Goal: Task Accomplishment & Management: Use online tool/utility

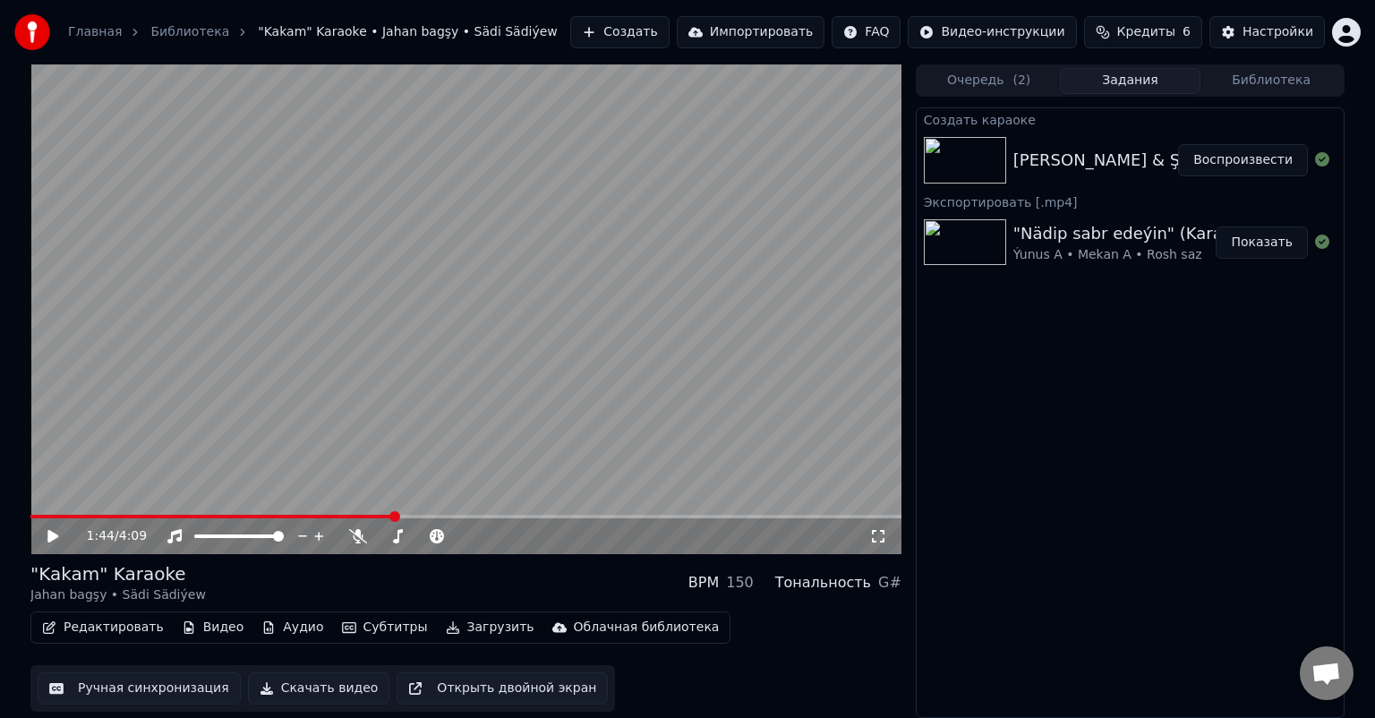
click at [470, 360] on video at bounding box center [465, 309] width 871 height 490
click at [451, 516] on span at bounding box center [465, 517] width 871 height 4
click at [61, 516] on span at bounding box center [465, 517] width 871 height 4
click at [52, 532] on icon at bounding box center [52, 536] width 11 height 13
click at [47, 515] on span at bounding box center [39, 517] width 18 height 4
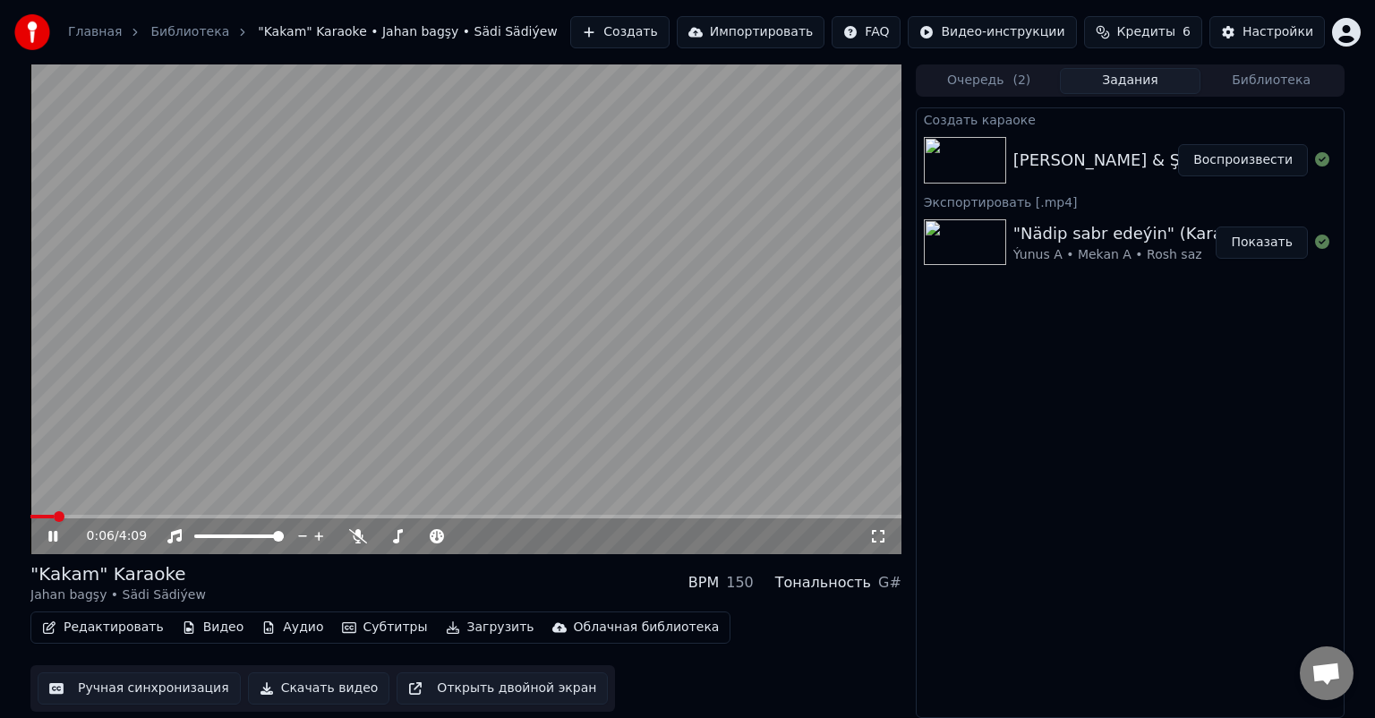
click at [43, 512] on video at bounding box center [465, 309] width 871 height 490
click at [41, 515] on span at bounding box center [41, 517] width 23 height 4
click at [56, 537] on icon at bounding box center [52, 536] width 11 height 13
click at [56, 537] on icon at bounding box center [52, 536] width 9 height 11
click at [34, 516] on span at bounding box center [48, 517] width 37 height 4
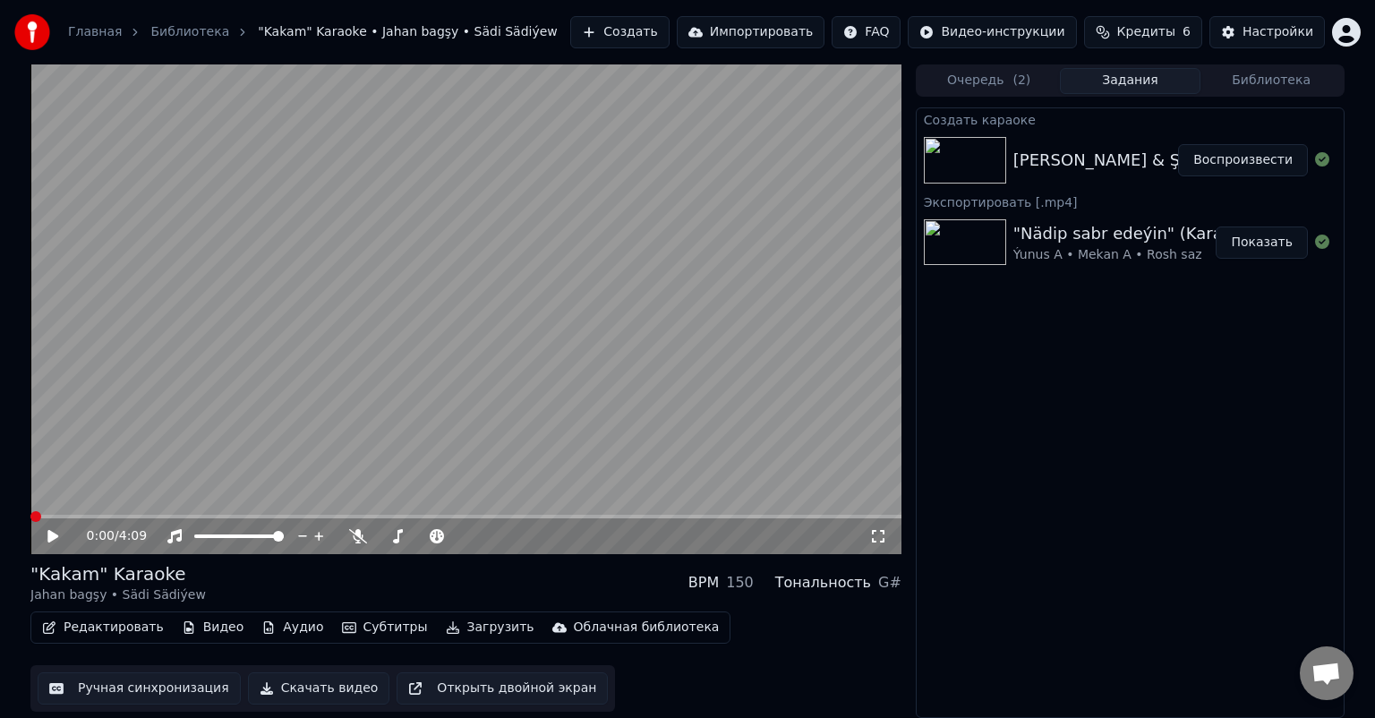
click at [30, 517] on span at bounding box center [35, 516] width 11 height 11
click at [48, 536] on icon at bounding box center [52, 536] width 11 height 13
click at [48, 536] on icon at bounding box center [52, 536] width 9 height 11
click at [49, 532] on icon at bounding box center [52, 536] width 11 height 13
click at [49, 533] on icon at bounding box center [52, 536] width 9 height 11
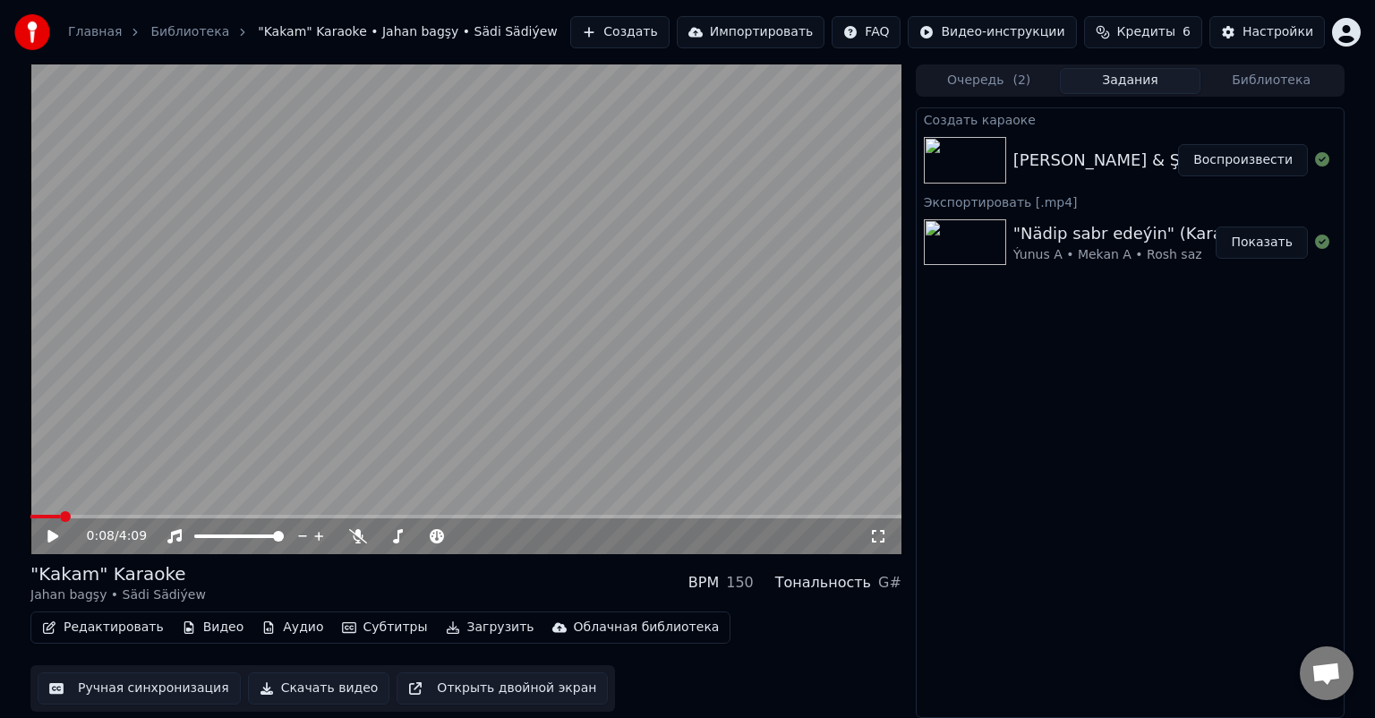
click at [159, 697] on button "Ручная синхронизация" at bounding box center [139, 688] width 203 height 32
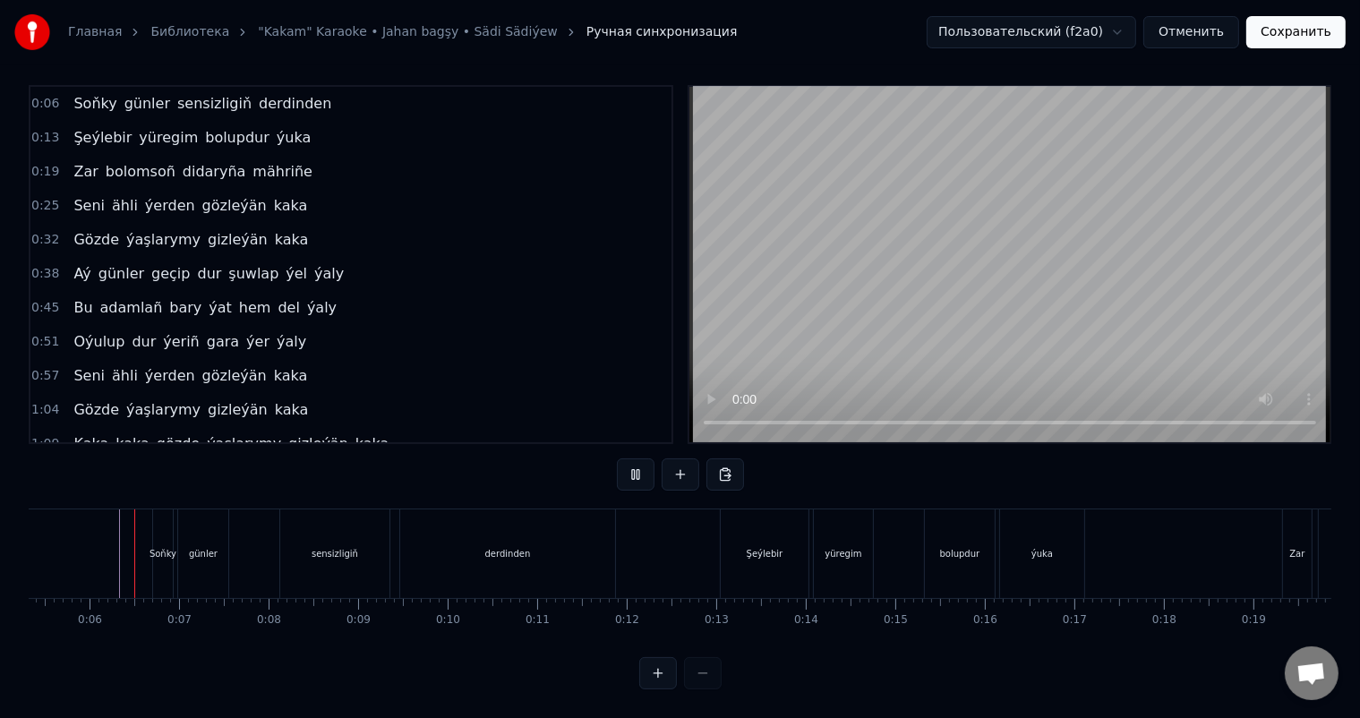
scroll to position [23, 0]
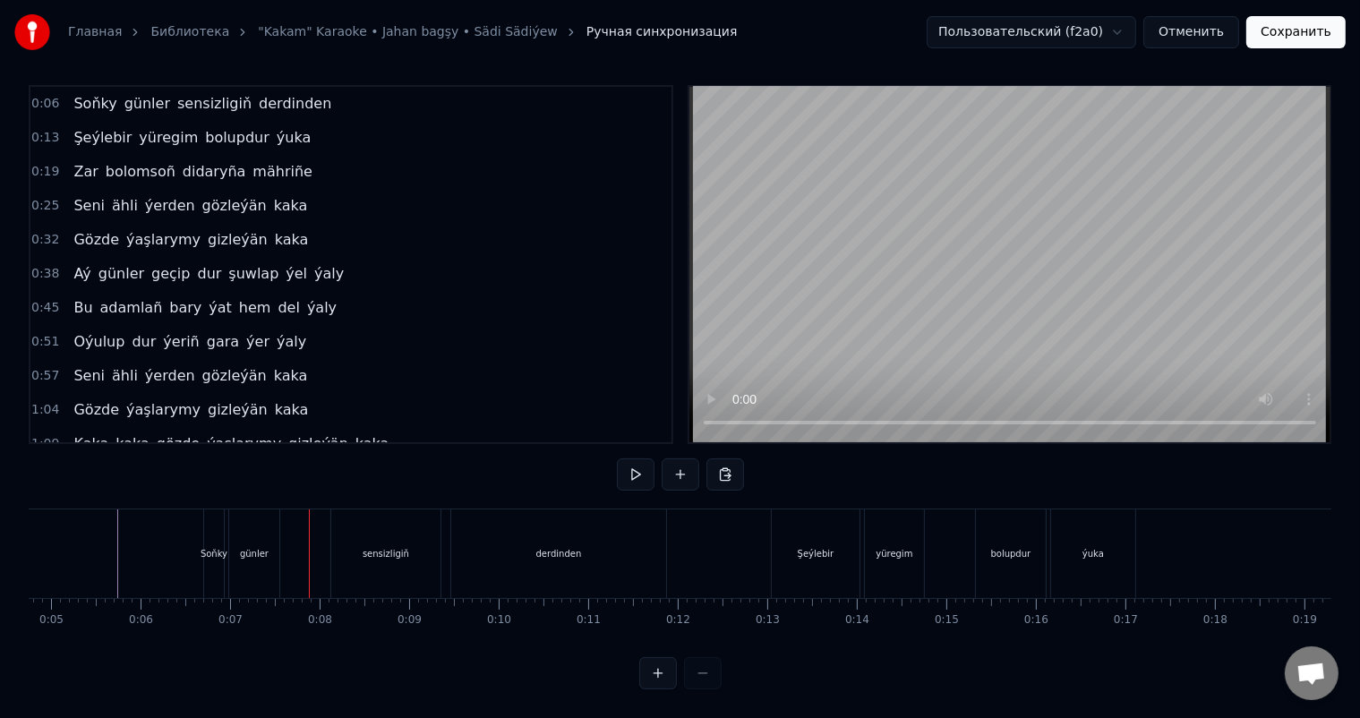
click at [201, 547] on div "Soňky" at bounding box center [214, 553] width 27 height 13
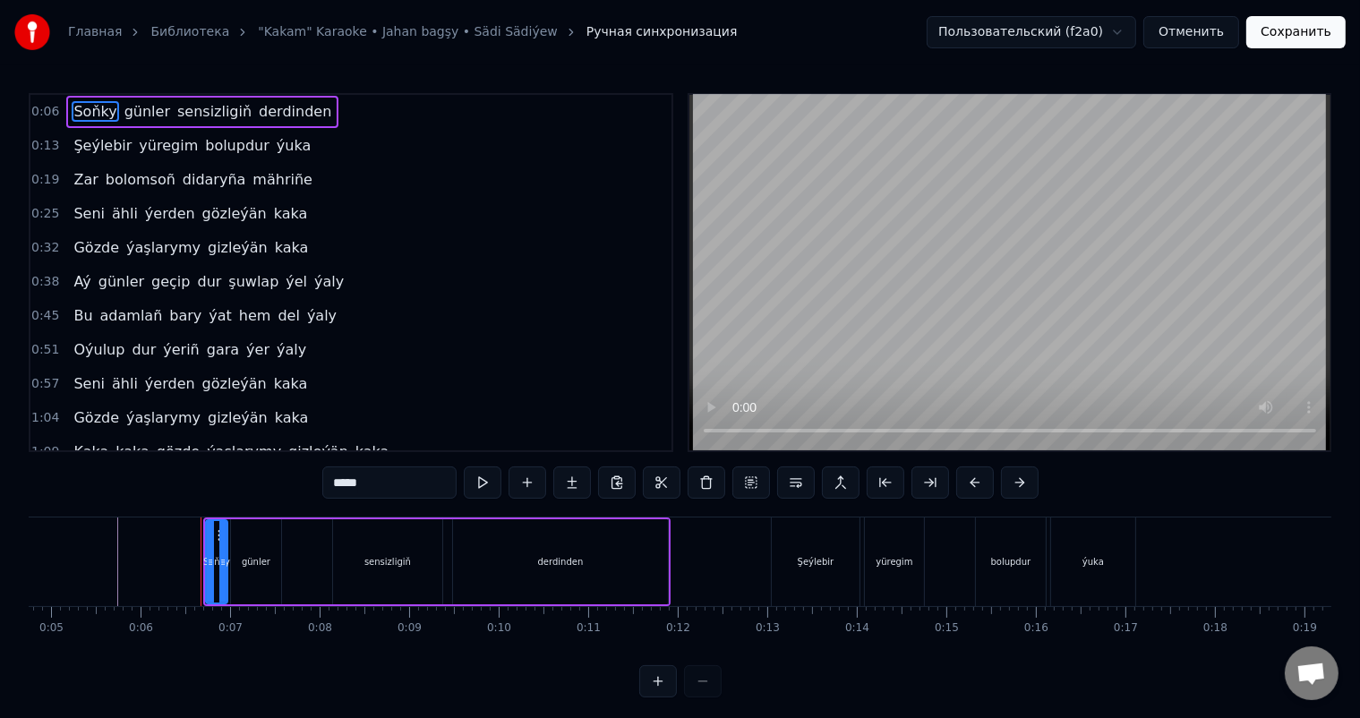
click at [224, 562] on icon at bounding box center [222, 562] width 7 height 14
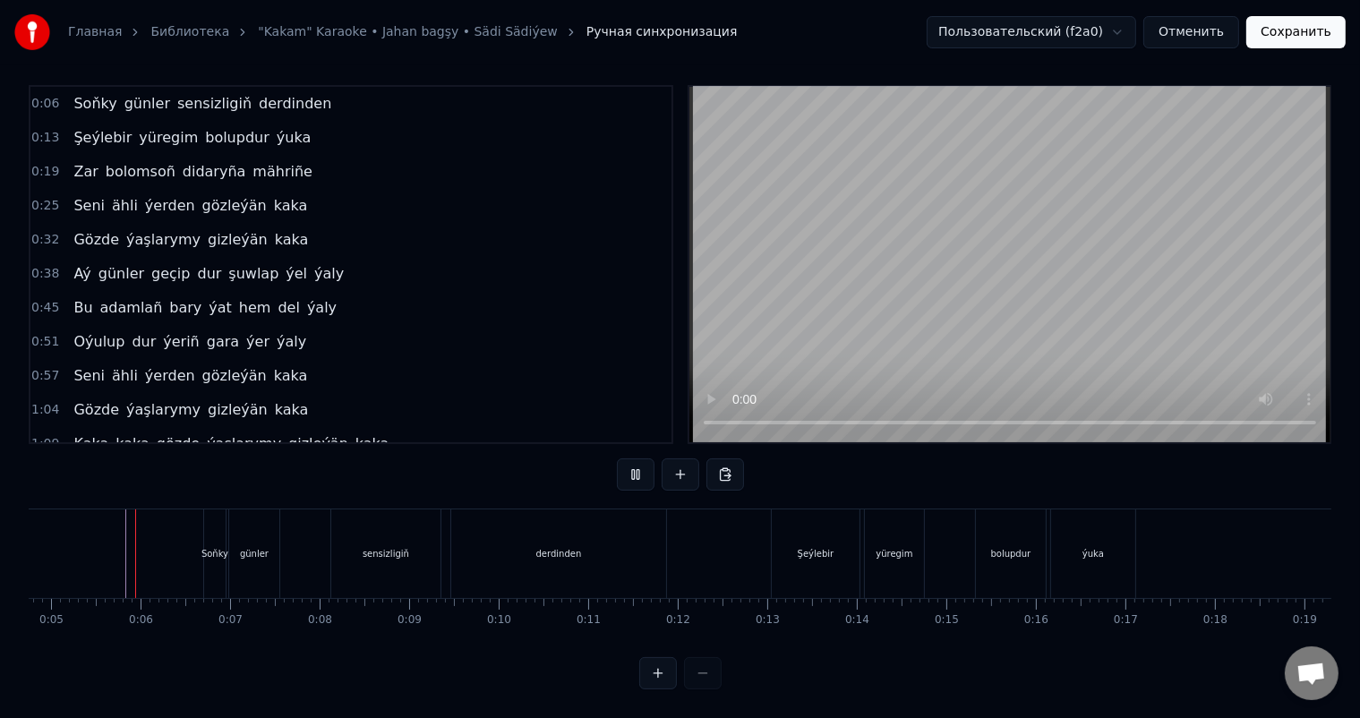
scroll to position [23, 0]
click at [212, 547] on div "Soňky" at bounding box center [214, 553] width 27 height 13
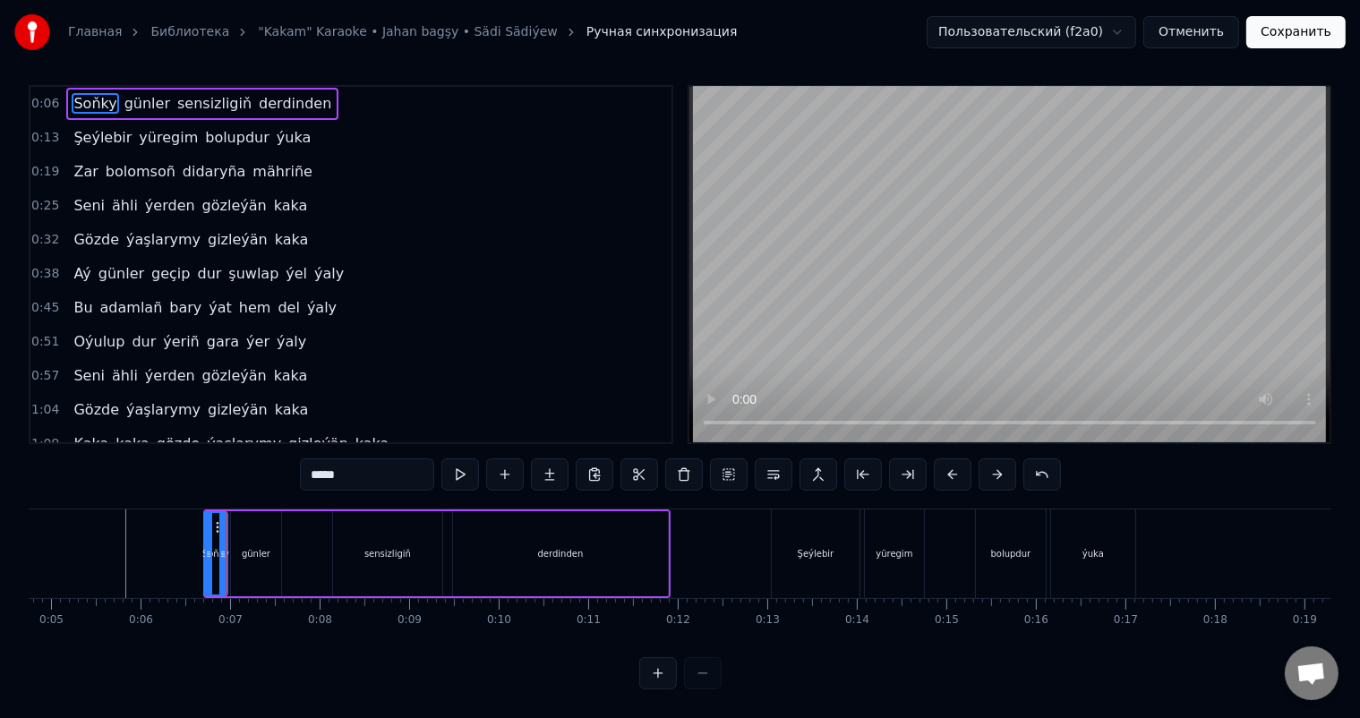
click at [205, 547] on icon at bounding box center [208, 554] width 7 height 14
click at [206, 556] on circle at bounding box center [206, 556] width 1 height 1
click at [222, 547] on icon at bounding box center [220, 554] width 7 height 14
click at [225, 547] on icon at bounding box center [222, 554] width 7 height 14
click at [233, 540] on div "günler" at bounding box center [256, 553] width 50 height 85
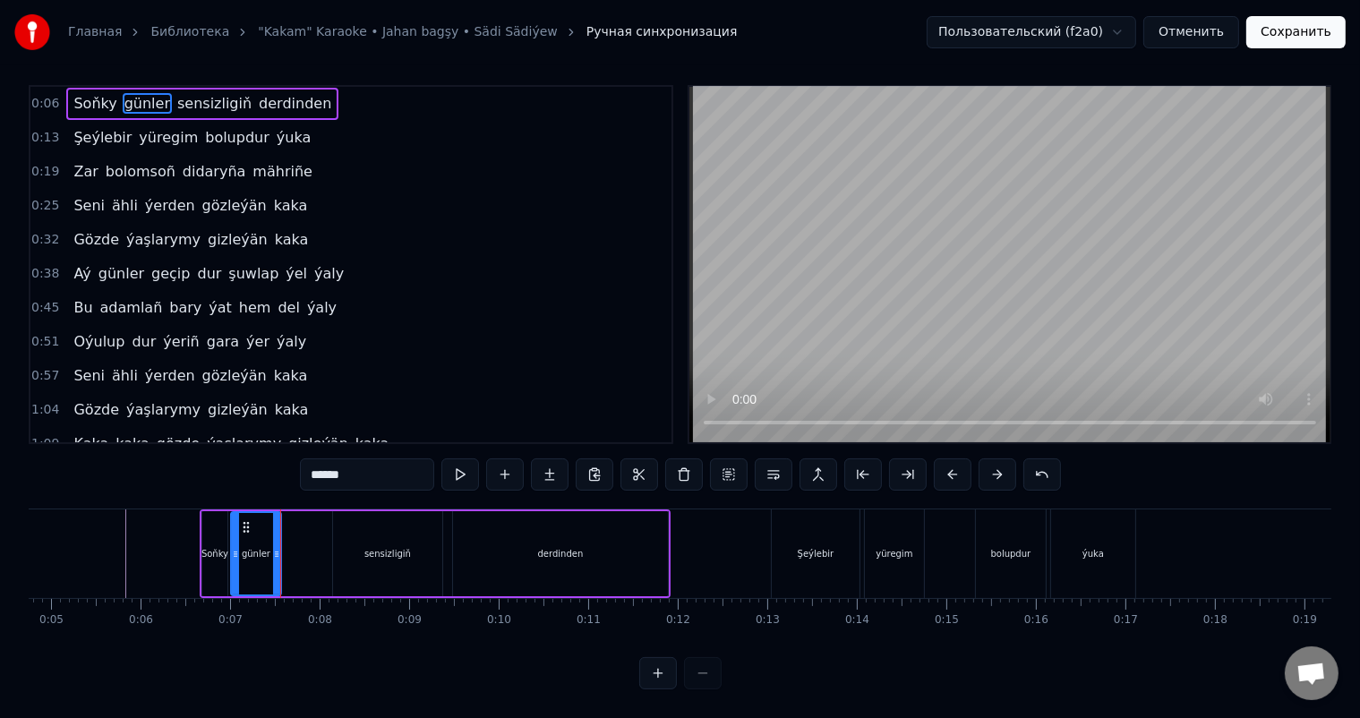
click at [221, 547] on div "Soňky" at bounding box center [214, 553] width 27 height 13
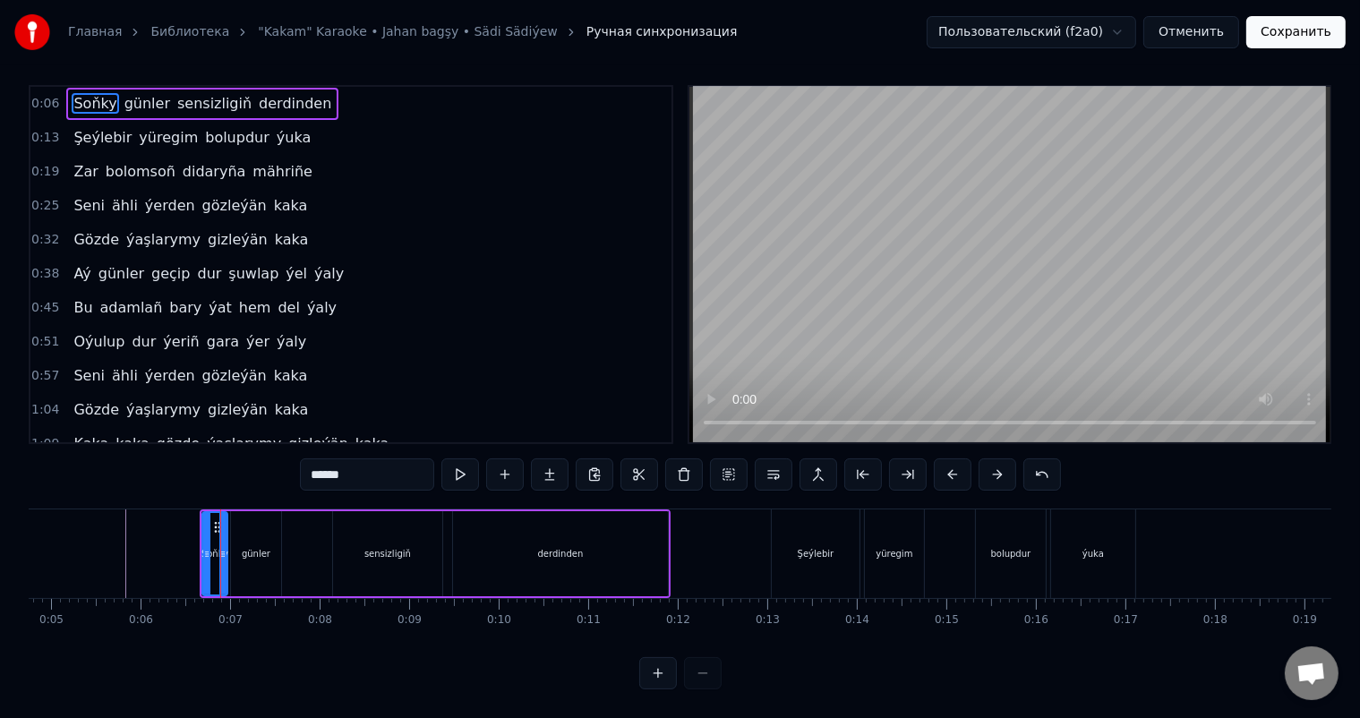
type input "*****"
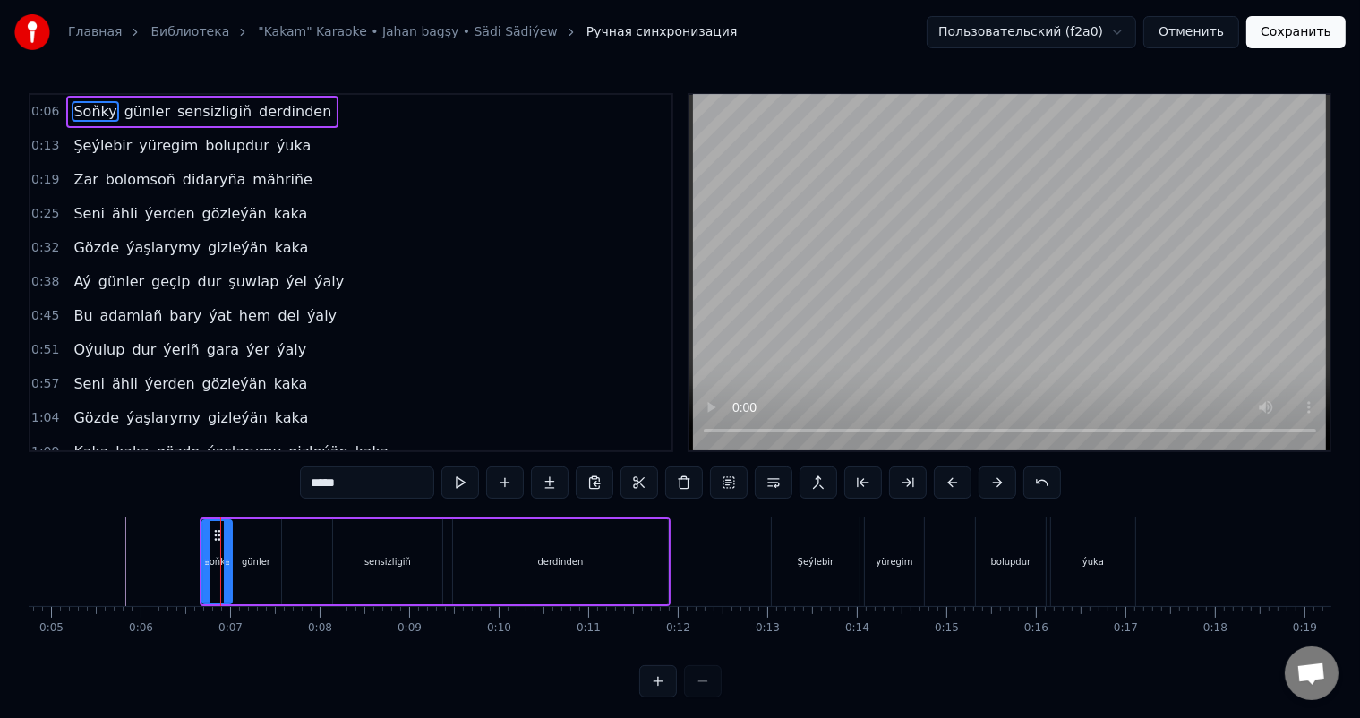
click at [229, 562] on icon at bounding box center [227, 562] width 7 height 14
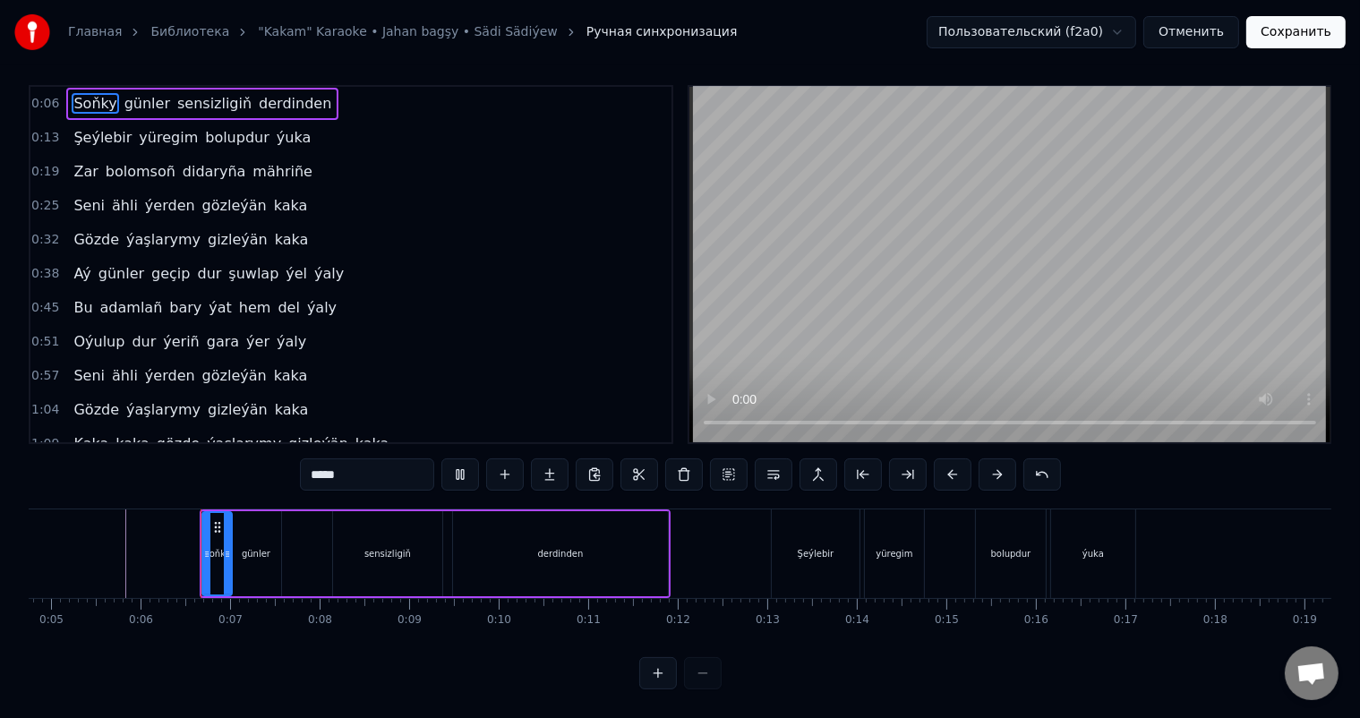
scroll to position [23, 0]
click at [227, 550] on div at bounding box center [225, 553] width 7 height 81
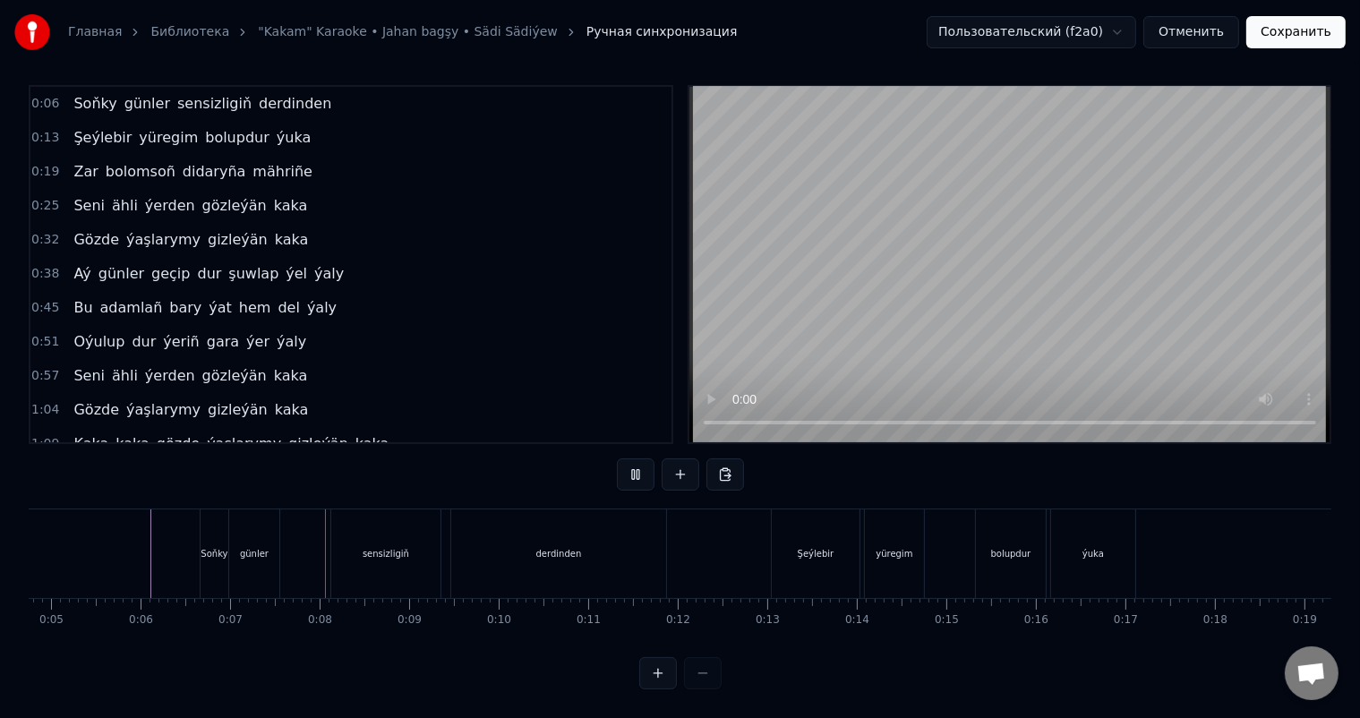
click at [247, 547] on div "günler" at bounding box center [261, 553] width 29 height 13
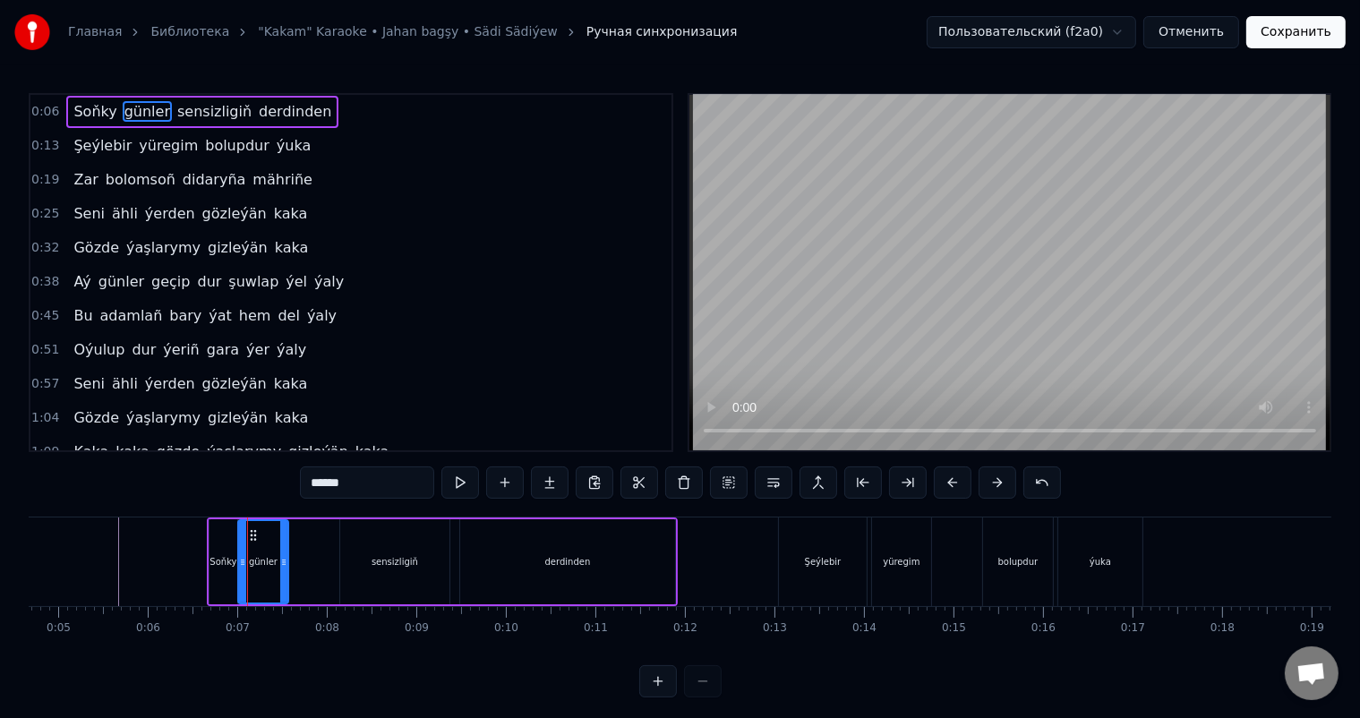
scroll to position [23, 0]
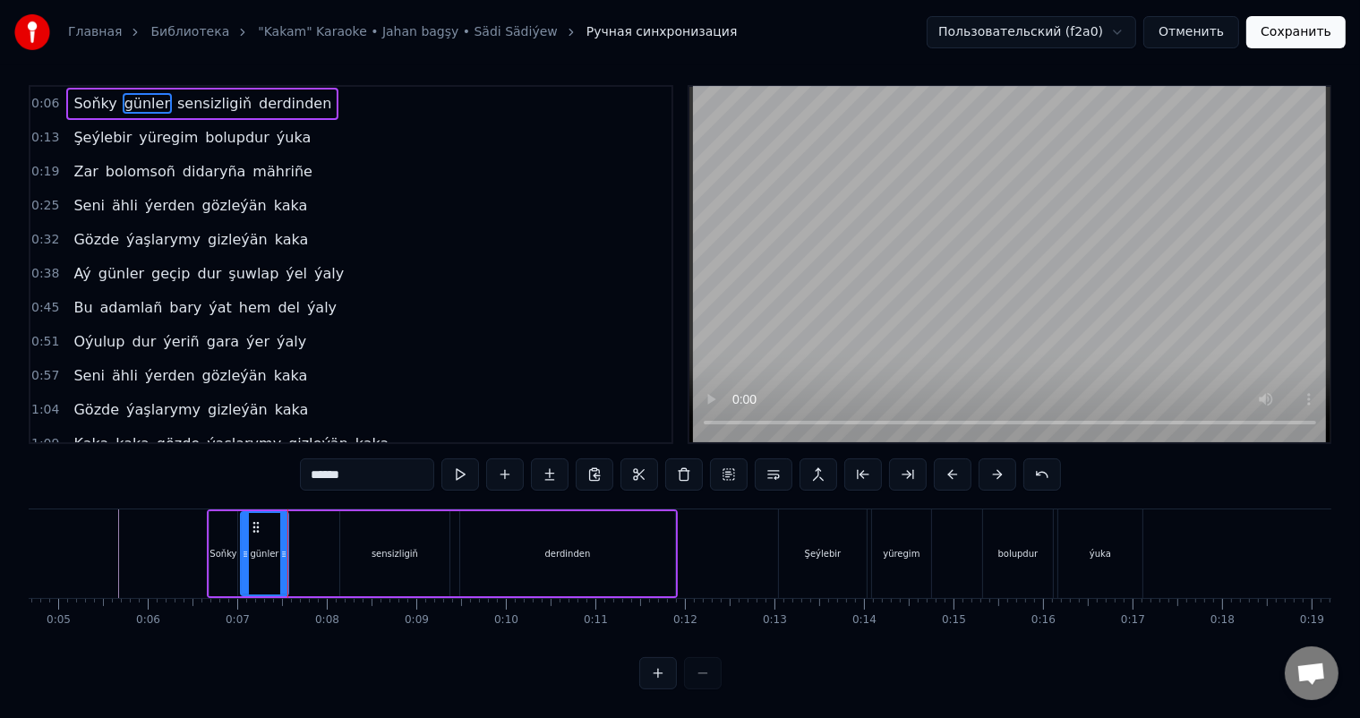
click at [244, 547] on icon at bounding box center [245, 554] width 7 height 14
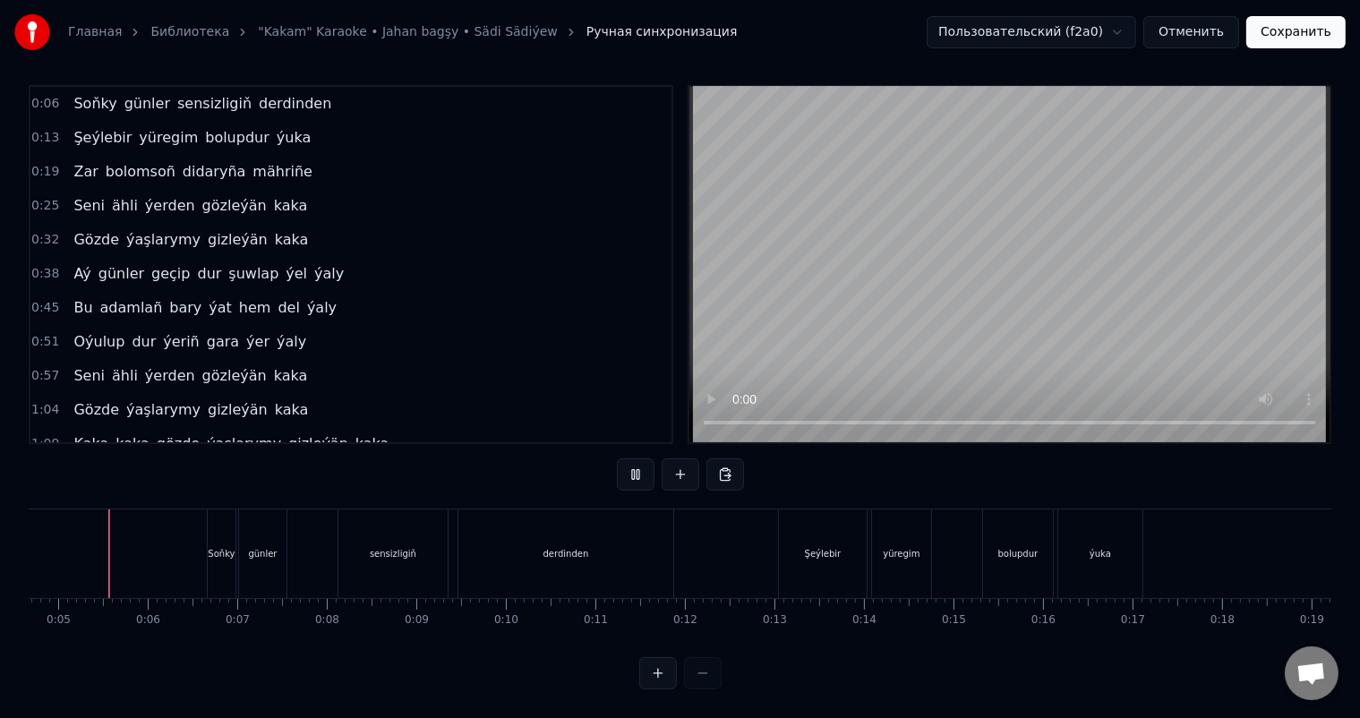
scroll to position [0, 408]
click at [330, 534] on div "Soňky günler sensizligiň derdinden" at bounding box center [452, 553] width 471 height 89
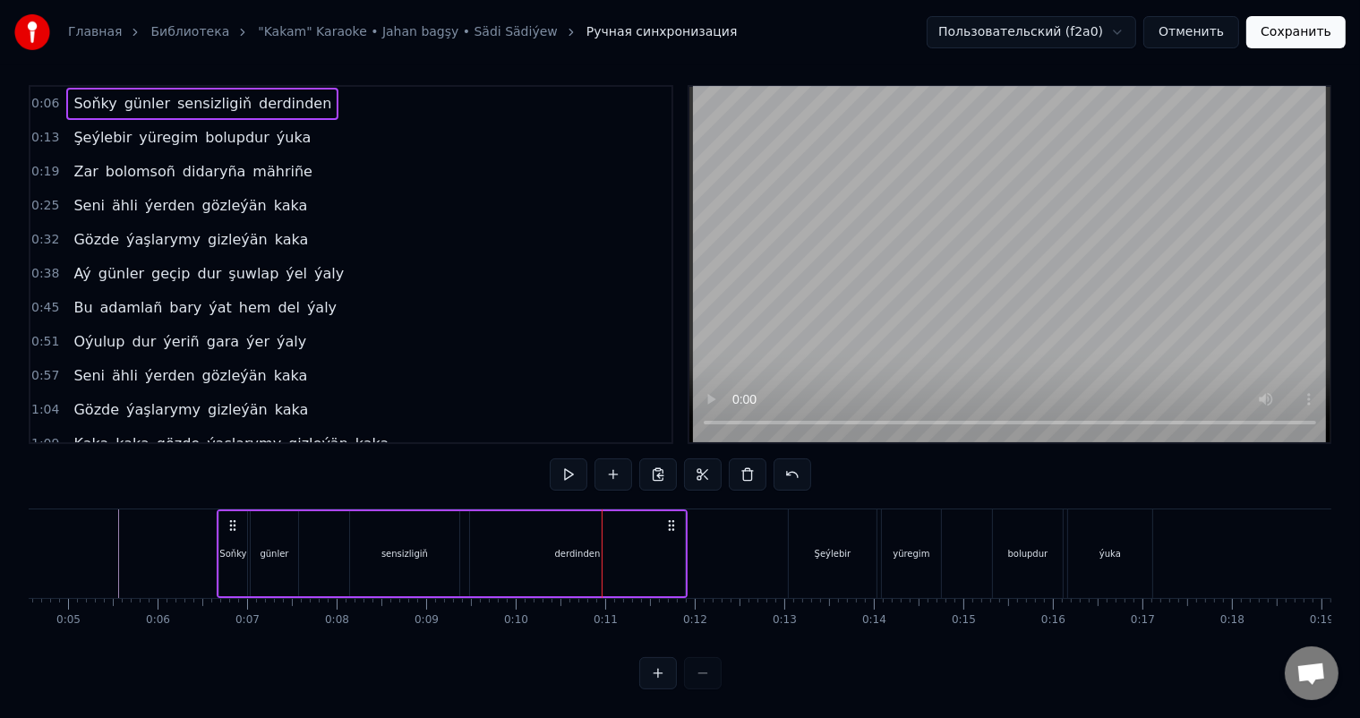
click at [537, 534] on div "derdinden" at bounding box center [577, 553] width 215 height 85
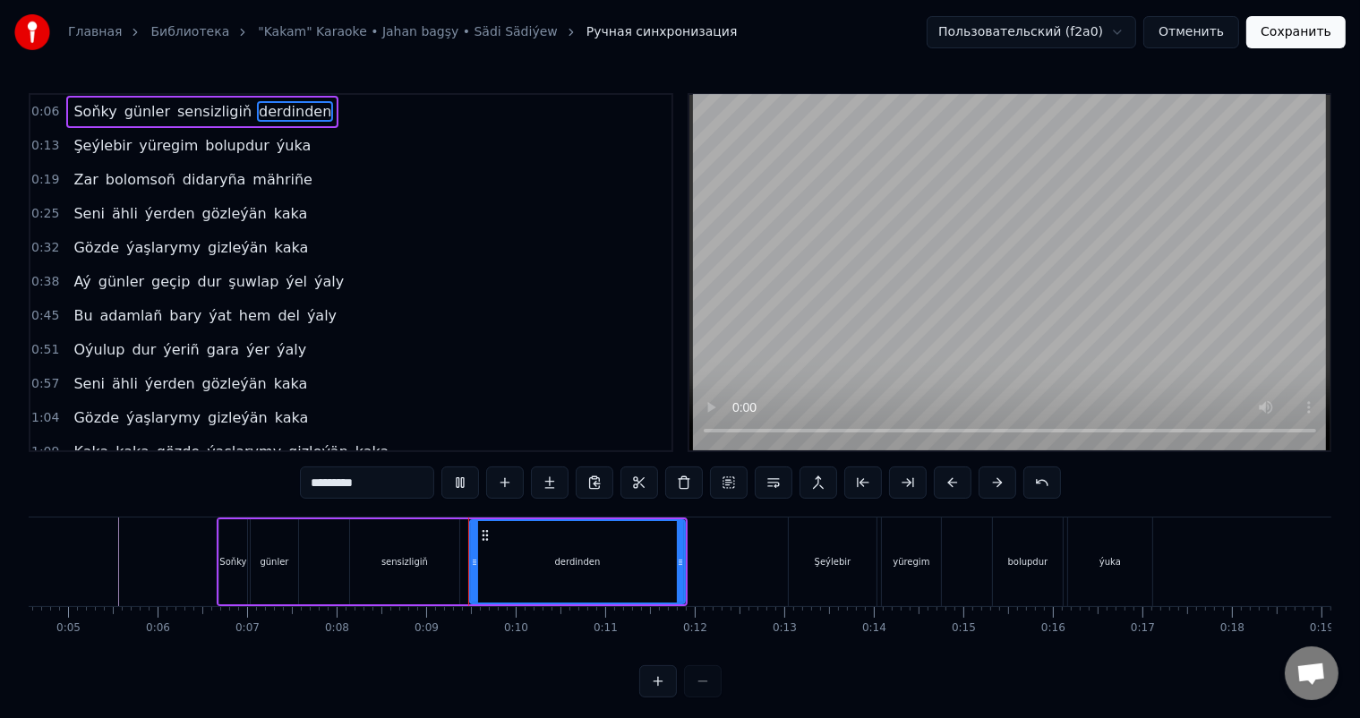
scroll to position [23, 0]
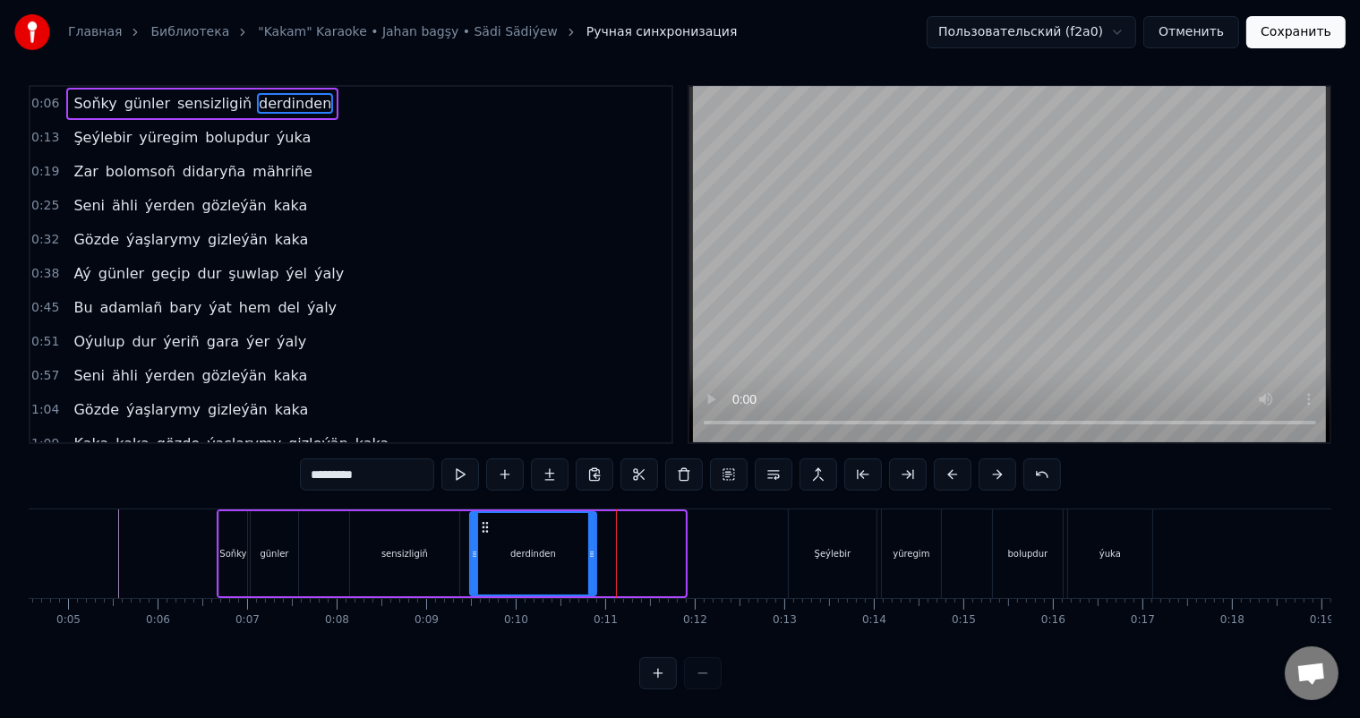
drag, startPoint x: 682, startPoint y: 535, endPoint x: 594, endPoint y: 535, distance: 88.6
click at [594, 547] on icon at bounding box center [591, 554] width 7 height 14
click at [595, 547] on icon at bounding box center [593, 554] width 7 height 14
click at [346, 535] on div "Soňky günler sensizligiň derdinden" at bounding box center [409, 553] width 384 height 89
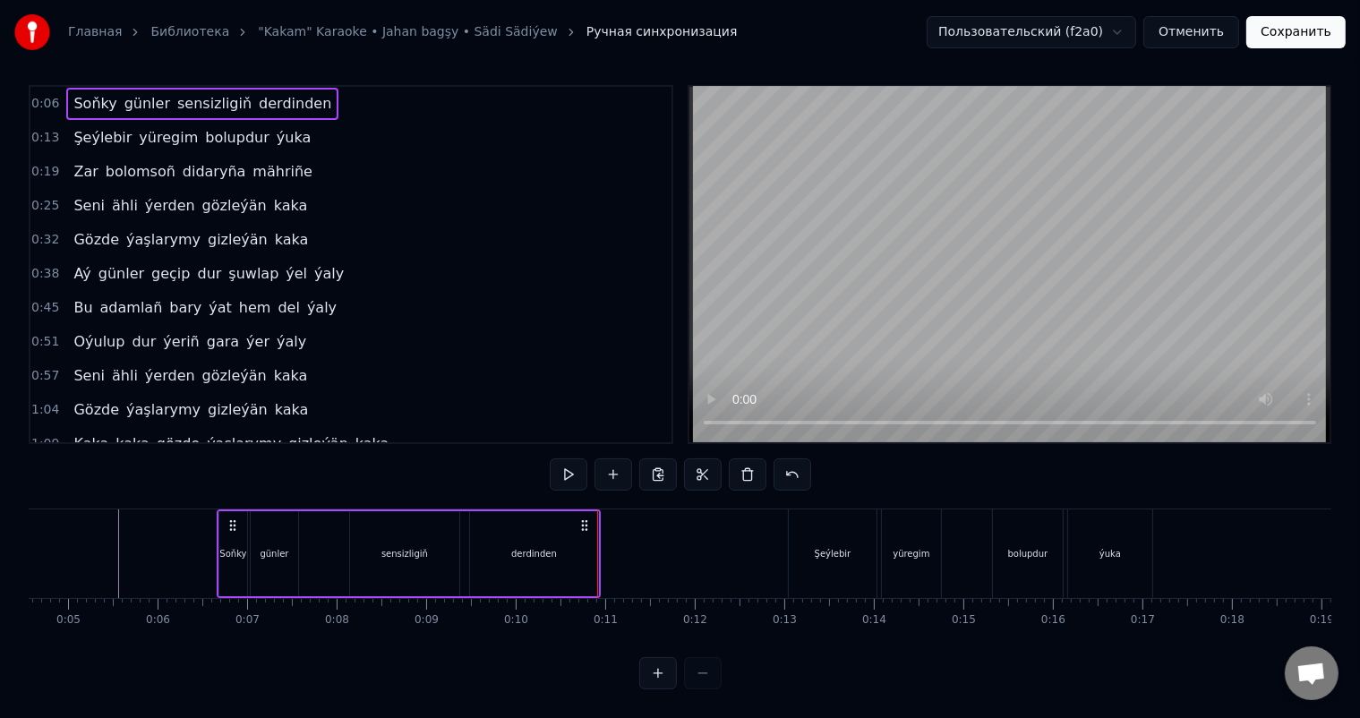
click at [372, 538] on div "sensizligiň" at bounding box center [404, 553] width 109 height 85
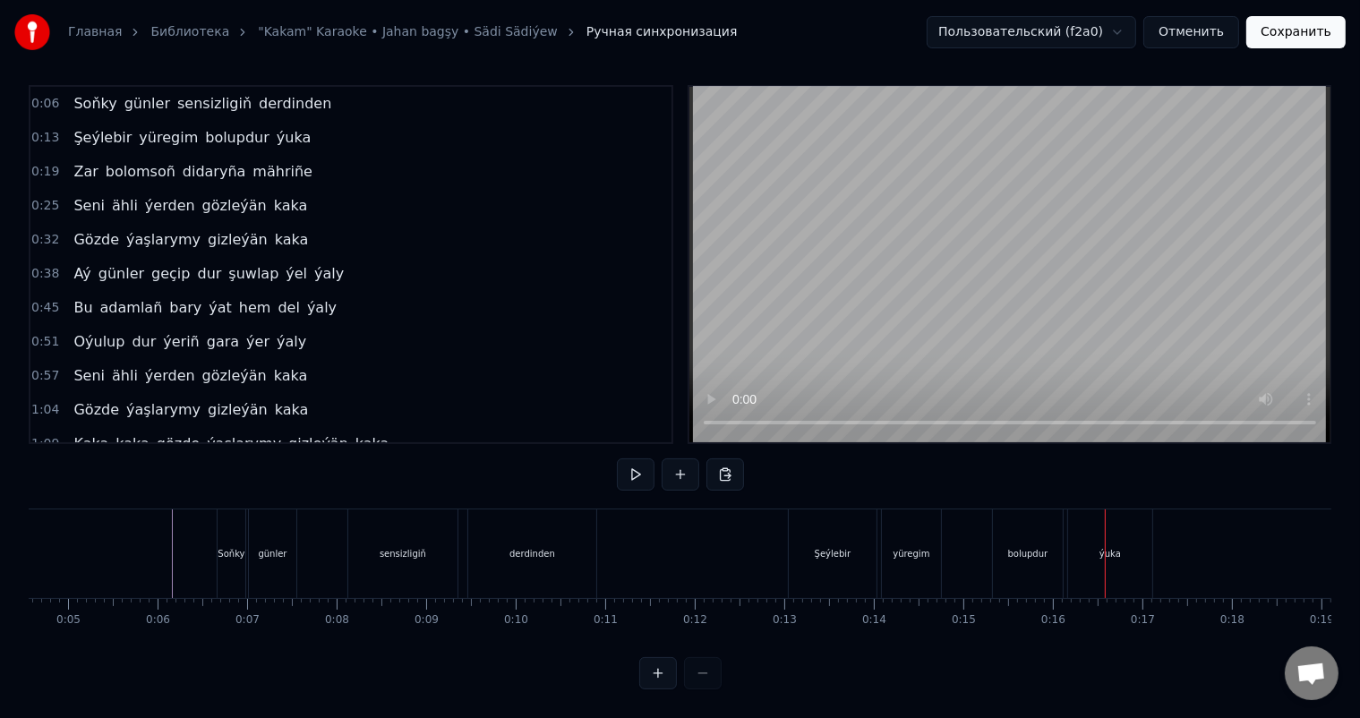
click at [1290, 31] on button "Сохранить" at bounding box center [1295, 32] width 99 height 32
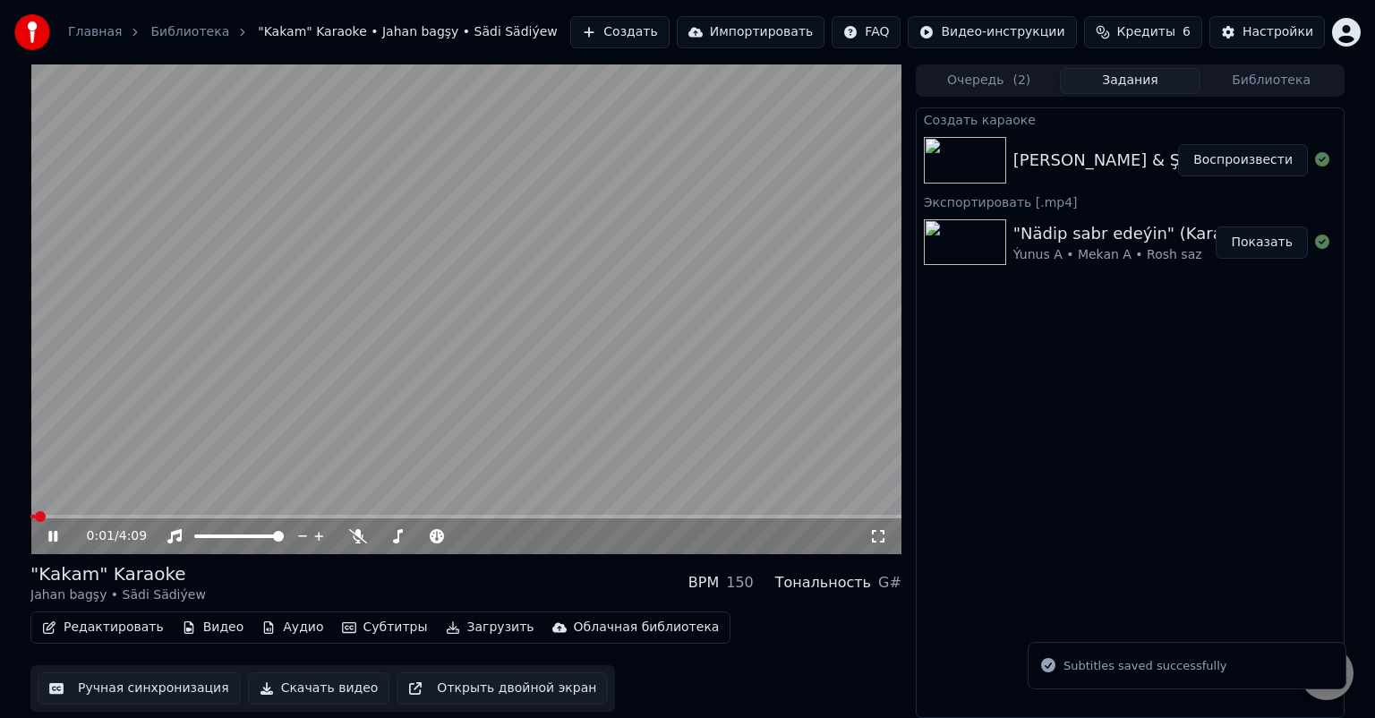
click at [54, 532] on icon at bounding box center [52, 536] width 9 height 11
click at [167, 686] on button "Ручная синхронизация" at bounding box center [139, 688] width 203 height 32
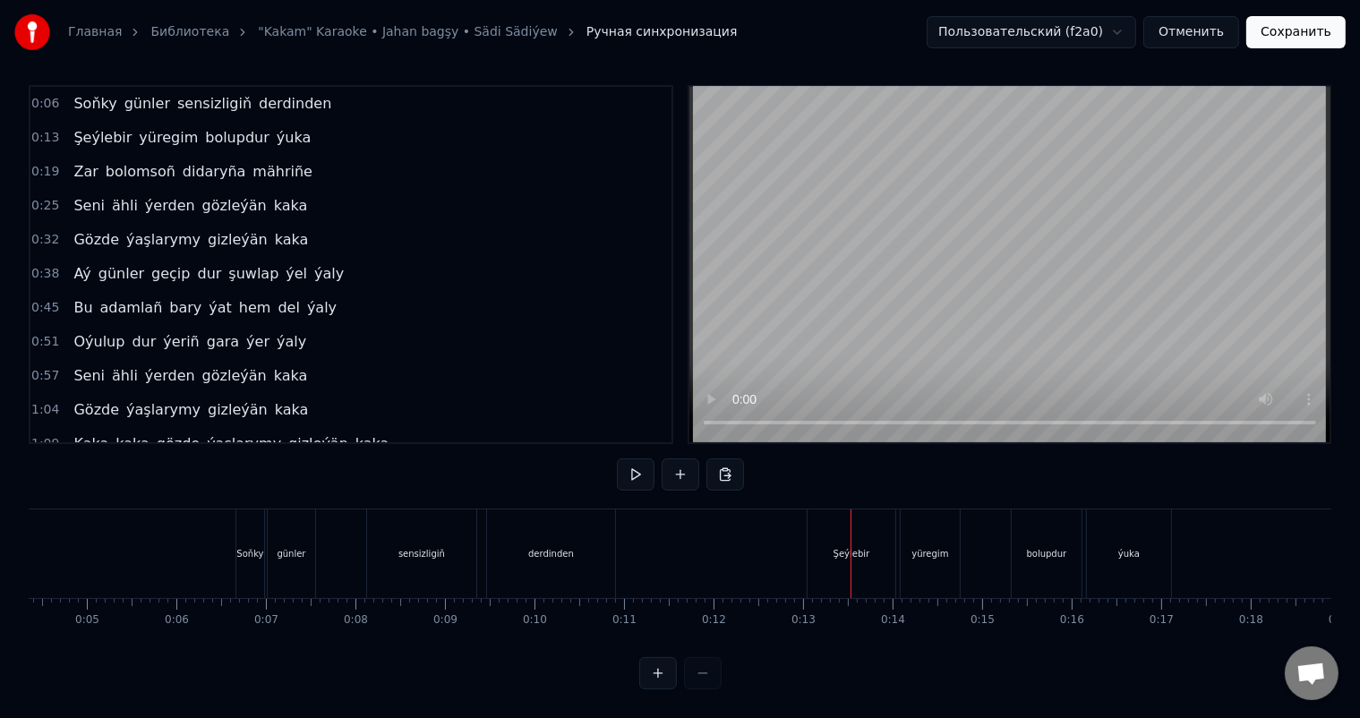
scroll to position [0, 591]
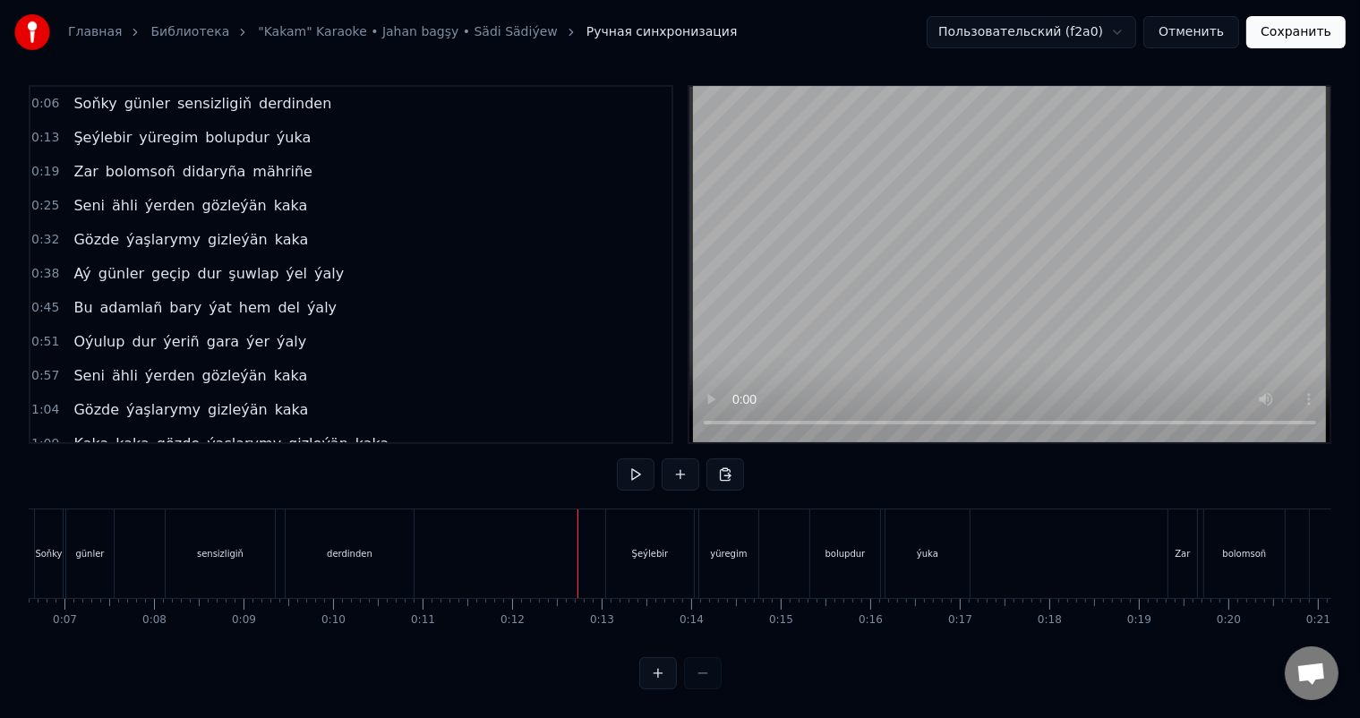
click at [629, 540] on div "Şeýlebir" at bounding box center [650, 553] width 88 height 89
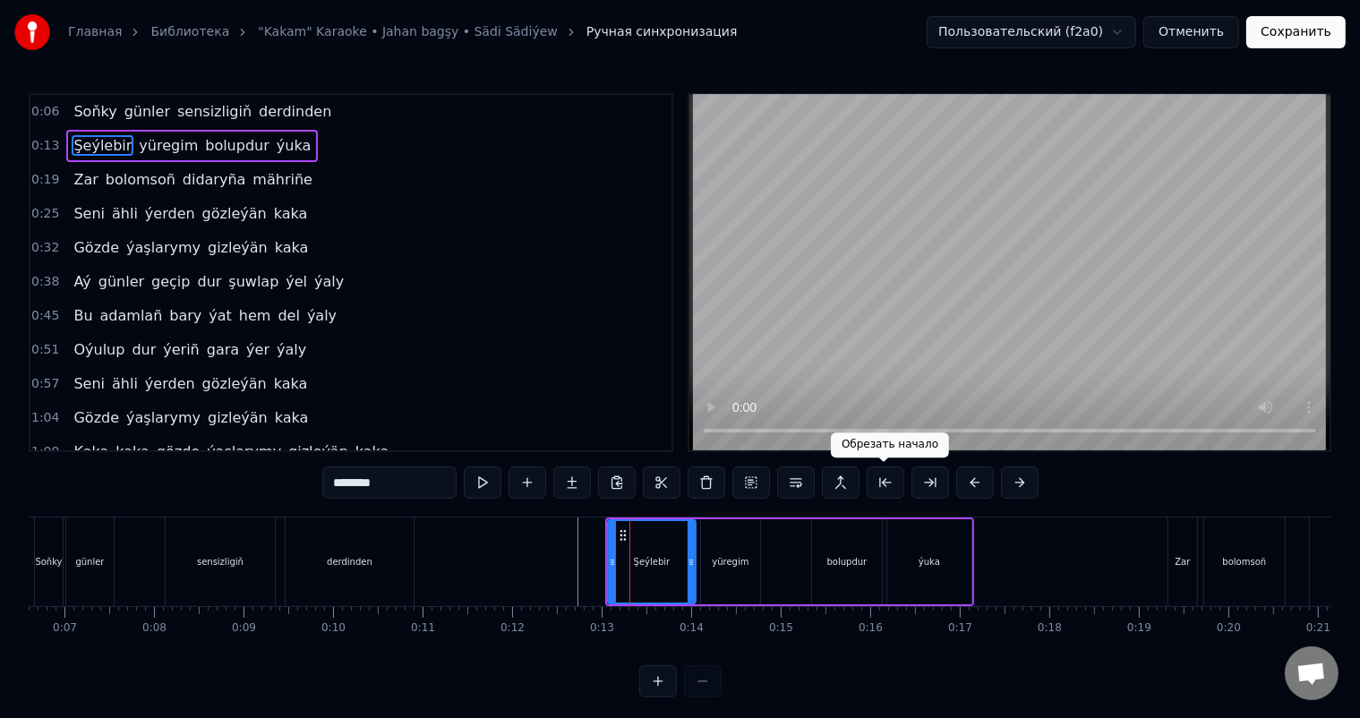
click at [885, 484] on button at bounding box center [886, 483] width 38 height 32
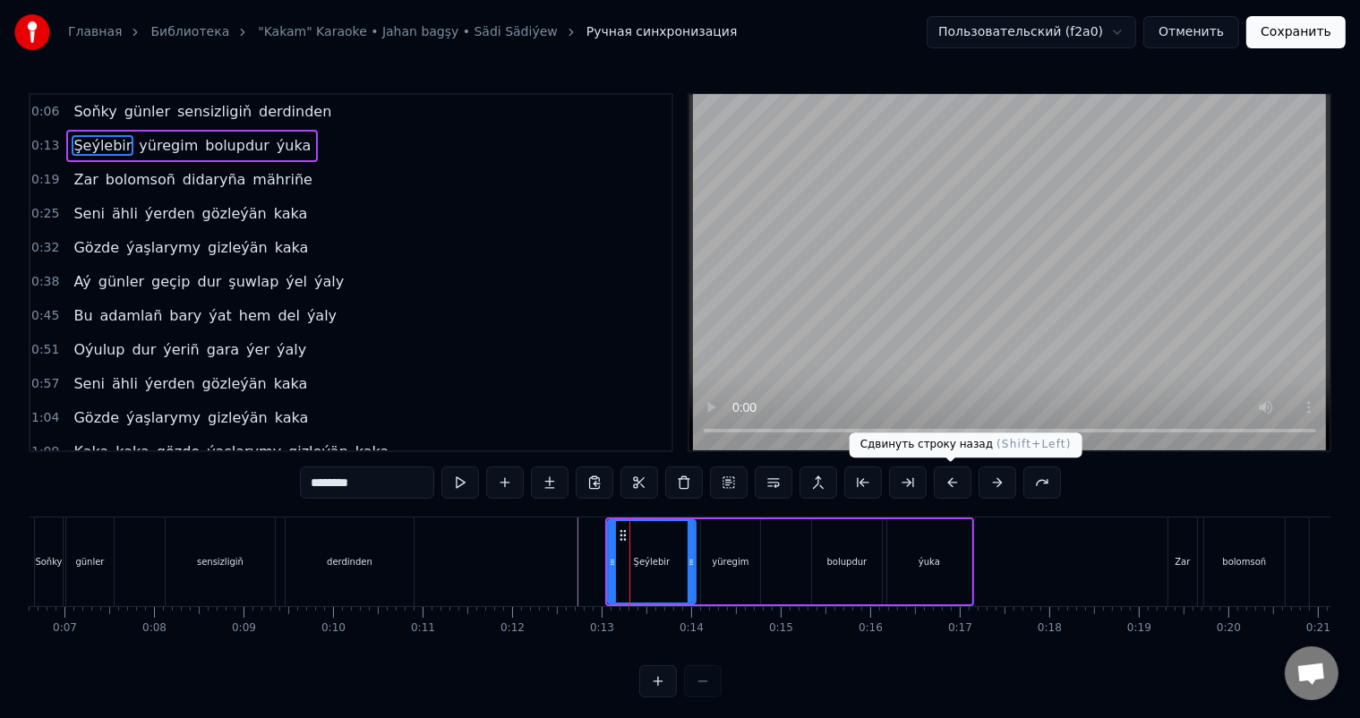
click at [949, 482] on button at bounding box center [953, 483] width 38 height 32
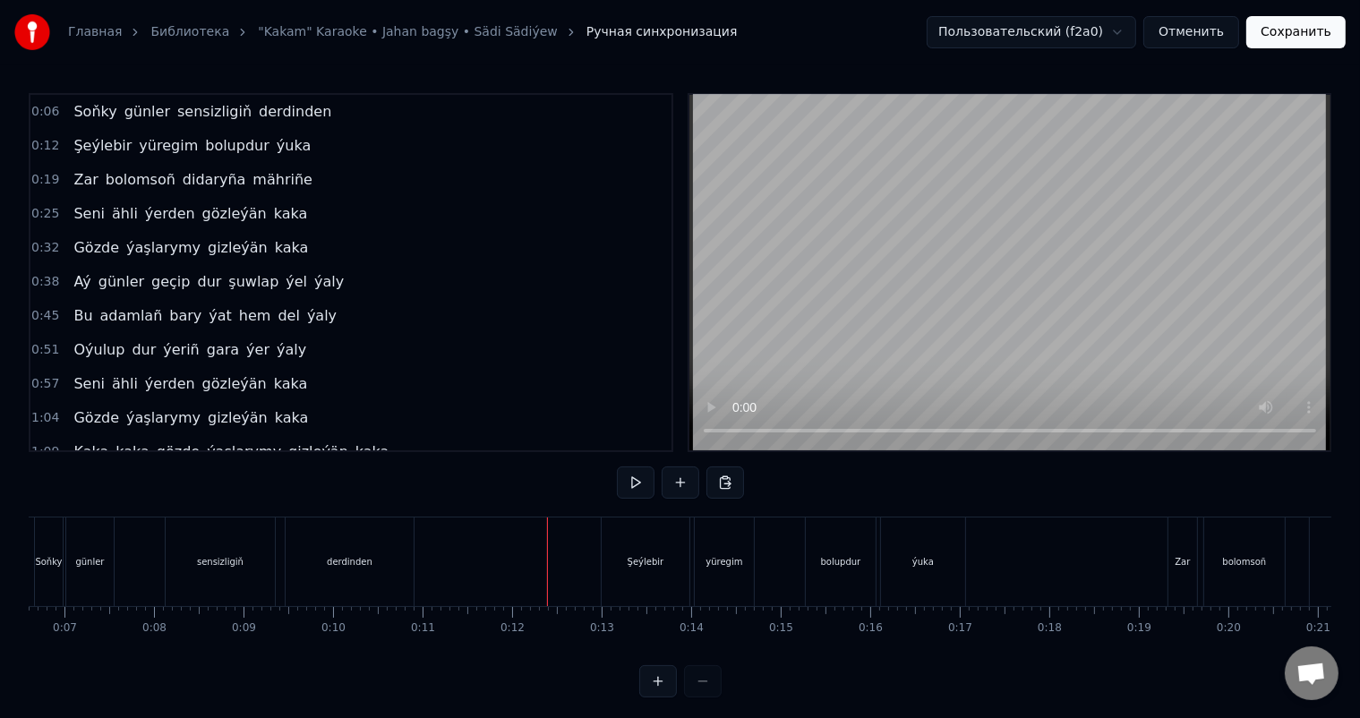
scroll to position [23, 0]
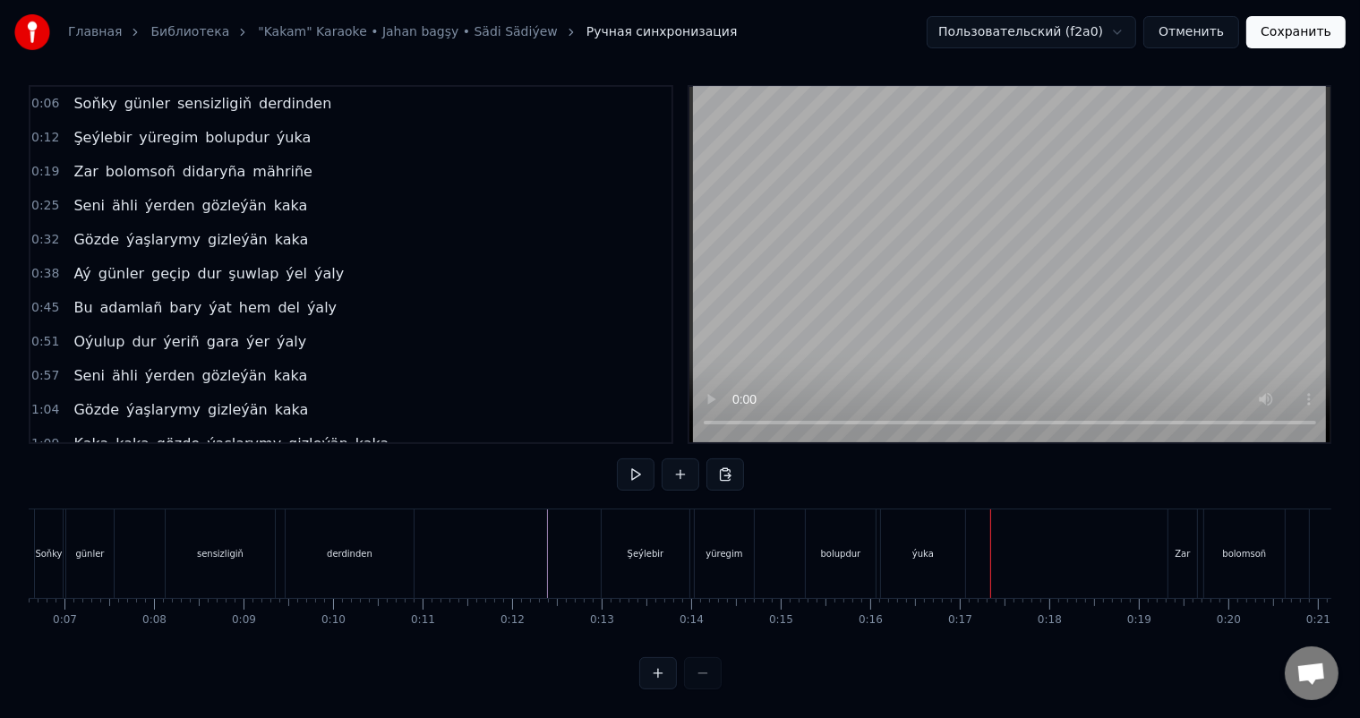
click at [735, 522] on div "yüregim" at bounding box center [724, 553] width 59 height 89
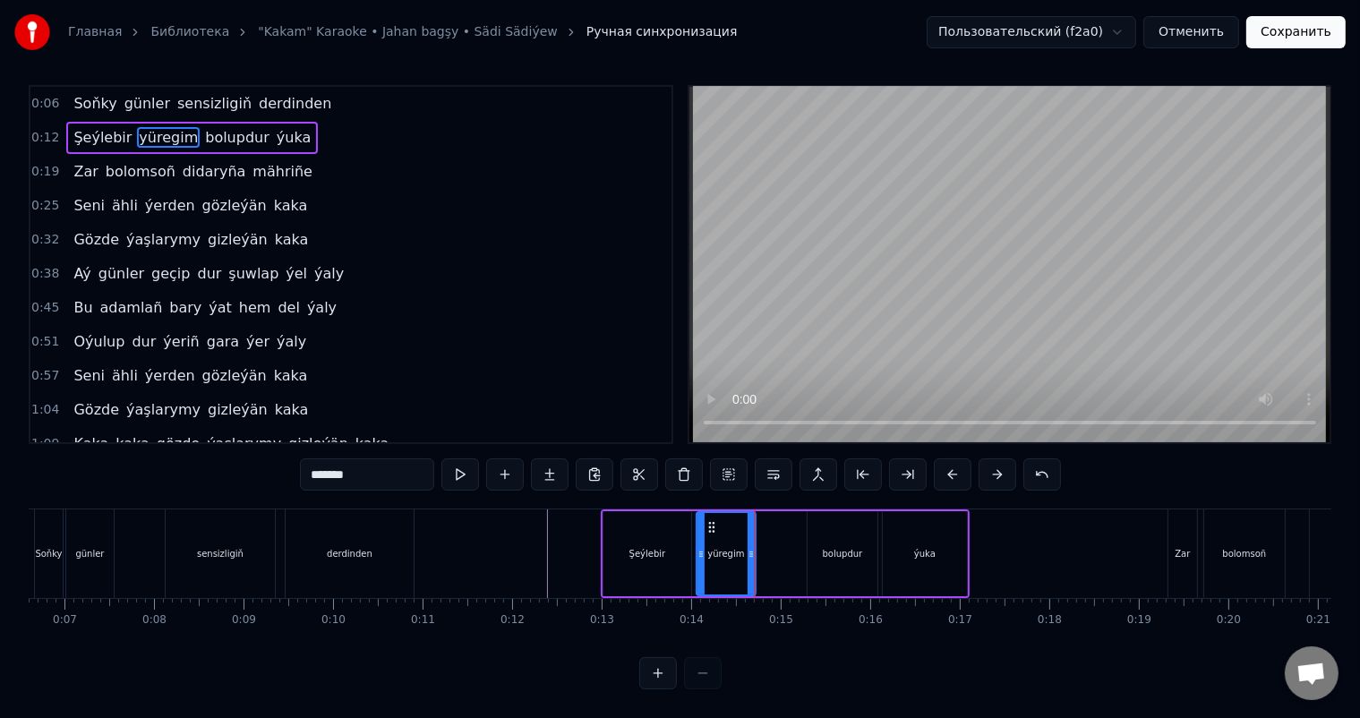
click at [842, 547] on div "bolupdur" at bounding box center [843, 553] width 40 height 13
type input "********"
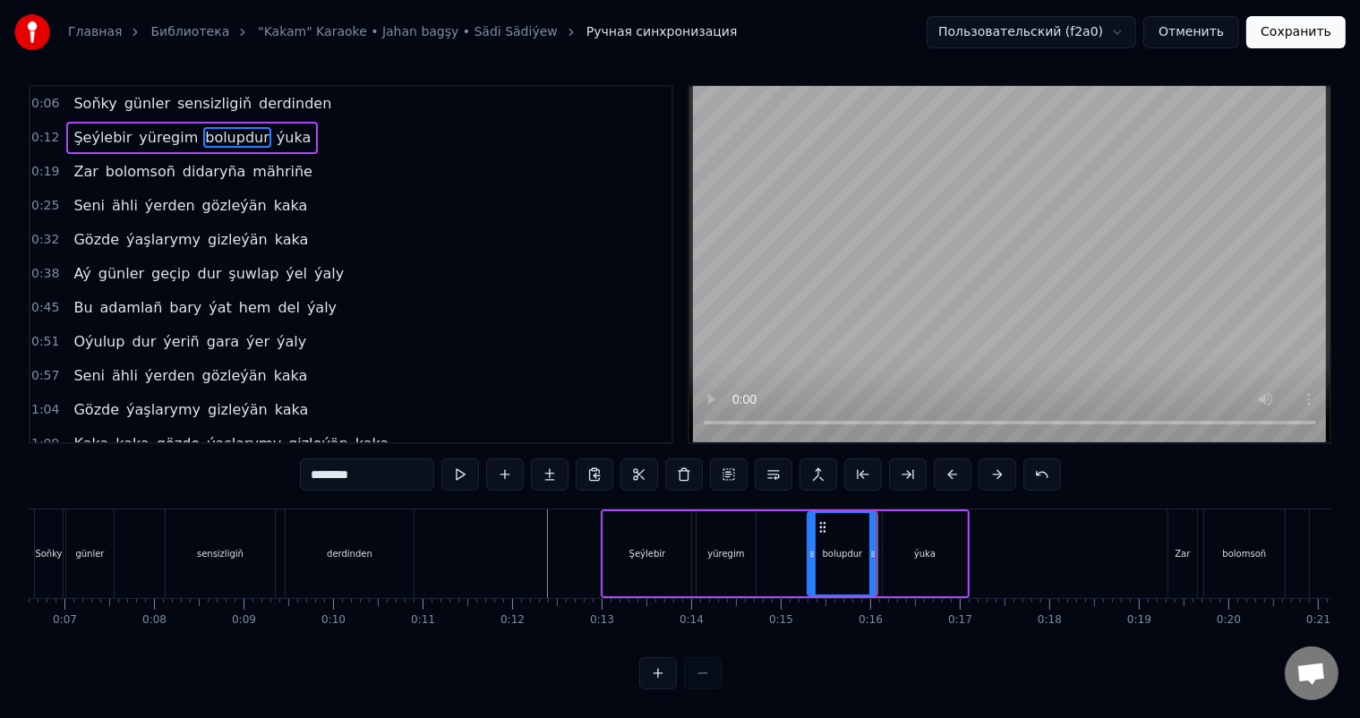
click at [789, 544] on div "Şeýlebir yüregim bolupdur ýuka" at bounding box center [785, 553] width 369 height 89
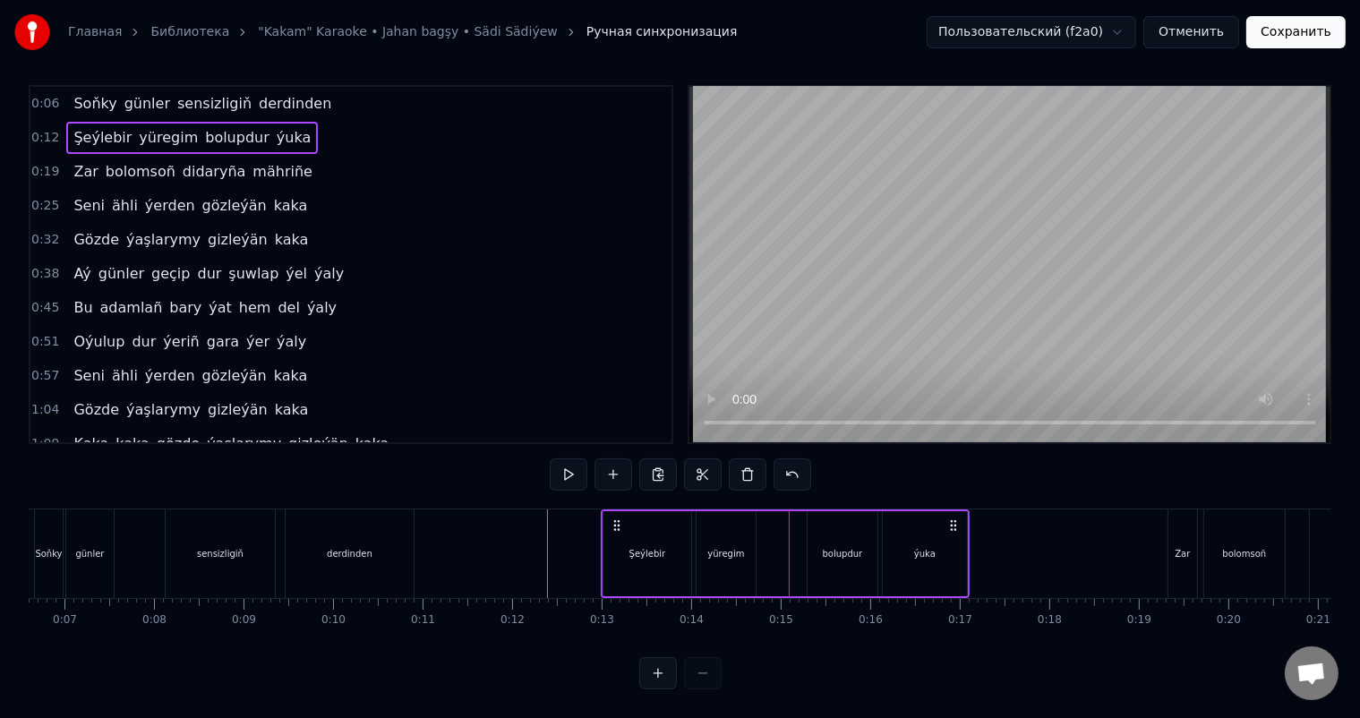
click at [845, 547] on div "bolupdur" at bounding box center [843, 553] width 40 height 13
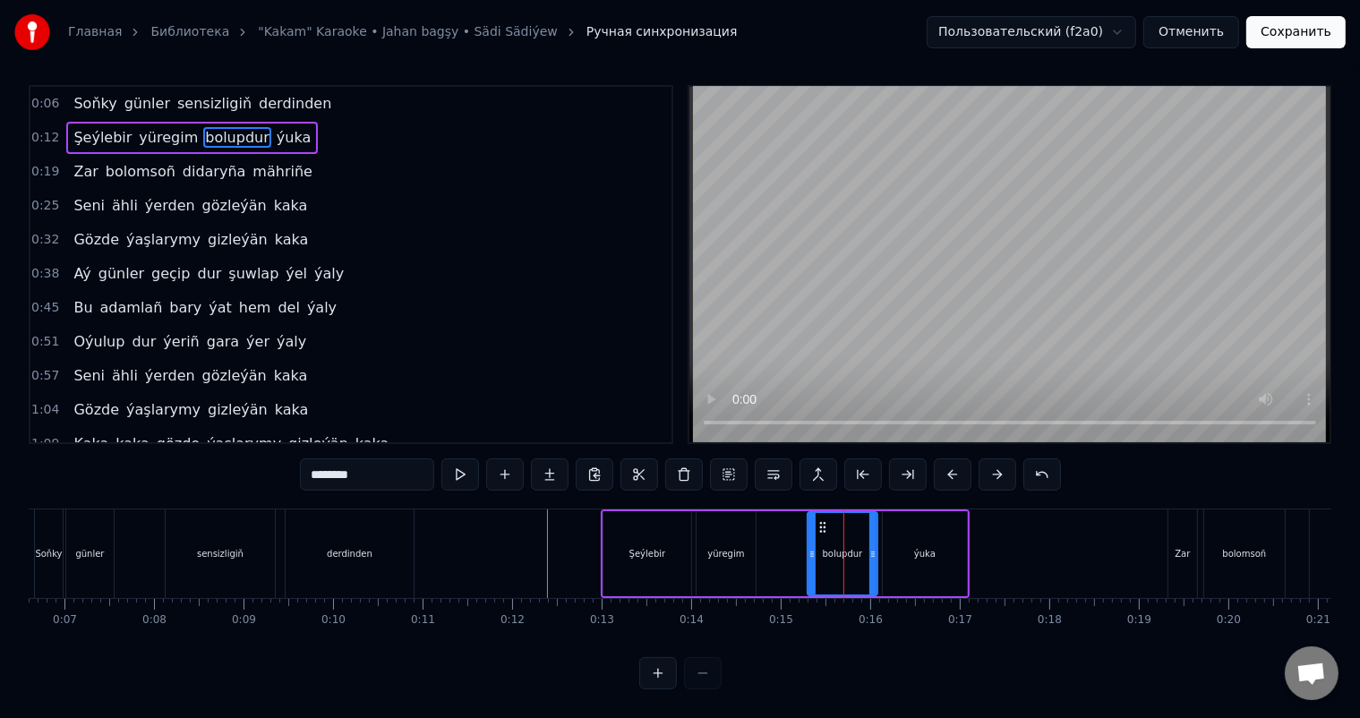
scroll to position [0, 0]
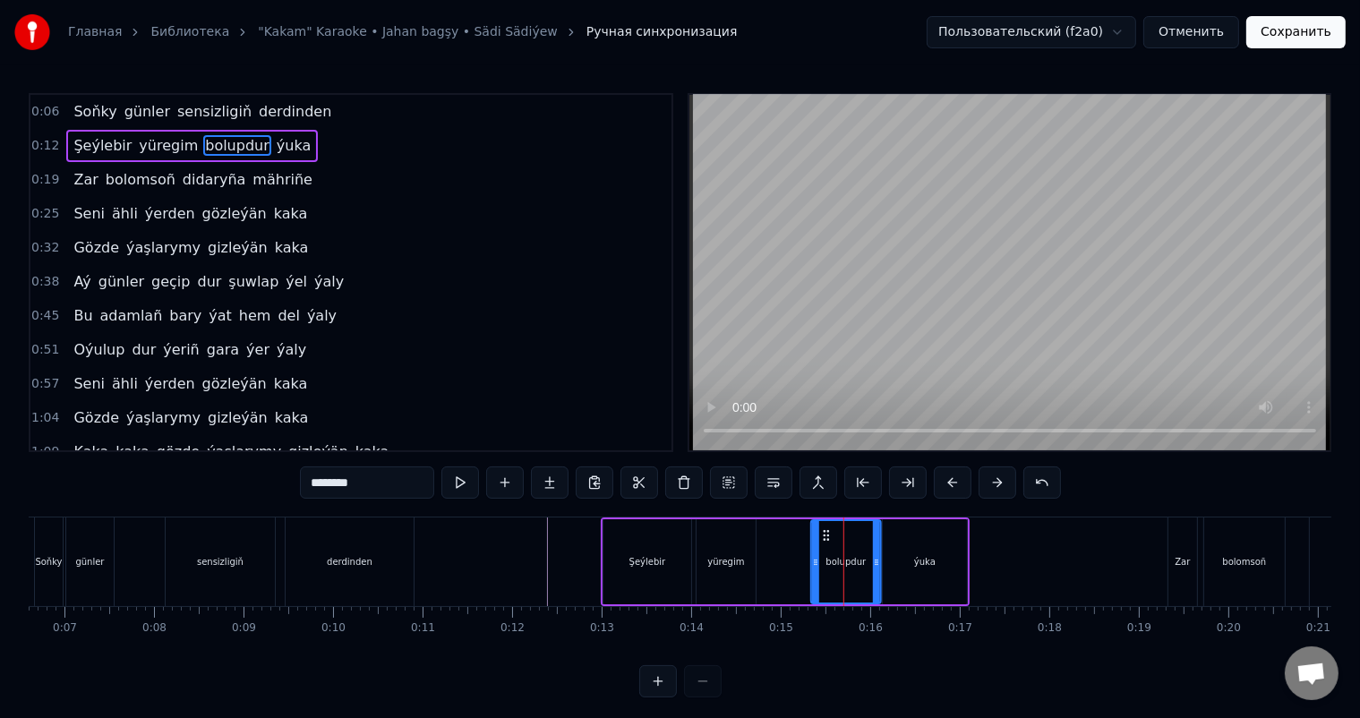
click at [824, 531] on icon at bounding box center [826, 535] width 14 height 14
click at [935, 546] on div "ýuka" at bounding box center [925, 561] width 84 height 85
type input "****"
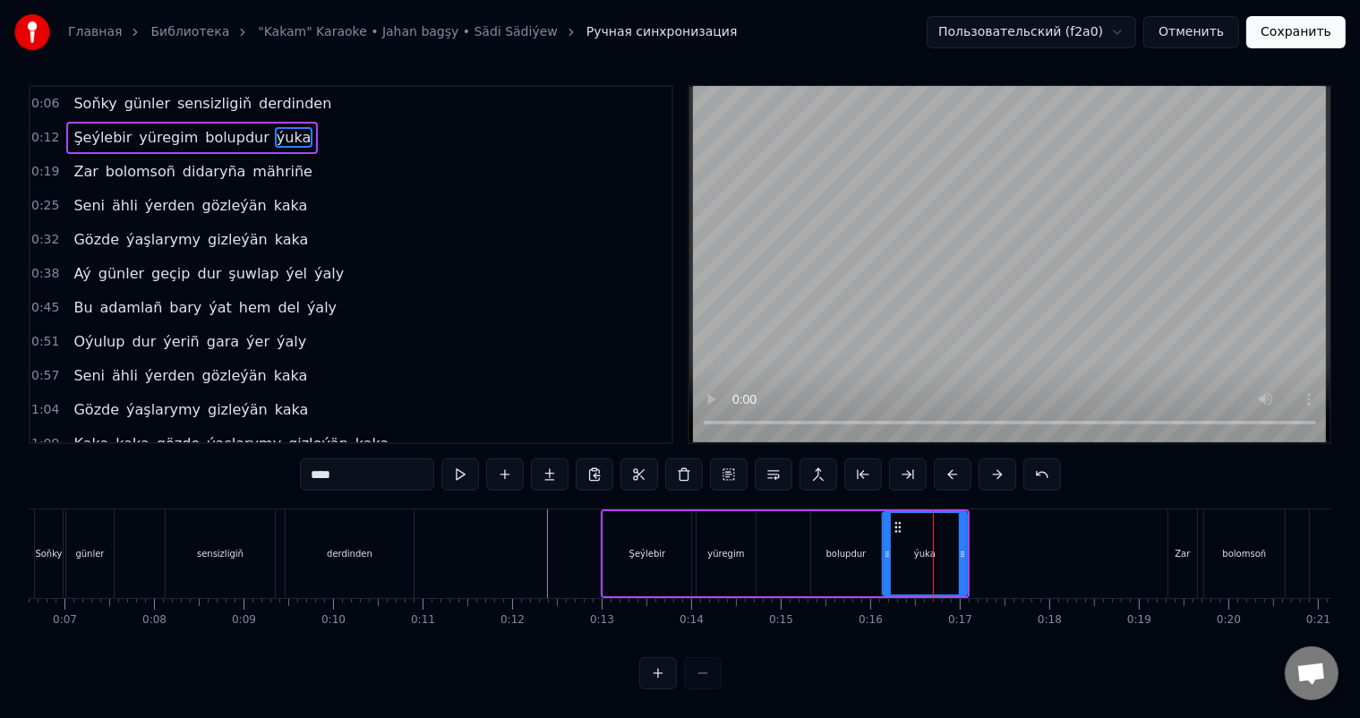
scroll to position [23, 0]
click at [898, 520] on icon at bounding box center [900, 527] width 14 height 14
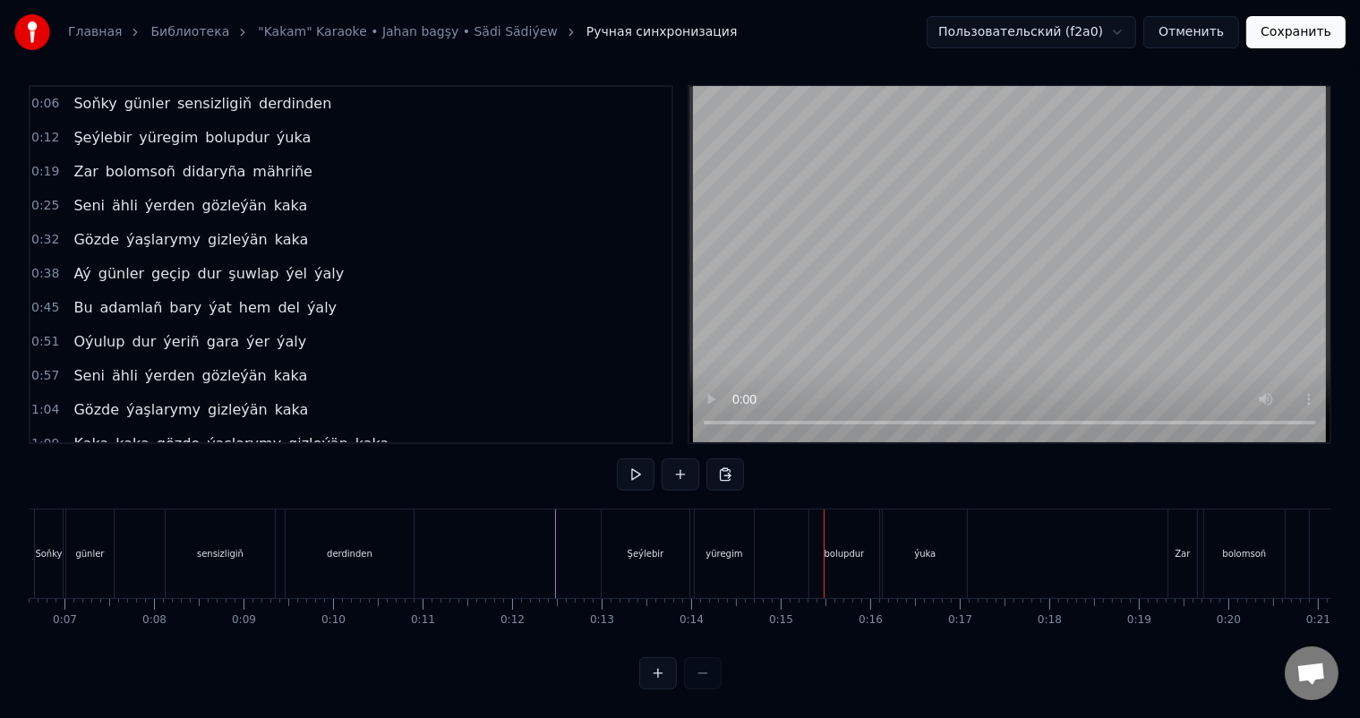
click at [709, 553] on div "yüregim" at bounding box center [724, 553] width 59 height 89
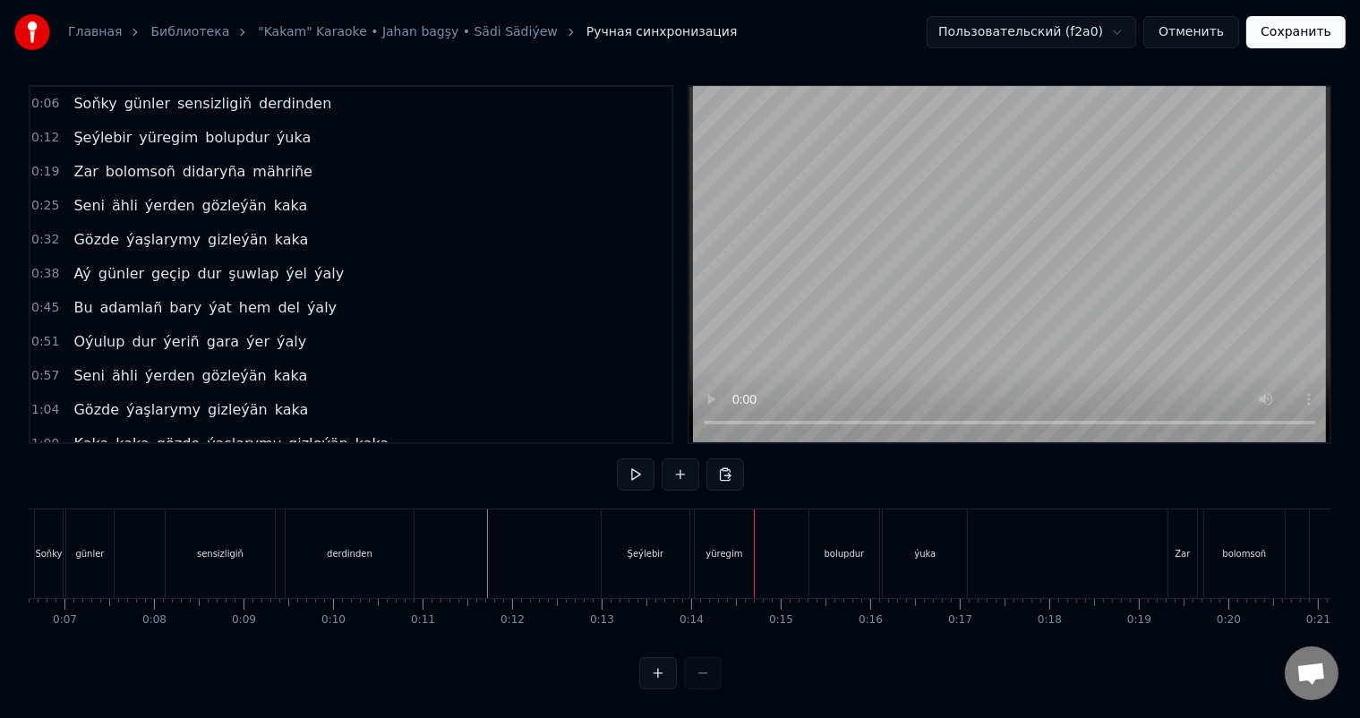
click at [681, 537] on div "Şeýlebir" at bounding box center [646, 553] width 88 height 89
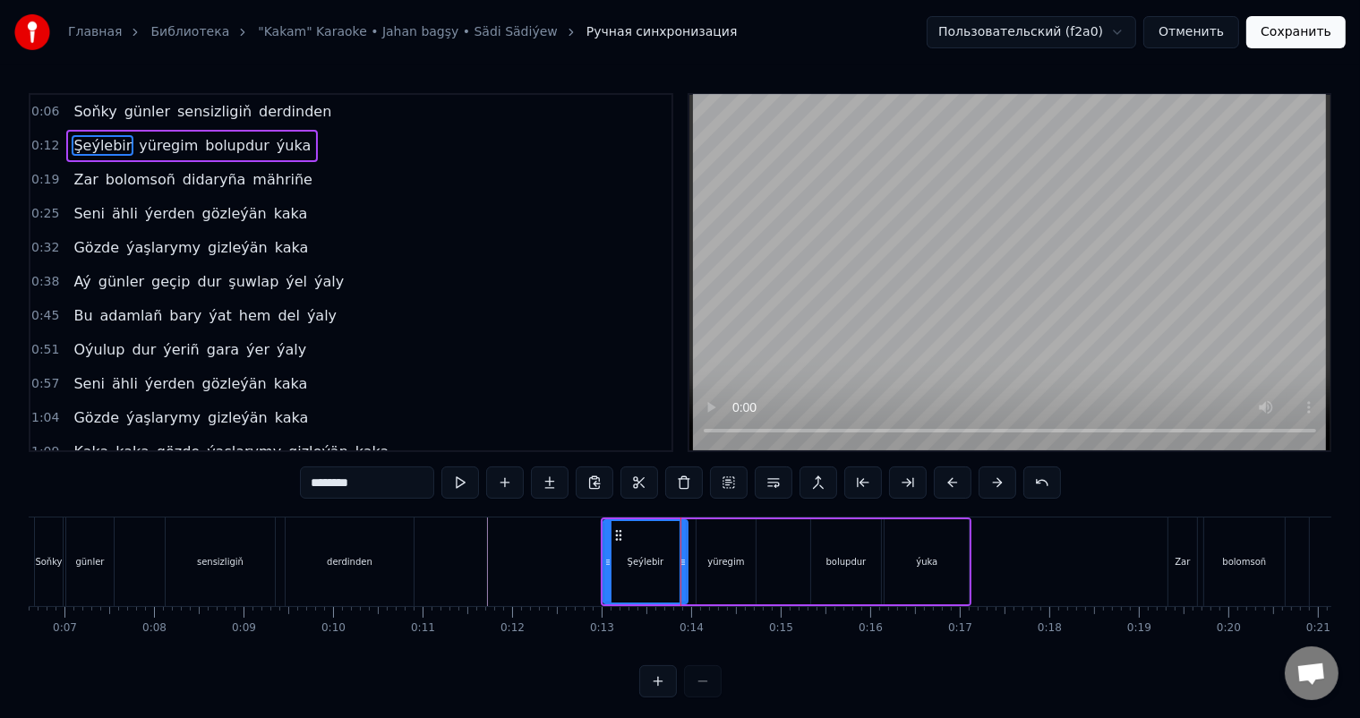
click at [684, 564] on icon at bounding box center [683, 562] width 7 height 14
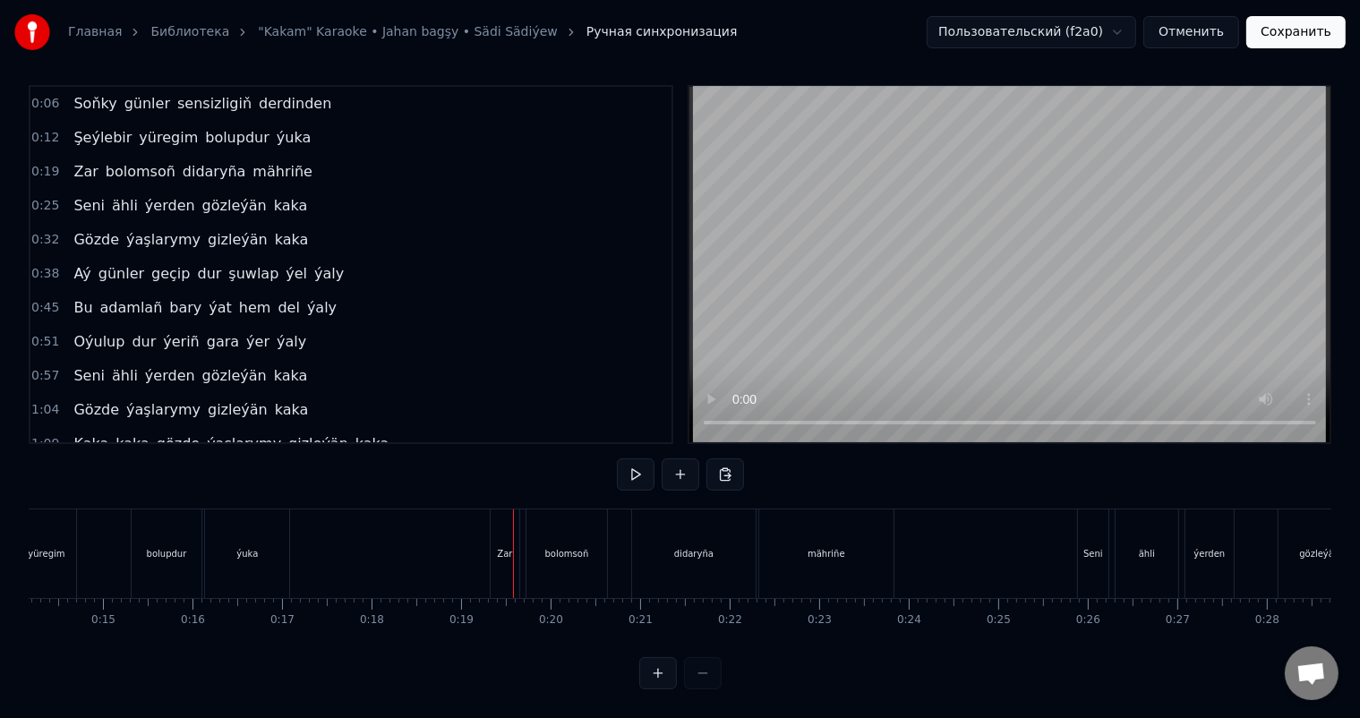
scroll to position [0, 1307]
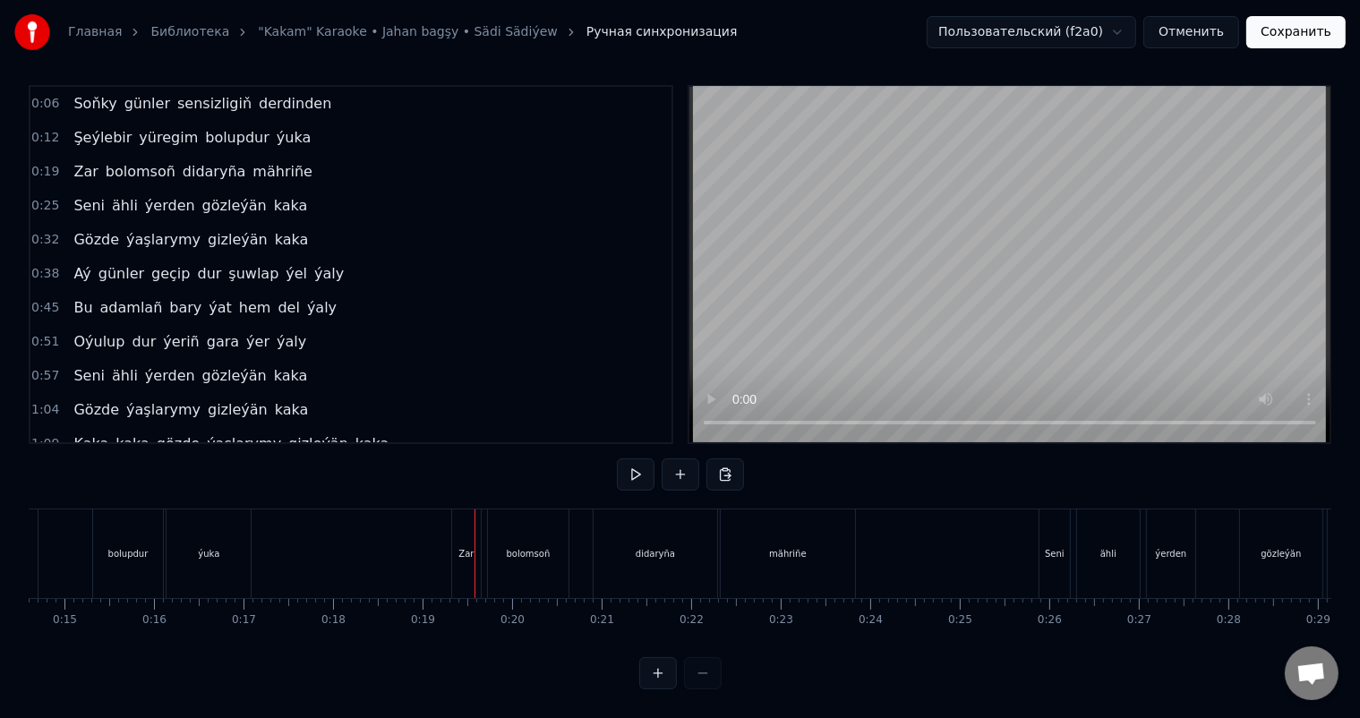
click at [457, 522] on div "Zar" at bounding box center [466, 553] width 29 height 89
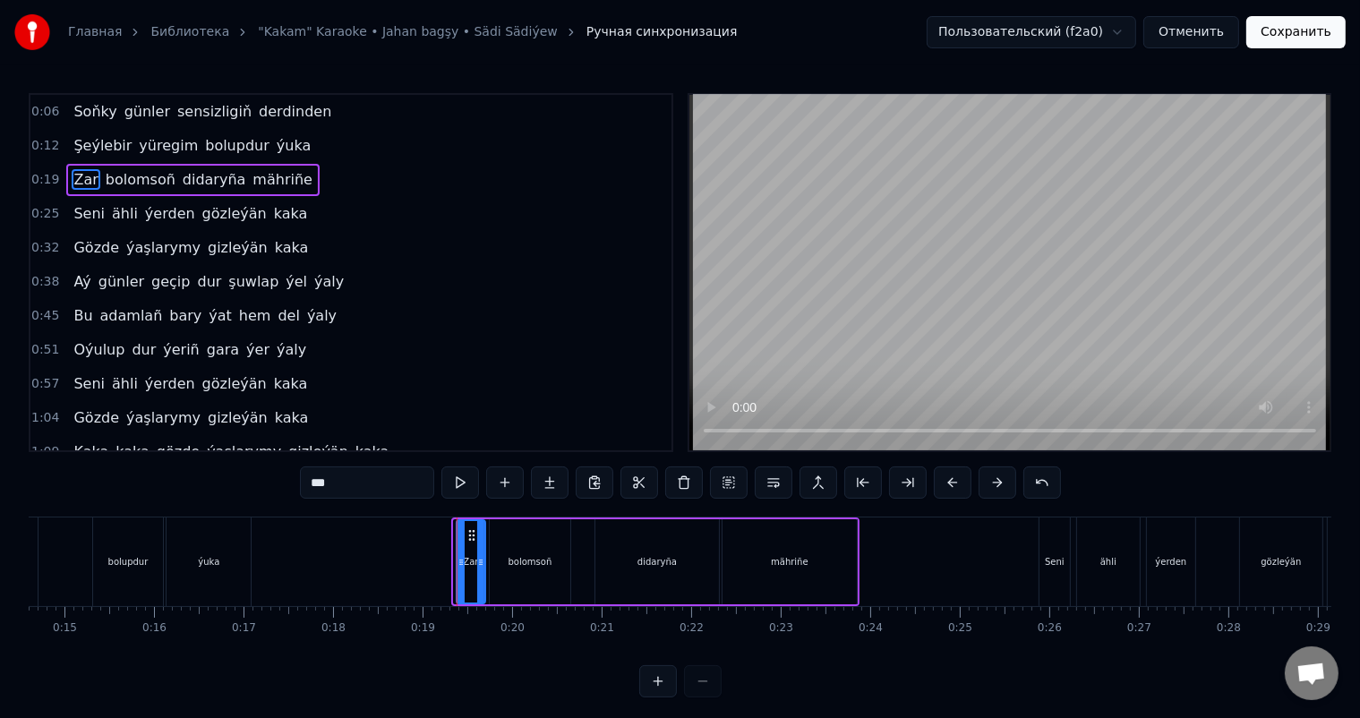
click at [471, 532] on icon at bounding box center [472, 535] width 14 height 14
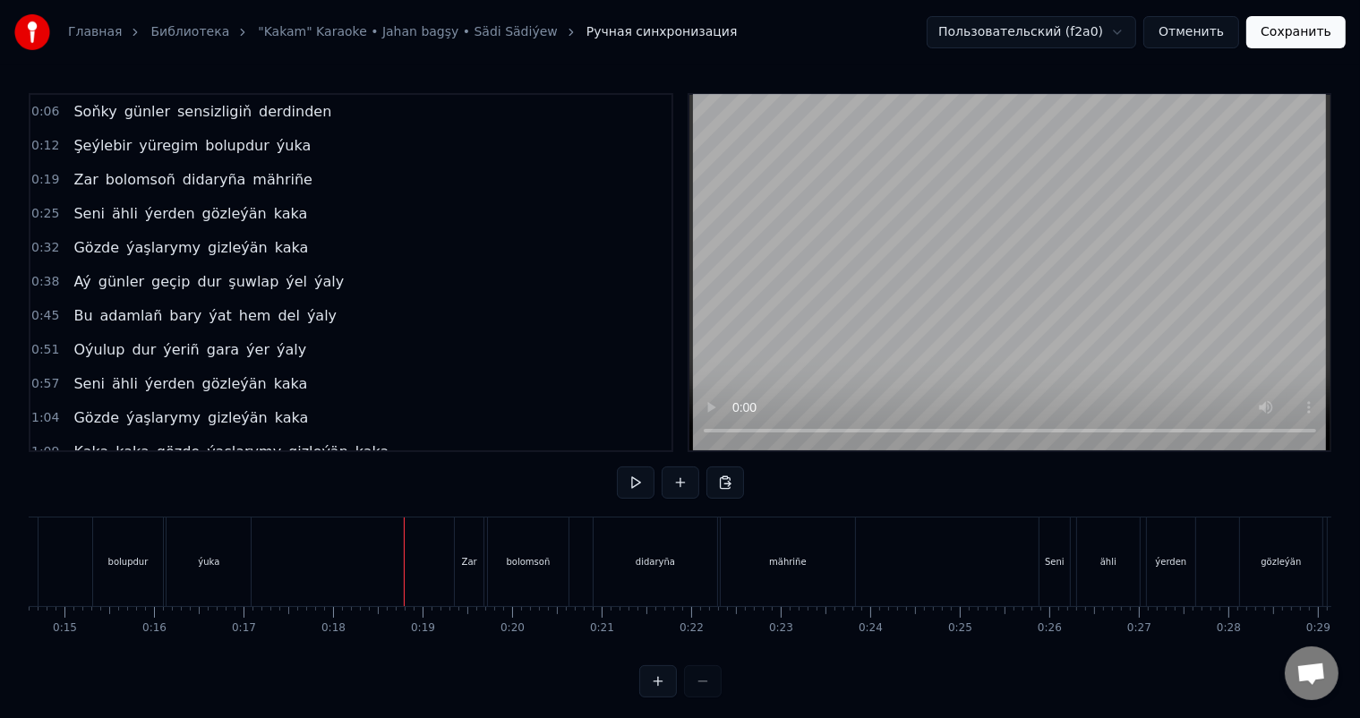
click at [482, 537] on div "Zar" at bounding box center [469, 562] width 29 height 89
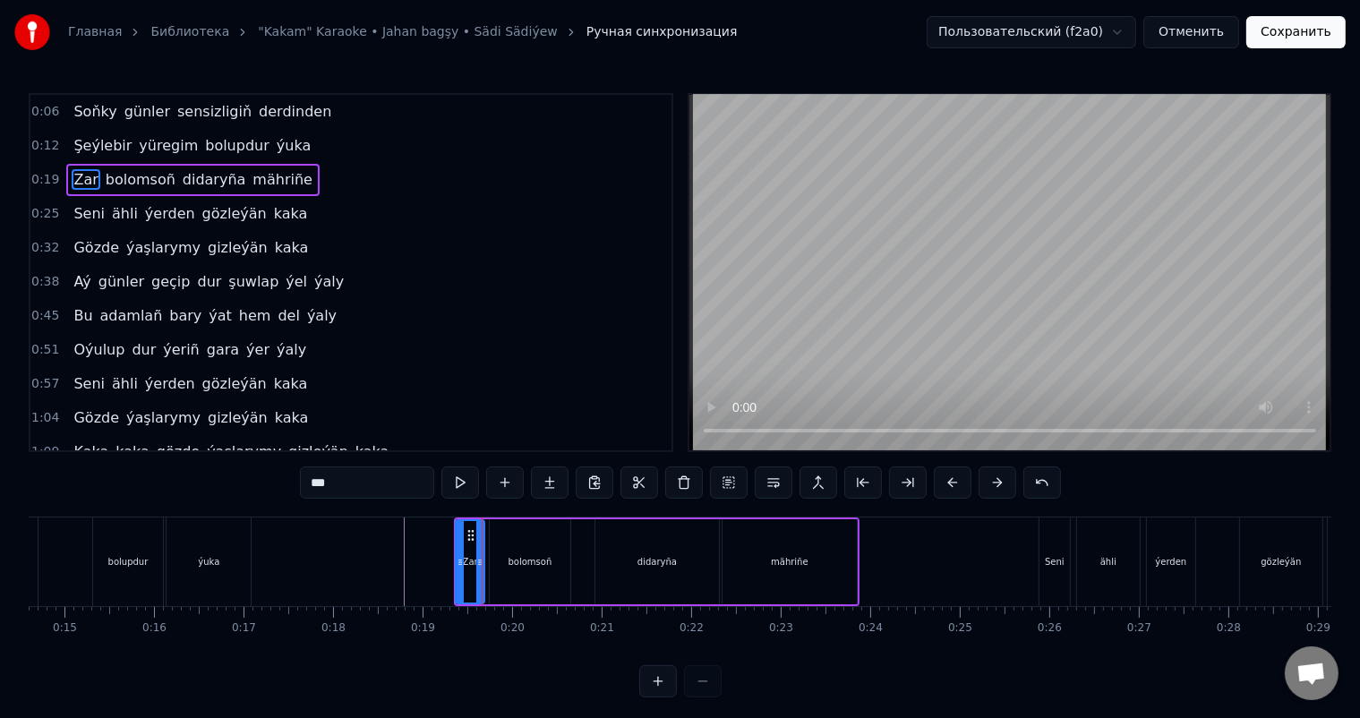
click at [473, 536] on icon at bounding box center [471, 535] width 14 height 14
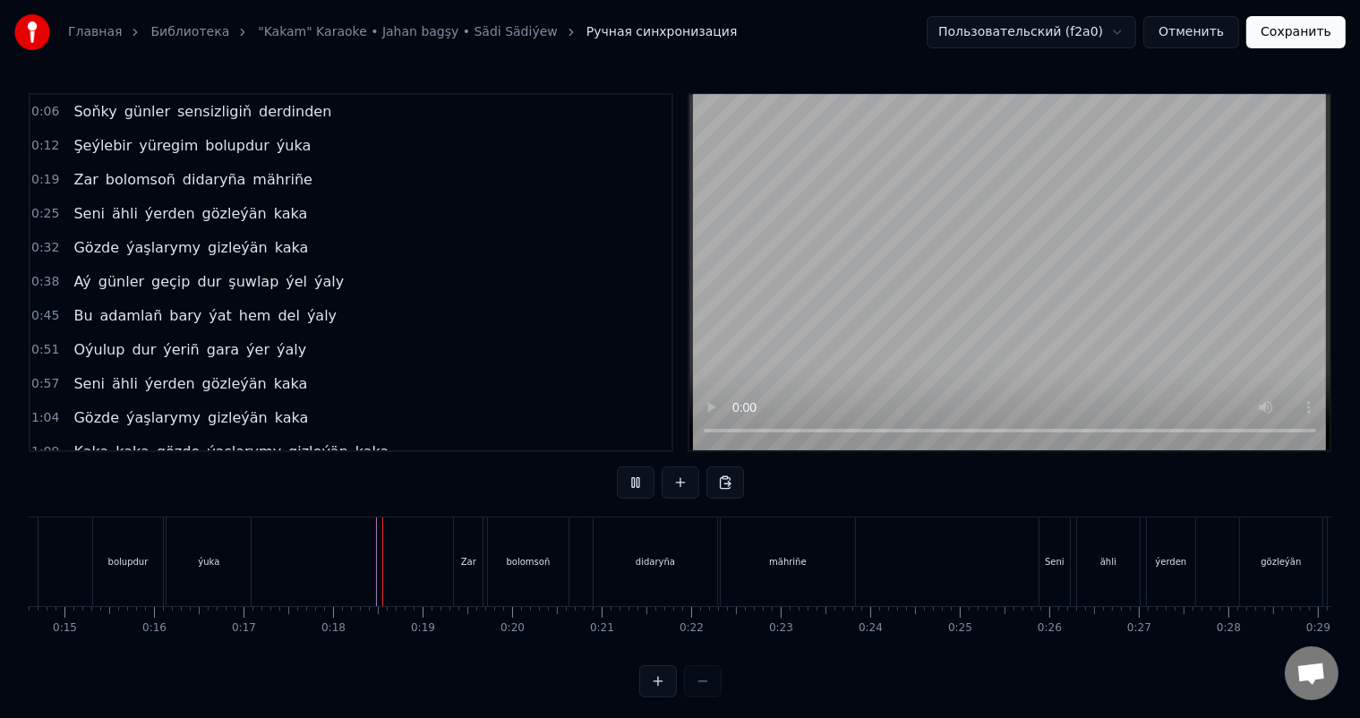
scroll to position [23, 0]
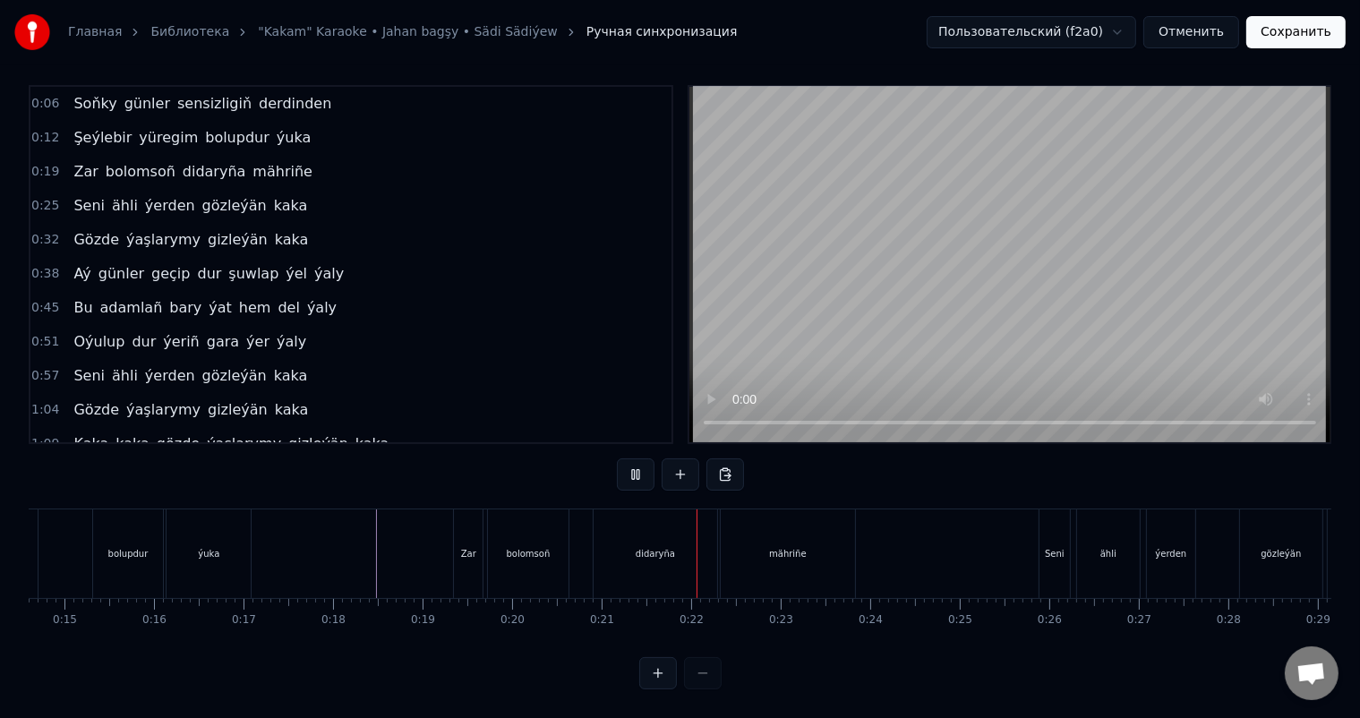
click at [631, 539] on div "didaryña" at bounding box center [656, 553] width 124 height 89
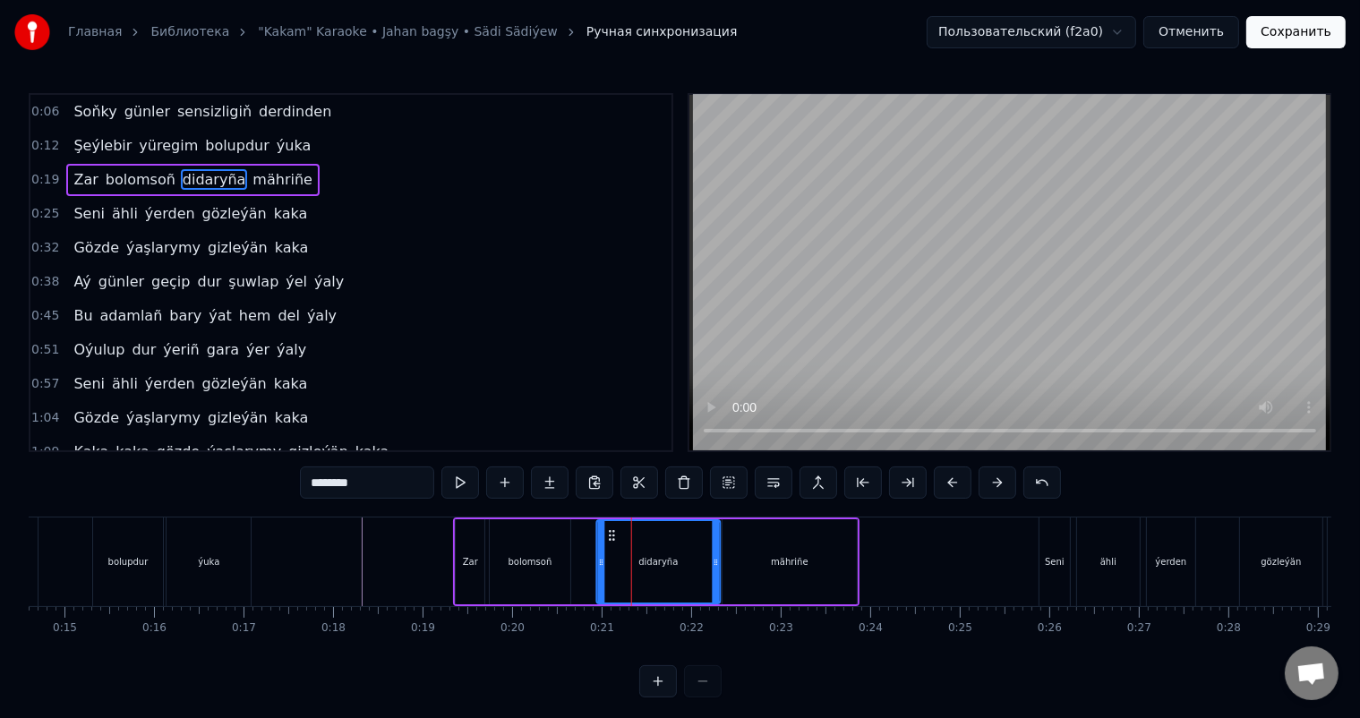
click at [609, 528] on icon at bounding box center [612, 535] width 14 height 14
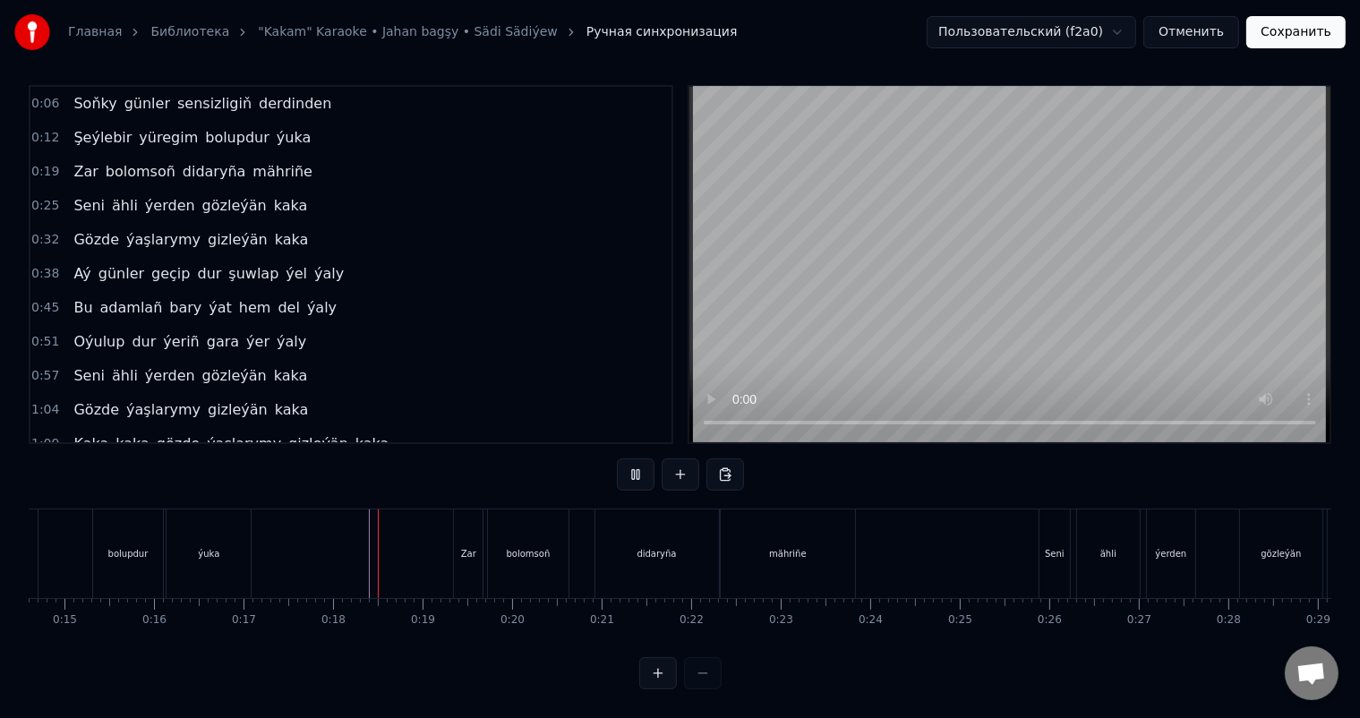
scroll to position [23, 0]
click at [780, 544] on div "mähriñe" at bounding box center [788, 553] width 134 height 89
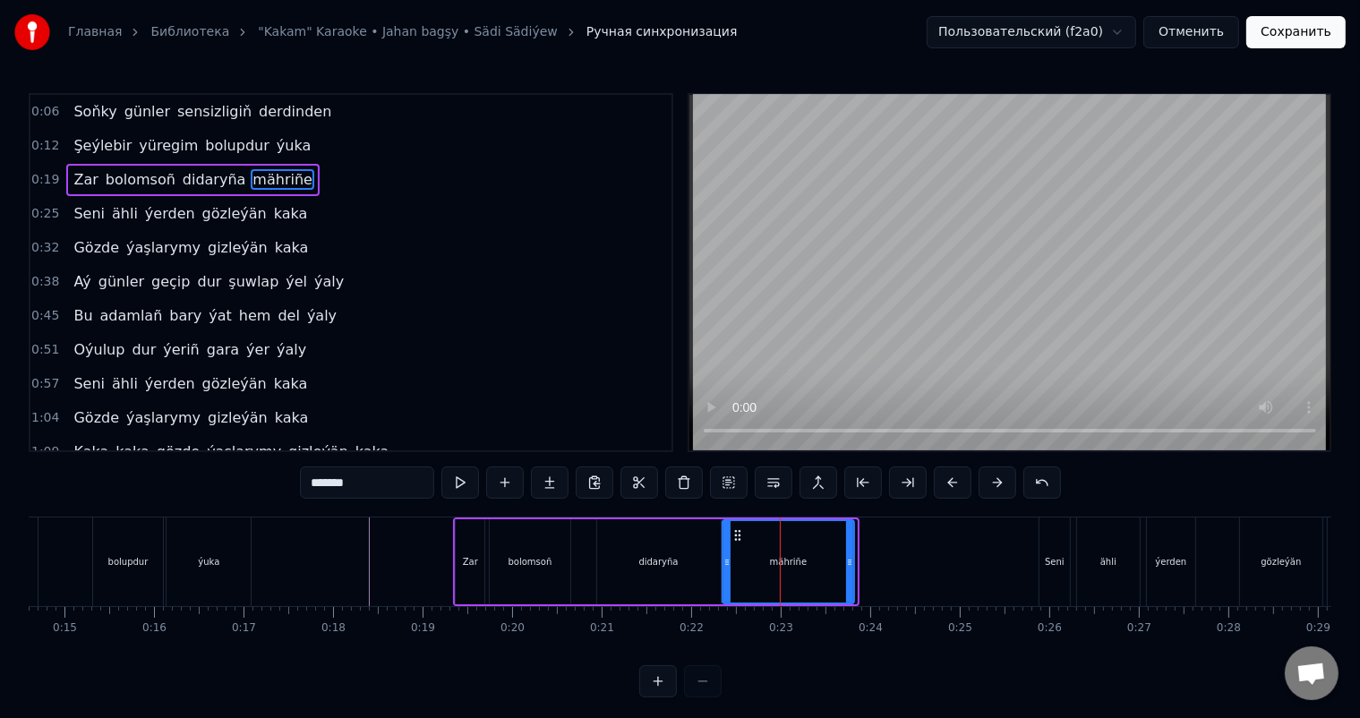
click at [849, 559] on icon at bounding box center [849, 562] width 7 height 14
click at [739, 533] on icon at bounding box center [740, 535] width 14 height 14
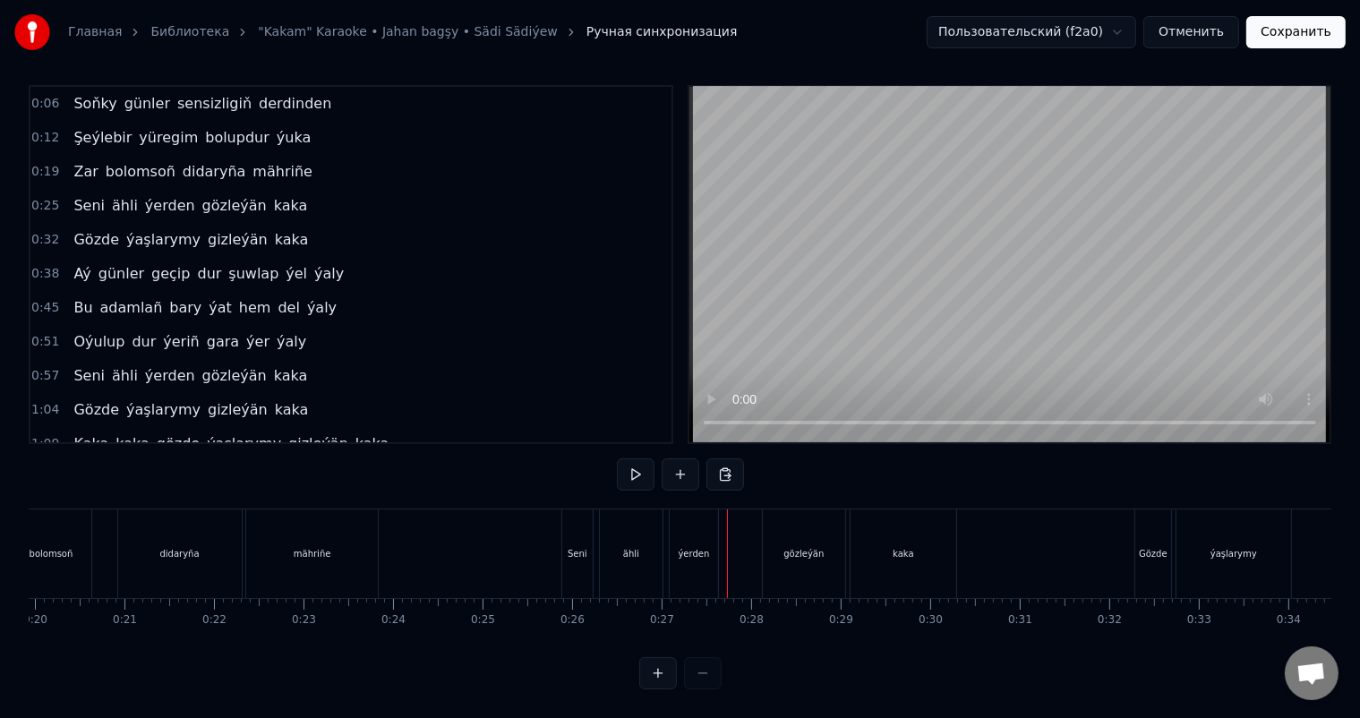
scroll to position [0, 1810]
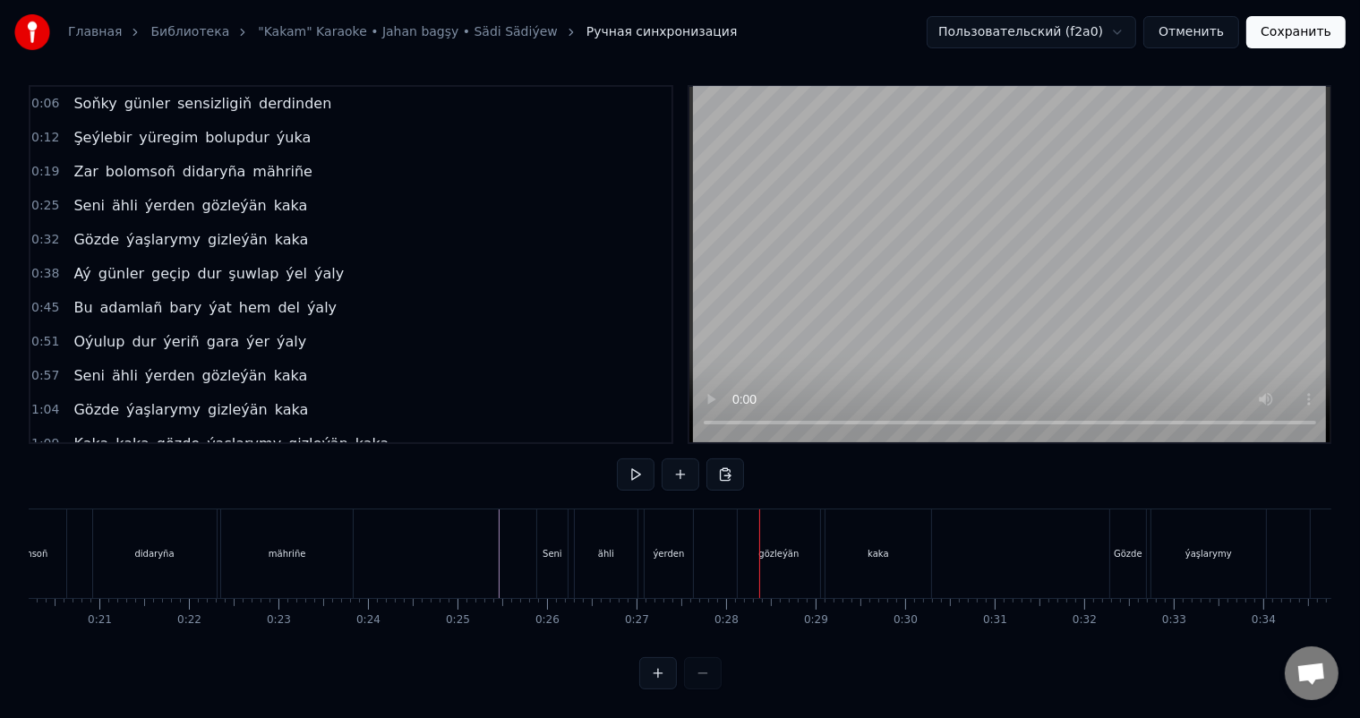
click at [673, 547] on div "ýerden" at bounding box center [668, 553] width 31 height 13
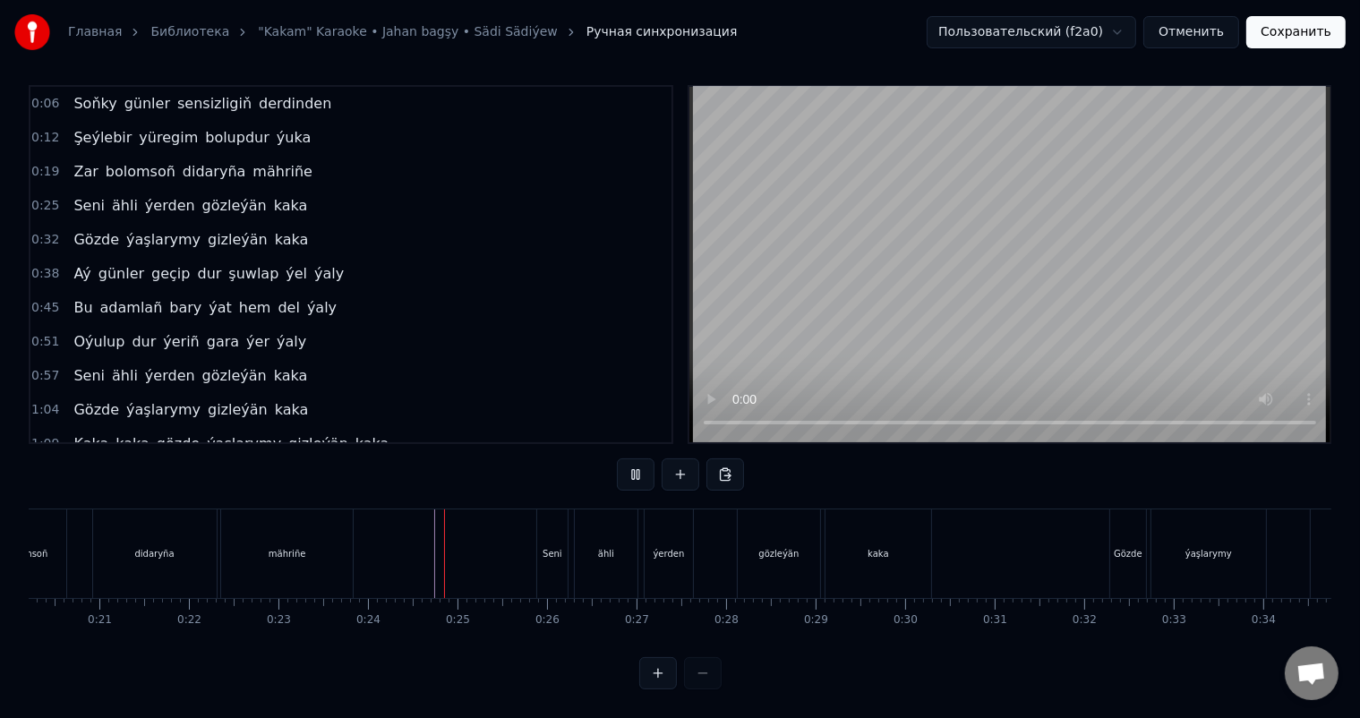
scroll to position [23, 0]
click at [656, 526] on div "ýerden" at bounding box center [669, 553] width 48 height 89
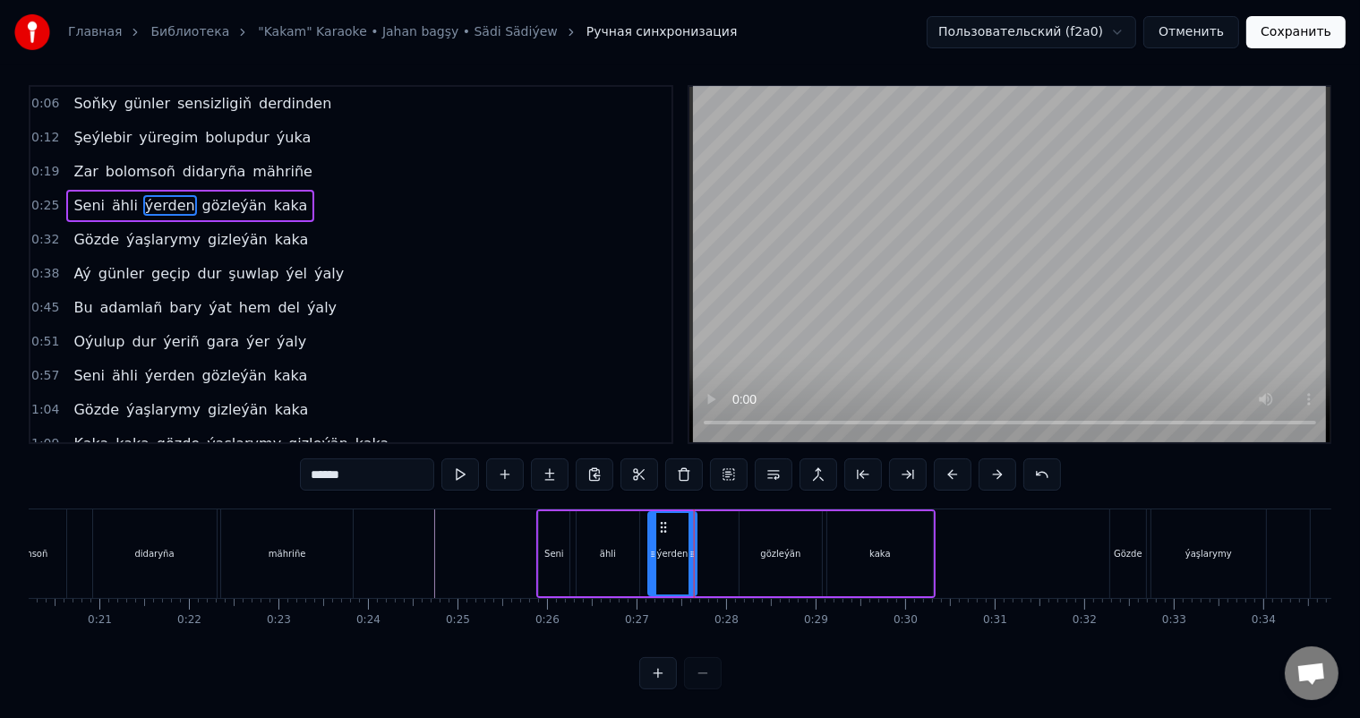
click at [661, 520] on icon at bounding box center [663, 527] width 14 height 14
click at [657, 520] on icon at bounding box center [663, 527] width 14 height 14
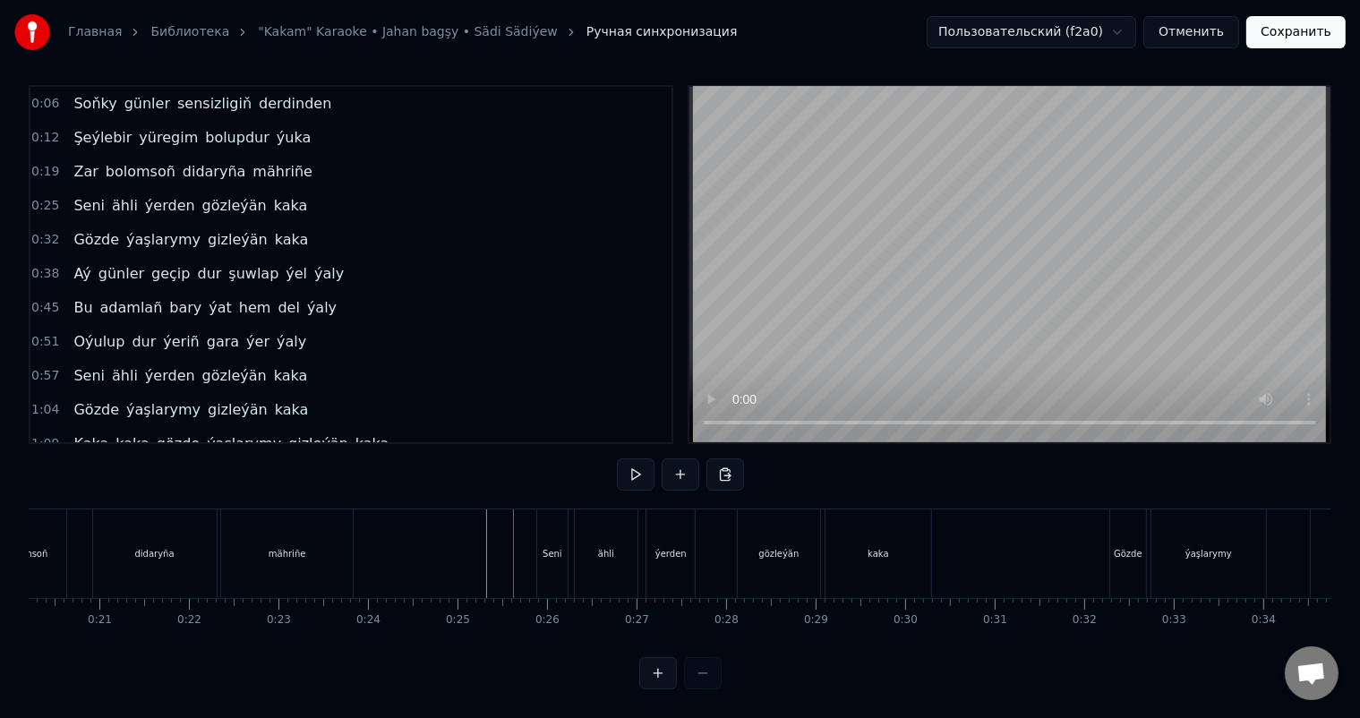
click at [666, 517] on div "ýerden" at bounding box center [670, 553] width 48 height 89
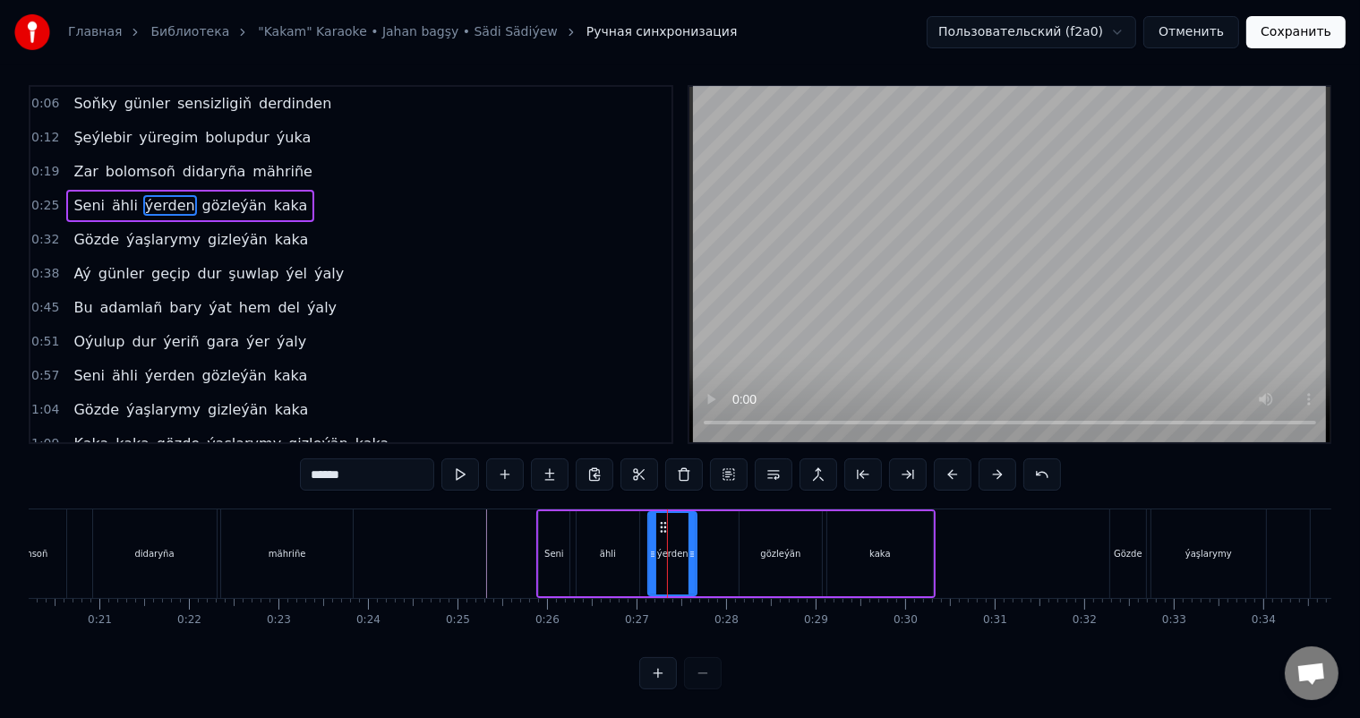
scroll to position [0, 0]
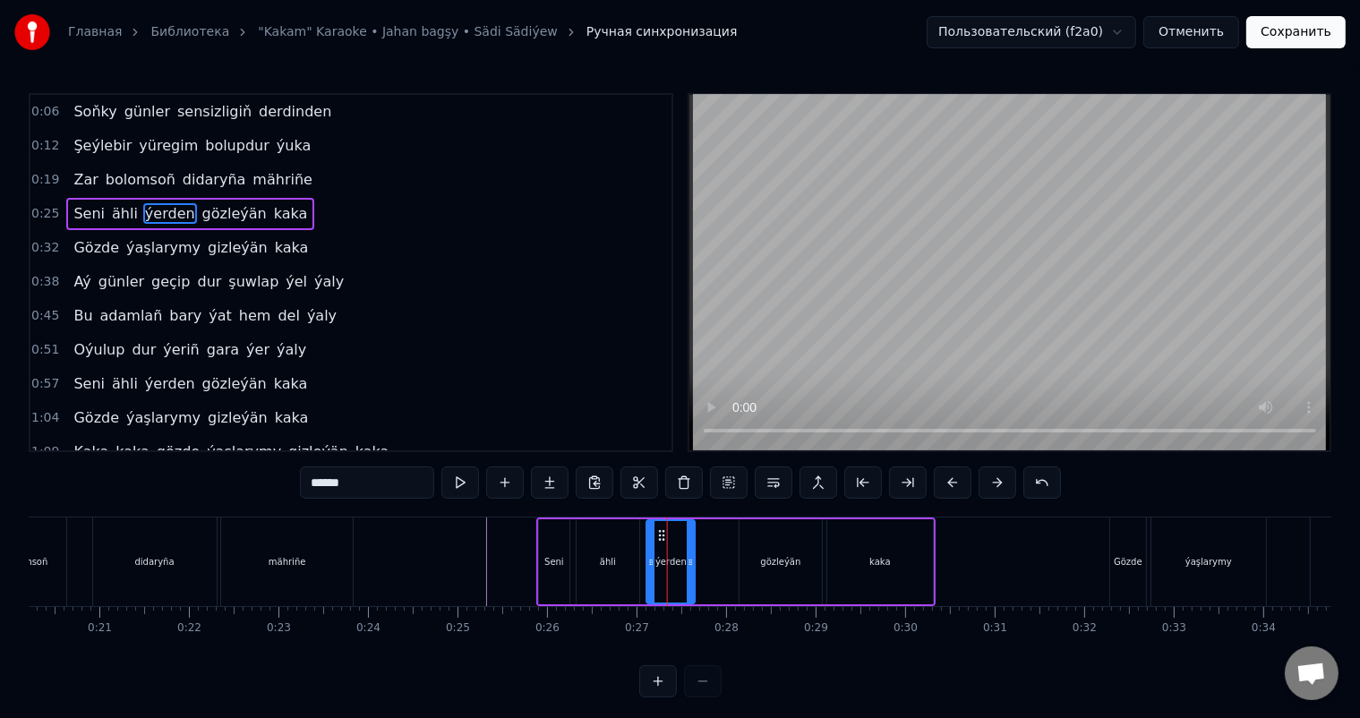
click at [661, 530] on icon at bounding box center [662, 535] width 14 height 14
click at [620, 560] on div "ähli" at bounding box center [608, 561] width 63 height 85
type input "****"
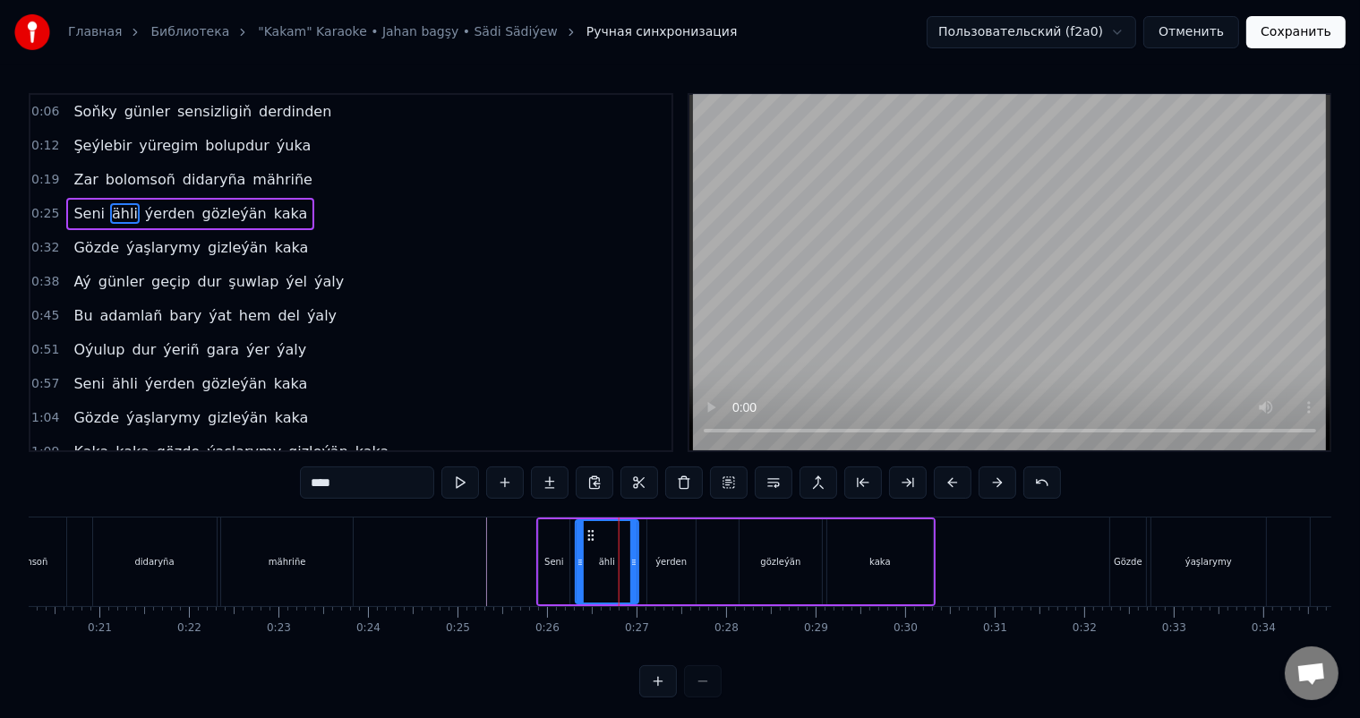
click at [588, 531] on icon at bounding box center [591, 535] width 14 height 14
click at [629, 555] on icon at bounding box center [632, 562] width 7 height 14
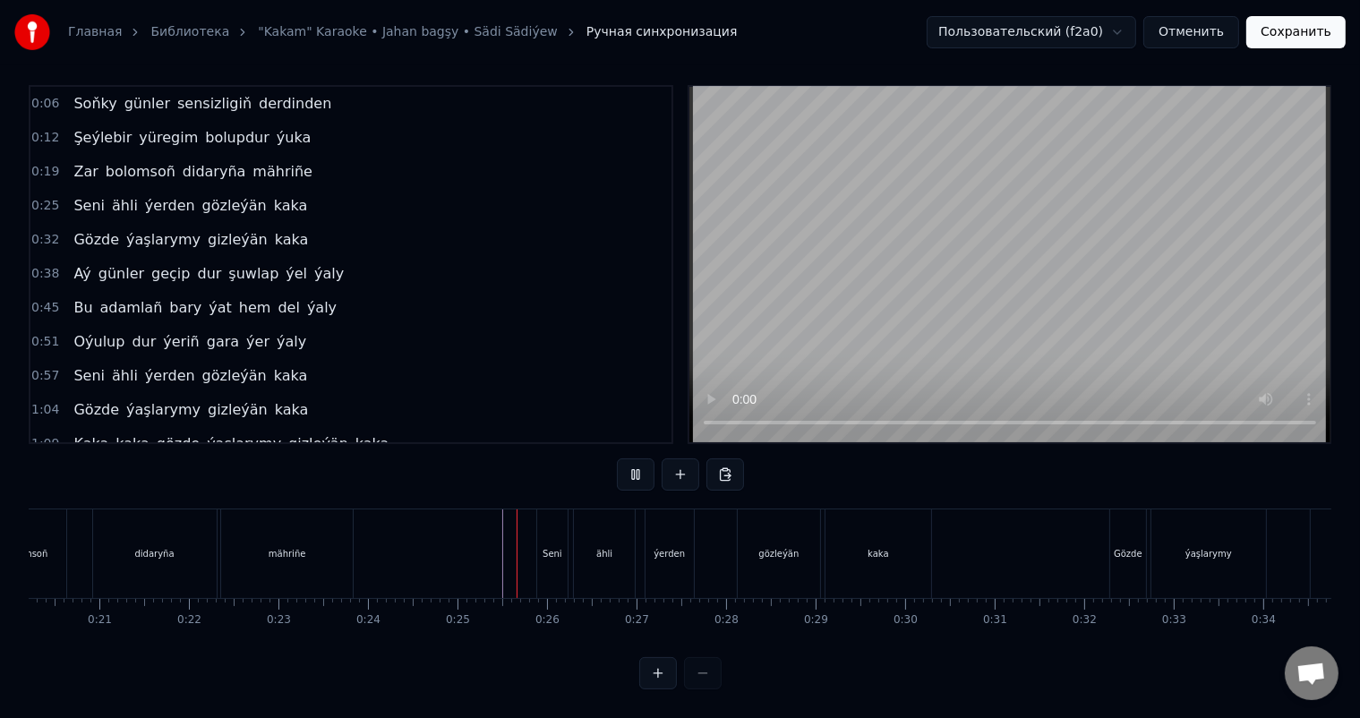
scroll to position [23, 0]
click at [670, 547] on div "ýerden" at bounding box center [669, 553] width 31 height 13
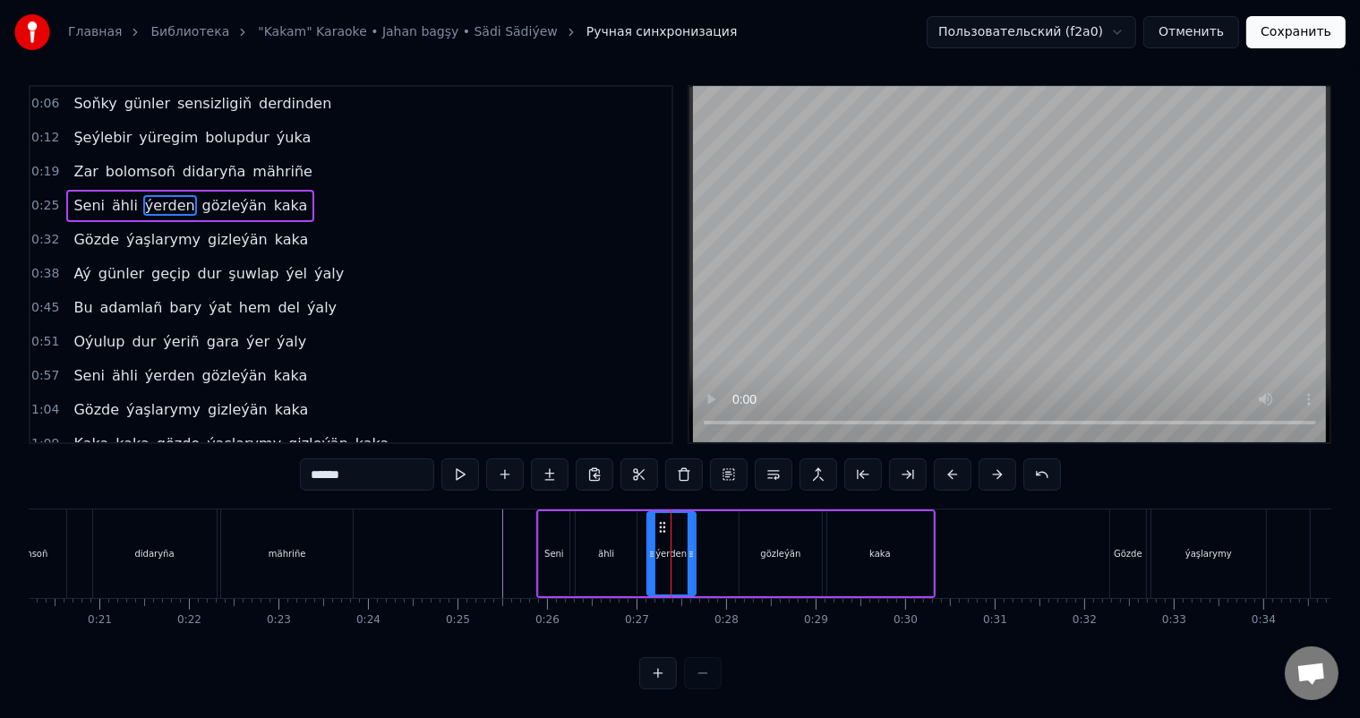
scroll to position [0, 0]
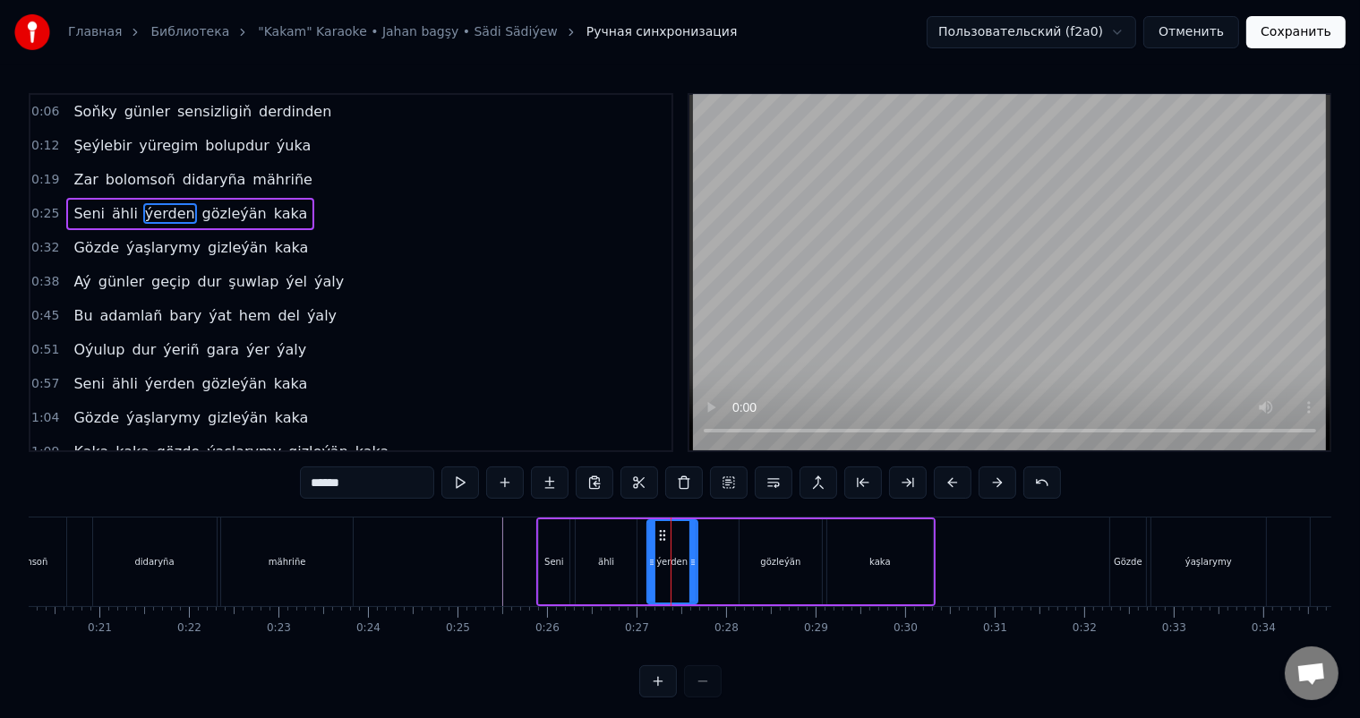
click at [689, 560] on icon at bounding box center [692, 562] width 7 height 14
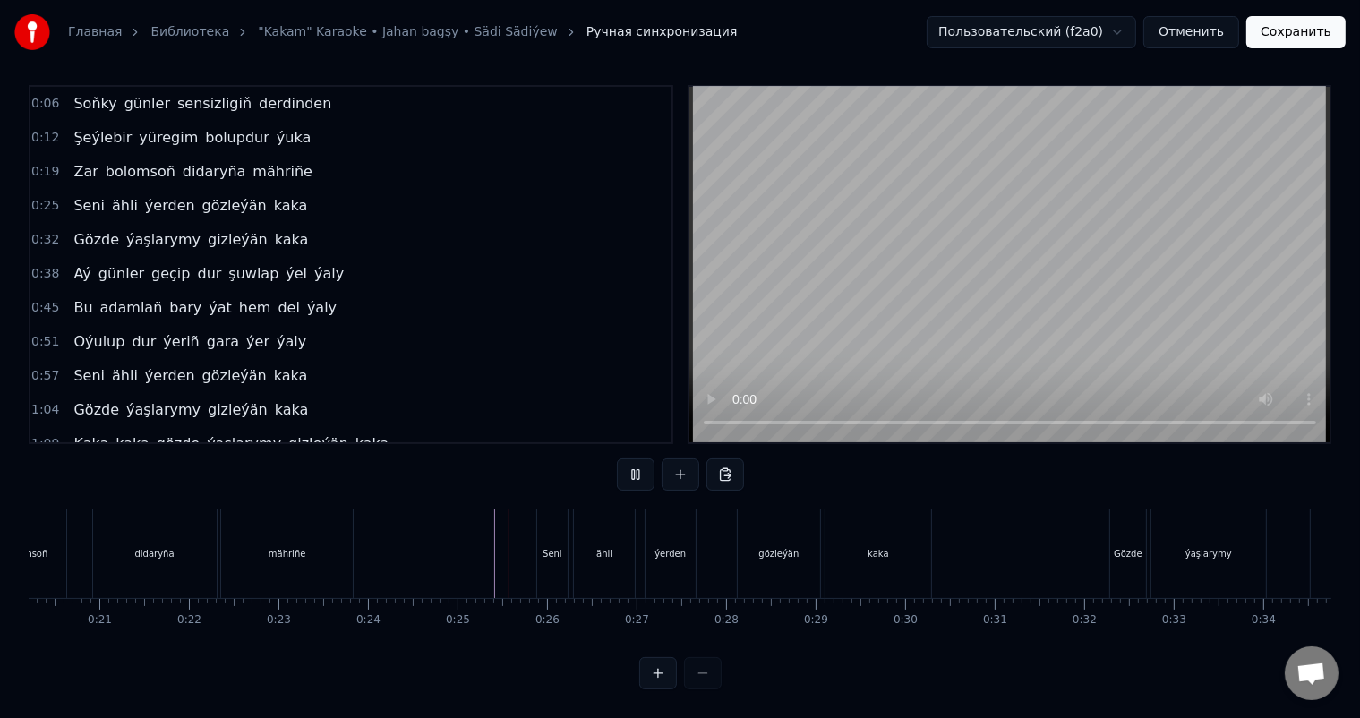
scroll to position [23, 0]
click at [714, 536] on div "Seni ähli ýerden gözleýän kaka" at bounding box center [735, 553] width 399 height 89
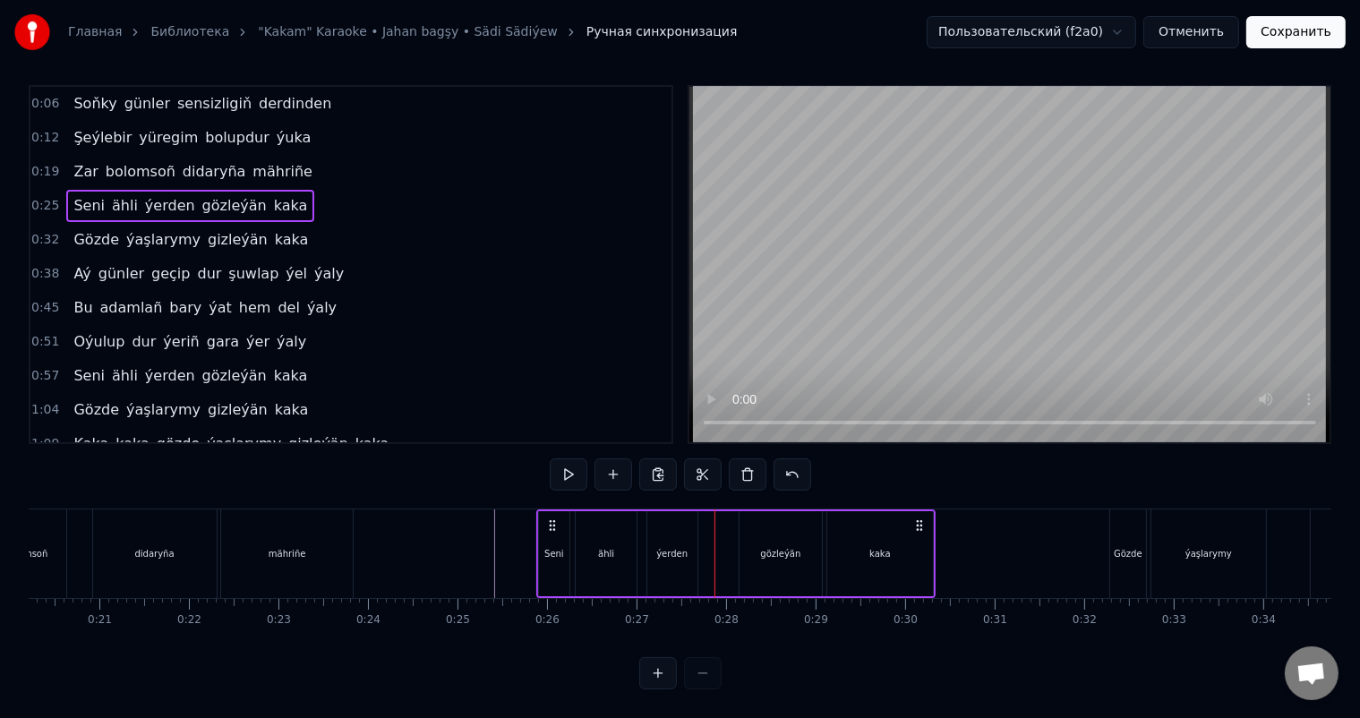
click at [725, 528] on div "Seni ähli ýerden gözleýän kaka" at bounding box center [735, 553] width 399 height 89
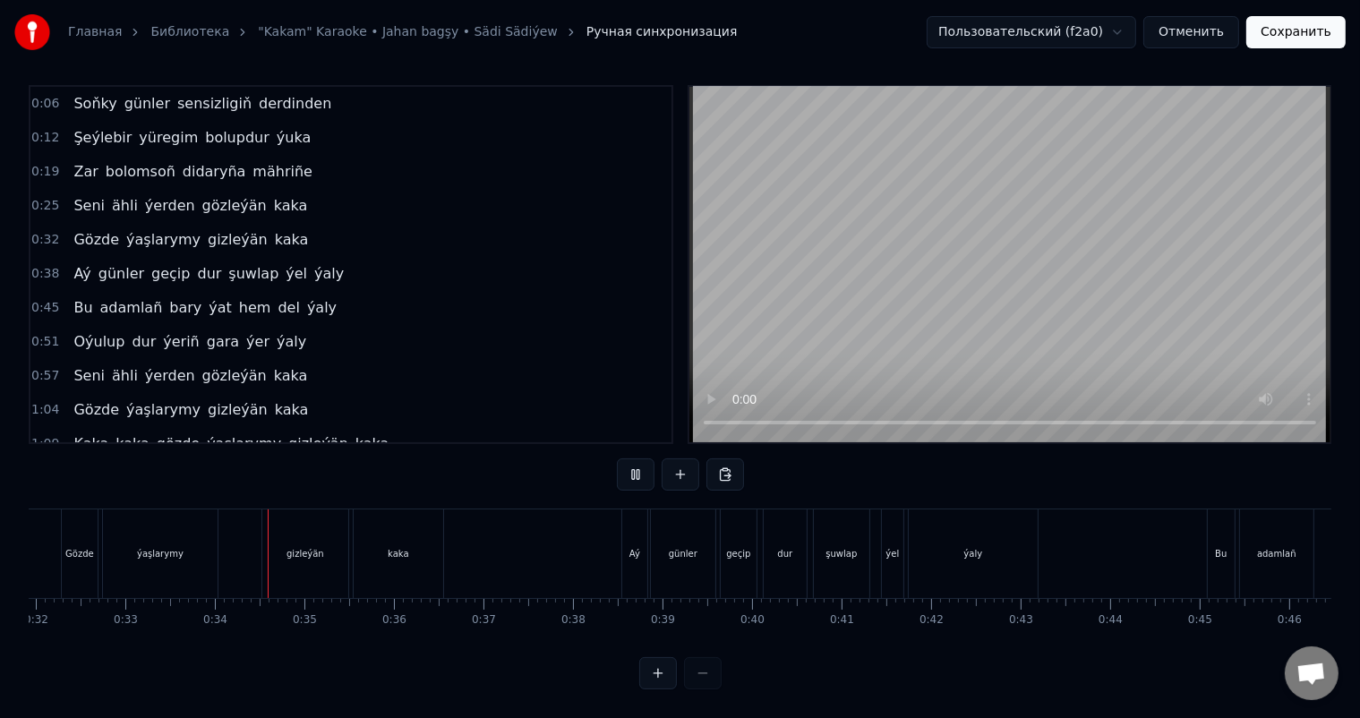
scroll to position [0, 2949]
click at [885, 547] on div "ýaly" at bounding box center [882, 553] width 19 height 13
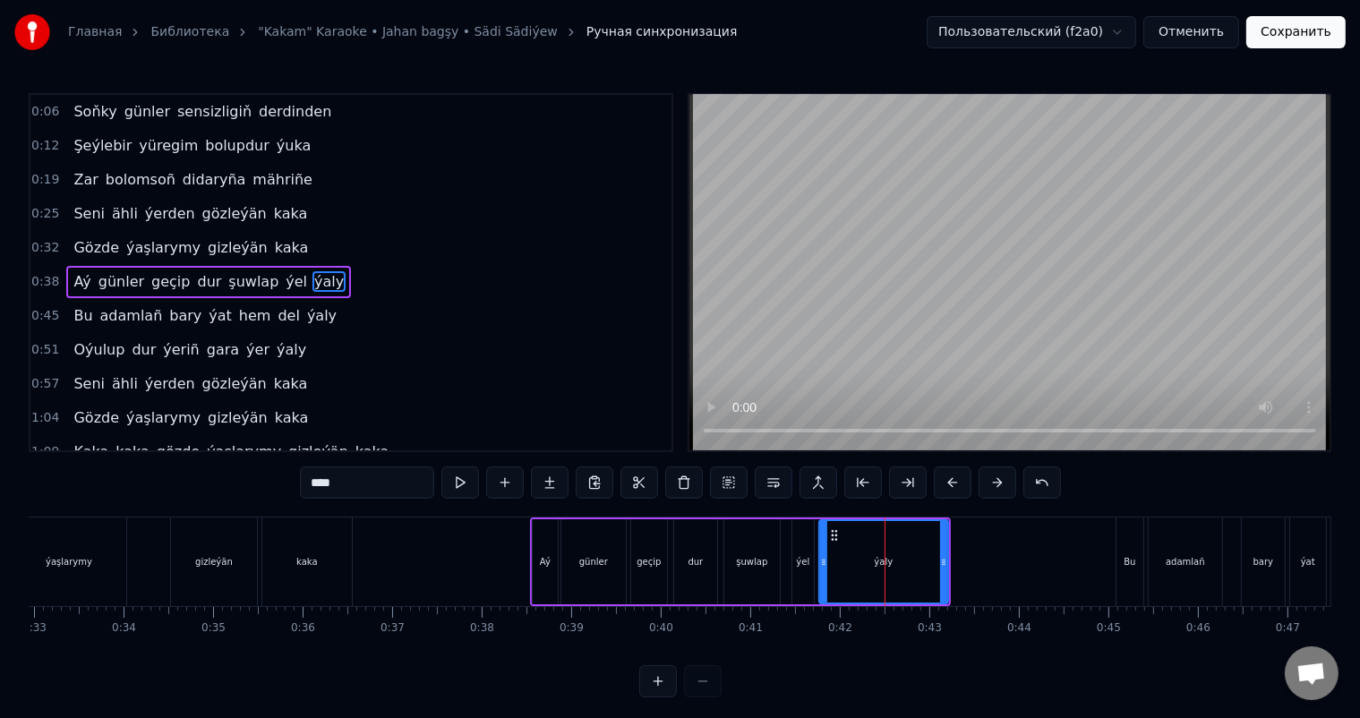
scroll to position [3, 0]
click at [352, 487] on input "****" at bounding box center [367, 483] width 134 height 32
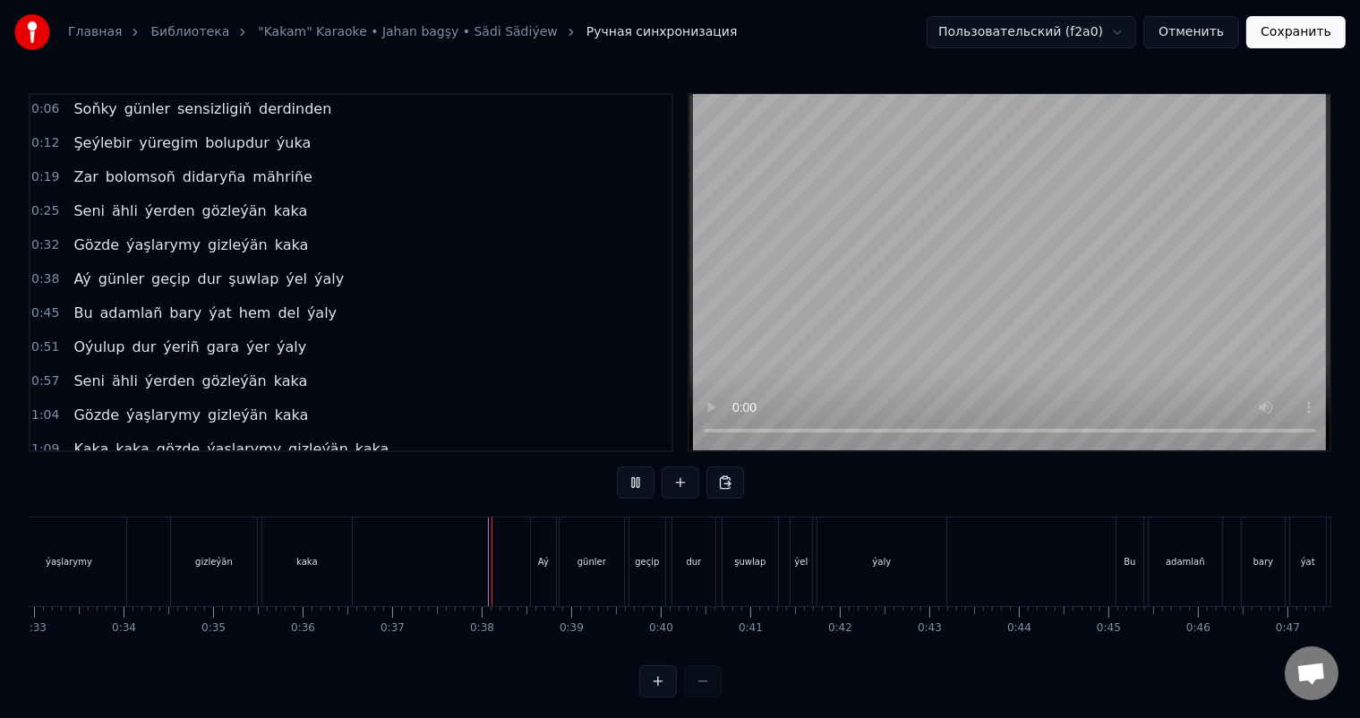
scroll to position [23, 0]
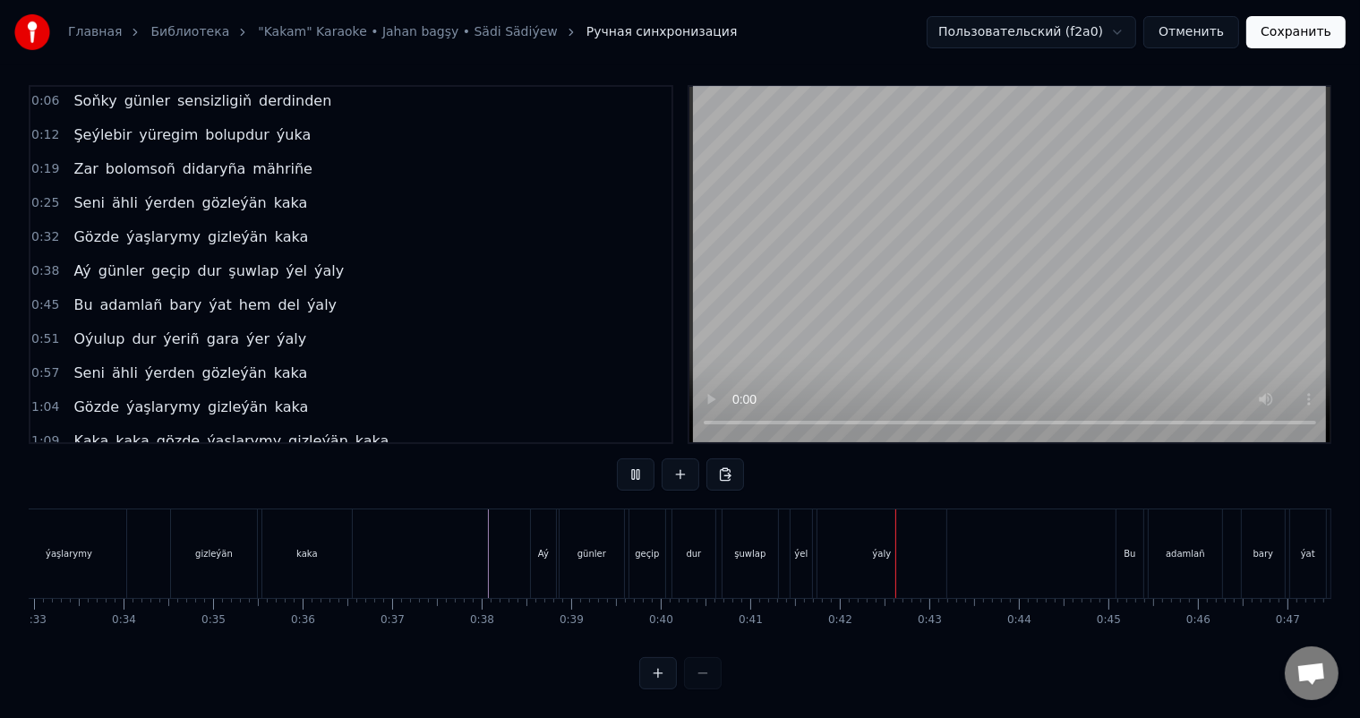
click at [775, 540] on div "şuwlap" at bounding box center [751, 553] width 56 height 89
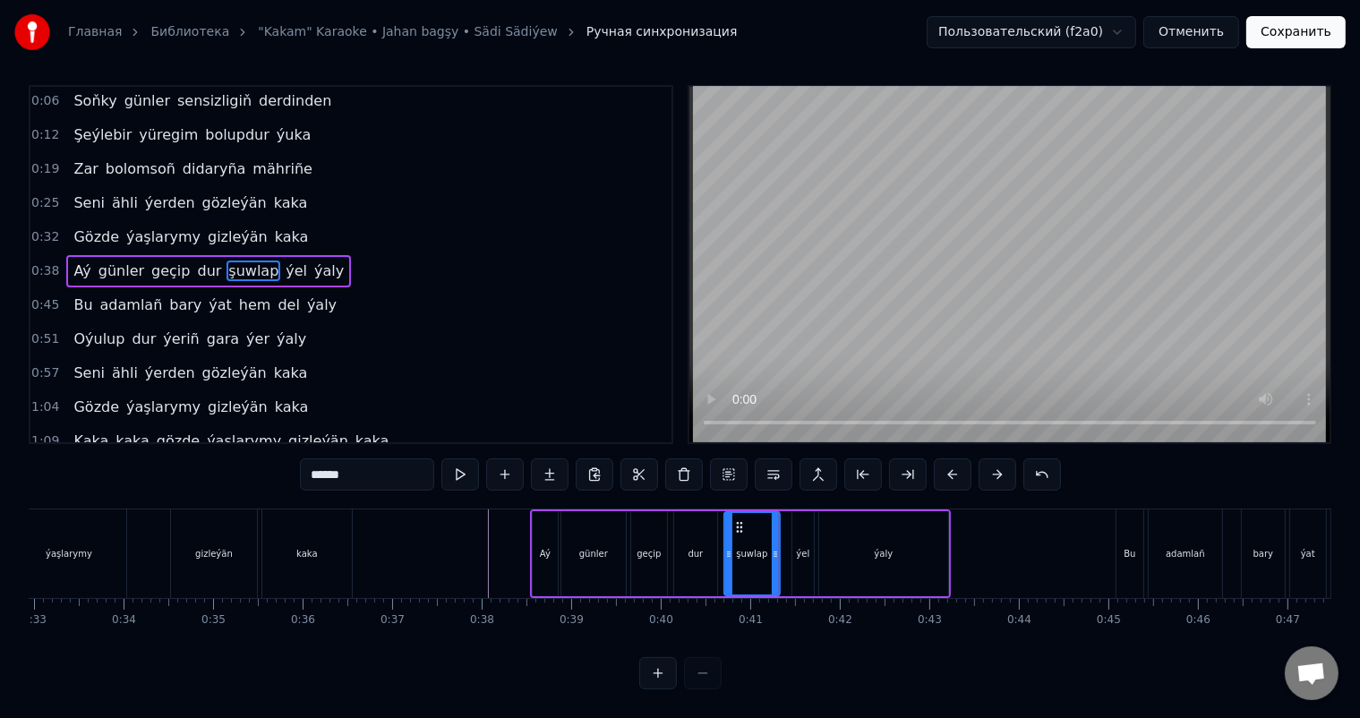
click at [809, 534] on div "ýel" at bounding box center [802, 553] width 21 height 85
click at [838, 542] on div "ýaly" at bounding box center [883, 553] width 129 height 85
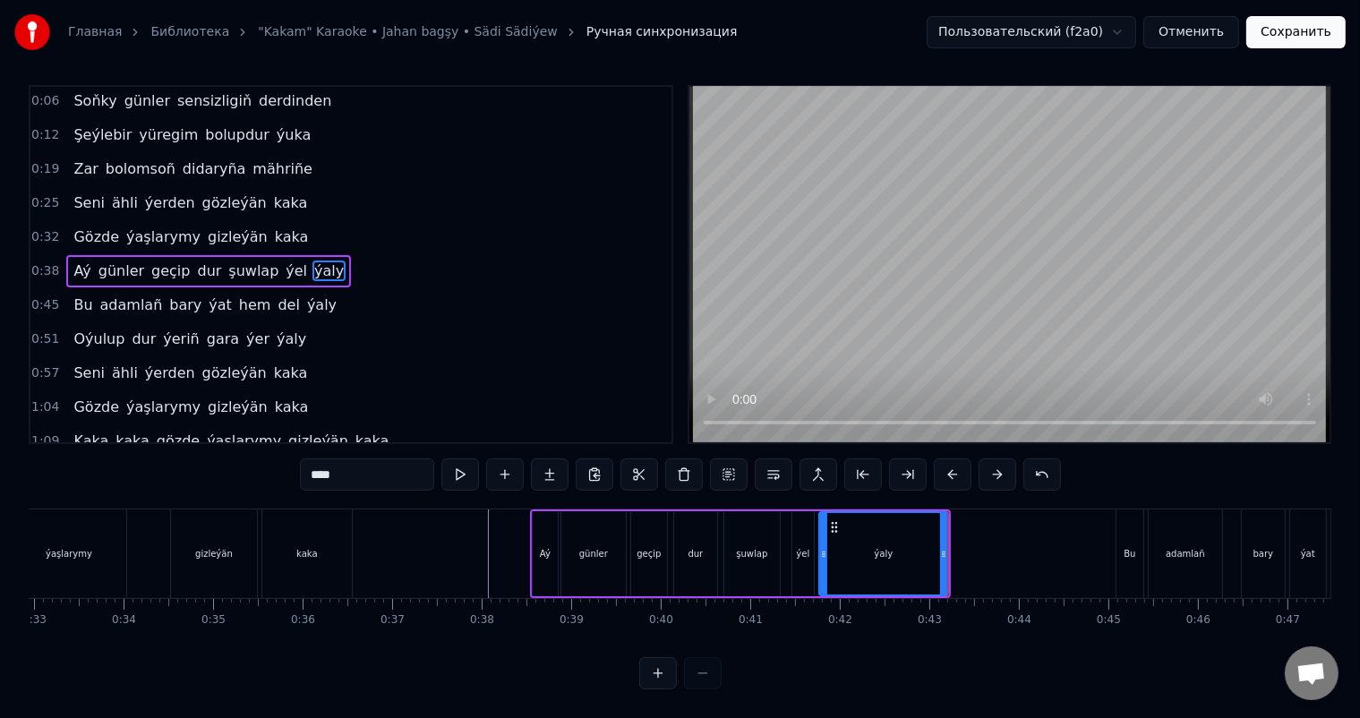
click at [869, 541] on div "ýaly" at bounding box center [883, 553] width 127 height 81
click at [333, 458] on input "****" at bounding box center [367, 474] width 134 height 32
type input "*******"
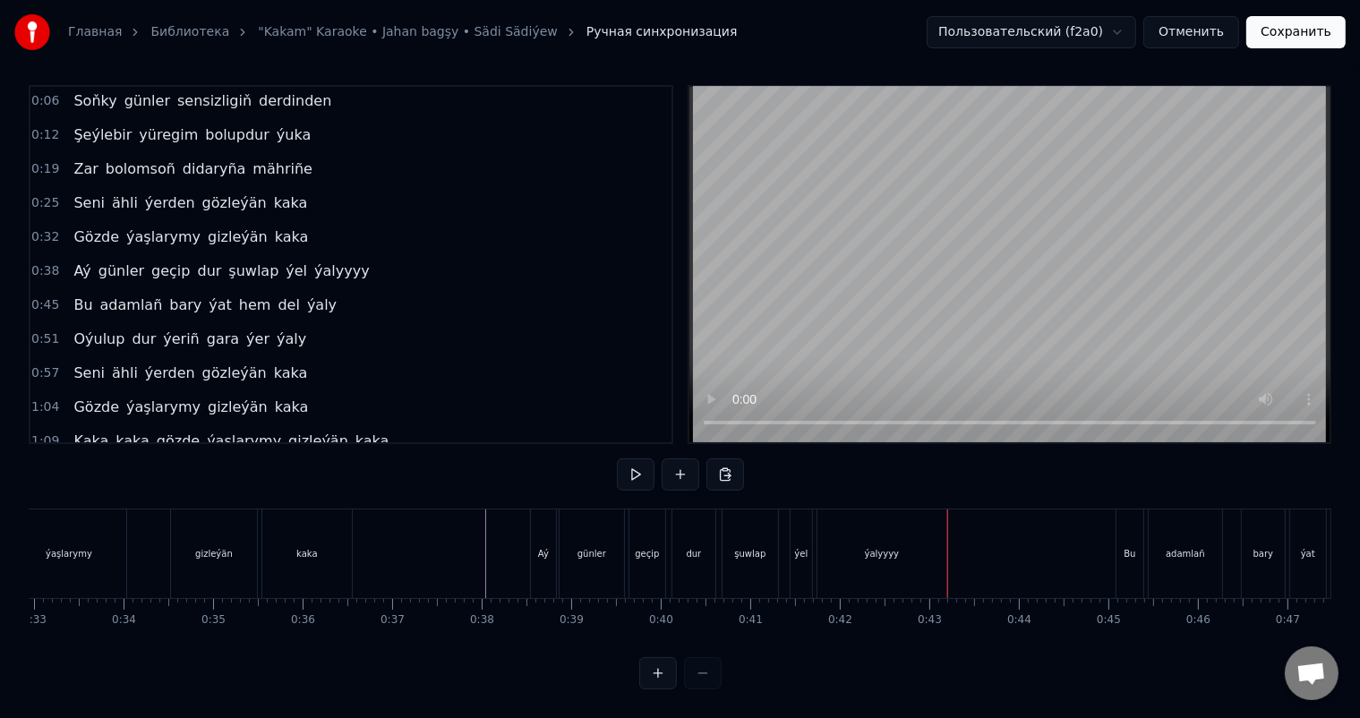
click at [897, 545] on div "ýalyyyy" at bounding box center [881, 553] width 129 height 89
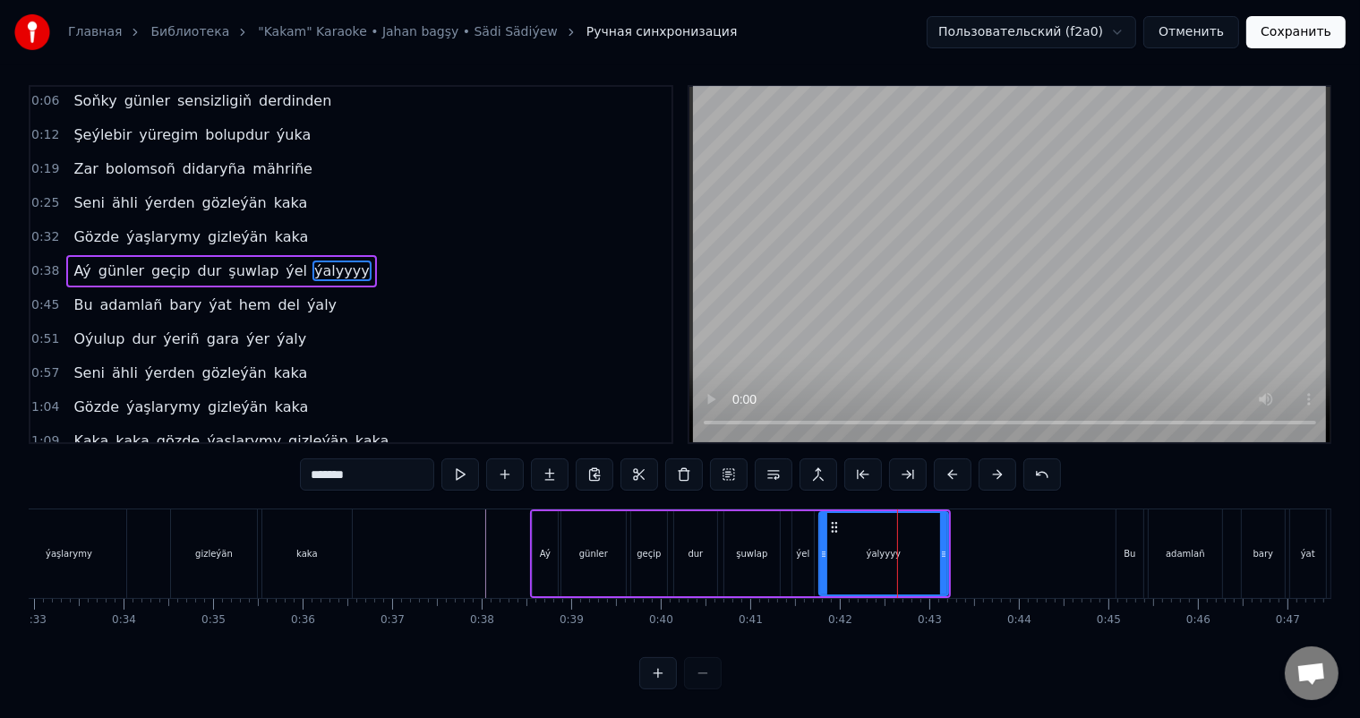
scroll to position [0, 0]
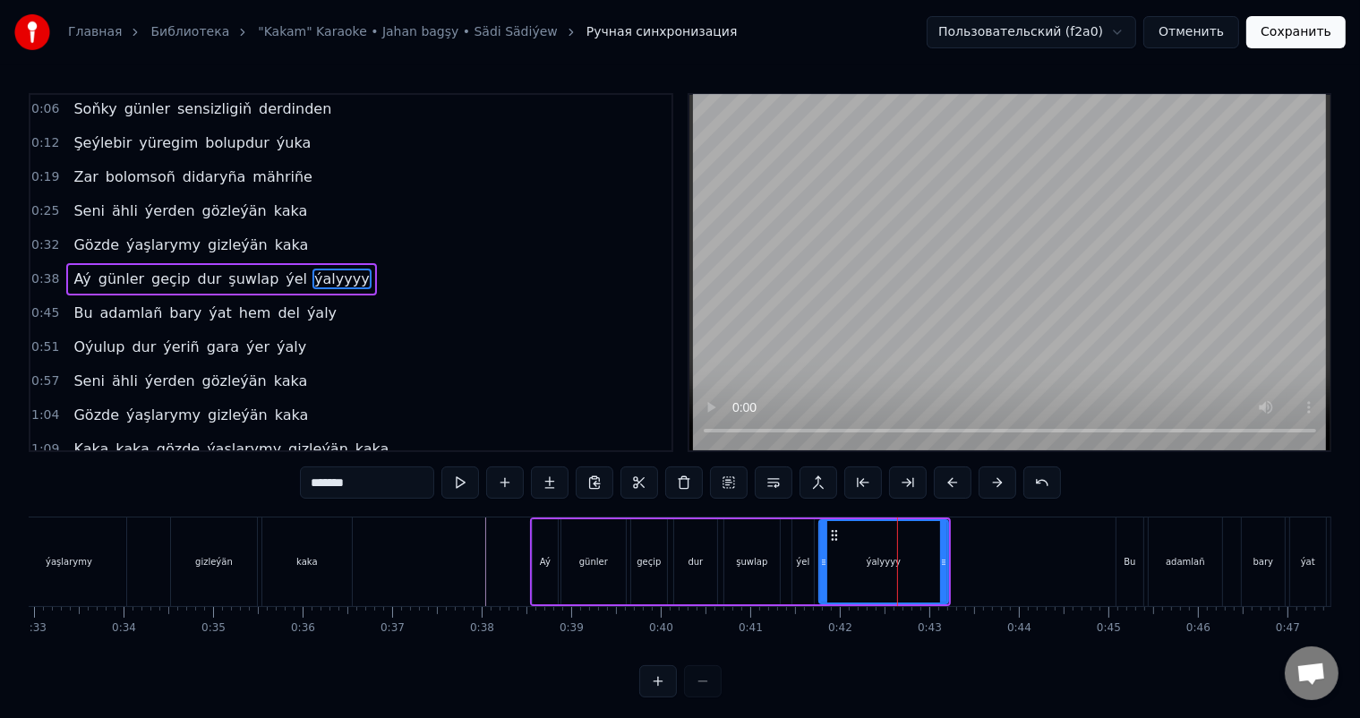
click at [389, 486] on input "*******" at bounding box center [367, 483] width 134 height 32
type input "********"
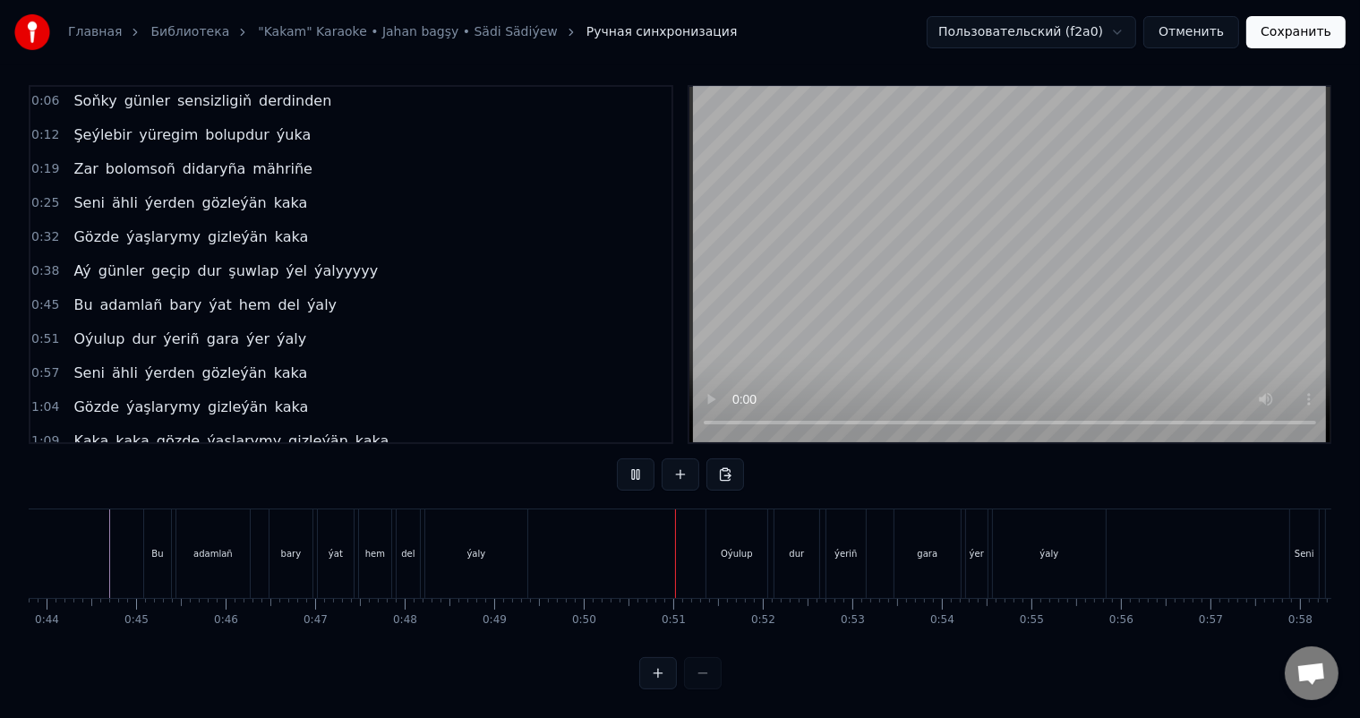
scroll to position [0, 3959]
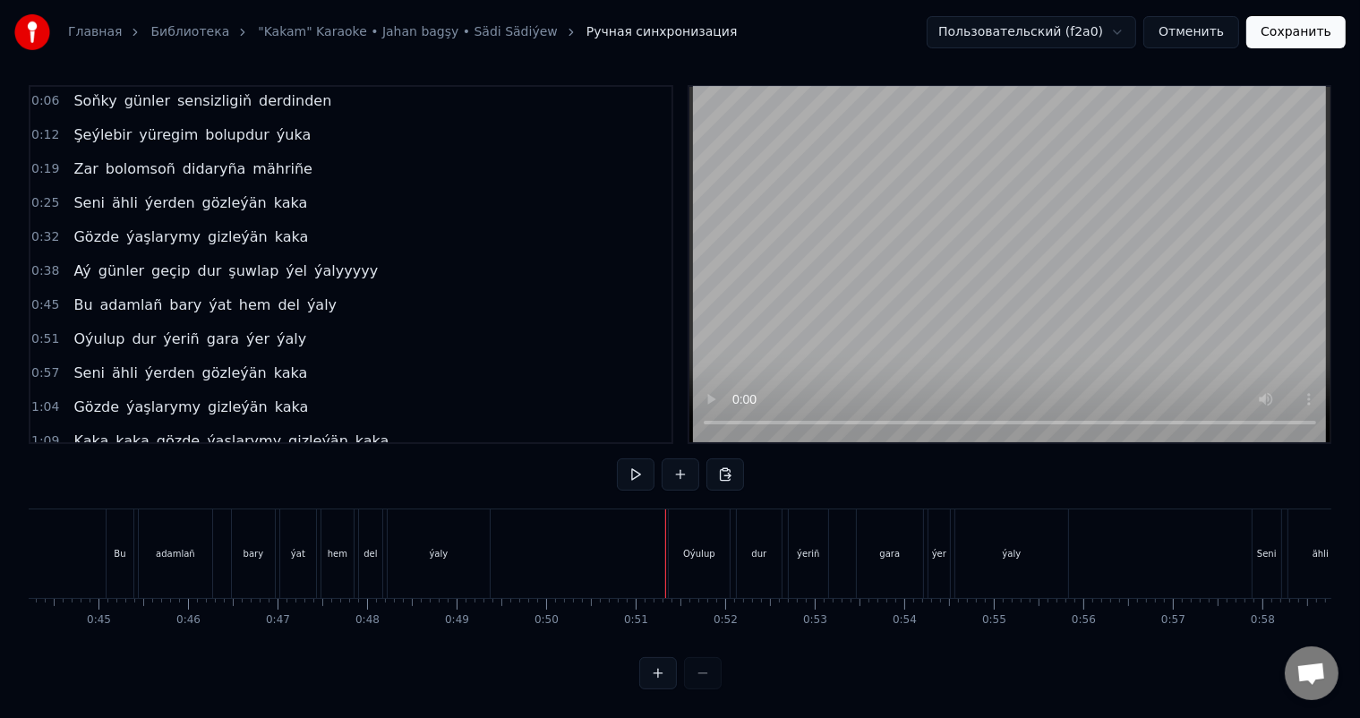
click at [766, 530] on div "dur" at bounding box center [759, 553] width 45 height 89
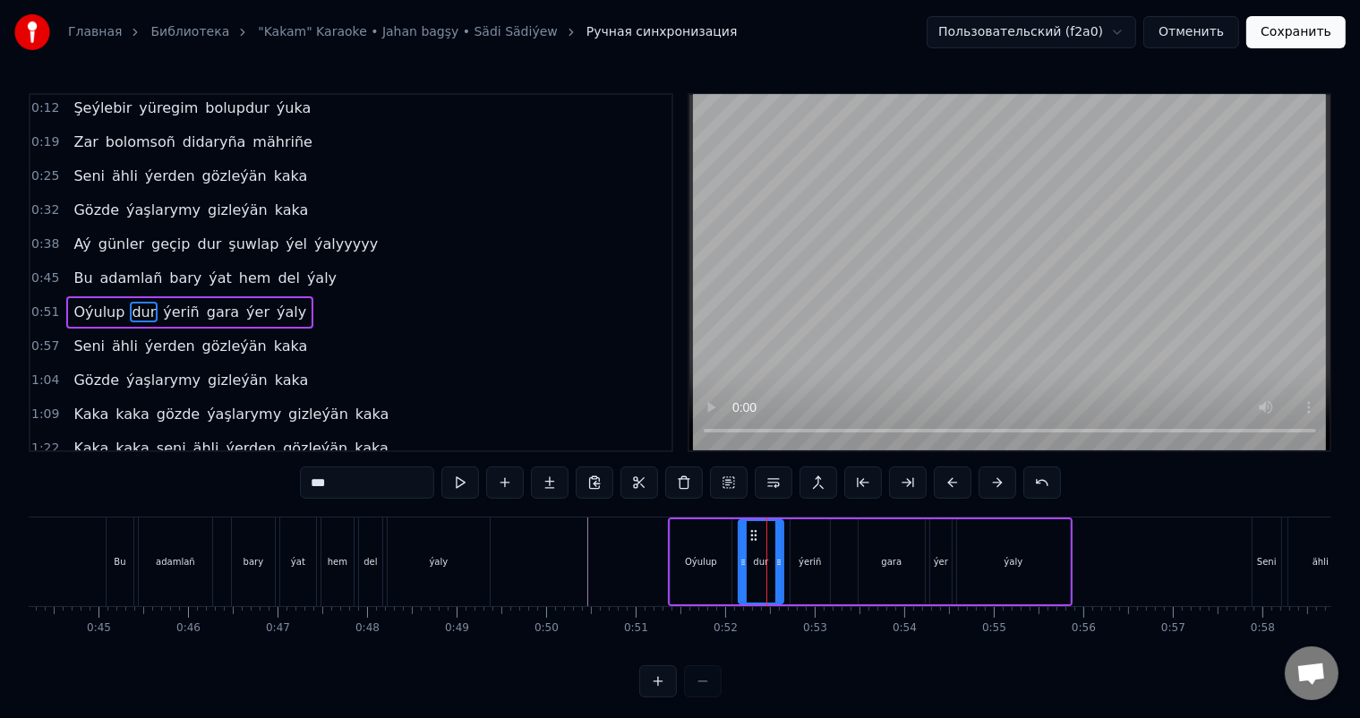
scroll to position [23, 0]
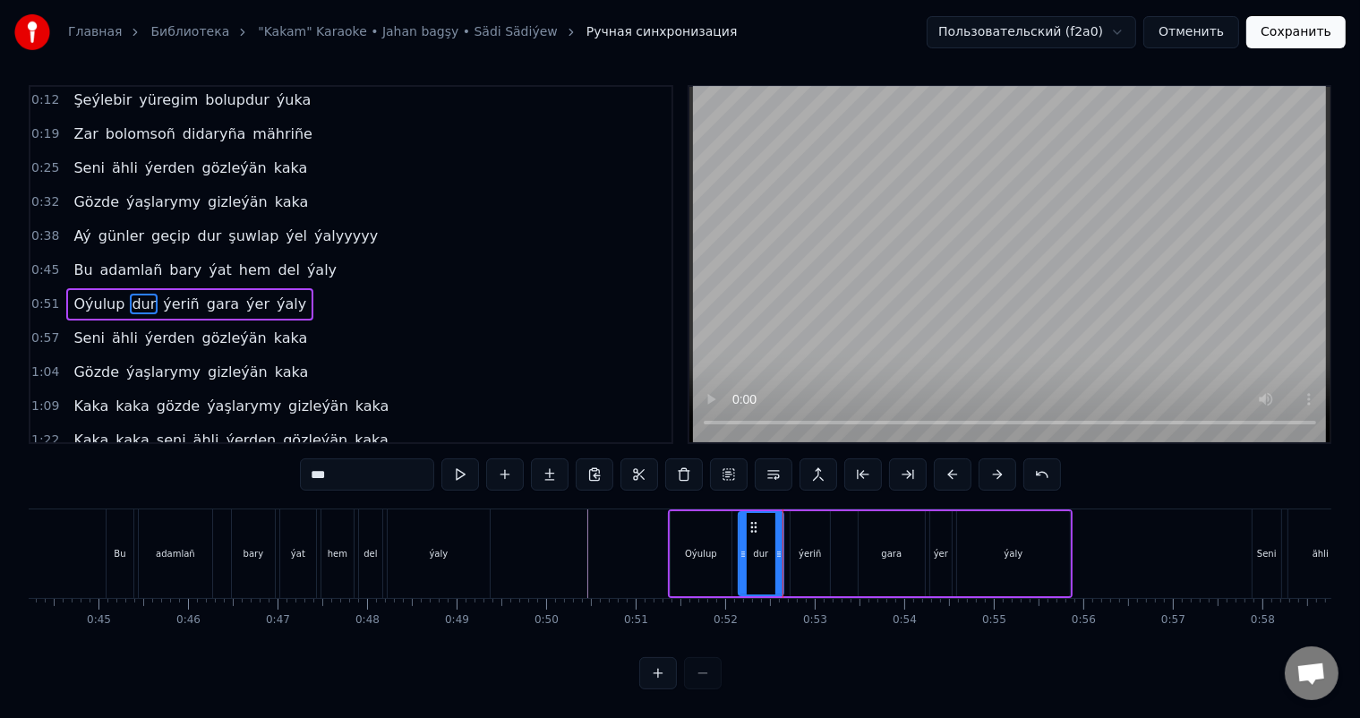
click at [808, 547] on div "ýeriñ" at bounding box center [810, 553] width 22 height 13
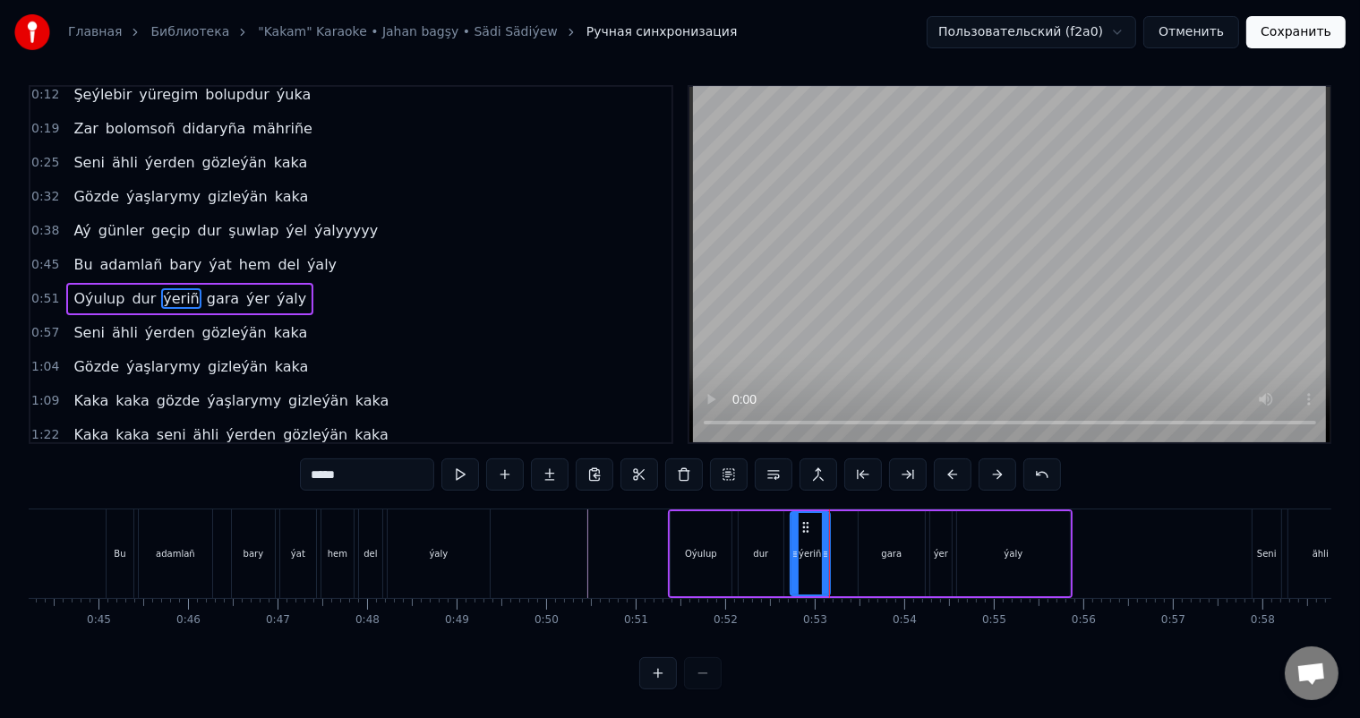
click at [884, 547] on div "gara" at bounding box center [892, 553] width 21 height 13
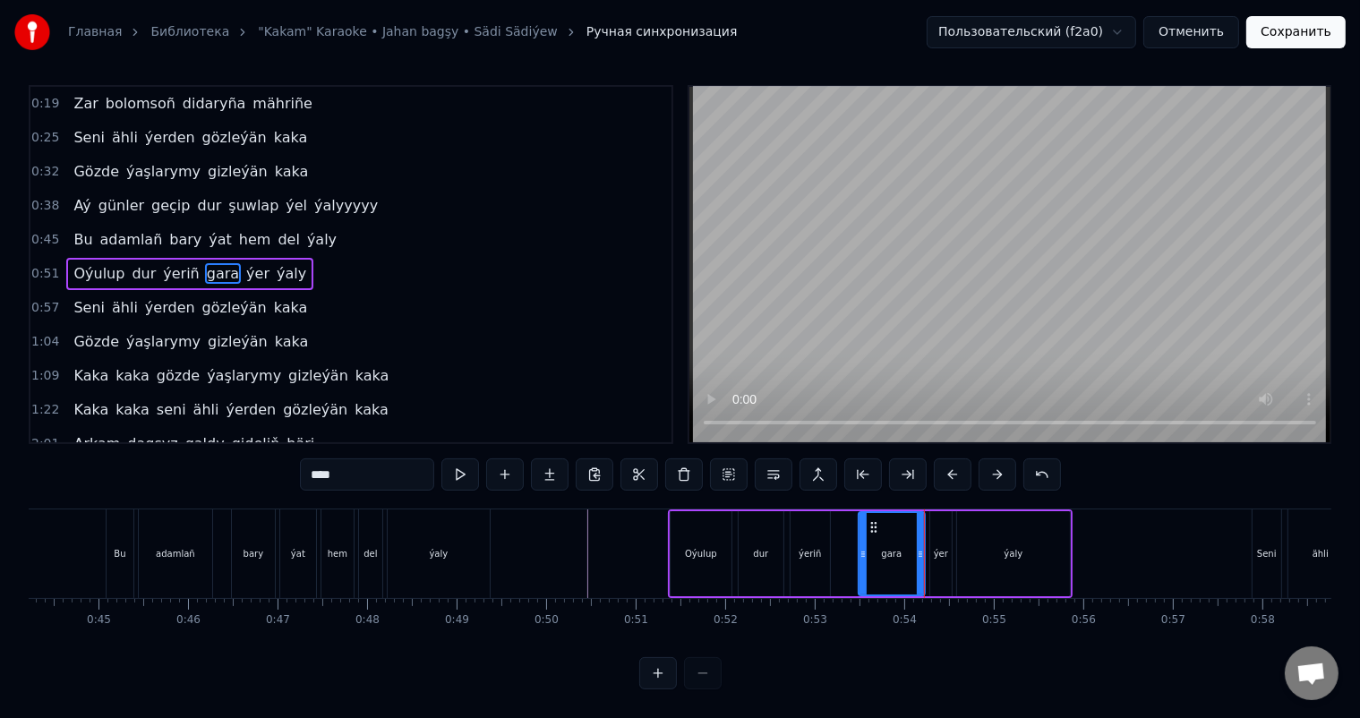
click at [938, 526] on div "ýer" at bounding box center [940, 553] width 21 height 85
click at [980, 532] on div "ýaly" at bounding box center [1013, 553] width 113 height 85
type input "****"
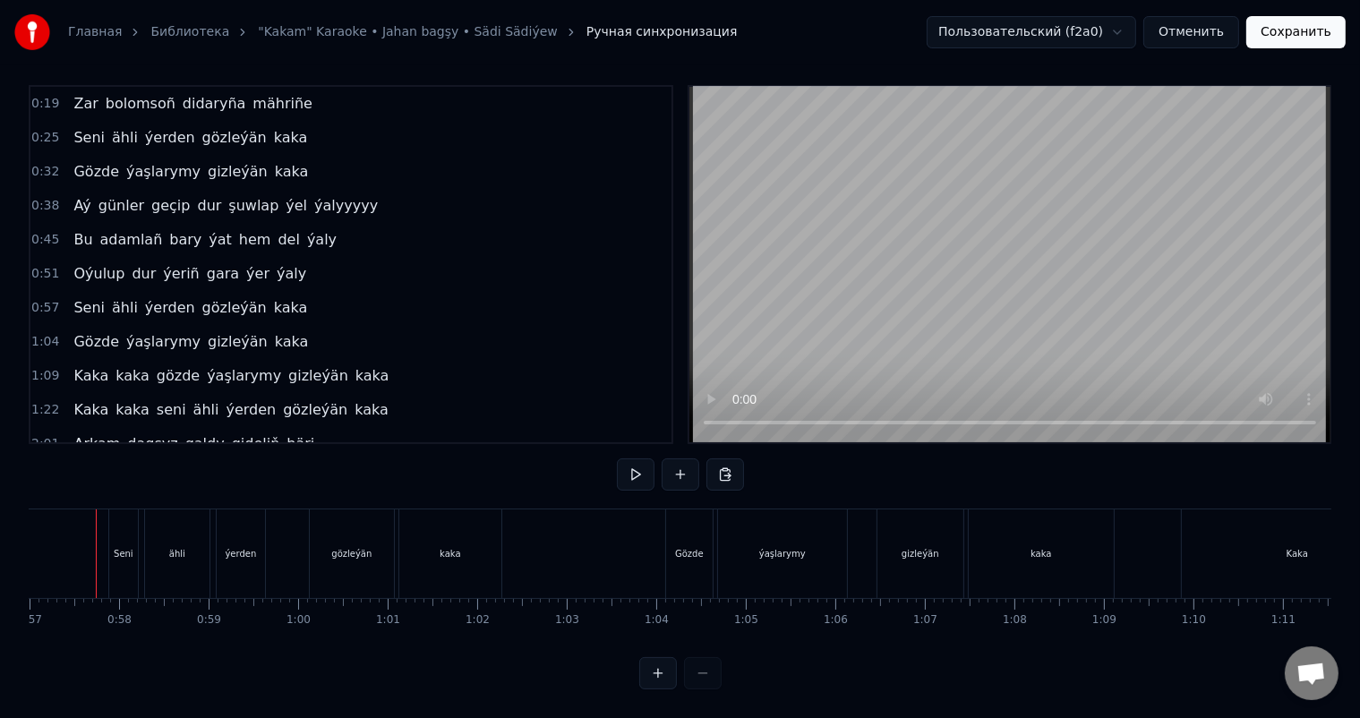
scroll to position [0, 5080]
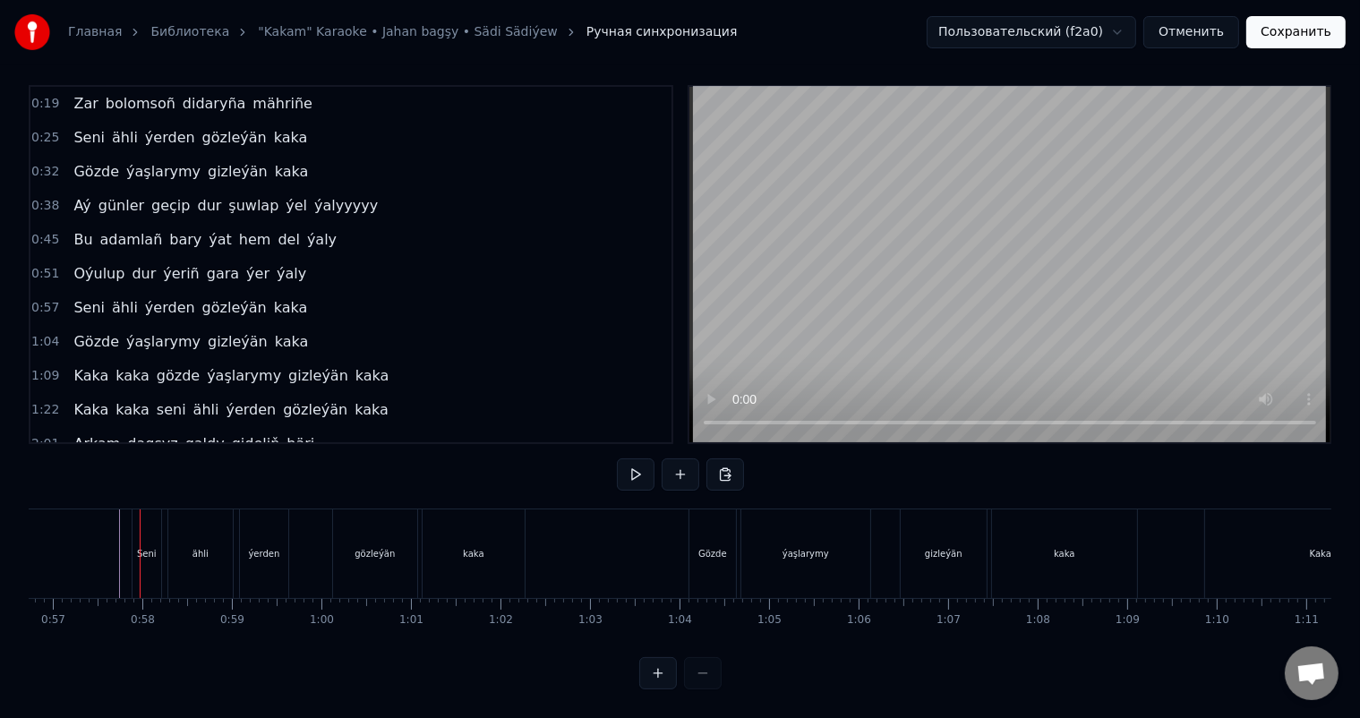
click at [159, 534] on div "Seni" at bounding box center [147, 553] width 29 height 89
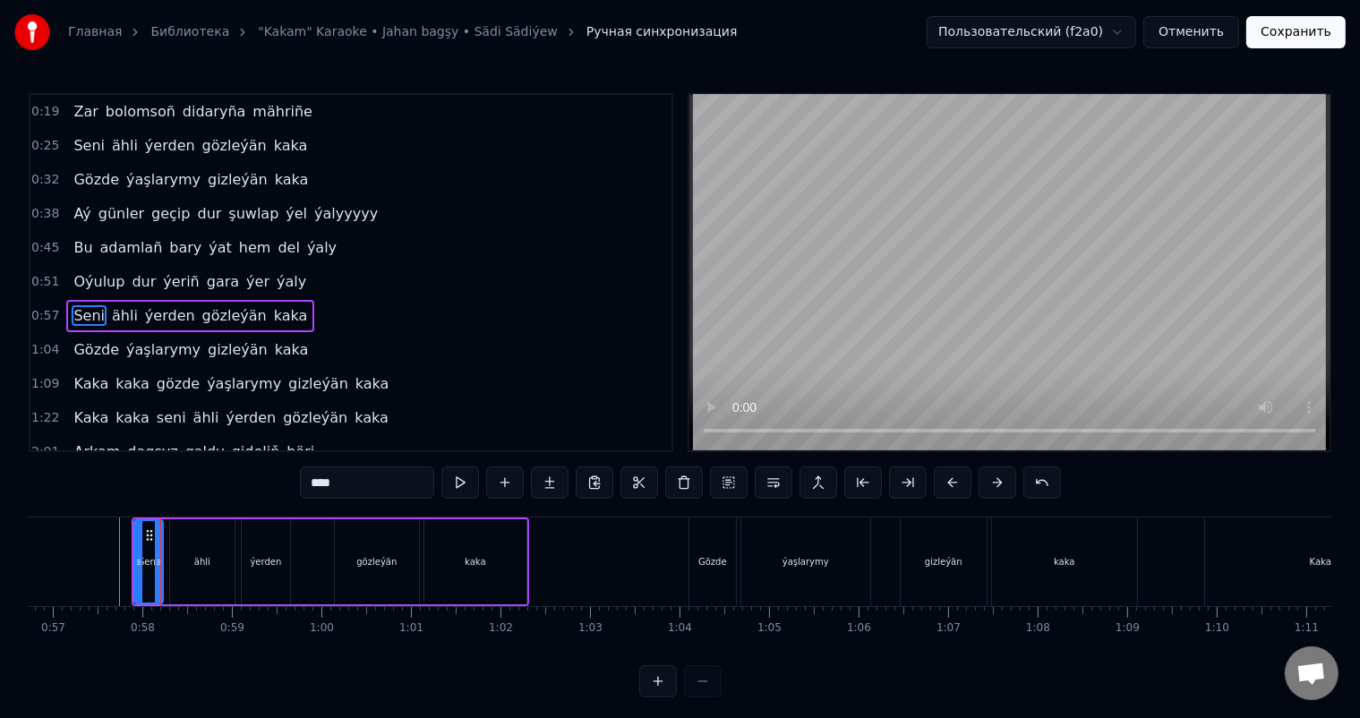
scroll to position [101, 0]
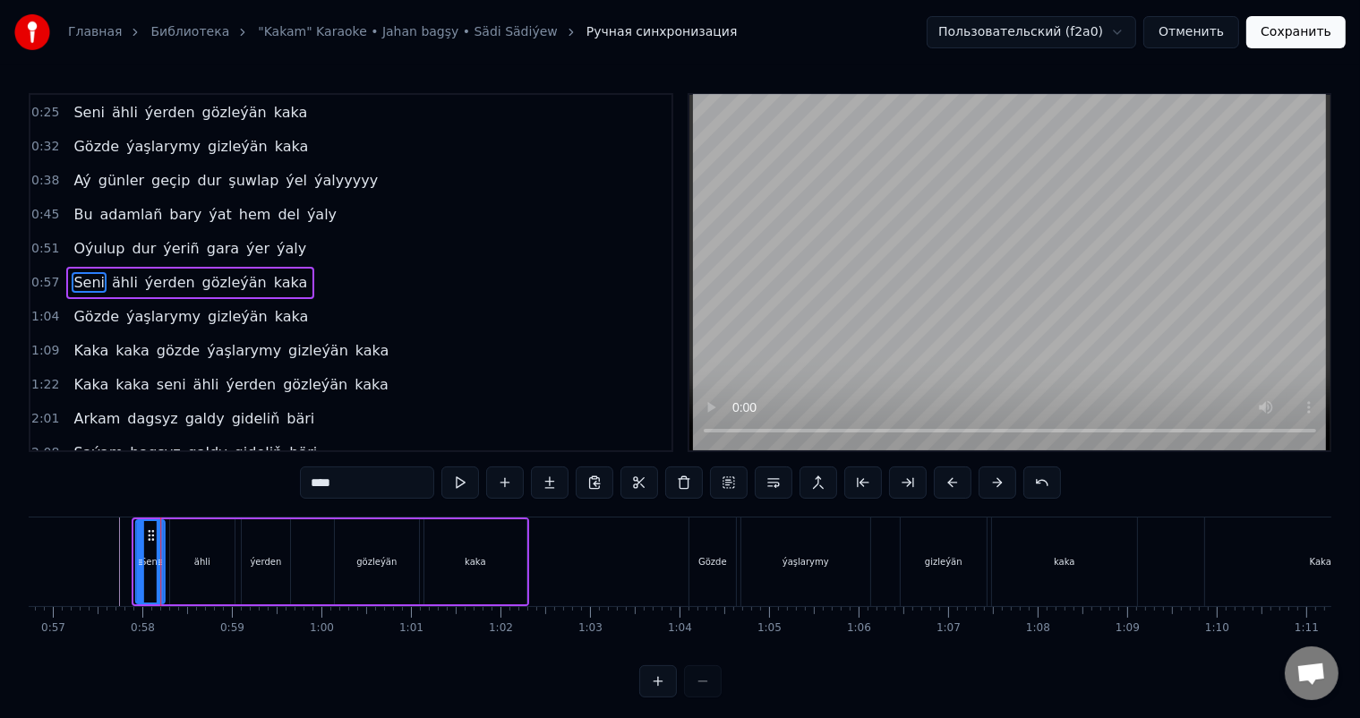
click at [149, 534] on icon at bounding box center [150, 535] width 14 height 14
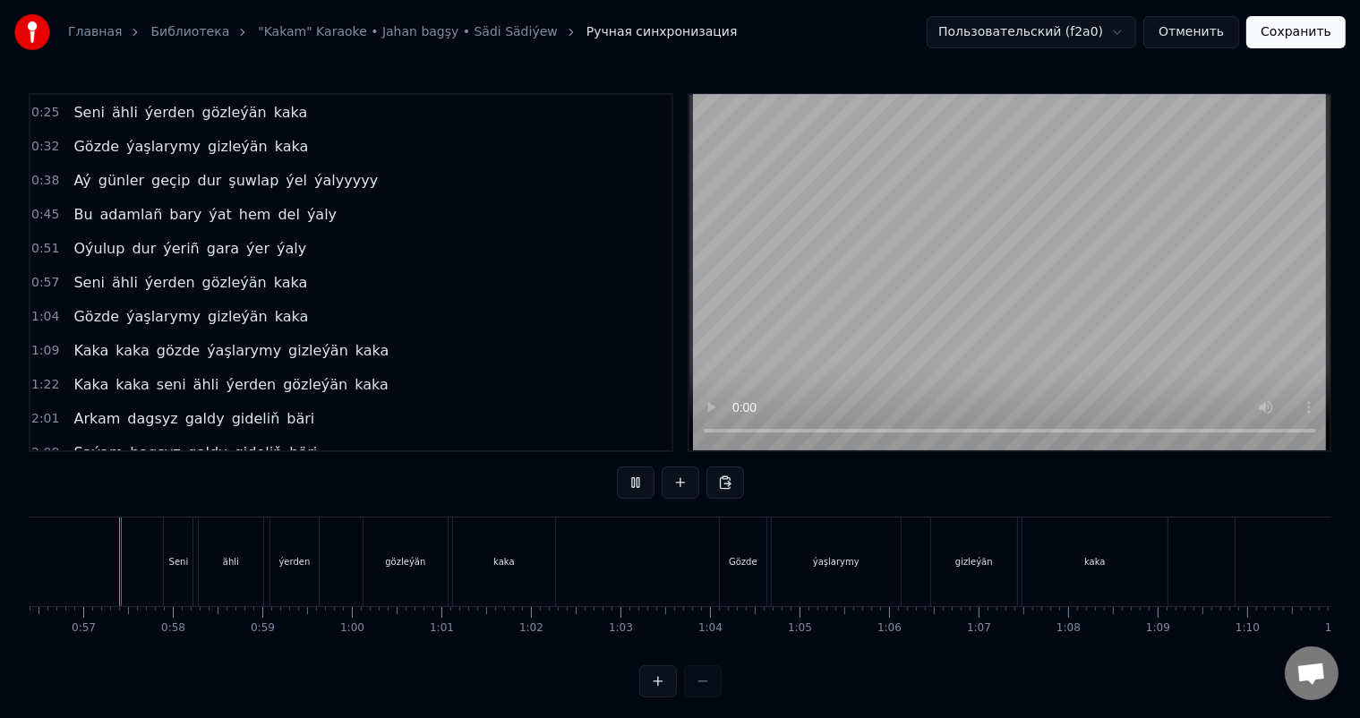
scroll to position [23, 0]
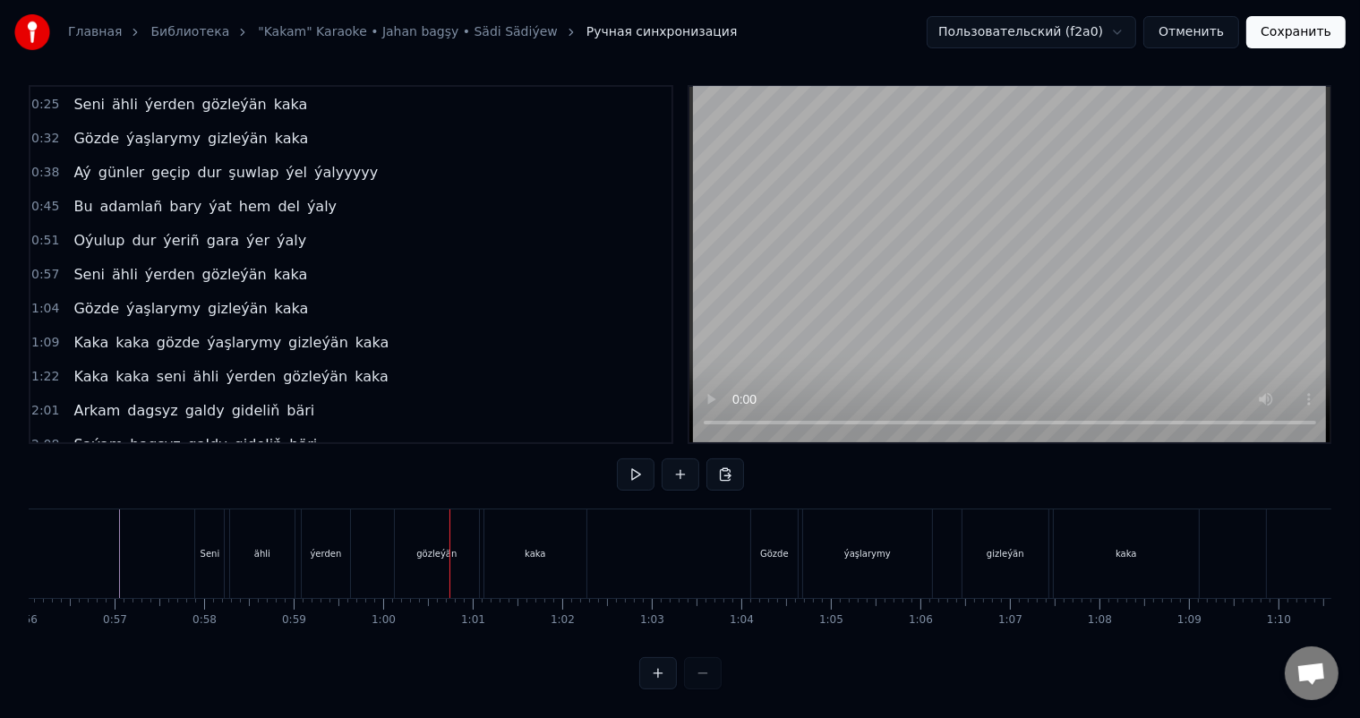
click at [330, 529] on div "ýerden" at bounding box center [326, 553] width 48 height 89
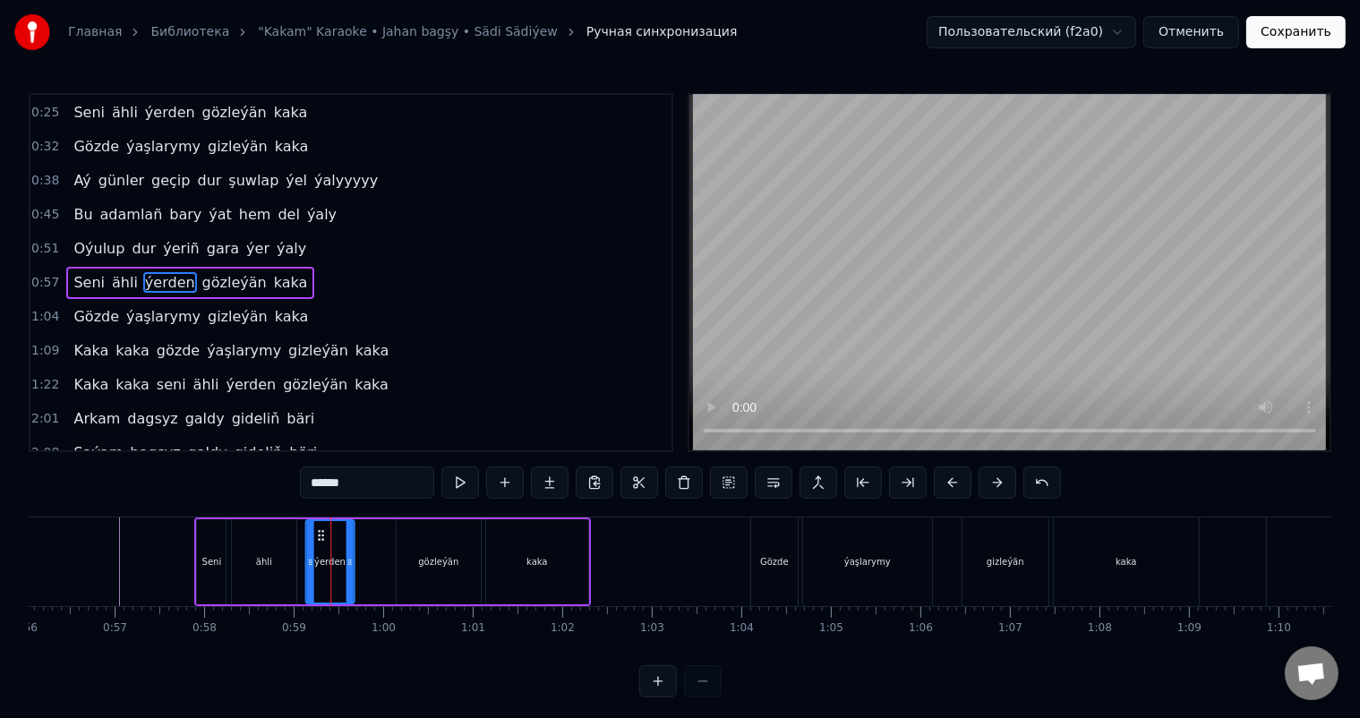
click at [319, 534] on icon at bounding box center [320, 535] width 14 height 14
click at [265, 548] on div "ähli" at bounding box center [264, 561] width 64 height 85
type input "****"
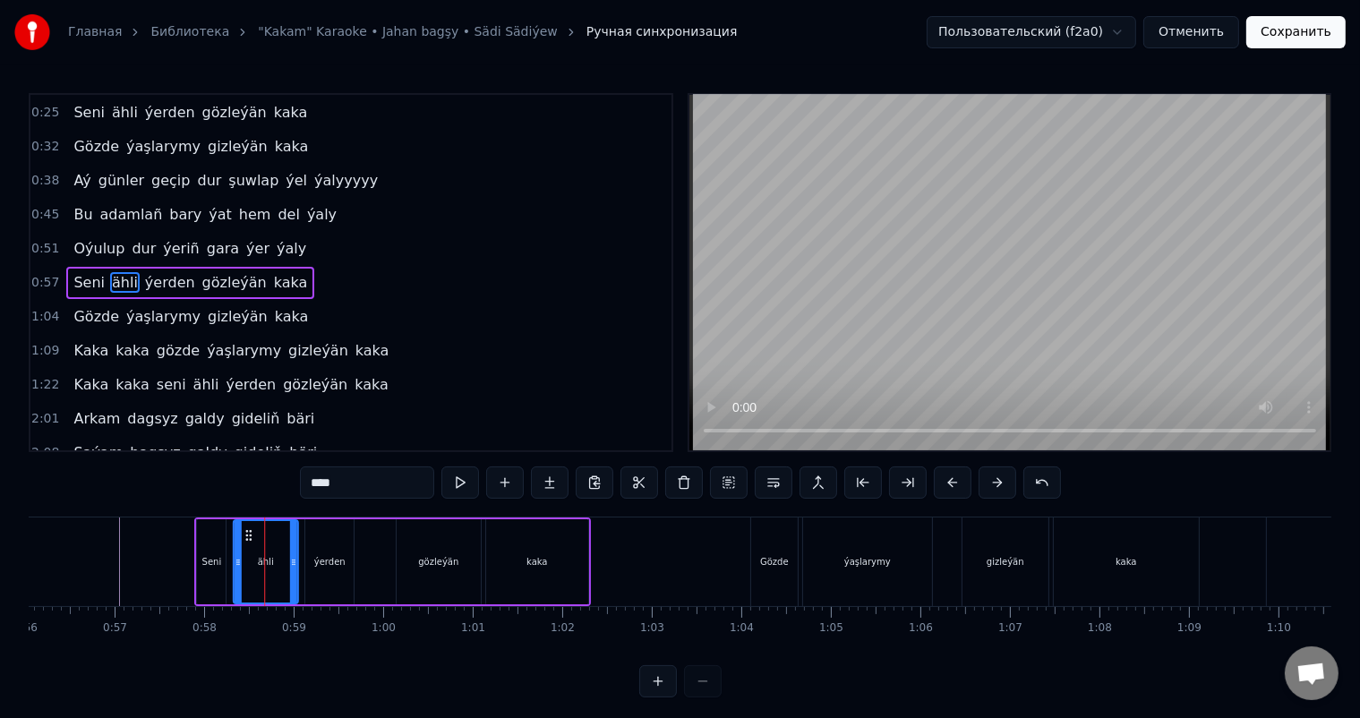
click at [250, 535] on circle at bounding box center [250, 535] width 1 height 1
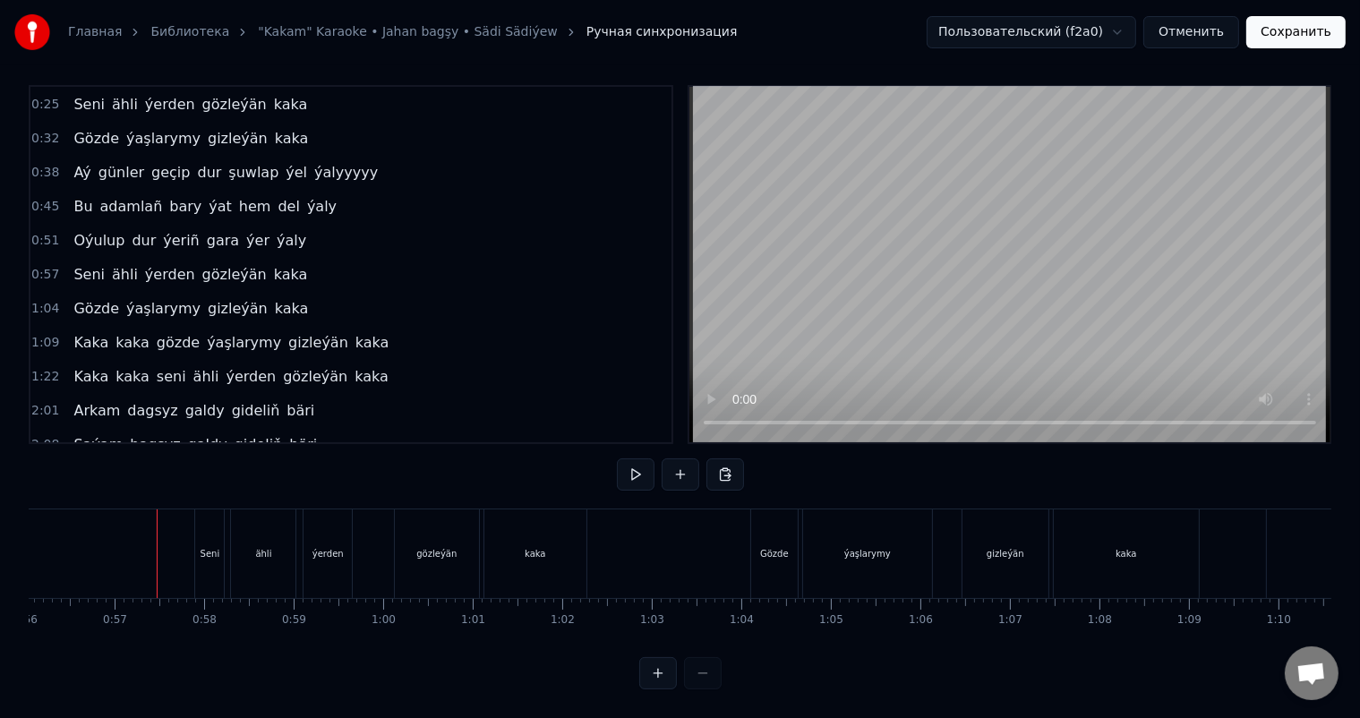
scroll to position [23, 0]
click at [404, 543] on div "gözleýän" at bounding box center [437, 553] width 84 height 89
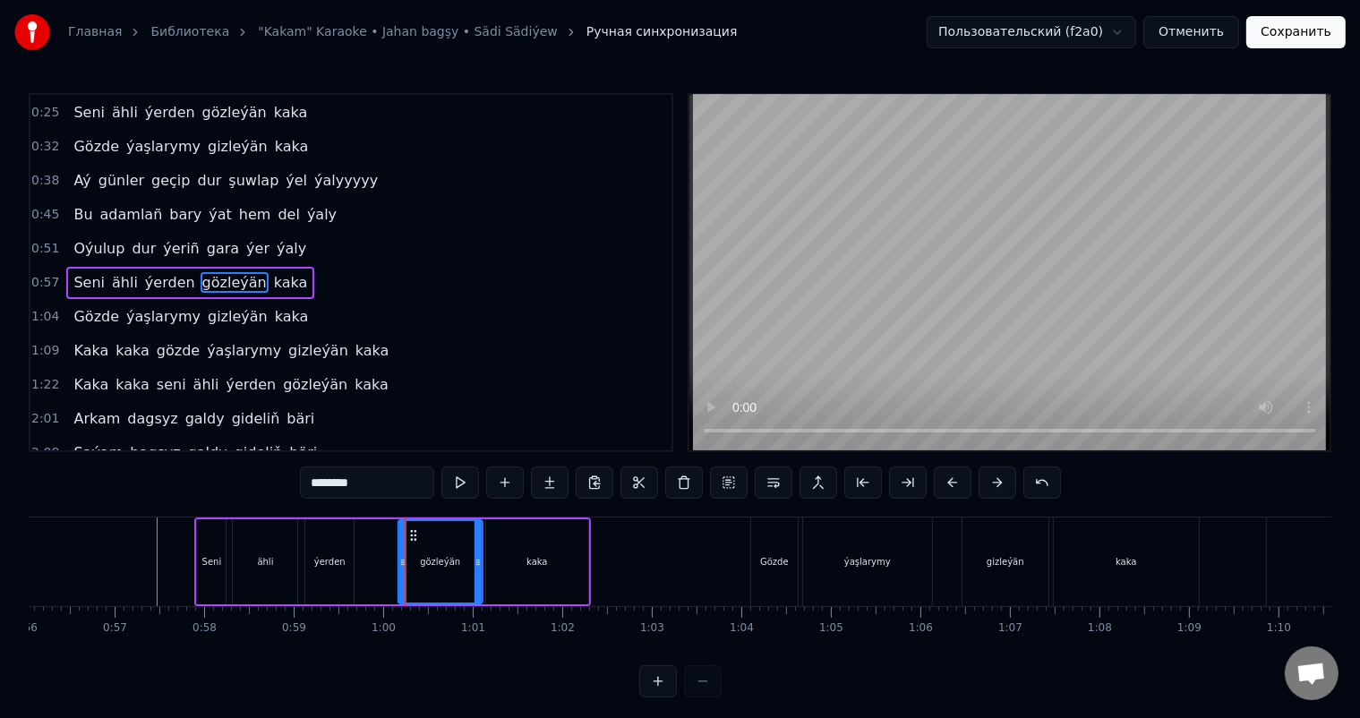
click at [411, 531] on circle at bounding box center [411, 531] width 1 height 1
click at [411, 531] on icon at bounding box center [413, 535] width 14 height 14
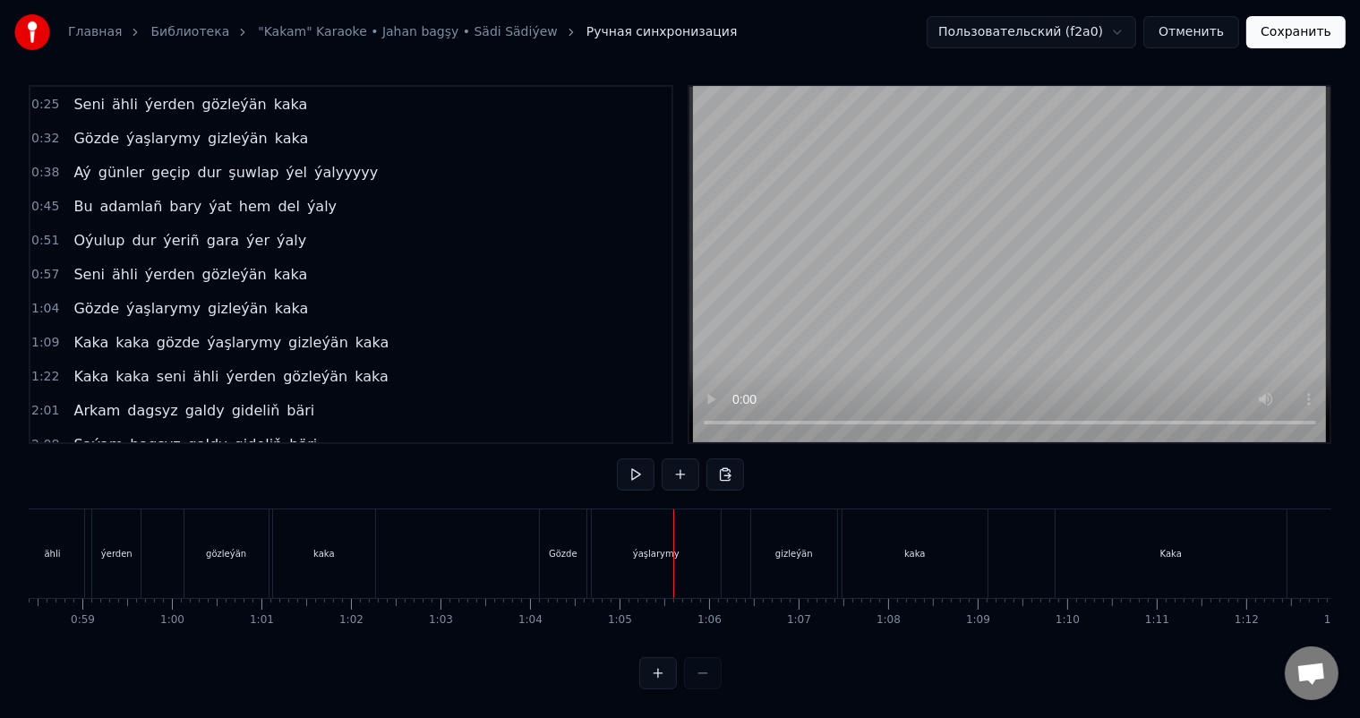
scroll to position [0, 5254]
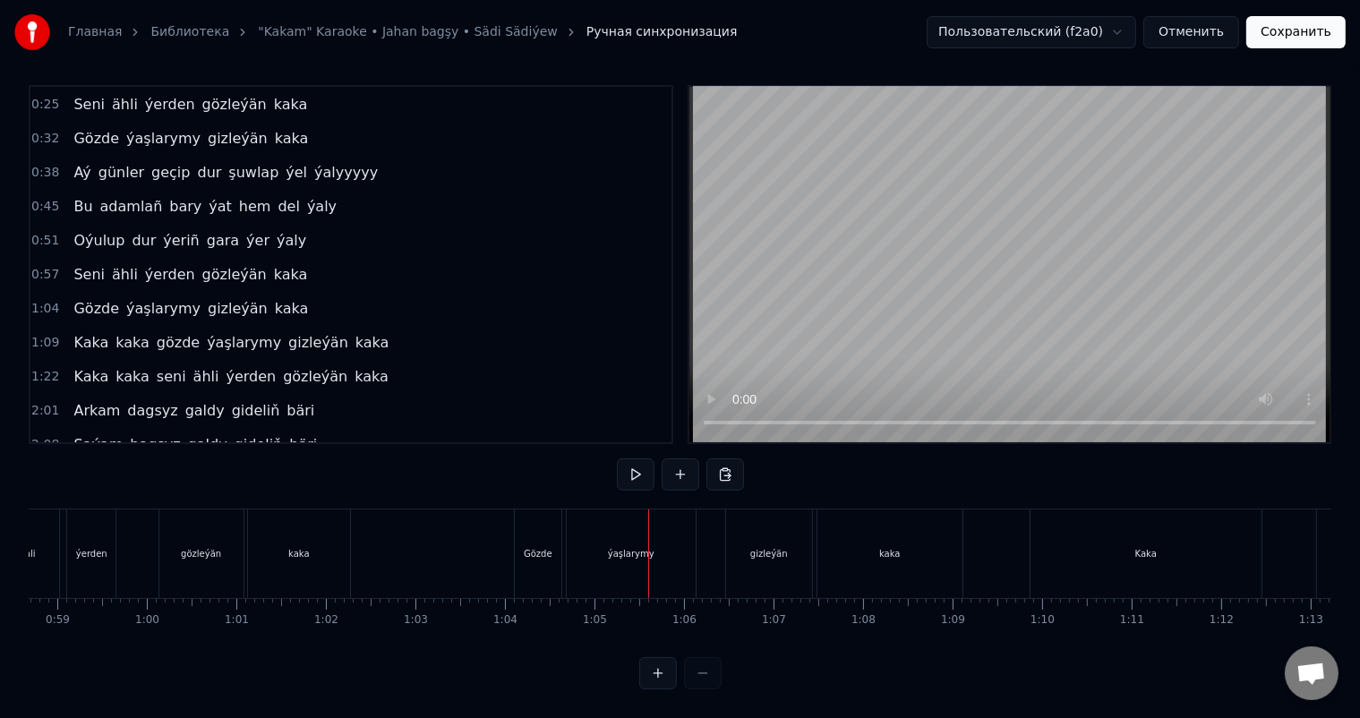
click at [531, 547] on div "Gözde" at bounding box center [538, 553] width 29 height 13
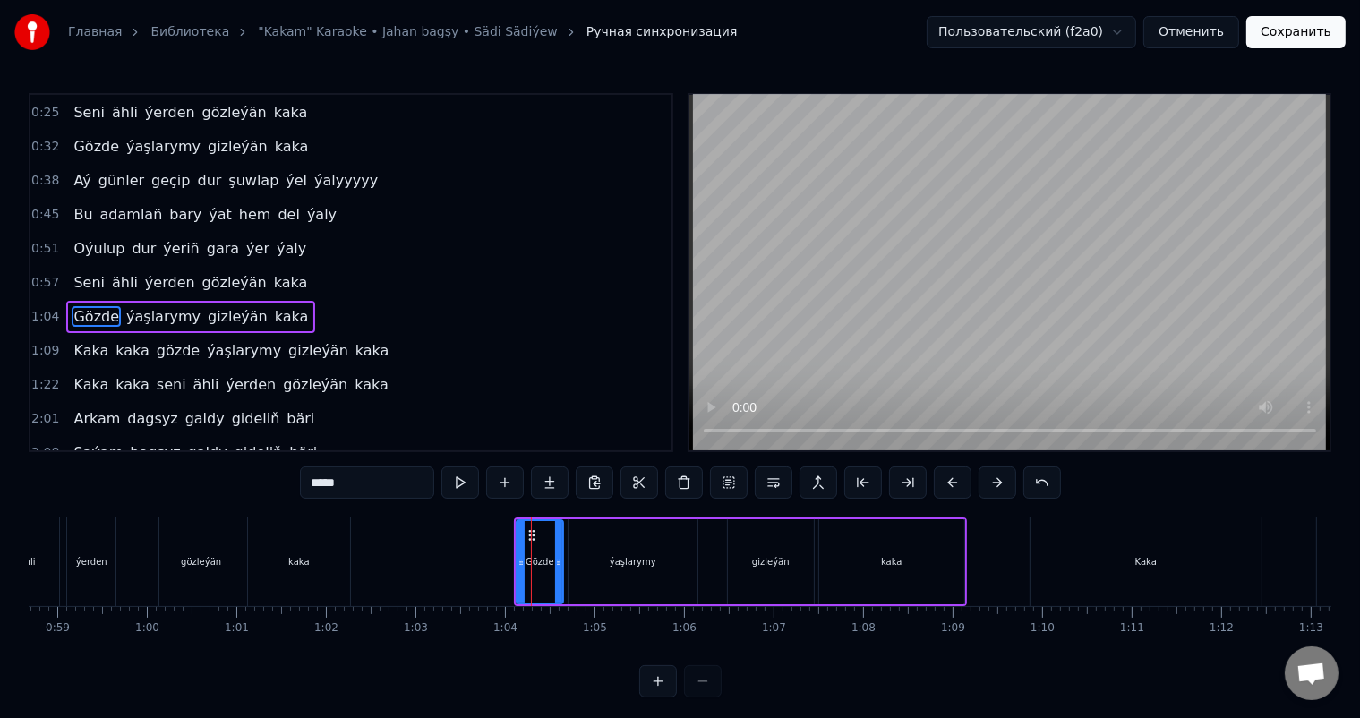
scroll to position [134, 0]
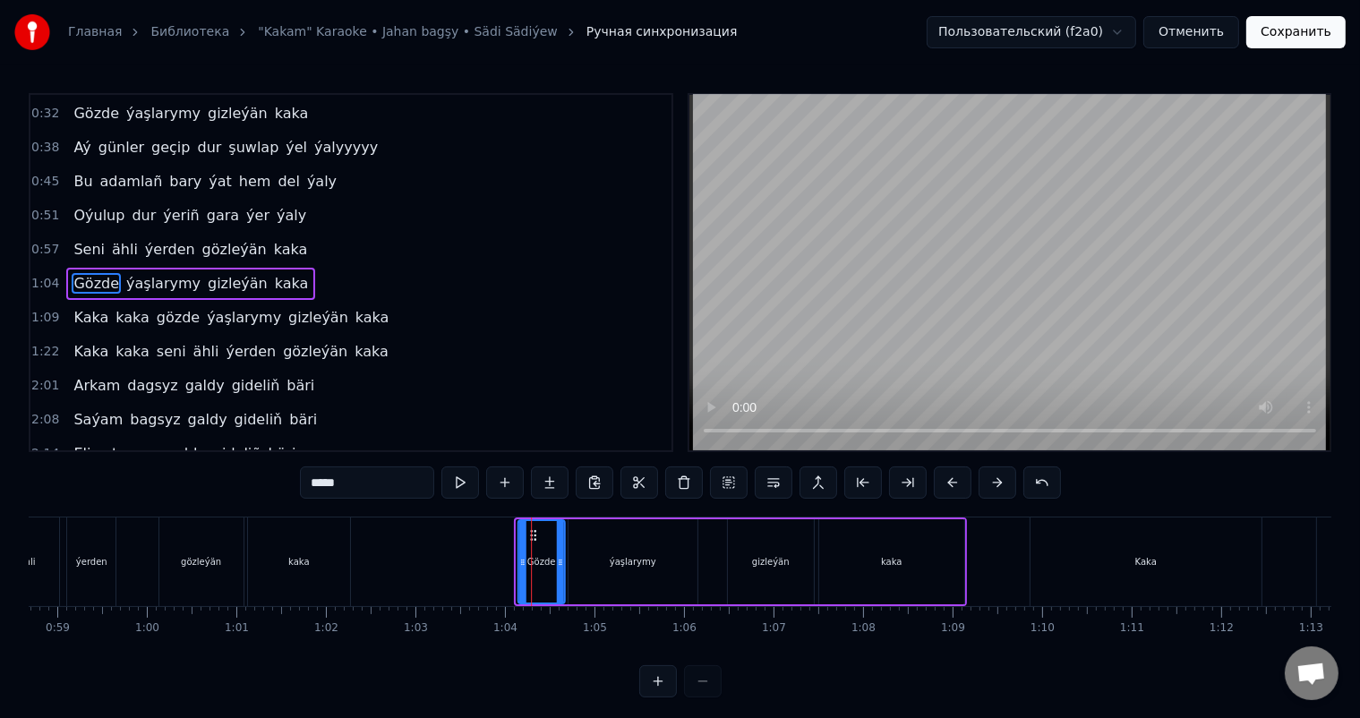
click at [529, 529] on icon at bounding box center [533, 535] width 14 height 14
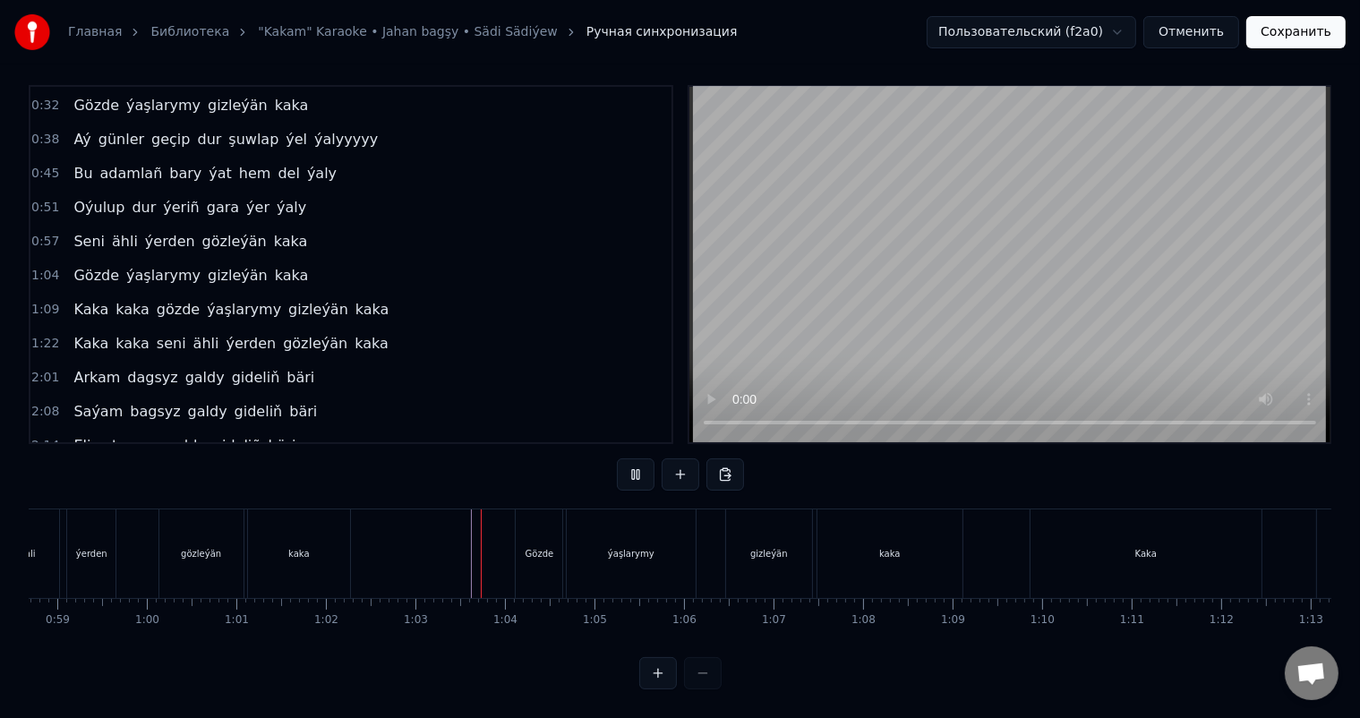
scroll to position [23, 0]
click at [542, 547] on div "Gözde" at bounding box center [540, 553] width 29 height 13
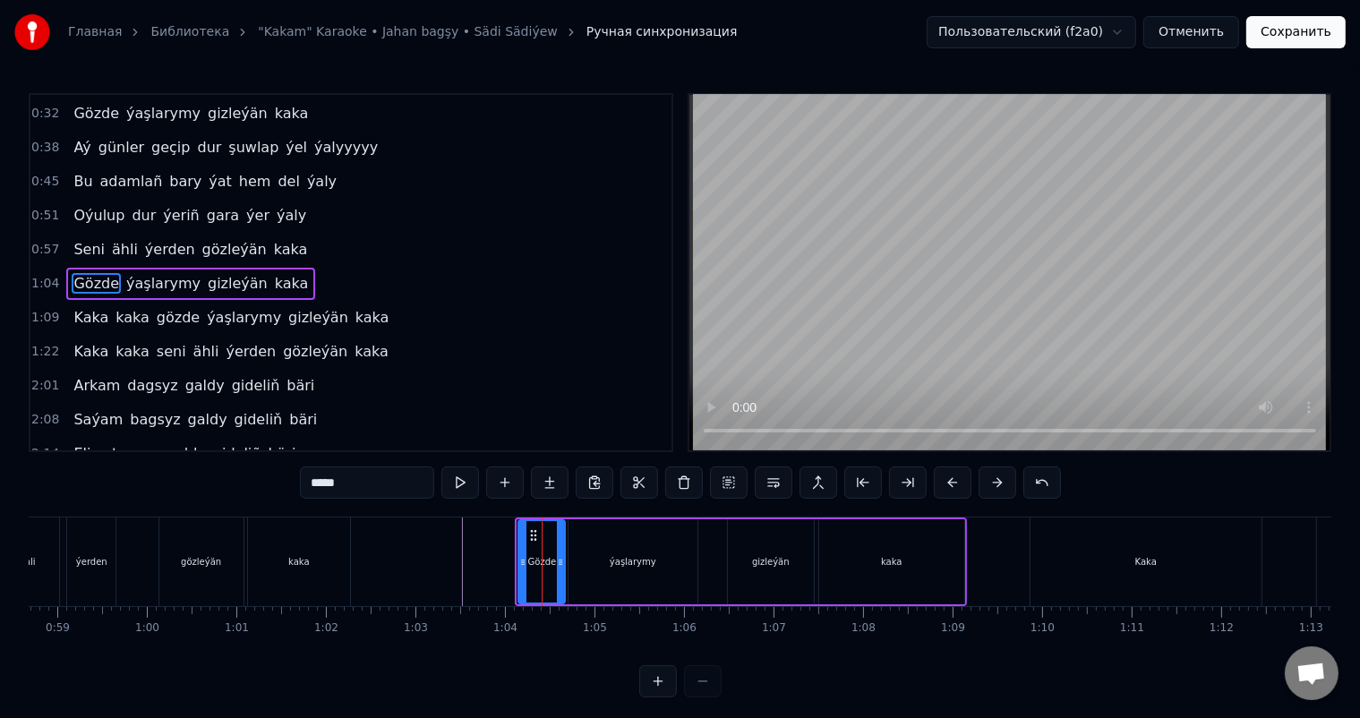
click at [535, 531] on circle at bounding box center [535, 531] width 1 height 1
click at [560, 557] on icon at bounding box center [558, 562] width 7 height 14
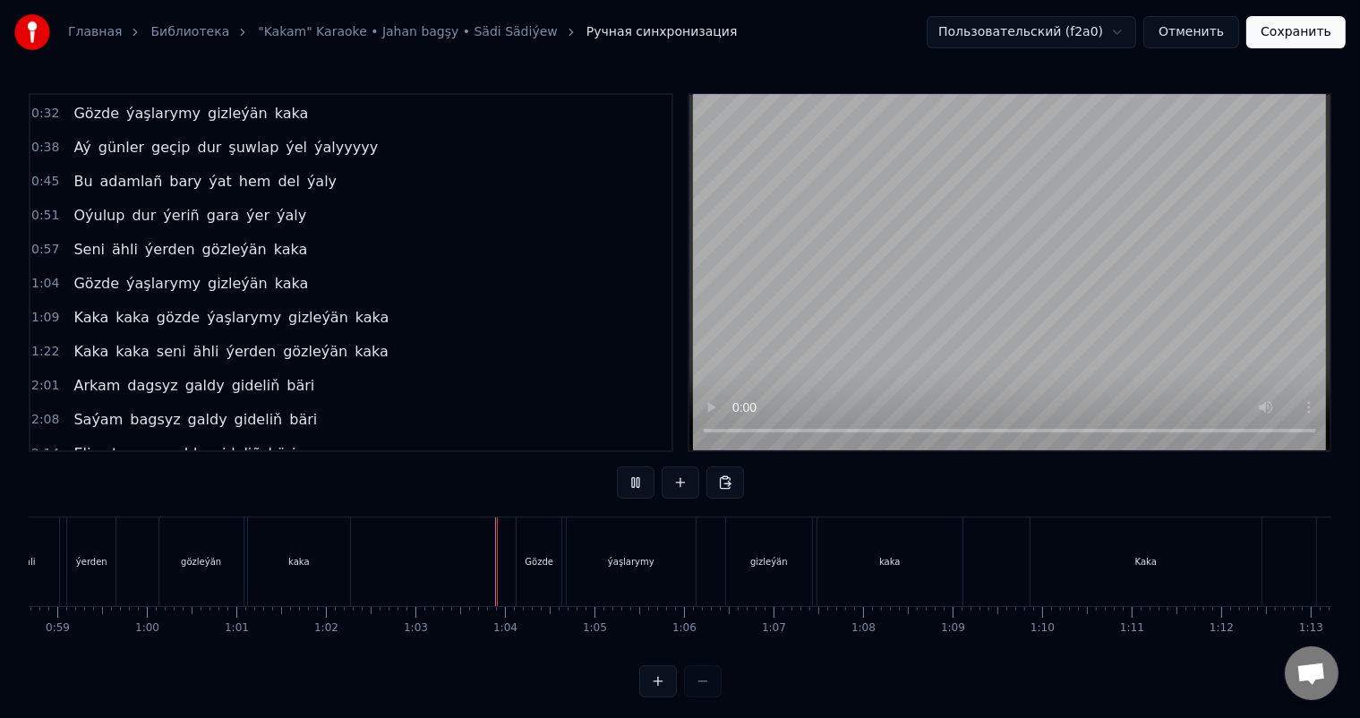
scroll to position [23, 0]
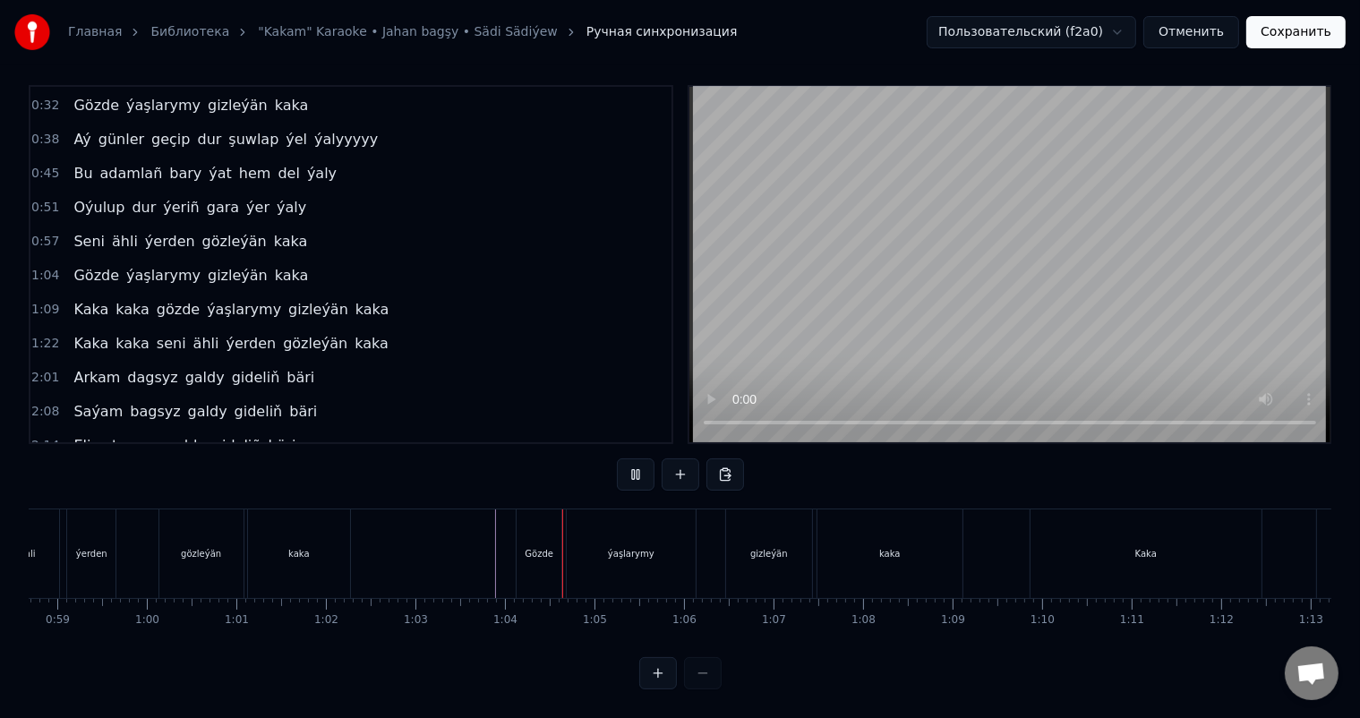
click at [755, 547] on div "gizleýän" at bounding box center [769, 553] width 38 height 13
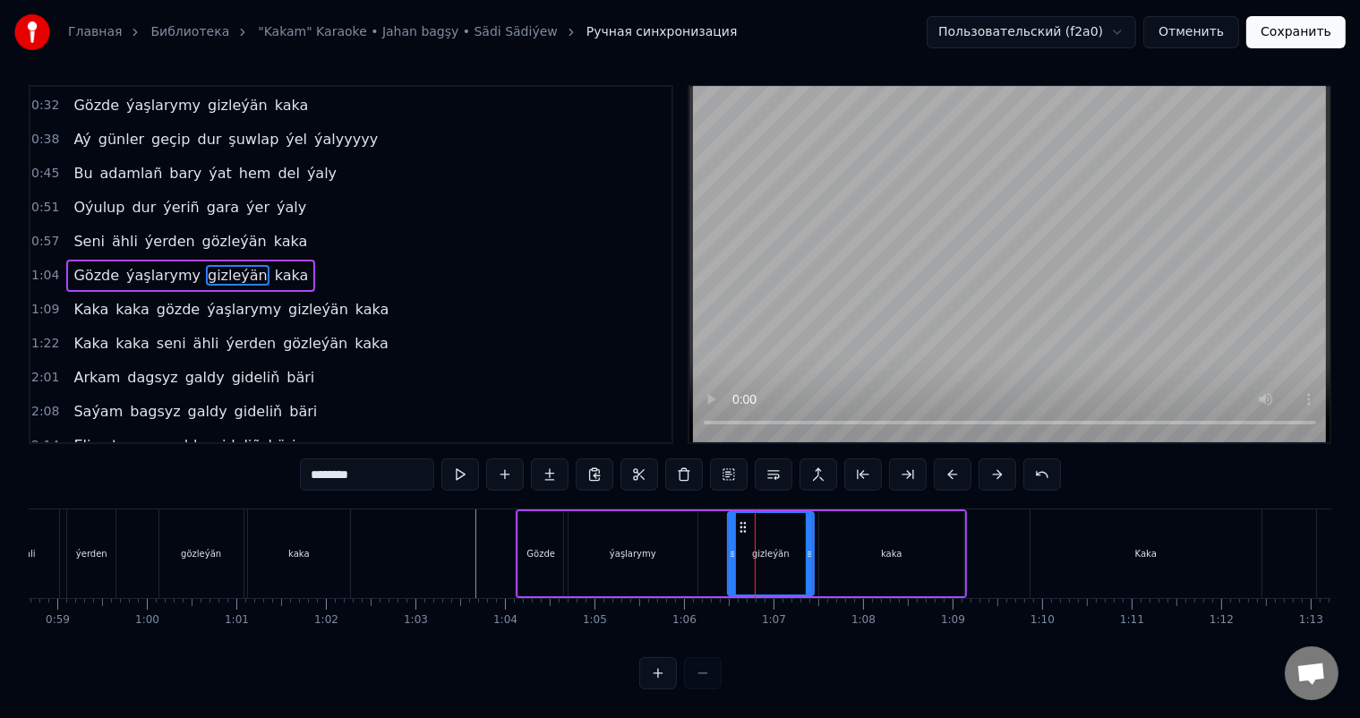
scroll to position [0, 0]
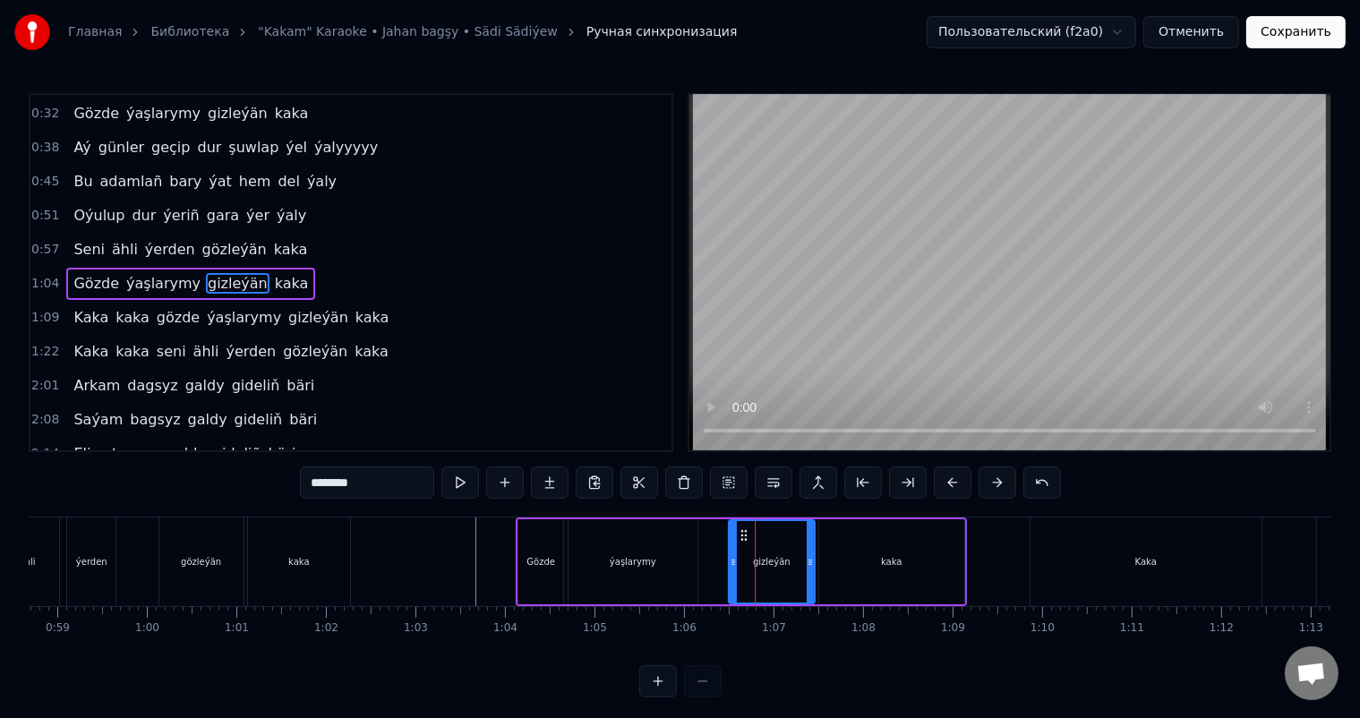
click at [740, 533] on icon at bounding box center [744, 535] width 14 height 14
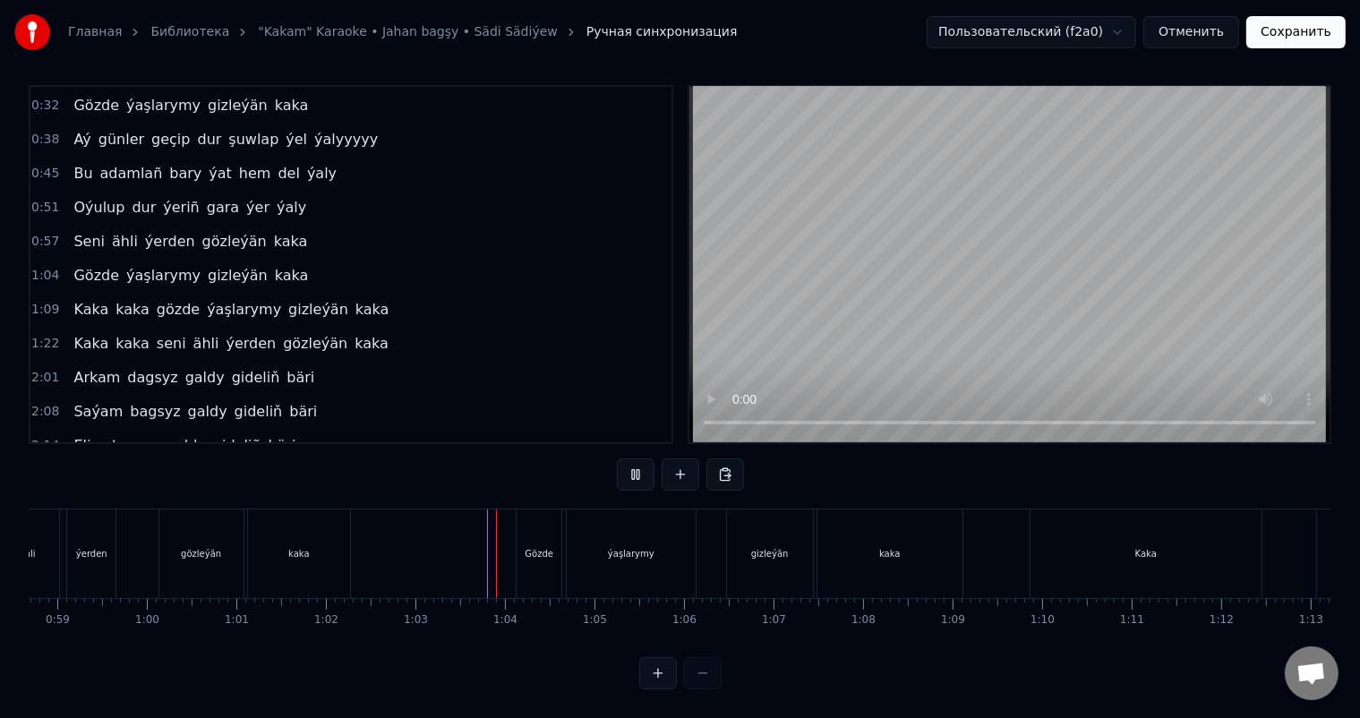
scroll to position [23, 0]
click at [871, 522] on div "kaka" at bounding box center [889, 553] width 145 height 89
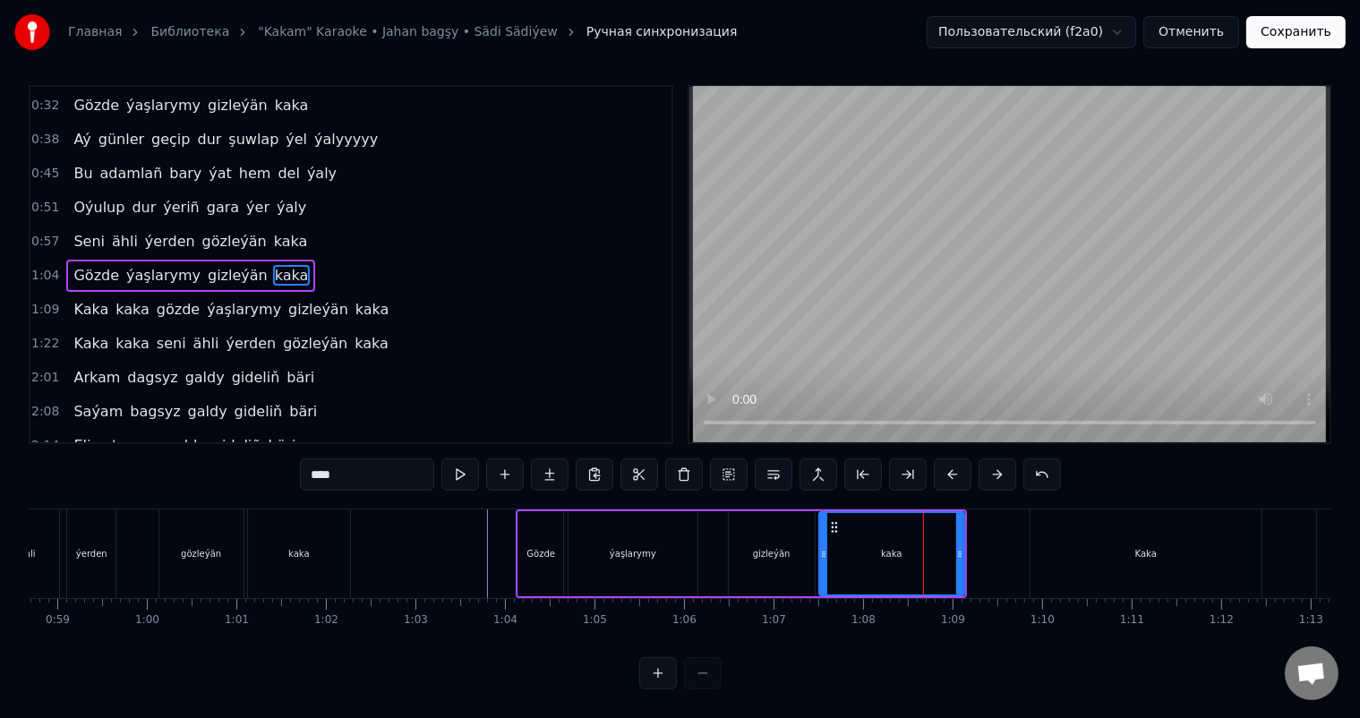
click at [331, 458] on input "****" at bounding box center [367, 474] width 134 height 32
click at [350, 458] on input "****" at bounding box center [367, 474] width 134 height 32
type input "********"
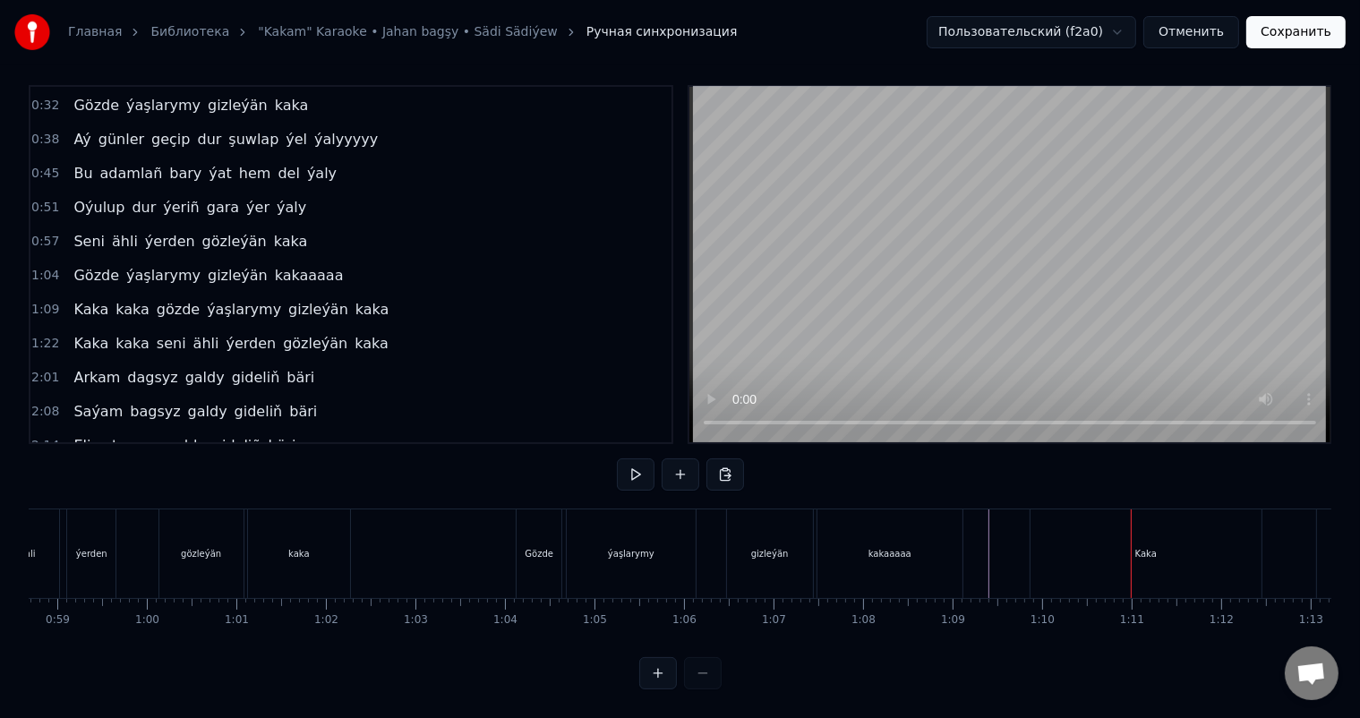
click at [1080, 526] on div "Kaka" at bounding box center [1146, 553] width 231 height 89
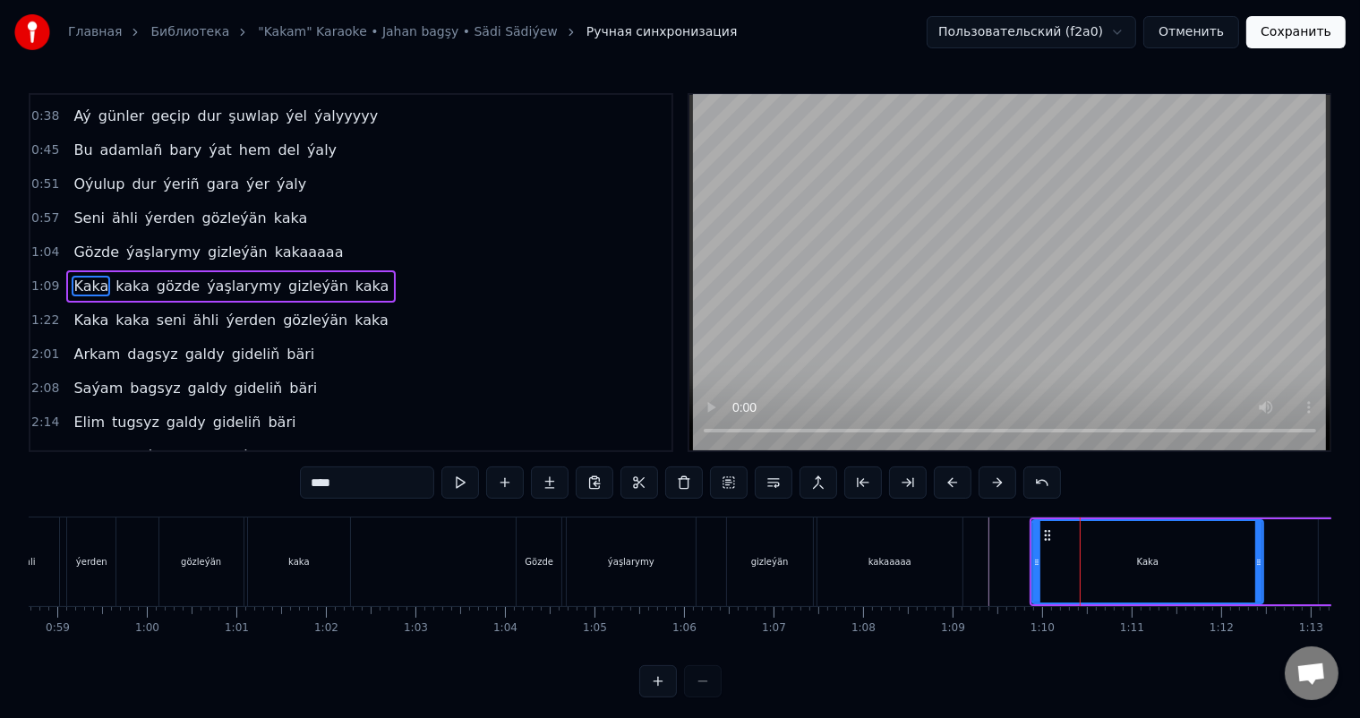
scroll to position [167, 0]
click at [384, 492] on input "****" at bounding box center [367, 483] width 134 height 32
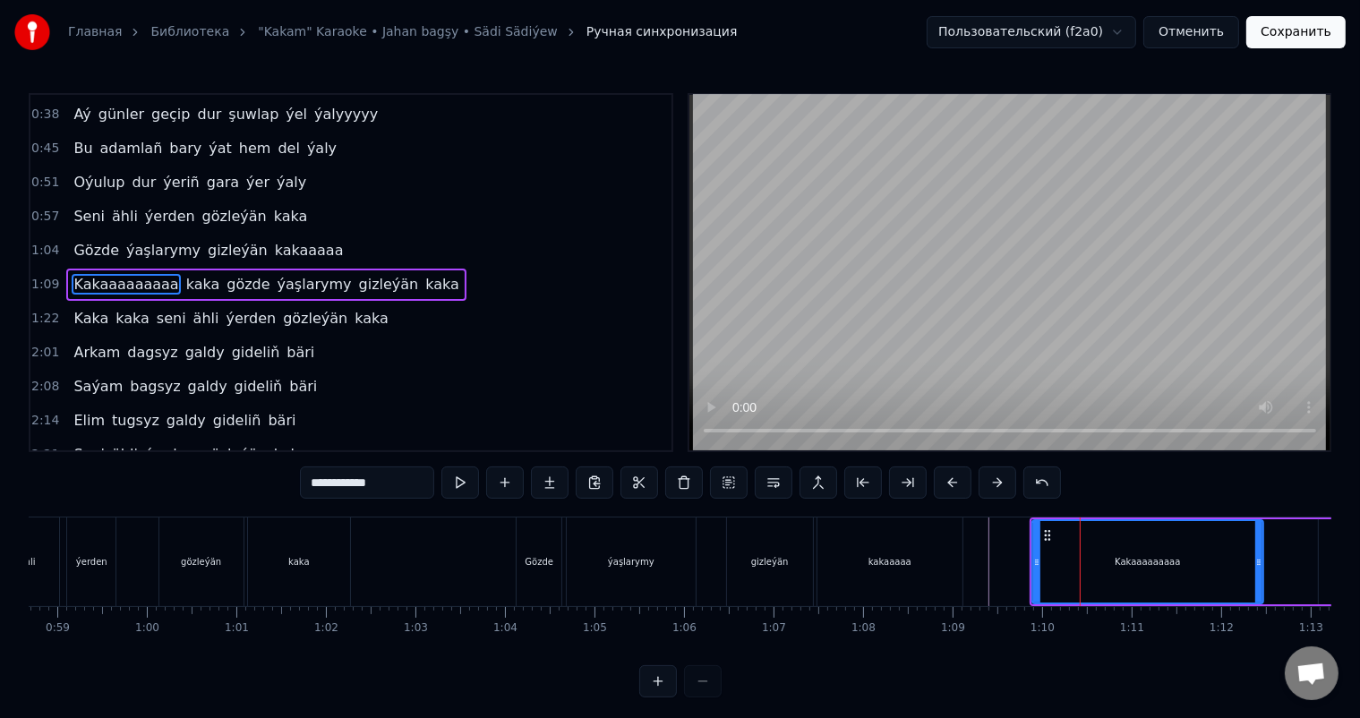
type input "**********"
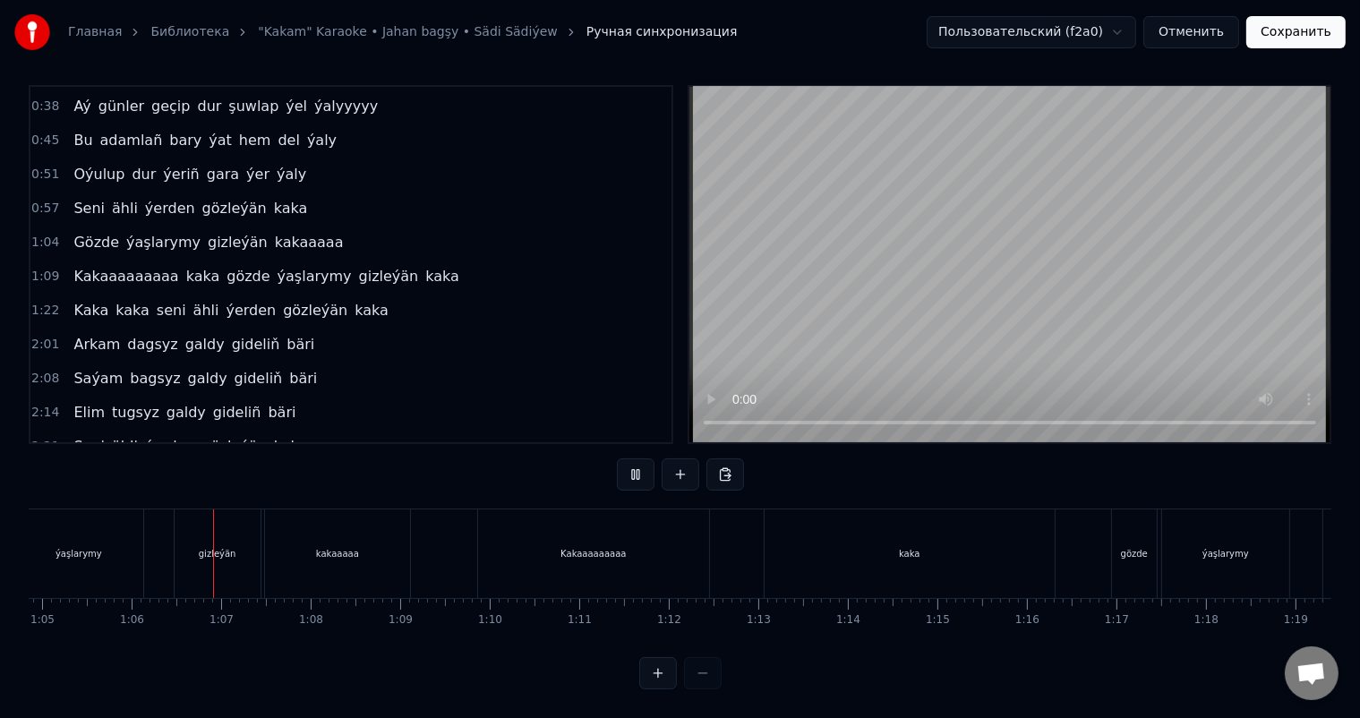
scroll to position [0, 5845]
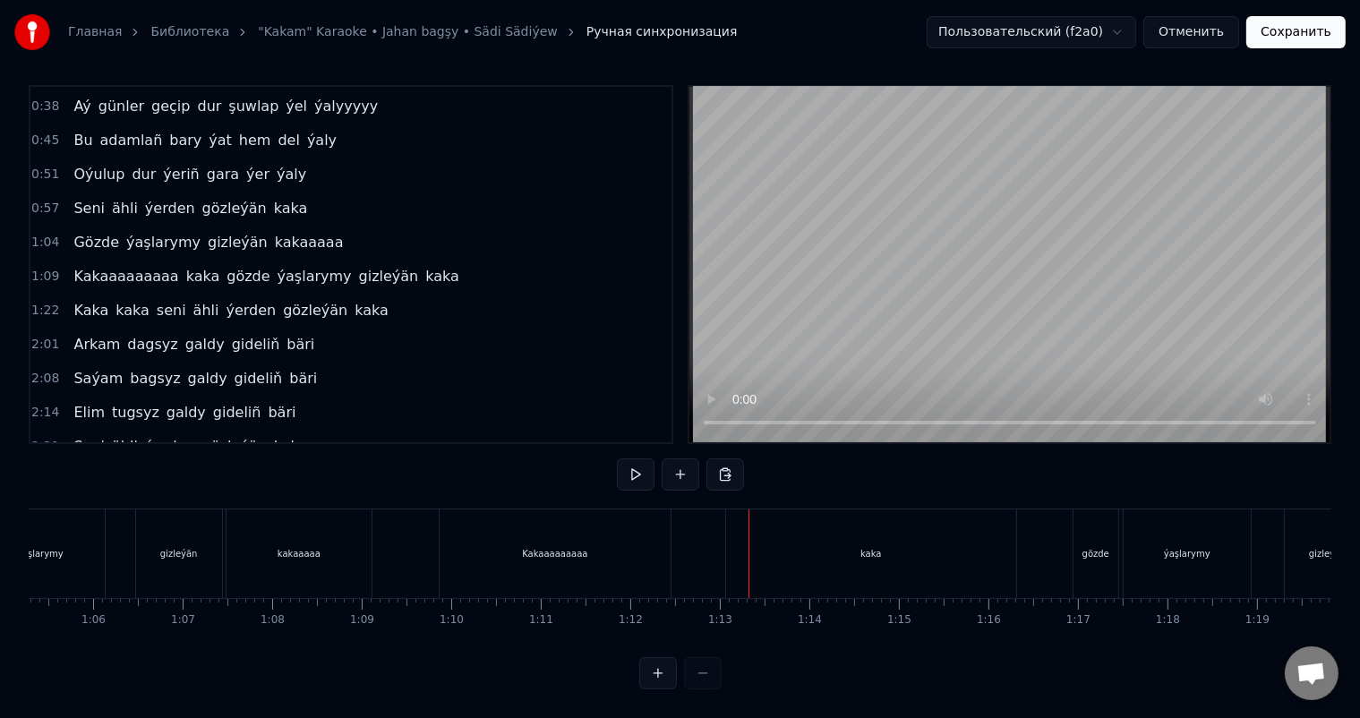
click at [557, 547] on div "Kakaaaaaaaaa" at bounding box center [554, 553] width 65 height 13
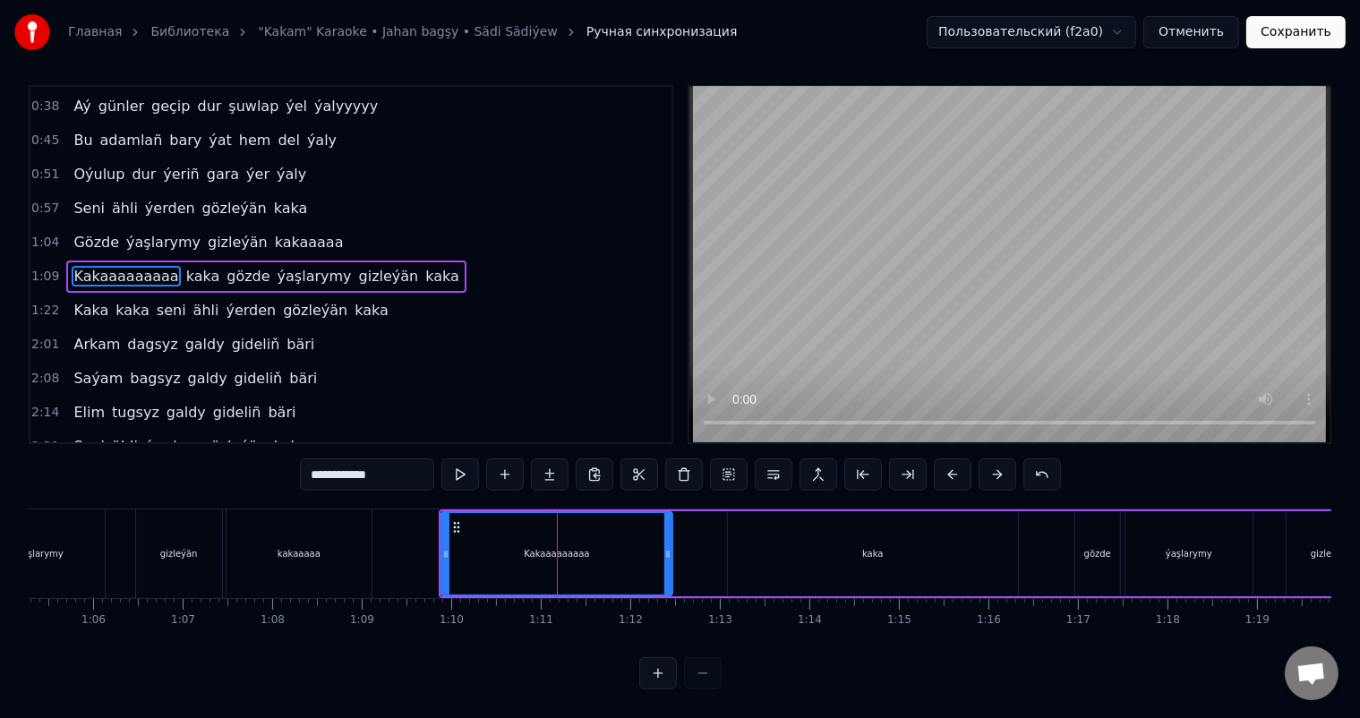
scroll to position [0, 0]
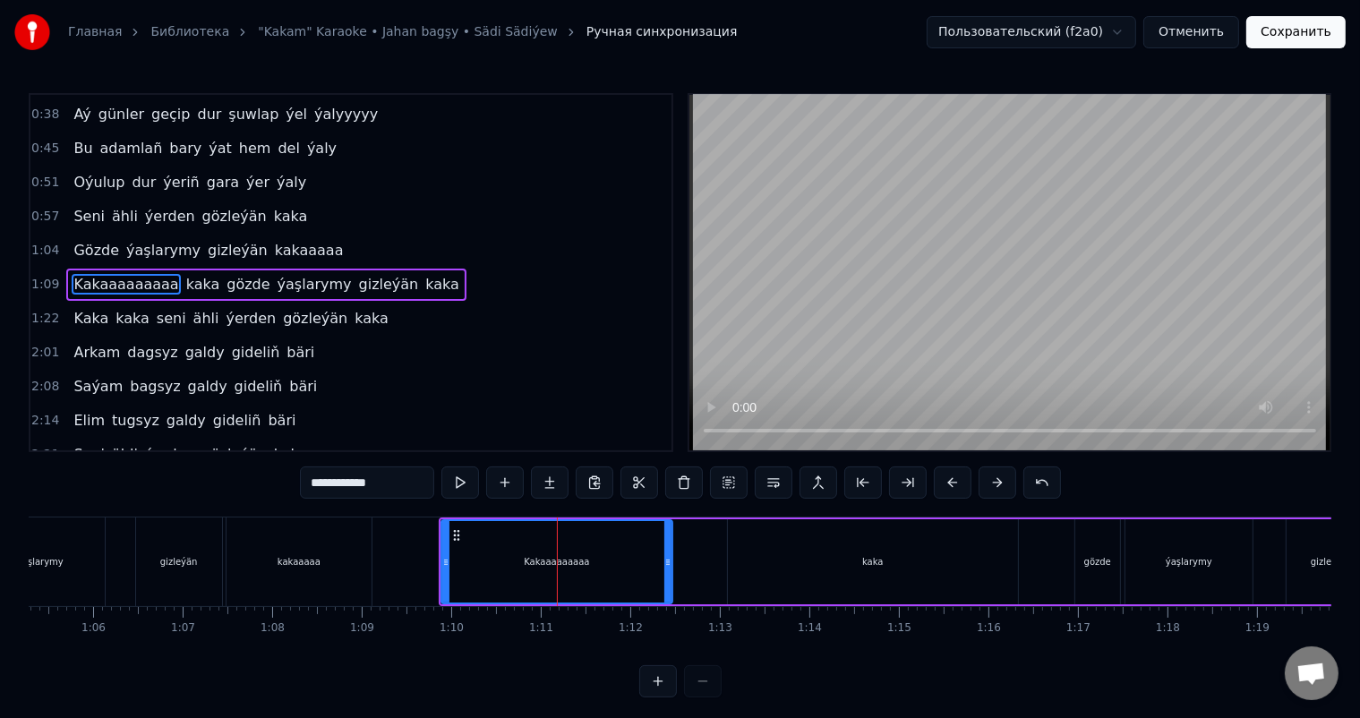
click at [408, 484] on input "**********" at bounding box center [367, 483] width 134 height 32
type input "**********"
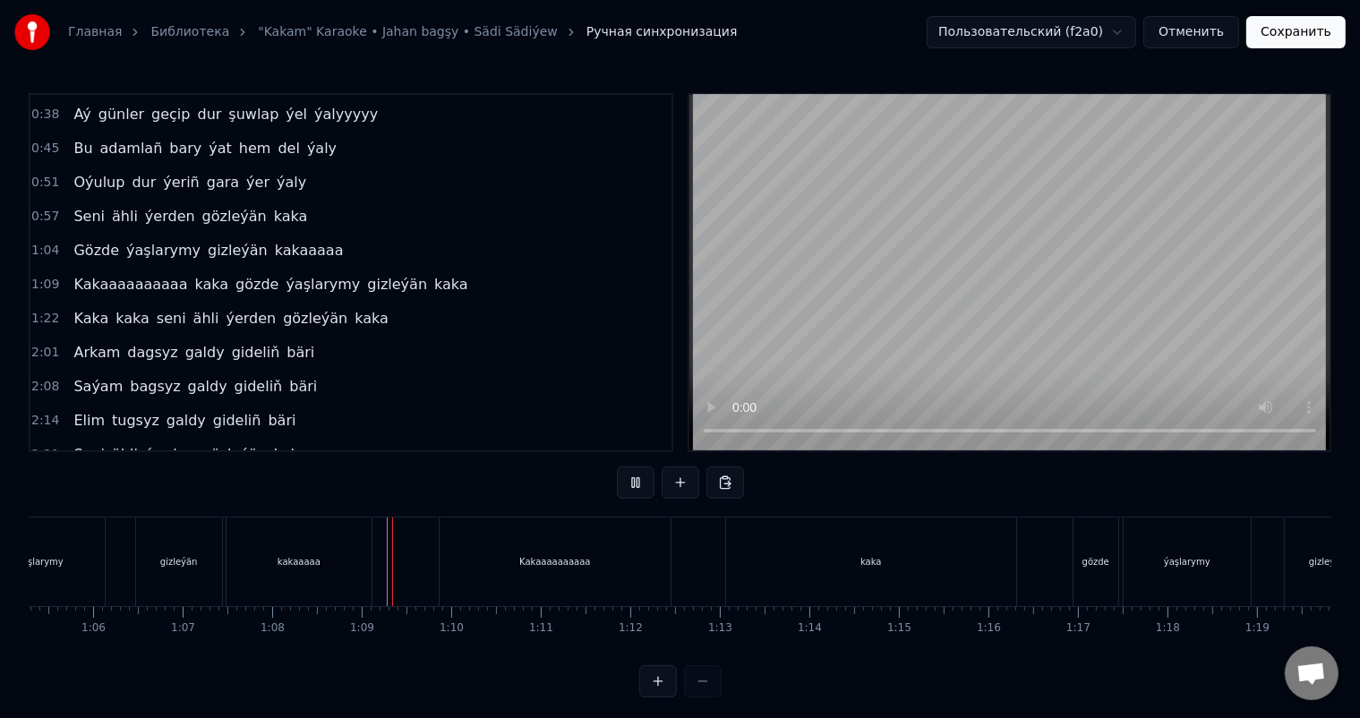
scroll to position [23, 0]
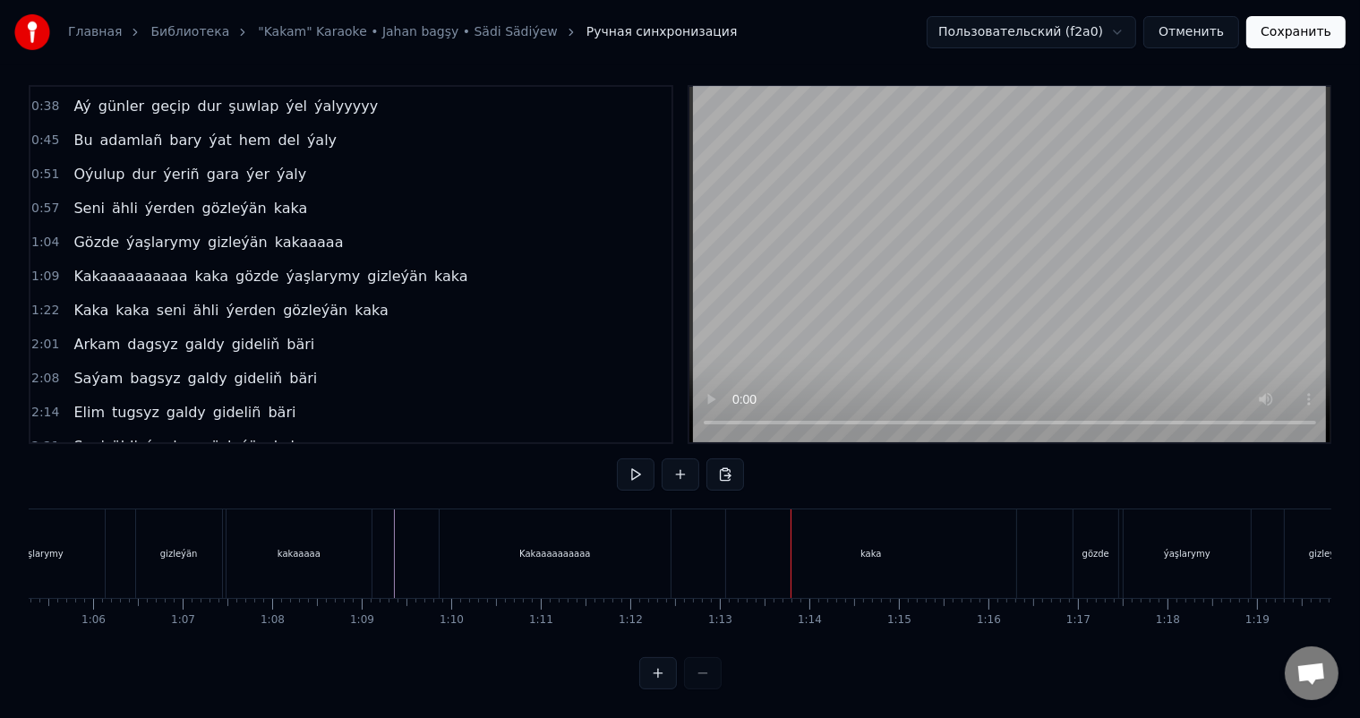
click at [783, 529] on div "kaka" at bounding box center [871, 553] width 290 height 89
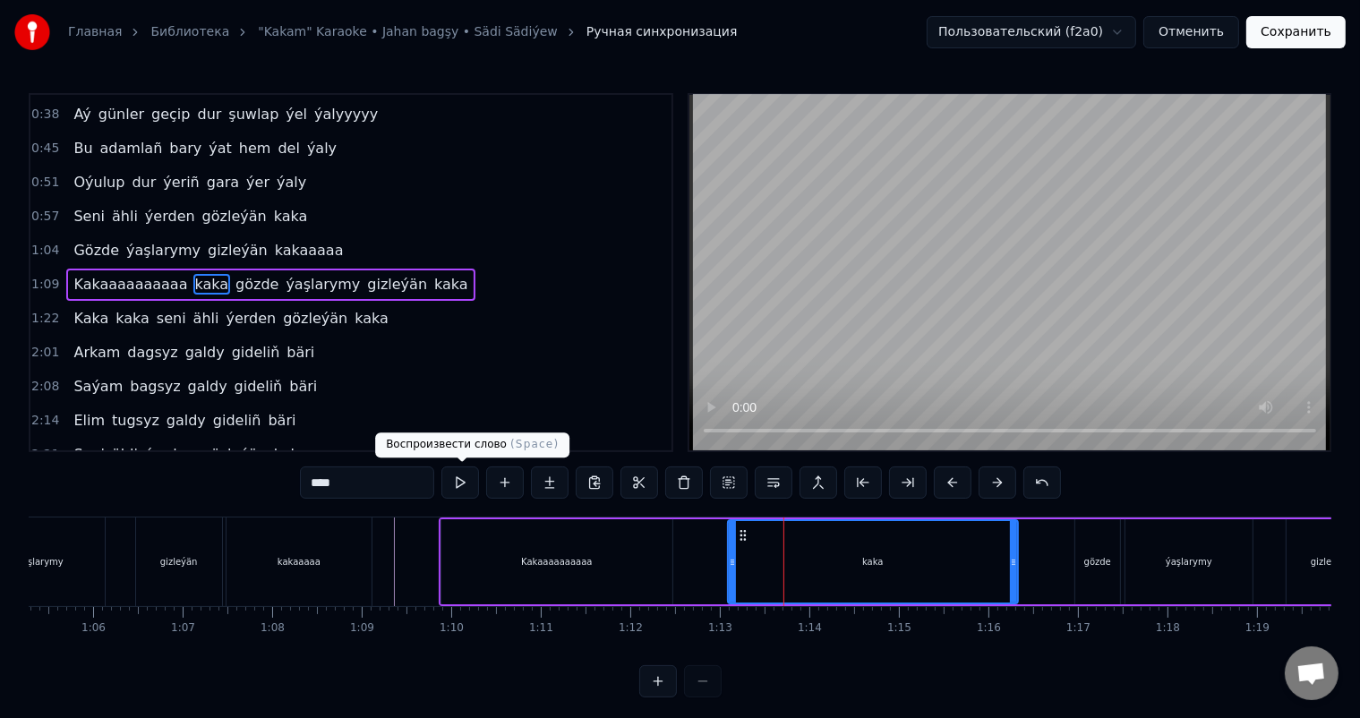
click at [376, 487] on input "****" at bounding box center [367, 483] width 134 height 32
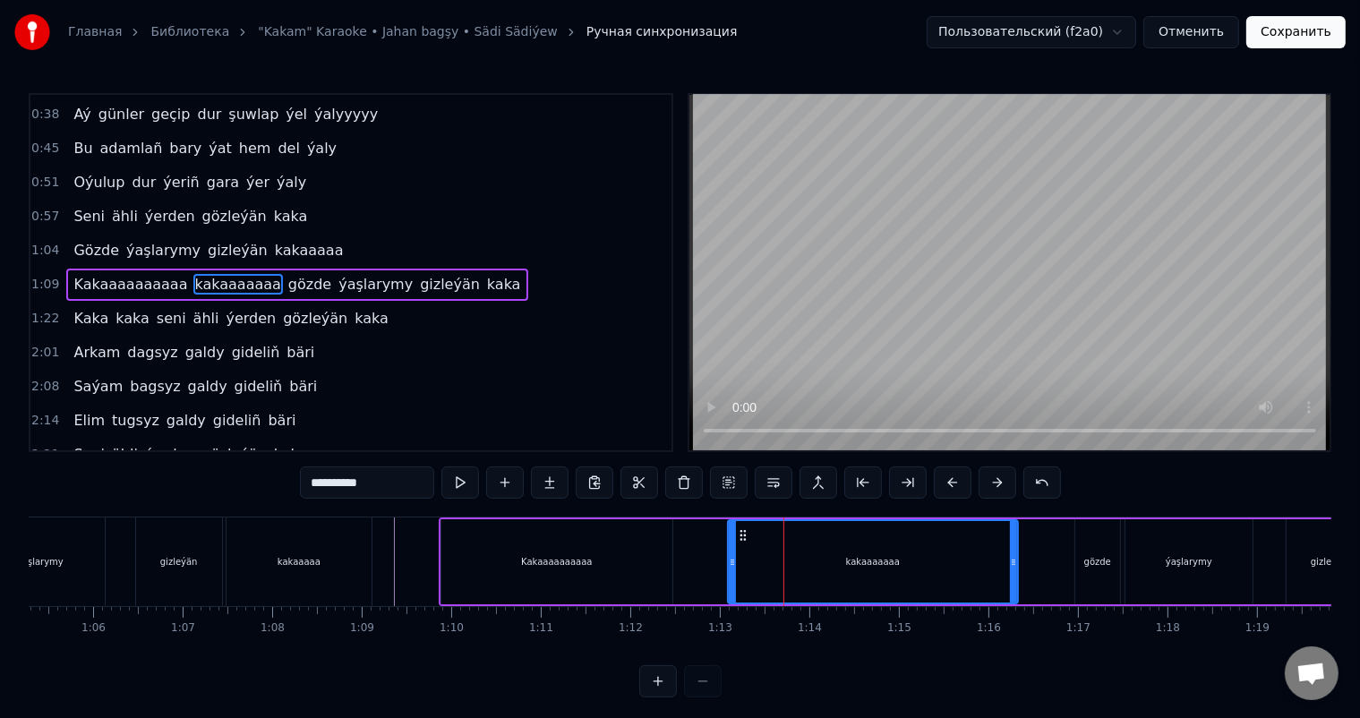
type input "**********"
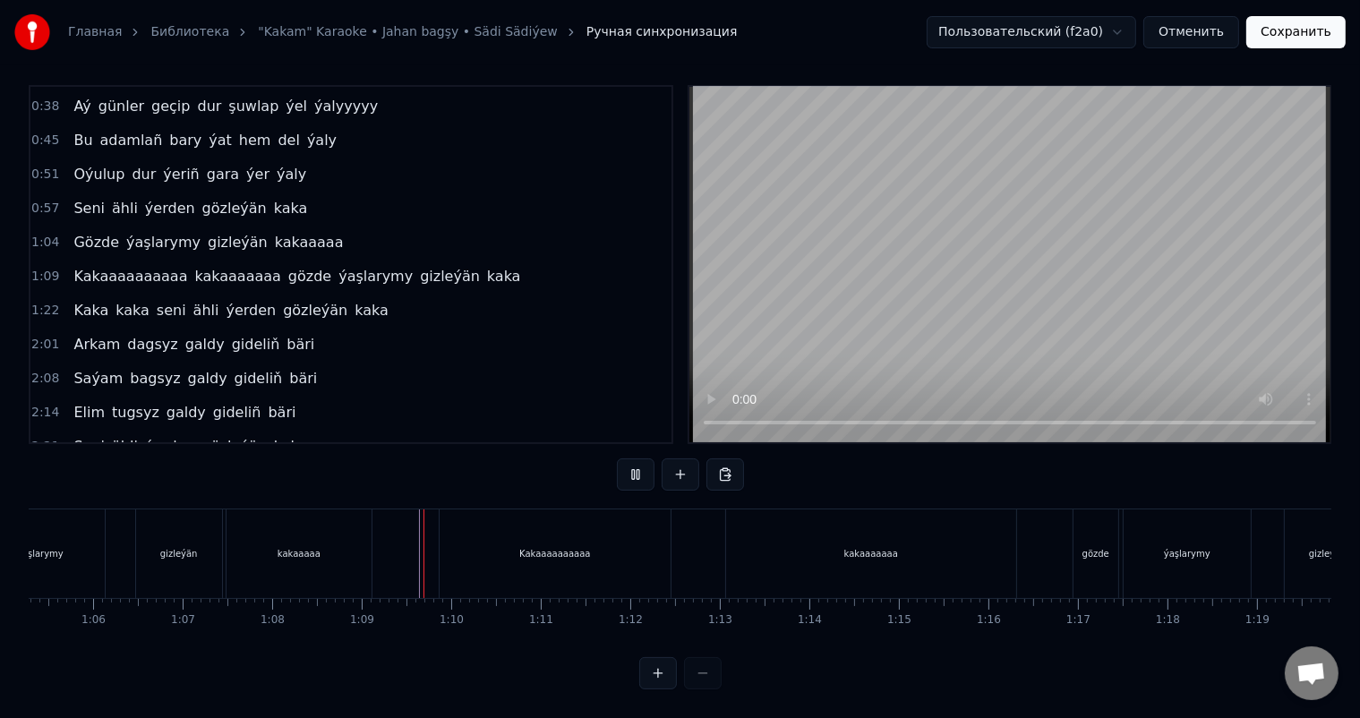
scroll to position [23, 0]
click at [484, 537] on div "Kakaaaaaaaaaa" at bounding box center [555, 553] width 231 height 89
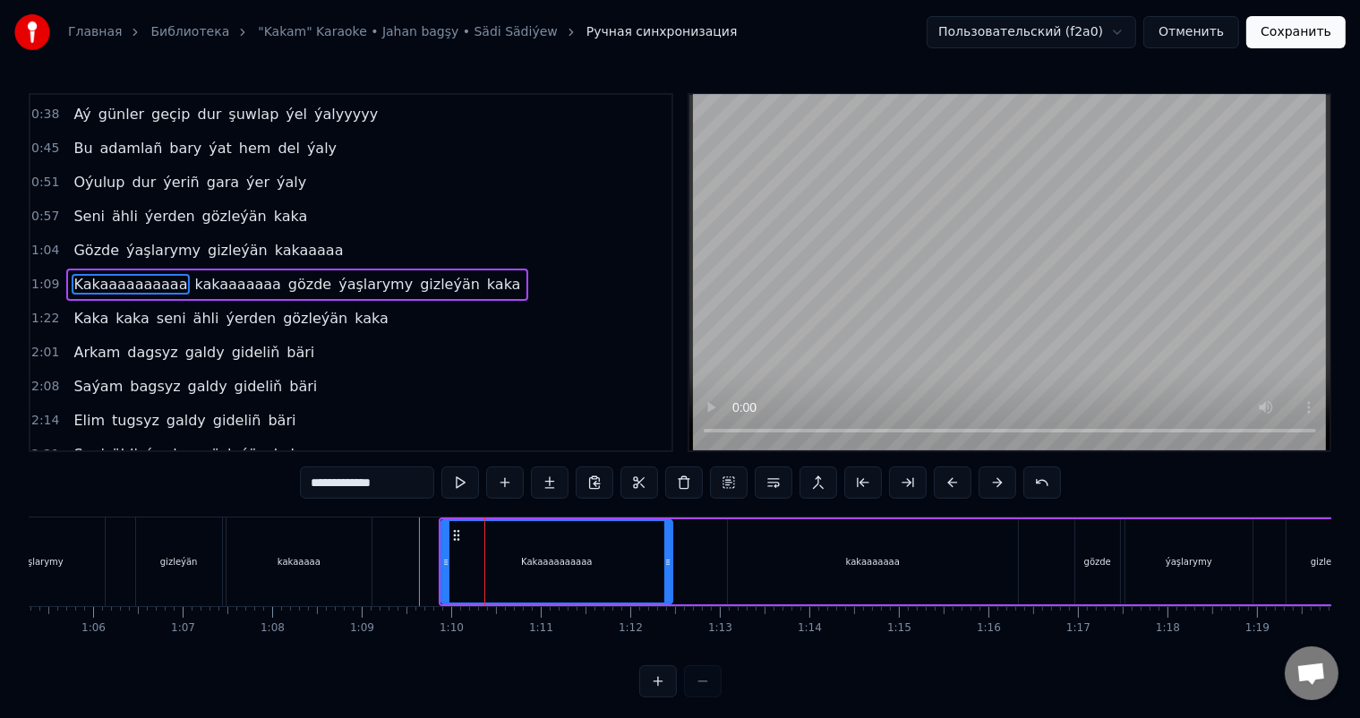
click at [339, 483] on input "**********" at bounding box center [367, 483] width 134 height 32
type input "**********"
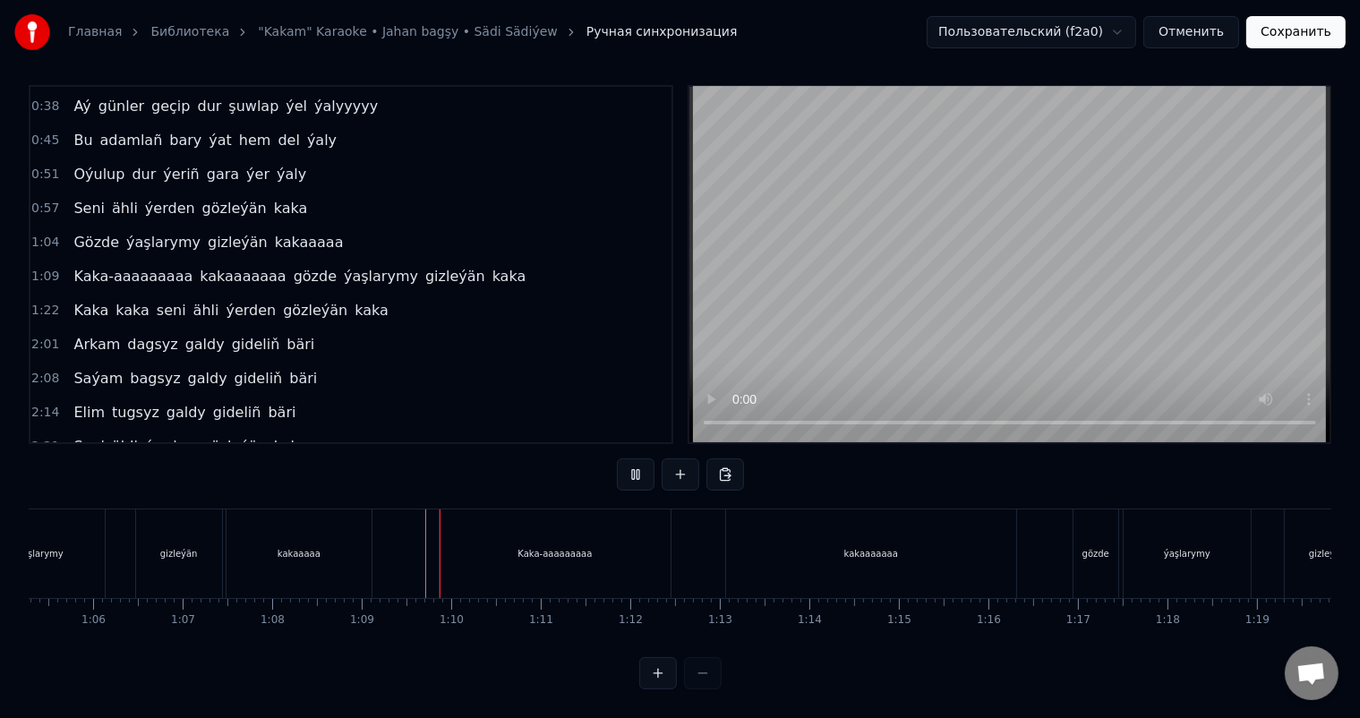
scroll to position [23, 0]
click at [907, 530] on div "kakaaaaaaa" at bounding box center [871, 553] width 290 height 89
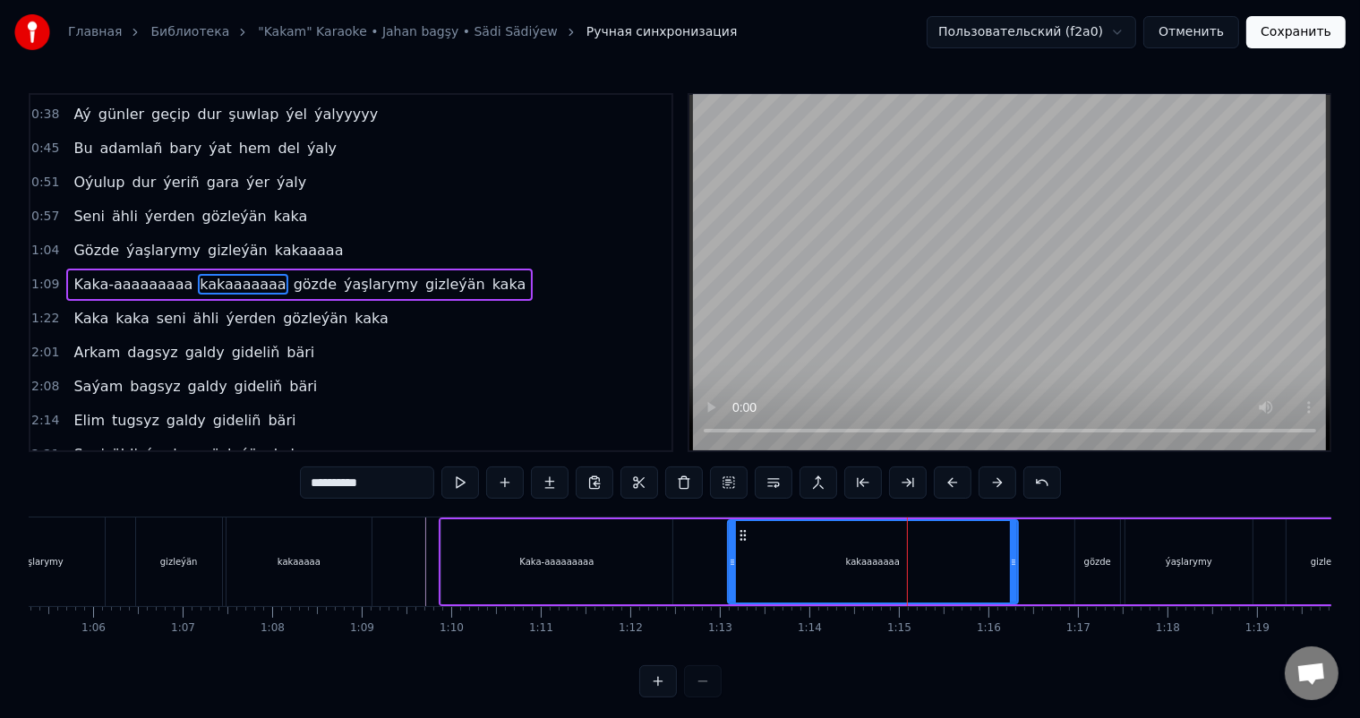
click at [341, 482] on input "**********" at bounding box center [367, 483] width 134 height 32
type input "**********"
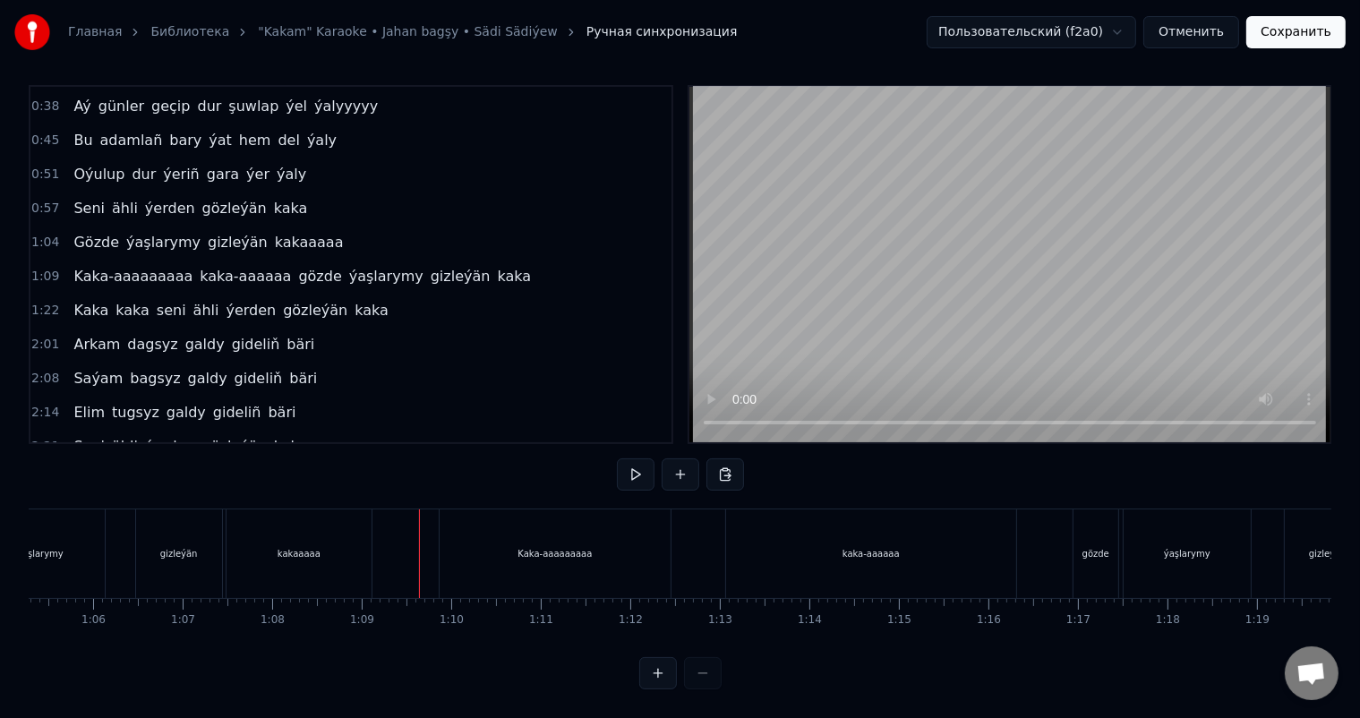
scroll to position [23, 0]
click at [892, 550] on div "kaka-aaaaaa" at bounding box center [871, 553] width 290 height 89
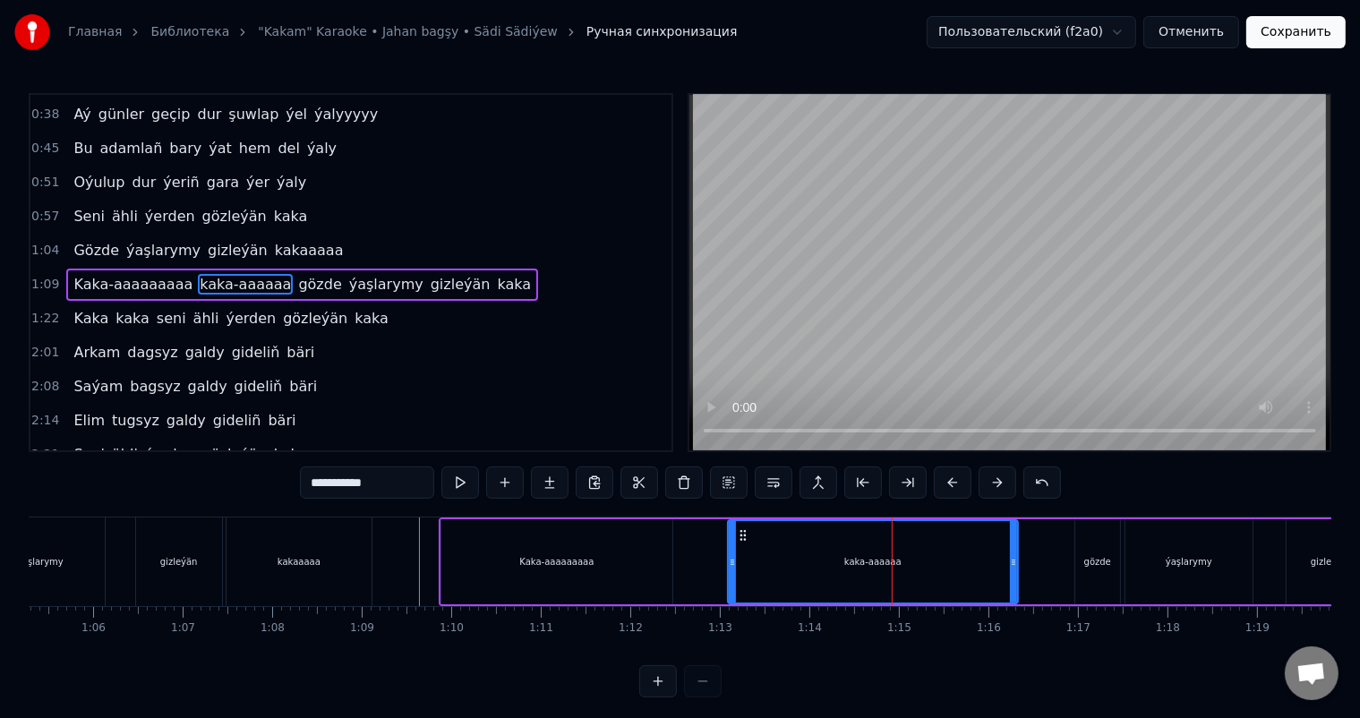
click at [394, 487] on input "**********" at bounding box center [367, 483] width 134 height 32
type input "**********"
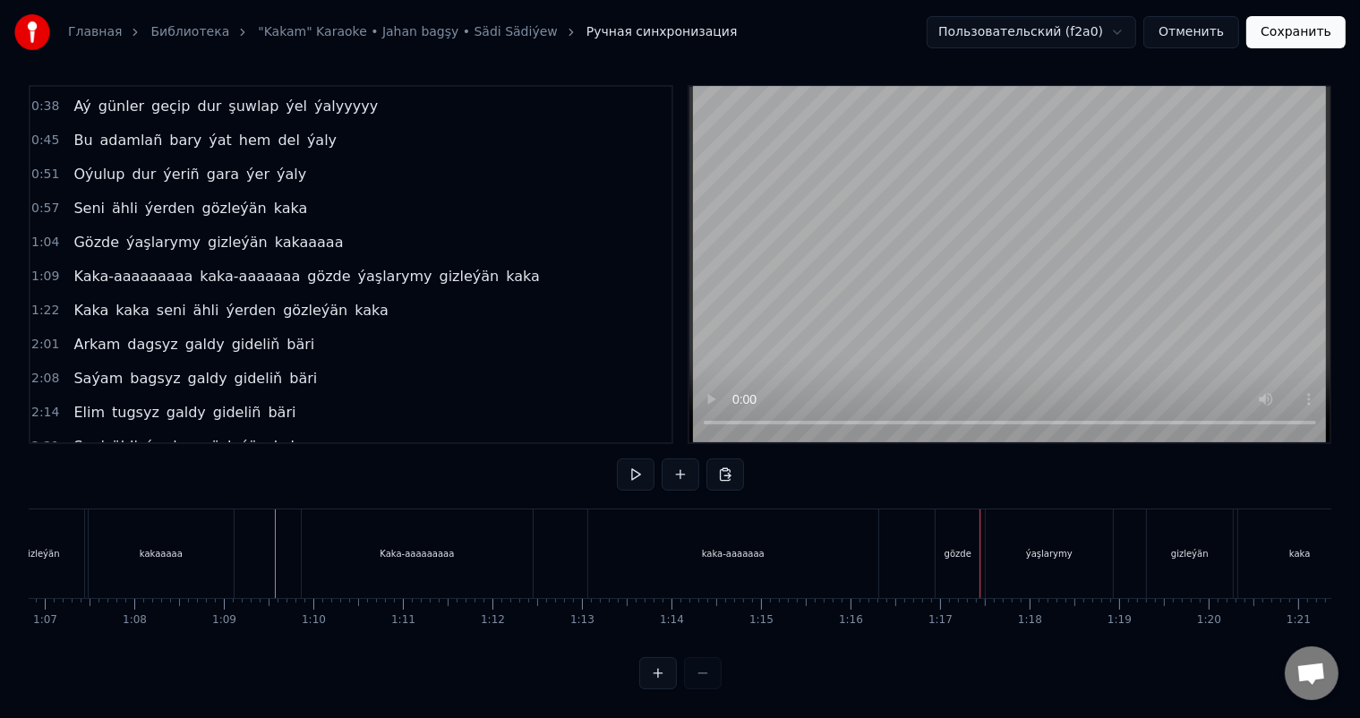
scroll to position [0, 6083]
click at [338, 551] on div "Kaka-aaaaaaaaa" at bounding box center [316, 553] width 231 height 89
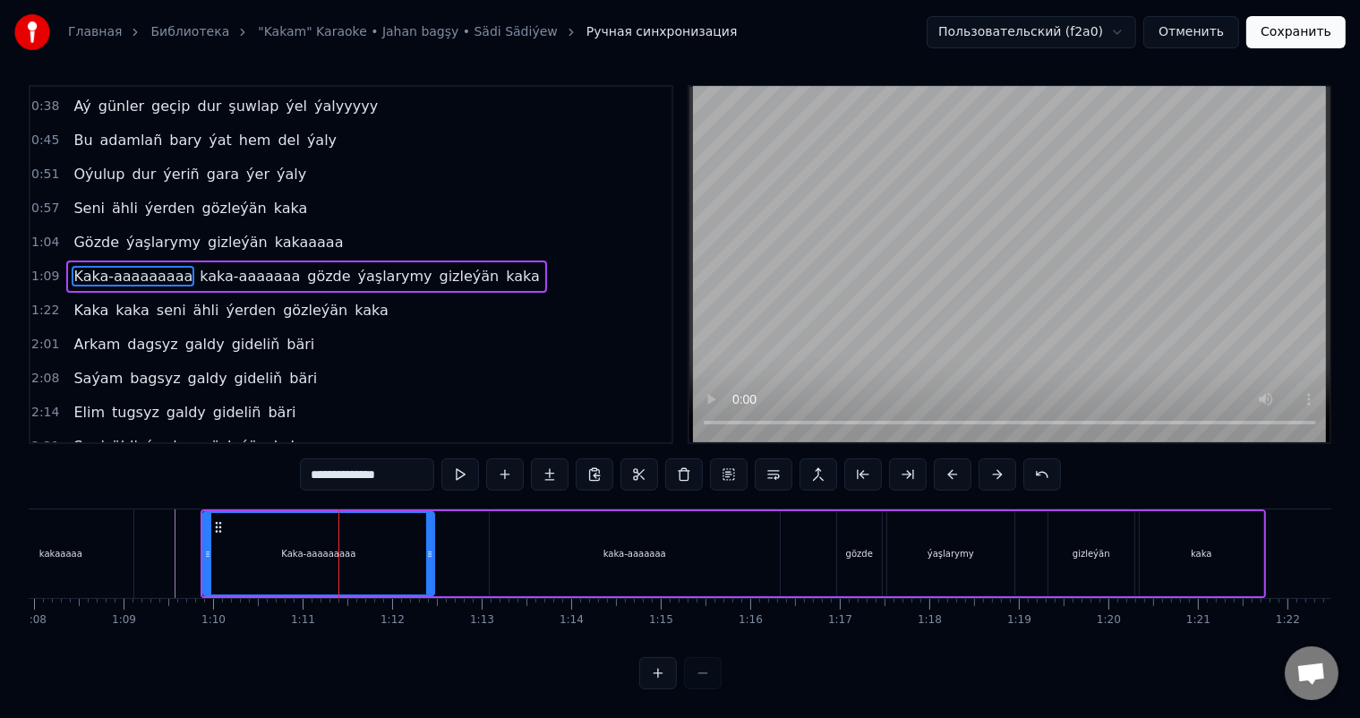
scroll to position [0, 0]
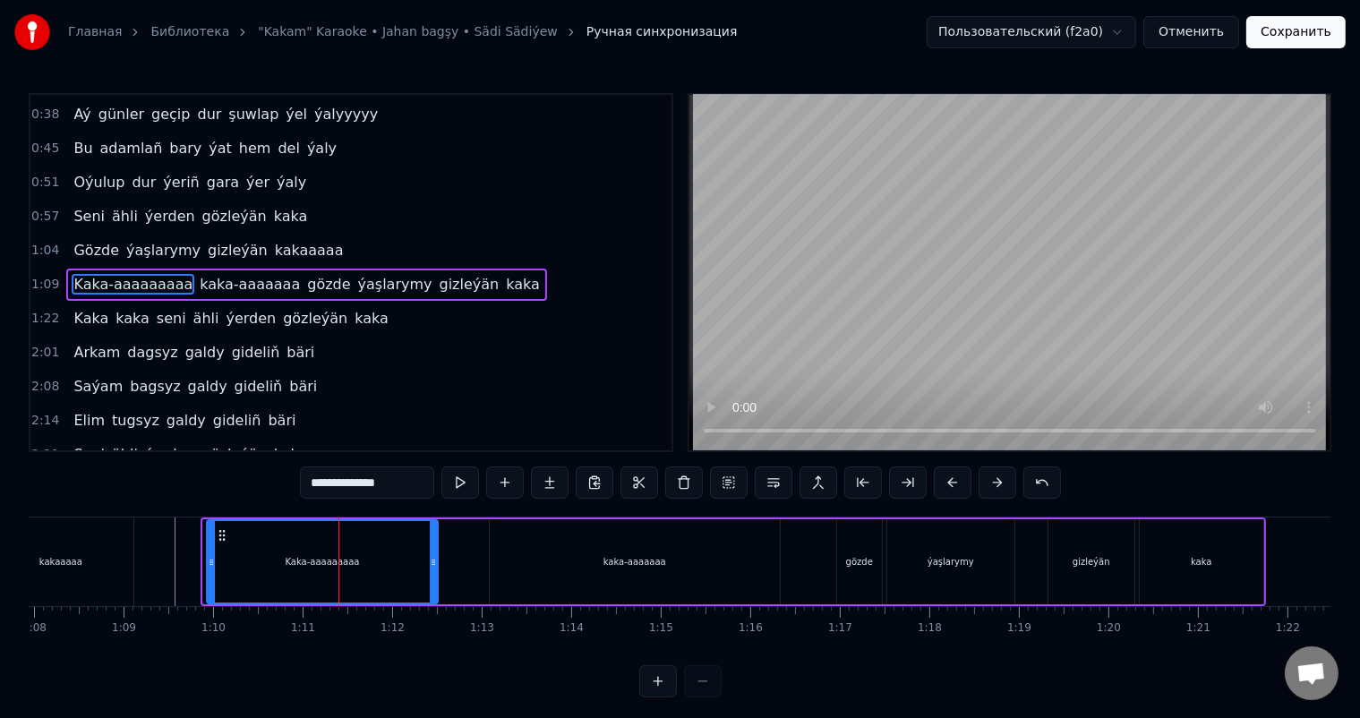
click at [220, 534] on icon at bounding box center [222, 535] width 14 height 14
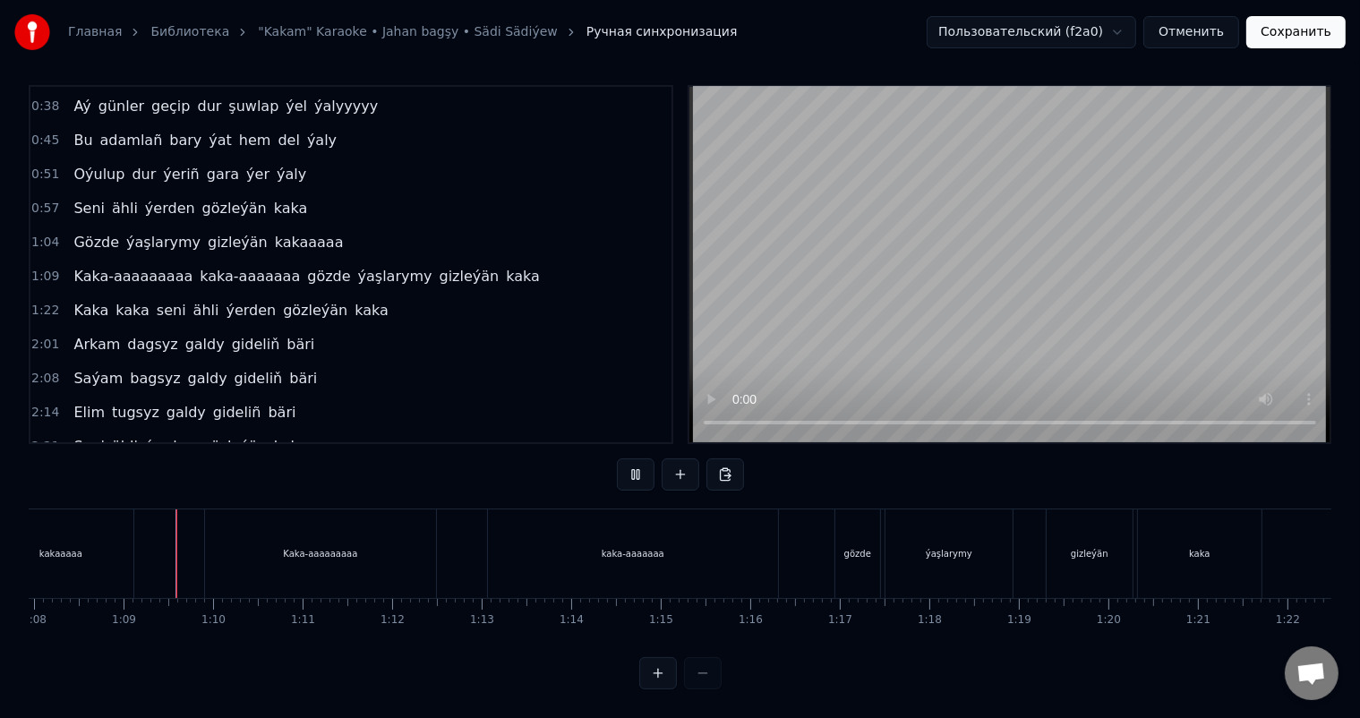
scroll to position [23, 0]
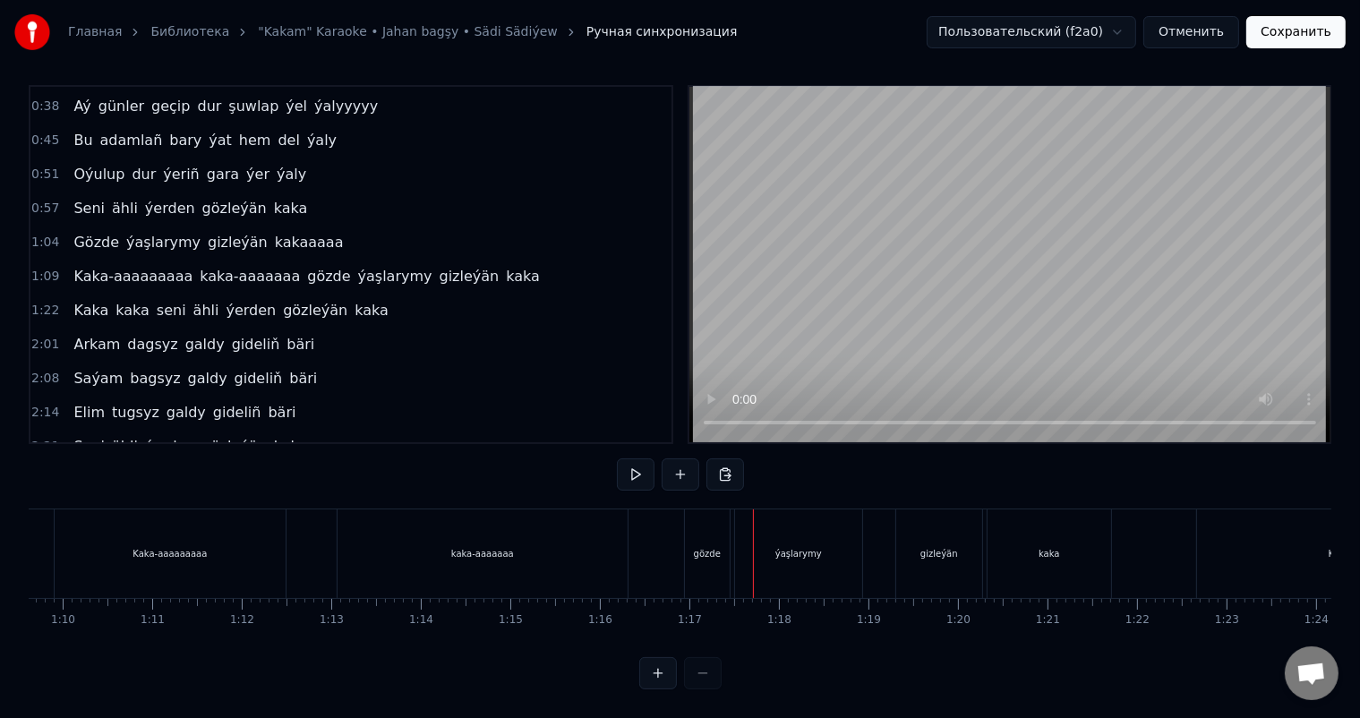
scroll to position [0, 6260]
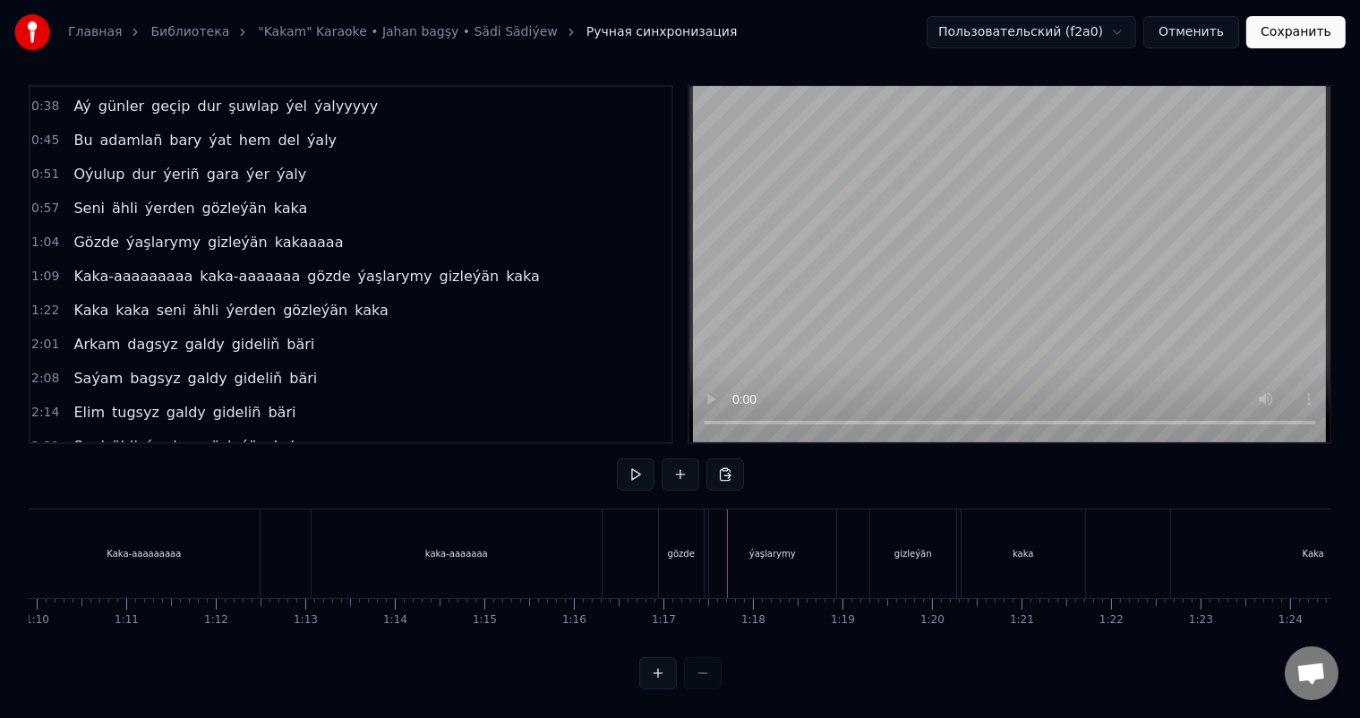
click at [679, 519] on div "gözde" at bounding box center [681, 553] width 45 height 89
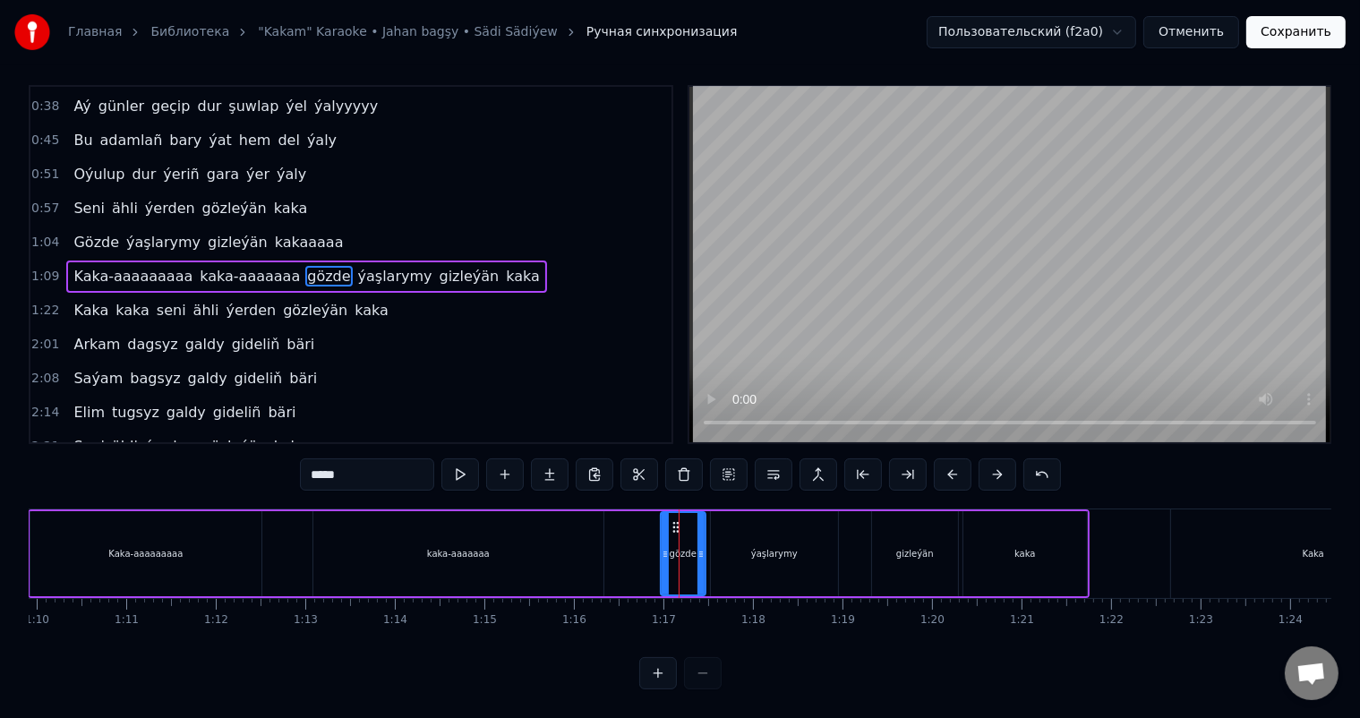
scroll to position [0, 0]
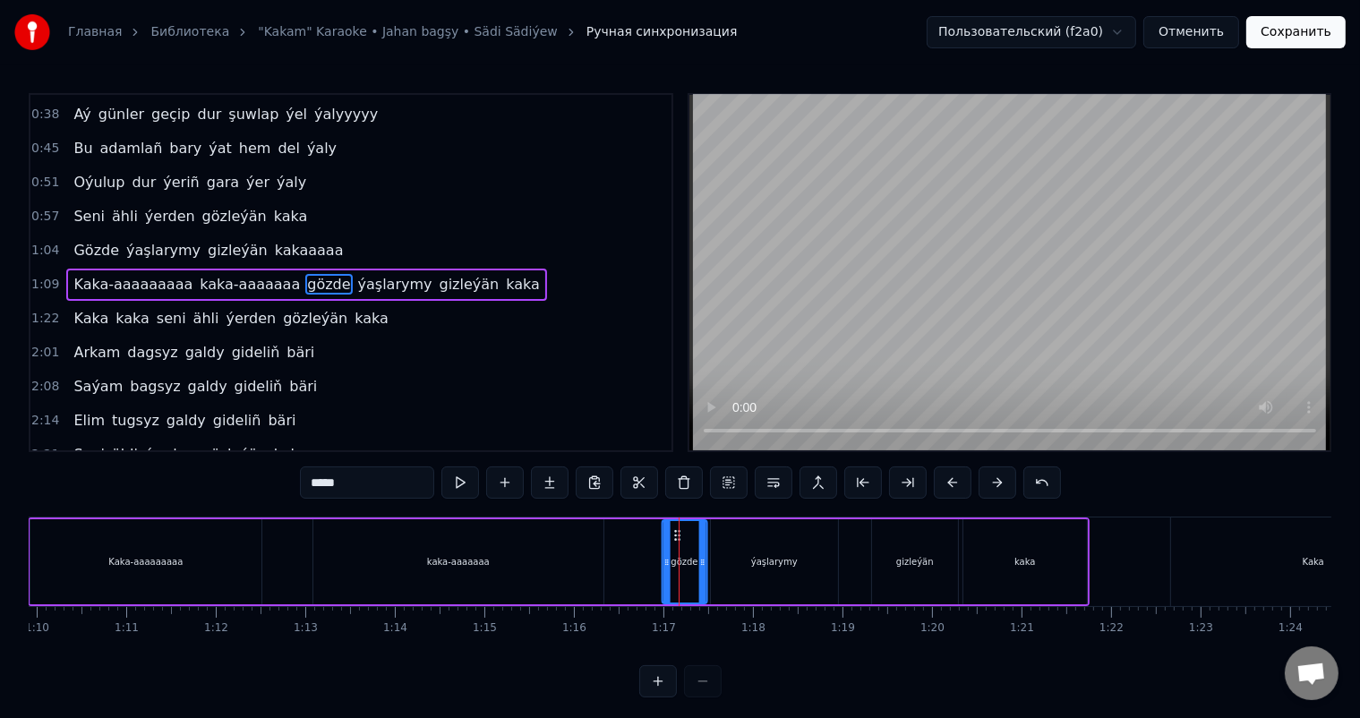
click at [675, 531] on circle at bounding box center [675, 531] width 1 height 1
click at [638, 551] on div "Kaka-aaaaaaaaa kaka-aaaaaaa gözde ýaşlarymy gizleýän kaka" at bounding box center [559, 562] width 1062 height 89
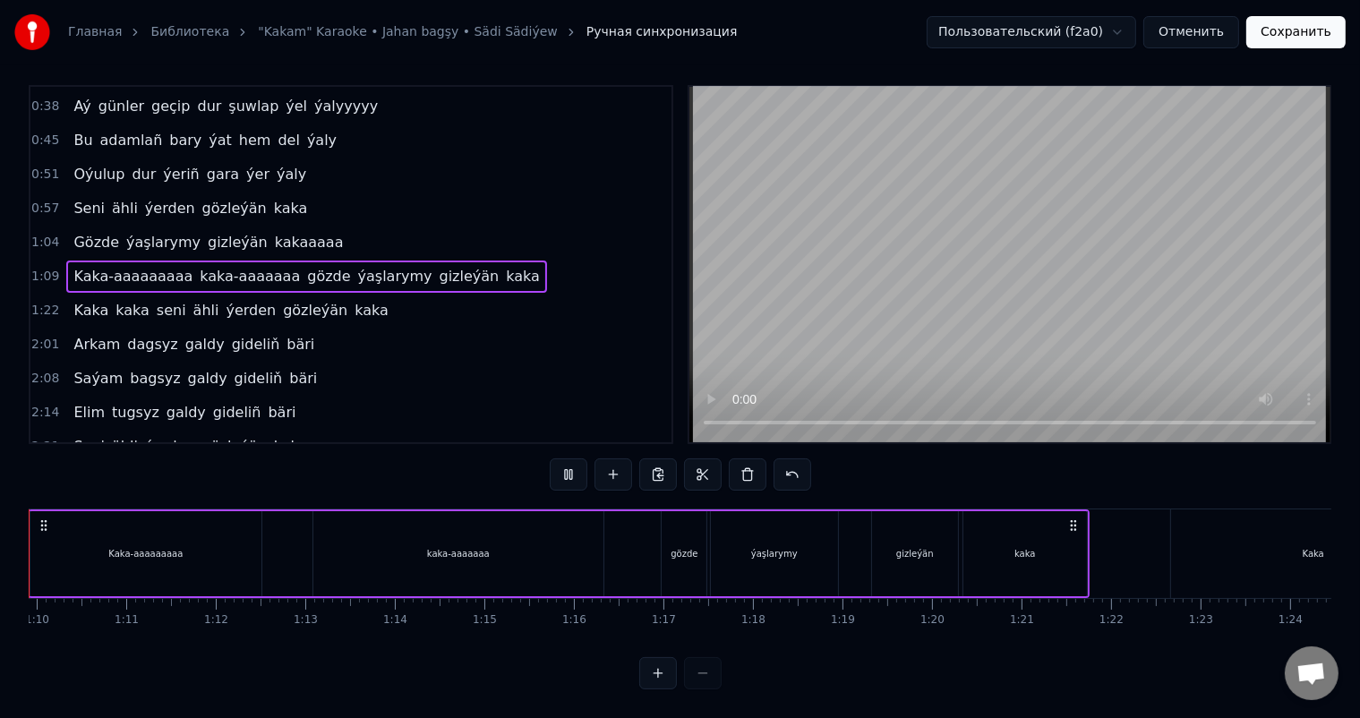
scroll to position [0, 6168]
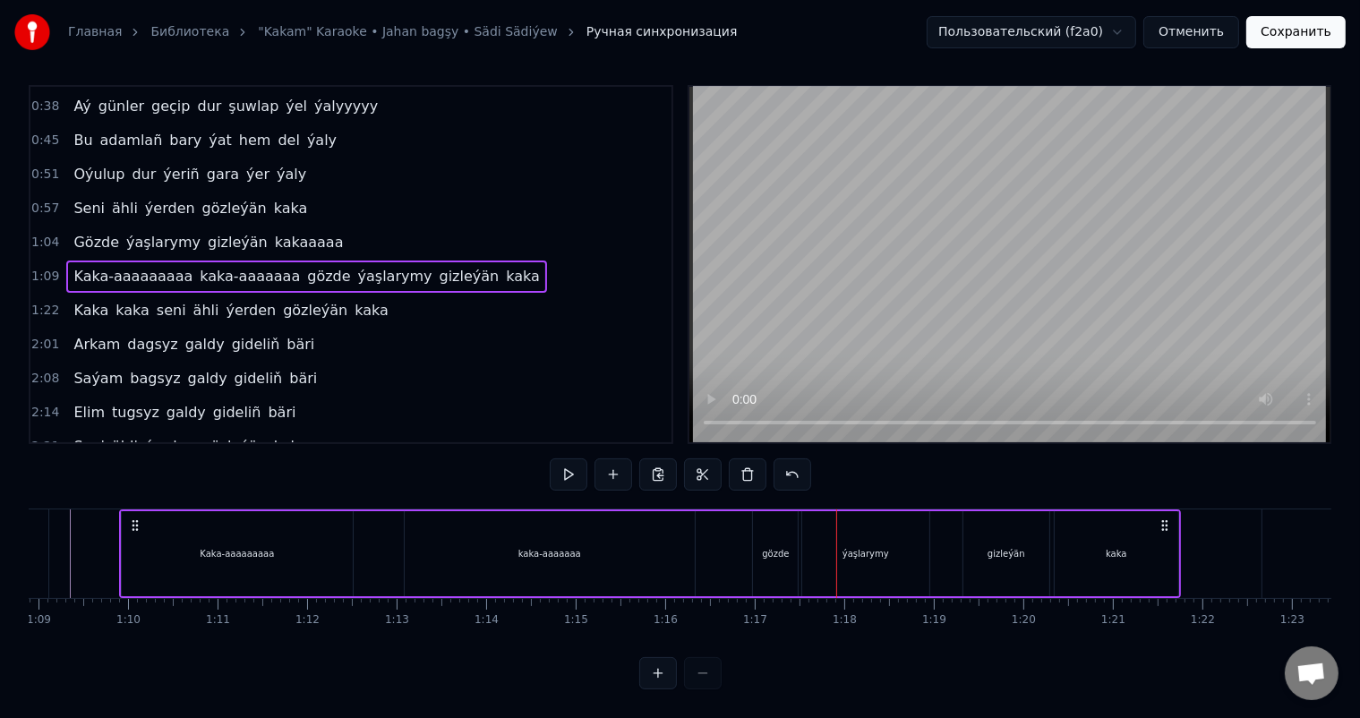
click at [786, 528] on div "gözde" at bounding box center [775, 553] width 45 height 85
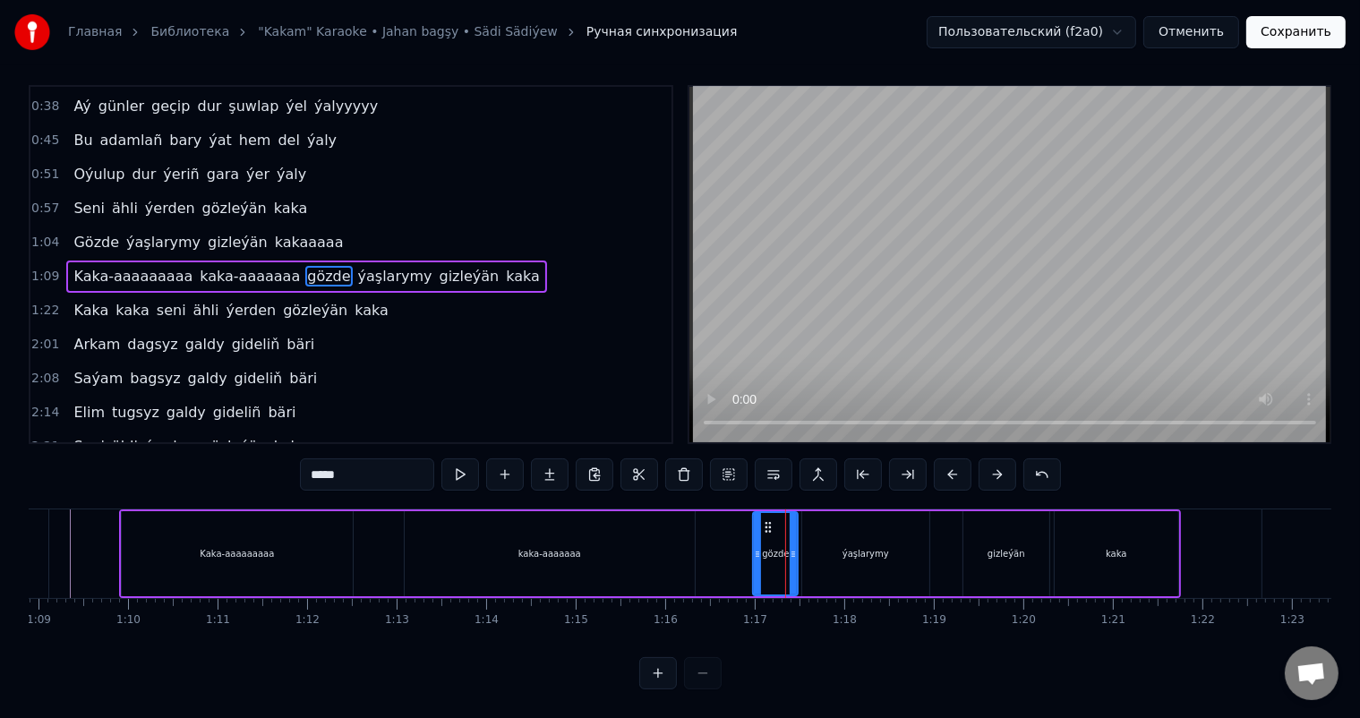
scroll to position [0, 0]
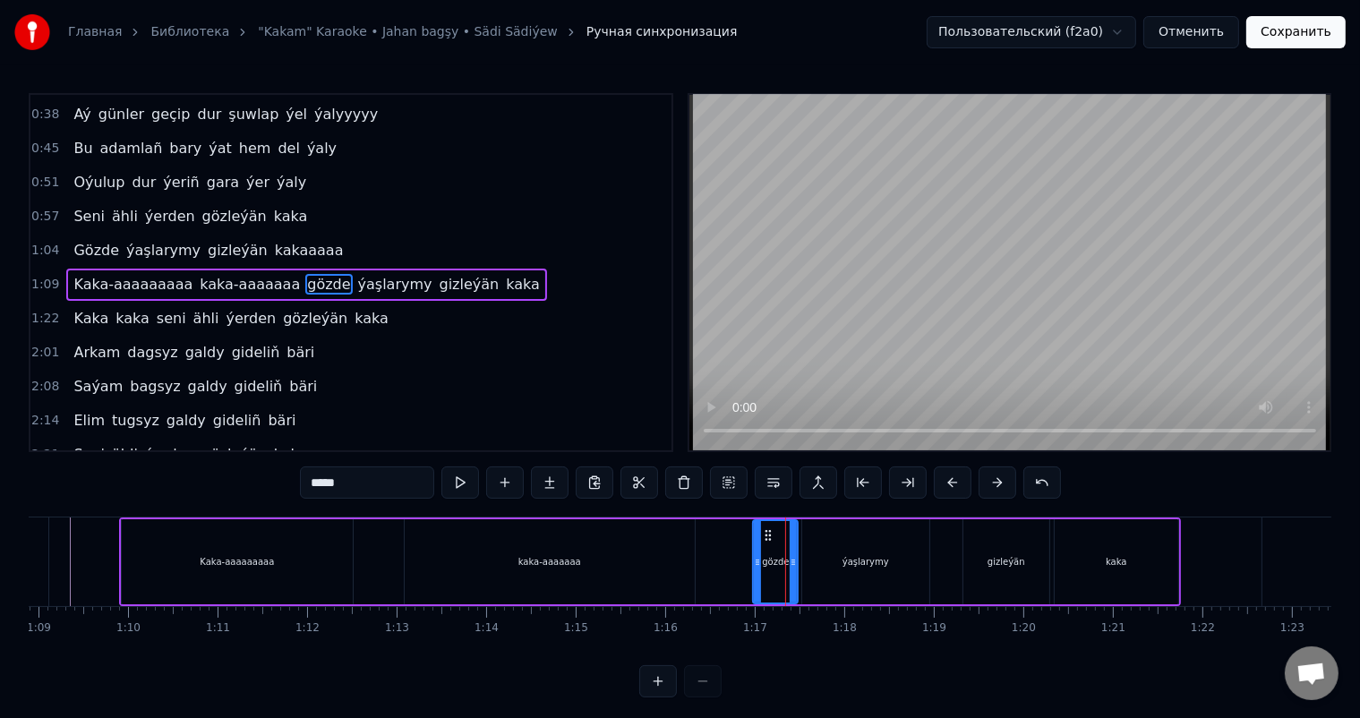
click at [813, 539] on div "ýaşlarymy" at bounding box center [865, 561] width 127 height 85
type input "*********"
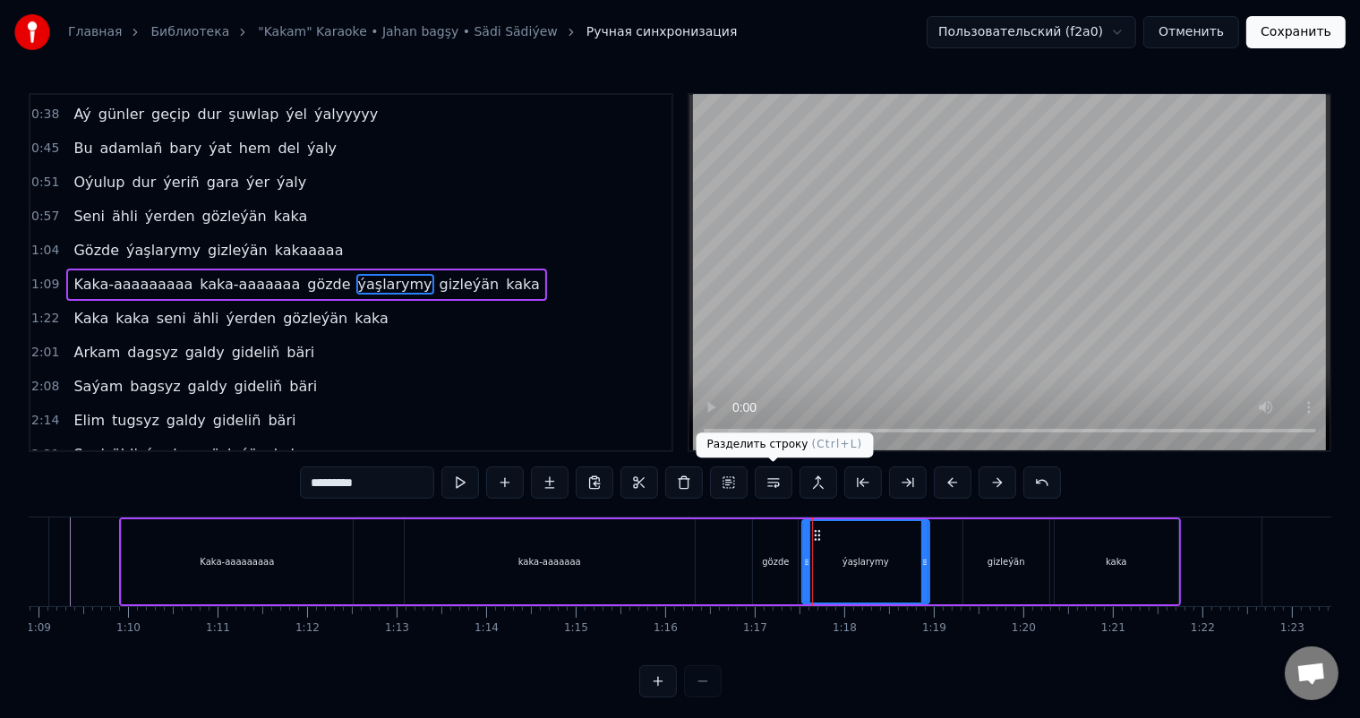
click at [783, 479] on button at bounding box center [774, 483] width 38 height 32
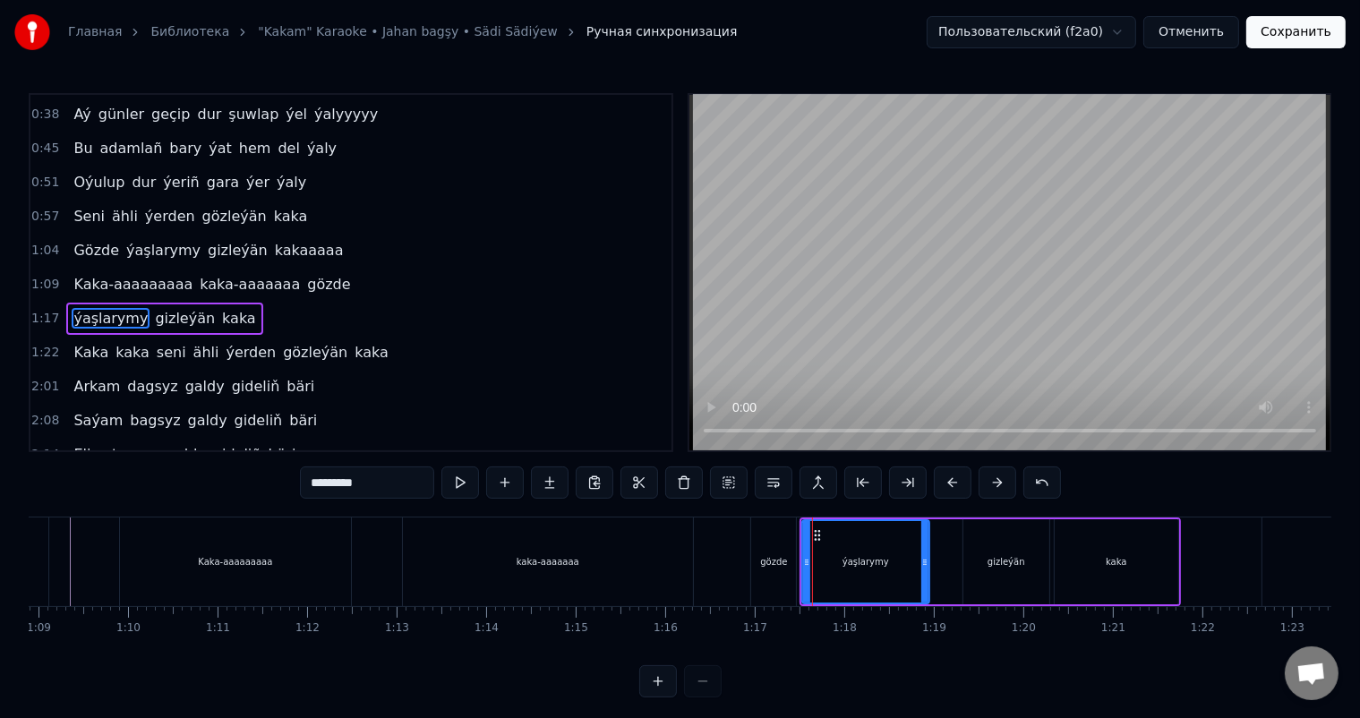
scroll to position [201, 0]
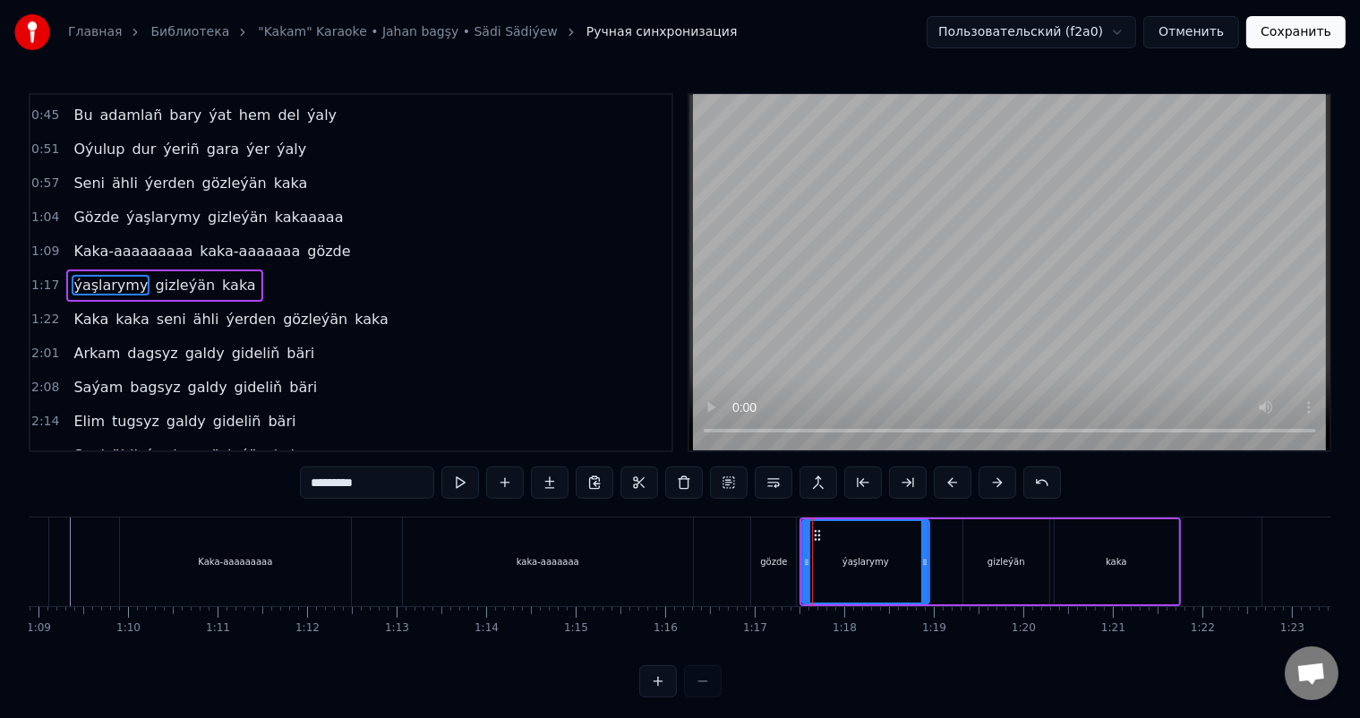
click at [718, 536] on div "Kaka-aaaaaaaaa kaka-aaaaaaa gözde" at bounding box center [460, 562] width 682 height 89
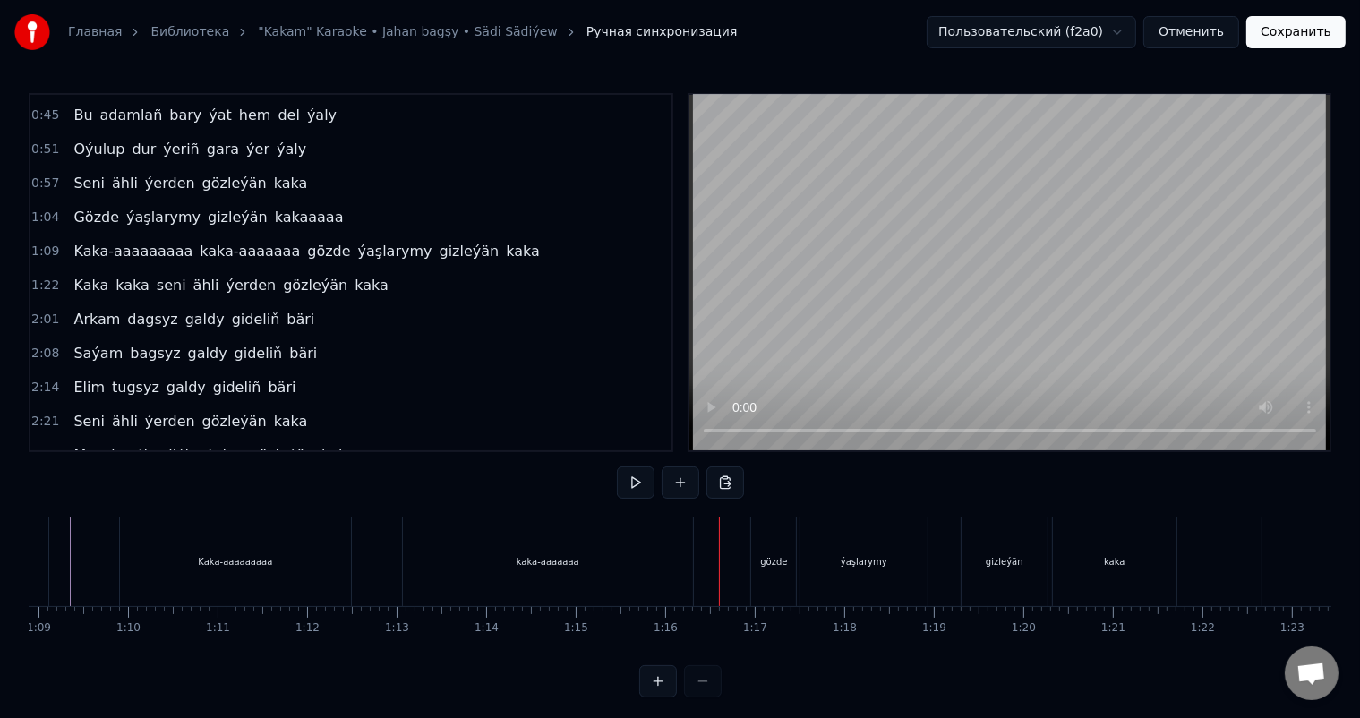
click at [784, 543] on div "gözde" at bounding box center [773, 562] width 45 height 89
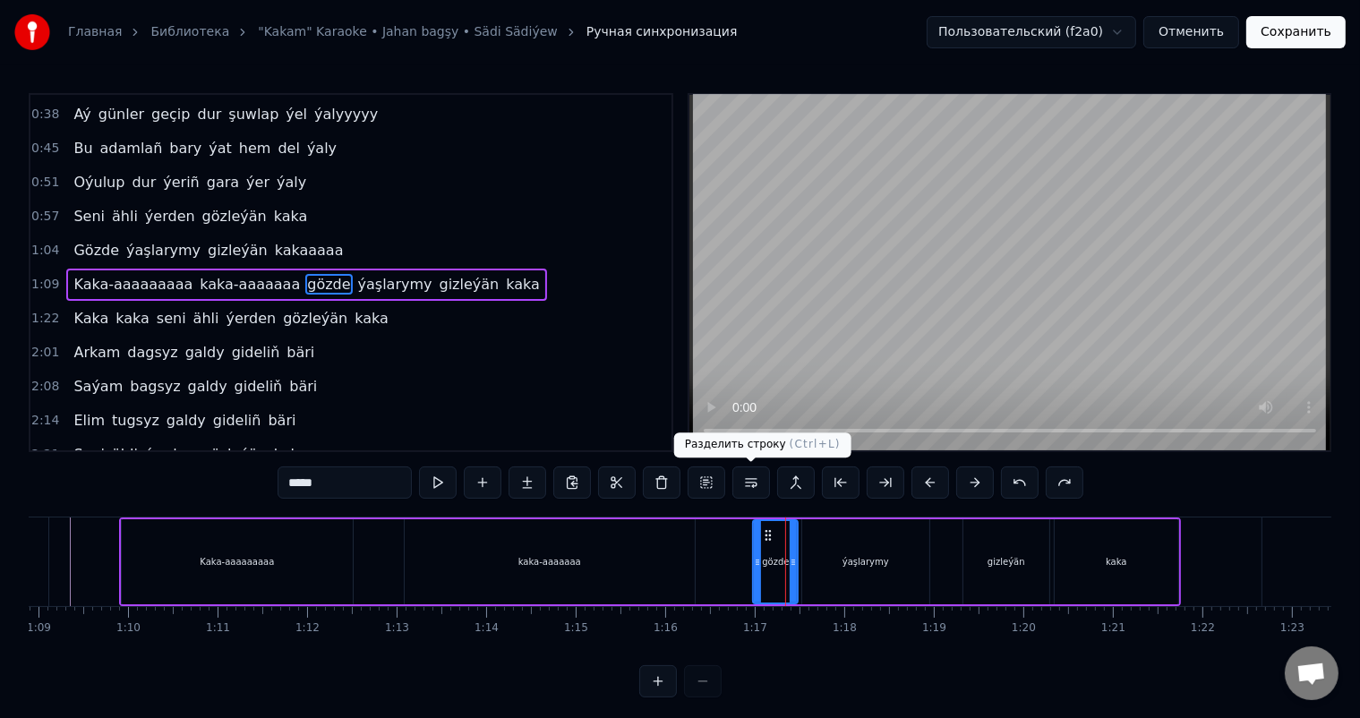
click at [755, 482] on button at bounding box center [751, 483] width 38 height 32
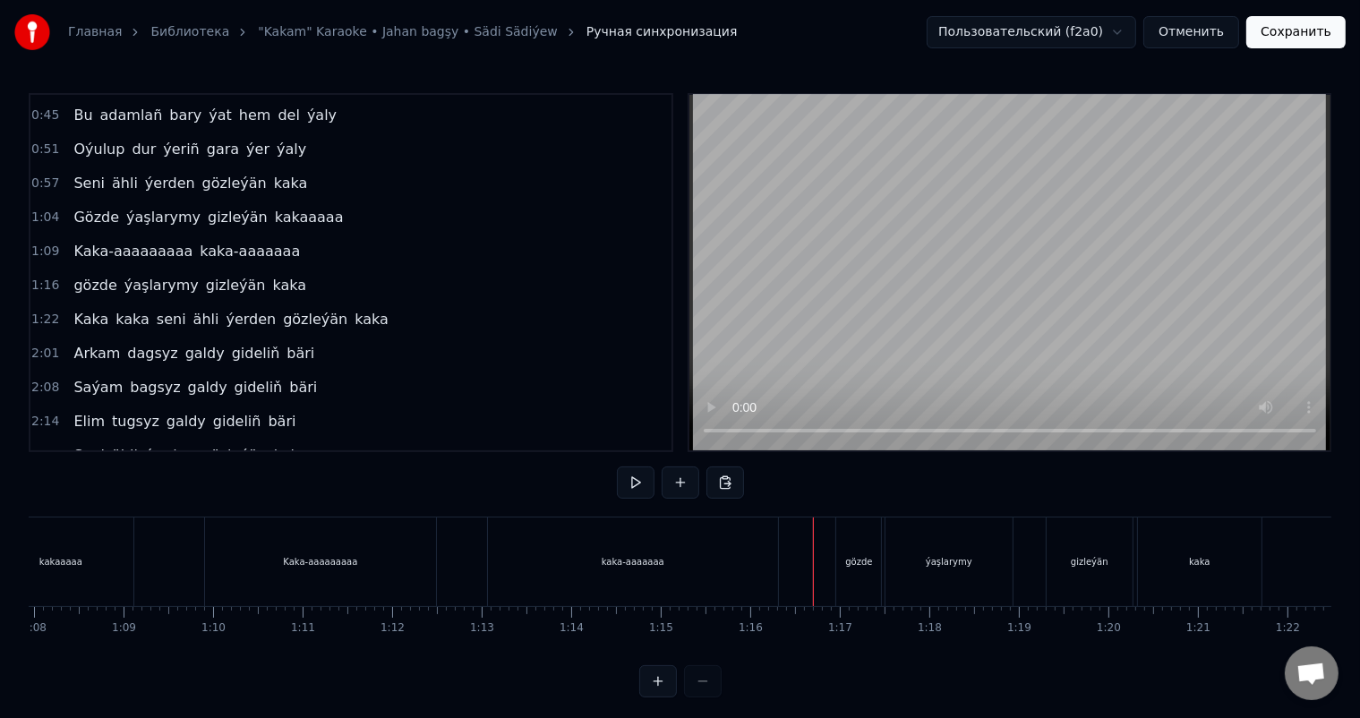
scroll to position [0, 6033]
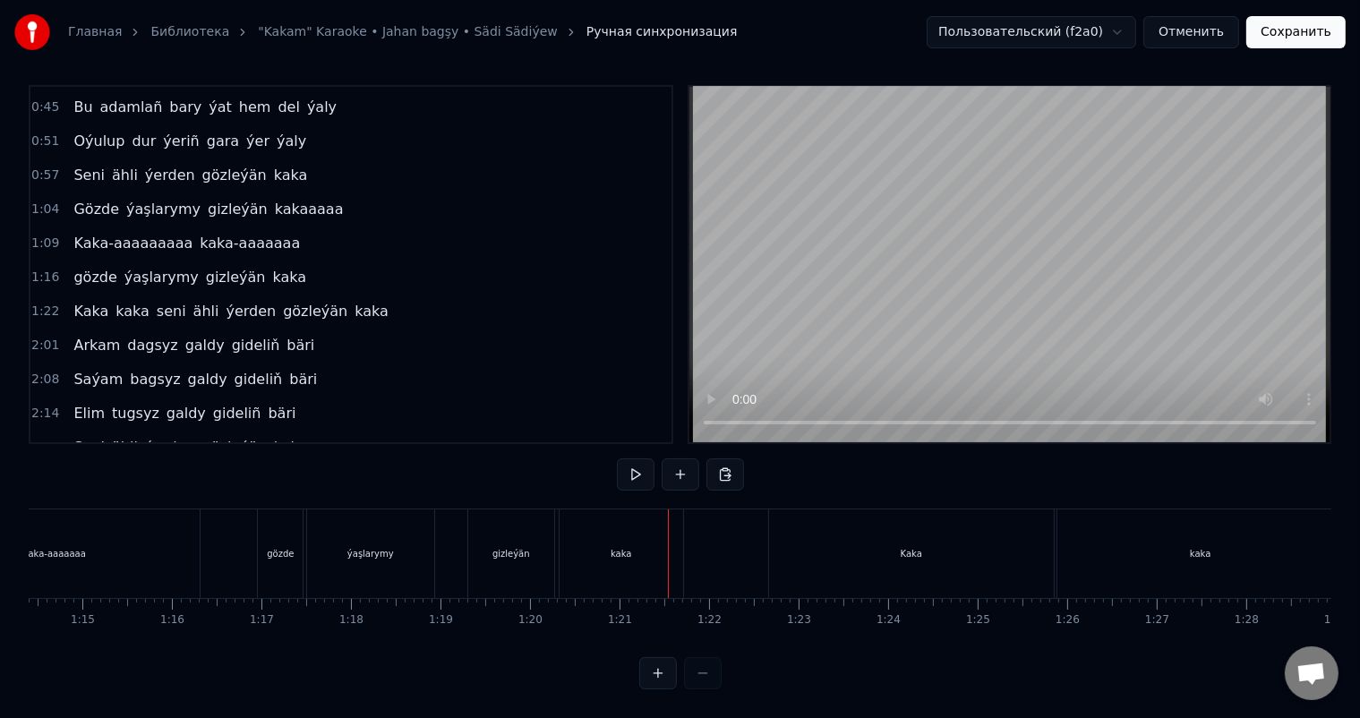
scroll to position [0, 6612]
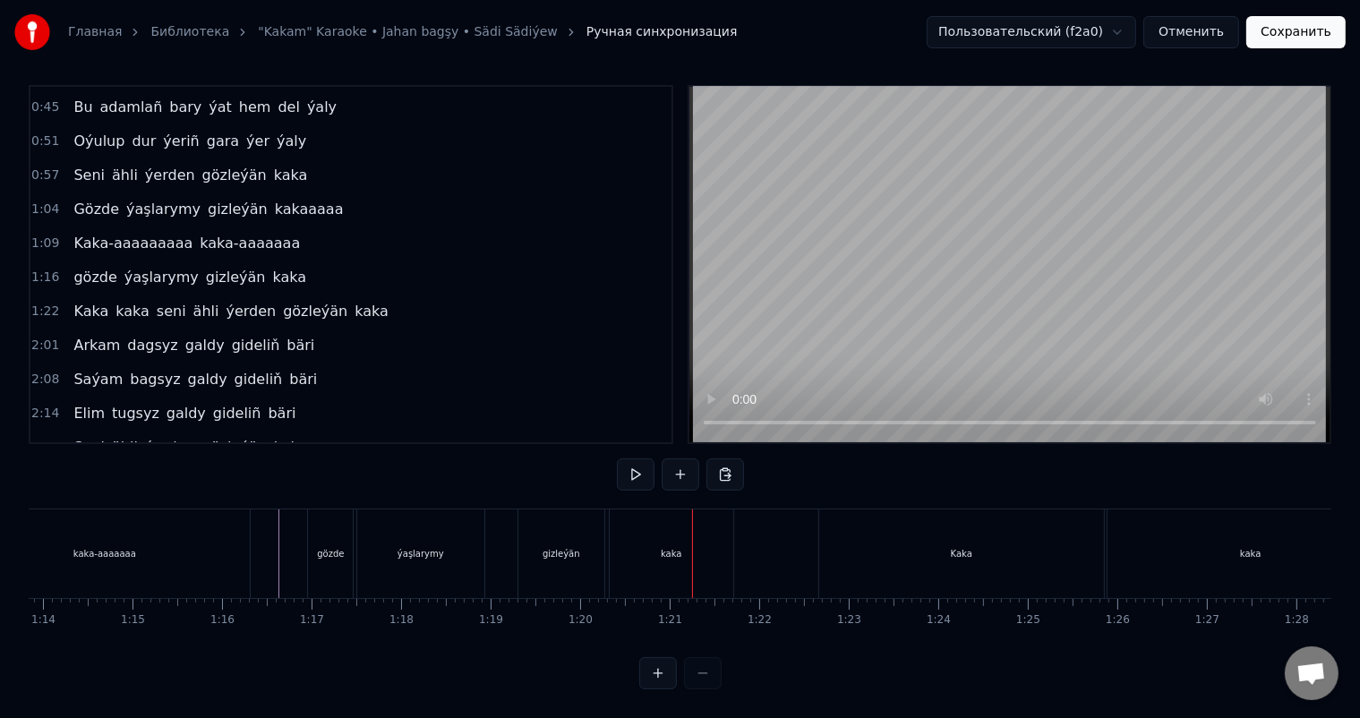
click at [666, 547] on div "kaka" at bounding box center [671, 553] width 21 height 13
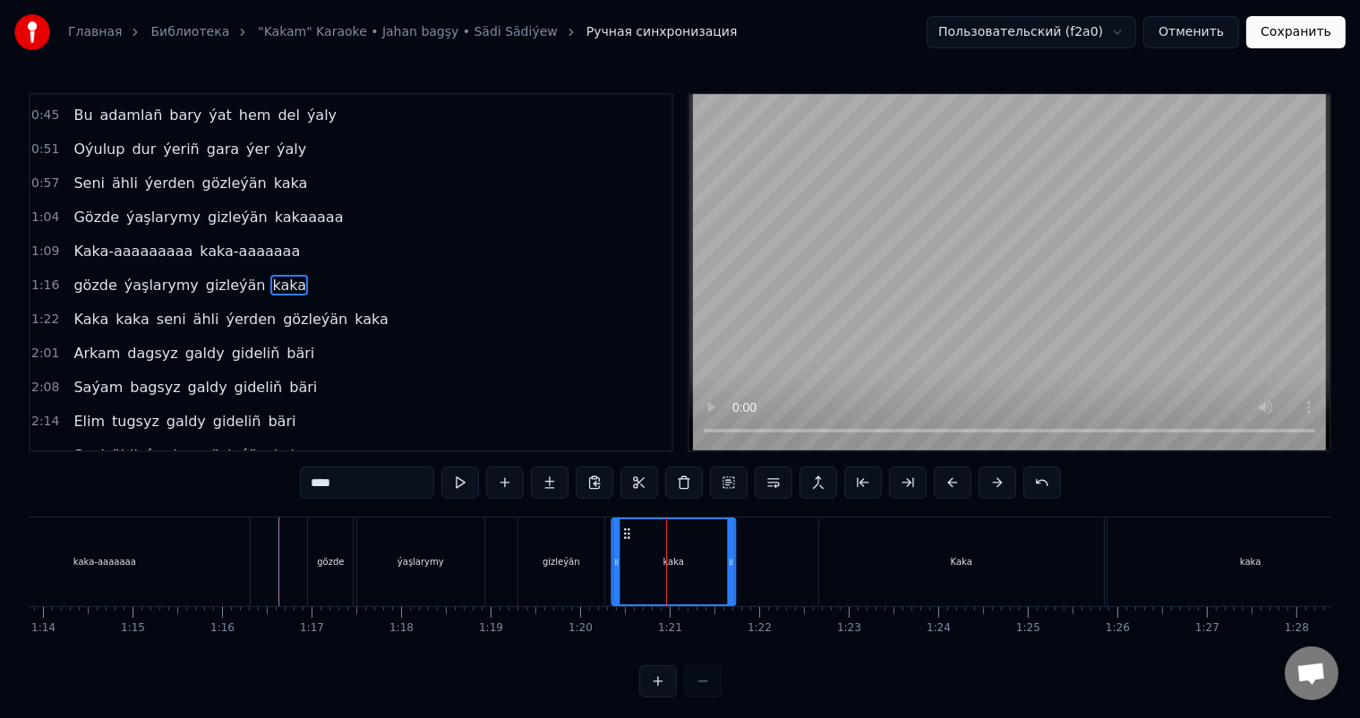
click at [627, 531] on icon at bounding box center [627, 533] width 14 height 14
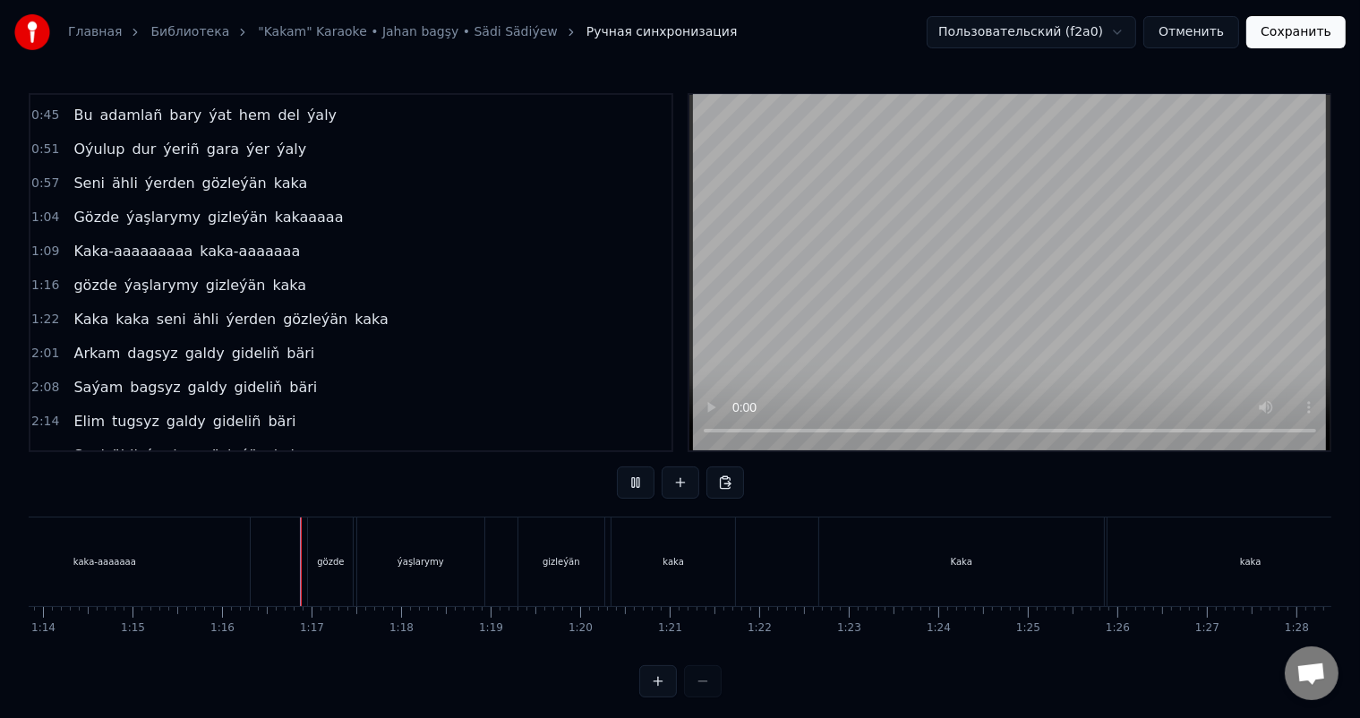
scroll to position [23, 0]
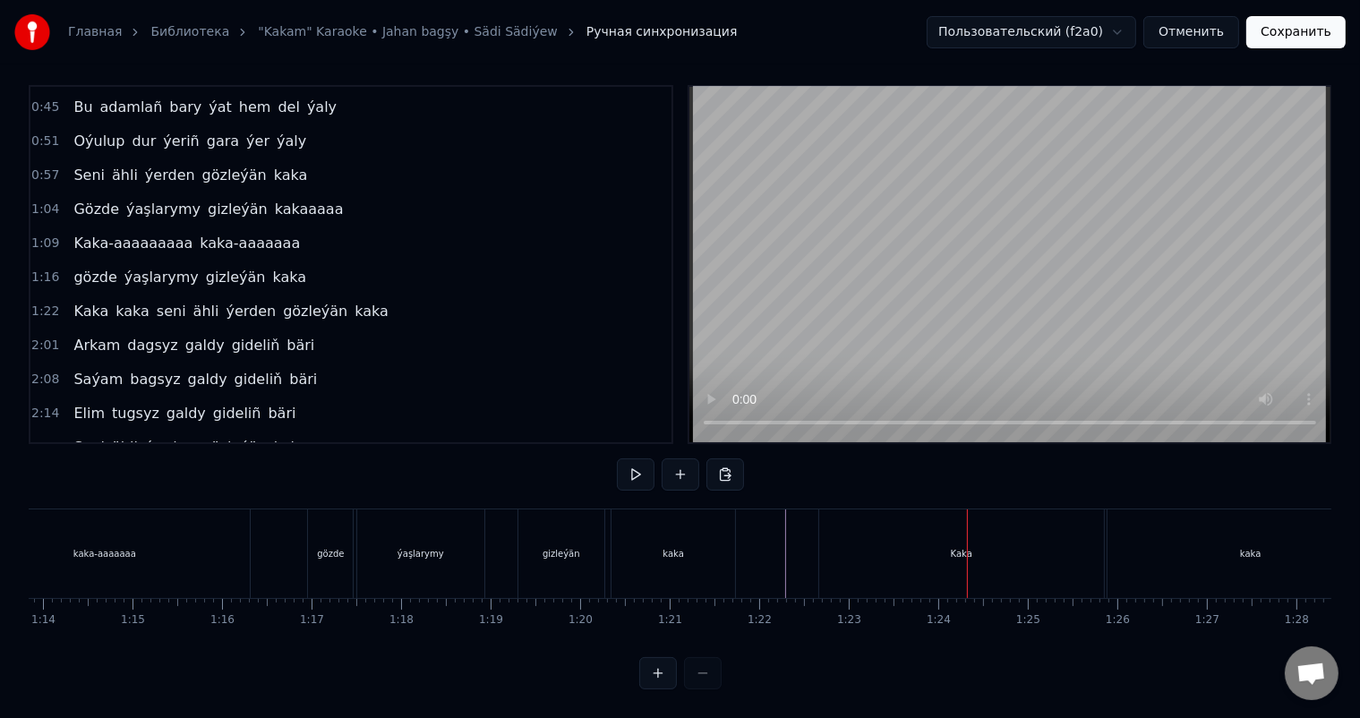
click at [907, 526] on div "Kaka" at bounding box center [961, 553] width 285 height 89
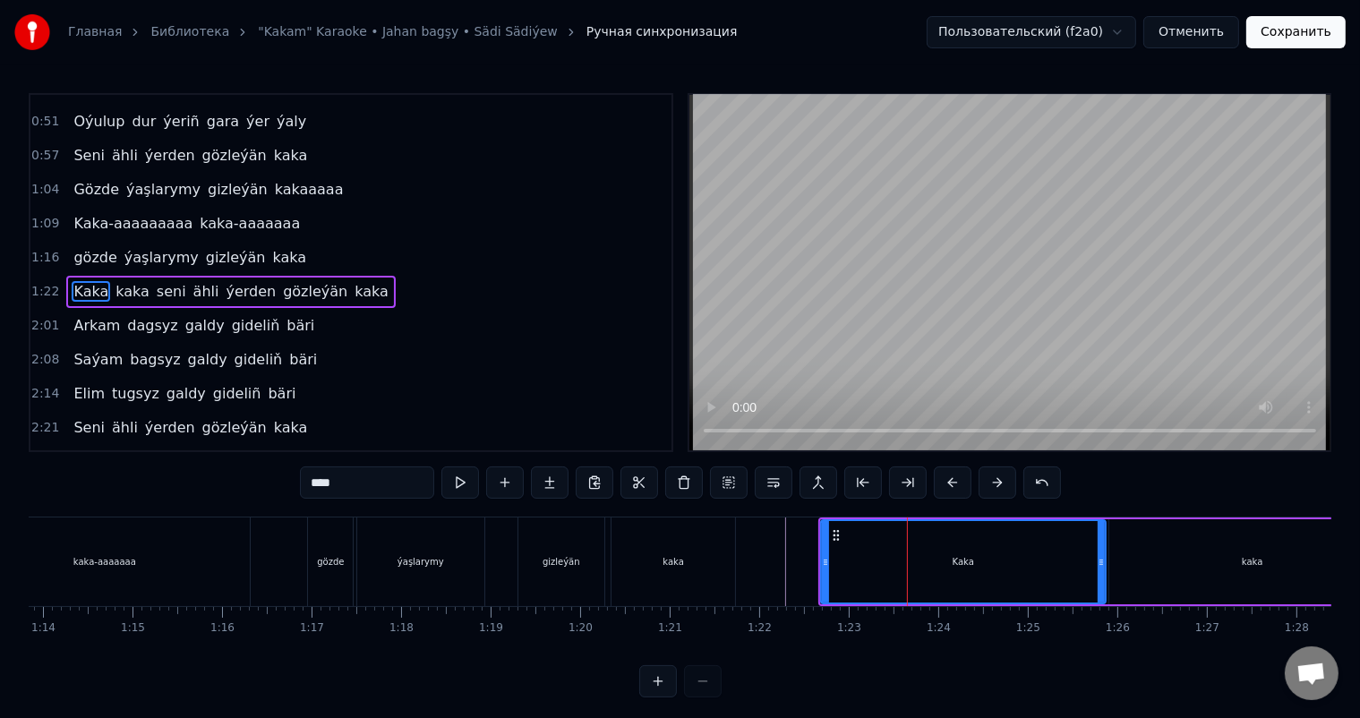
scroll to position [233, 0]
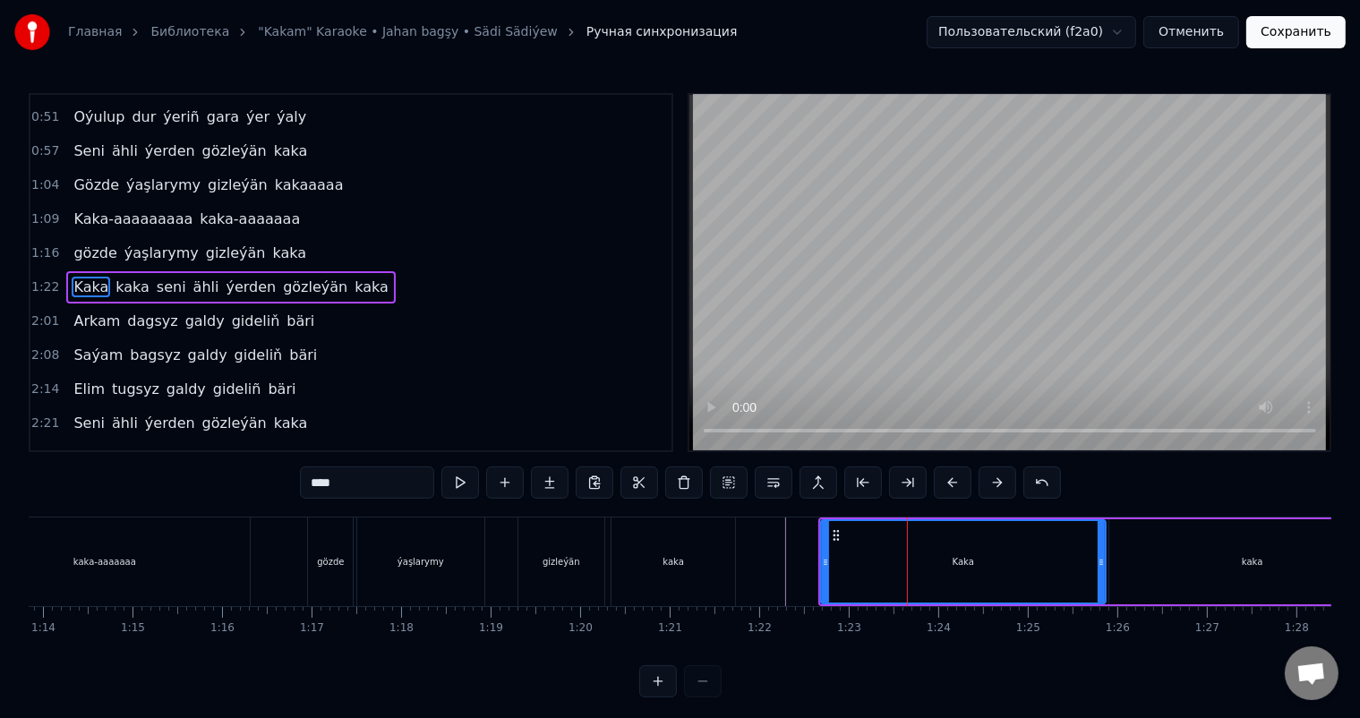
click at [384, 484] on input "****" at bounding box center [367, 483] width 134 height 32
type input "**********"
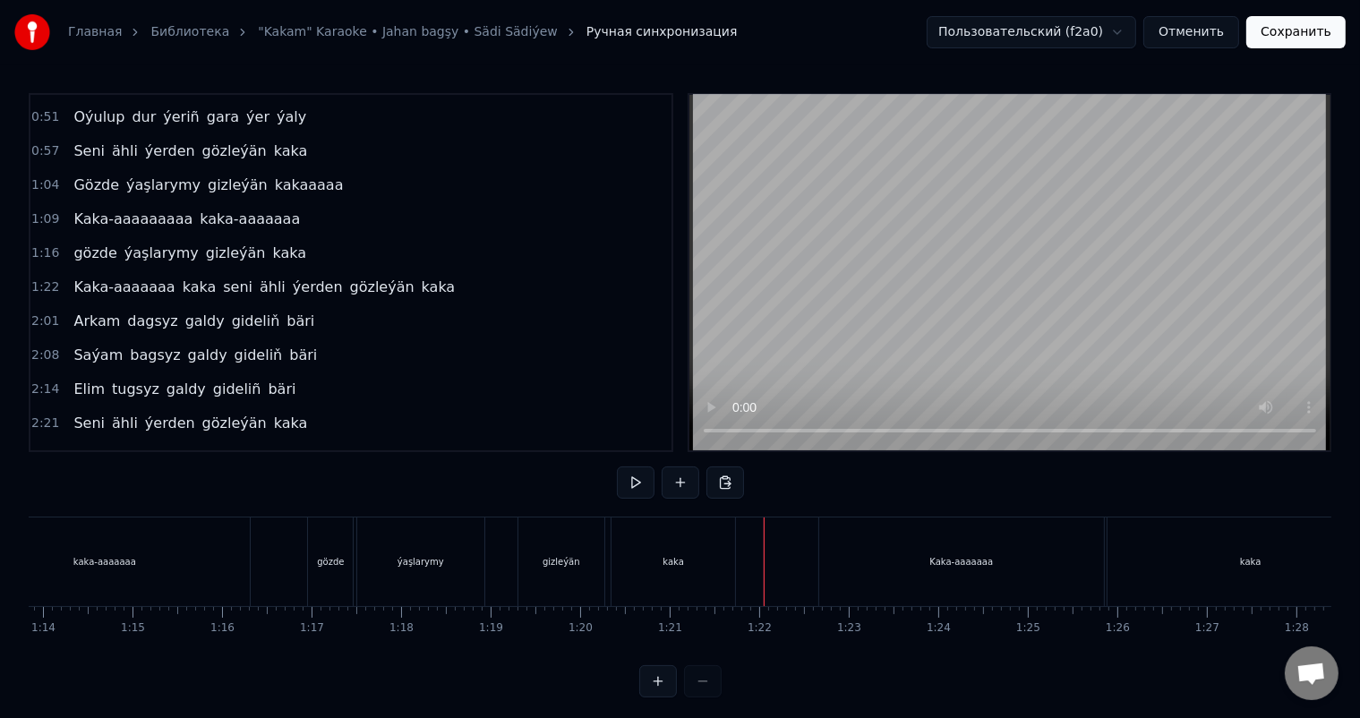
scroll to position [23, 0]
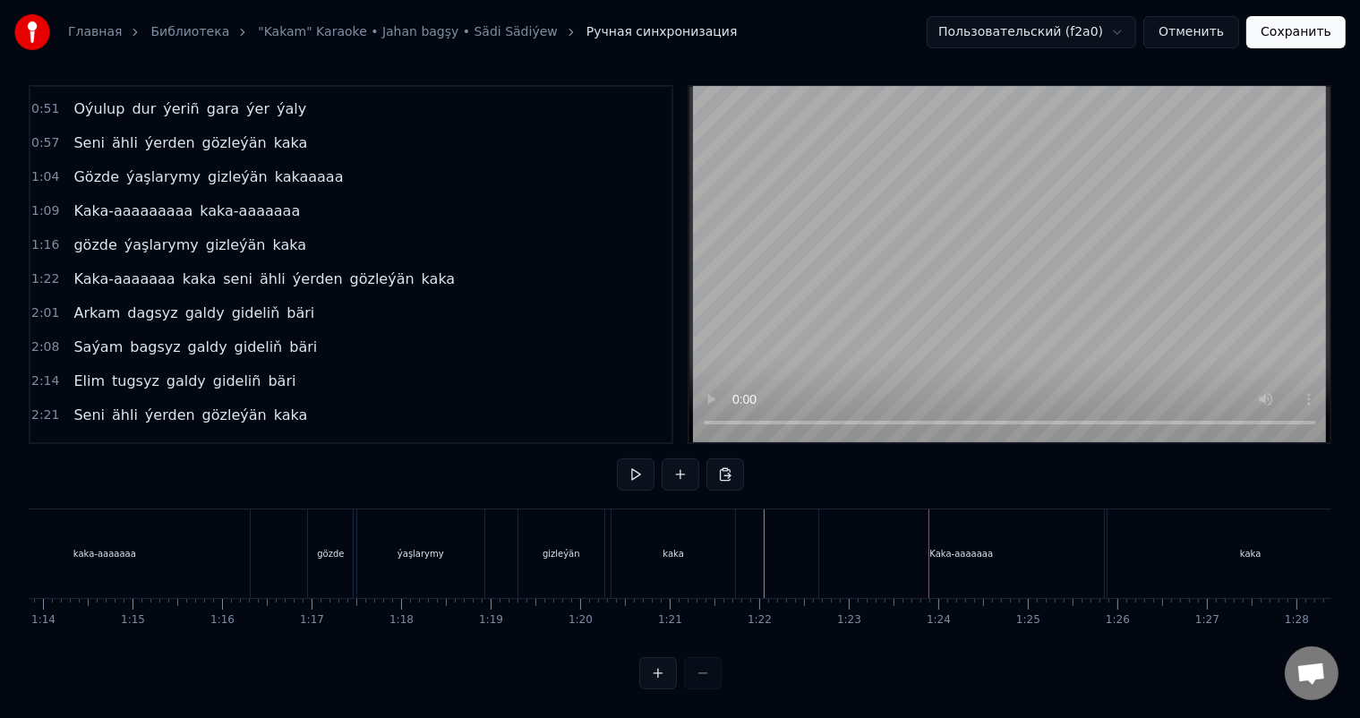
click at [852, 539] on div "Kaka-aaaaaaa" at bounding box center [961, 553] width 285 height 89
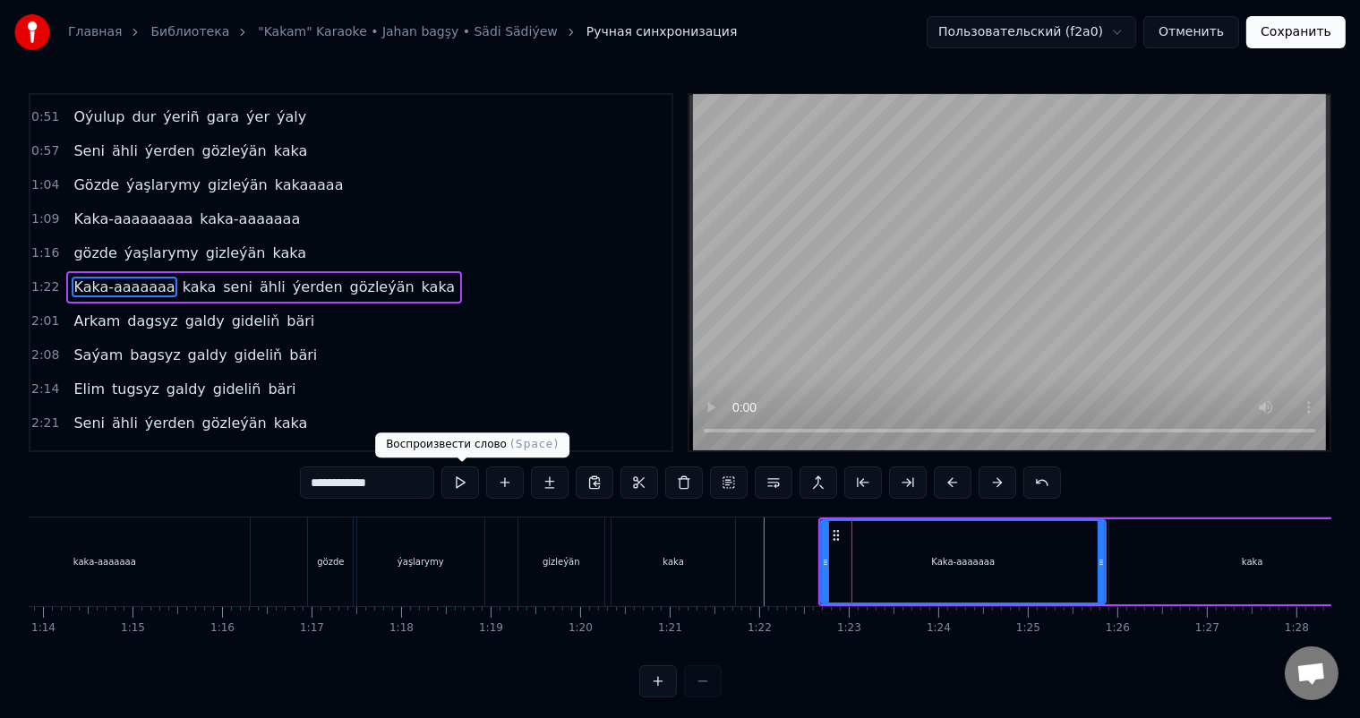
click at [400, 480] on input "**********" at bounding box center [367, 483] width 134 height 32
type input "**********"
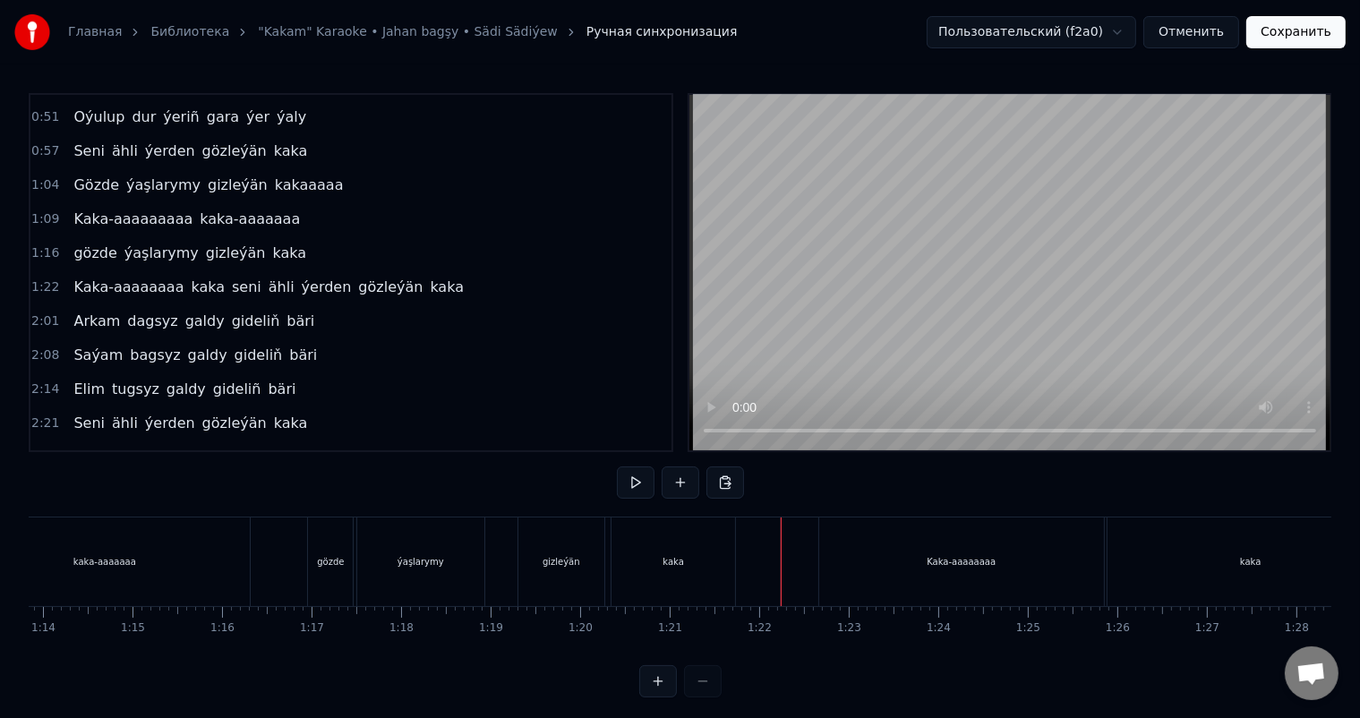
click at [858, 549] on div "Kaka-aaaaaaaa" at bounding box center [961, 562] width 285 height 89
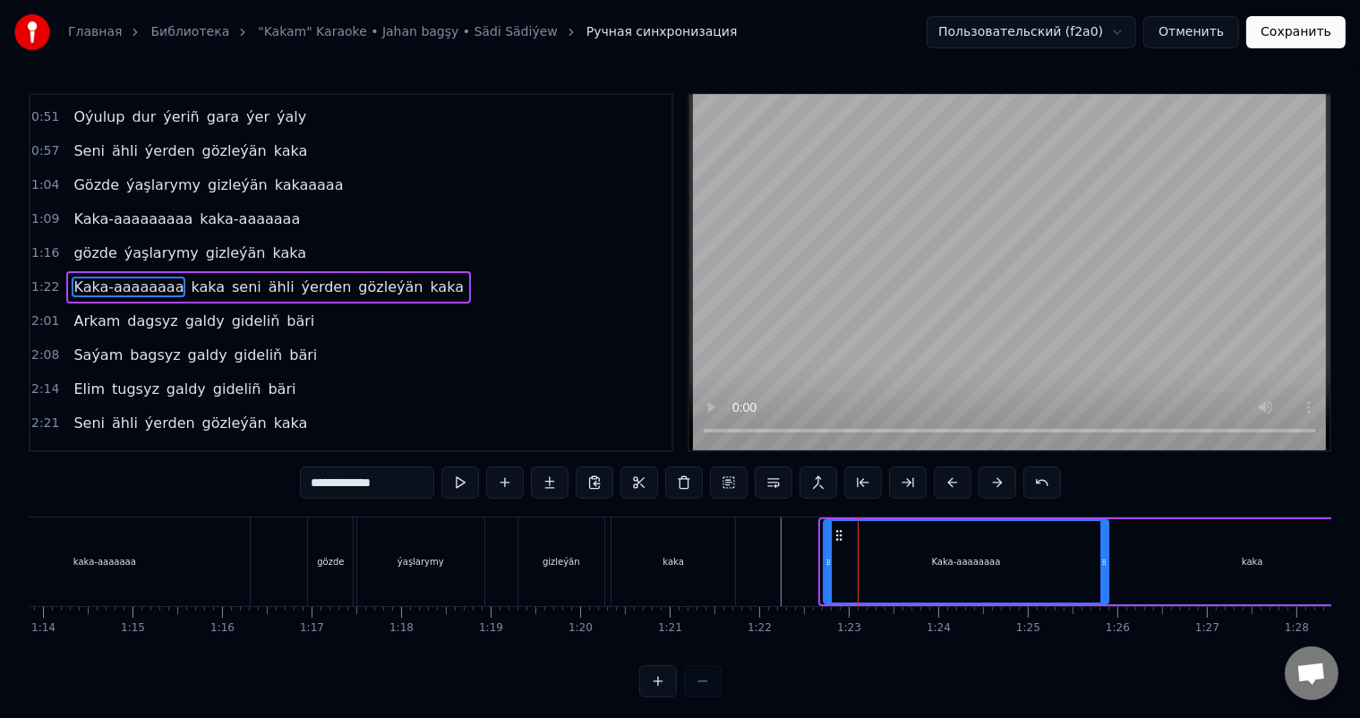
click at [838, 533] on icon at bounding box center [839, 535] width 14 height 14
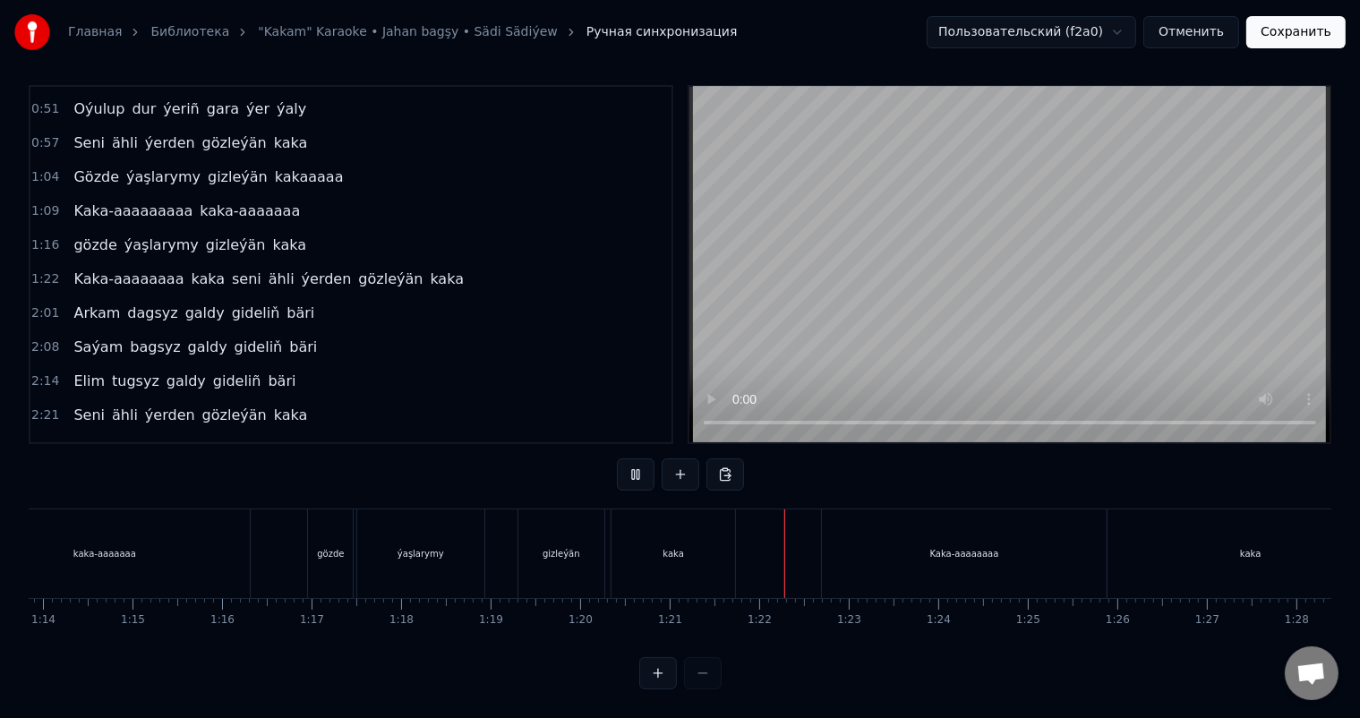
scroll to position [23, 0]
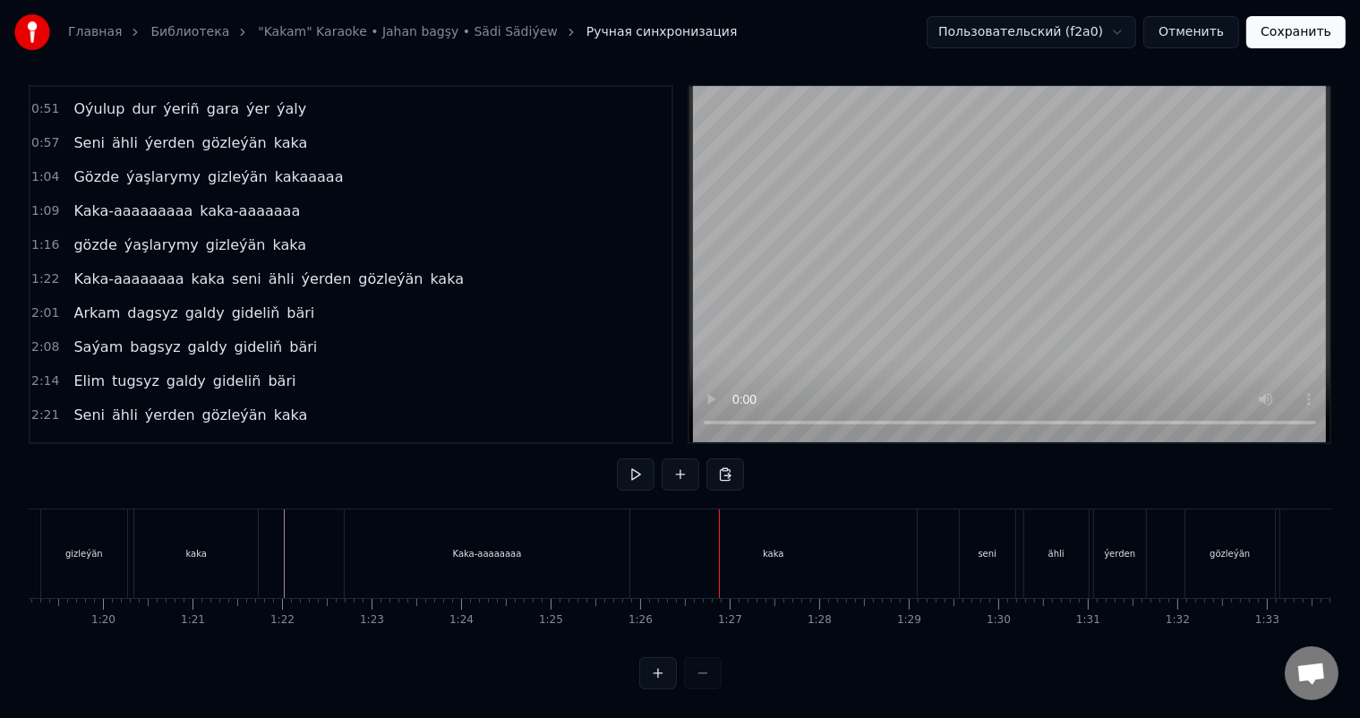
scroll to position [0, 7102]
click at [753, 509] on div "kaka" at bounding box center [760, 553] width 287 height 89
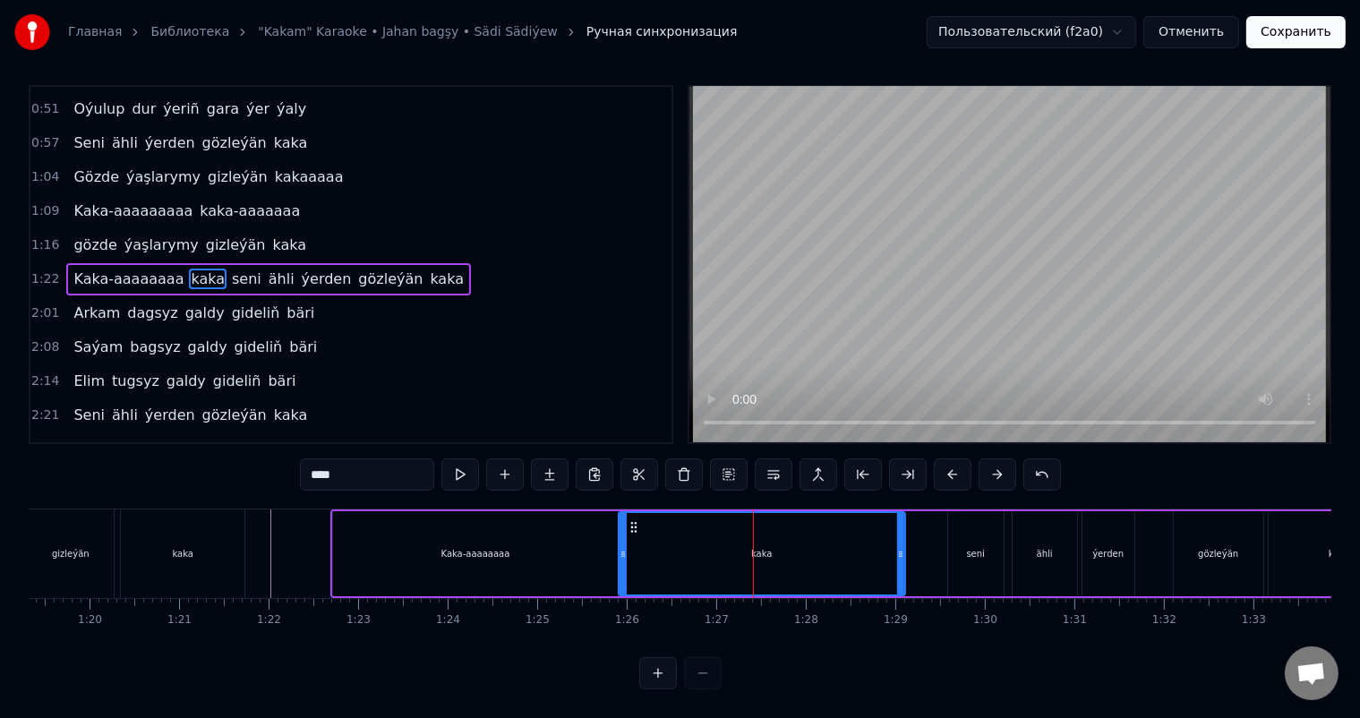
scroll to position [0, 0]
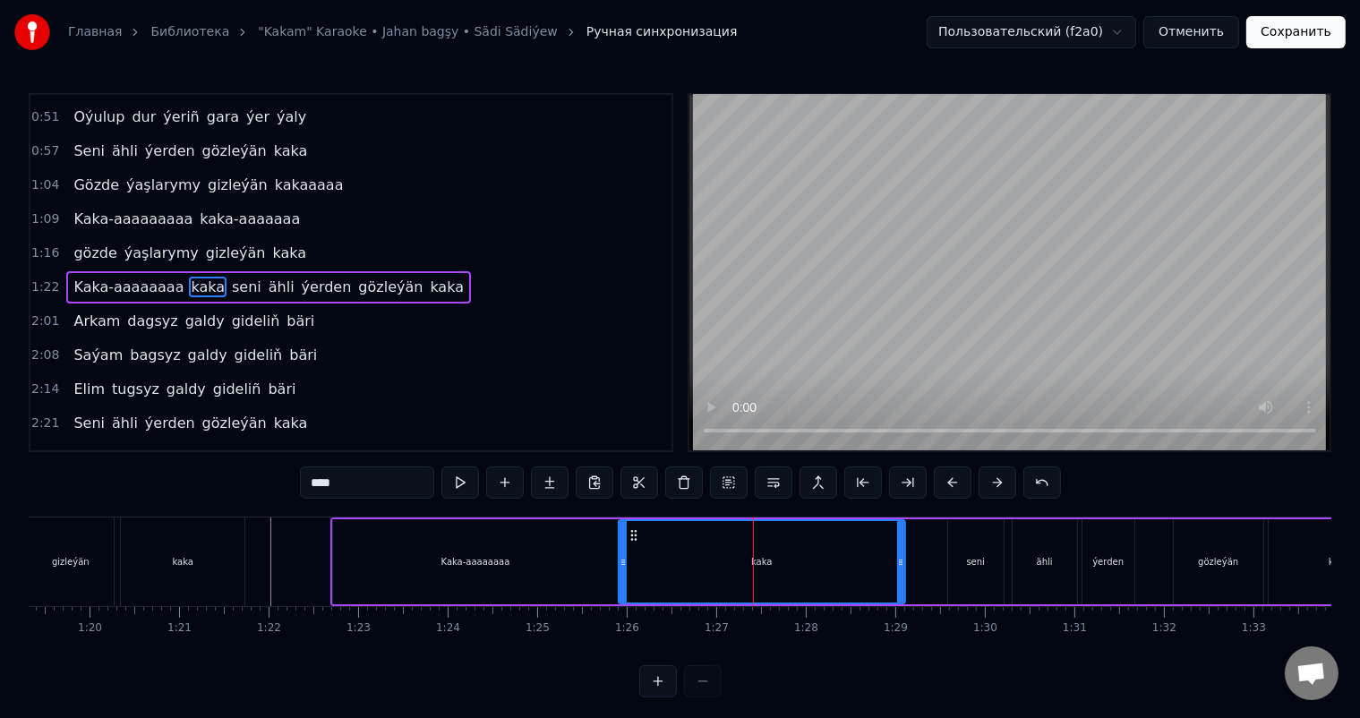
click at [363, 486] on input "****" at bounding box center [367, 483] width 134 height 32
click at [363, 486] on input "*****" at bounding box center [367, 483] width 134 height 32
type input "**********"
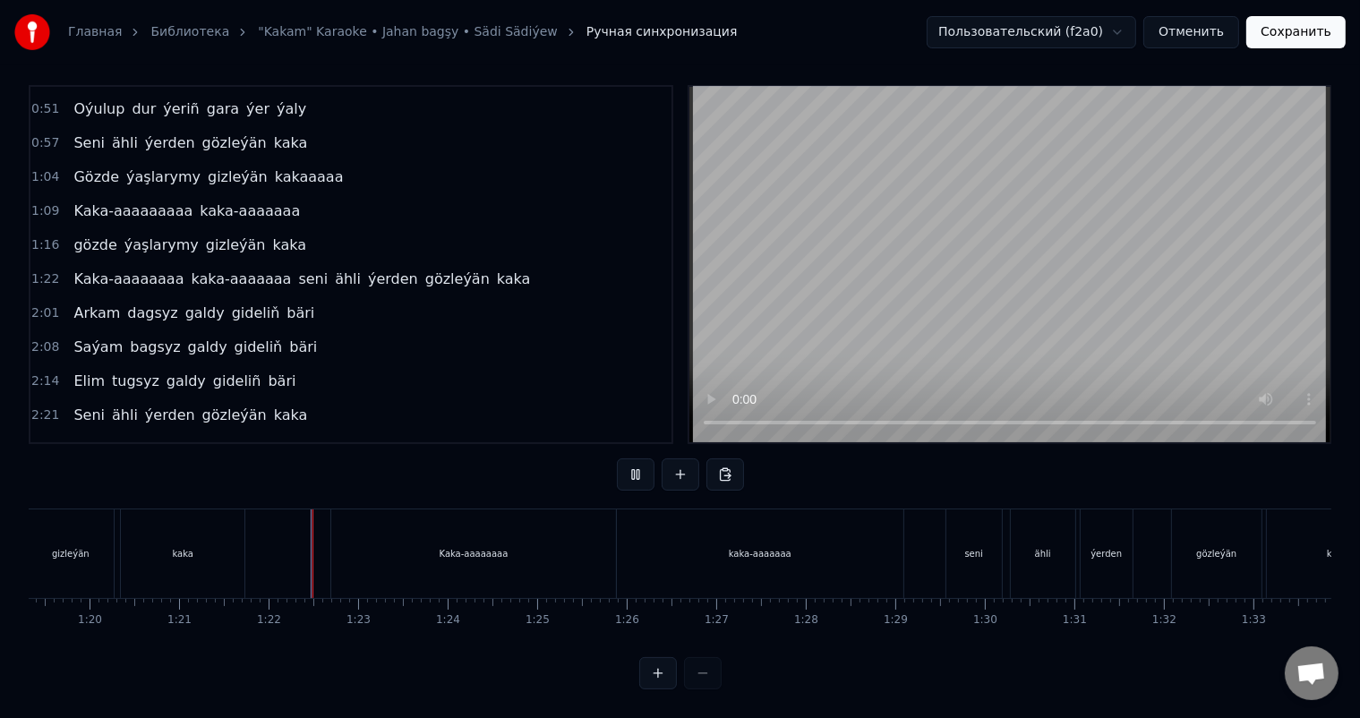
scroll to position [23, 0]
click at [738, 547] on div "kaka-aaaaaaa" at bounding box center [760, 553] width 63 height 13
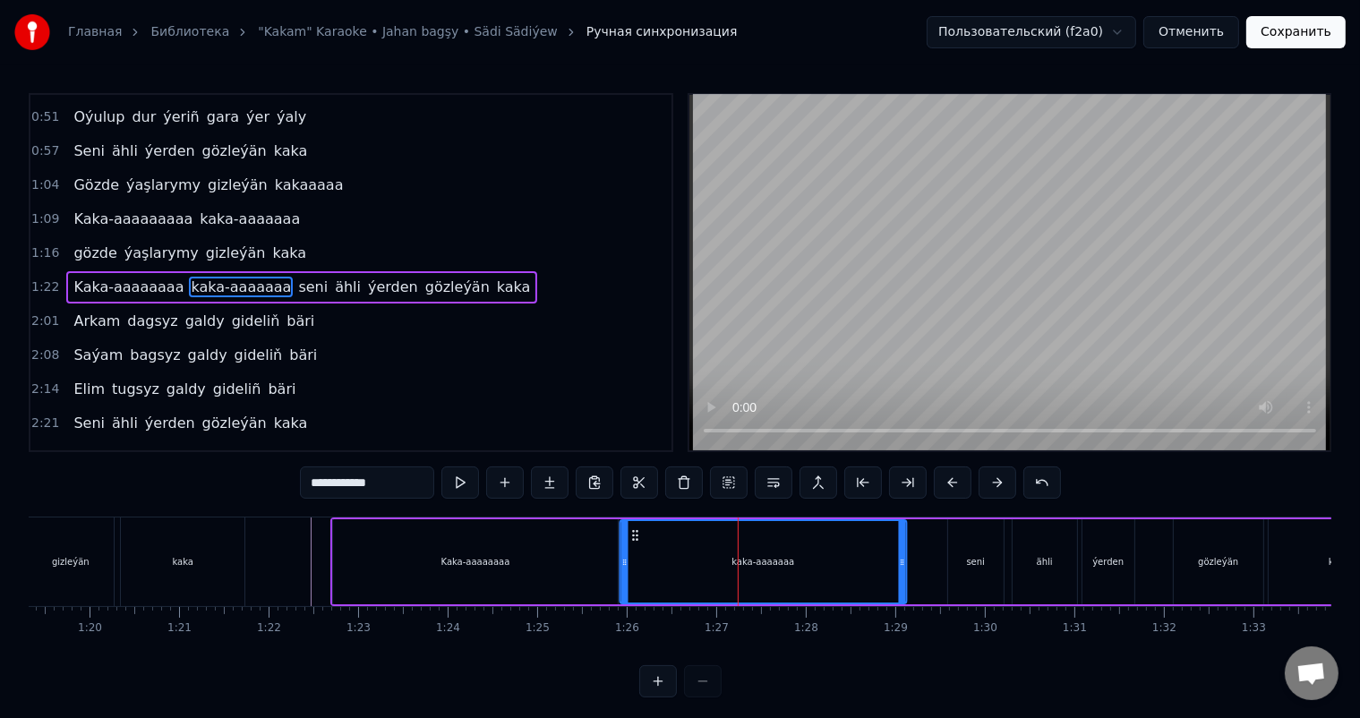
click at [635, 532] on icon at bounding box center [635, 535] width 14 height 14
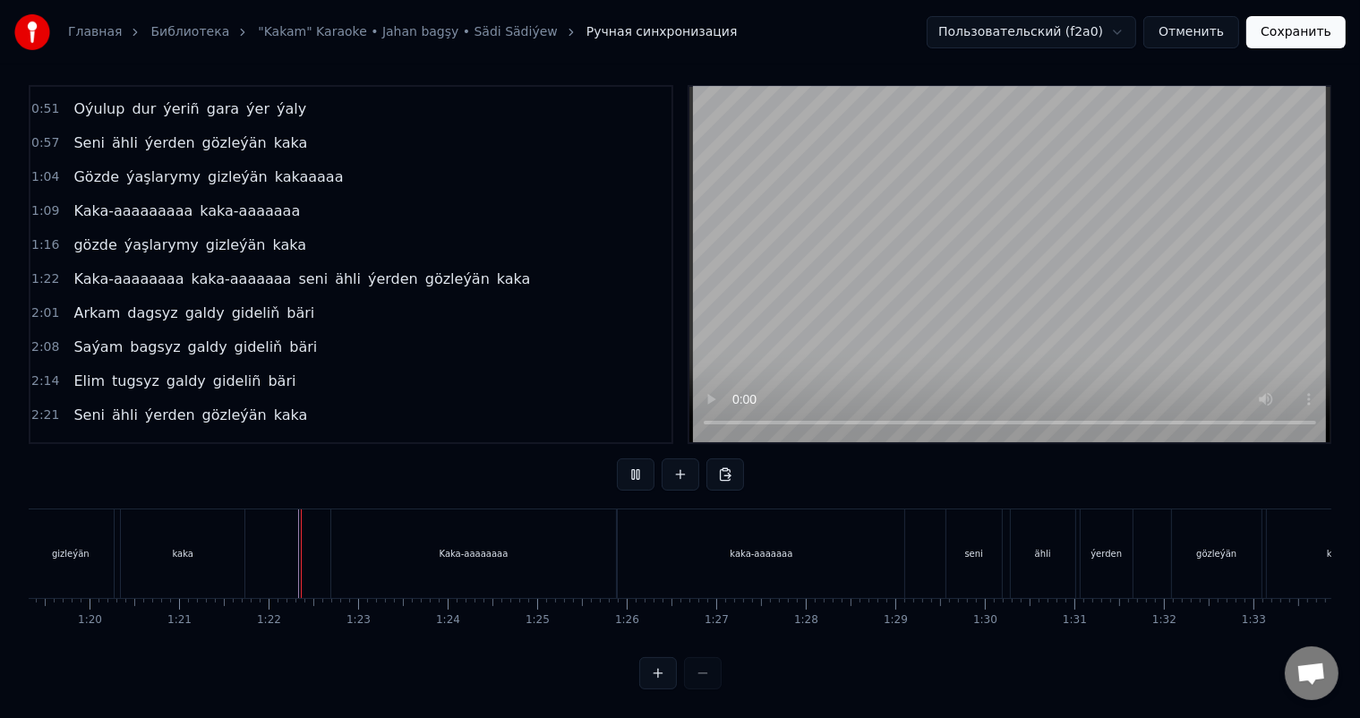
scroll to position [23, 0]
click at [365, 539] on div "Kaka-aaaaaaaa" at bounding box center [473, 553] width 285 height 89
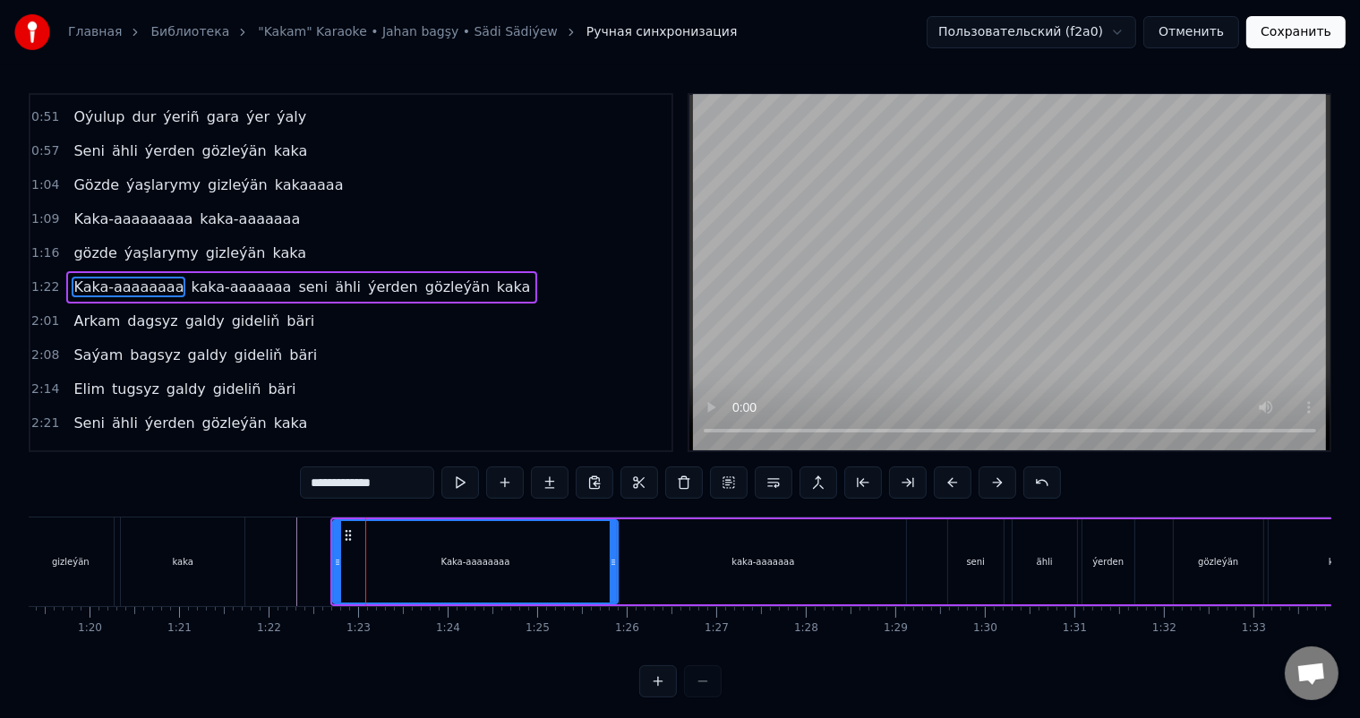
click at [394, 484] on input "**********" at bounding box center [367, 483] width 134 height 32
click at [340, 481] on input "**********" at bounding box center [367, 483] width 134 height 32
click at [345, 481] on input "**********" at bounding box center [367, 483] width 134 height 32
type input "**********"
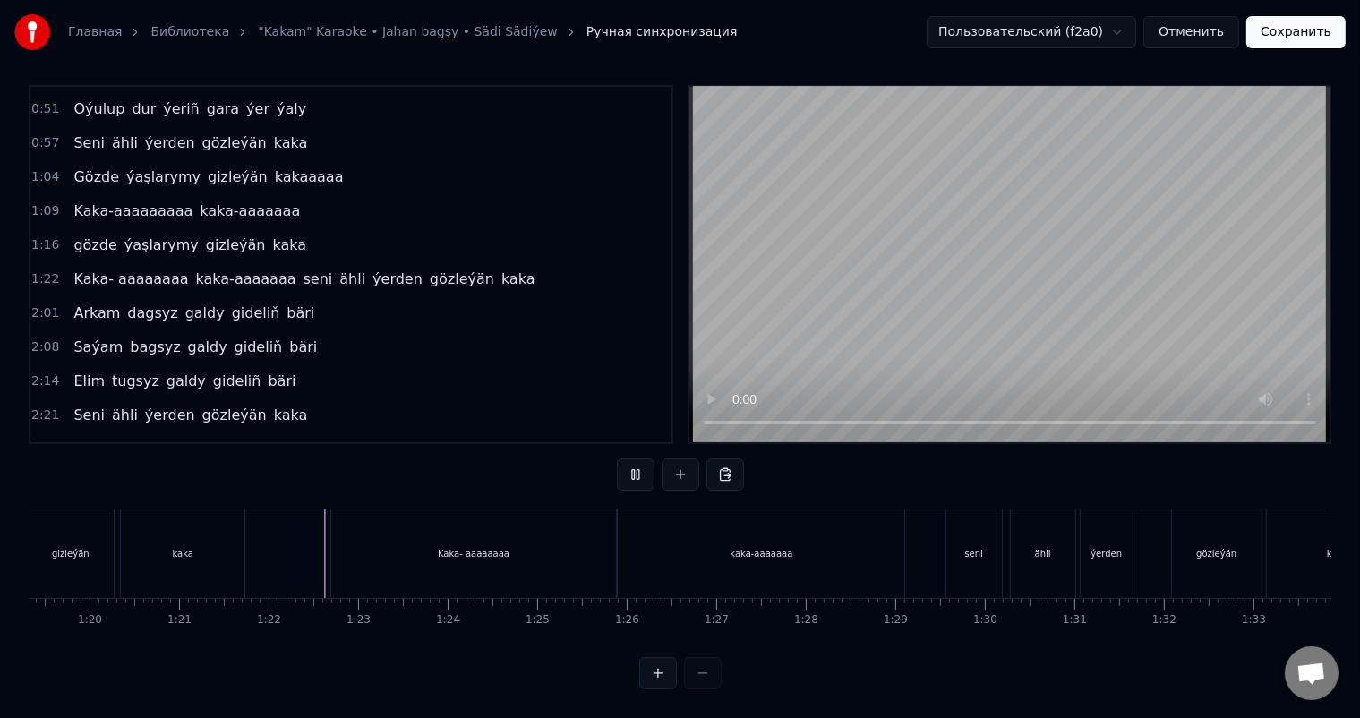
scroll to position [23, 0]
click at [420, 541] on div "Kaka- aaaaaaaa" at bounding box center [473, 553] width 285 height 89
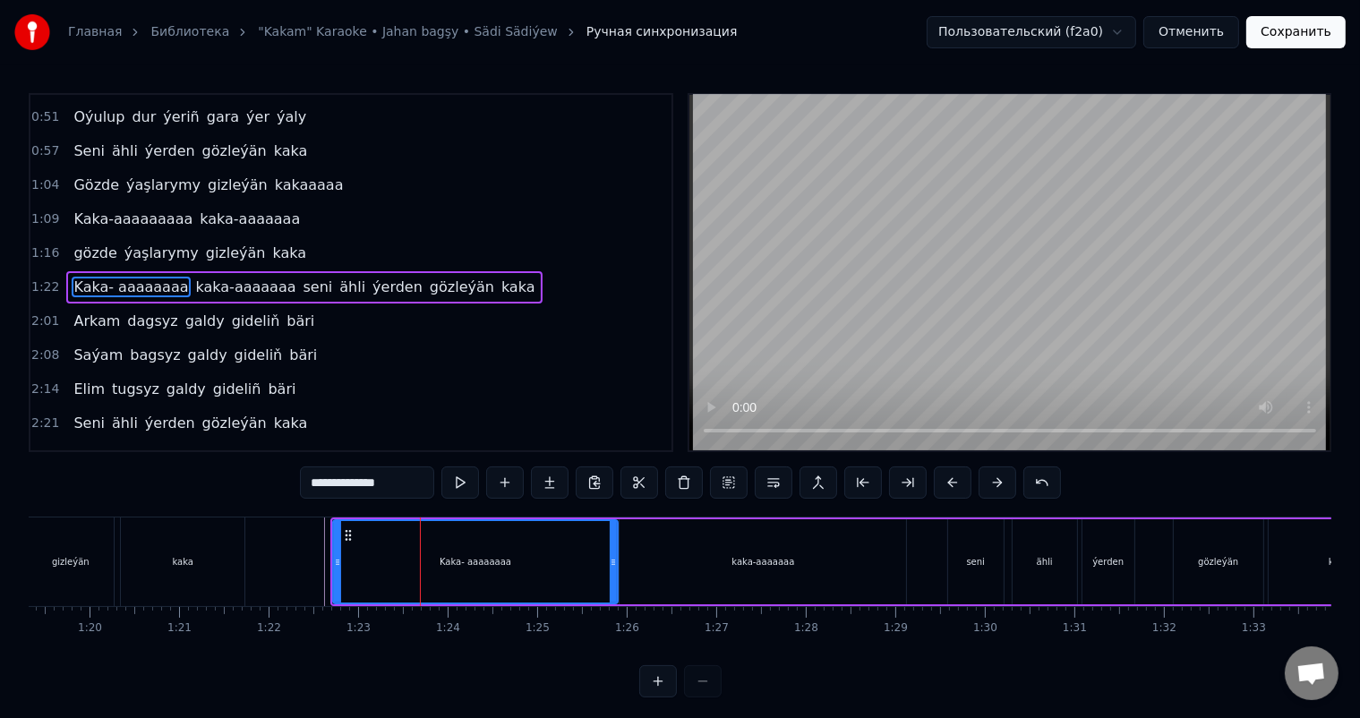
click at [351, 482] on input "**********" at bounding box center [367, 483] width 134 height 32
click at [347, 483] on input "**********" at bounding box center [367, 483] width 134 height 32
click at [398, 486] on input "**********" at bounding box center [367, 483] width 134 height 32
type input "**********"
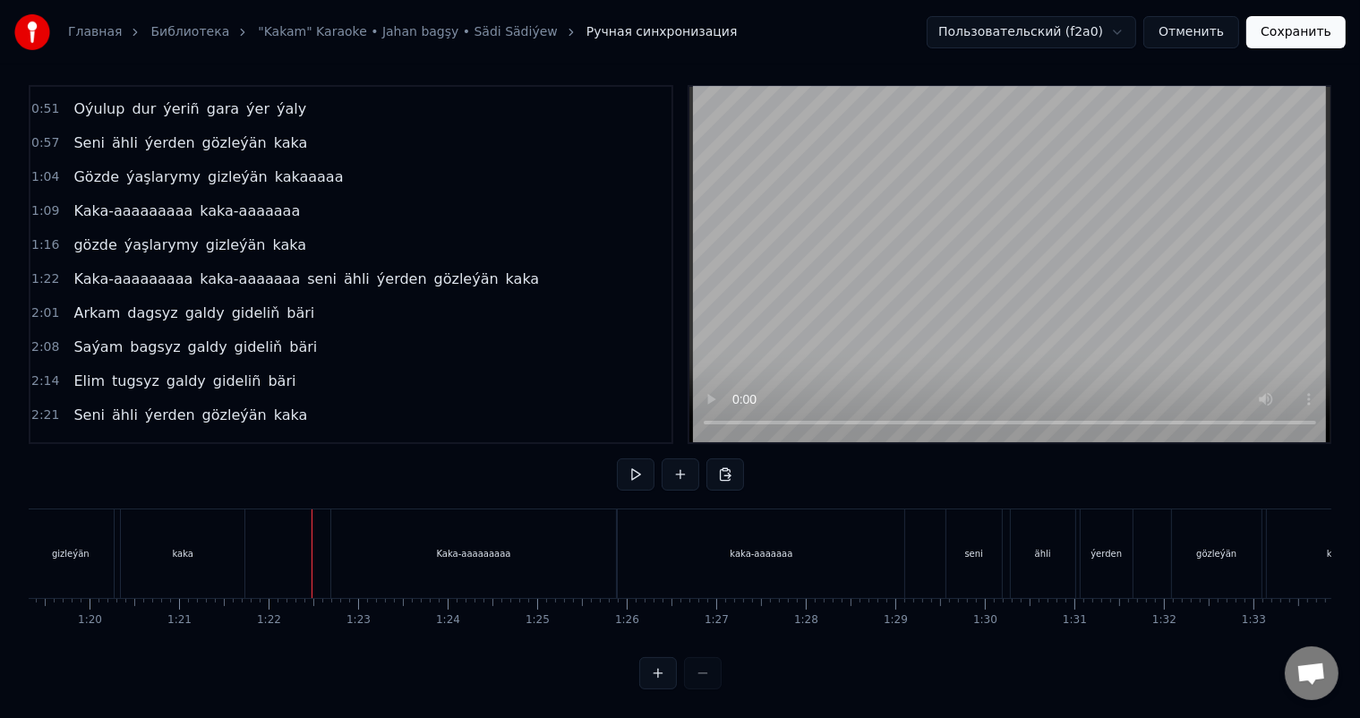
scroll to position [23, 0]
click at [978, 528] on div "seni" at bounding box center [974, 553] width 56 height 89
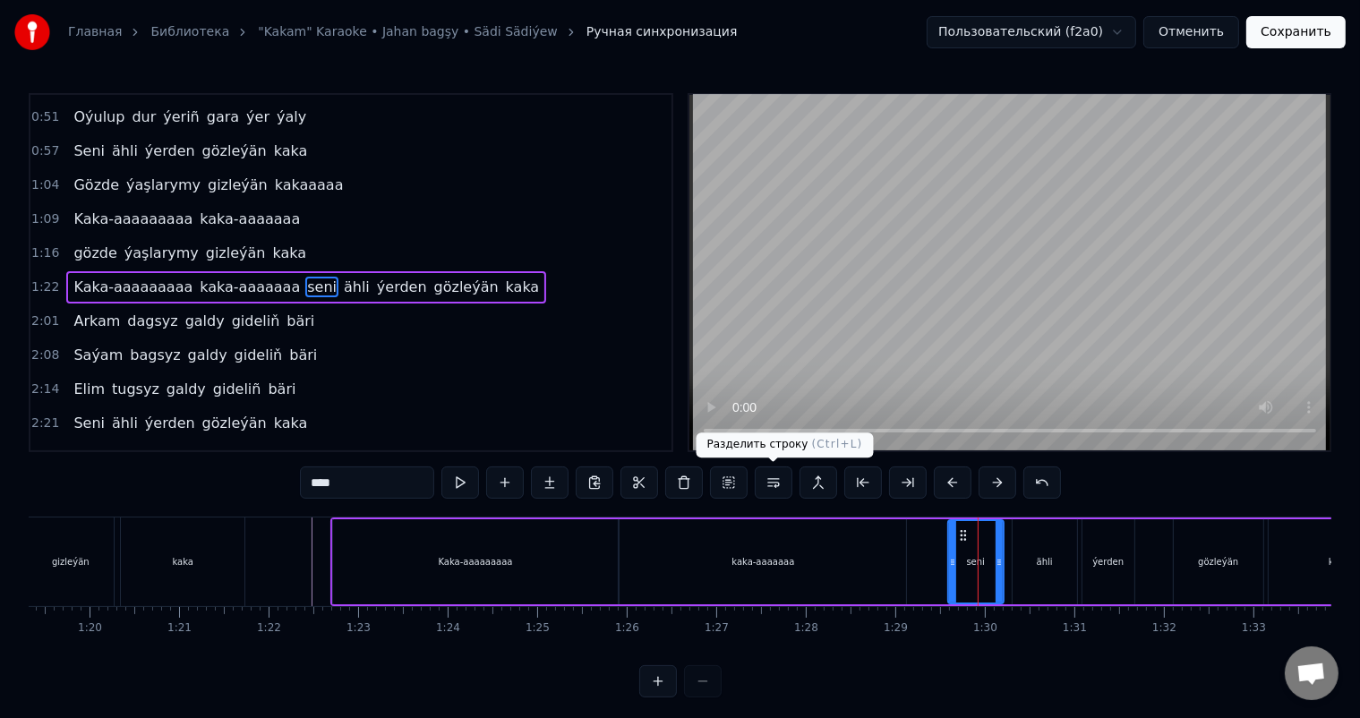
click at [774, 476] on button at bounding box center [774, 483] width 38 height 32
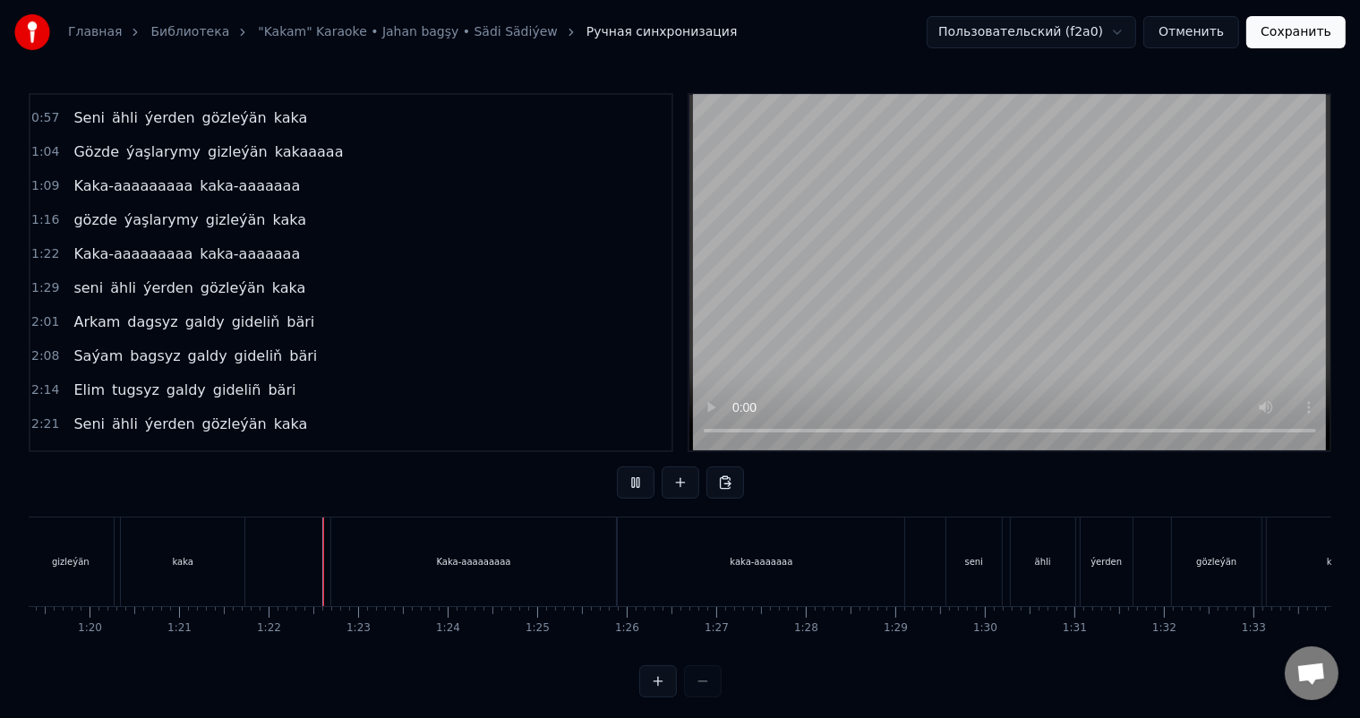
scroll to position [23, 0]
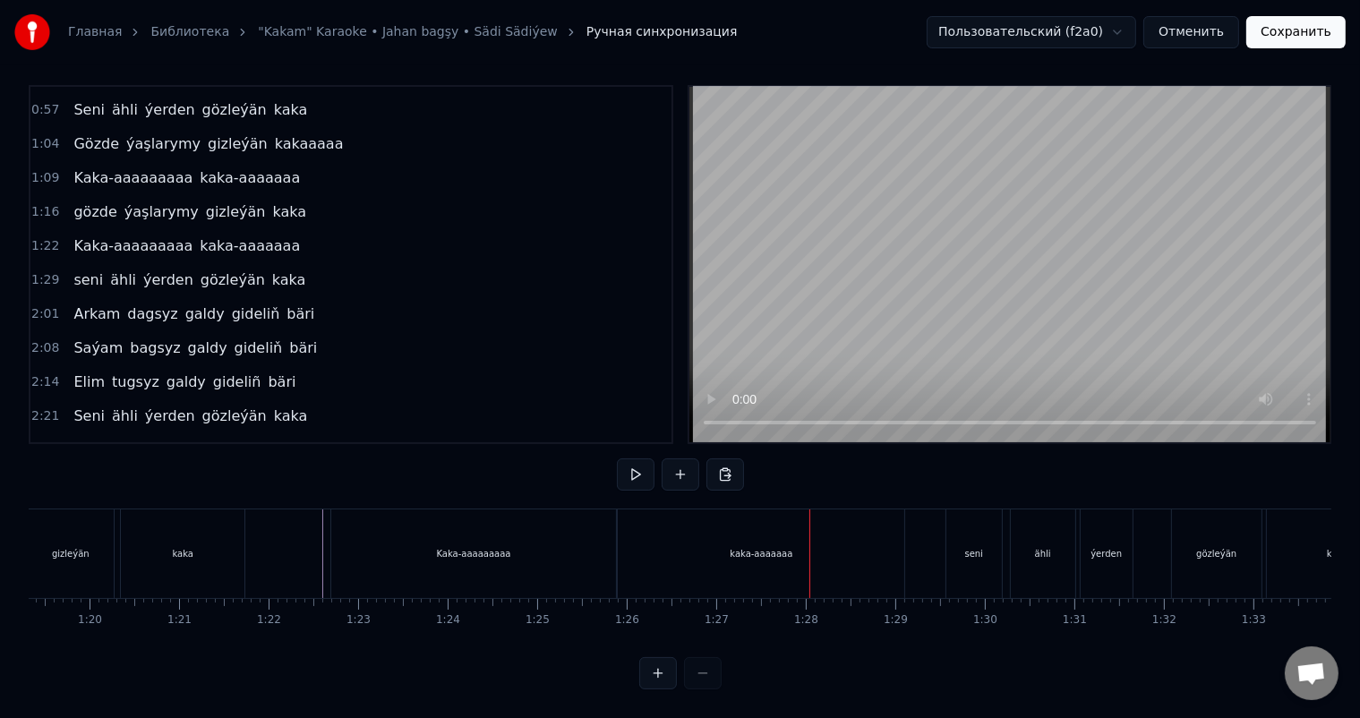
click at [548, 534] on div "Kaka-aaaaaaaaa" at bounding box center [473, 553] width 285 height 89
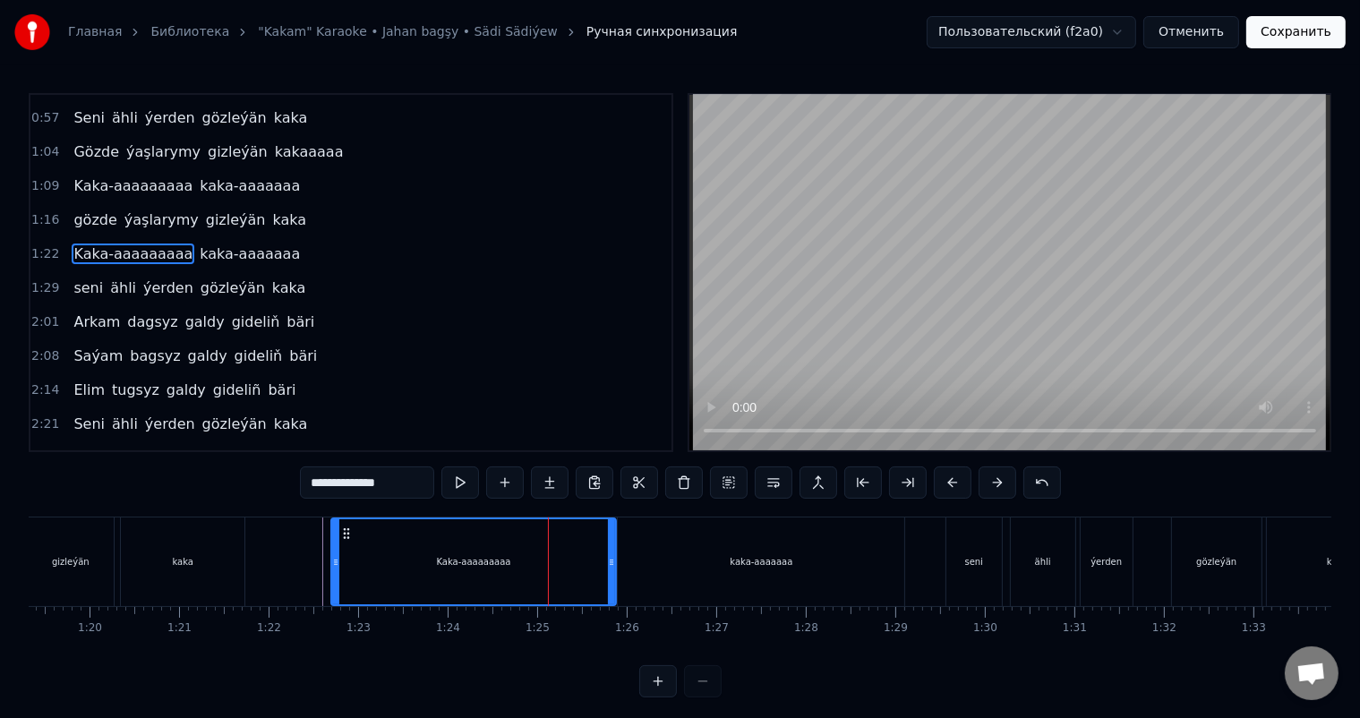
scroll to position [233, 0]
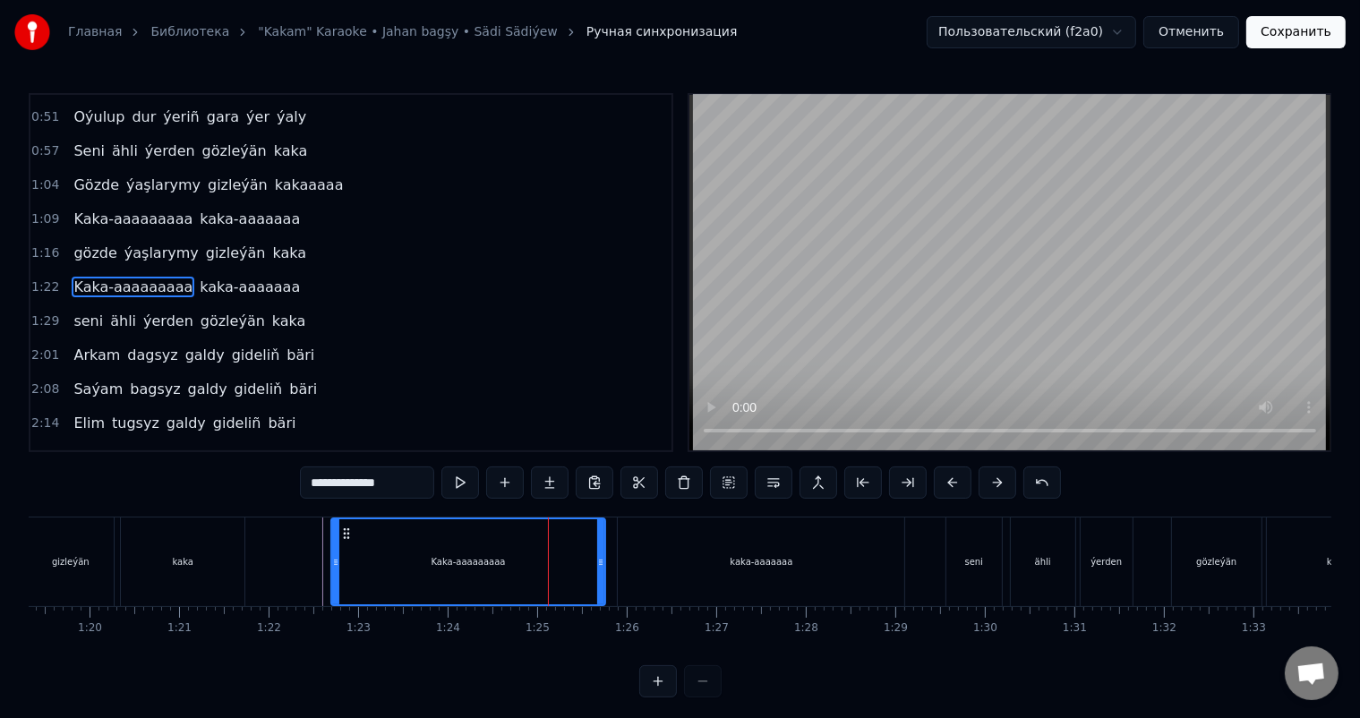
drag, startPoint x: 613, startPoint y: 559, endPoint x: 603, endPoint y: 559, distance: 10.7
click at [603, 559] on icon at bounding box center [600, 562] width 7 height 14
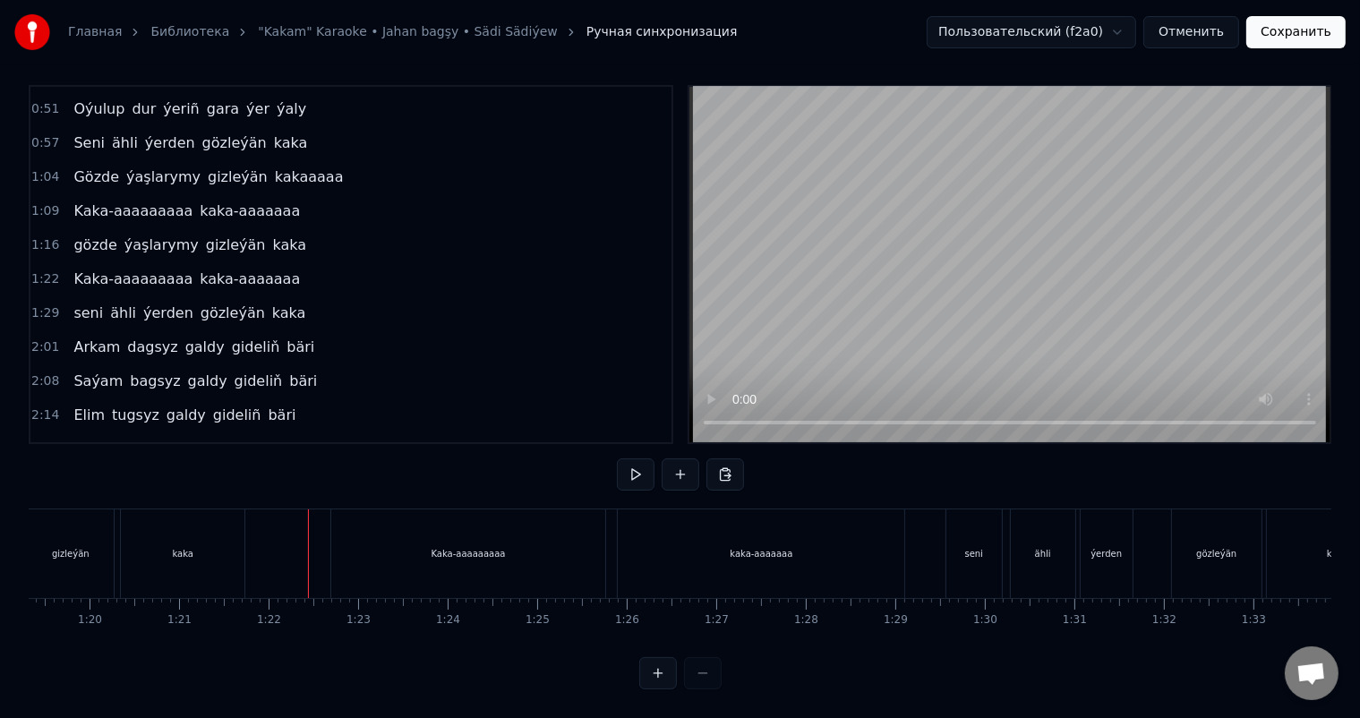
scroll to position [23, 0]
click at [627, 533] on div "kaka-aaaaaaa" at bounding box center [761, 553] width 287 height 89
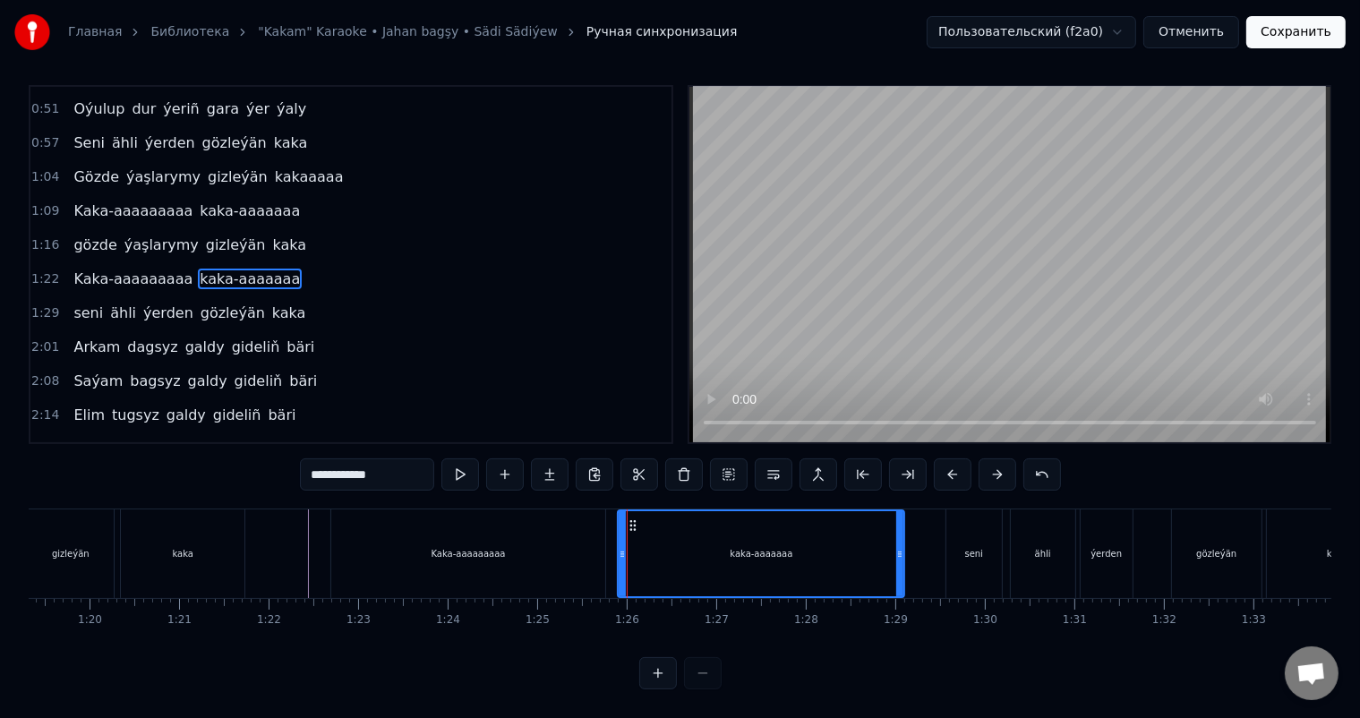
scroll to position [0, 0]
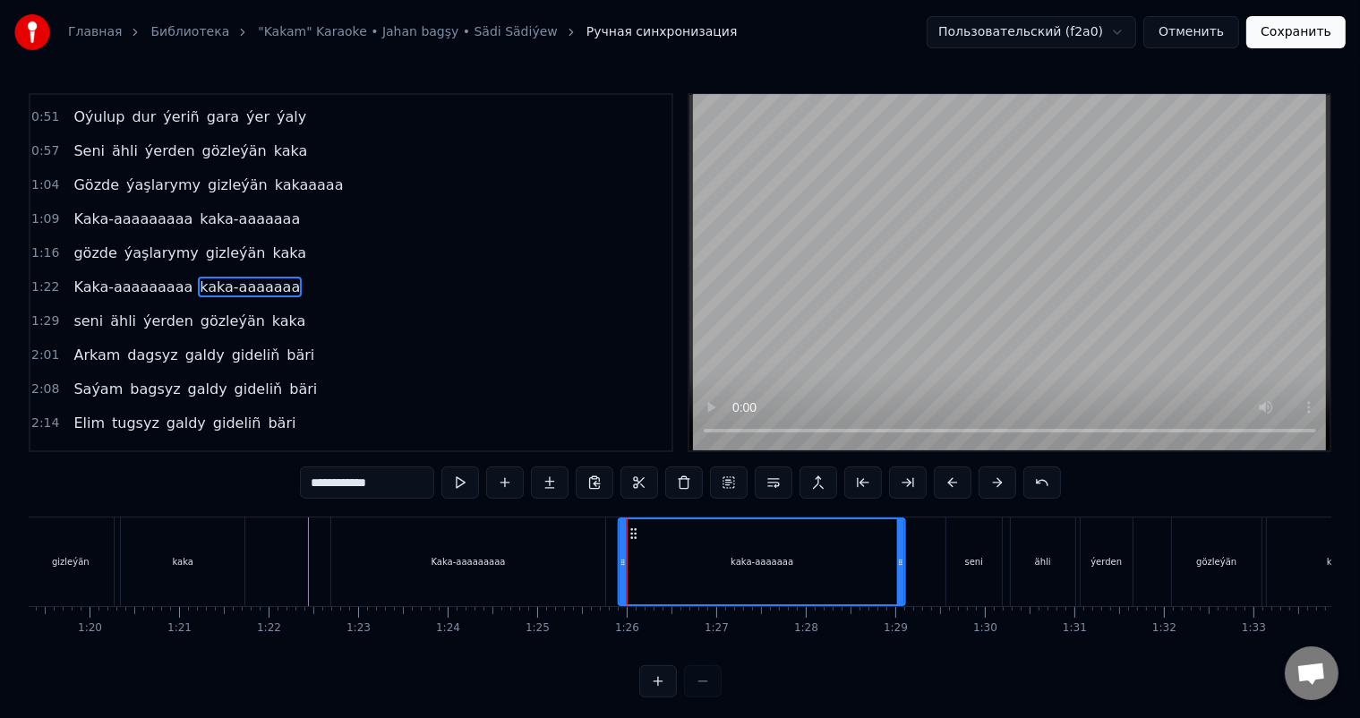
click at [631, 526] on icon at bounding box center [634, 533] width 14 height 14
click at [454, 553] on div "Kaka-aaaaaaaaa" at bounding box center [468, 562] width 274 height 89
type input "**********"
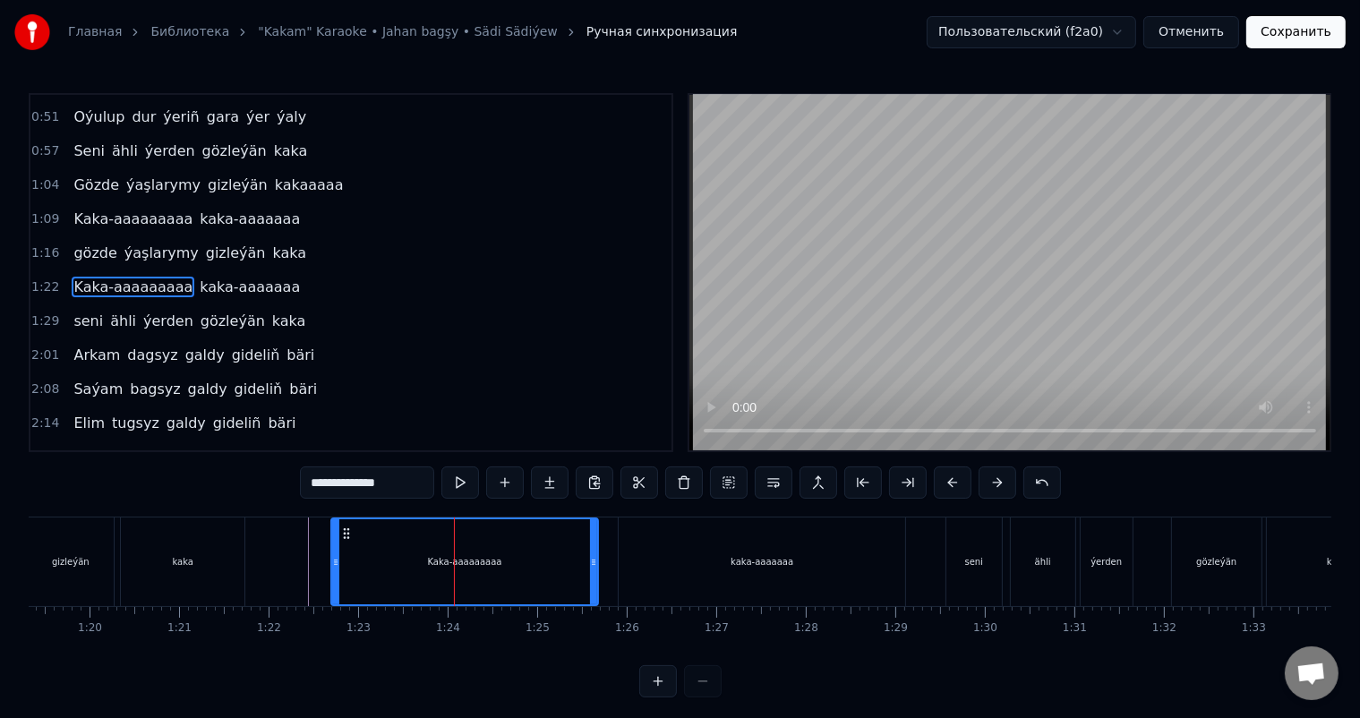
click at [595, 559] on icon at bounding box center [593, 562] width 7 height 14
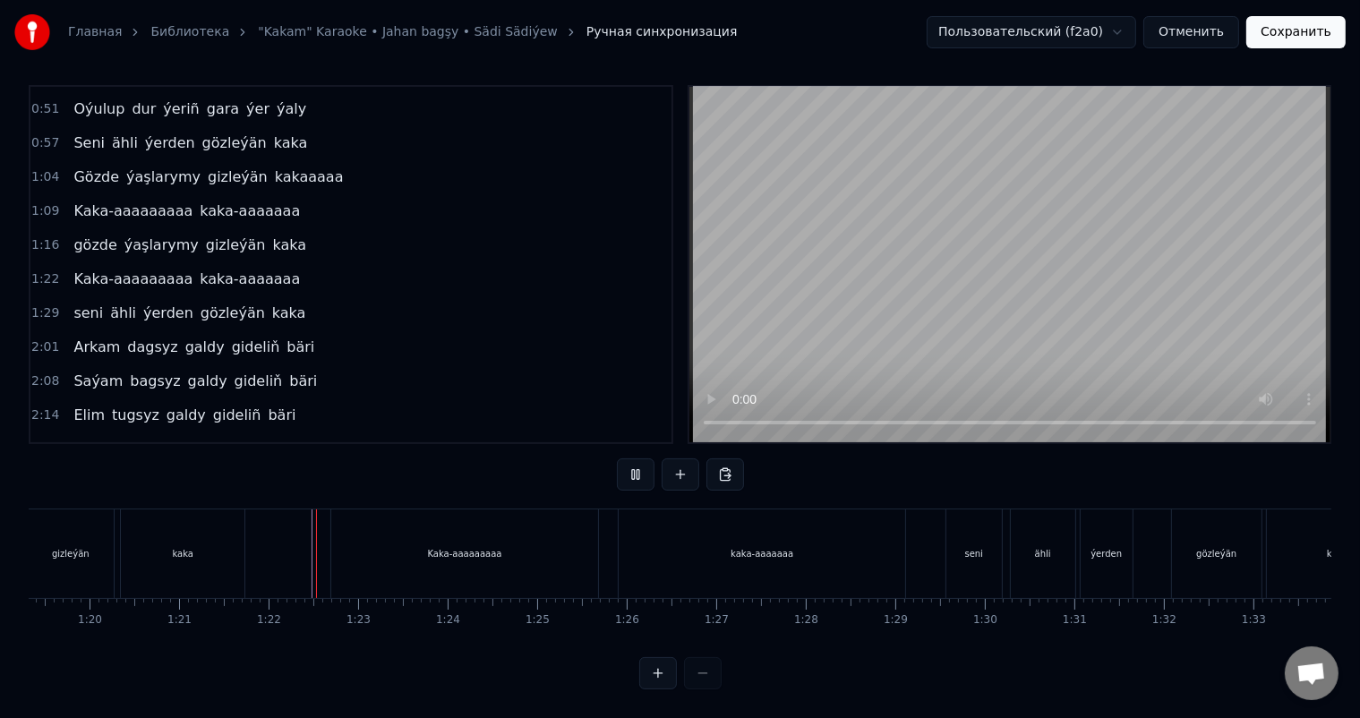
scroll to position [23, 0]
click at [578, 541] on div "Kaka-aaaaaaaaa" at bounding box center [464, 553] width 267 height 89
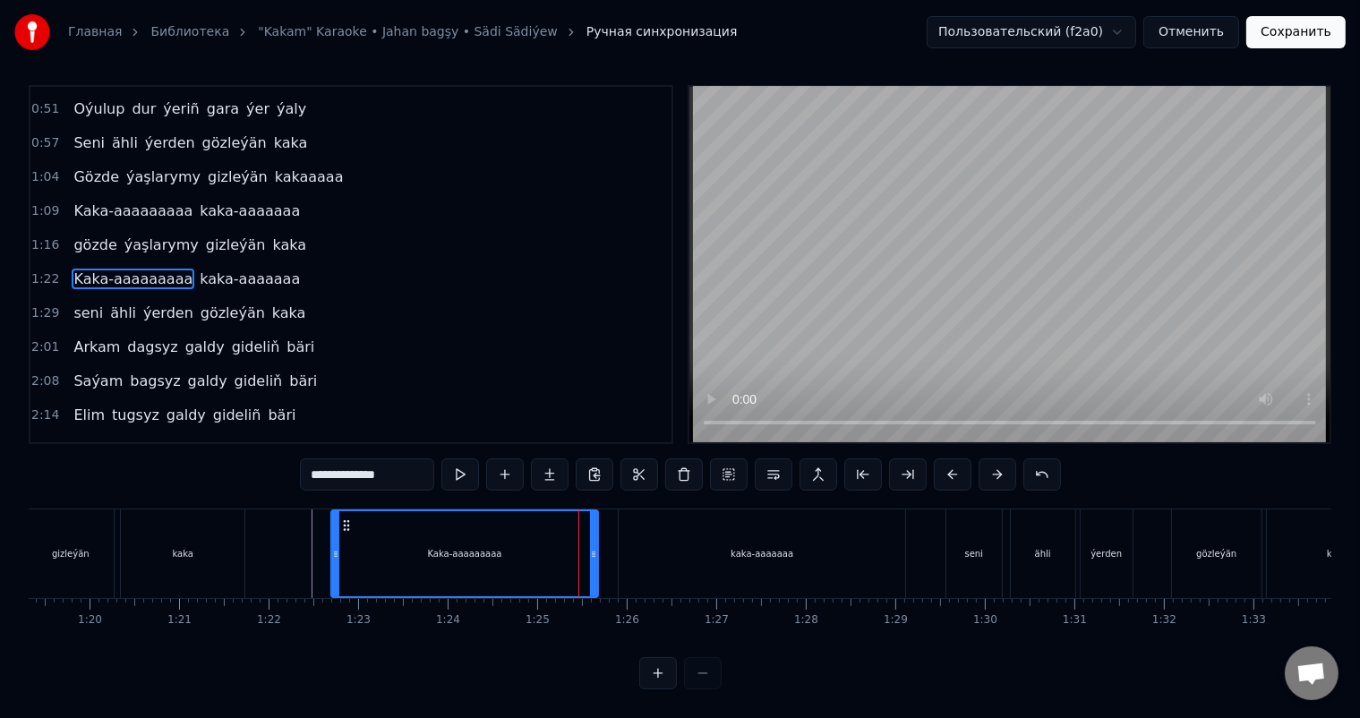
scroll to position [0, 0]
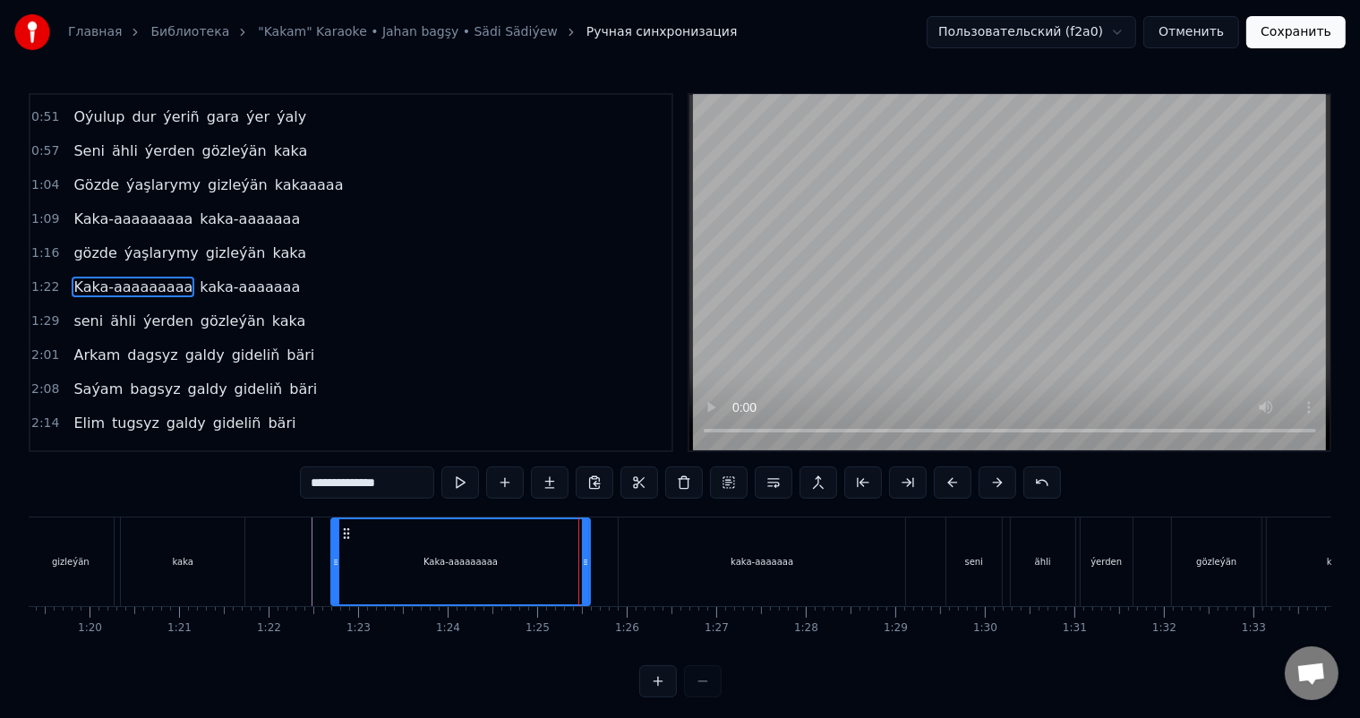
click at [586, 555] on icon at bounding box center [585, 562] width 7 height 14
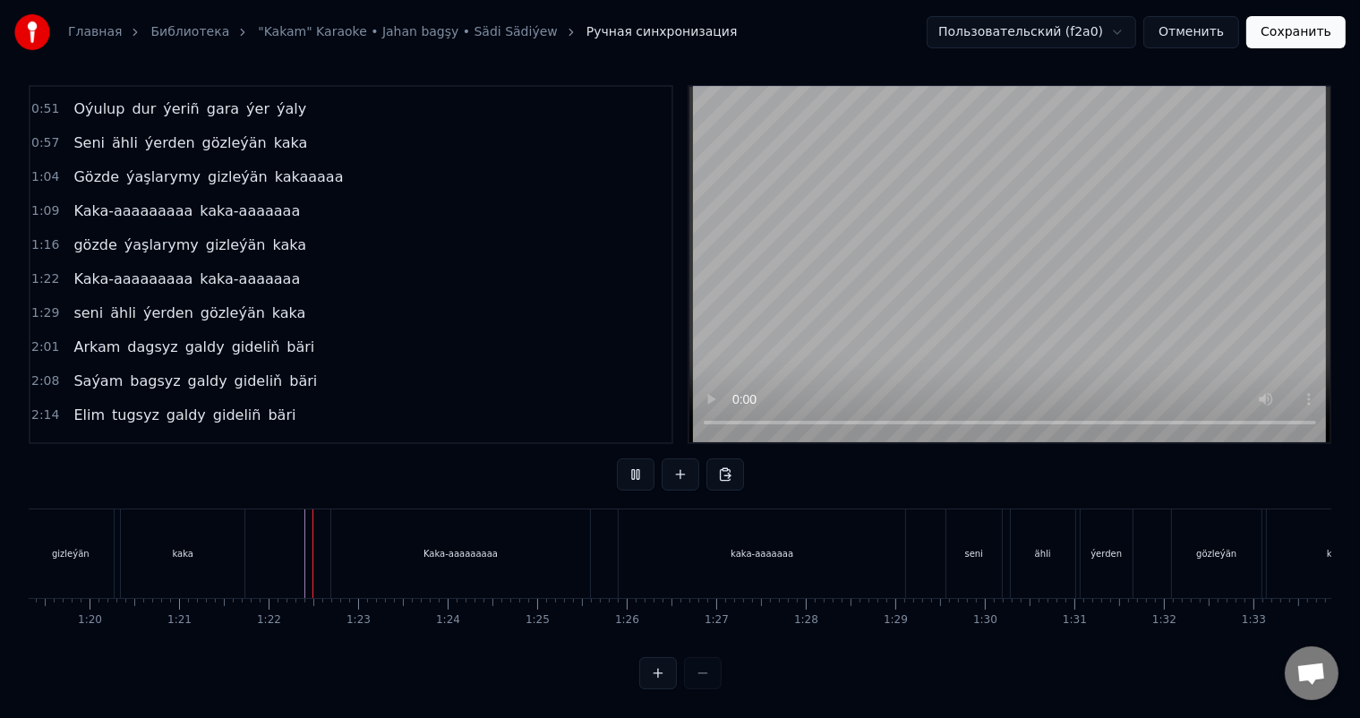
scroll to position [23, 0]
click at [630, 526] on div "kaka-aaaaaaa" at bounding box center [762, 553] width 287 height 89
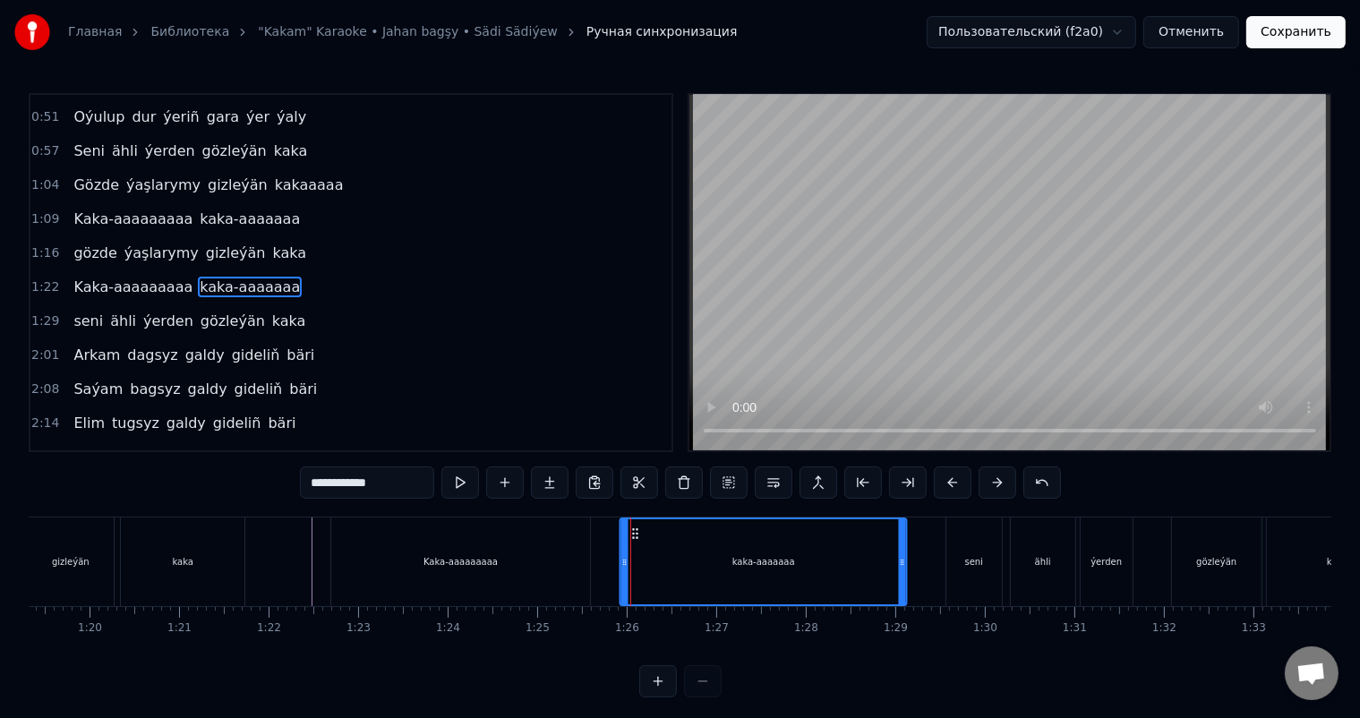
click at [633, 526] on icon at bounding box center [636, 533] width 14 height 14
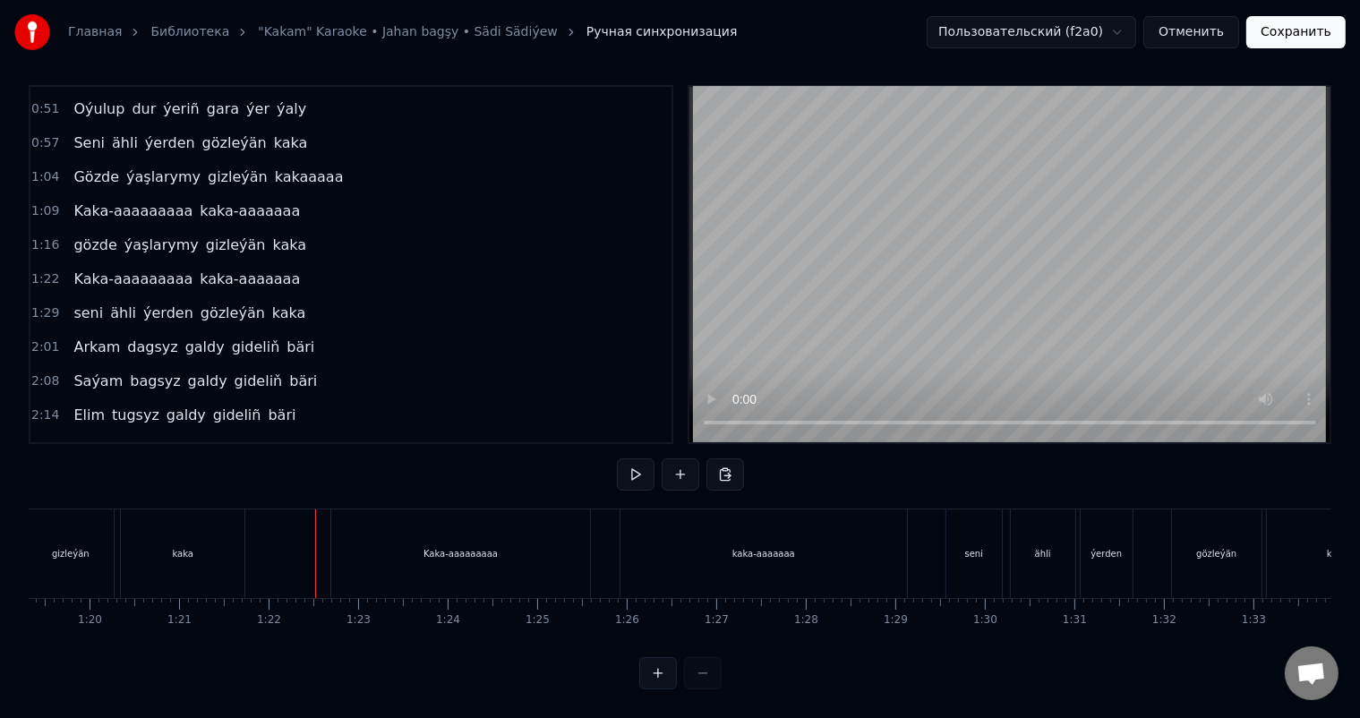
scroll to position [23, 0]
click at [673, 530] on div "kaka-aaaaaaa" at bounding box center [764, 553] width 287 height 89
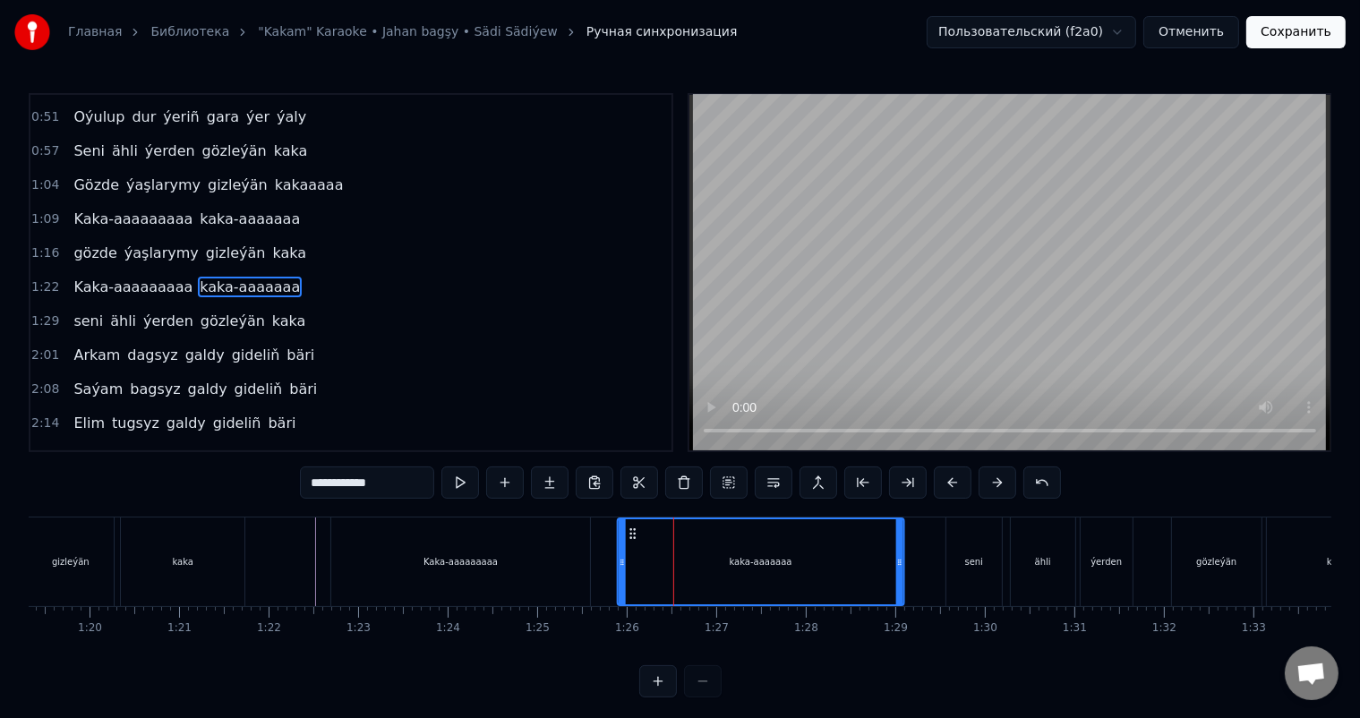
click at [632, 530] on icon at bounding box center [633, 533] width 14 height 14
click at [605, 536] on div "Kaka-aaaaaaaaa kaka-aaaaaaa" at bounding box center [619, 562] width 578 height 89
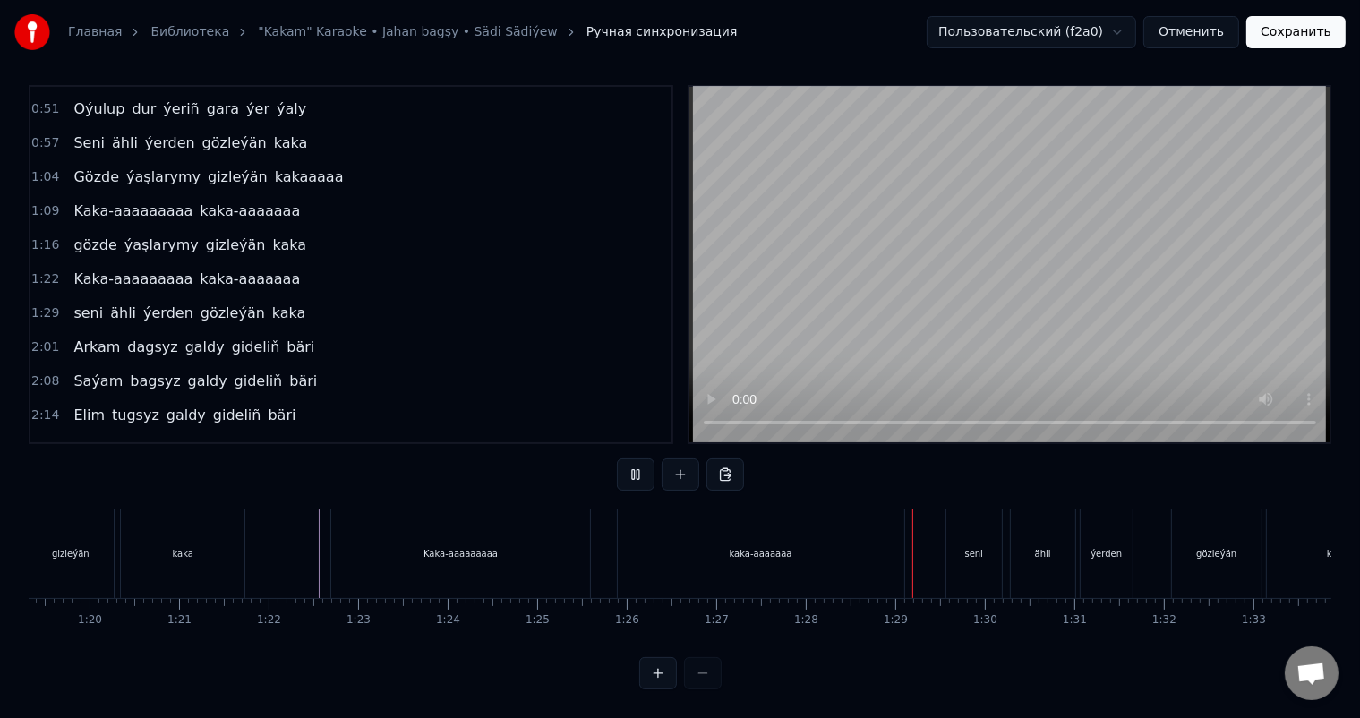
scroll to position [23, 0]
click at [966, 547] on div "seni" at bounding box center [974, 553] width 18 height 13
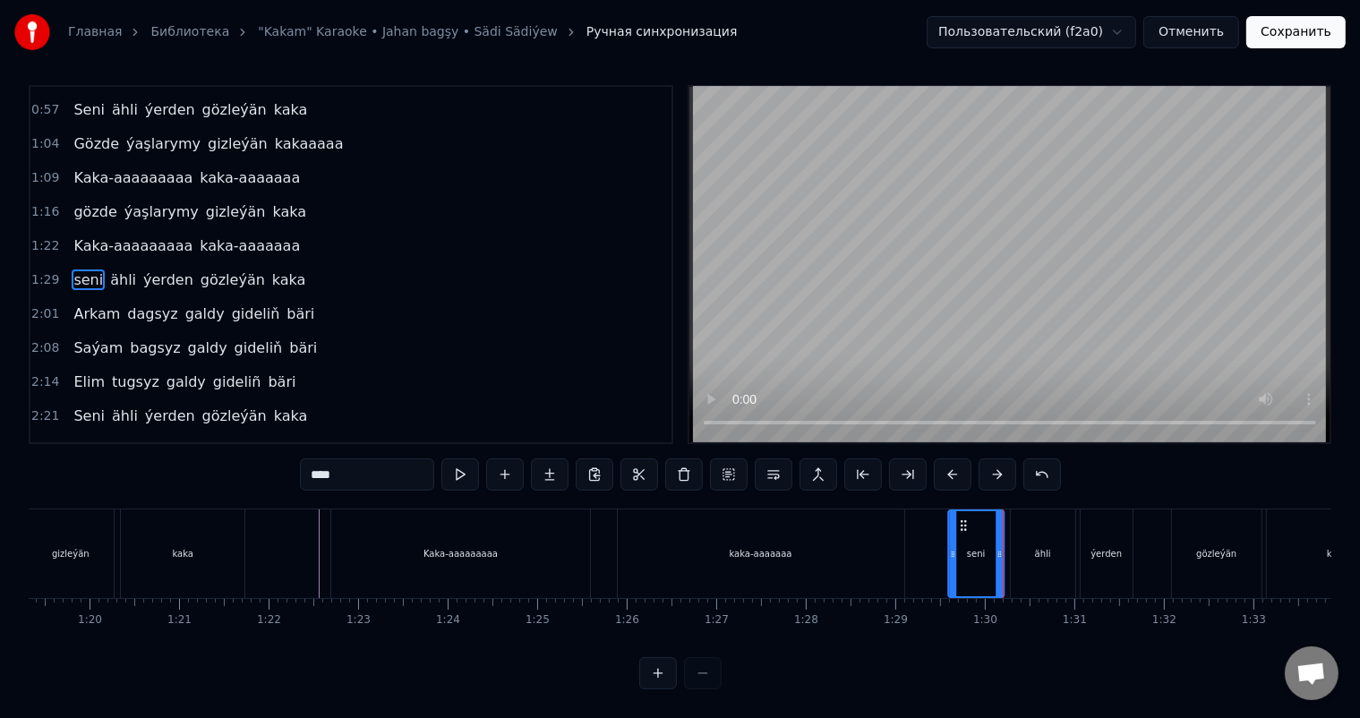
click at [963, 518] on icon at bounding box center [963, 525] width 14 height 14
click at [960, 547] on icon at bounding box center [960, 554] width 7 height 14
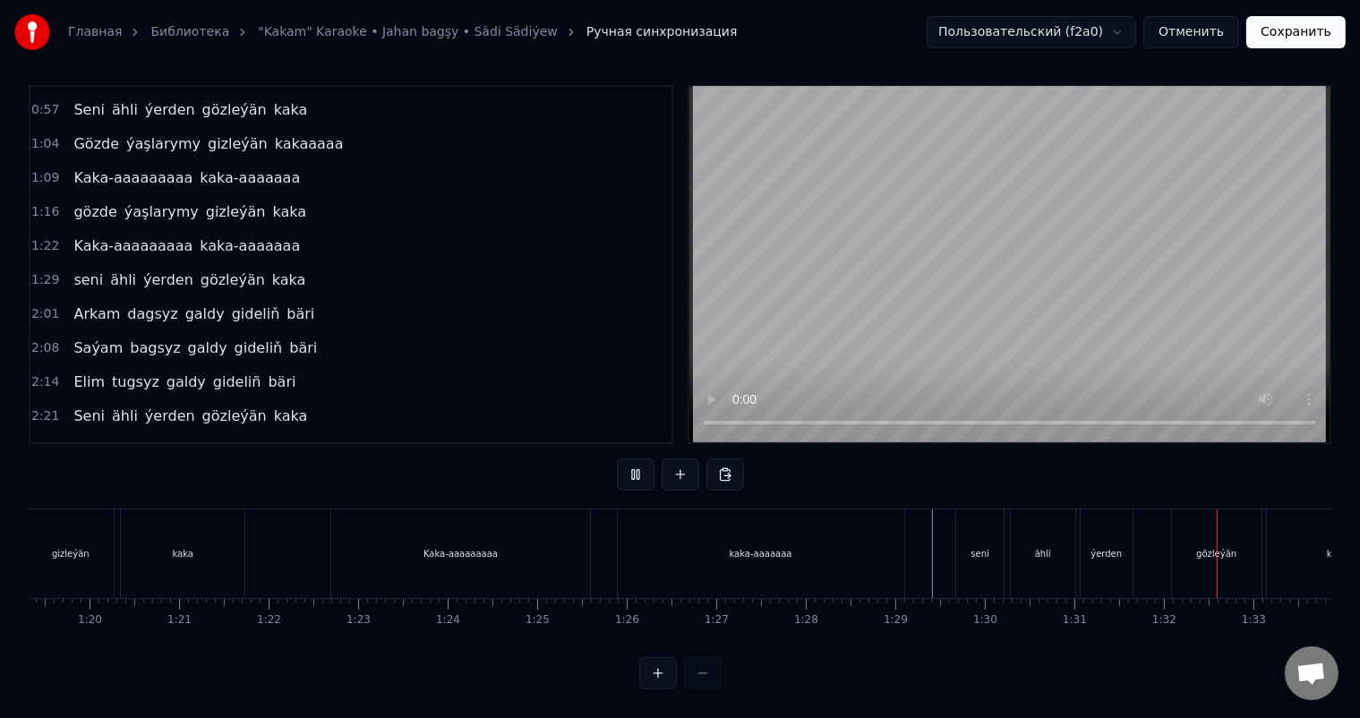
click at [968, 544] on div "seni" at bounding box center [979, 553] width 47 height 89
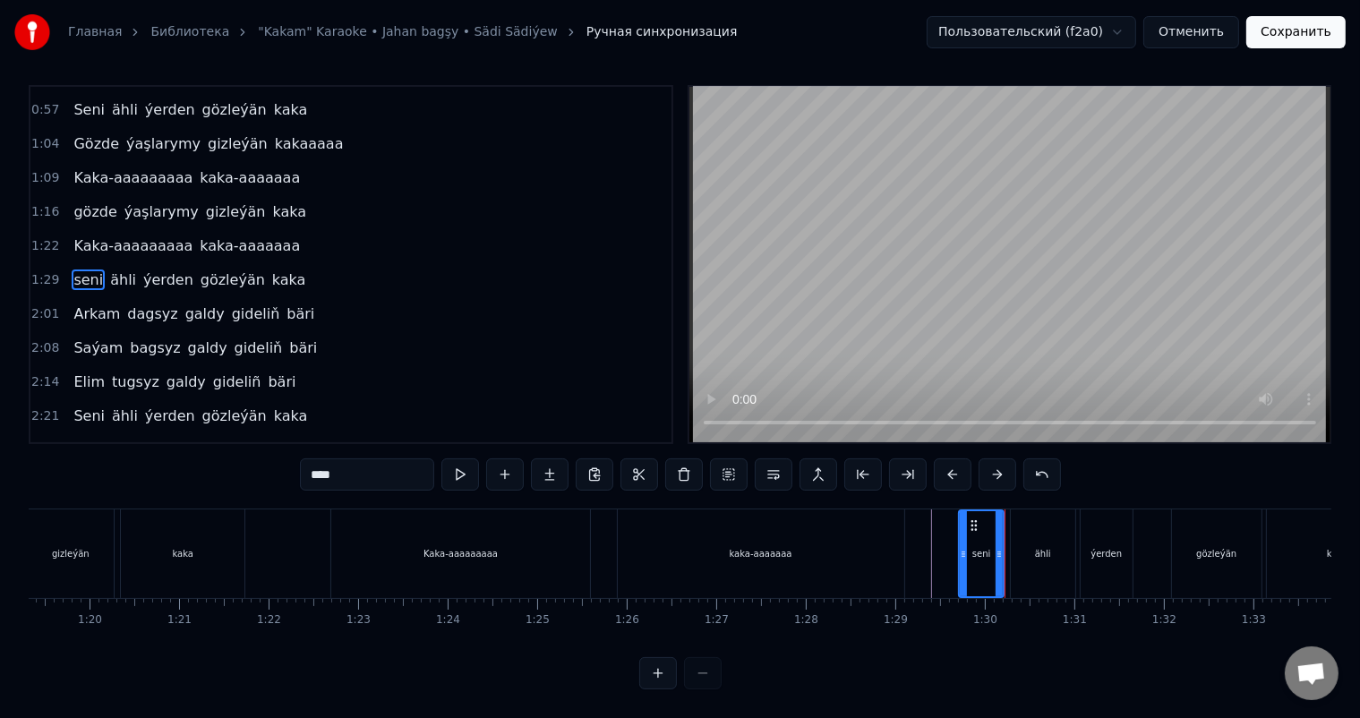
click at [966, 547] on icon at bounding box center [963, 554] width 7 height 14
click at [967, 547] on icon at bounding box center [966, 554] width 7 height 14
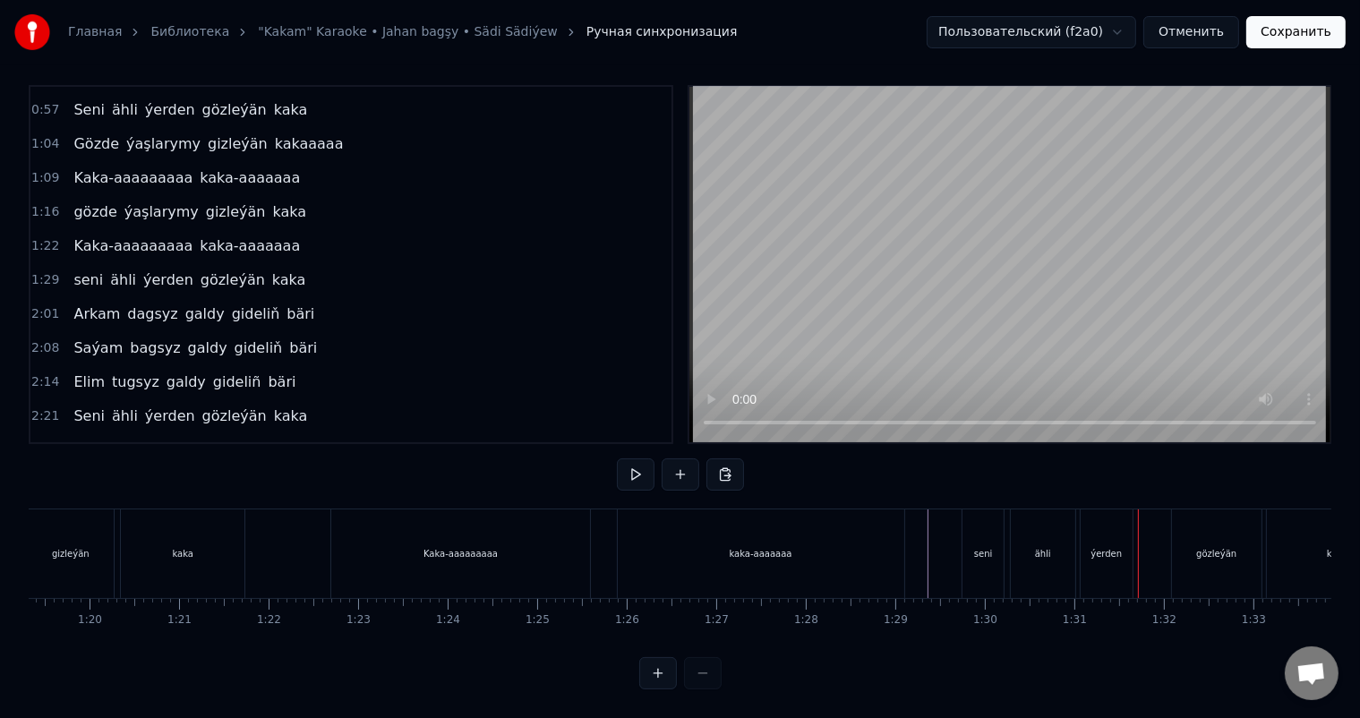
click at [1040, 528] on div "ähli" at bounding box center [1043, 553] width 64 height 89
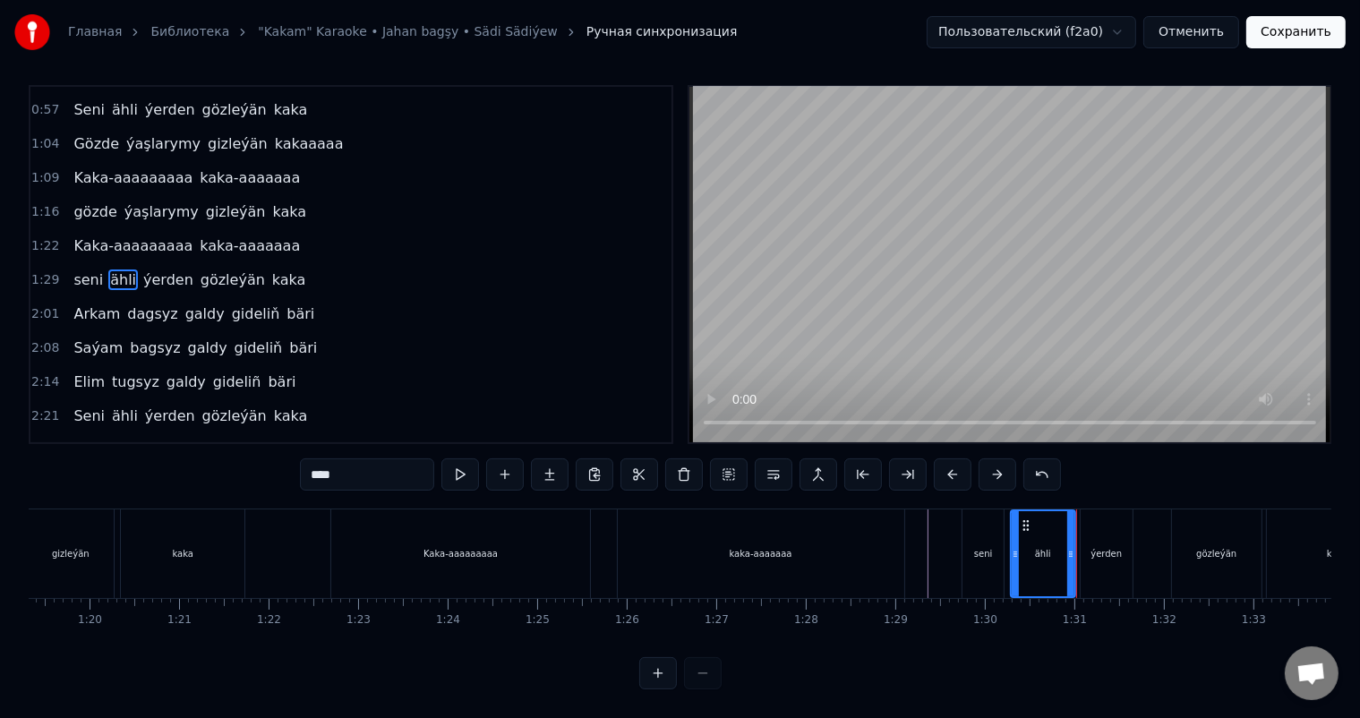
click at [1097, 547] on div "ýerden" at bounding box center [1106, 553] width 31 height 13
type input "******"
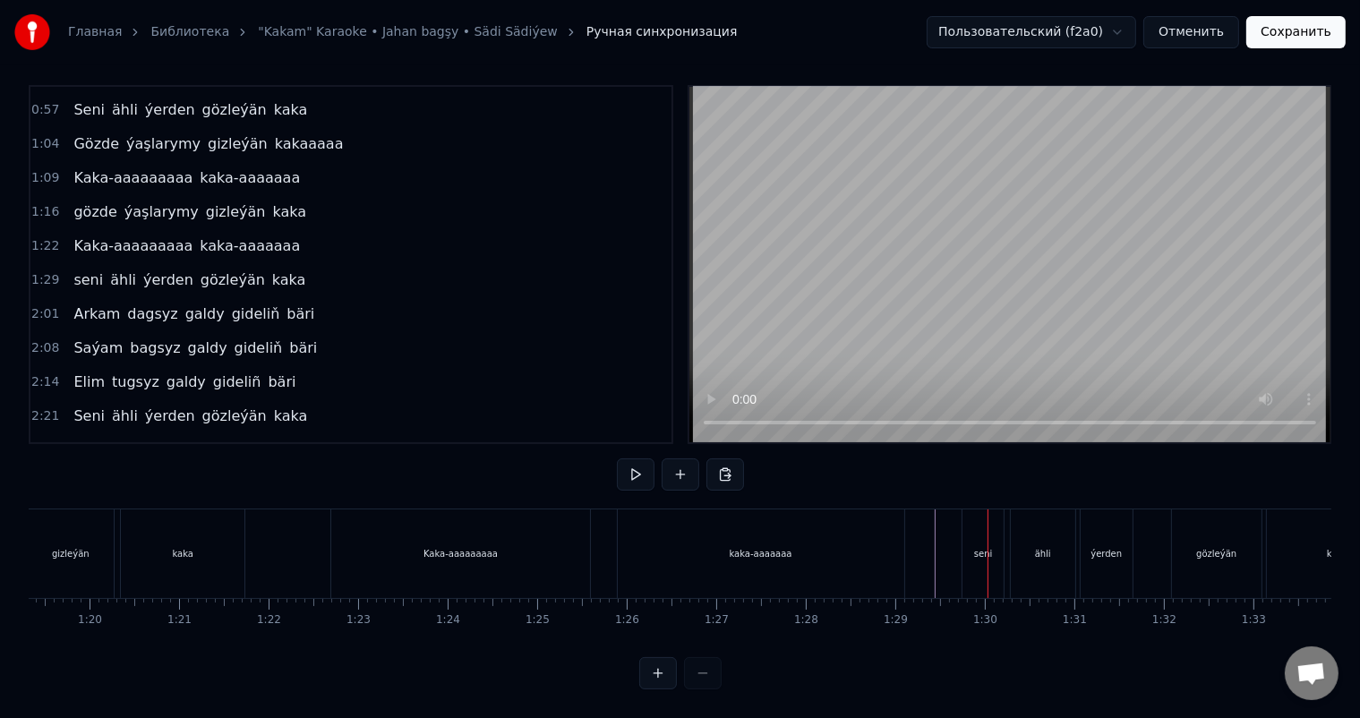
click at [872, 536] on div "kaka-aaaaaaa" at bounding box center [761, 553] width 287 height 89
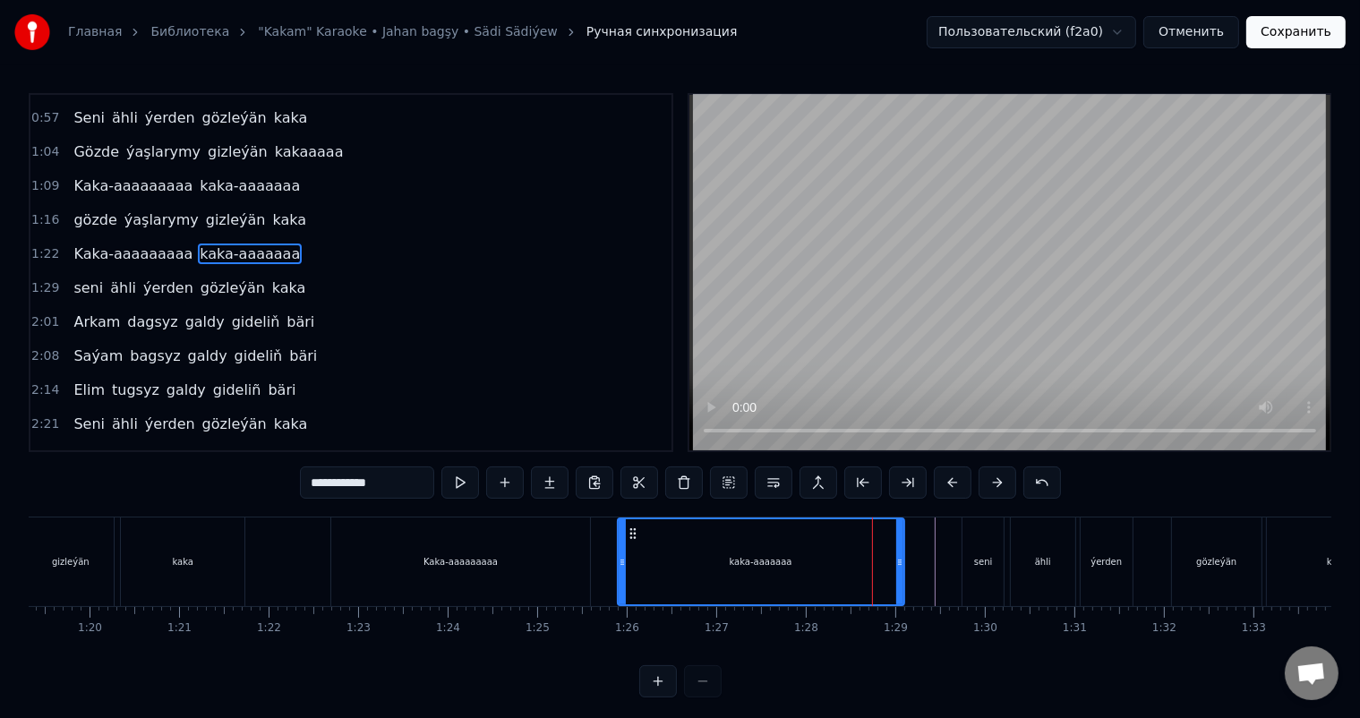
scroll to position [233, 0]
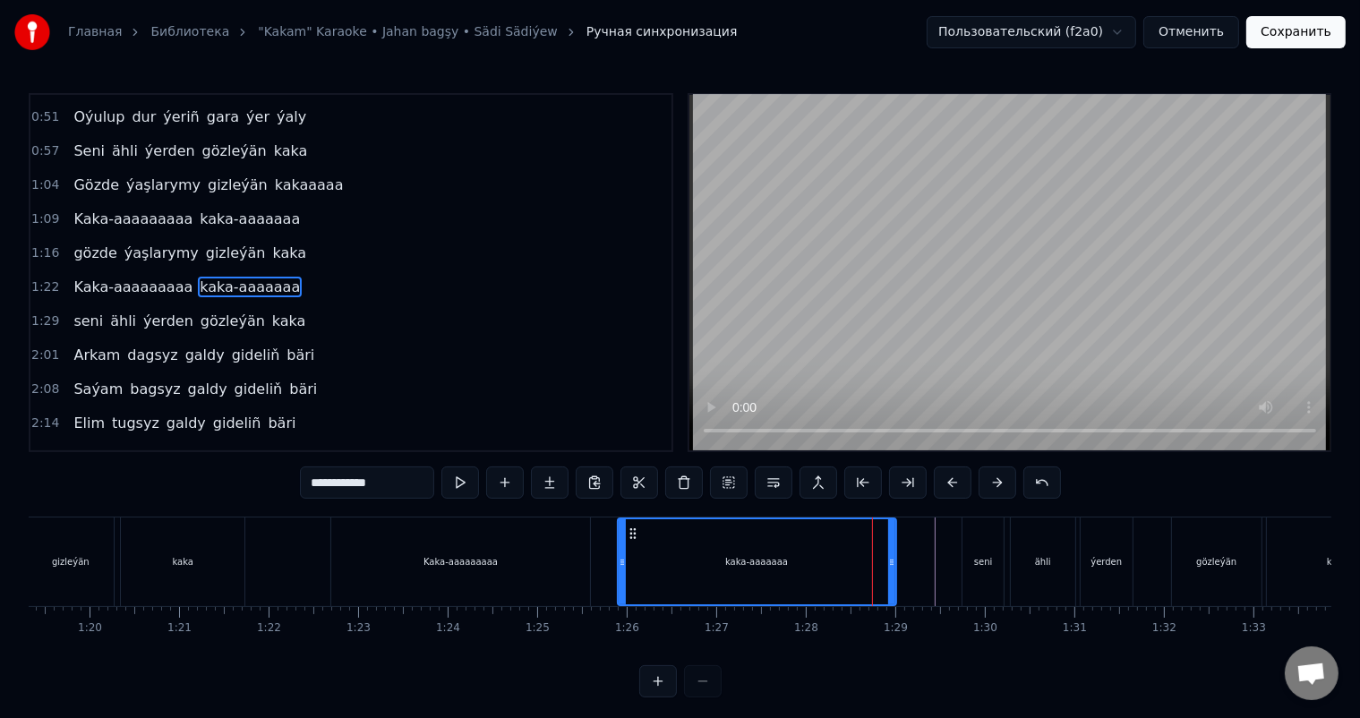
click at [893, 561] on icon at bounding box center [891, 562] width 7 height 14
click at [897, 561] on icon at bounding box center [895, 562] width 7 height 14
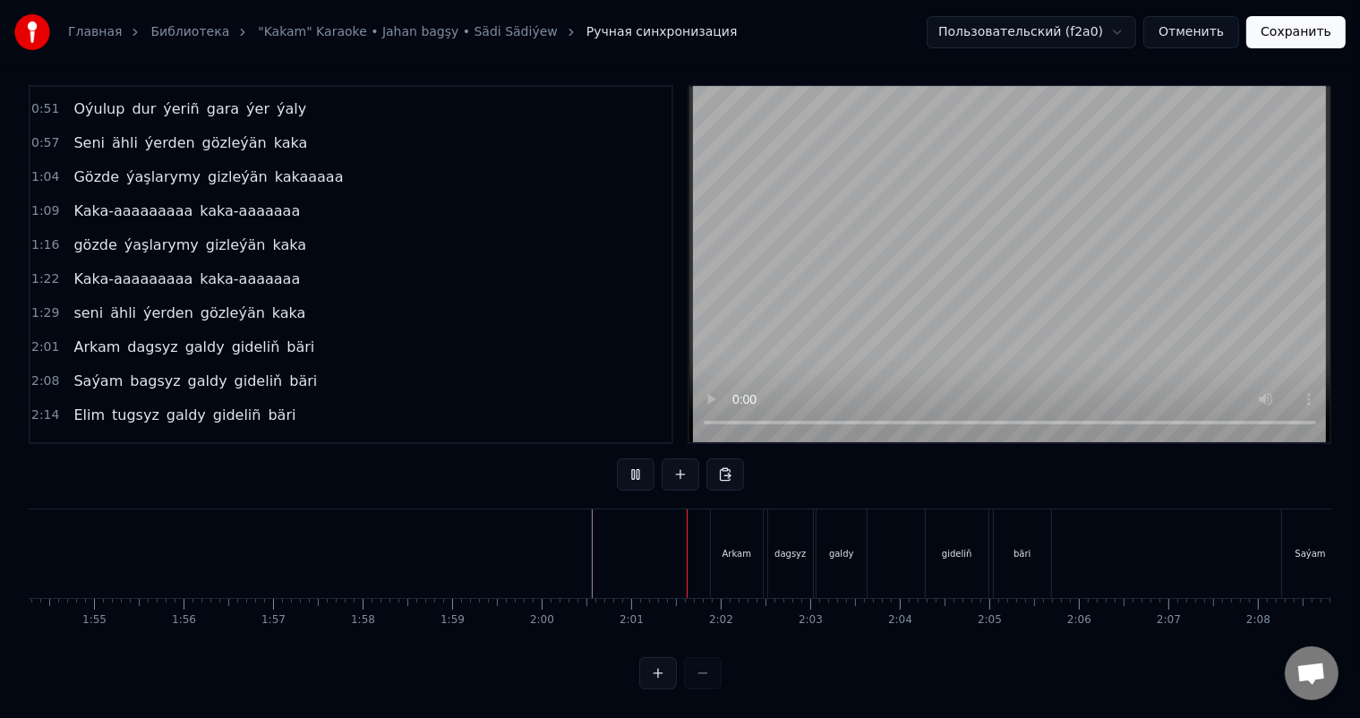
scroll to position [0, 10370]
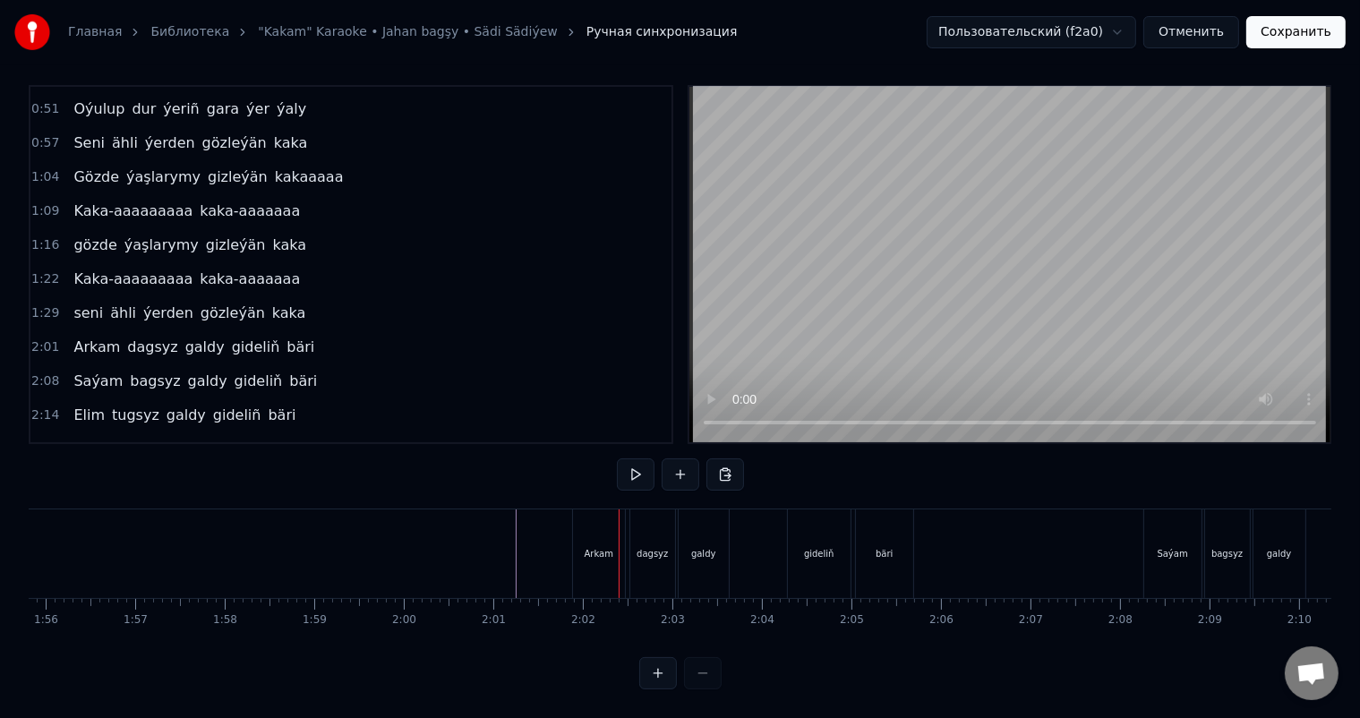
click at [594, 511] on div "Arkam" at bounding box center [599, 553] width 52 height 89
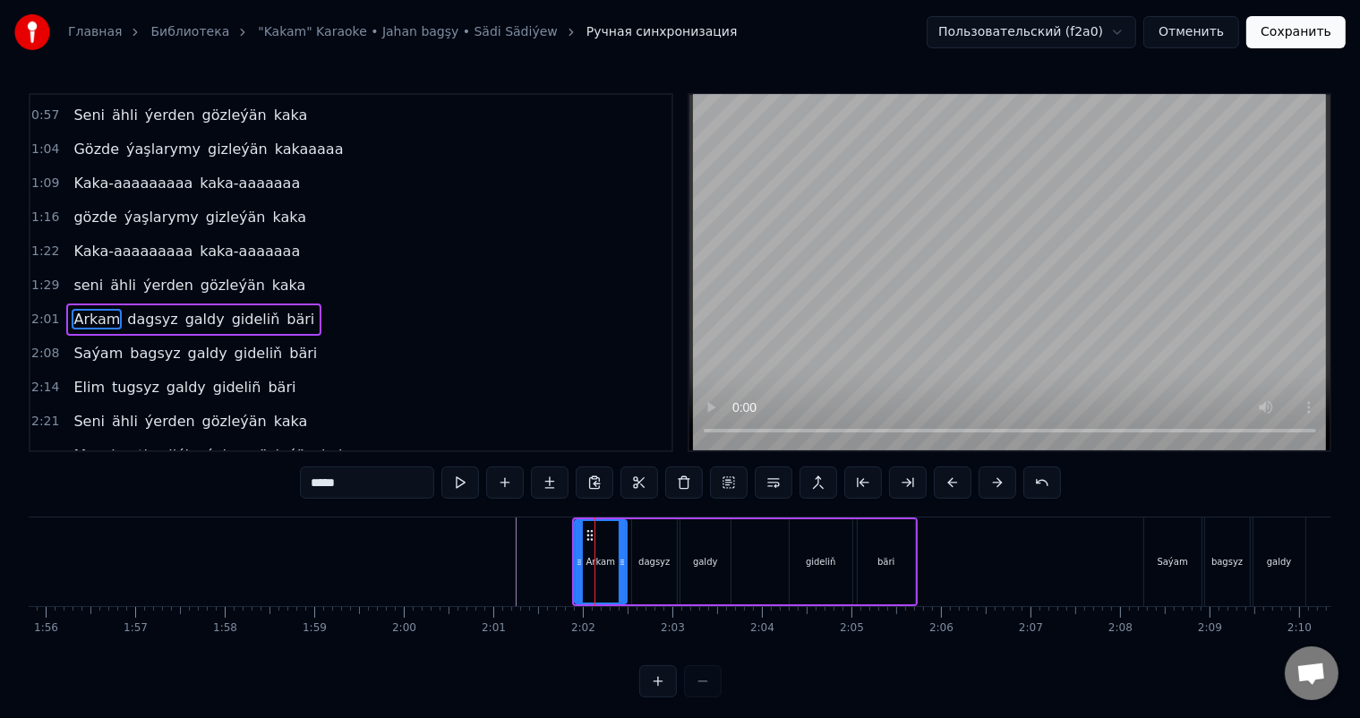
scroll to position [299, 0]
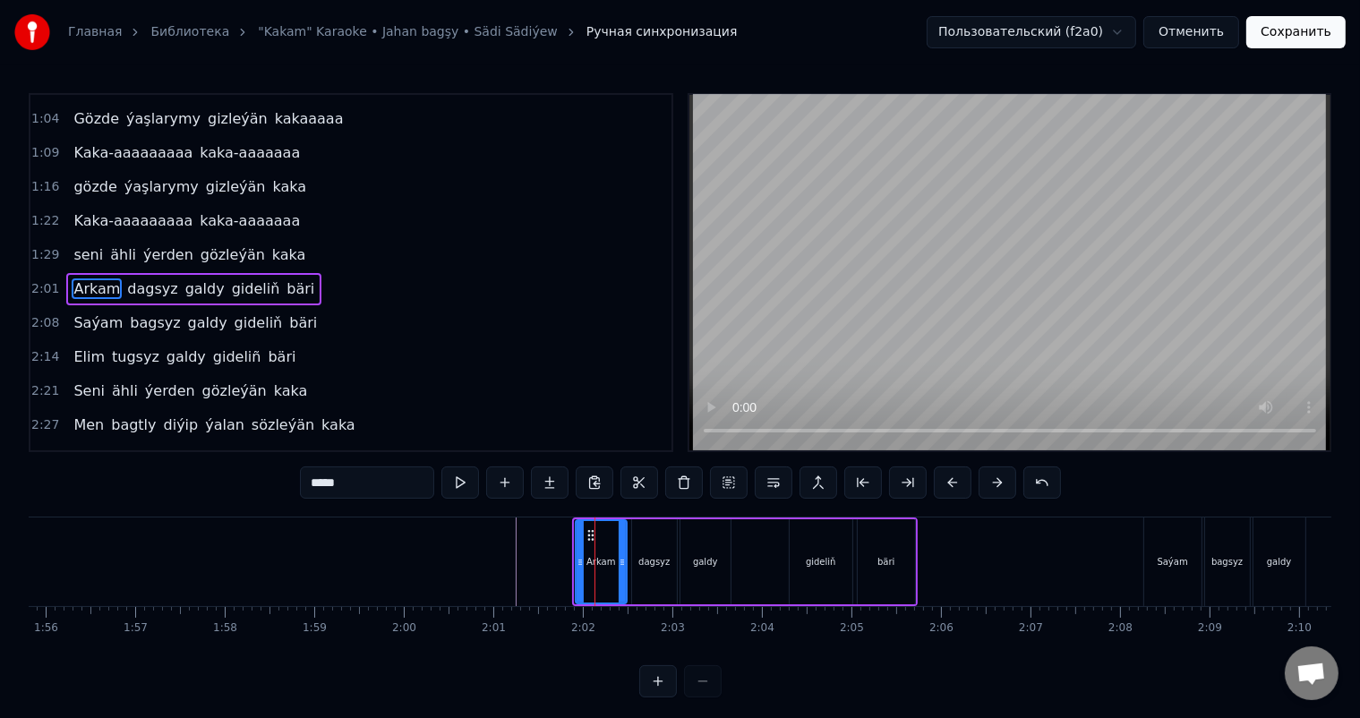
click at [580, 563] on icon at bounding box center [580, 562] width 7 height 14
click at [455, 563] on div at bounding box center [825, 562] width 22333 height 89
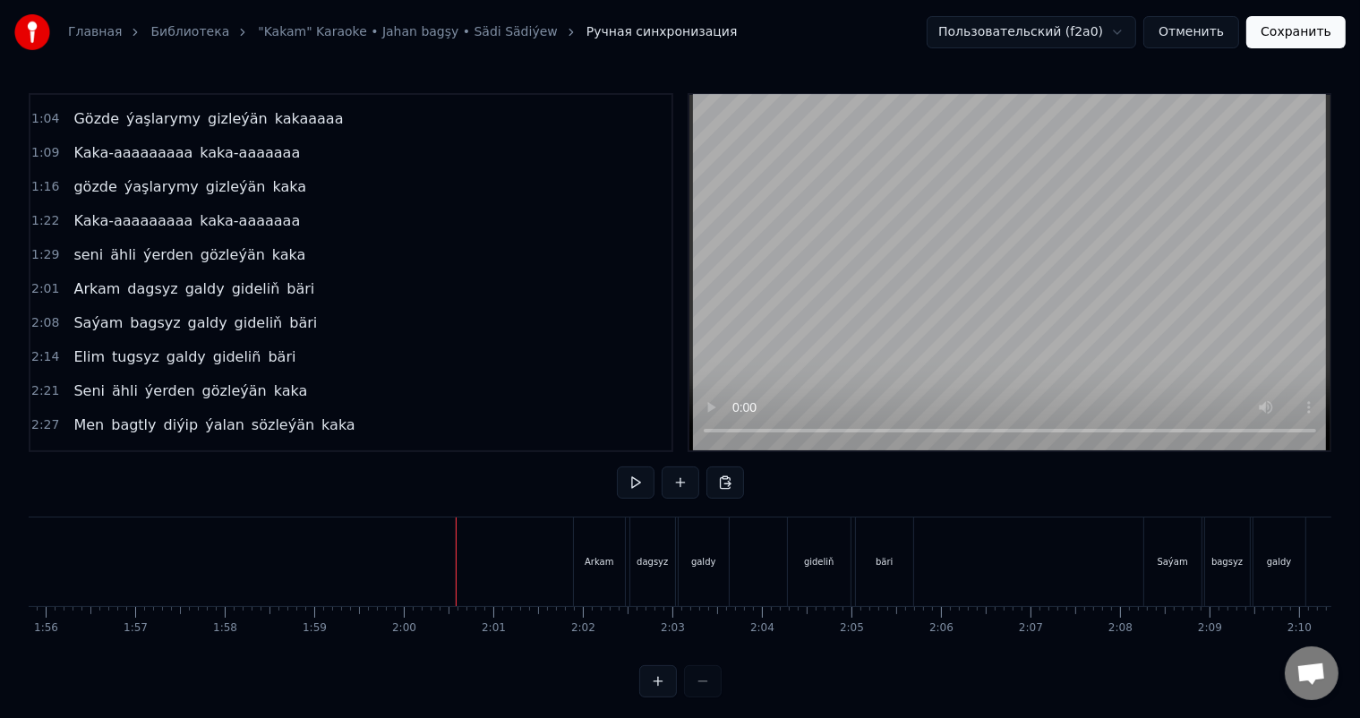
scroll to position [23, 0]
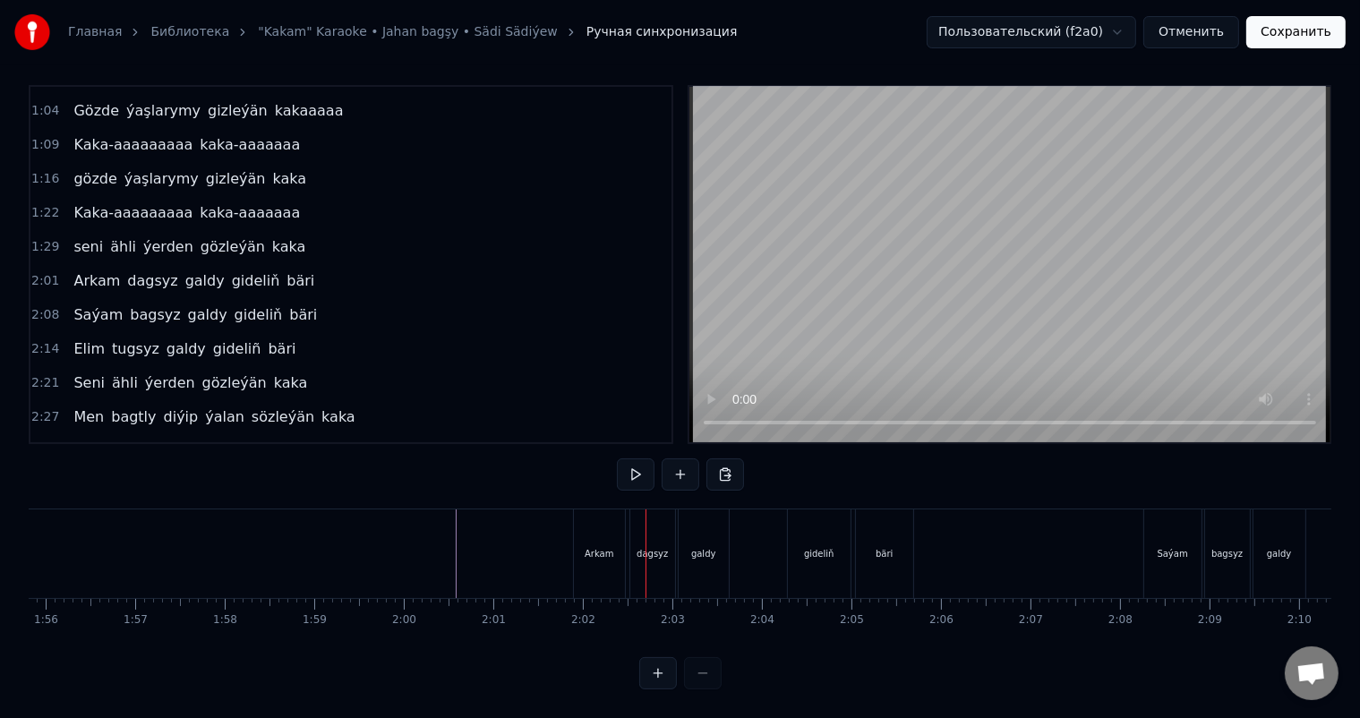
click at [586, 547] on div "Arkam" at bounding box center [599, 553] width 29 height 13
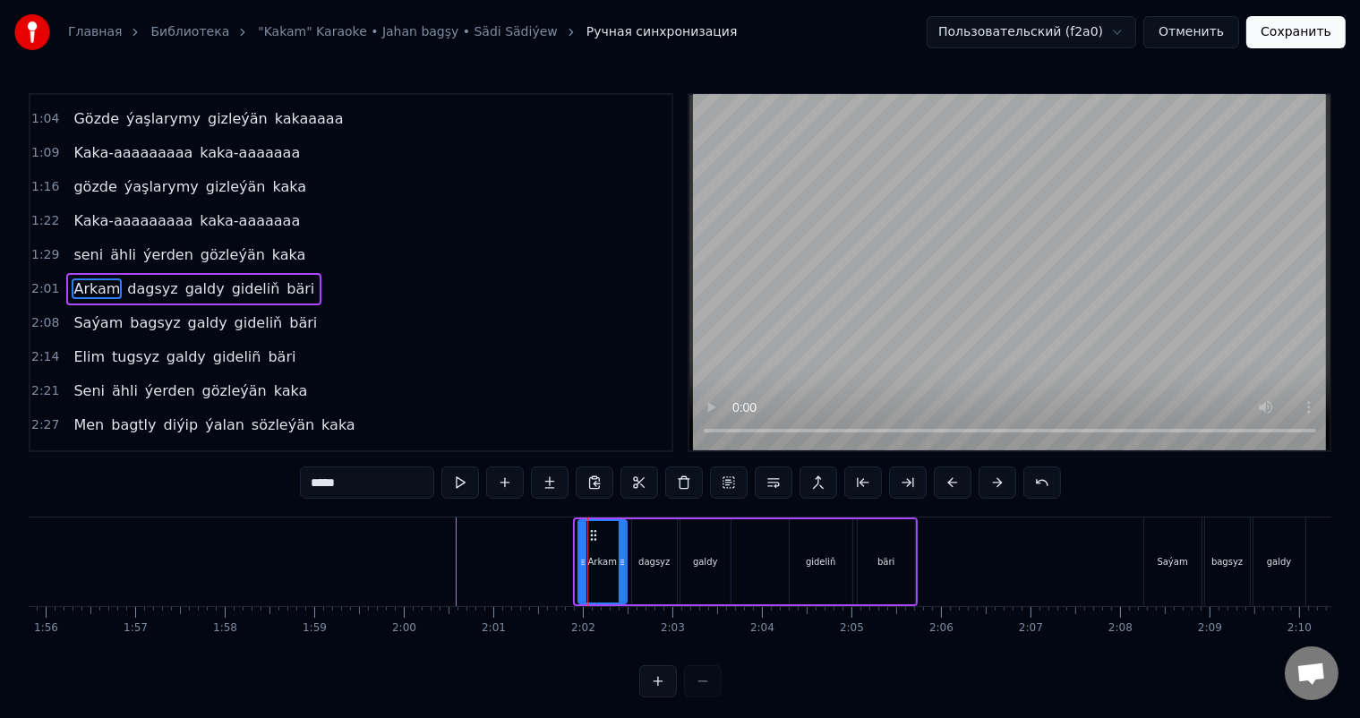
click at [579, 552] on div at bounding box center [582, 561] width 7 height 81
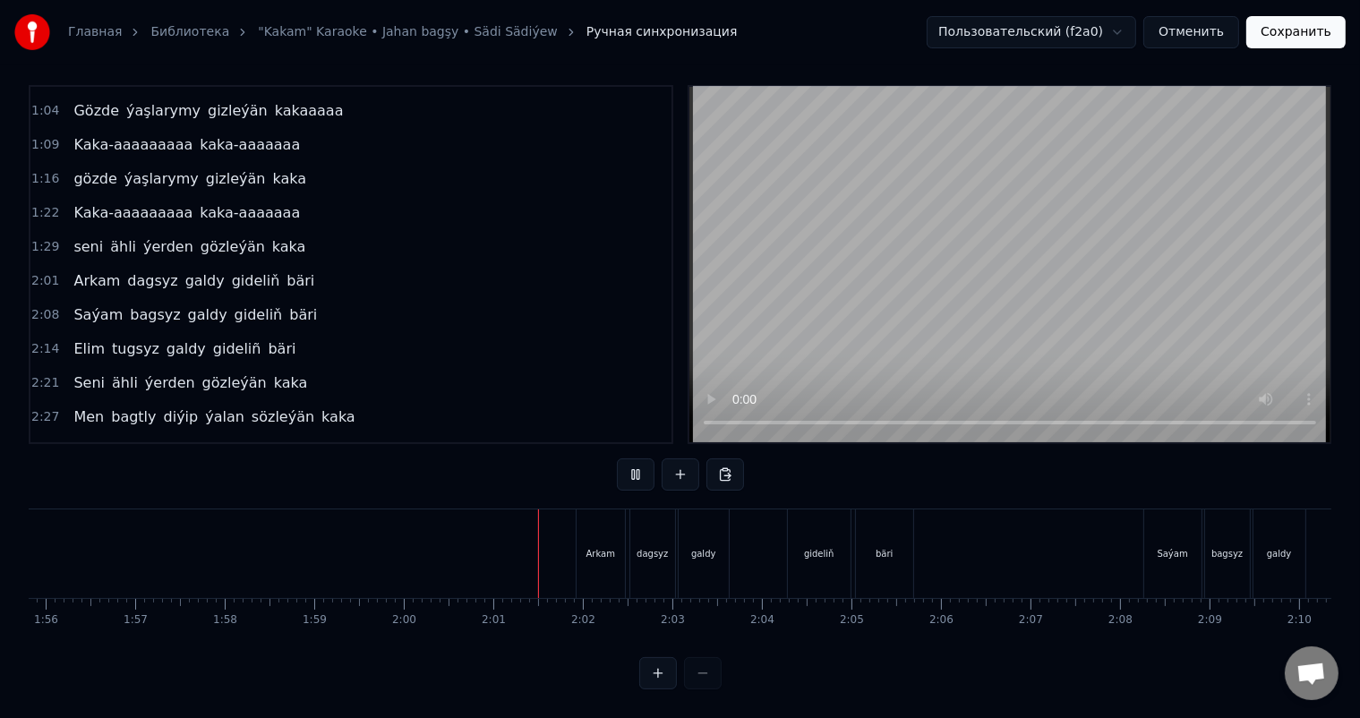
scroll to position [23, 0]
click at [504, 546] on div at bounding box center [825, 553] width 22333 height 89
click at [655, 547] on div "dagsyz" at bounding box center [652, 553] width 31 height 13
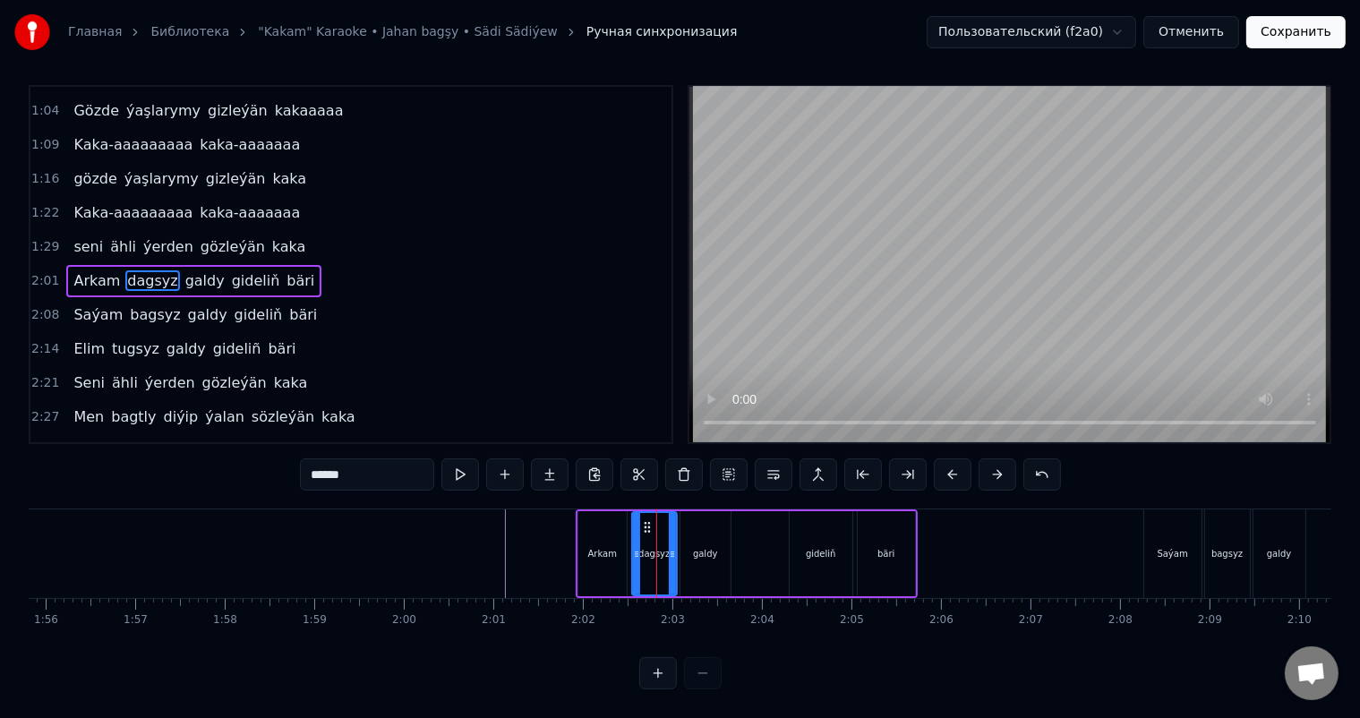
scroll to position [0, 0]
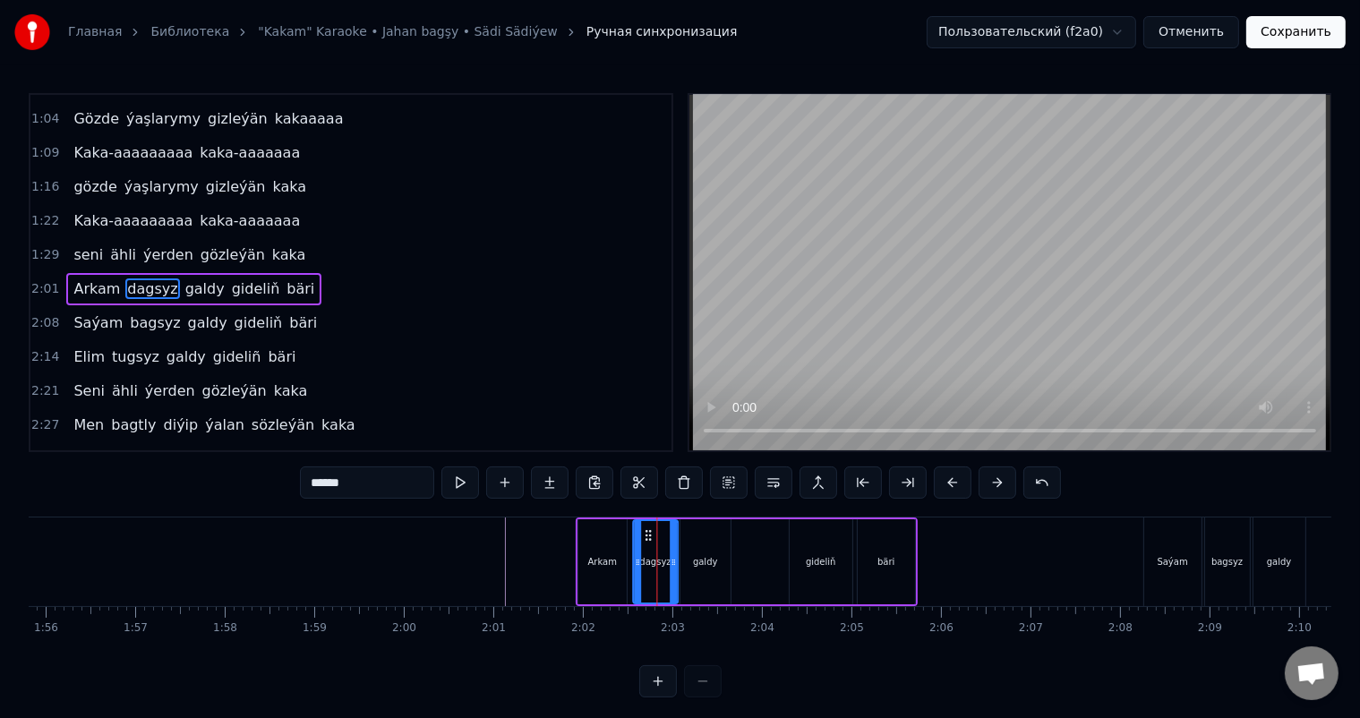
click at [646, 533] on icon at bounding box center [648, 535] width 14 height 14
click at [480, 549] on div at bounding box center [825, 562] width 22333 height 89
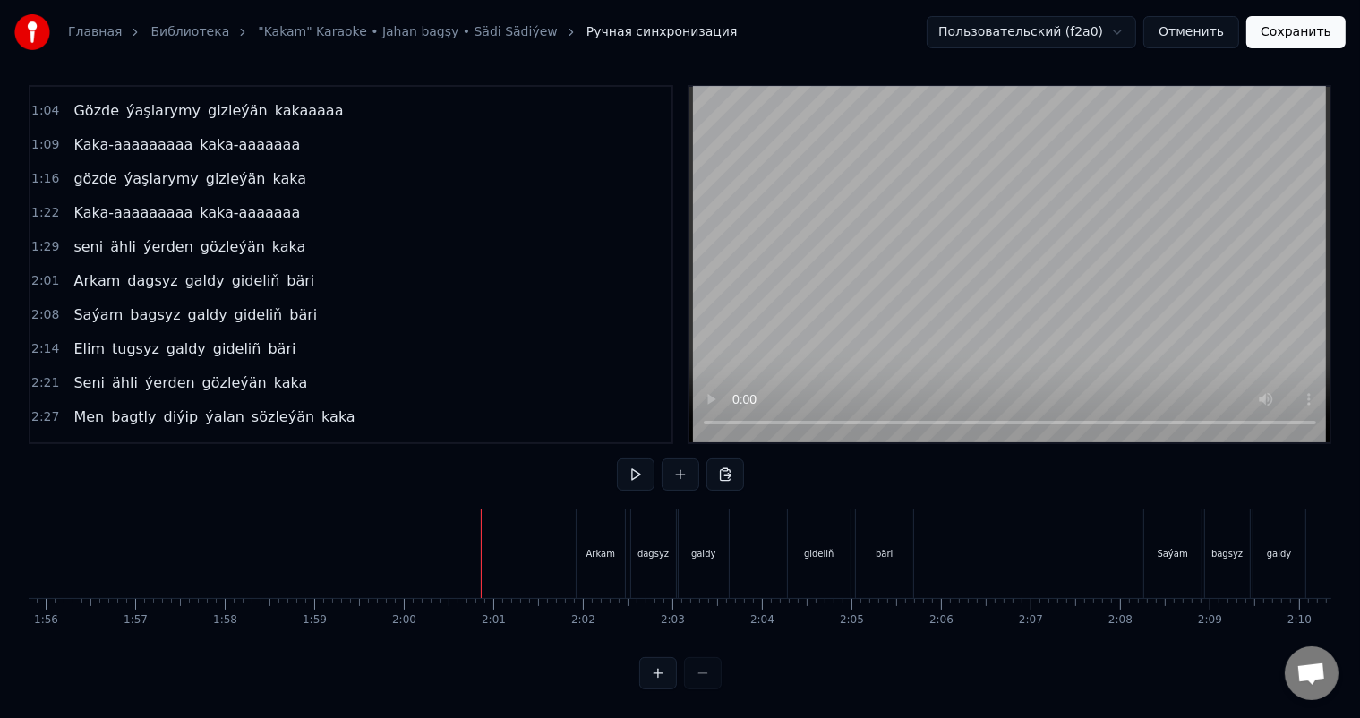
scroll to position [23, 0]
click at [649, 547] on div "dagsyz" at bounding box center [653, 553] width 31 height 13
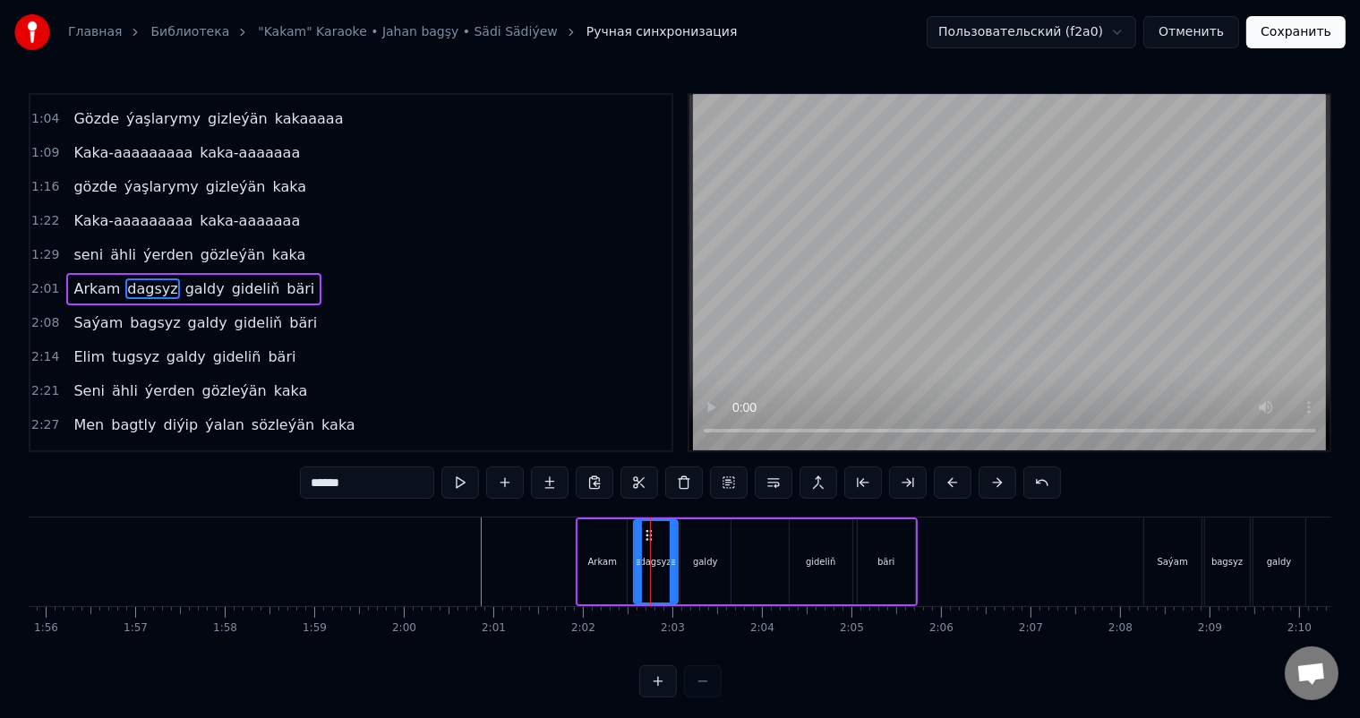
click at [635, 550] on div at bounding box center [638, 561] width 7 height 81
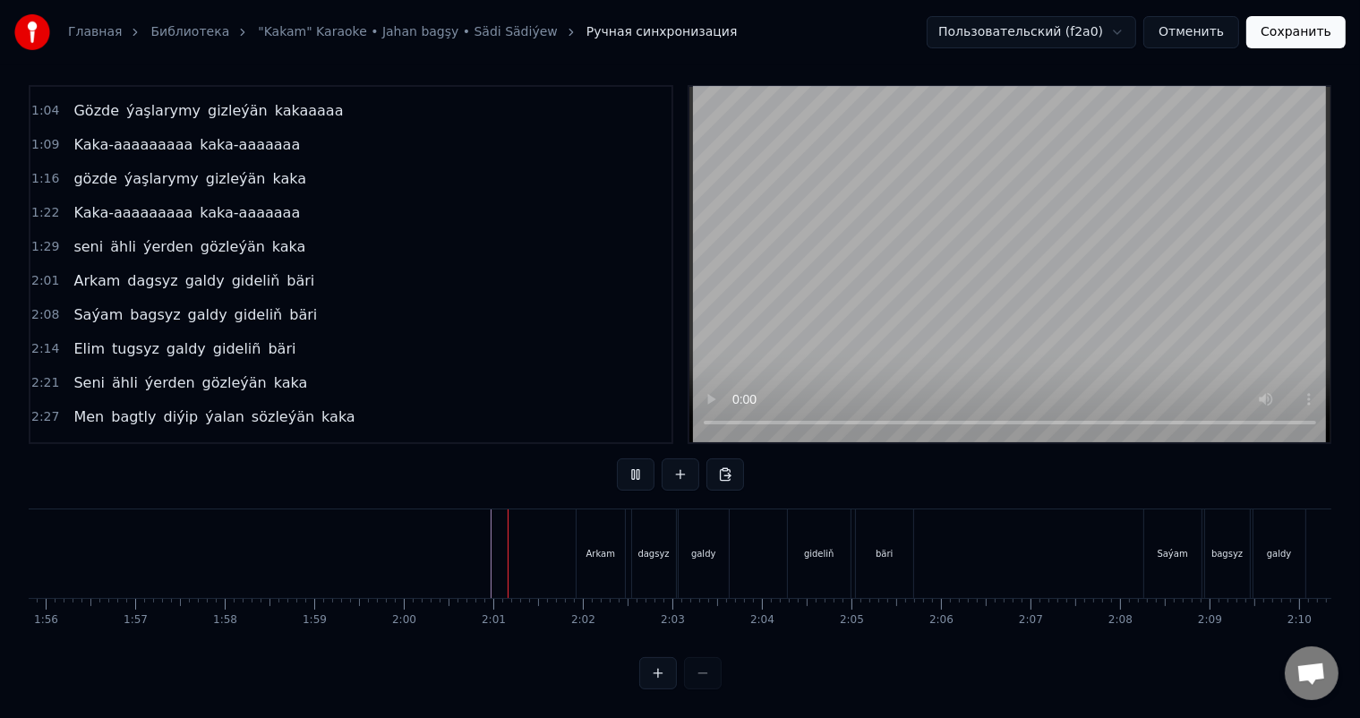
scroll to position [23, 0]
click at [879, 547] on div "bäri" at bounding box center [884, 553] width 17 height 13
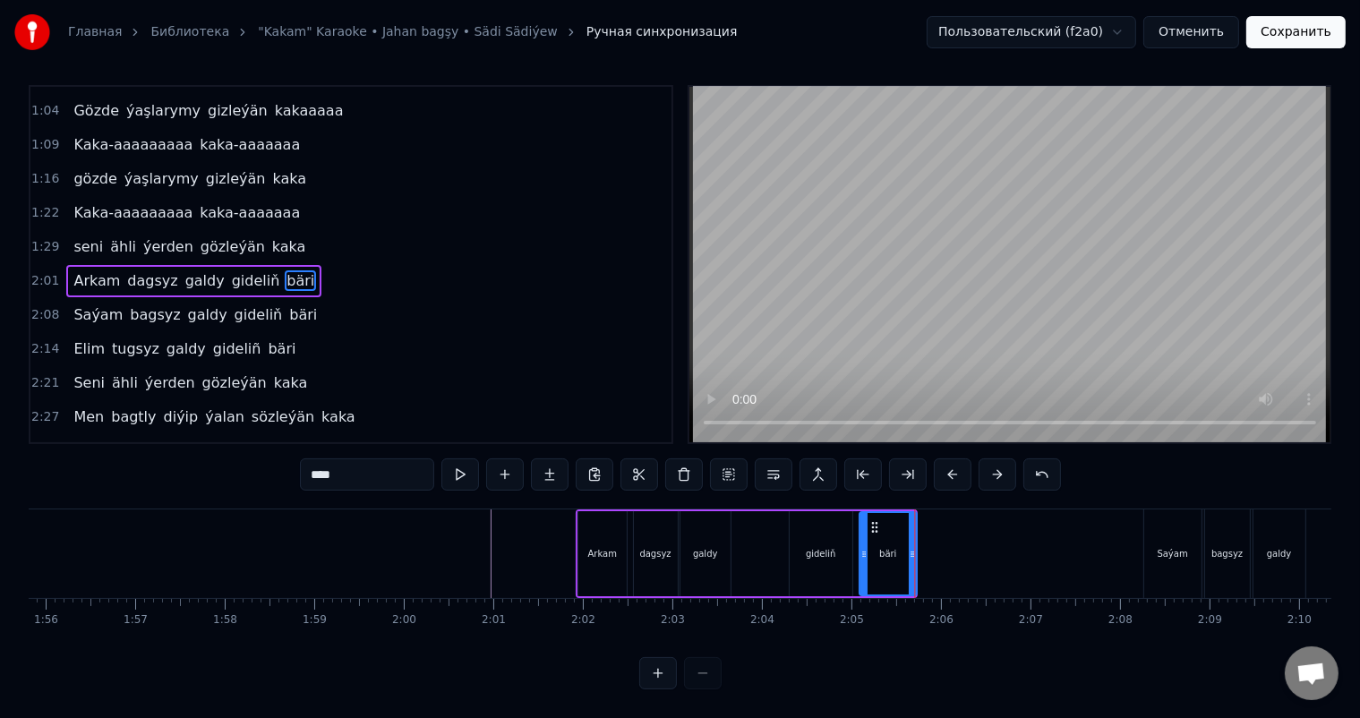
click at [876, 526] on circle at bounding box center [876, 526] width 1 height 1
click at [870, 520] on icon at bounding box center [874, 527] width 14 height 14
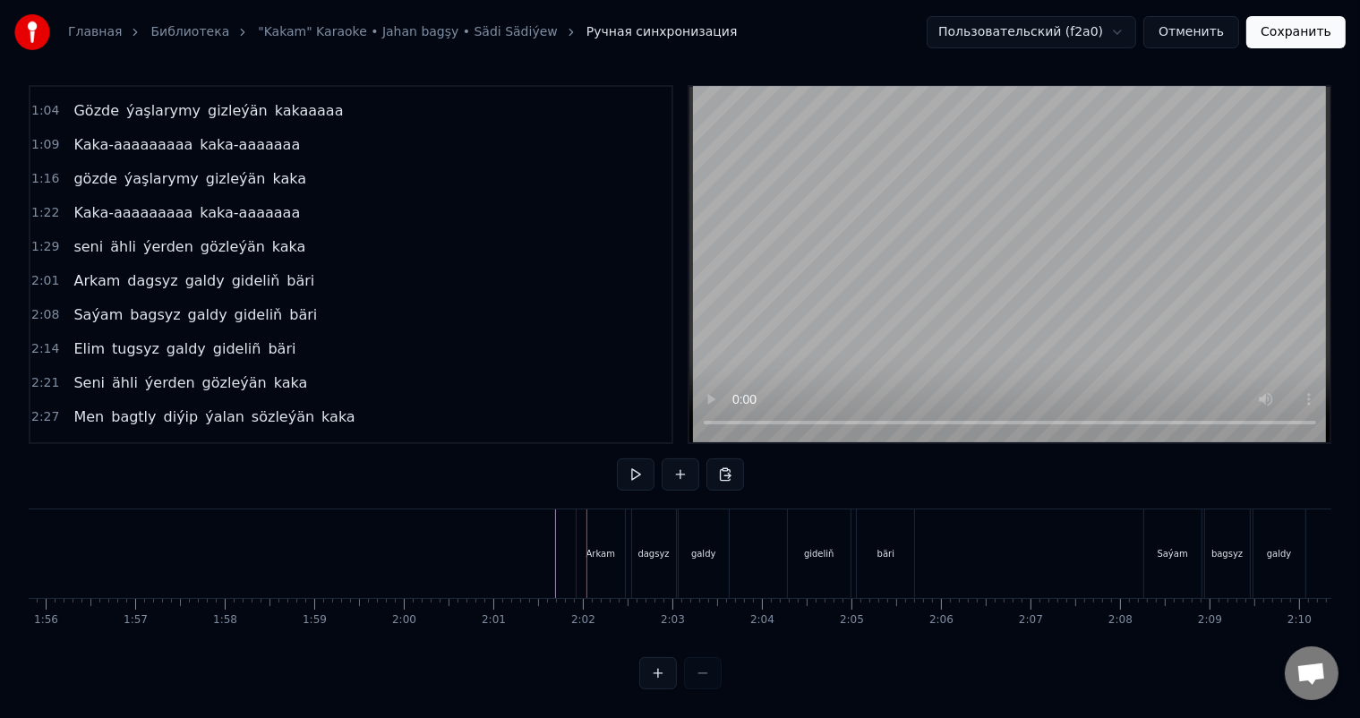
click at [893, 530] on div "bäri" at bounding box center [885, 553] width 57 height 89
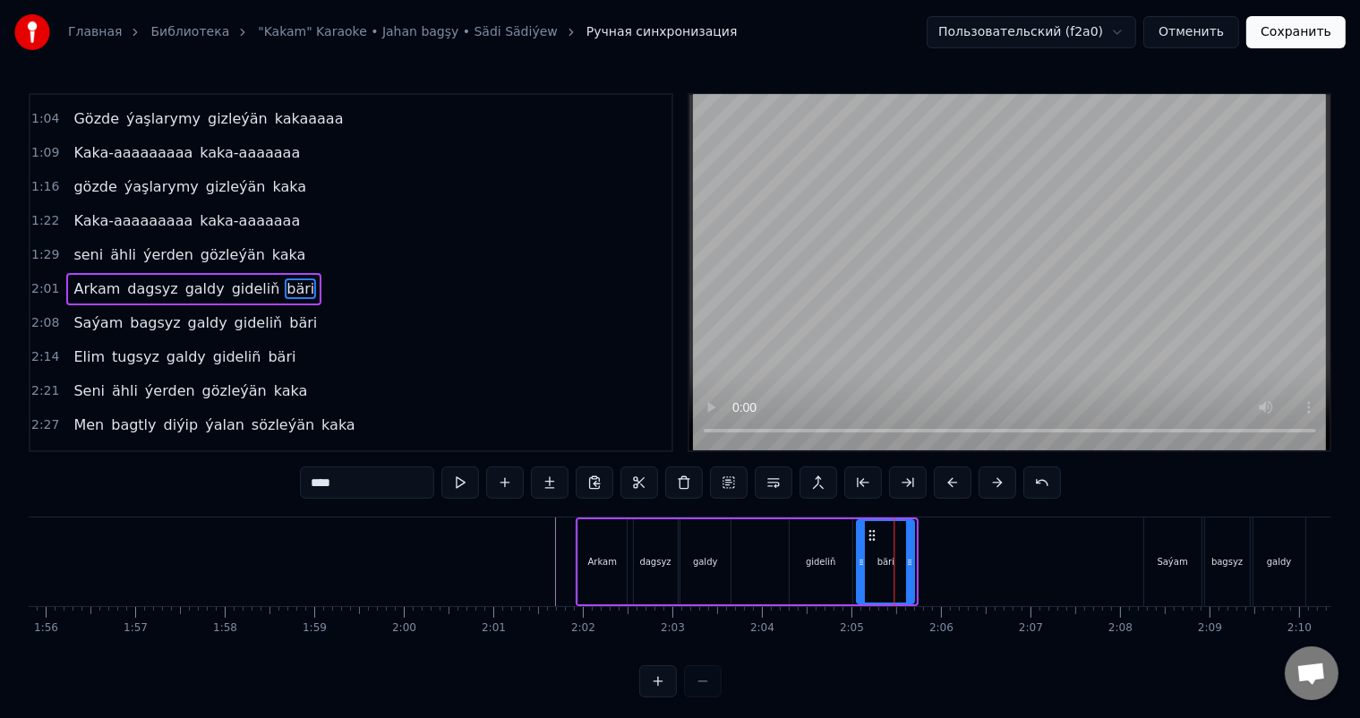
click at [870, 532] on icon at bounding box center [872, 535] width 14 height 14
click at [820, 569] on div "gideliň" at bounding box center [821, 561] width 63 height 85
type input "*******"
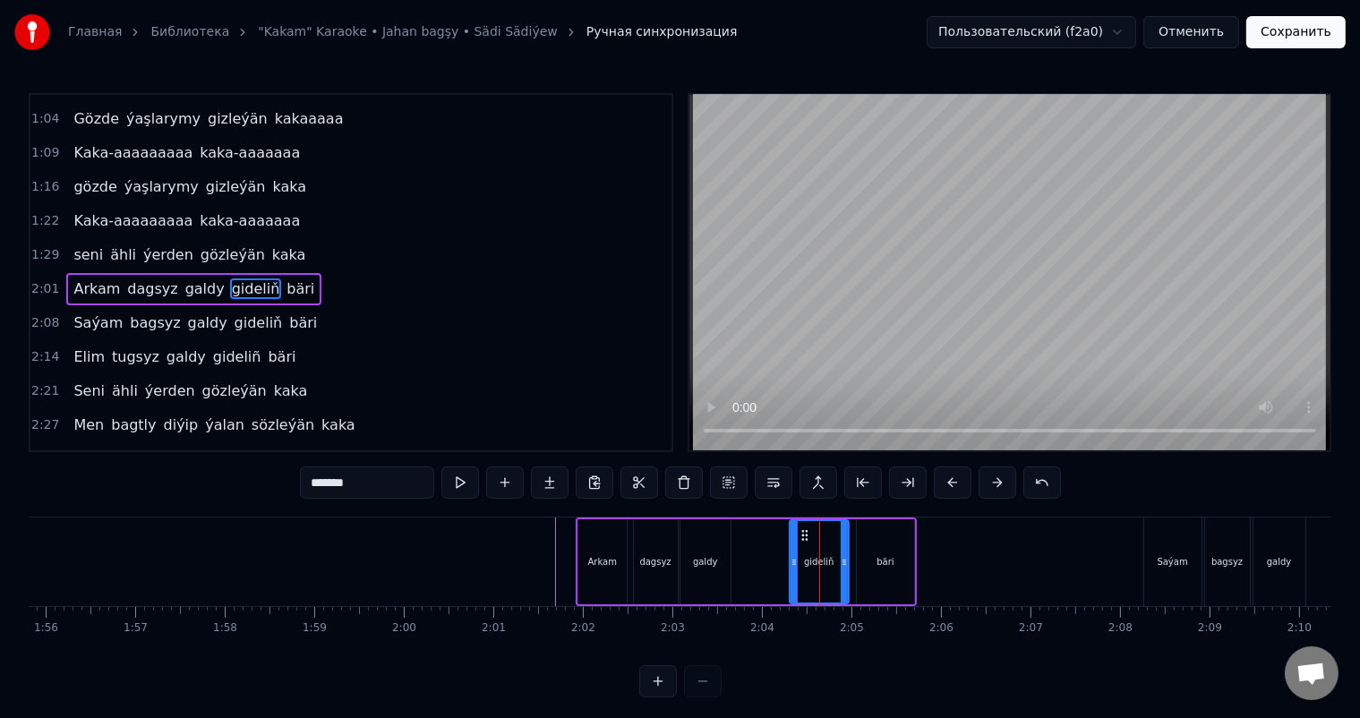
click at [842, 561] on icon at bounding box center [844, 562] width 7 height 14
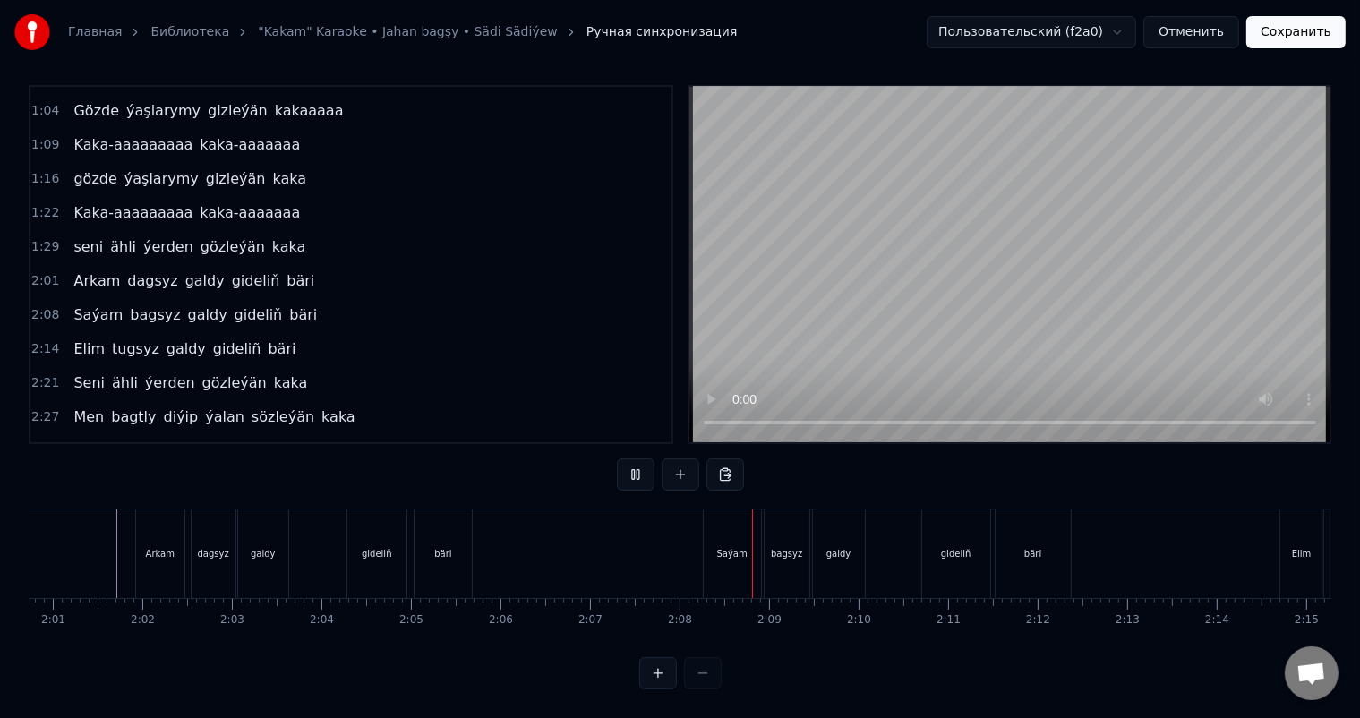
scroll to position [0, 10923]
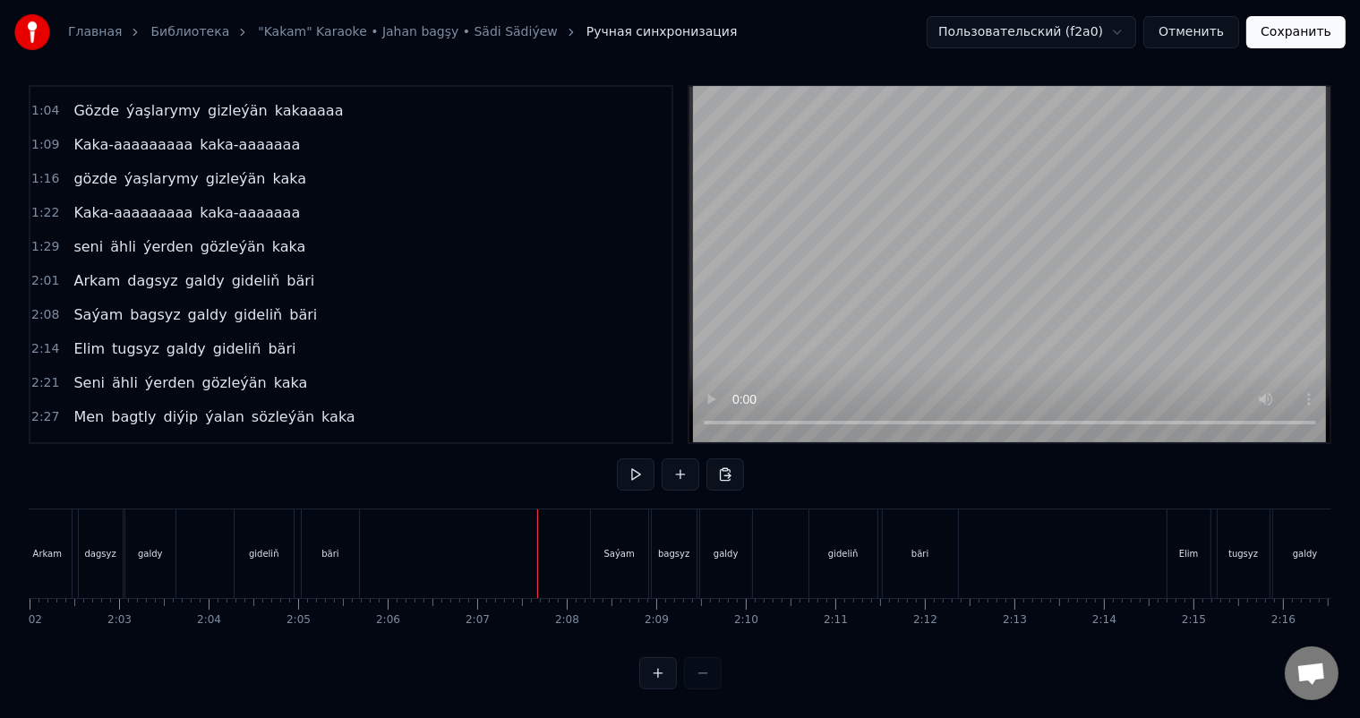
click at [603, 537] on div "Saýam" at bounding box center [619, 553] width 57 height 89
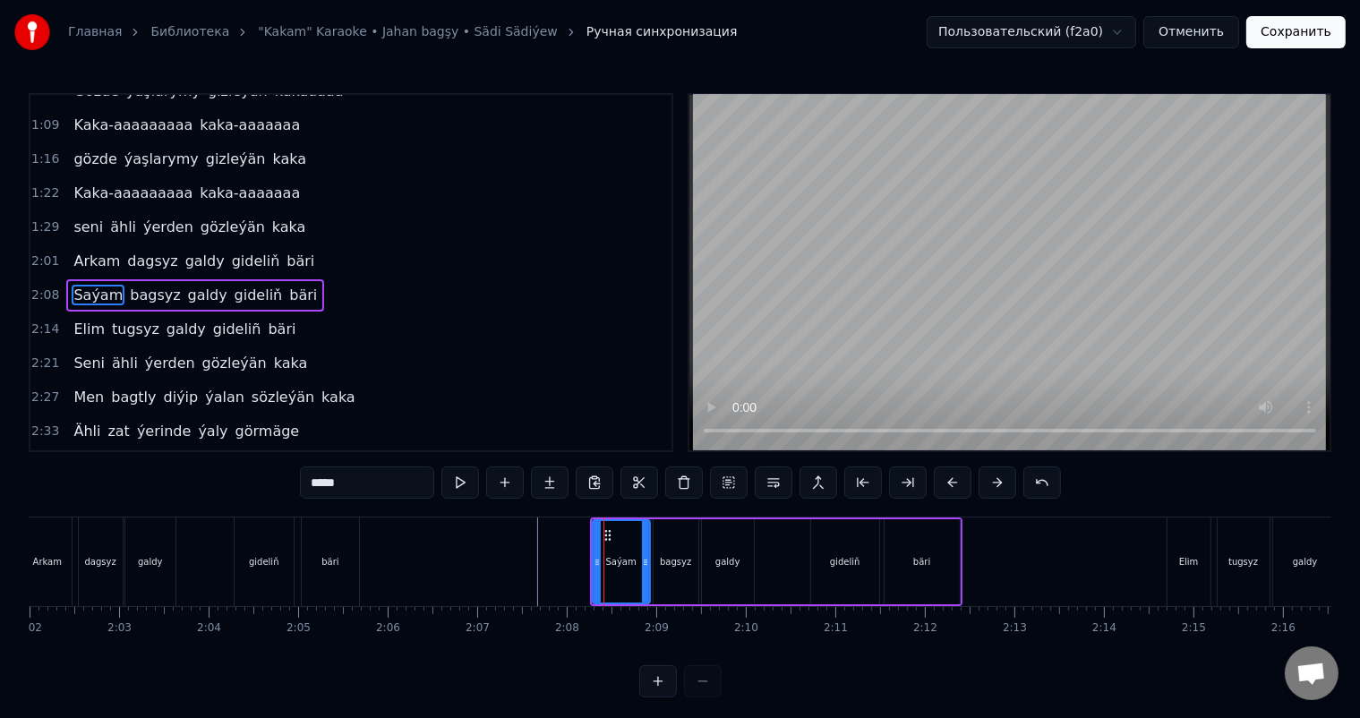
scroll to position [332, 0]
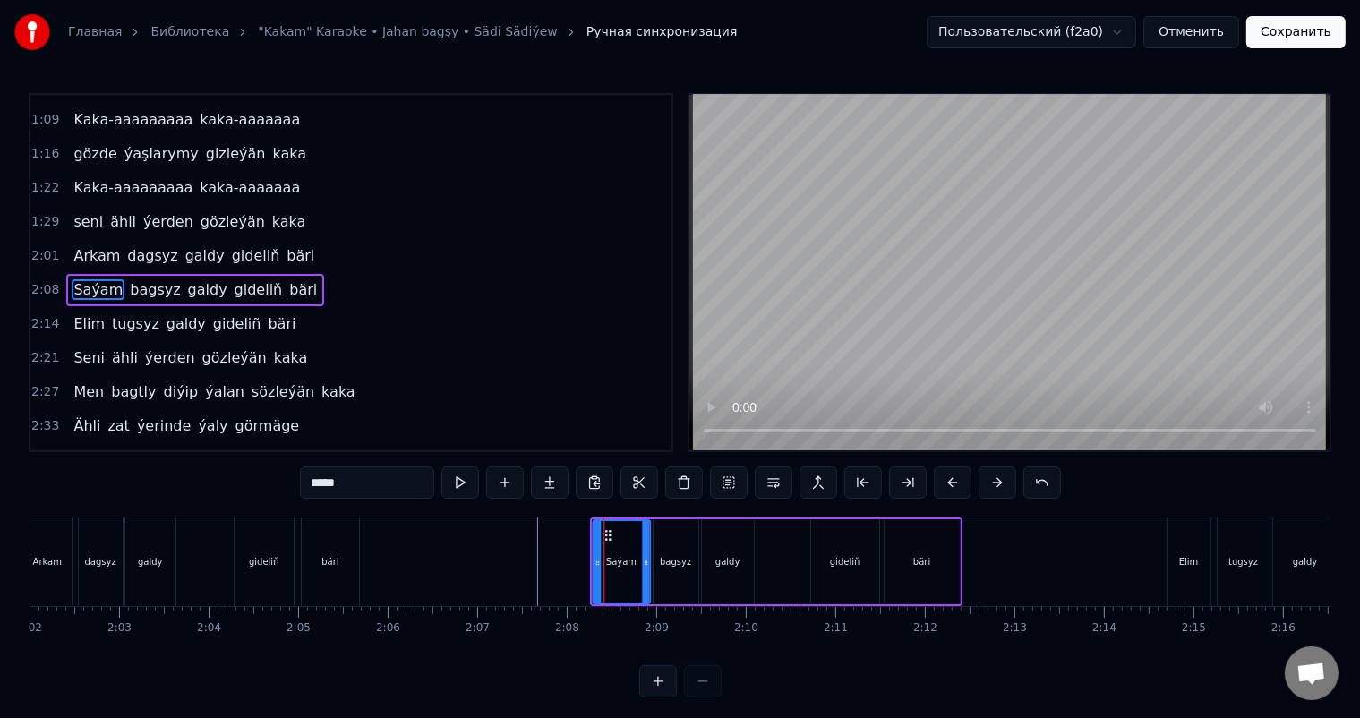
click at [605, 535] on circle at bounding box center [605, 535] width 1 height 1
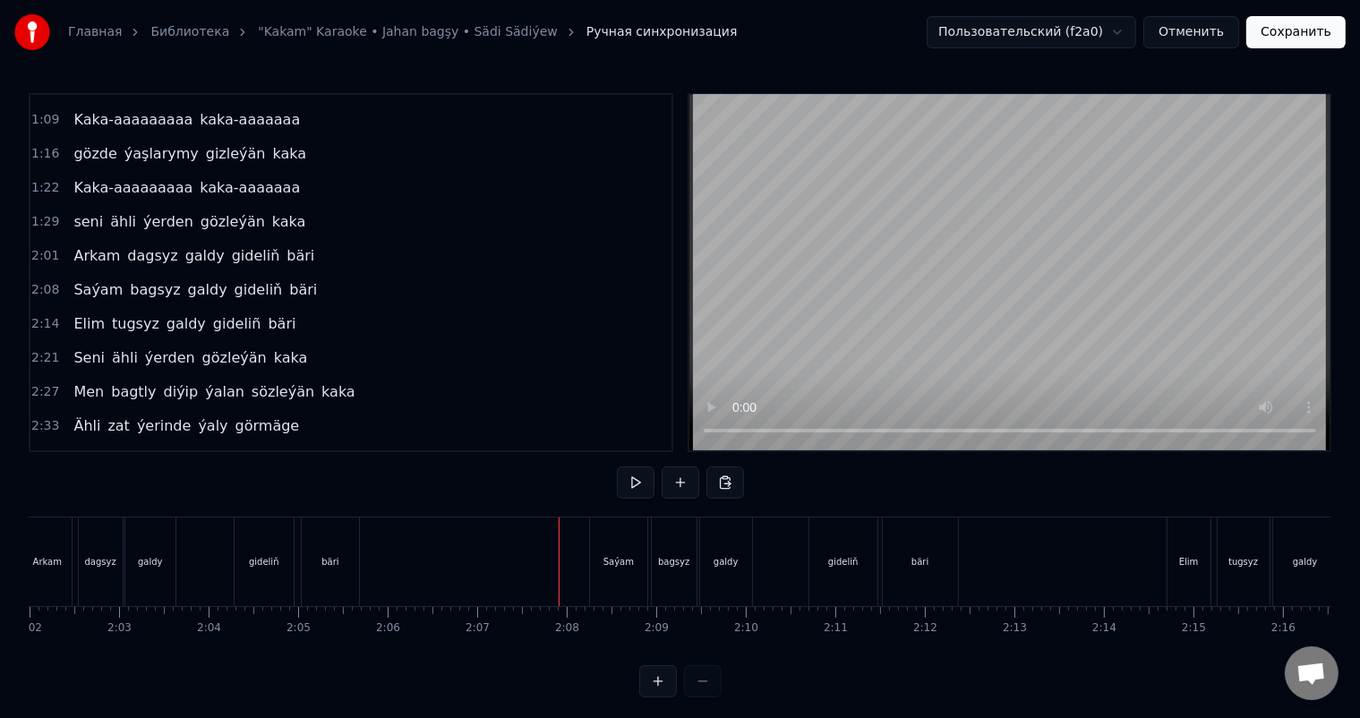
click at [605, 530] on div "Saýam" at bounding box center [618, 562] width 57 height 89
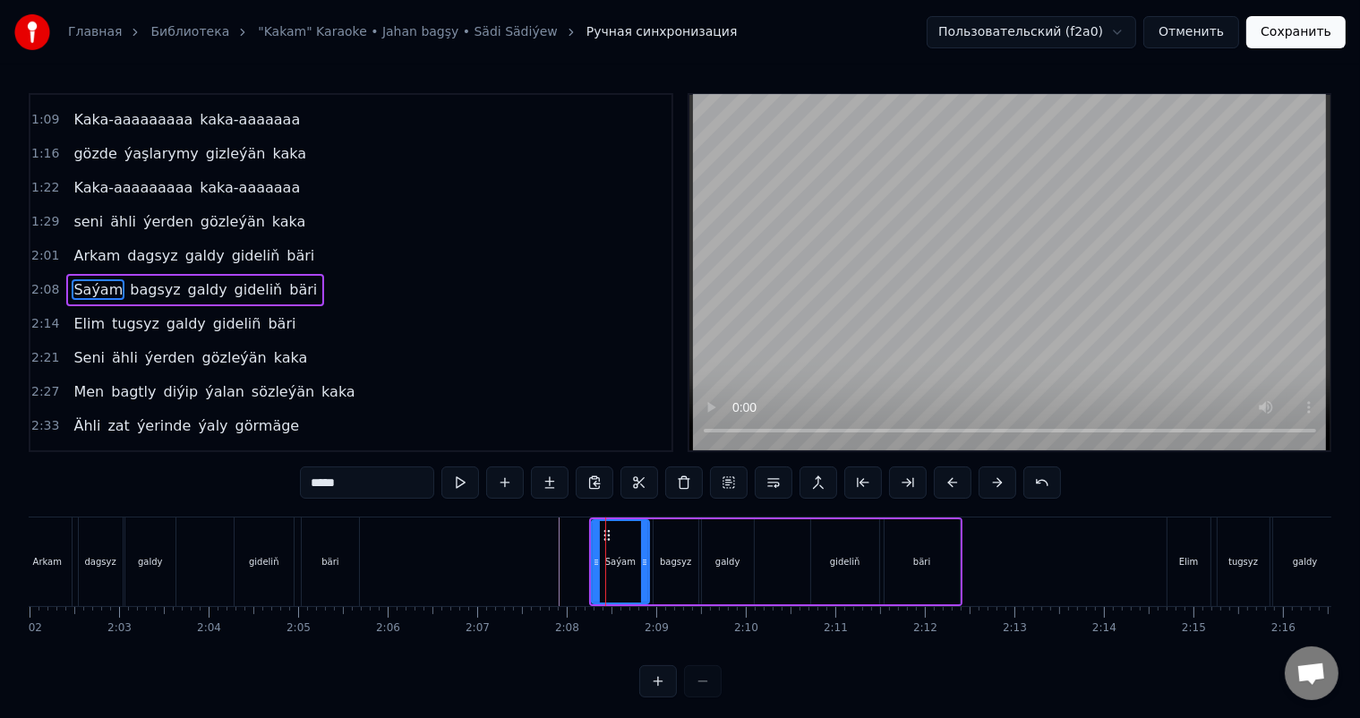
click at [602, 533] on div "Soňky günler sensizligiň derdinden Şeýlebir yüregim bolupdur ýuka Zar bolomsoñ …" at bounding box center [272, 562] width 22333 height 90
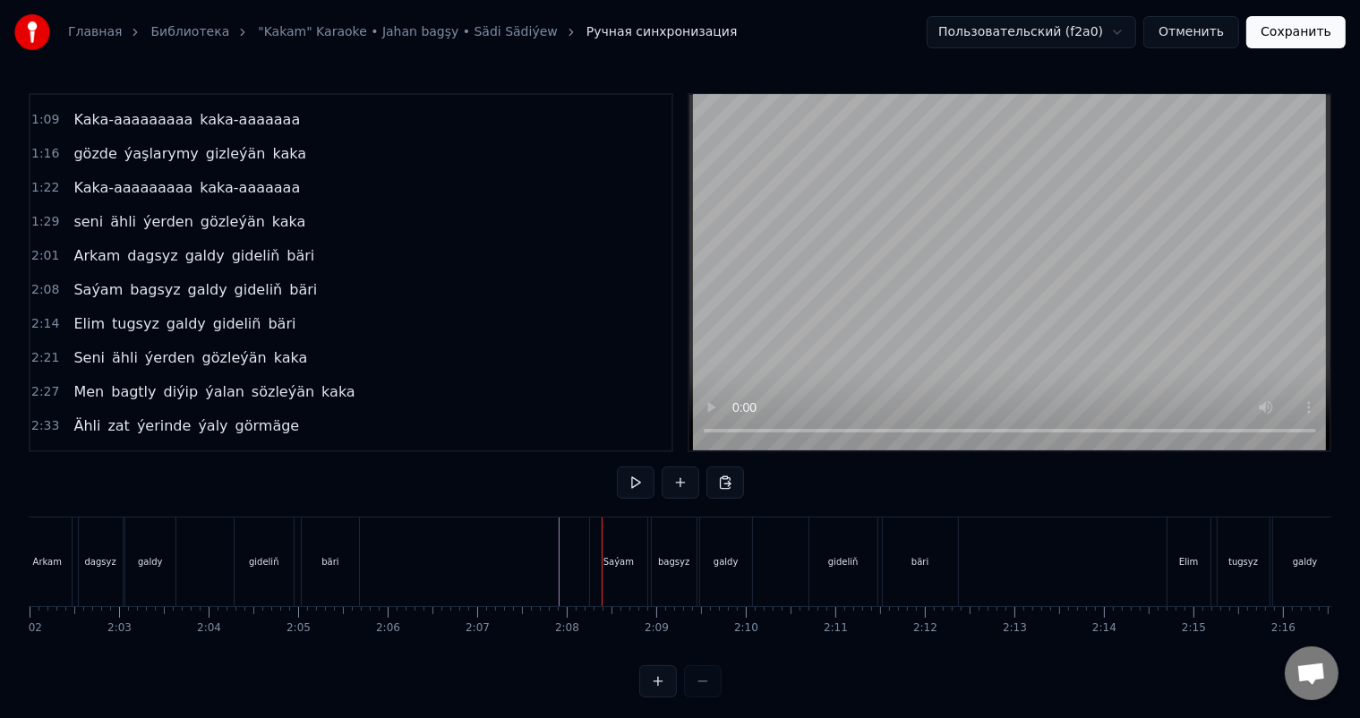
click at [535, 554] on div at bounding box center [272, 562] width 22333 height 89
click at [628, 548] on div "Saýam" at bounding box center [618, 562] width 57 height 89
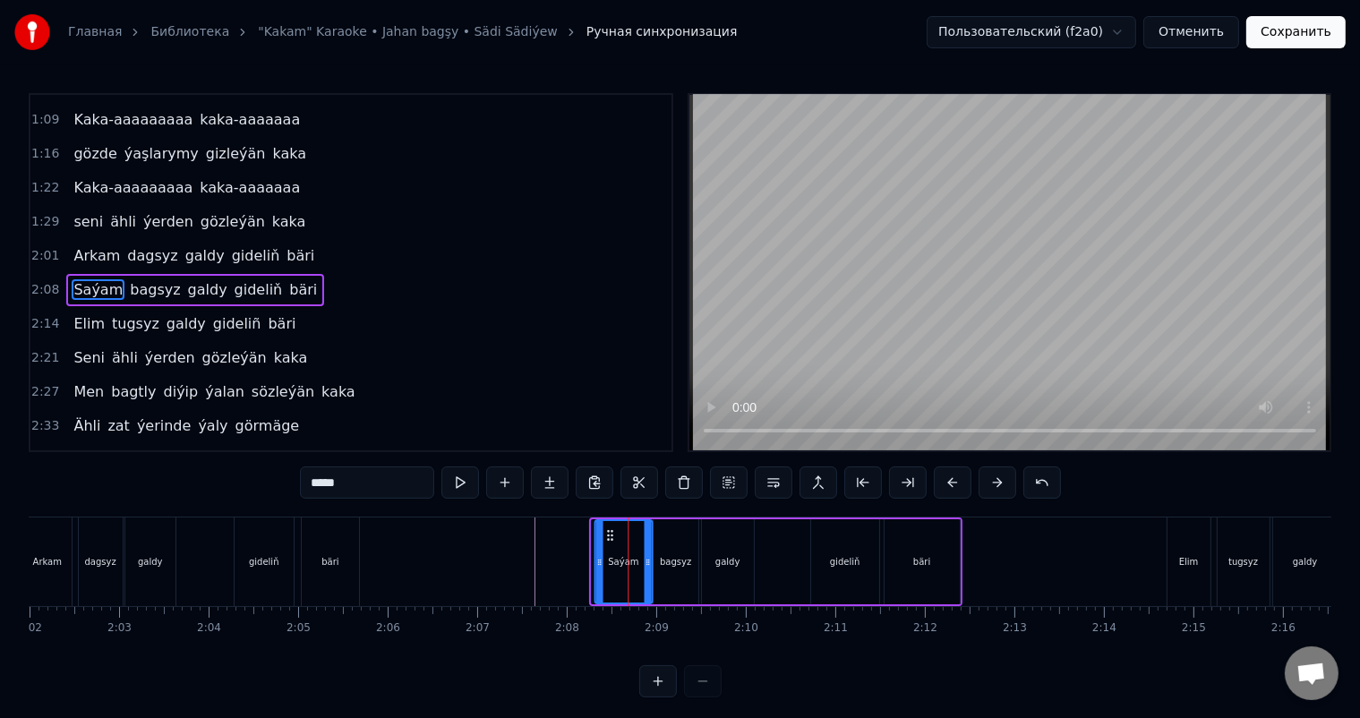
click at [609, 532] on icon at bounding box center [610, 535] width 14 height 14
click at [492, 555] on div at bounding box center [272, 562] width 22333 height 89
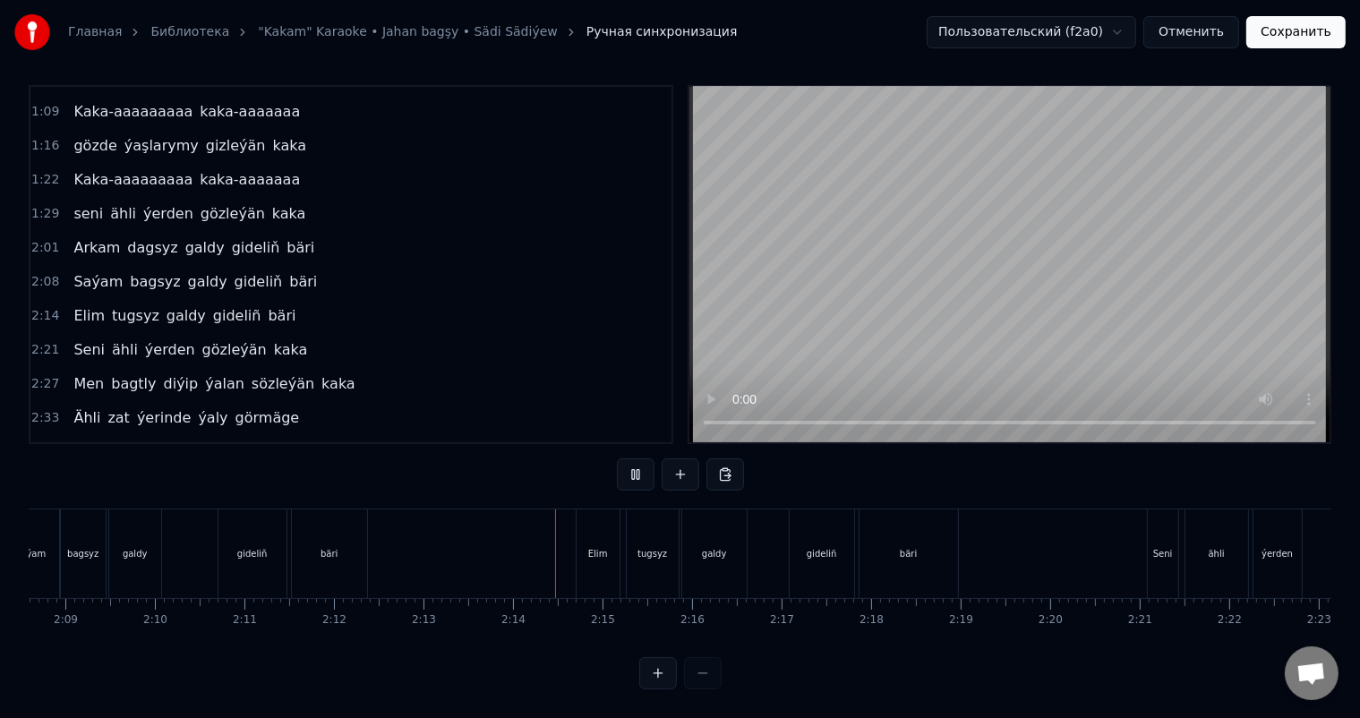
scroll to position [0, 11565]
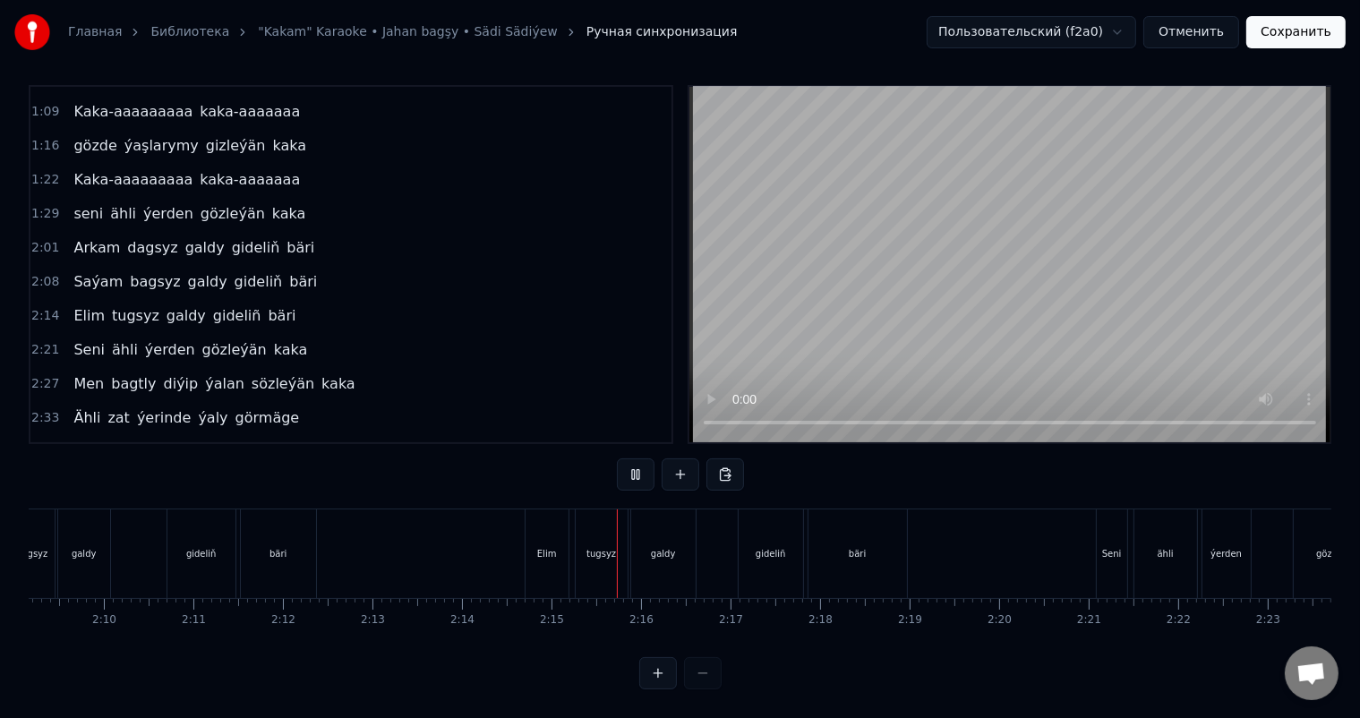
click at [544, 547] on div "Elim" at bounding box center [547, 553] width 20 height 13
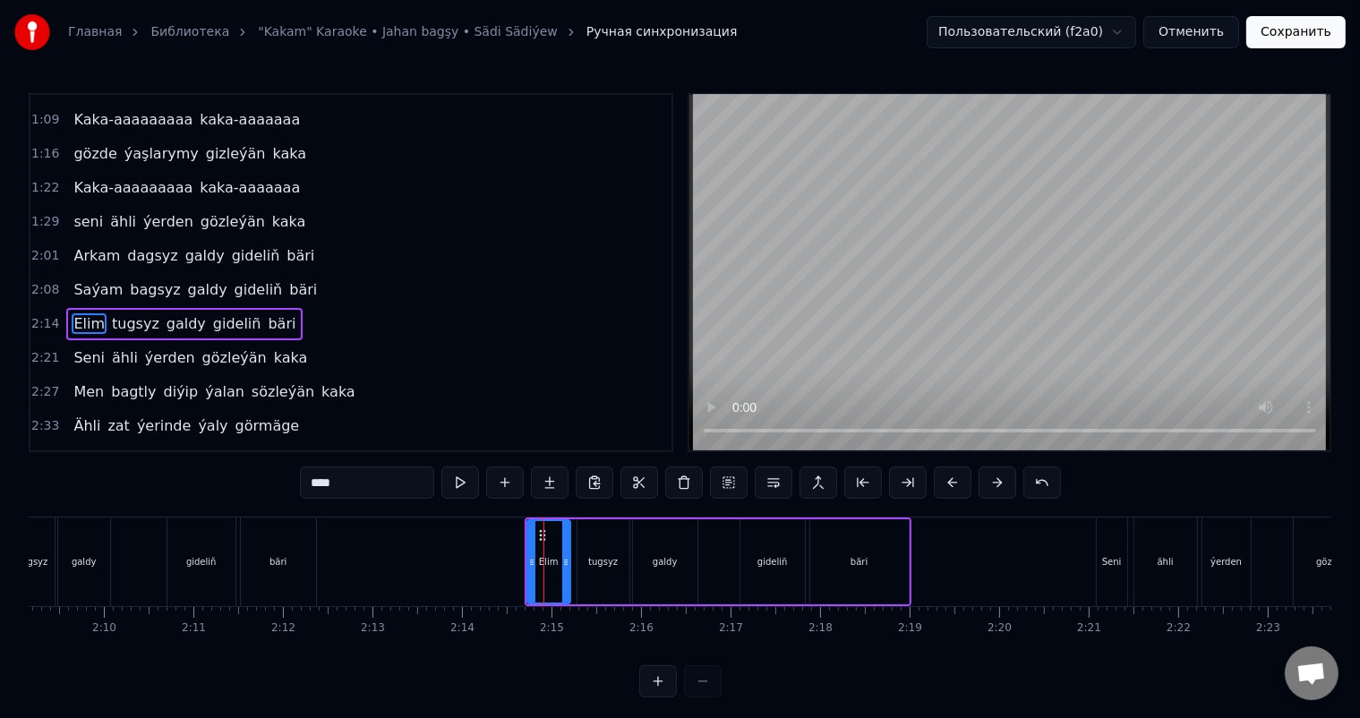
scroll to position [365, 0]
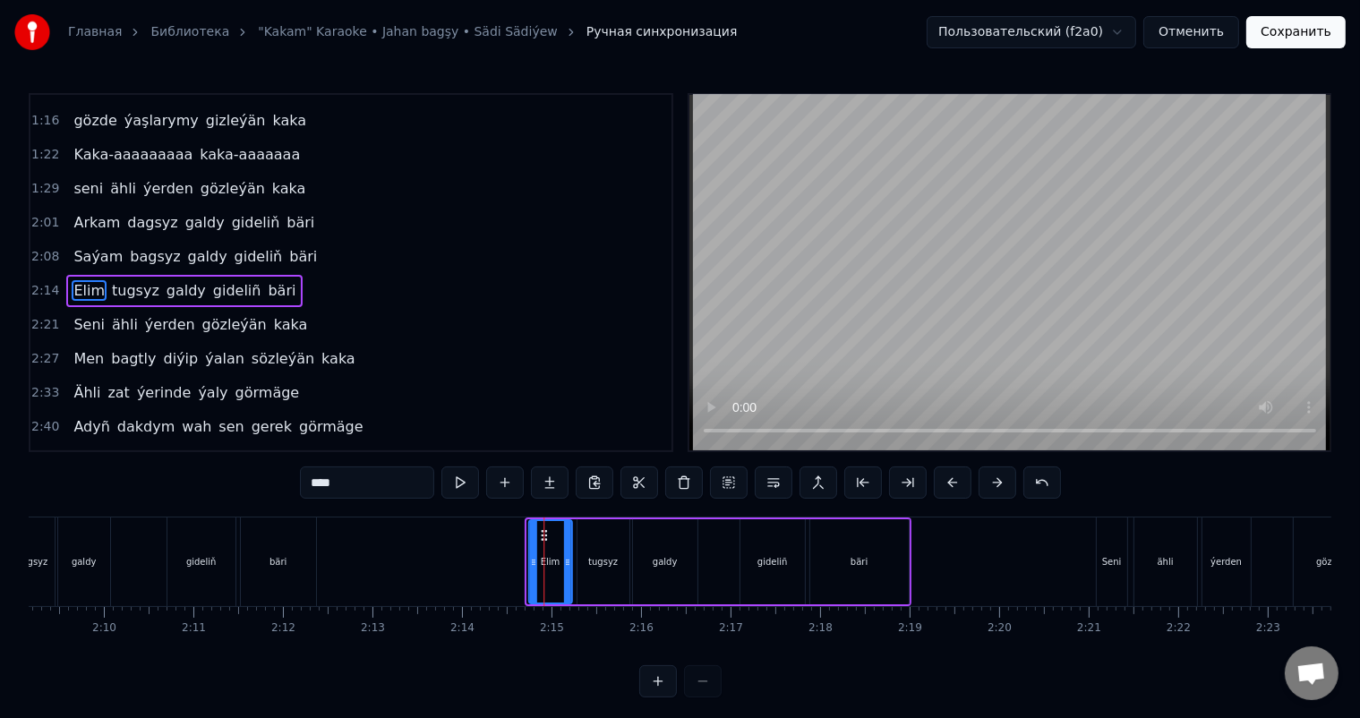
click at [541, 531] on icon at bounding box center [543, 535] width 14 height 14
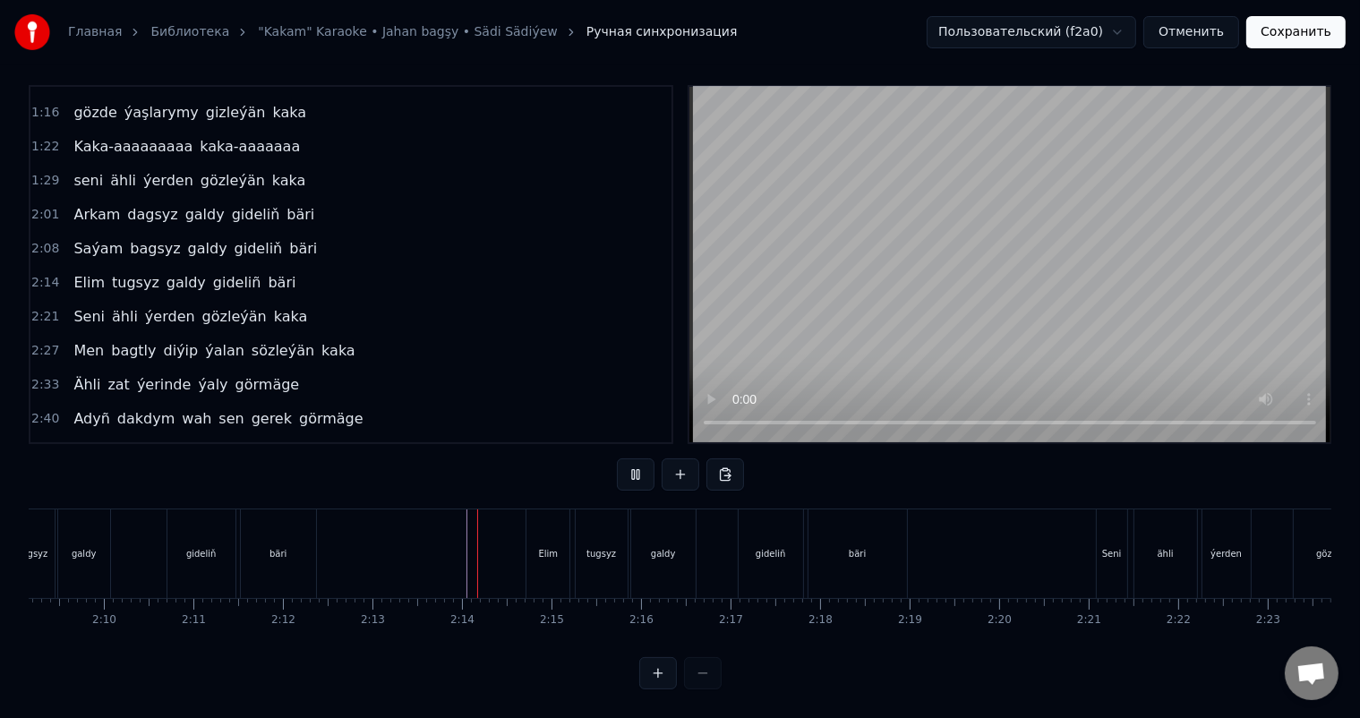
scroll to position [23, 0]
click at [562, 534] on div "Elim" at bounding box center [547, 553] width 43 height 89
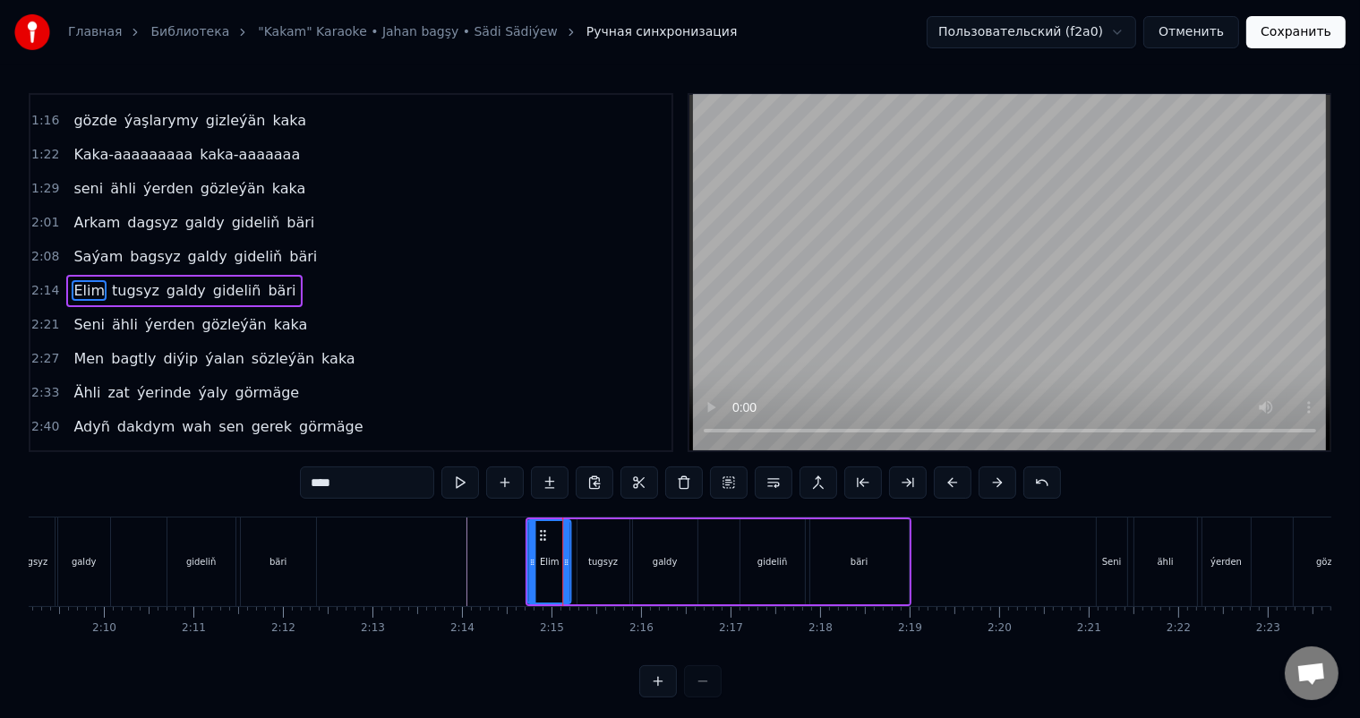
click at [543, 534] on icon at bounding box center [542, 535] width 14 height 14
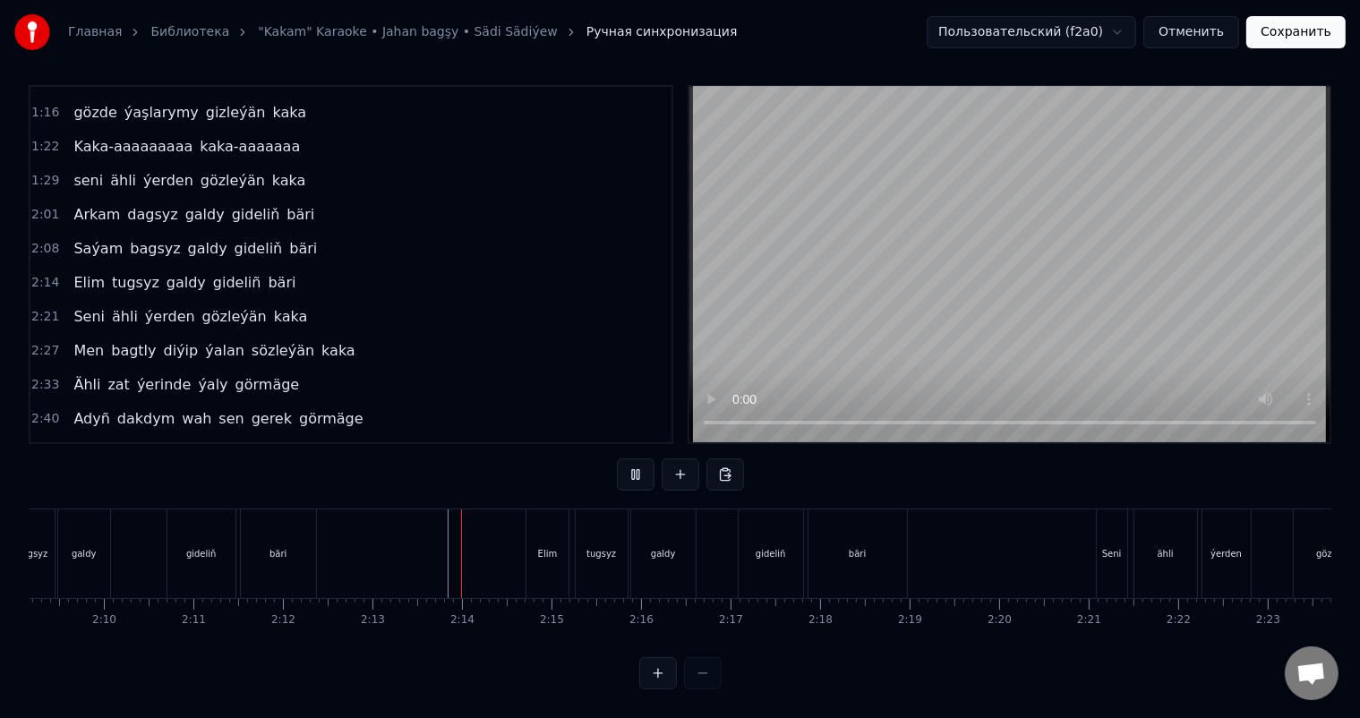
scroll to position [23, 0]
click at [775, 547] on div "gideliñ" at bounding box center [771, 553] width 30 height 13
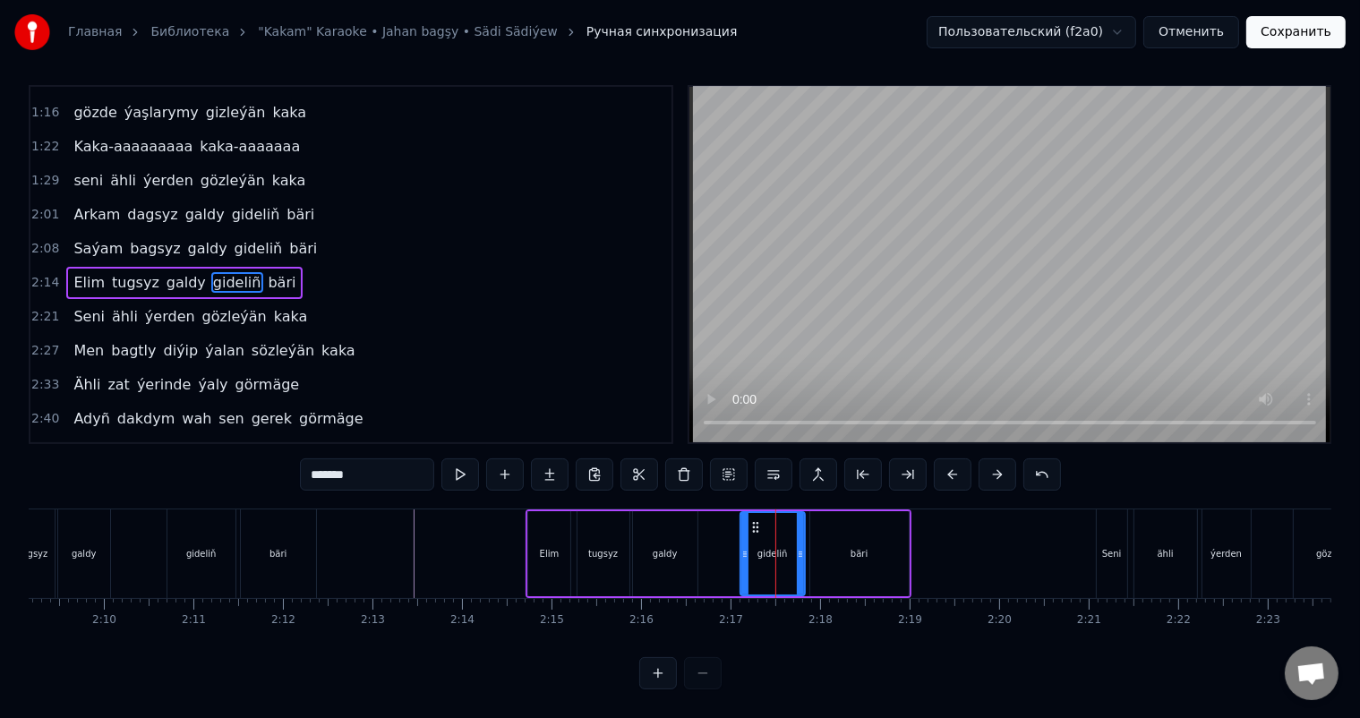
scroll to position [0, 0]
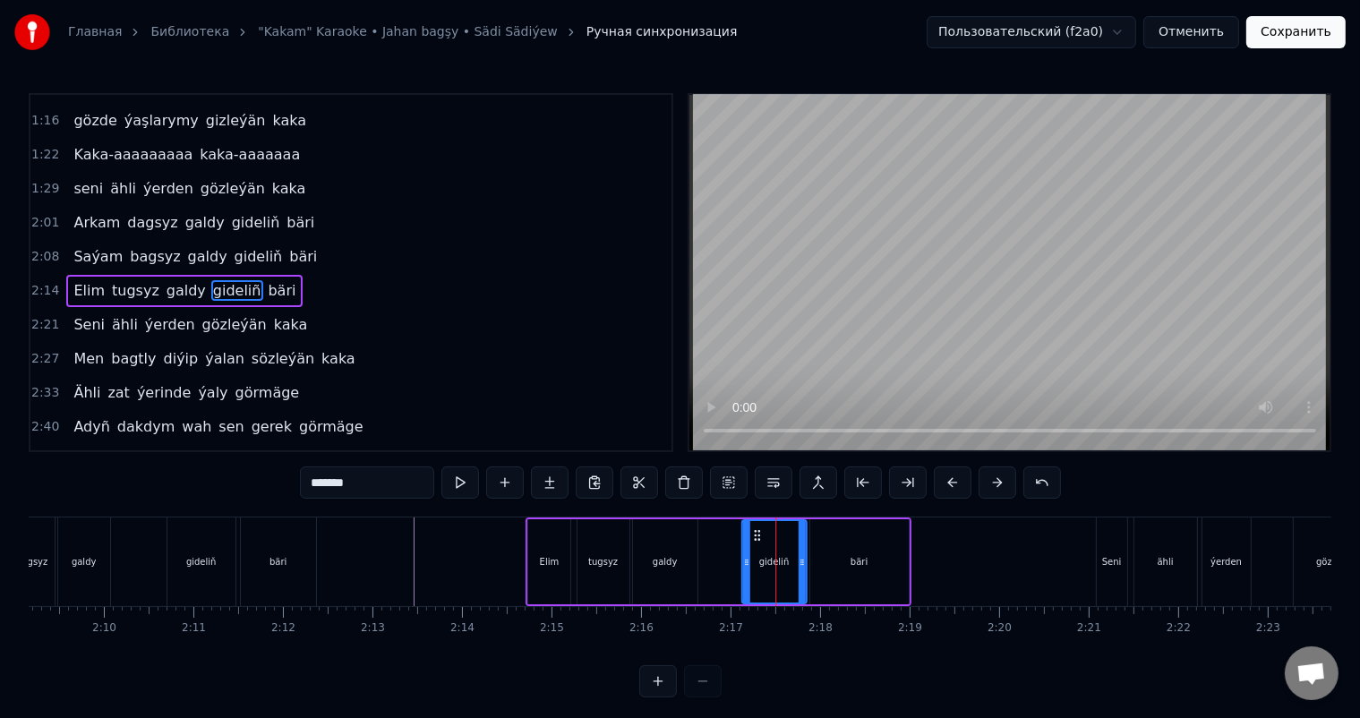
click at [753, 532] on icon at bounding box center [756, 535] width 14 height 14
click at [848, 554] on div "bäri" at bounding box center [859, 561] width 98 height 85
type input "****"
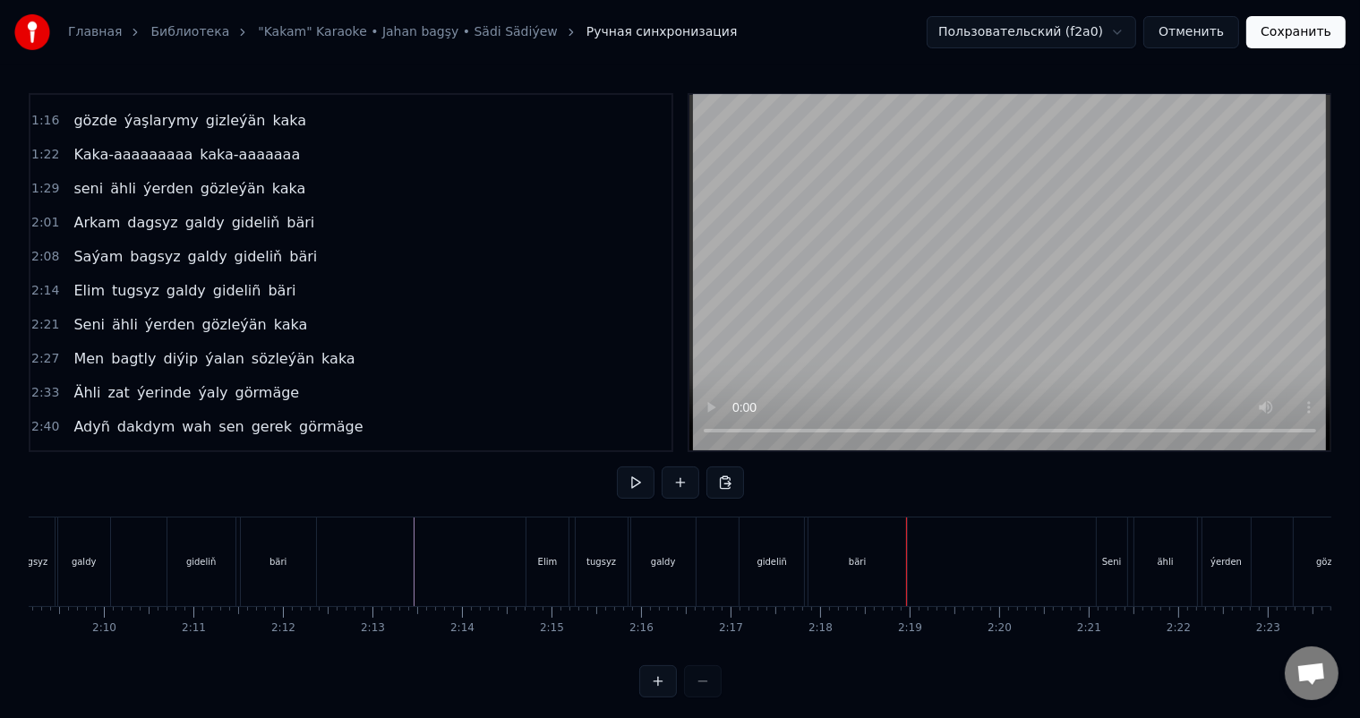
click at [899, 559] on div "bäri" at bounding box center [858, 562] width 98 height 89
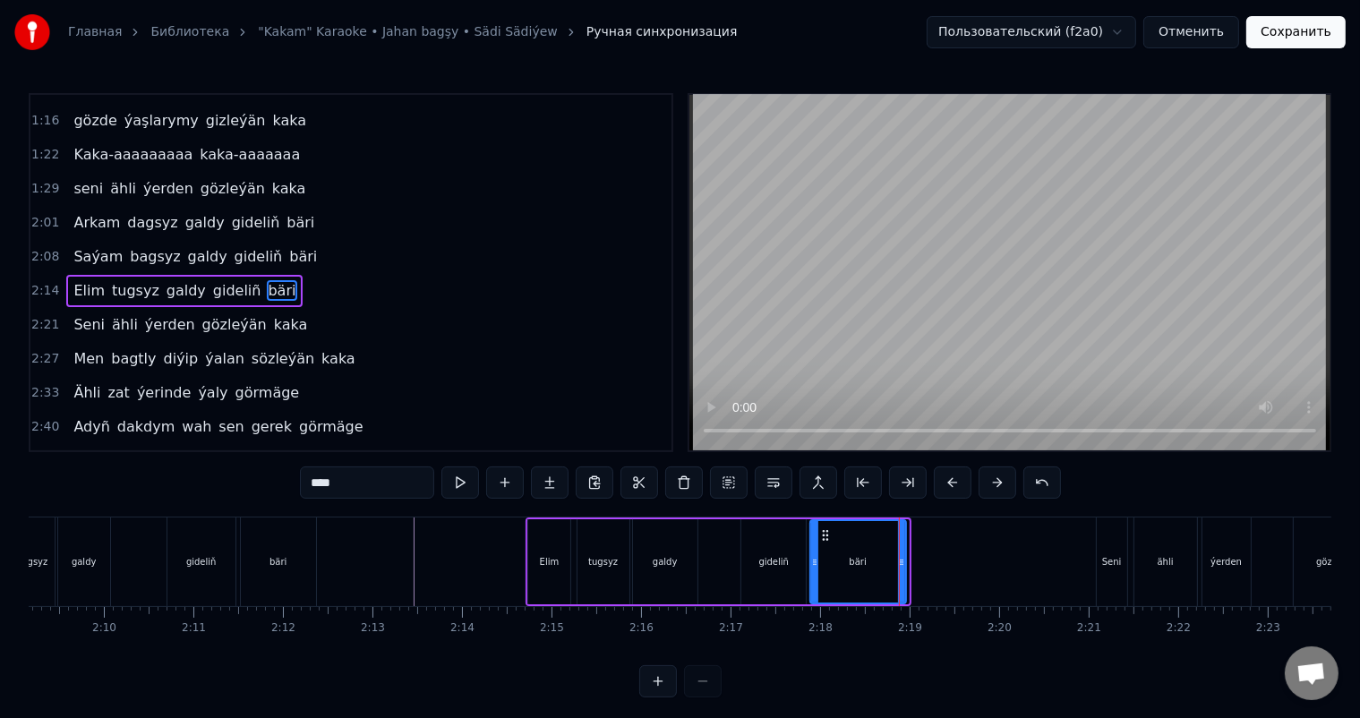
click at [904, 562] on icon at bounding box center [901, 562] width 7 height 14
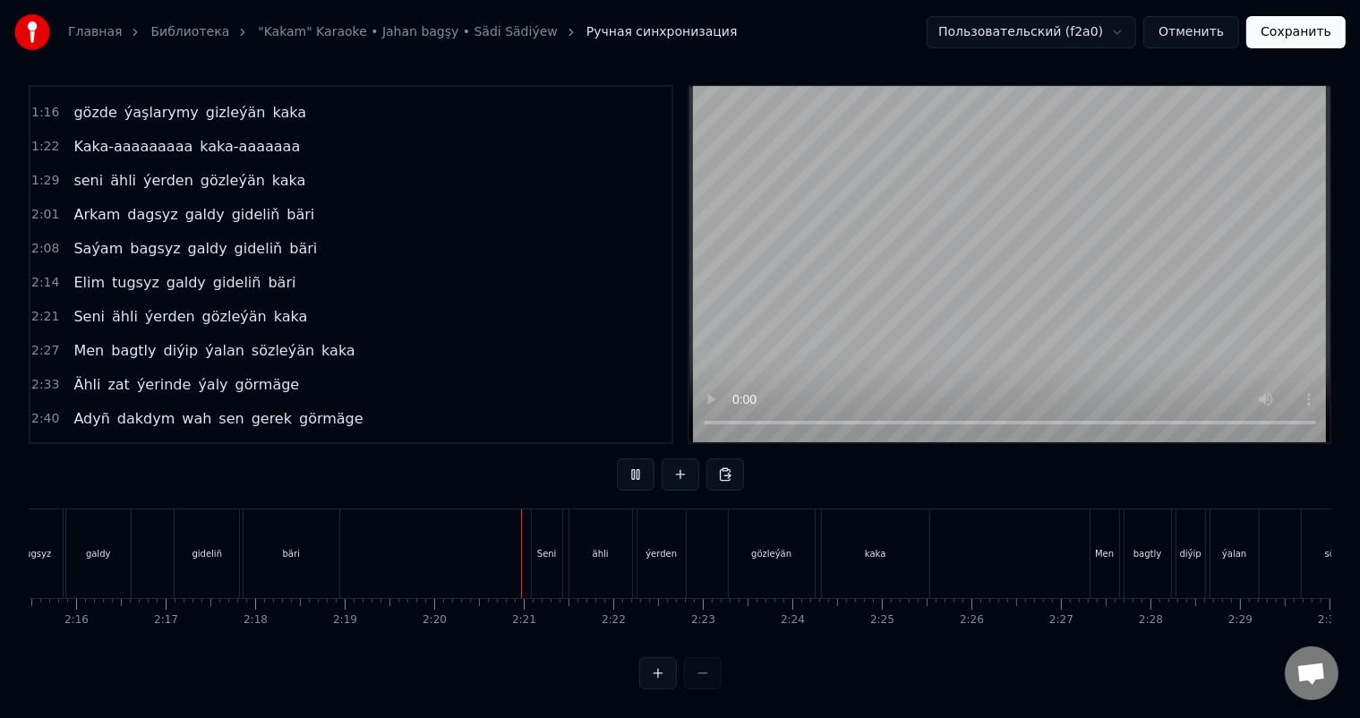
scroll to position [0, 12155]
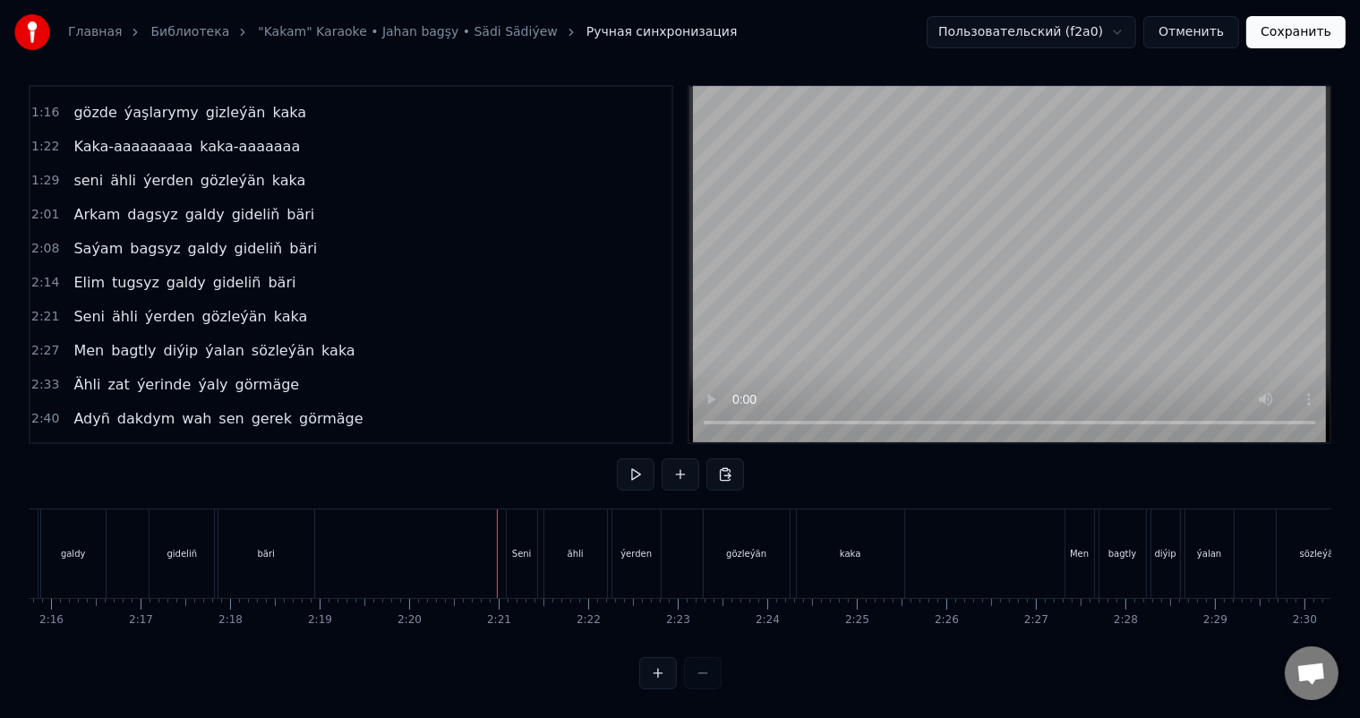
click at [513, 547] on div "Seni" at bounding box center [522, 553] width 20 height 13
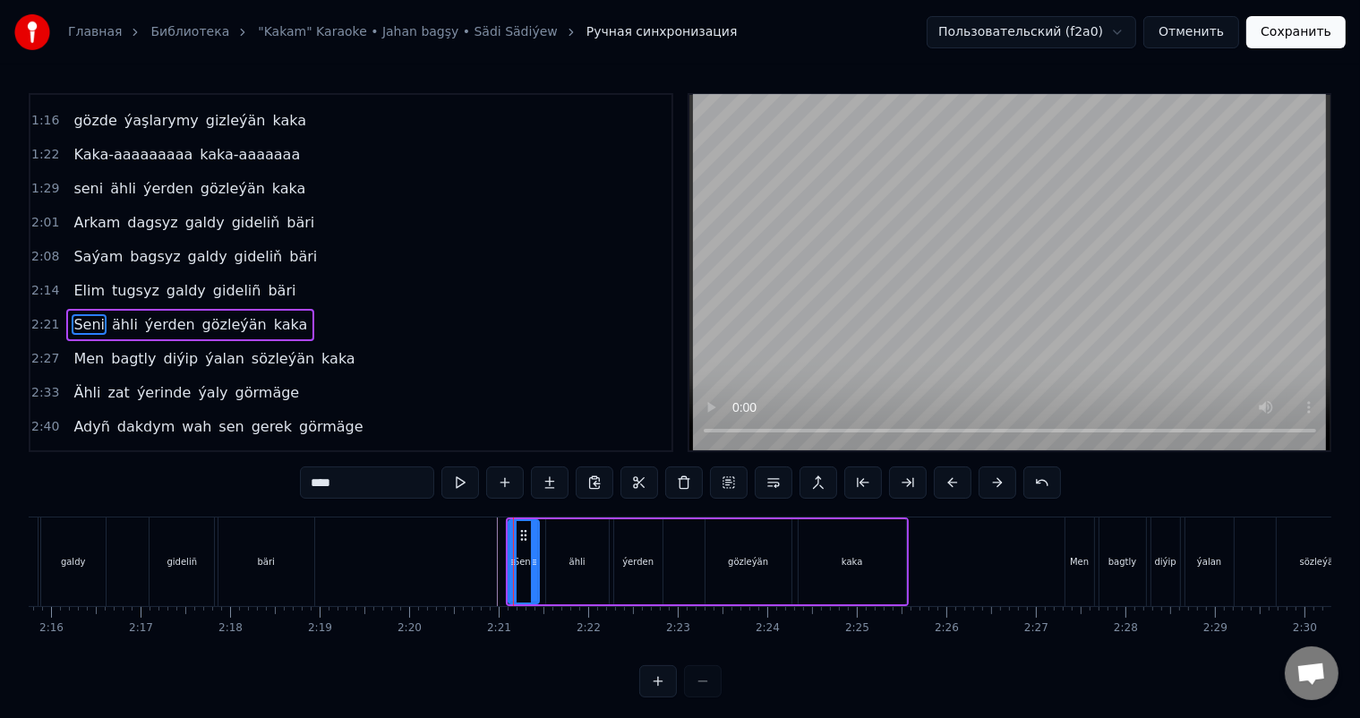
scroll to position [398, 0]
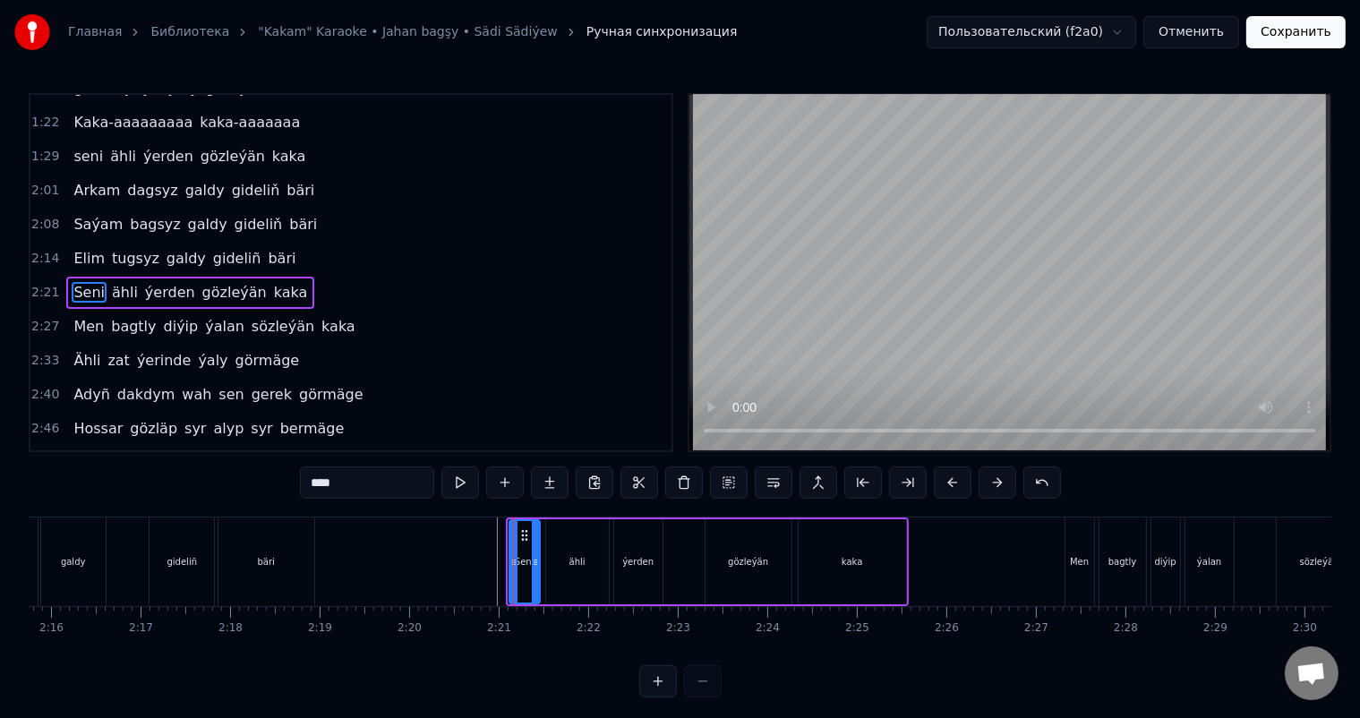
click at [526, 535] on circle at bounding box center [526, 535] width 1 height 1
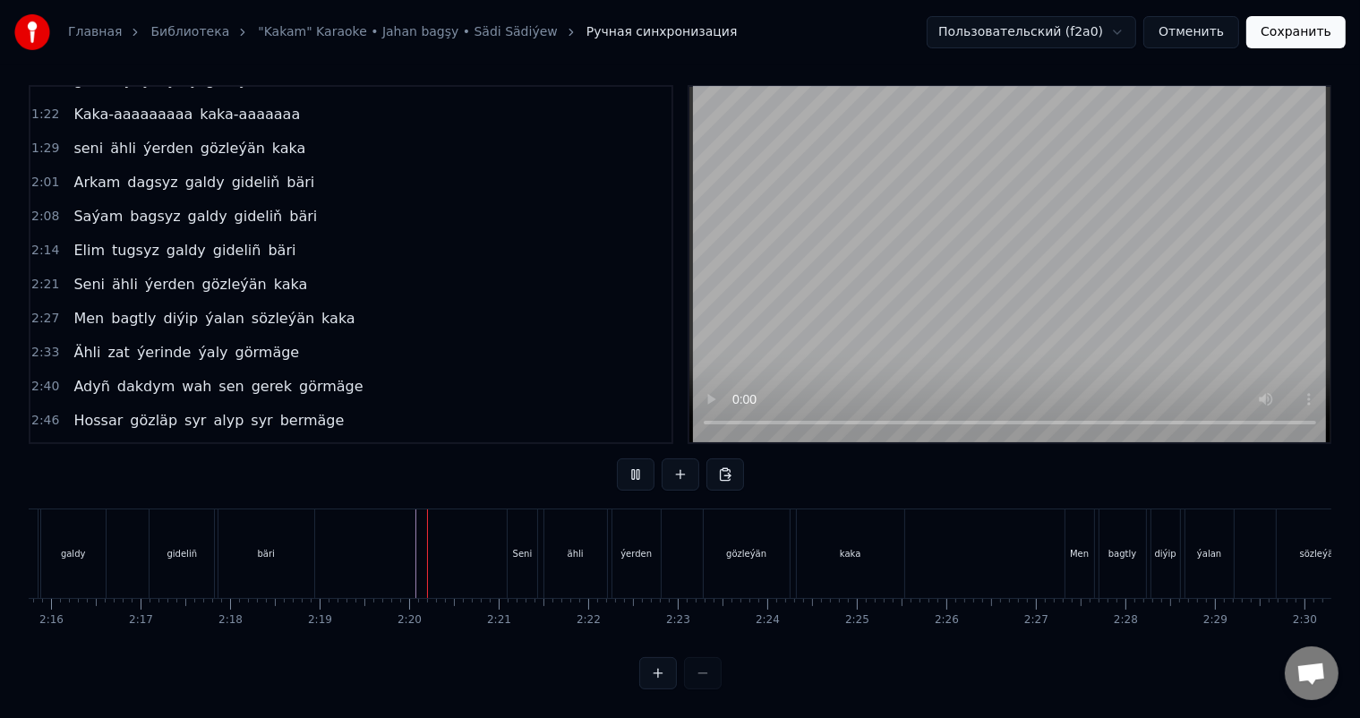
scroll to position [23, 0]
click at [740, 528] on div "gözleýän" at bounding box center [747, 553] width 86 height 89
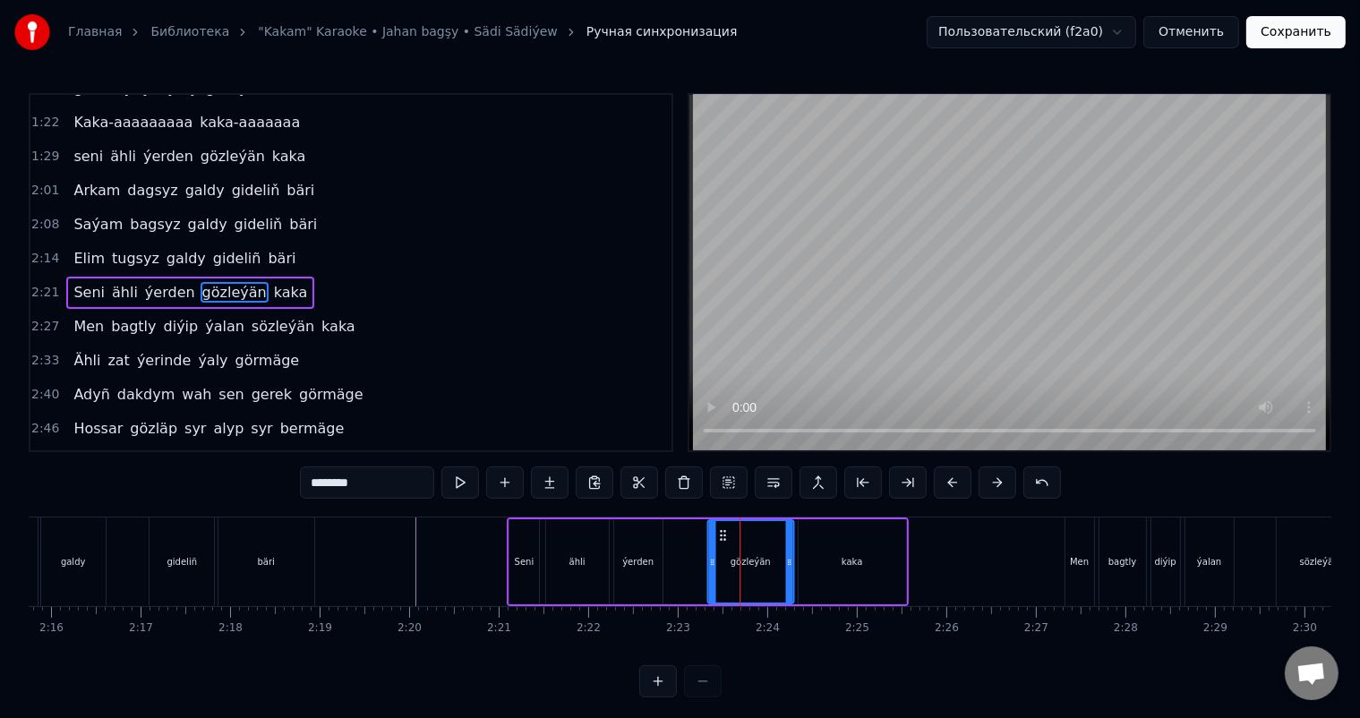
click at [718, 528] on icon at bounding box center [722, 535] width 14 height 14
click at [837, 534] on div "kaka" at bounding box center [852, 561] width 107 height 85
type input "****"
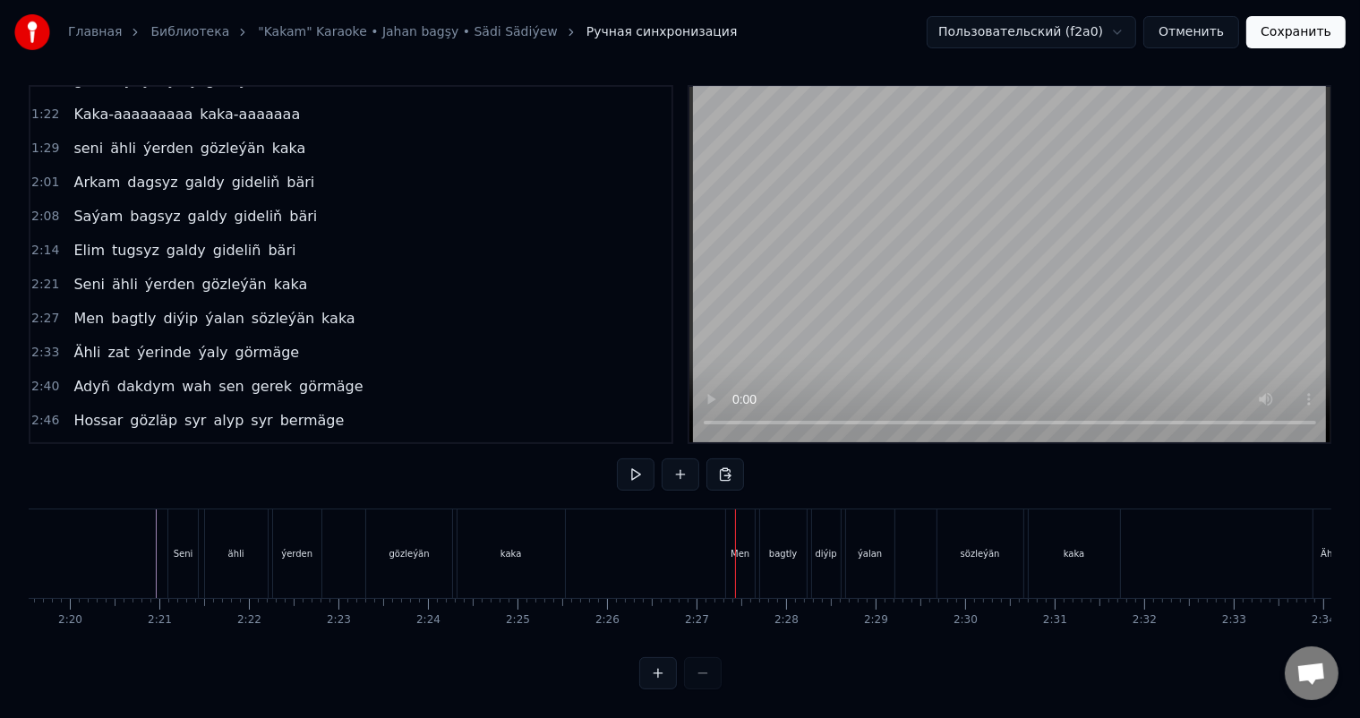
scroll to position [0, 12532]
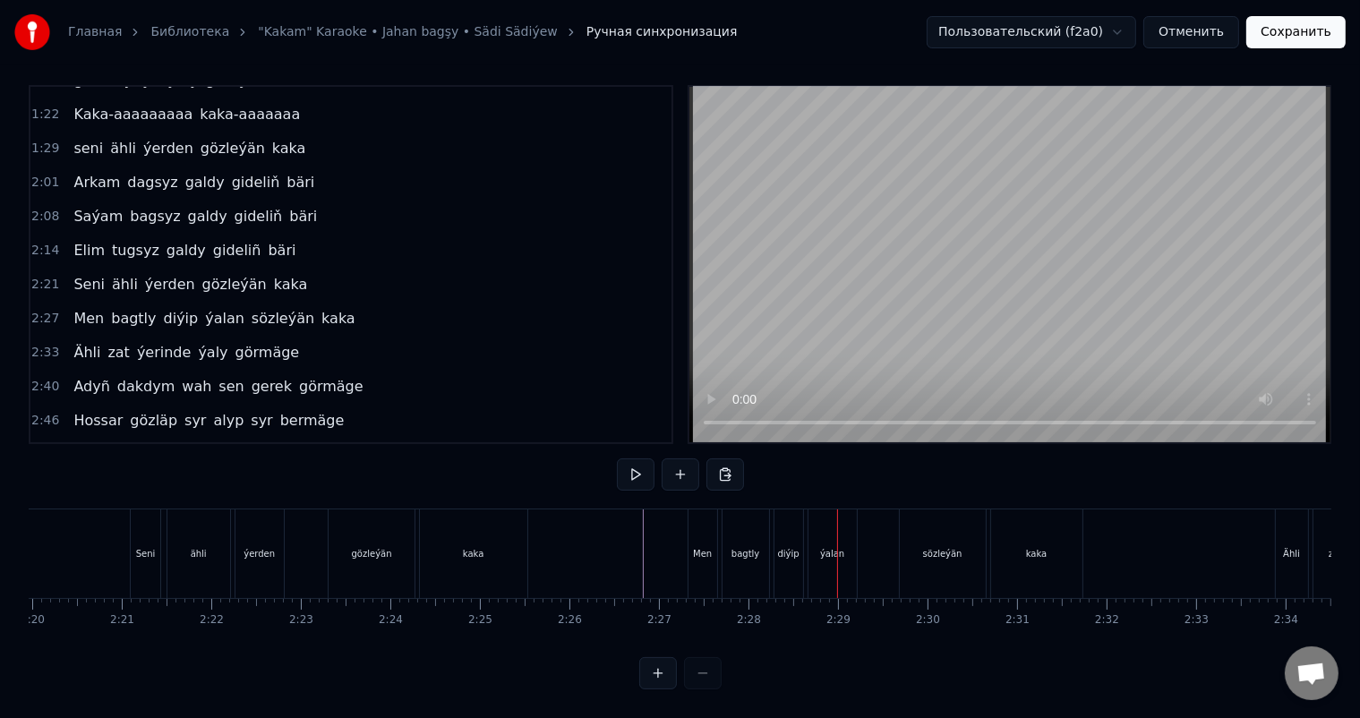
click at [703, 518] on div "Men" at bounding box center [703, 553] width 29 height 89
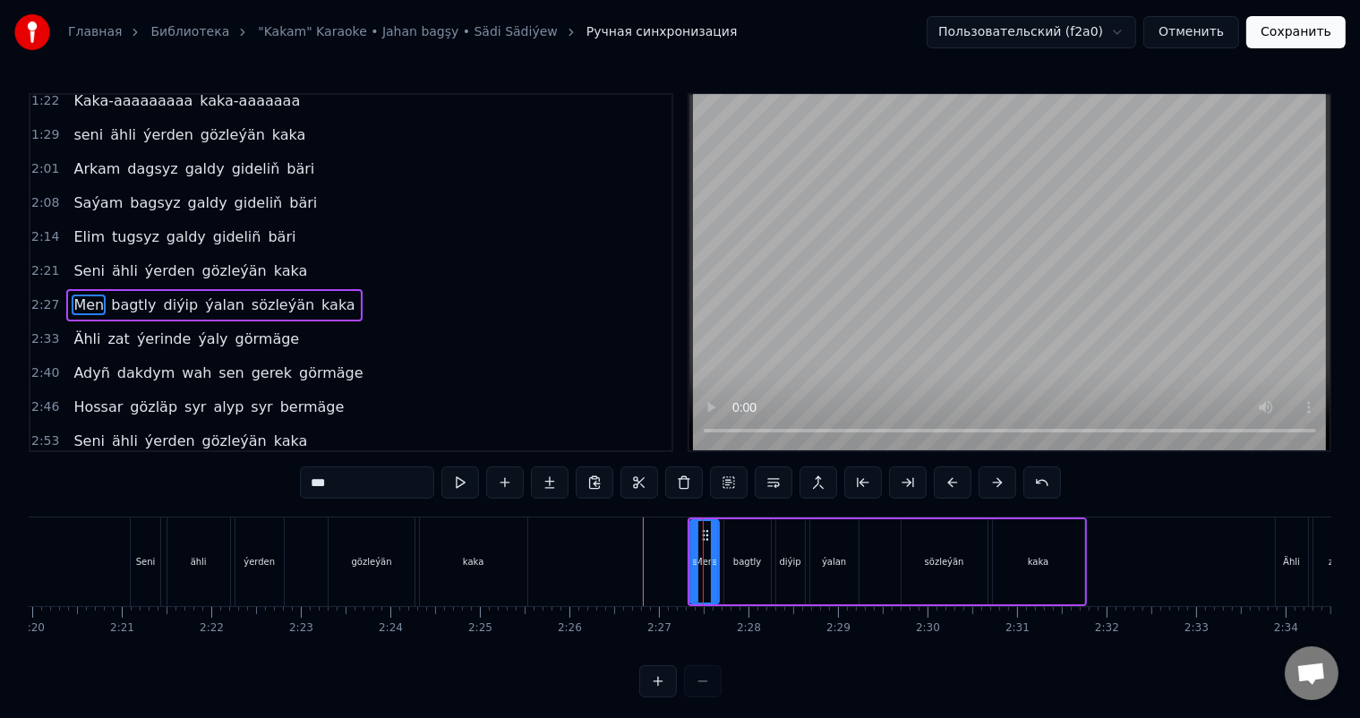
scroll to position [23, 0]
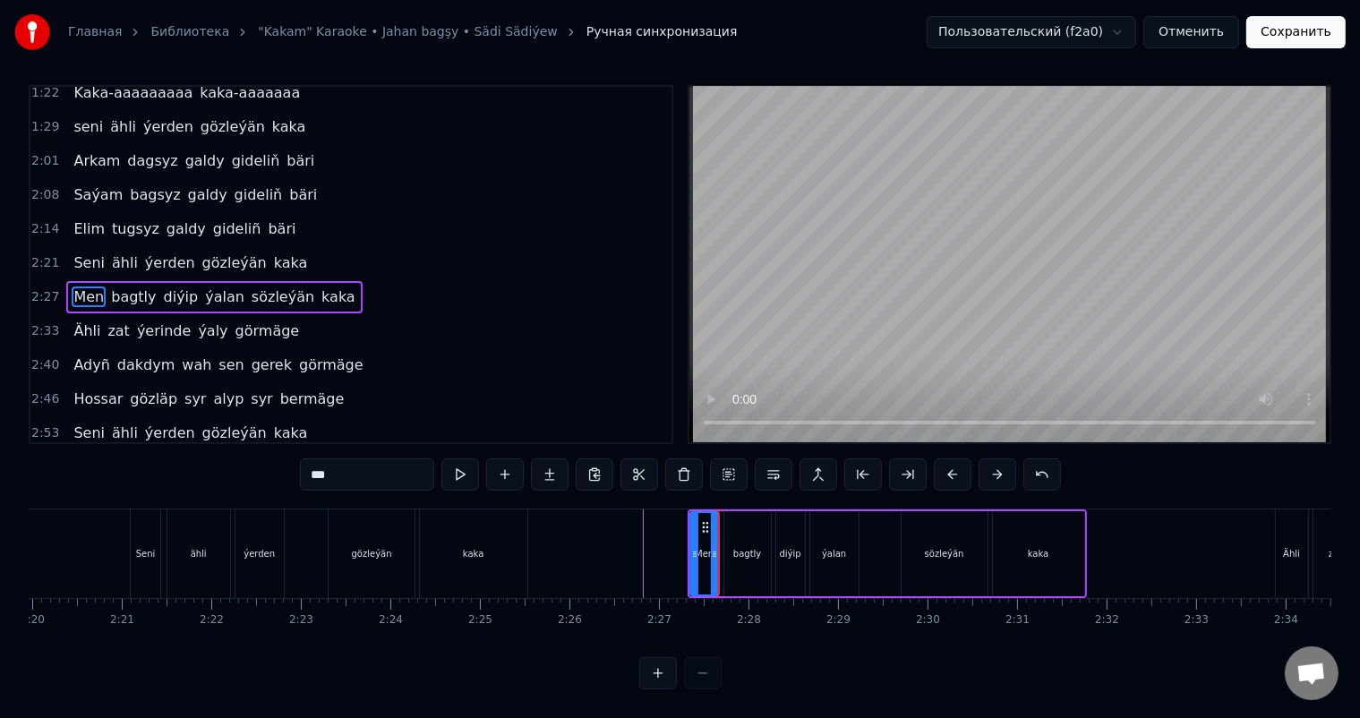
click at [750, 529] on div "bagtly" at bounding box center [747, 553] width 47 height 85
type input "******"
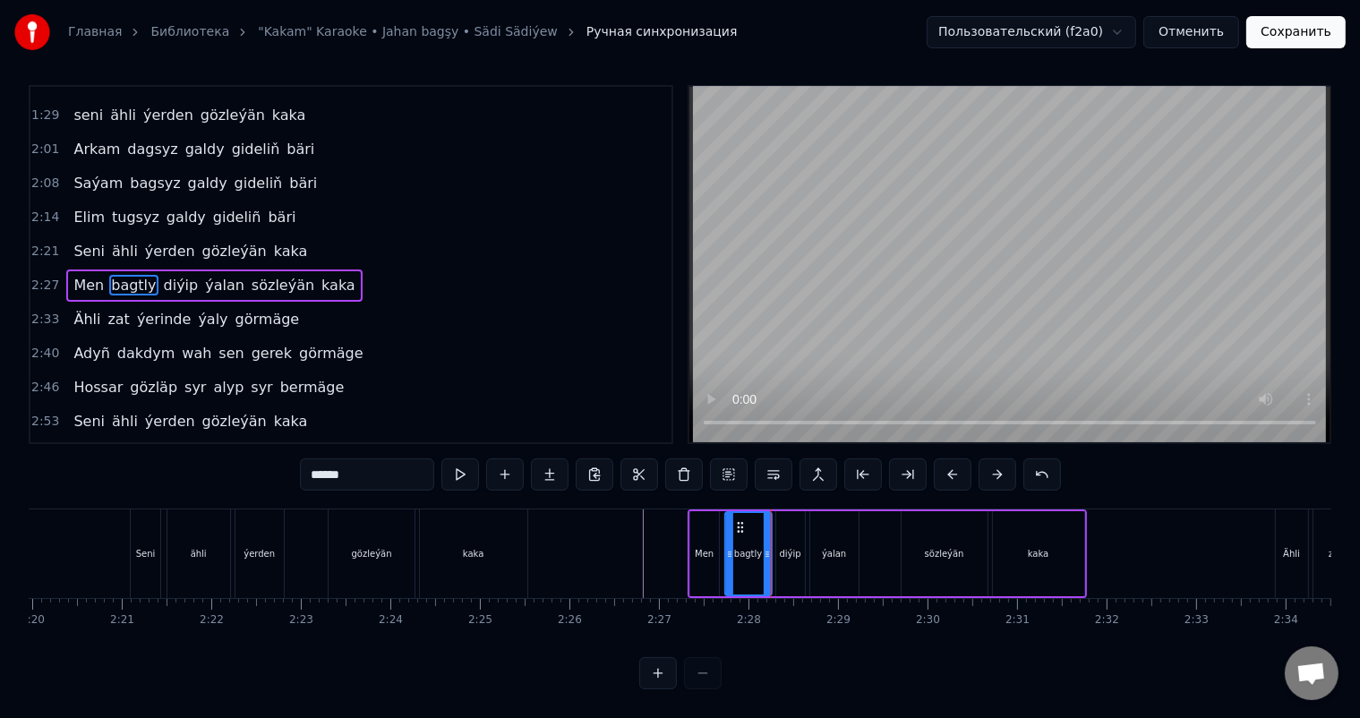
click at [740, 520] on icon at bounding box center [739, 527] width 14 height 14
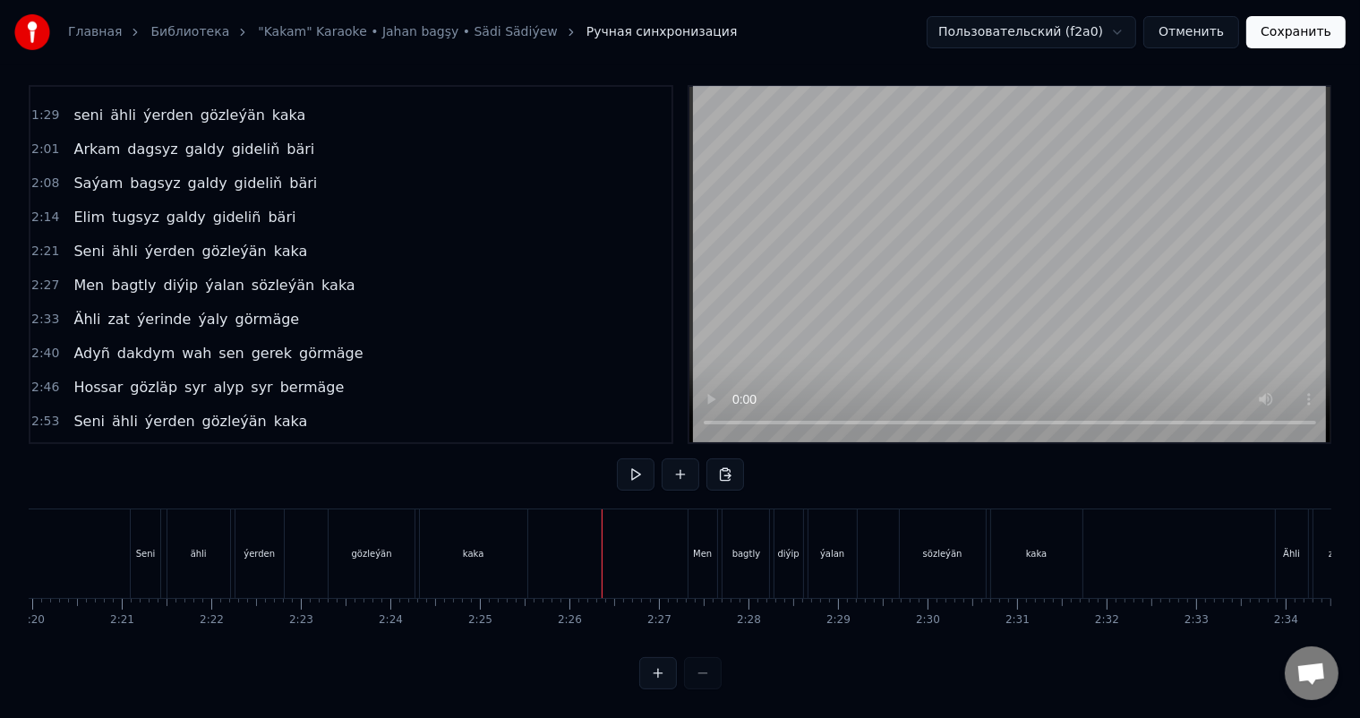
click at [695, 520] on div "Men" at bounding box center [703, 553] width 29 height 89
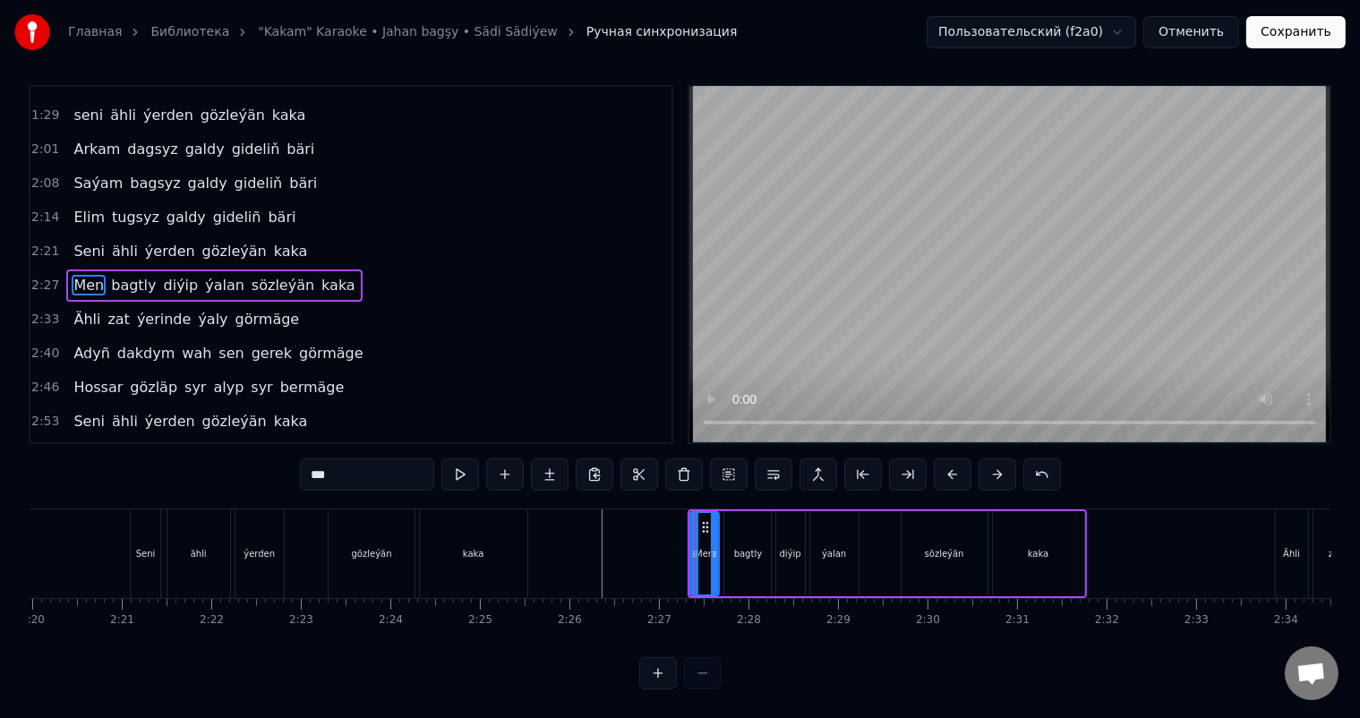
scroll to position [0, 0]
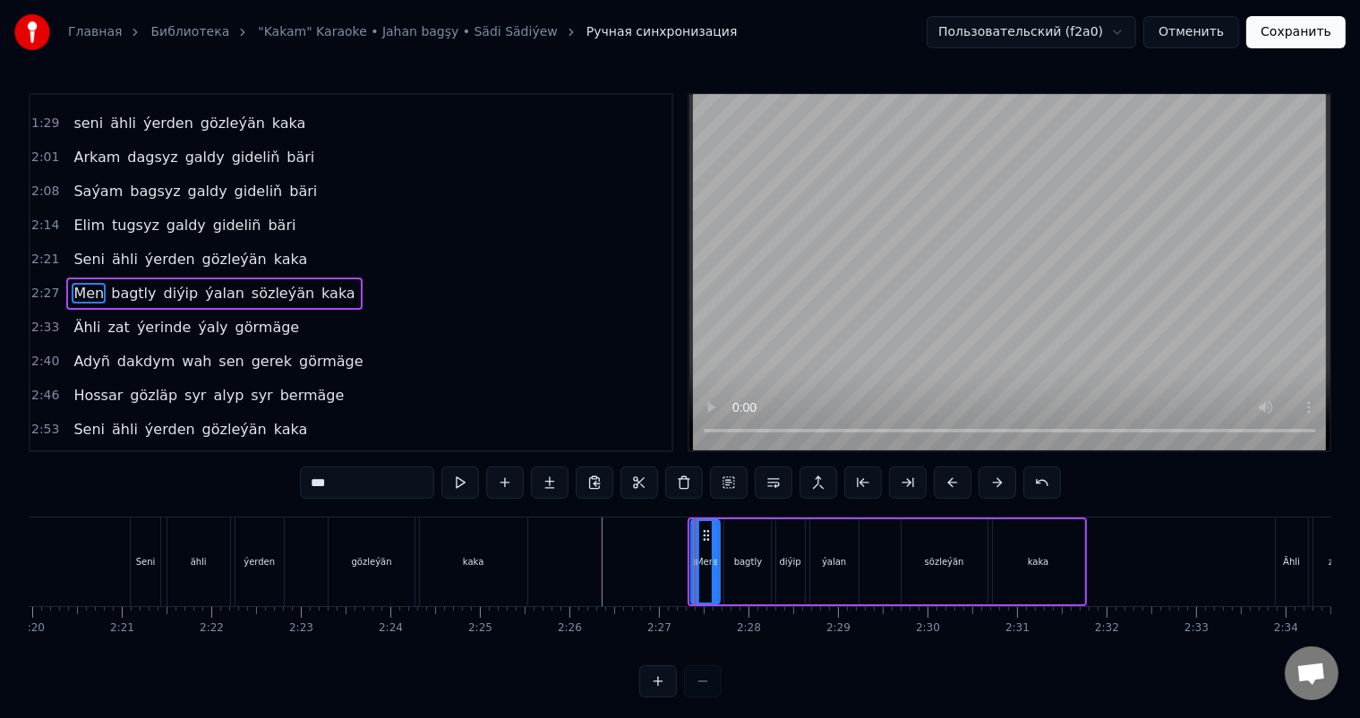
click at [702, 529] on icon at bounding box center [705, 535] width 14 height 14
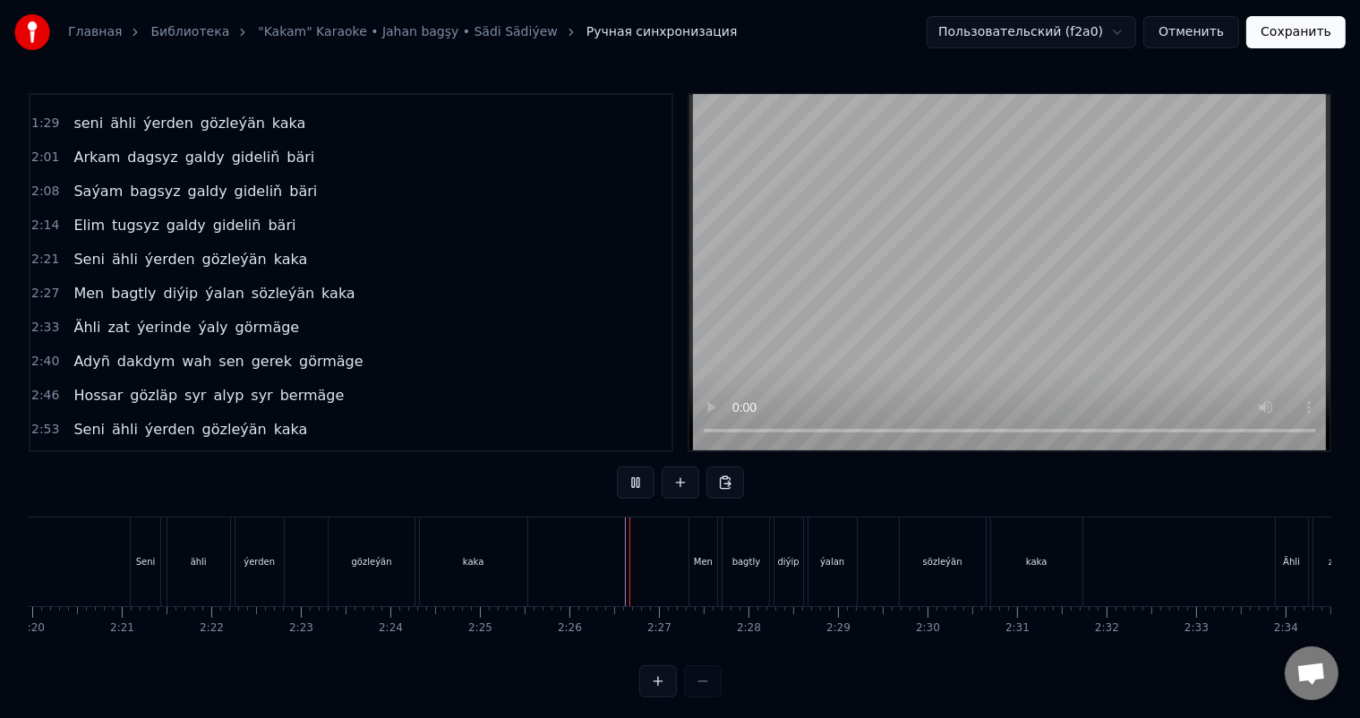
scroll to position [23, 0]
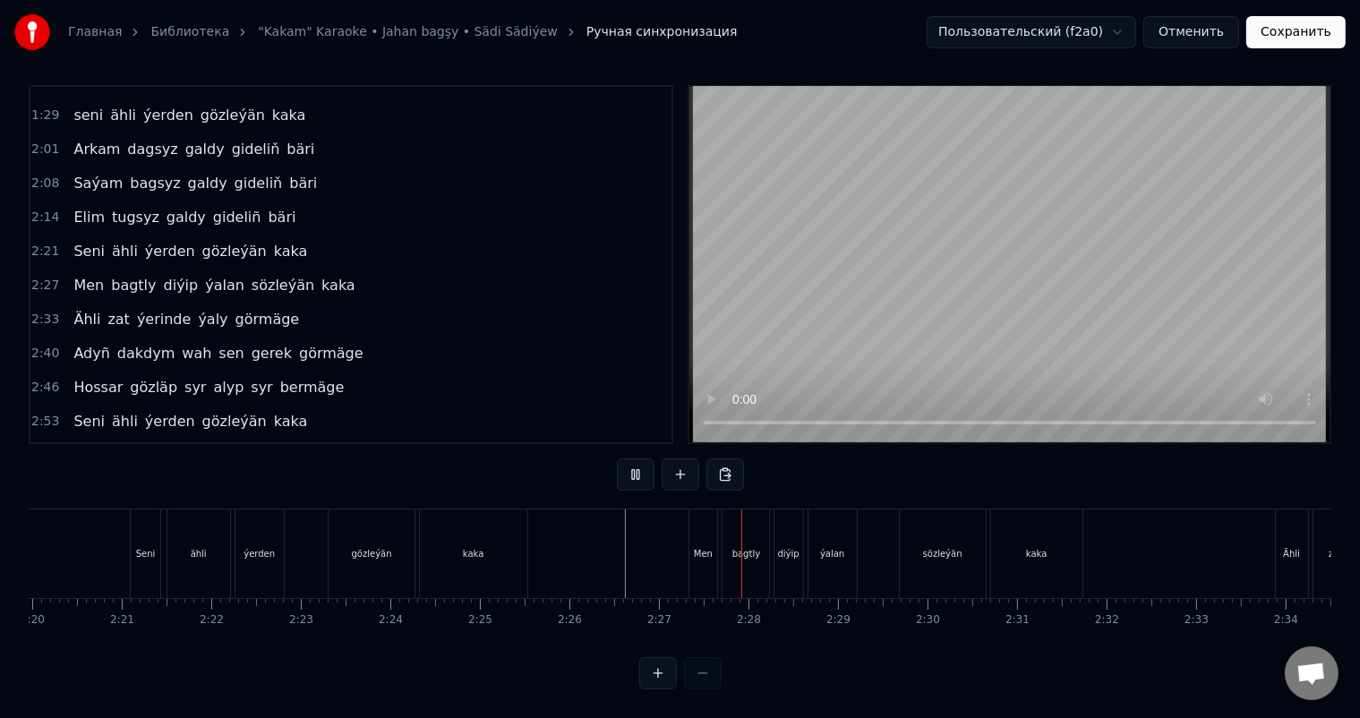
click at [695, 547] on div "Men" at bounding box center [703, 553] width 19 height 13
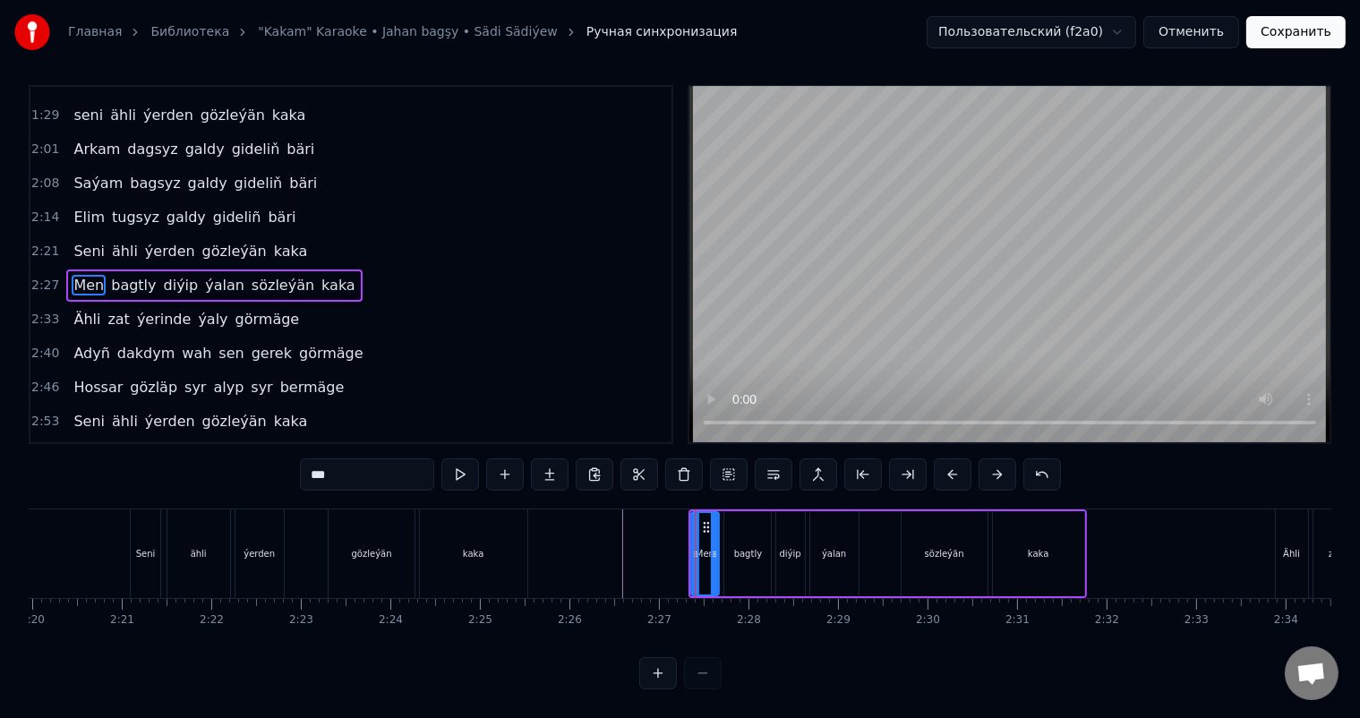
scroll to position [0, 0]
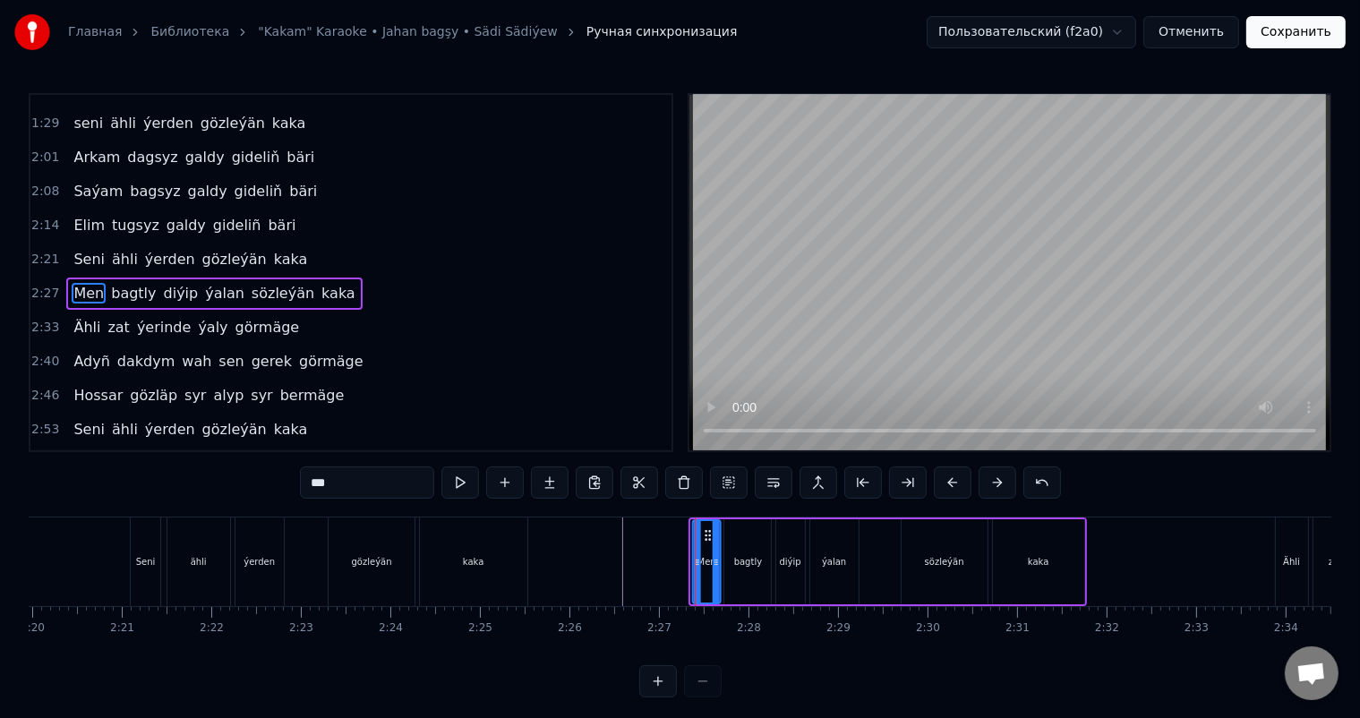
click at [703, 530] on icon at bounding box center [707, 535] width 14 height 14
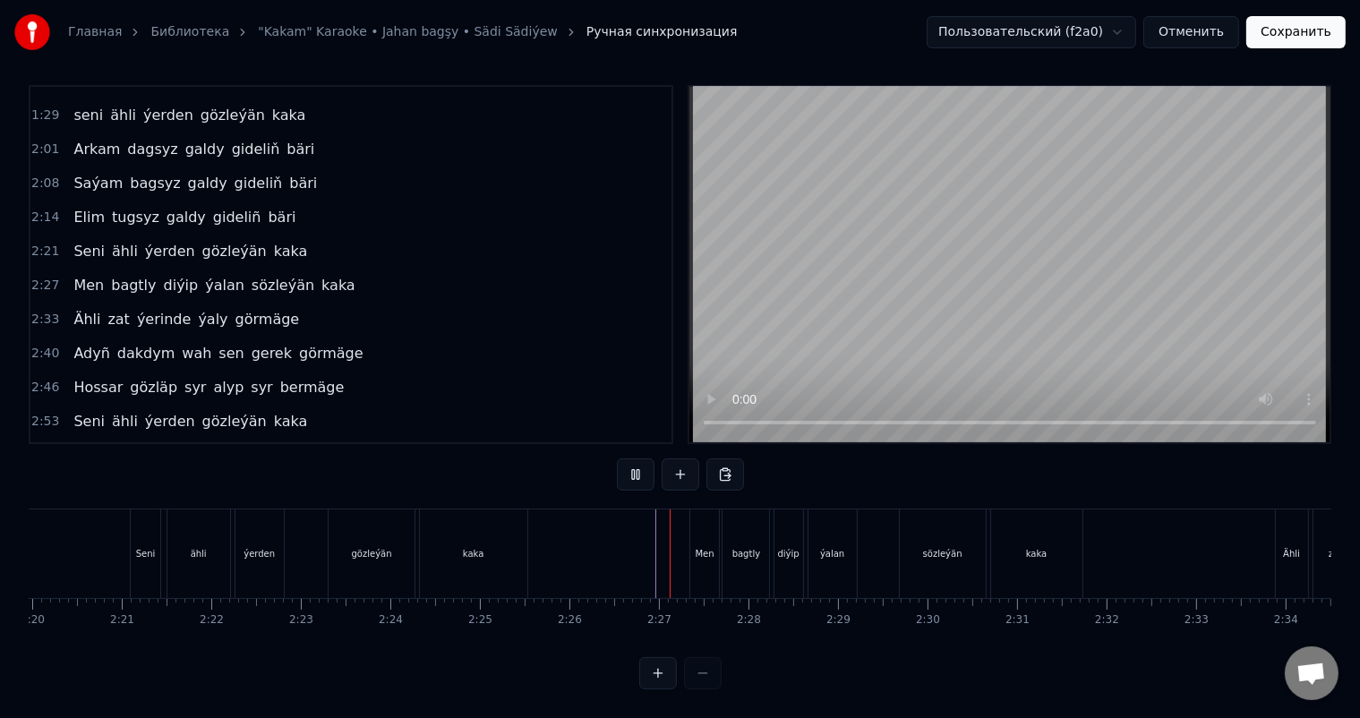
scroll to position [23, 0]
click at [731, 548] on div "bagtly" at bounding box center [746, 553] width 47 height 89
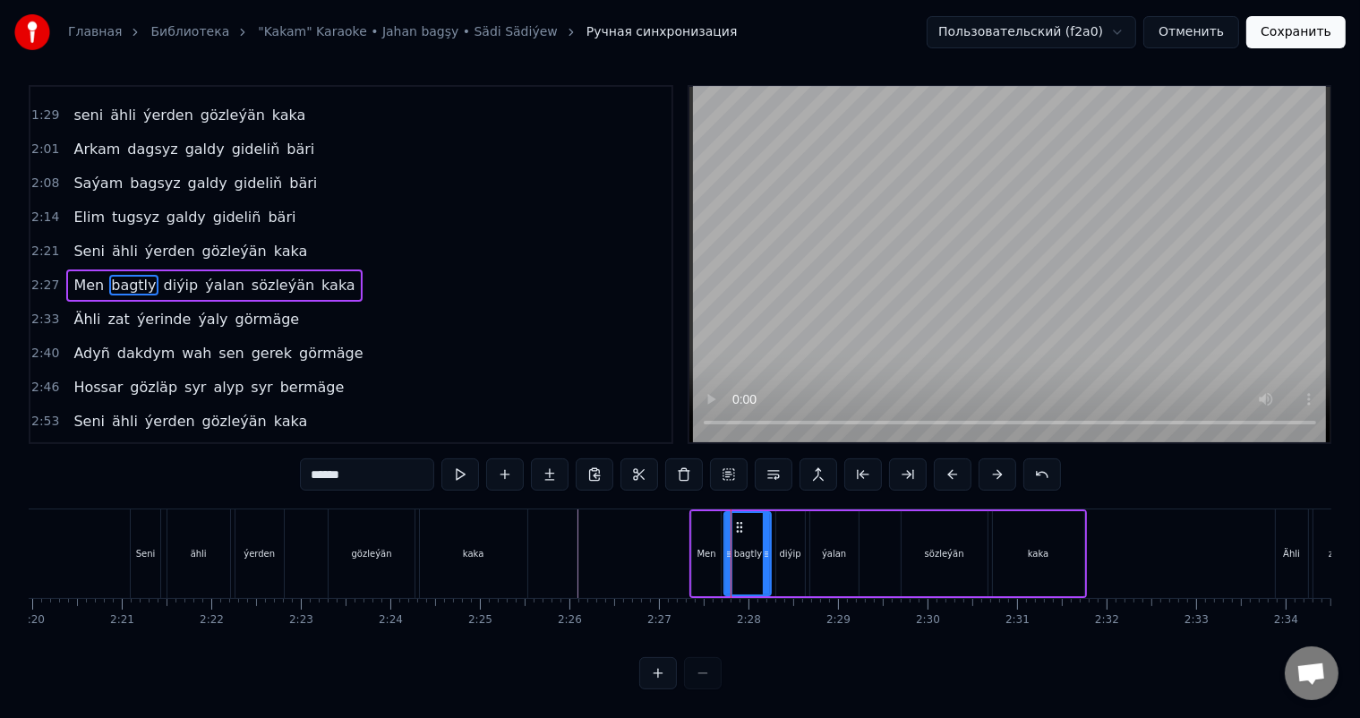
scroll to position [0, 0]
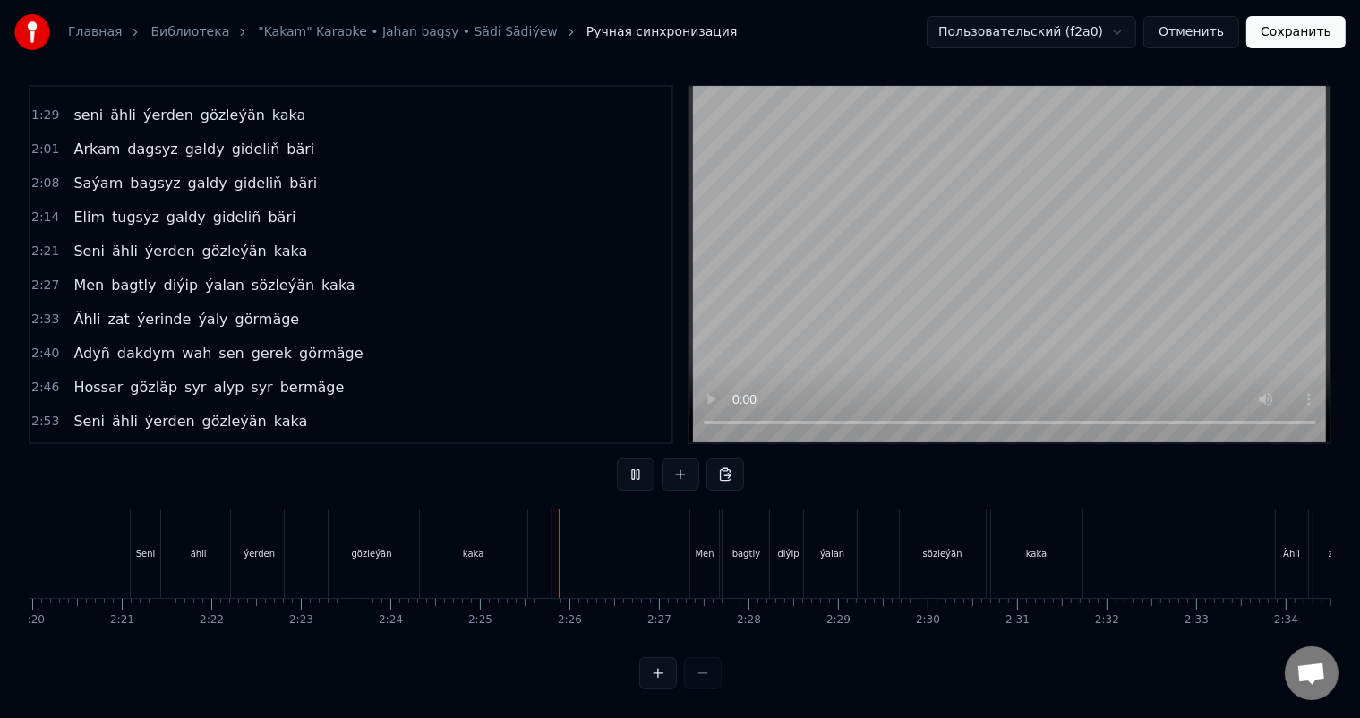
scroll to position [23, 0]
click at [715, 537] on div "Men" at bounding box center [704, 553] width 29 height 89
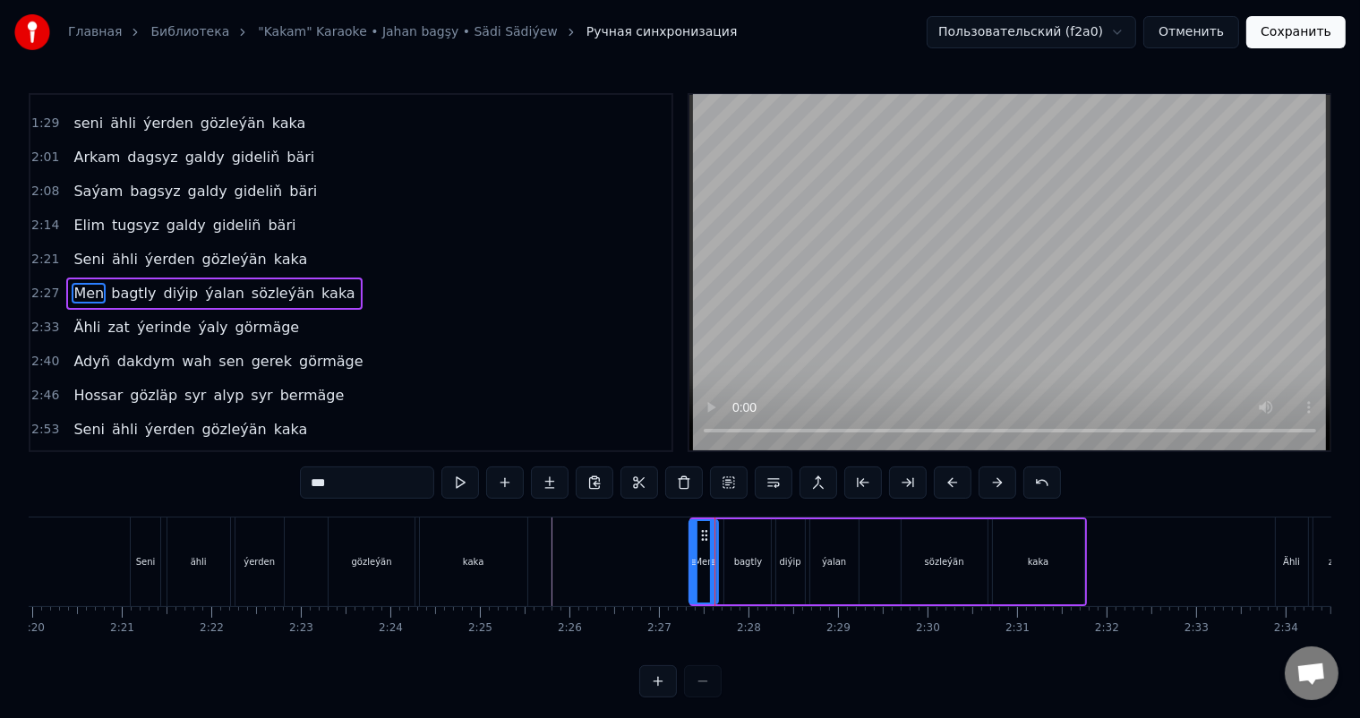
click at [706, 534] on icon at bounding box center [705, 535] width 14 height 14
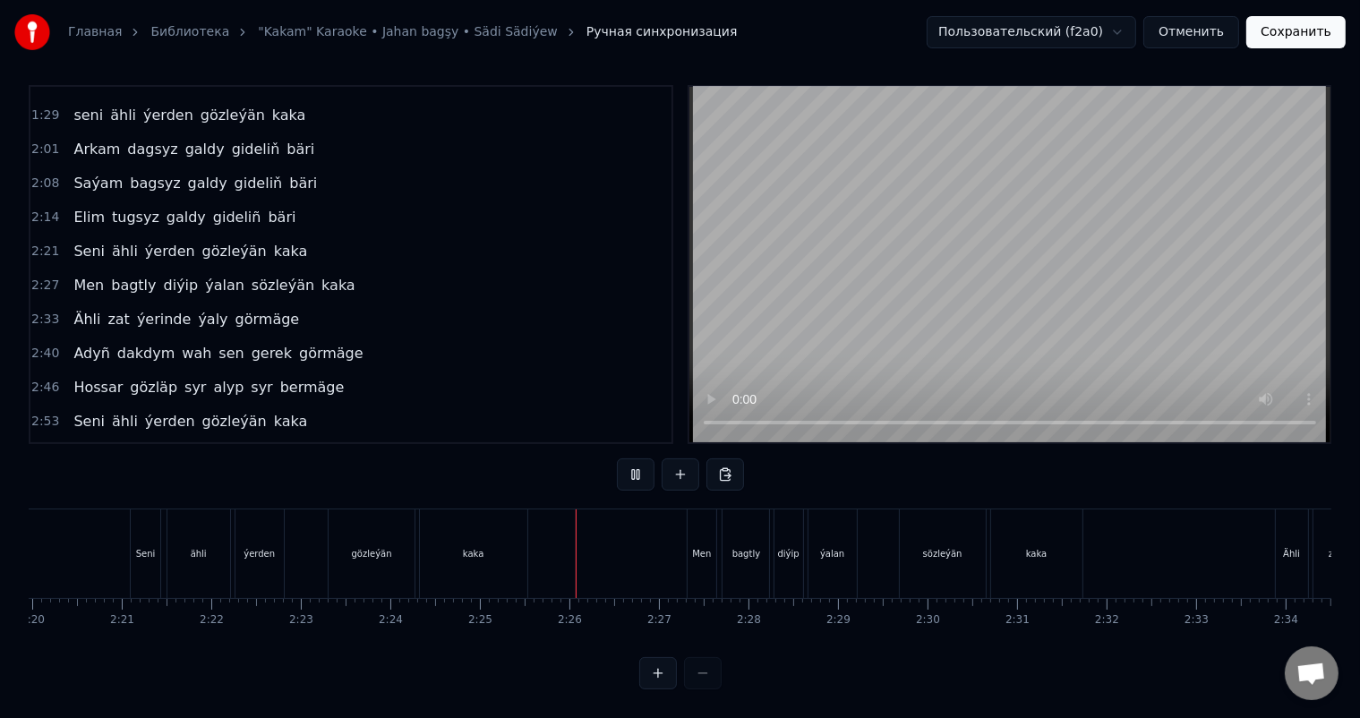
scroll to position [23, 0]
click at [695, 523] on div "Men" at bounding box center [702, 553] width 29 height 89
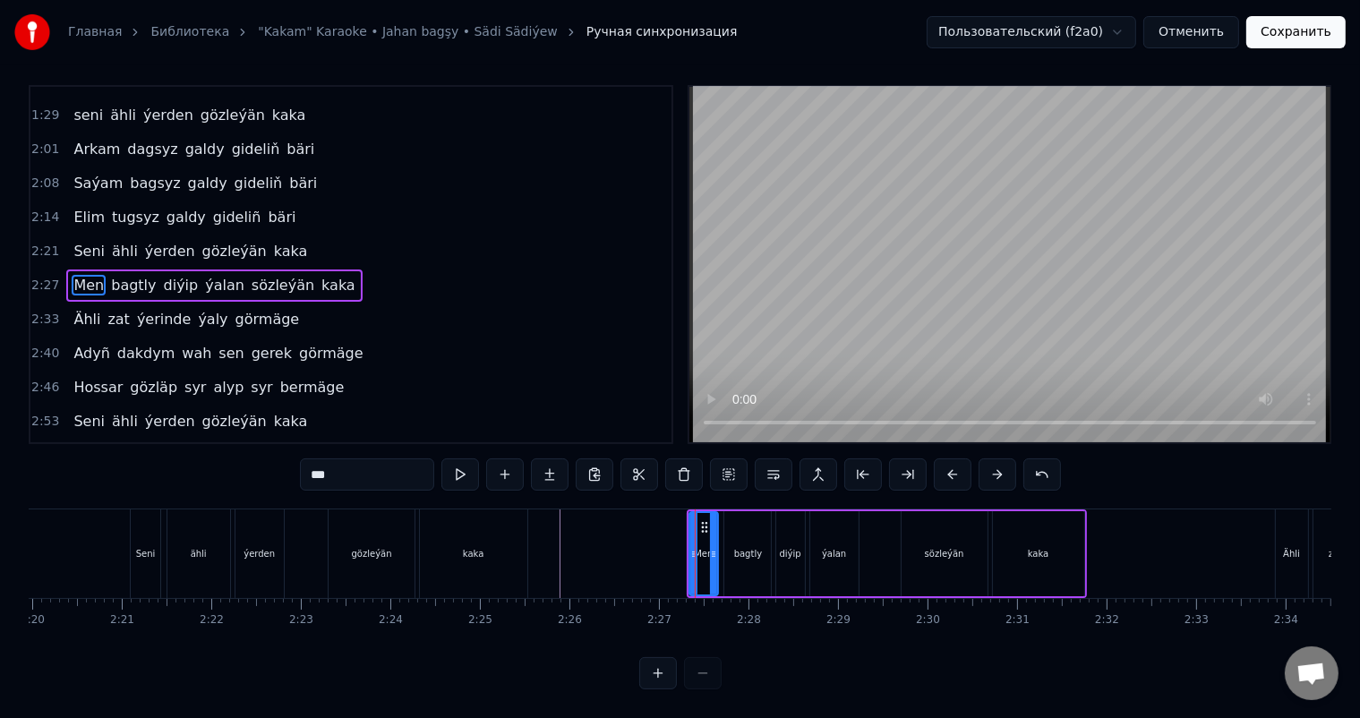
scroll to position [0, 0]
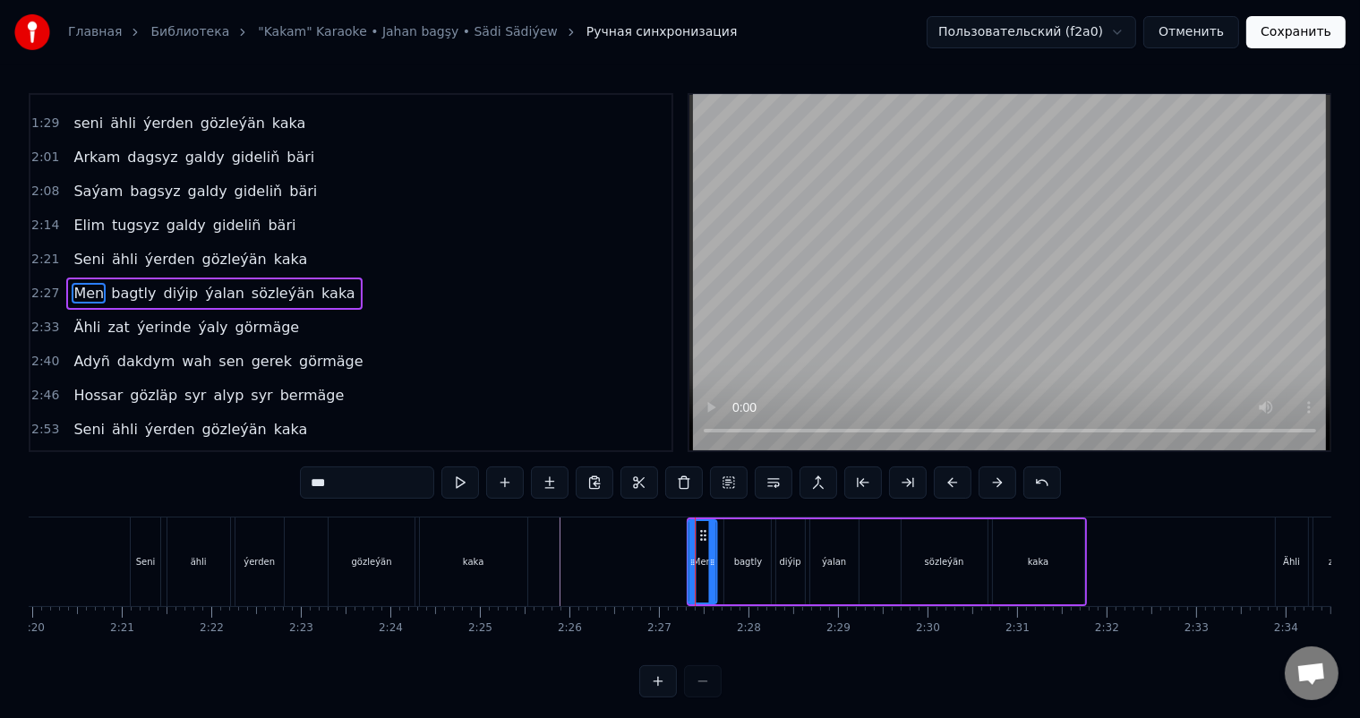
click at [702, 529] on icon at bounding box center [703, 535] width 14 height 14
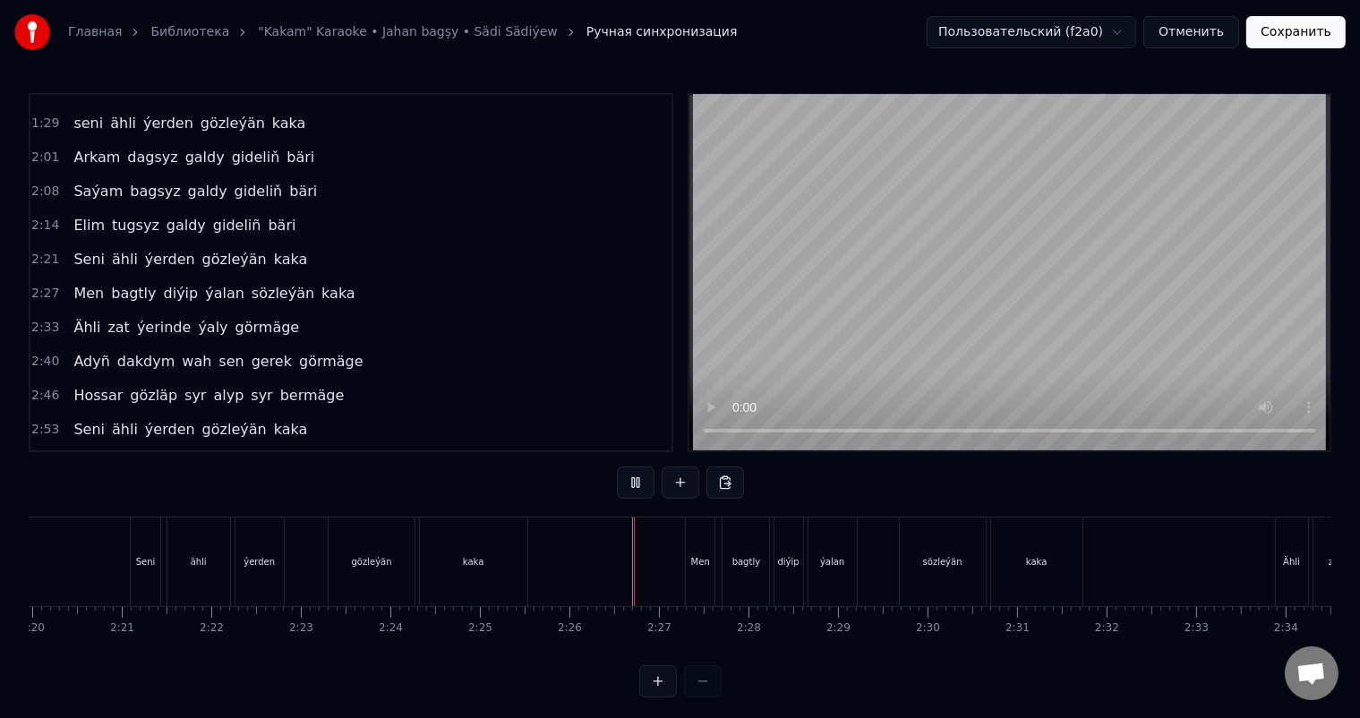
scroll to position [23, 0]
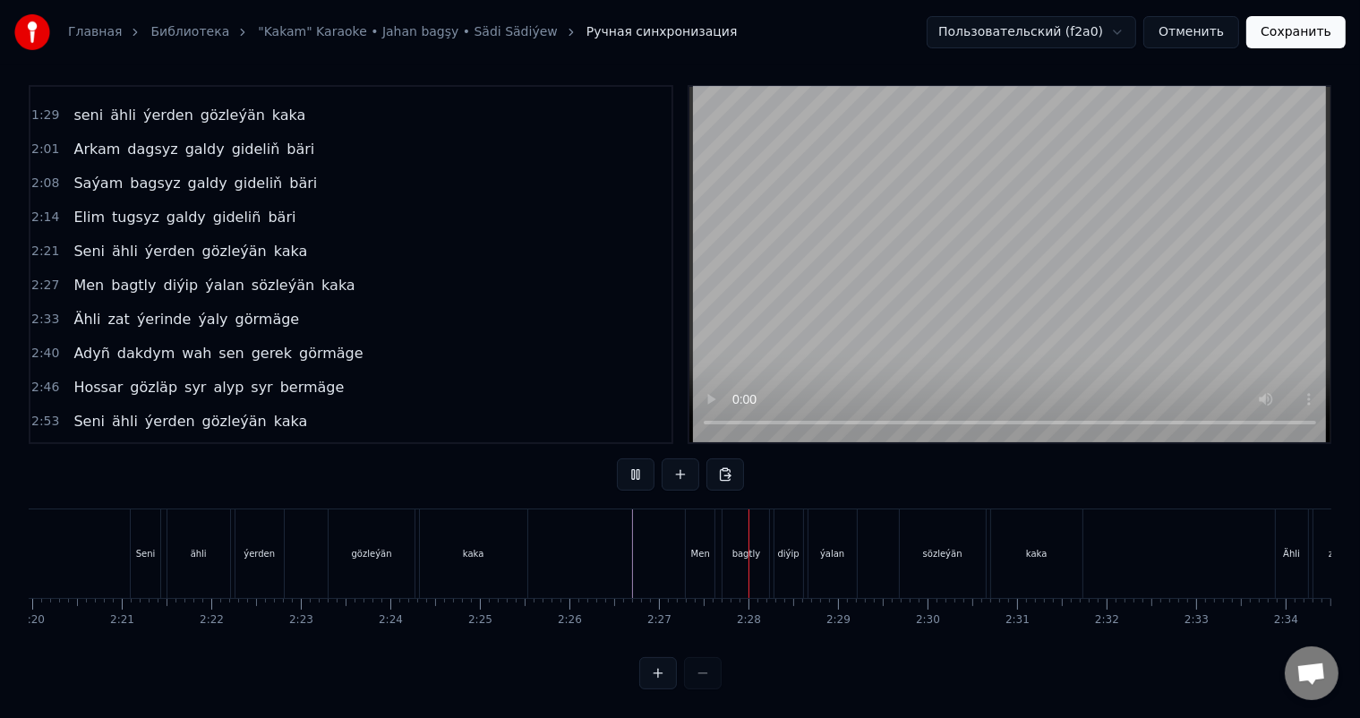
click at [705, 519] on div "Men" at bounding box center [700, 553] width 29 height 89
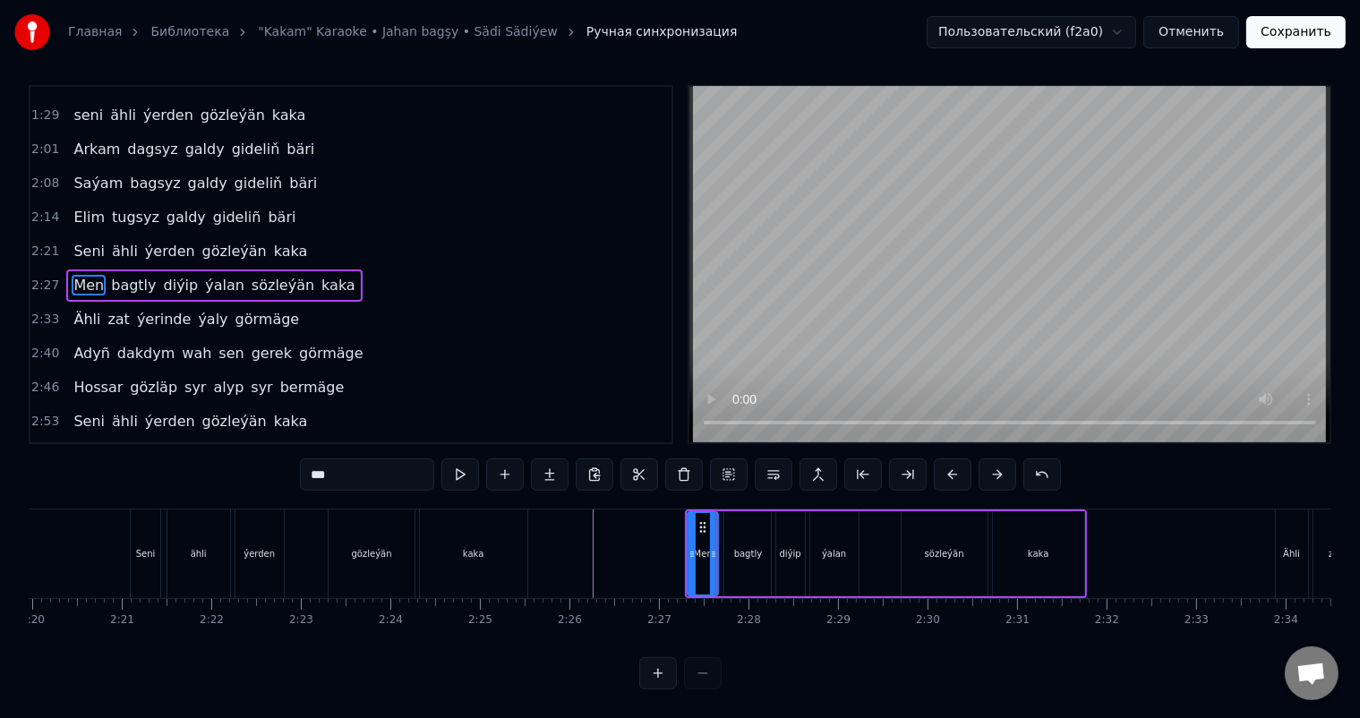
click at [711, 547] on icon at bounding box center [713, 554] width 7 height 14
click at [689, 547] on icon at bounding box center [690, 554] width 7 height 14
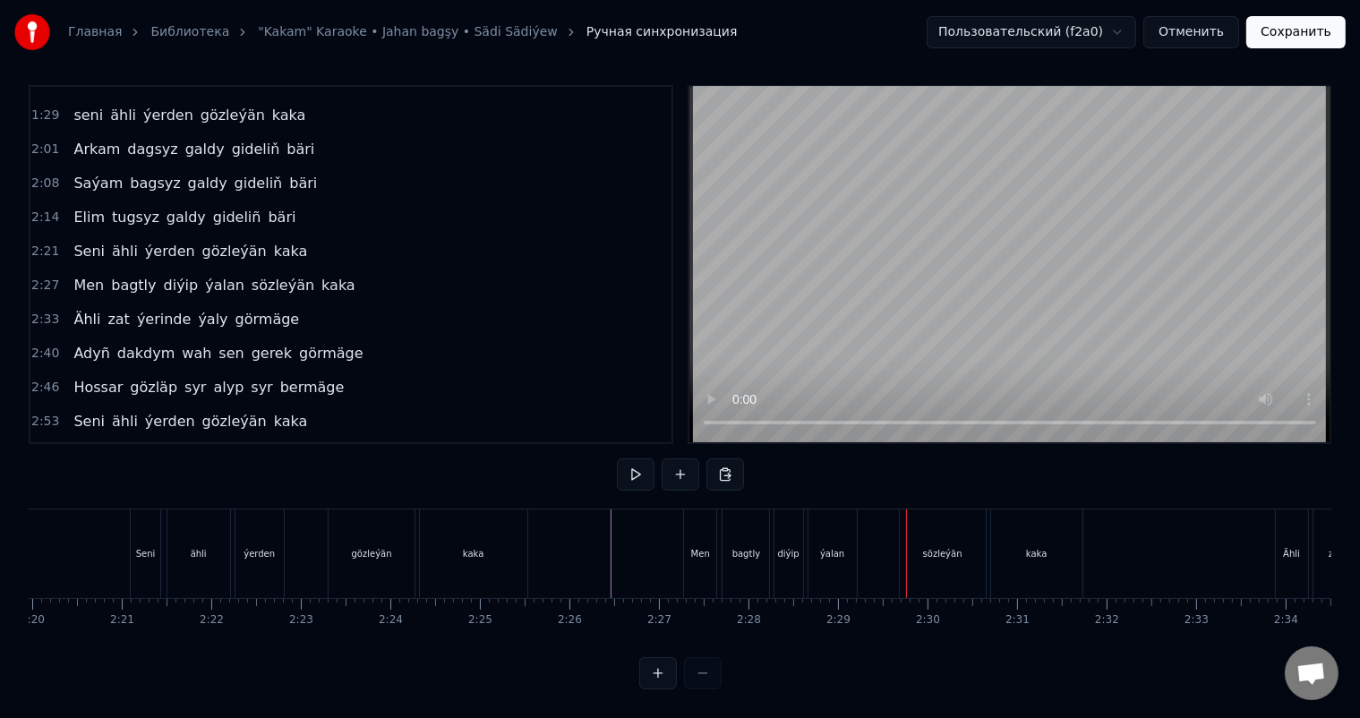
click at [823, 547] on div "ýalan" at bounding box center [832, 553] width 24 height 13
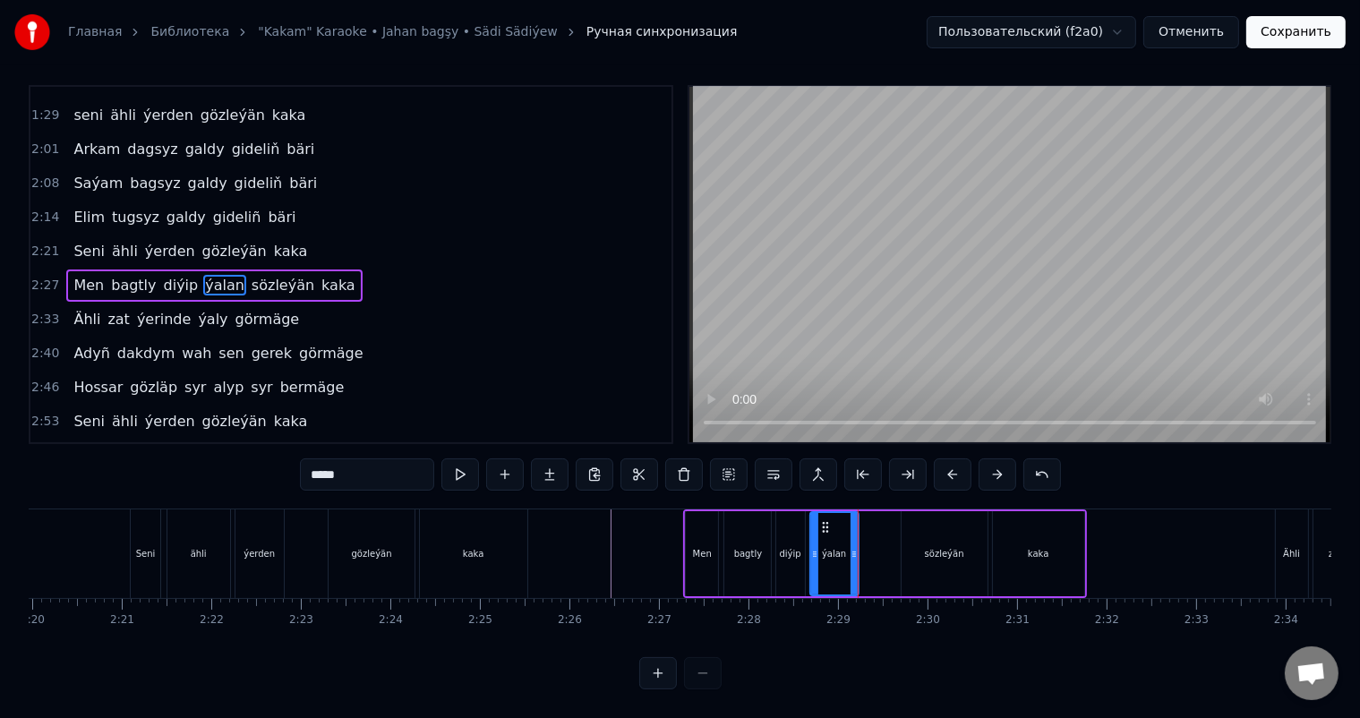
click at [927, 547] on div "sözleýän" at bounding box center [944, 553] width 39 height 13
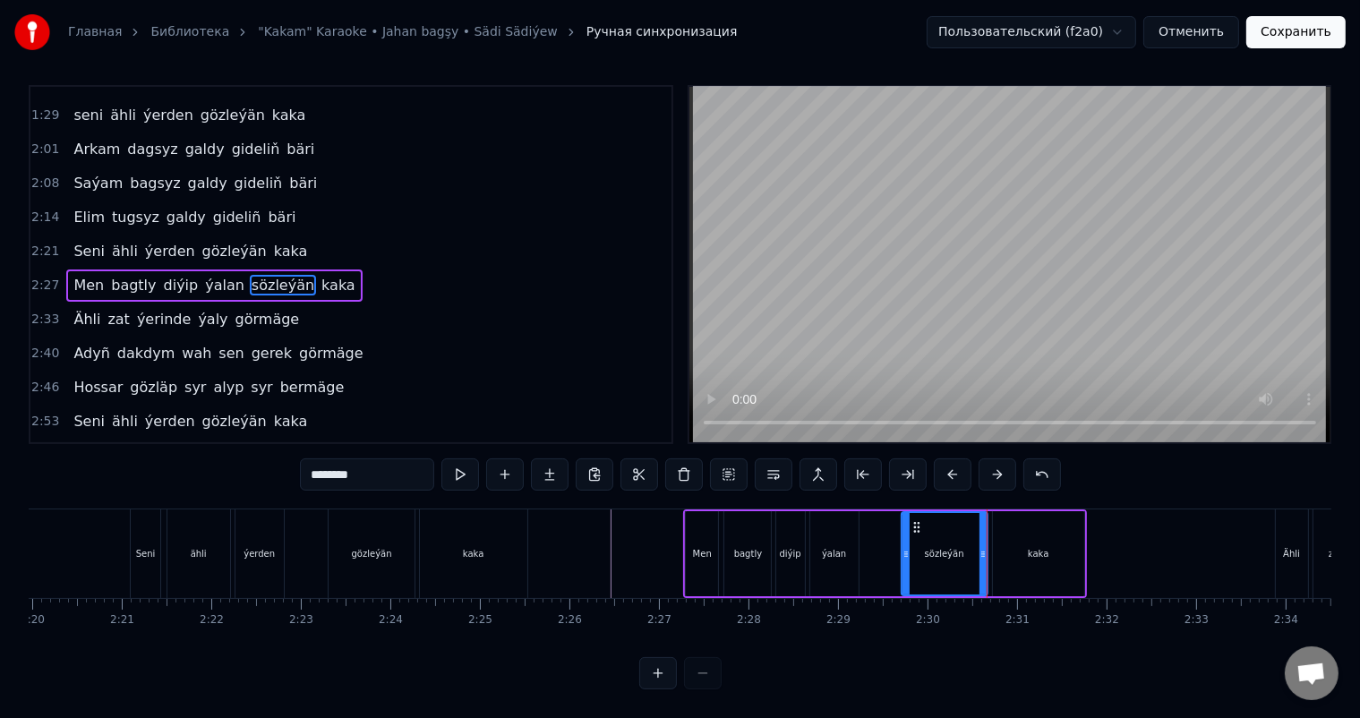
click at [1023, 537] on div "kaka" at bounding box center [1038, 553] width 91 height 85
type input "****"
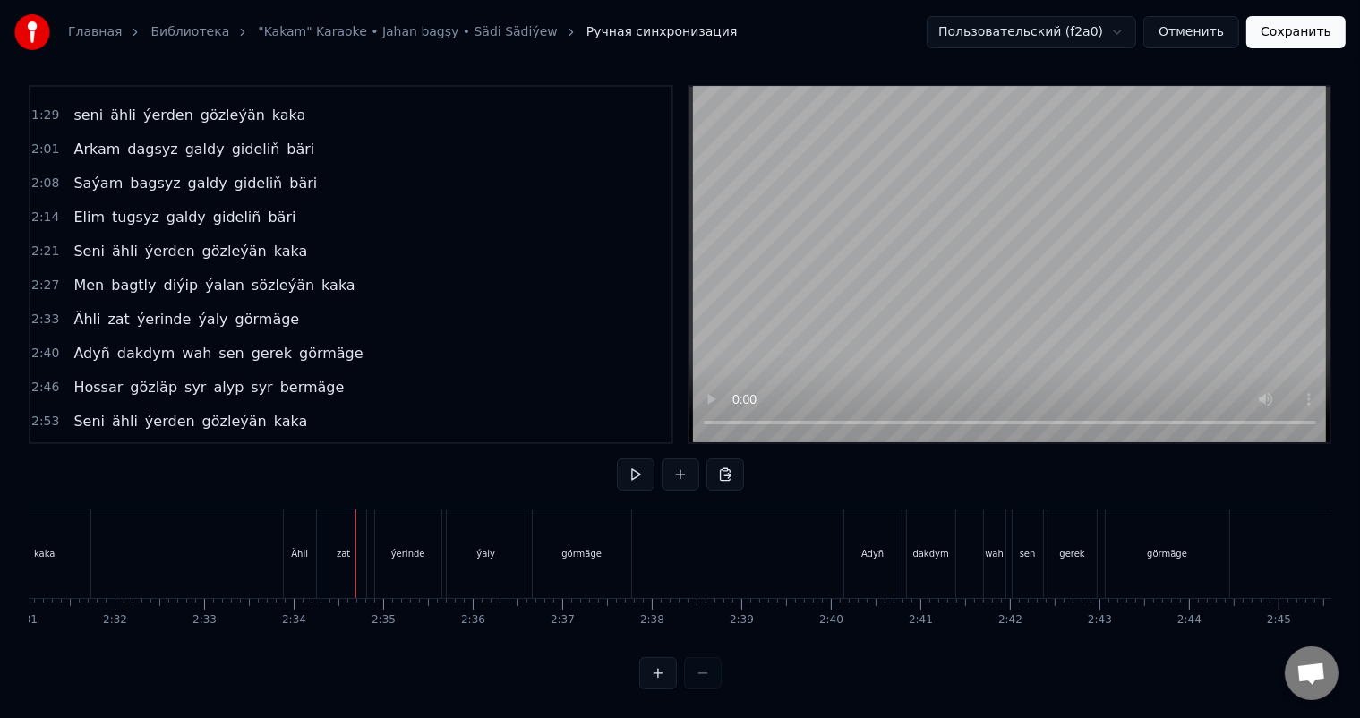
scroll to position [0, 13500]
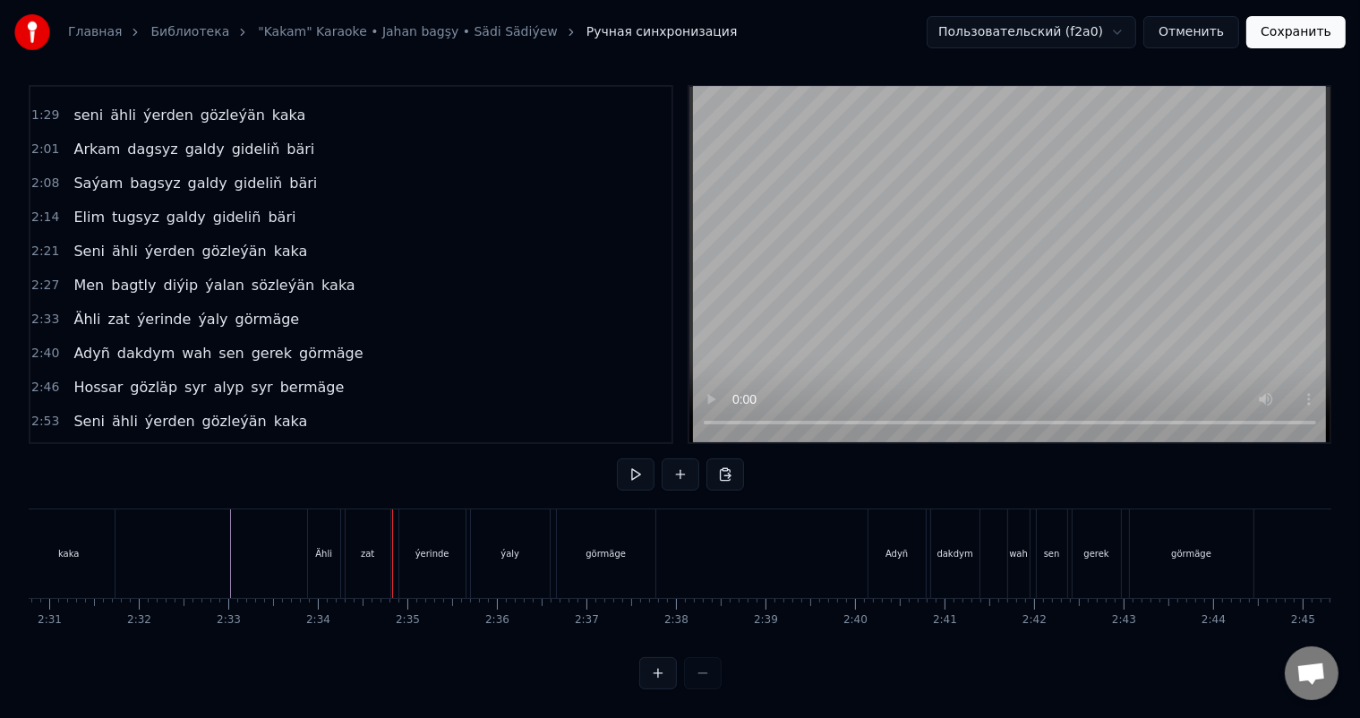
click at [325, 547] on div "Ähli" at bounding box center [323, 553] width 17 height 13
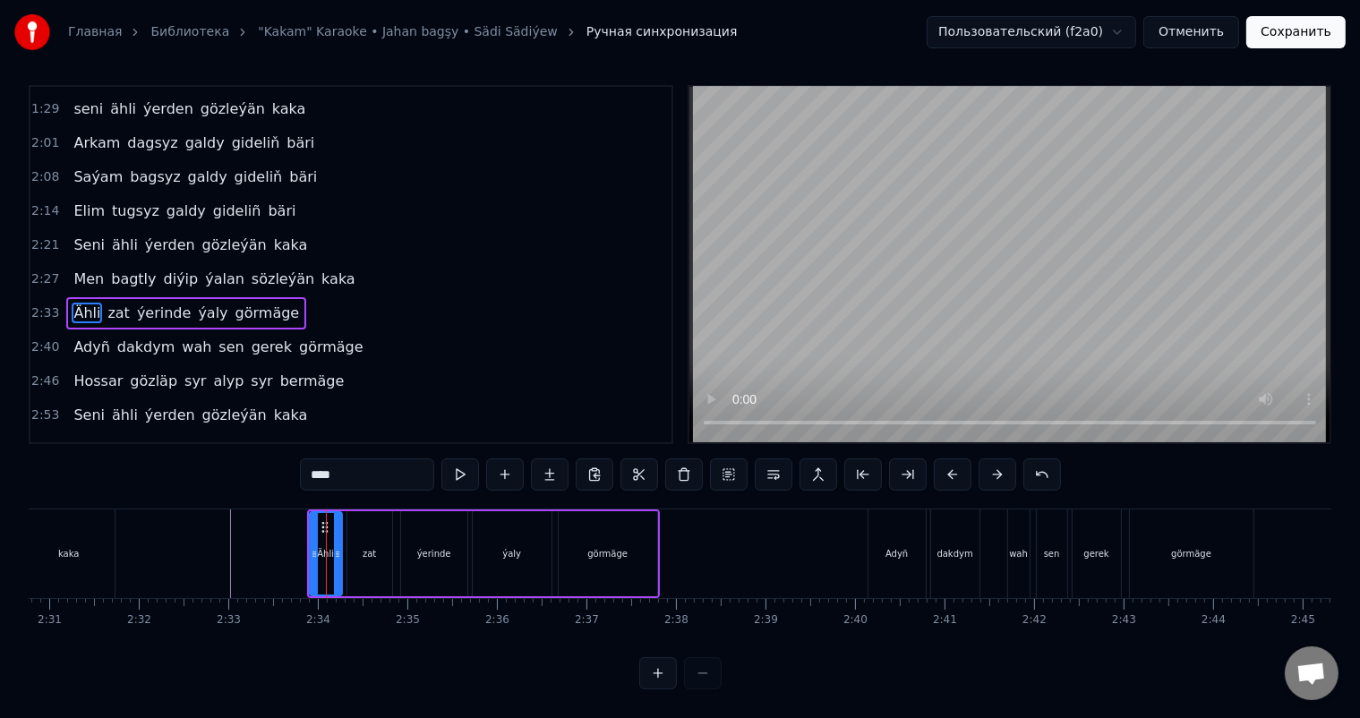
scroll to position [23, 0]
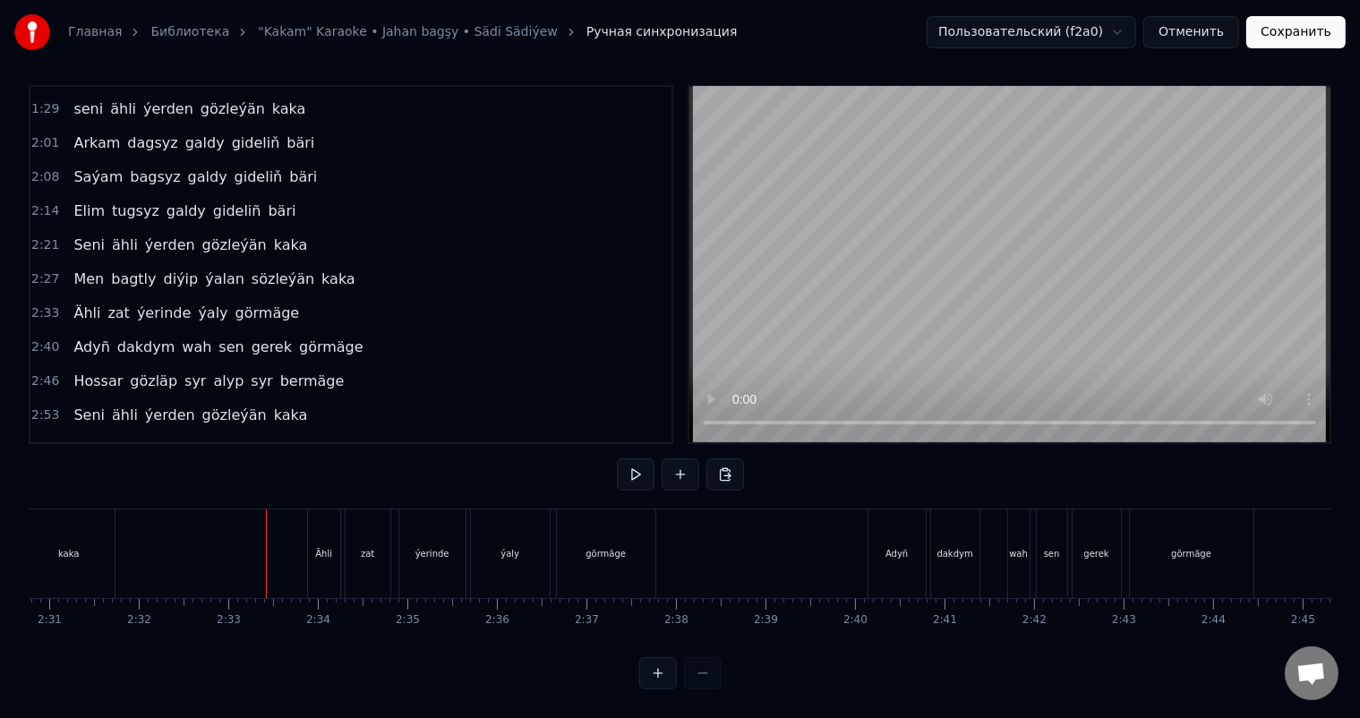
click at [324, 547] on div "Ähli" at bounding box center [323, 553] width 17 height 13
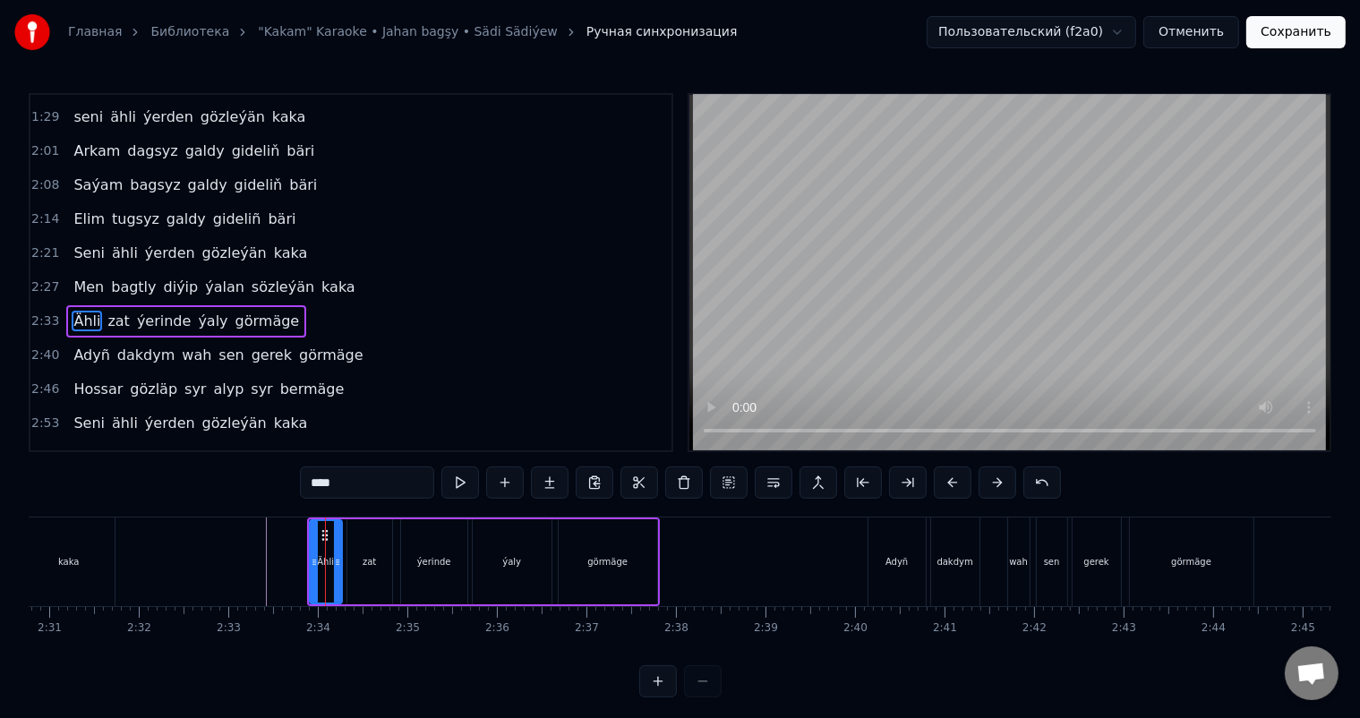
scroll to position [464, 0]
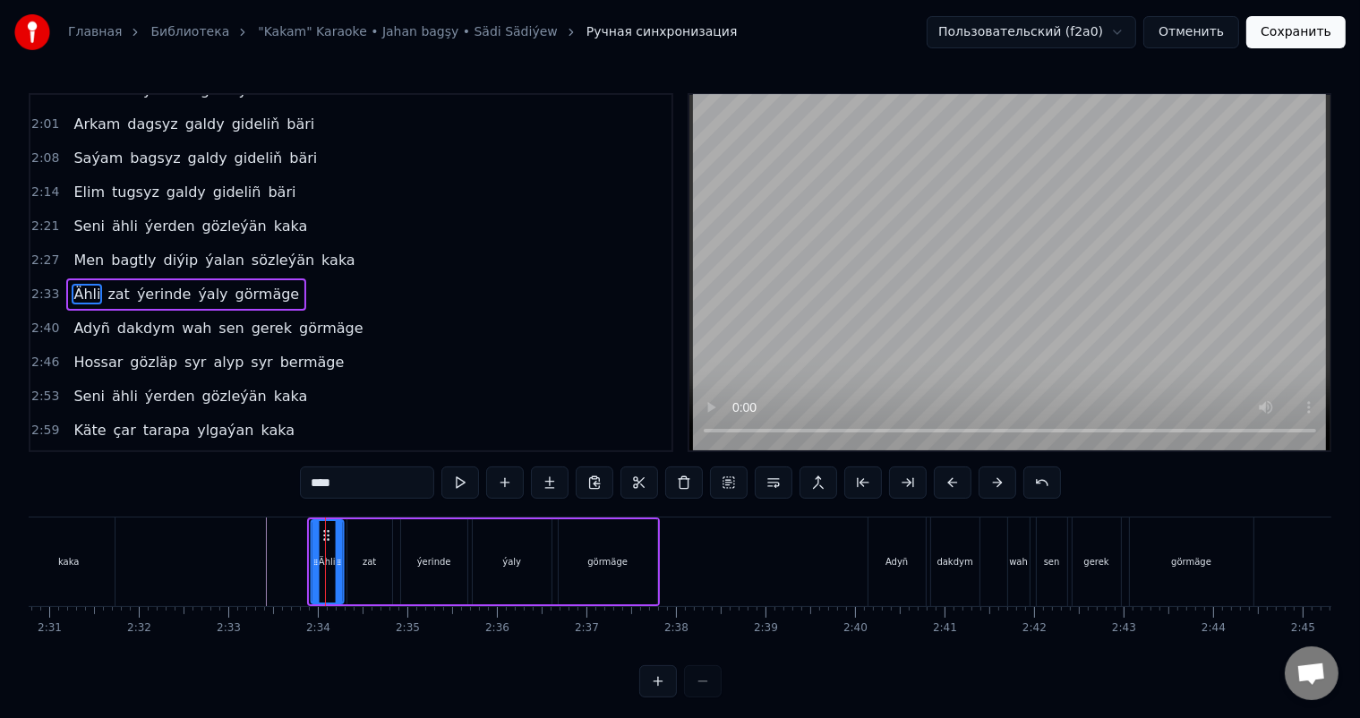
click at [339, 555] on icon at bounding box center [337, 562] width 7 height 14
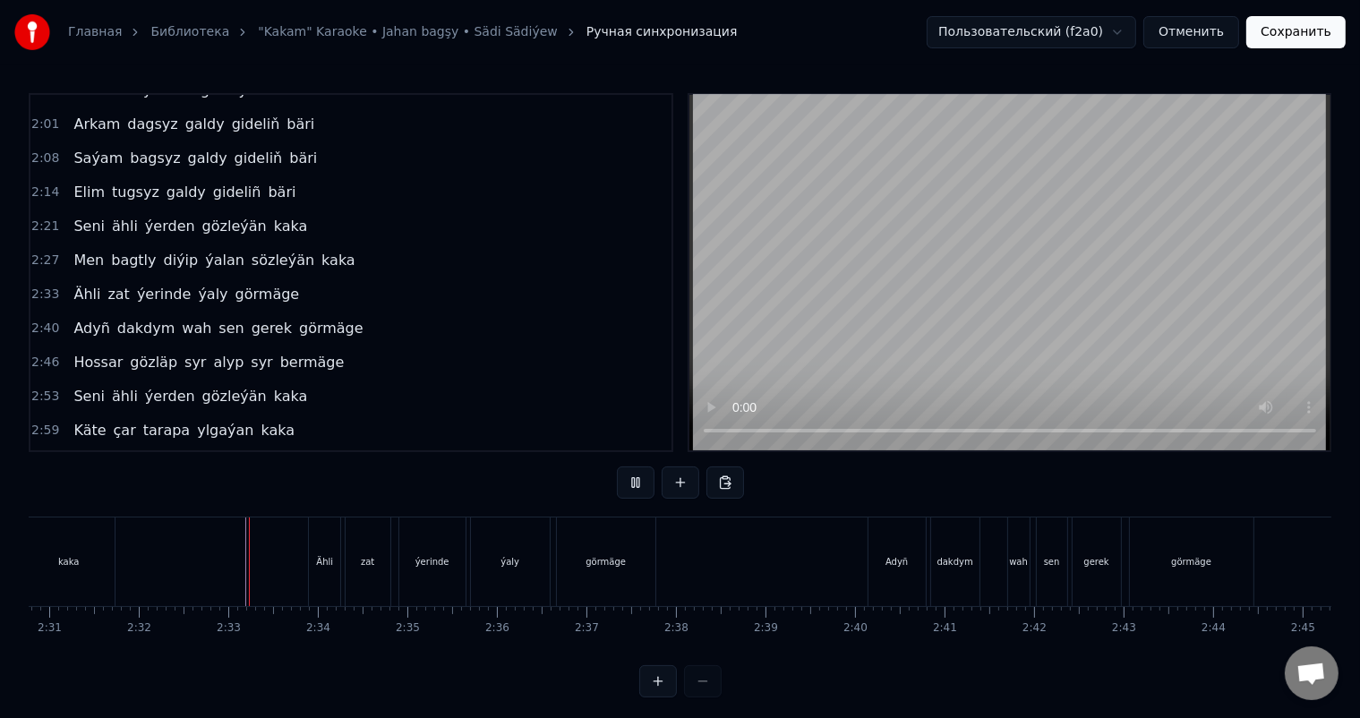
scroll to position [23, 0]
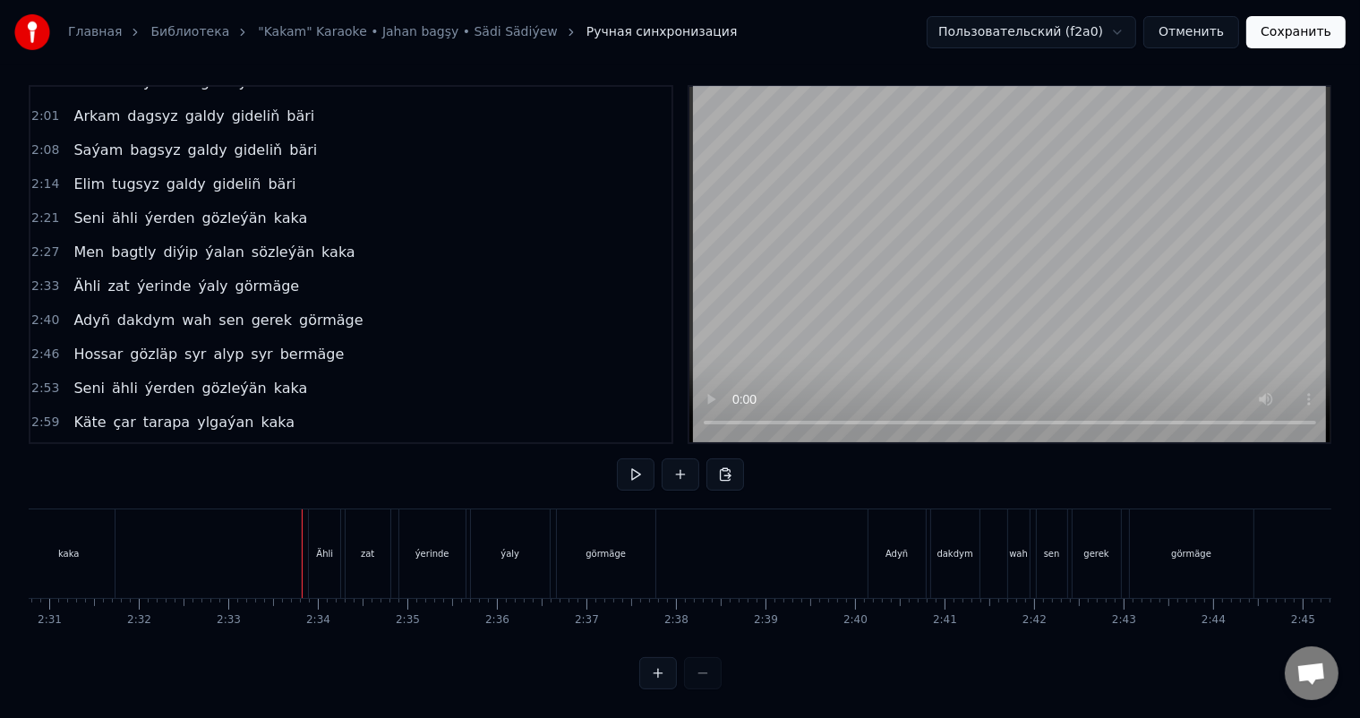
click at [320, 525] on div "Ähli" at bounding box center [324, 553] width 31 height 89
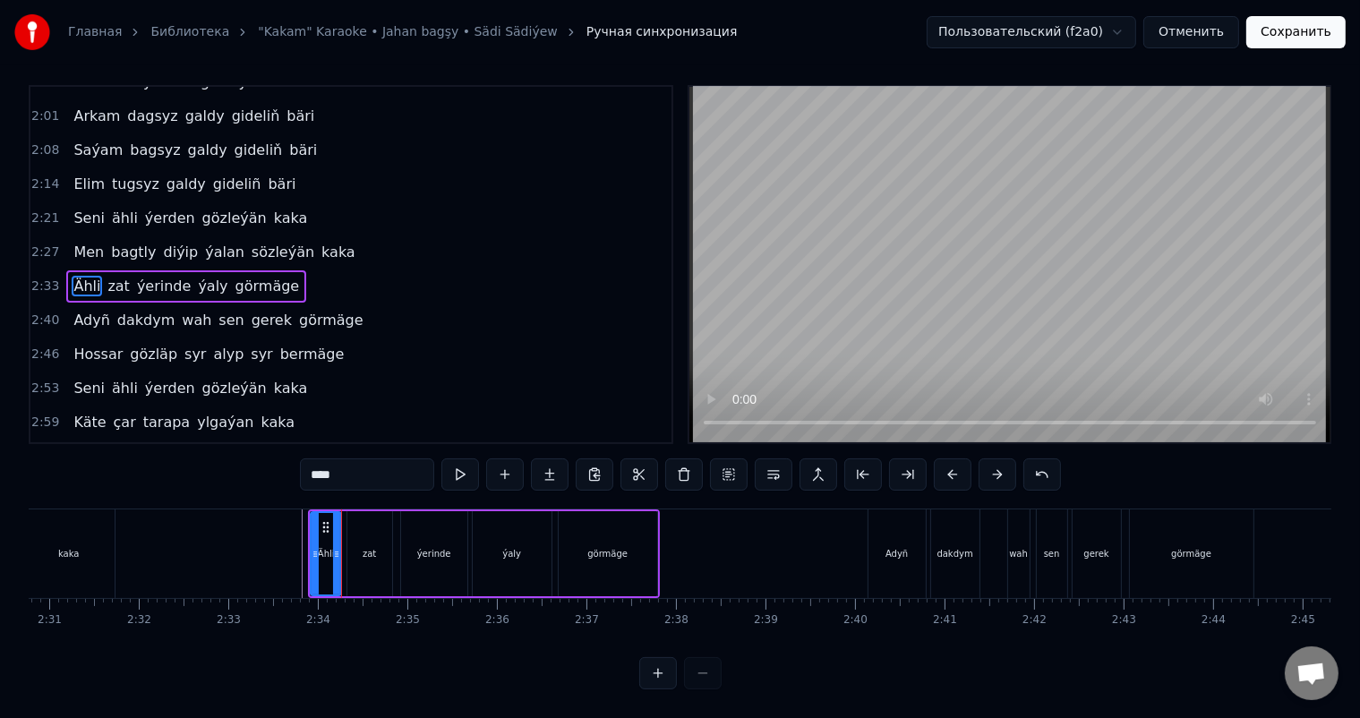
click at [338, 547] on icon at bounding box center [336, 554] width 7 height 14
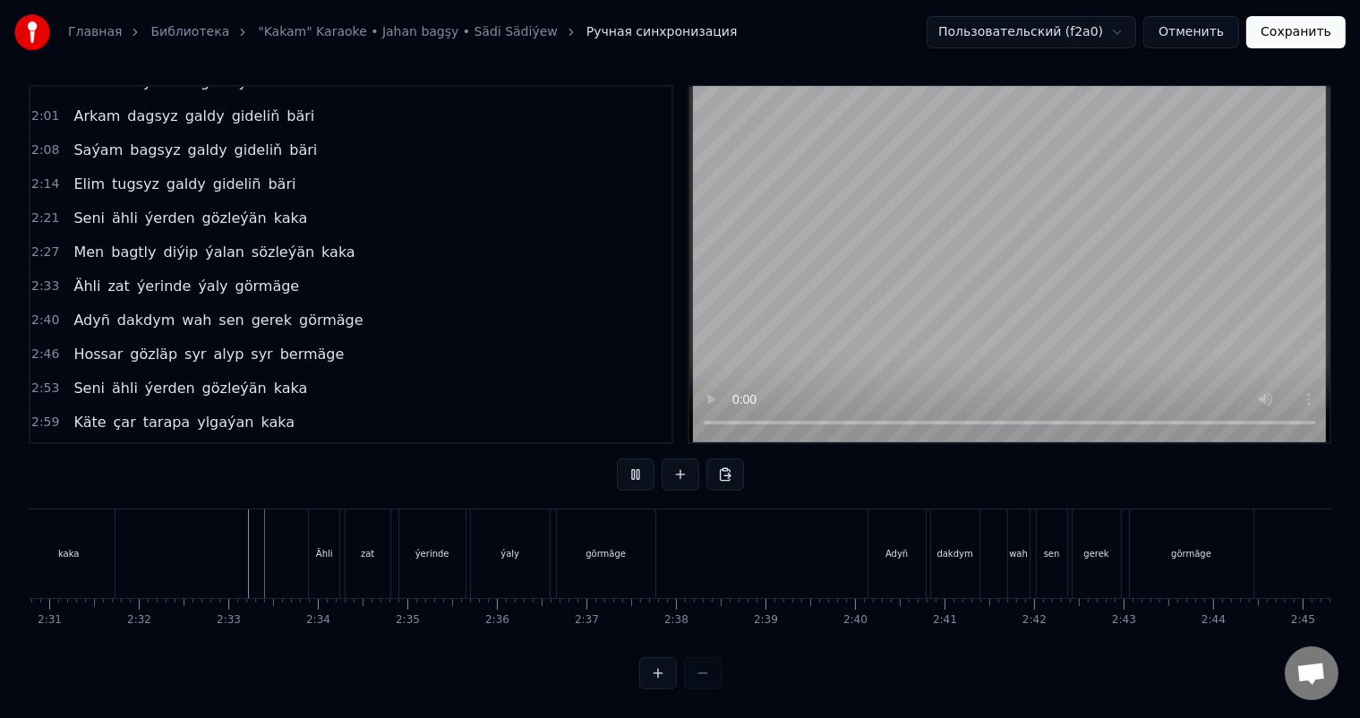
scroll to position [23, 0]
click at [362, 547] on div "zat" at bounding box center [367, 553] width 13 height 13
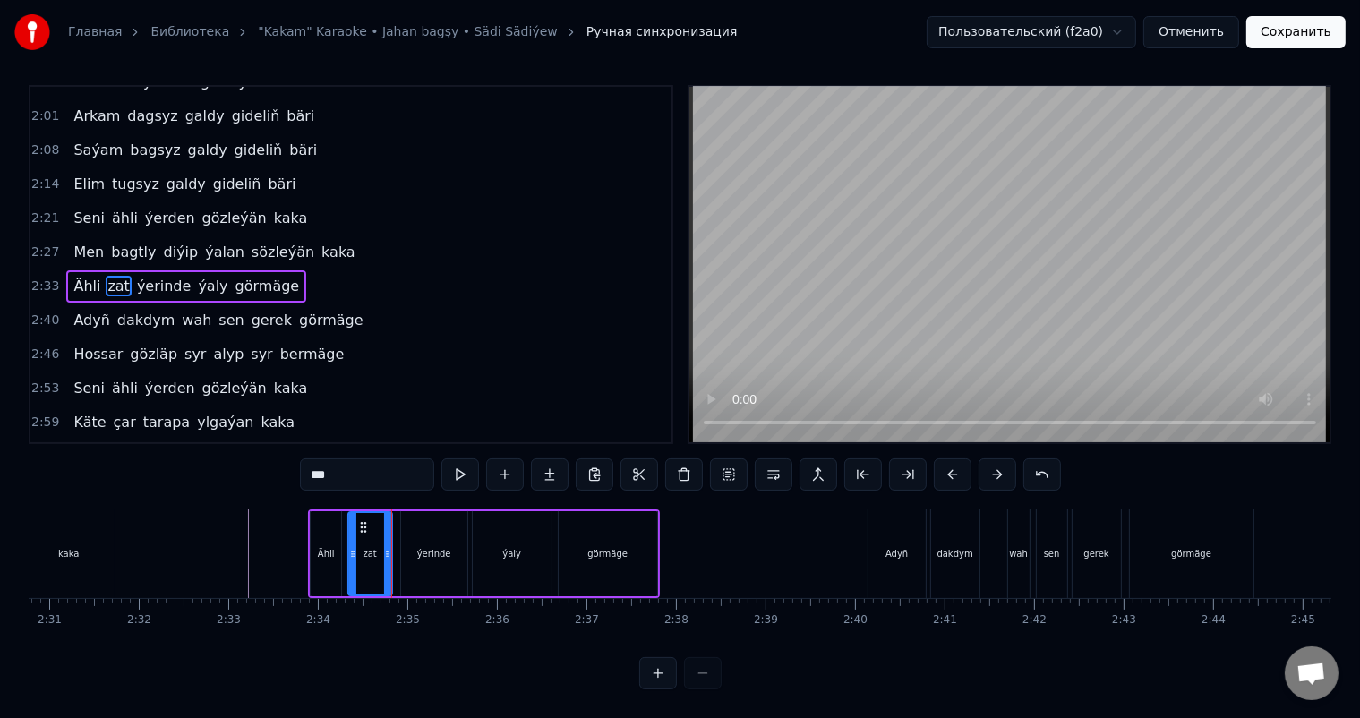
click at [353, 547] on icon at bounding box center [352, 554] width 7 height 14
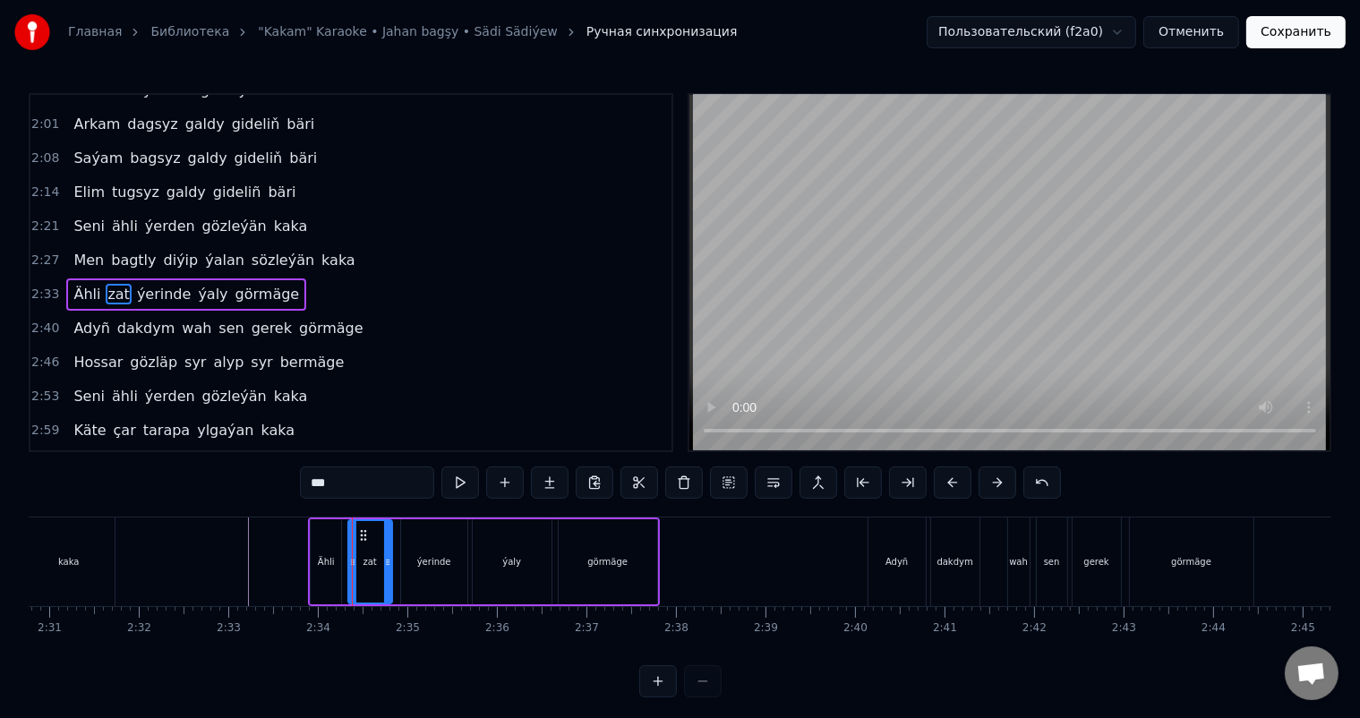
scroll to position [0, 0]
click at [389, 560] on circle at bounding box center [389, 560] width 1 height 1
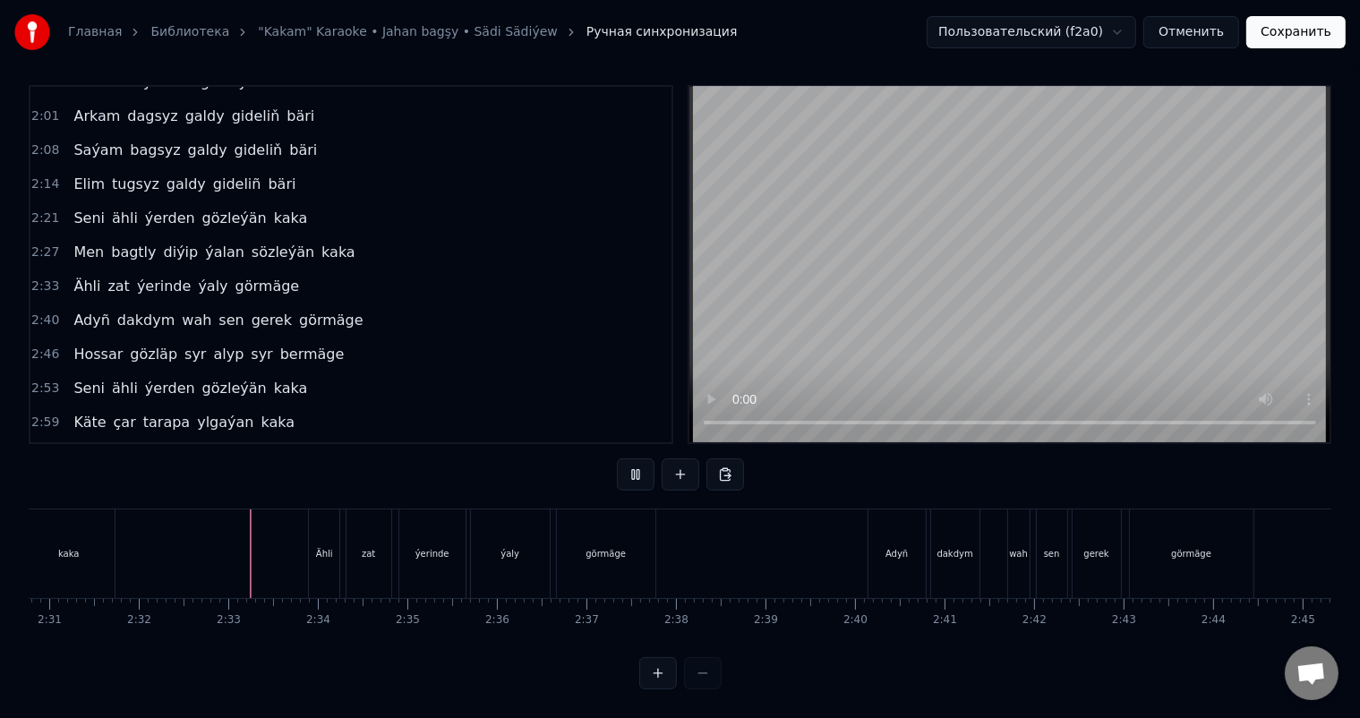
scroll to position [23, 0]
click at [374, 529] on div "zat" at bounding box center [369, 553] width 45 height 89
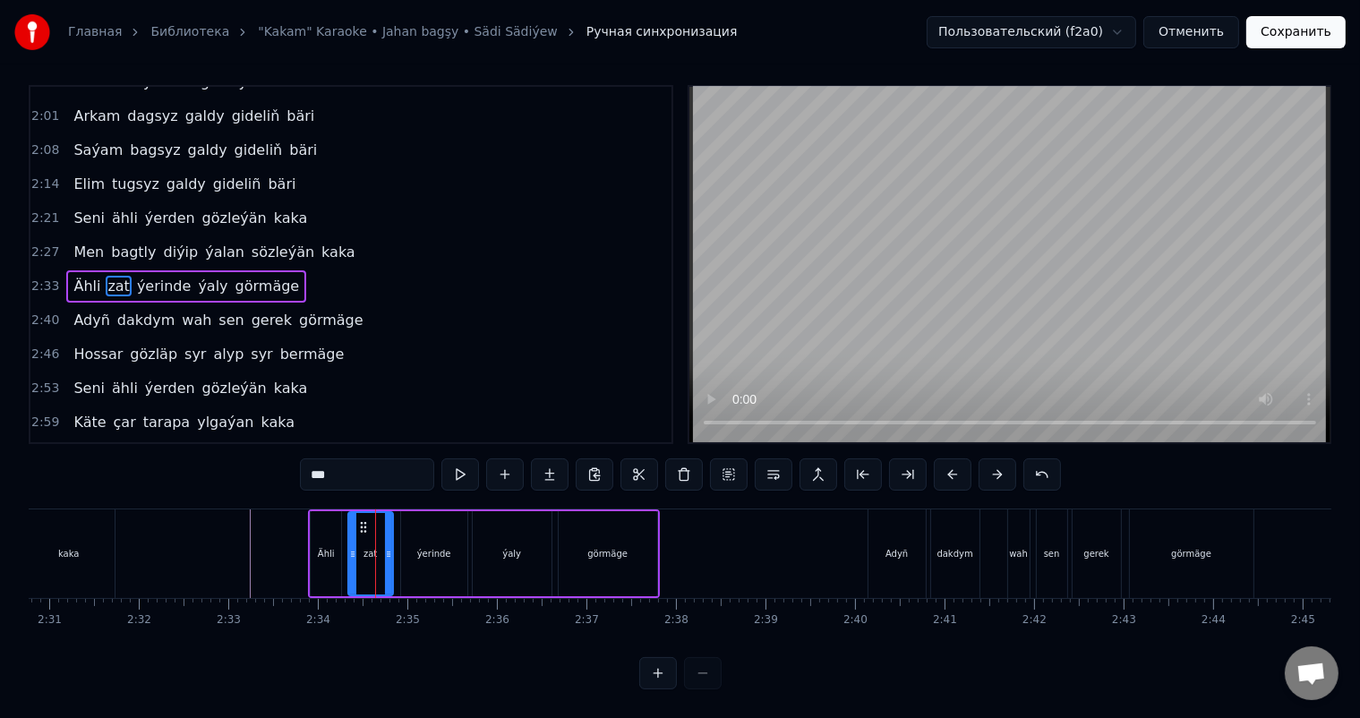
scroll to position [0, 0]
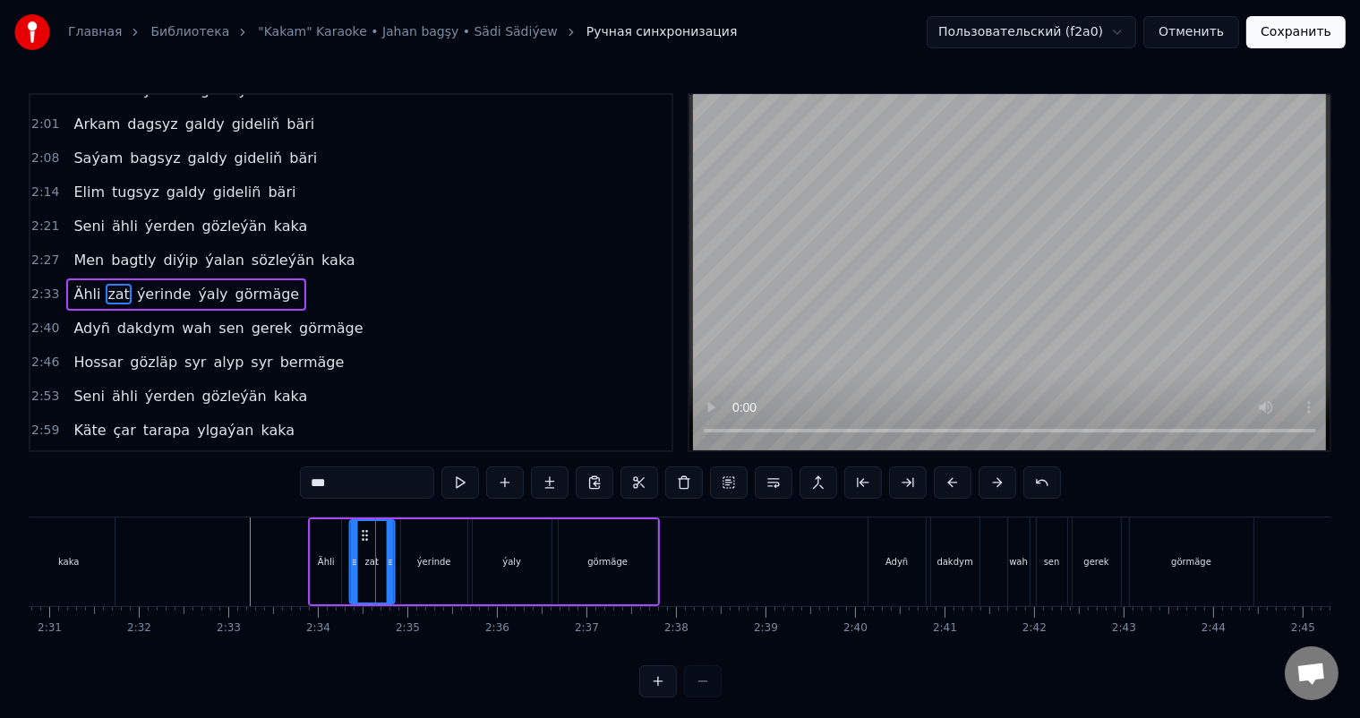
click at [363, 534] on icon at bounding box center [364, 535] width 14 height 14
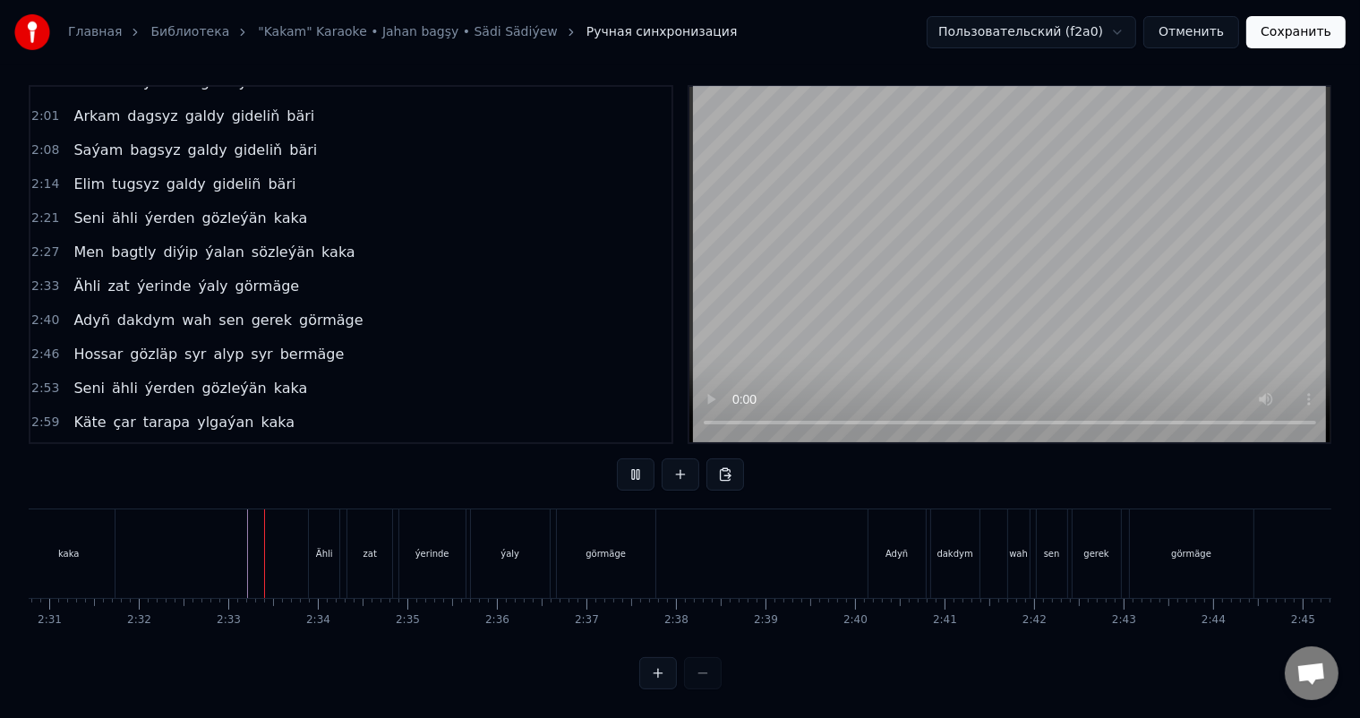
scroll to position [23, 0]
click at [415, 534] on div "ýerinde" at bounding box center [432, 553] width 66 height 89
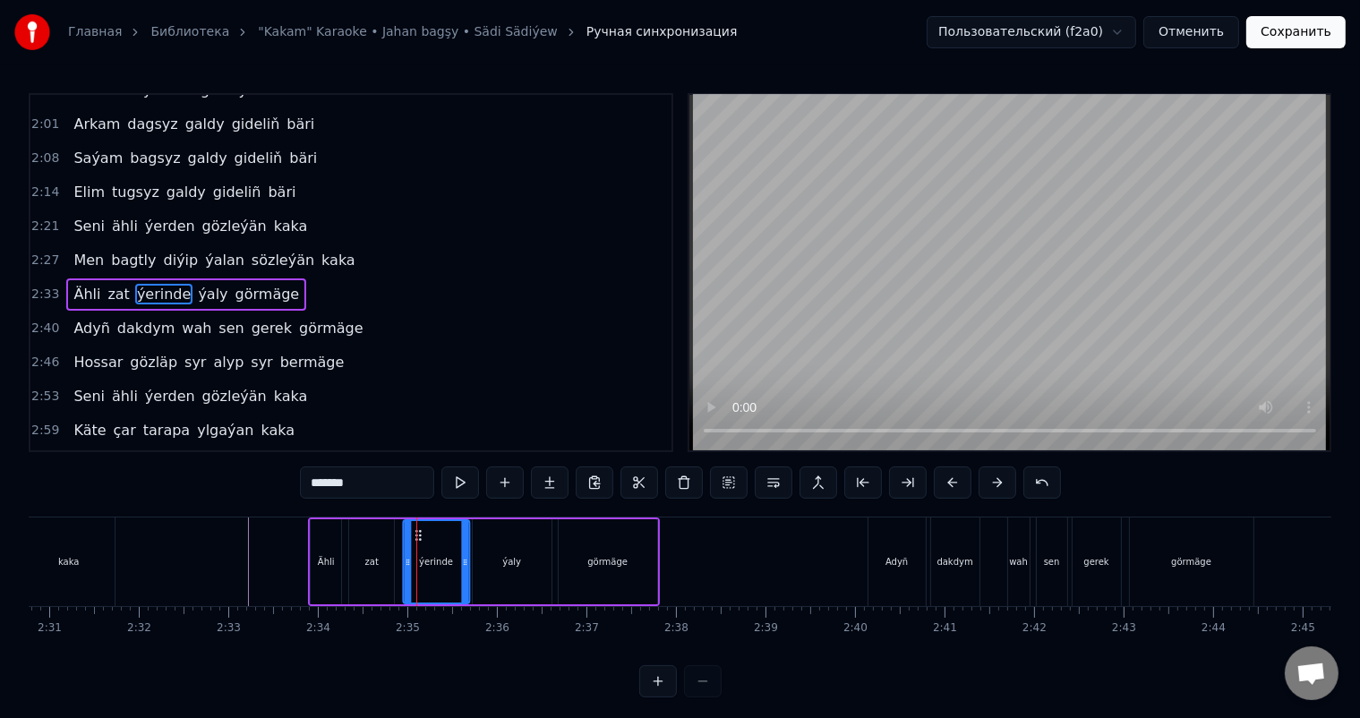
click at [412, 529] on icon at bounding box center [418, 535] width 14 height 14
click at [462, 560] on icon at bounding box center [461, 562] width 7 height 14
click at [483, 559] on div "ýaly" at bounding box center [512, 561] width 79 height 85
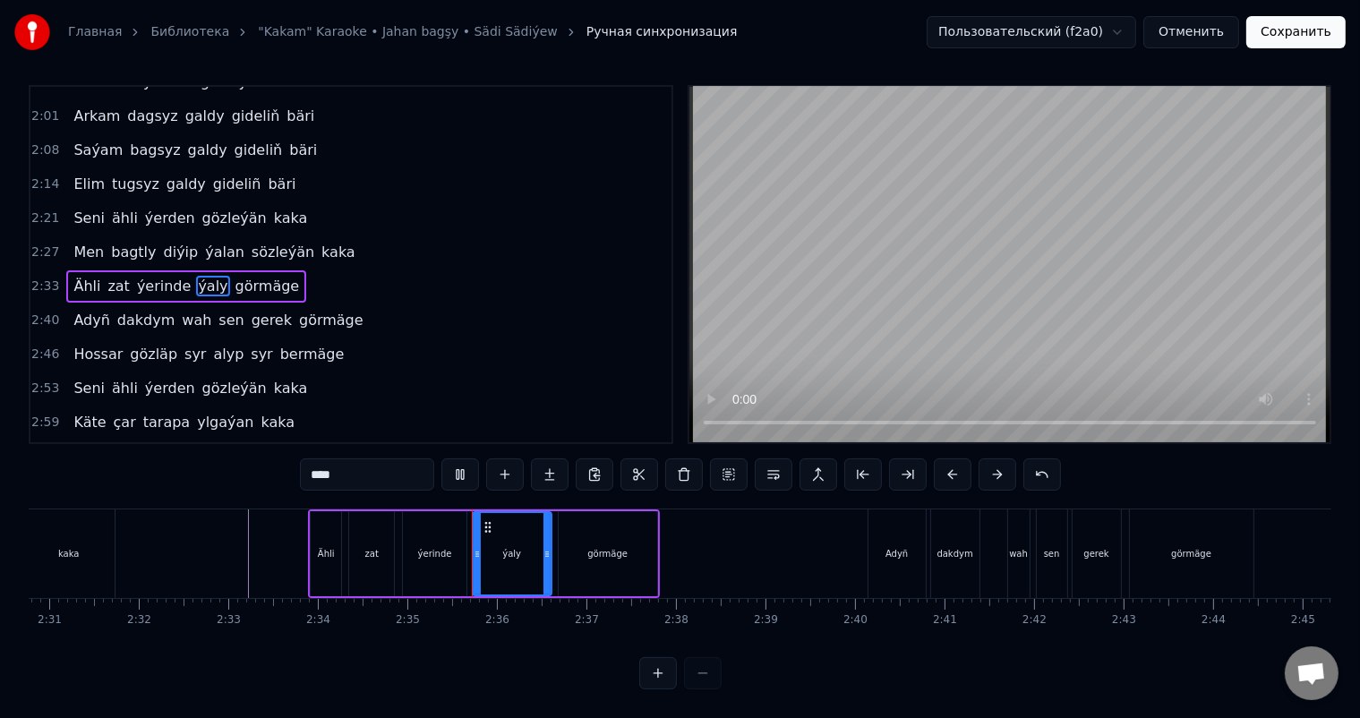
scroll to position [23, 0]
click at [573, 546] on div "görmäge" at bounding box center [608, 553] width 98 height 85
type input "*******"
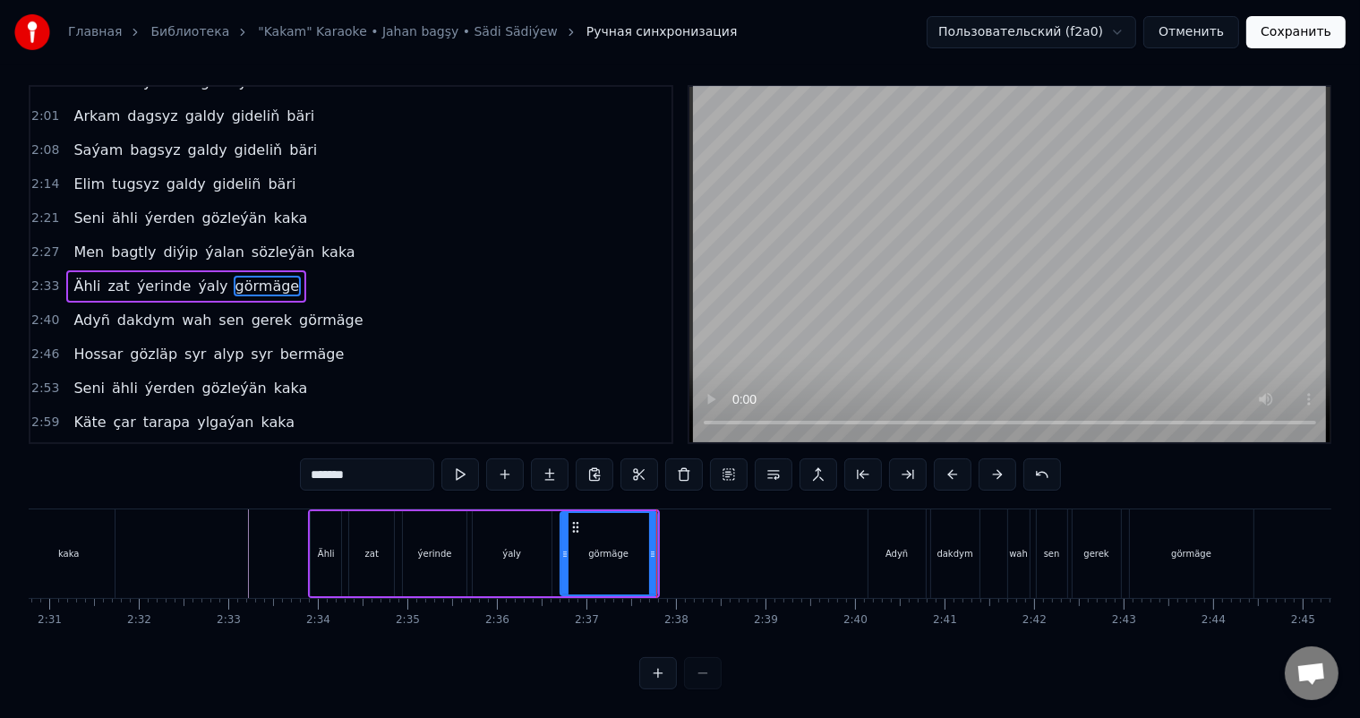
click at [566, 547] on icon at bounding box center [564, 554] width 7 height 14
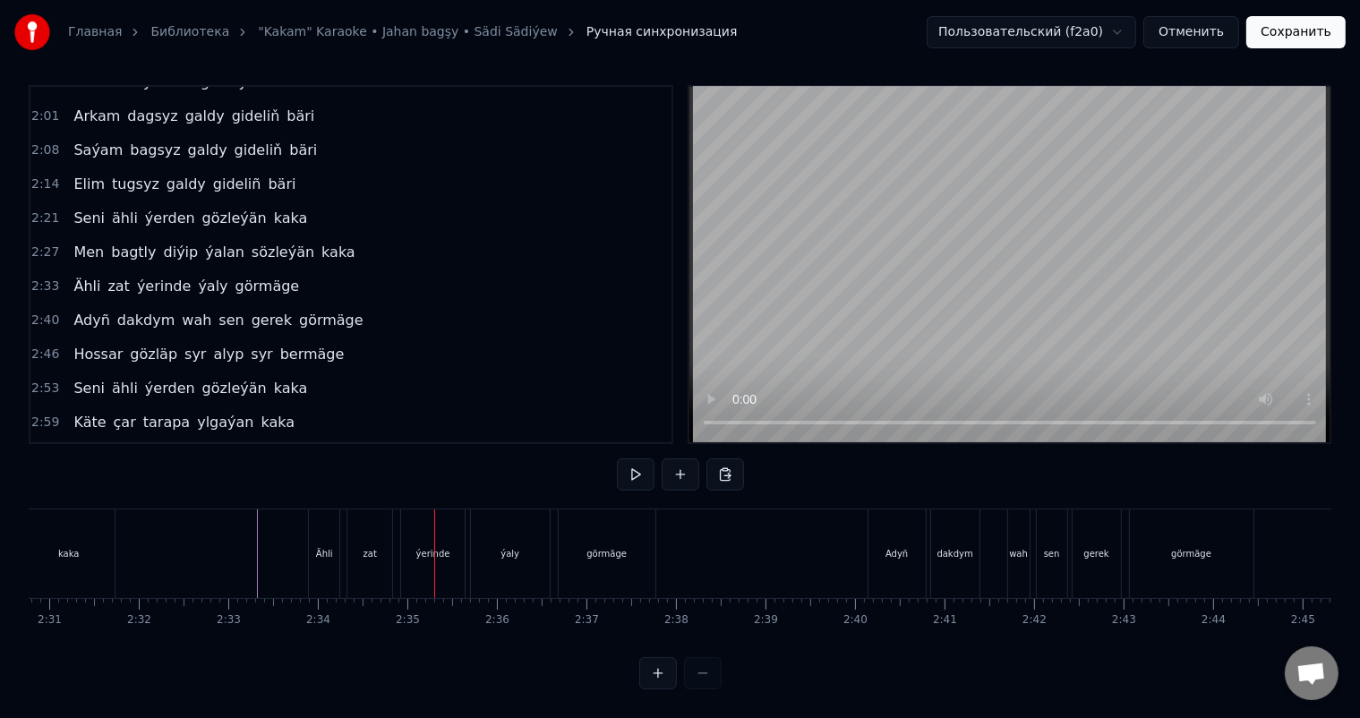
click at [355, 532] on div "zat" at bounding box center [369, 553] width 45 height 89
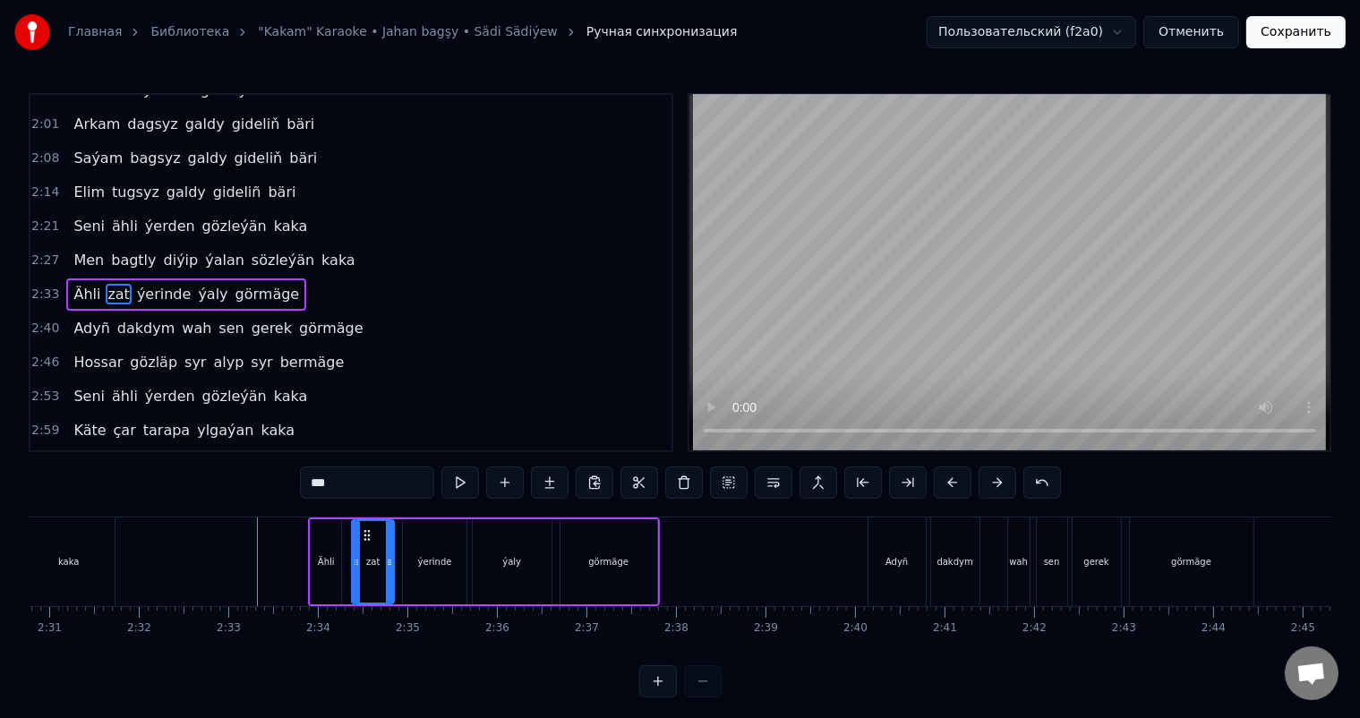
click at [354, 555] on icon at bounding box center [356, 562] width 7 height 14
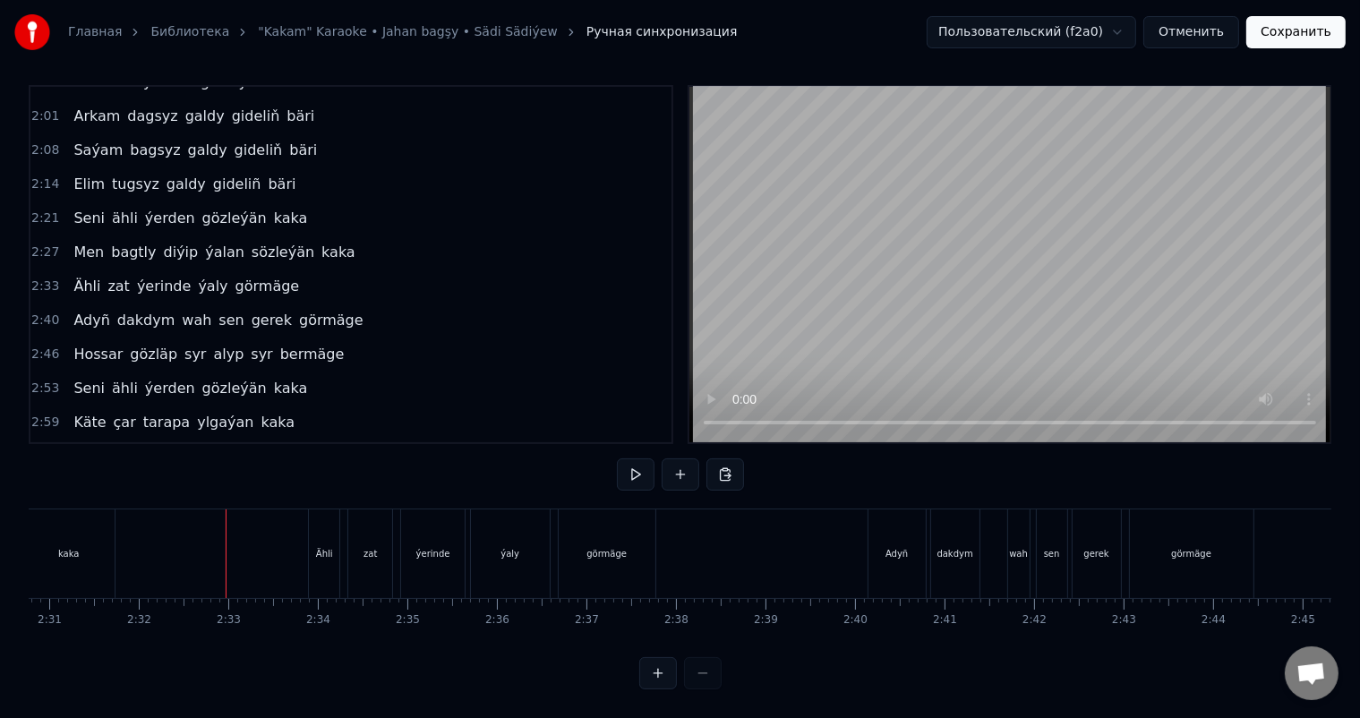
scroll to position [23, 0]
click at [516, 547] on div "ýaly" at bounding box center [510, 553] width 19 height 13
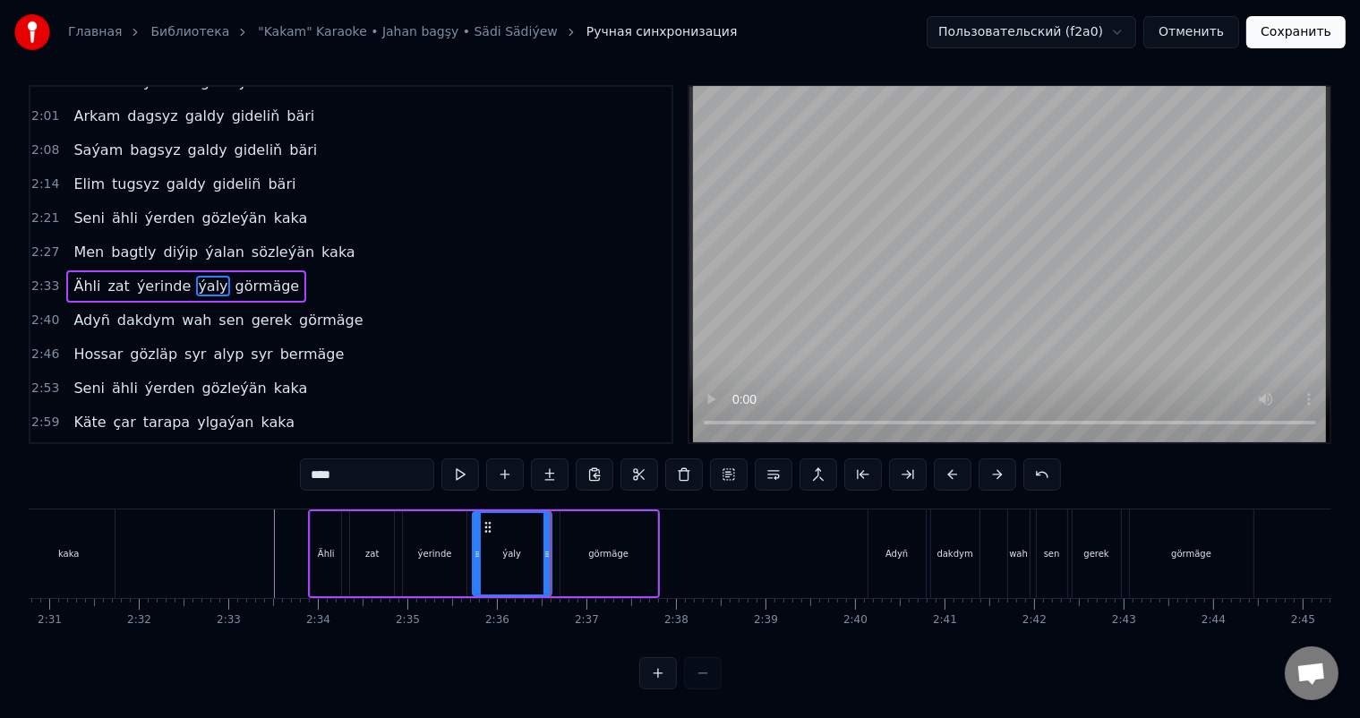
click at [591, 547] on div "görmäge" at bounding box center [608, 553] width 40 height 13
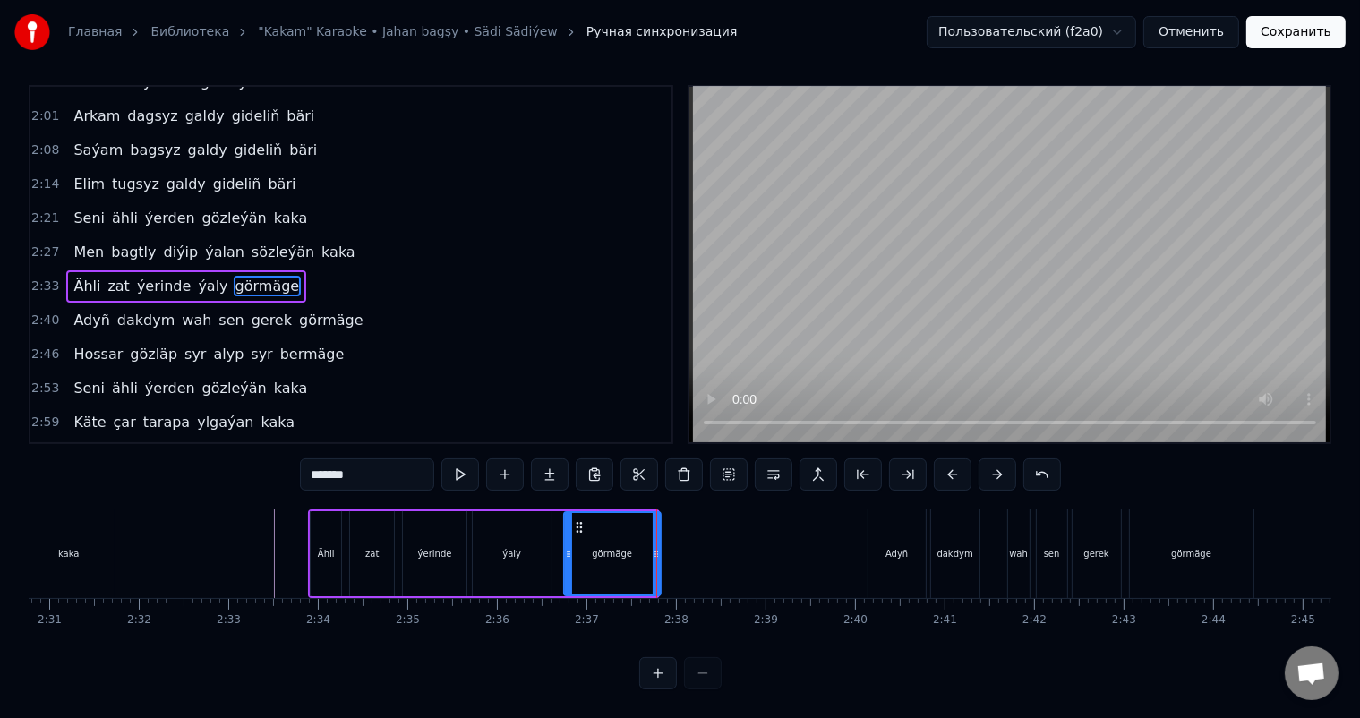
click at [577, 520] on icon at bounding box center [579, 527] width 14 height 14
click at [354, 523] on div "zat" at bounding box center [372, 553] width 44 height 85
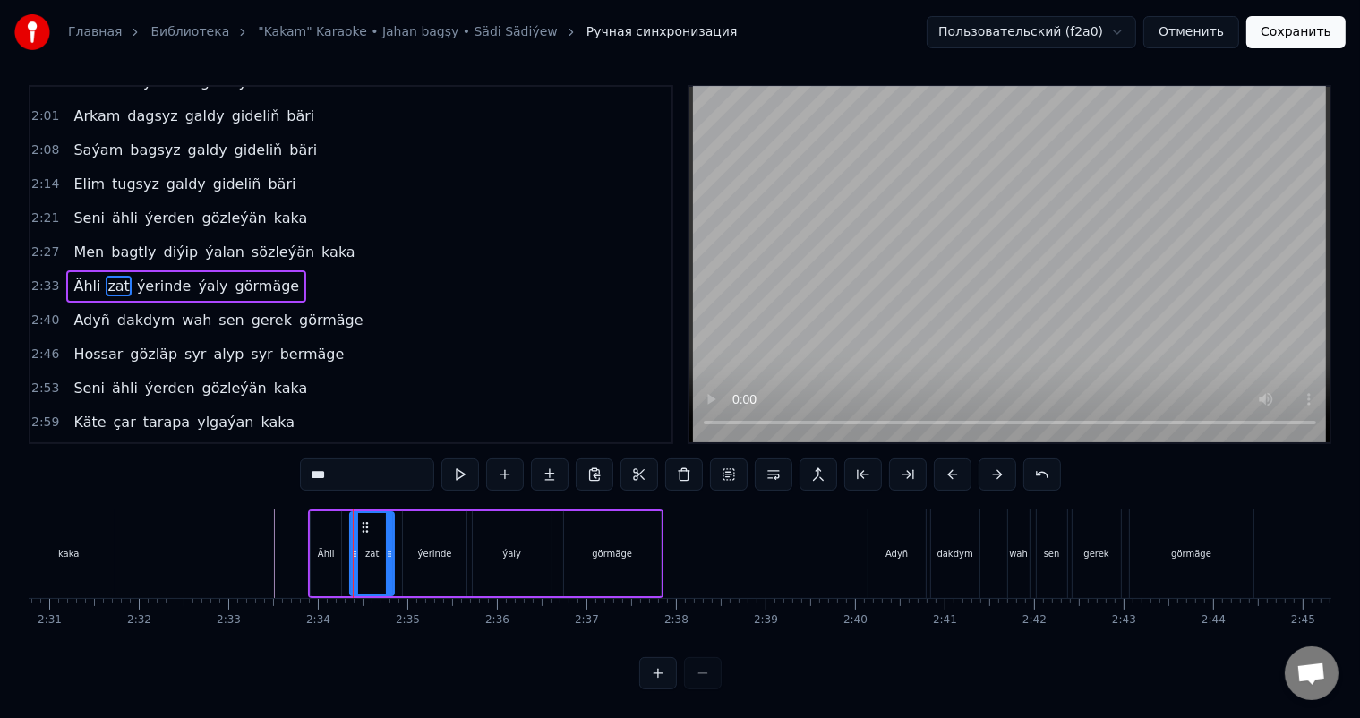
scroll to position [0, 0]
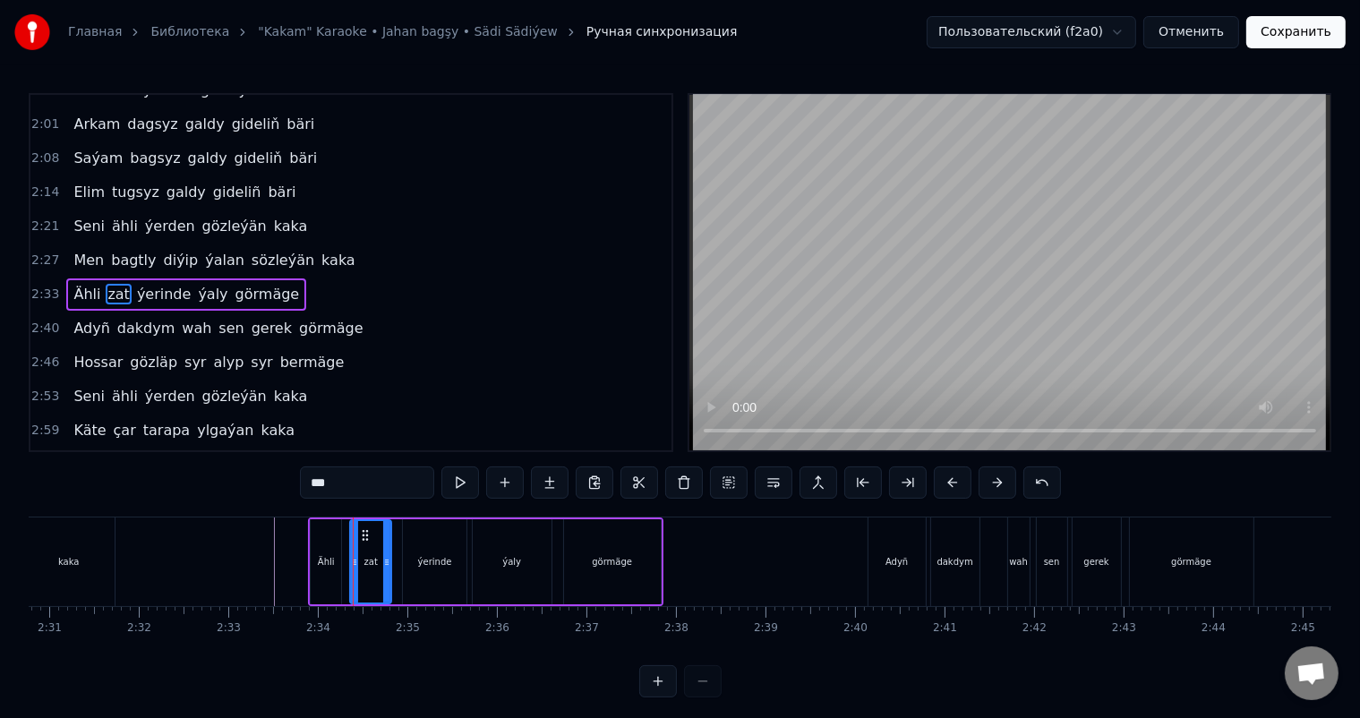
click at [388, 560] on icon at bounding box center [386, 562] width 7 height 14
click at [415, 562] on div "ýerinde" at bounding box center [435, 561] width 64 height 85
type input "*******"
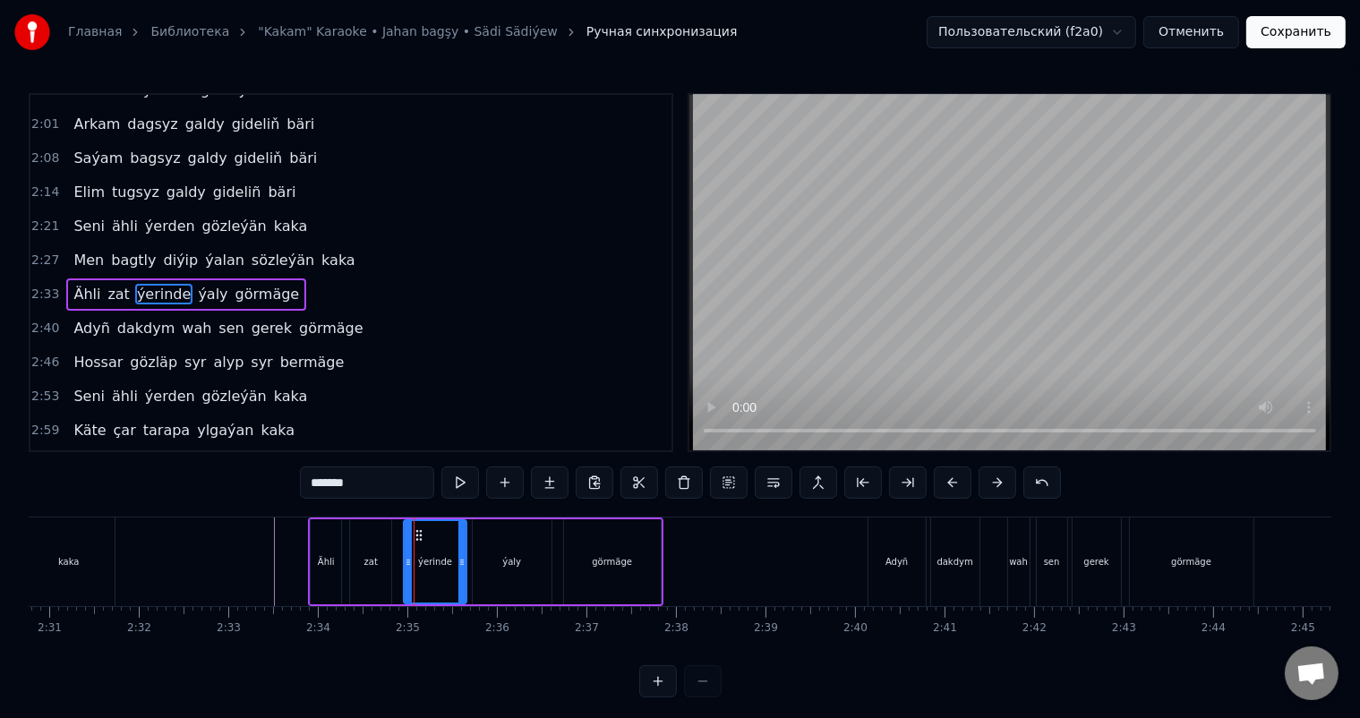
click at [406, 559] on icon at bounding box center [408, 562] width 7 height 14
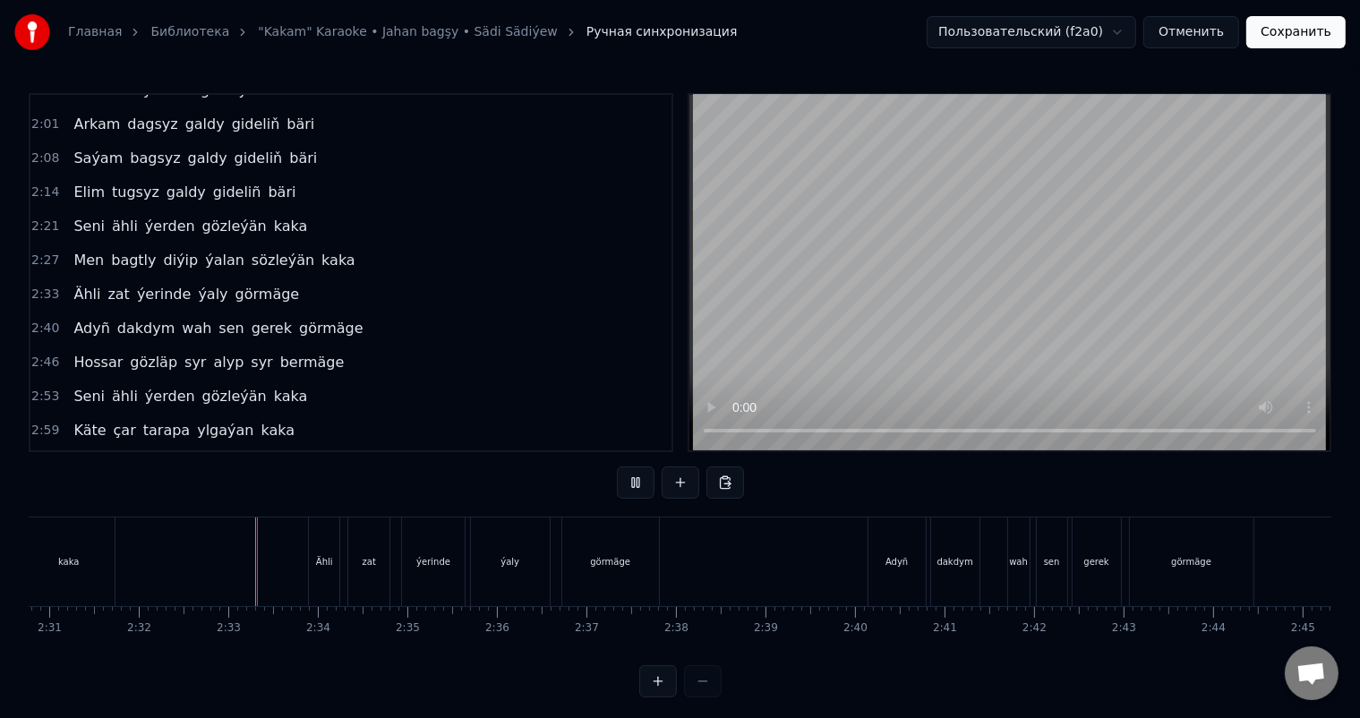
scroll to position [23, 0]
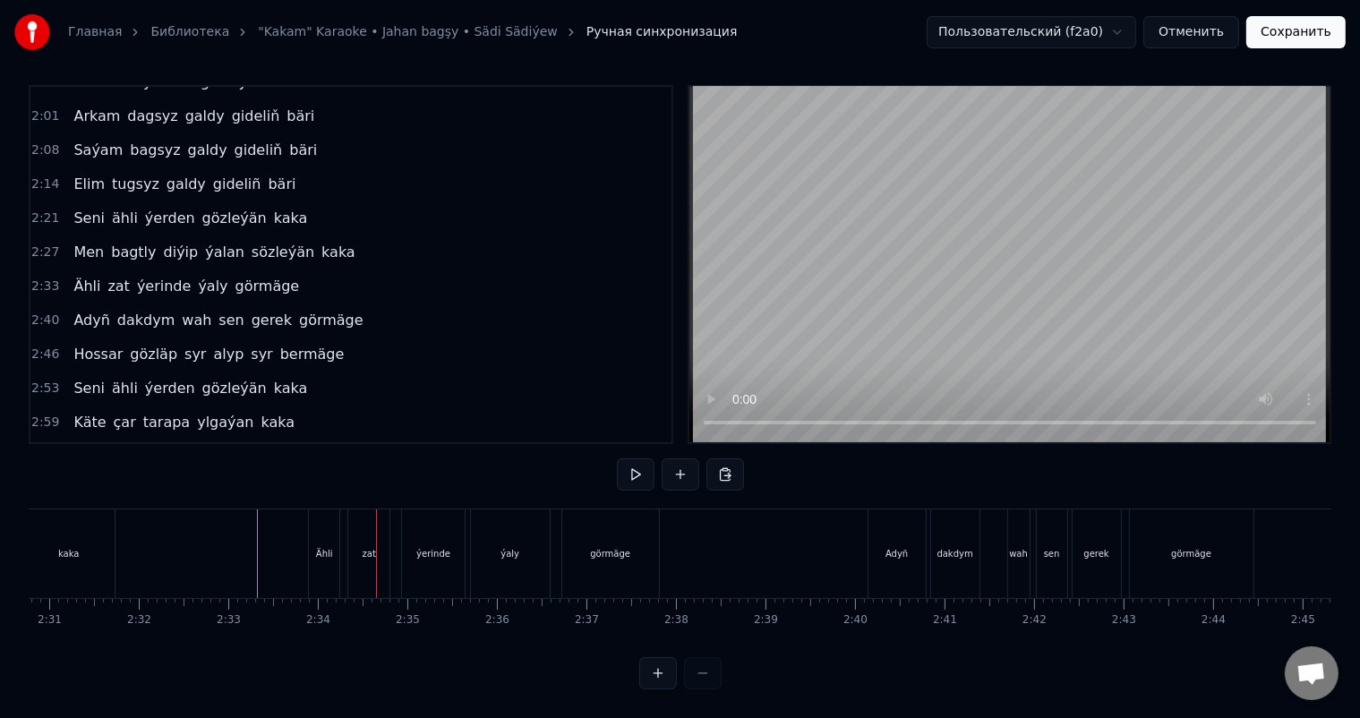
click at [321, 547] on div "Ähli" at bounding box center [324, 553] width 17 height 13
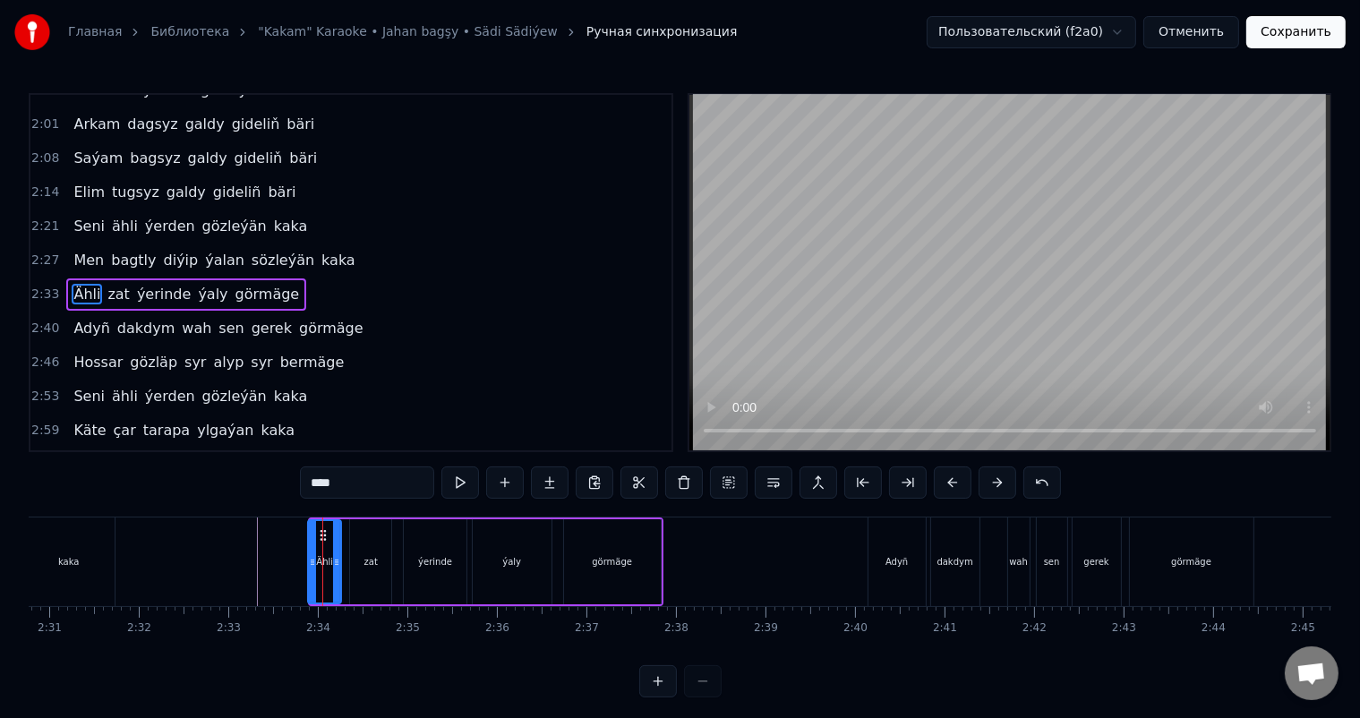
click at [312, 555] on div at bounding box center [312, 561] width 7 height 81
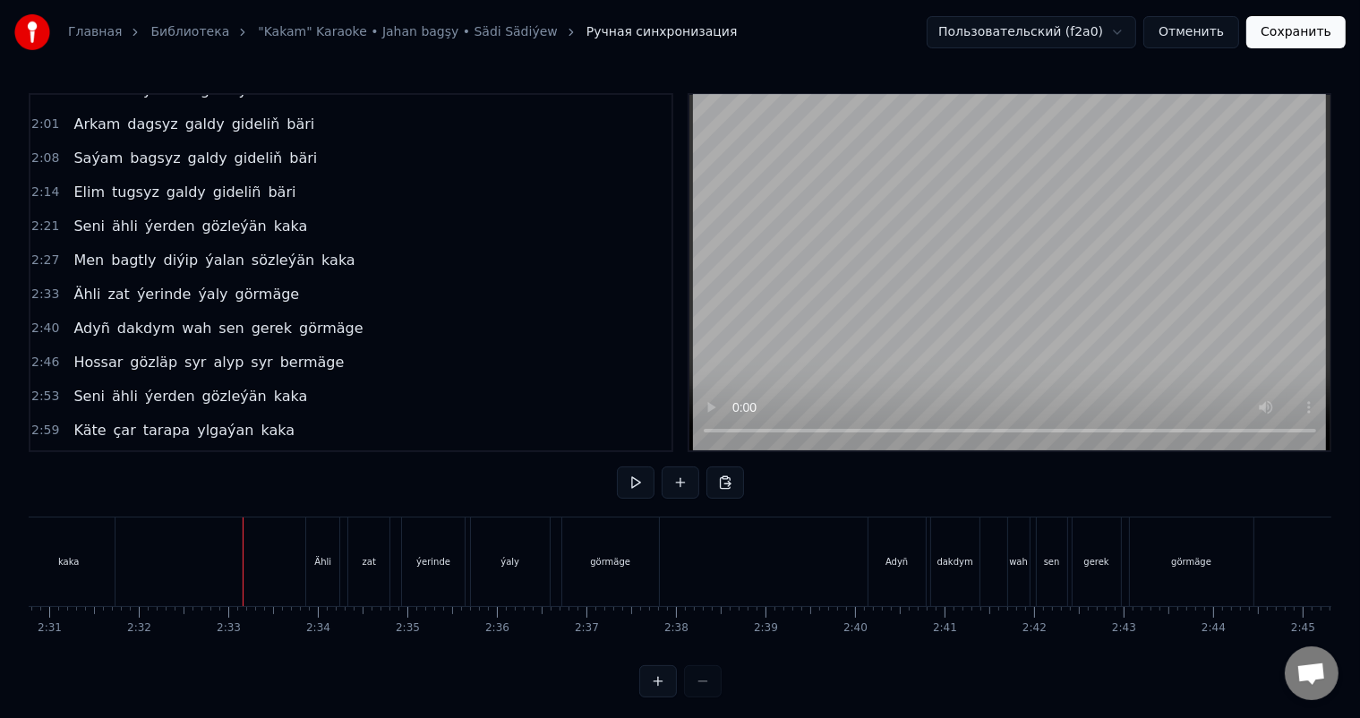
click at [326, 552] on div "Ähli" at bounding box center [322, 562] width 33 height 89
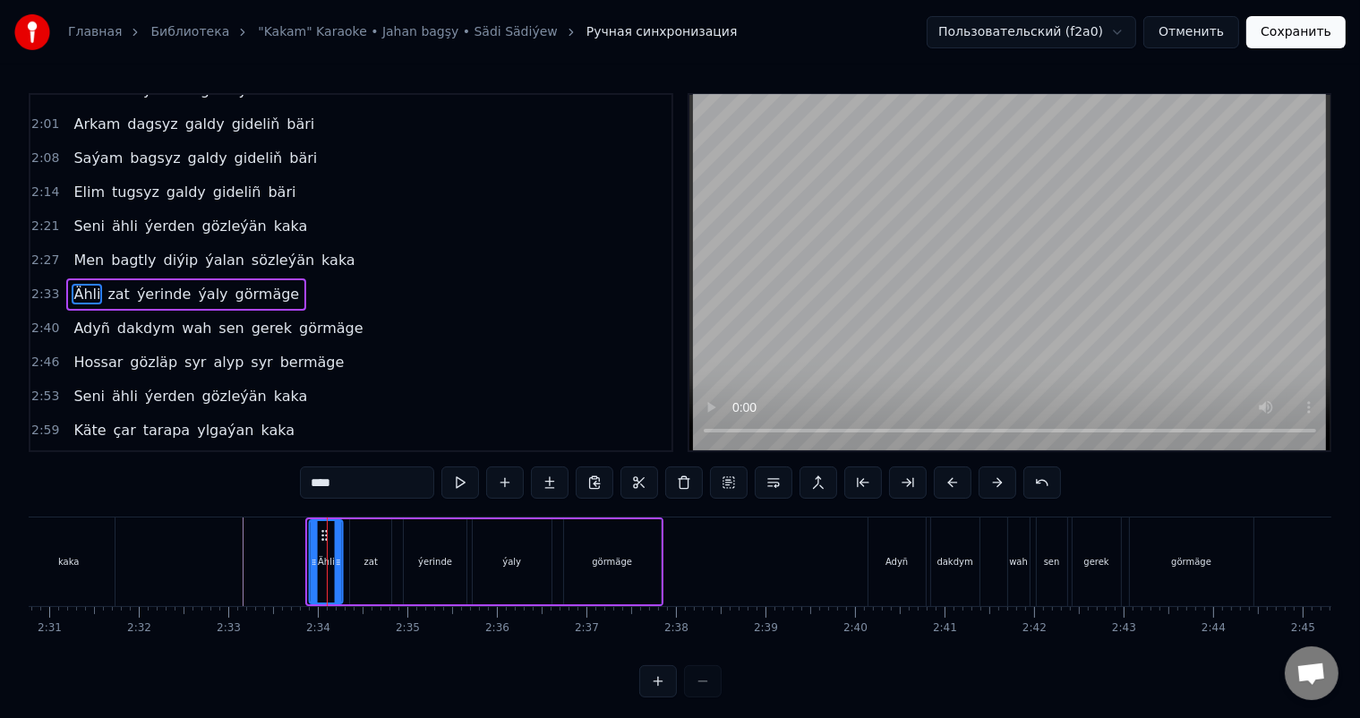
click at [322, 531] on circle at bounding box center [322, 531] width 1 height 1
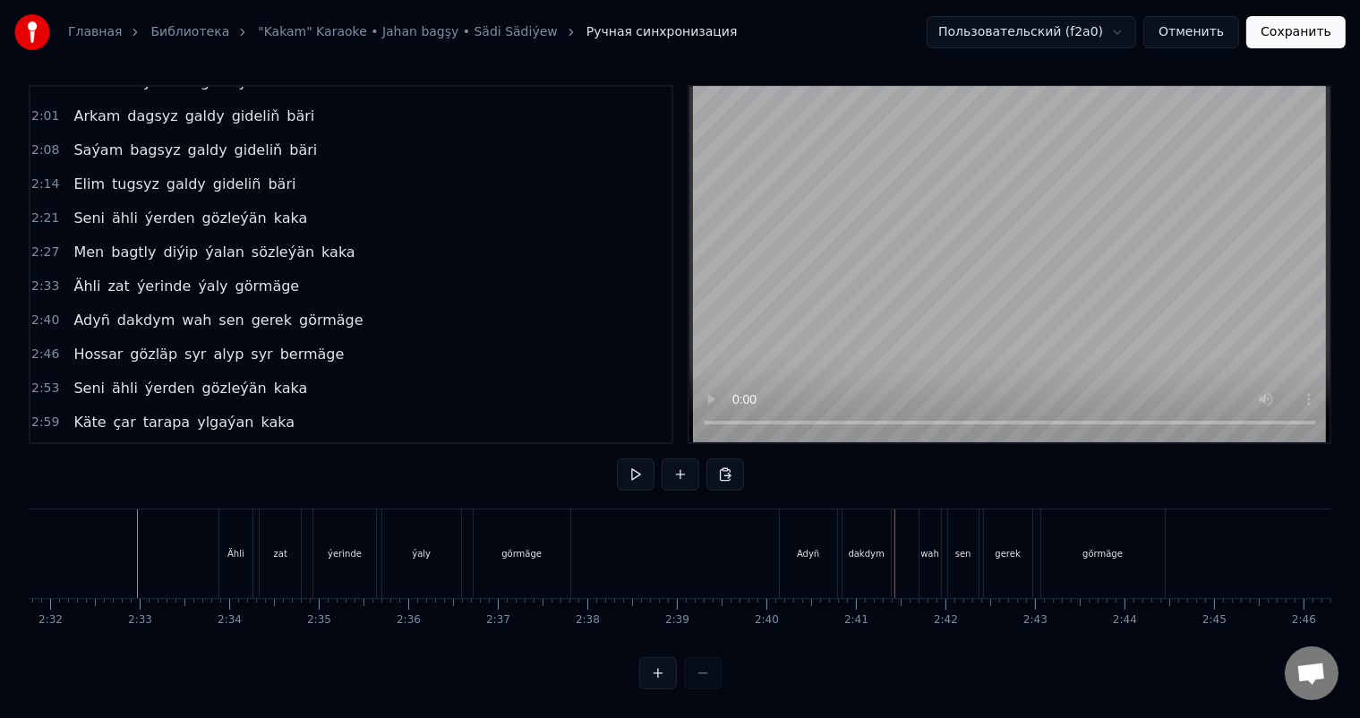
scroll to position [0, 13714]
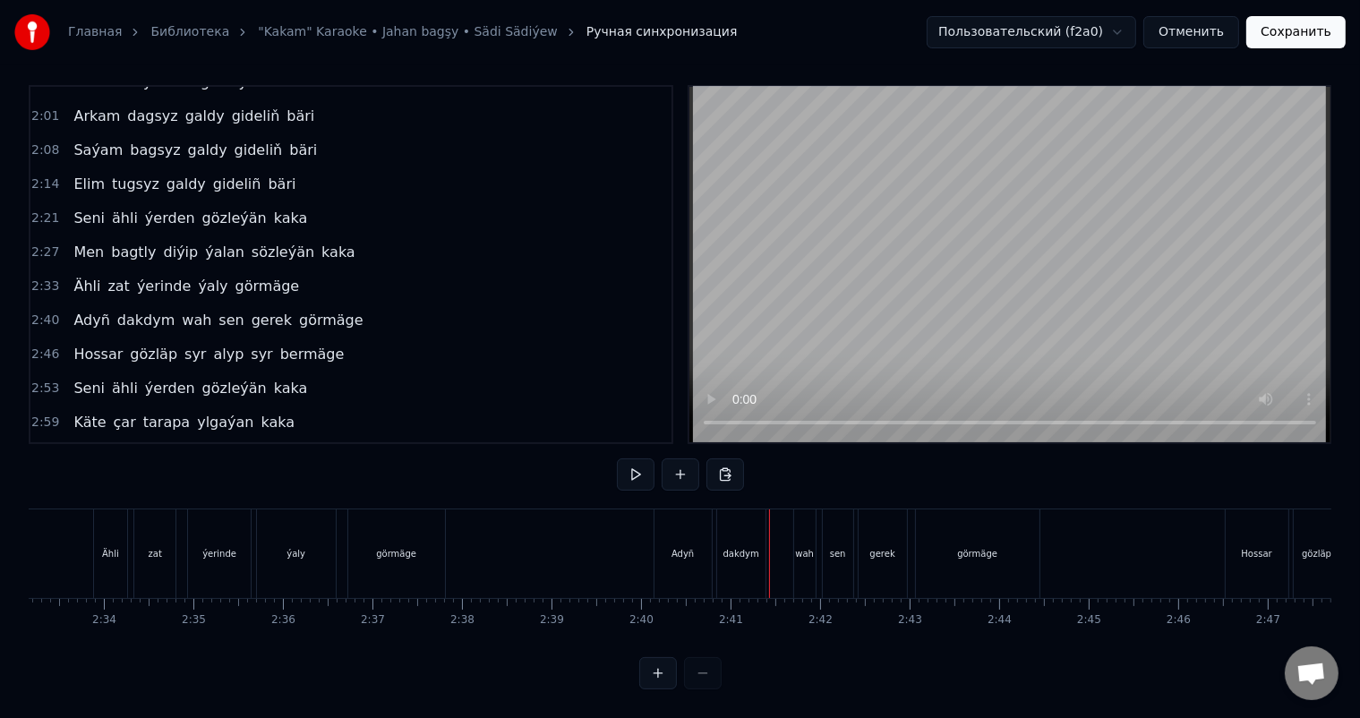
click at [691, 526] on div "Adyñ" at bounding box center [683, 553] width 57 height 89
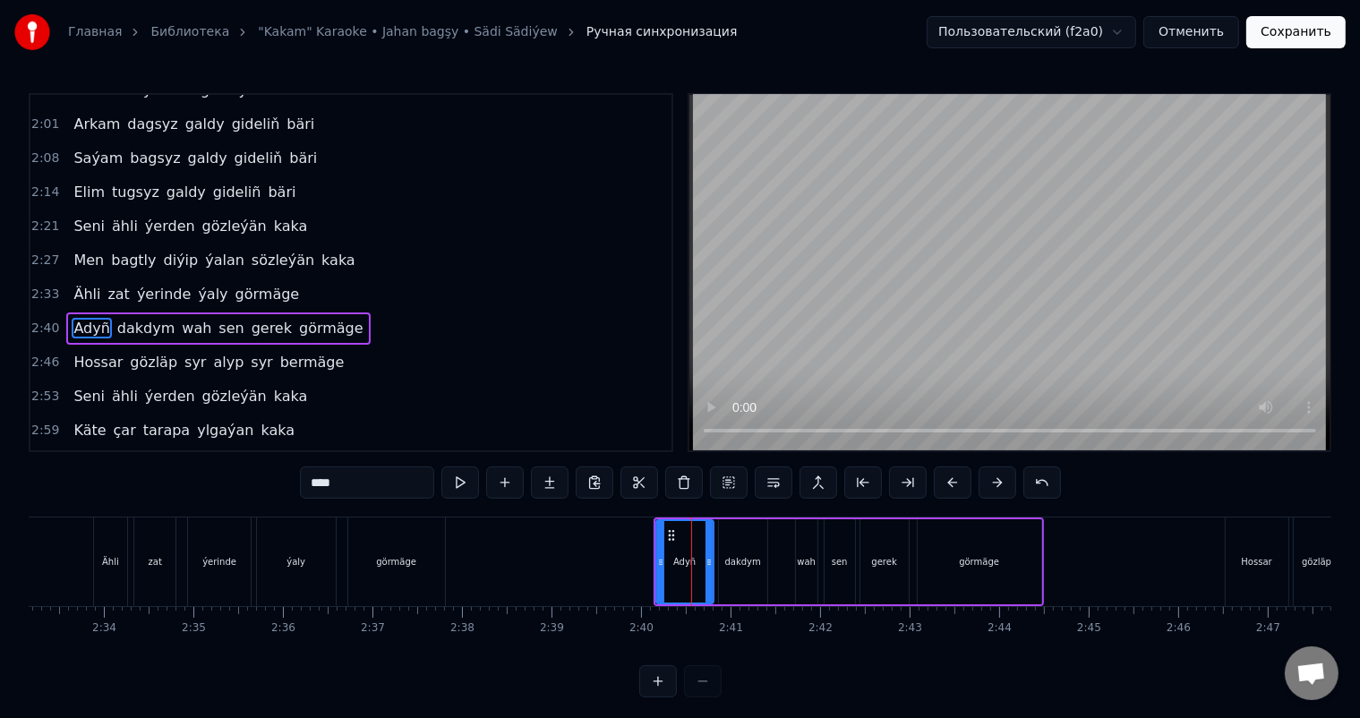
scroll to position [497, 0]
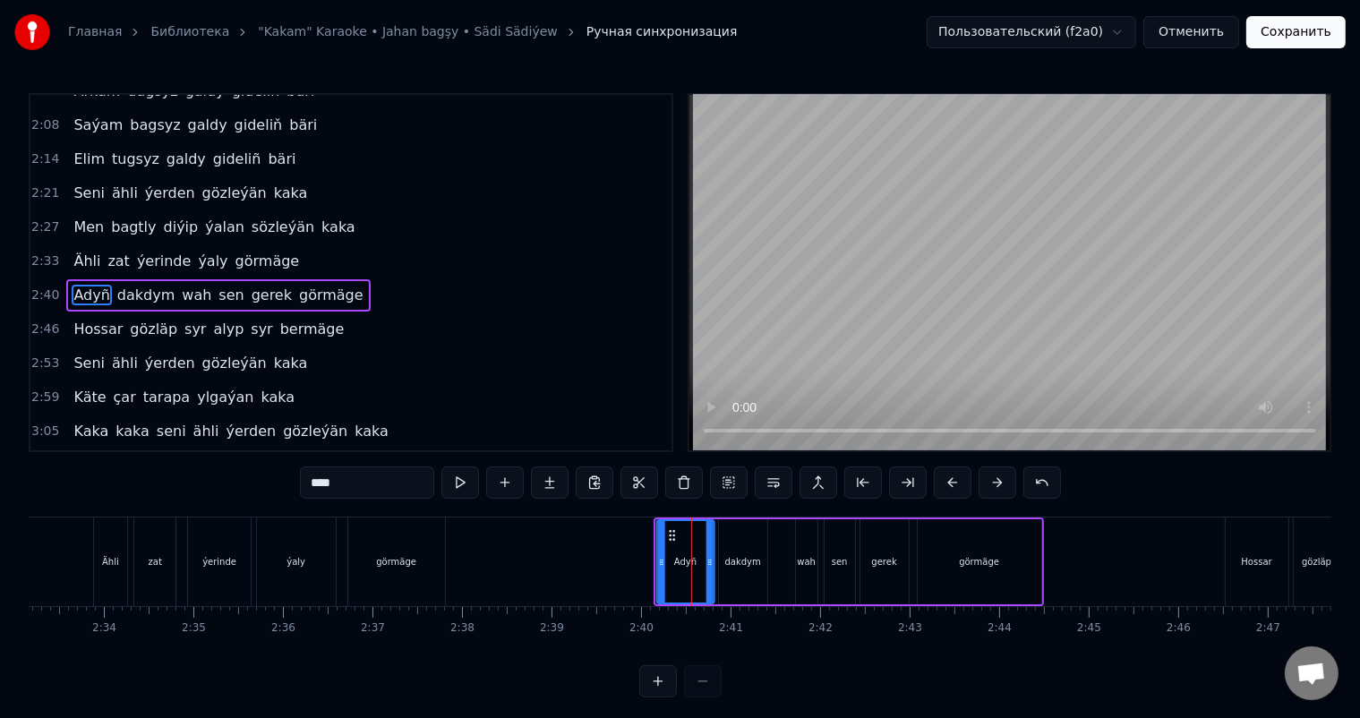
click at [669, 532] on icon at bounding box center [671, 535] width 14 height 14
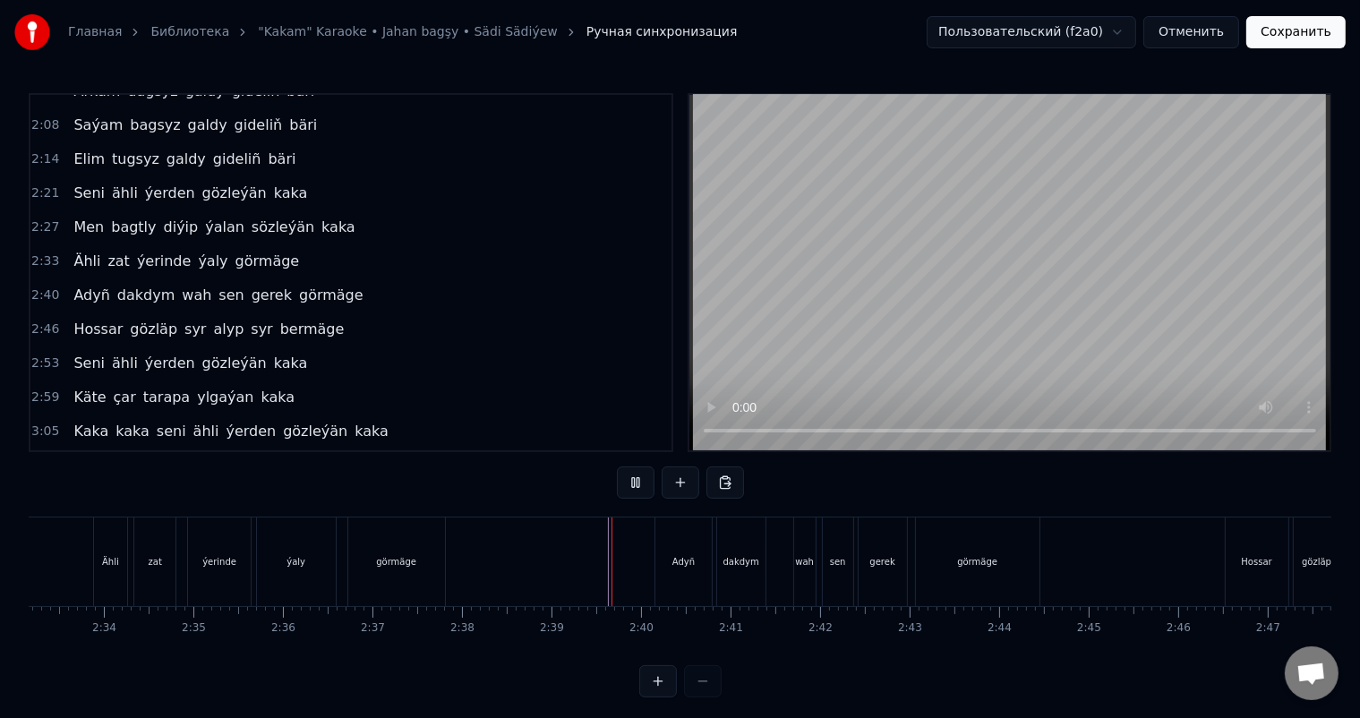
scroll to position [23, 0]
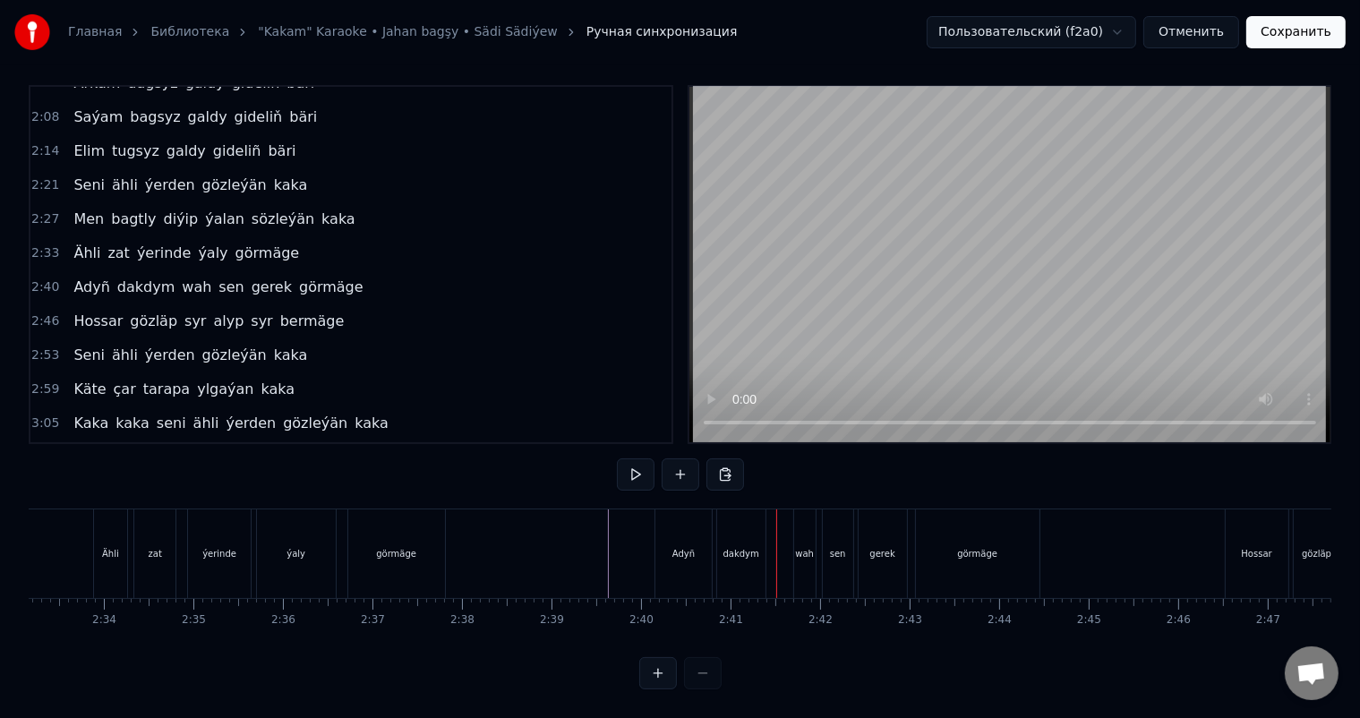
click at [738, 547] on div "dakdym" at bounding box center [741, 553] width 36 height 13
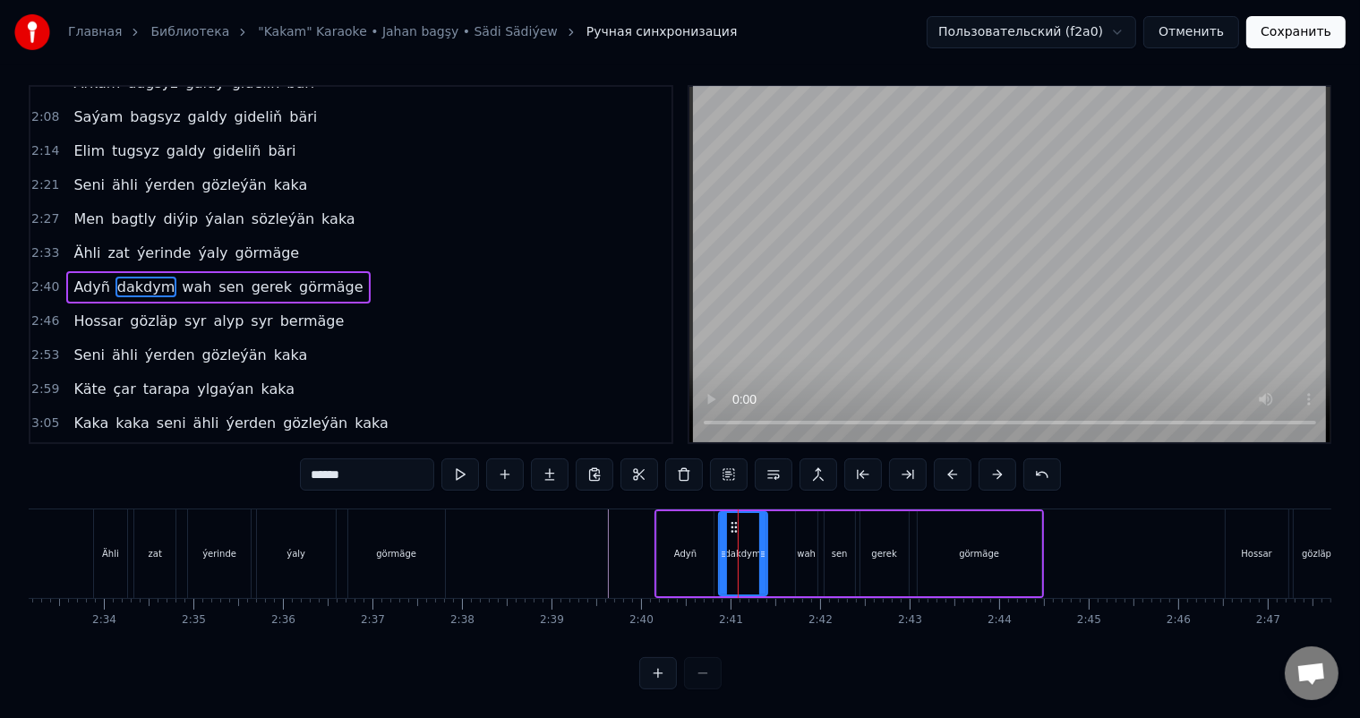
scroll to position [0, 0]
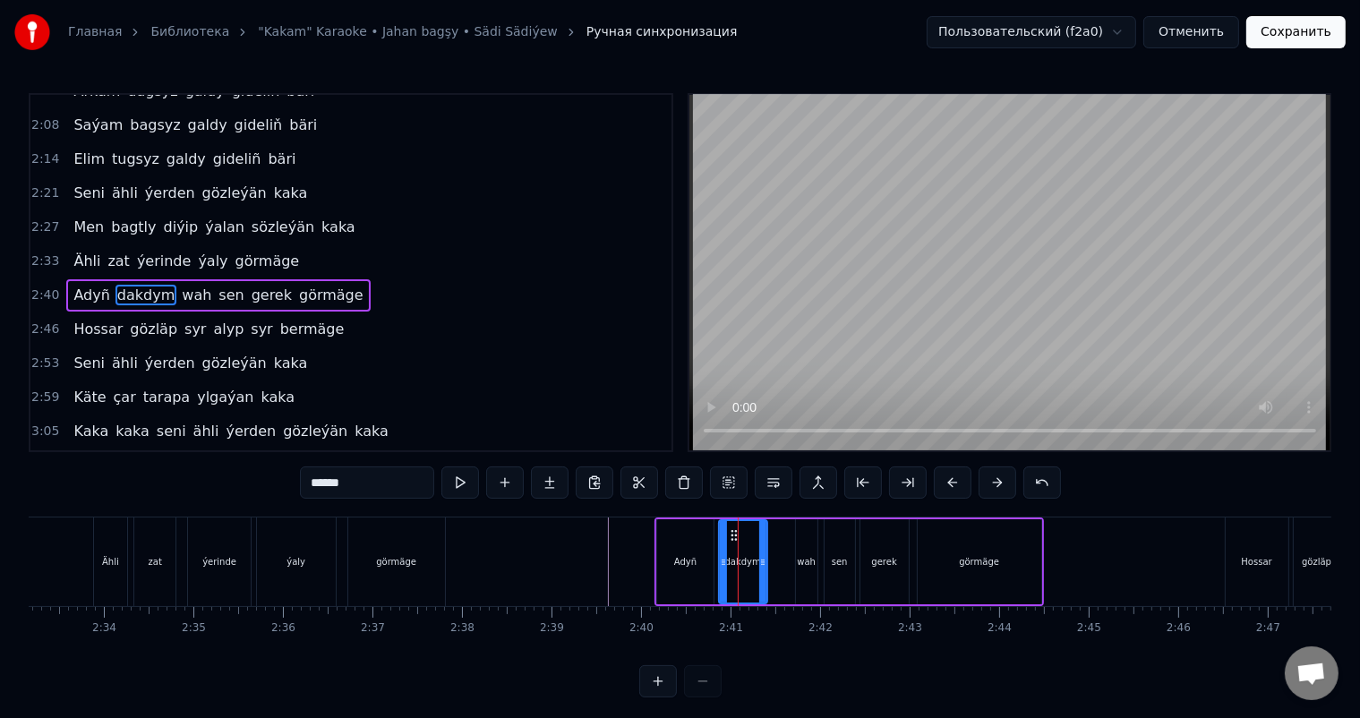
click at [674, 551] on div "Adyñ" at bounding box center [685, 561] width 57 height 85
type input "****"
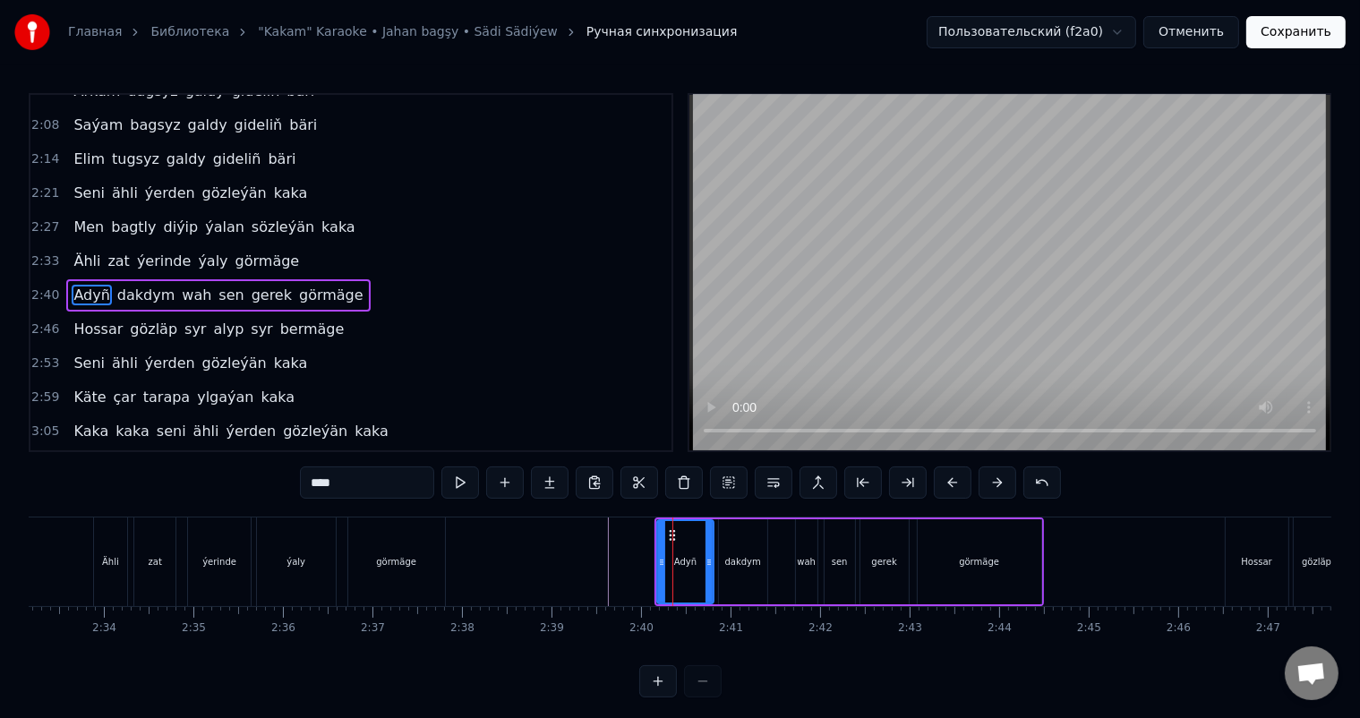
scroll to position [23, 0]
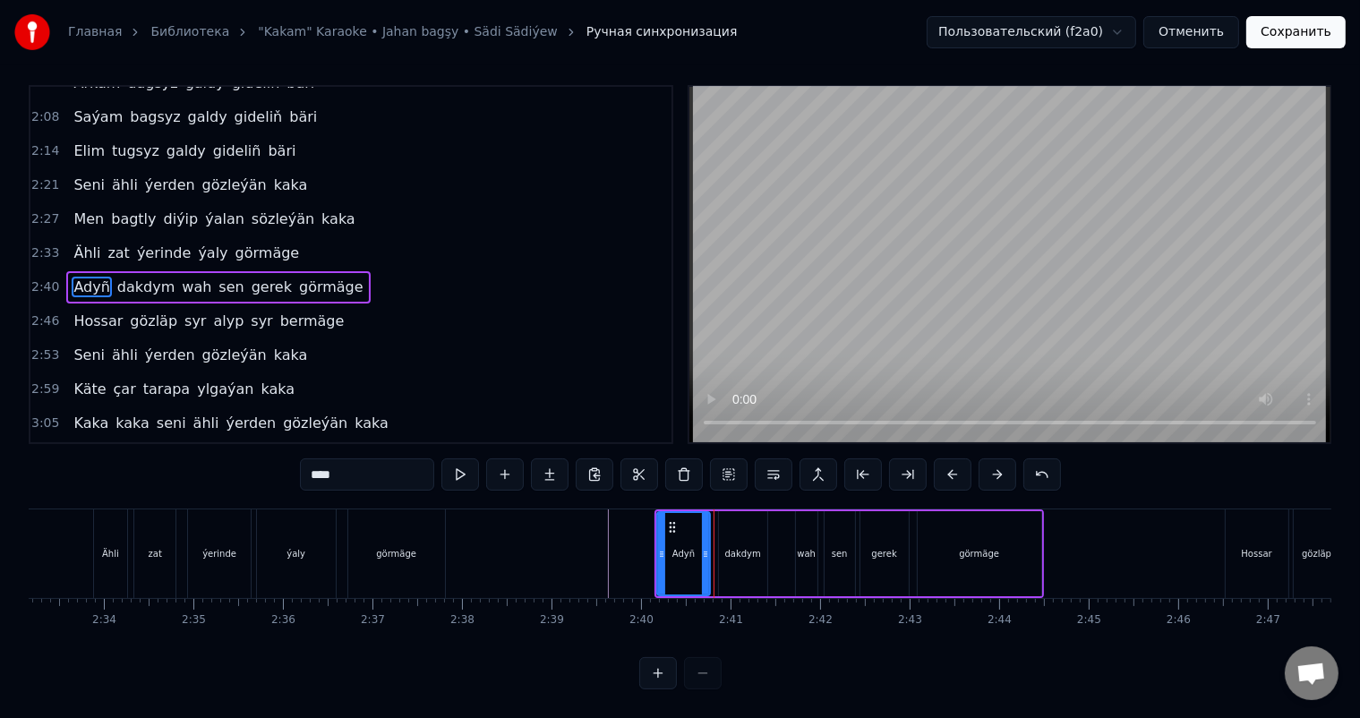
click at [706, 552] on circle at bounding box center [705, 552] width 1 height 1
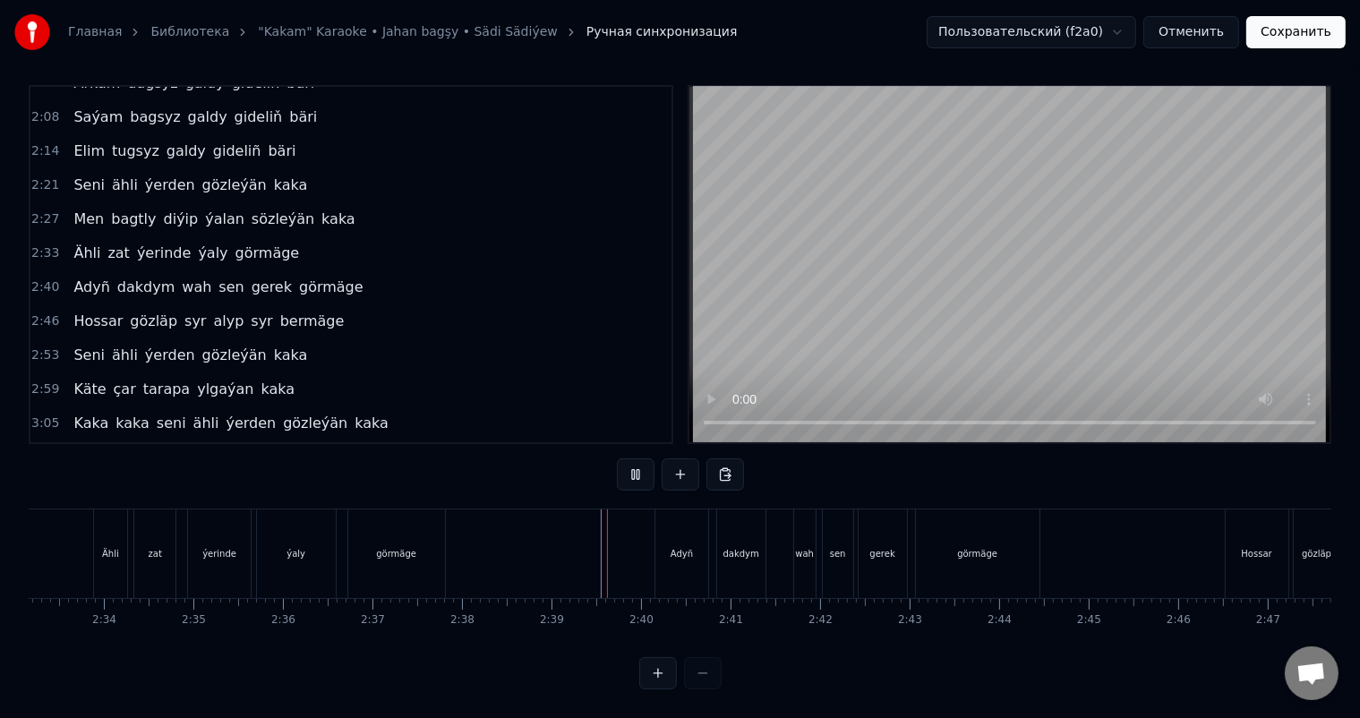
scroll to position [23, 0]
click at [740, 544] on div "dakdym" at bounding box center [741, 553] width 48 height 89
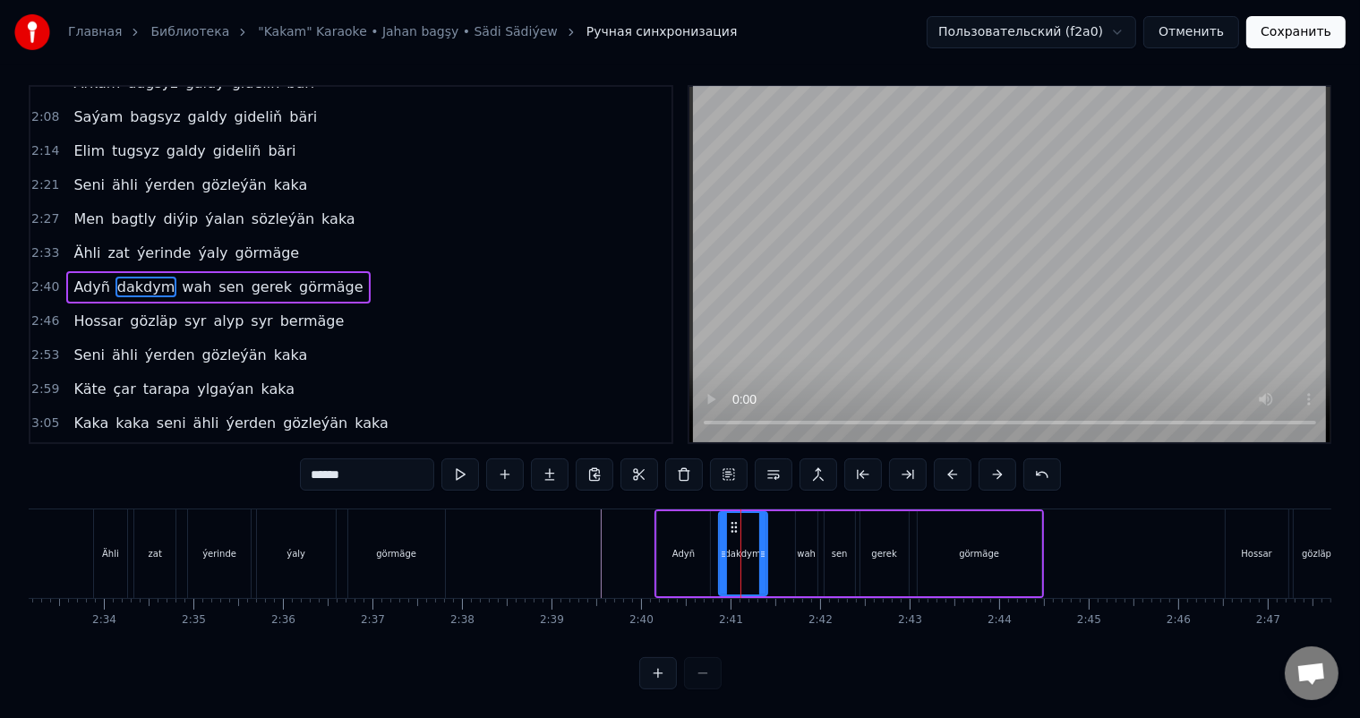
scroll to position [0, 0]
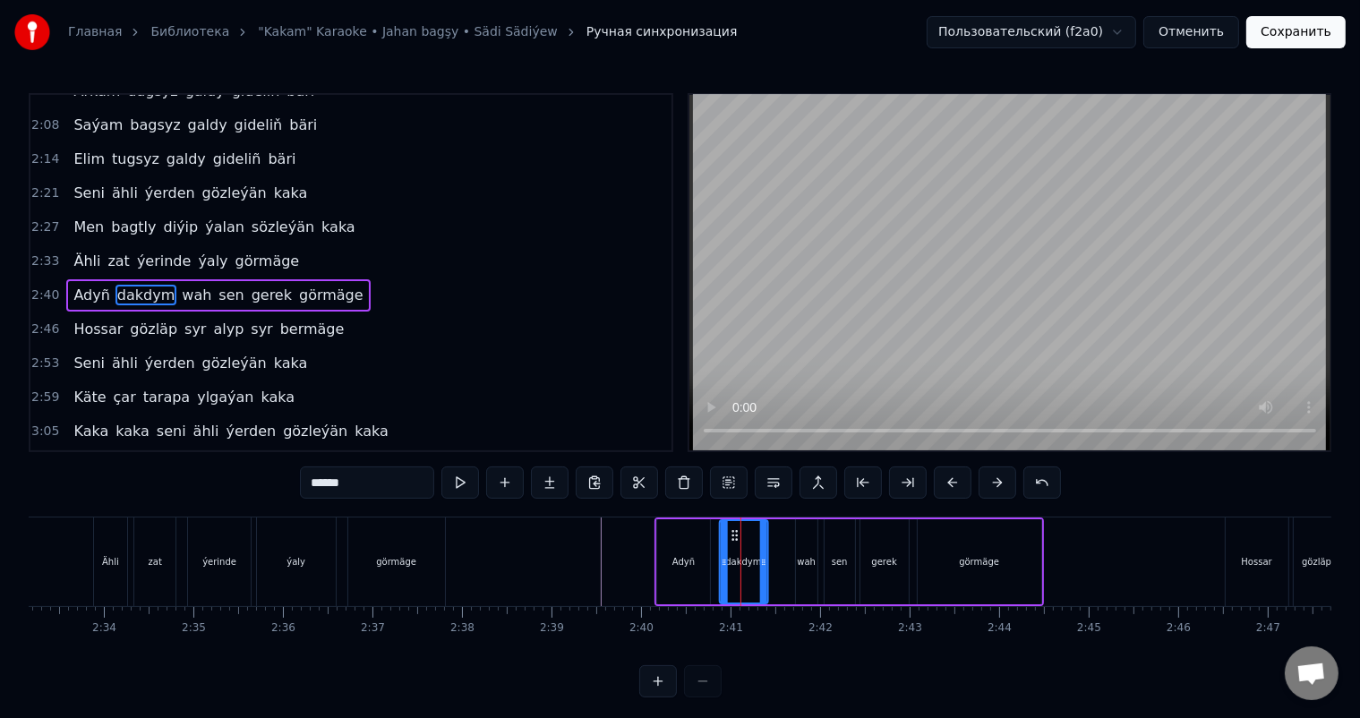
click at [734, 533] on icon at bounding box center [734, 535] width 14 height 14
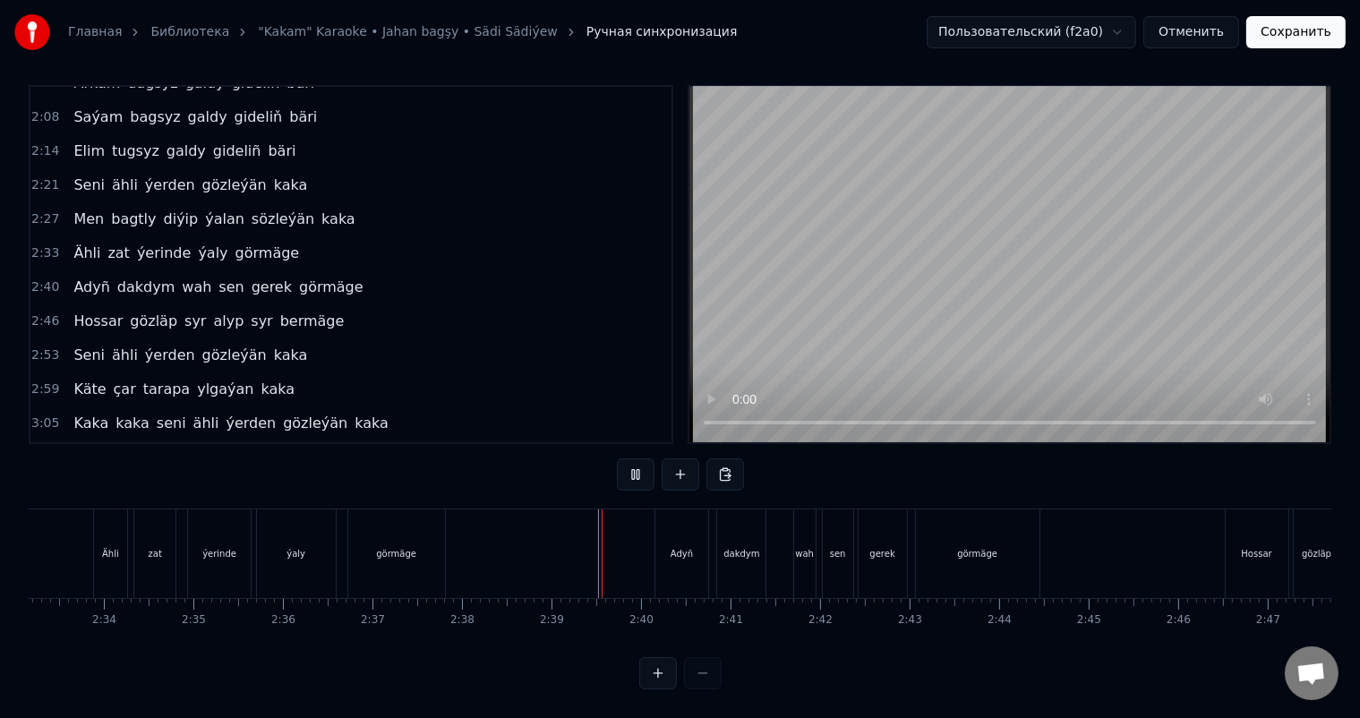
scroll to position [23, 0]
click at [745, 526] on div "dakdym" at bounding box center [741, 553] width 48 height 89
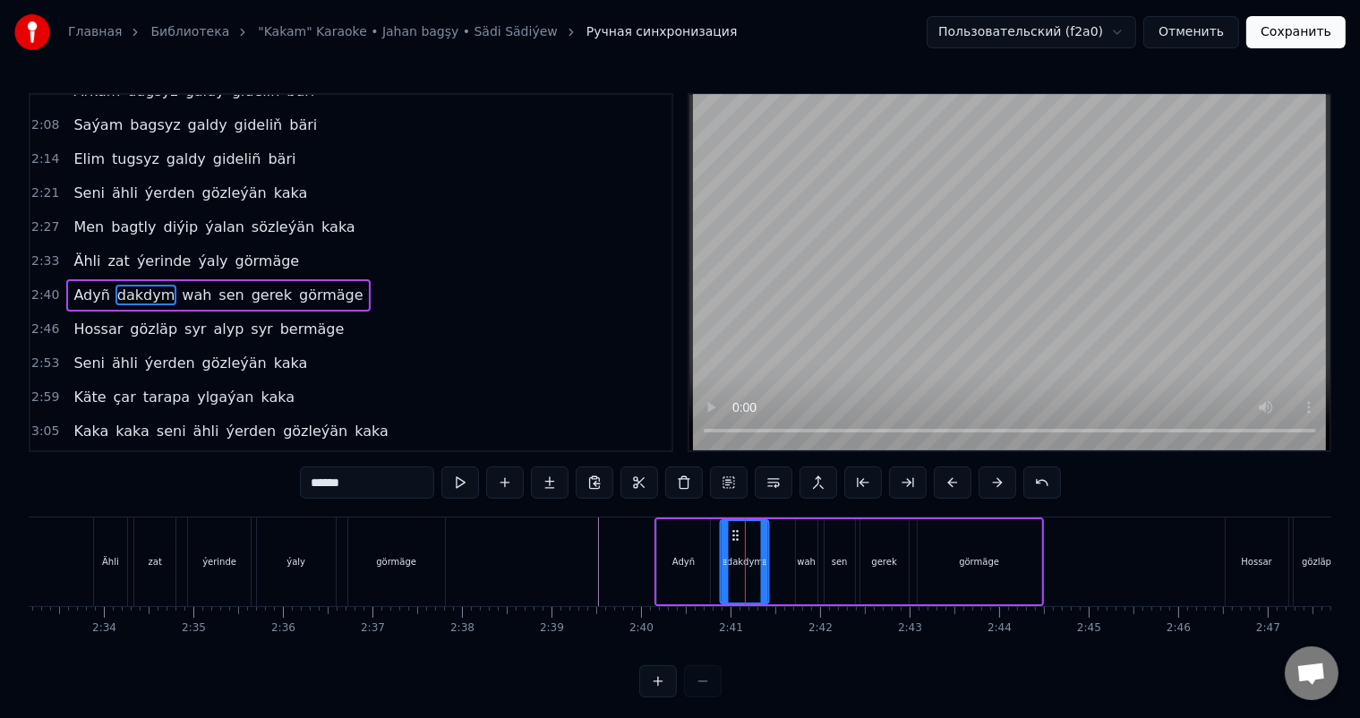
click at [733, 535] on circle at bounding box center [733, 535] width 1 height 1
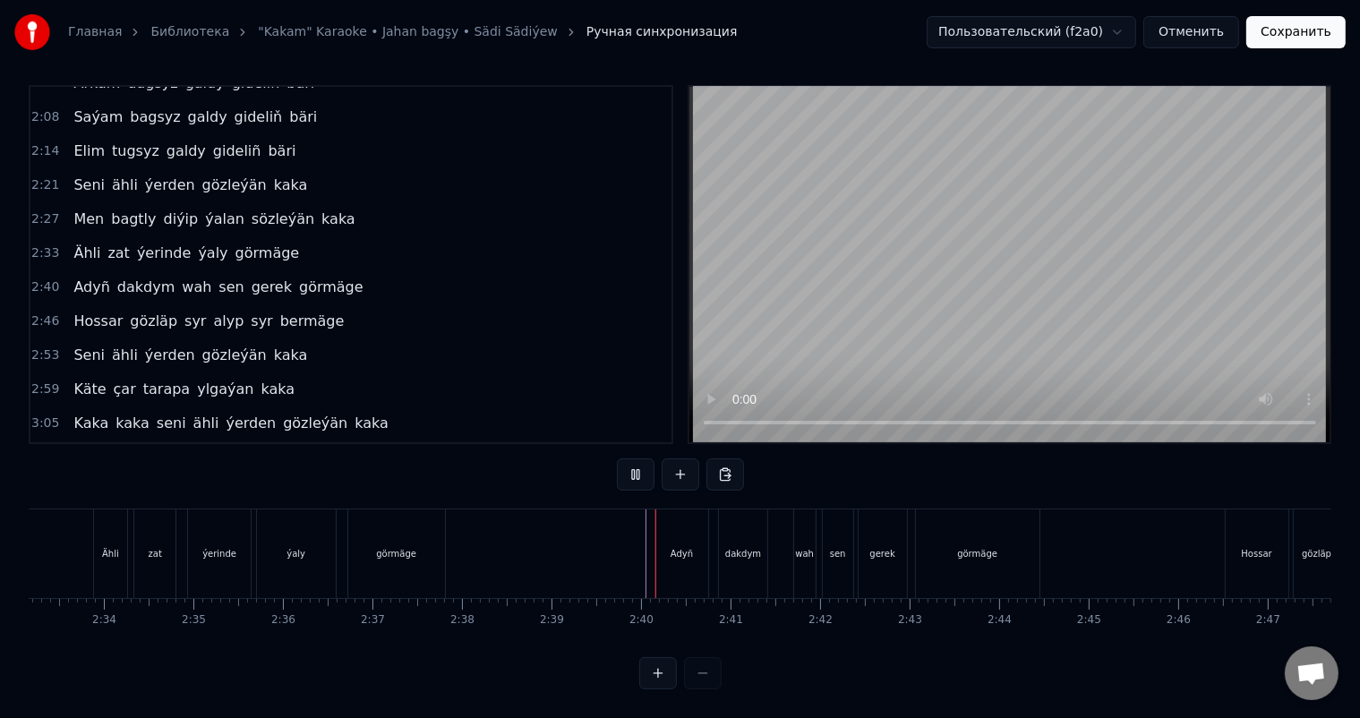
scroll to position [23, 0]
click at [797, 547] on div "wah" at bounding box center [804, 553] width 19 height 13
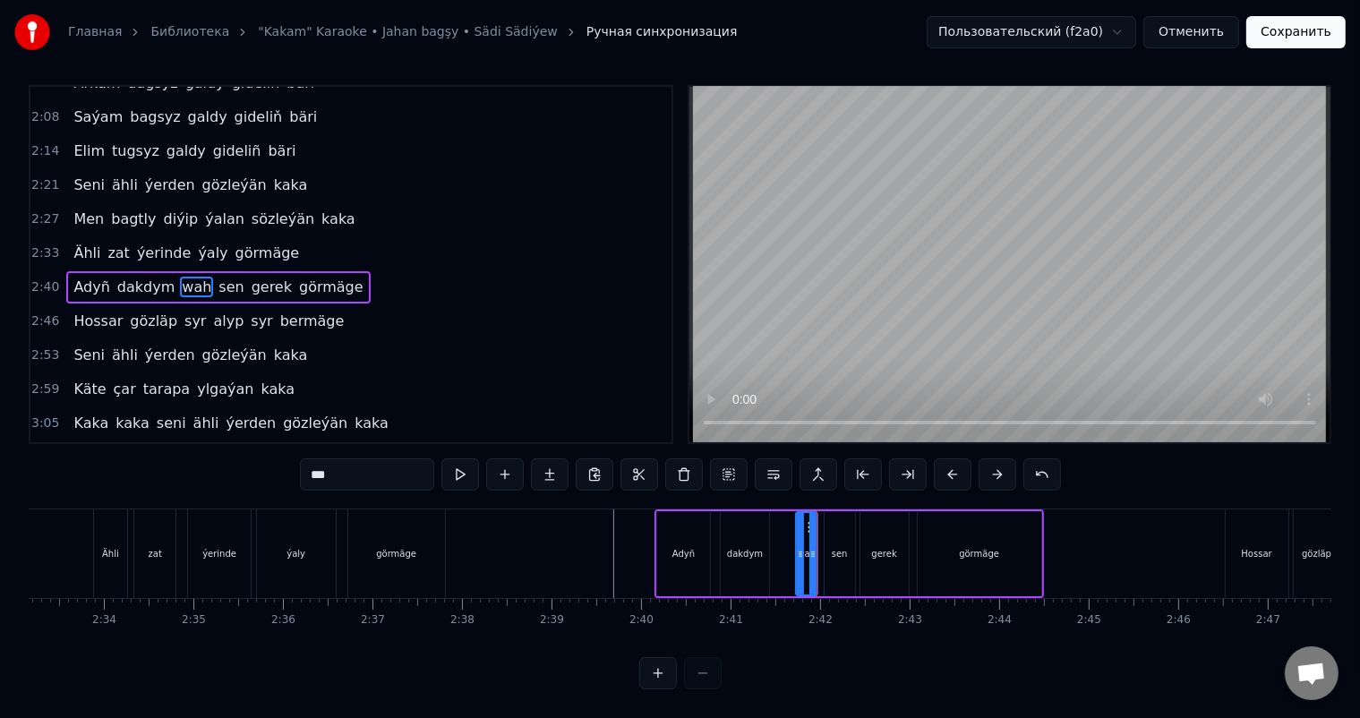
click at [834, 529] on div "sen" at bounding box center [840, 553] width 30 height 85
click at [881, 547] on div "gerek" at bounding box center [884, 553] width 25 height 13
type input "*****"
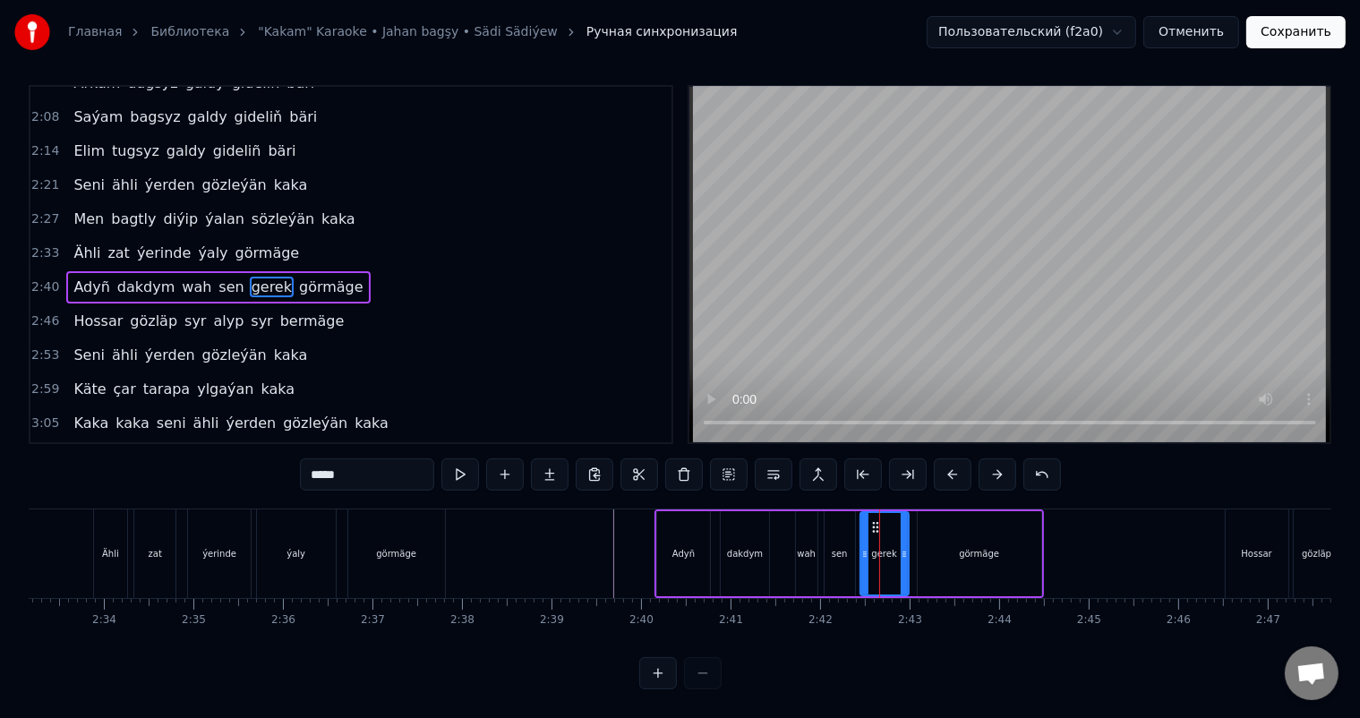
scroll to position [0, 0]
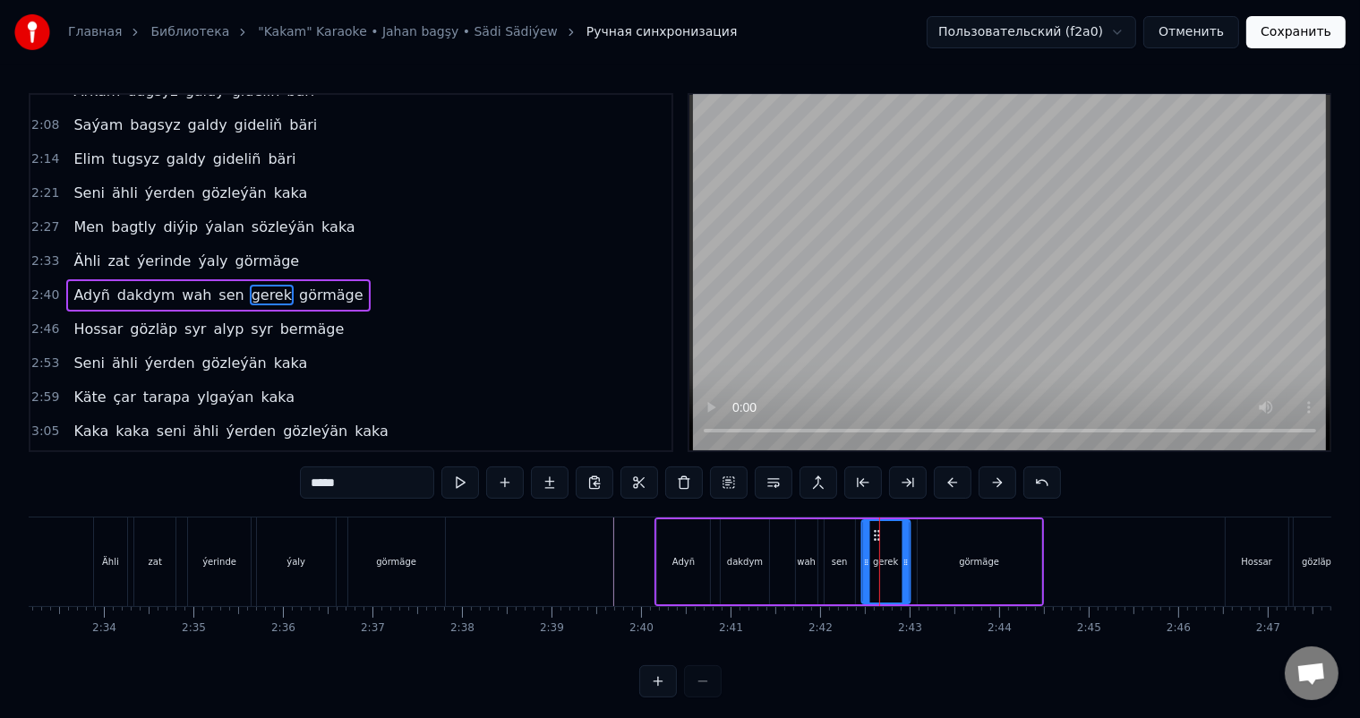
click at [874, 532] on icon at bounding box center [876, 535] width 14 height 14
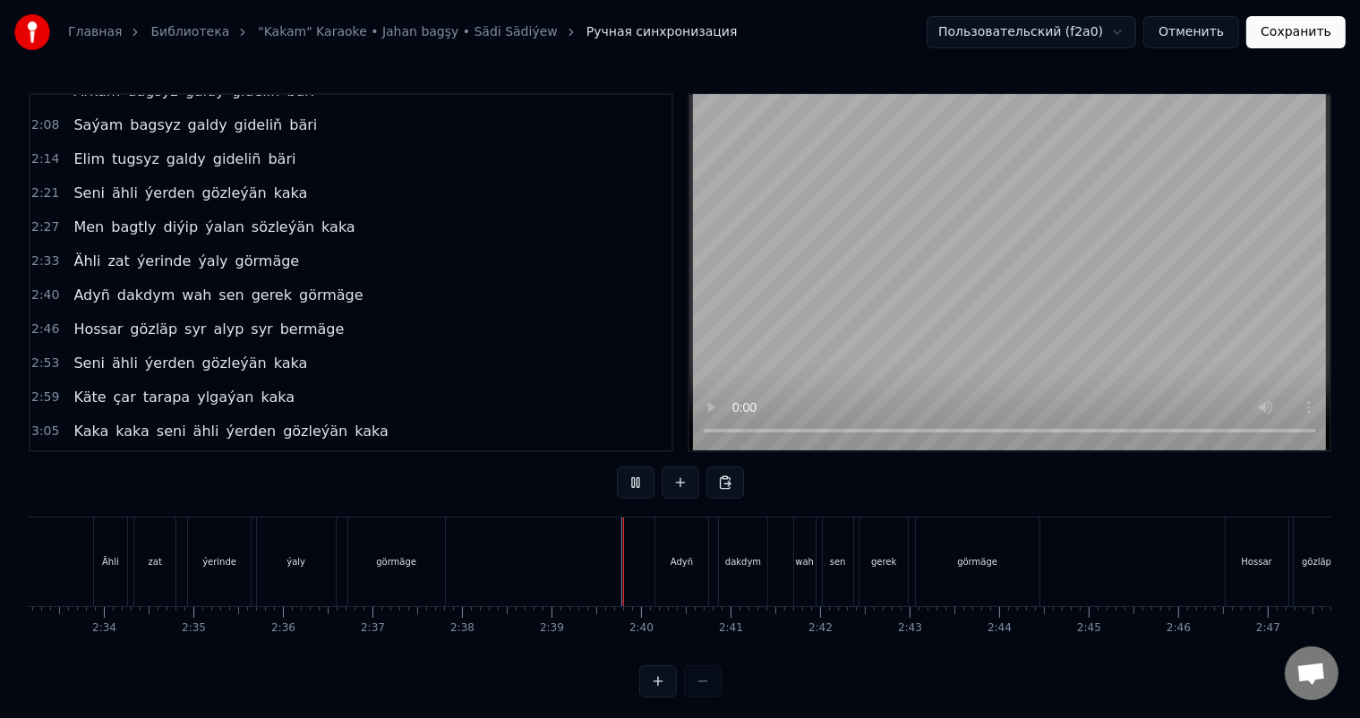
scroll to position [23, 0]
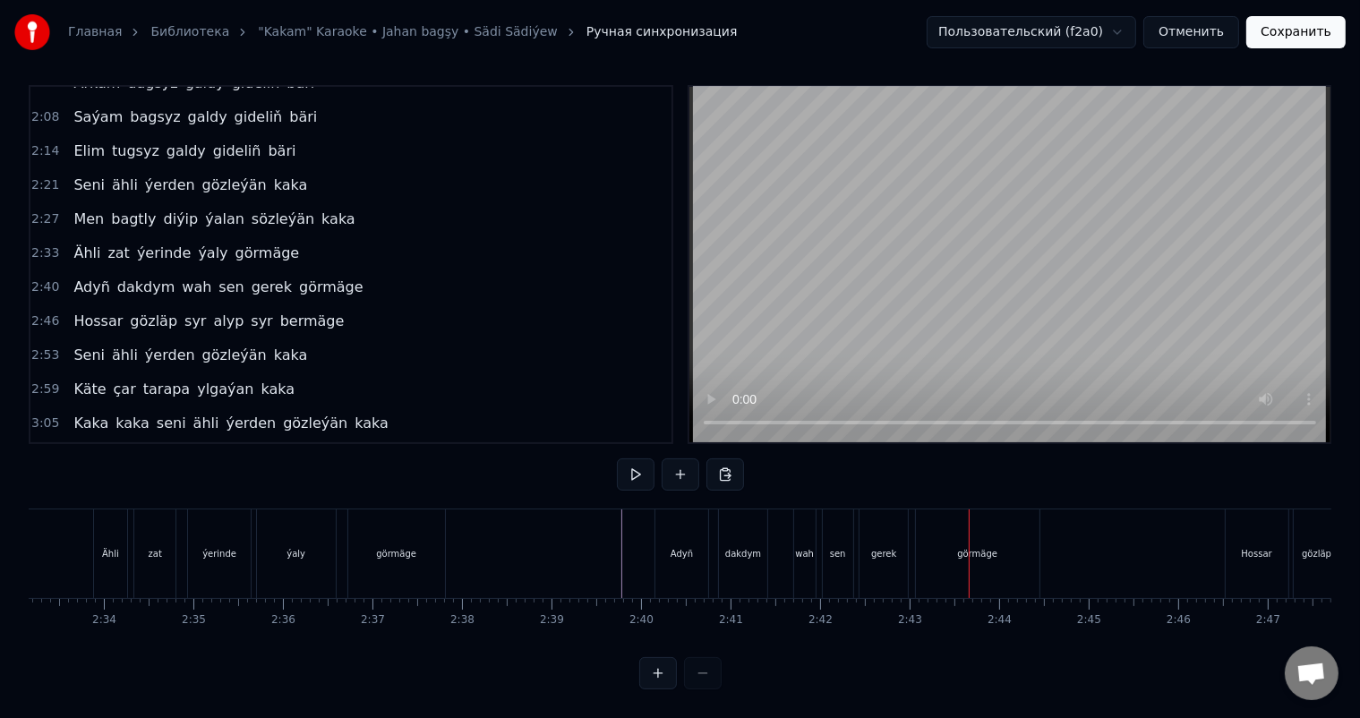
click at [807, 547] on div "wah" at bounding box center [804, 553] width 19 height 13
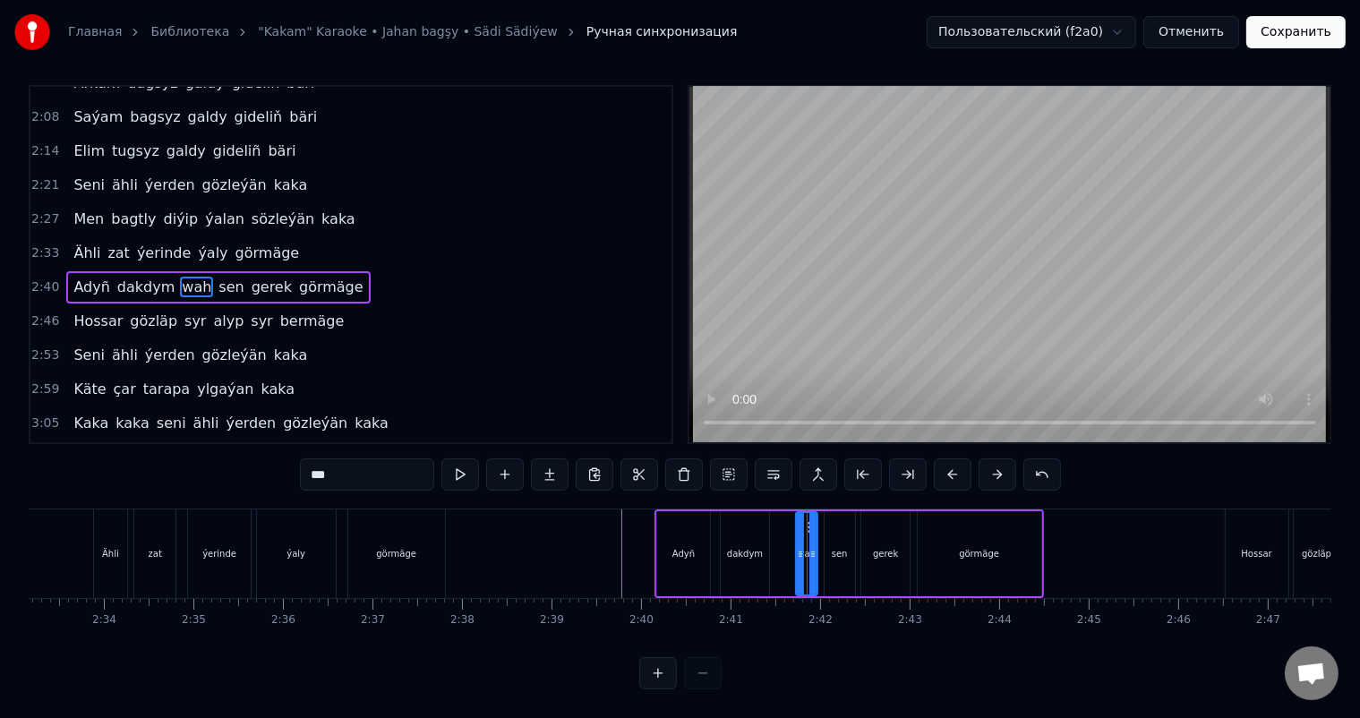
scroll to position [0, 0]
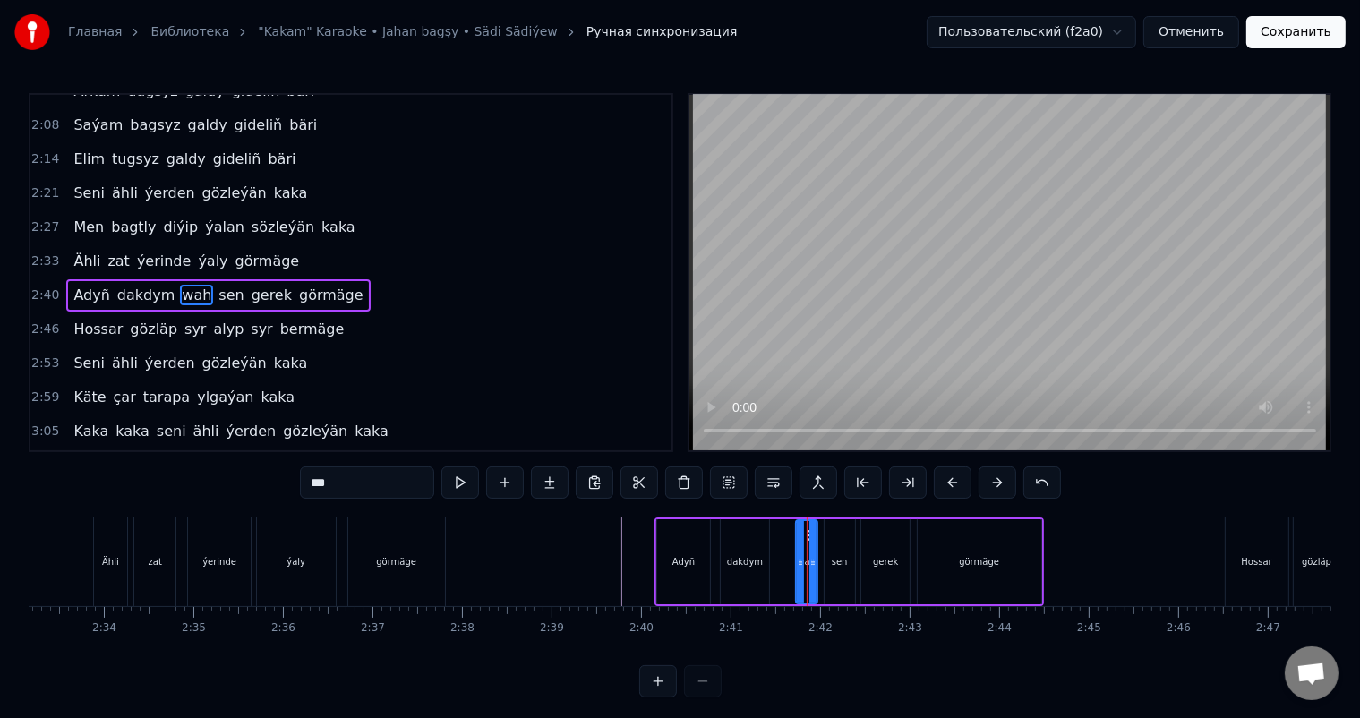
click at [815, 548] on div at bounding box center [812, 561] width 7 height 81
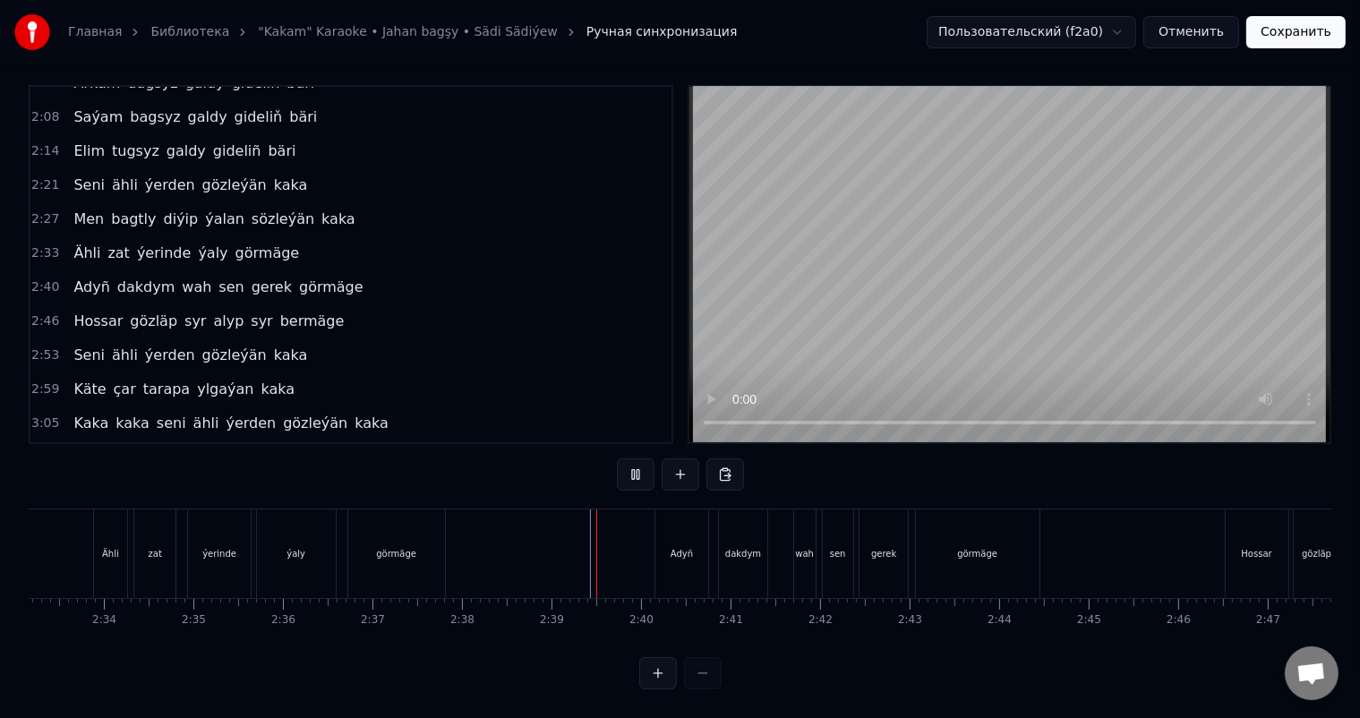
scroll to position [23, 0]
click at [758, 547] on div "dakdym" at bounding box center [743, 553] width 36 height 13
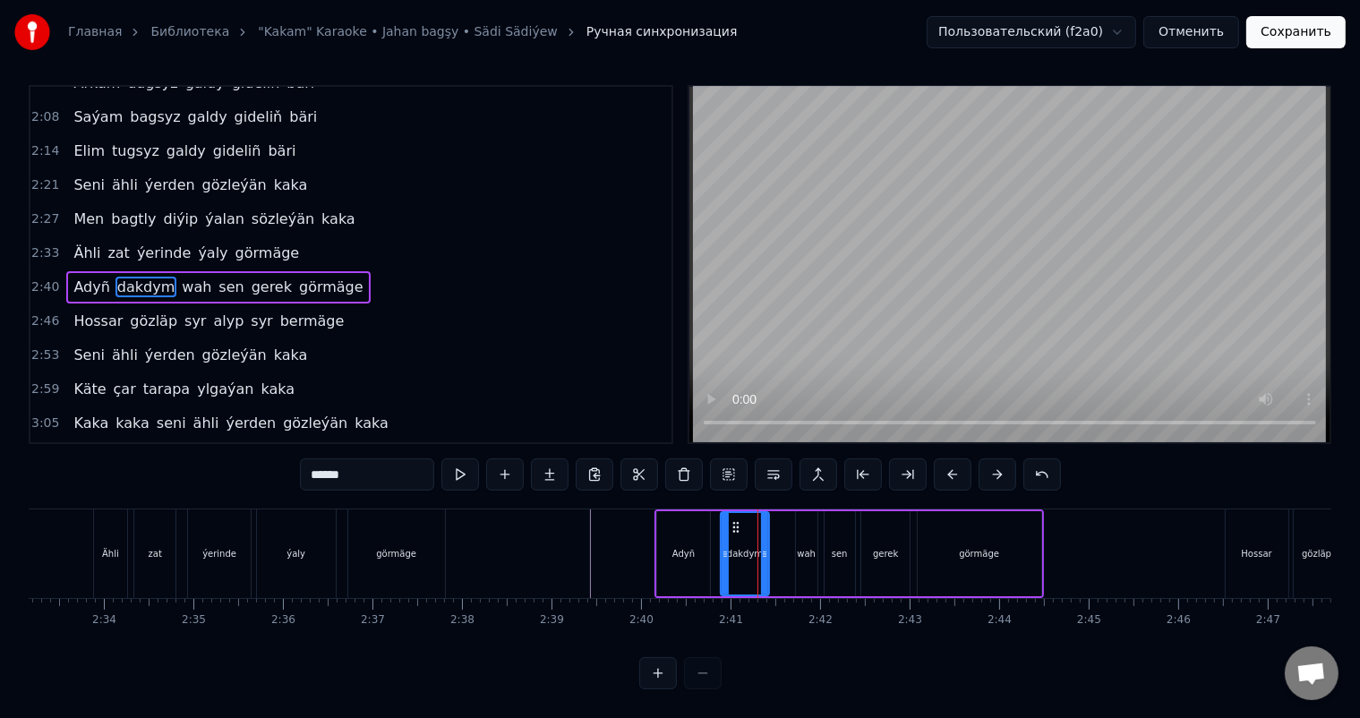
scroll to position [0, 0]
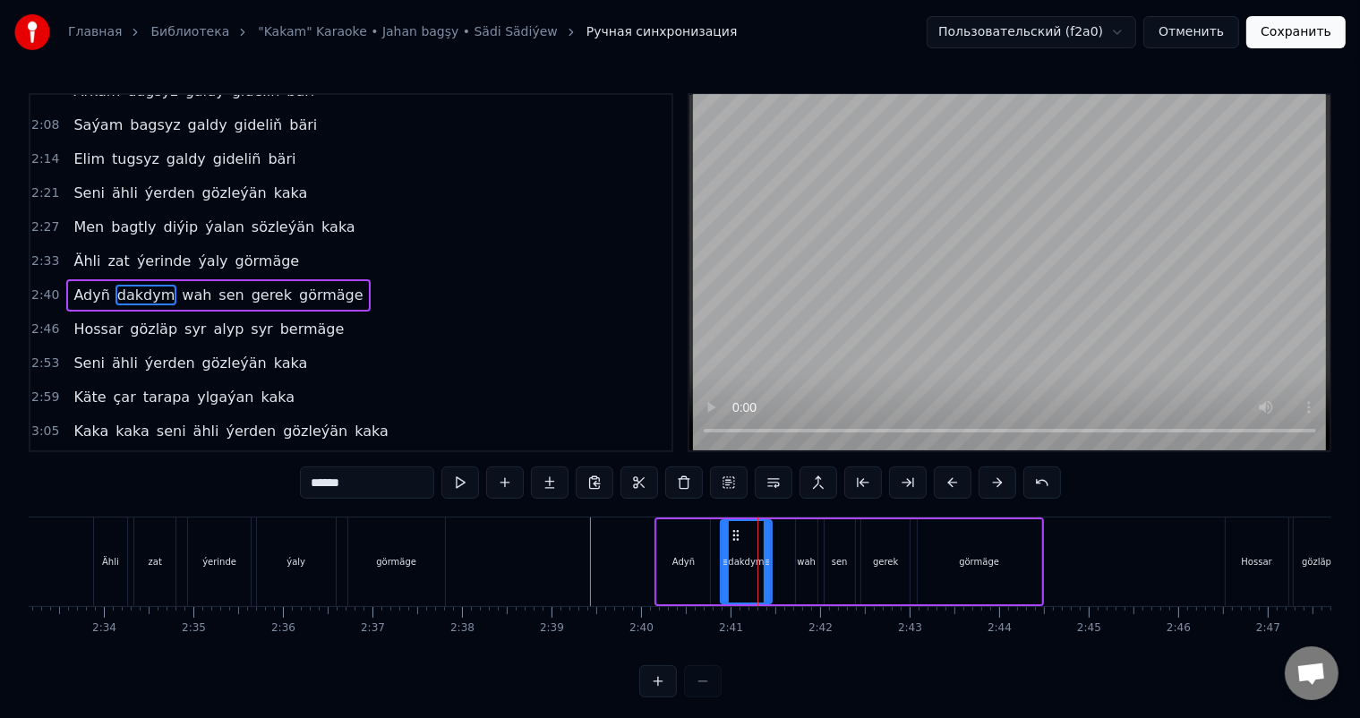
click at [768, 557] on icon at bounding box center [767, 562] width 7 height 14
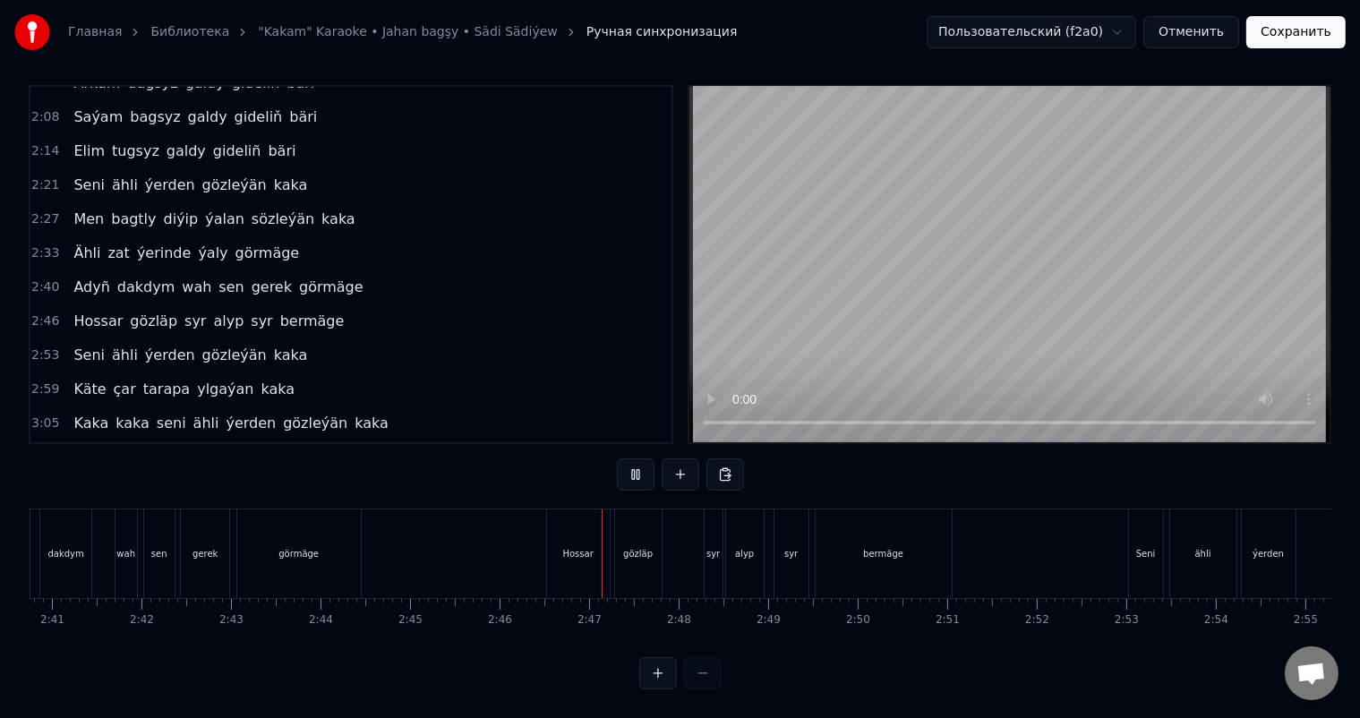
scroll to position [0, 14430]
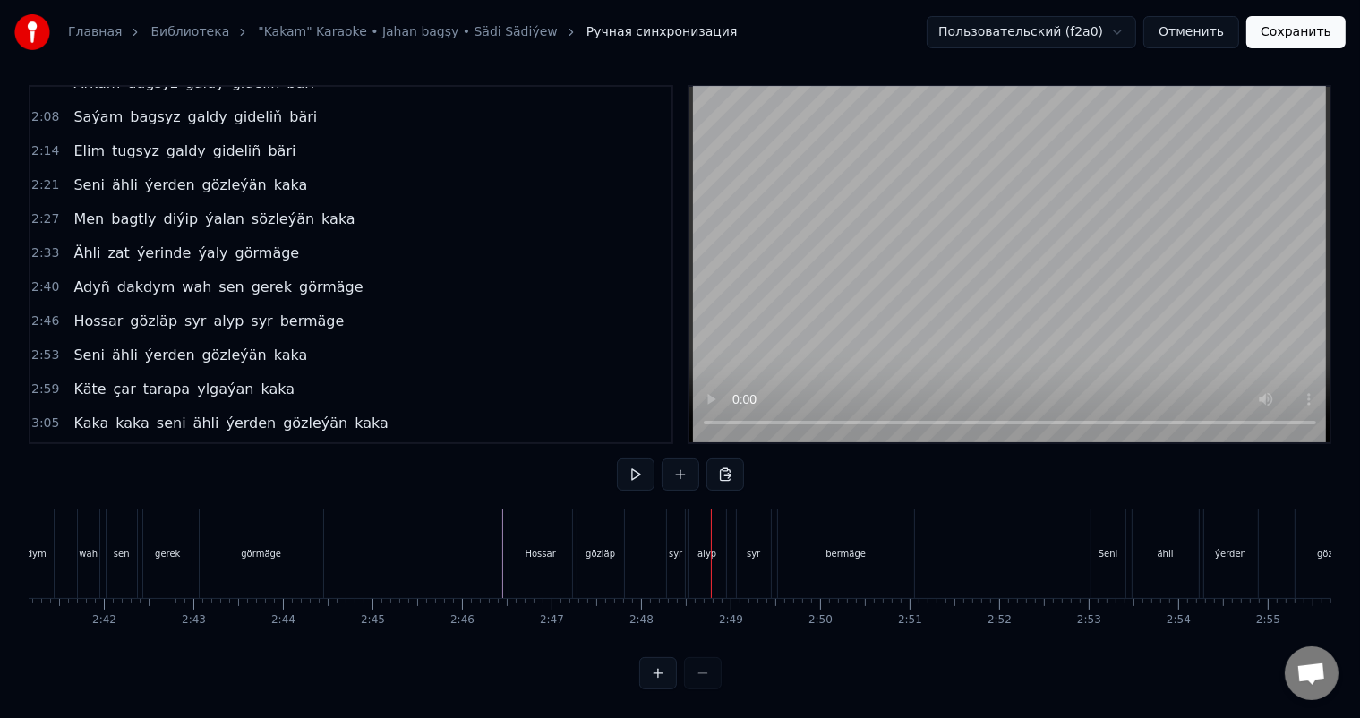
click at [701, 547] on div "alyp" at bounding box center [707, 553] width 19 height 13
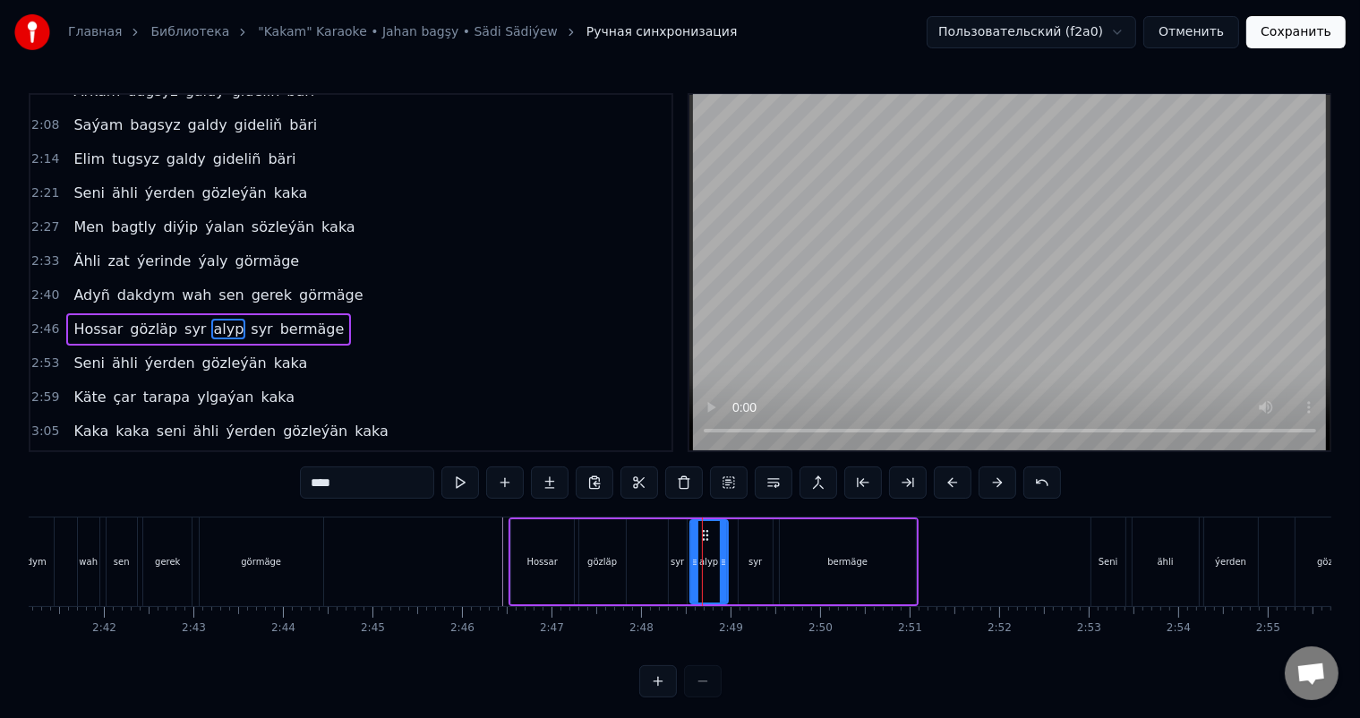
scroll to position [530, 0]
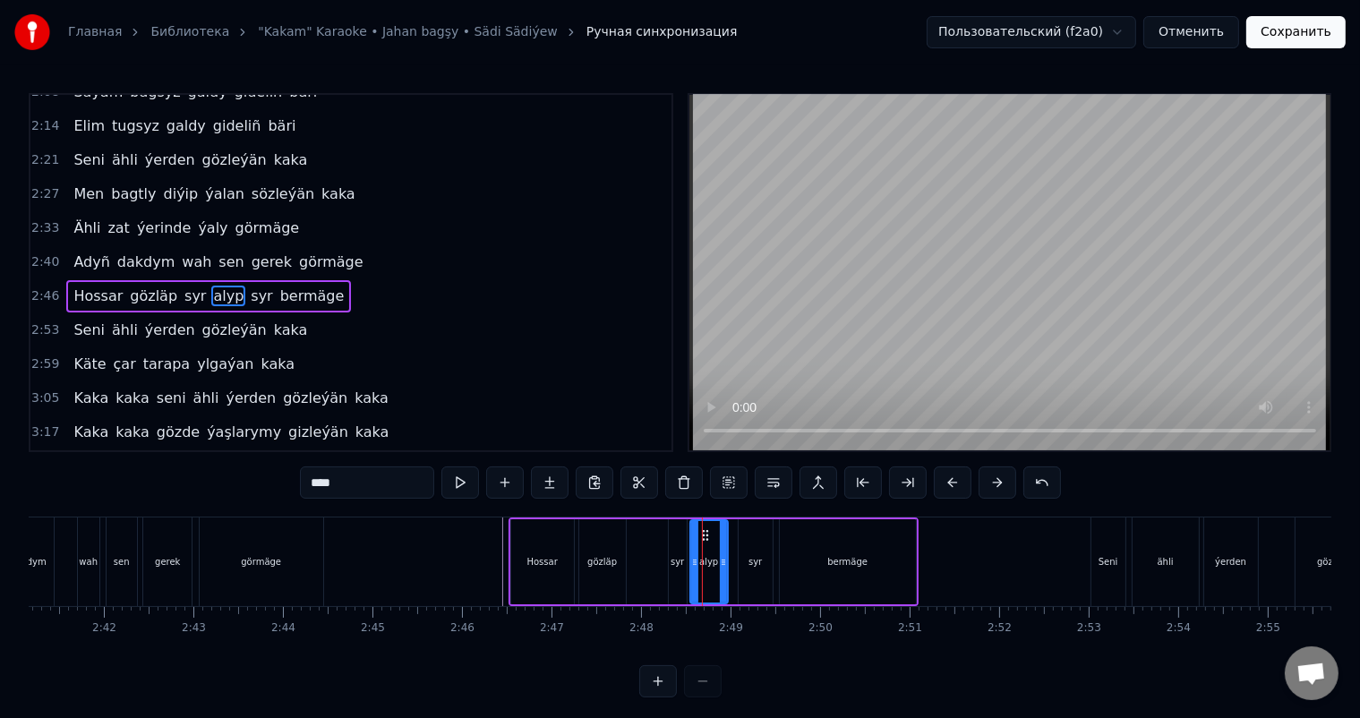
click at [677, 552] on div "syr" at bounding box center [678, 561] width 18 height 85
type input "***"
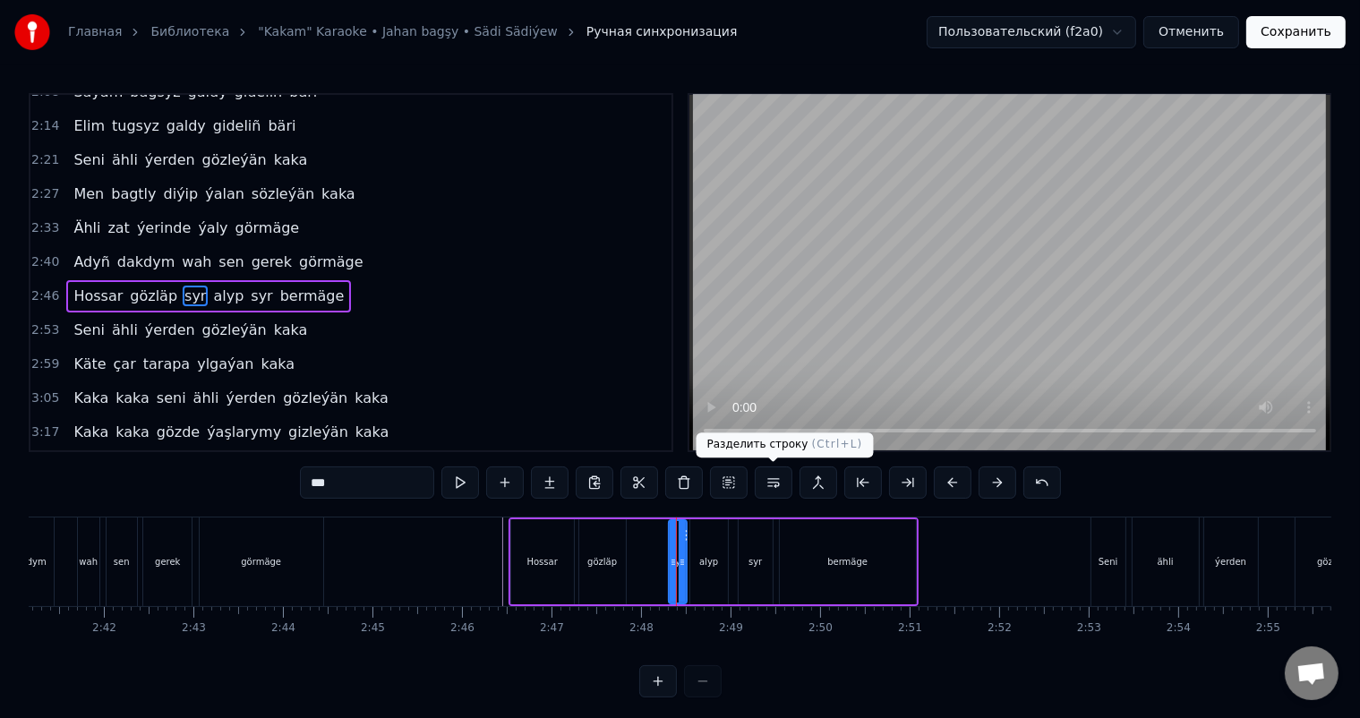
click at [774, 485] on button at bounding box center [774, 483] width 38 height 32
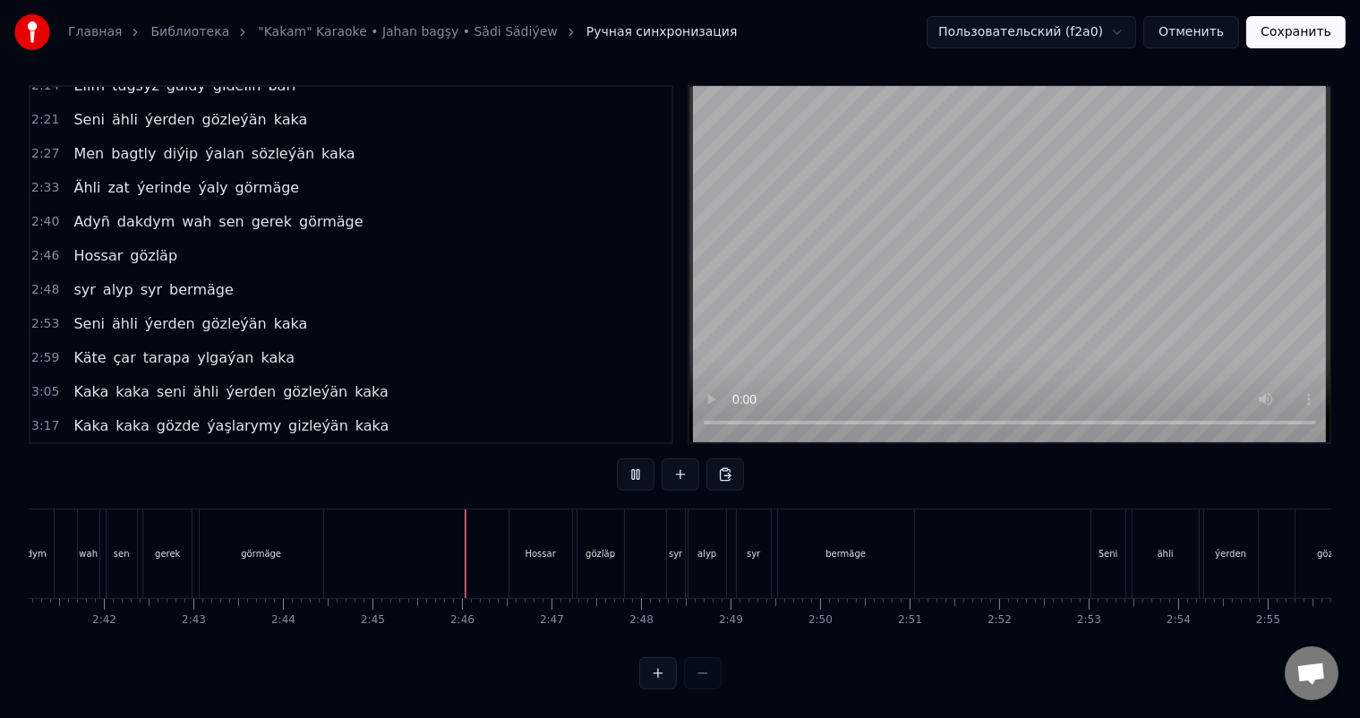
scroll to position [23, 0]
click at [677, 530] on div "syr" at bounding box center [676, 553] width 18 height 89
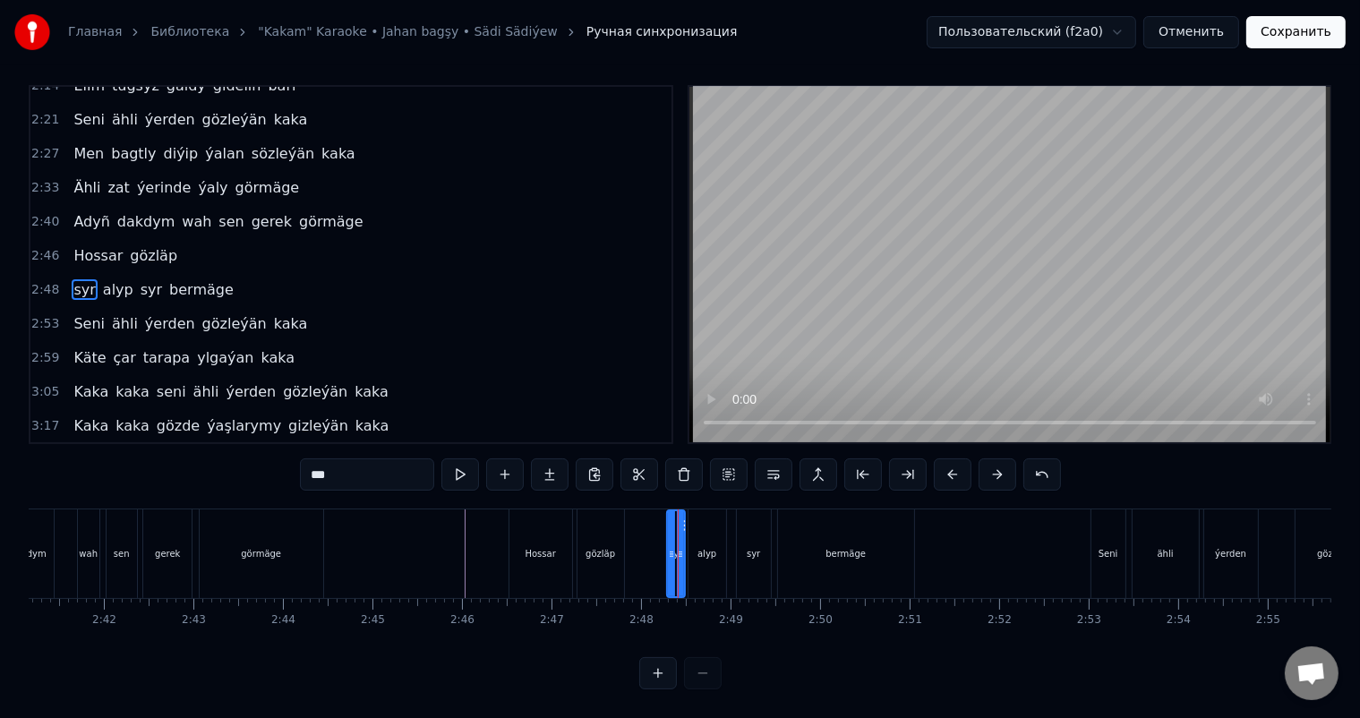
scroll to position [0, 0]
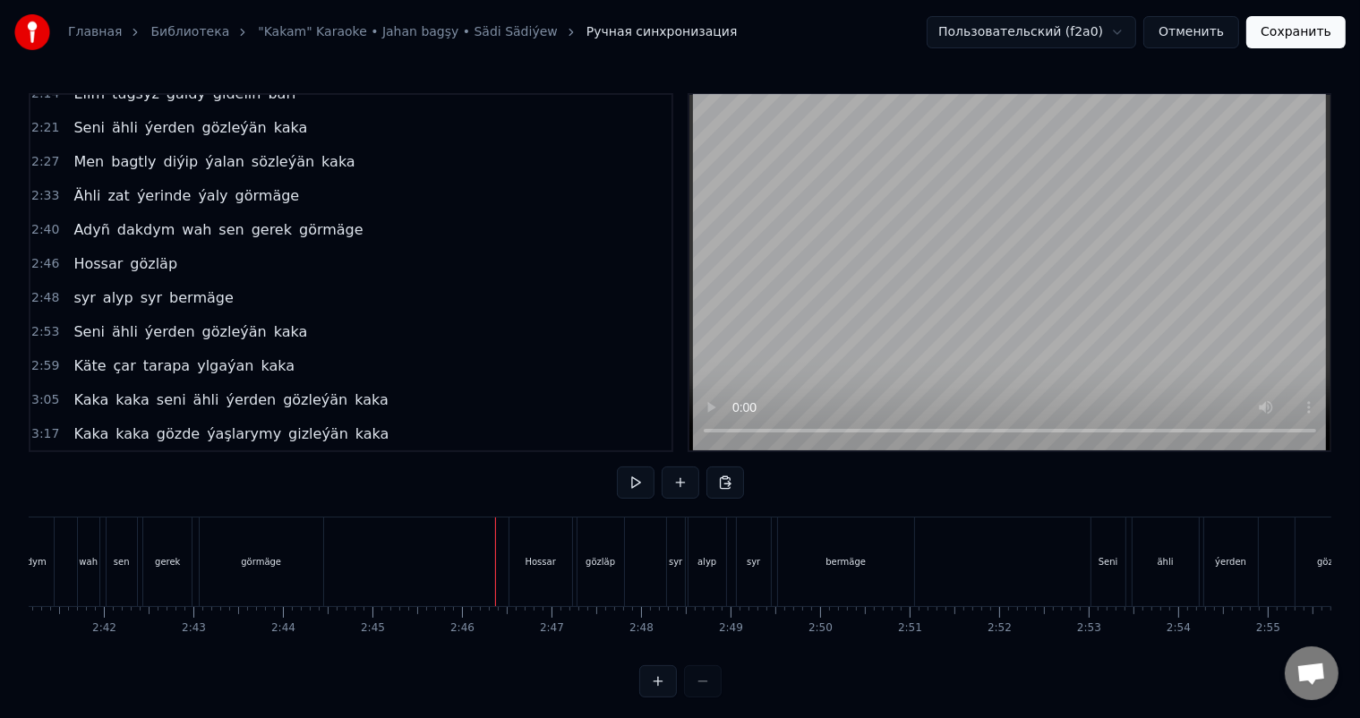
click at [530, 556] on div "Hossar" at bounding box center [541, 561] width 30 height 13
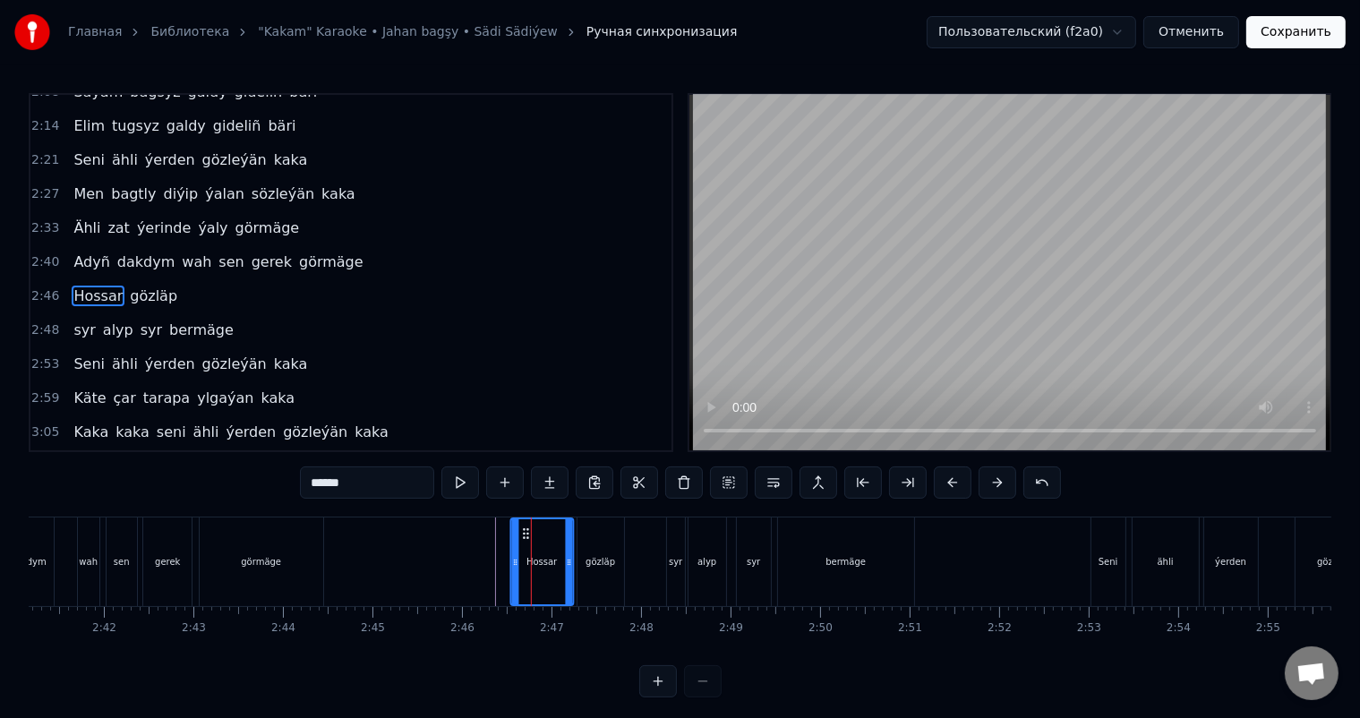
click at [527, 533] on circle at bounding box center [527, 533] width 1 height 1
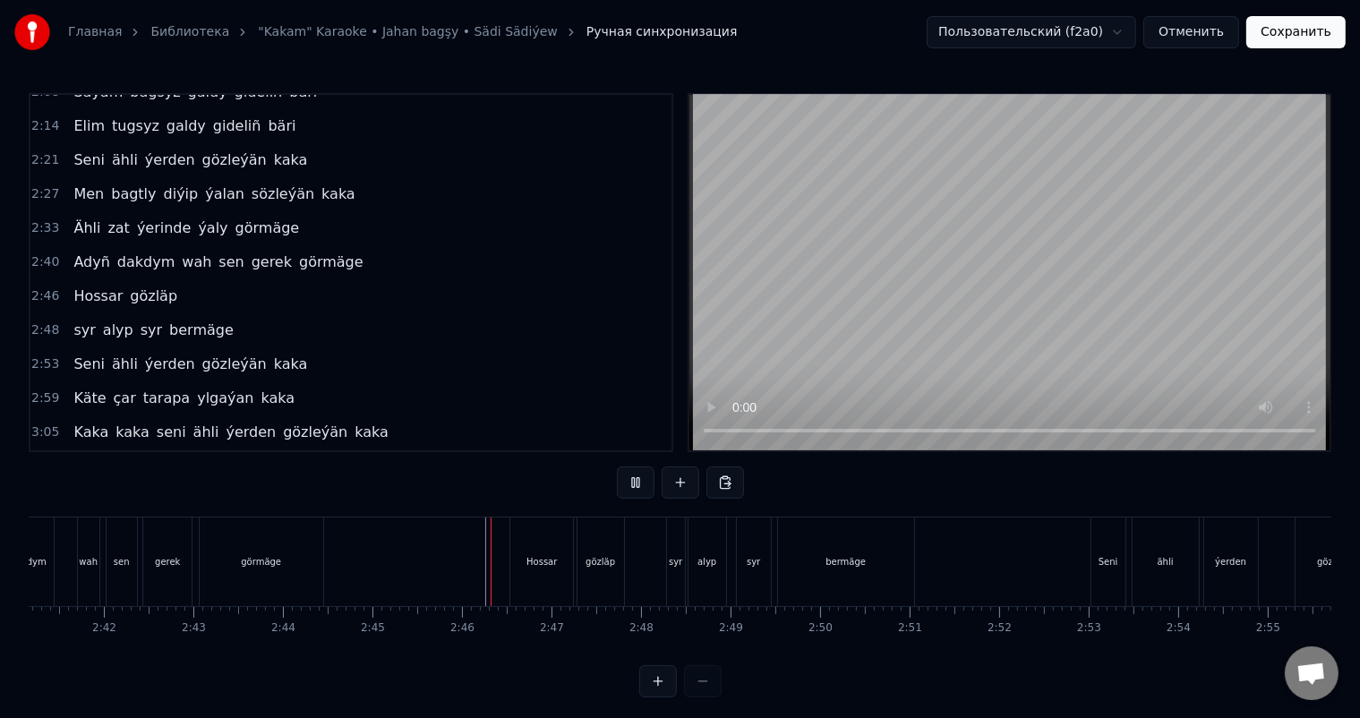
scroll to position [23, 0]
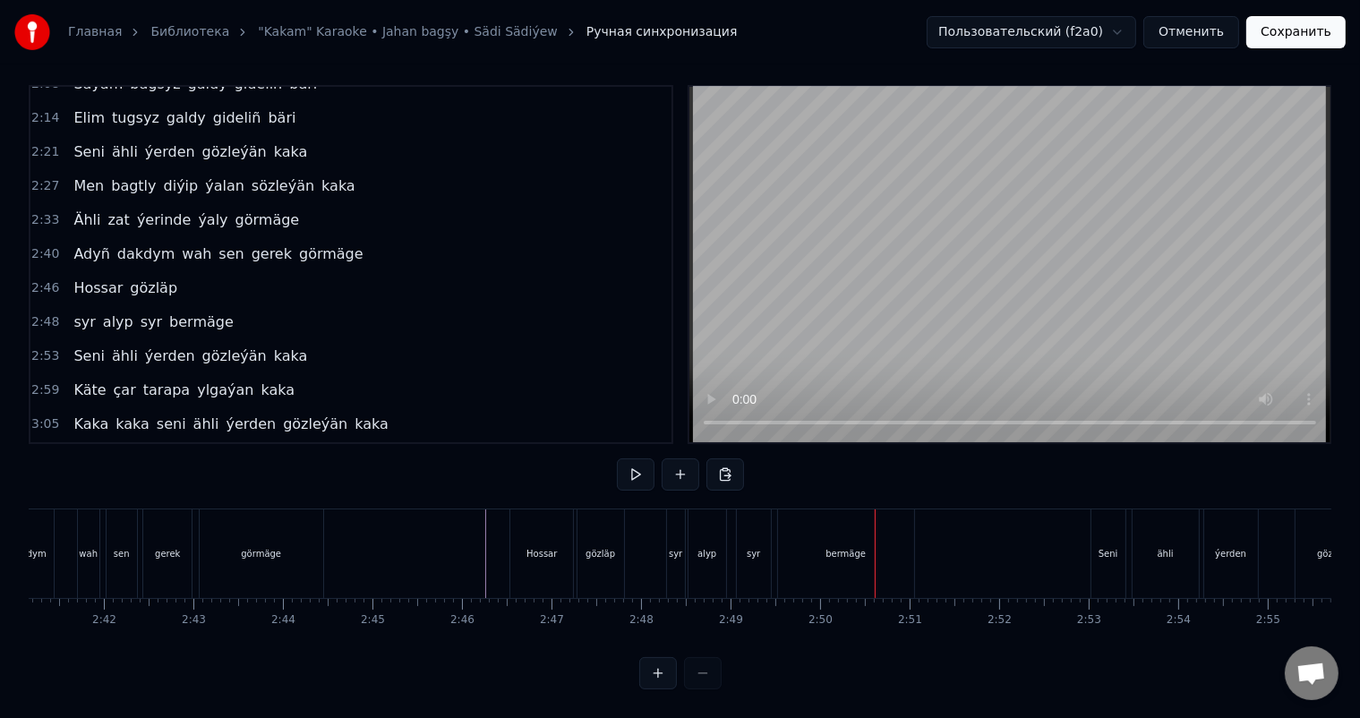
click at [672, 547] on div "syr" at bounding box center [675, 553] width 13 height 13
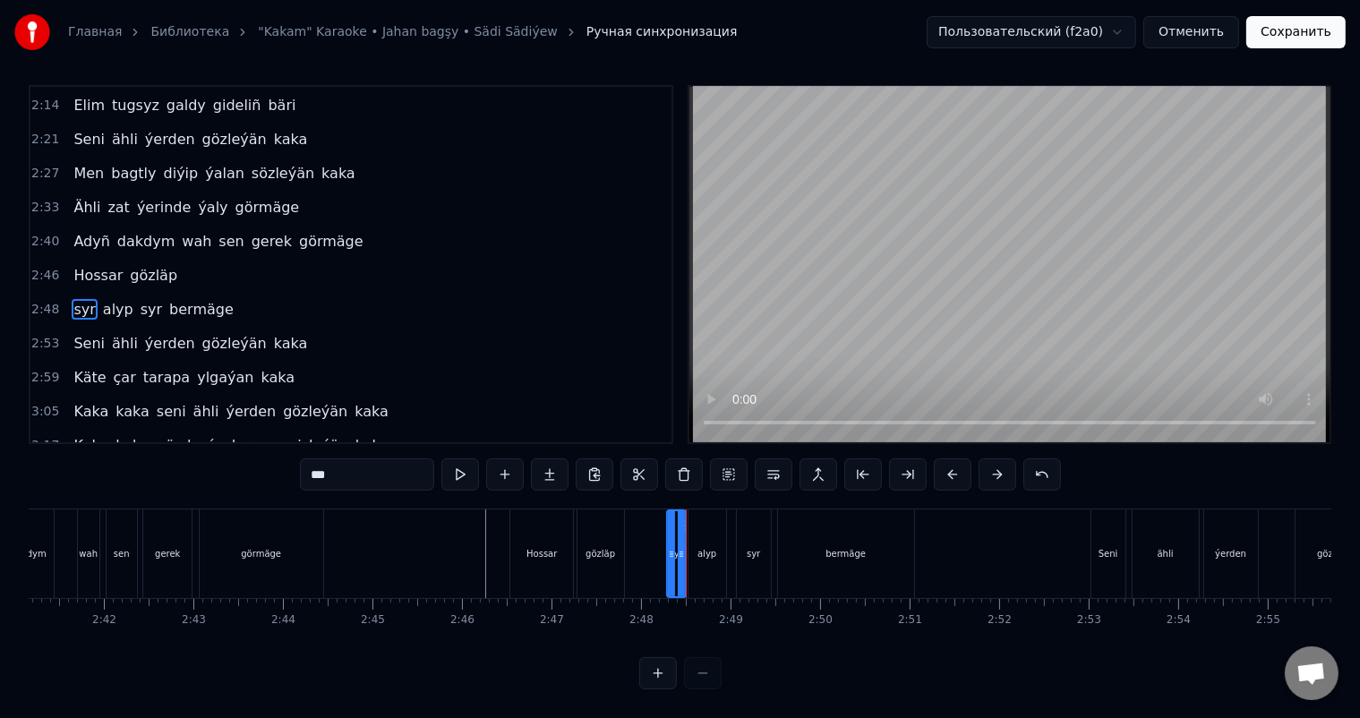
click at [682, 547] on icon at bounding box center [681, 554] width 7 height 14
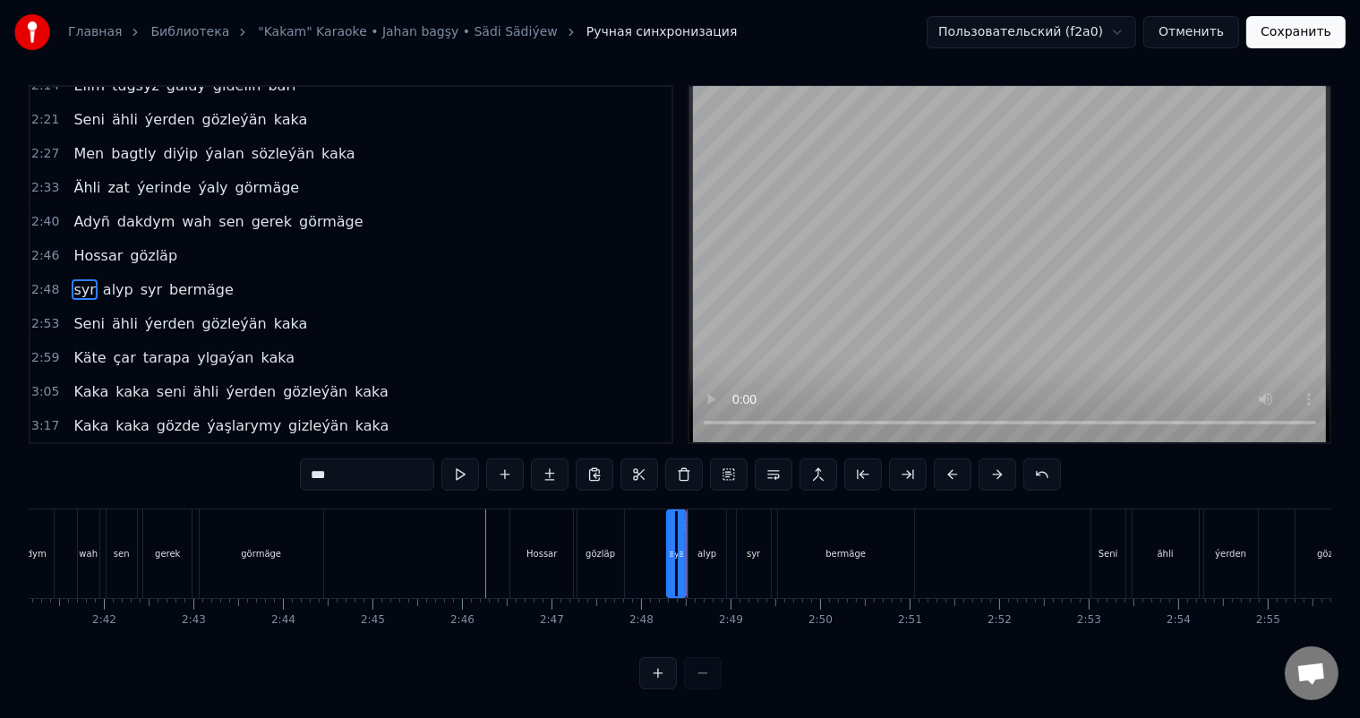
click at [698, 547] on div "alyp" at bounding box center [707, 553] width 19 height 13
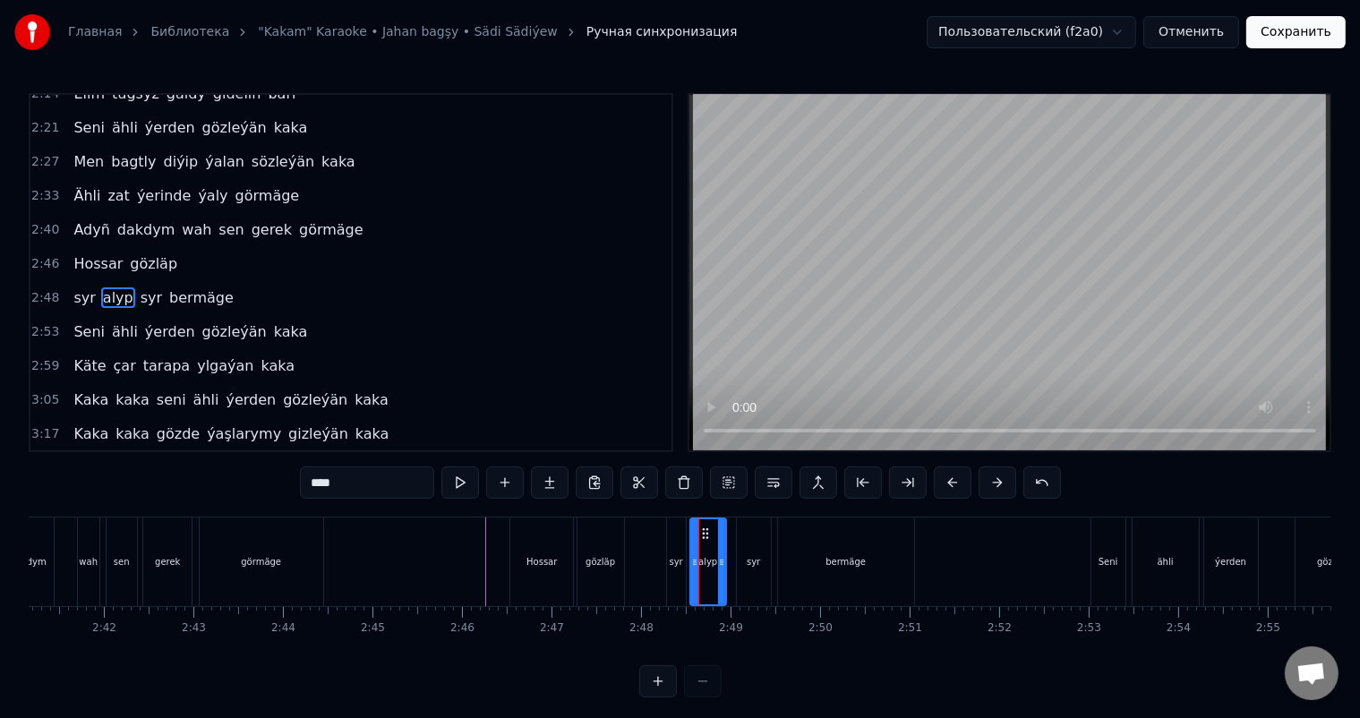
click at [693, 552] on div at bounding box center [694, 561] width 7 height 85
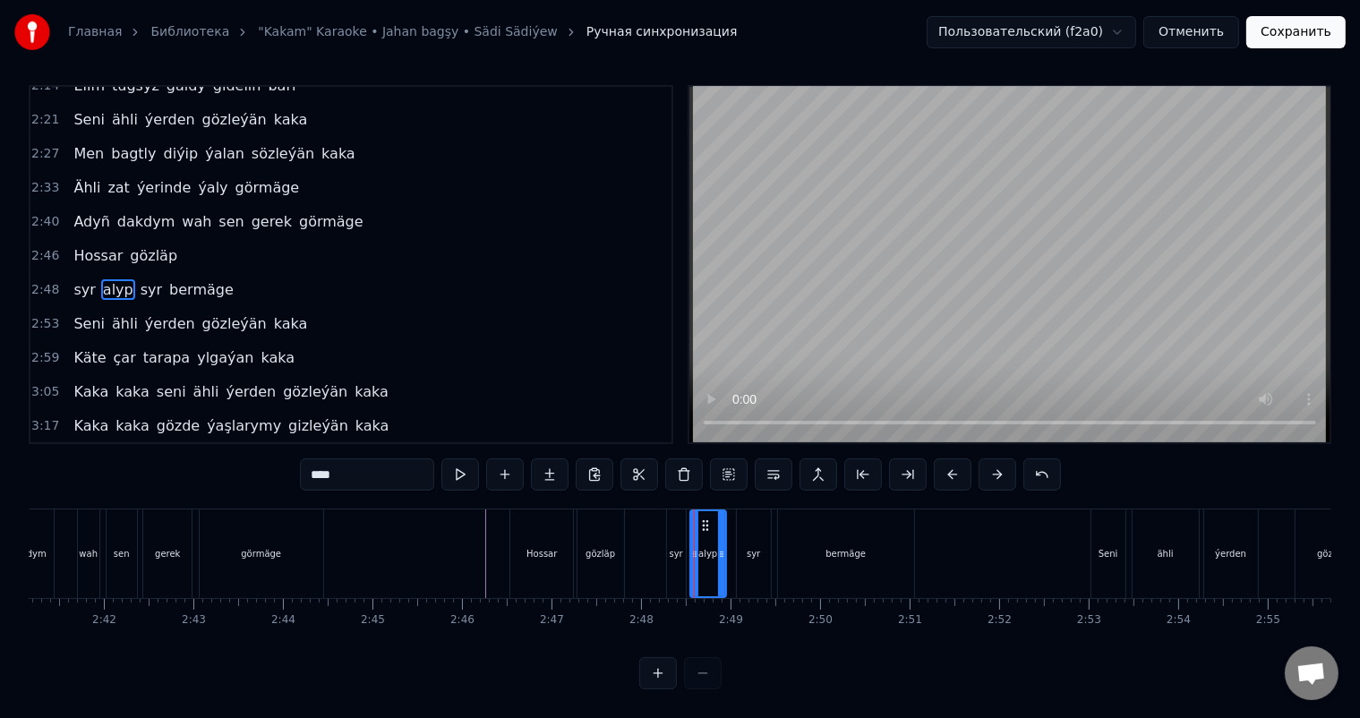
scroll to position [23, 0]
click at [724, 547] on icon at bounding box center [722, 554] width 7 height 14
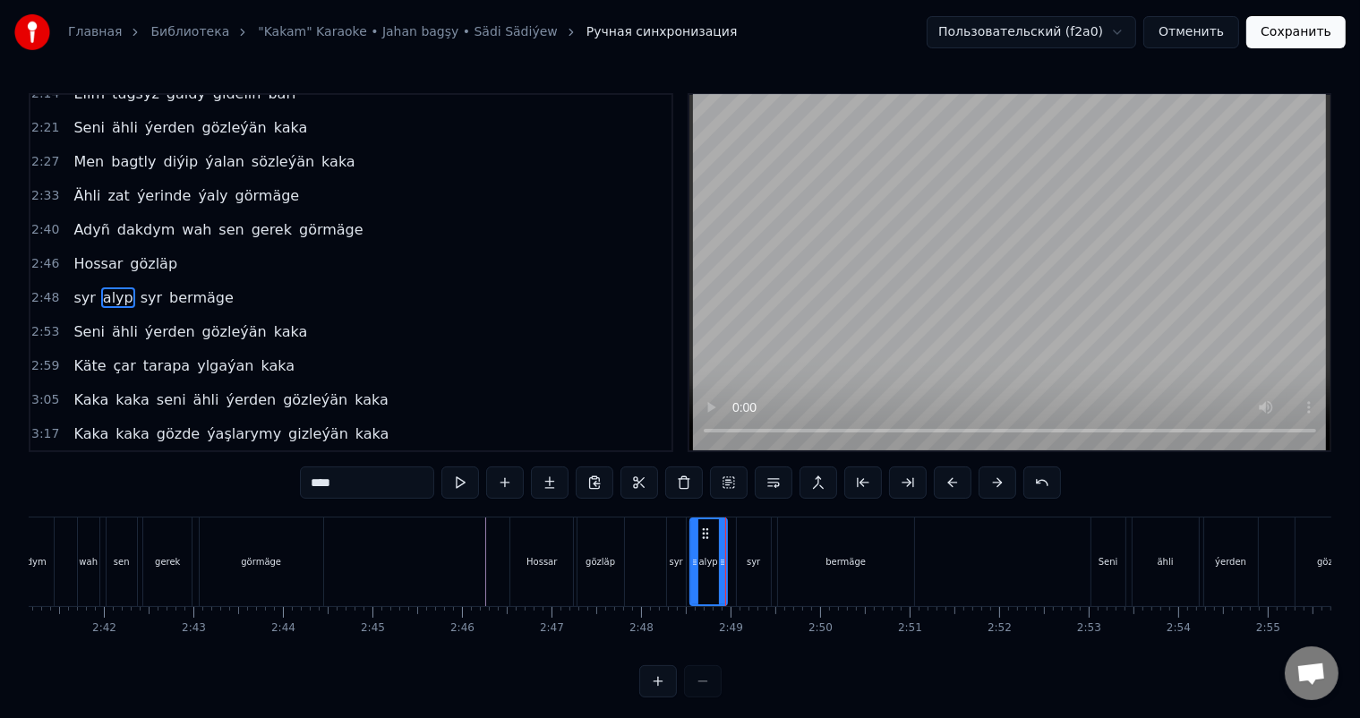
click at [509, 552] on div "Hossar" at bounding box center [541, 562] width 64 height 89
type input "******"
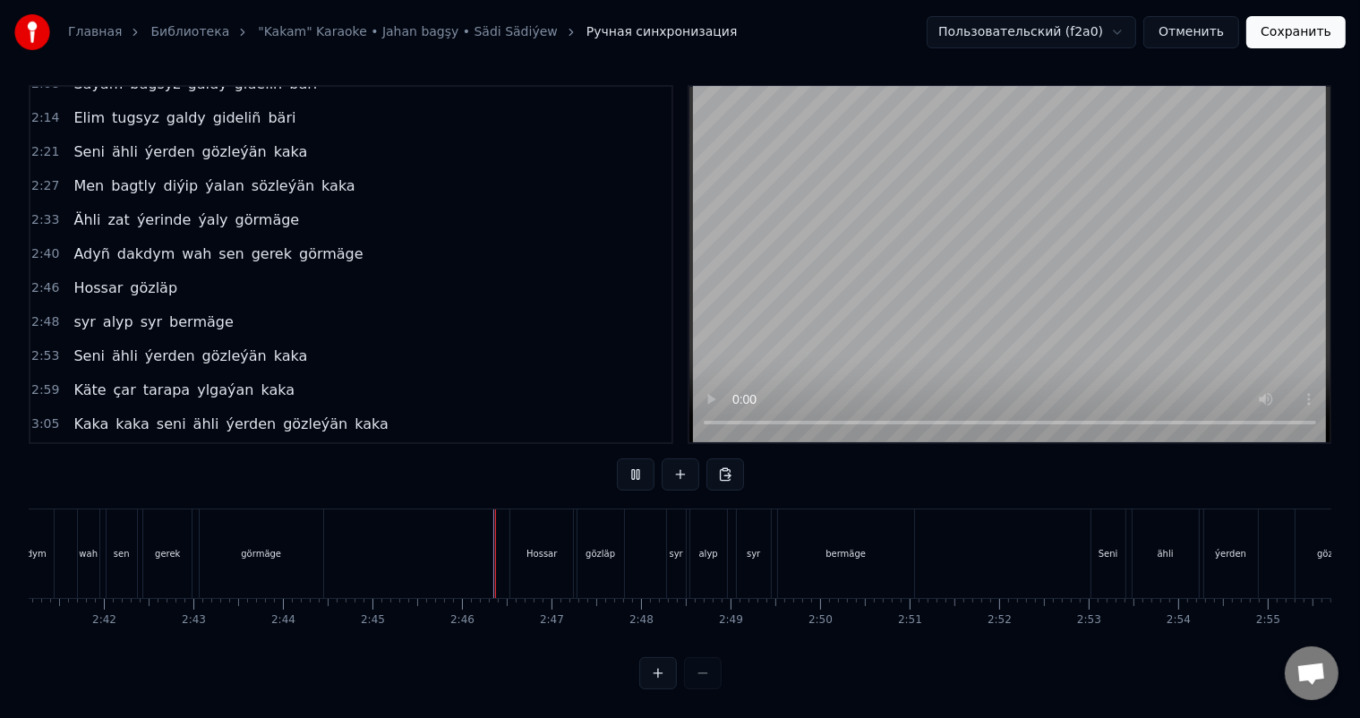
scroll to position [23, 0]
click at [866, 538] on div "bermäge" at bounding box center [846, 553] width 136 height 89
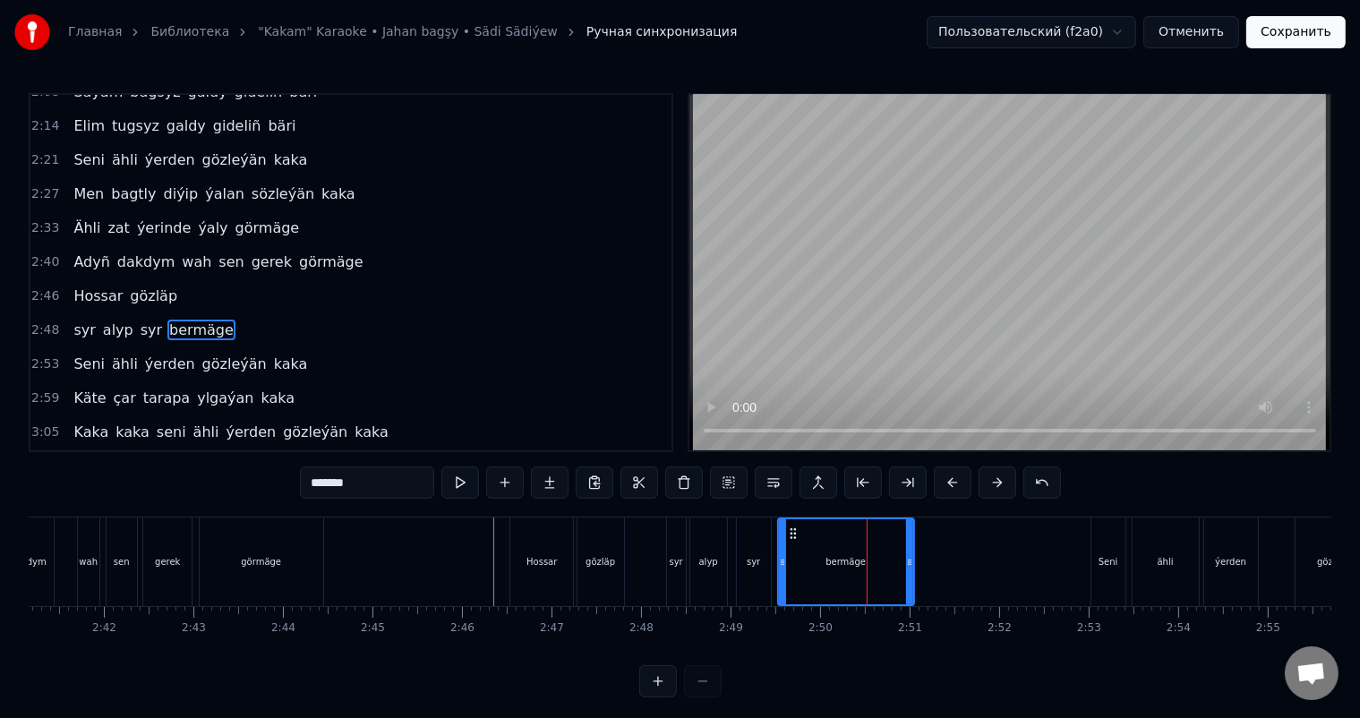
scroll to position [562, 0]
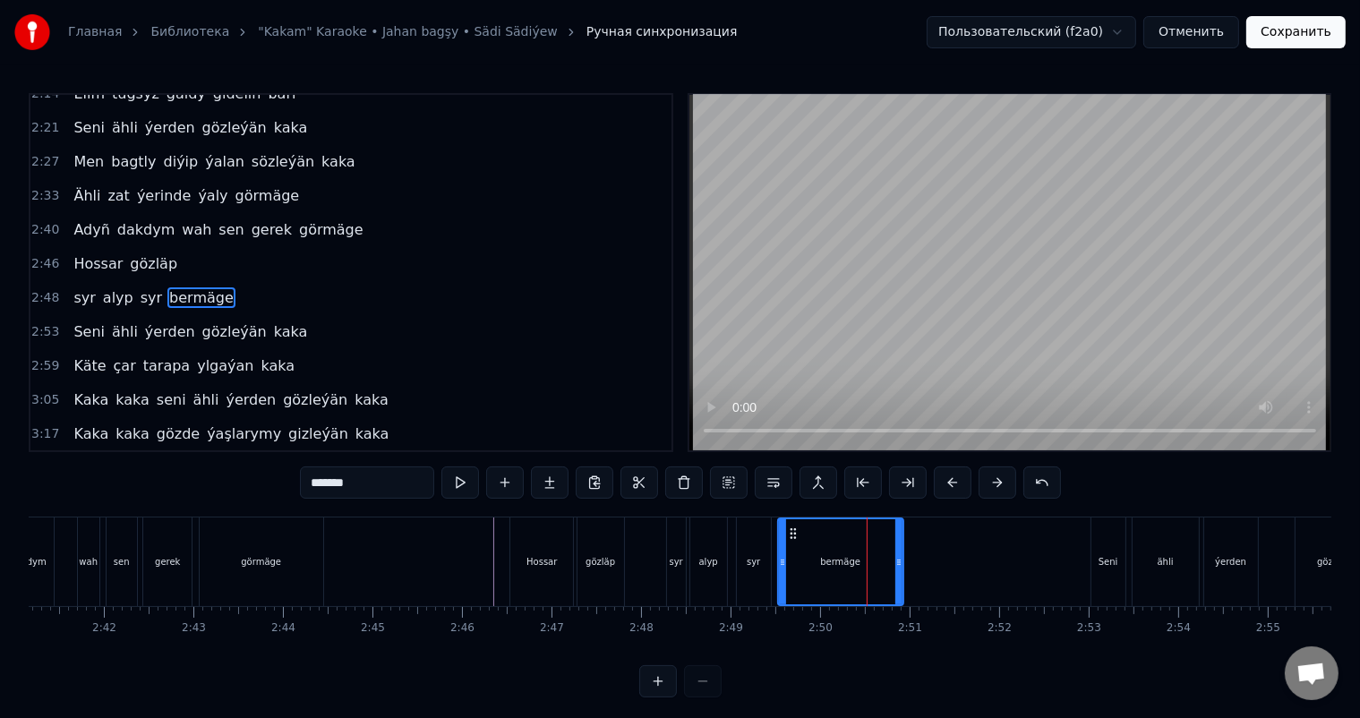
drag, startPoint x: 911, startPoint y: 565, endPoint x: 900, endPoint y: 564, distance: 10.8
click at [900, 564] on icon at bounding box center [898, 562] width 7 height 14
click at [794, 531] on icon at bounding box center [796, 533] width 14 height 14
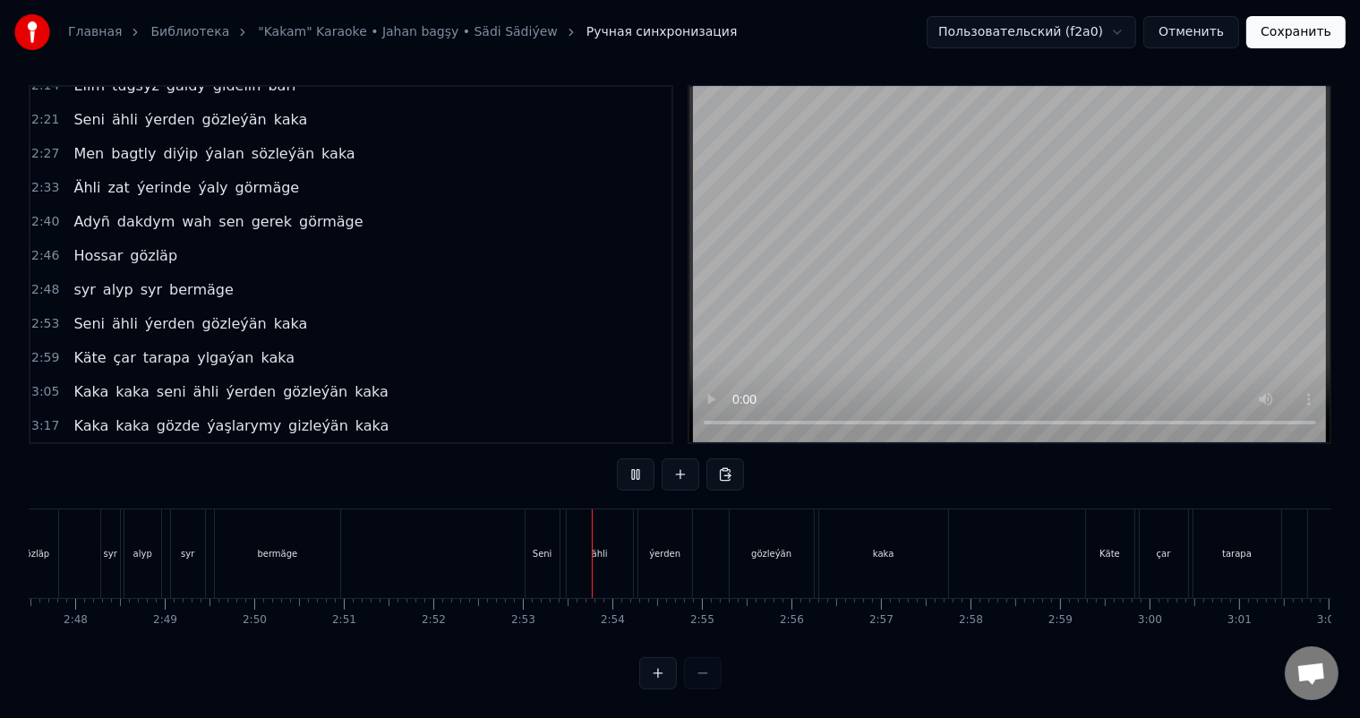
scroll to position [0, 15046]
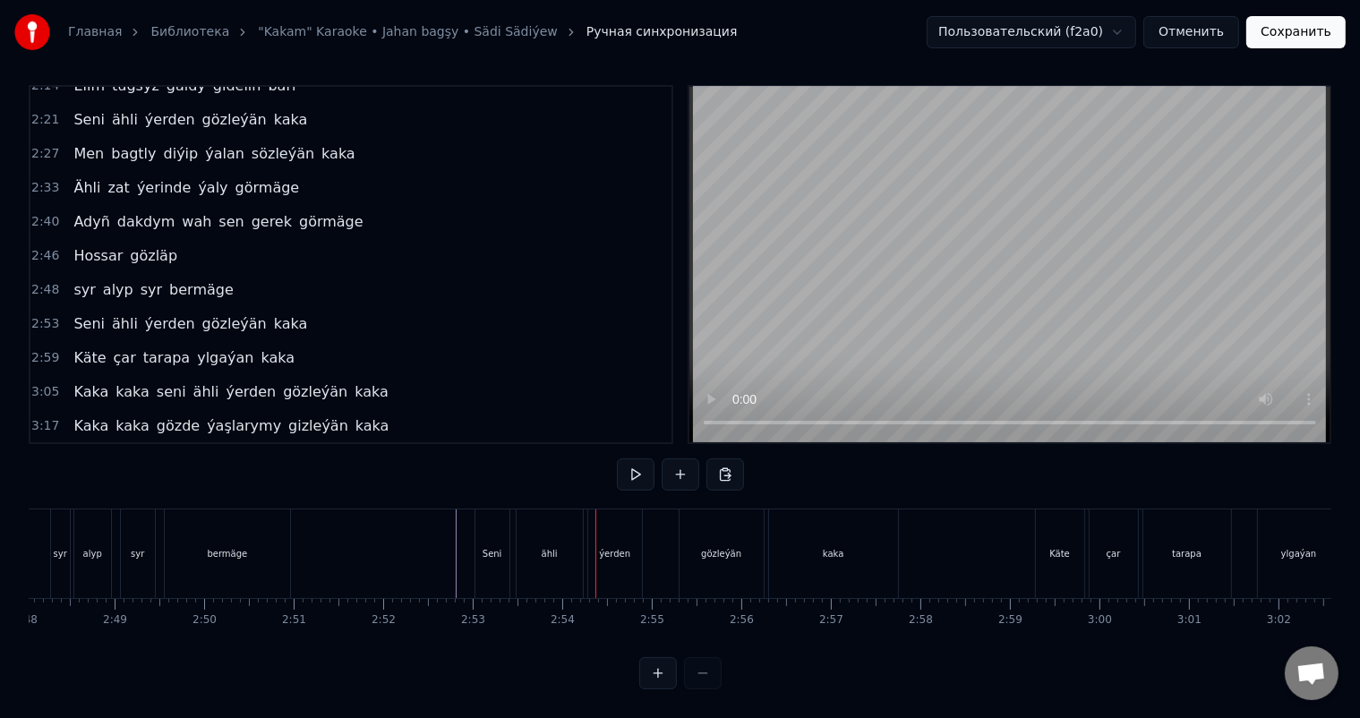
click at [547, 547] on div "ähli" at bounding box center [550, 553] width 16 height 13
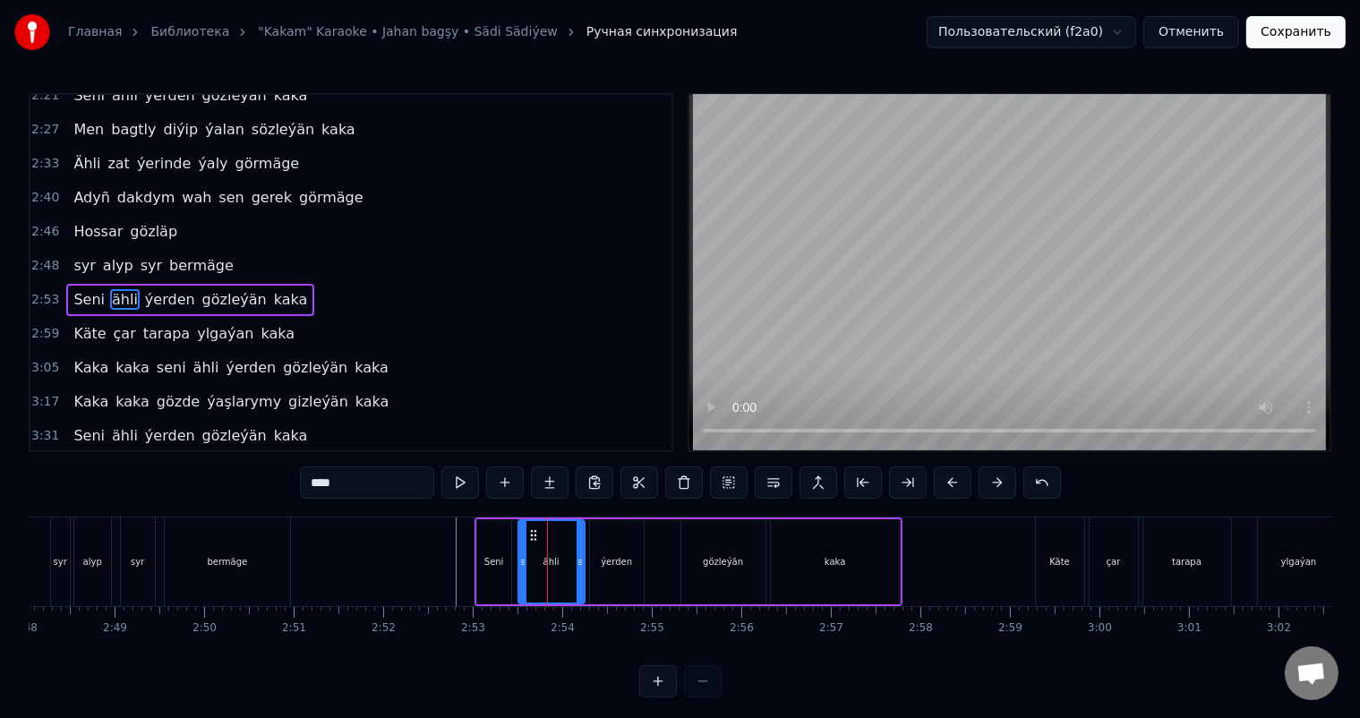
scroll to position [595, 0]
click at [534, 535] on icon at bounding box center [533, 535] width 14 height 14
click at [577, 557] on icon at bounding box center [579, 562] width 7 height 14
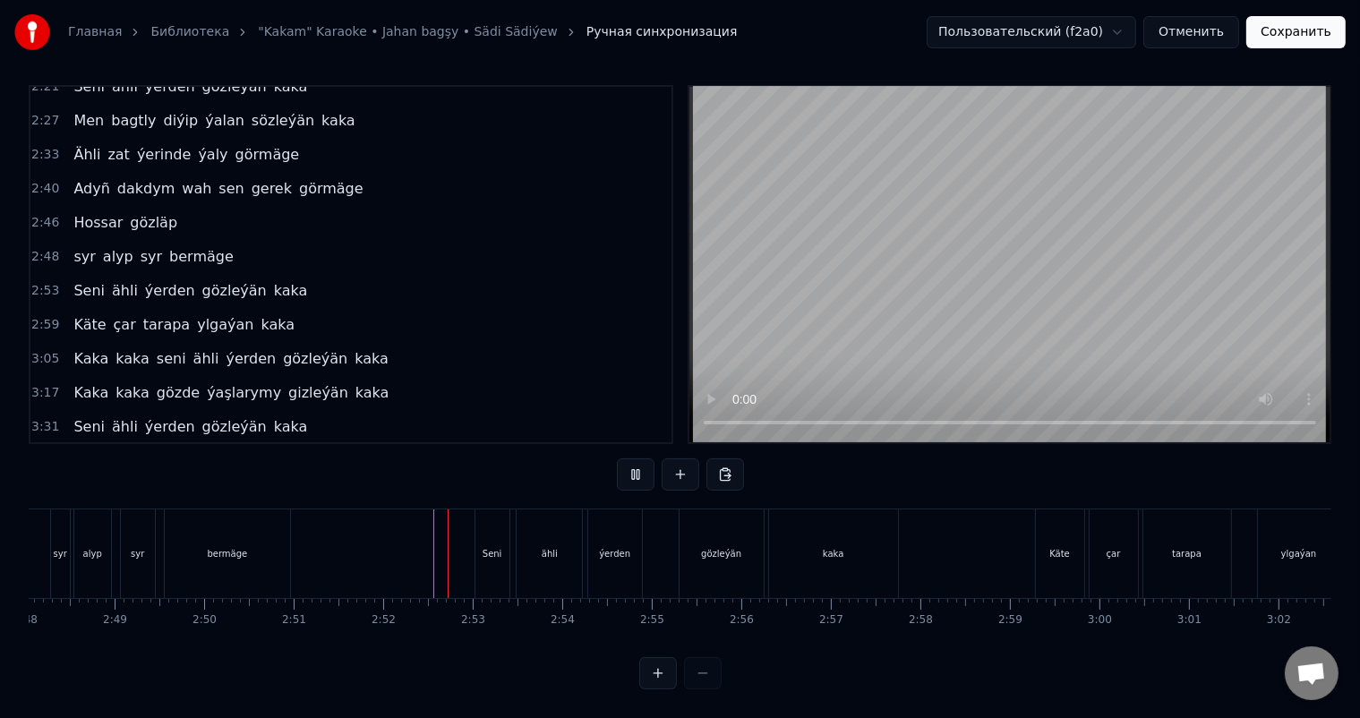
scroll to position [23, 0]
click at [792, 529] on div "kaka" at bounding box center [833, 553] width 129 height 89
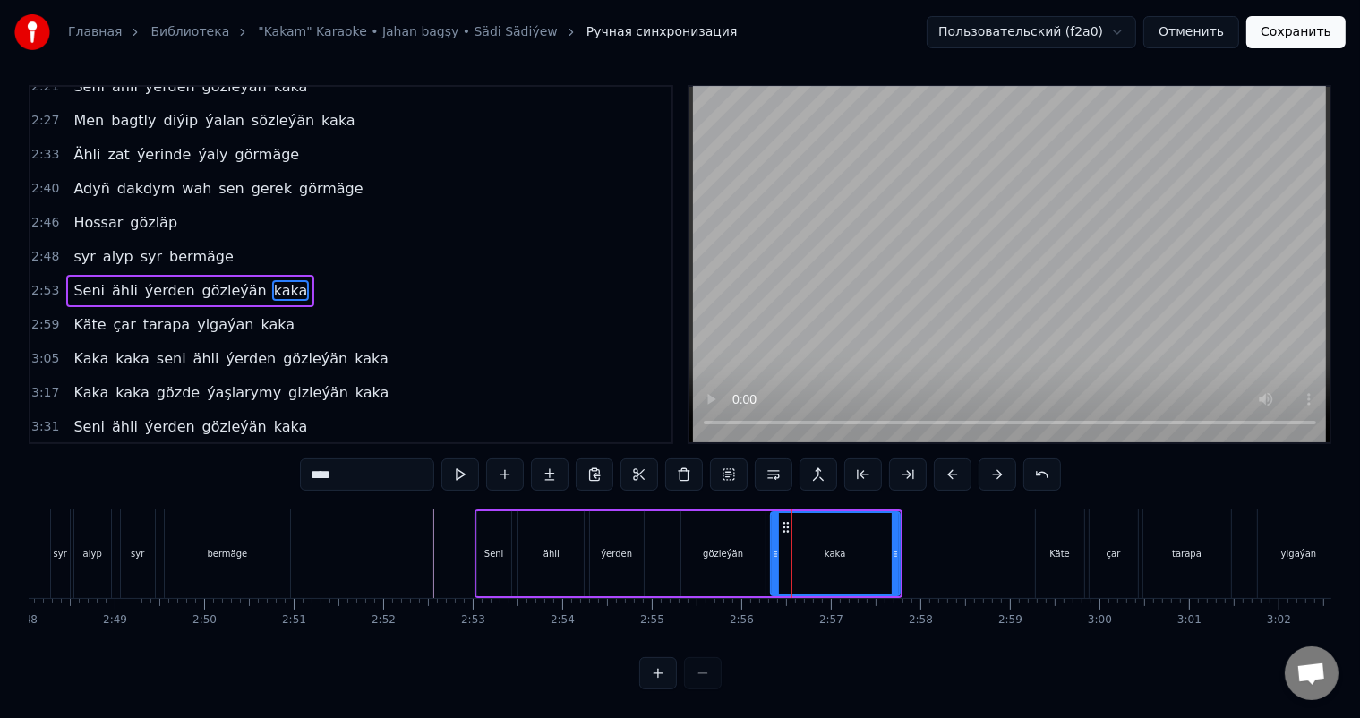
scroll to position [0, 0]
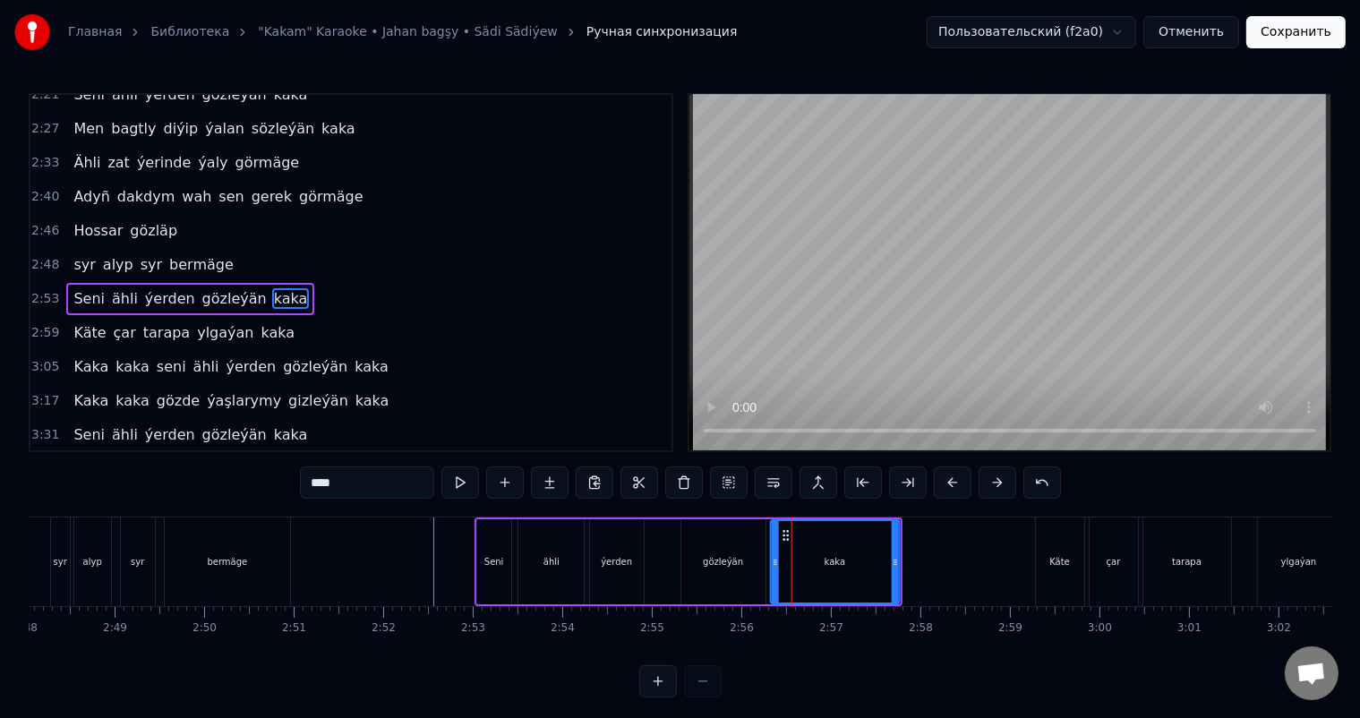
click at [784, 534] on icon at bounding box center [786, 535] width 14 height 14
click at [722, 549] on div "gözleýän" at bounding box center [723, 561] width 84 height 85
type input "********"
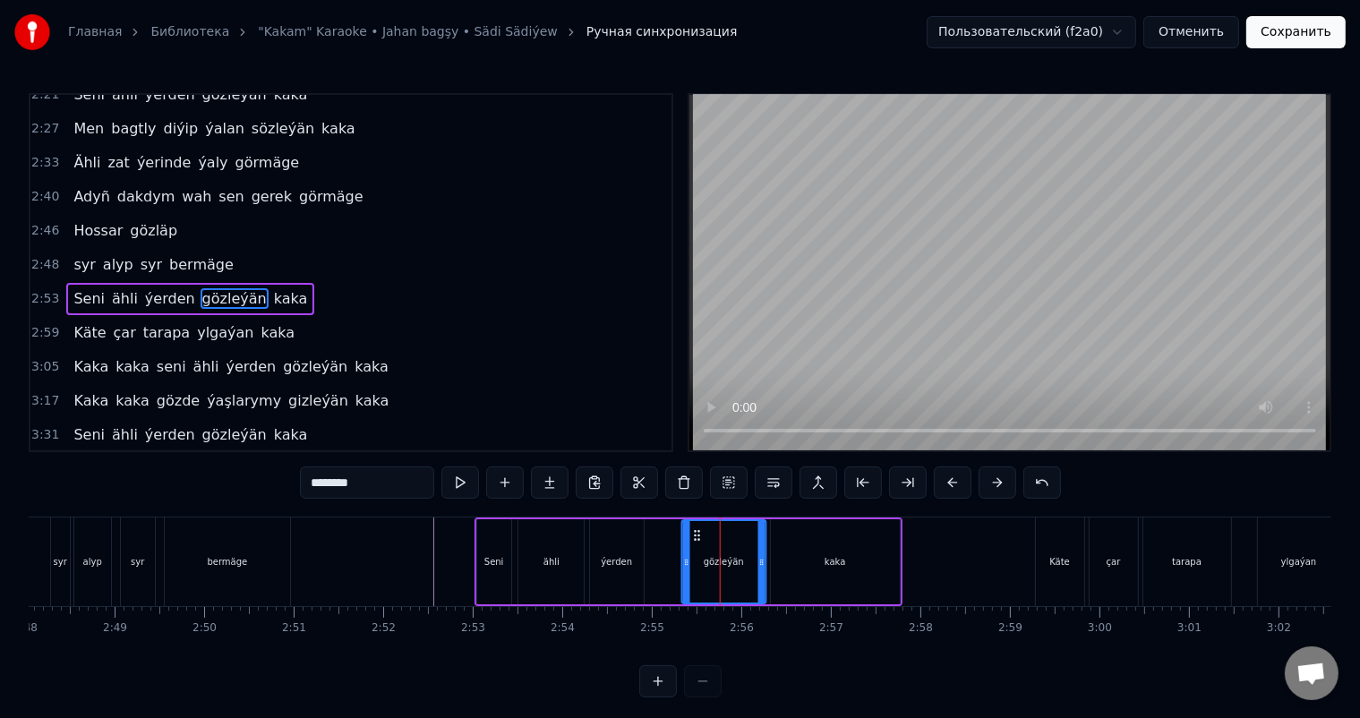
click at [695, 534] on icon at bounding box center [696, 535] width 14 height 14
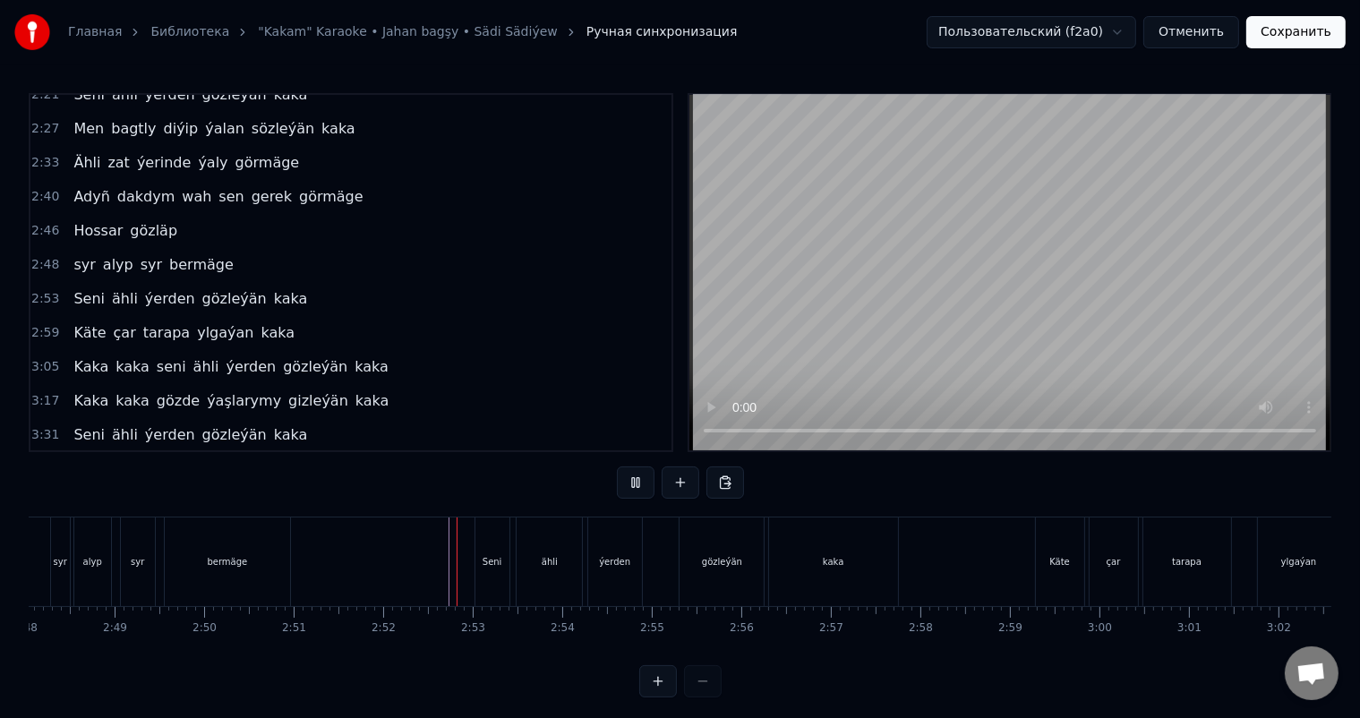
scroll to position [23, 0]
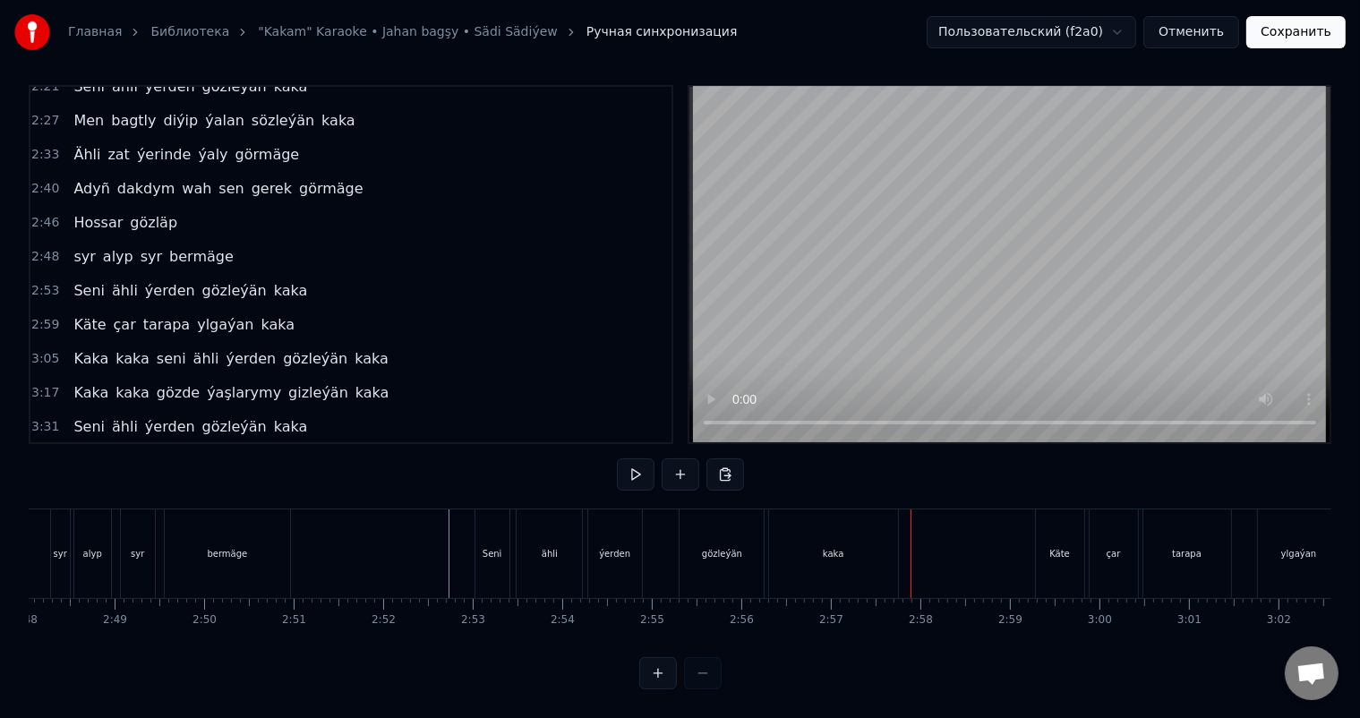
click at [544, 547] on div "ähli" at bounding box center [550, 553] width 16 height 13
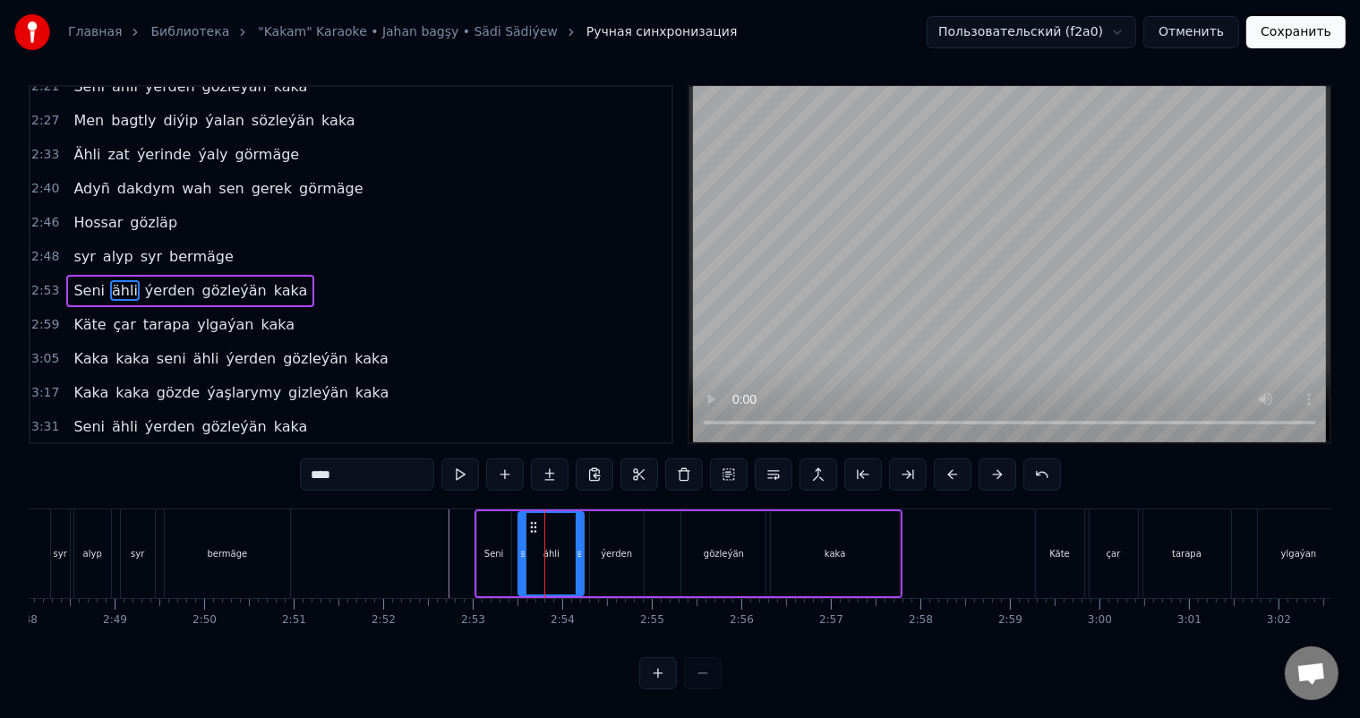
scroll to position [0, 0]
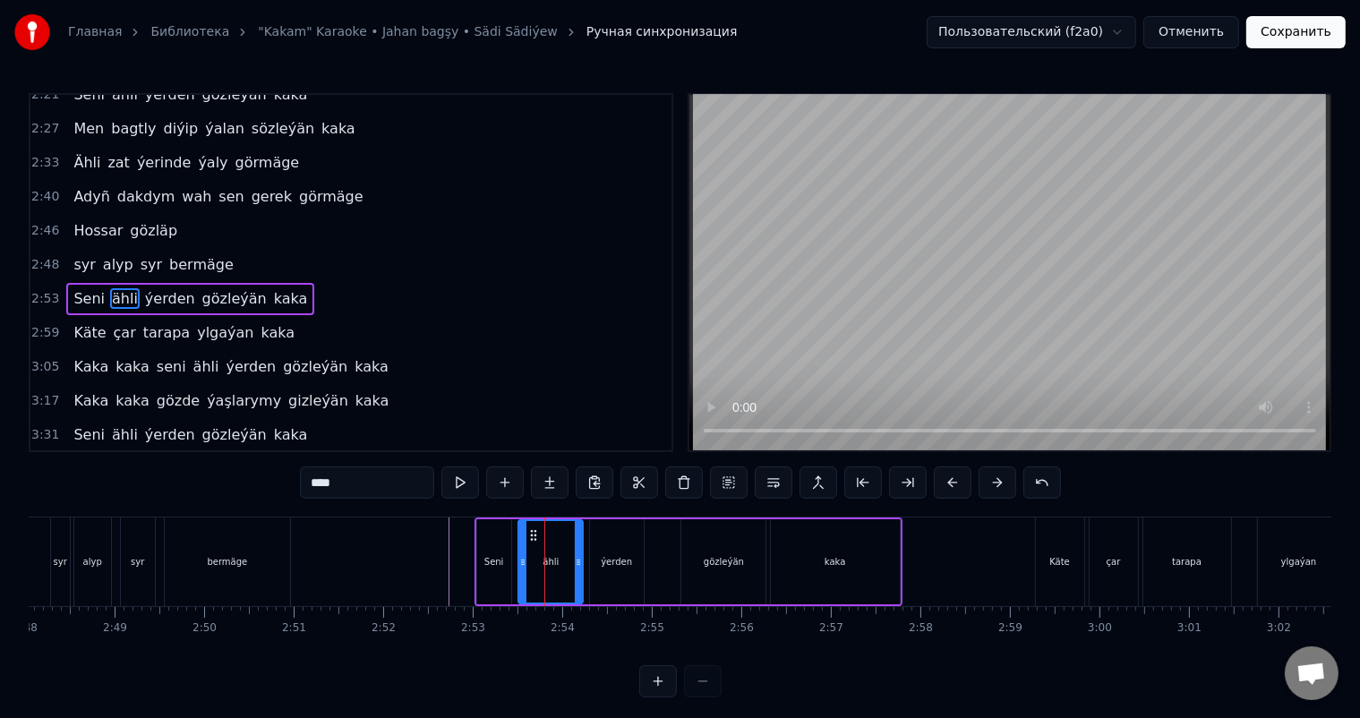
click at [578, 558] on icon at bounding box center [578, 562] width 7 height 14
click at [534, 536] on icon at bounding box center [534, 535] width 14 height 14
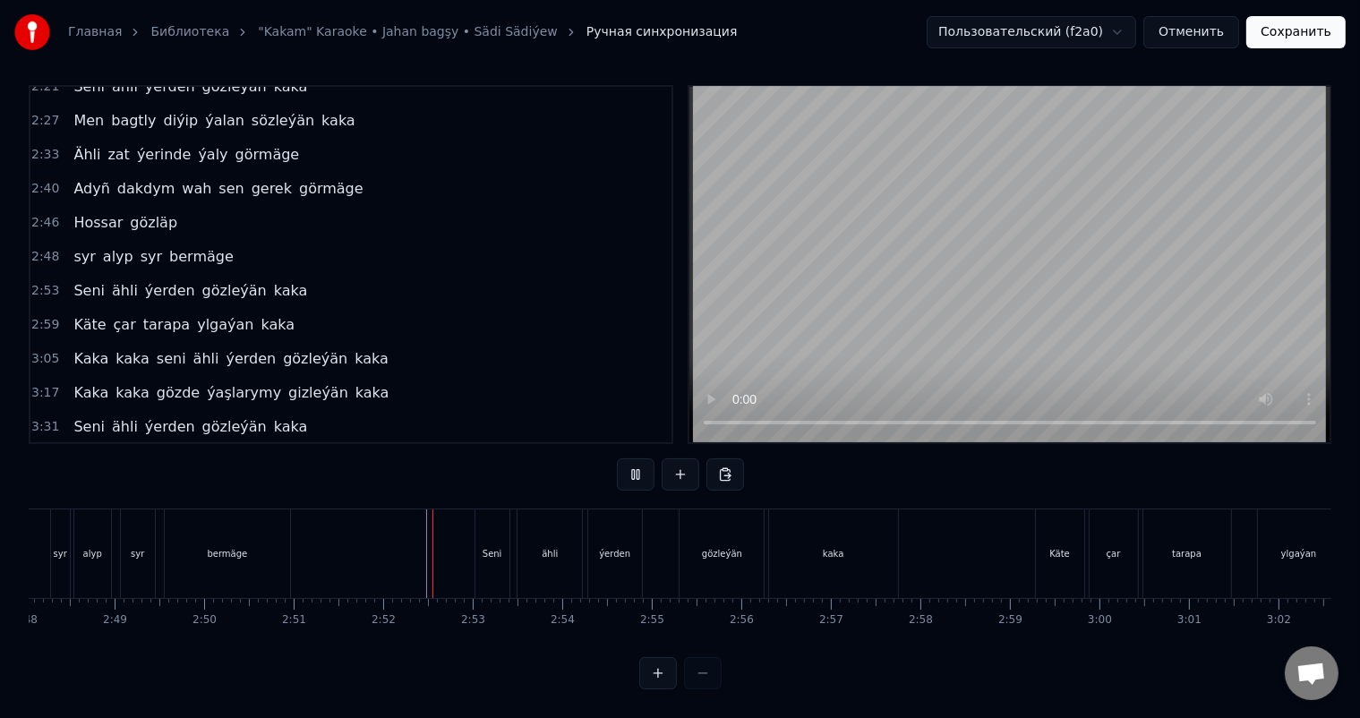
scroll to position [23, 0]
click at [834, 547] on div "kaka" at bounding box center [833, 553] width 21 height 13
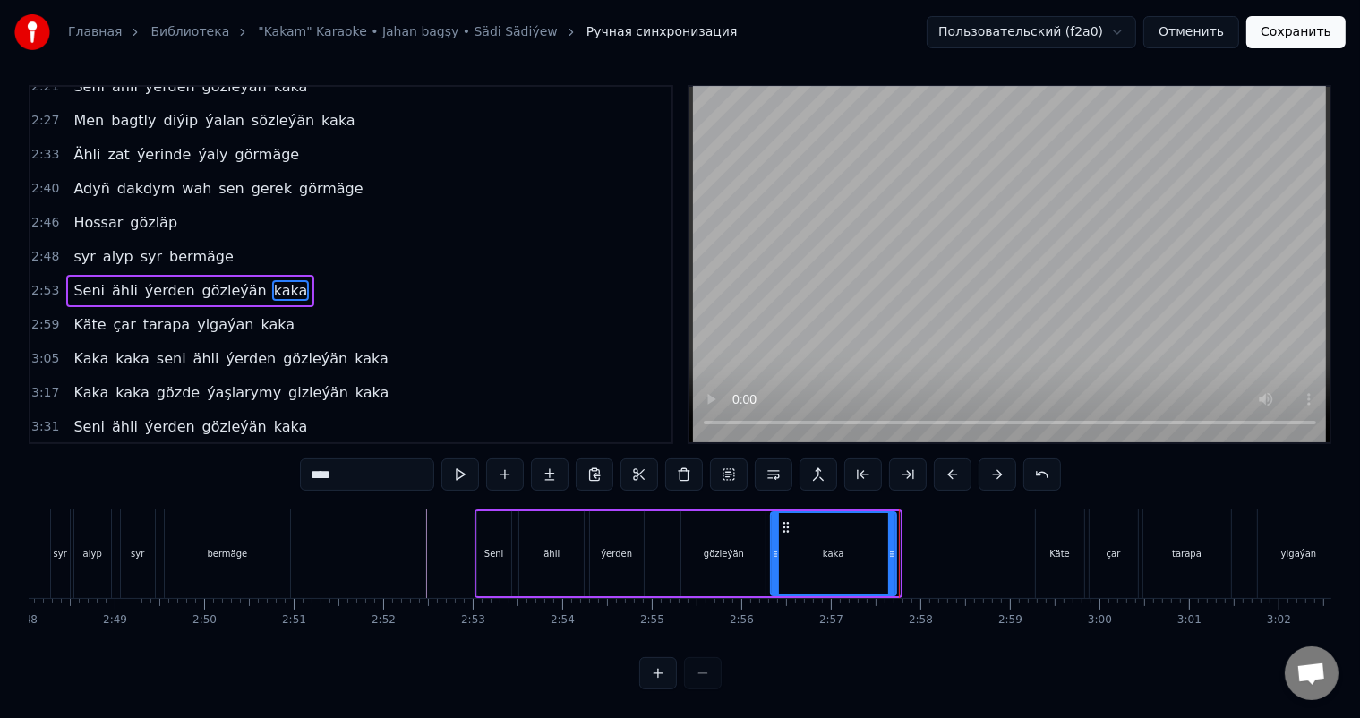
click at [891, 547] on icon at bounding box center [891, 554] width 7 height 14
click at [892, 547] on icon at bounding box center [890, 554] width 7 height 14
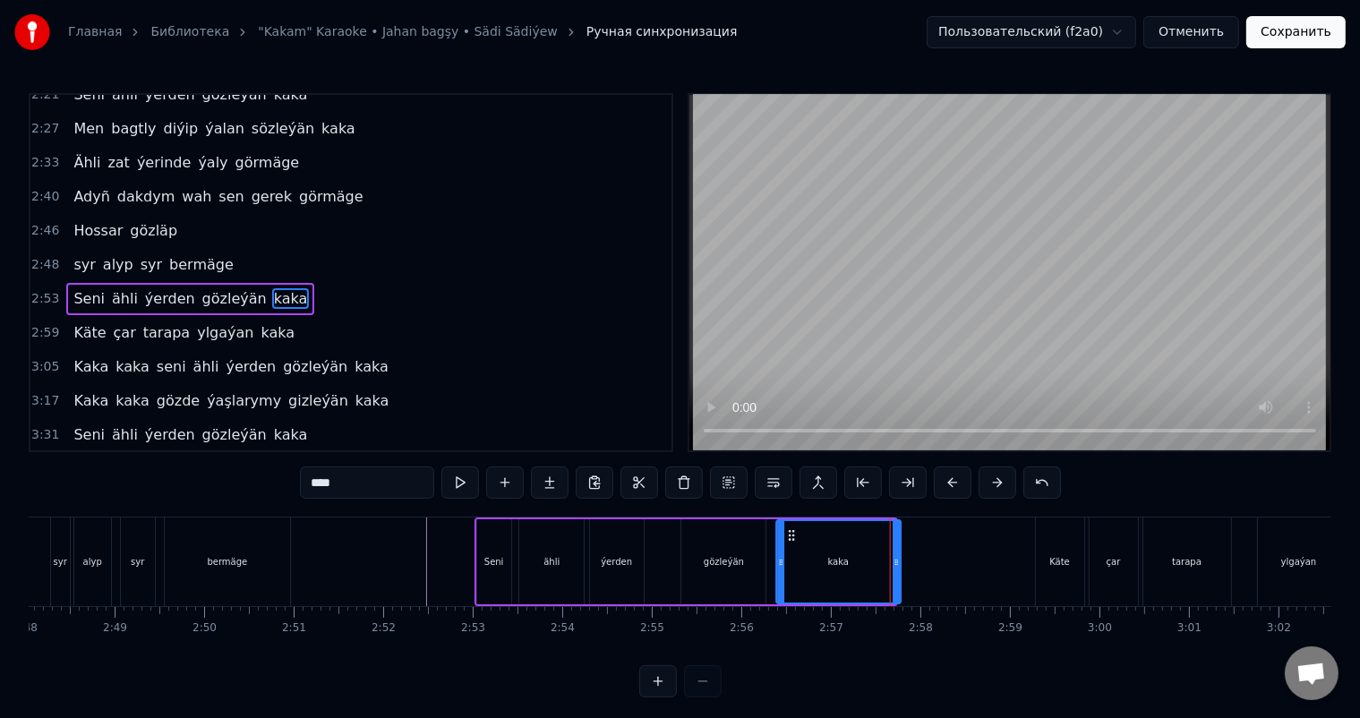
click at [793, 532] on icon at bounding box center [791, 535] width 14 height 14
click at [792, 532] on icon at bounding box center [791, 535] width 14 height 14
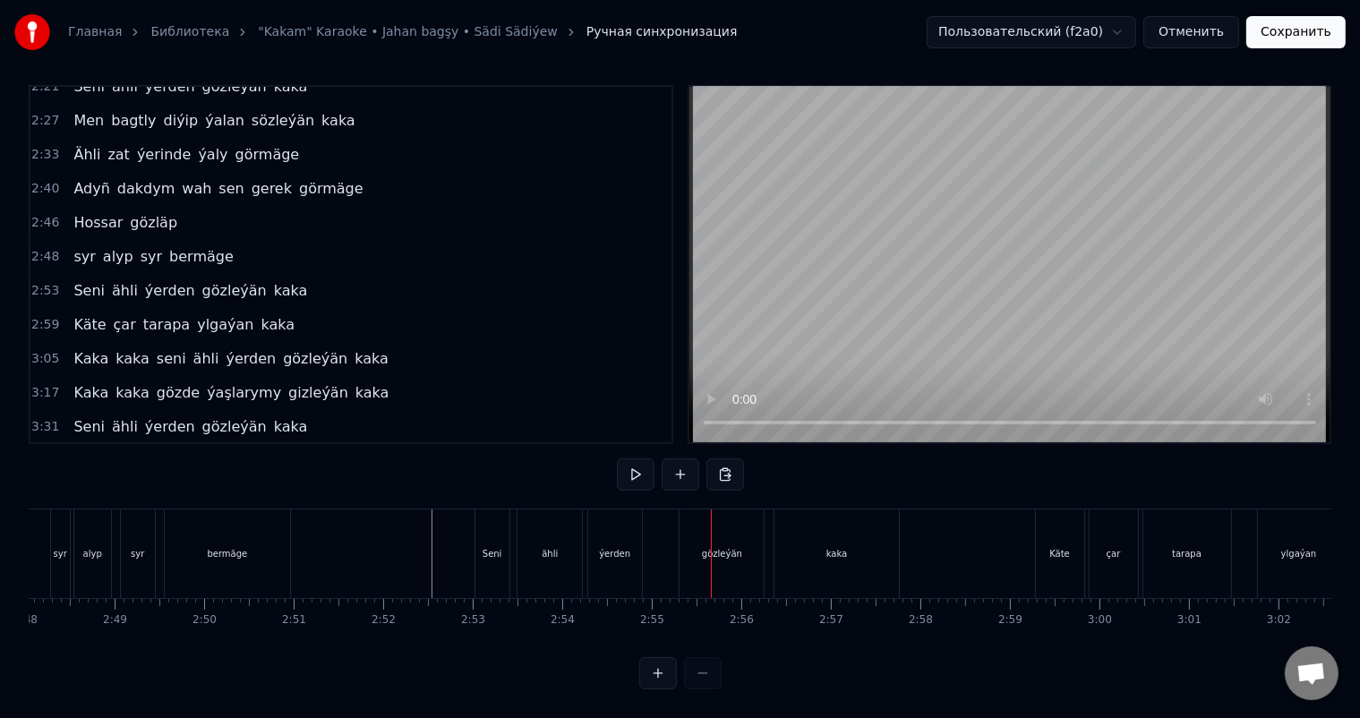
scroll to position [23, 0]
click at [603, 547] on div "ýerden" at bounding box center [614, 553] width 31 height 13
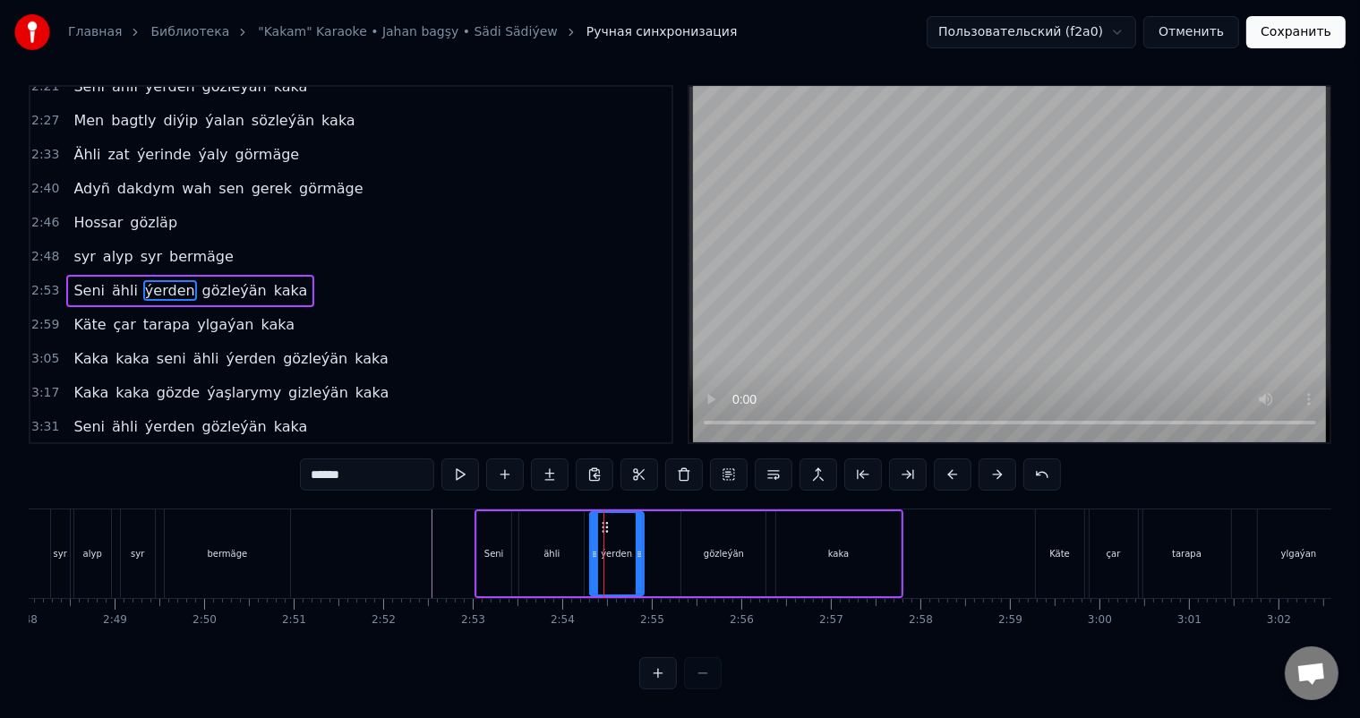
scroll to position [0, 0]
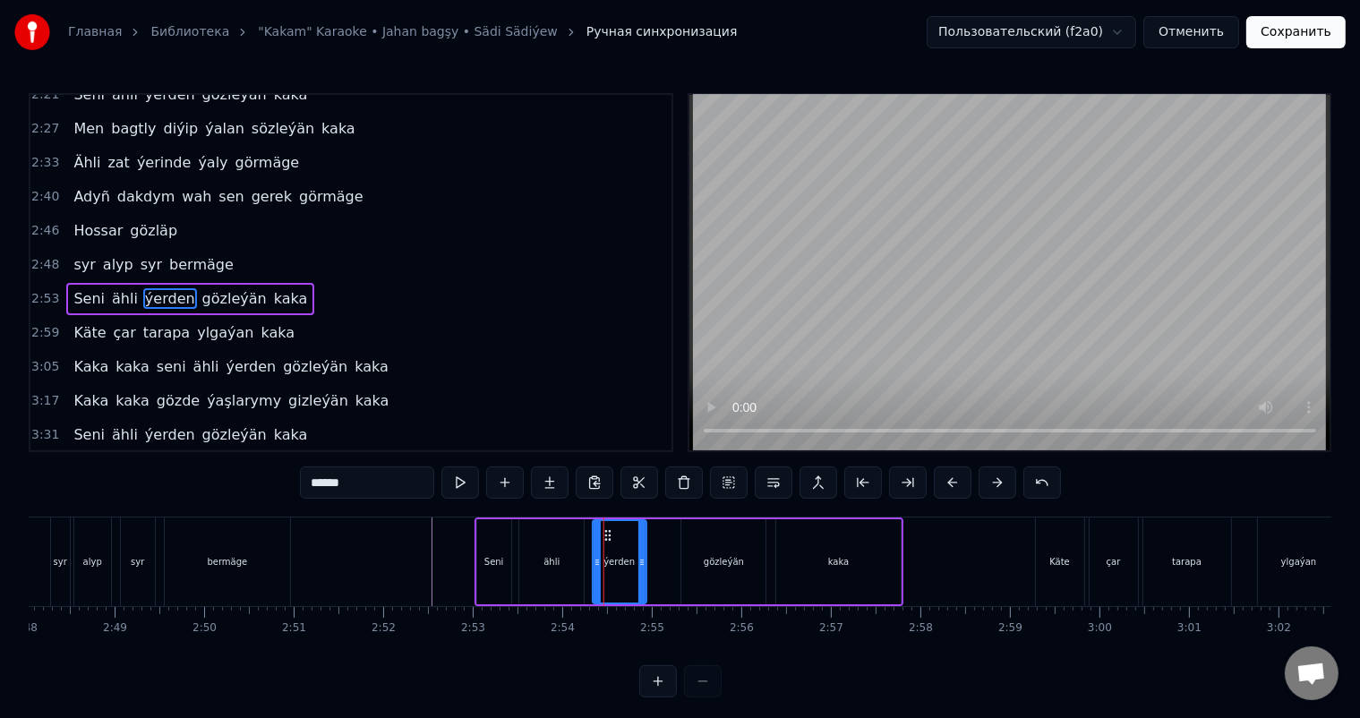
click at [605, 531] on circle at bounding box center [605, 531] width 1 height 1
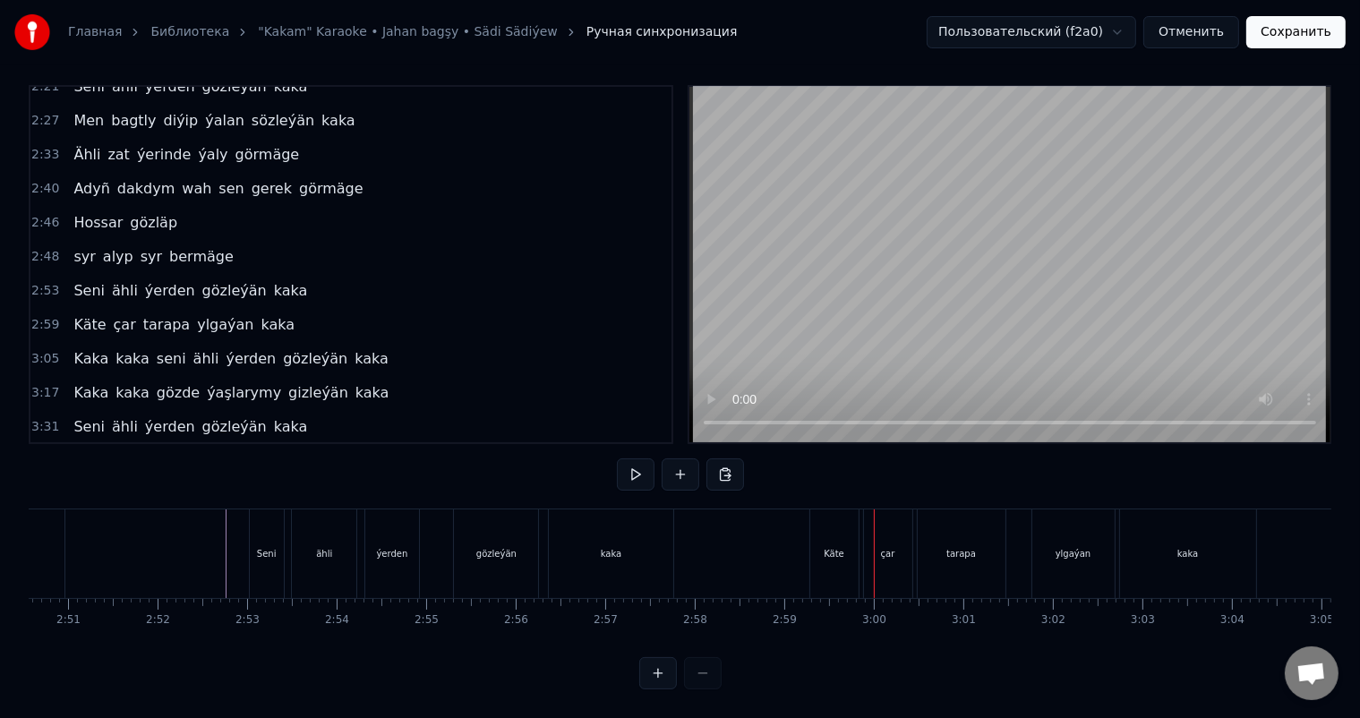
scroll to position [0, 15285]
click at [815, 547] on div "Käte" at bounding box center [820, 553] width 21 height 13
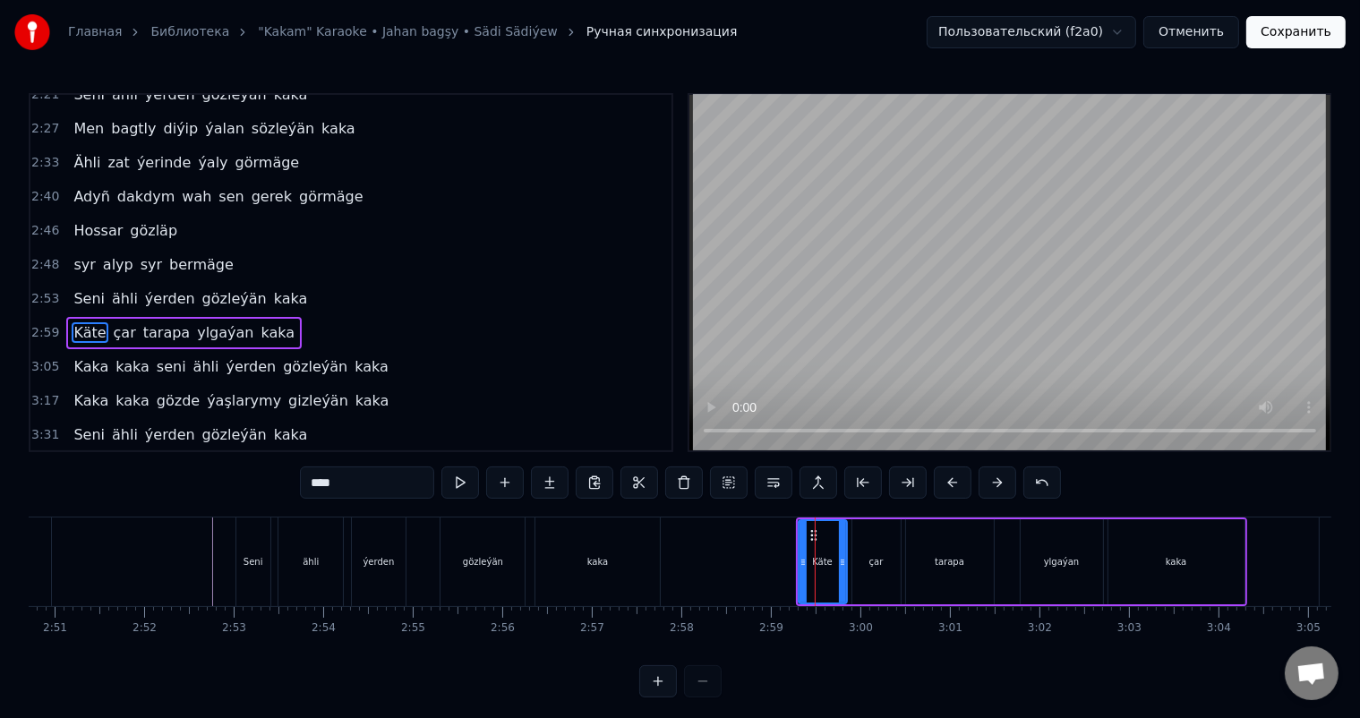
scroll to position [599, 0]
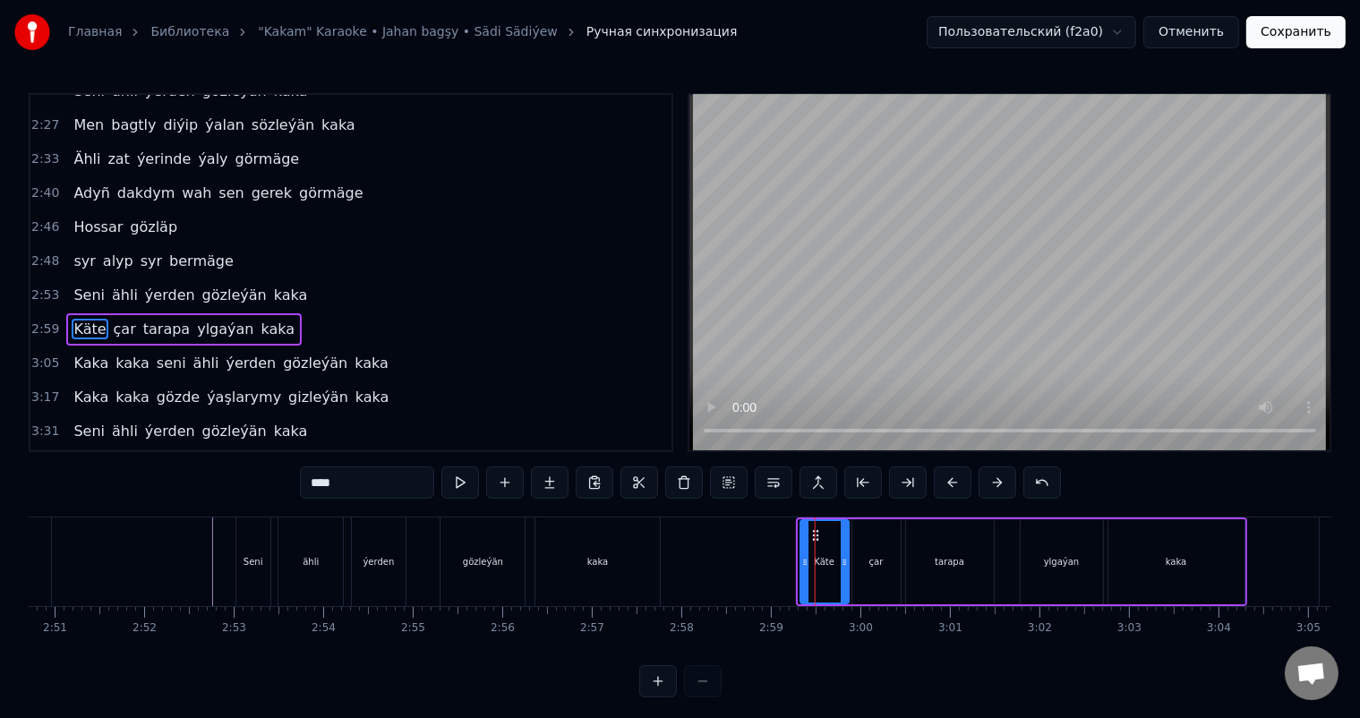
click at [811, 530] on icon at bounding box center [816, 535] width 14 height 14
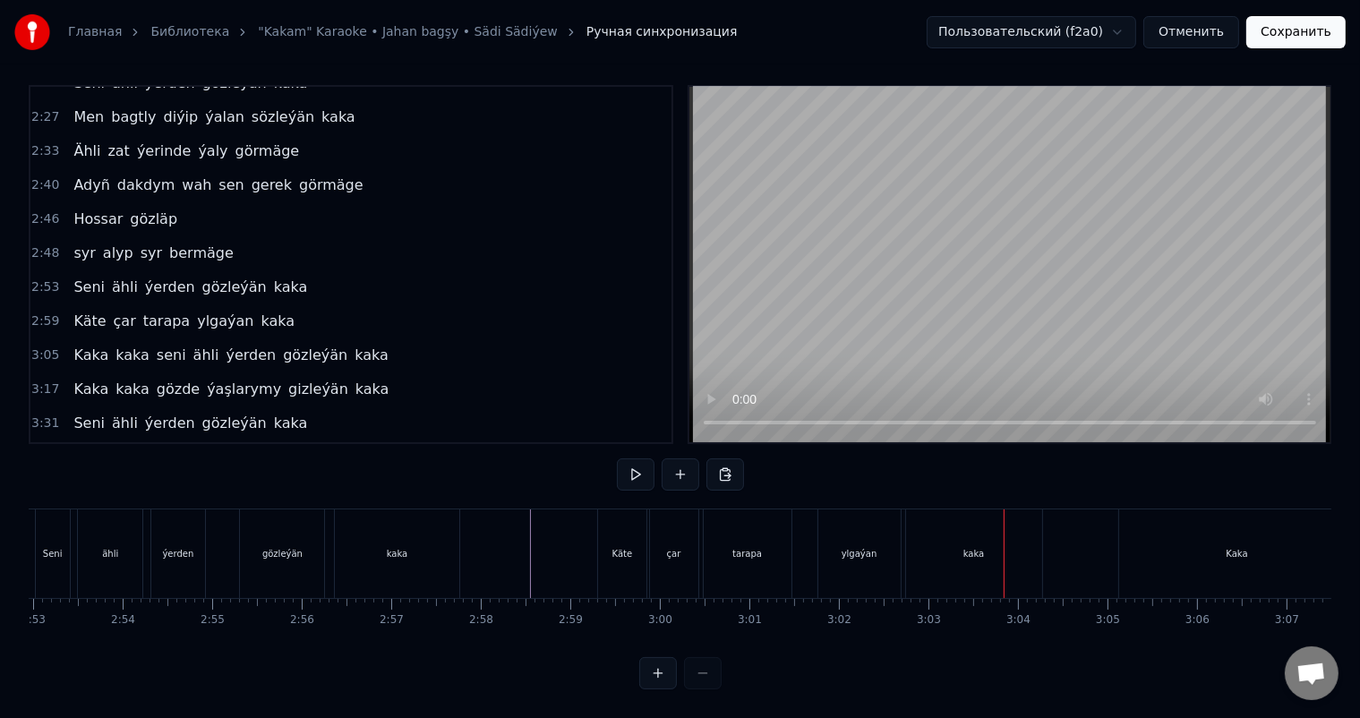
scroll to position [0, 15498]
click at [980, 553] on div "kaka" at bounding box center [962, 553] width 136 height 89
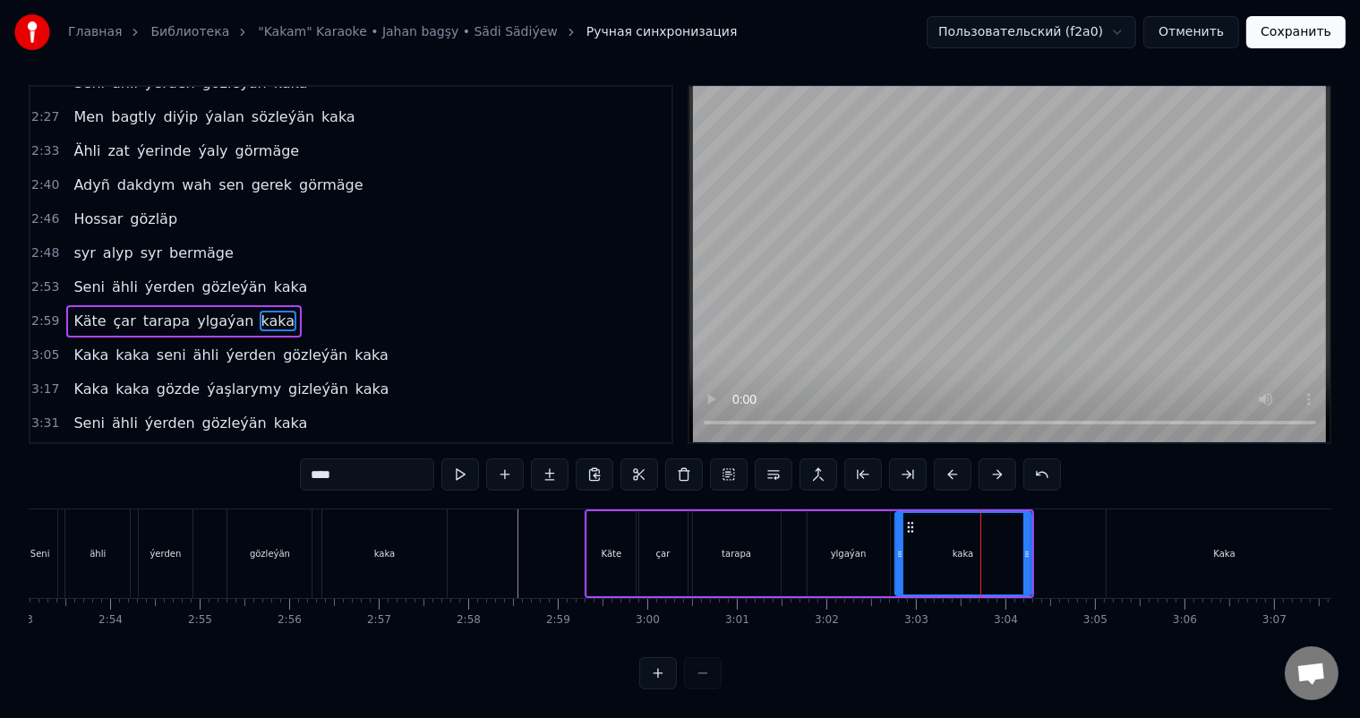
scroll to position [23, 0]
click at [370, 462] on input "****" at bounding box center [367, 474] width 134 height 32
type input "*******"
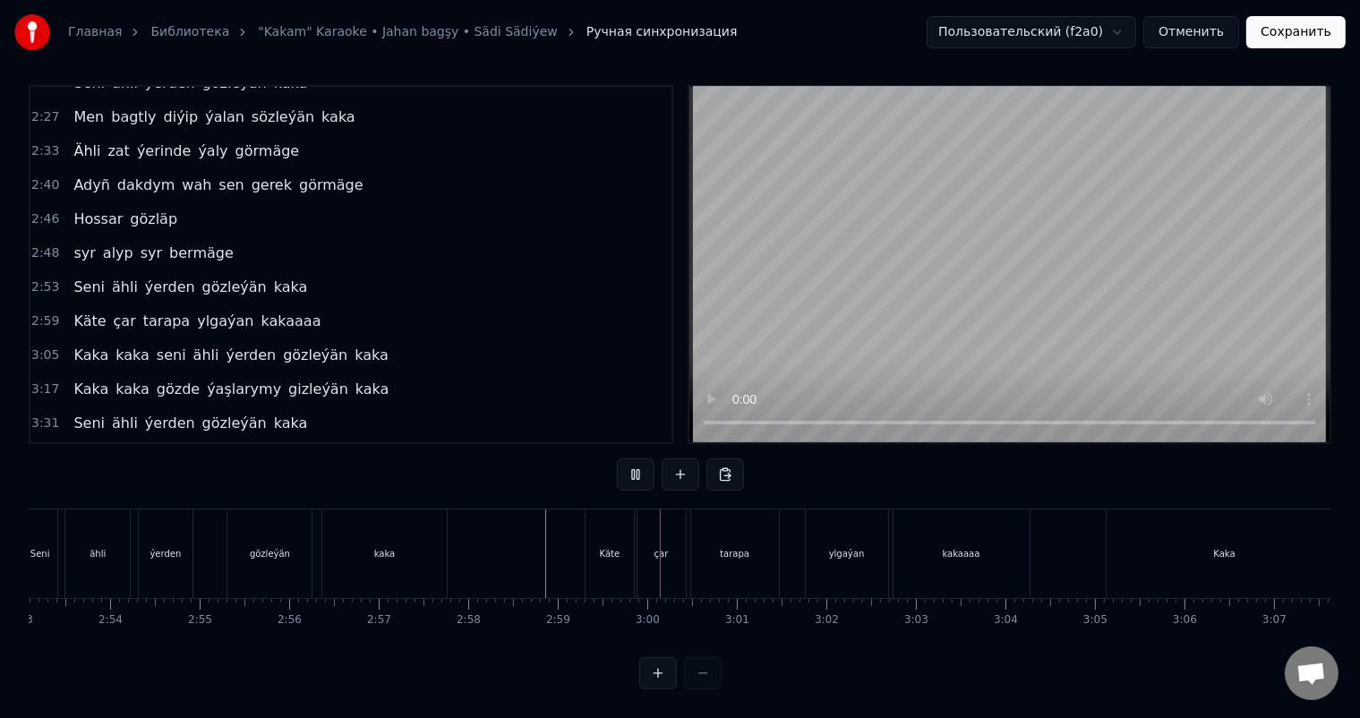
click at [985, 541] on div "kakaaaa" at bounding box center [962, 553] width 136 height 89
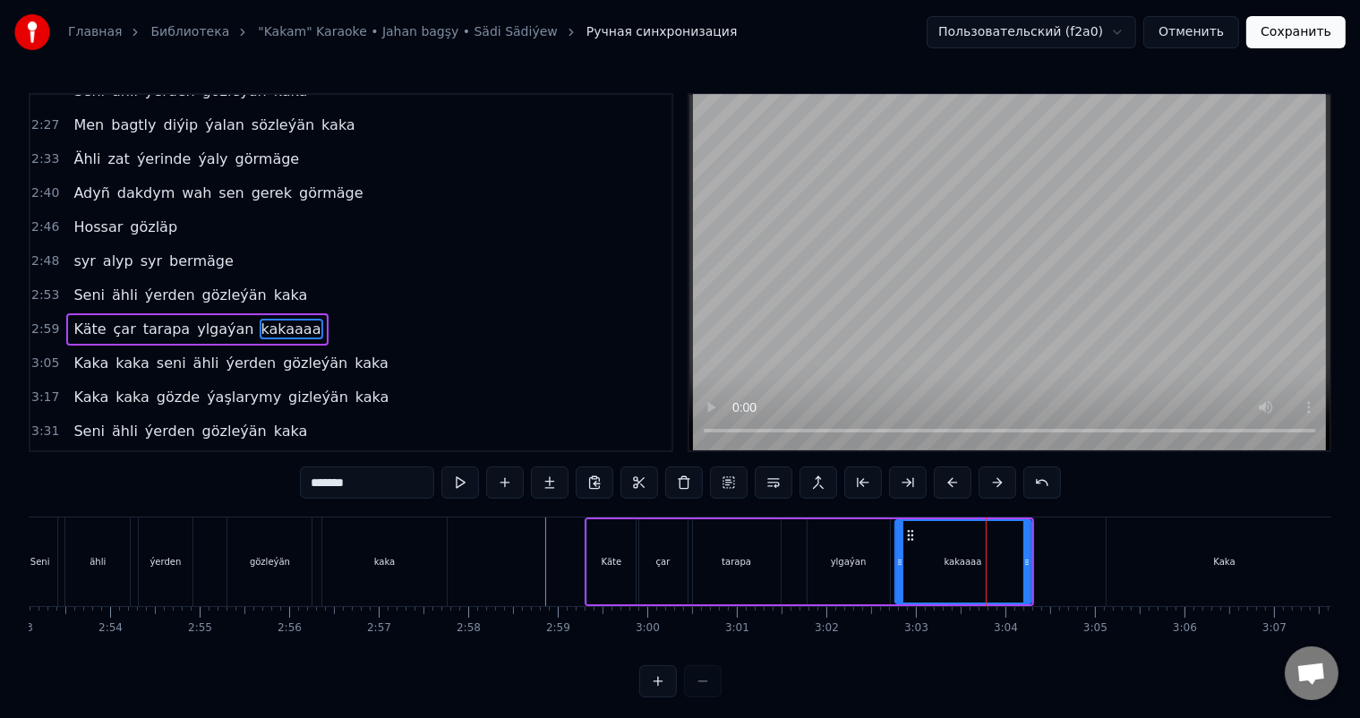
click at [333, 483] on input "*******" at bounding box center [367, 483] width 134 height 32
click at [337, 480] on input "*******" at bounding box center [367, 483] width 134 height 32
type input "********"
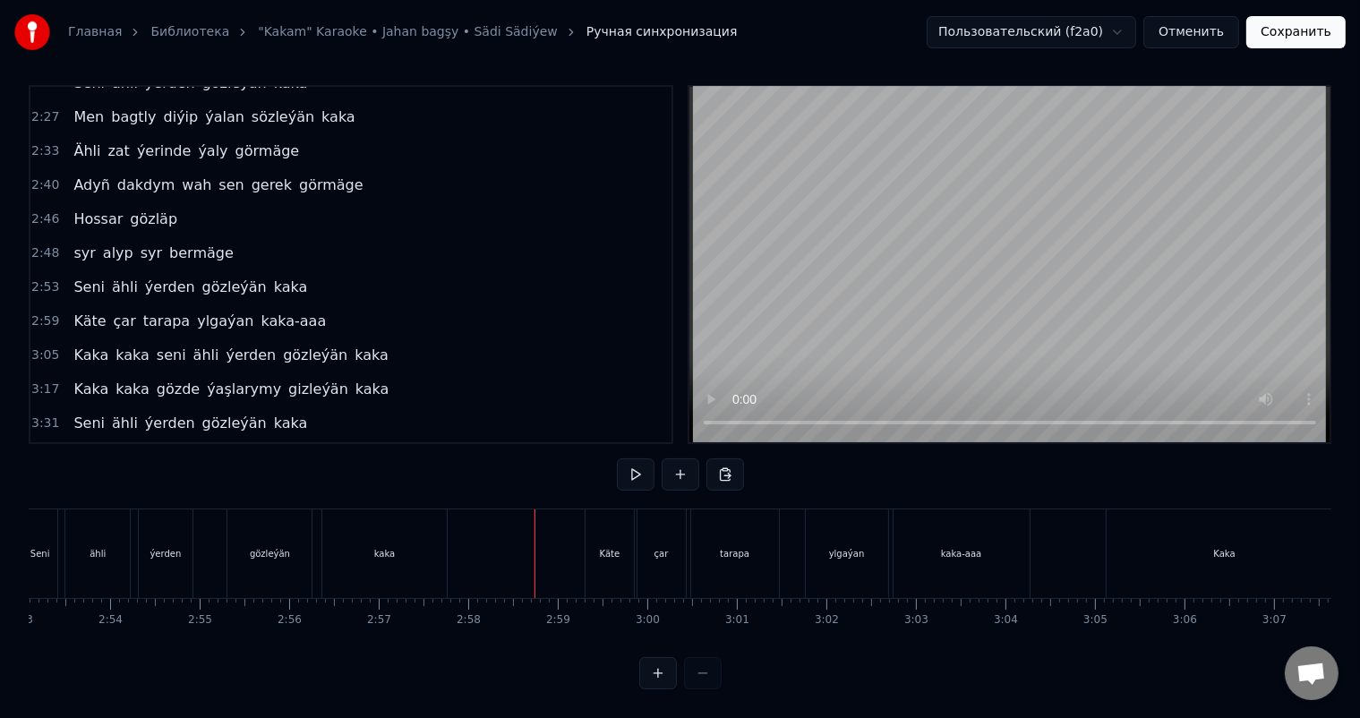
scroll to position [23, 0]
click at [831, 530] on div "ylgaýan" at bounding box center [847, 553] width 82 height 89
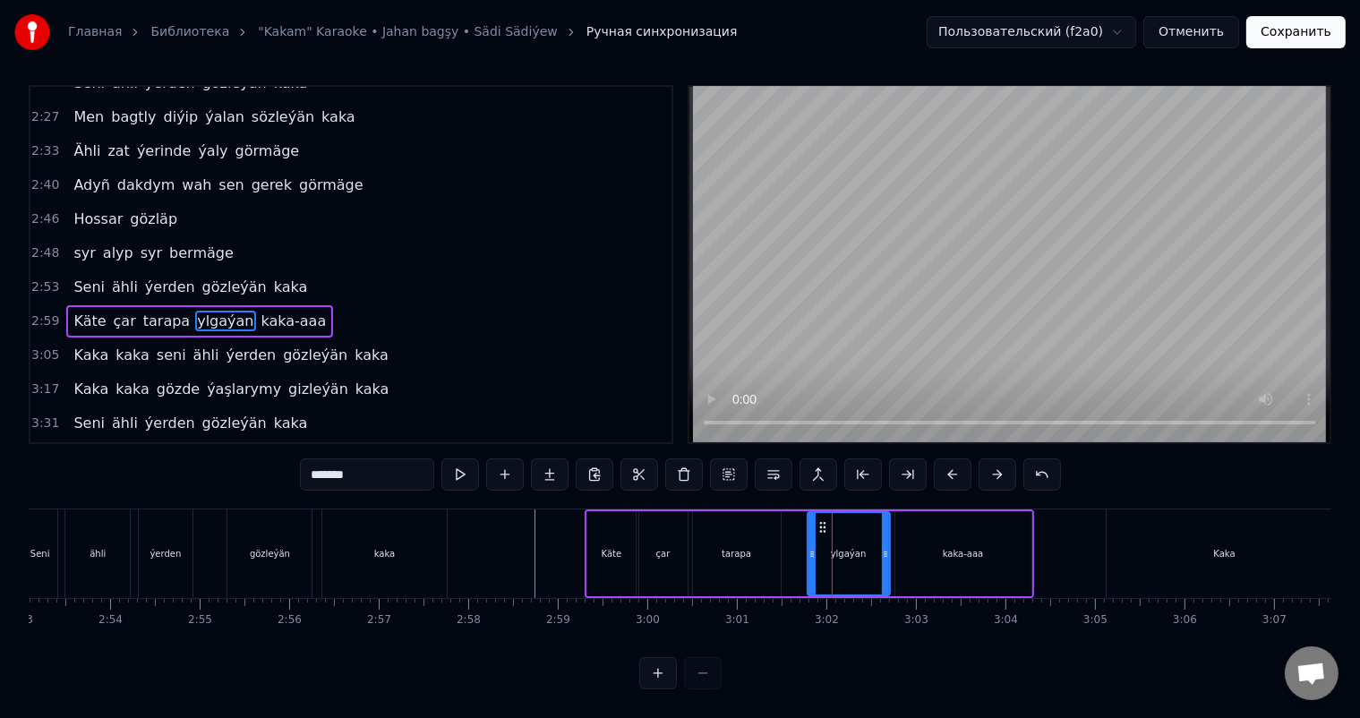
scroll to position [0, 0]
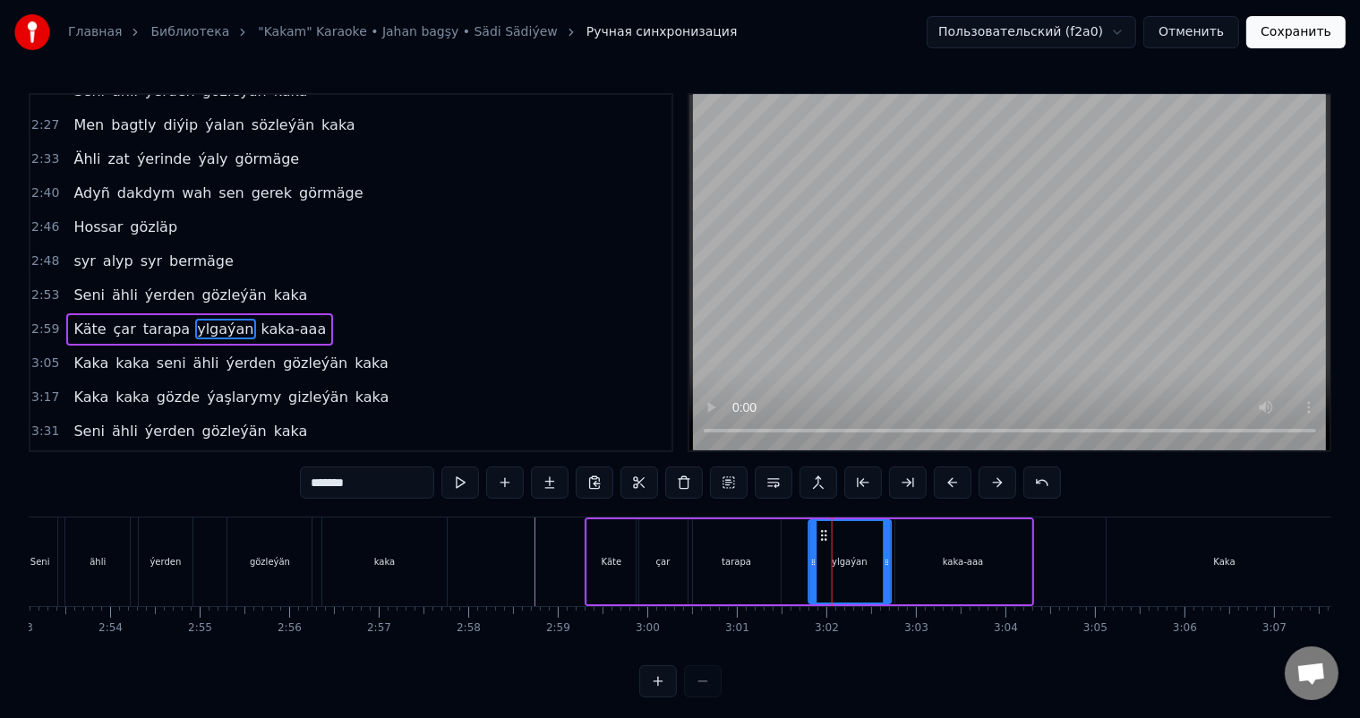
click at [824, 532] on icon at bounding box center [824, 535] width 14 height 14
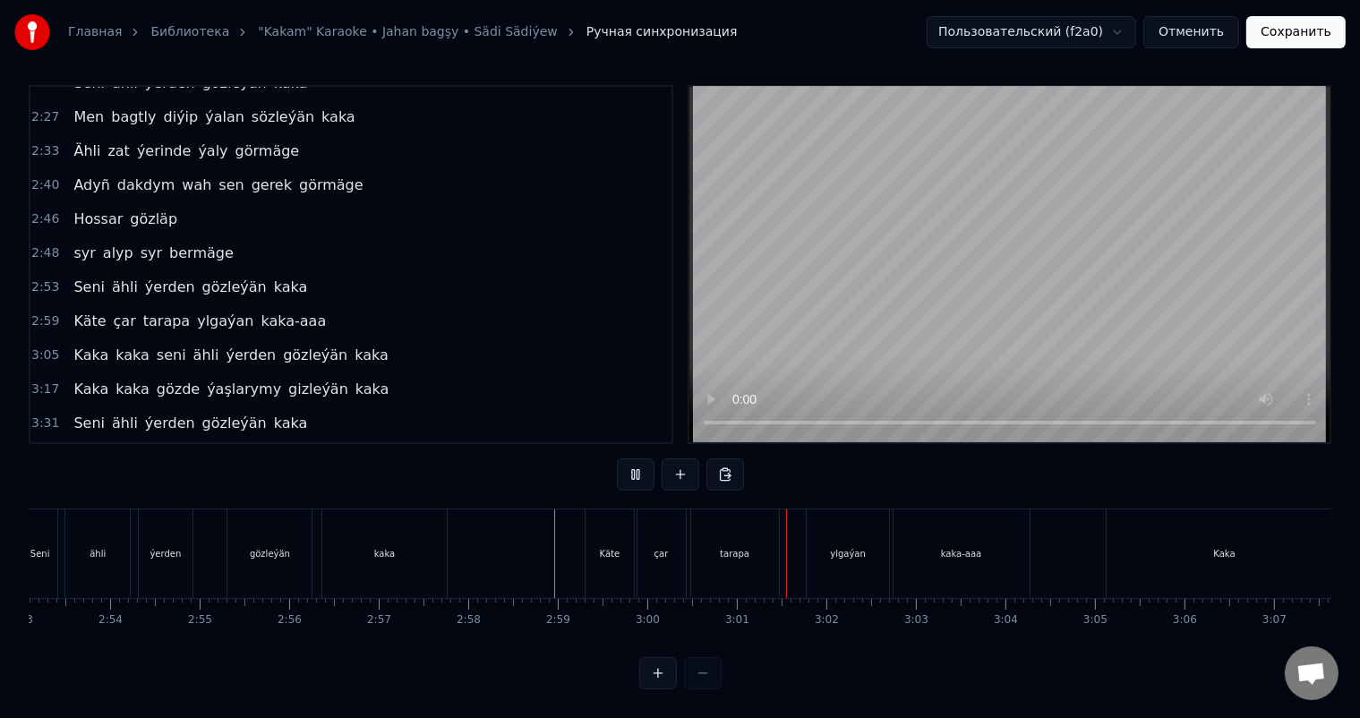
scroll to position [23, 0]
click at [740, 547] on div "tarapa" at bounding box center [735, 553] width 30 height 13
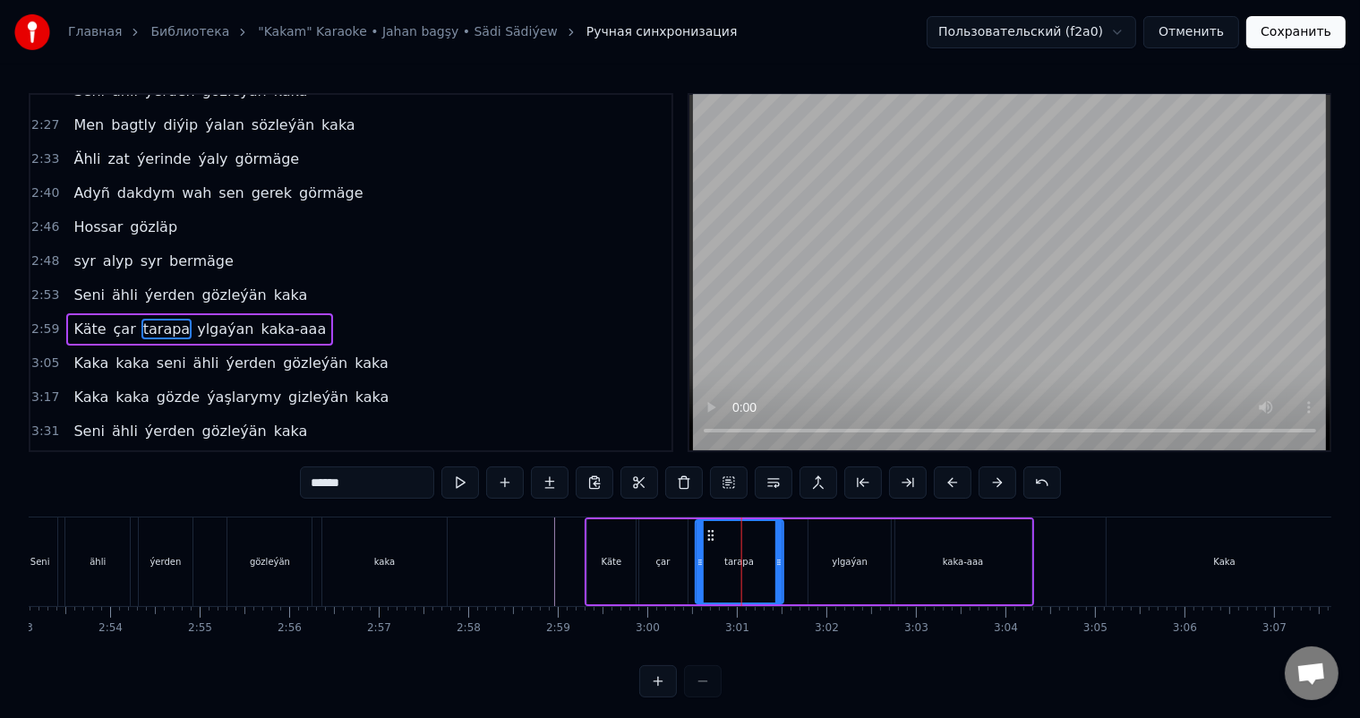
click at [709, 534] on icon at bounding box center [711, 535] width 14 height 14
click at [778, 557] on icon at bounding box center [778, 562] width 7 height 14
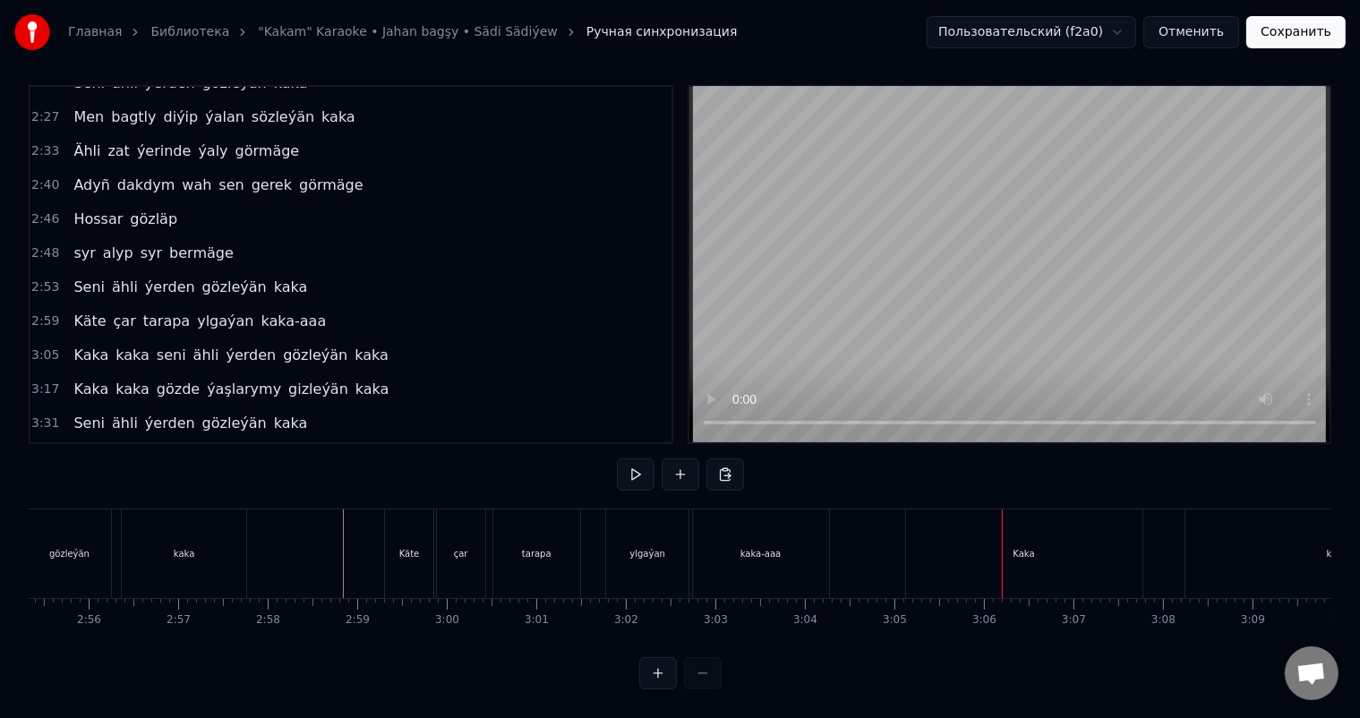
scroll to position [0, 15587]
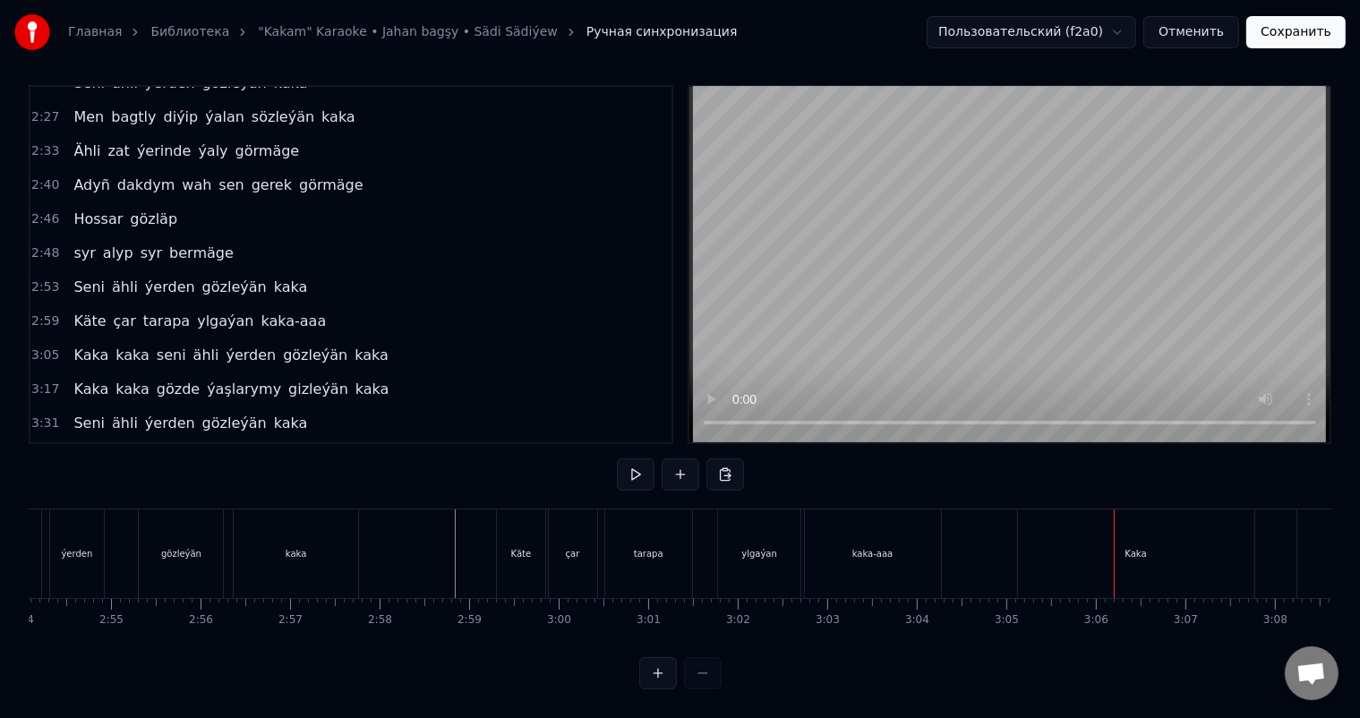
click at [1297, 33] on button "Сохранить" at bounding box center [1295, 32] width 99 height 32
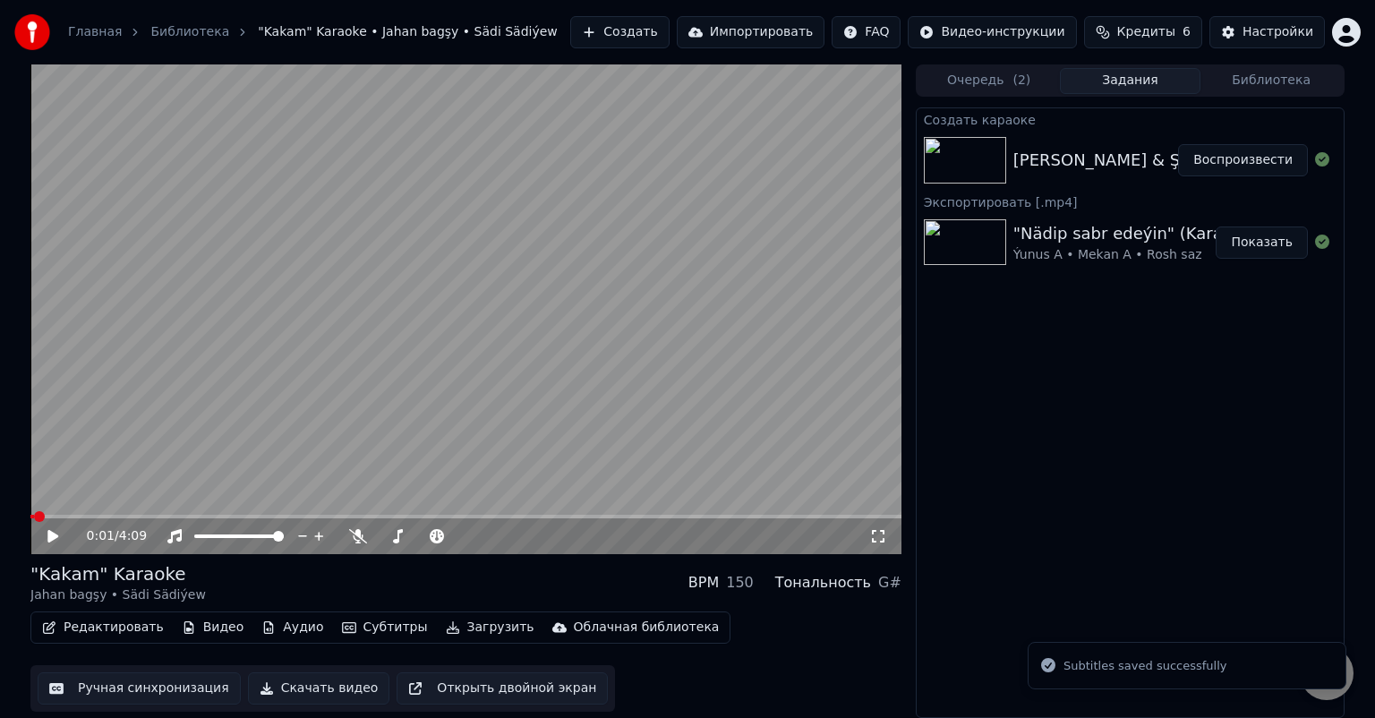
click at [153, 687] on button "Ручная синхронизация" at bounding box center [139, 688] width 203 height 32
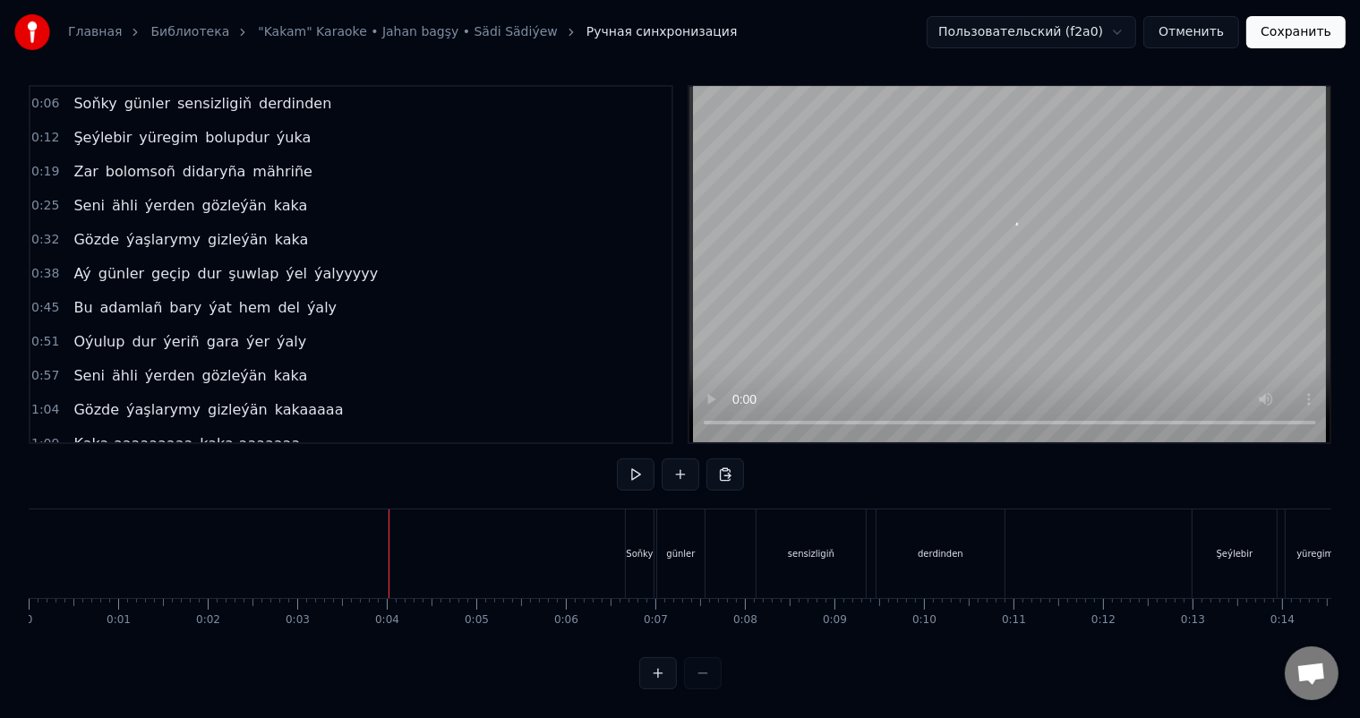
scroll to position [23, 0]
click at [638, 547] on div "Soňky" at bounding box center [639, 553] width 27 height 13
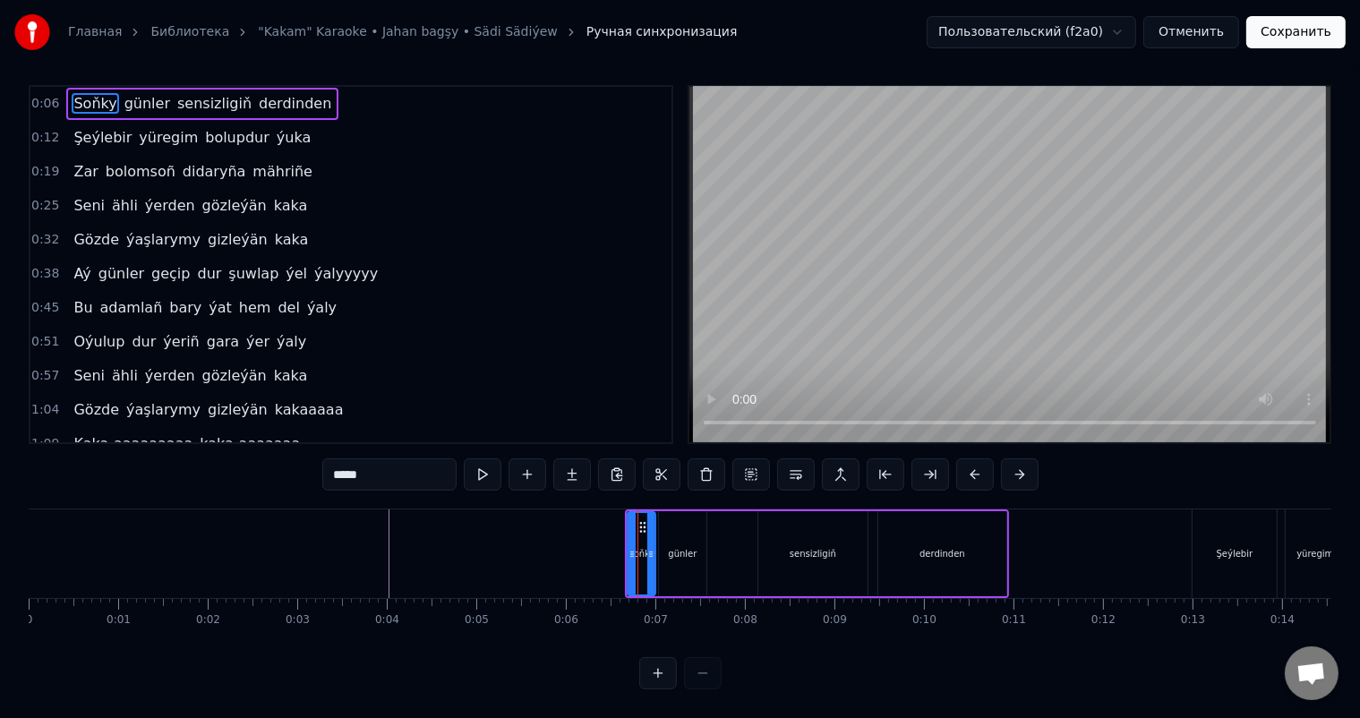
scroll to position [0, 0]
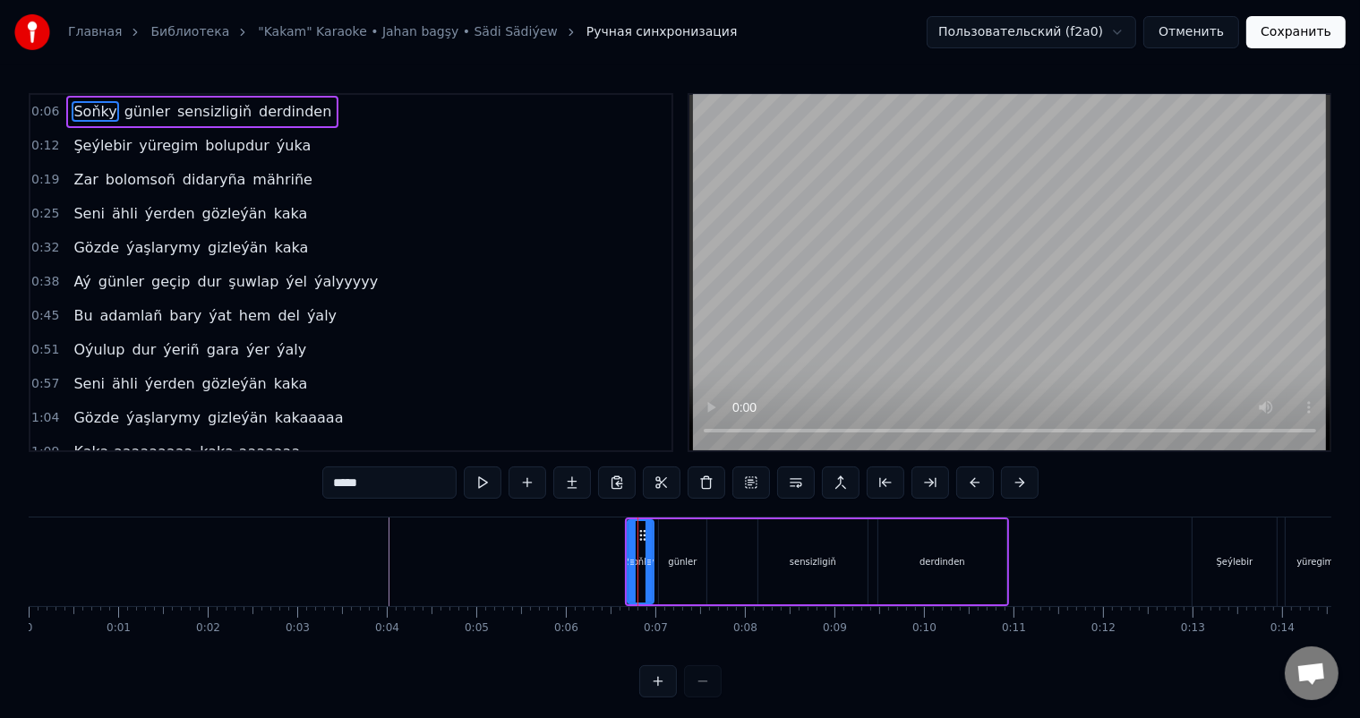
click at [646, 559] on icon at bounding box center [649, 562] width 7 height 14
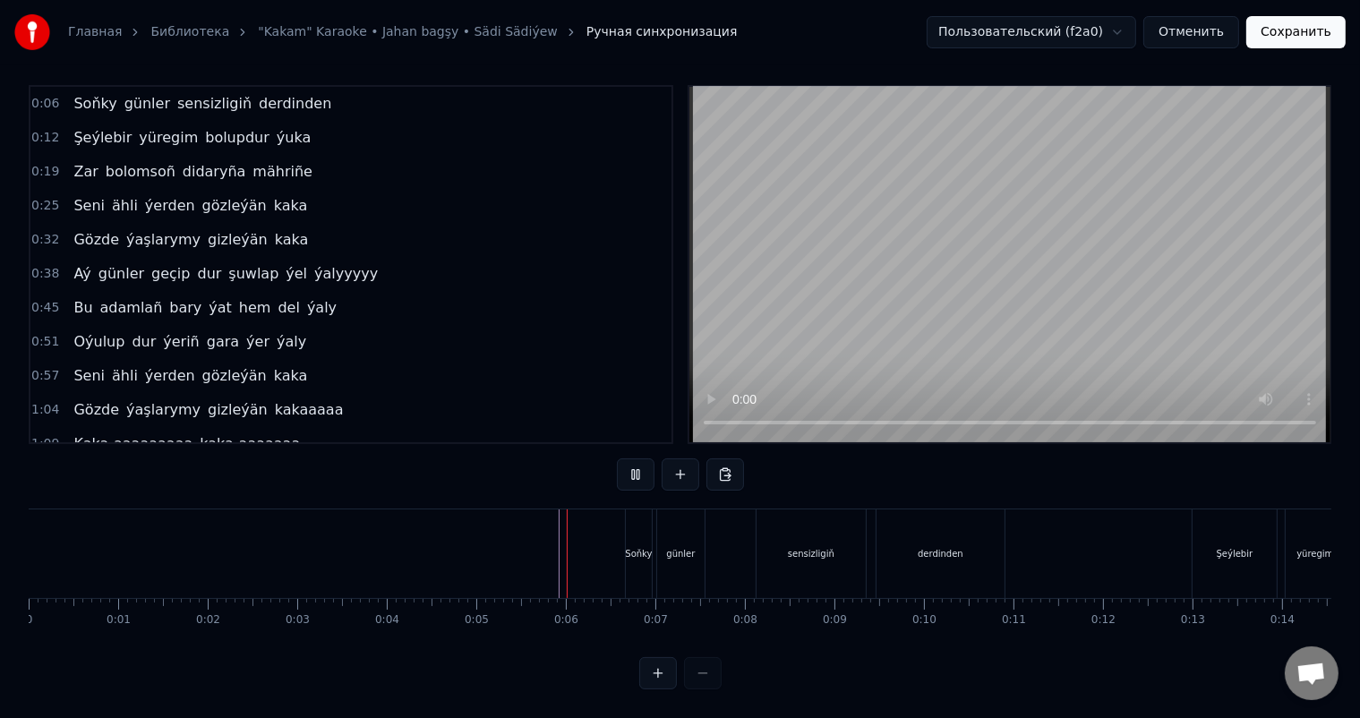
scroll to position [23, 0]
click at [639, 547] on div "Soňky" at bounding box center [638, 553] width 27 height 13
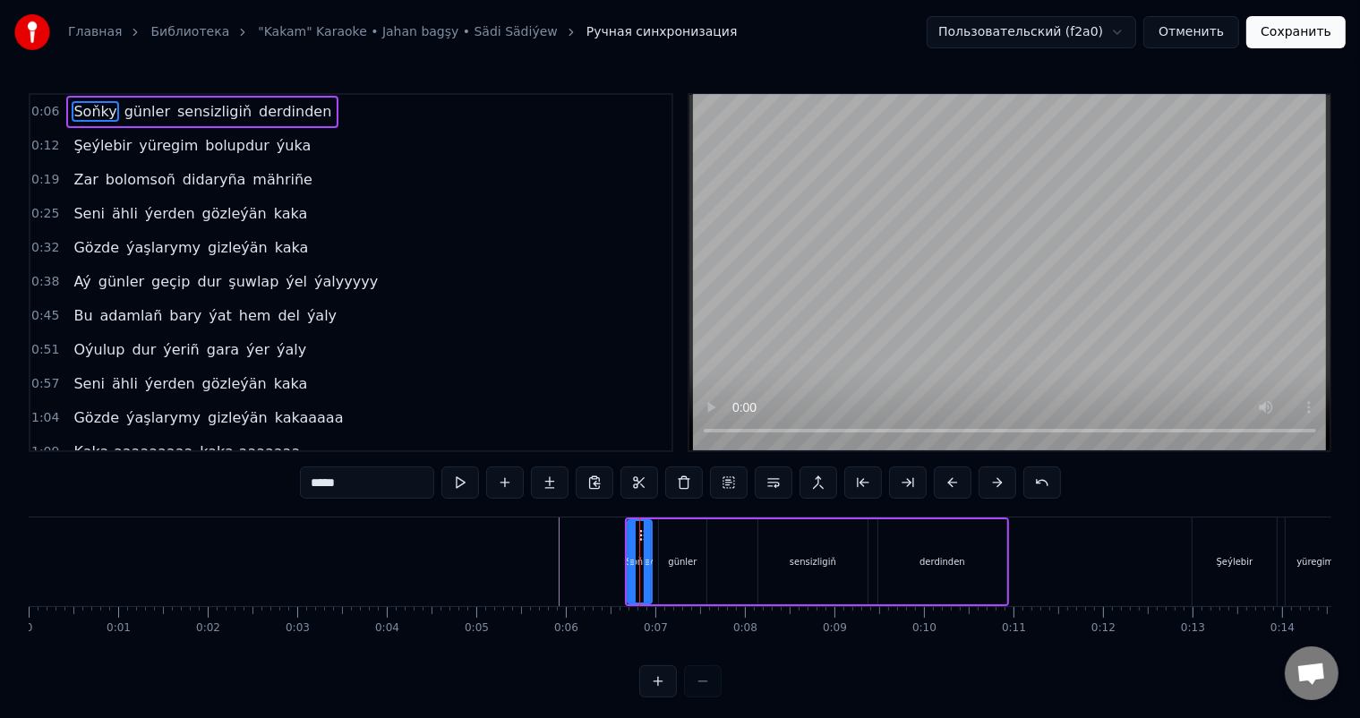
click at [647, 555] on icon at bounding box center [647, 562] width 7 height 14
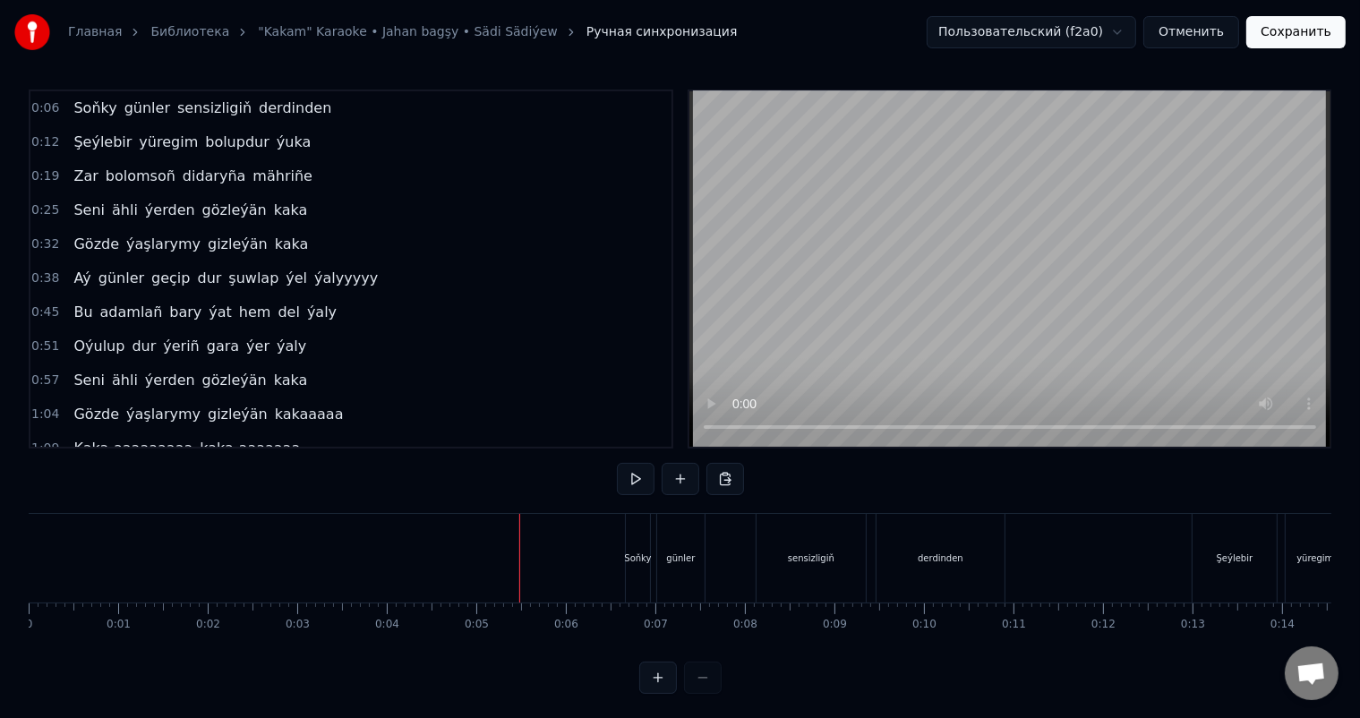
scroll to position [23, 0]
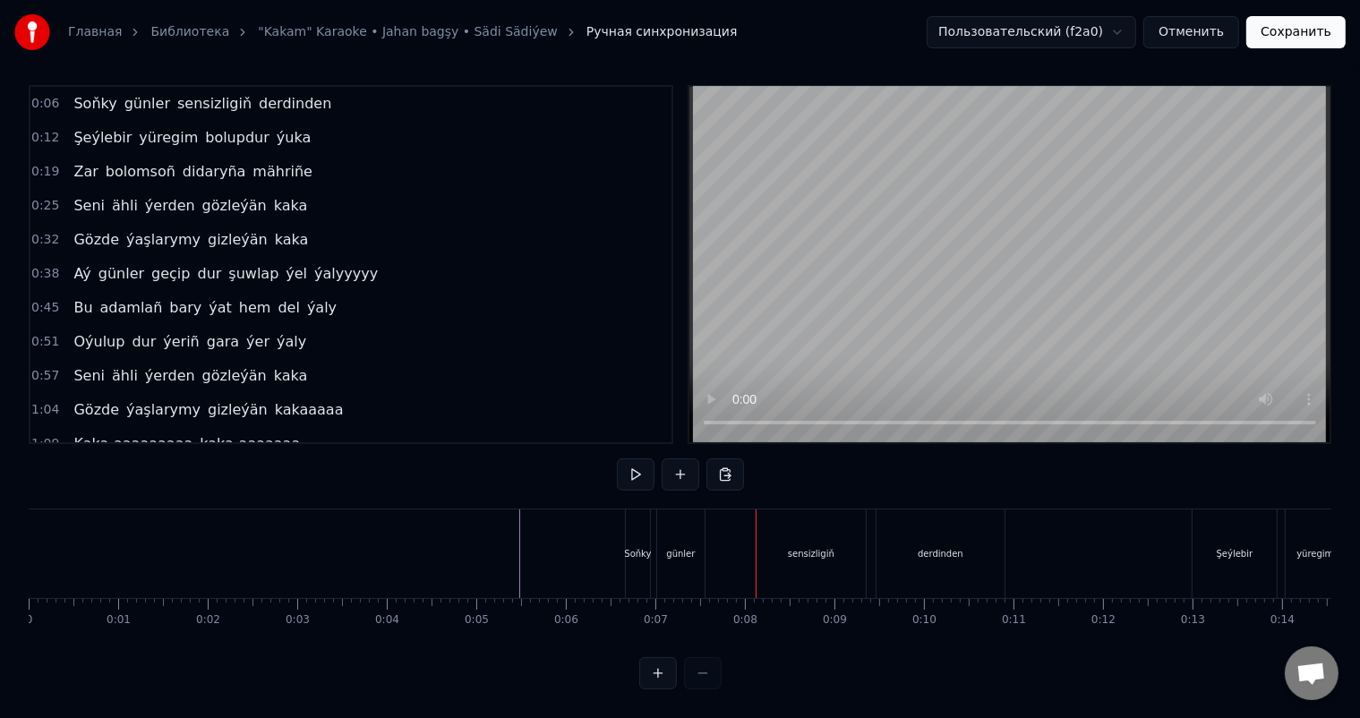
click at [638, 547] on div "Soňky" at bounding box center [637, 553] width 27 height 13
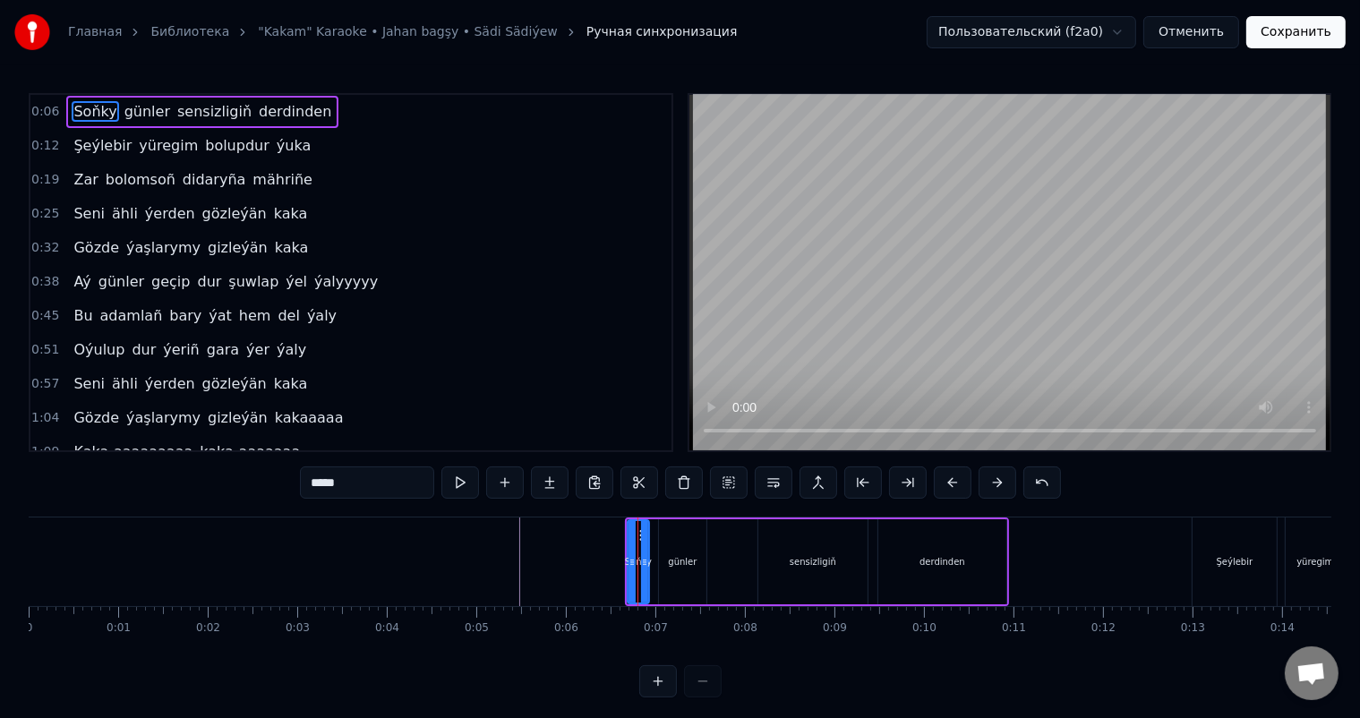
click at [642, 552] on div at bounding box center [644, 561] width 7 height 81
click at [646, 560] on icon at bounding box center [645, 562] width 7 height 14
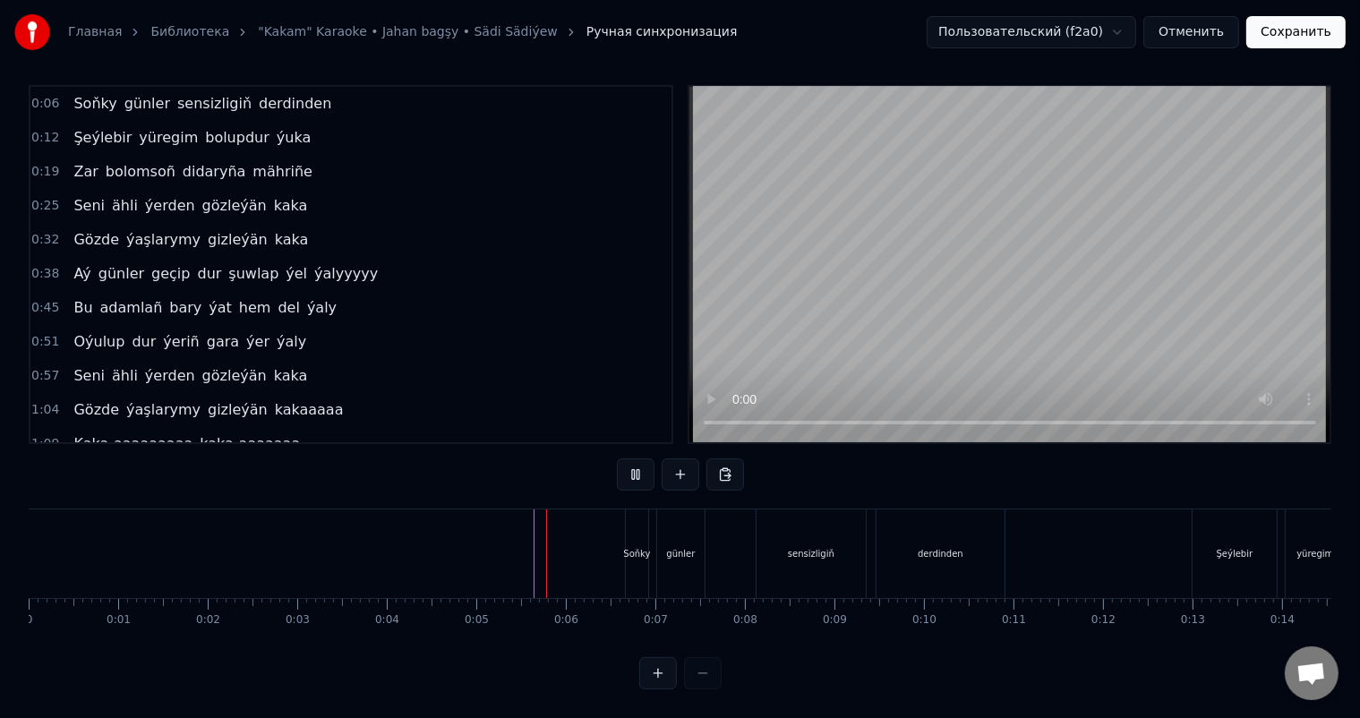
scroll to position [23, 0]
click at [670, 547] on div "günler" at bounding box center [680, 553] width 29 height 13
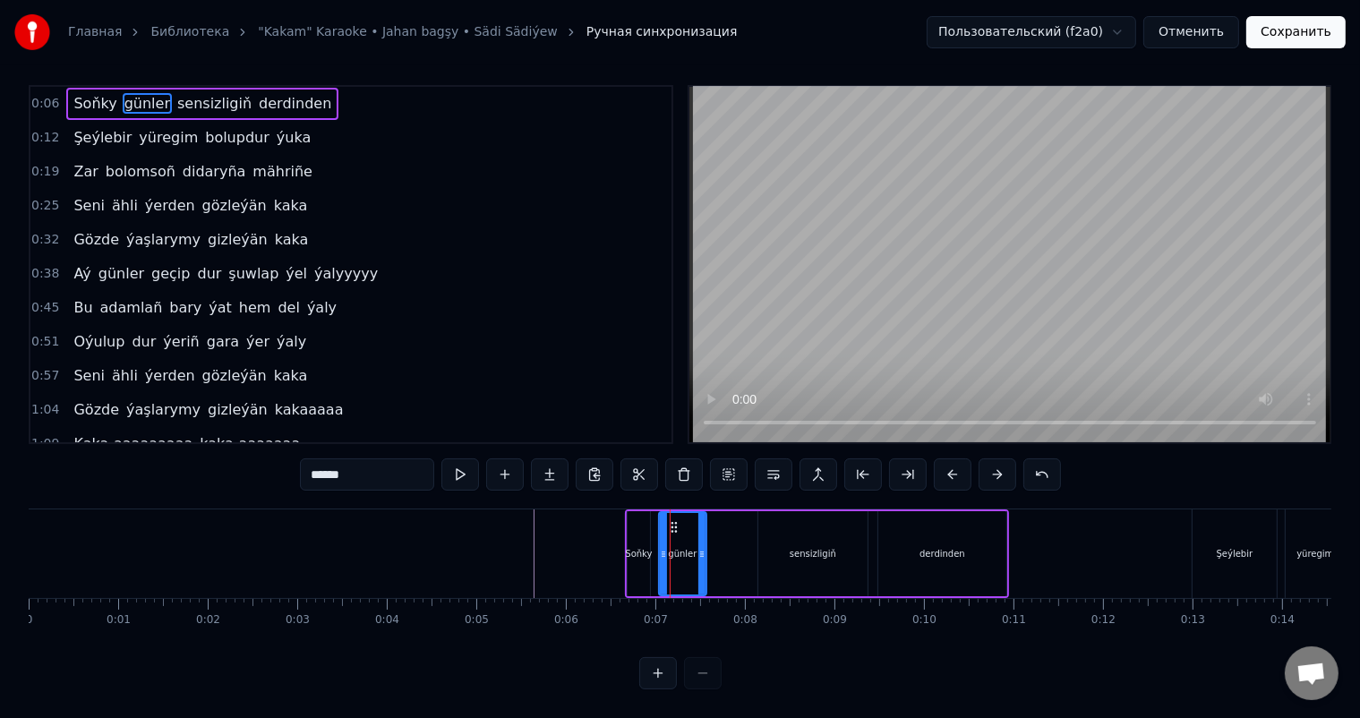
scroll to position [0, 0]
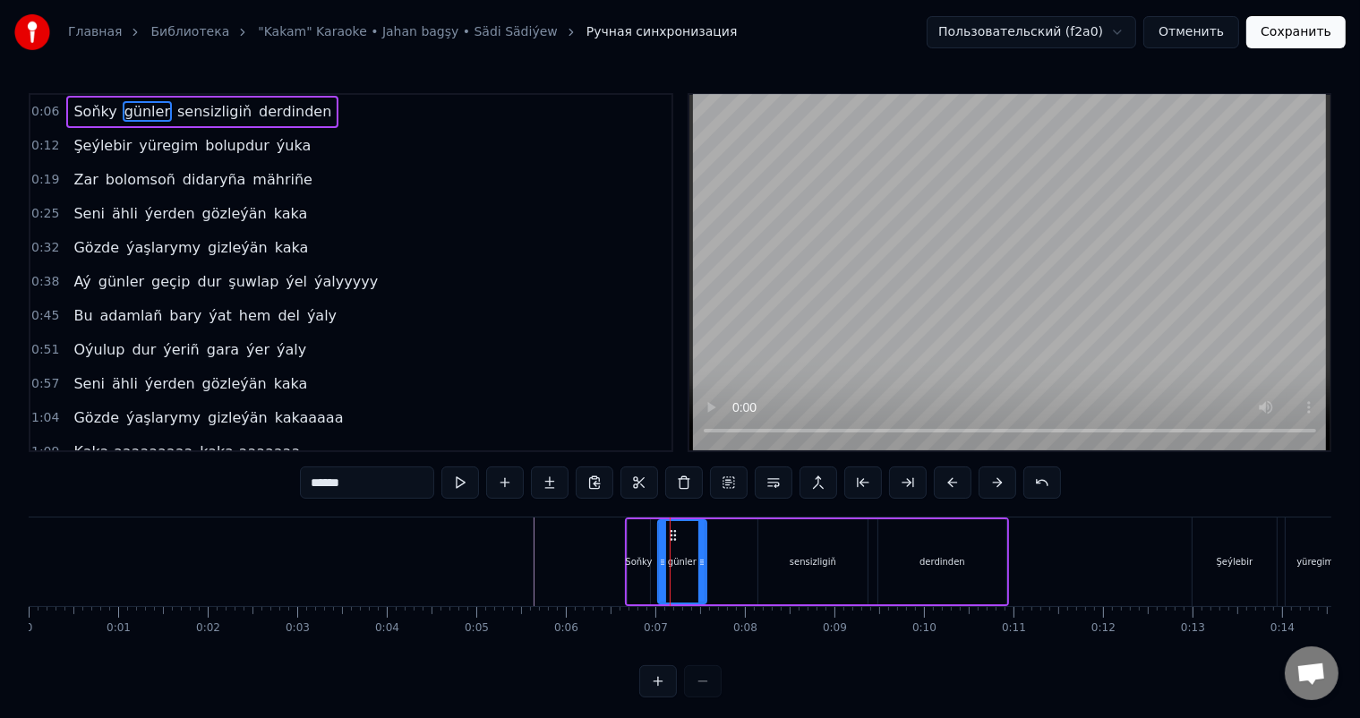
click at [663, 557] on icon at bounding box center [662, 562] width 7 height 14
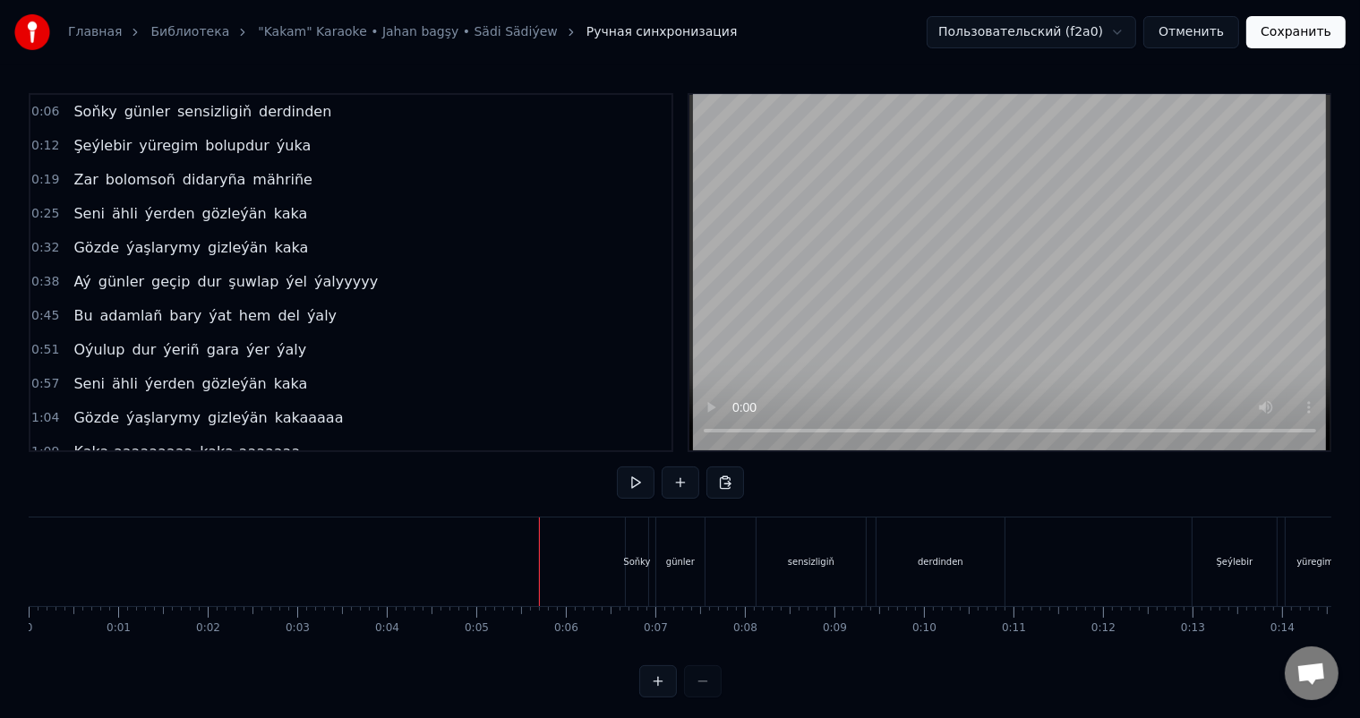
click at [697, 557] on div "günler" at bounding box center [680, 562] width 48 height 89
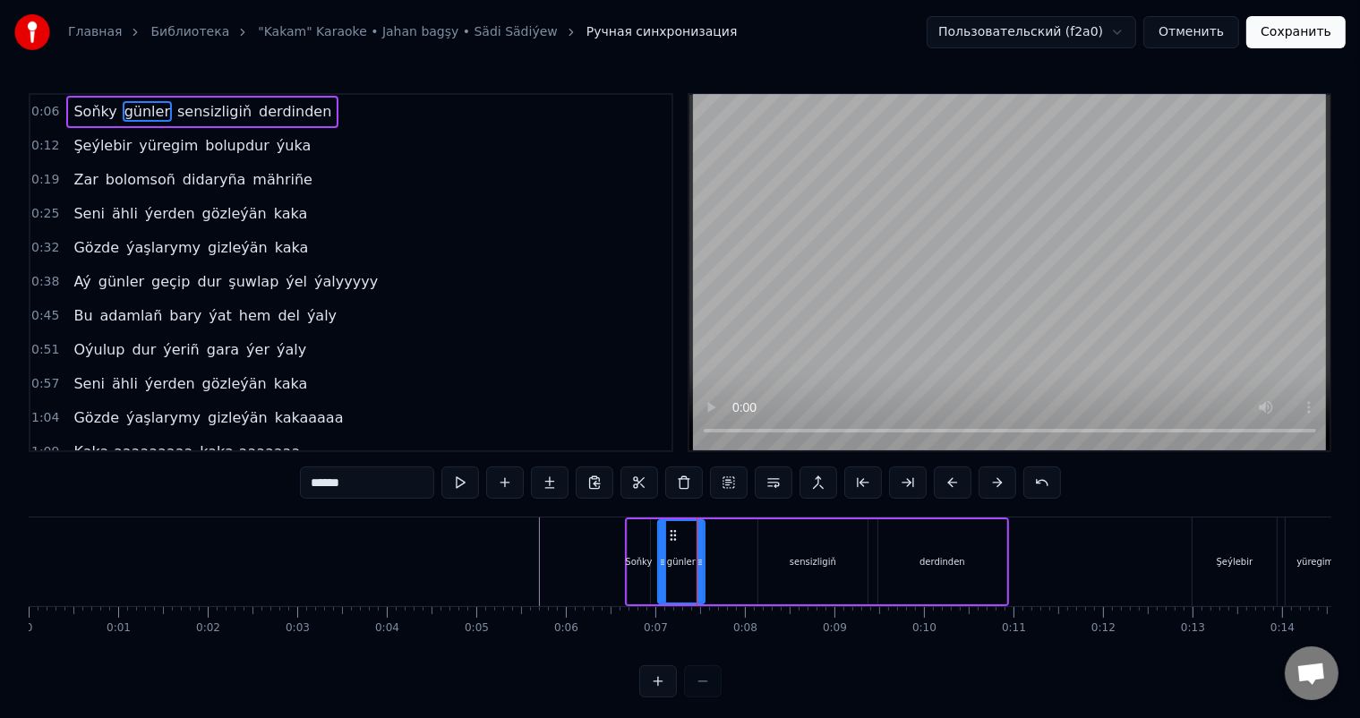
click at [700, 563] on icon at bounding box center [700, 562] width 7 height 14
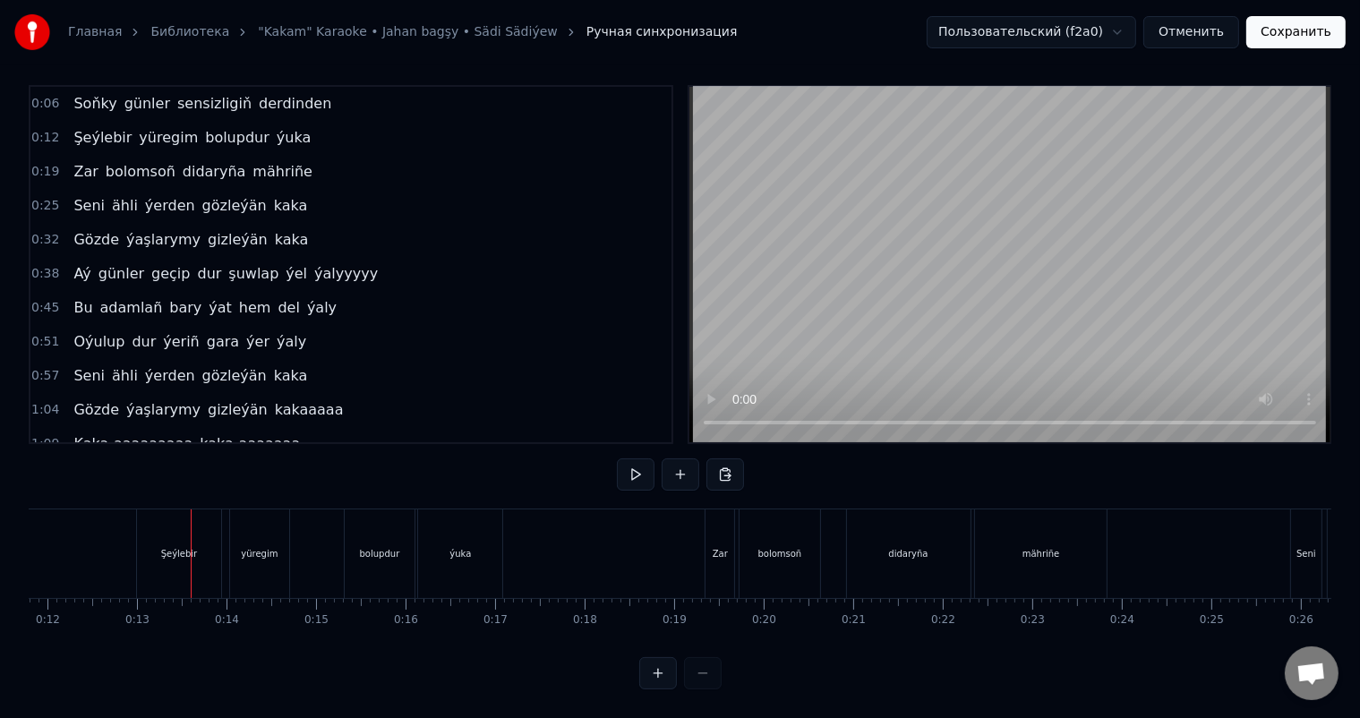
scroll to position [0, 1017]
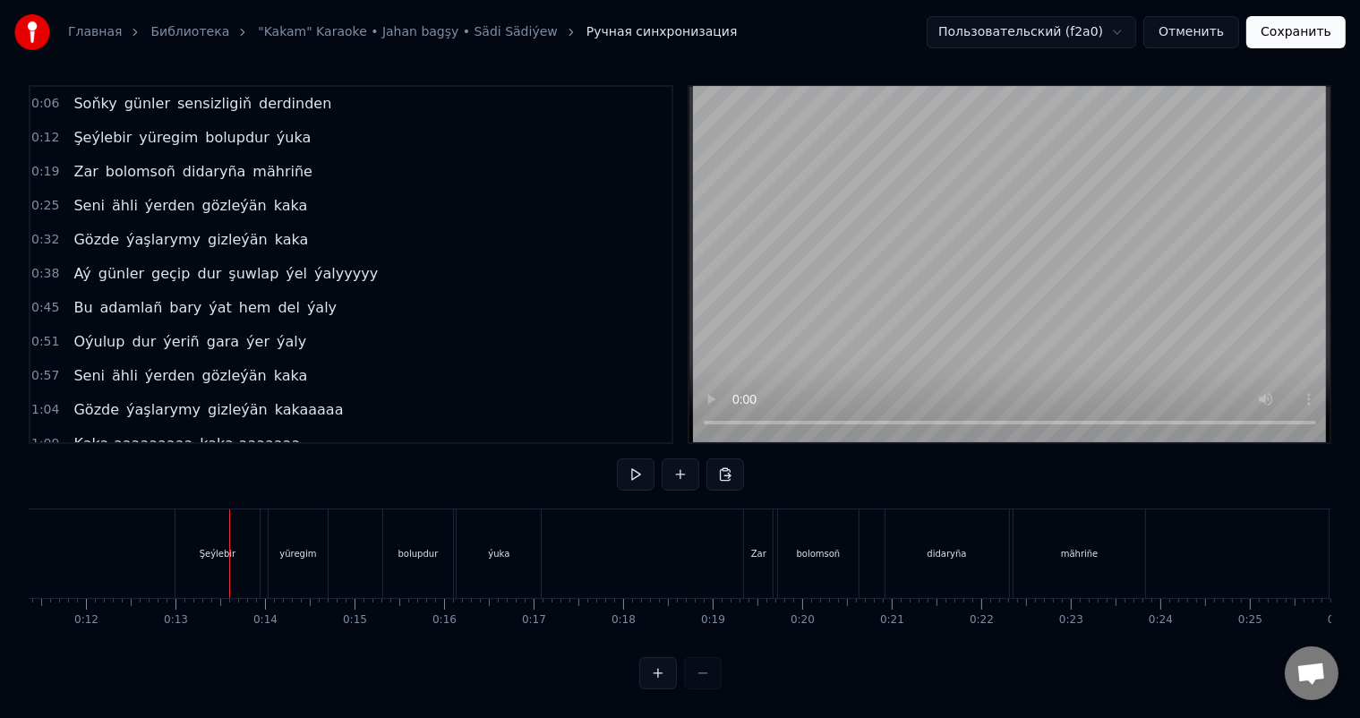
click at [201, 547] on div "Şeýlebir" at bounding box center [218, 553] width 37 height 13
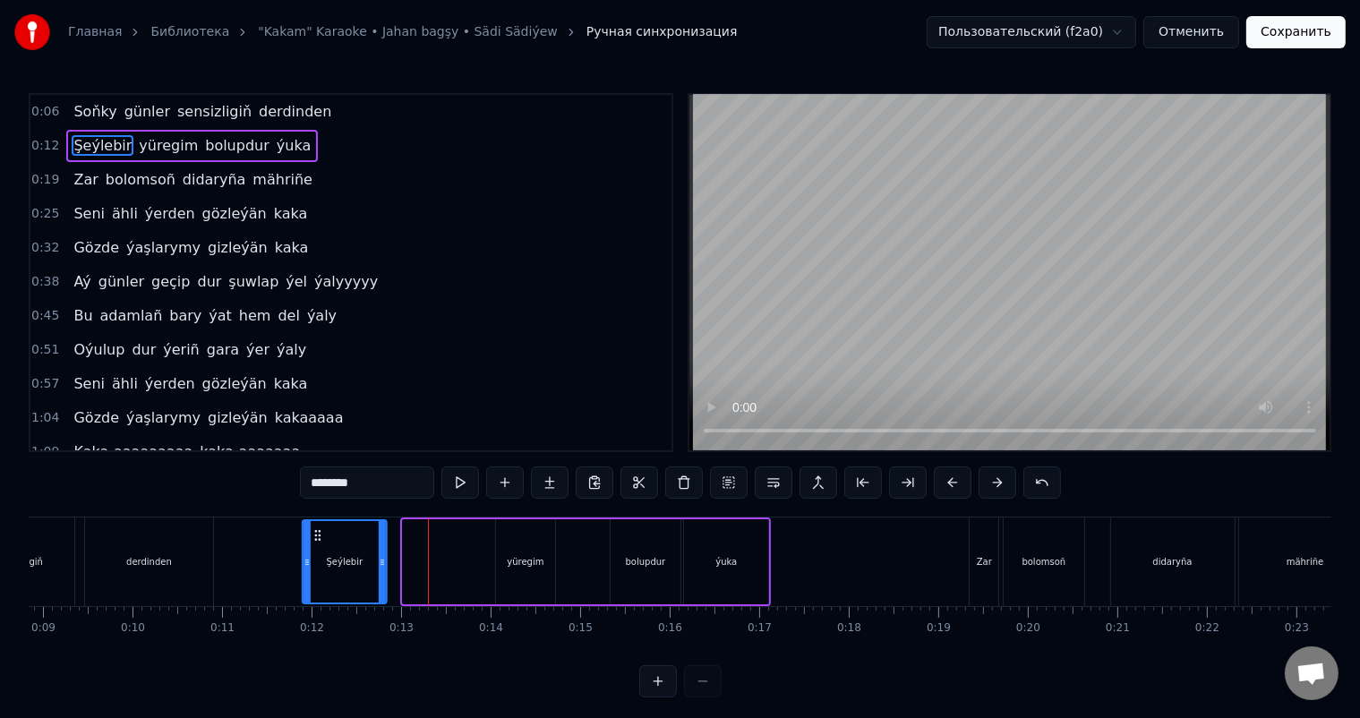
scroll to position [0, 791]
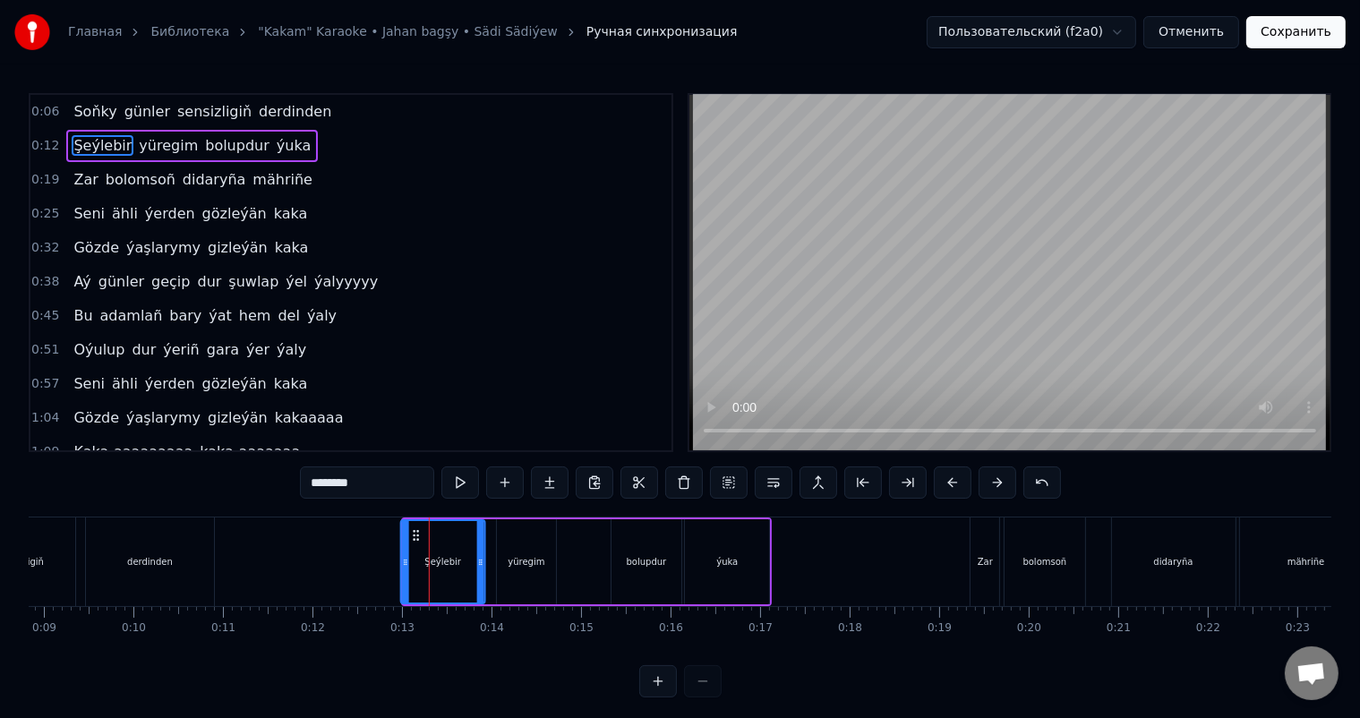
drag, startPoint x: 190, startPoint y: 534, endPoint x: 415, endPoint y: 535, distance: 224.8
click at [415, 535] on icon at bounding box center [416, 535] width 14 height 14
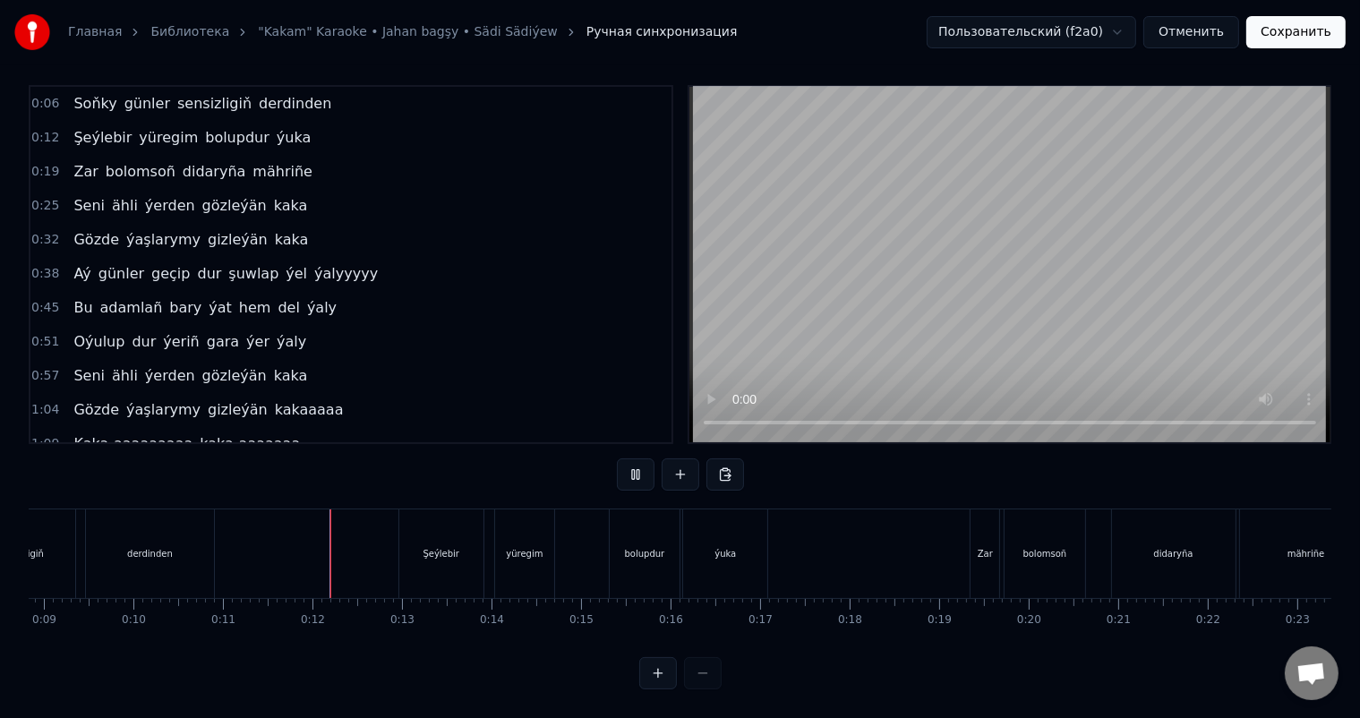
scroll to position [23, 0]
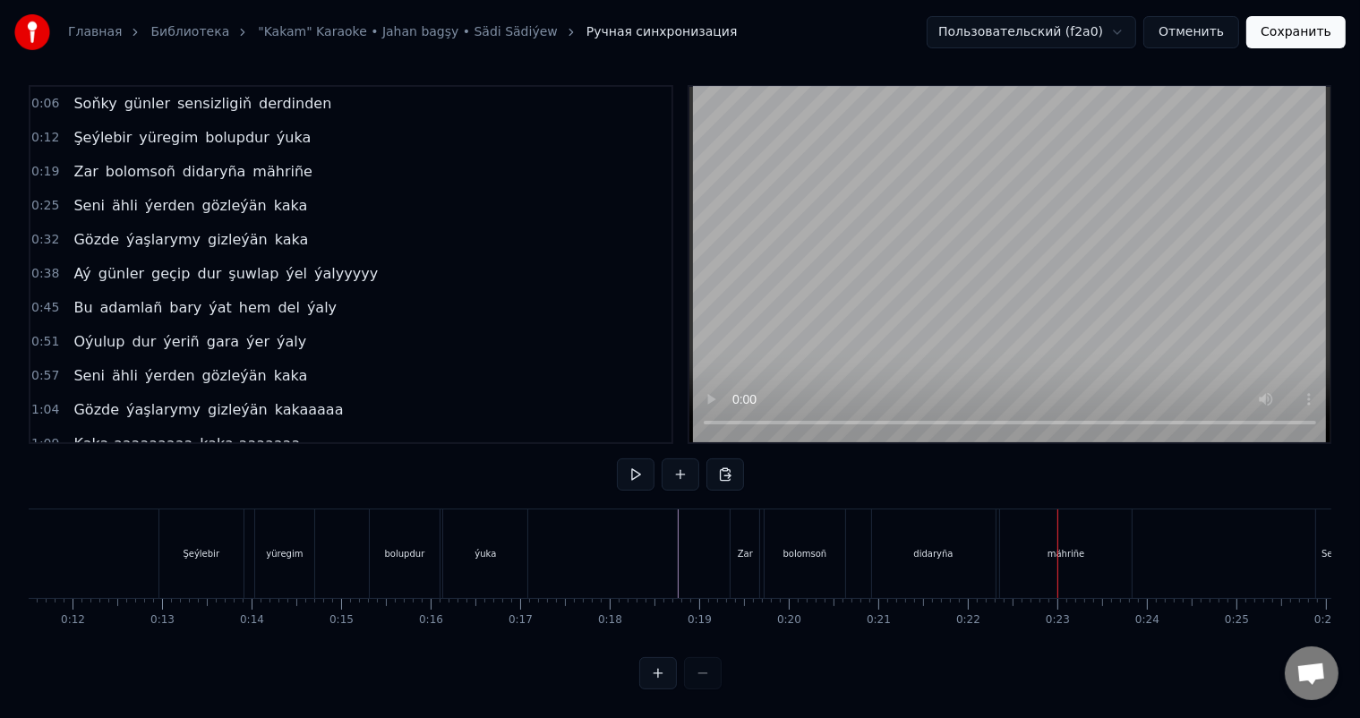
click at [924, 527] on div "didaryña" at bounding box center [934, 553] width 124 height 89
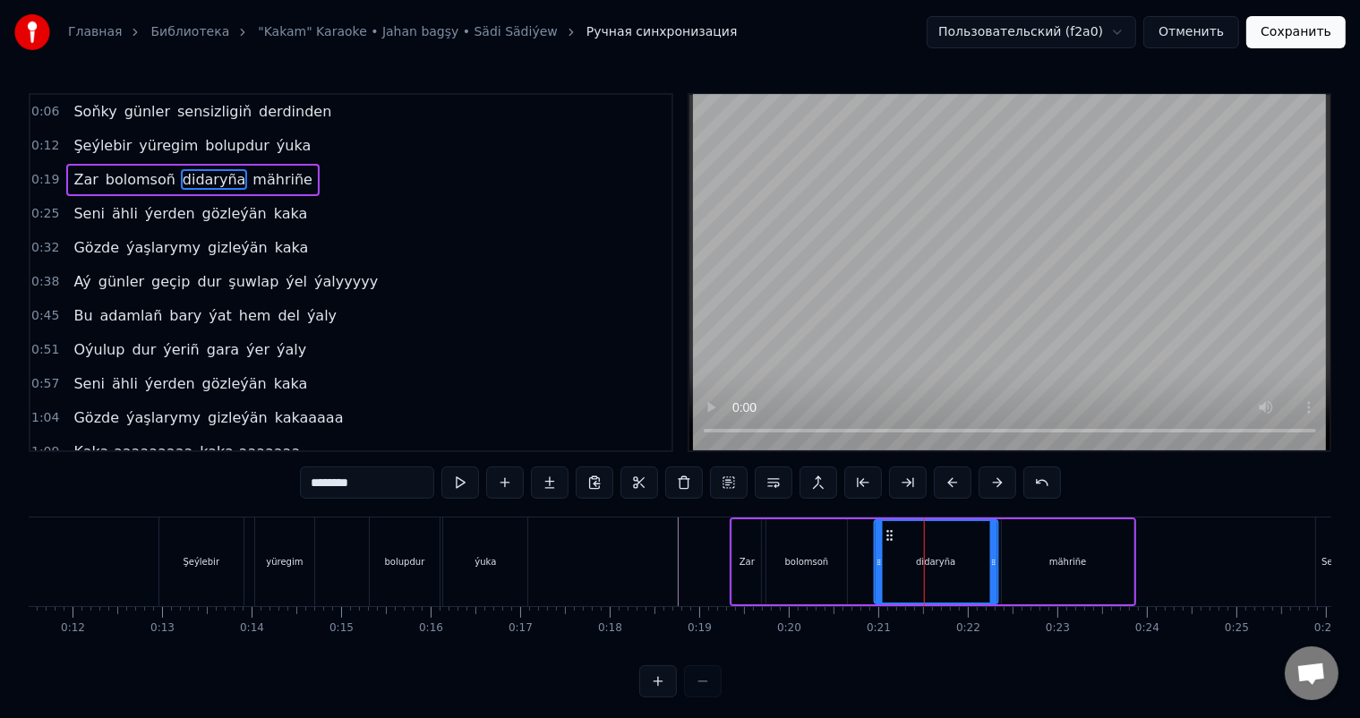
click at [886, 531] on icon at bounding box center [889, 535] width 14 height 14
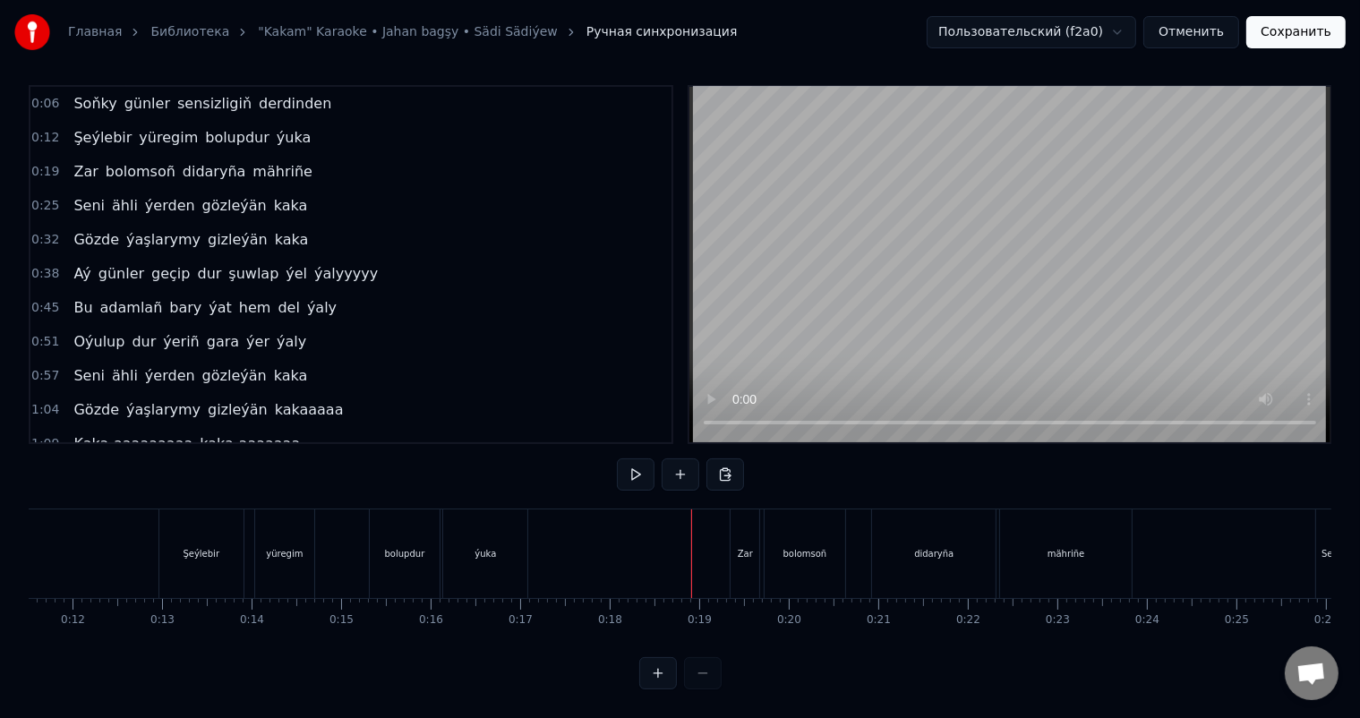
scroll to position [23, 0]
click at [1042, 535] on div "mähriñe" at bounding box center [1066, 553] width 132 height 89
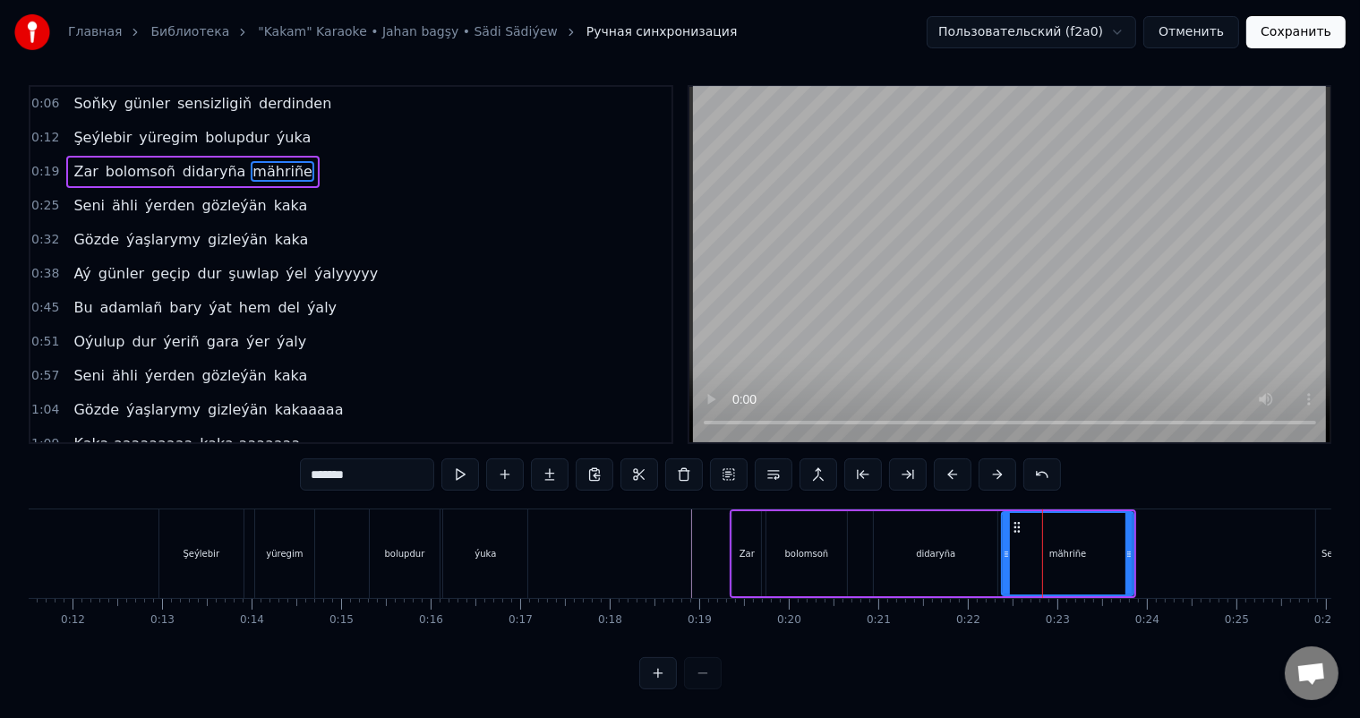
scroll to position [0, 0]
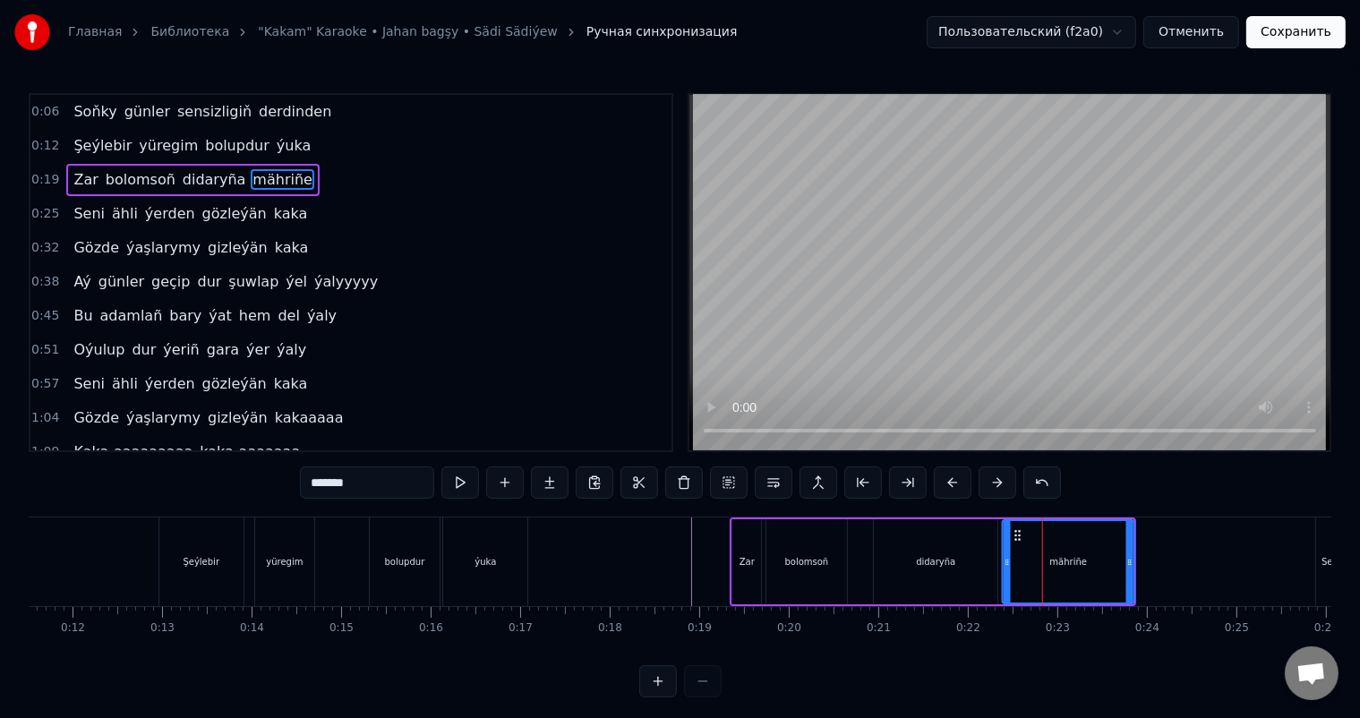
click at [1016, 532] on icon at bounding box center [1018, 535] width 14 height 14
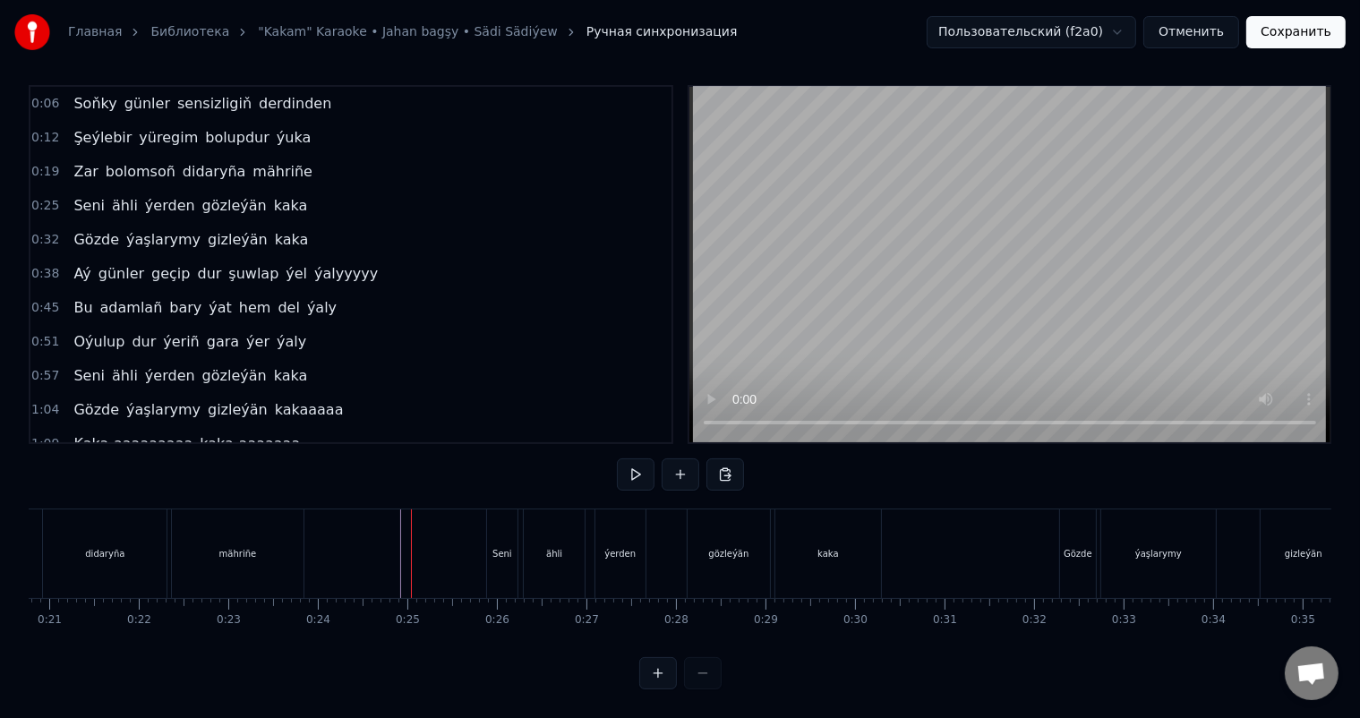
scroll to position [0, 1885]
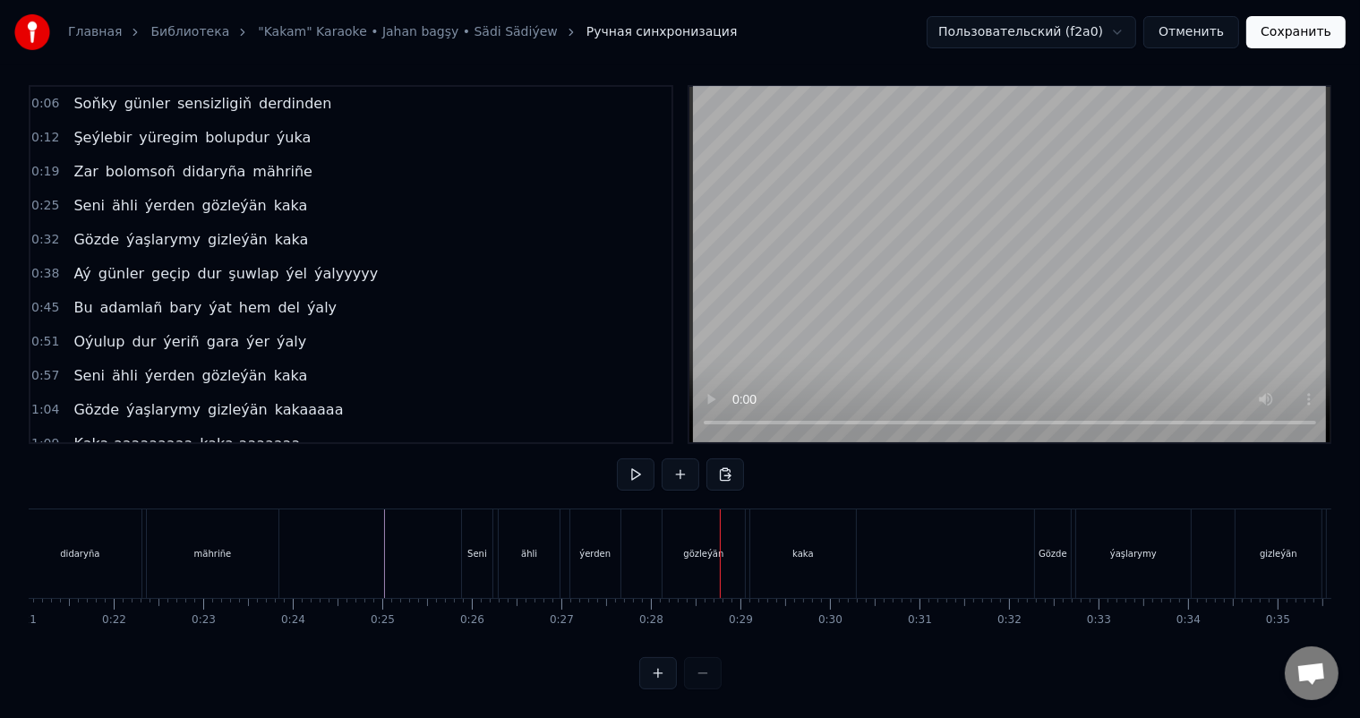
click at [690, 523] on div "gözleýän" at bounding box center [704, 553] width 82 height 89
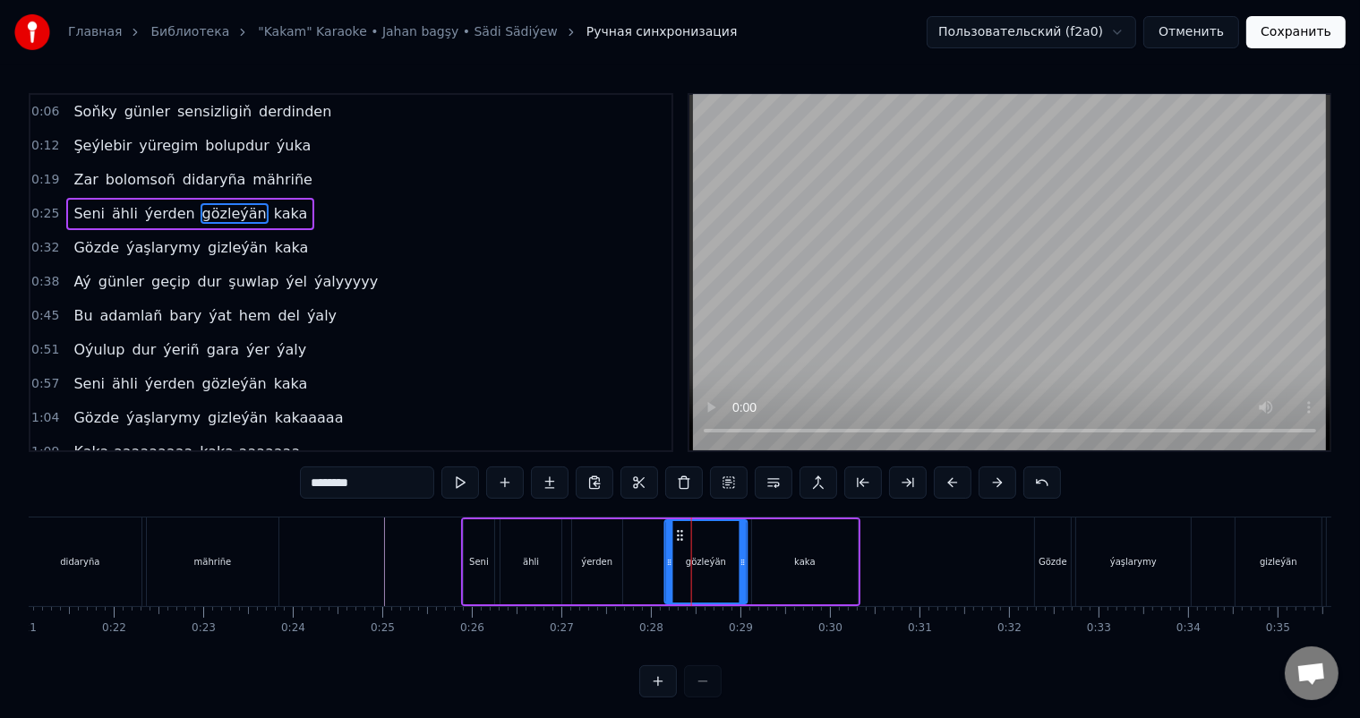
click at [678, 531] on icon at bounding box center [680, 535] width 14 height 14
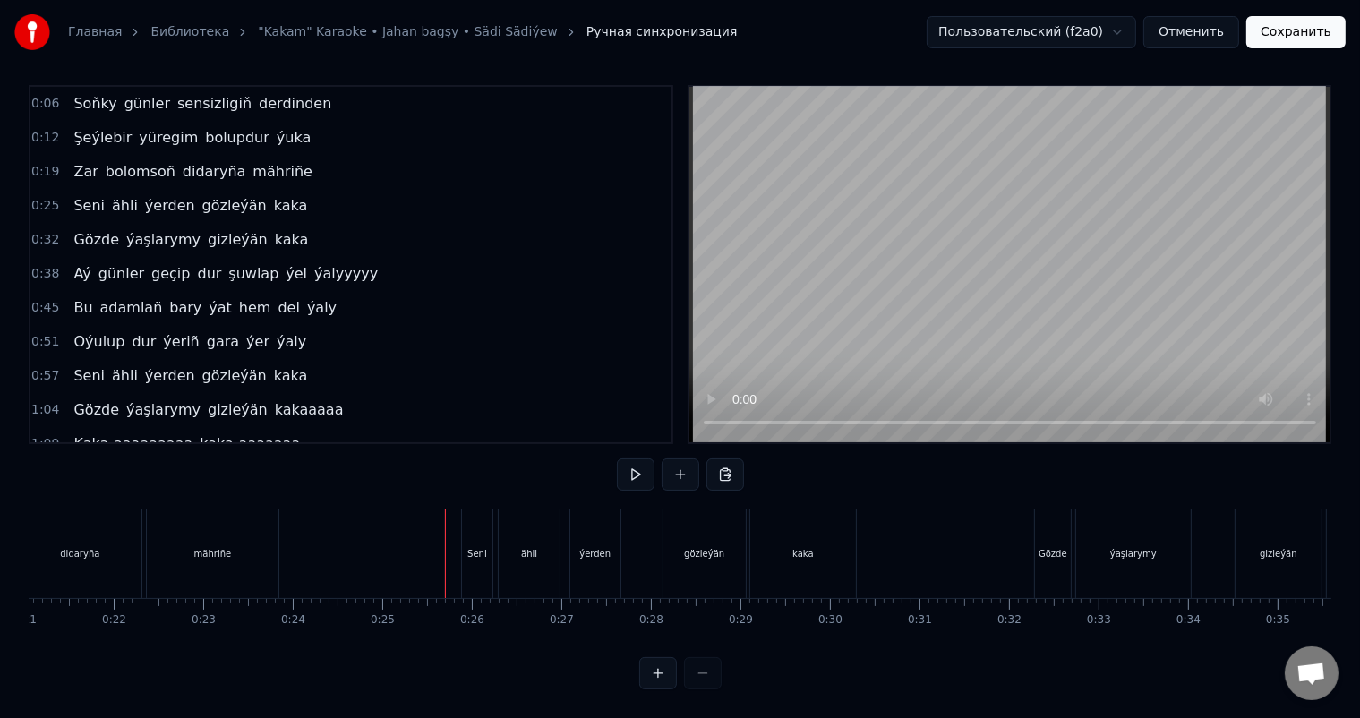
scroll to position [23, 0]
click at [810, 547] on div "kaka" at bounding box center [803, 553] width 106 height 89
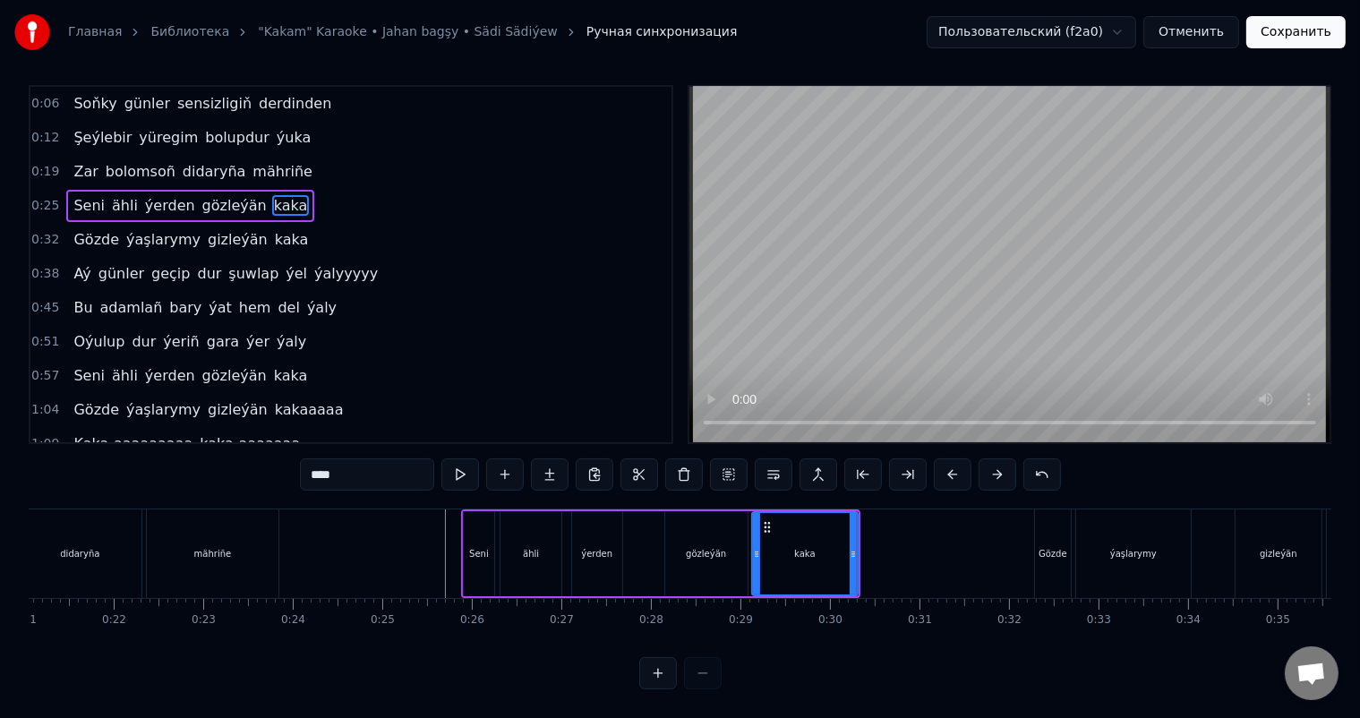
click at [382, 458] on input "****" at bounding box center [367, 474] width 134 height 32
type input "*******"
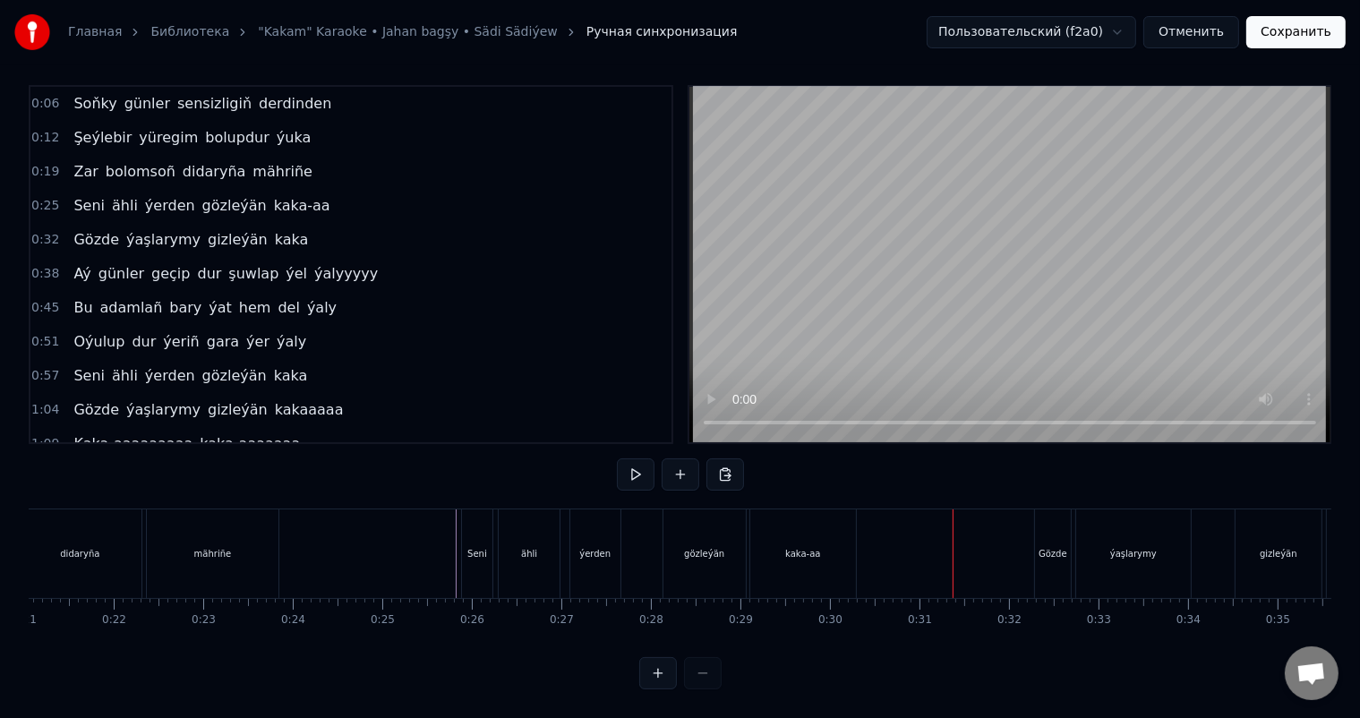
click at [805, 526] on div "kaka-aa" at bounding box center [803, 553] width 106 height 89
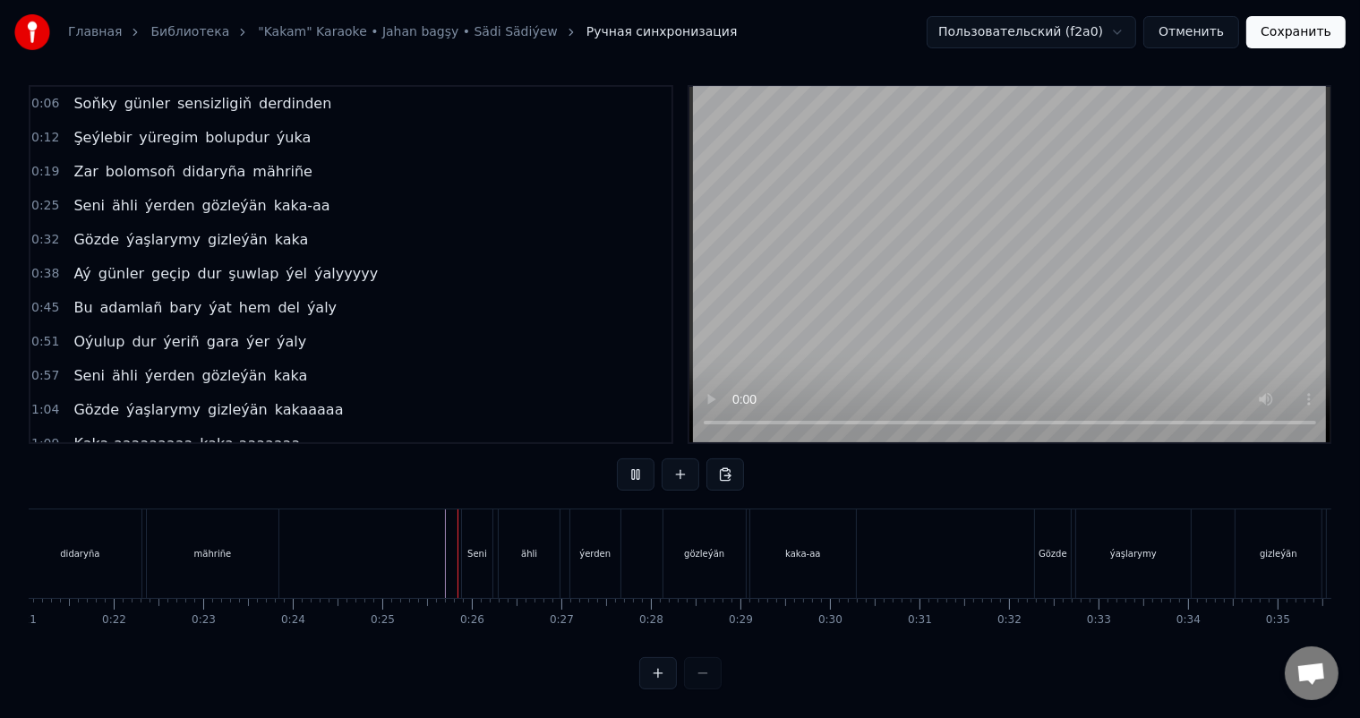
scroll to position [23, 0]
click at [810, 544] on div "kaka-aa" at bounding box center [803, 553] width 106 height 89
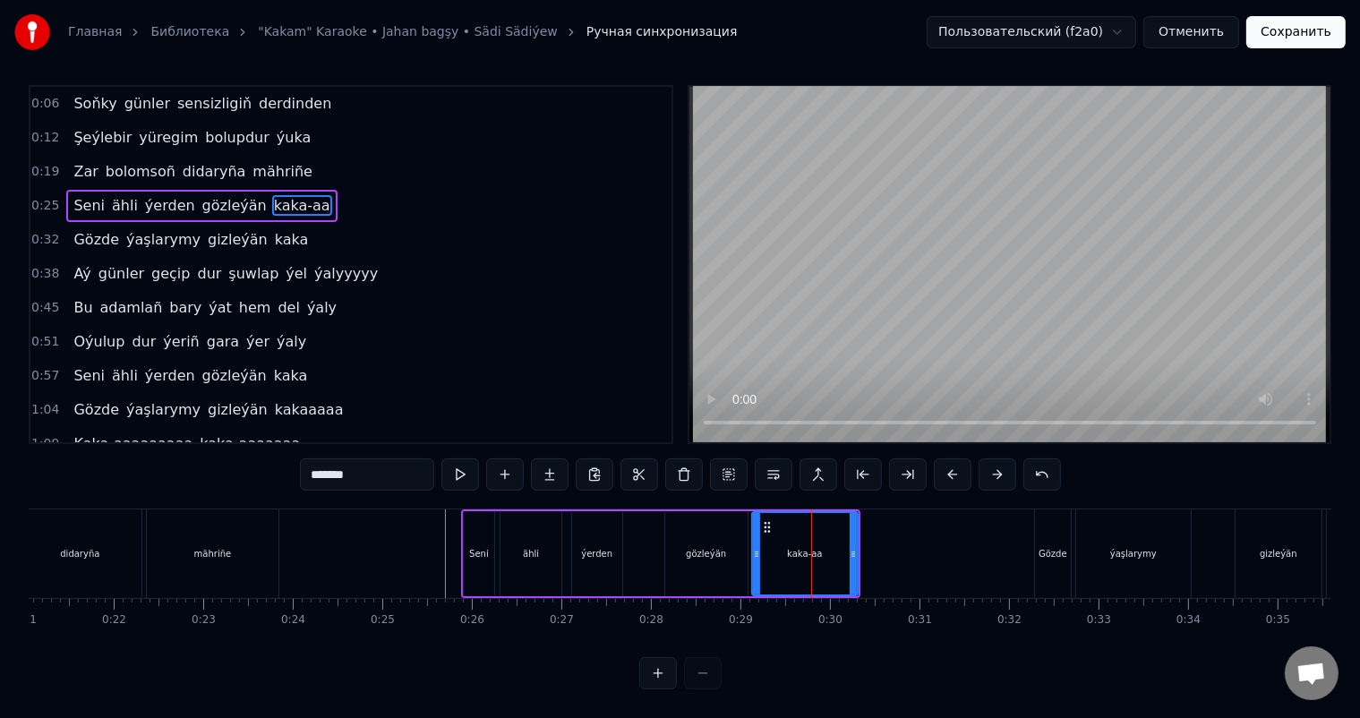
scroll to position [0, 0]
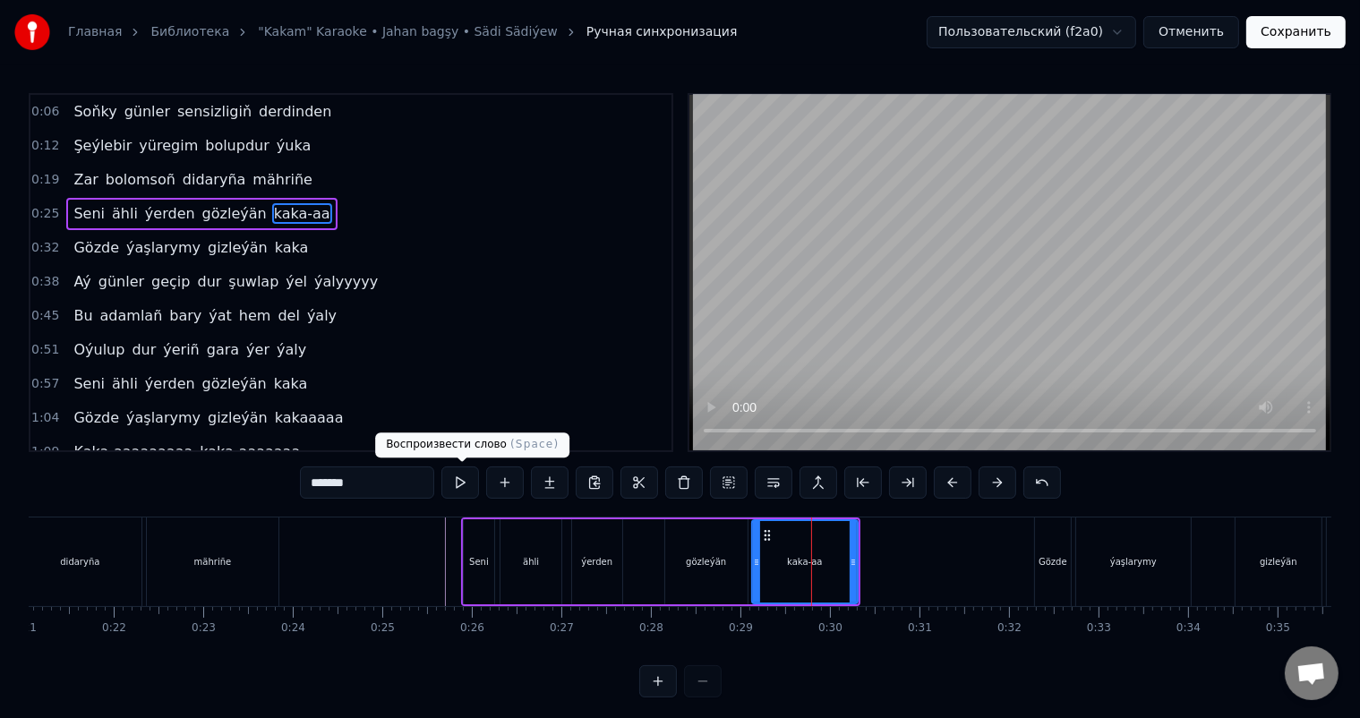
click at [373, 484] on input "*******" at bounding box center [367, 483] width 134 height 32
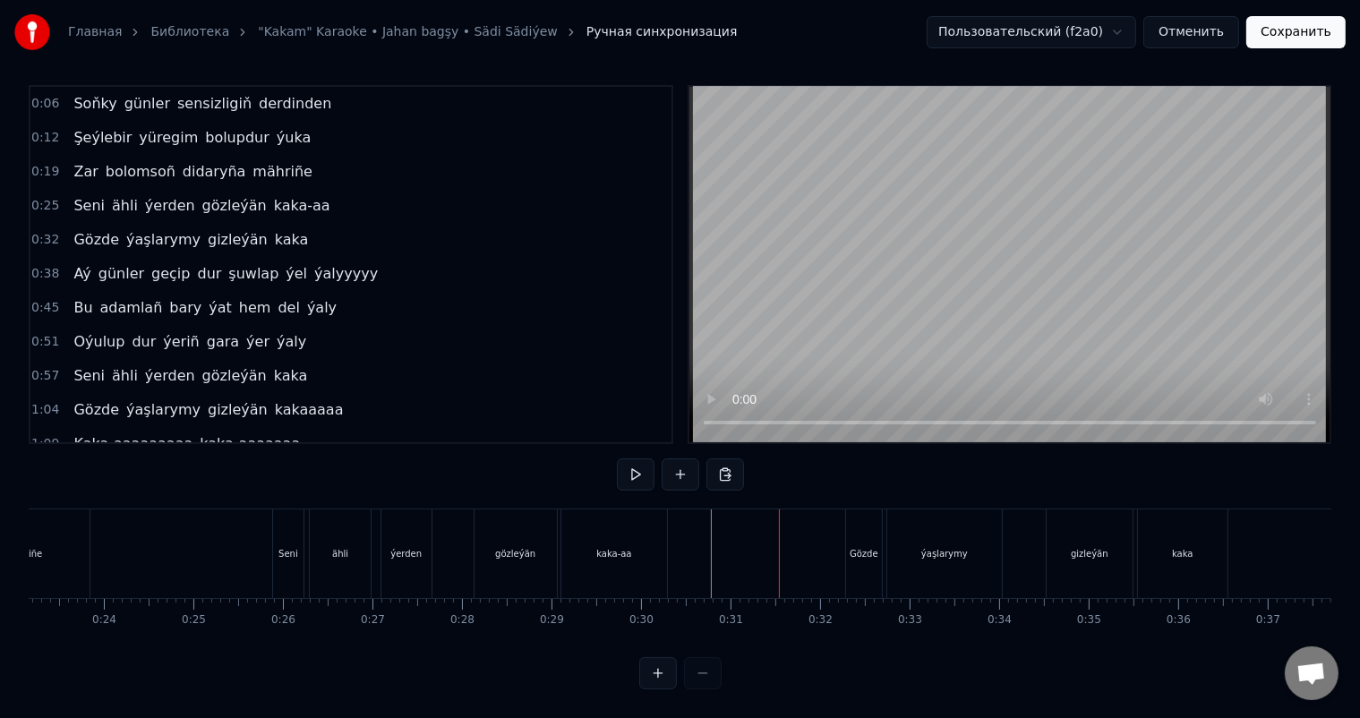
scroll to position [0, 2161]
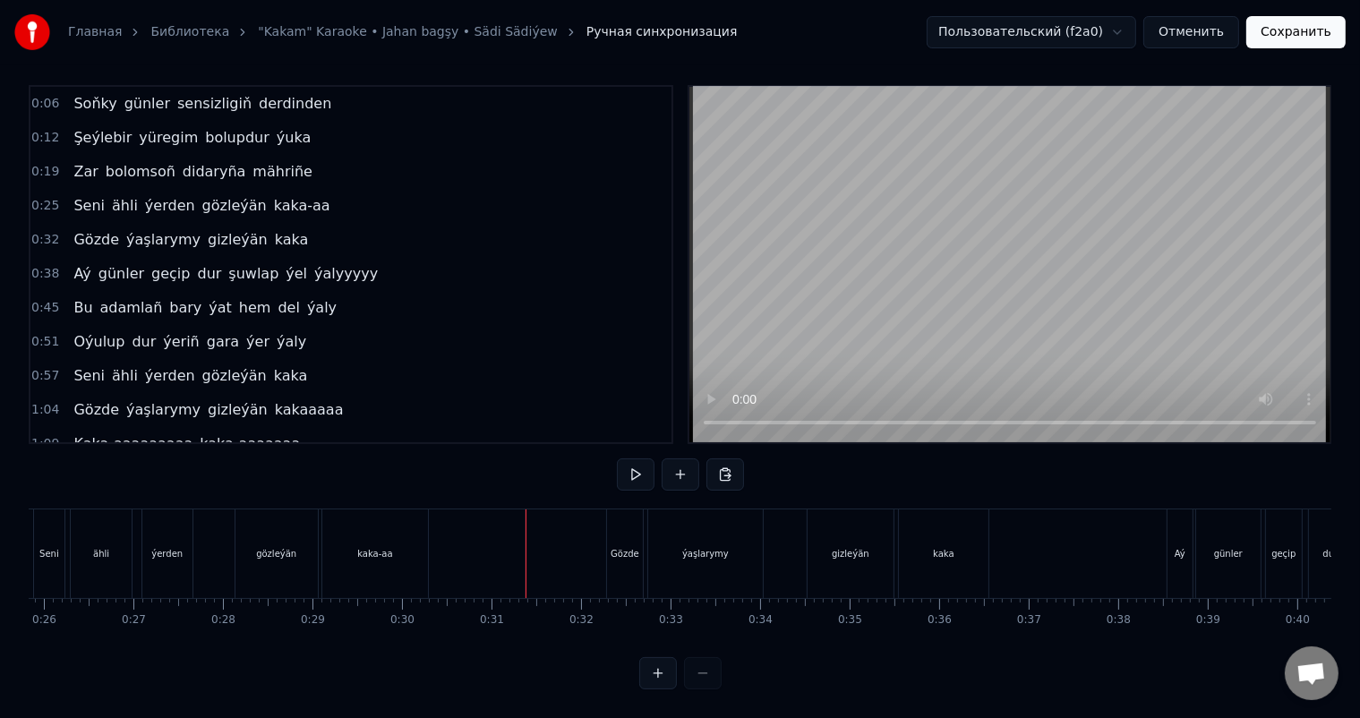
click at [817, 522] on div "gizleýän" at bounding box center [851, 553] width 86 height 89
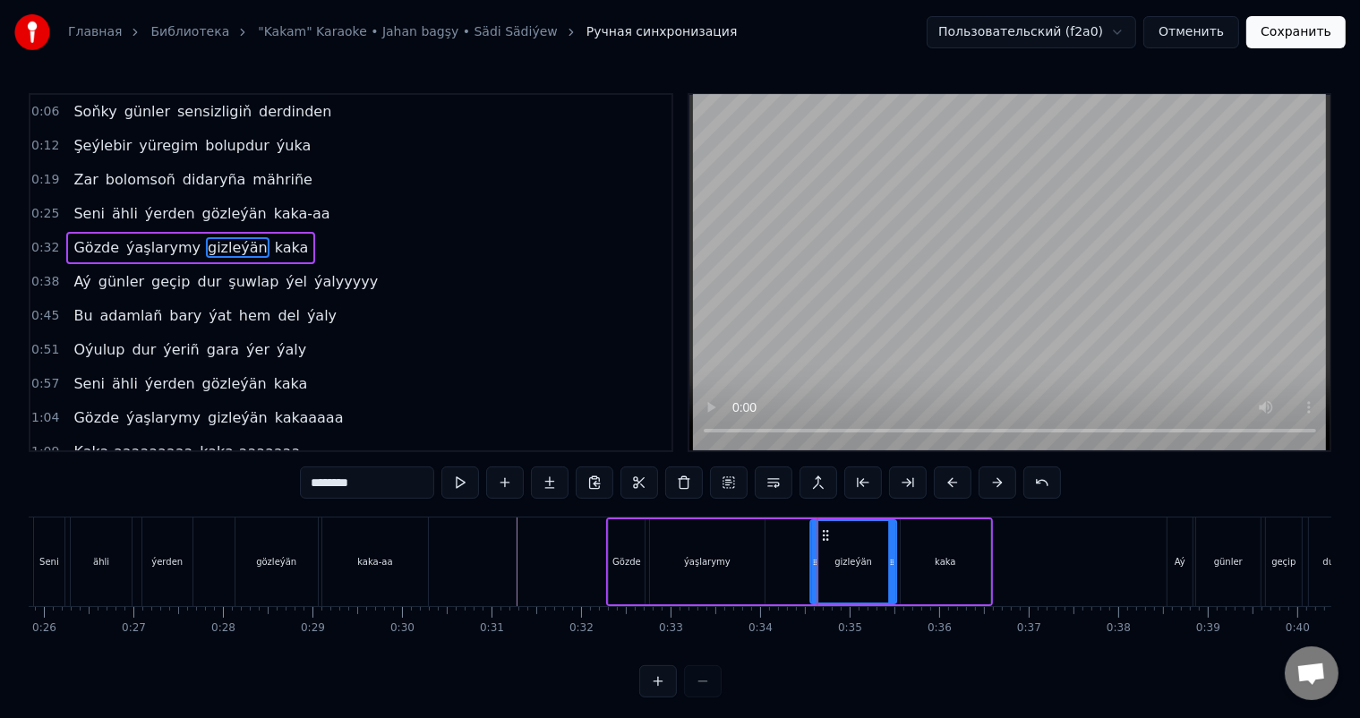
click at [826, 533] on icon at bounding box center [826, 535] width 14 height 14
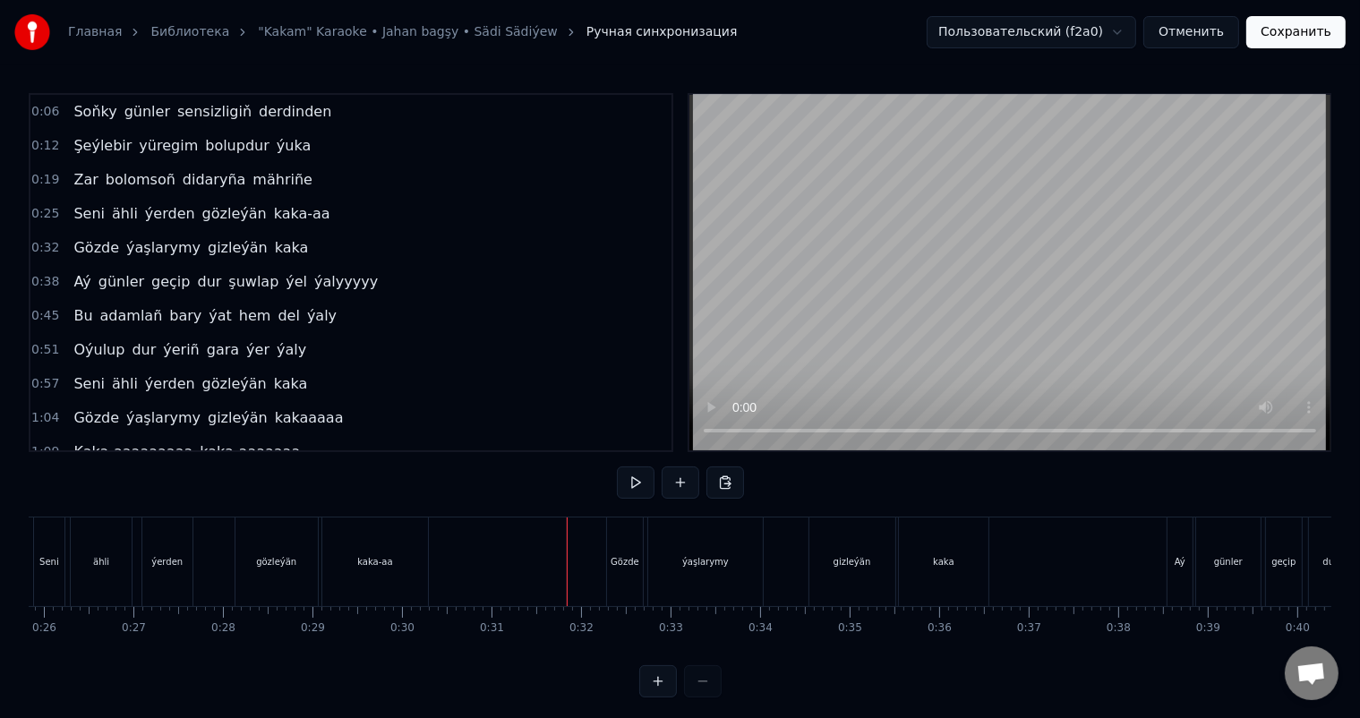
click at [620, 544] on div "Gözde" at bounding box center [625, 562] width 36 height 89
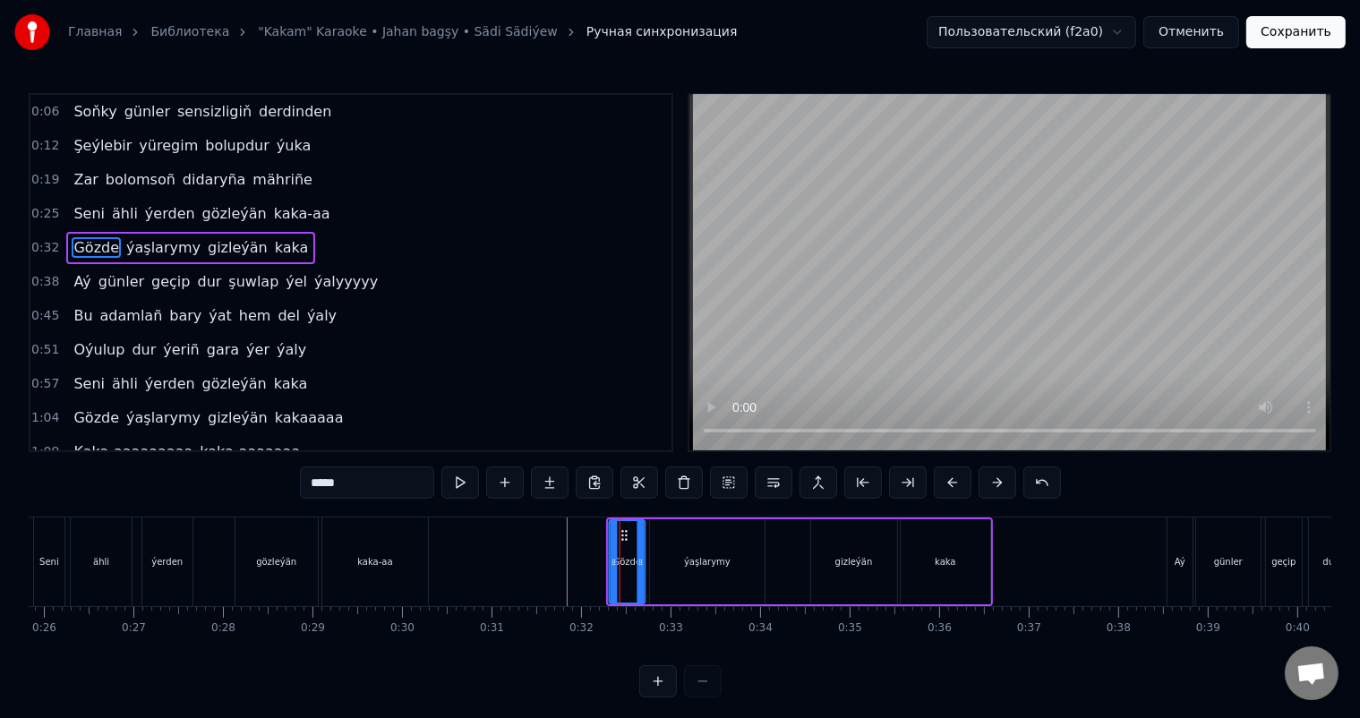
click at [625, 531] on icon at bounding box center [625, 535] width 14 height 14
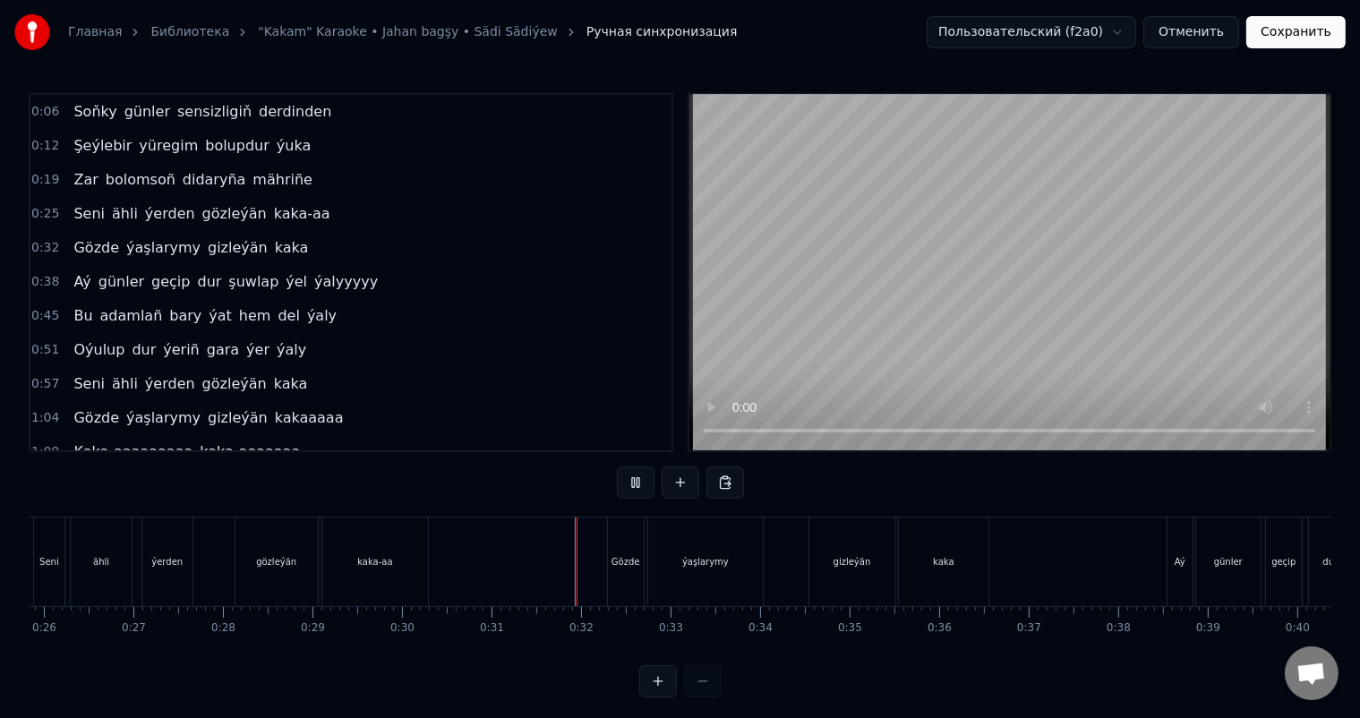
scroll to position [23, 0]
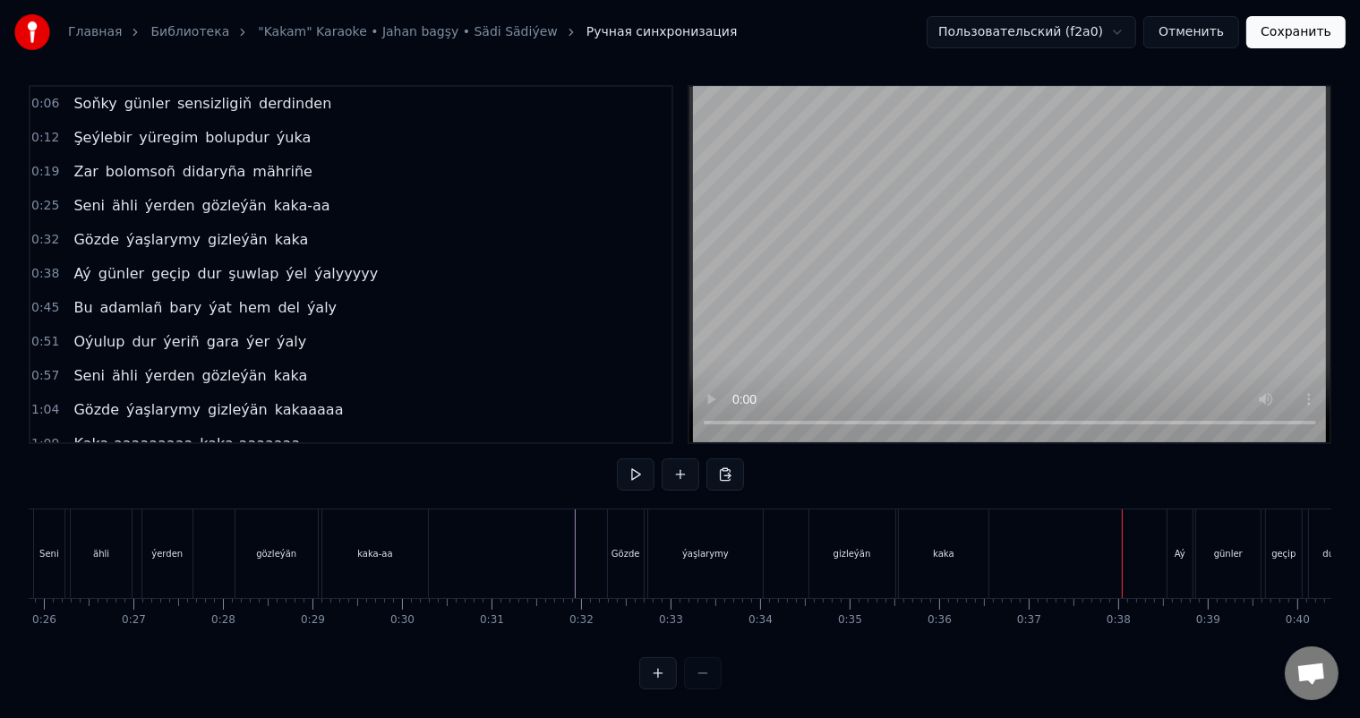
click at [937, 547] on div "kaka" at bounding box center [943, 553] width 21 height 13
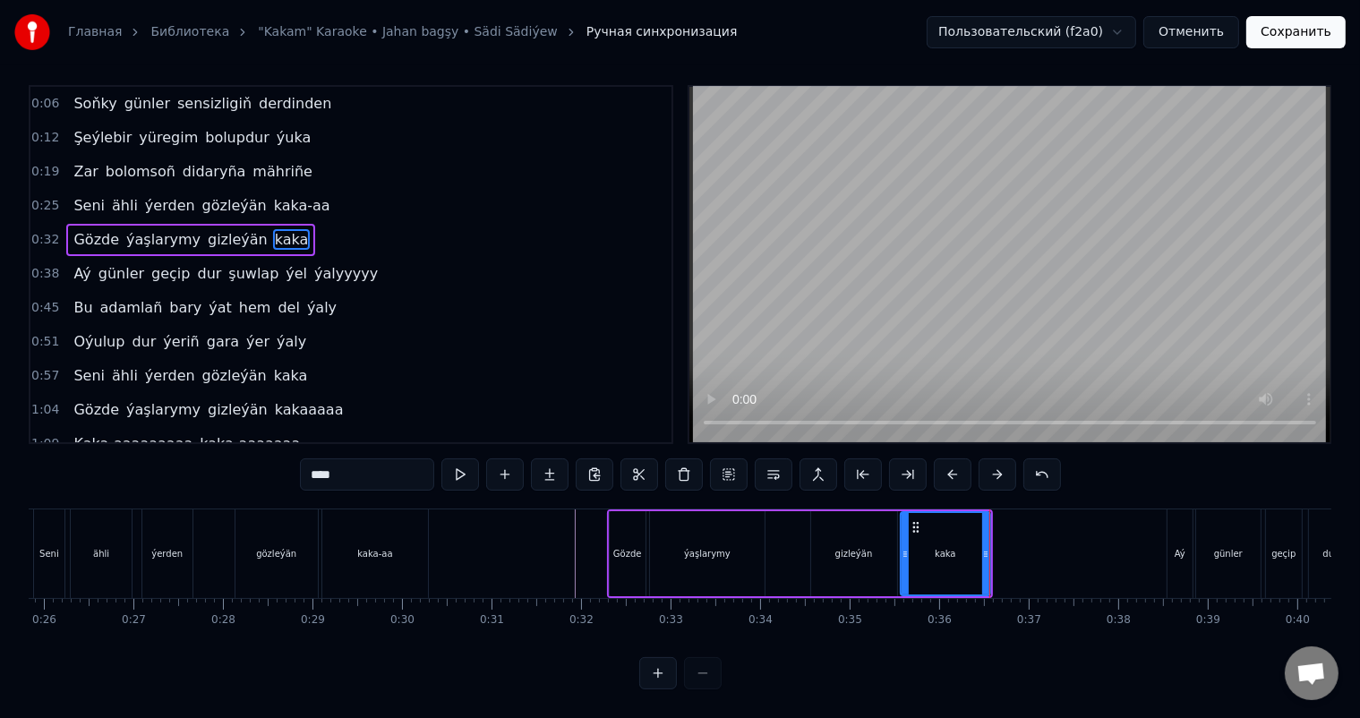
click at [989, 535] on div at bounding box center [989, 553] width 1 height 89
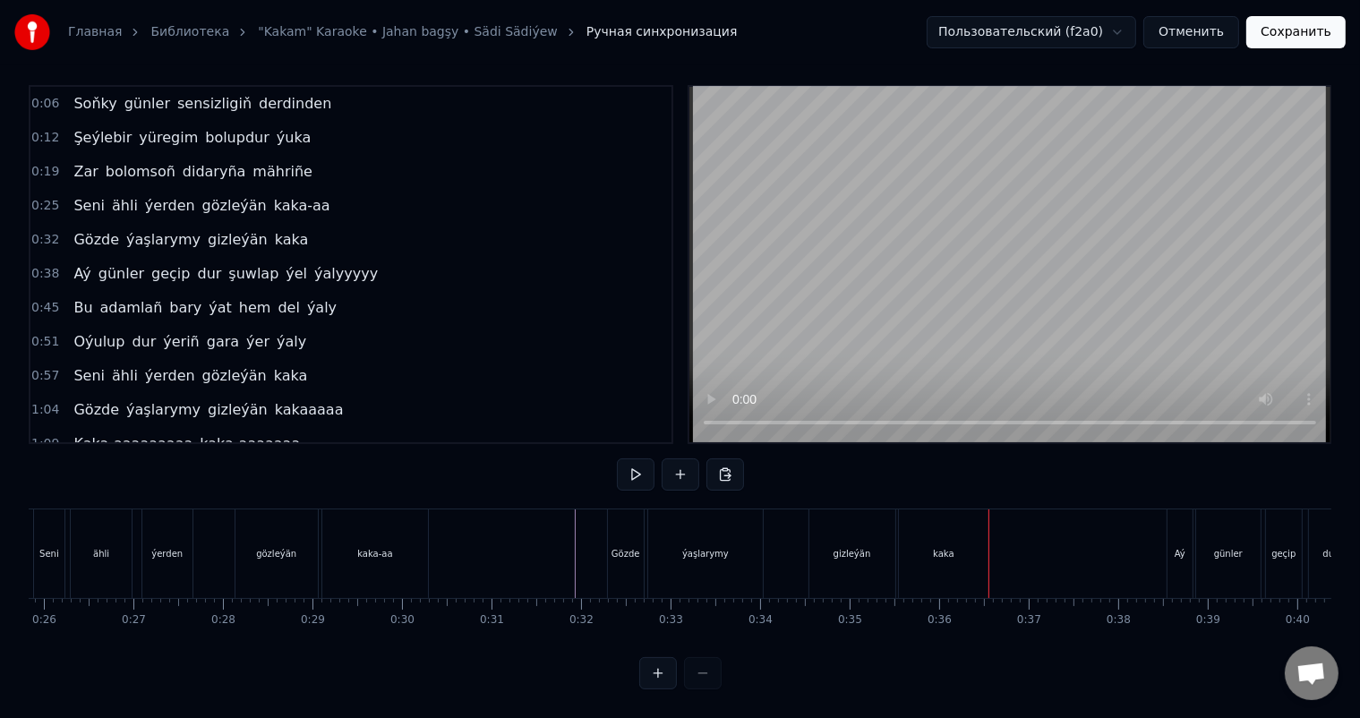
click at [974, 536] on div "kaka" at bounding box center [944, 553] width 90 height 89
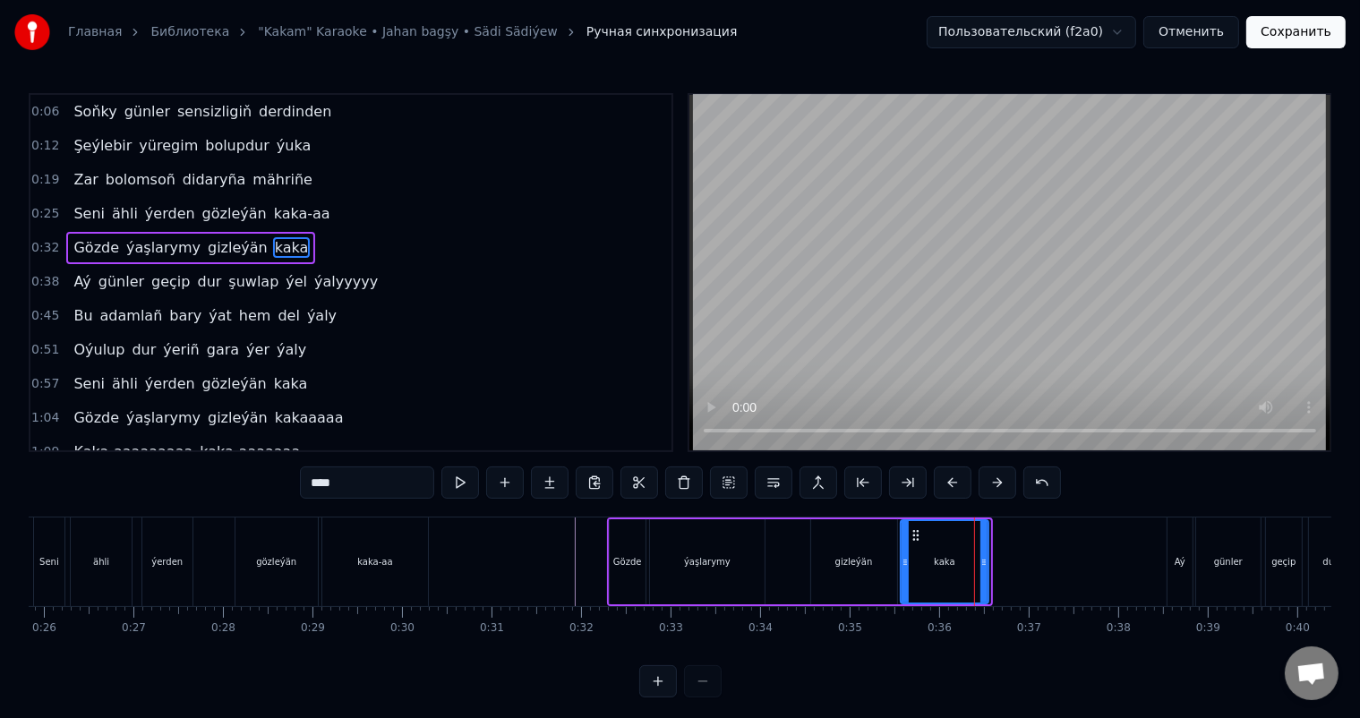
click at [985, 554] on div at bounding box center [983, 561] width 7 height 81
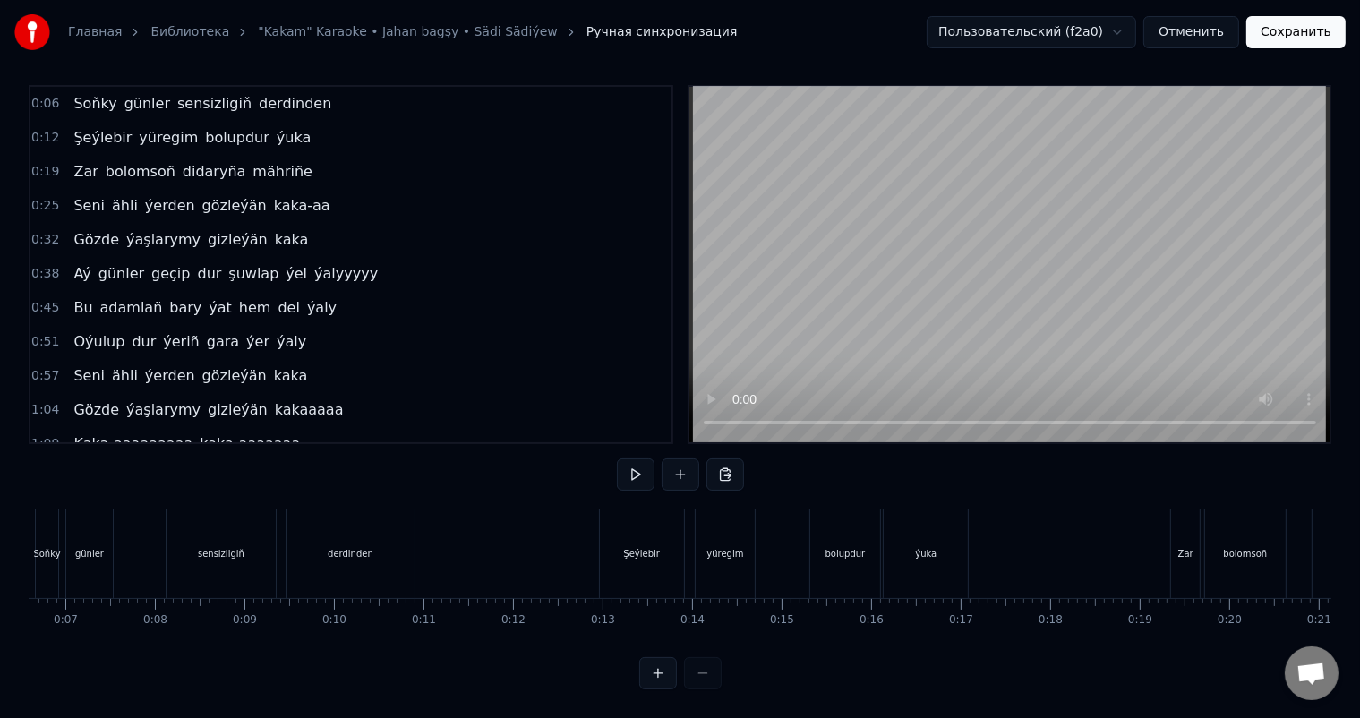
scroll to position [0, 465]
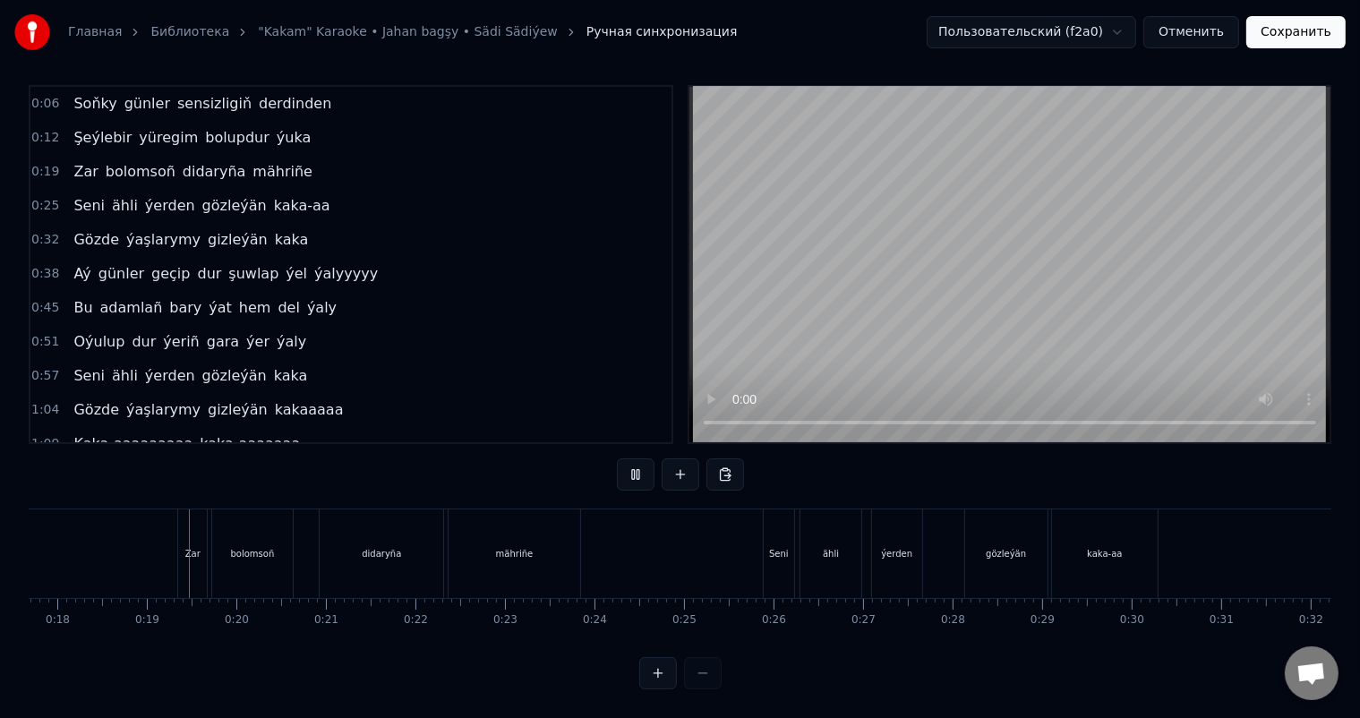
scroll to position [0, 1593]
click at [261, 547] on div "bolomsoñ" at bounding box center [243, 553] width 44 height 13
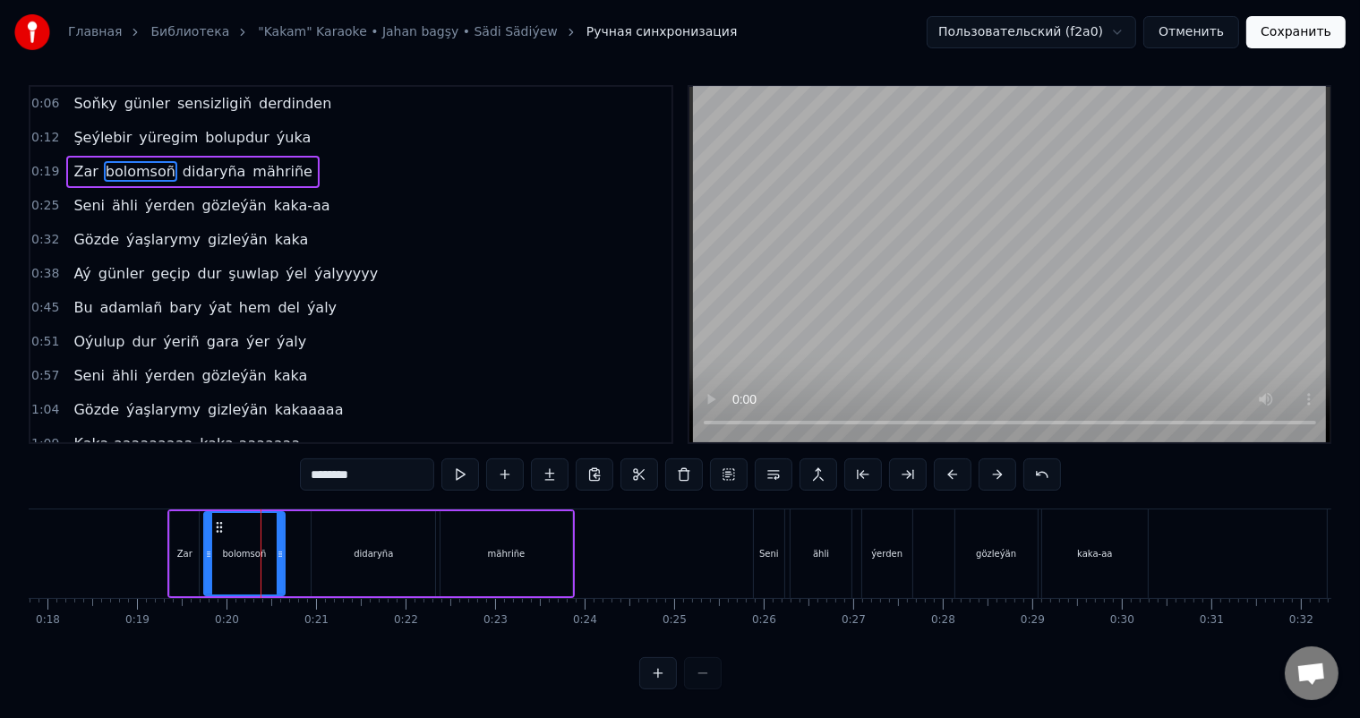
scroll to position [0, 0]
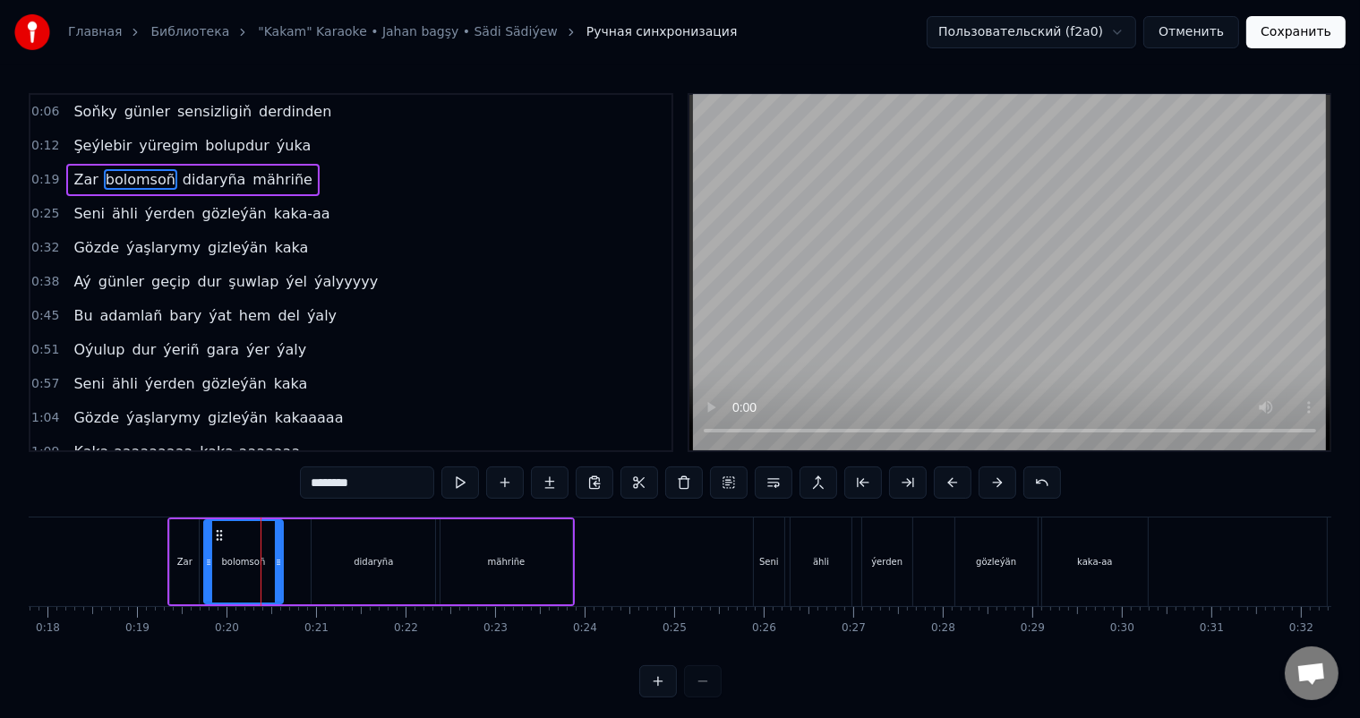
click at [279, 559] on icon at bounding box center [278, 562] width 7 height 14
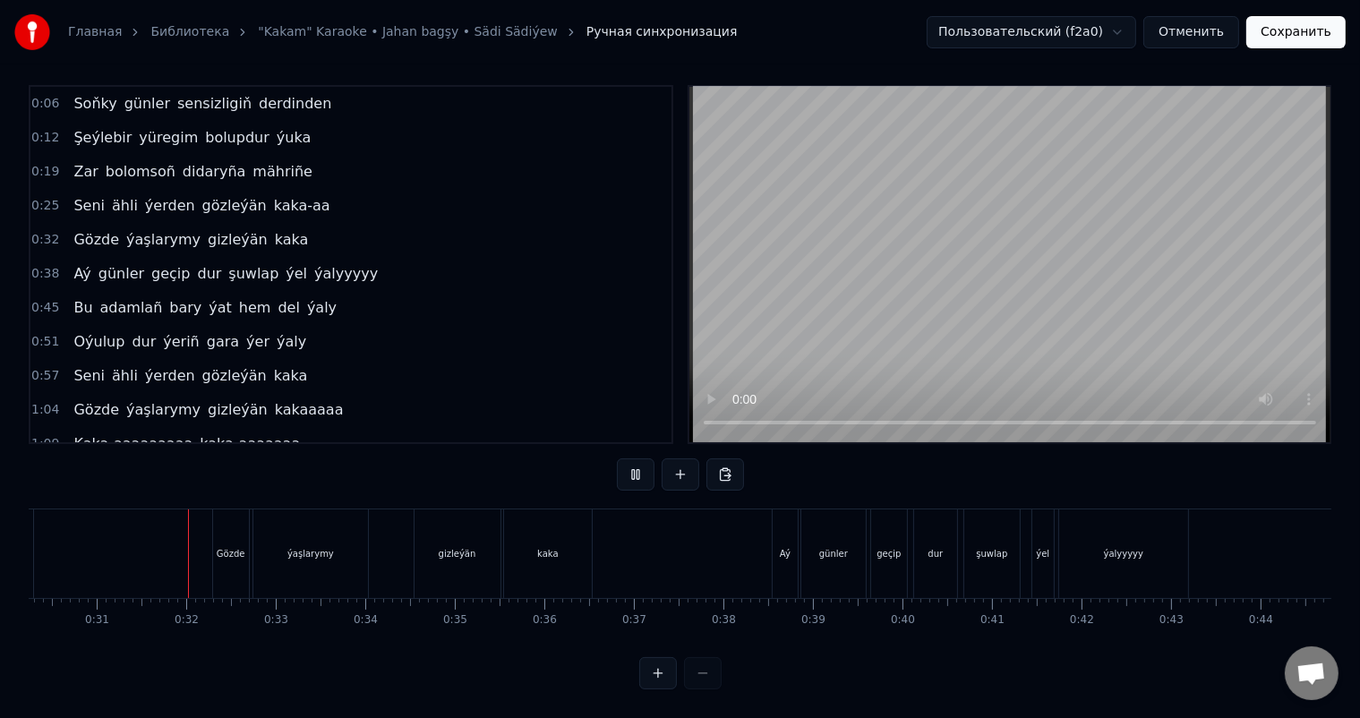
scroll to position [0, 2718]
click at [1077, 542] on div "ýalyyyyy" at bounding box center [1113, 553] width 129 height 89
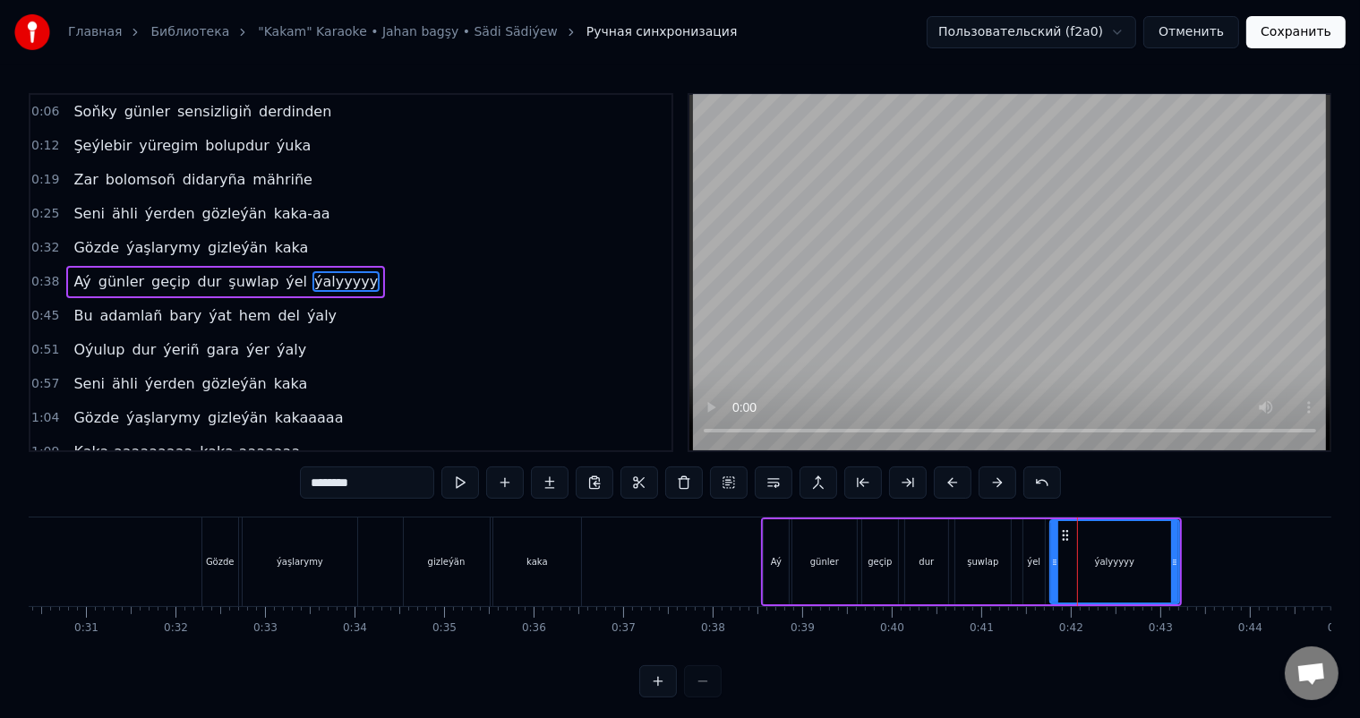
scroll to position [3, 0]
click at [336, 480] on input "********" at bounding box center [367, 483] width 134 height 32
type input "*********"
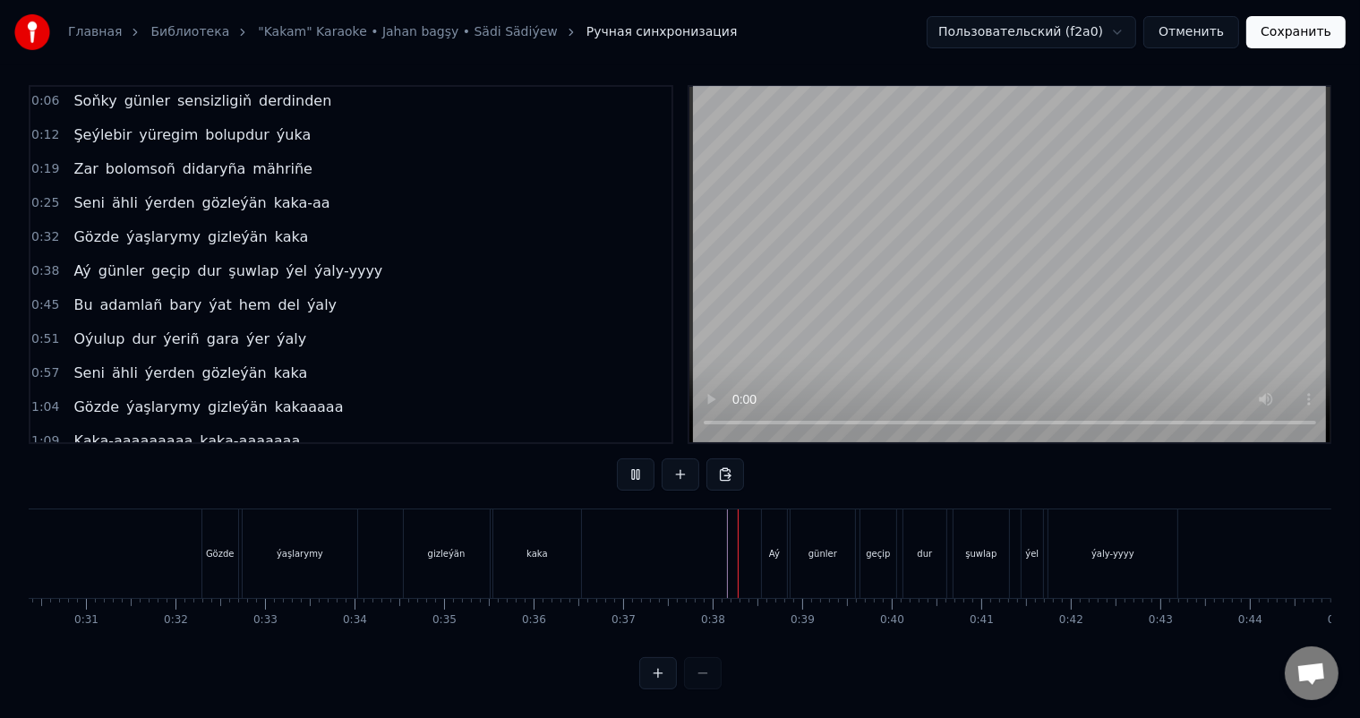
scroll to position [23, 0]
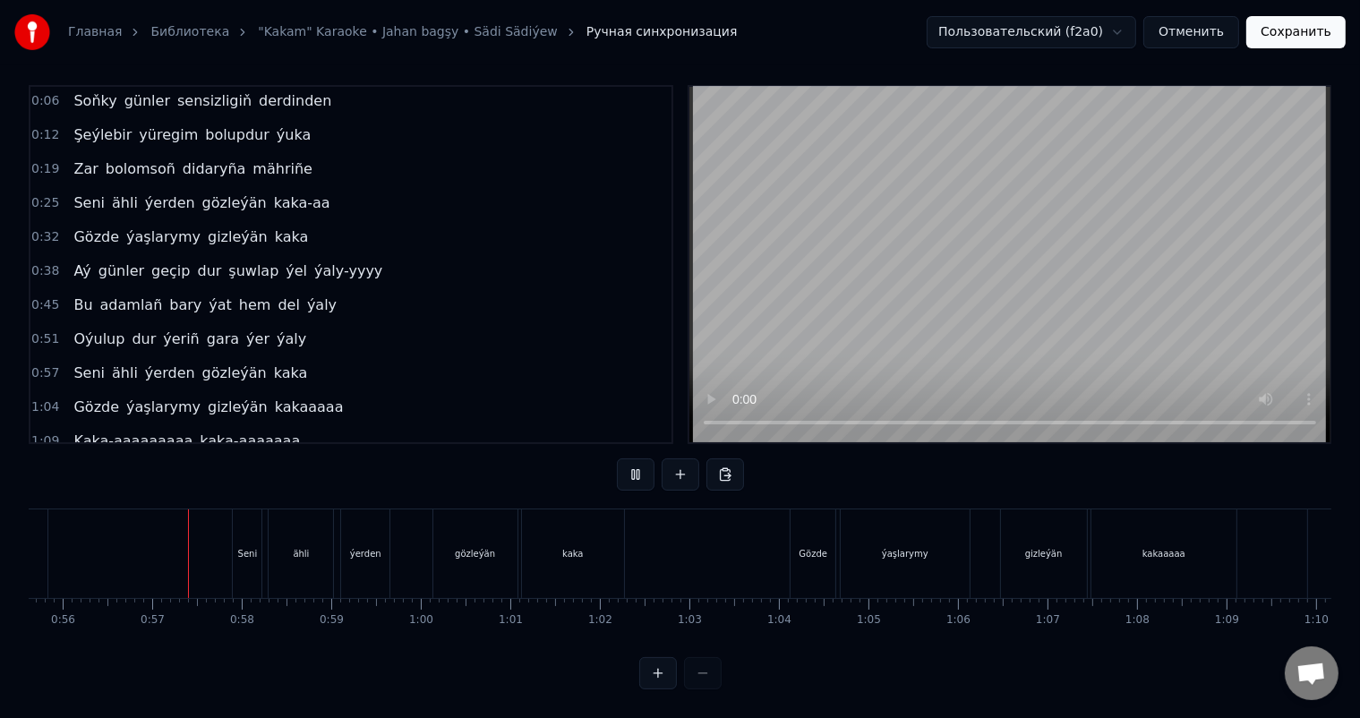
scroll to position [0, 5001]
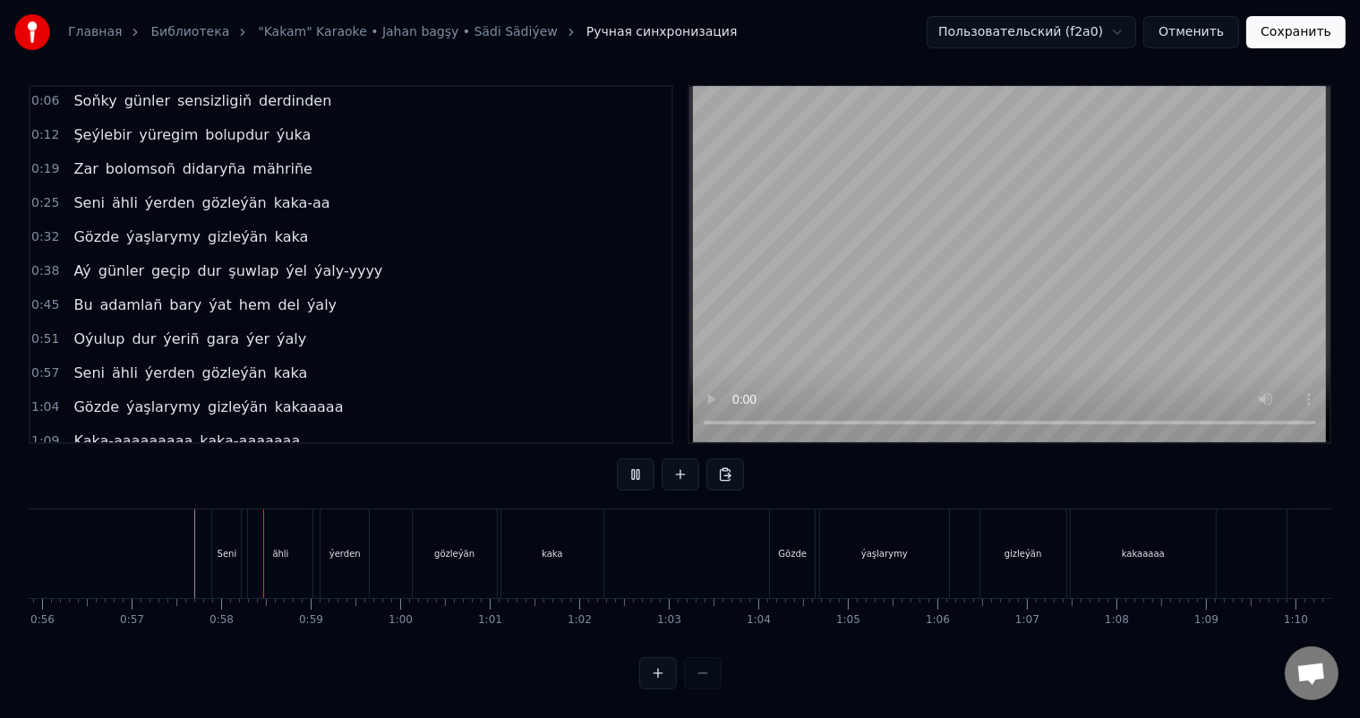
click at [365, 547] on div "ýerden" at bounding box center [354, 553] width 31 height 13
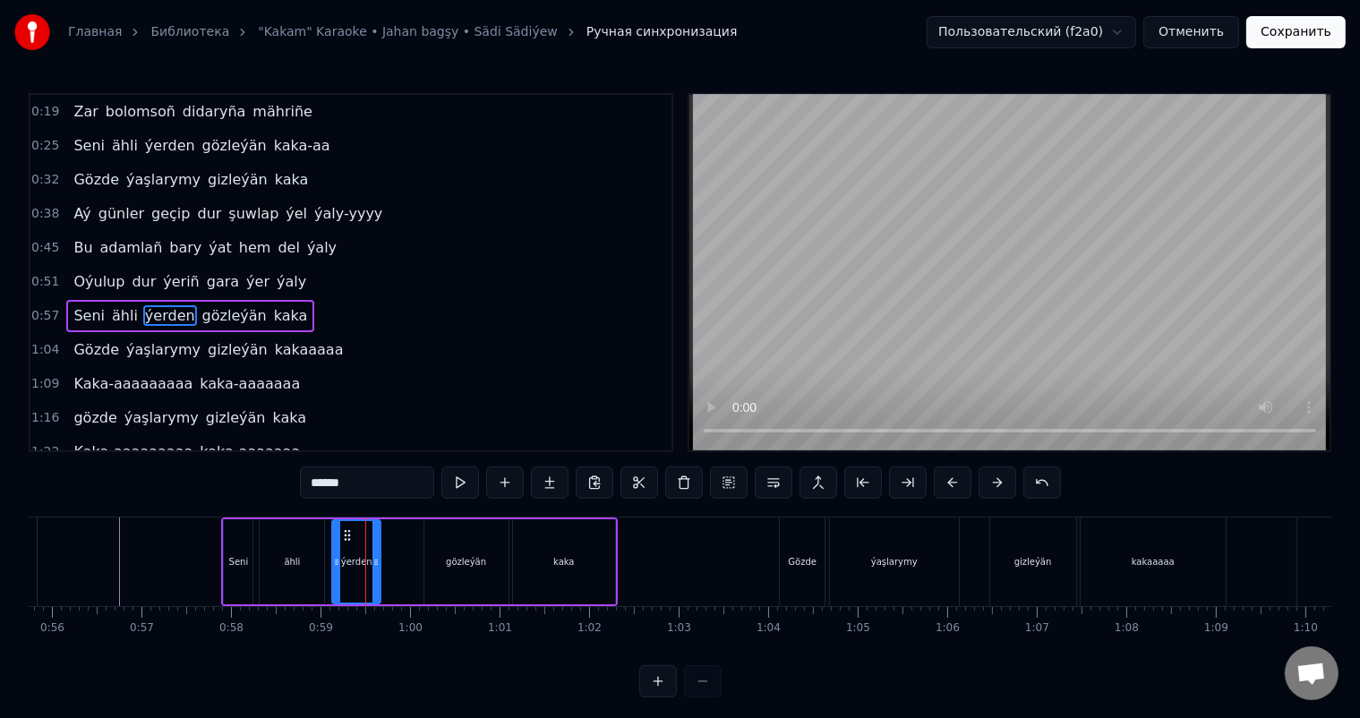
scroll to position [101, 0]
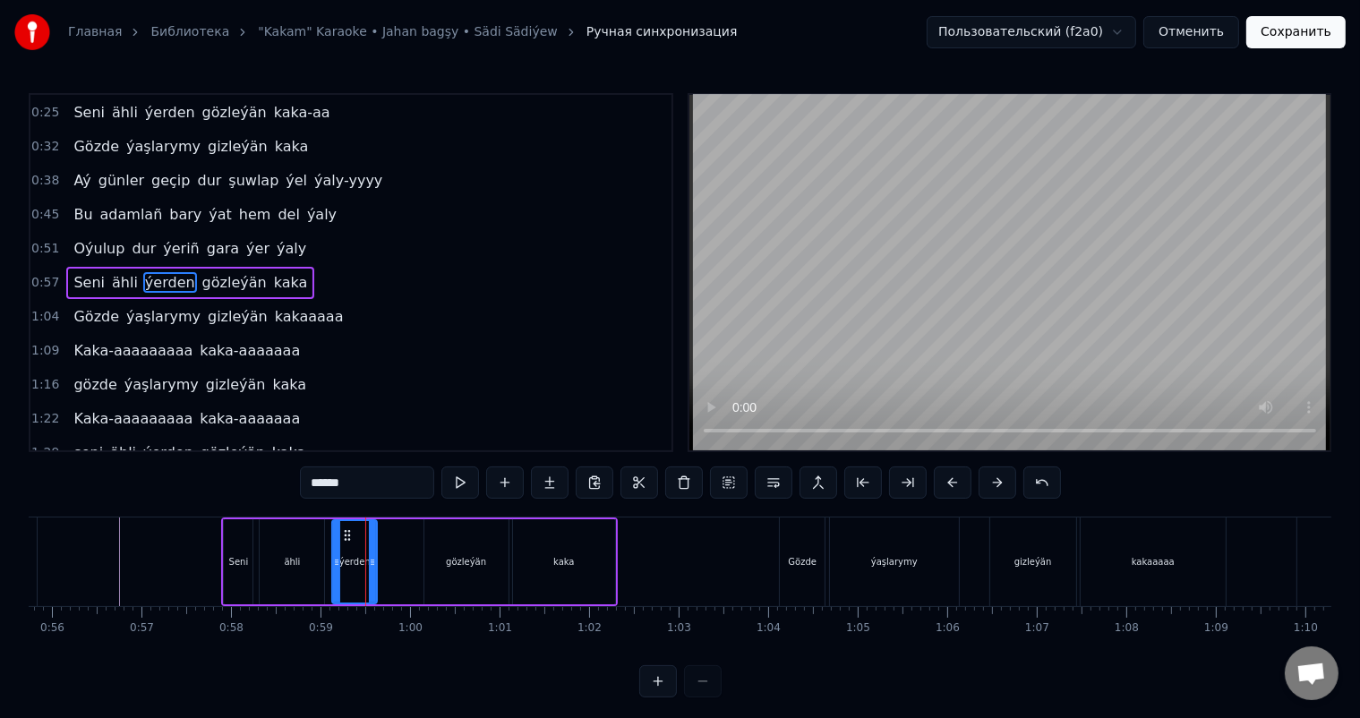
click at [373, 561] on icon at bounding box center [372, 562] width 7 height 14
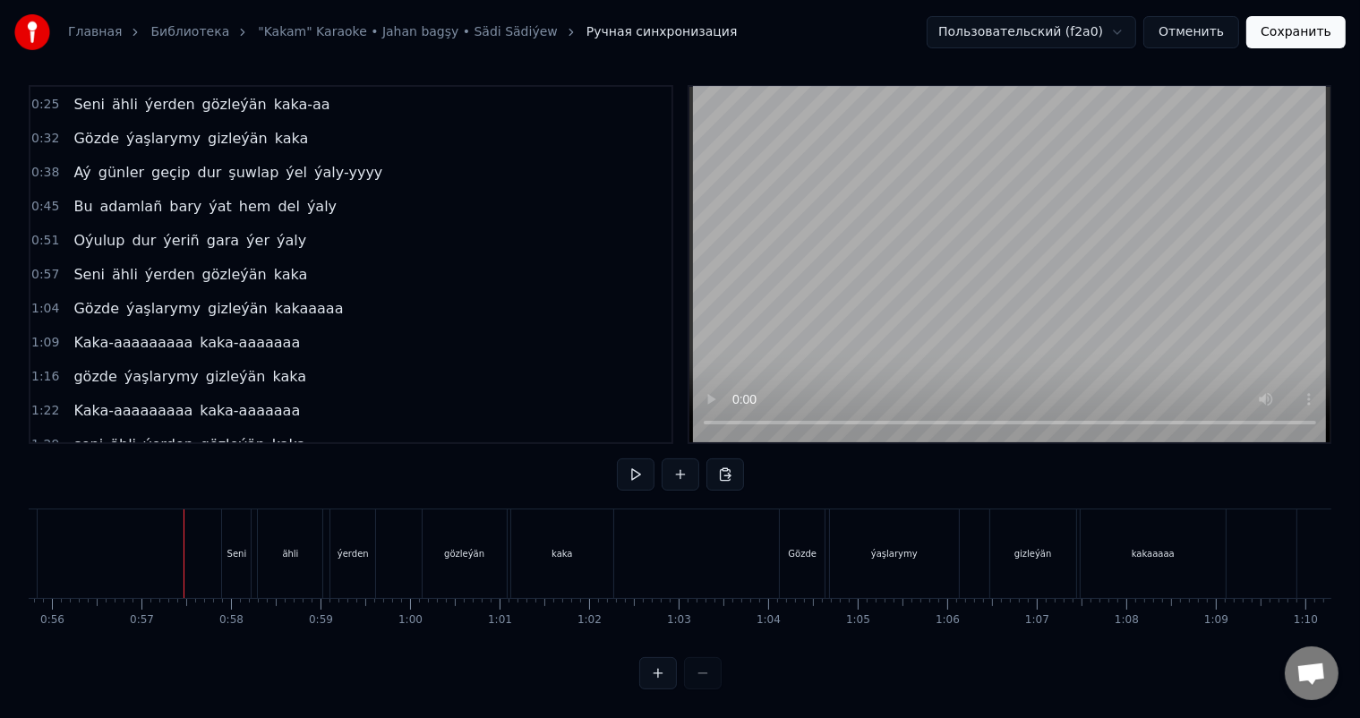
scroll to position [23, 0]
click at [308, 546] on div "ähli" at bounding box center [290, 553] width 64 height 89
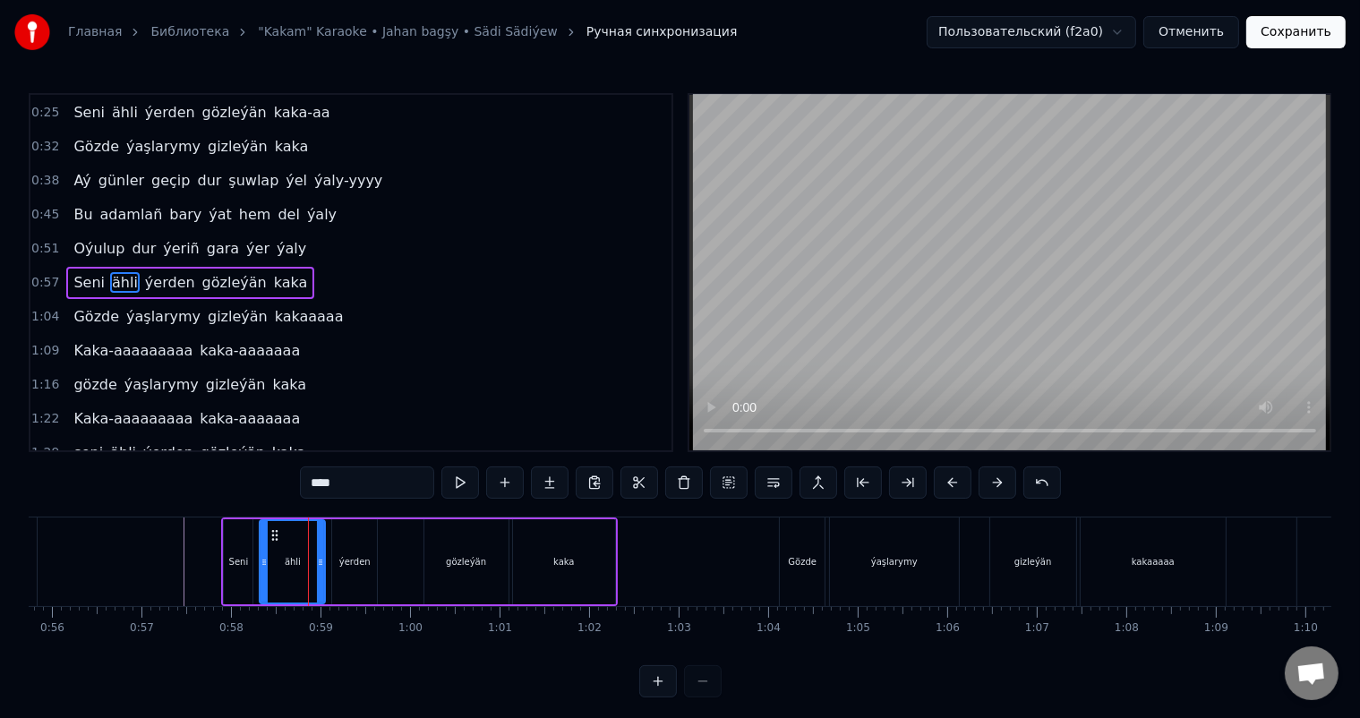
click at [321, 560] on icon at bounding box center [320, 562] width 7 height 14
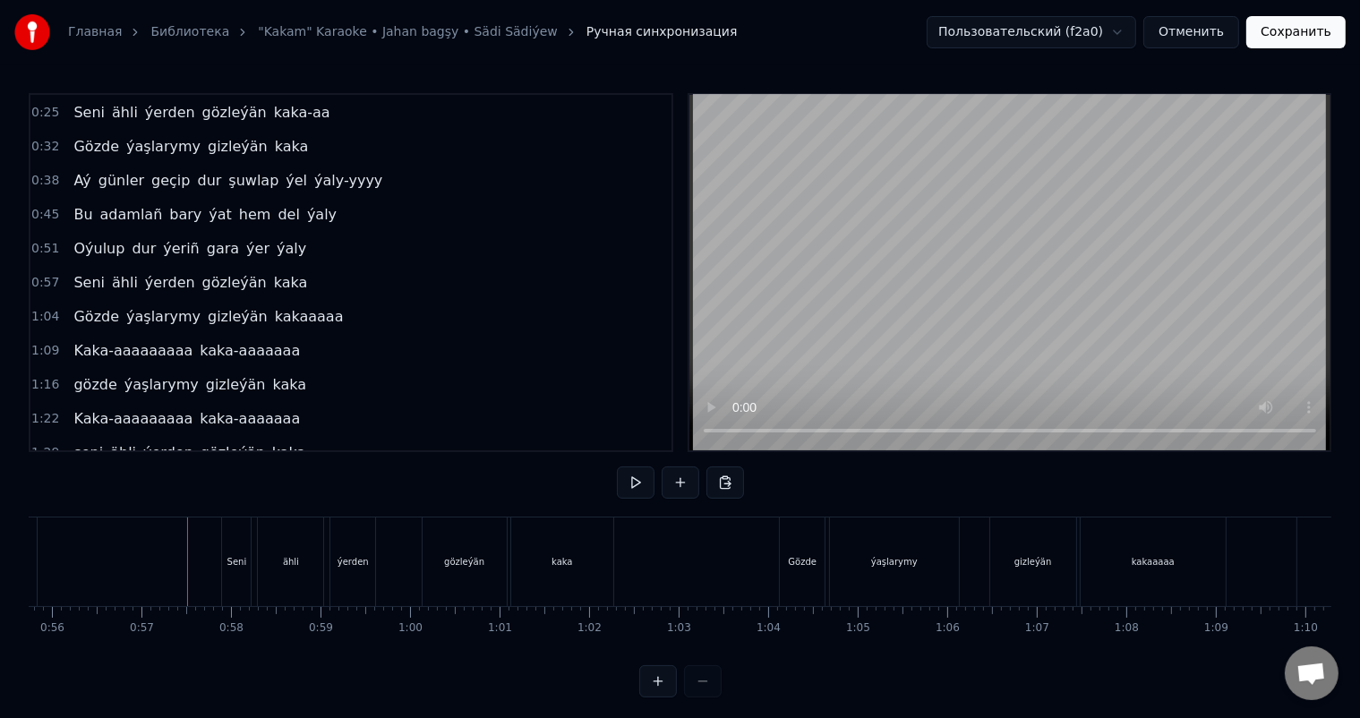
scroll to position [23, 0]
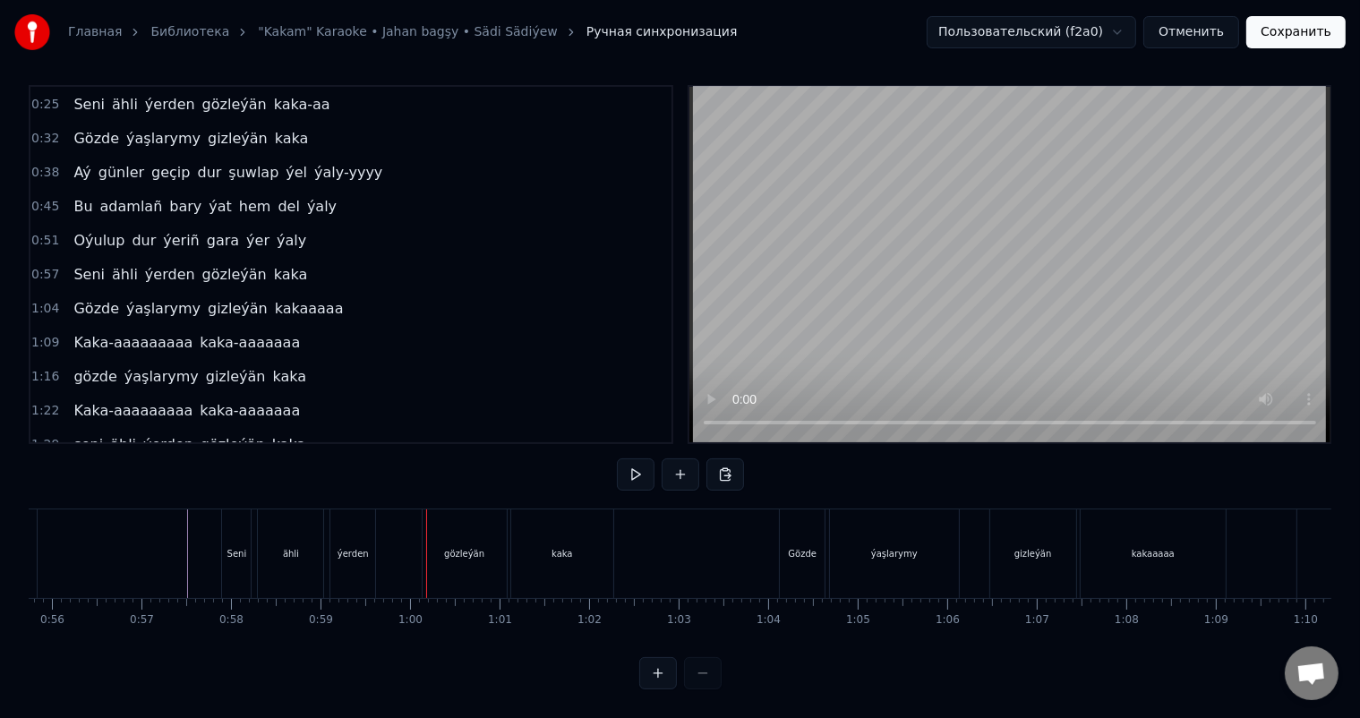
click at [341, 547] on div "ýerden" at bounding box center [353, 553] width 31 height 13
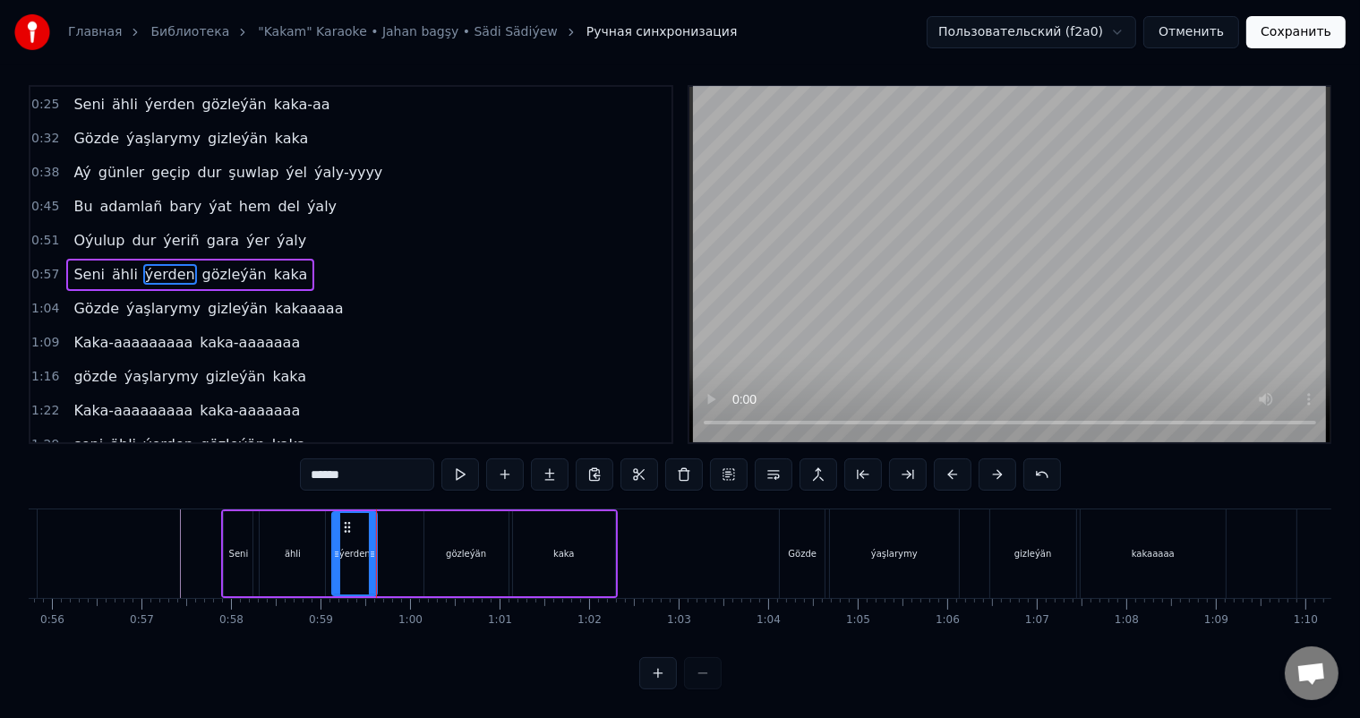
click at [285, 547] on div "ähli" at bounding box center [293, 553] width 16 height 13
type input "****"
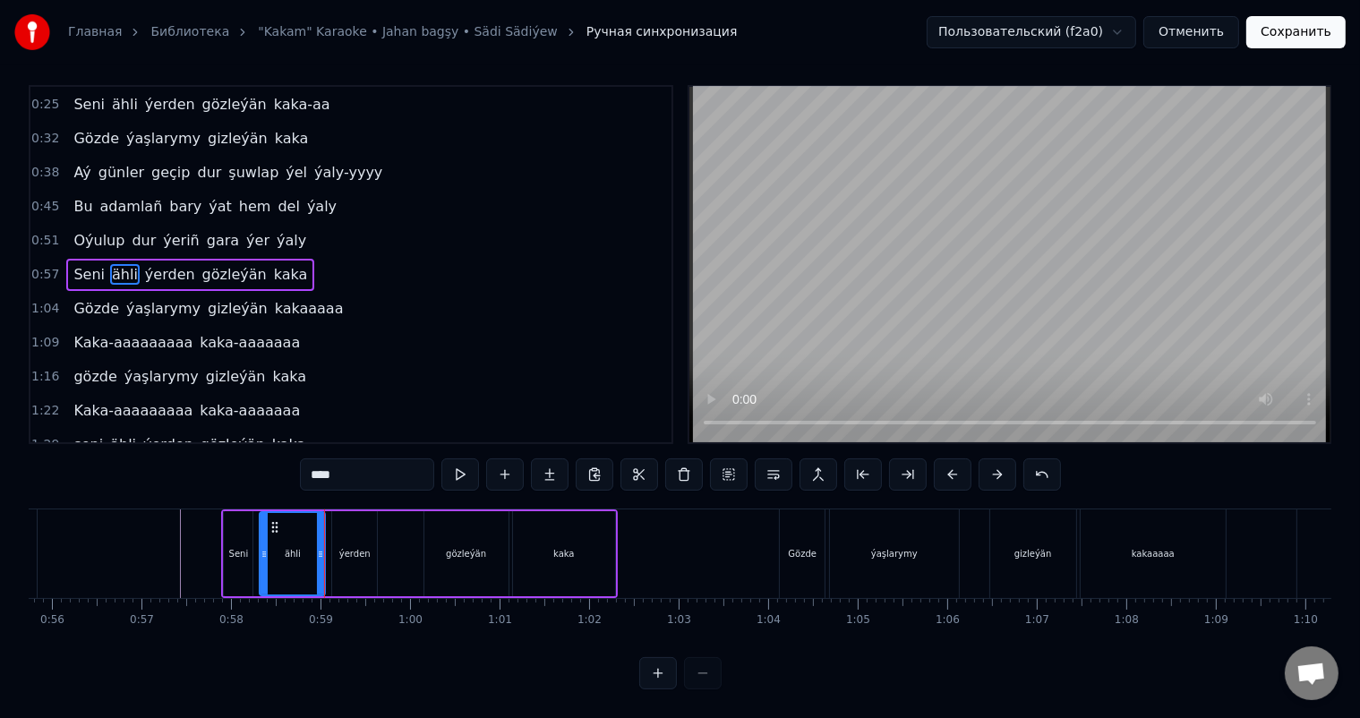
click at [265, 547] on icon at bounding box center [264, 554] width 7 height 14
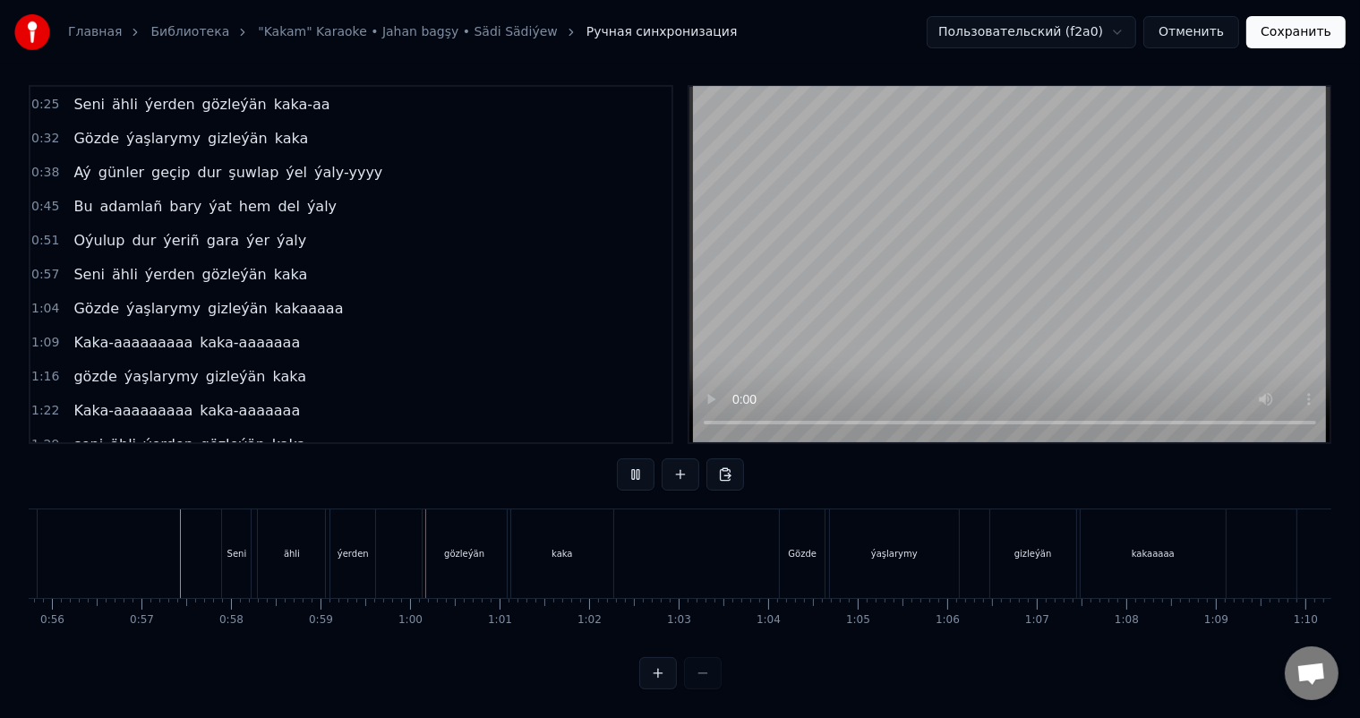
click at [235, 547] on div "Seni" at bounding box center [237, 553] width 20 height 13
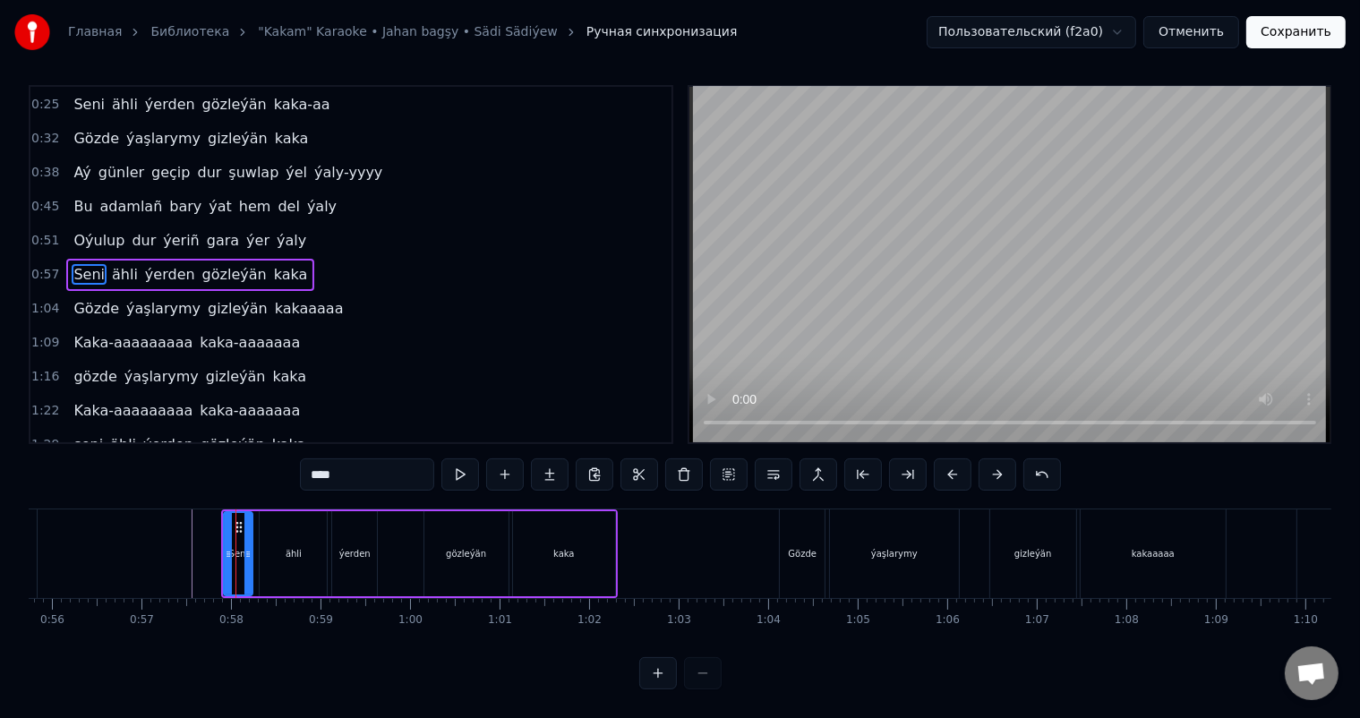
scroll to position [0, 0]
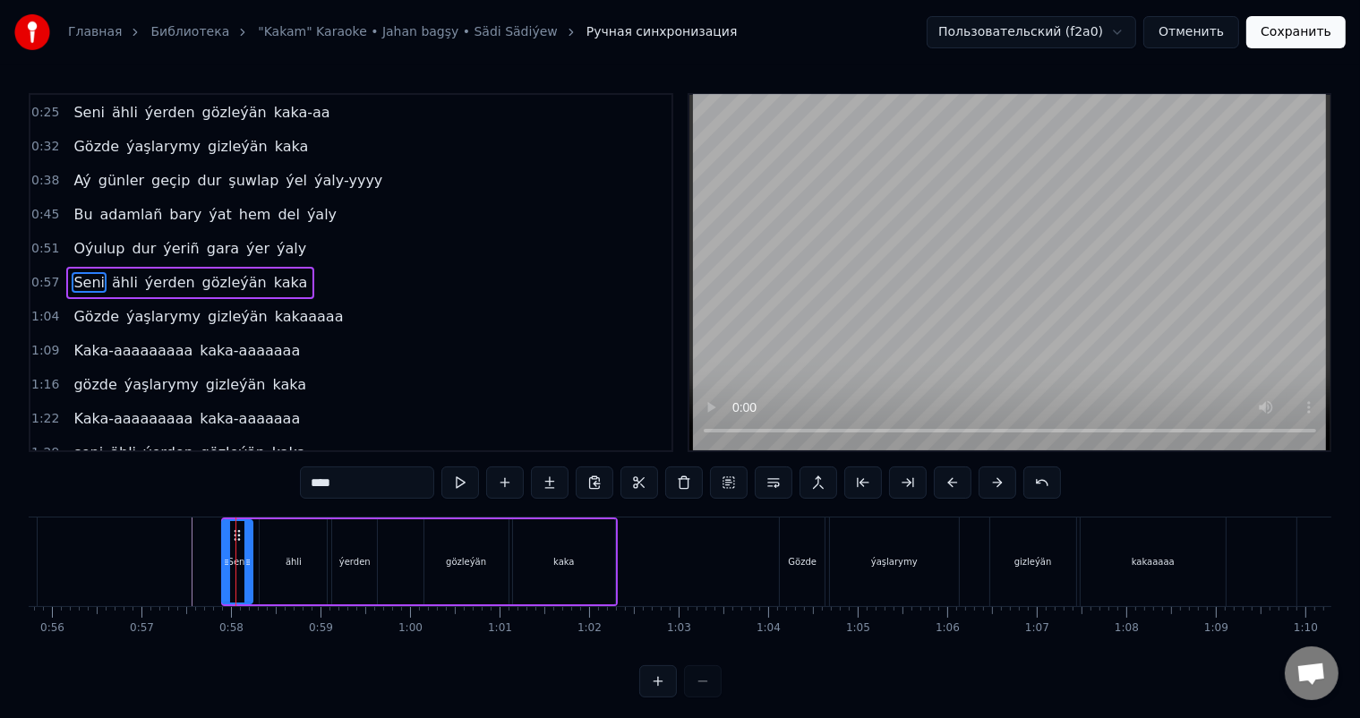
click at [223, 556] on icon at bounding box center [226, 562] width 7 height 14
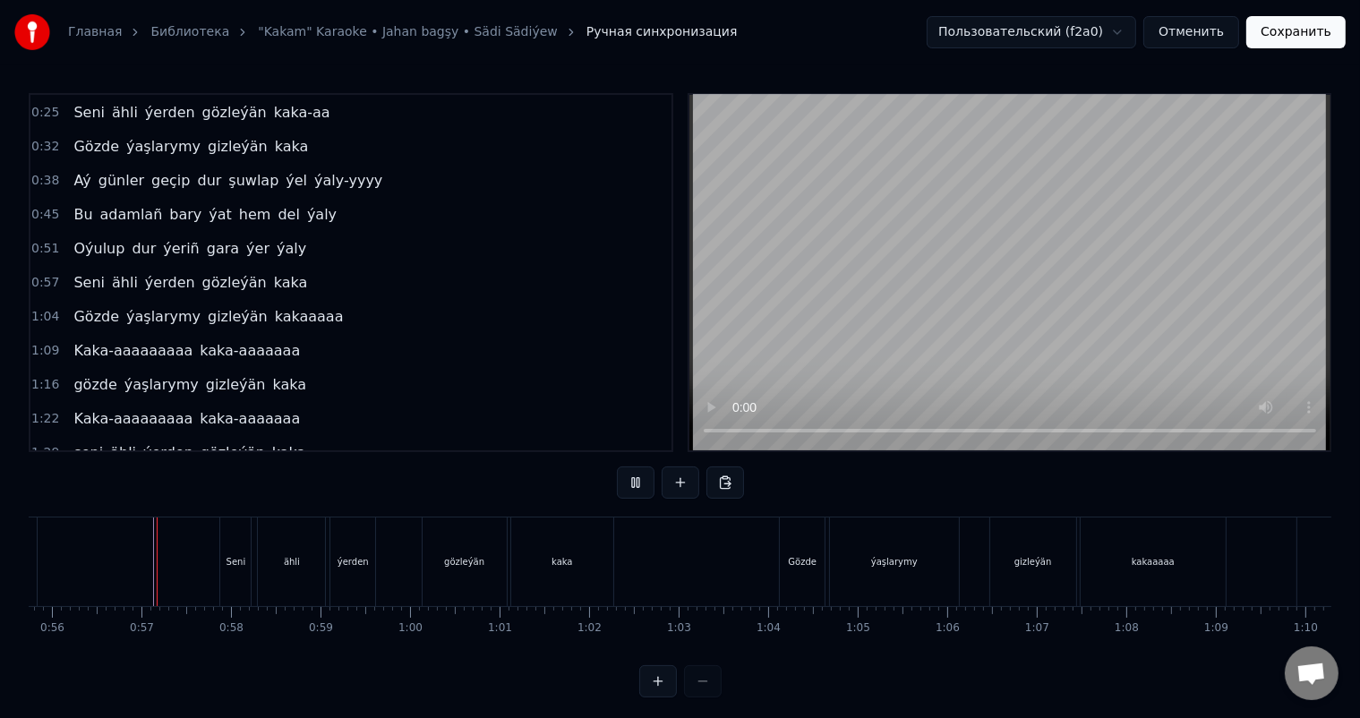
scroll to position [23, 0]
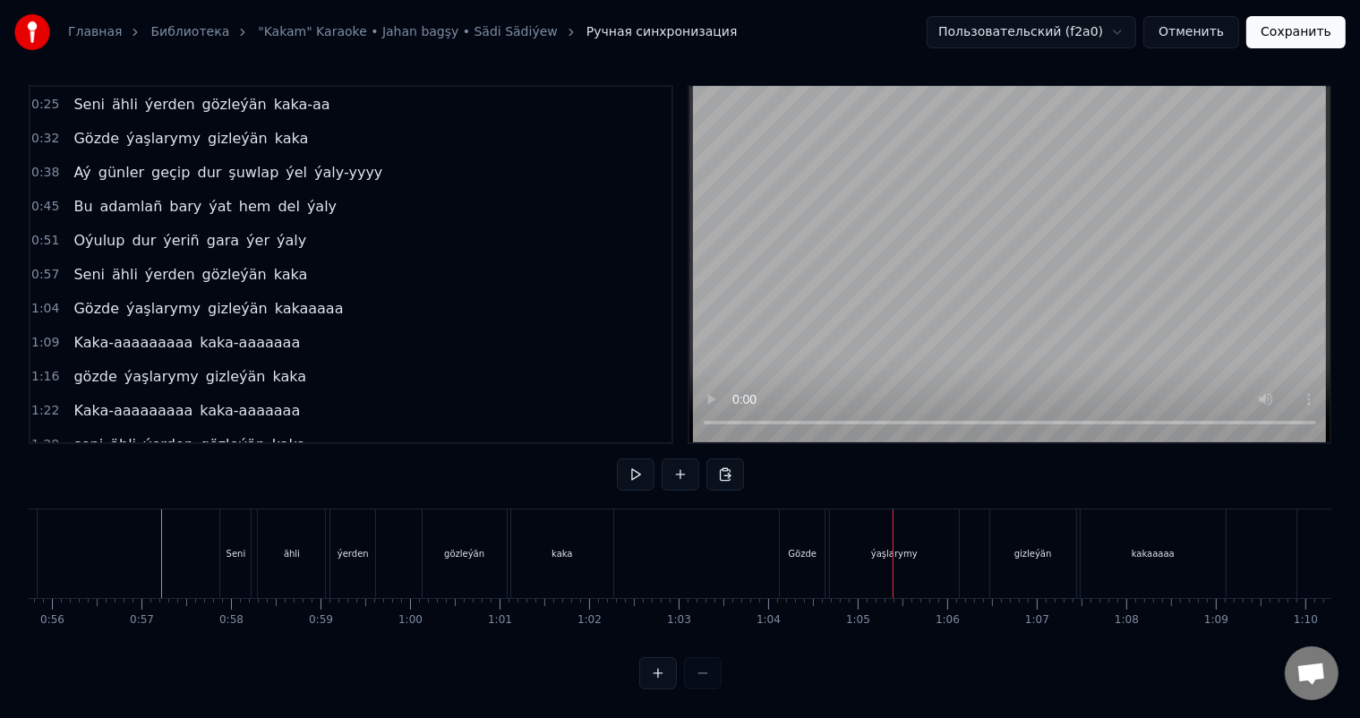
click at [792, 547] on div "Gözde" at bounding box center [802, 553] width 29 height 13
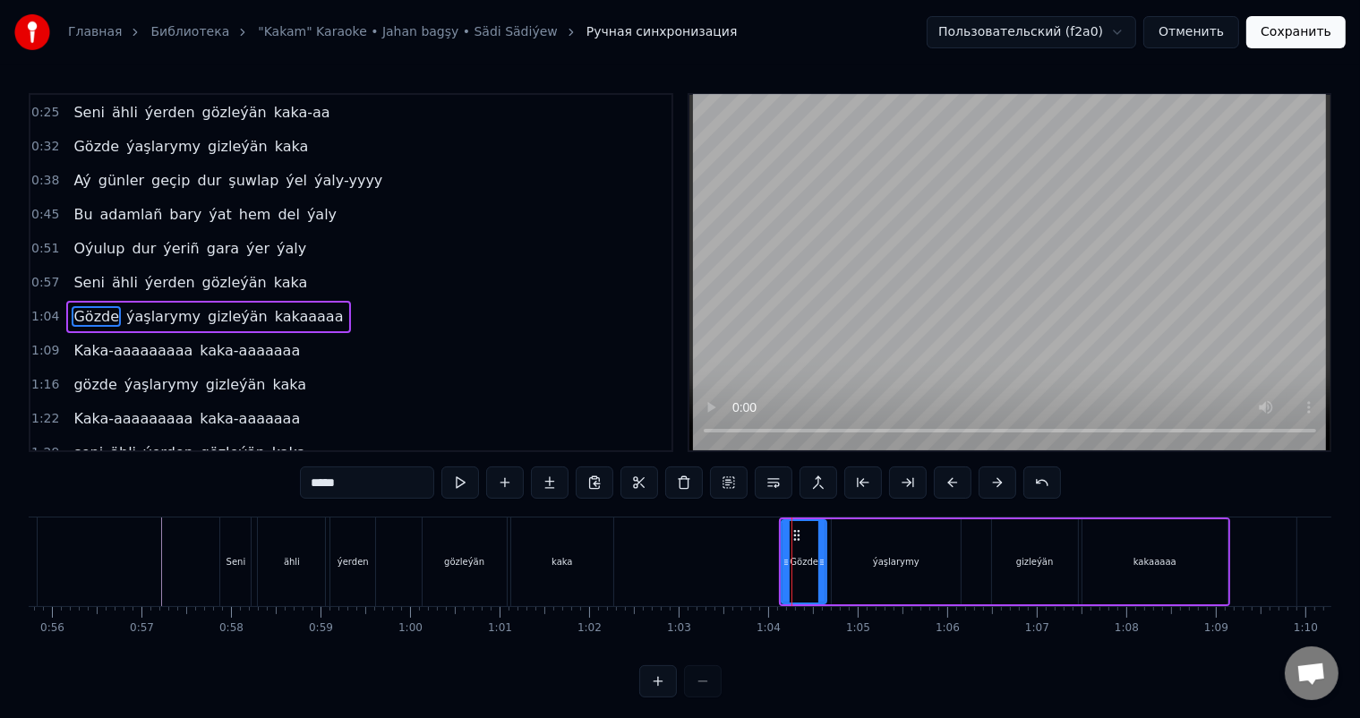
scroll to position [134, 0]
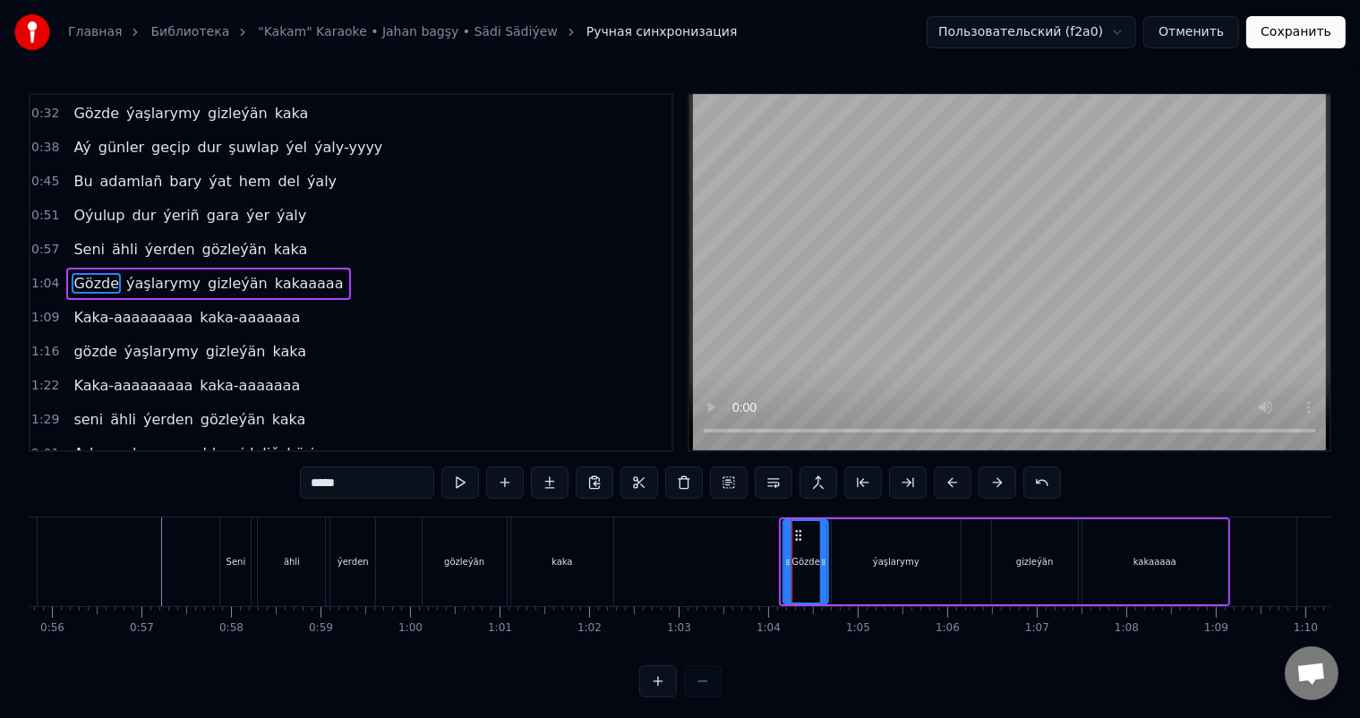
click at [795, 532] on icon at bounding box center [799, 535] width 14 height 14
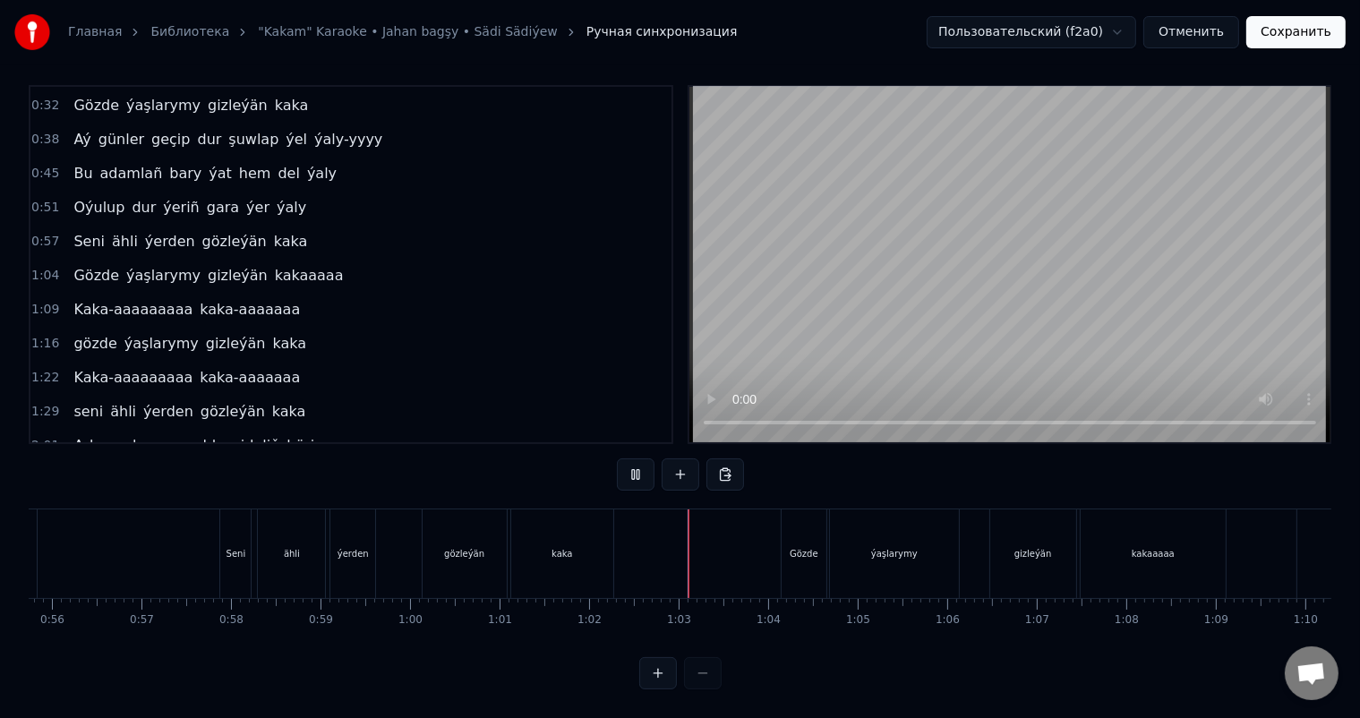
scroll to position [23, 0]
click at [1117, 530] on div "kakaaaaa" at bounding box center [1153, 553] width 145 height 89
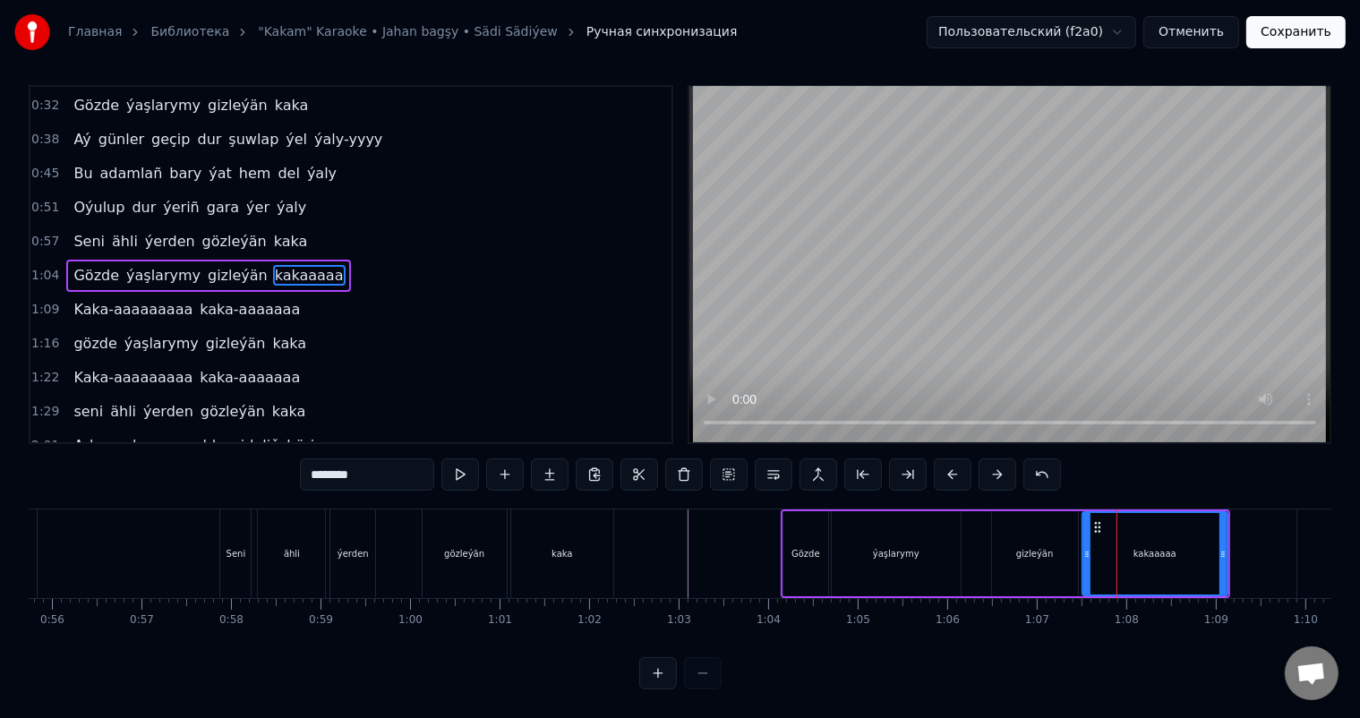
scroll to position [0, 0]
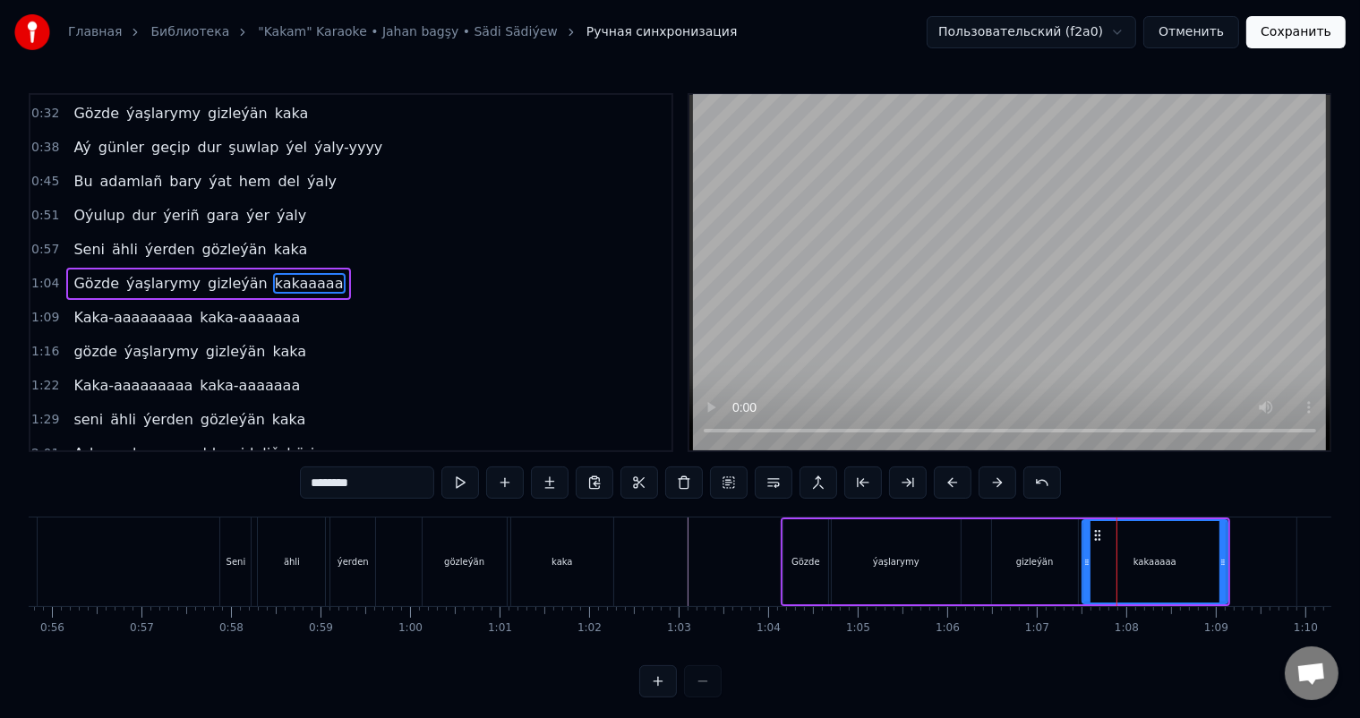
click at [340, 482] on input "********" at bounding box center [367, 483] width 134 height 32
type input "*********"
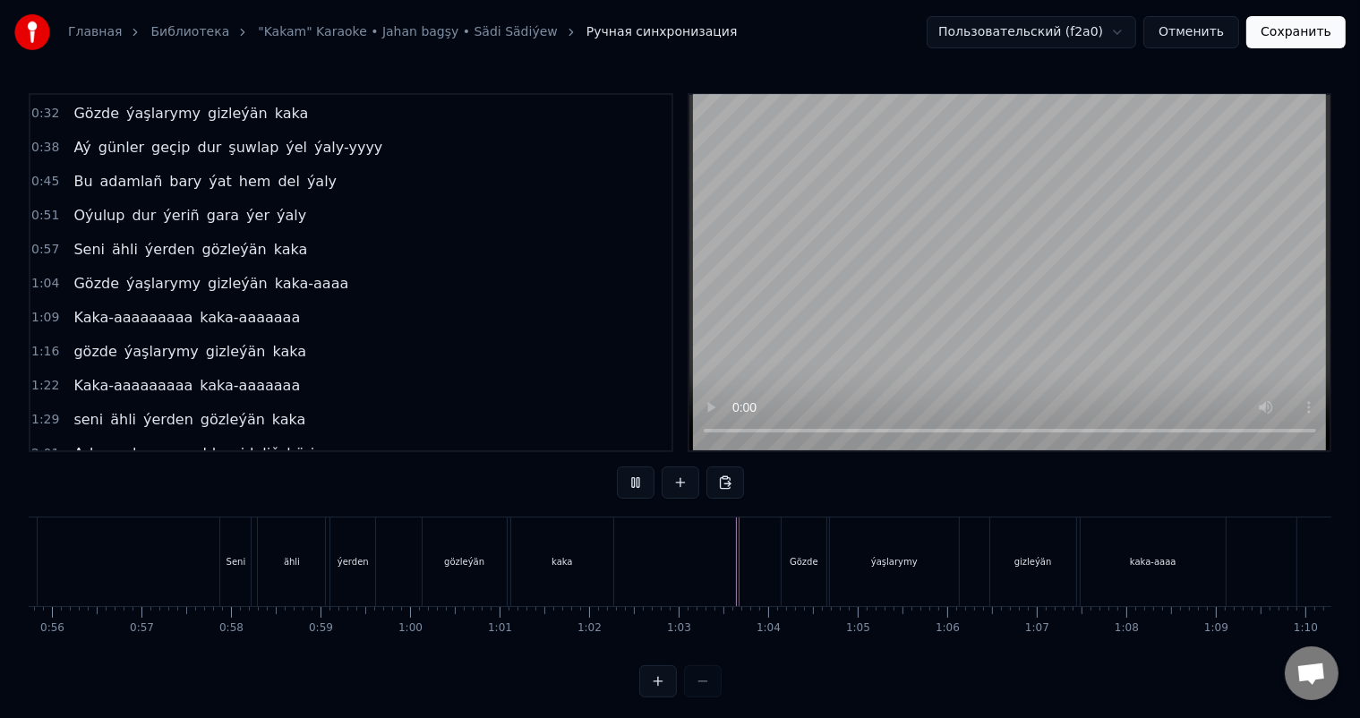
scroll to position [23, 0]
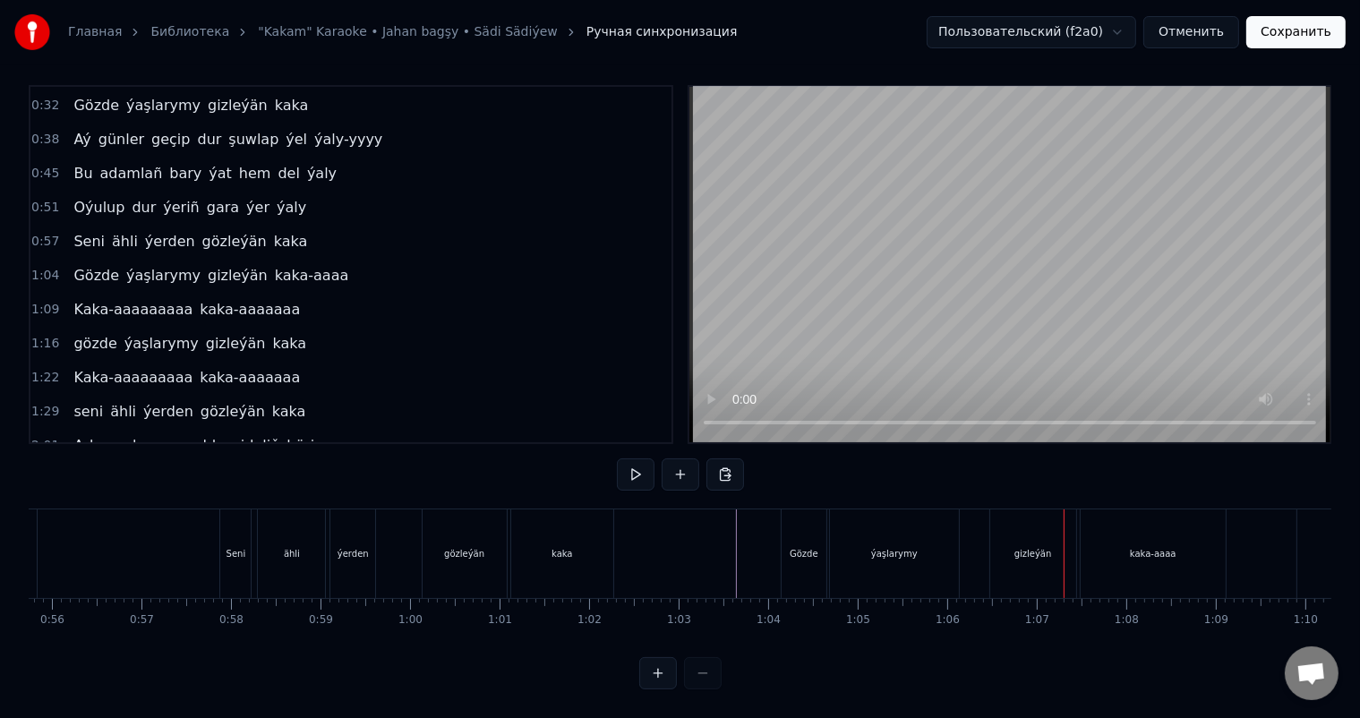
click at [997, 535] on div "gizleýän" at bounding box center [1033, 553] width 86 height 89
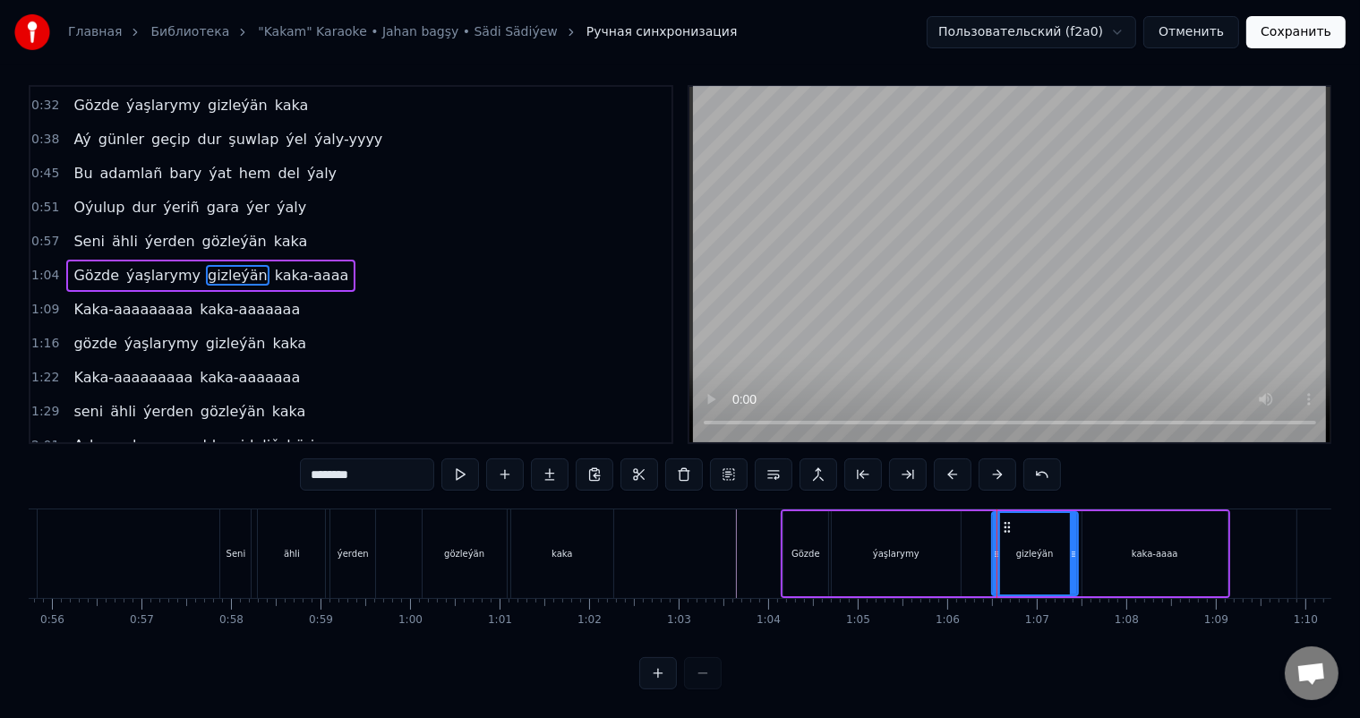
scroll to position [0, 0]
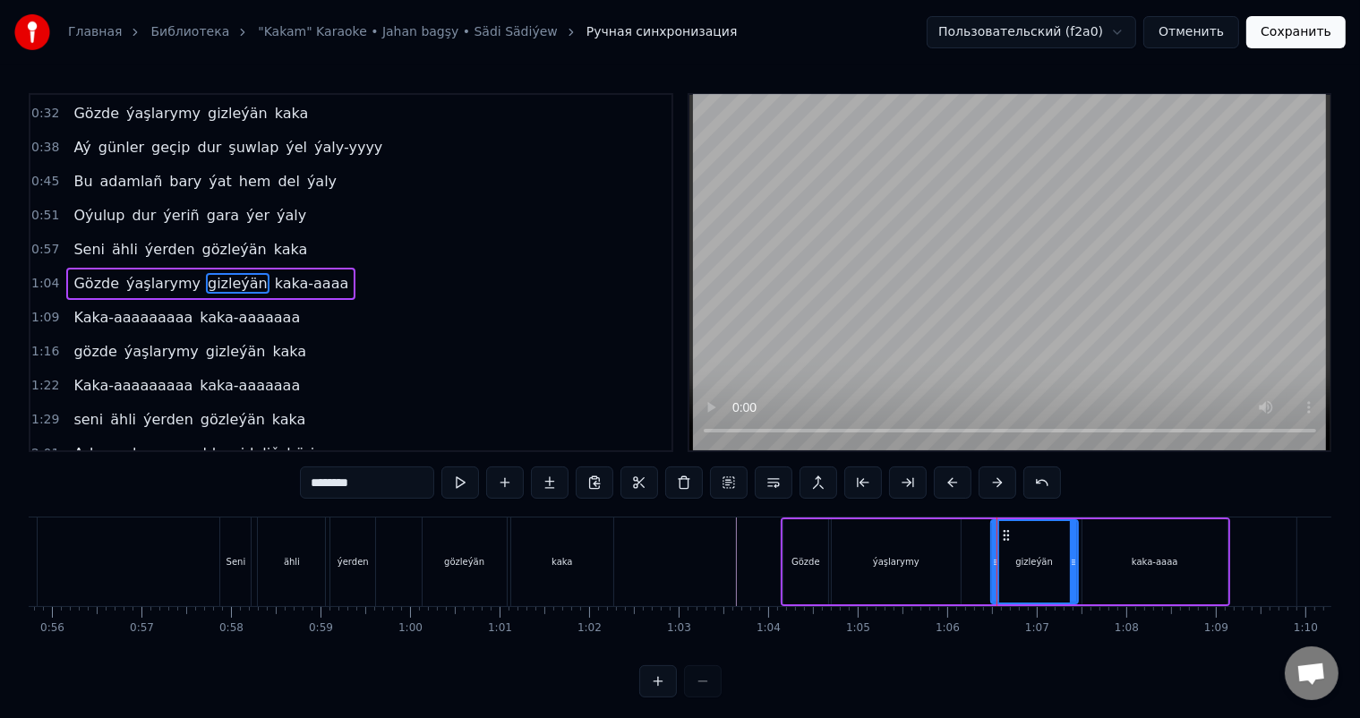
click at [994, 559] on icon at bounding box center [995, 562] width 7 height 14
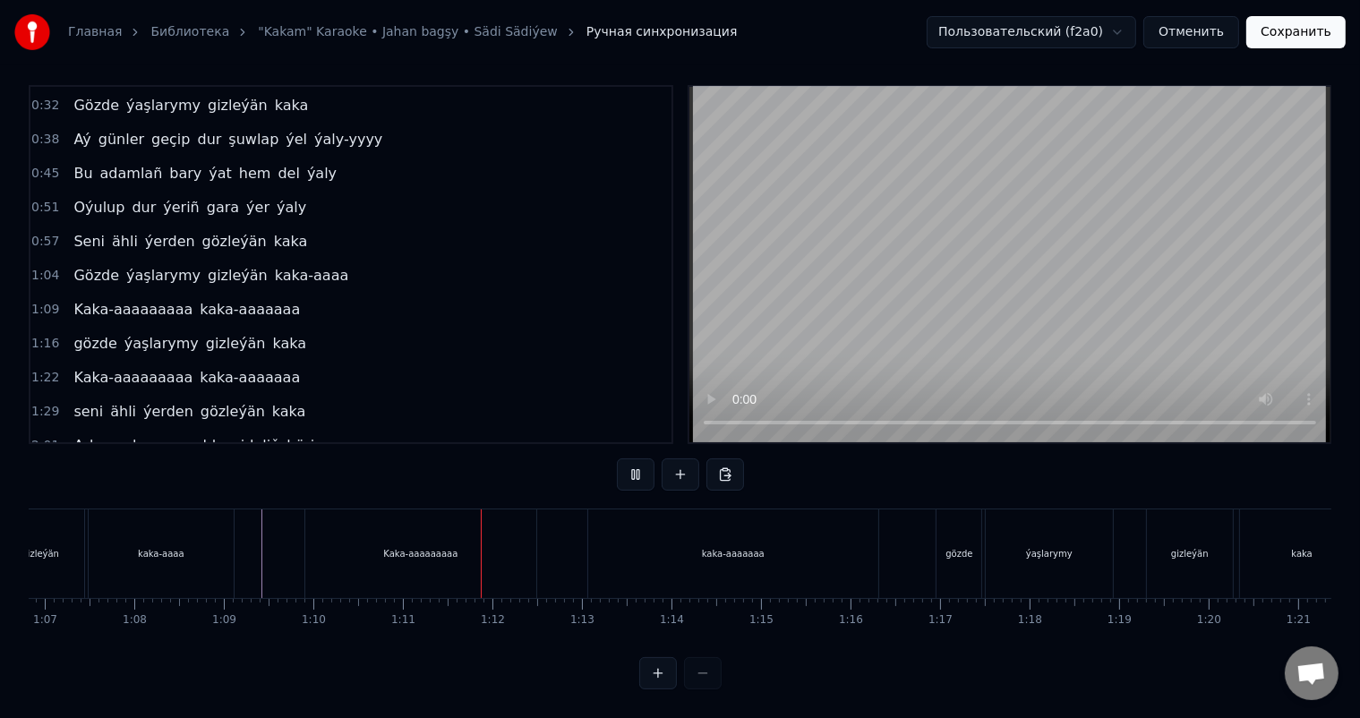
scroll to position [0, 5694]
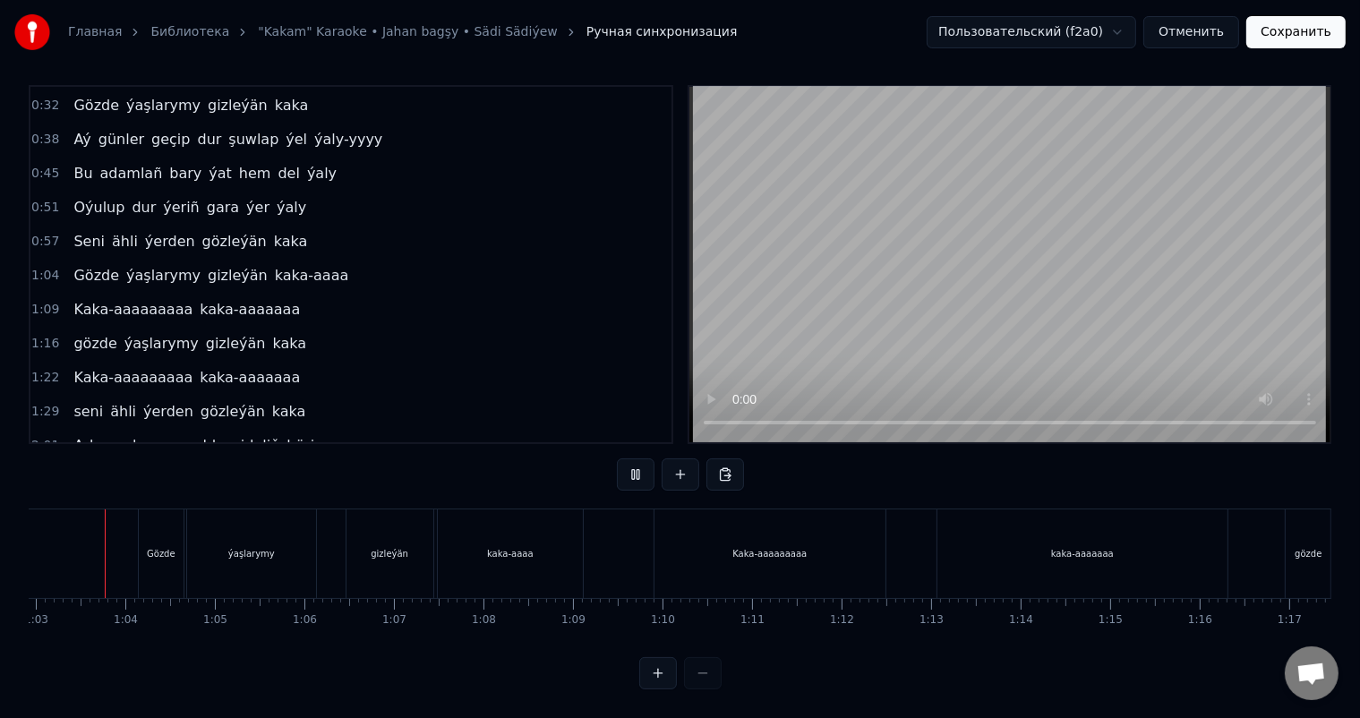
scroll to position [0, 5620]
click at [520, 547] on div "kaka-aaaa" at bounding box center [524, 553] width 47 height 13
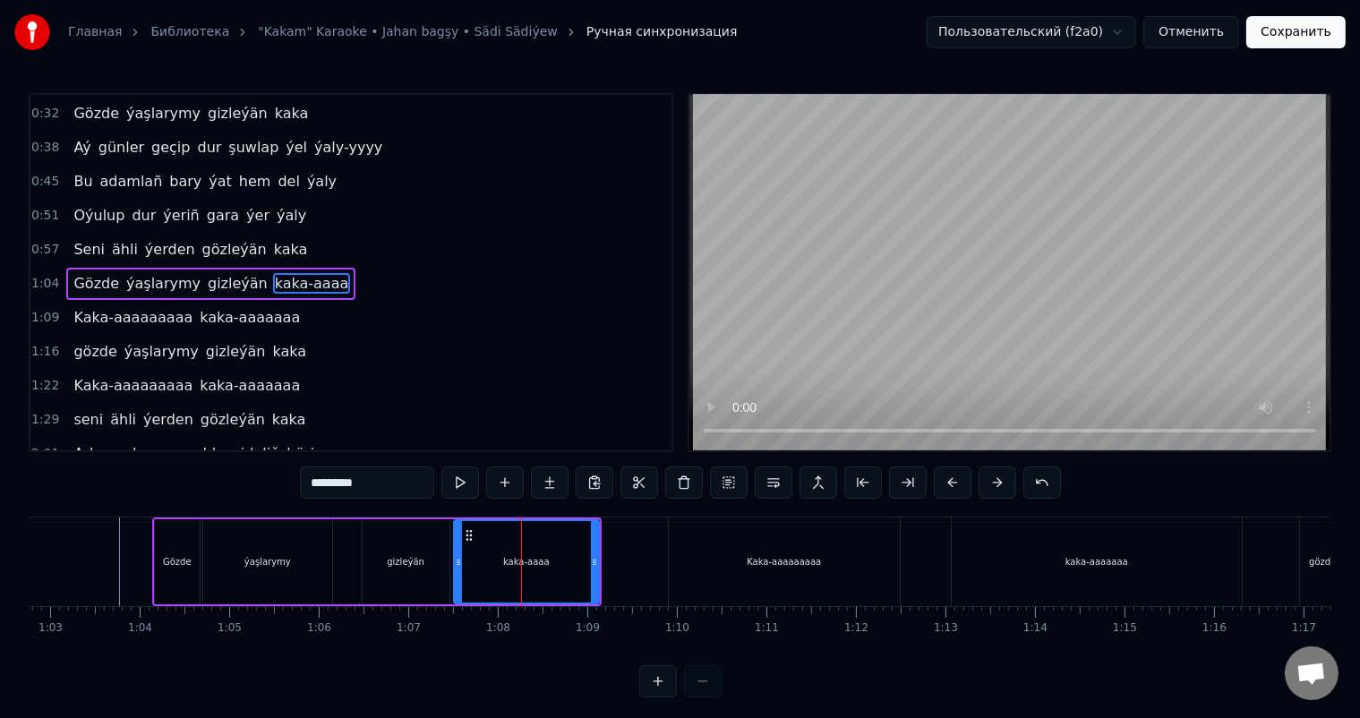
click at [386, 478] on input "*********" at bounding box center [367, 483] width 134 height 32
type input "**********"
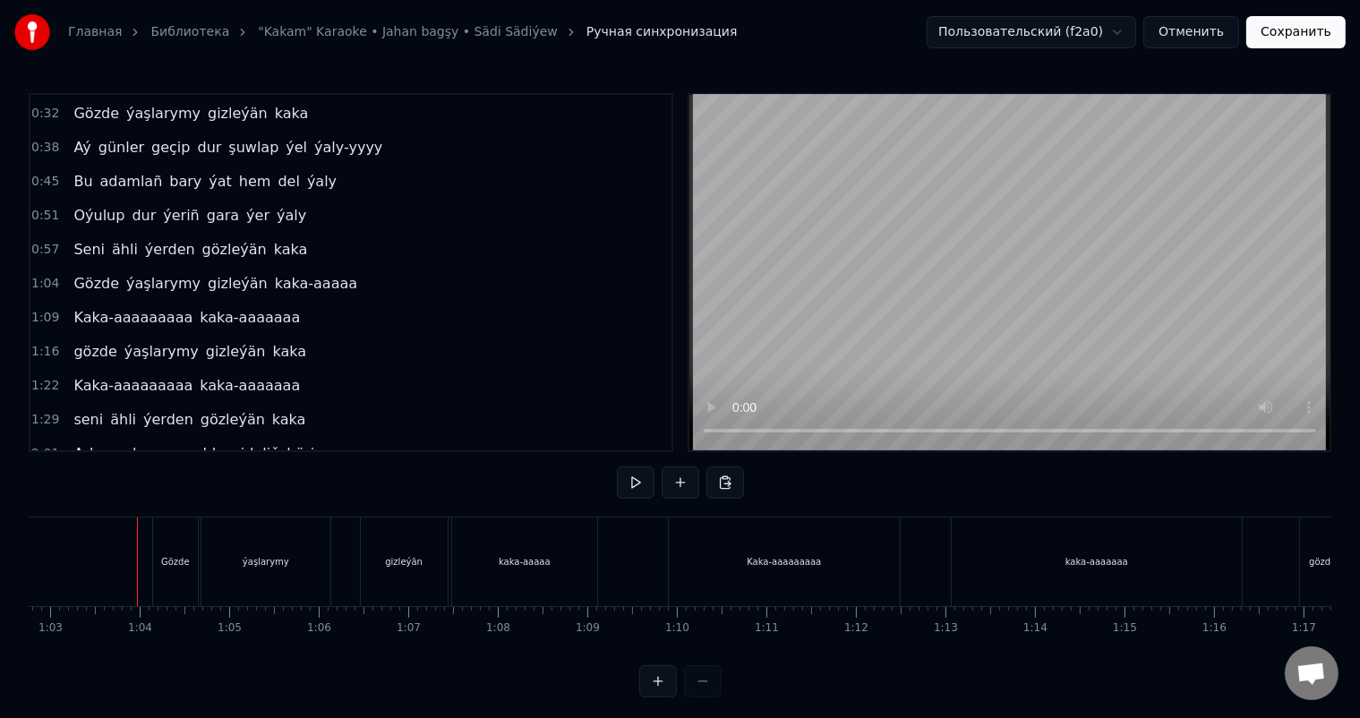
click at [561, 559] on div "kaka-aaaaa" at bounding box center [524, 562] width 145 height 89
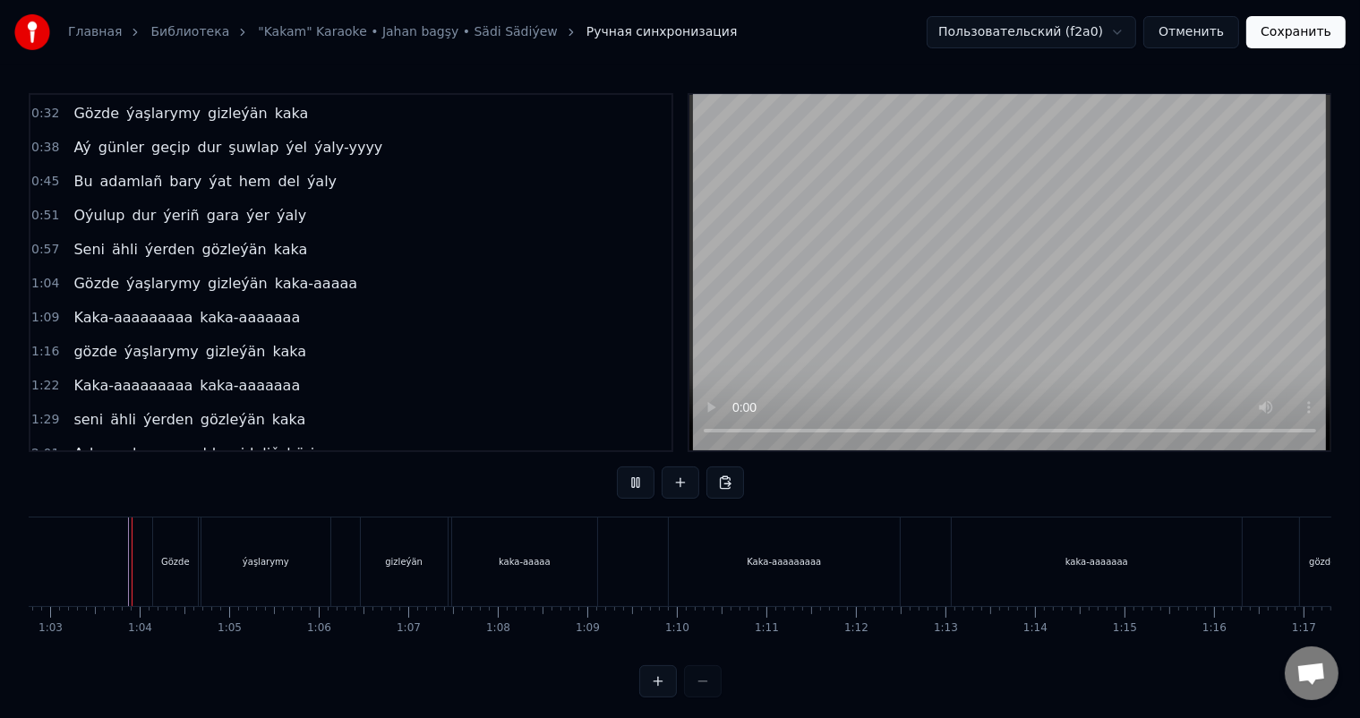
scroll to position [23, 0]
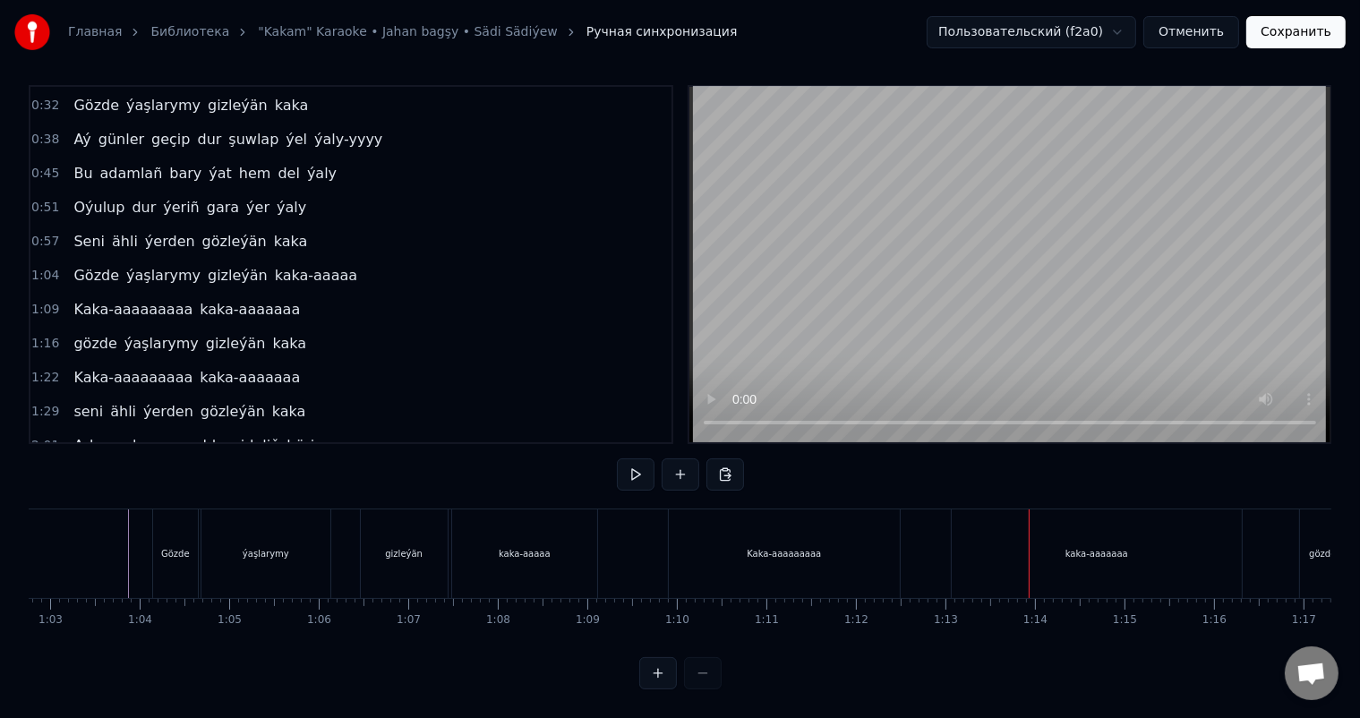
click at [971, 537] on div "kaka-aaaaaaa" at bounding box center [1097, 553] width 290 height 89
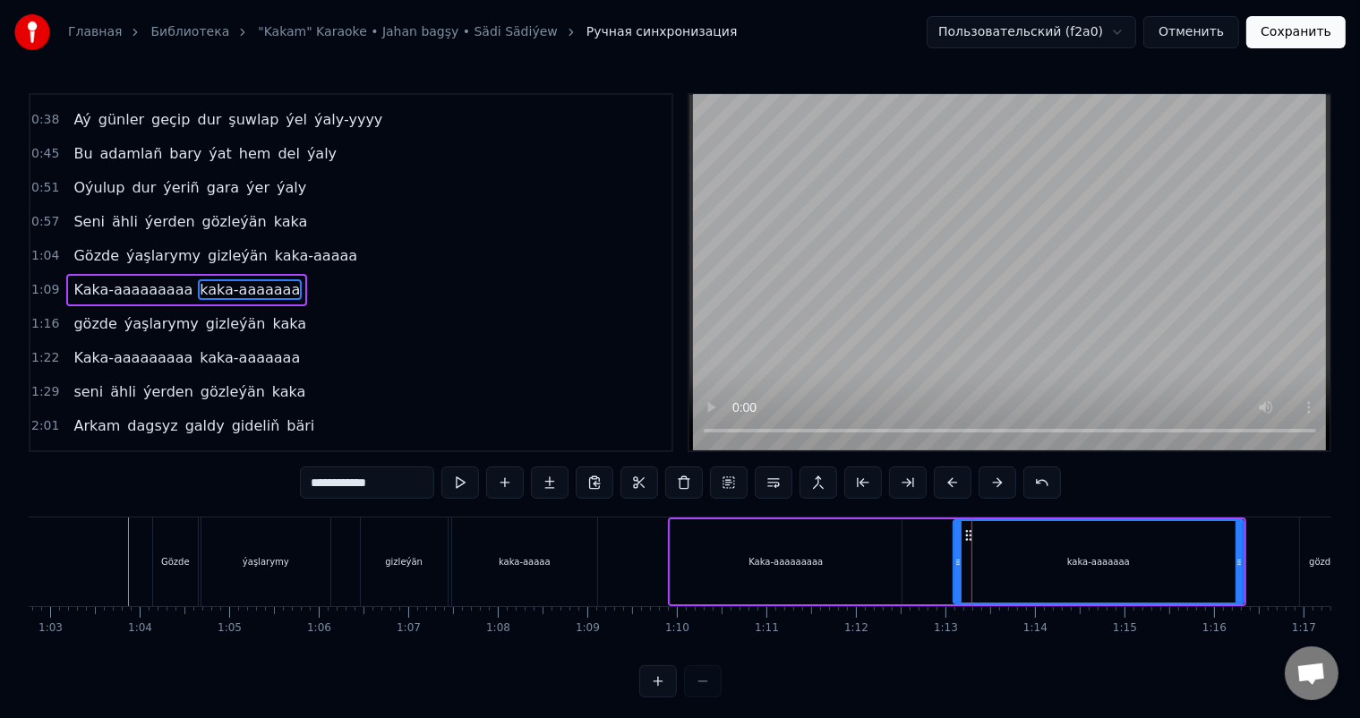
scroll to position [167, 0]
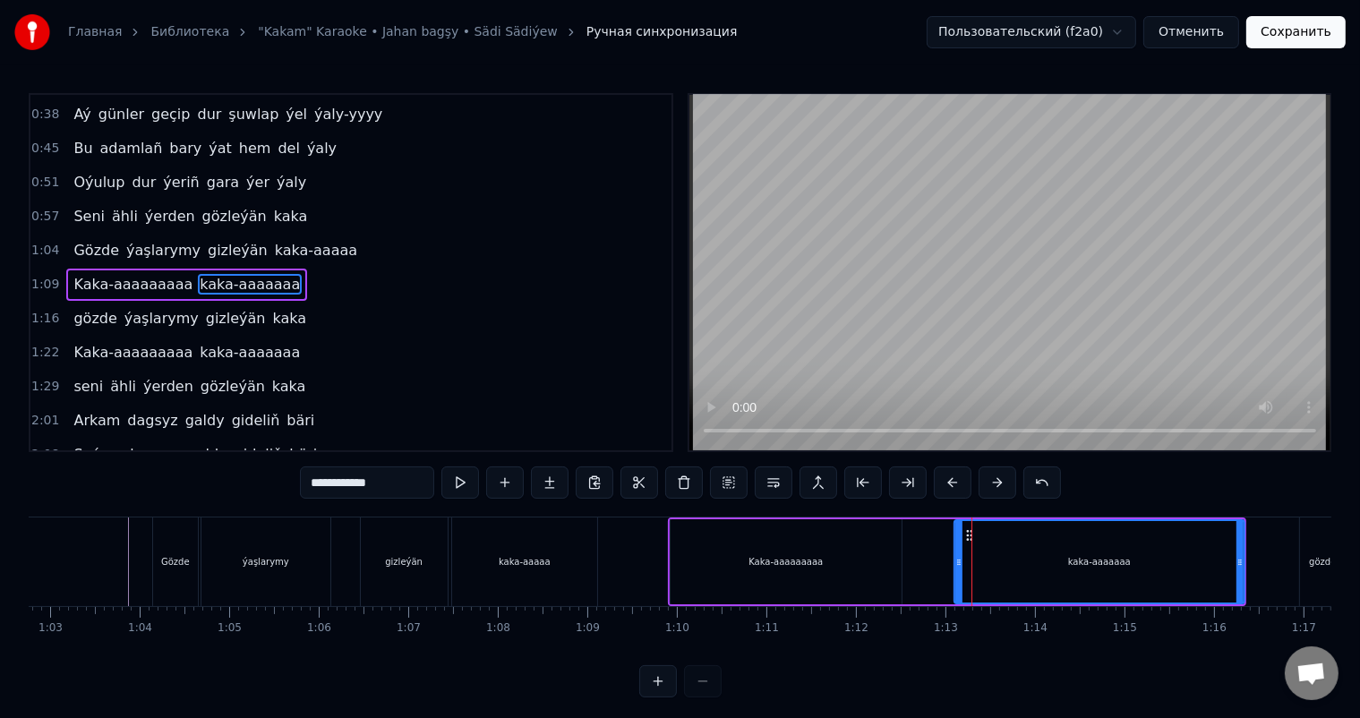
click at [964, 530] on icon at bounding box center [970, 535] width 14 height 14
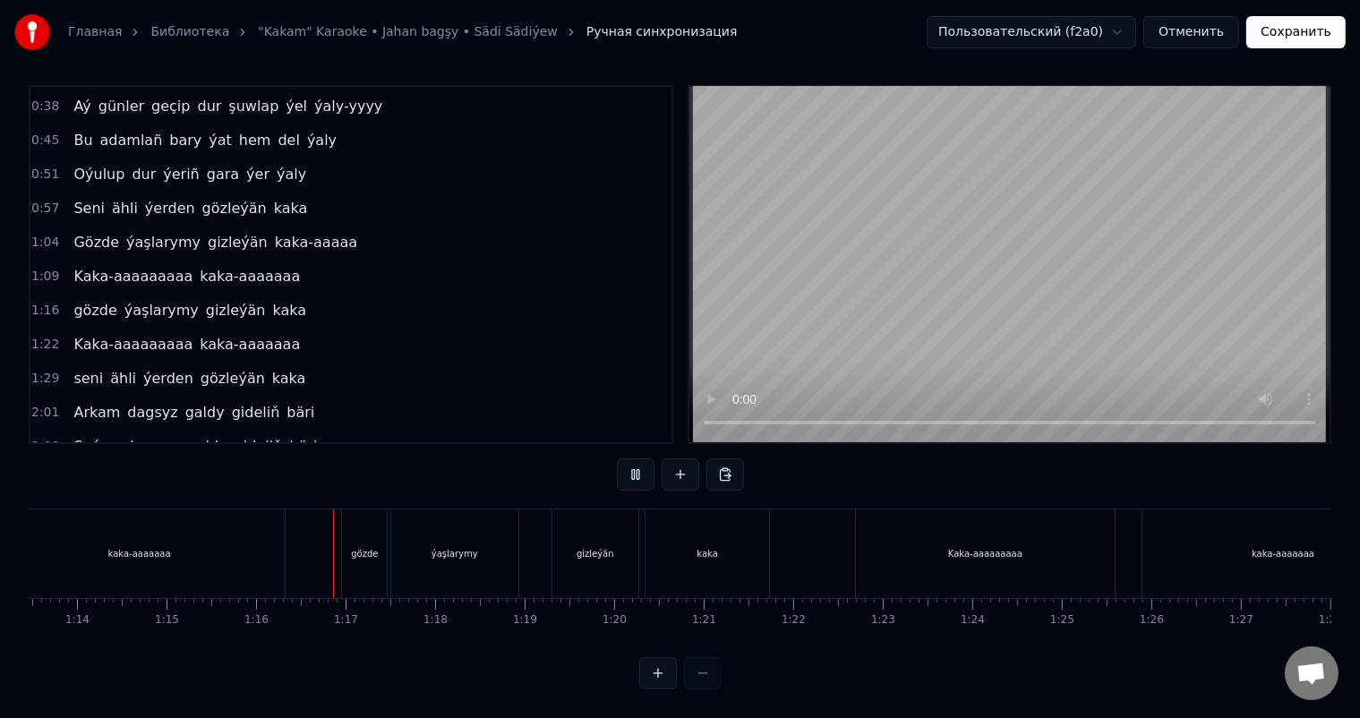
scroll to position [0, 6747]
click at [197, 523] on div "gözde" at bounding box center [195, 553] width 45 height 89
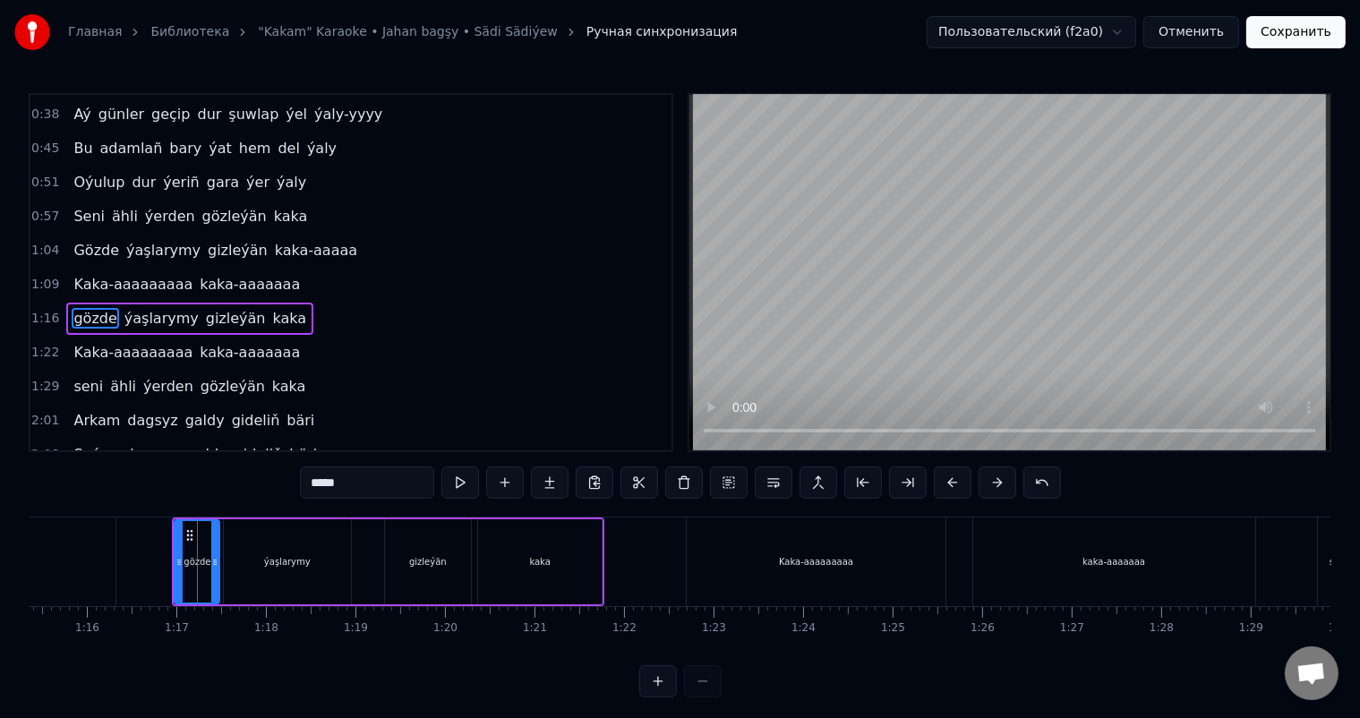
scroll to position [201, 0]
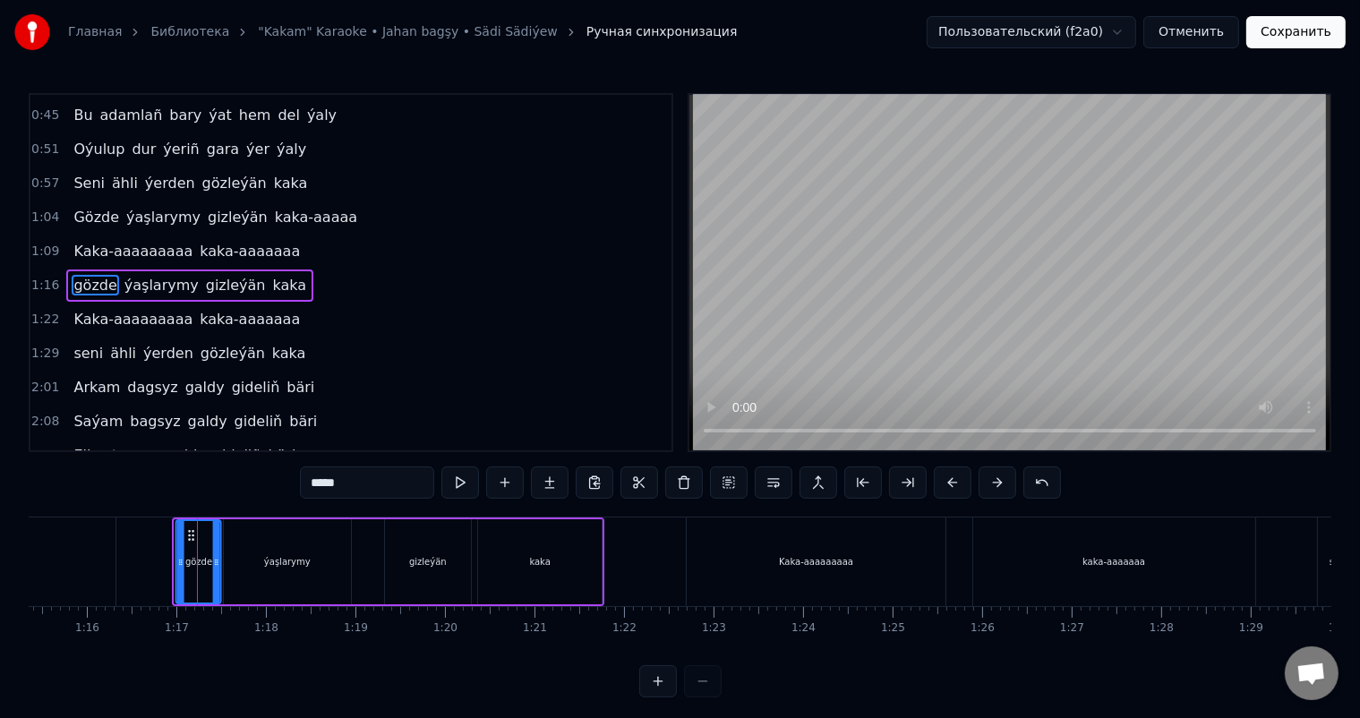
click at [186, 534] on icon at bounding box center [191, 535] width 14 height 14
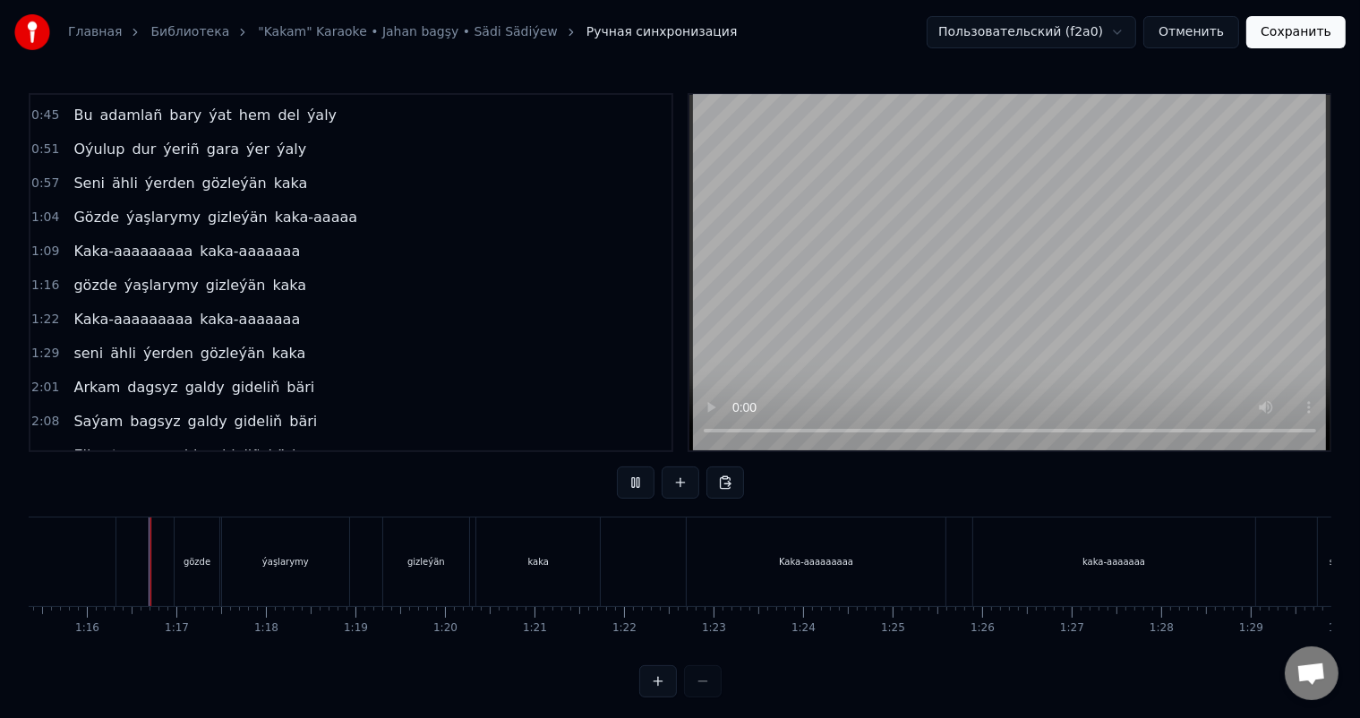
scroll to position [23, 0]
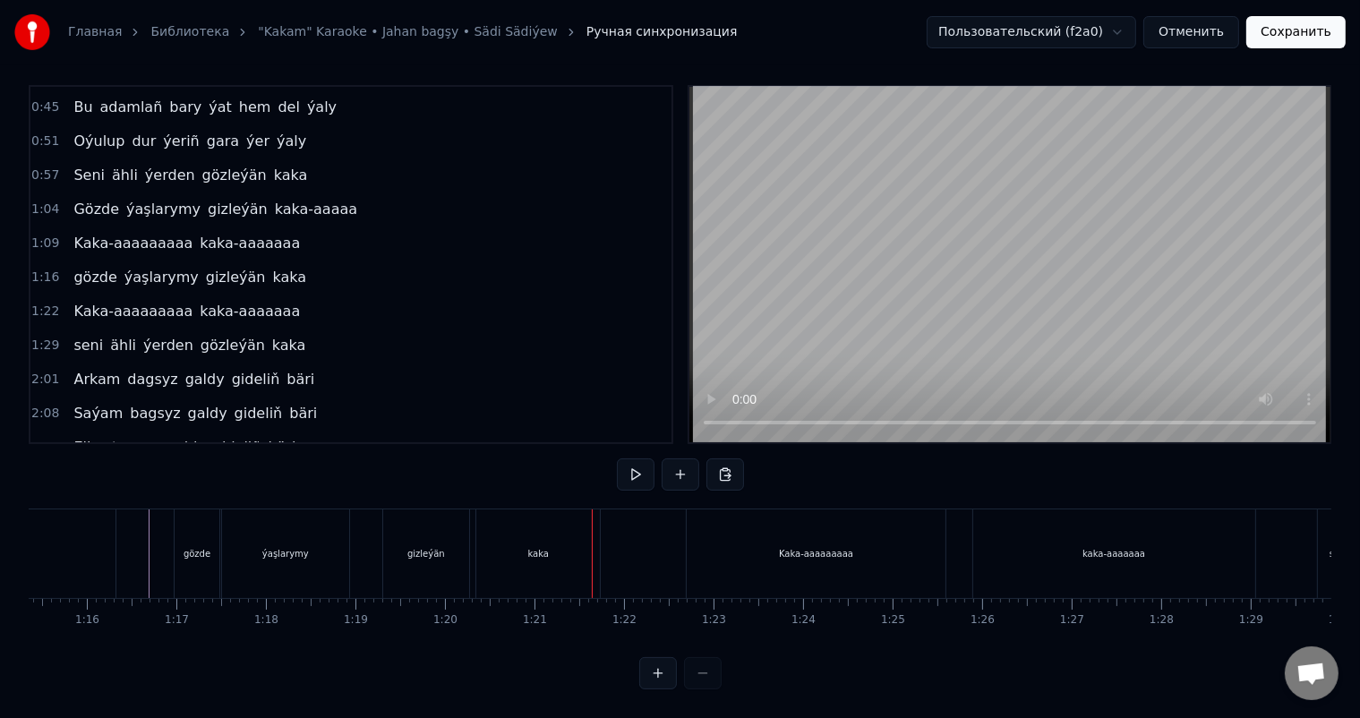
click at [535, 526] on div "kaka" at bounding box center [538, 553] width 124 height 89
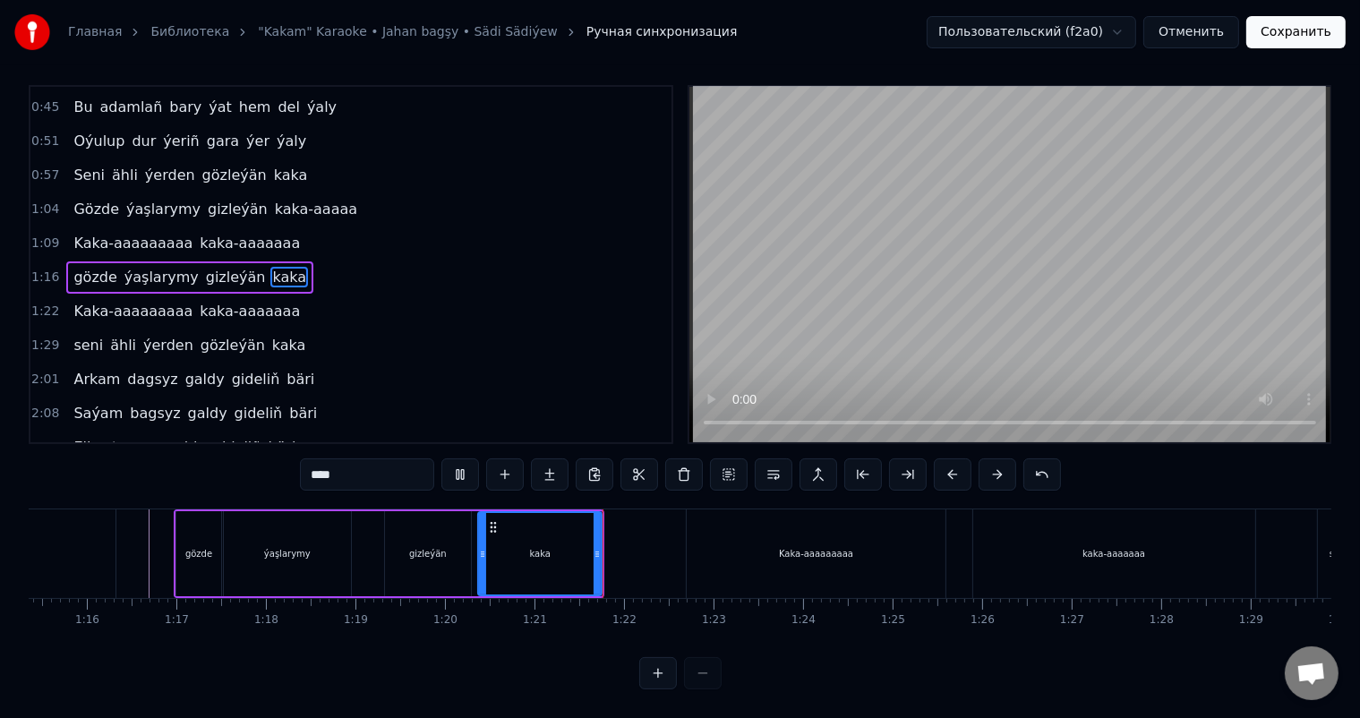
click at [344, 461] on input "****" at bounding box center [367, 474] width 134 height 32
type input "*******"
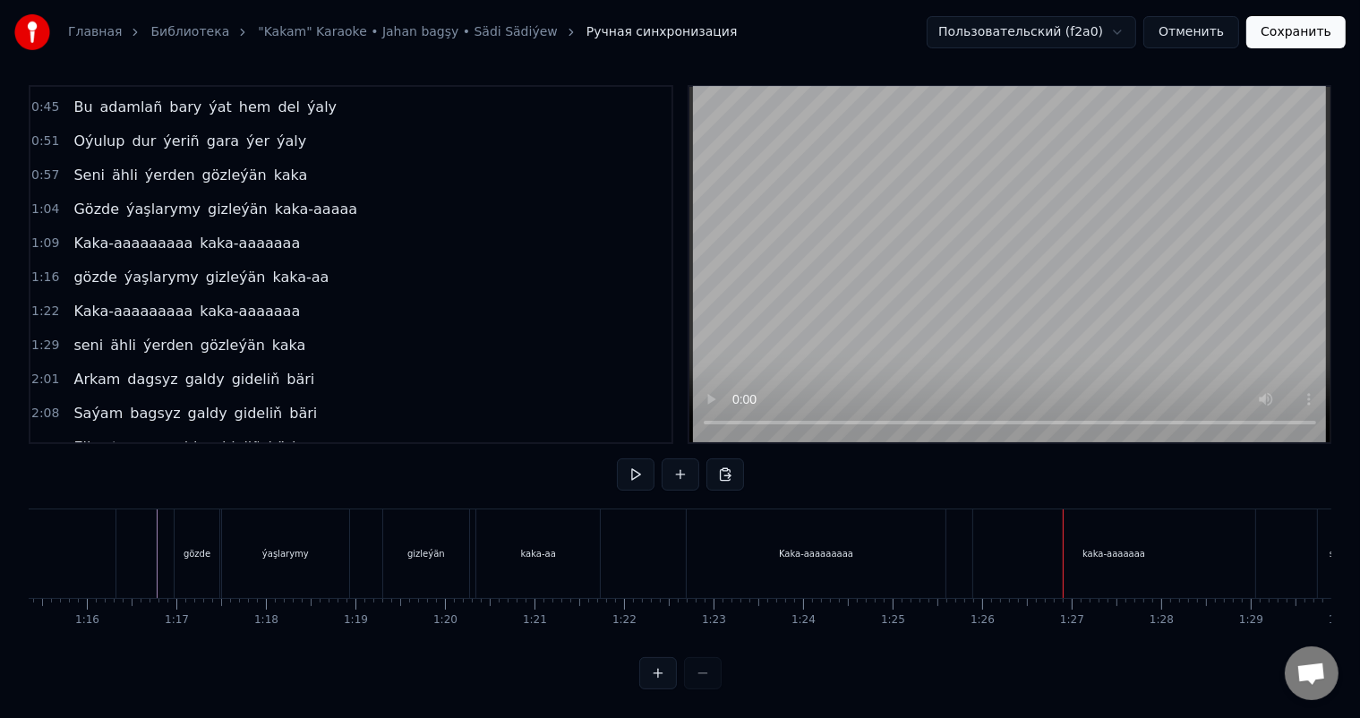
click at [996, 543] on div "kaka-aaaaaaa" at bounding box center [1114, 553] width 282 height 89
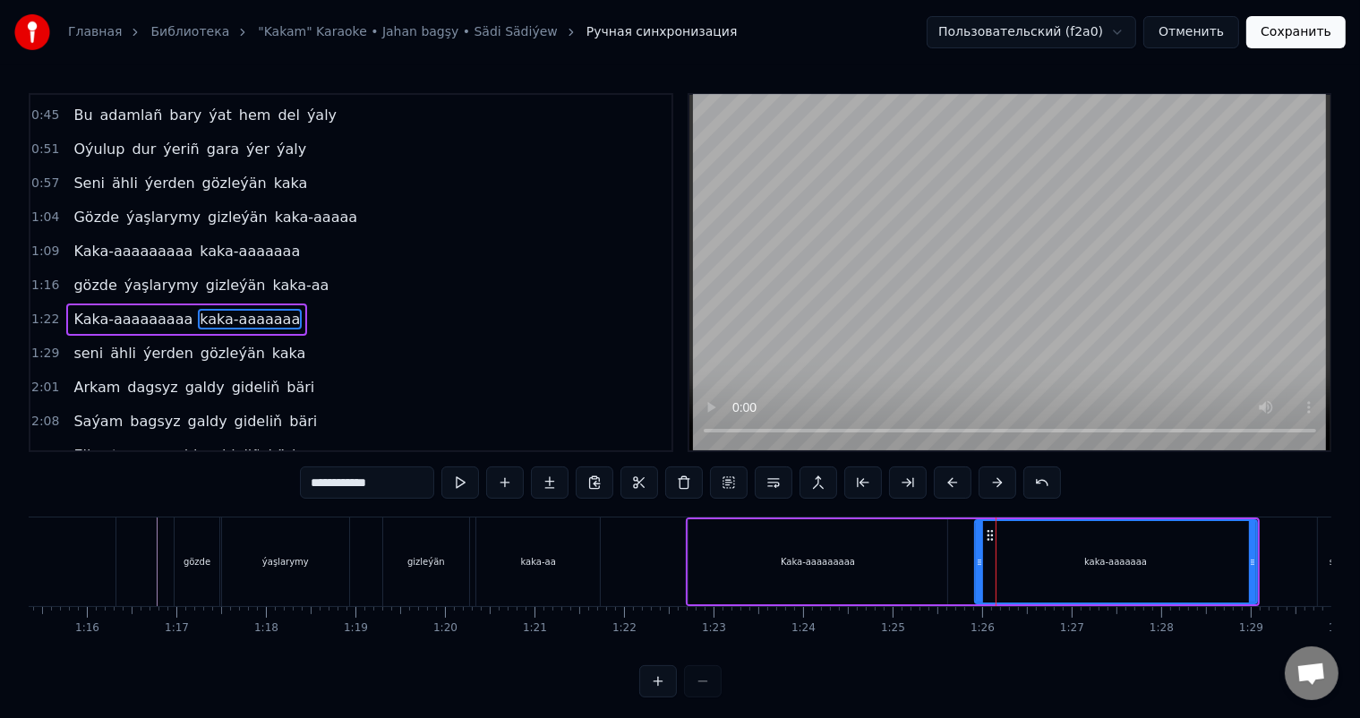
scroll to position [233, 0]
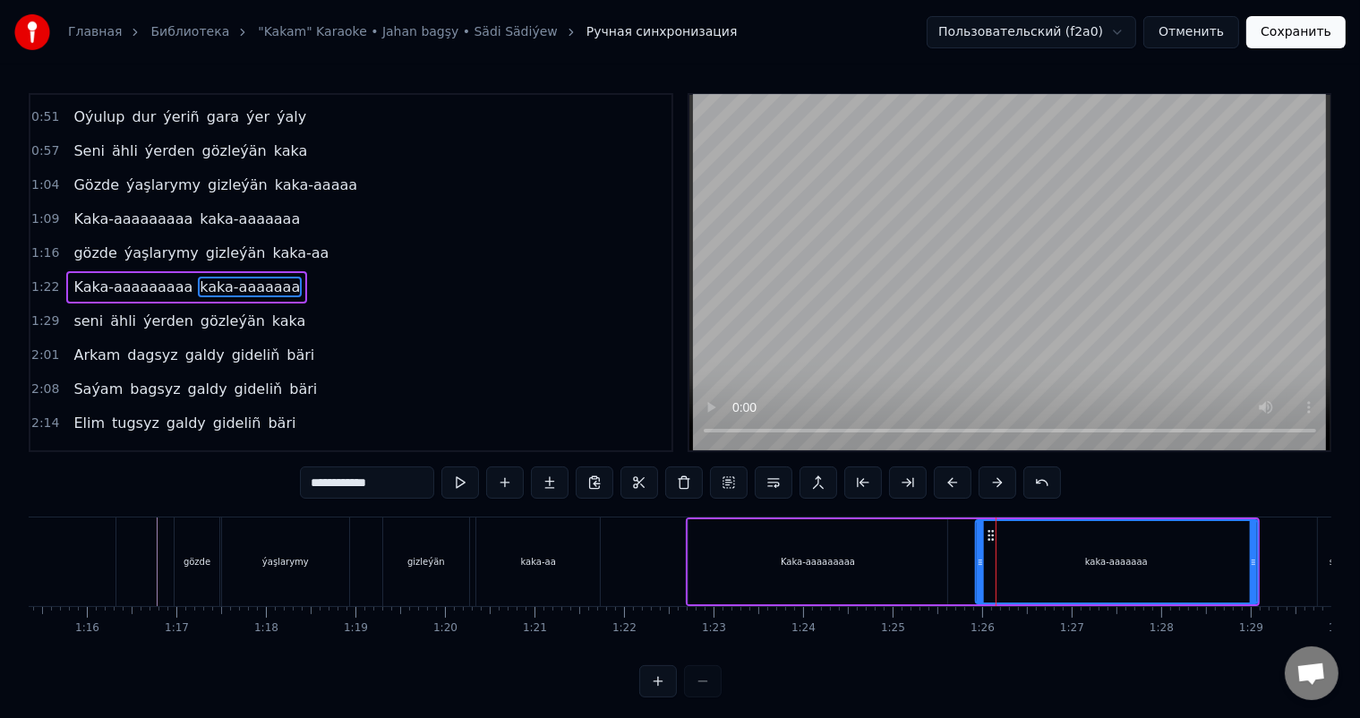
click at [991, 533] on icon at bounding box center [990, 535] width 14 height 14
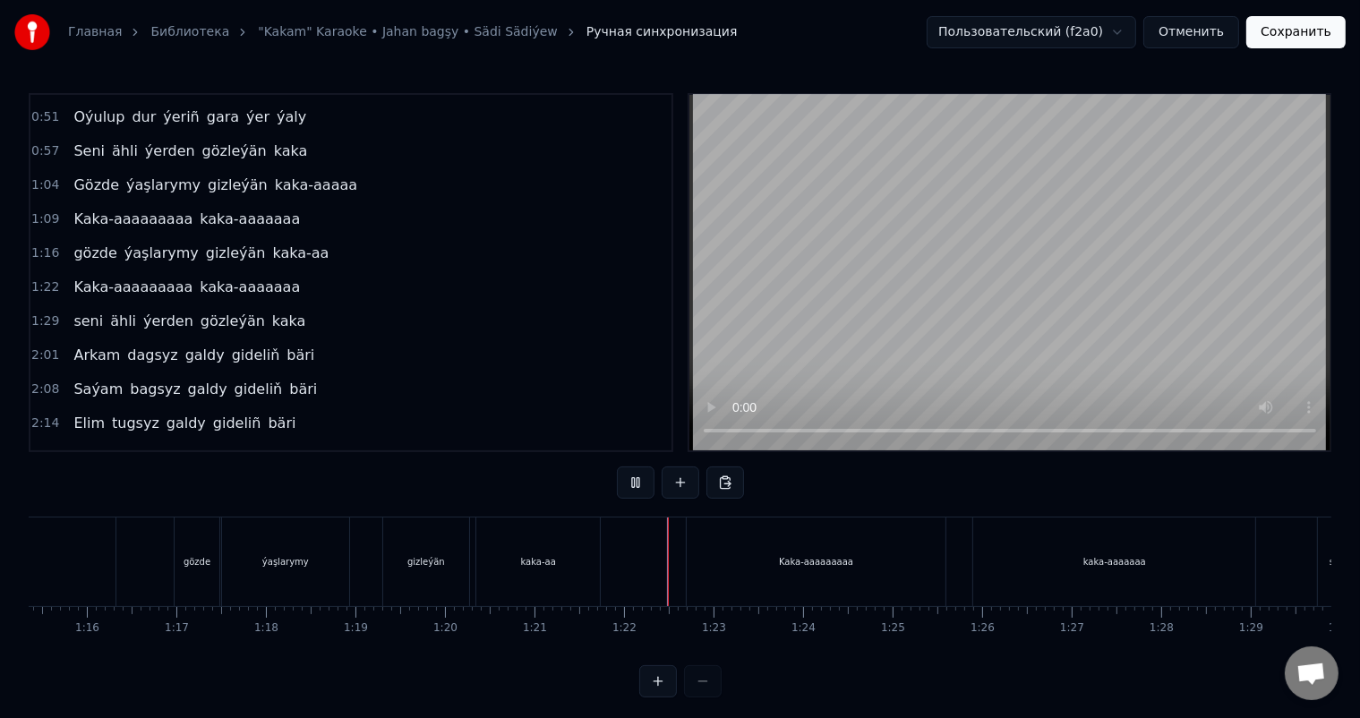
scroll to position [23, 0]
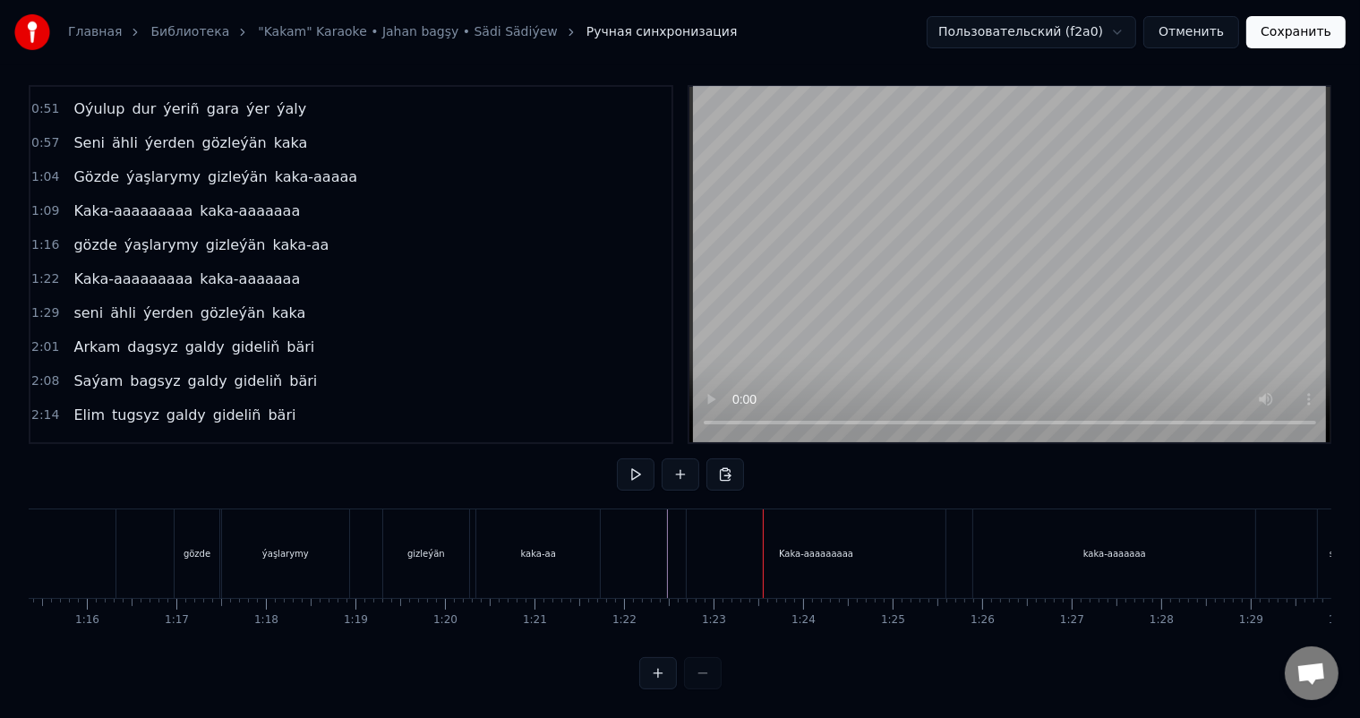
click at [711, 527] on div "Kaka-aaaaaaaaa" at bounding box center [816, 553] width 259 height 89
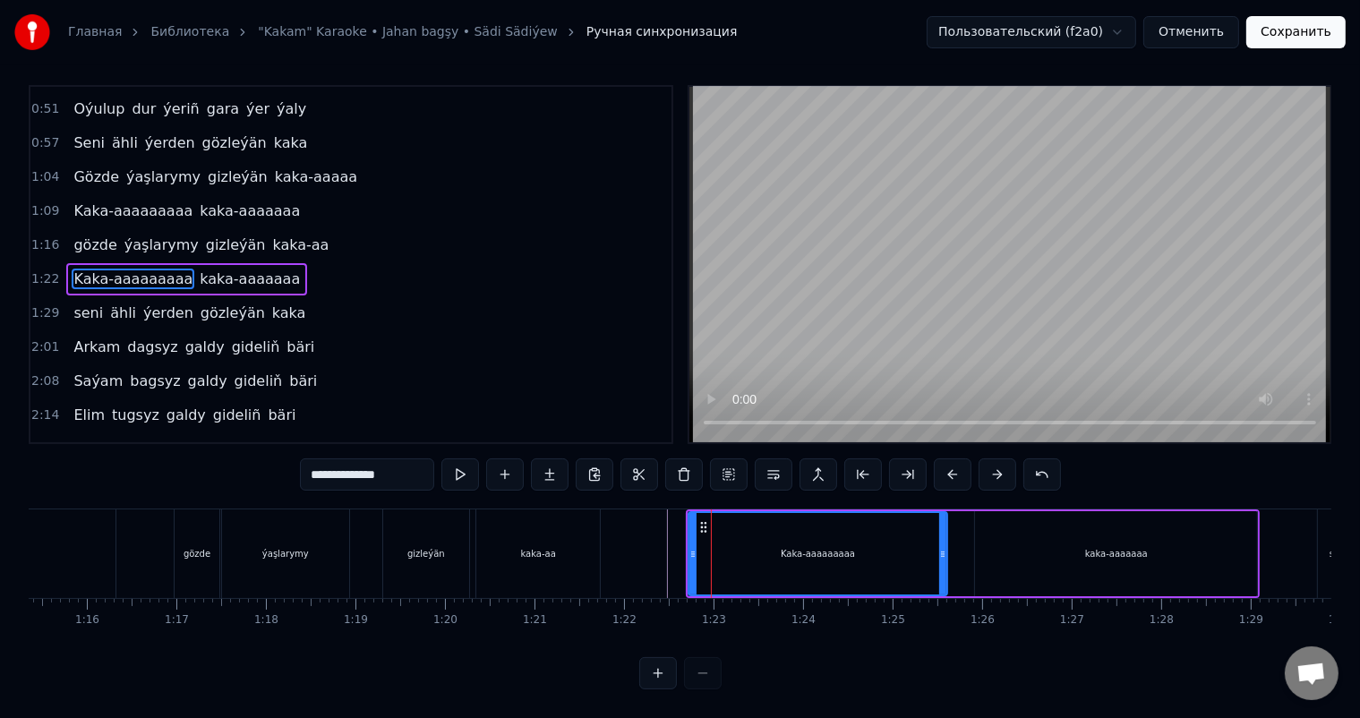
scroll to position [0, 0]
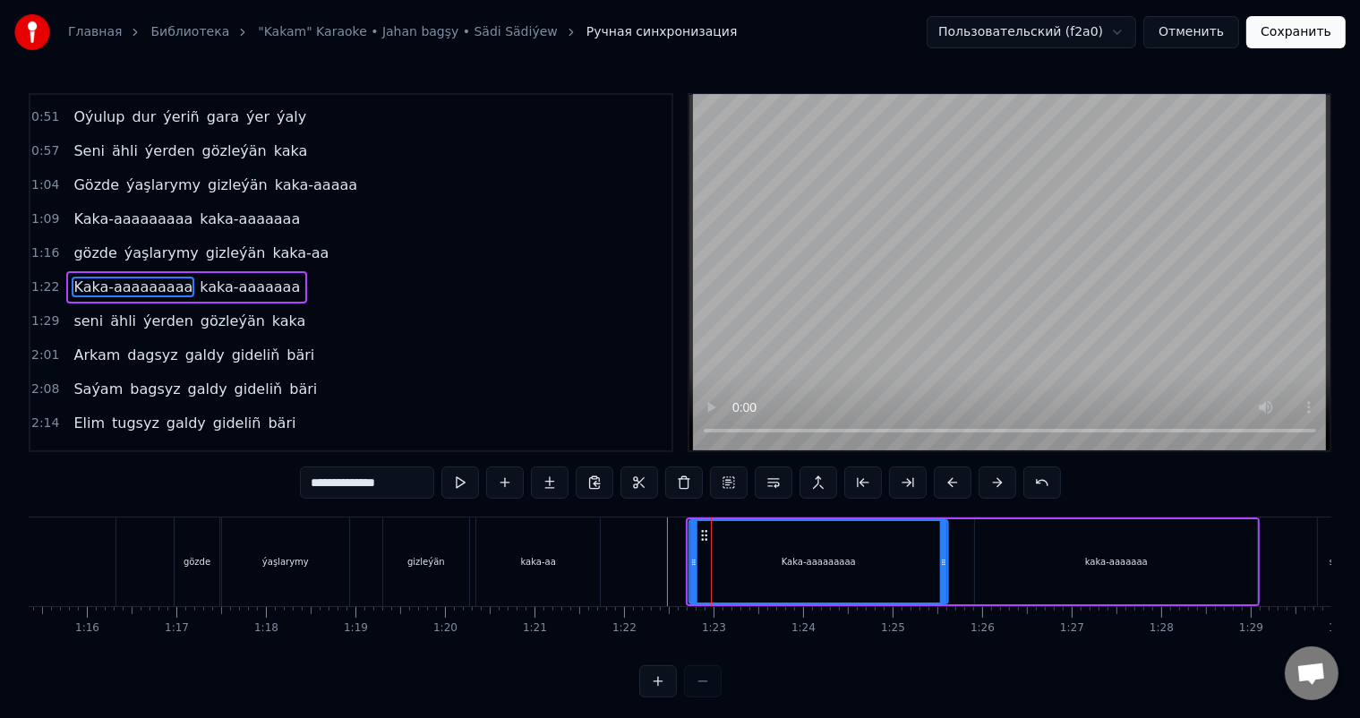
click at [706, 532] on icon at bounding box center [705, 535] width 14 height 14
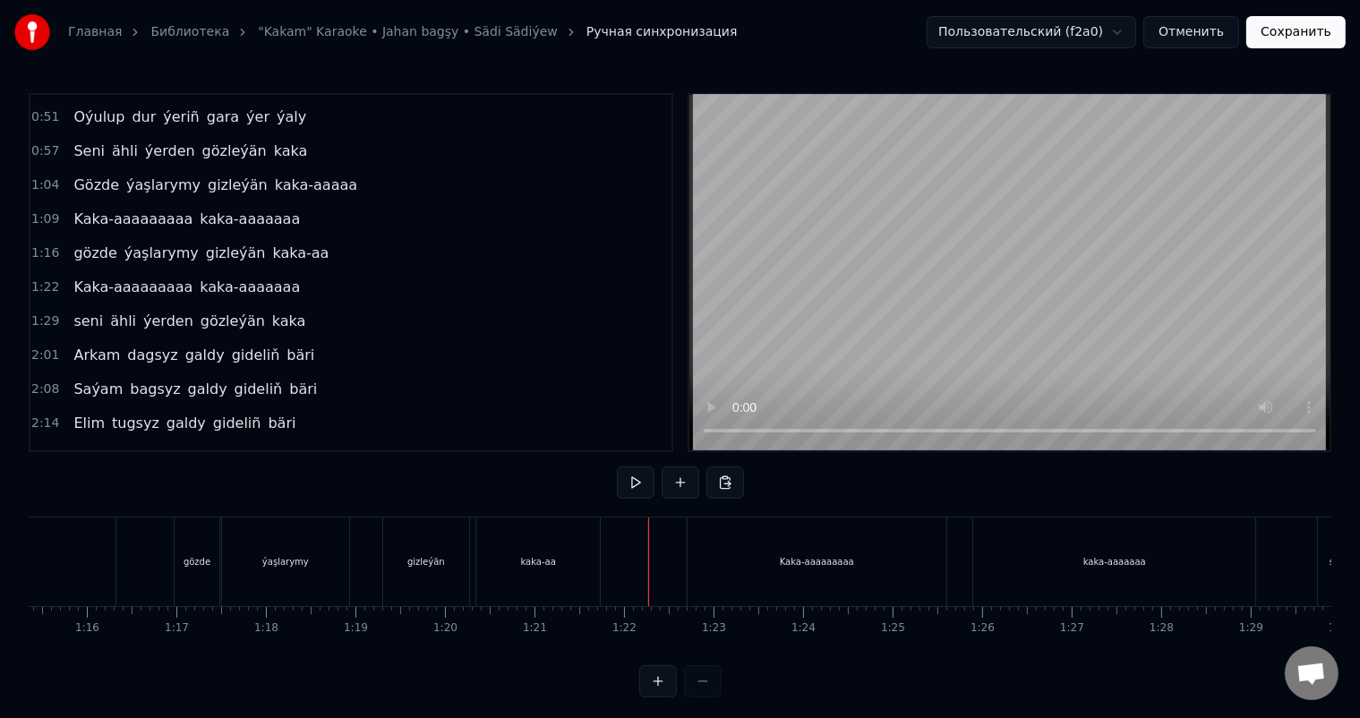
click at [720, 541] on div "Kaka-aaaaaaaaa" at bounding box center [817, 562] width 259 height 89
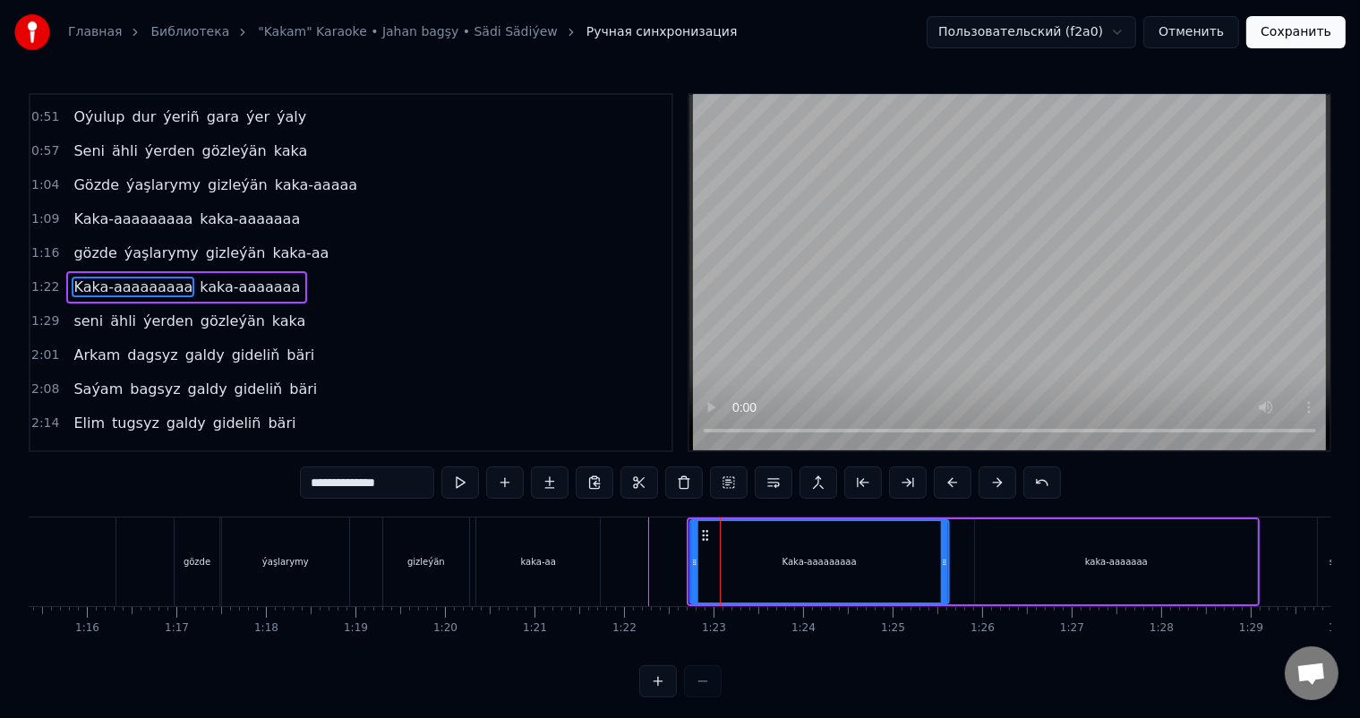
click at [702, 533] on icon at bounding box center [705, 535] width 14 height 14
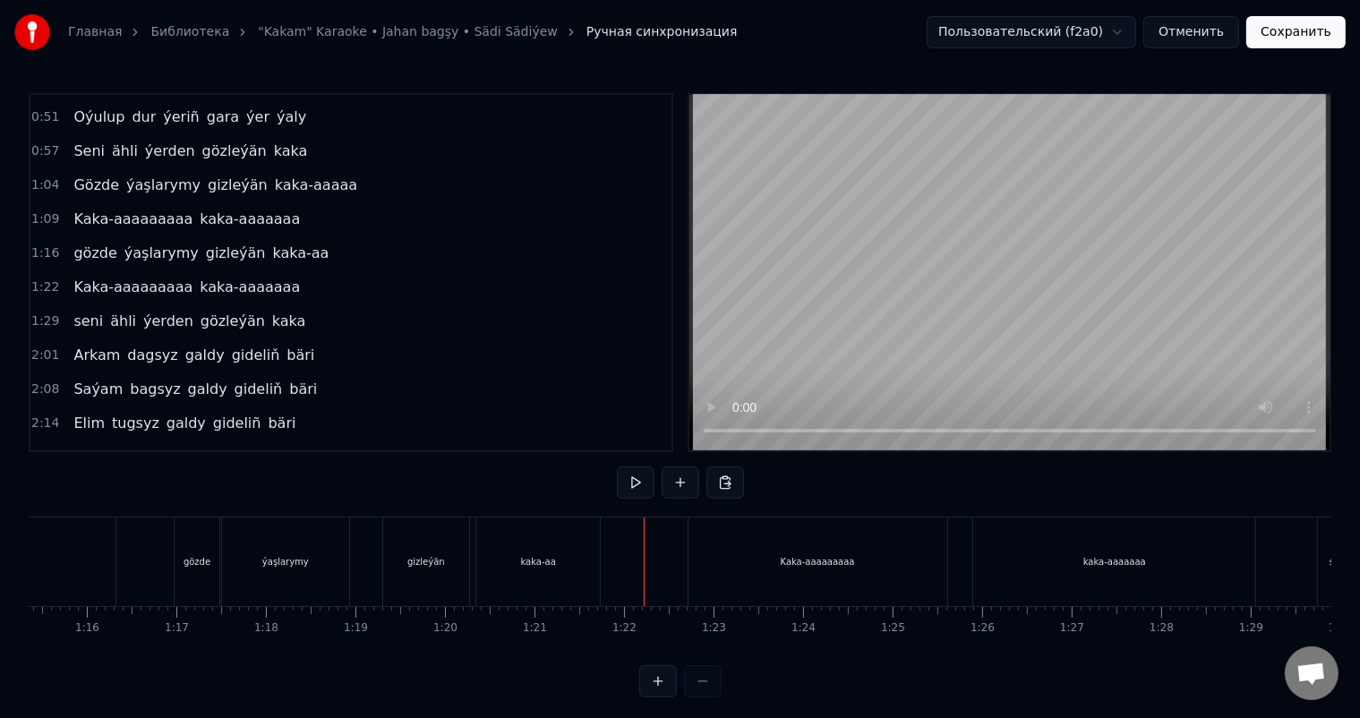
click at [713, 541] on div "Kaka-aaaaaaaaa" at bounding box center [818, 562] width 259 height 89
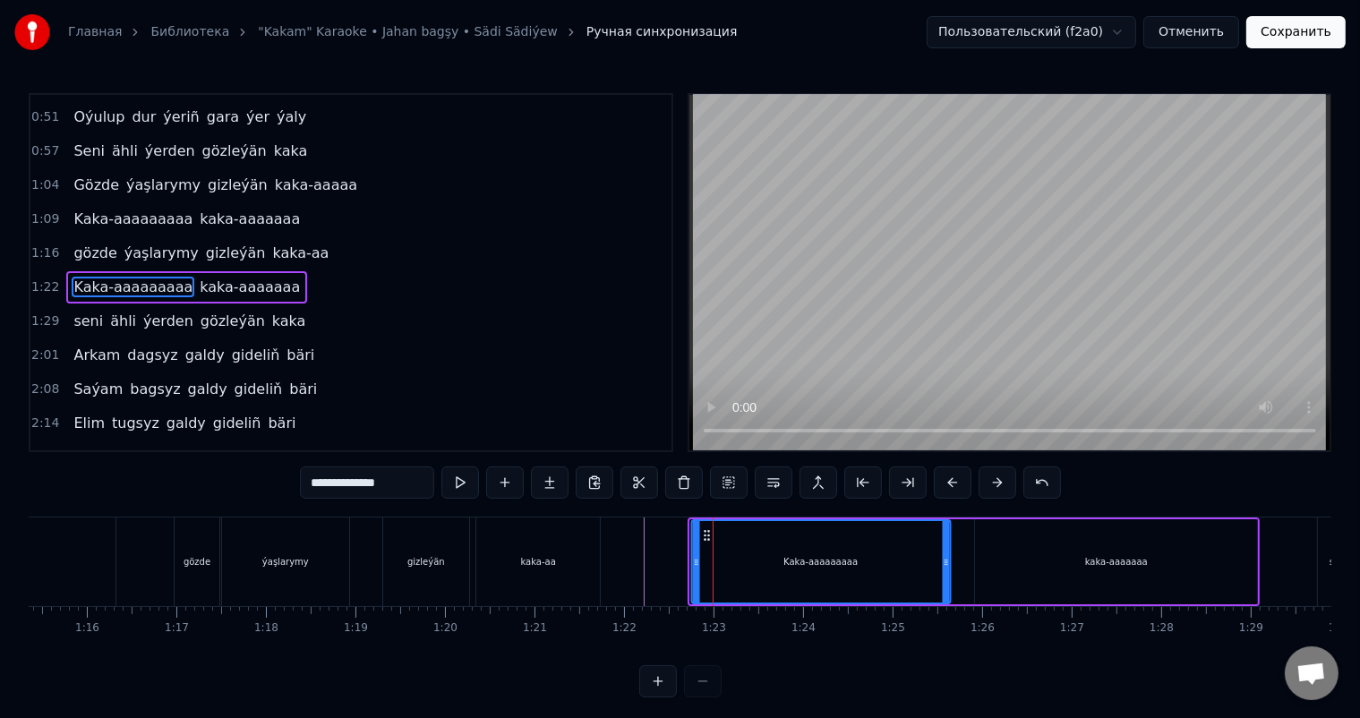
click at [703, 531] on icon at bounding box center [706, 535] width 14 height 14
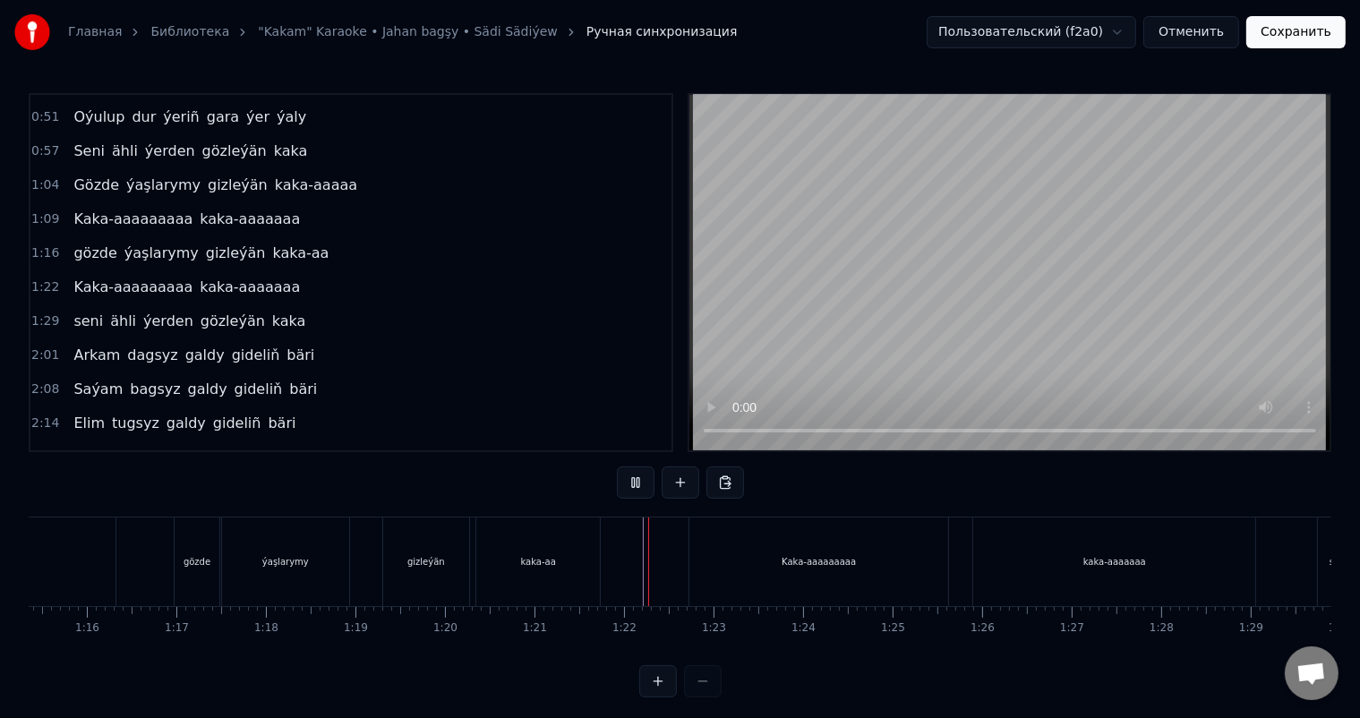
scroll to position [23, 0]
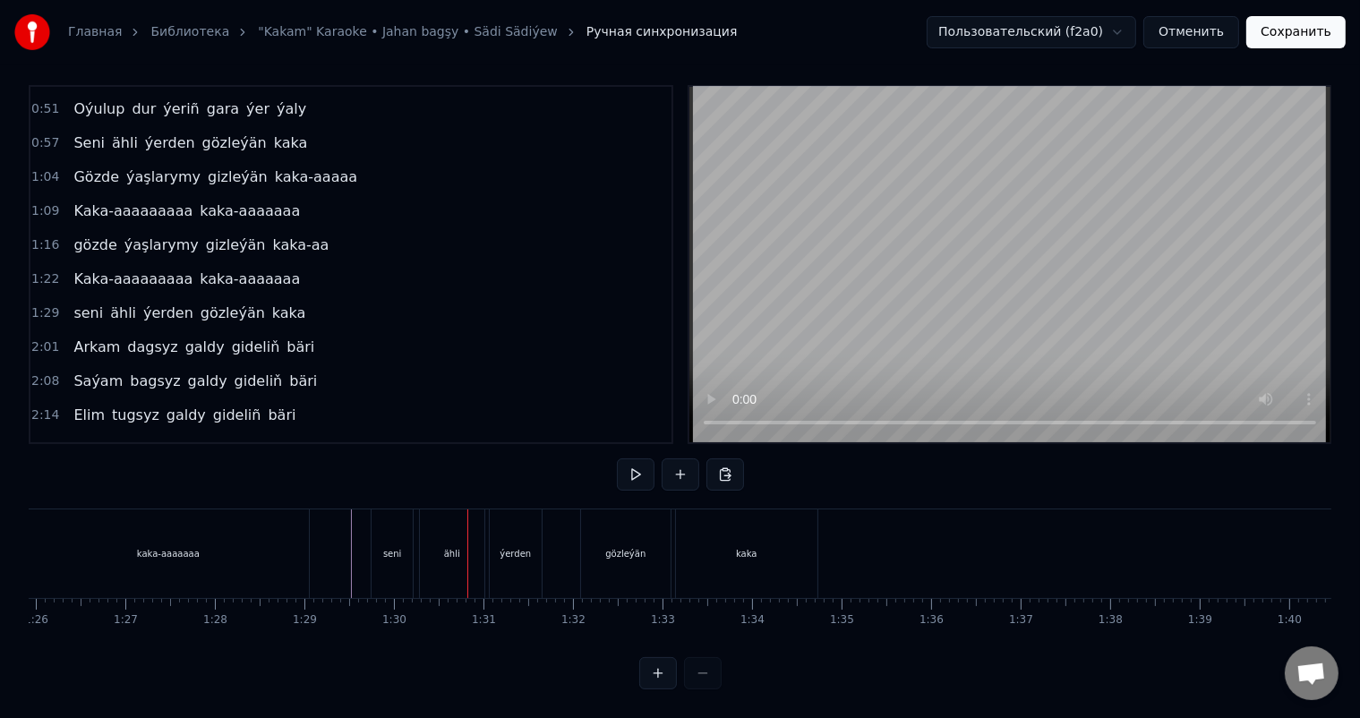
click at [407, 530] on div "seni" at bounding box center [392, 553] width 41 height 89
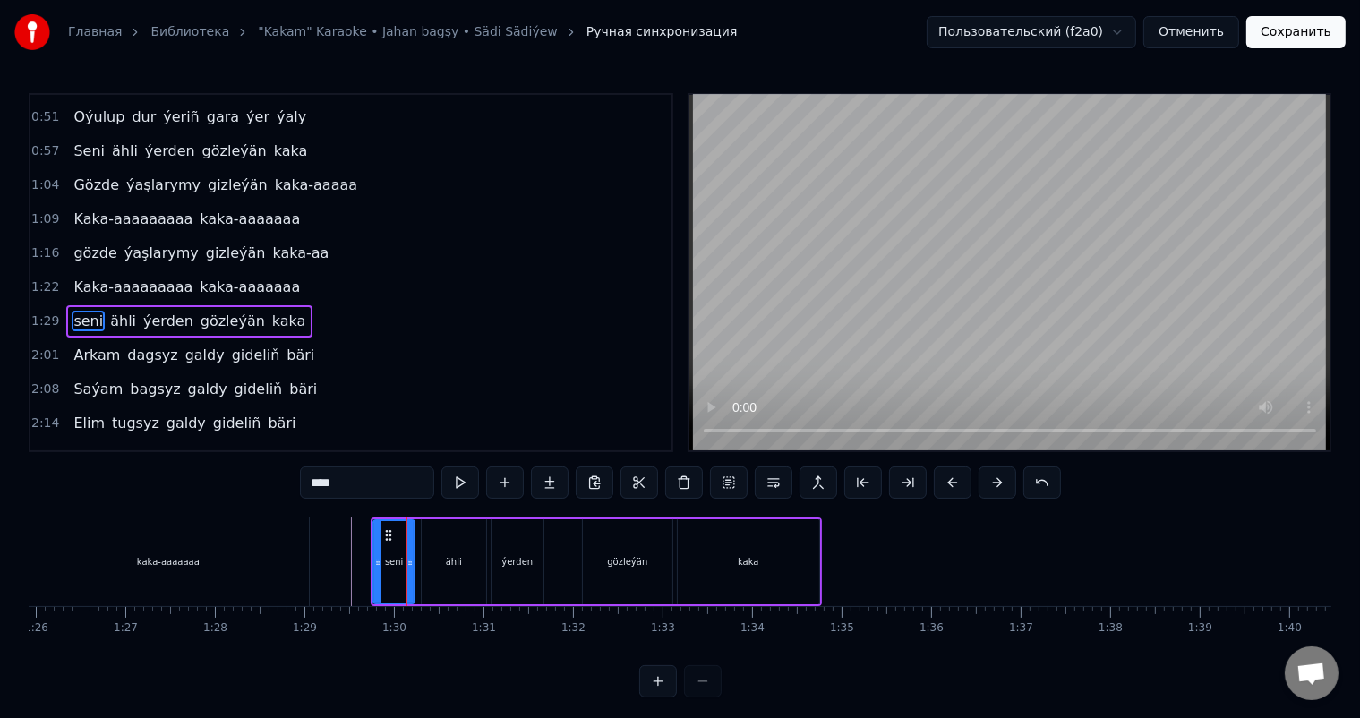
scroll to position [266, 0]
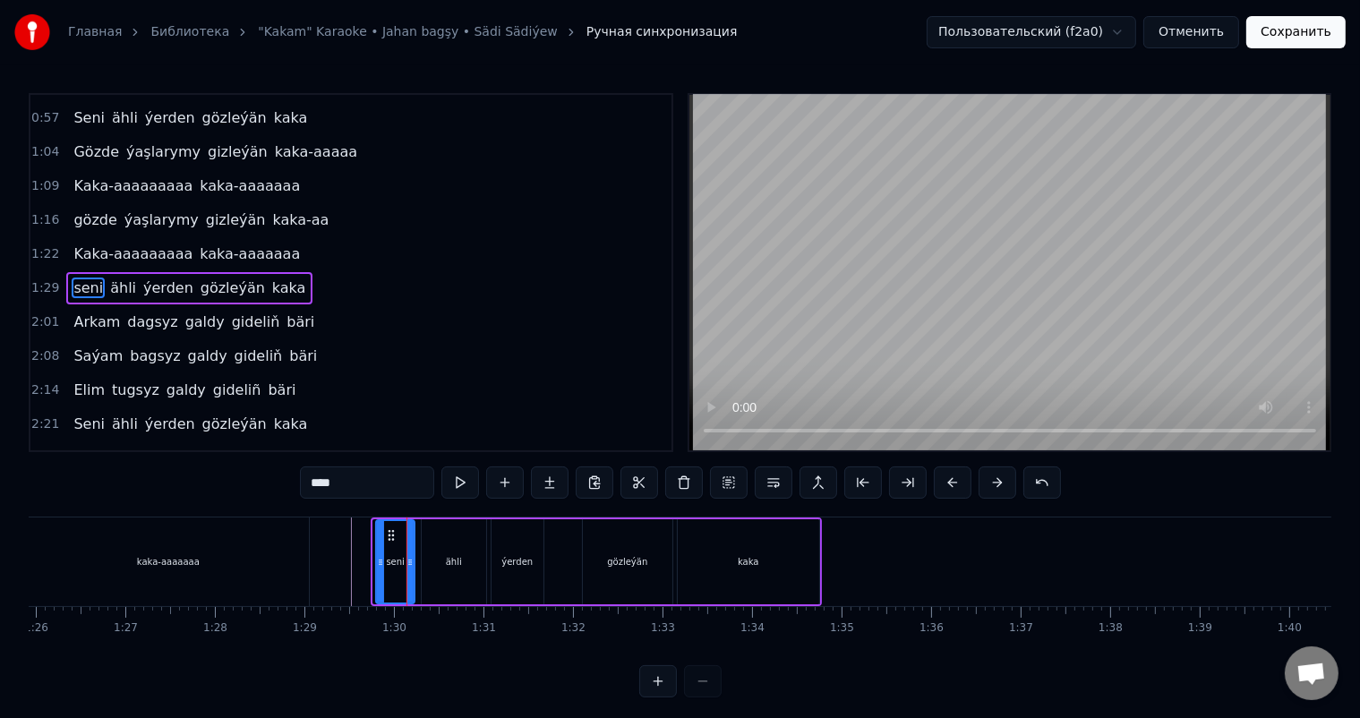
click at [380, 562] on icon at bounding box center [380, 562] width 7 height 14
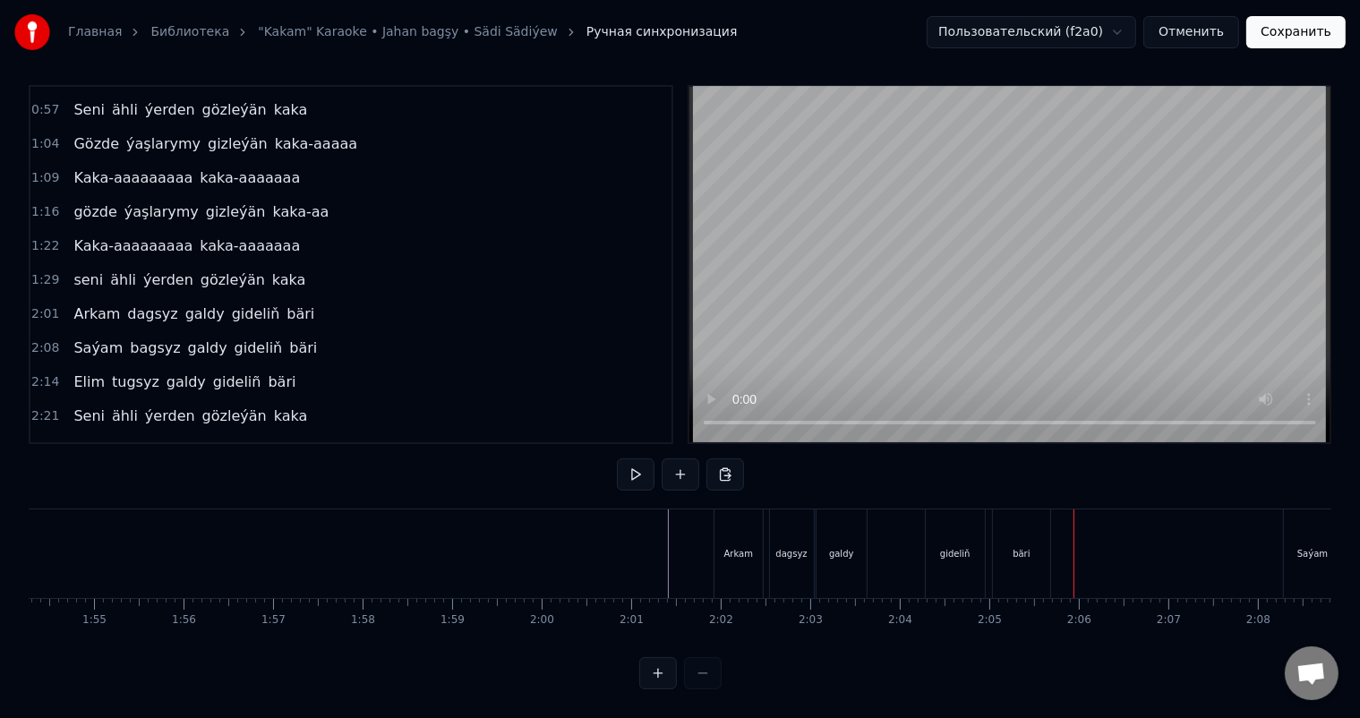
scroll to position [0, 10268]
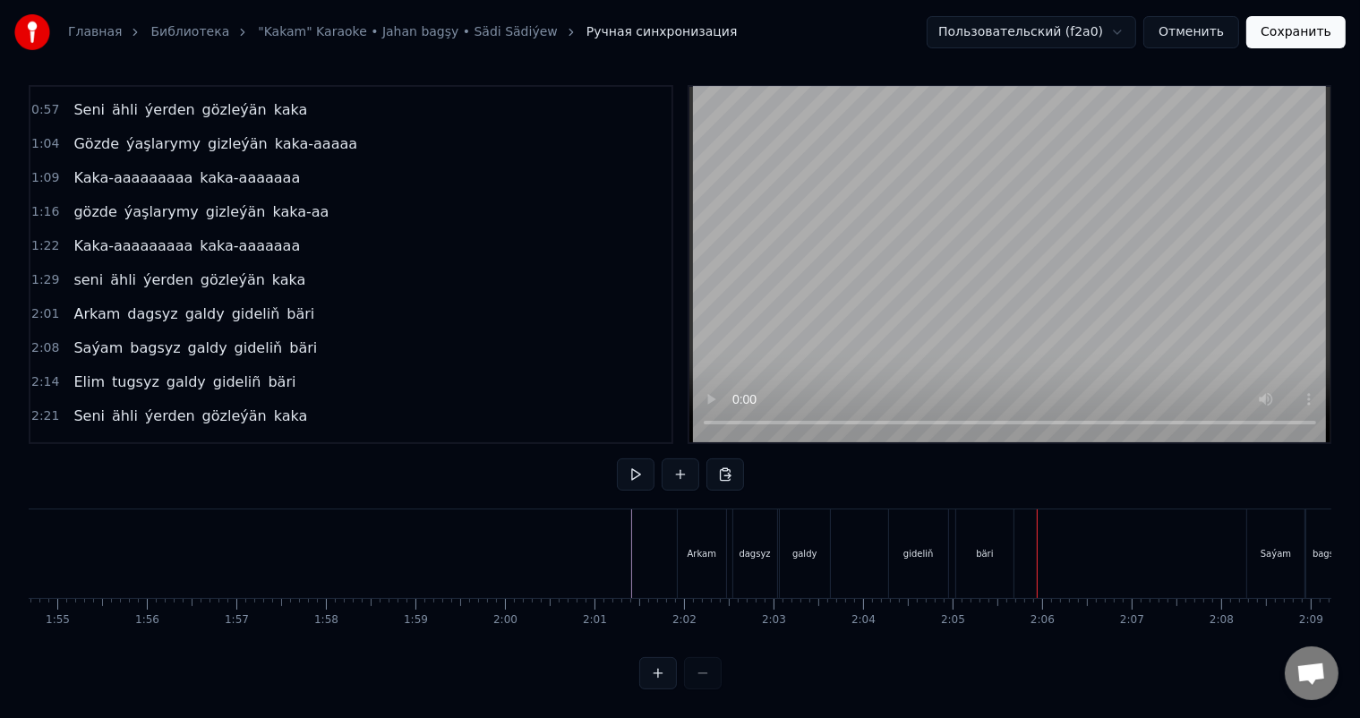
click at [609, 547] on div at bounding box center [926, 553] width 22333 height 89
click at [603, 527] on div at bounding box center [926, 553] width 22333 height 89
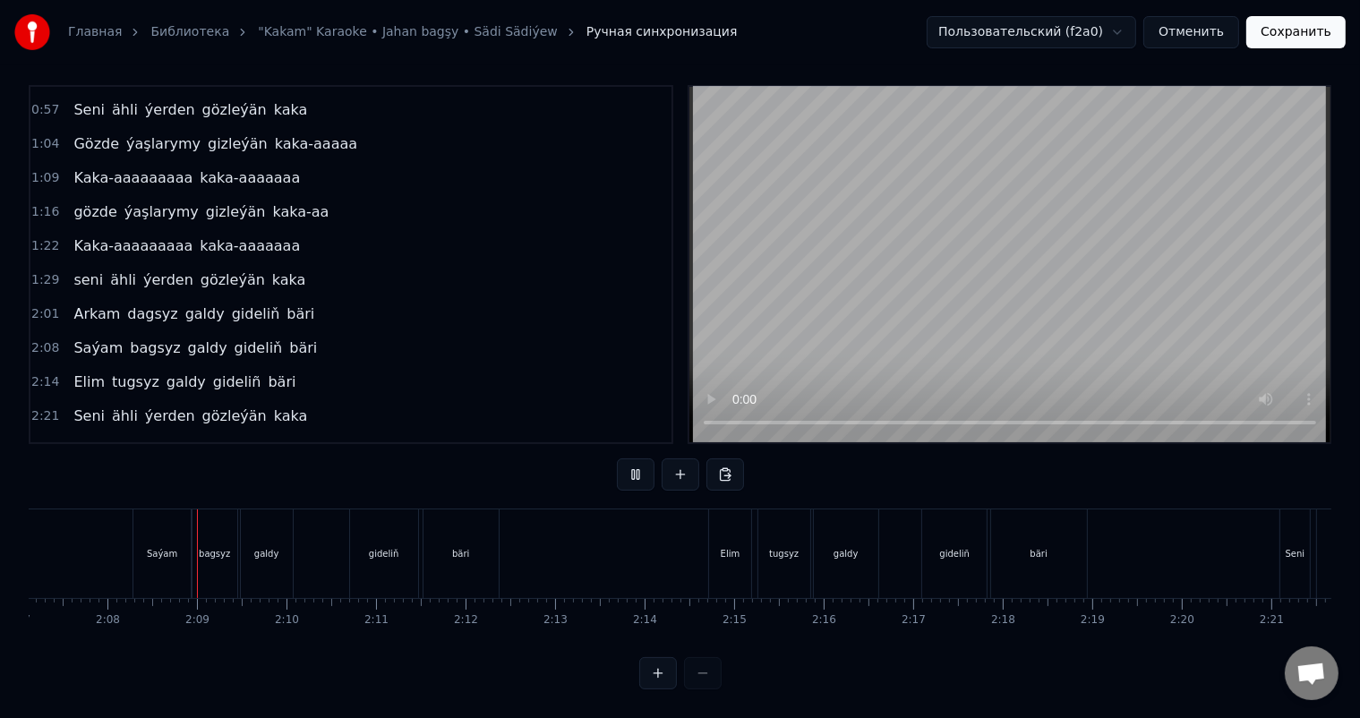
scroll to position [0, 11403]
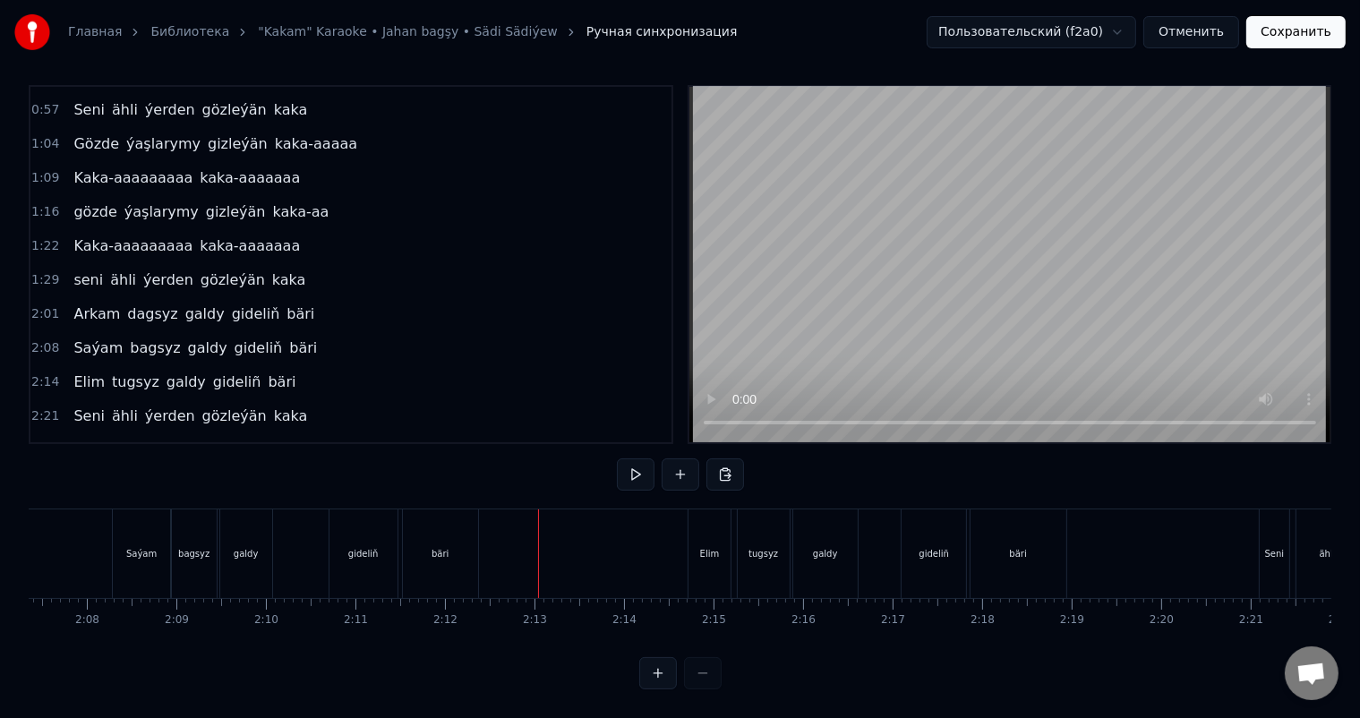
click at [436, 547] on div "bäri" at bounding box center [440, 553] width 17 height 13
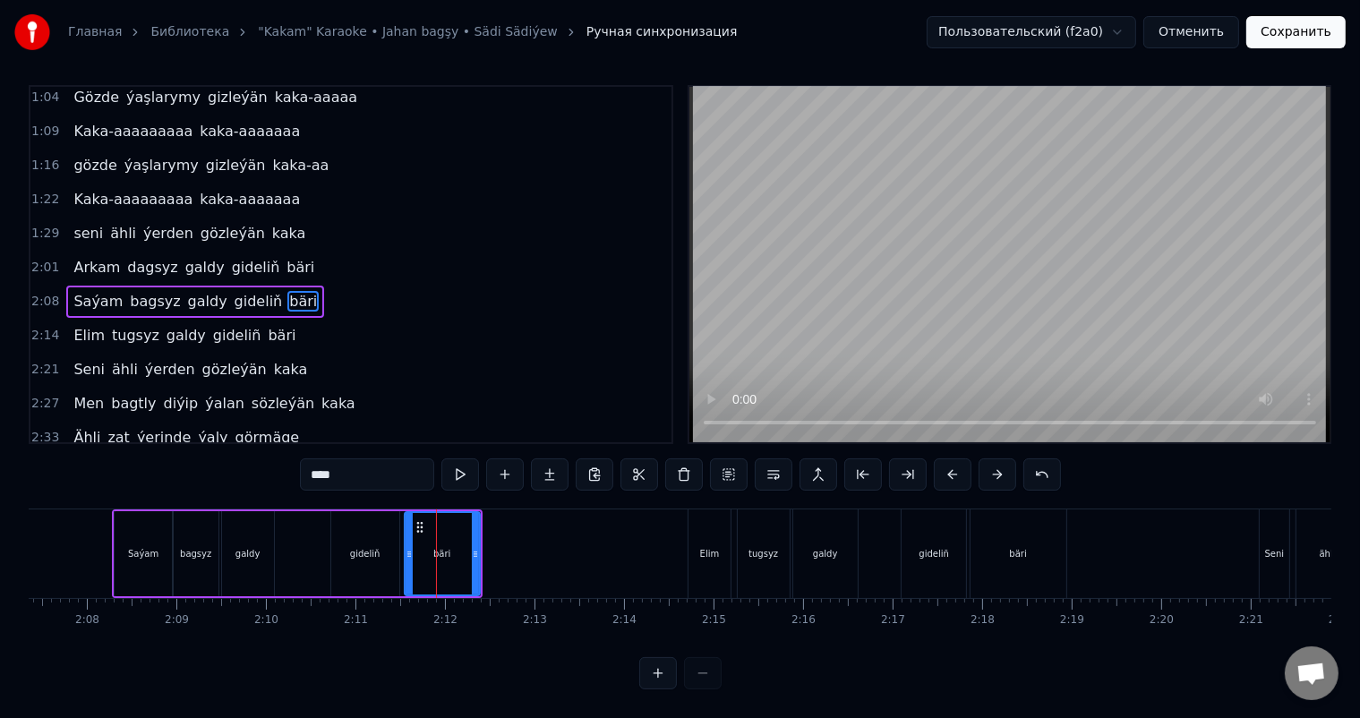
scroll to position [23, 0]
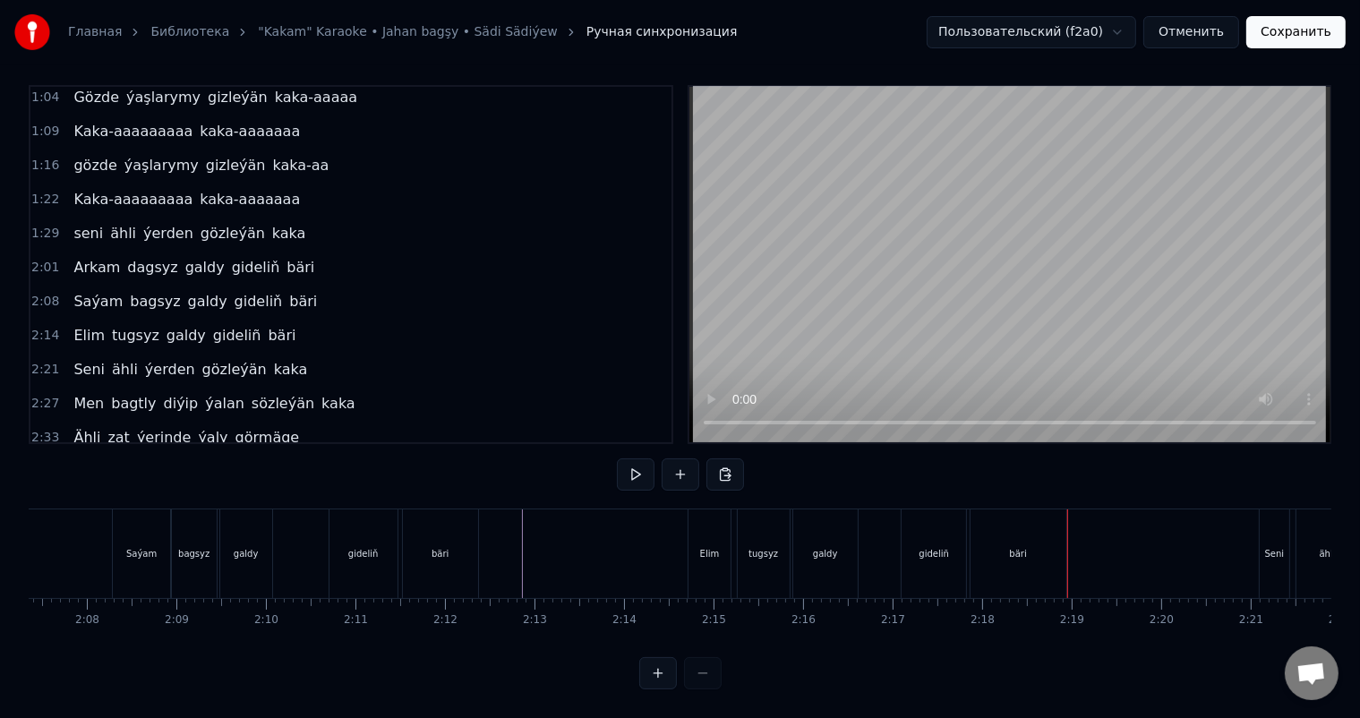
click at [1030, 543] on div "bäri" at bounding box center [1019, 553] width 96 height 89
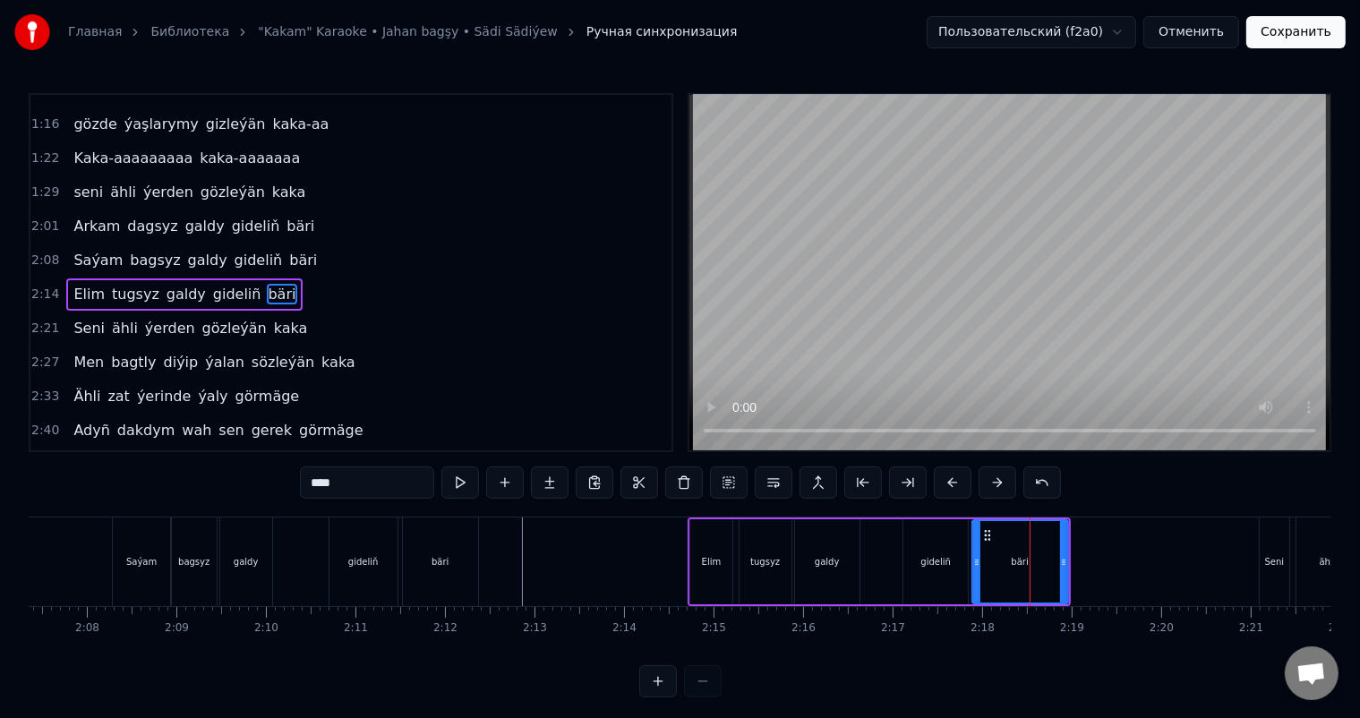
scroll to position [365, 0]
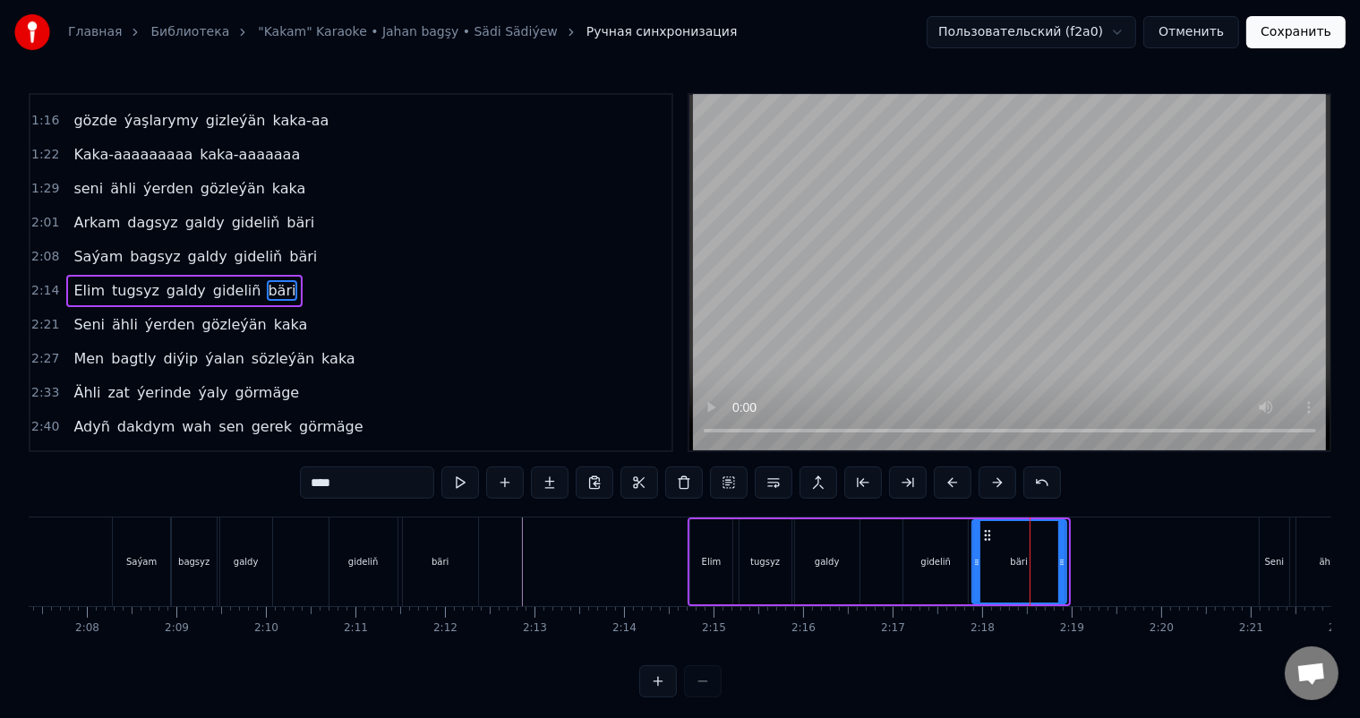
click at [1062, 557] on icon at bounding box center [1061, 562] width 7 height 14
click at [975, 561] on icon at bounding box center [977, 562] width 7 height 14
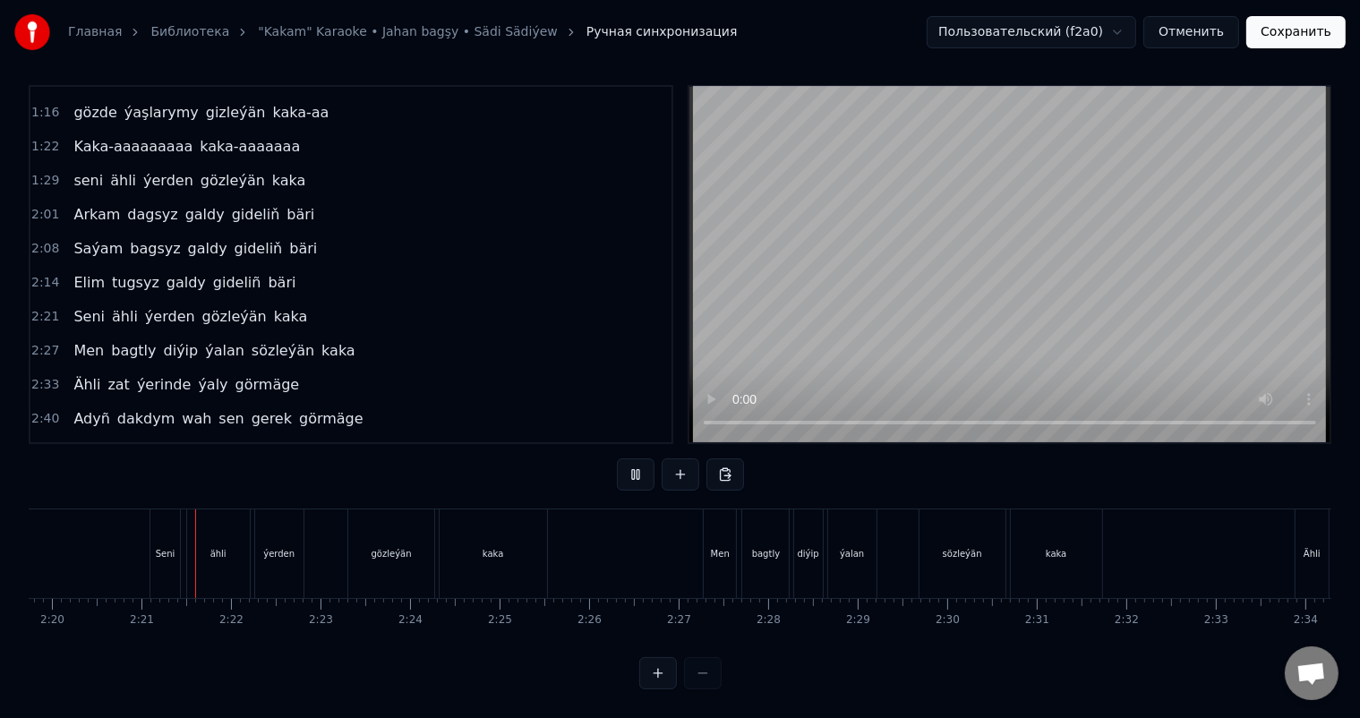
scroll to position [0, 12532]
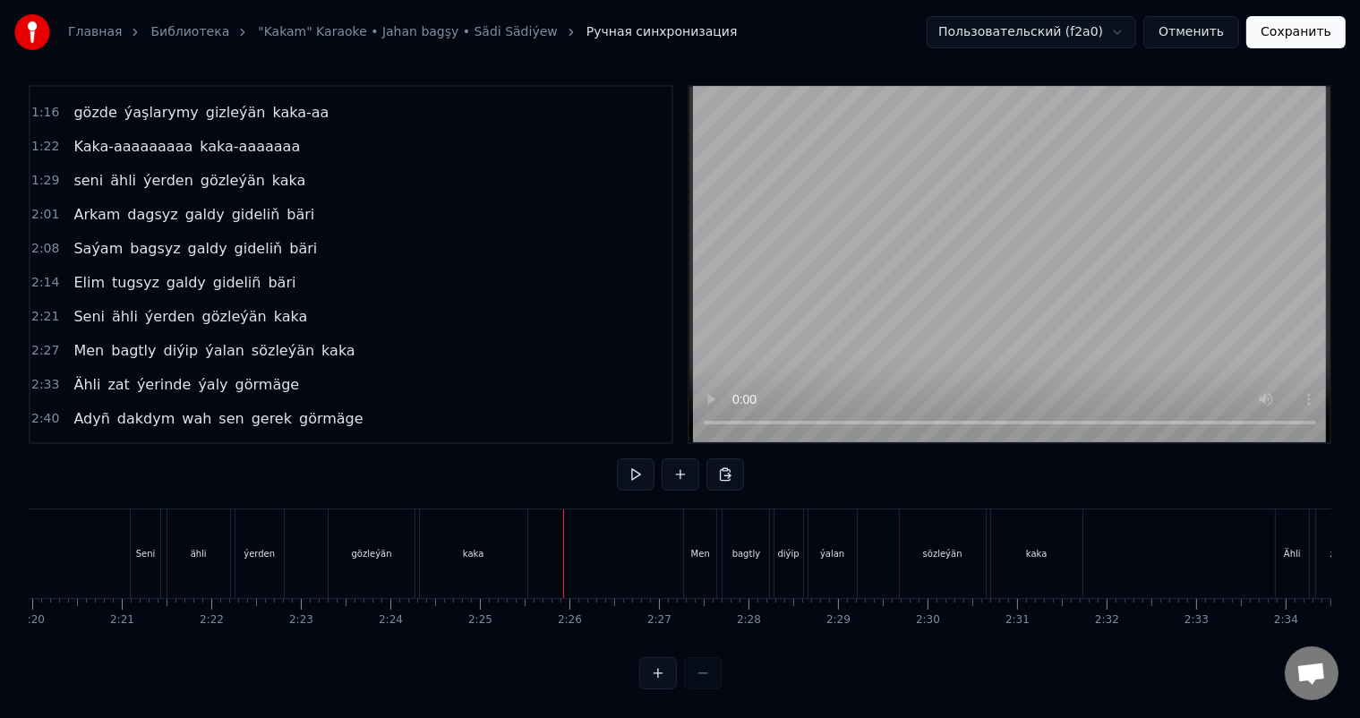
click at [459, 539] on div "kaka" at bounding box center [473, 553] width 107 height 89
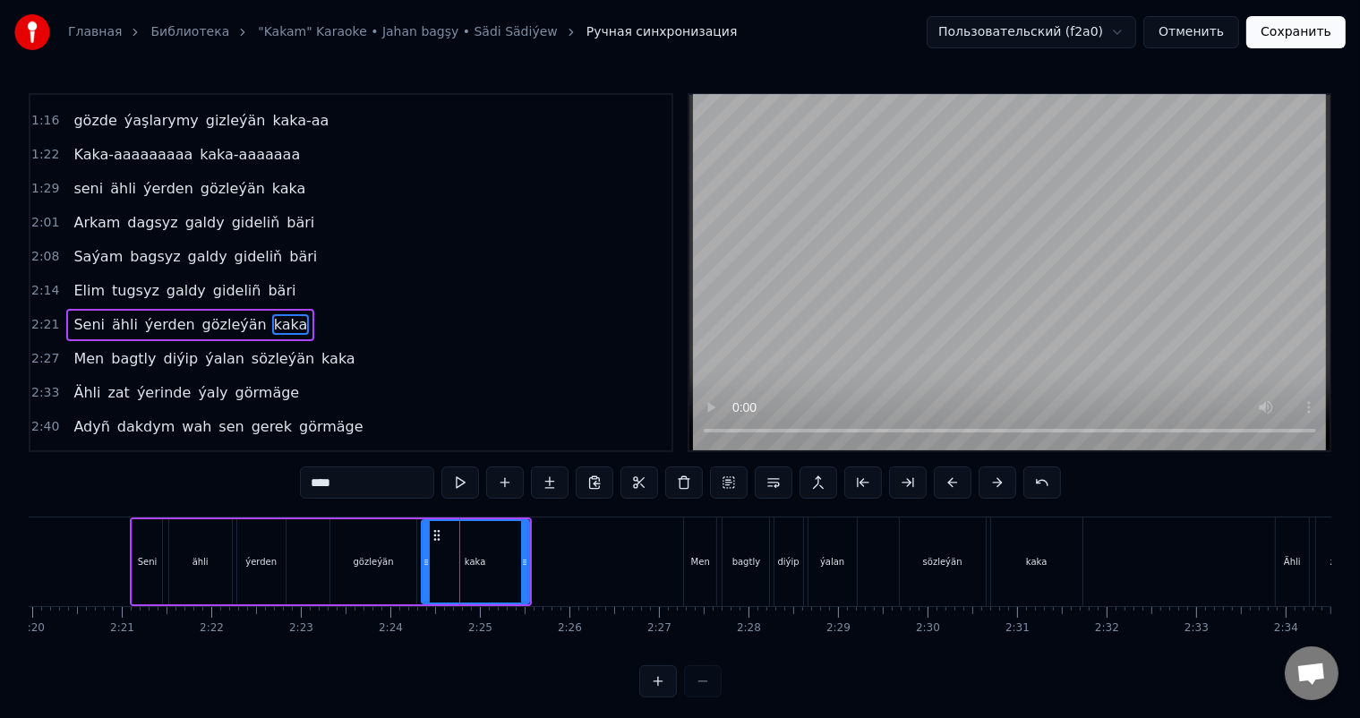
scroll to position [398, 0]
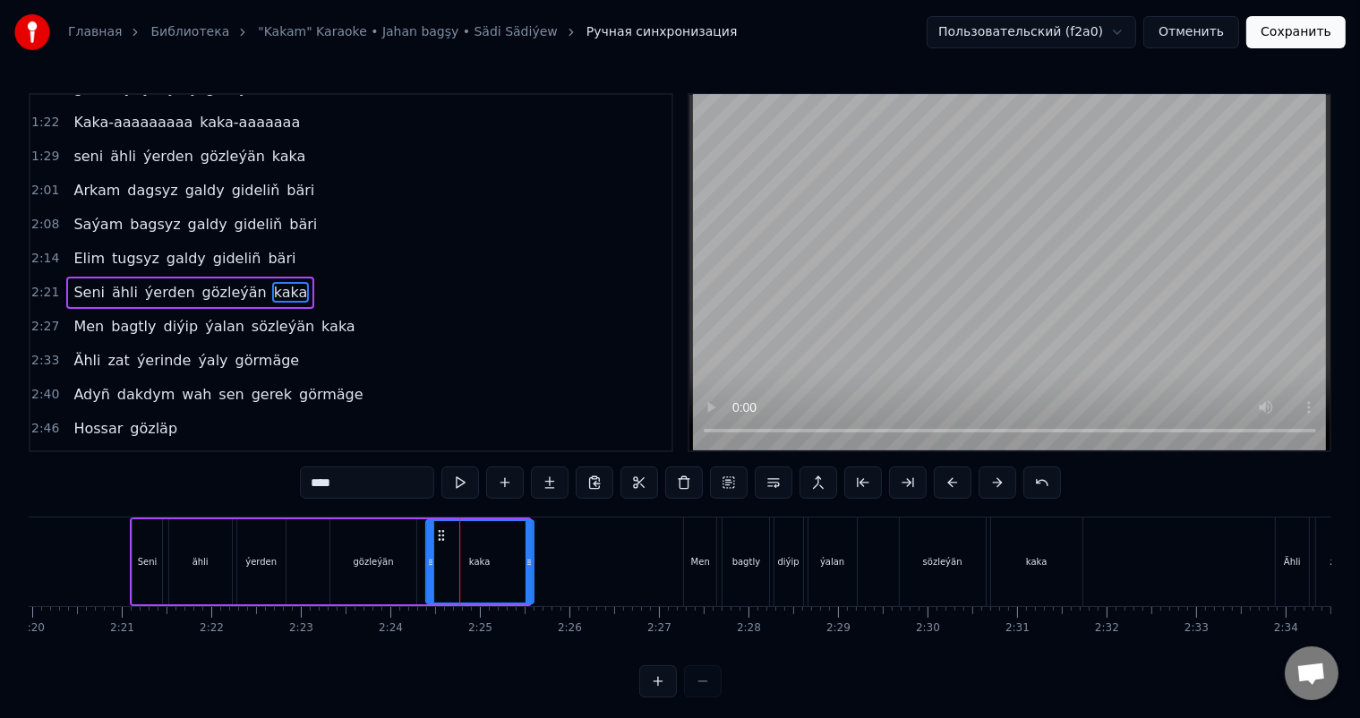
click at [440, 532] on icon at bounding box center [440, 535] width 14 height 14
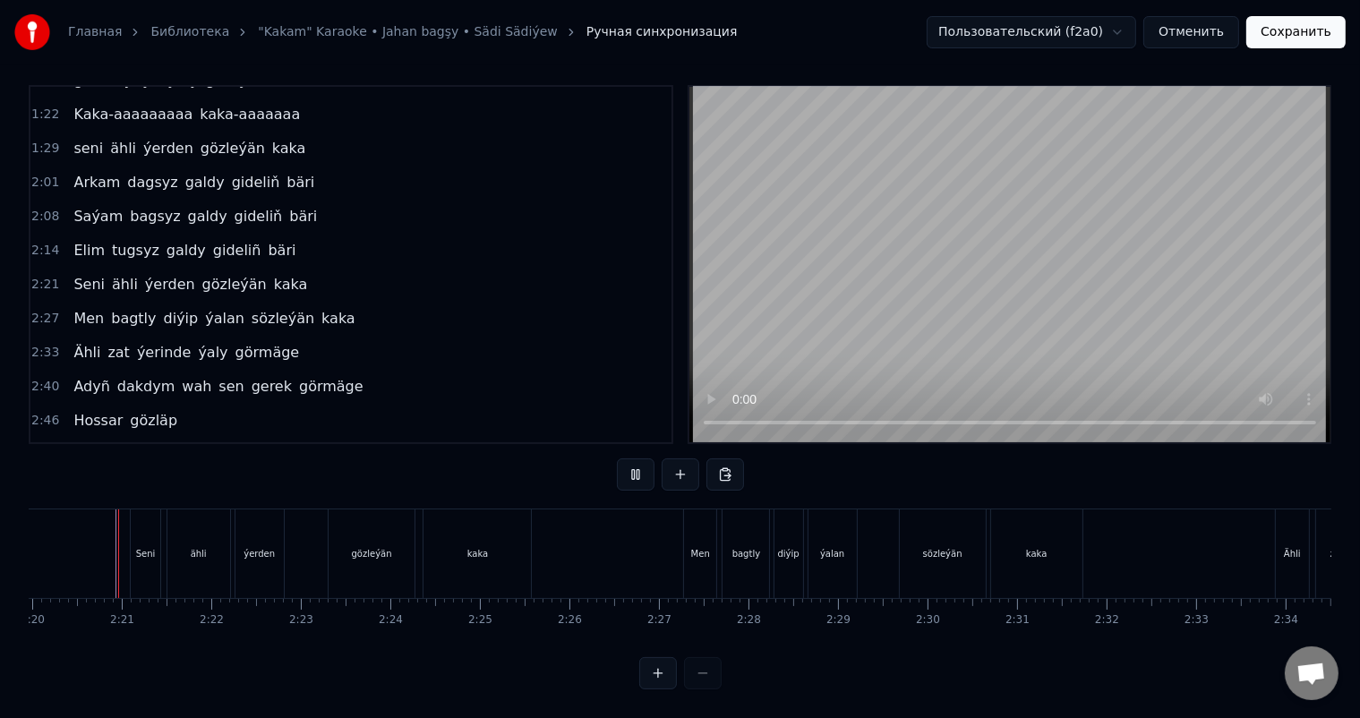
scroll to position [0, 12528]
click at [849, 527] on div "ýalan" at bounding box center [836, 553] width 48 height 89
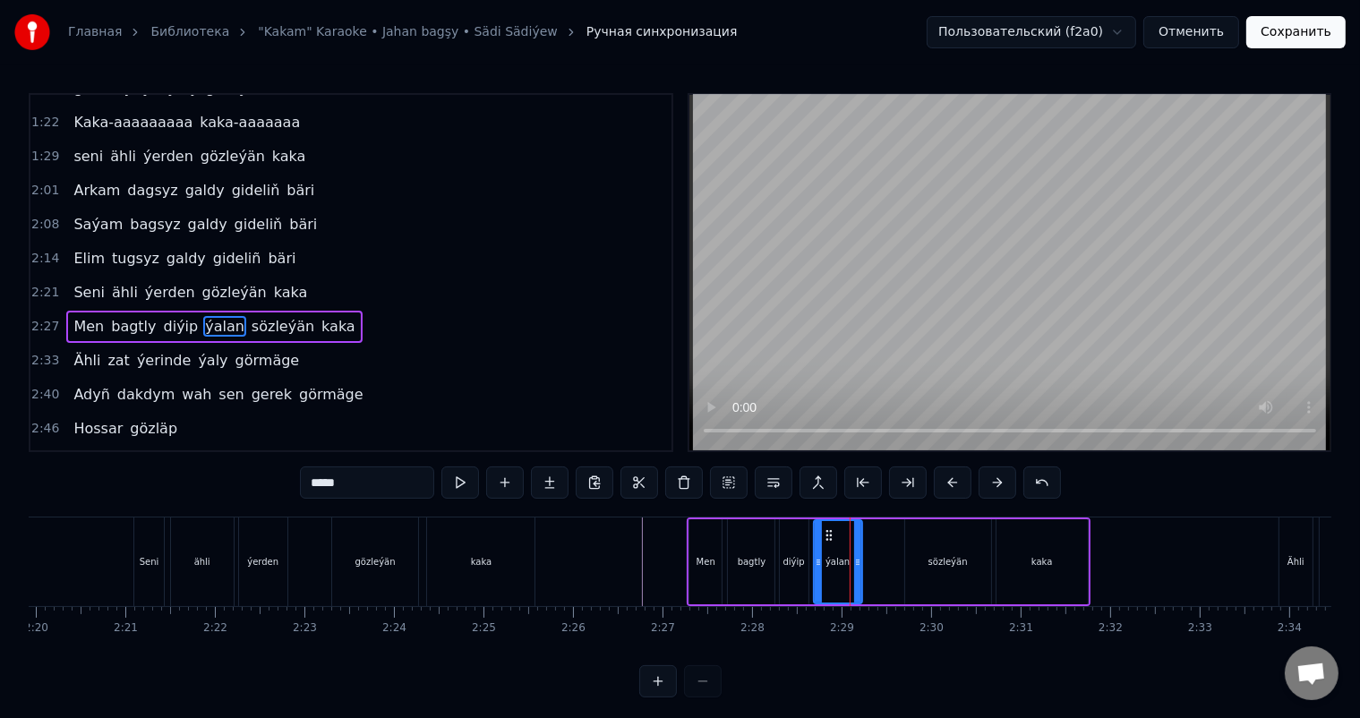
scroll to position [431, 0]
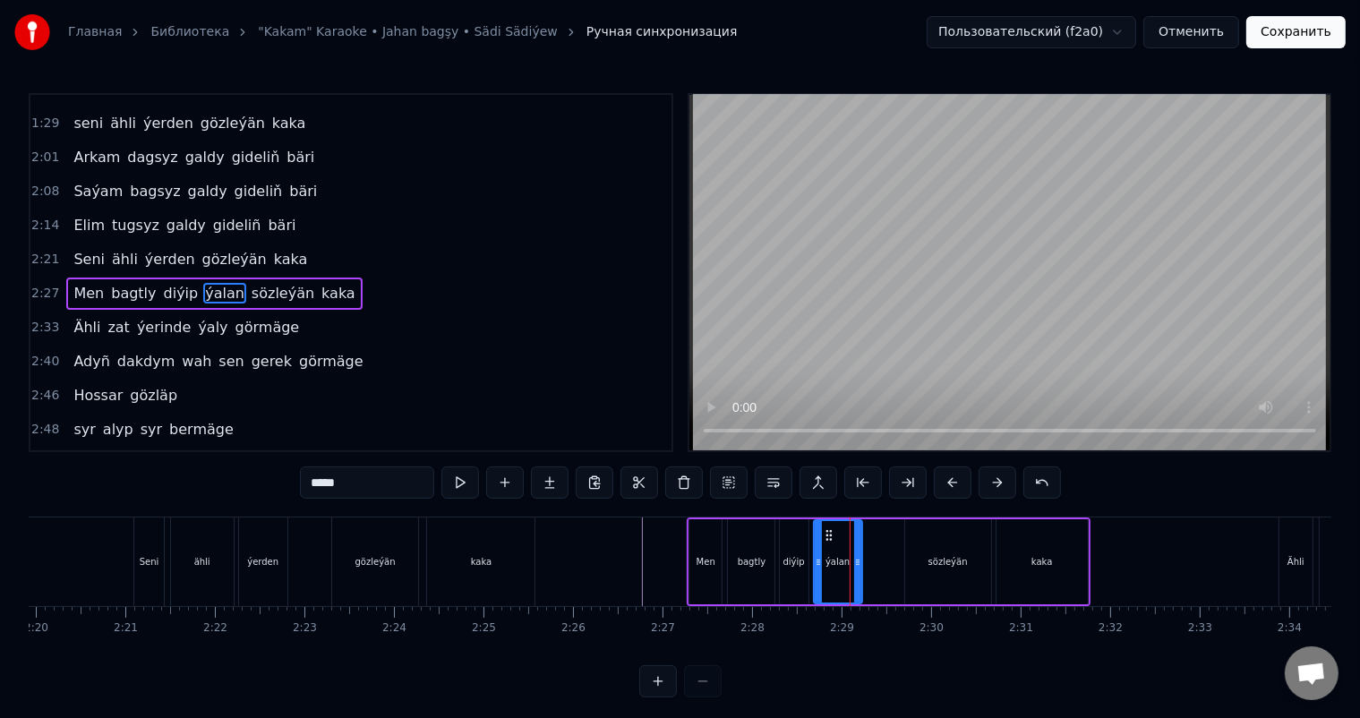
click at [920, 551] on div "sözleýän" at bounding box center [948, 561] width 86 height 85
type input "********"
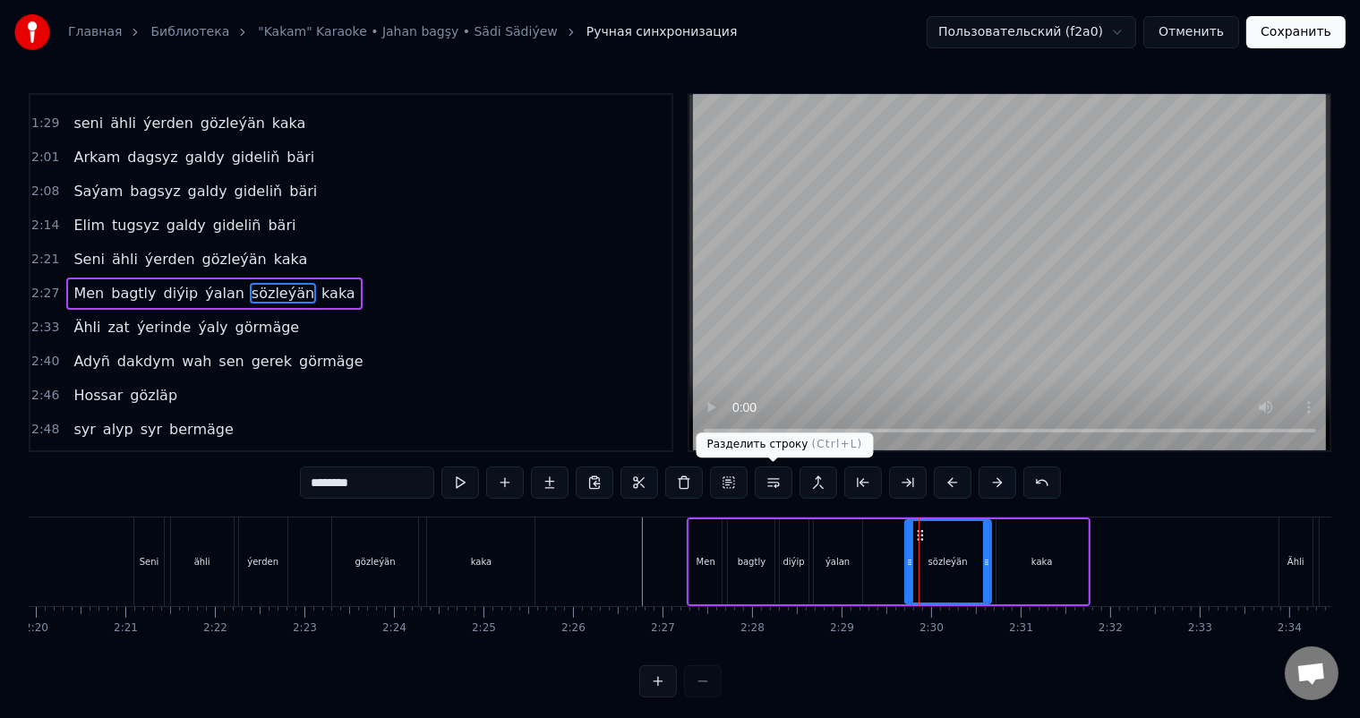
click at [777, 483] on button at bounding box center [774, 483] width 38 height 32
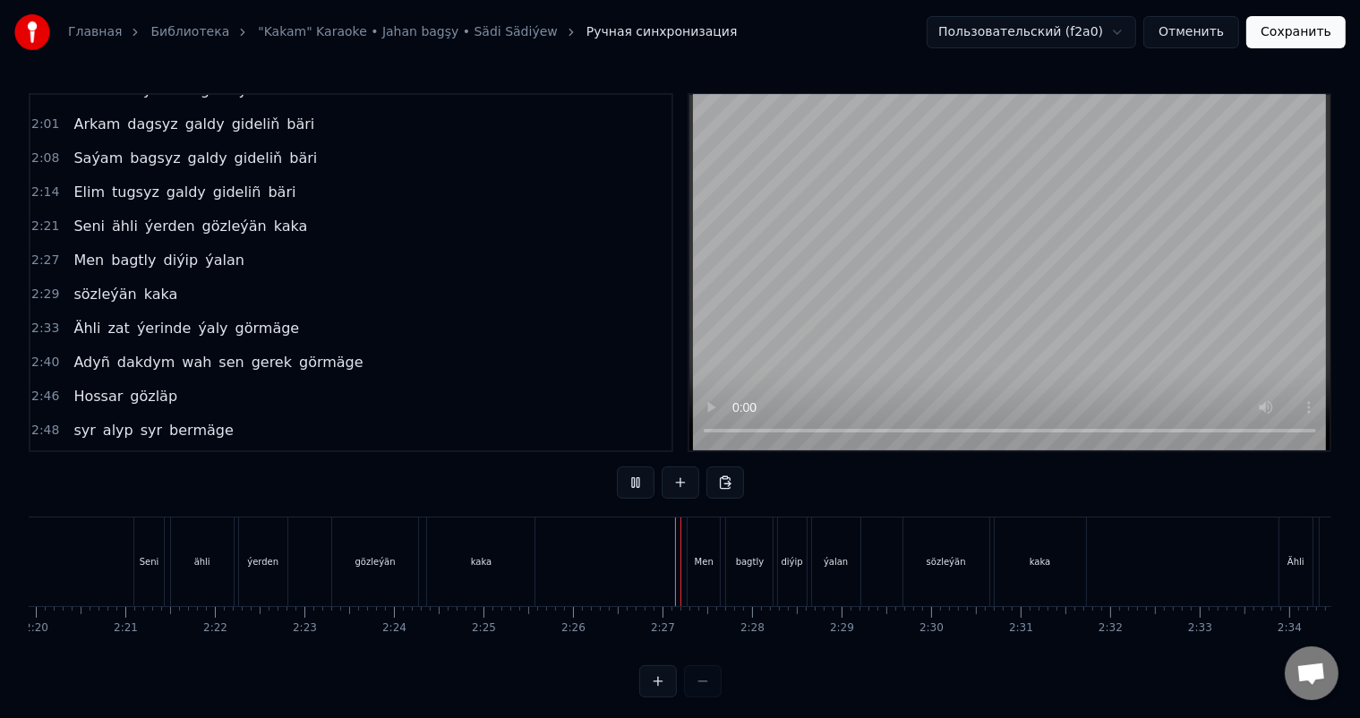
scroll to position [23, 0]
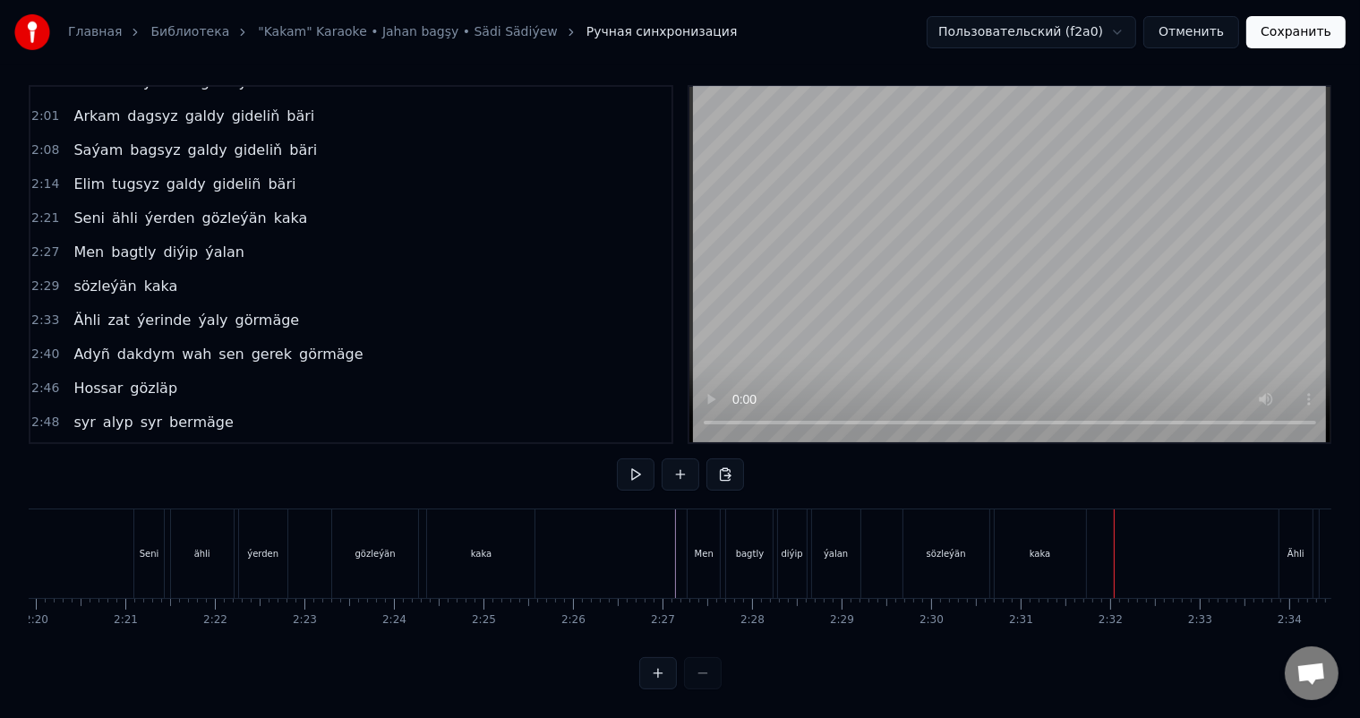
click at [819, 534] on div "ýalan" at bounding box center [836, 553] width 48 height 89
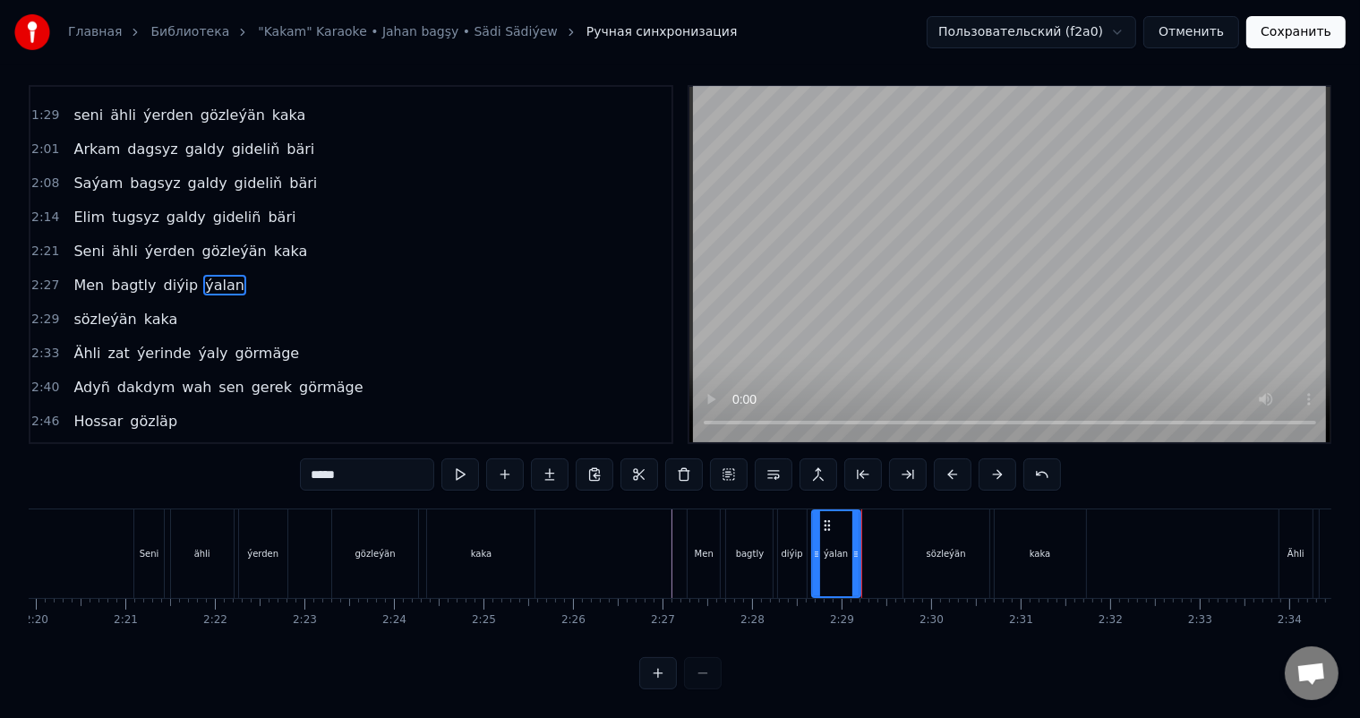
click at [791, 544] on div "diýip" at bounding box center [792, 553] width 29 height 89
type input "*****"
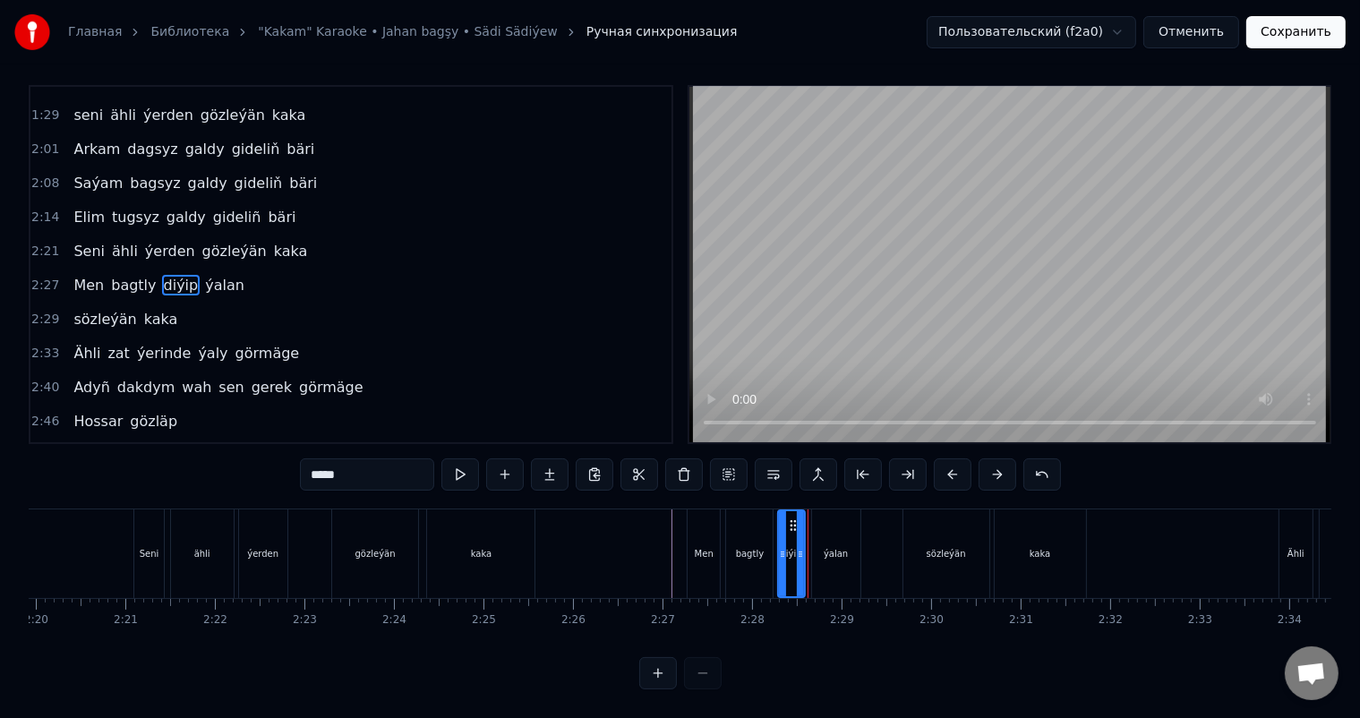
click at [801, 547] on icon at bounding box center [800, 554] width 7 height 14
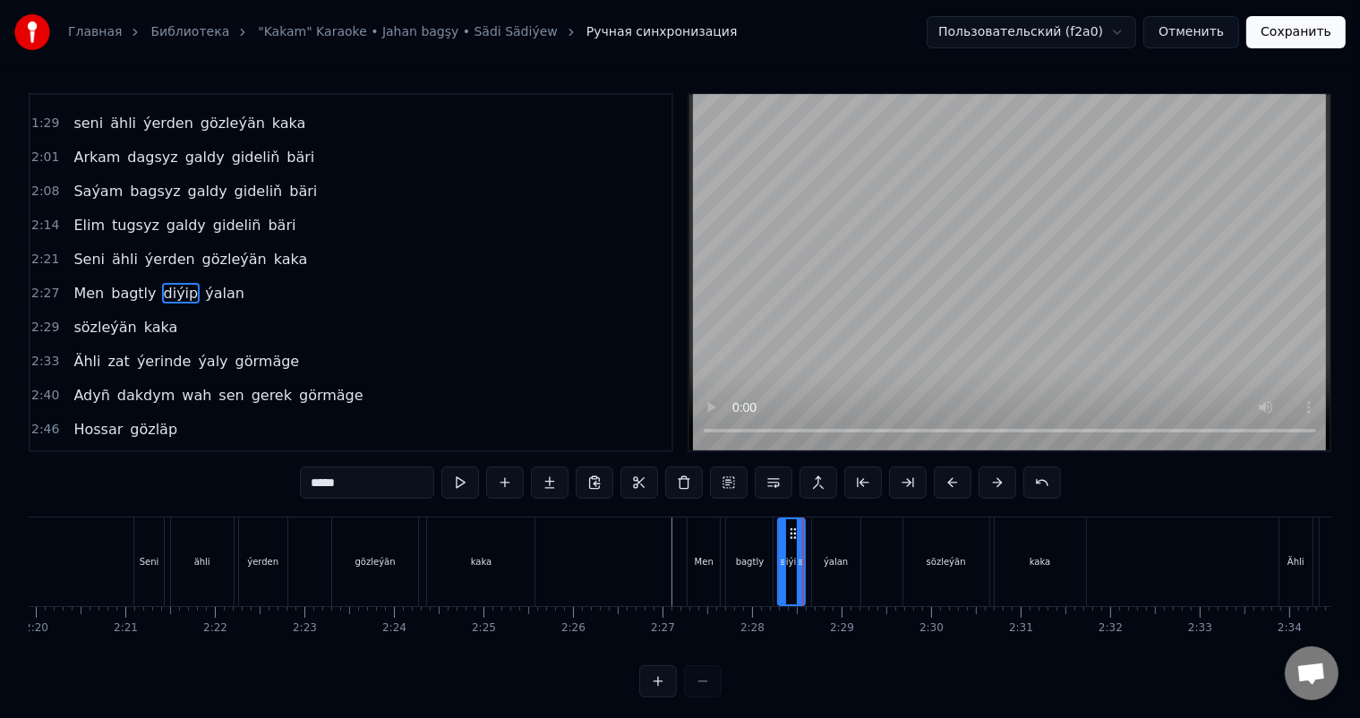
scroll to position [0, 0]
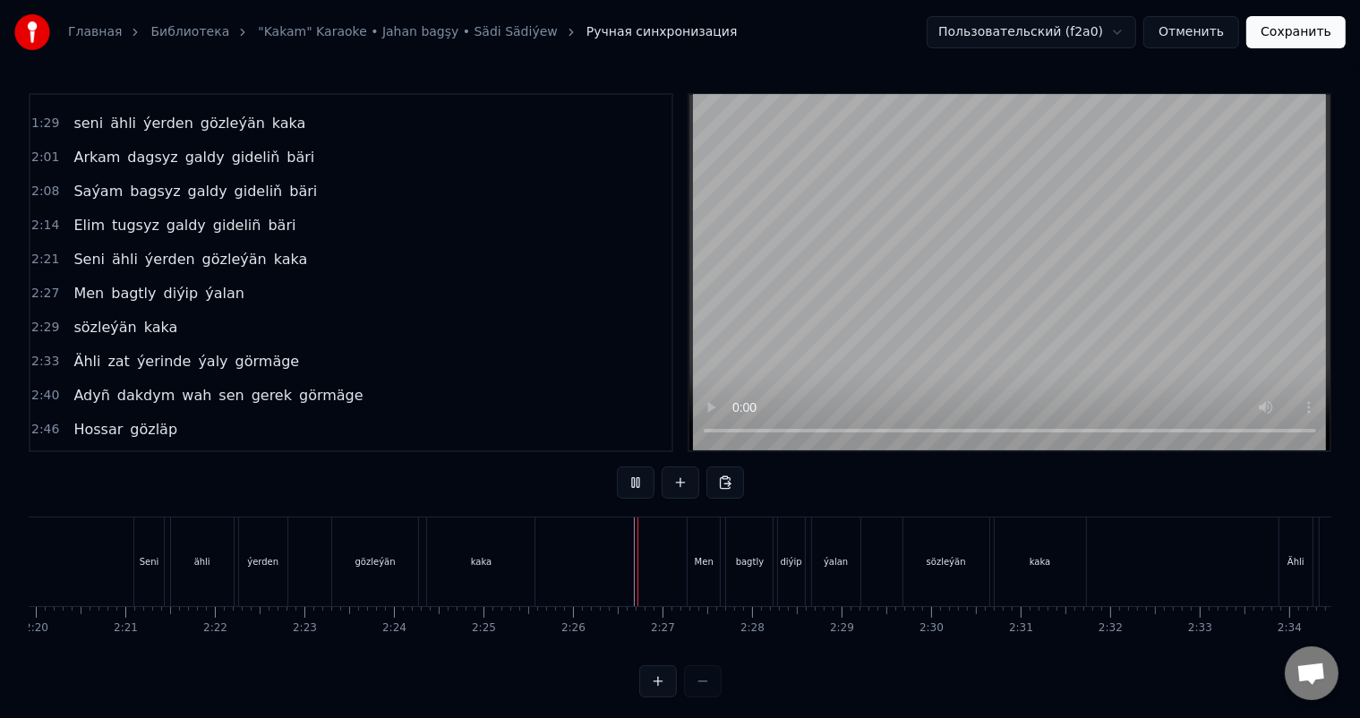
scroll to position [23, 0]
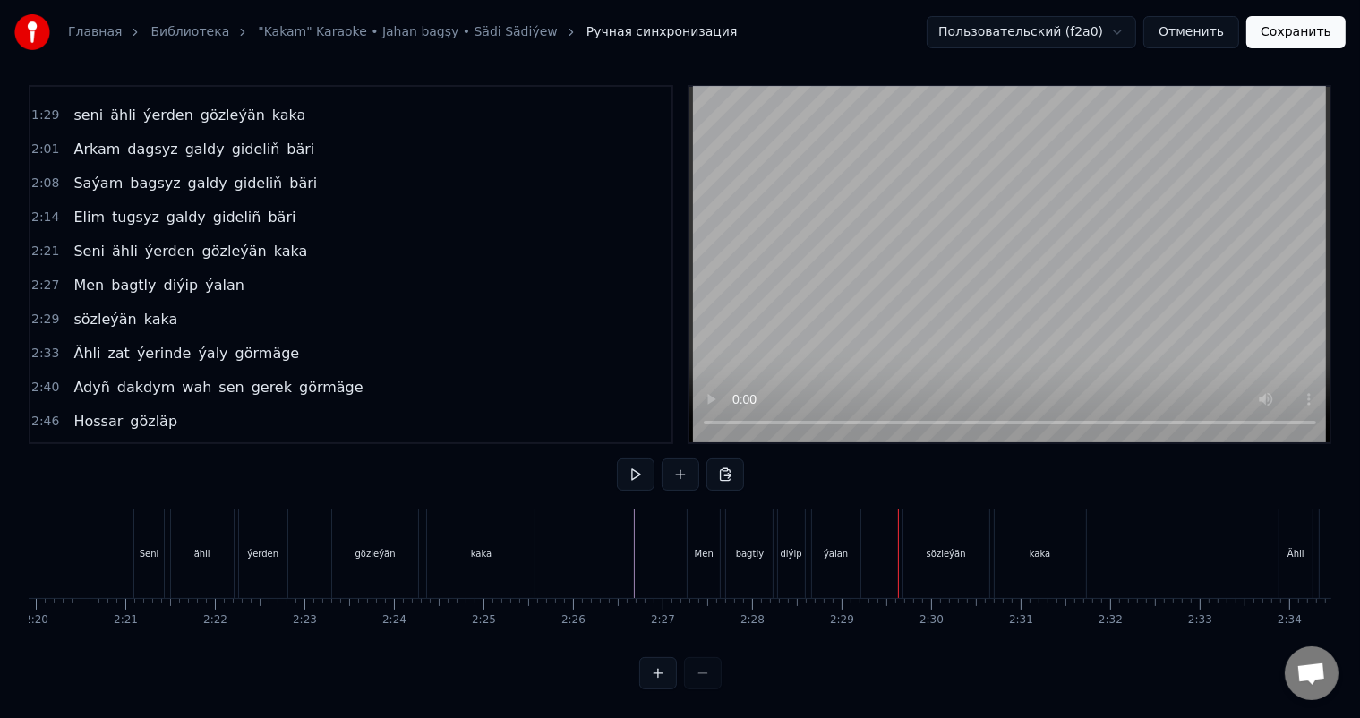
click at [796, 547] on div "diýip" at bounding box center [791, 553] width 21 height 13
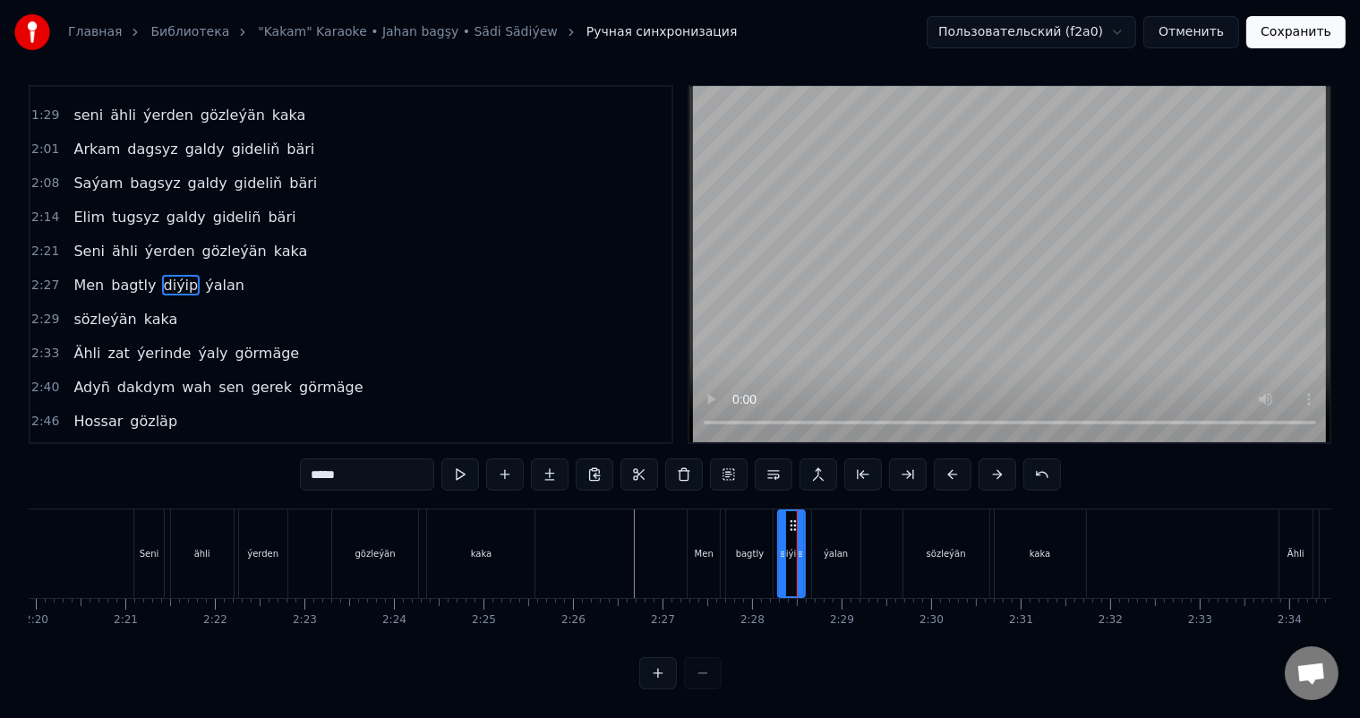
scroll to position [0, 0]
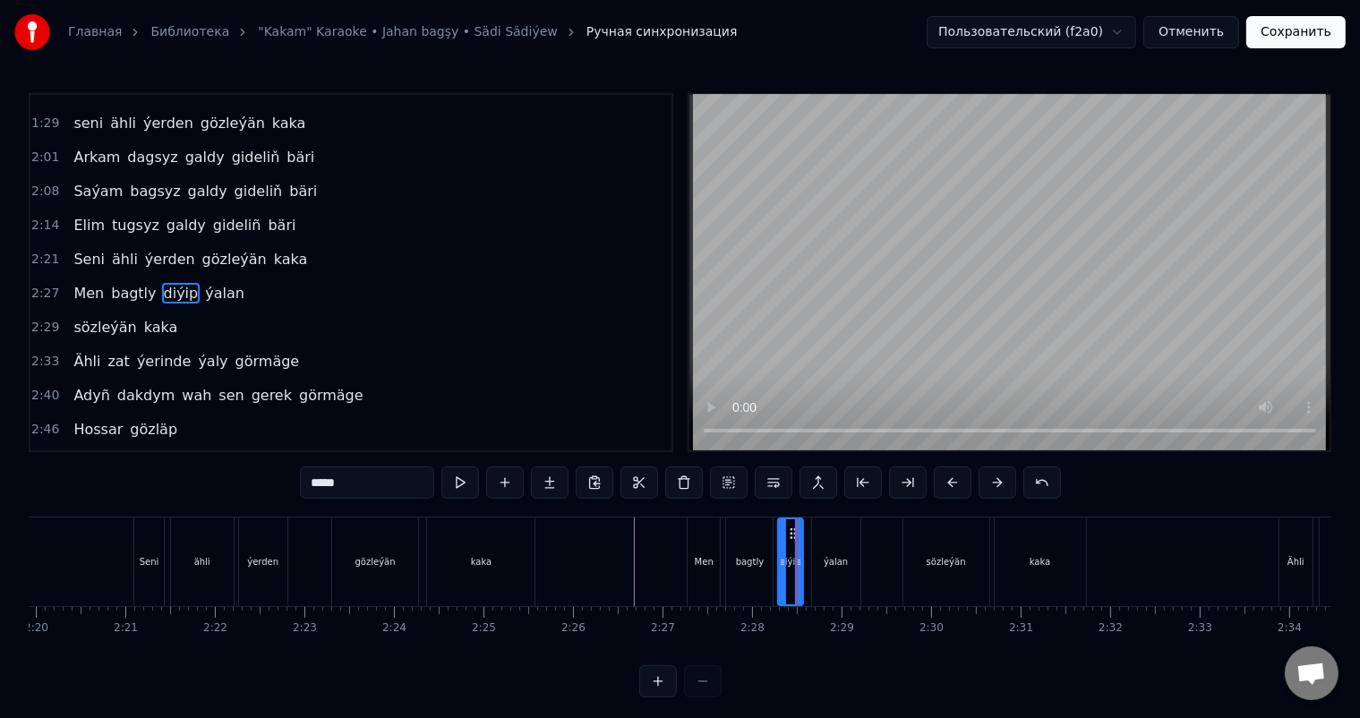
click at [798, 546] on div at bounding box center [798, 561] width 7 height 85
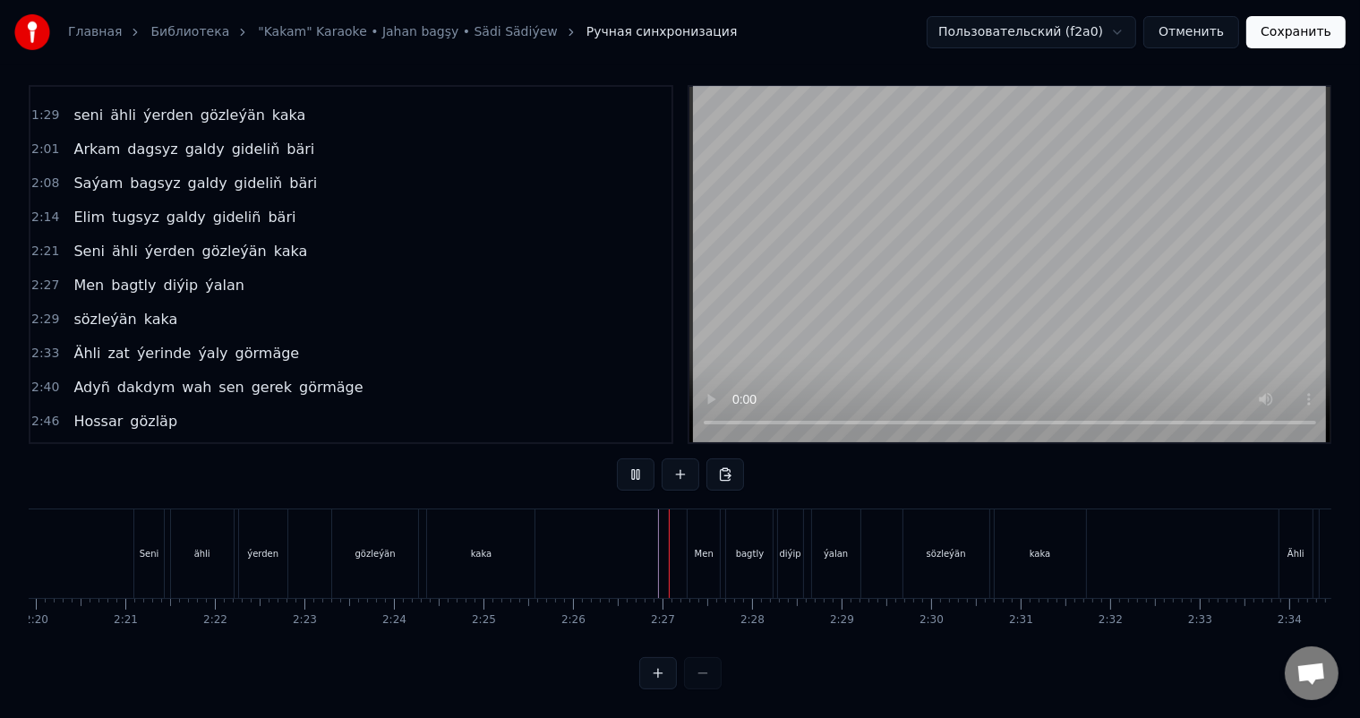
scroll to position [23, 0]
click at [824, 547] on div "ýalan" at bounding box center [836, 553] width 24 height 13
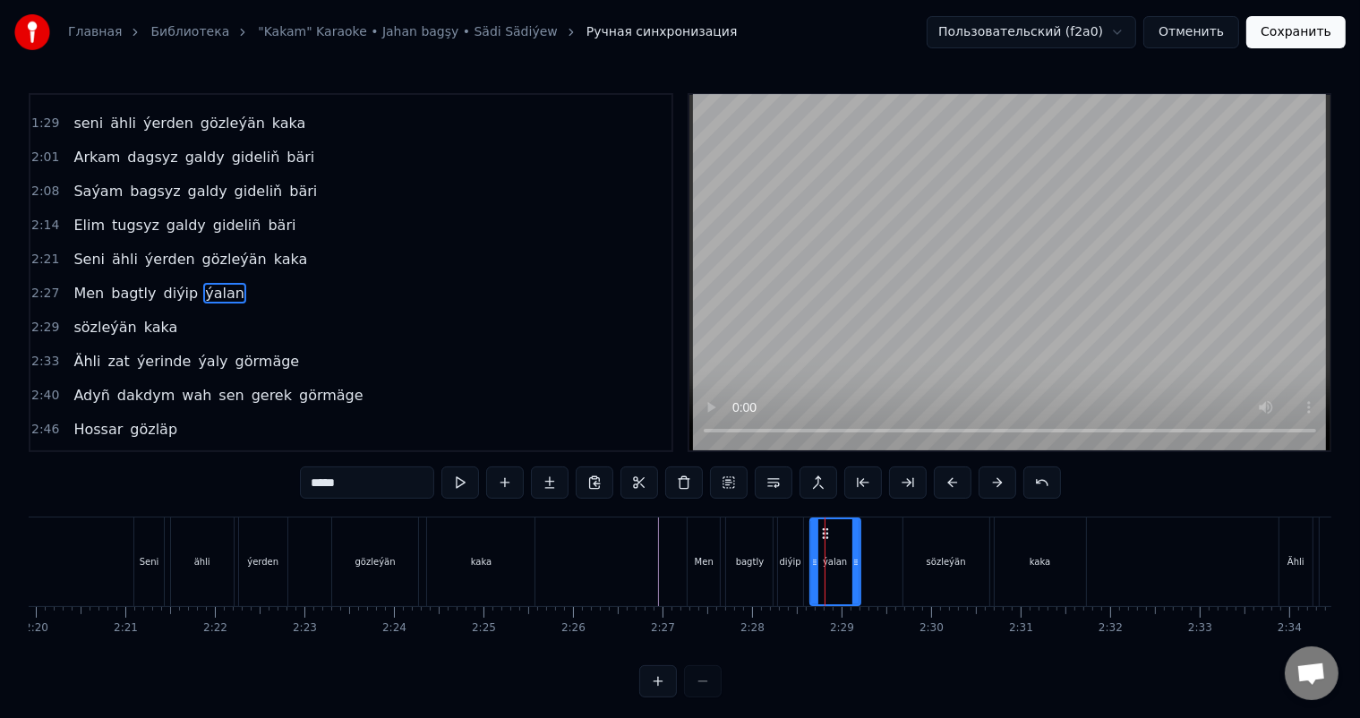
click at [811, 554] on div at bounding box center [814, 561] width 7 height 85
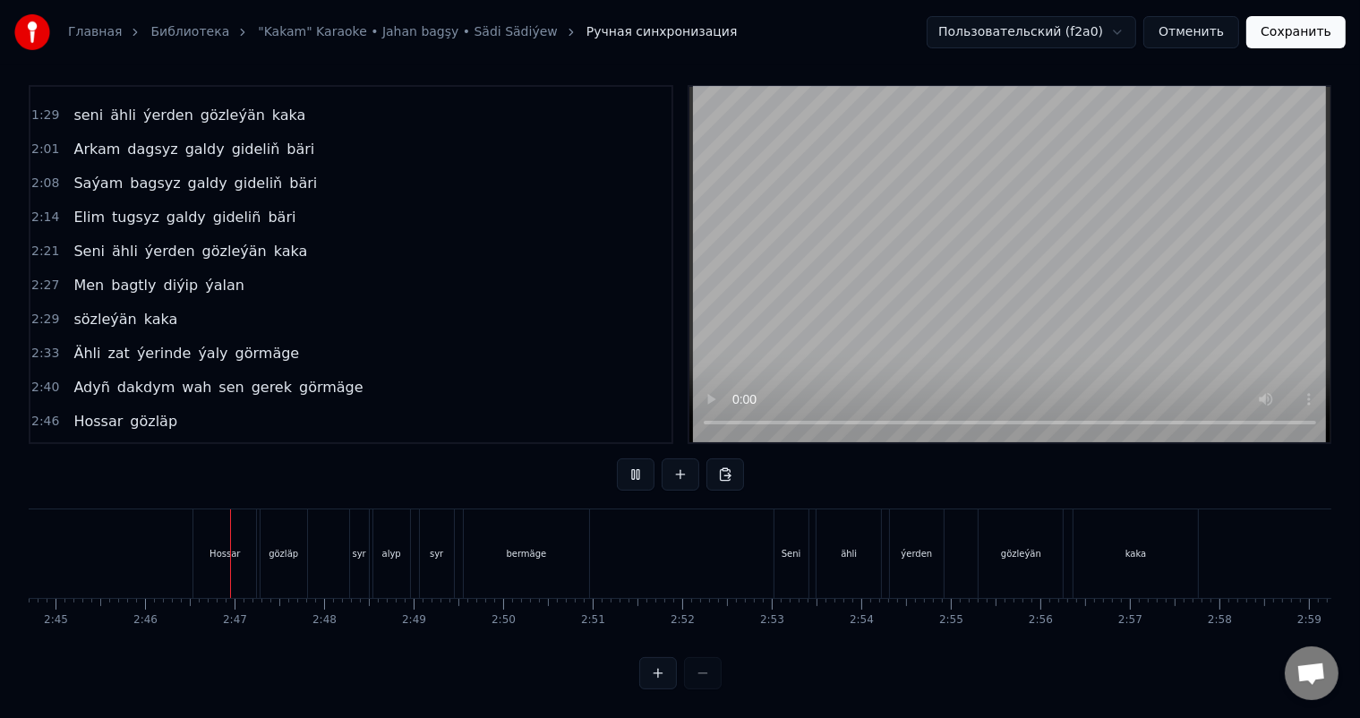
scroll to position [0, 14798]
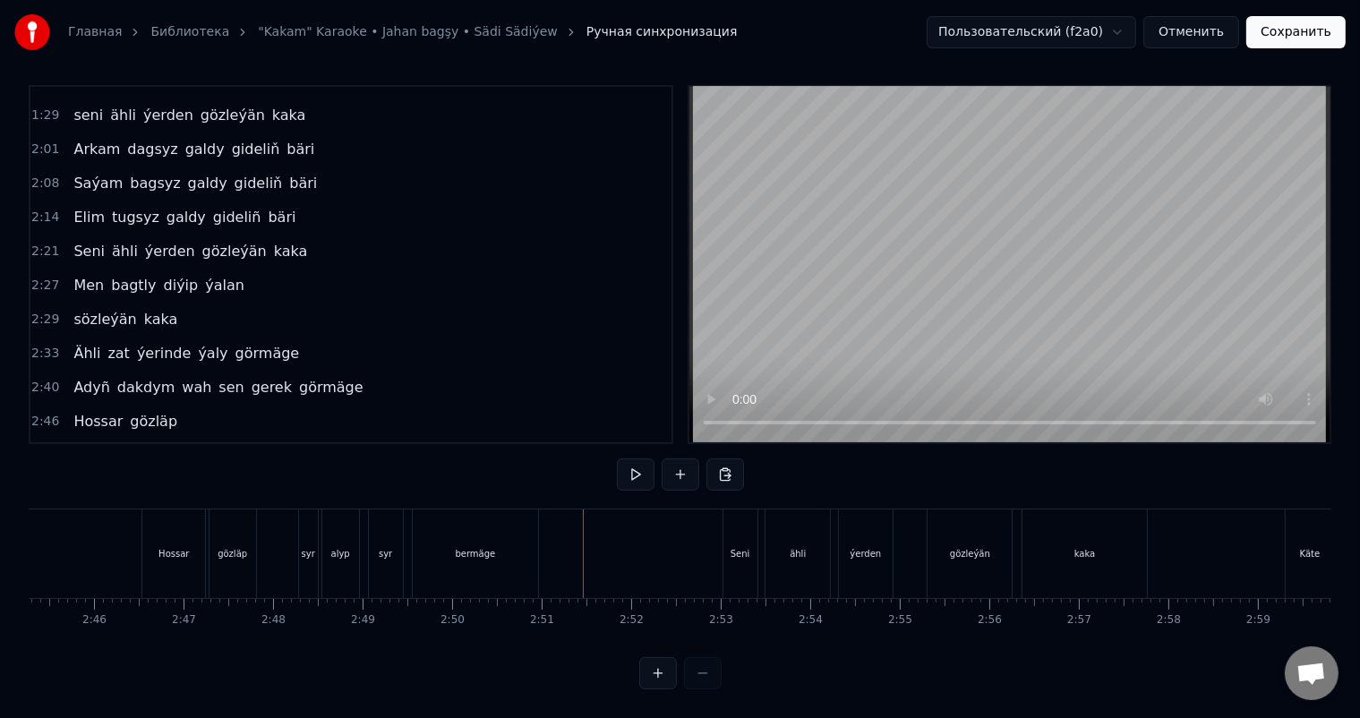
click at [510, 548] on div "bermäge" at bounding box center [475, 553] width 125 height 89
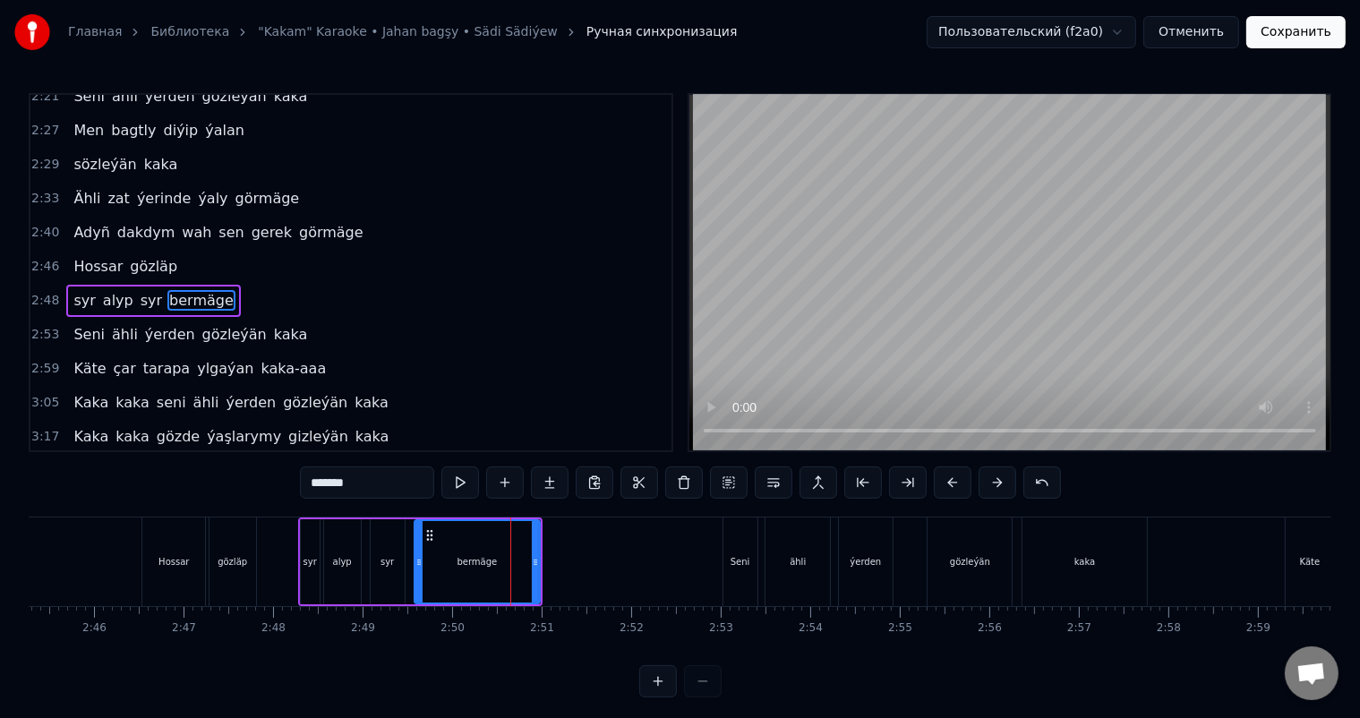
scroll to position [595, 0]
click at [528, 560] on icon at bounding box center [527, 562] width 7 height 14
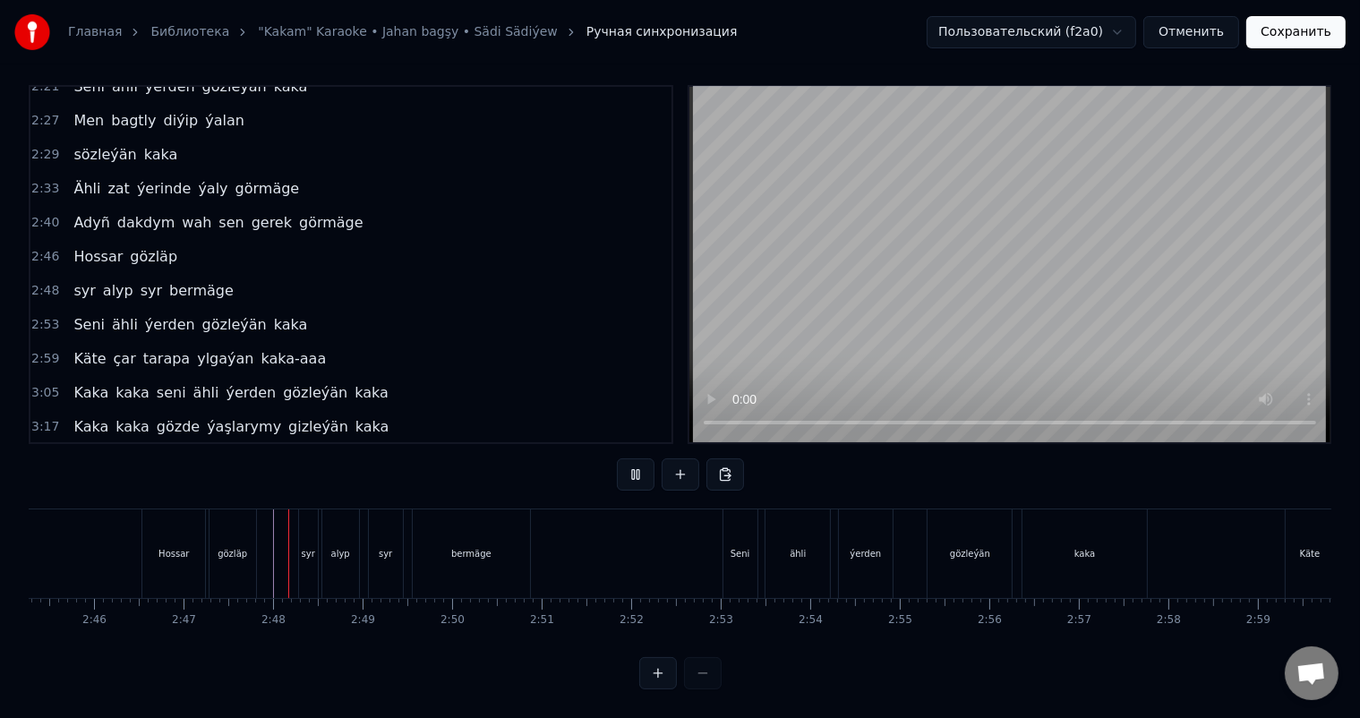
scroll to position [23, 0]
click at [308, 547] on div "syr" at bounding box center [308, 553] width 13 height 13
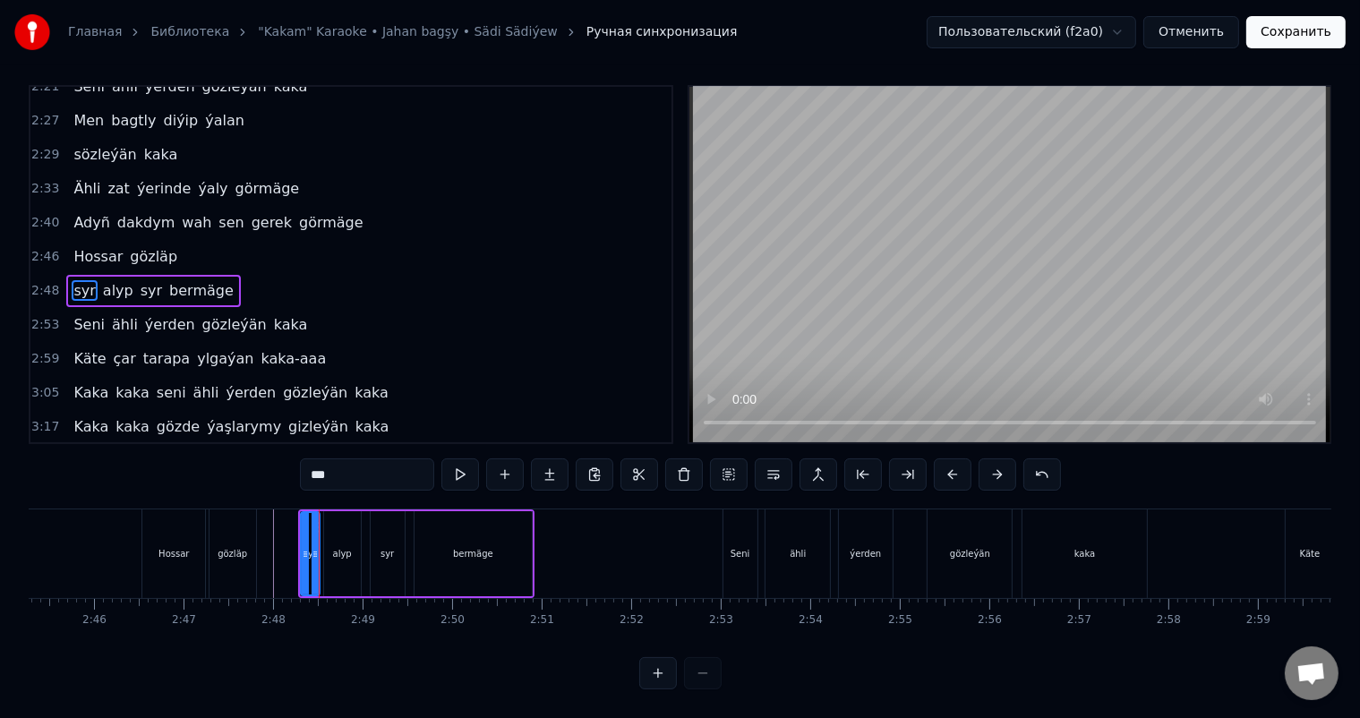
click at [330, 537] on div "alyp" at bounding box center [342, 553] width 37 height 85
click at [329, 547] on icon at bounding box center [330, 554] width 7 height 14
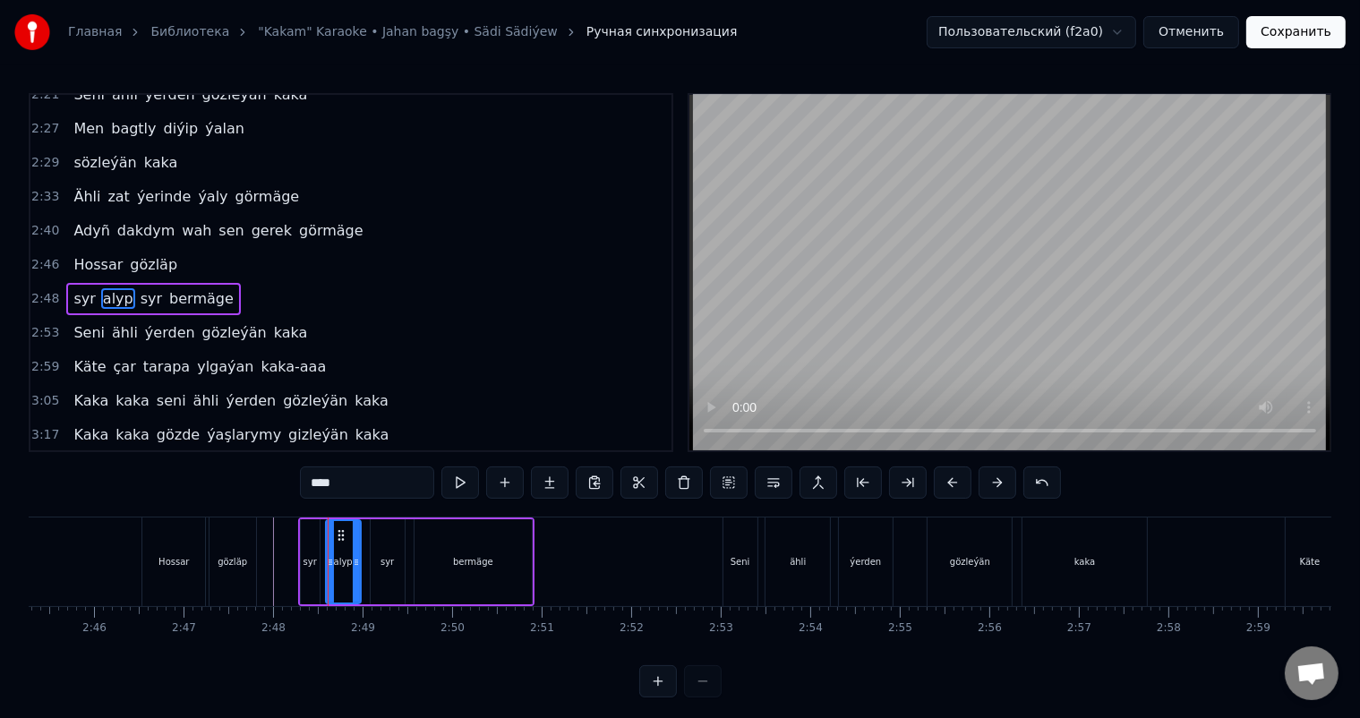
click at [307, 550] on div "syr" at bounding box center [310, 561] width 19 height 85
type input "***"
click at [315, 560] on icon at bounding box center [315, 562] width 7 height 14
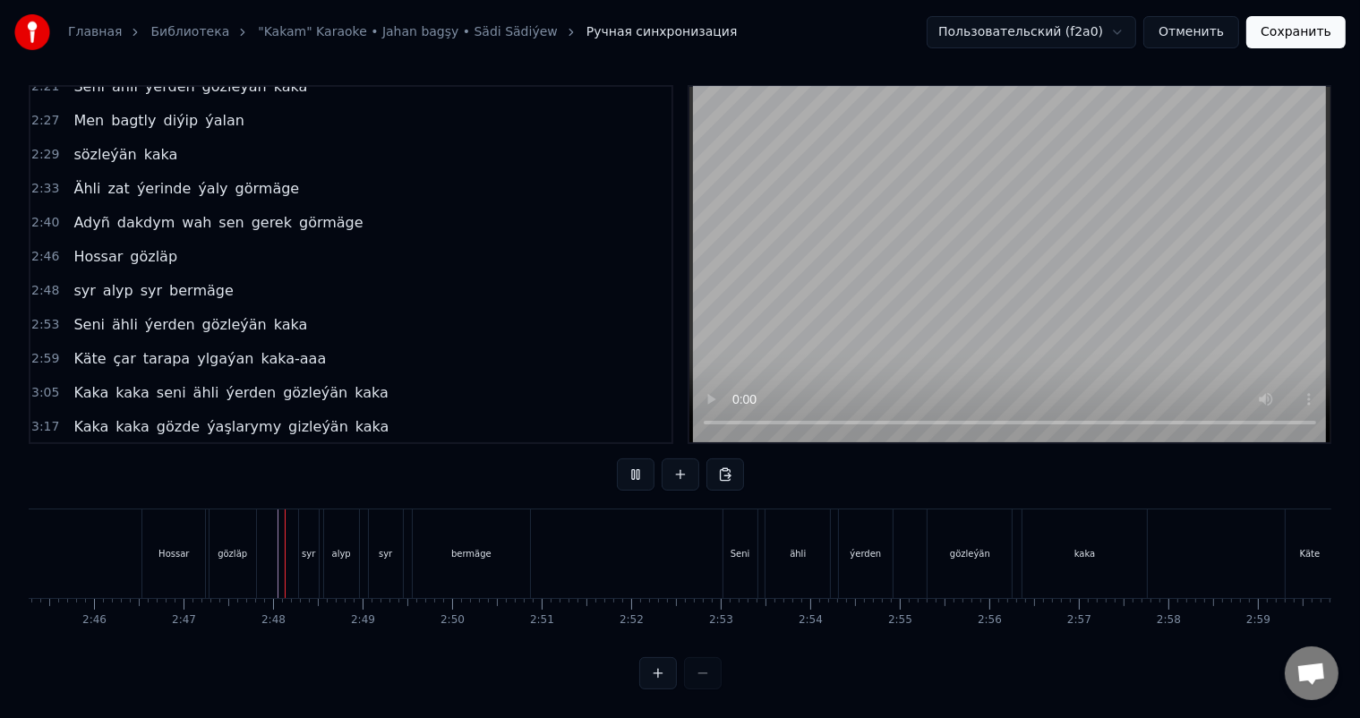
scroll to position [23, 0]
click at [1081, 522] on div "kaka" at bounding box center [1085, 553] width 124 height 89
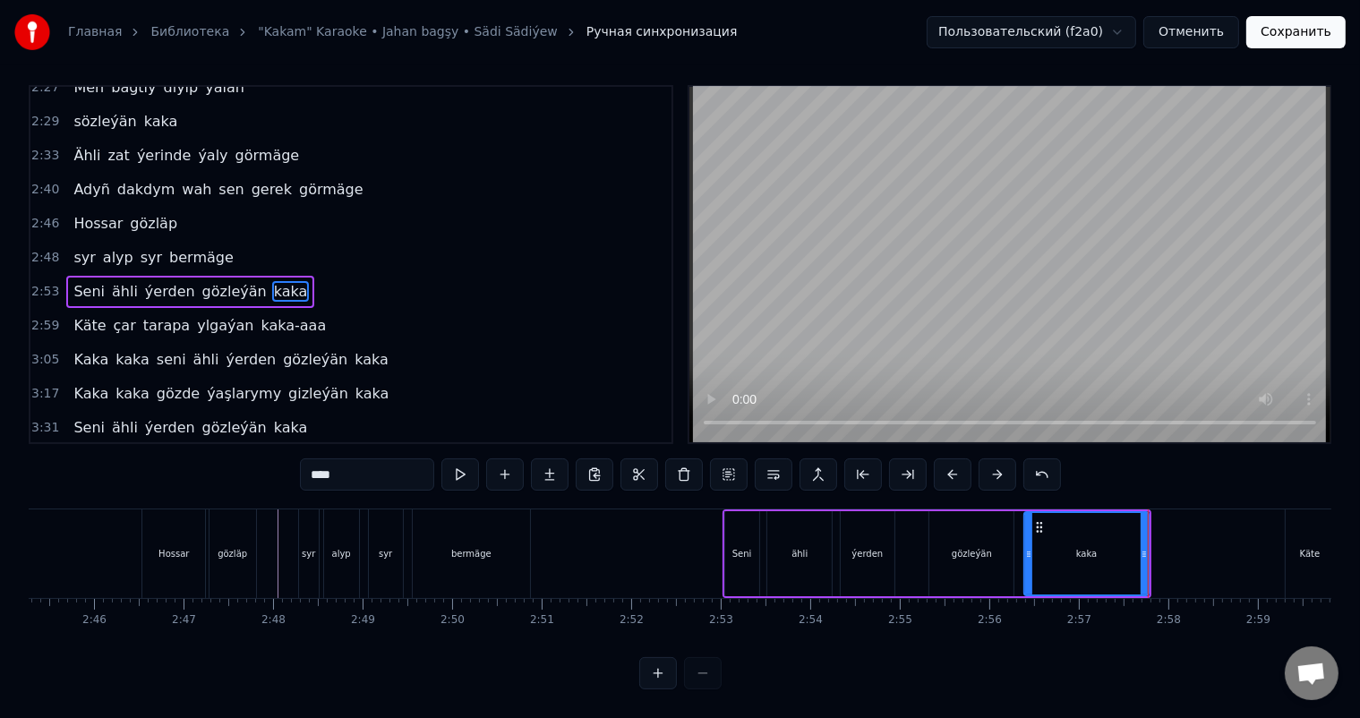
click at [376, 458] on input "****" at bounding box center [367, 474] width 134 height 32
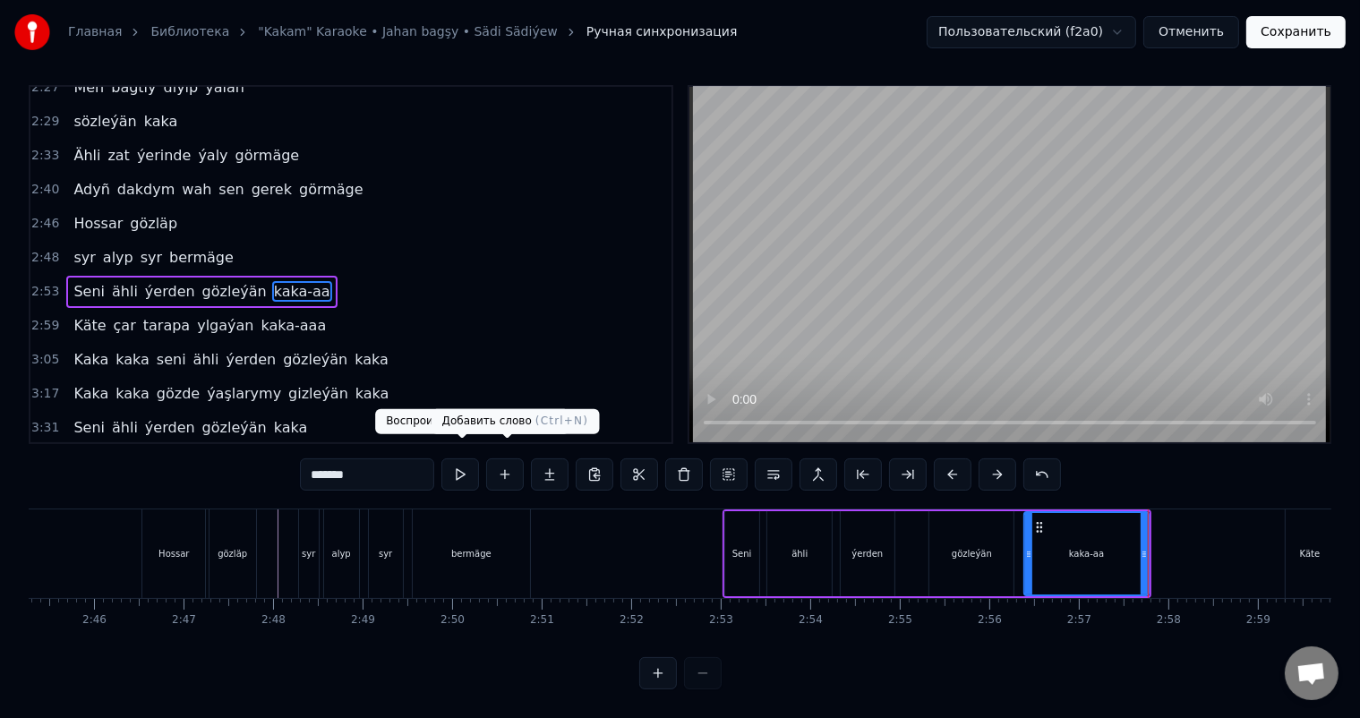
type input "*******"
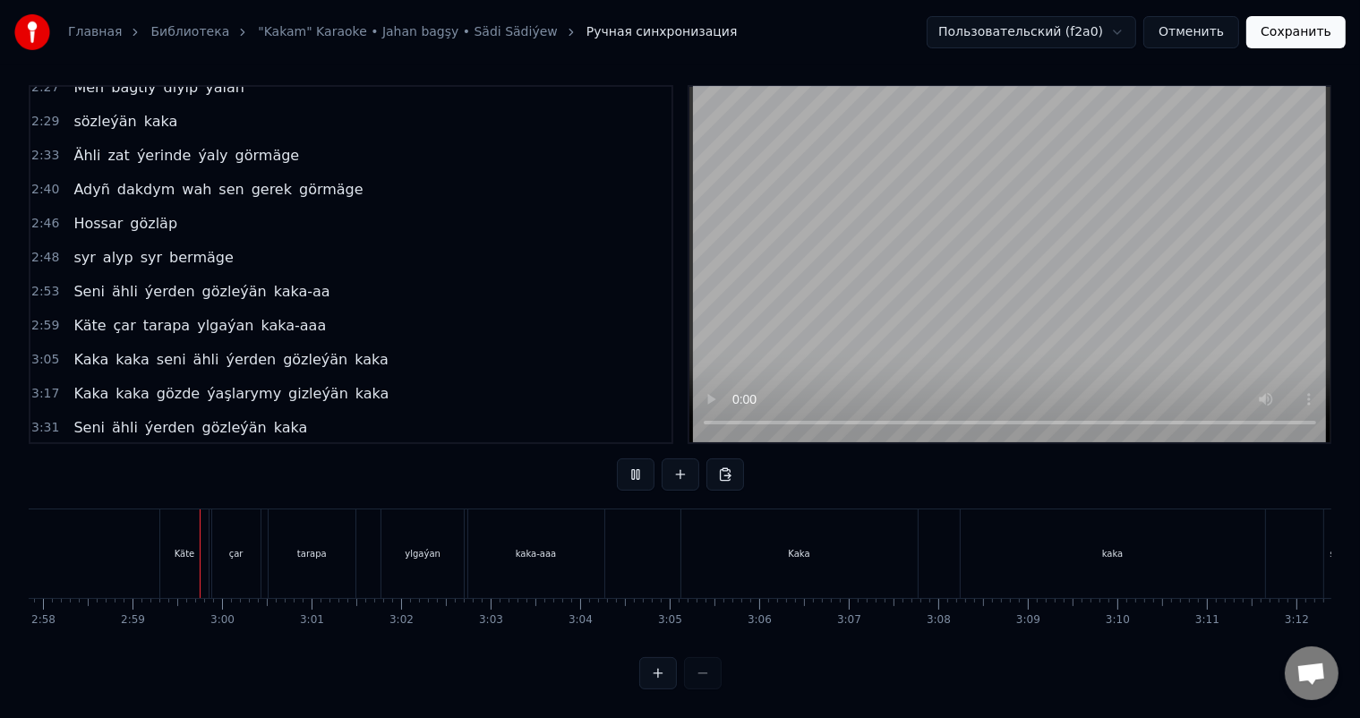
scroll to position [0, 15935]
click at [166, 547] on div "Käte" at bounding box center [173, 553] width 21 height 13
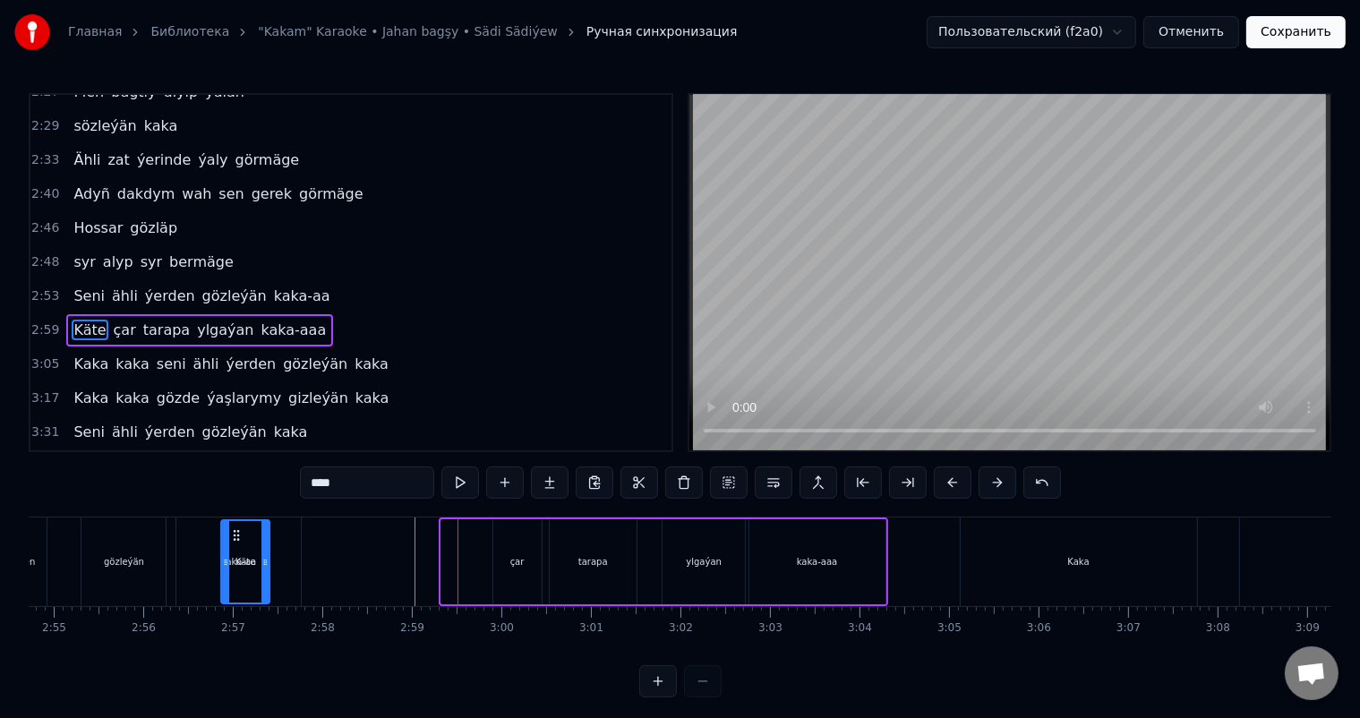
scroll to position [0, 15623]
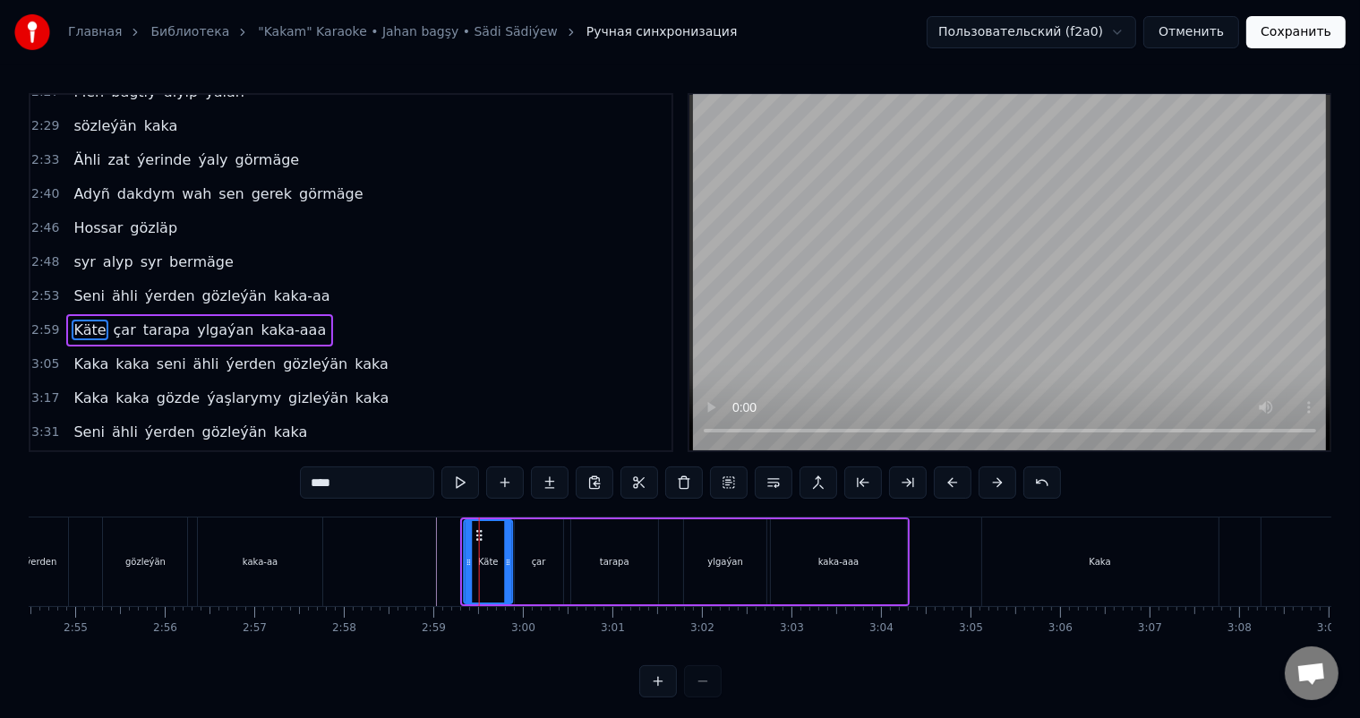
drag, startPoint x: 161, startPoint y: 534, endPoint x: 476, endPoint y: 548, distance: 315.5
click at [476, 548] on div "Käte" at bounding box center [489, 561] width 47 height 81
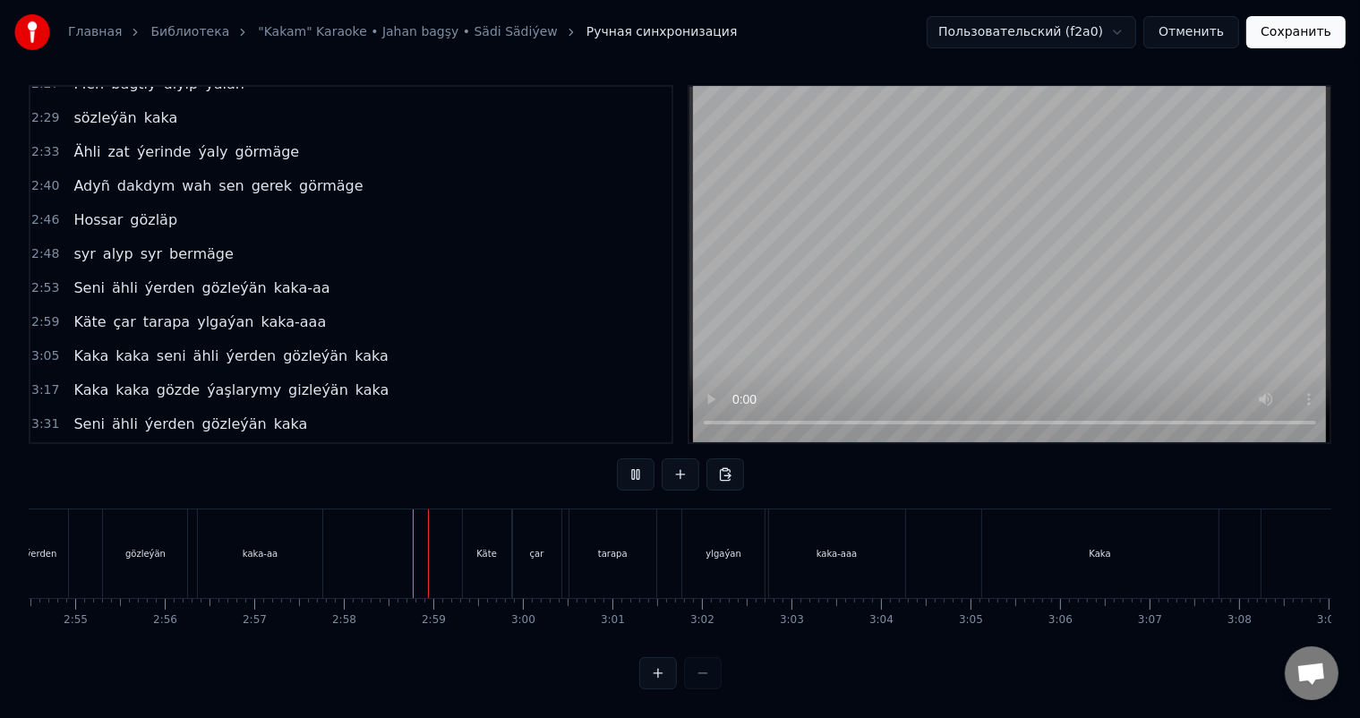
scroll to position [23, 0]
click at [616, 547] on div "tarapa" at bounding box center [613, 553] width 30 height 13
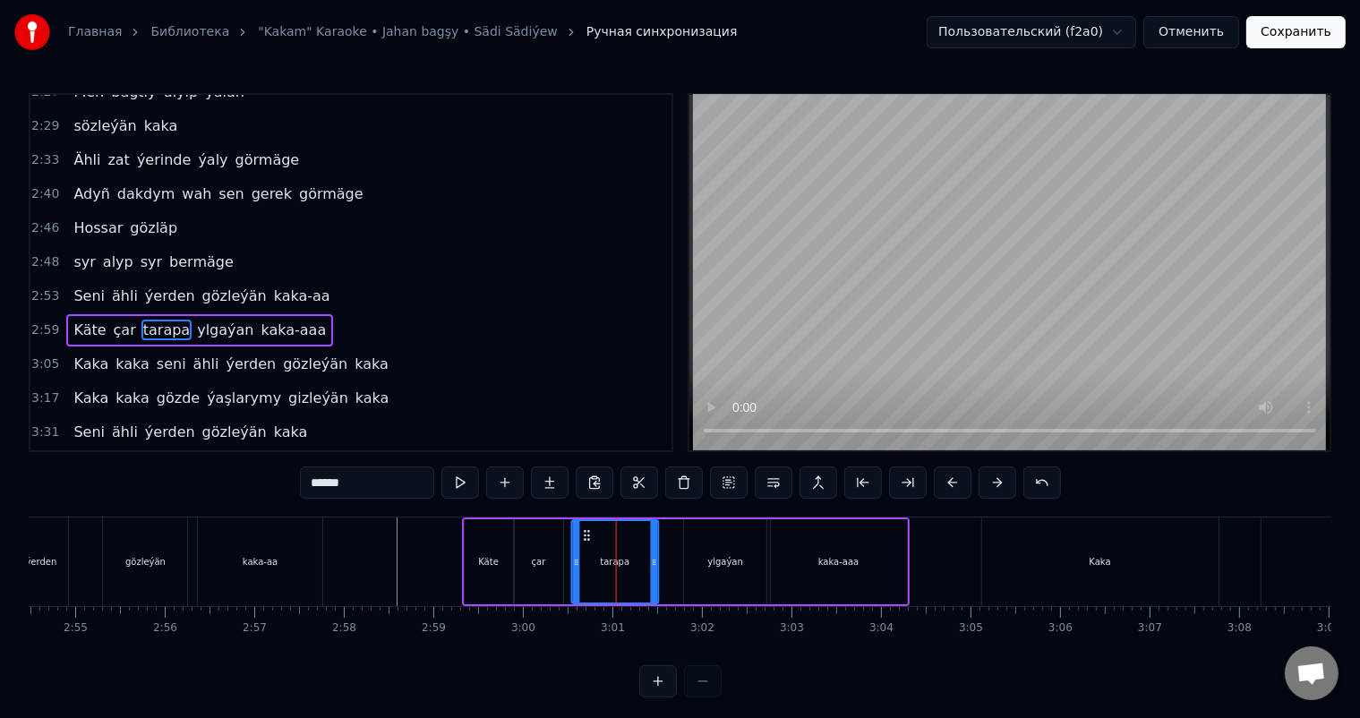
click at [585, 535] on circle at bounding box center [585, 535] width 1 height 1
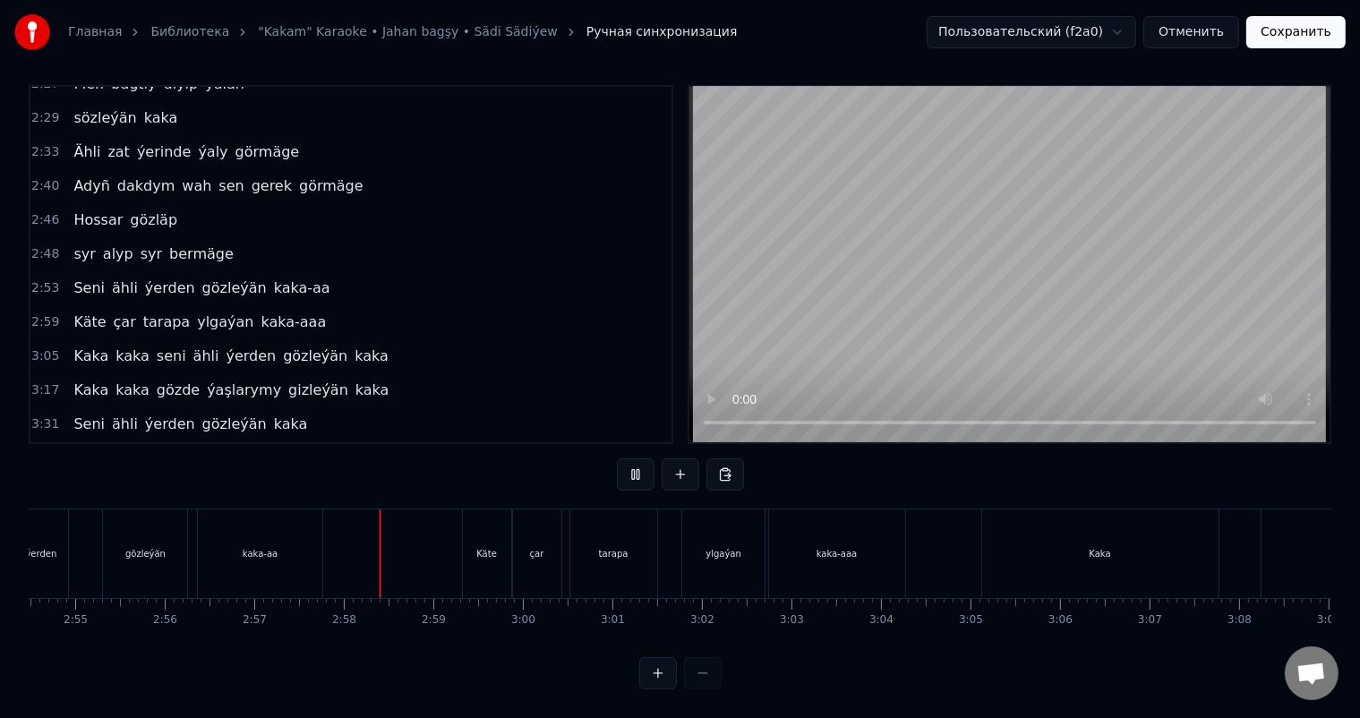
scroll to position [23, 0]
click at [694, 529] on div "ylgaýan" at bounding box center [723, 553] width 82 height 89
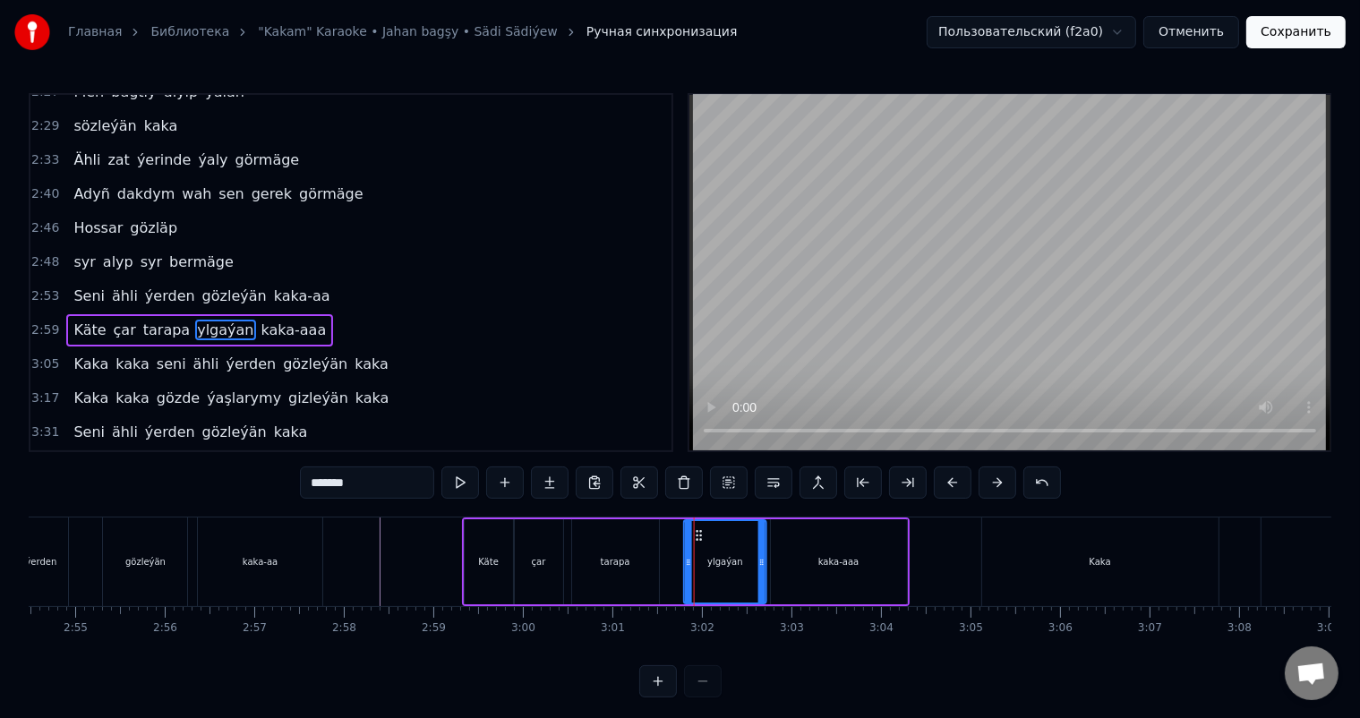
click at [699, 531] on icon at bounding box center [699, 535] width 14 height 14
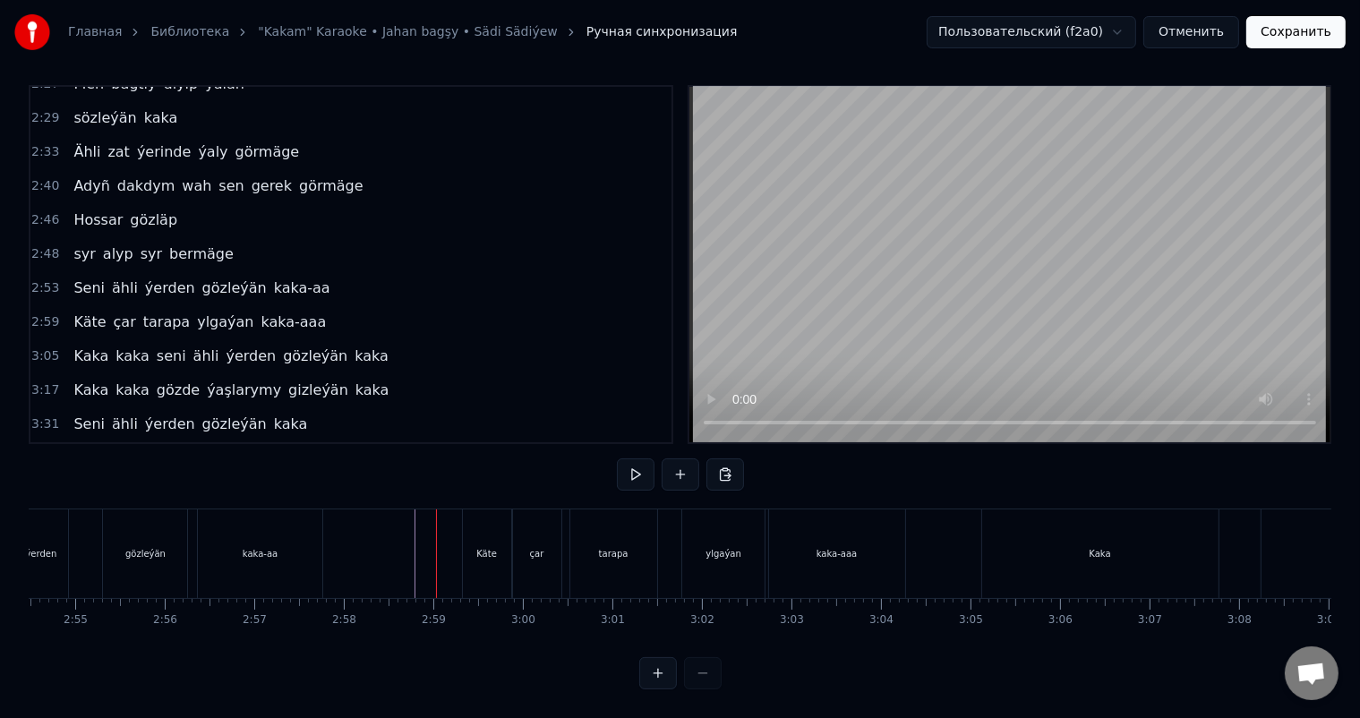
scroll to position [23, 0]
click at [720, 547] on div "ylgaýan" at bounding box center [724, 553] width 36 height 13
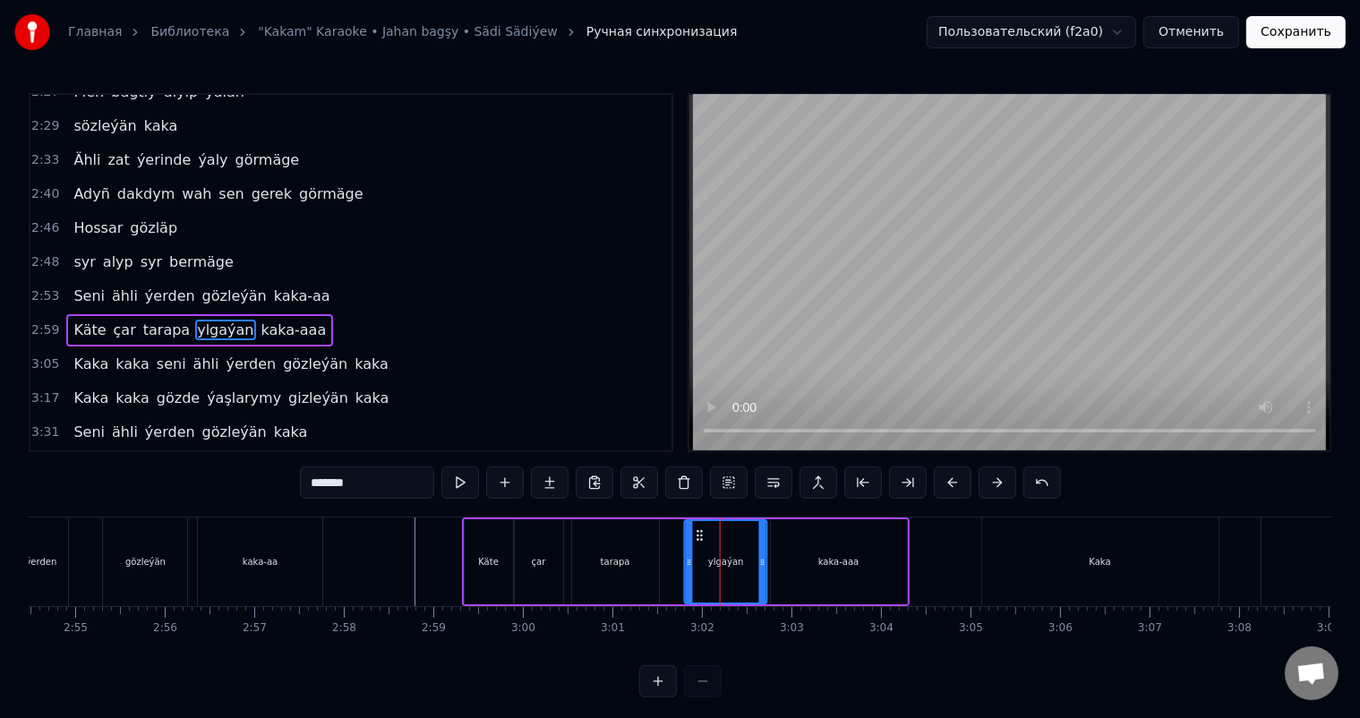
click at [698, 533] on icon at bounding box center [700, 535] width 14 height 14
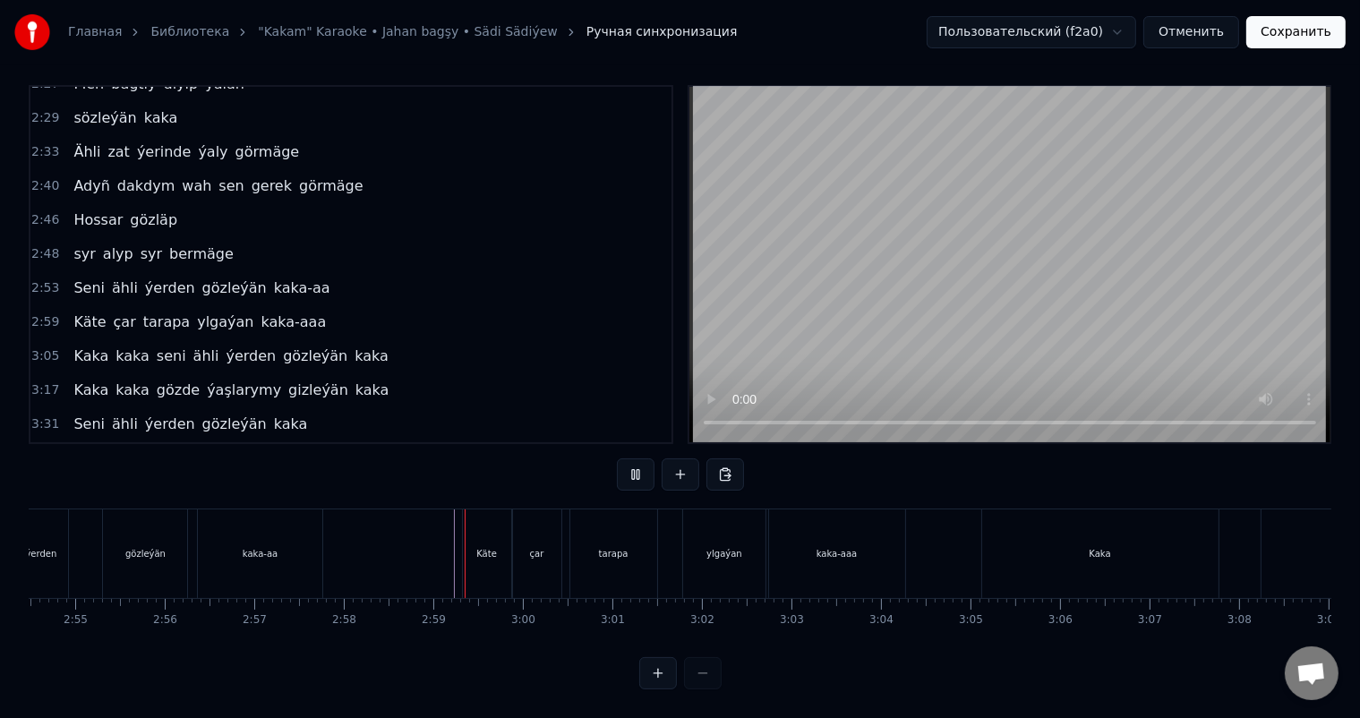
scroll to position [23, 0]
click at [673, 520] on div "Käte çar tarapa ylgaýan kaka-aaa" at bounding box center [686, 553] width 448 height 89
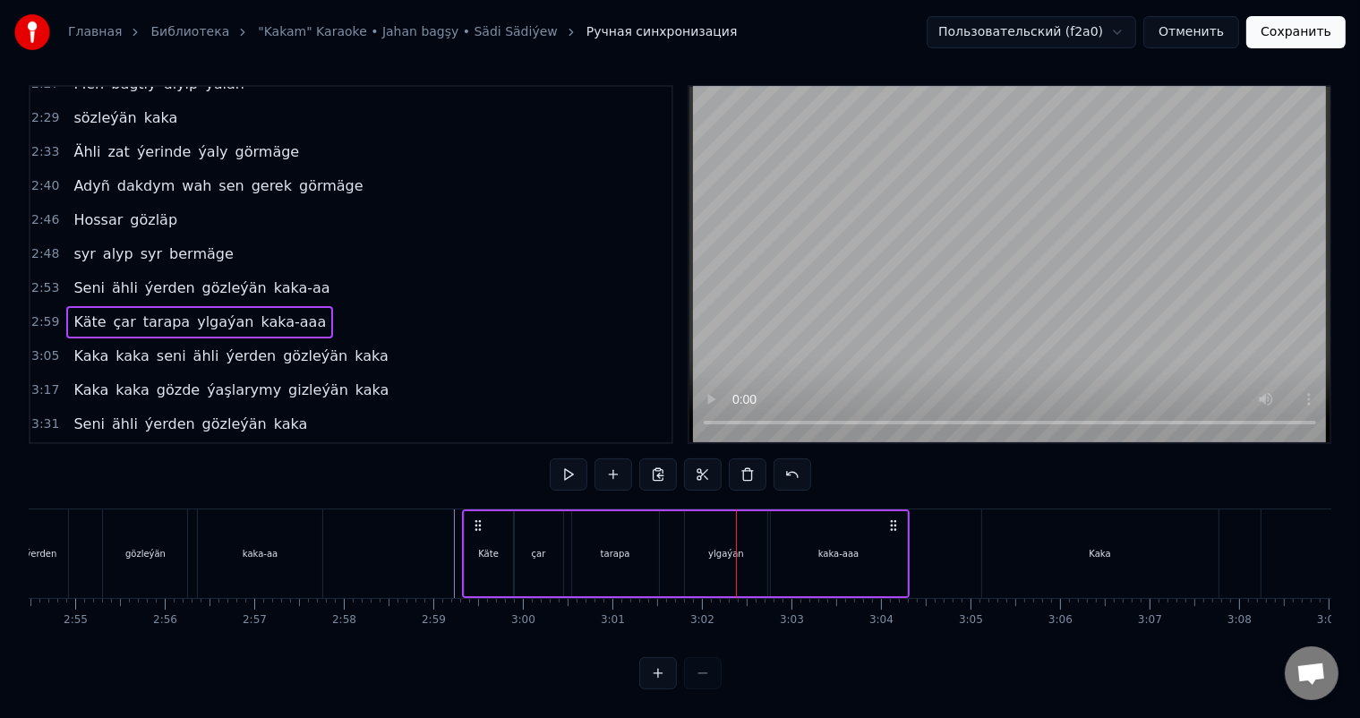
click at [691, 524] on div "ylgaýan" at bounding box center [726, 553] width 82 height 85
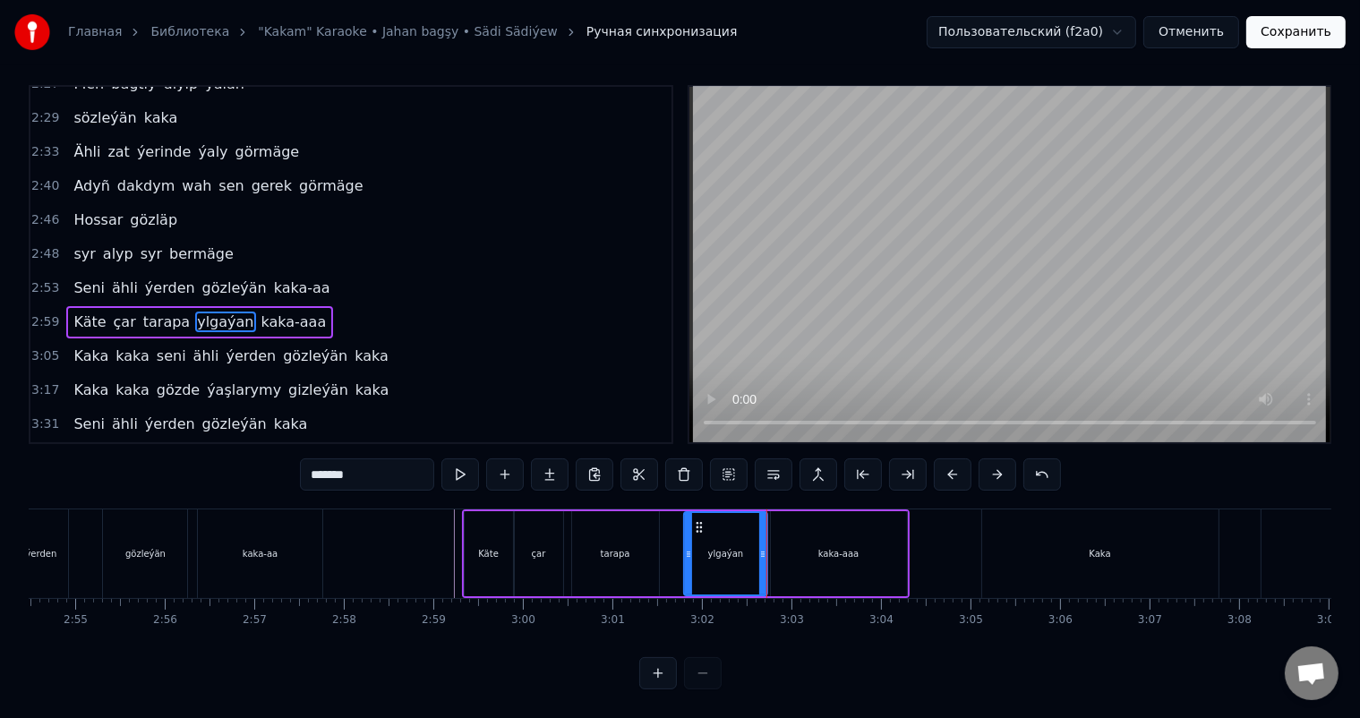
click at [687, 547] on icon at bounding box center [688, 554] width 7 height 14
click at [684, 547] on icon at bounding box center [685, 554] width 7 height 14
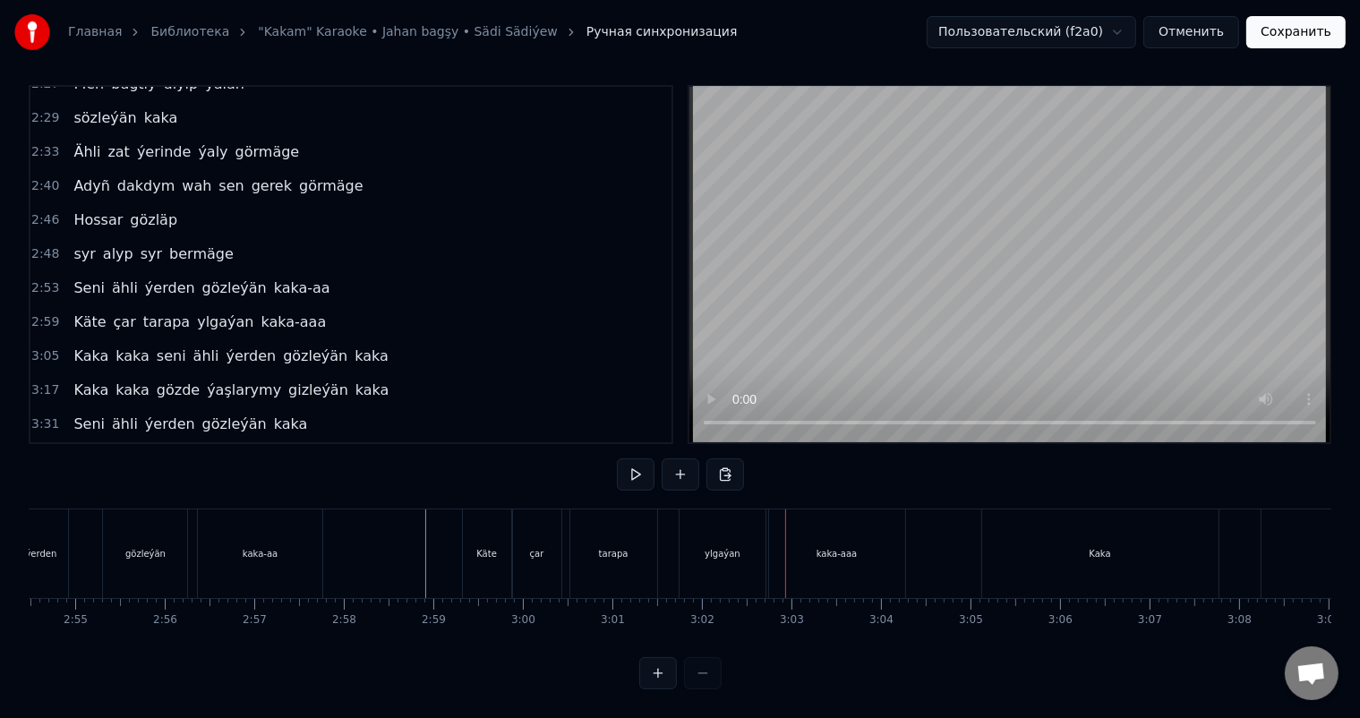
click at [689, 547] on div "ylgaýan" at bounding box center [723, 553] width 86 height 89
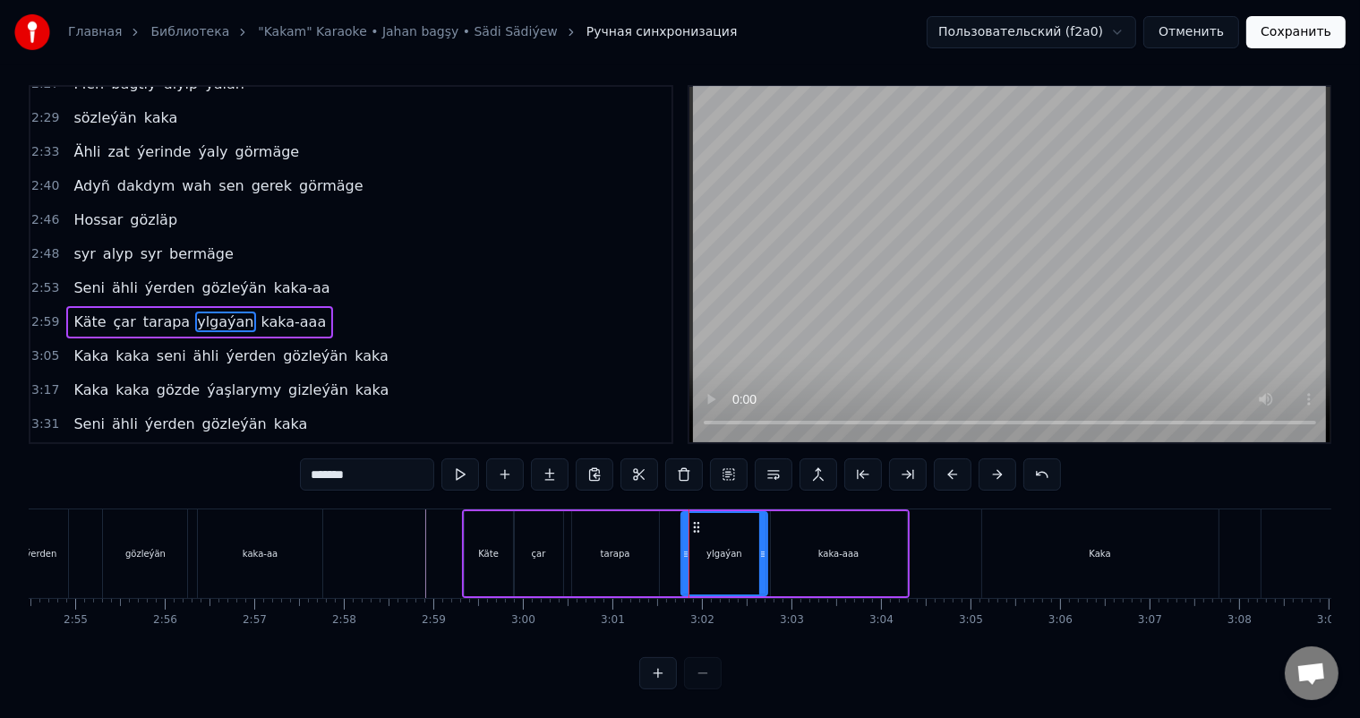
scroll to position [0, 0]
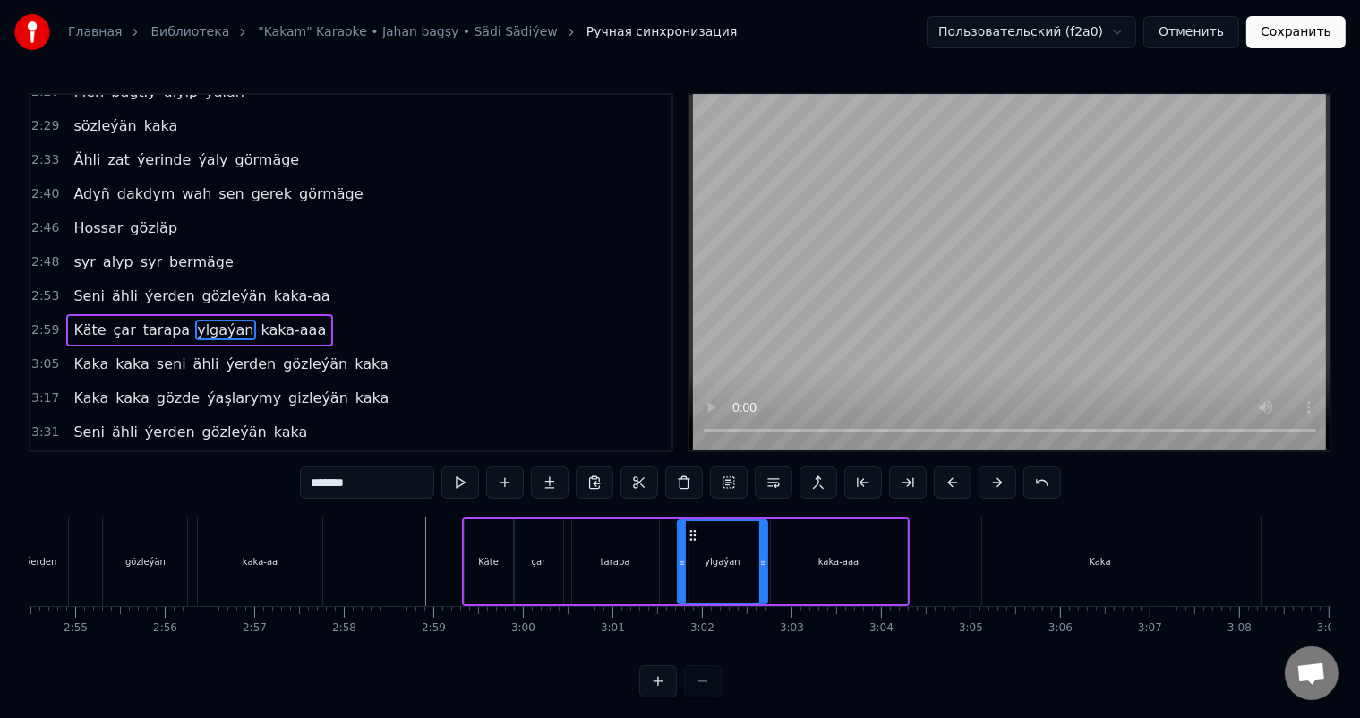
click at [679, 558] on icon at bounding box center [682, 562] width 7 height 14
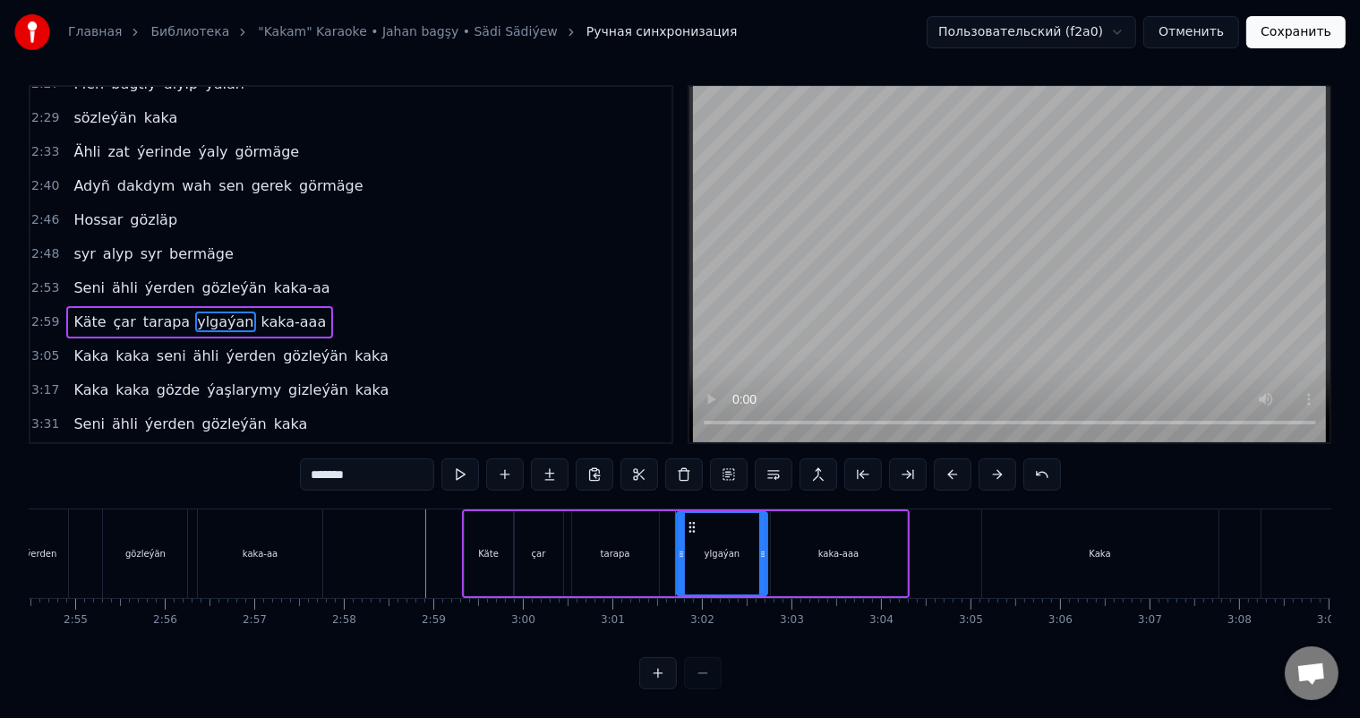
scroll to position [23, 0]
click at [689, 547] on icon at bounding box center [689, 554] width 7 height 14
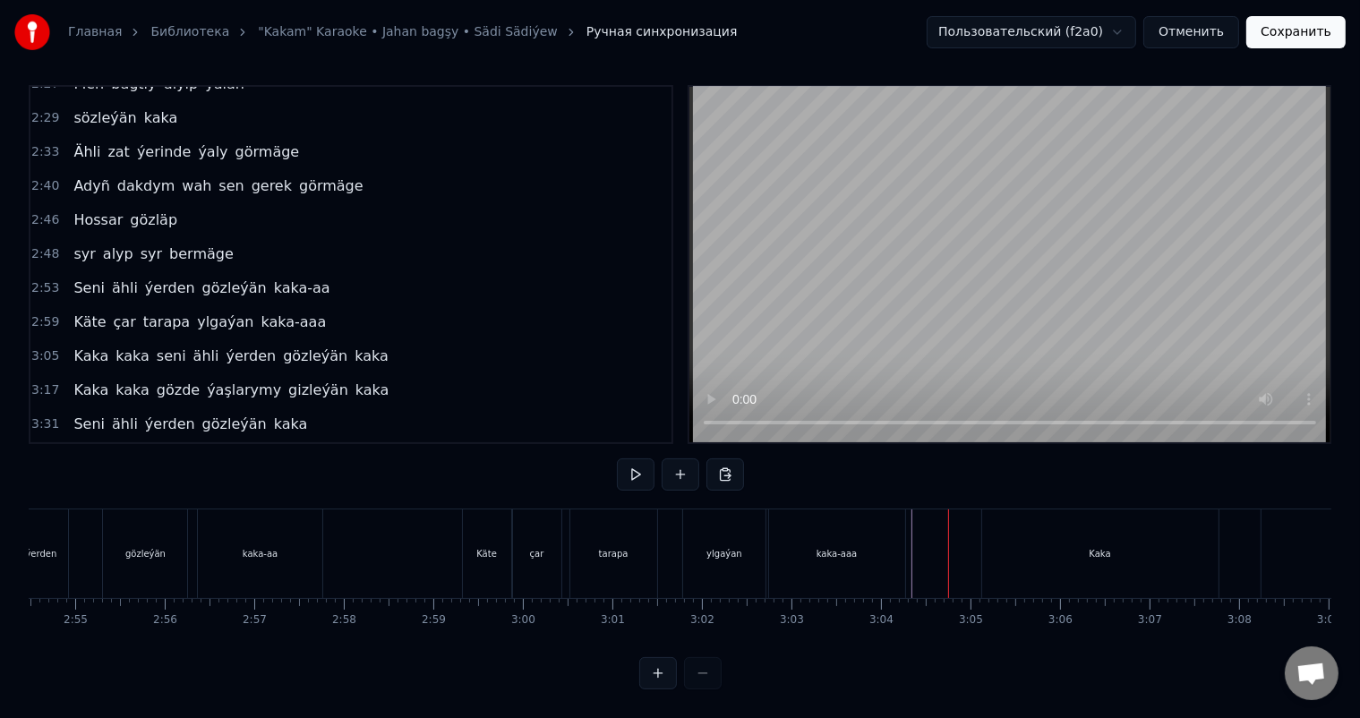
click at [896, 542] on div "kaka-aaa" at bounding box center [837, 553] width 136 height 89
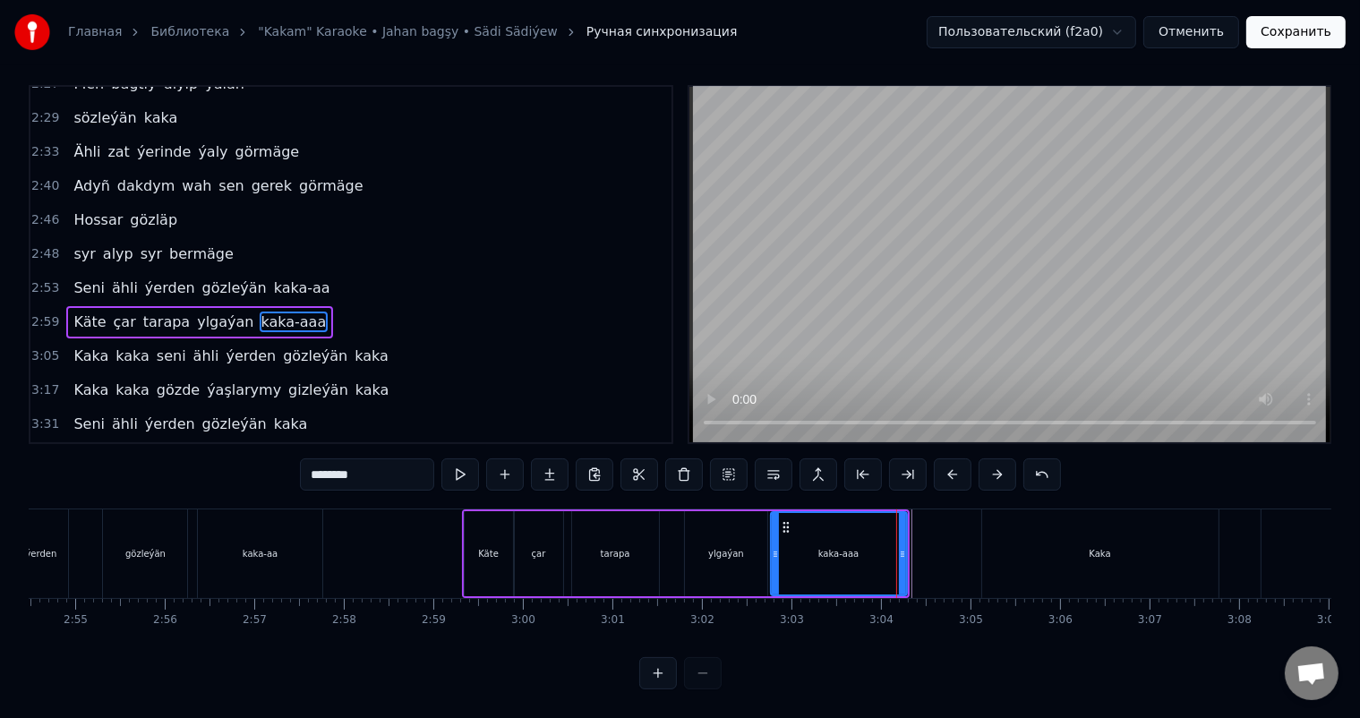
scroll to position [0, 0]
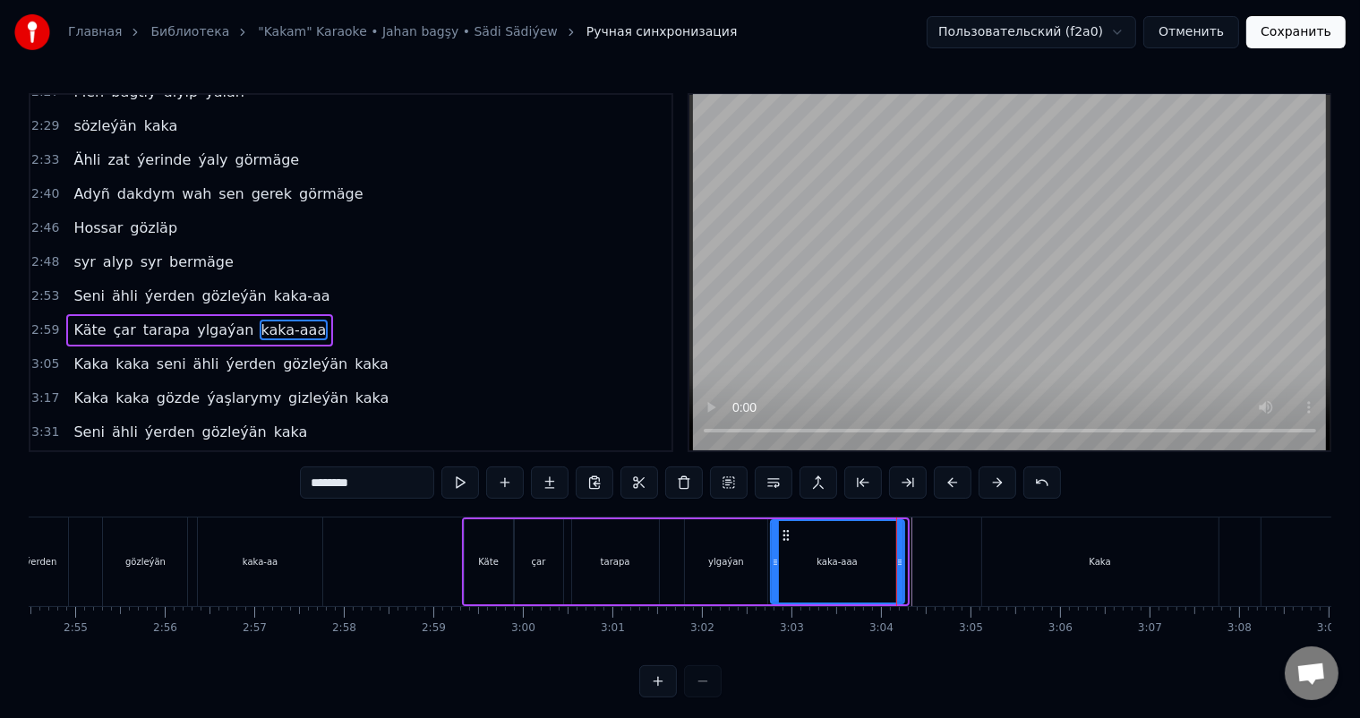
click at [903, 557] on icon at bounding box center [899, 562] width 7 height 14
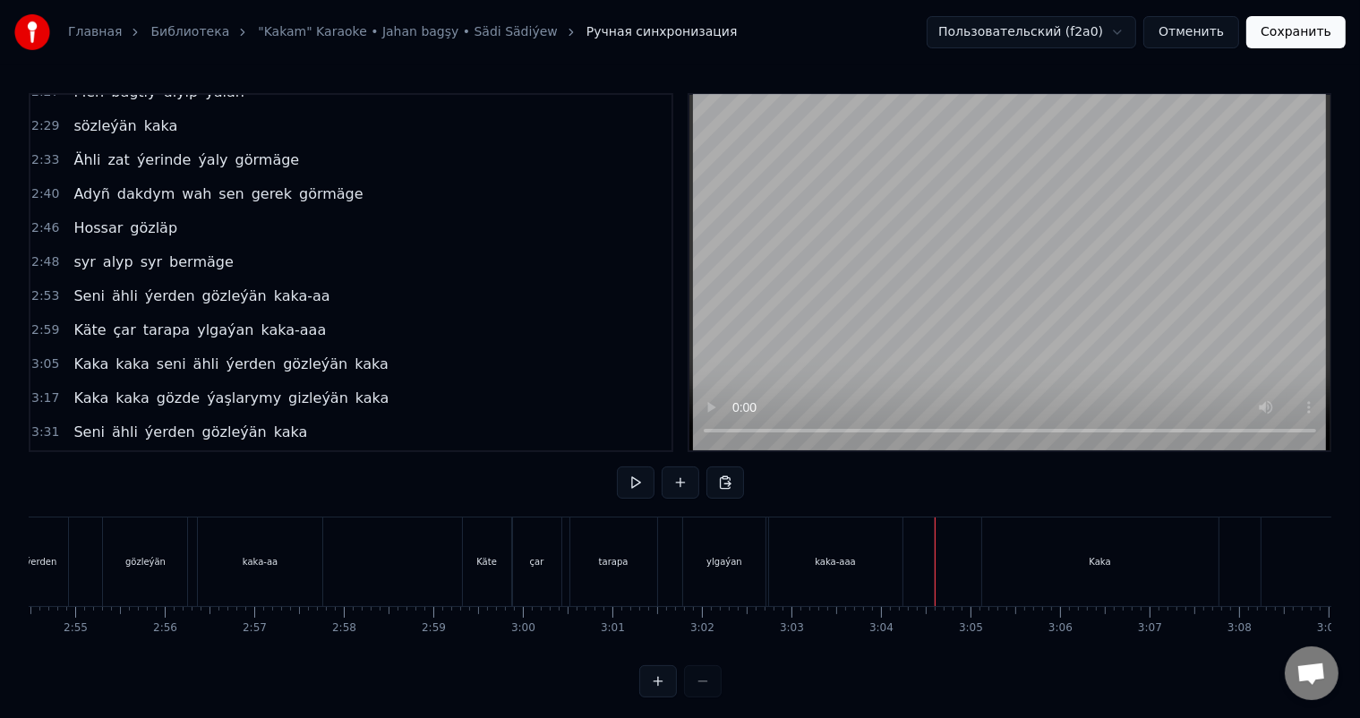
click at [886, 568] on div "kaka-aaa" at bounding box center [835, 562] width 133 height 89
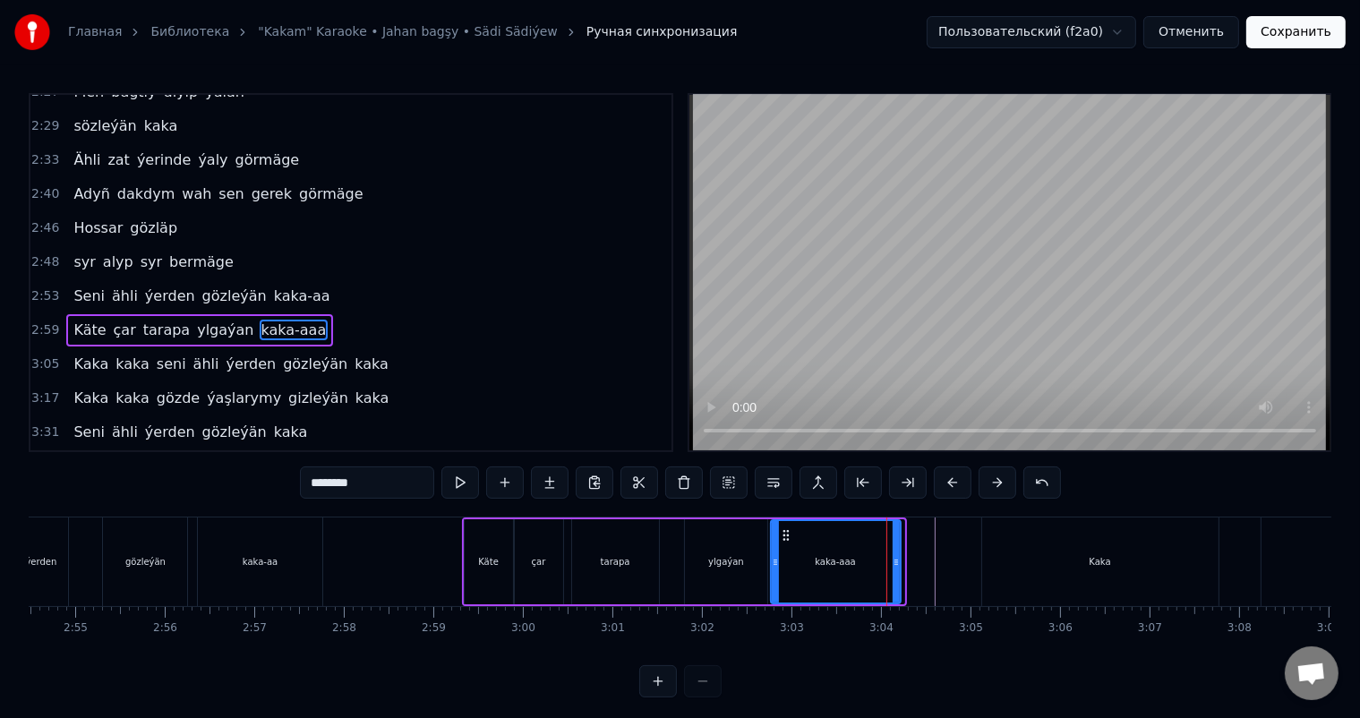
click at [899, 558] on div "kaka-aaa" at bounding box center [836, 561] width 132 height 85
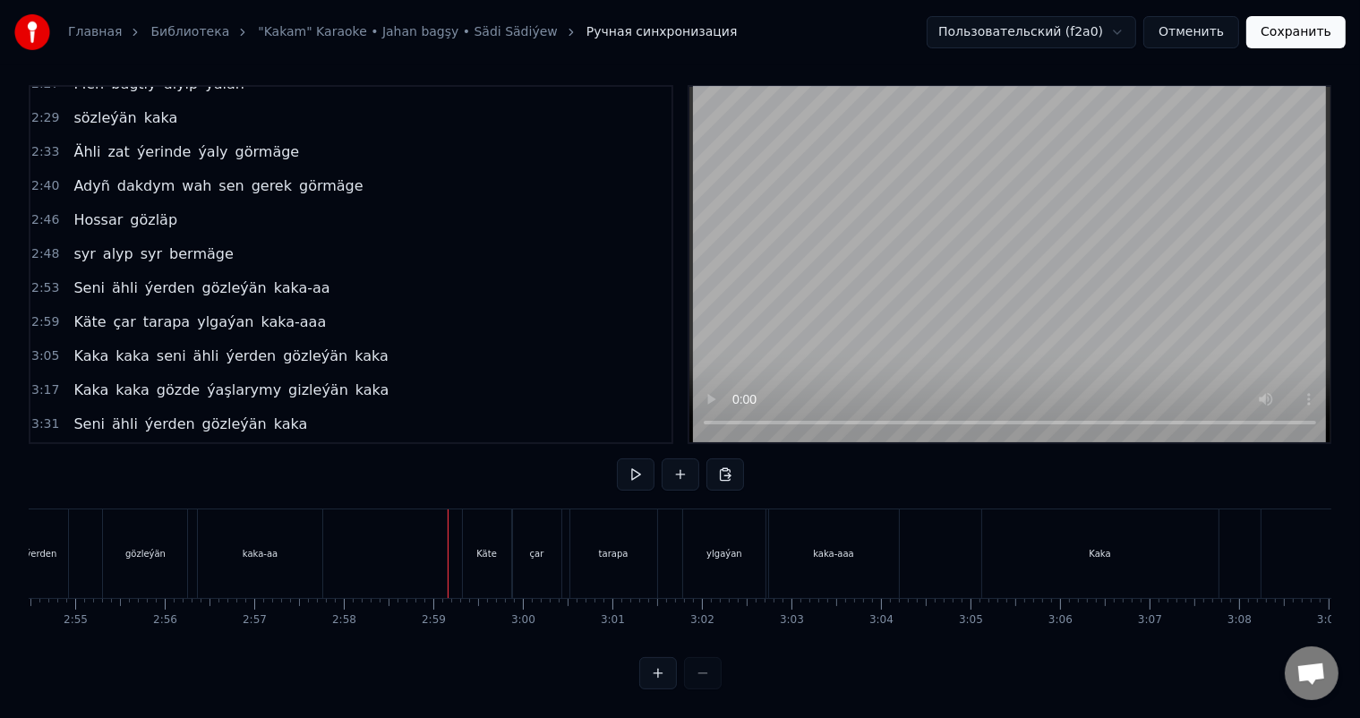
scroll to position [23, 0]
click at [1059, 544] on div "Kaka" at bounding box center [1100, 553] width 236 height 89
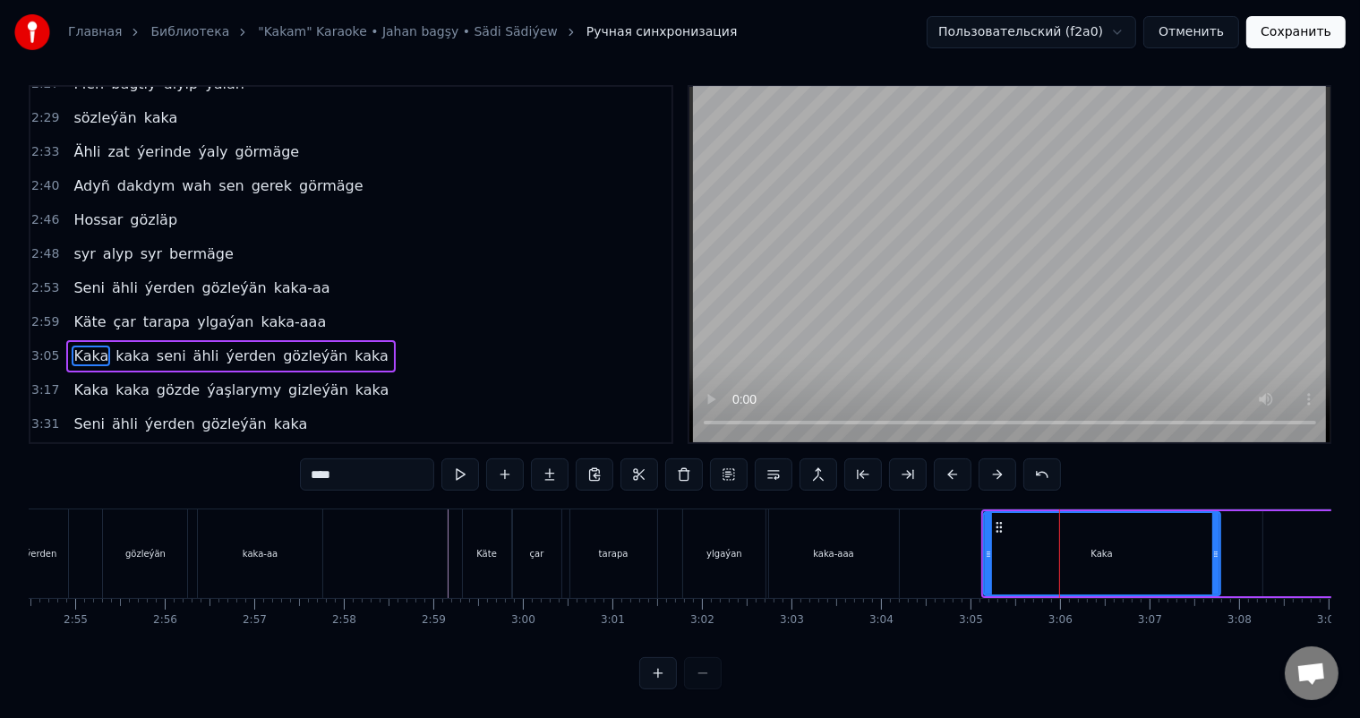
scroll to position [0, 0]
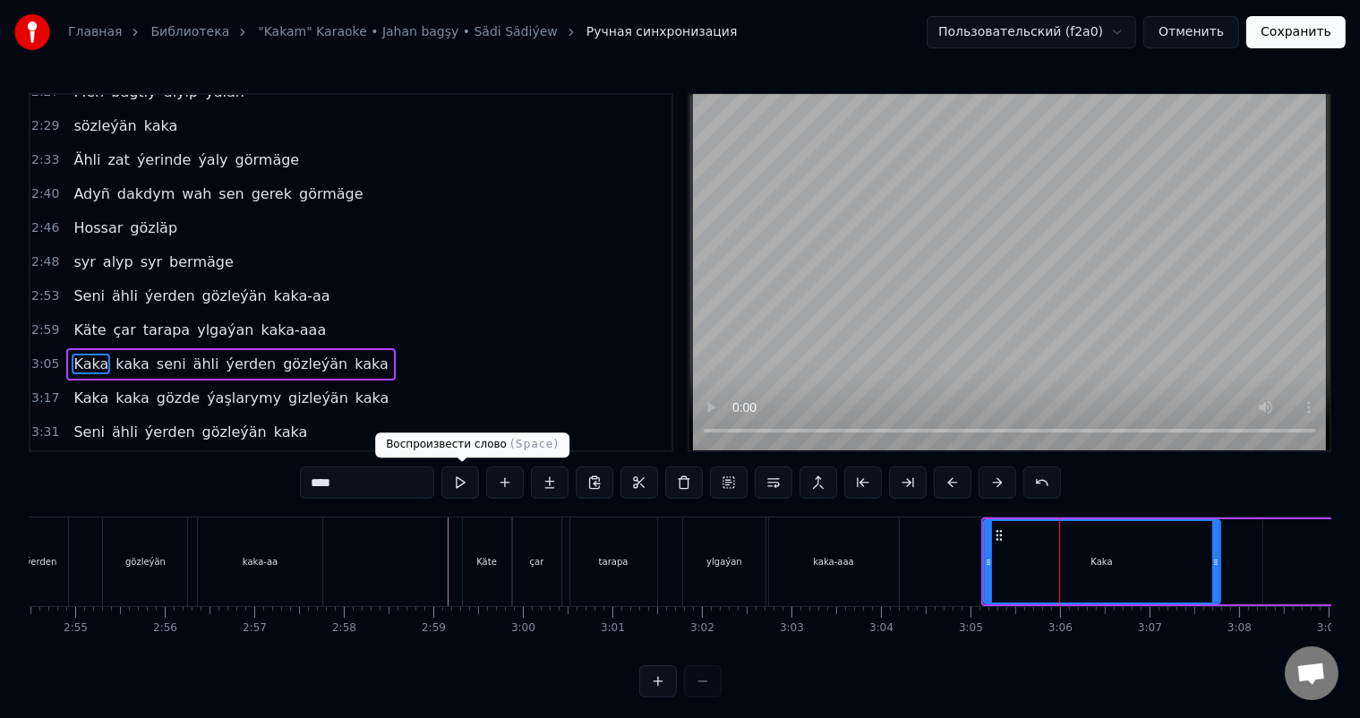
click at [365, 484] on input "****" at bounding box center [367, 483] width 134 height 32
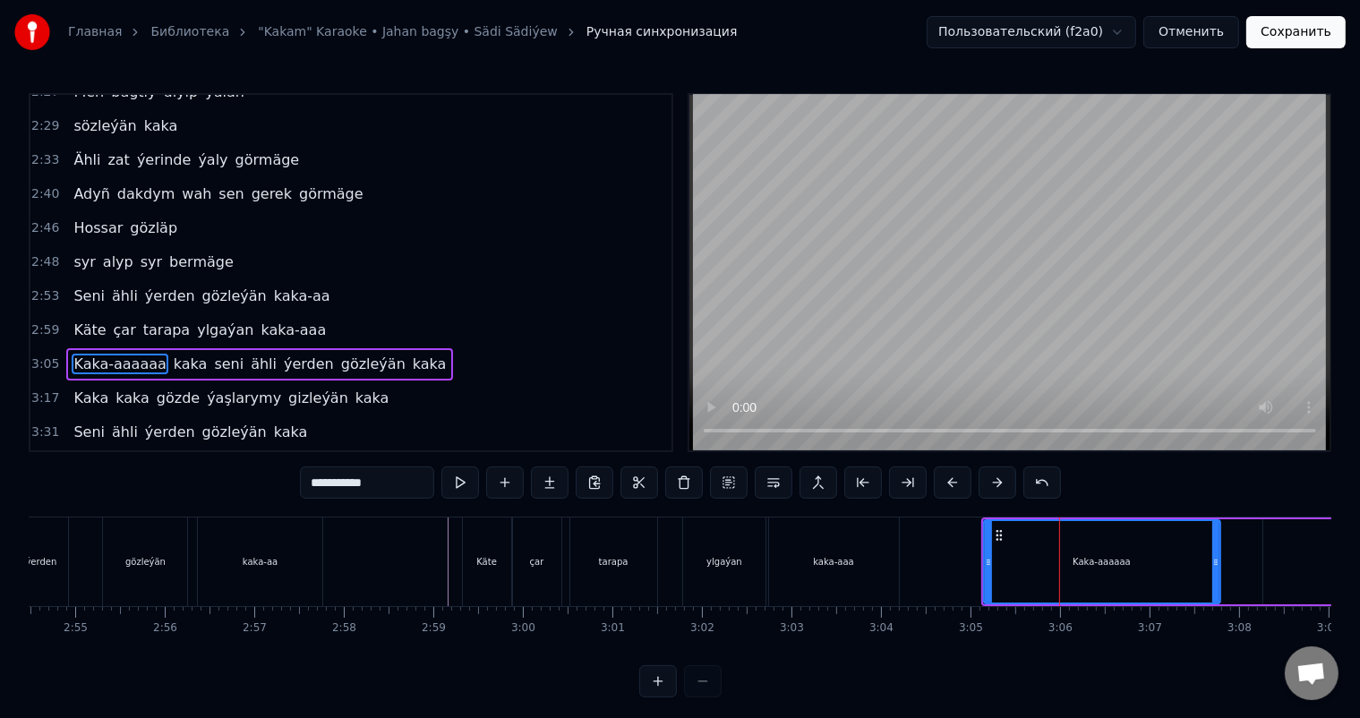
click at [829, 561] on div "kaka-aaa" at bounding box center [833, 561] width 40 height 13
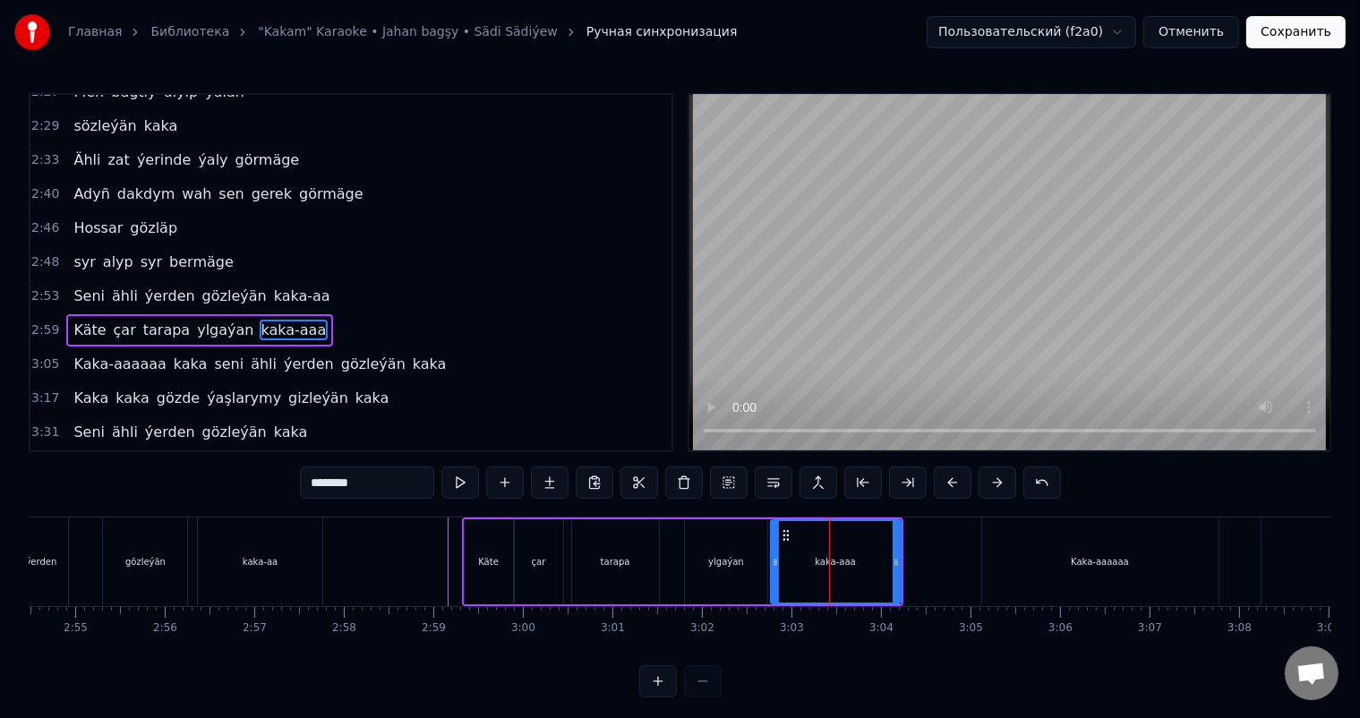
click at [723, 559] on div "ylgaýan" at bounding box center [726, 561] width 36 height 13
type input "*******"
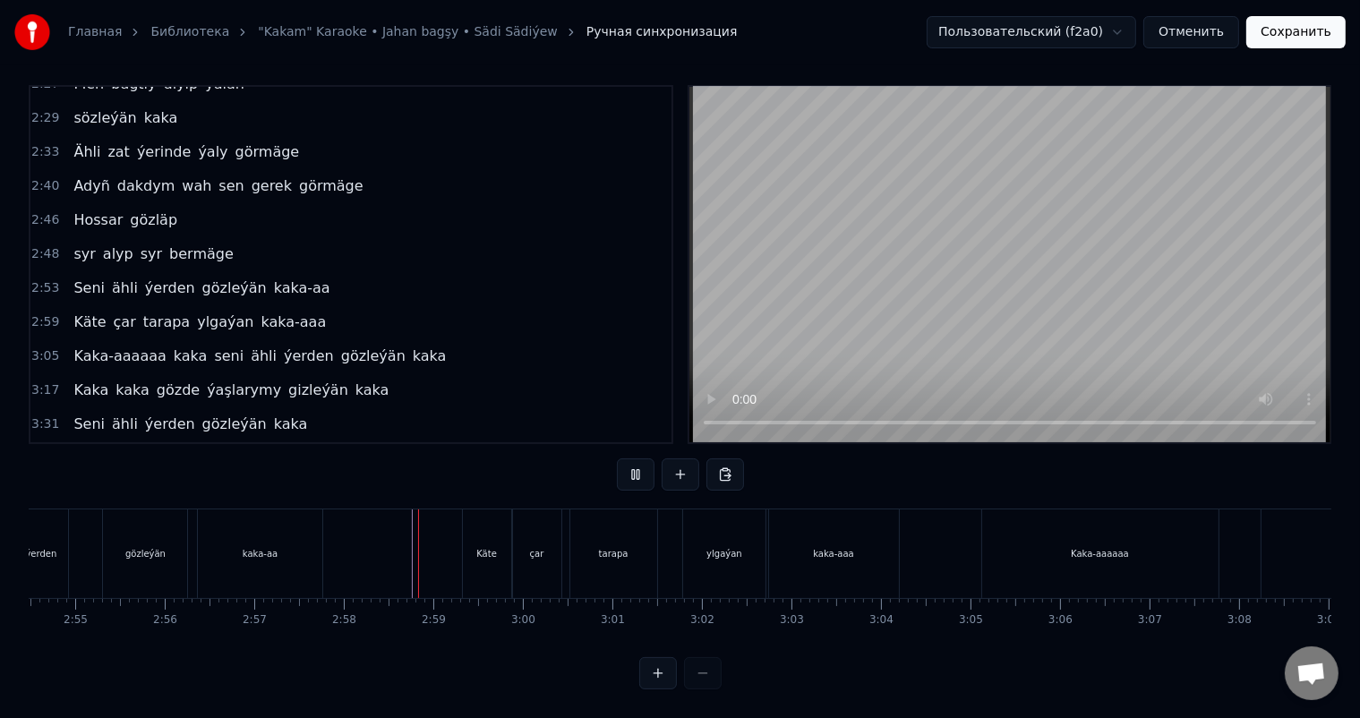
scroll to position [23, 0]
click at [846, 547] on div "kaka-aaa" at bounding box center [833, 553] width 40 height 13
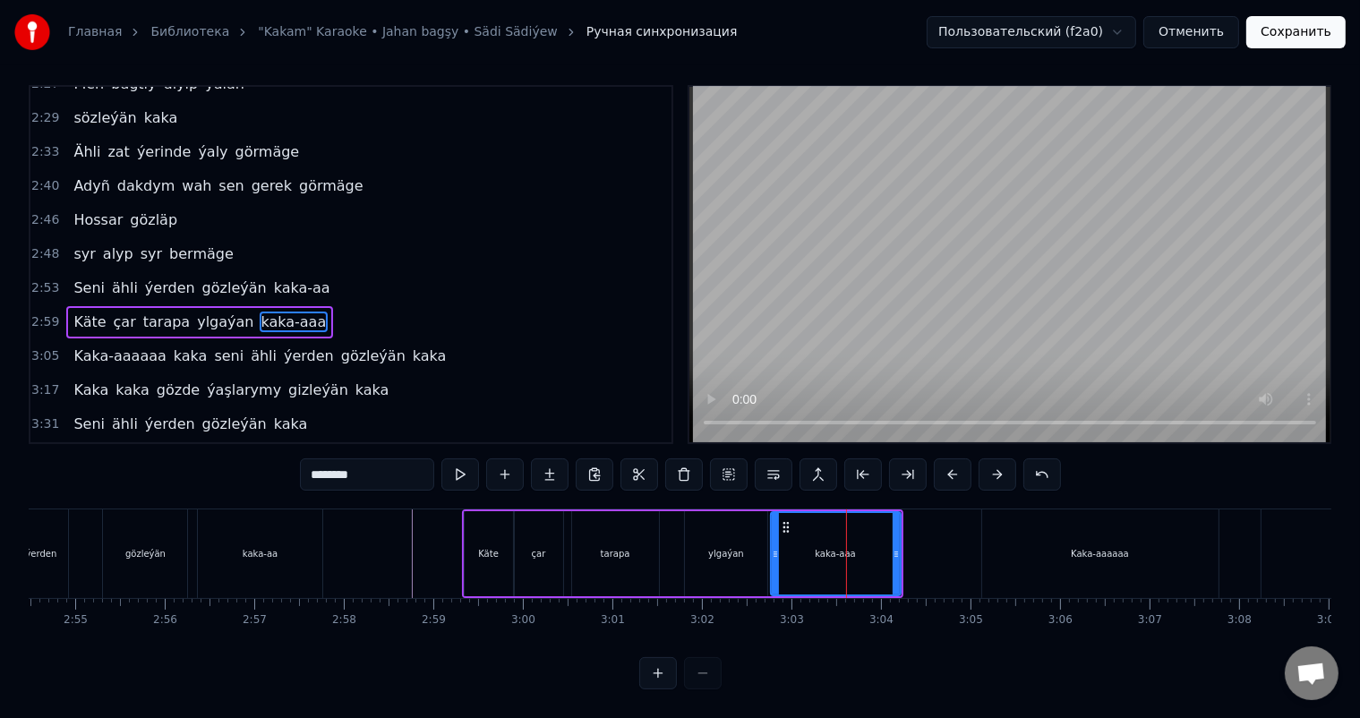
scroll to position [0, 0]
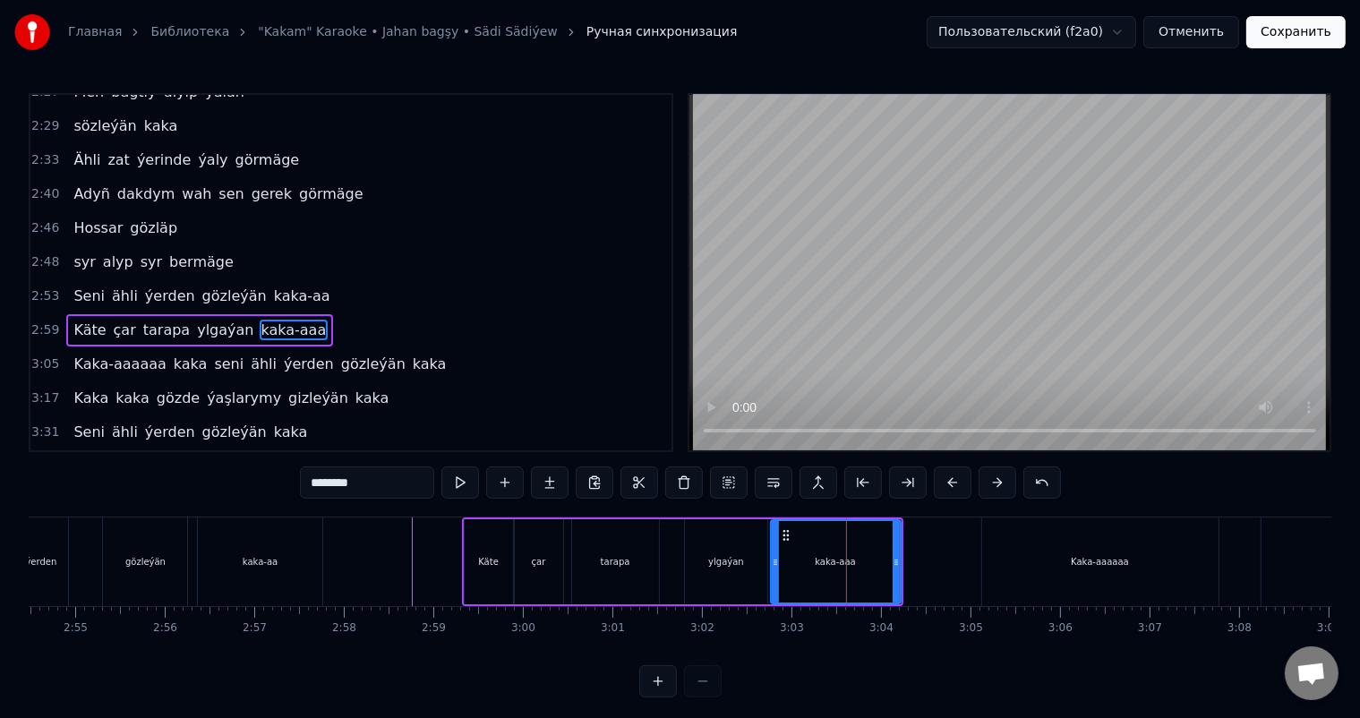
click at [386, 484] on input "********" at bounding box center [367, 483] width 134 height 32
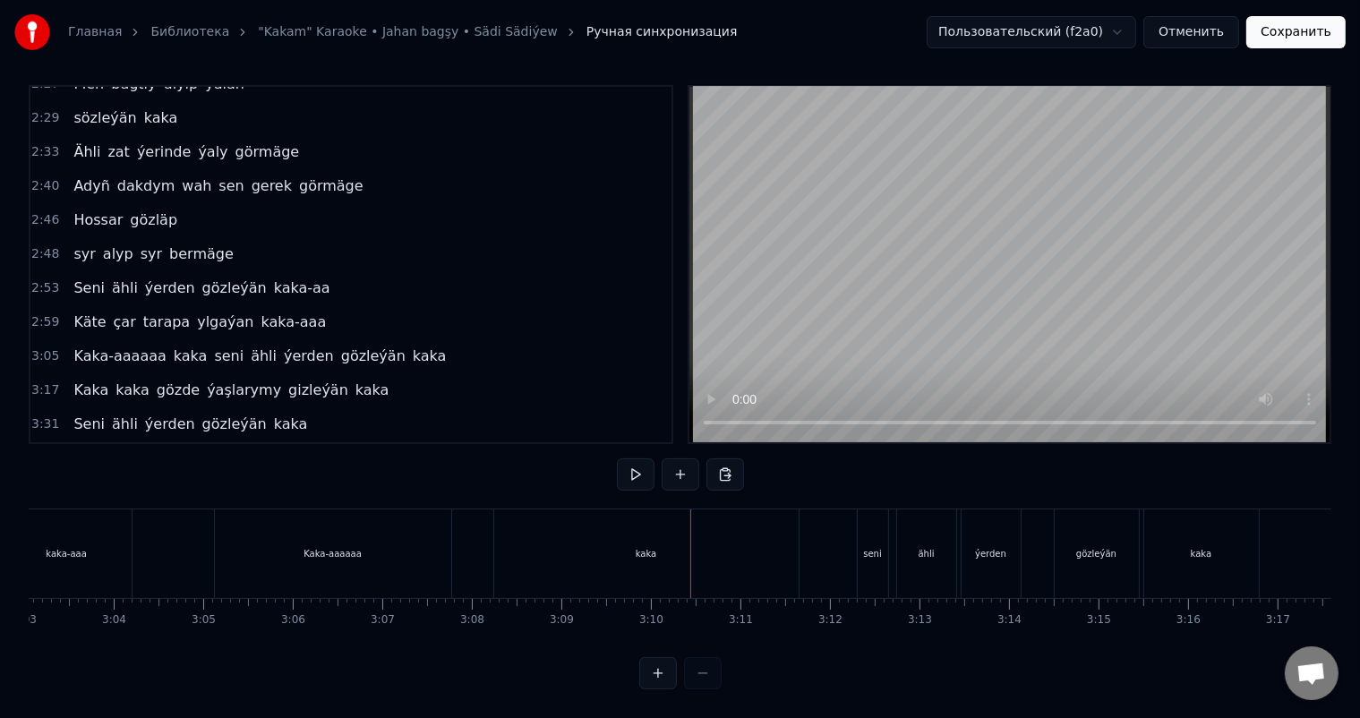
scroll to position [0, 15900]
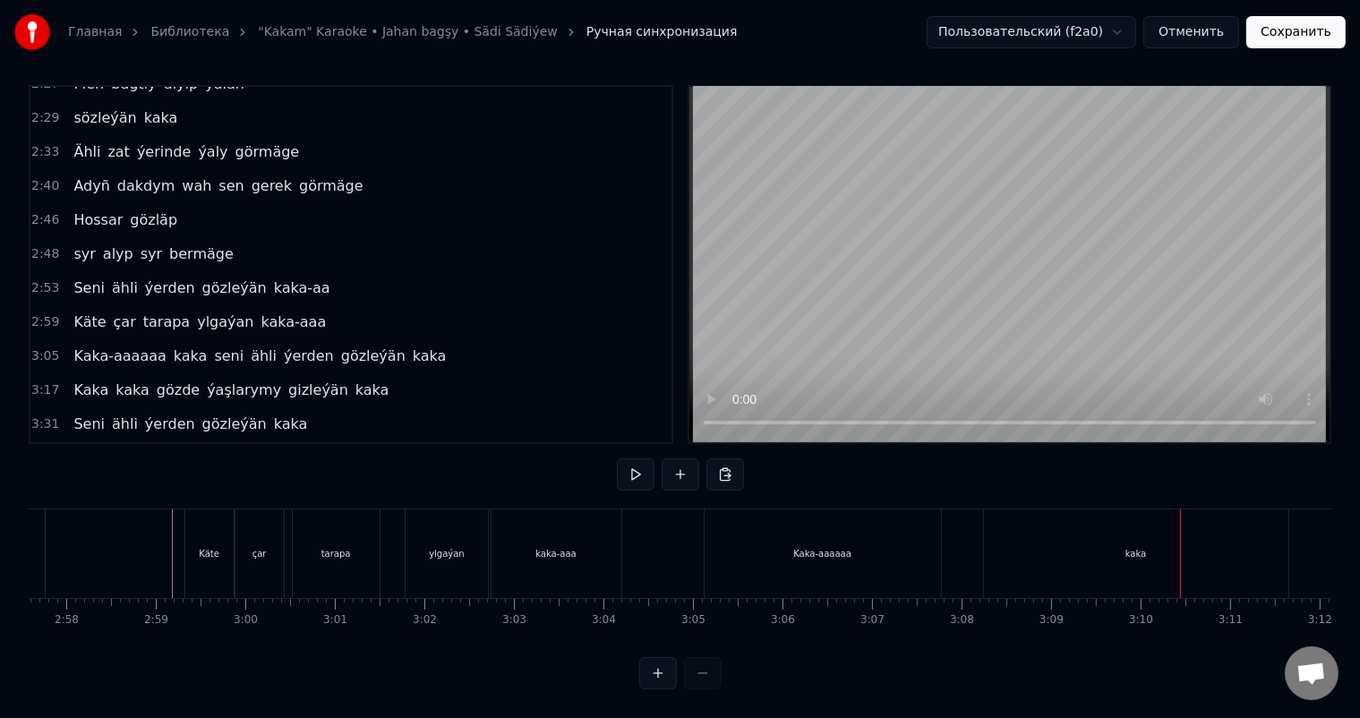
click at [792, 513] on div "Kaka-aaaaaa" at bounding box center [823, 553] width 236 height 89
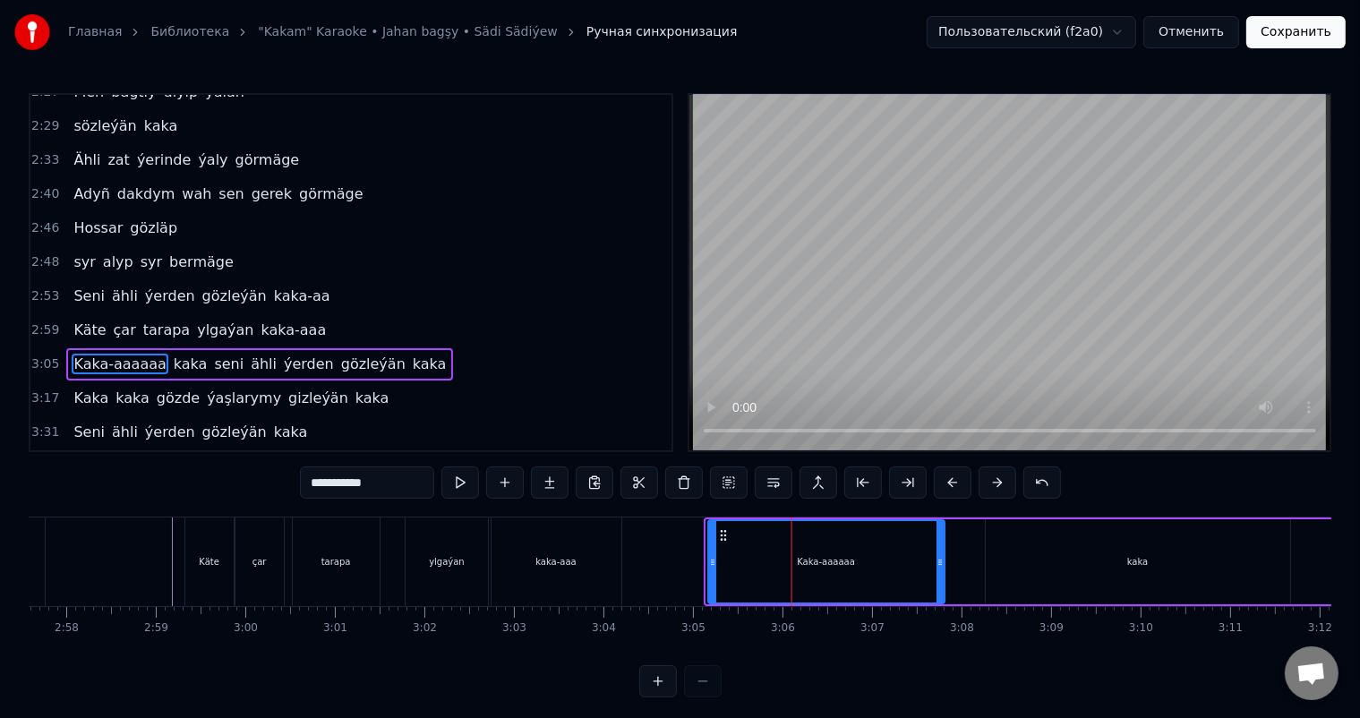
click at [723, 530] on icon at bounding box center [723, 535] width 14 height 14
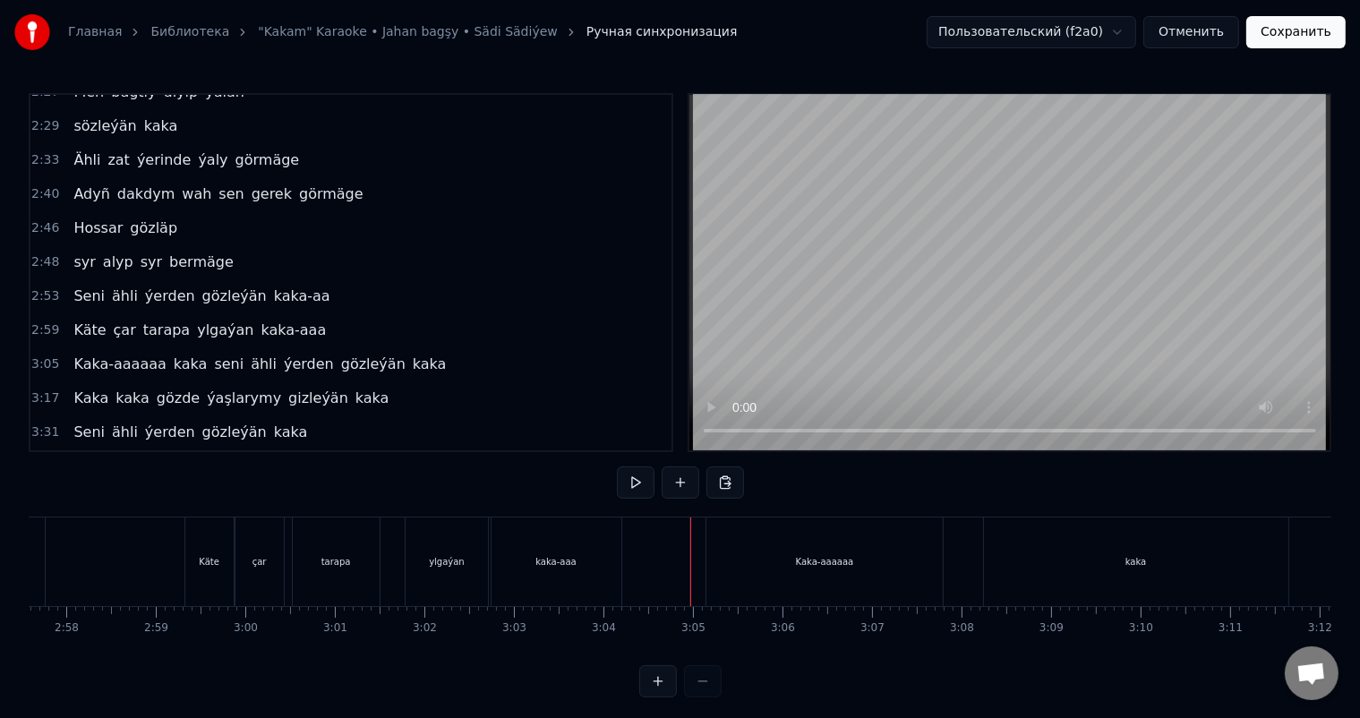
click at [734, 555] on div "Kaka-aaaaaa" at bounding box center [824, 562] width 236 height 89
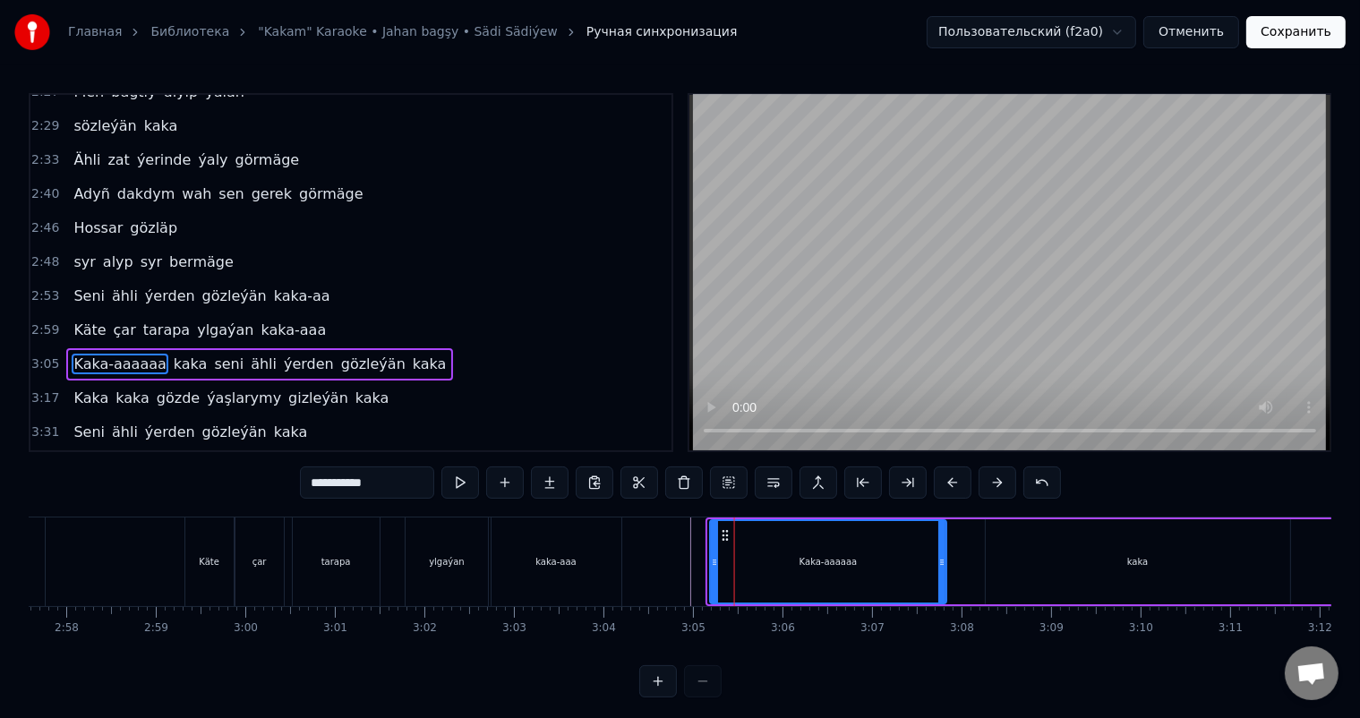
click at [727, 535] on circle at bounding box center [727, 535] width 1 height 1
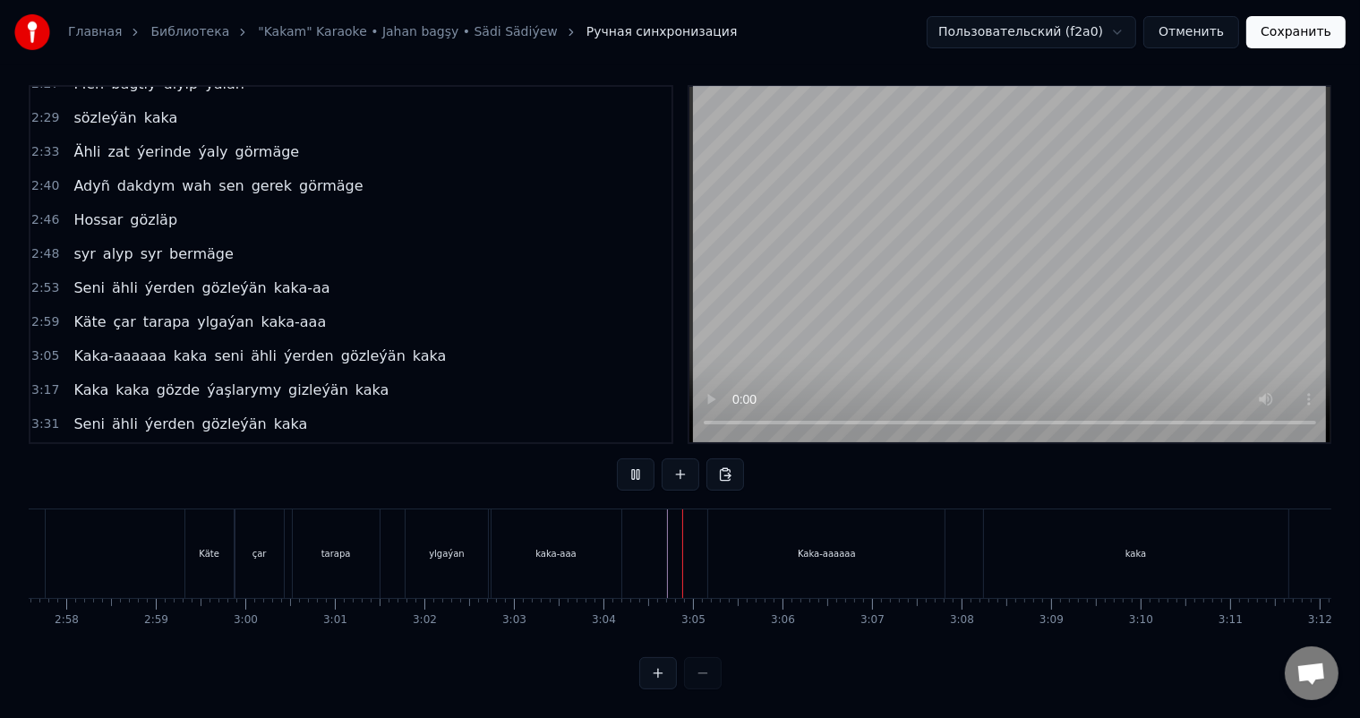
scroll to position [23, 0]
click at [1005, 526] on div "kaka" at bounding box center [1136, 553] width 304 height 89
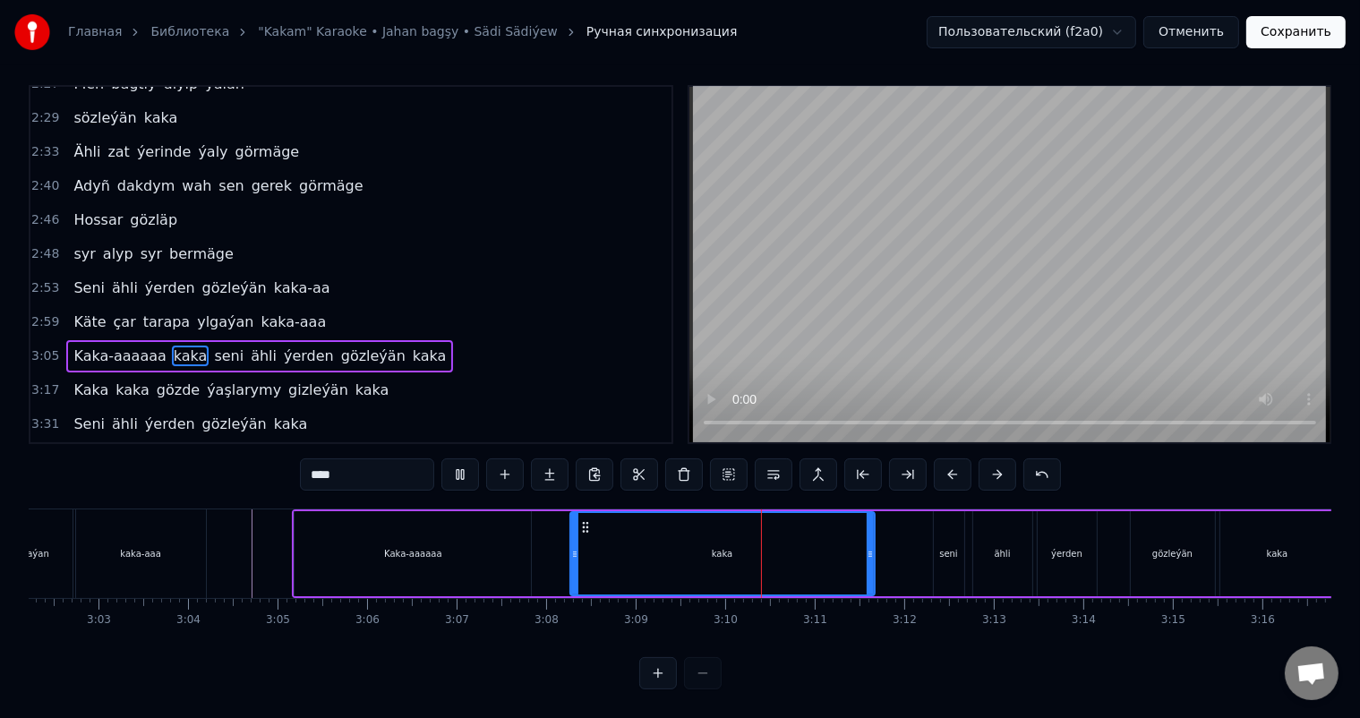
click at [709, 538] on div "kaka" at bounding box center [722, 553] width 303 height 81
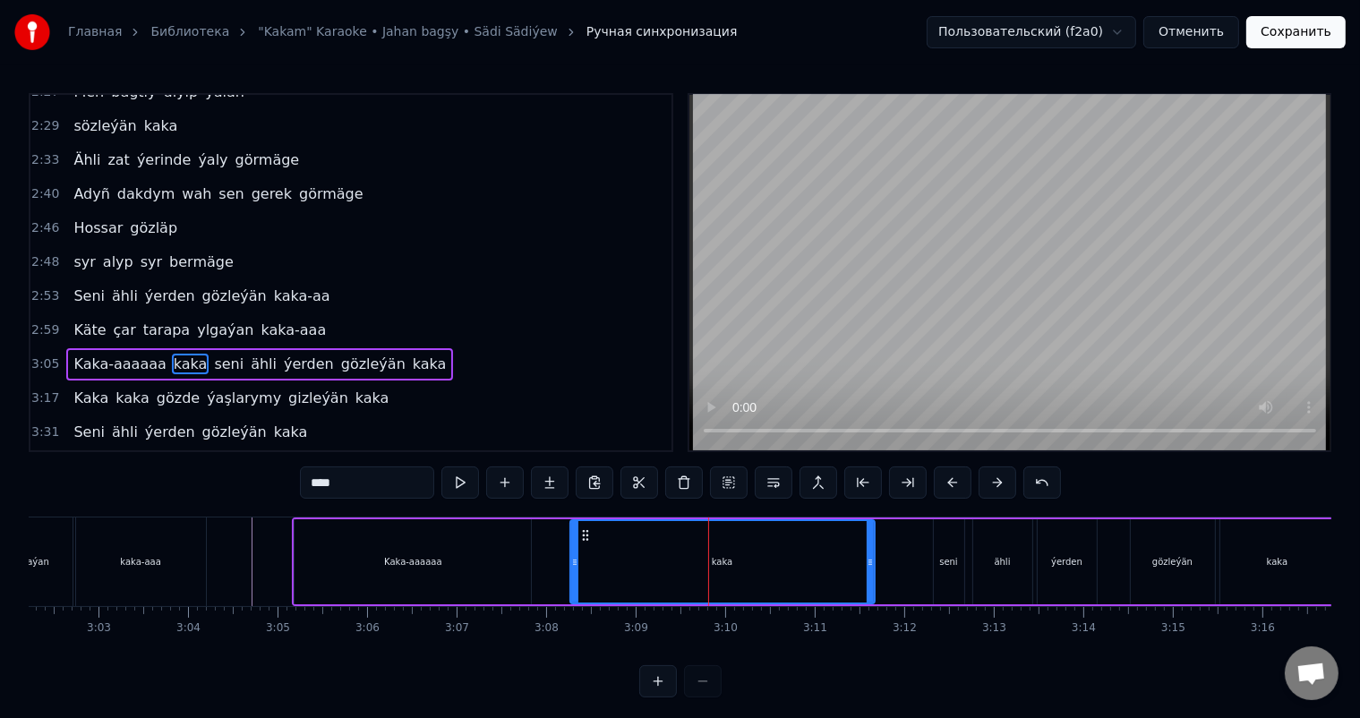
click at [358, 492] on input "****" at bounding box center [367, 483] width 134 height 32
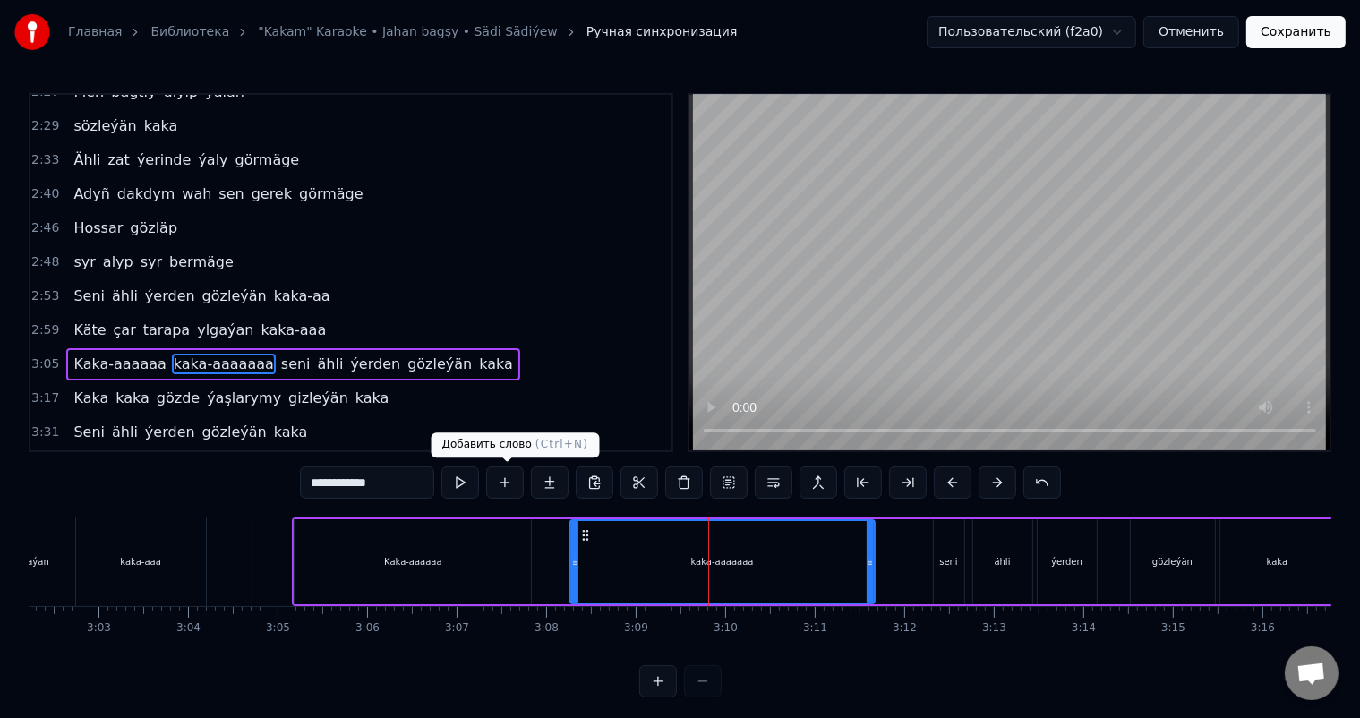
type input "**********"
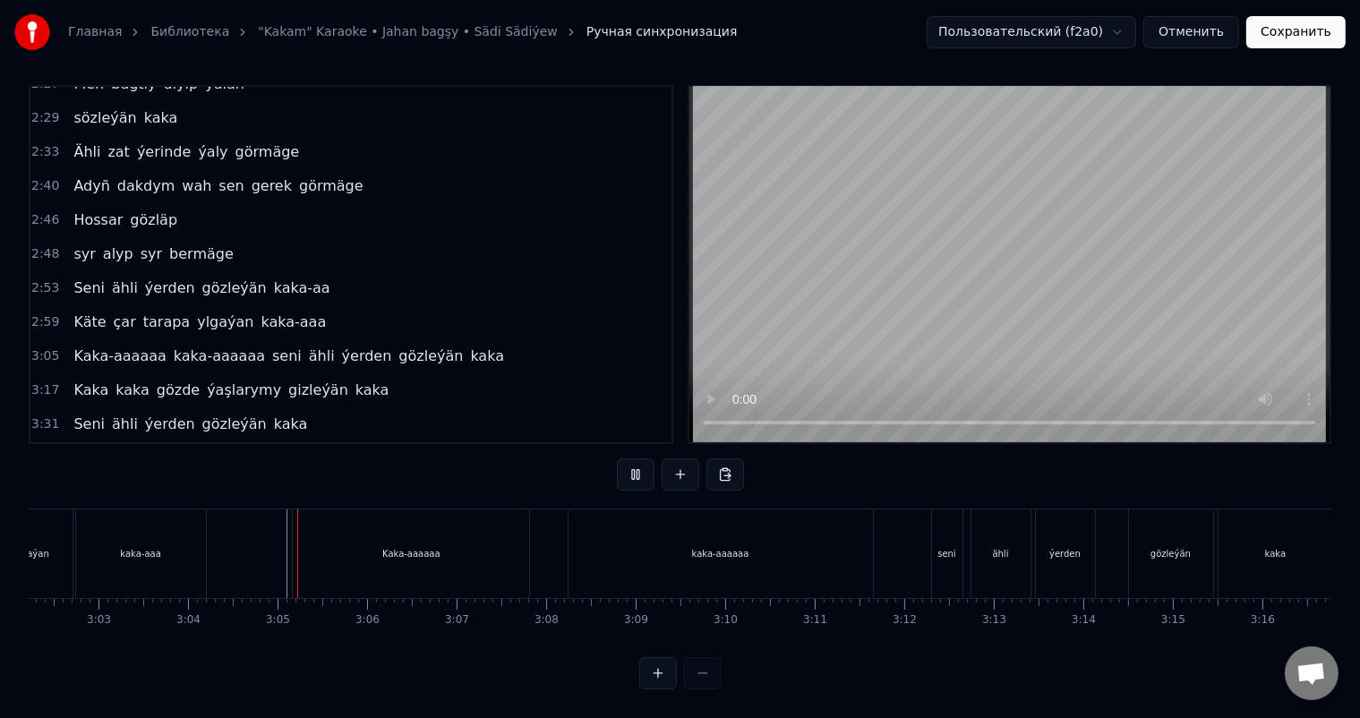
scroll to position [23, 0]
click at [944, 529] on div "seni" at bounding box center [947, 553] width 30 height 89
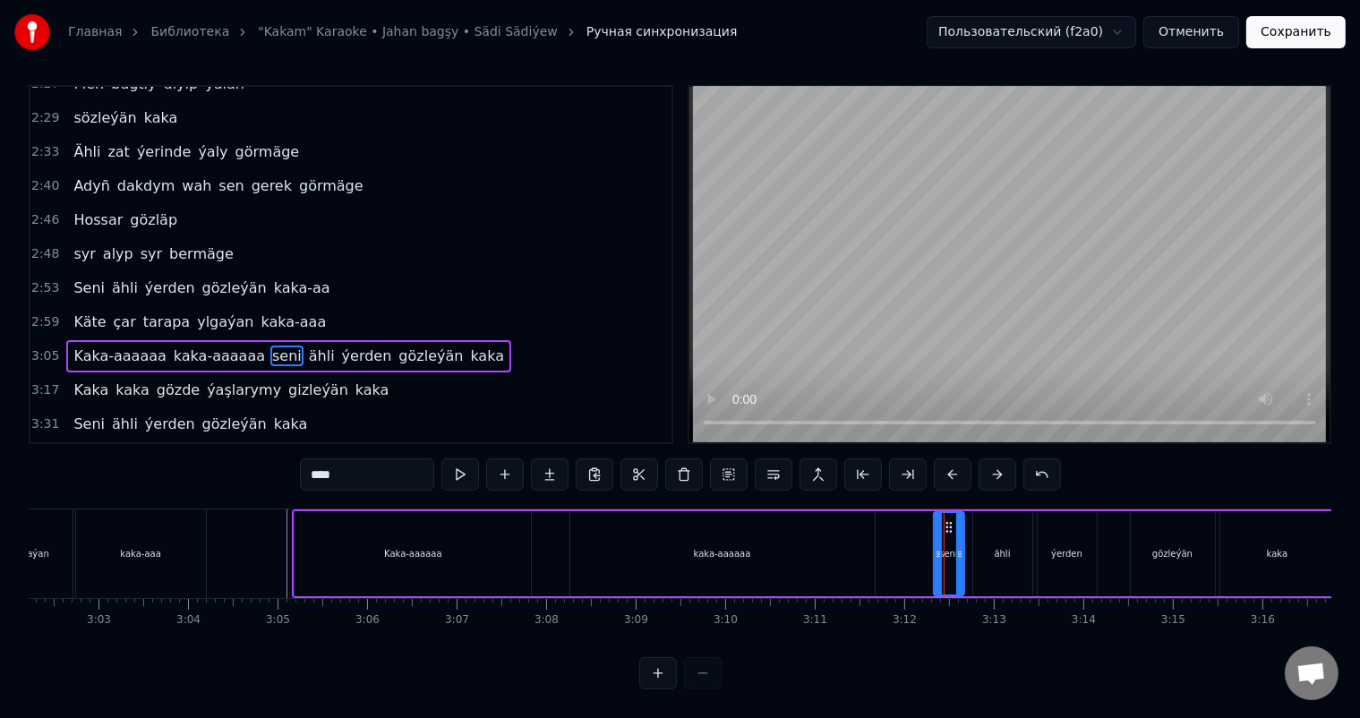
scroll to position [0, 0]
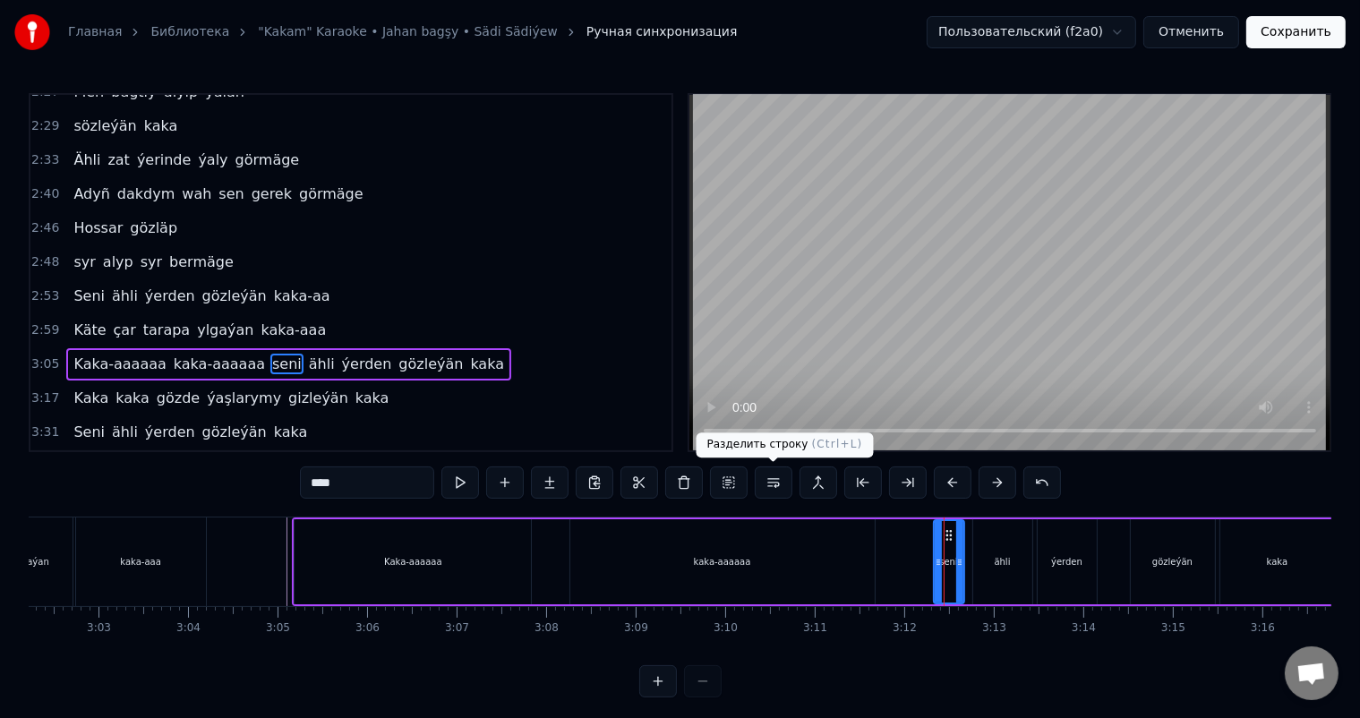
click at [773, 480] on button at bounding box center [774, 483] width 38 height 32
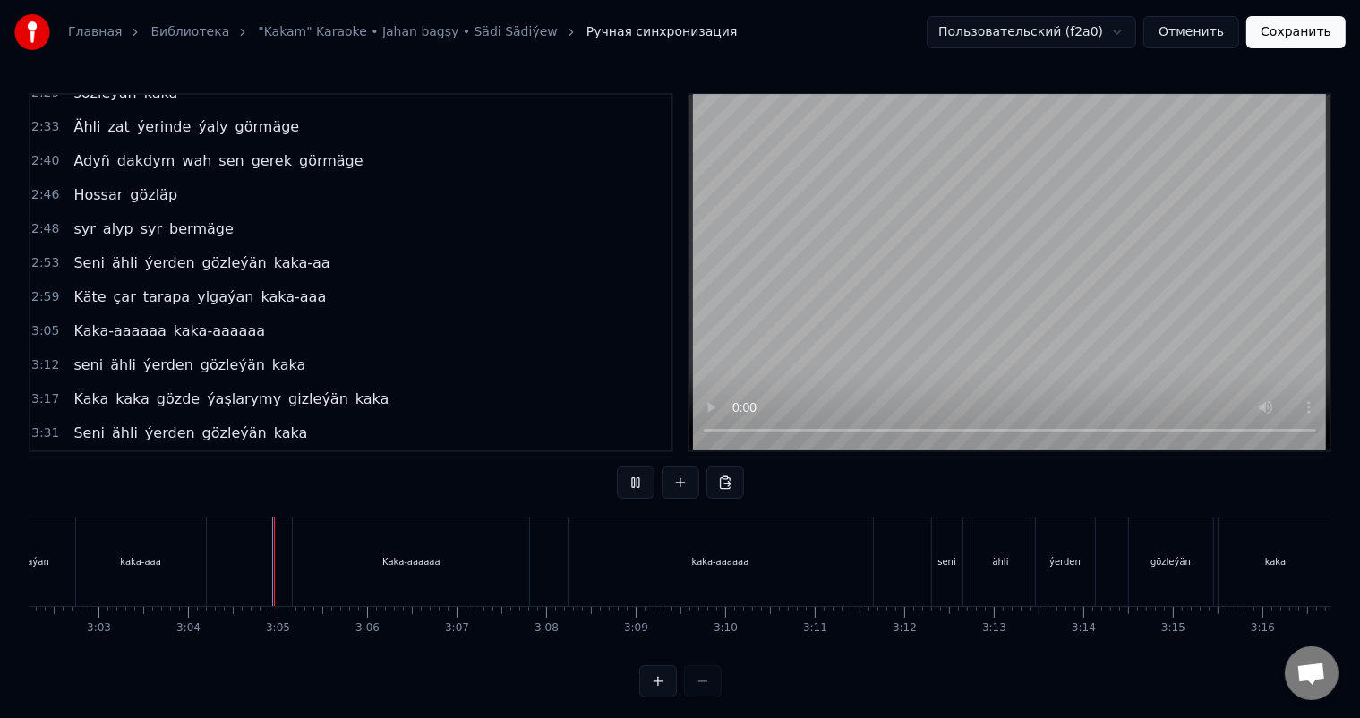
scroll to position [23, 0]
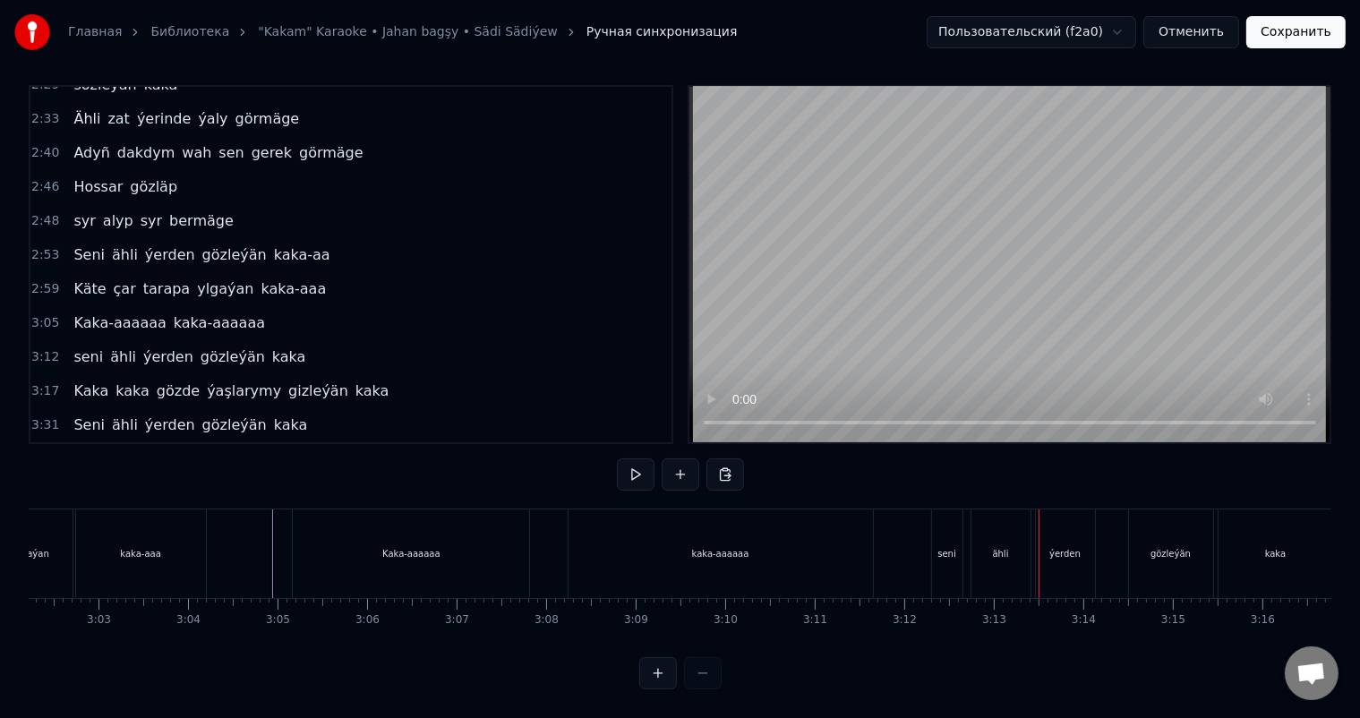
click at [941, 547] on div "seni" at bounding box center [946, 553] width 18 height 13
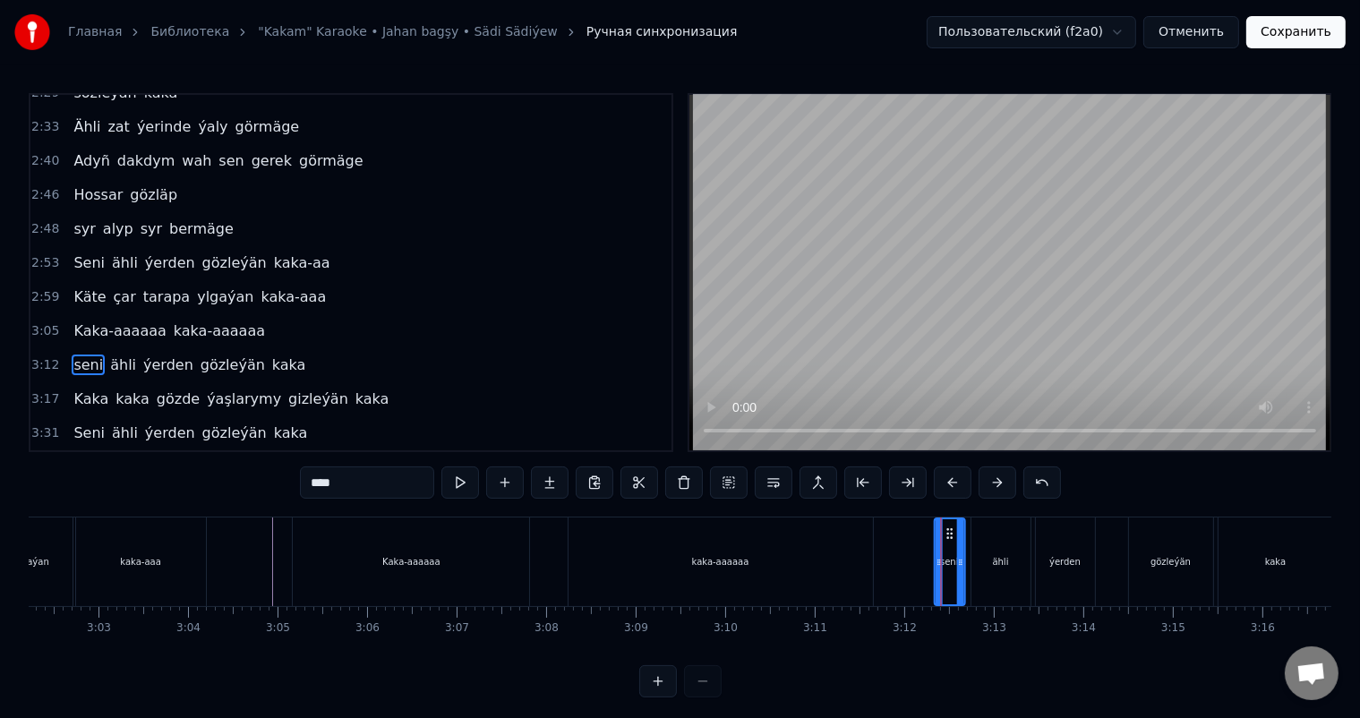
click at [949, 531] on icon at bounding box center [950, 533] width 14 height 14
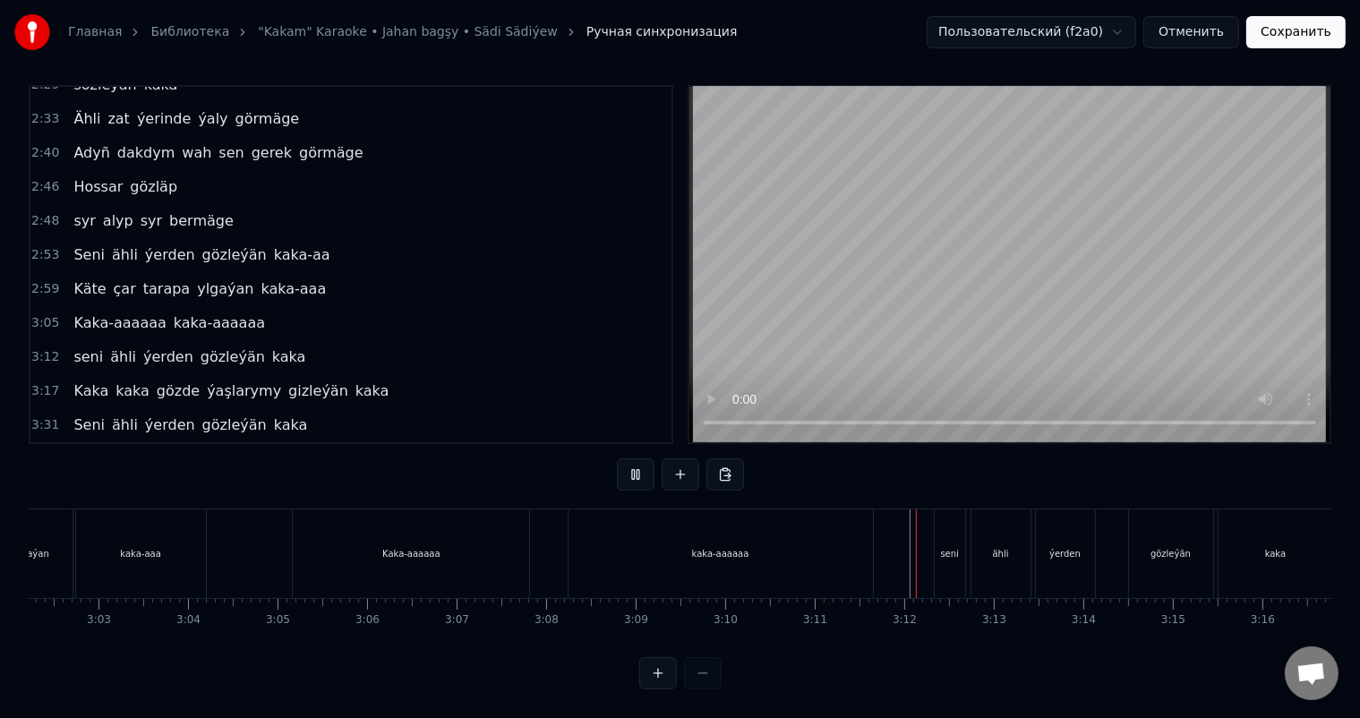
scroll to position [23, 0]
click at [586, 526] on div "kaka-aaaaaa" at bounding box center [721, 553] width 304 height 89
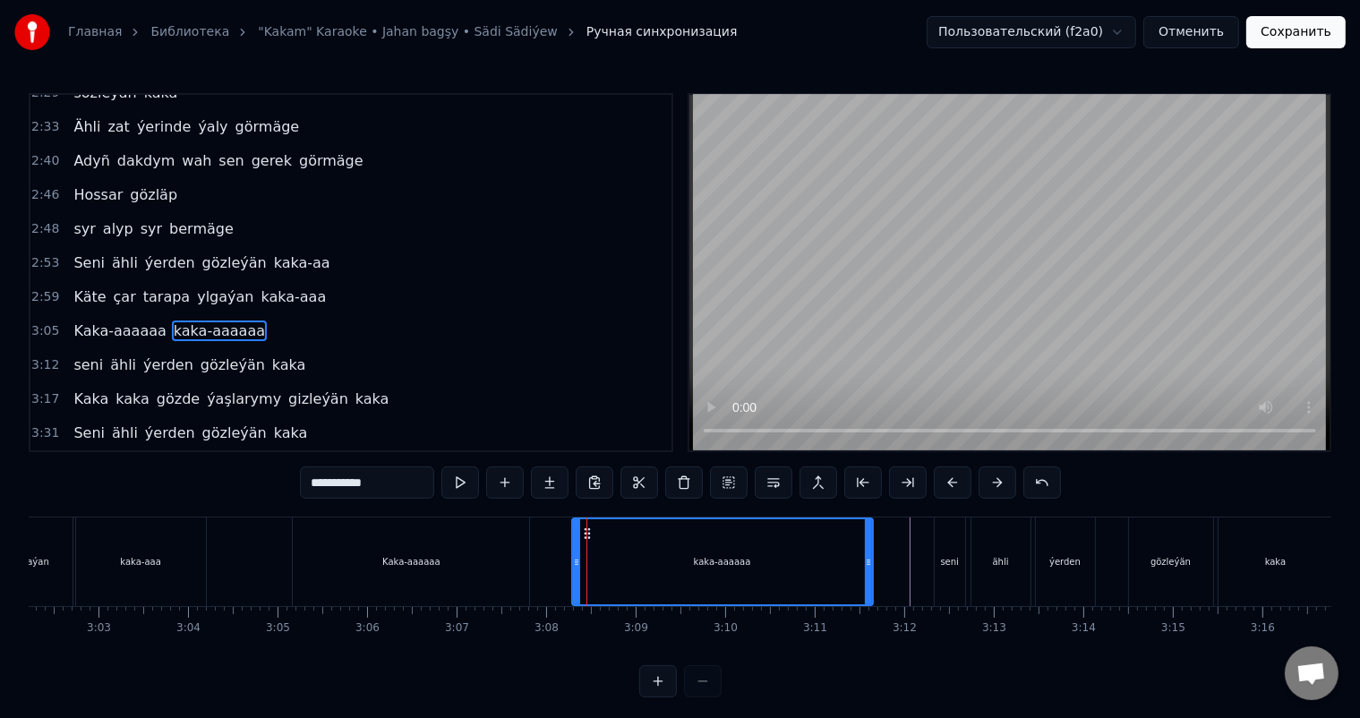
click at [577, 561] on icon at bounding box center [576, 562] width 7 height 14
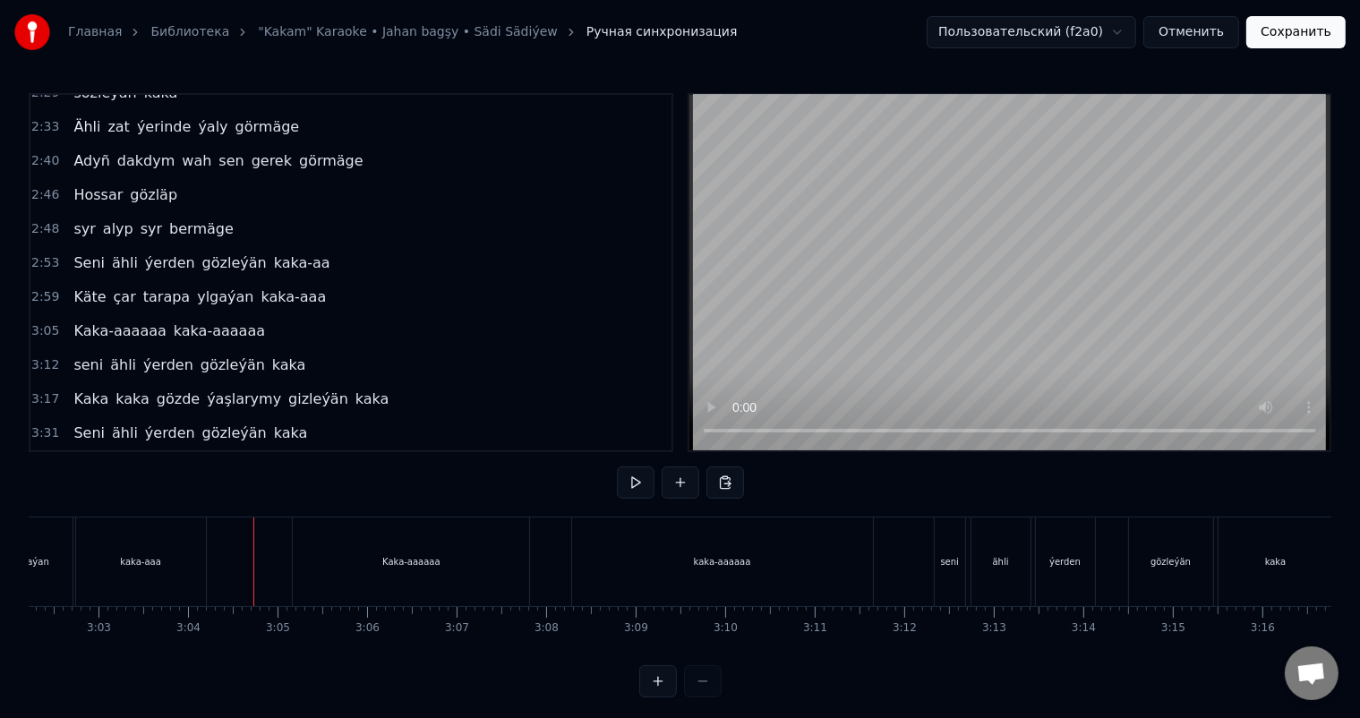
click at [316, 559] on div "Kaka-aaaaaa" at bounding box center [411, 562] width 236 height 89
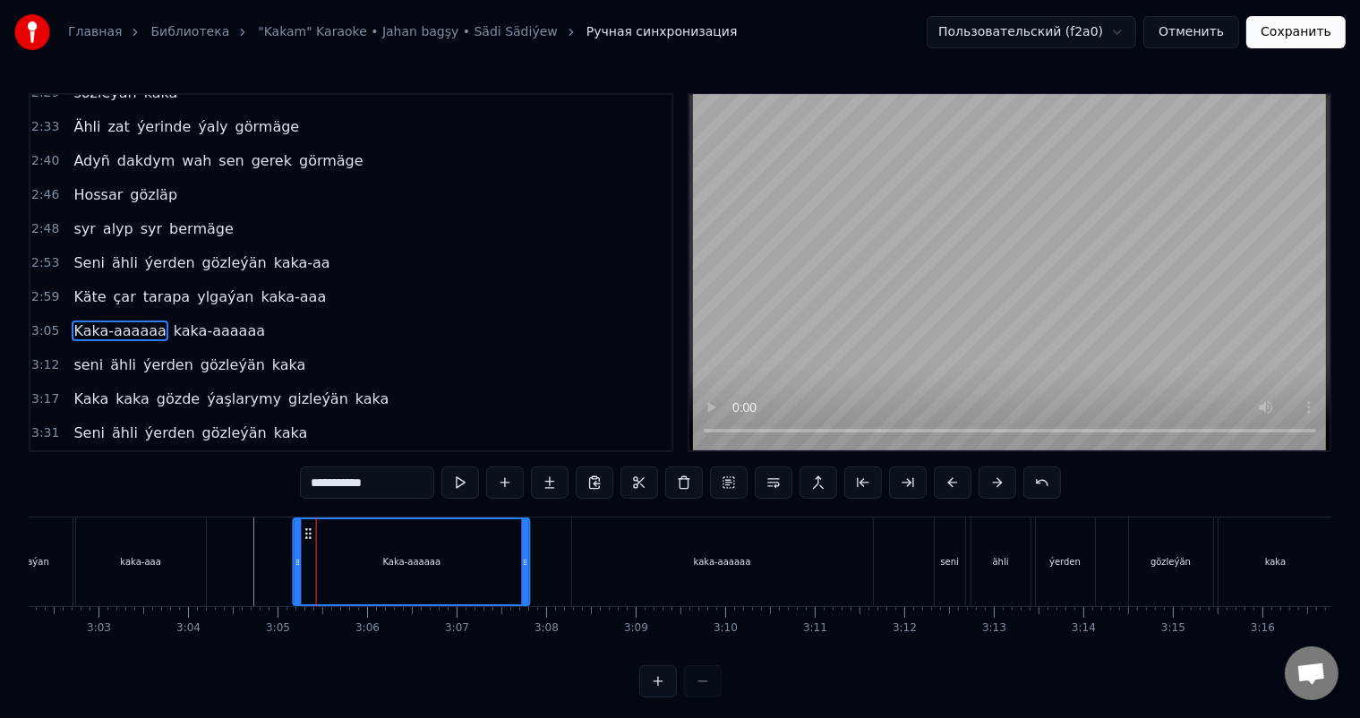
click at [308, 531] on icon at bounding box center [309, 533] width 14 height 14
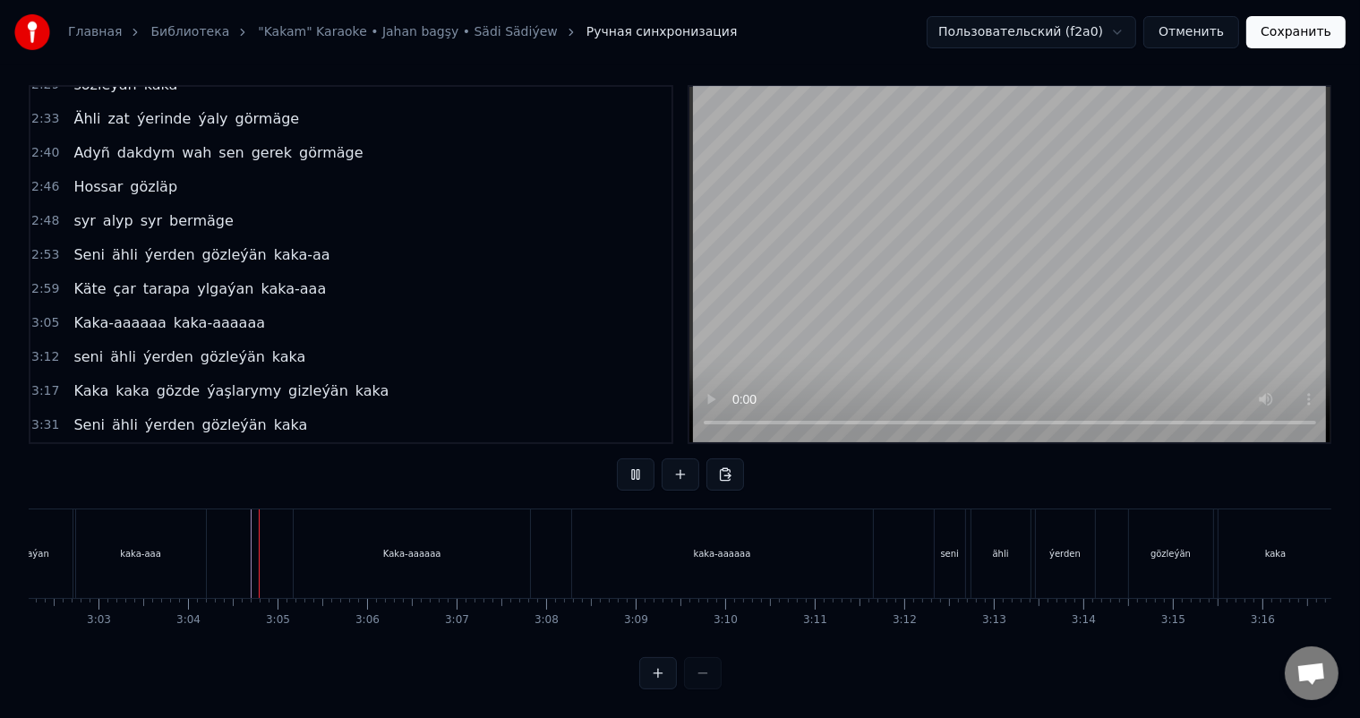
scroll to position [23, 0]
click at [303, 548] on div "Kaka-aaaaaa" at bounding box center [412, 553] width 236 height 89
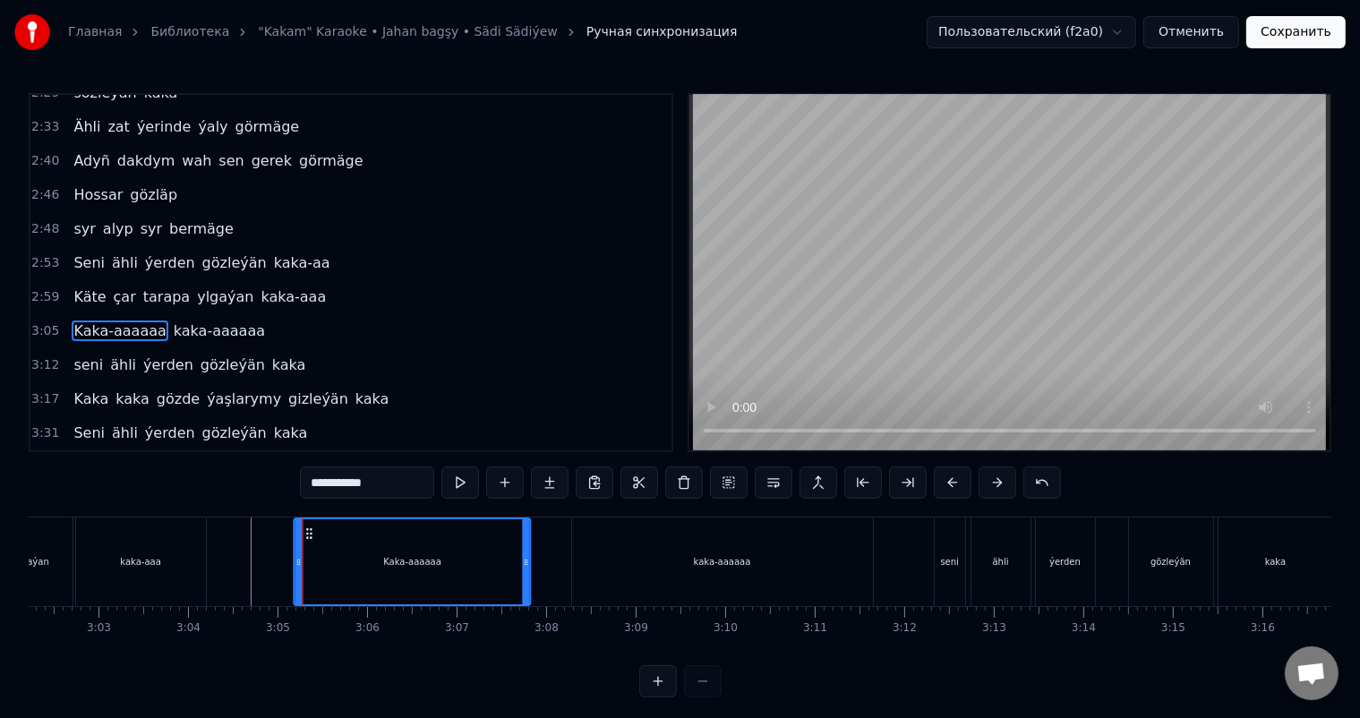
click at [308, 530] on icon at bounding box center [310, 533] width 14 height 14
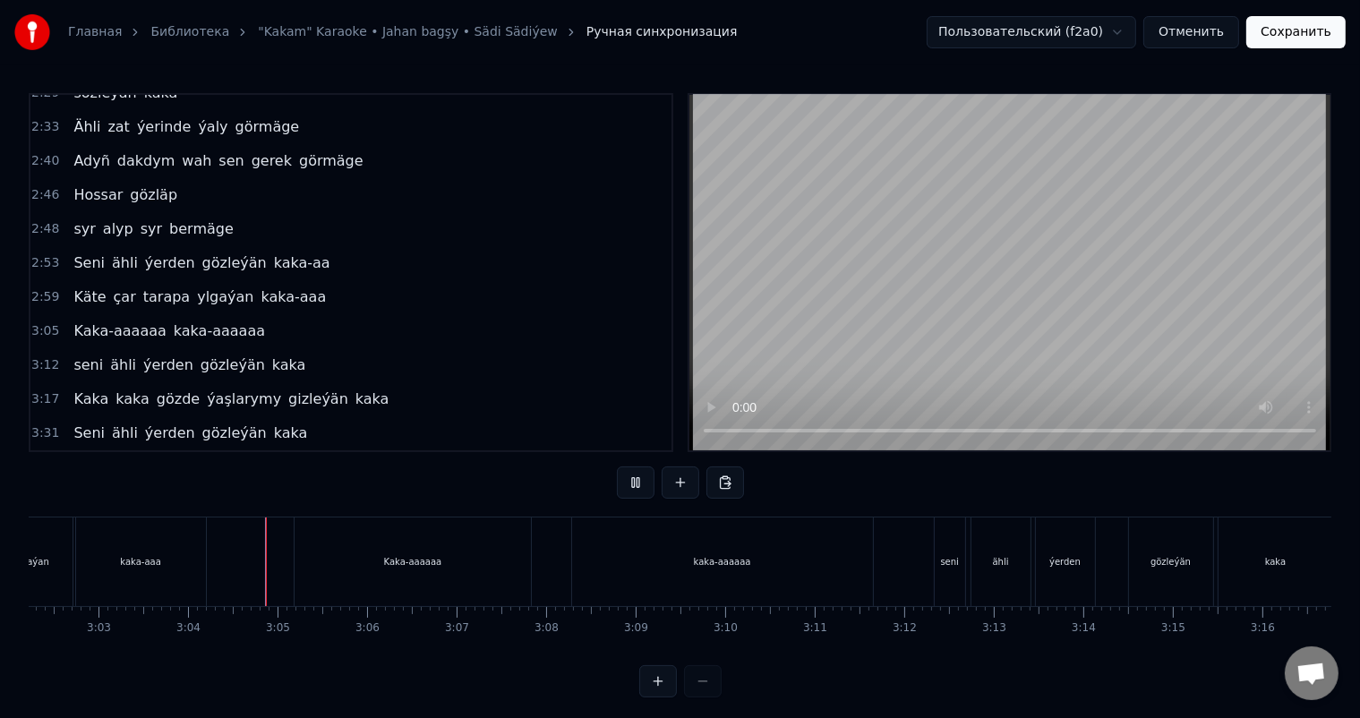
scroll to position [23, 0]
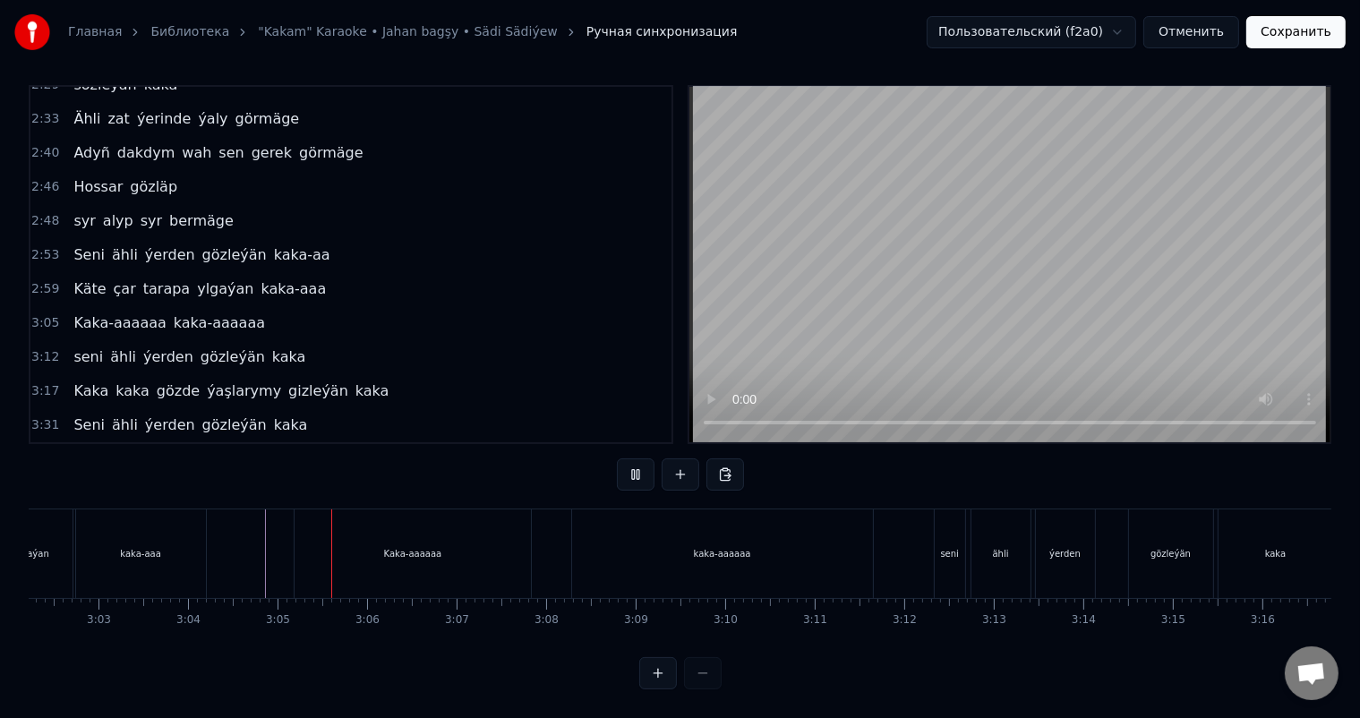
click at [308, 534] on div "Kaka-aaaaaa" at bounding box center [413, 553] width 236 height 89
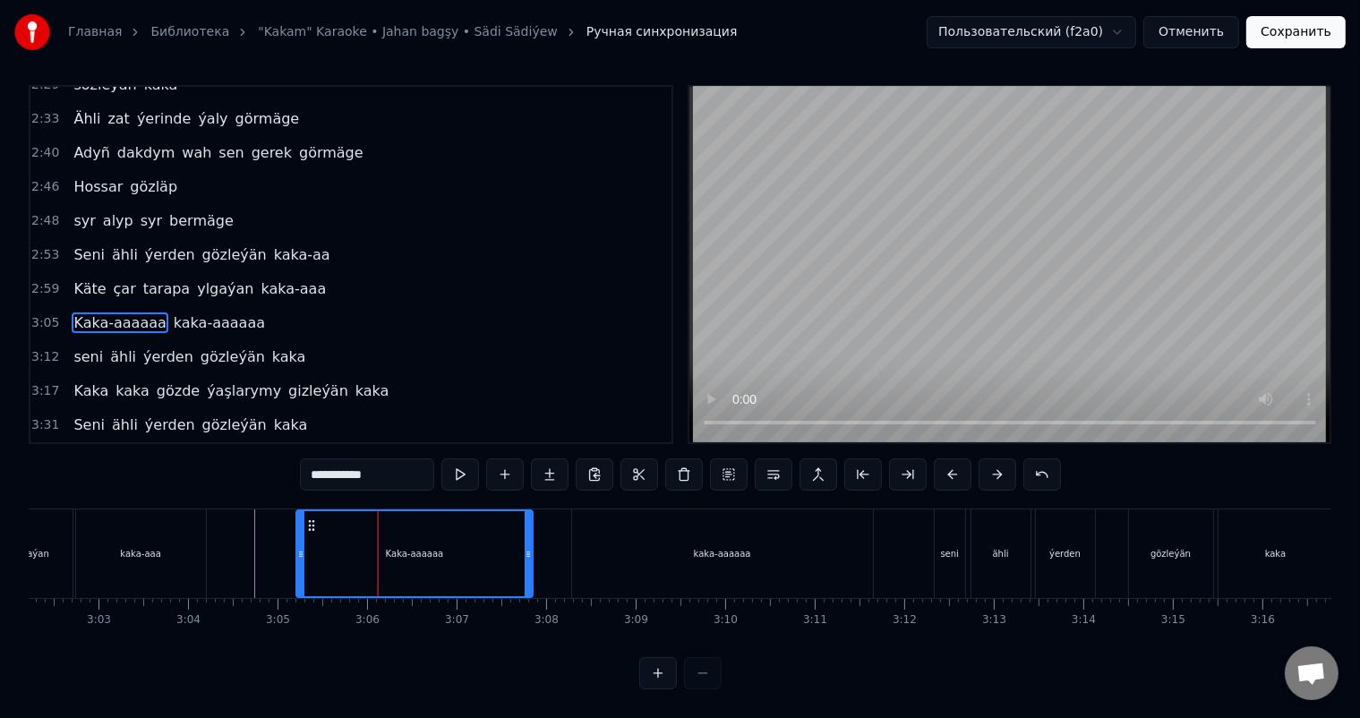
click at [311, 518] on icon at bounding box center [311, 525] width 14 height 14
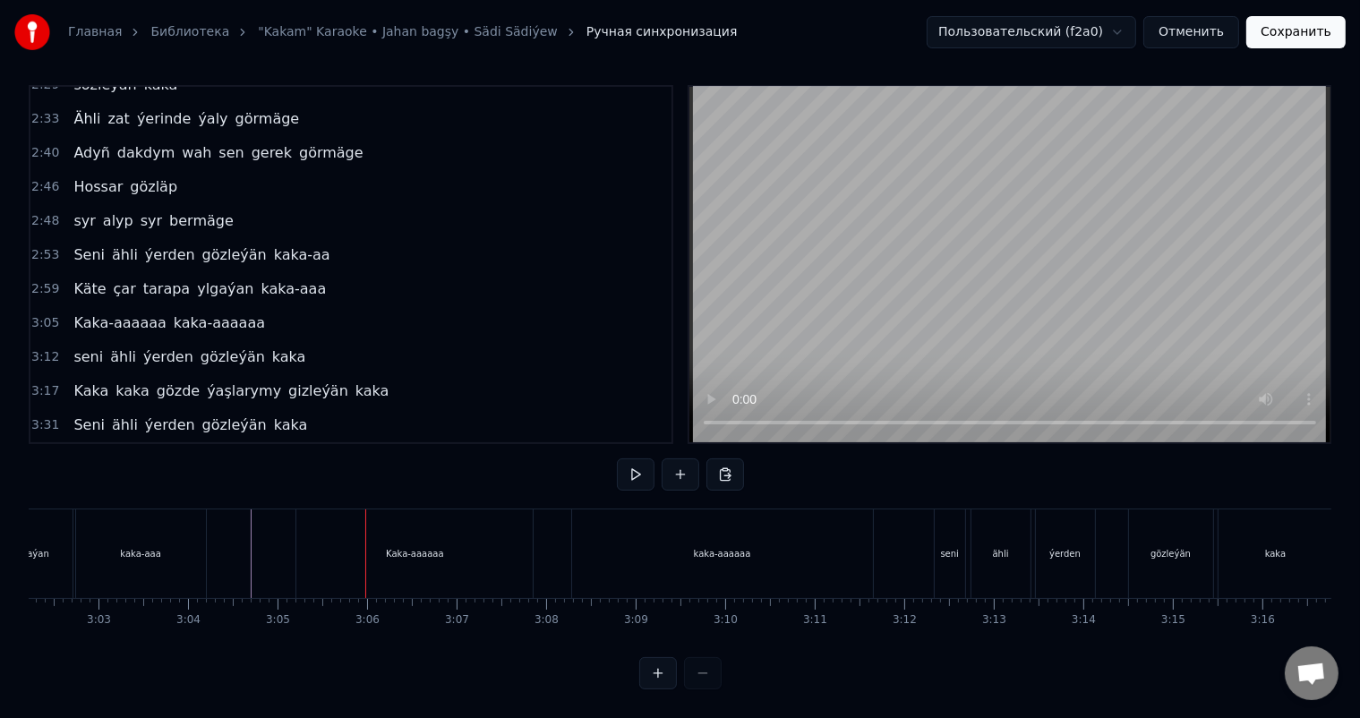
click at [322, 518] on div "Kaka-aaaaaa" at bounding box center [414, 553] width 236 height 89
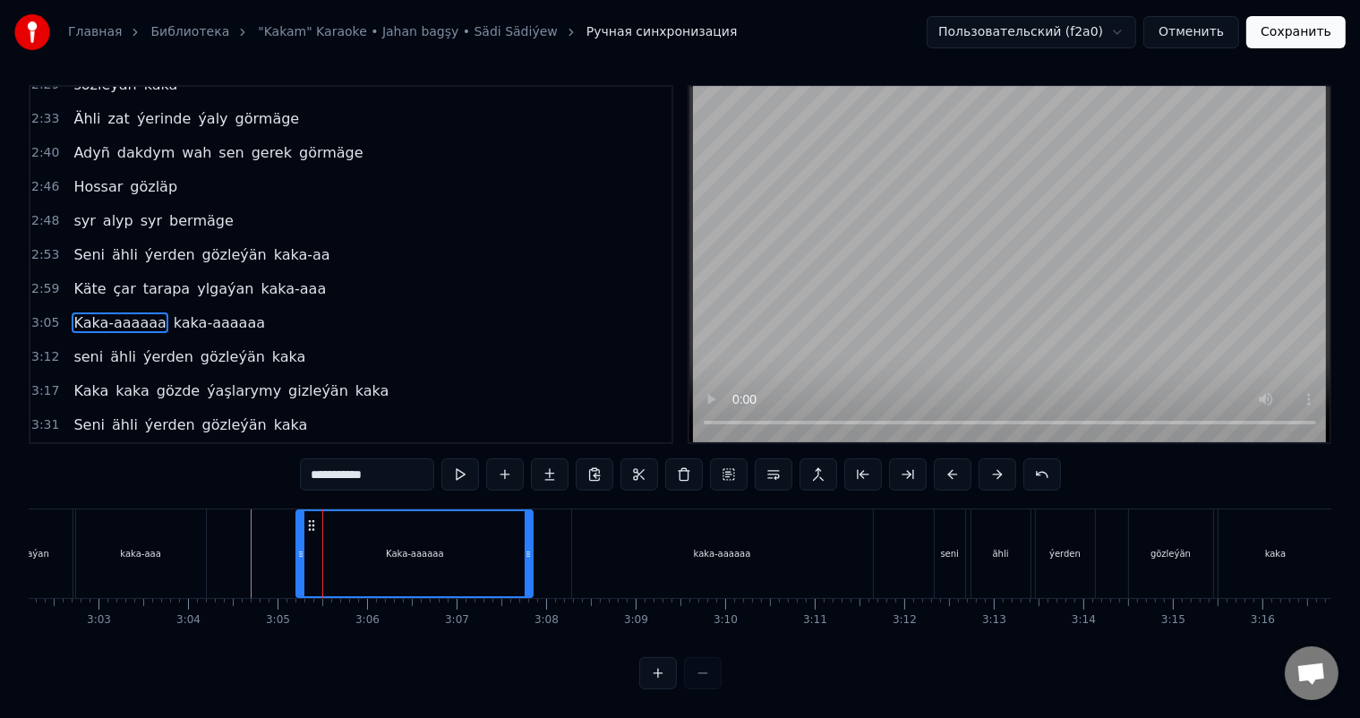
scroll to position [0, 0]
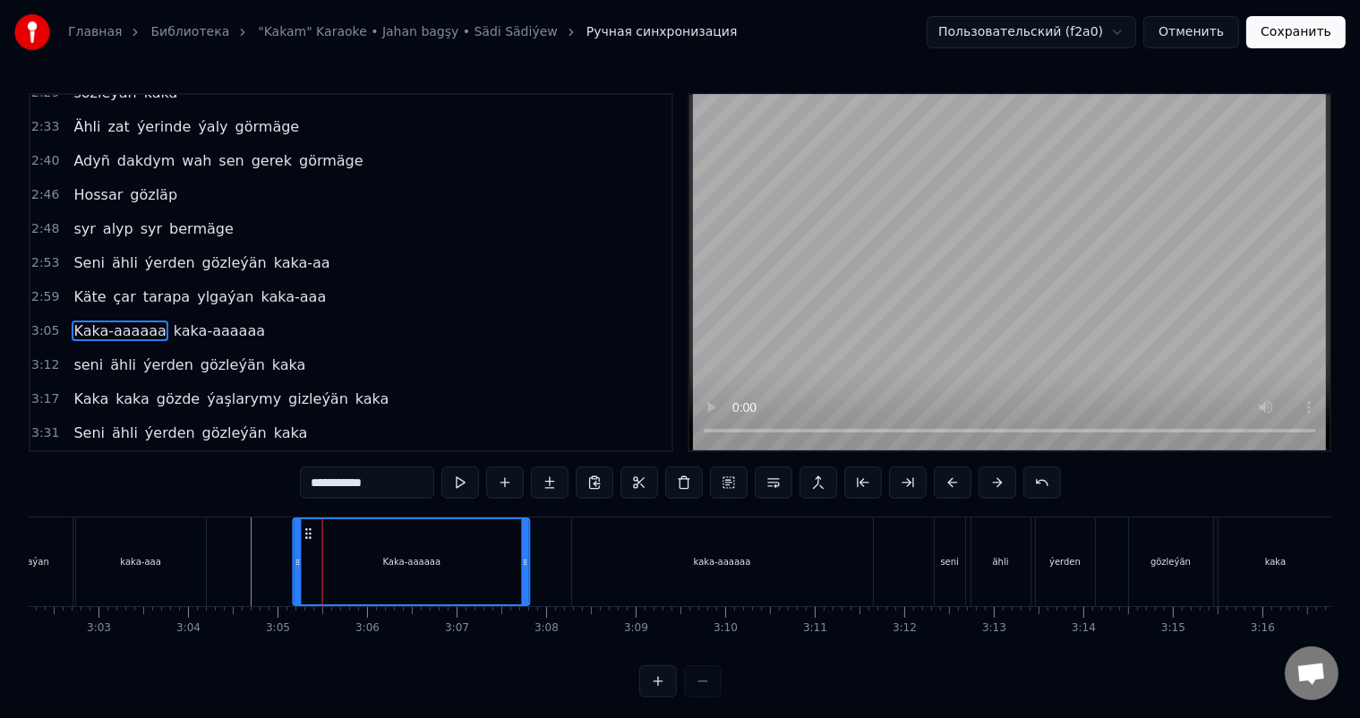
click at [307, 533] on circle at bounding box center [307, 533] width 1 height 1
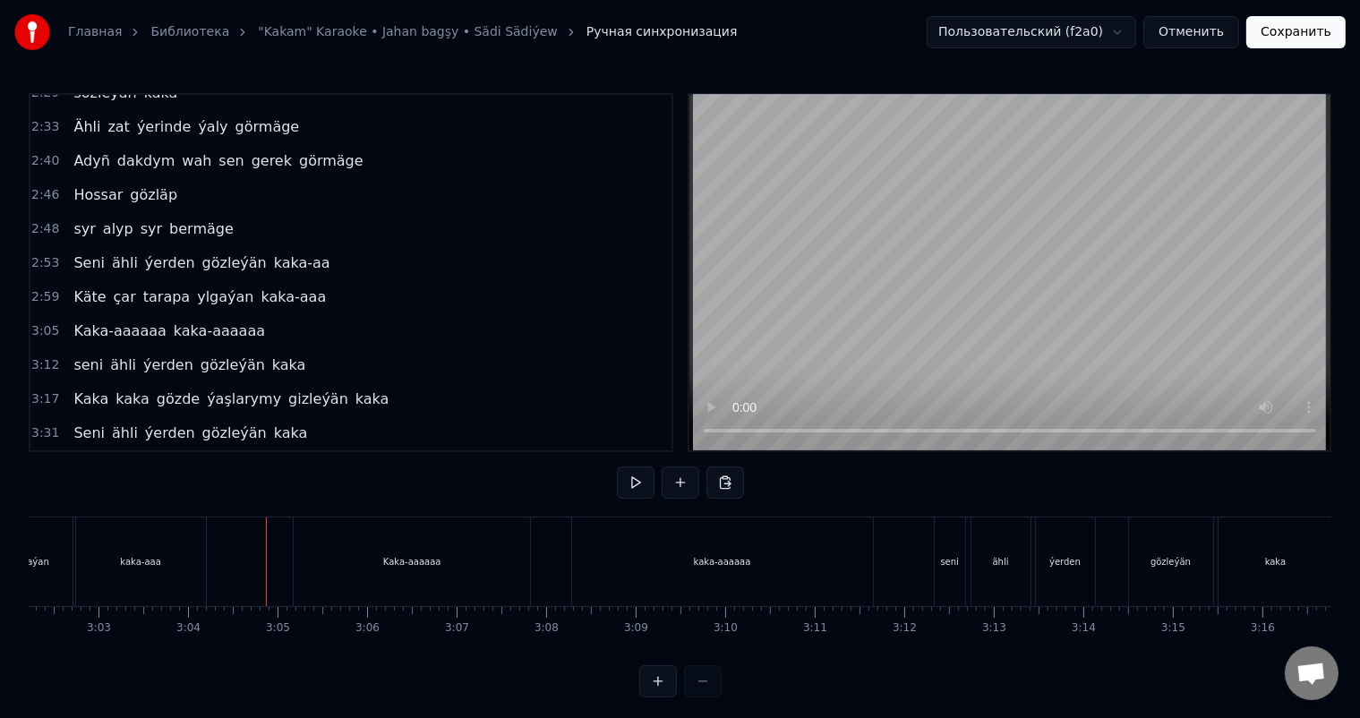
scroll to position [23, 0]
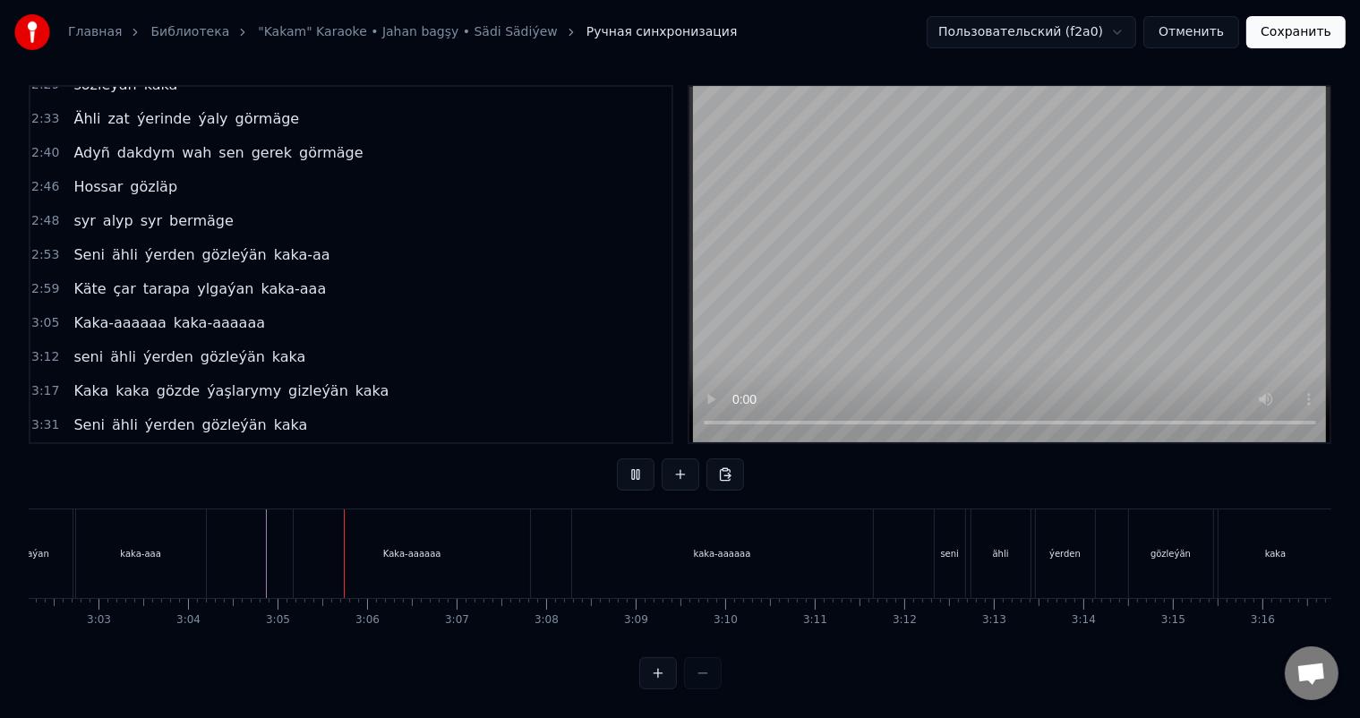
click at [607, 528] on div "kaka-aaaaaa" at bounding box center [722, 553] width 301 height 89
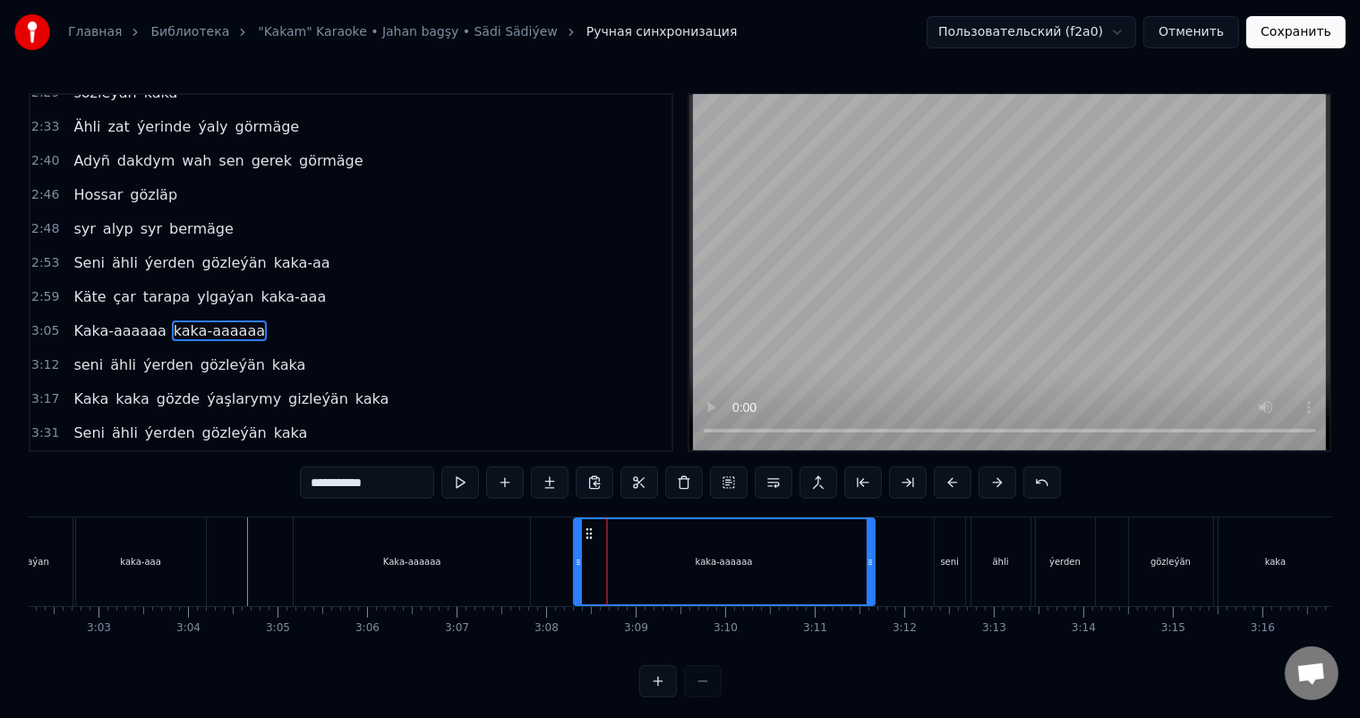
click at [588, 531] on icon at bounding box center [589, 533] width 14 height 14
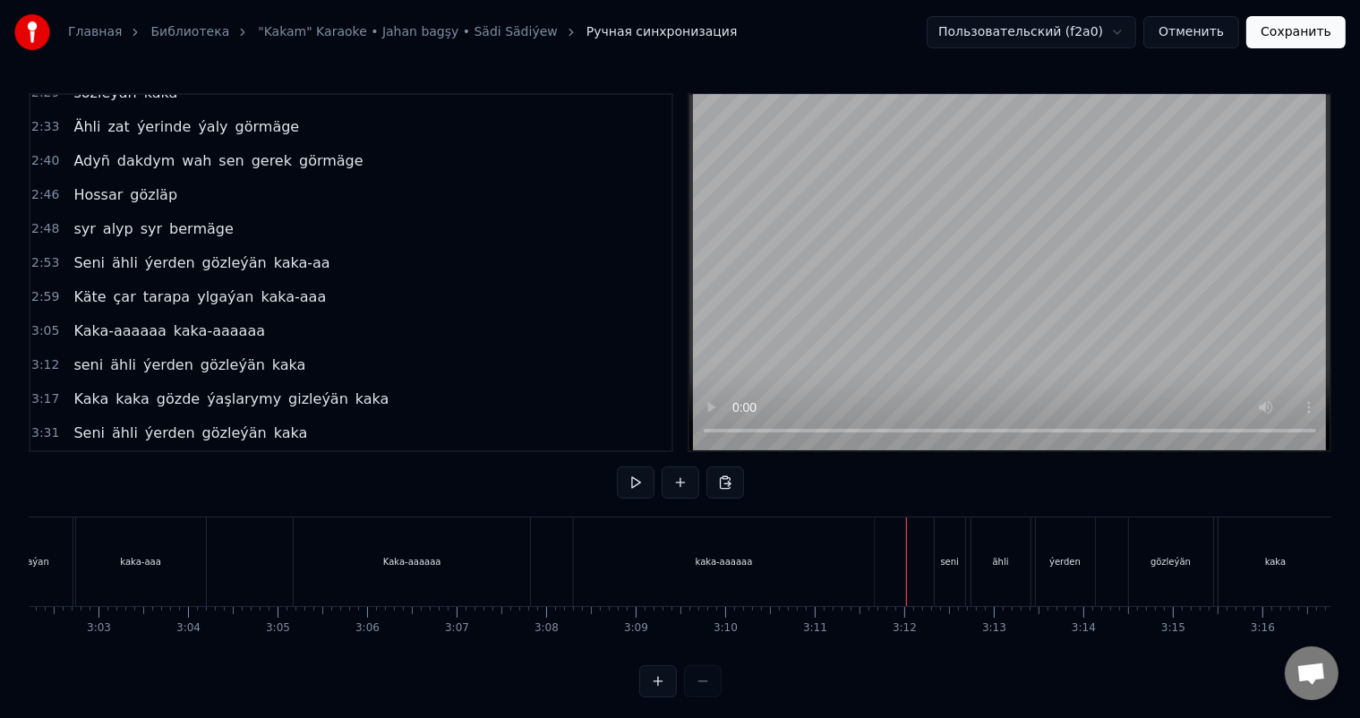
click at [813, 551] on div "kaka-aaaaaa" at bounding box center [724, 562] width 301 height 89
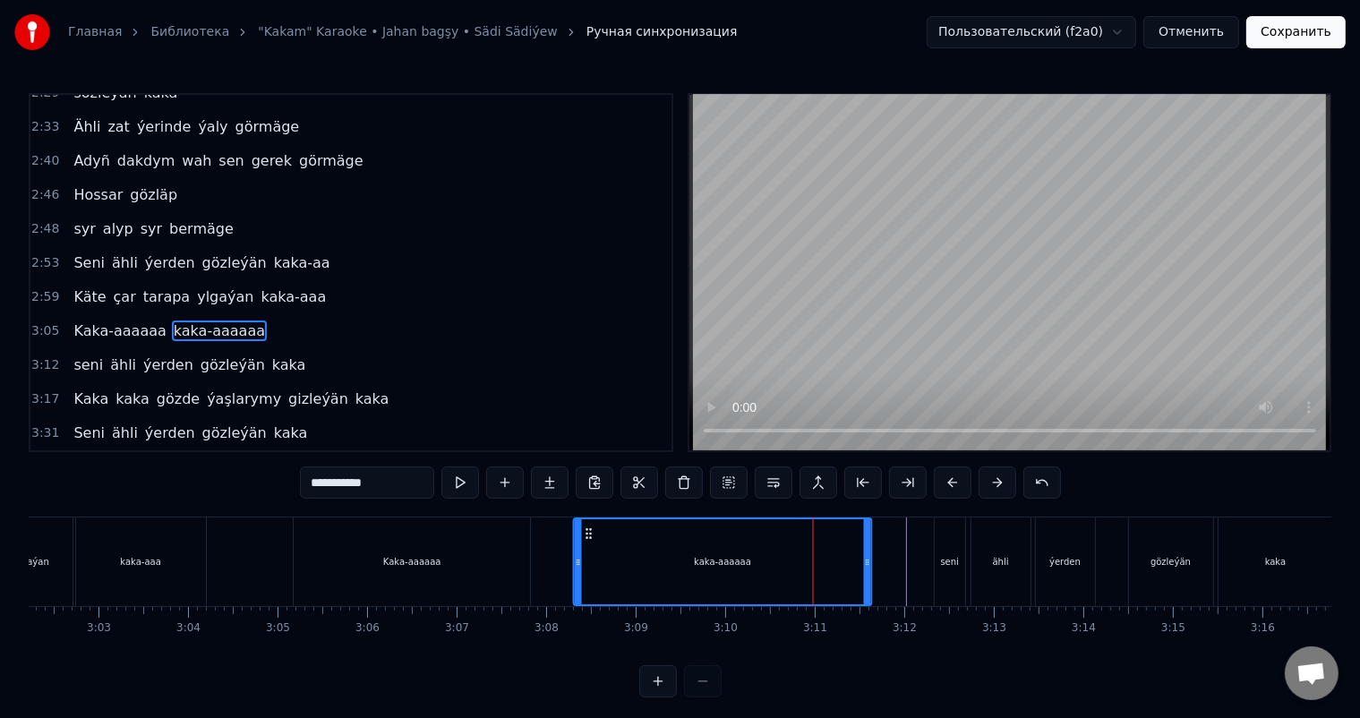
click at [868, 557] on icon at bounding box center [867, 562] width 7 height 14
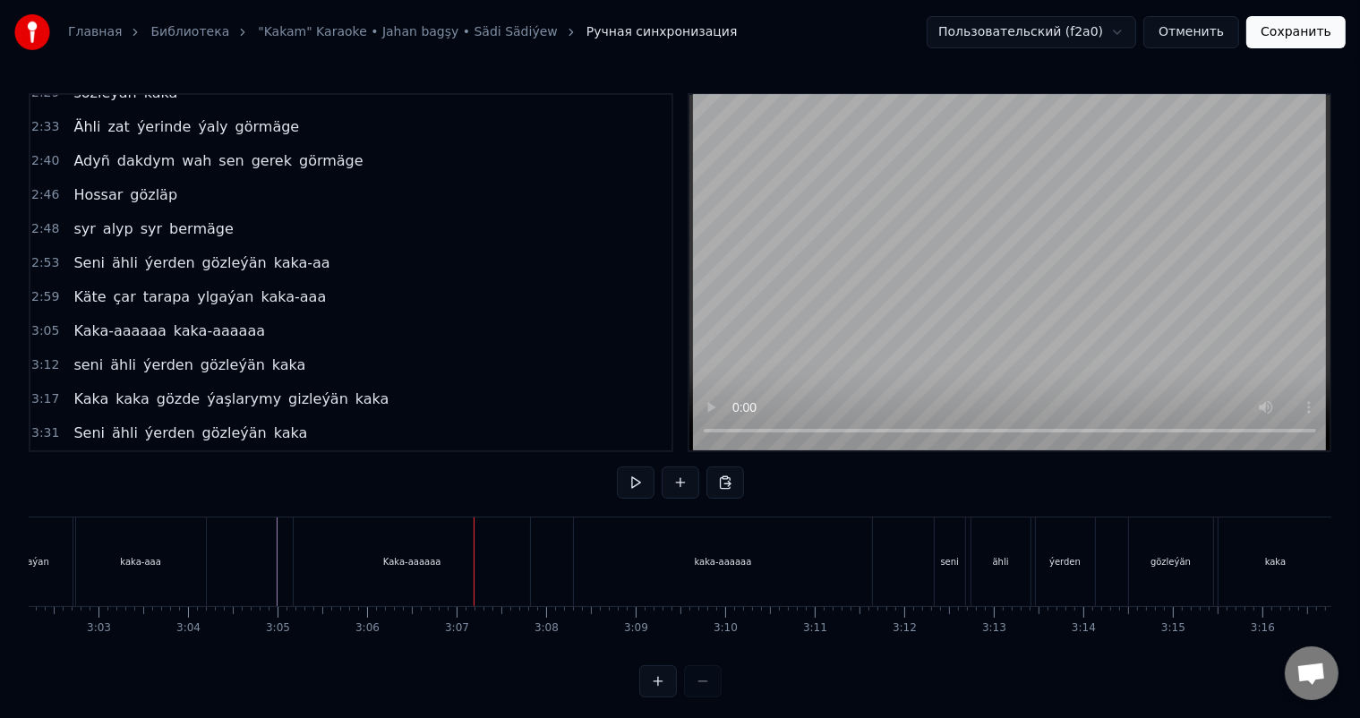
scroll to position [23, 0]
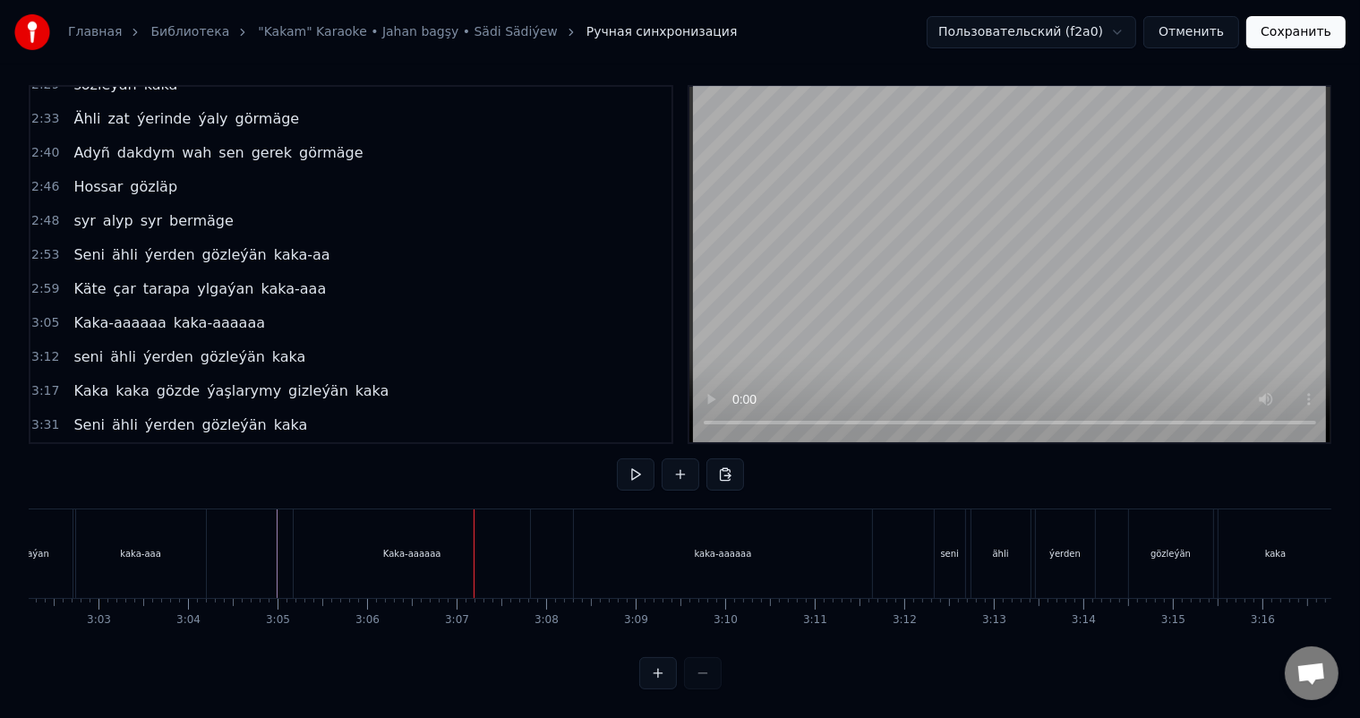
click at [934, 534] on div "seni" at bounding box center [950, 553] width 32 height 89
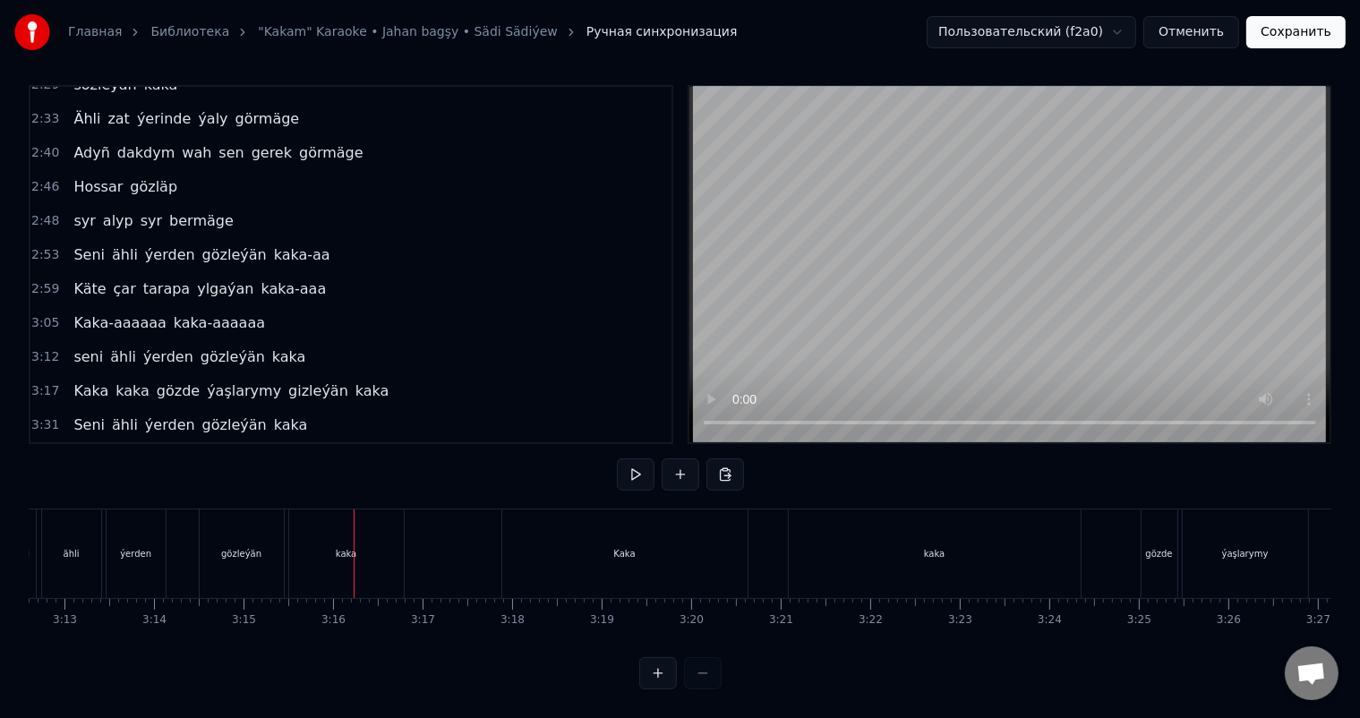
scroll to position [0, 17457]
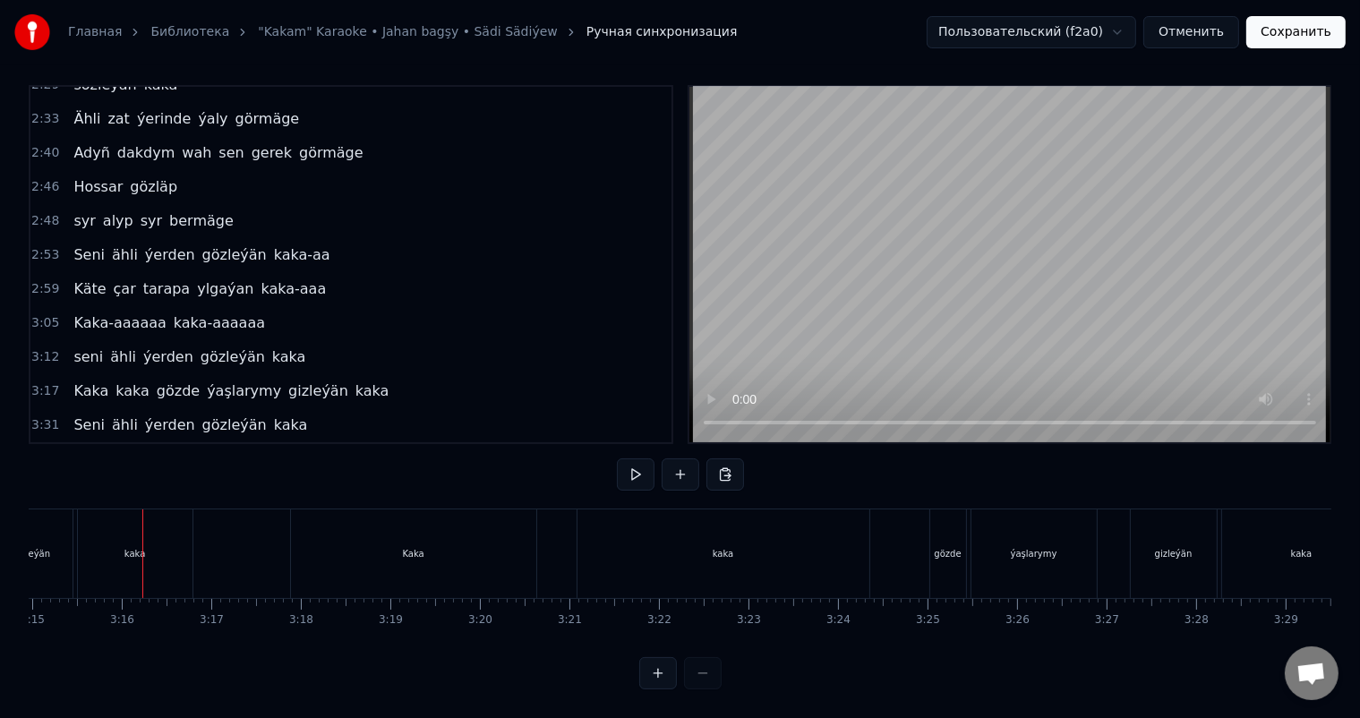
click at [128, 547] on div "kaka" at bounding box center [134, 553] width 21 height 13
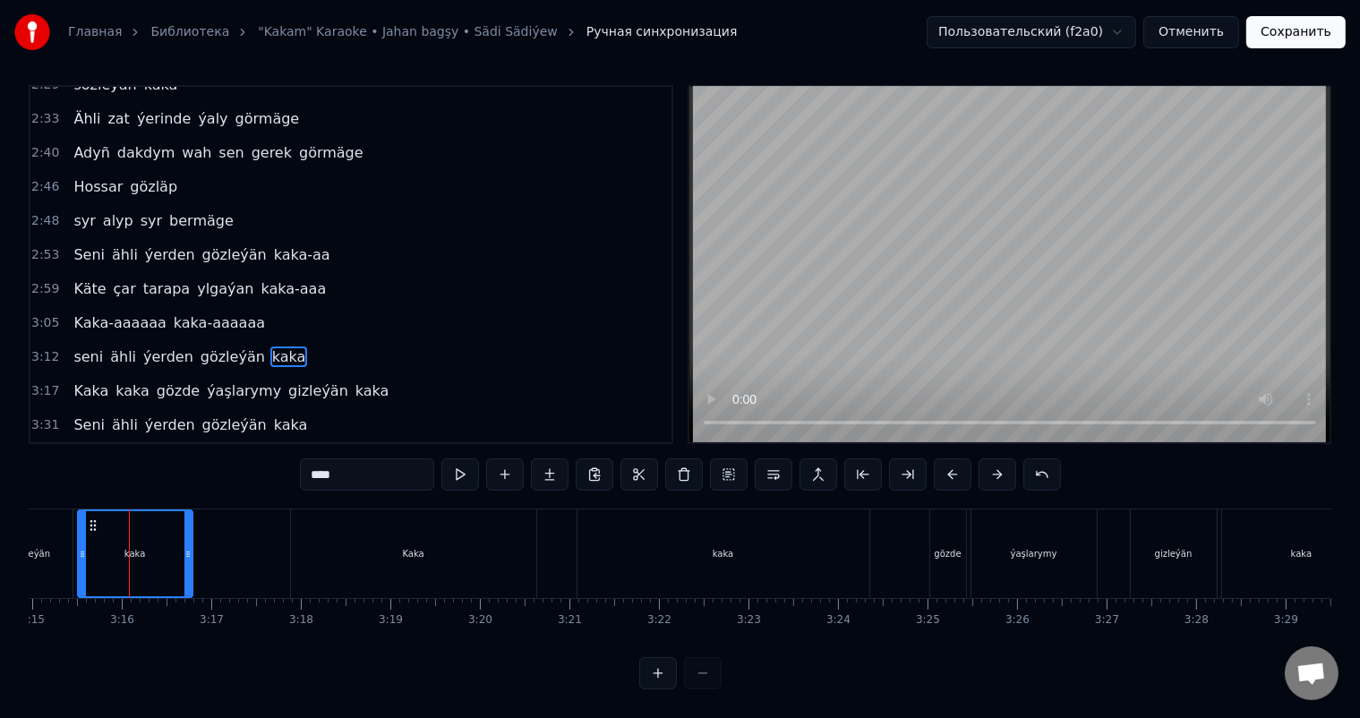
scroll to position [0, 0]
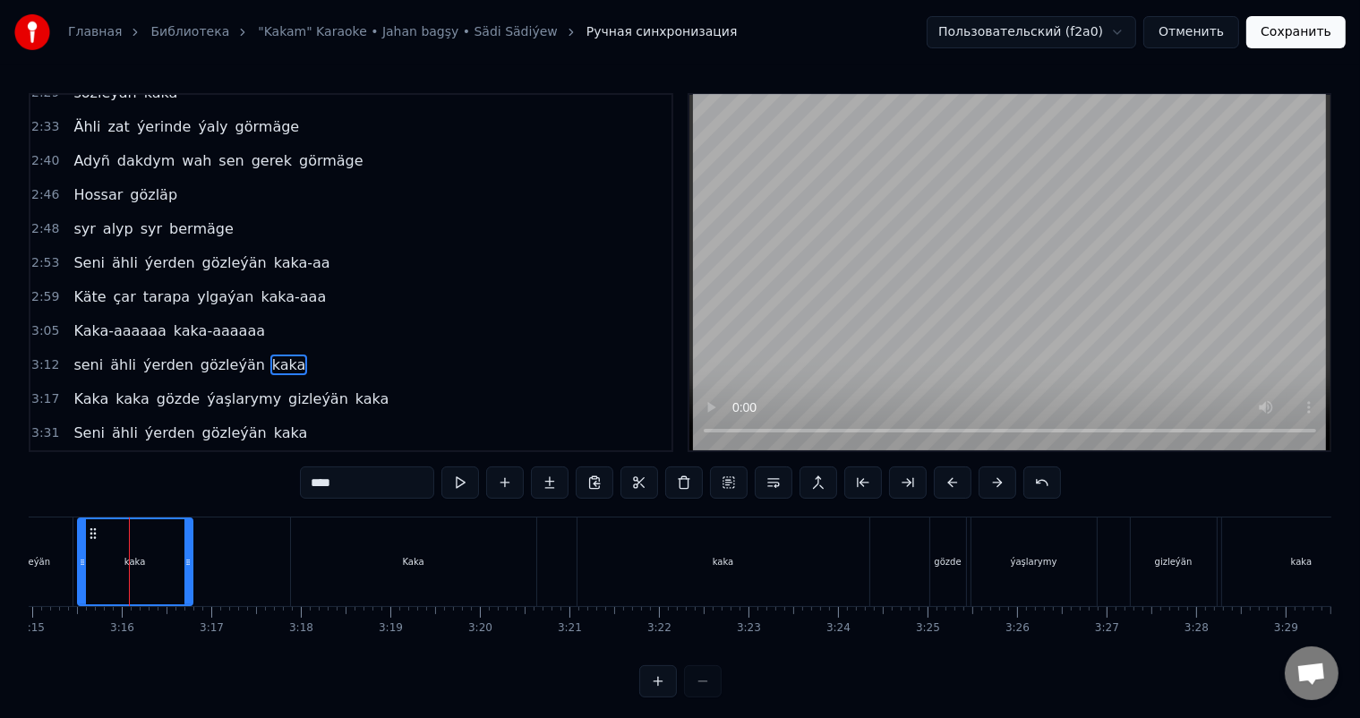
click at [383, 480] on input "****" at bounding box center [367, 483] width 134 height 32
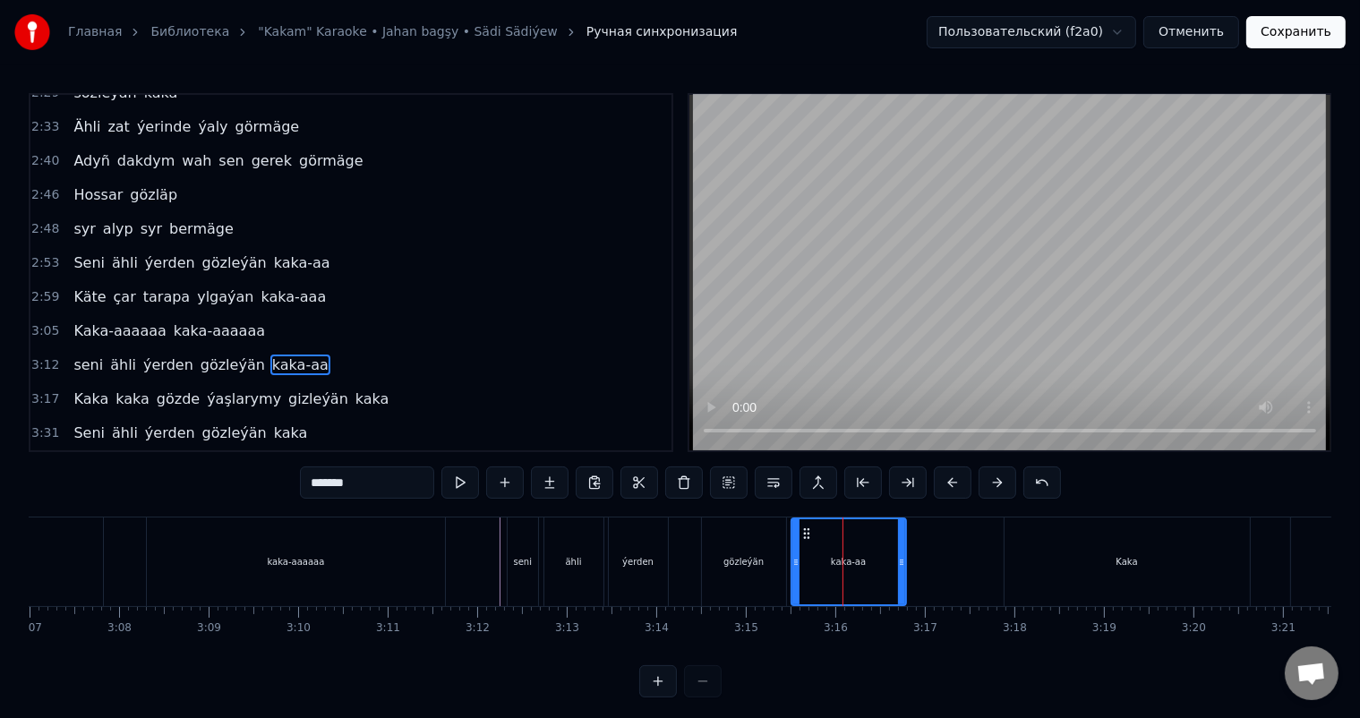
scroll to position [0, 16705]
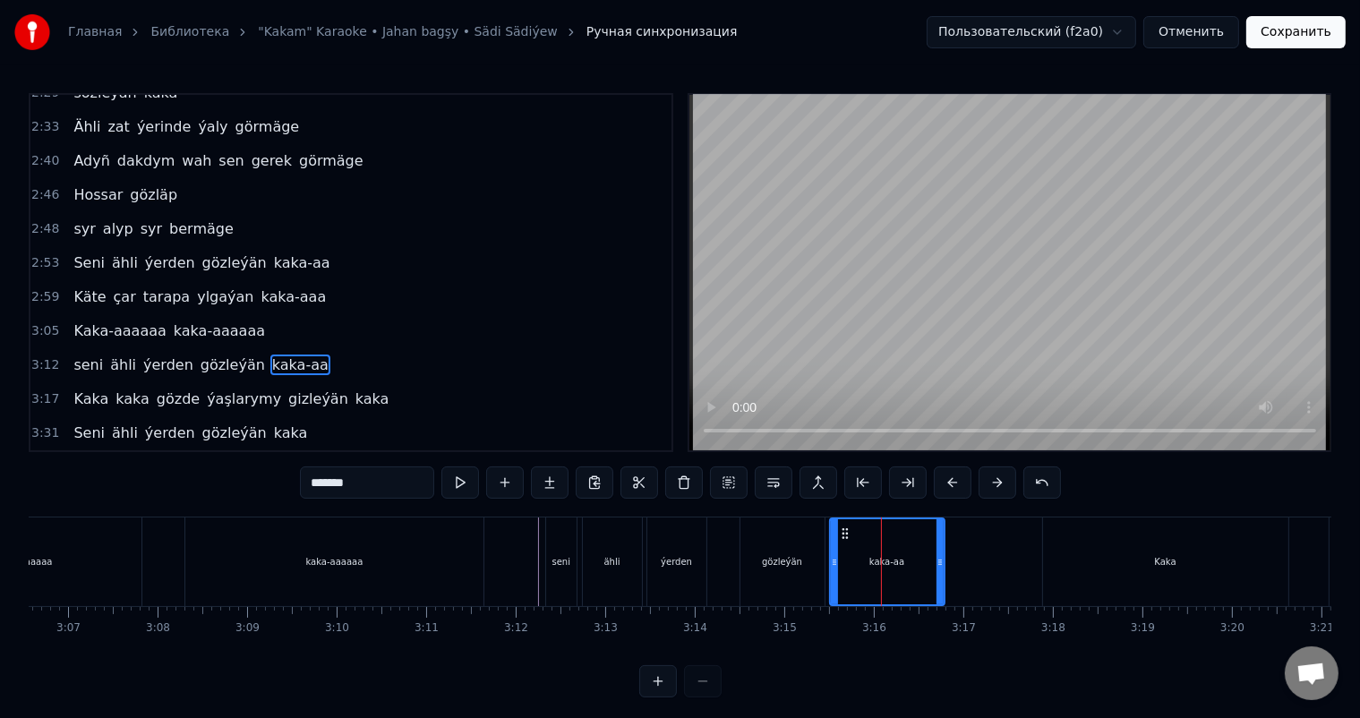
type input "*******"
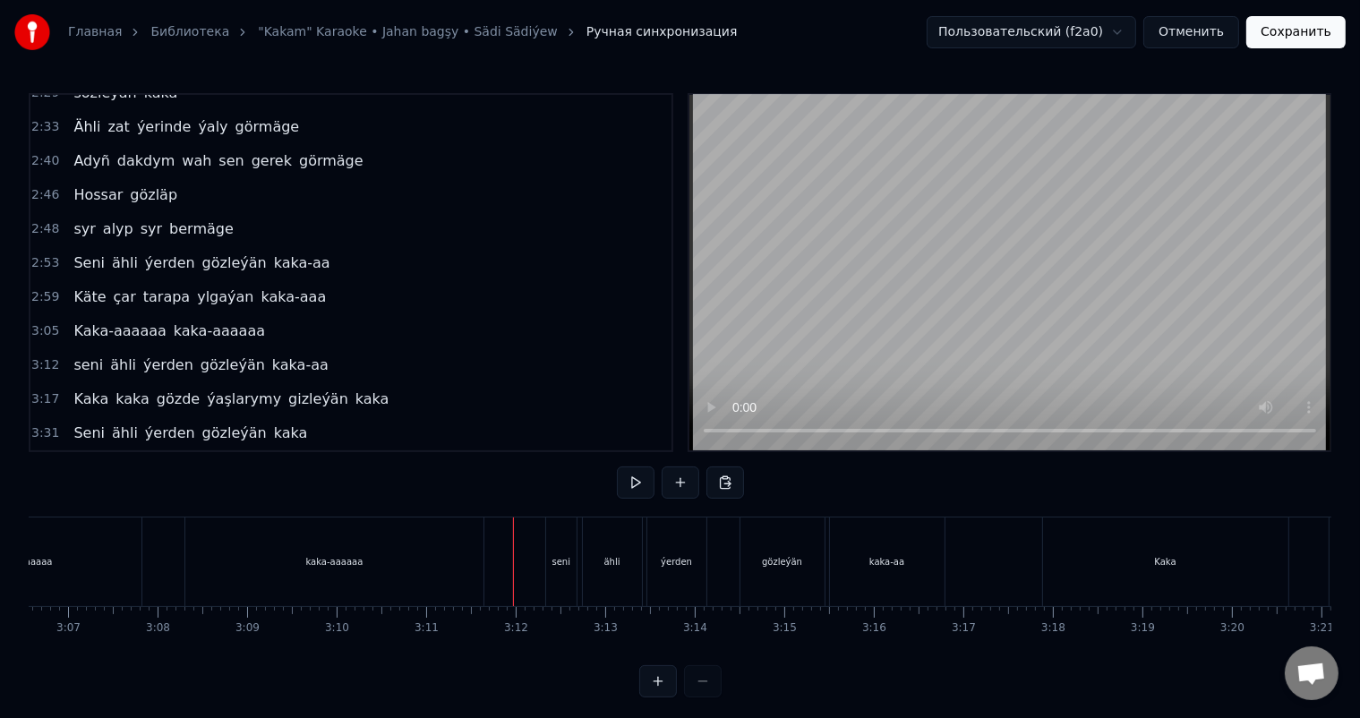
click at [1304, 30] on button "Сохранить" at bounding box center [1295, 32] width 99 height 32
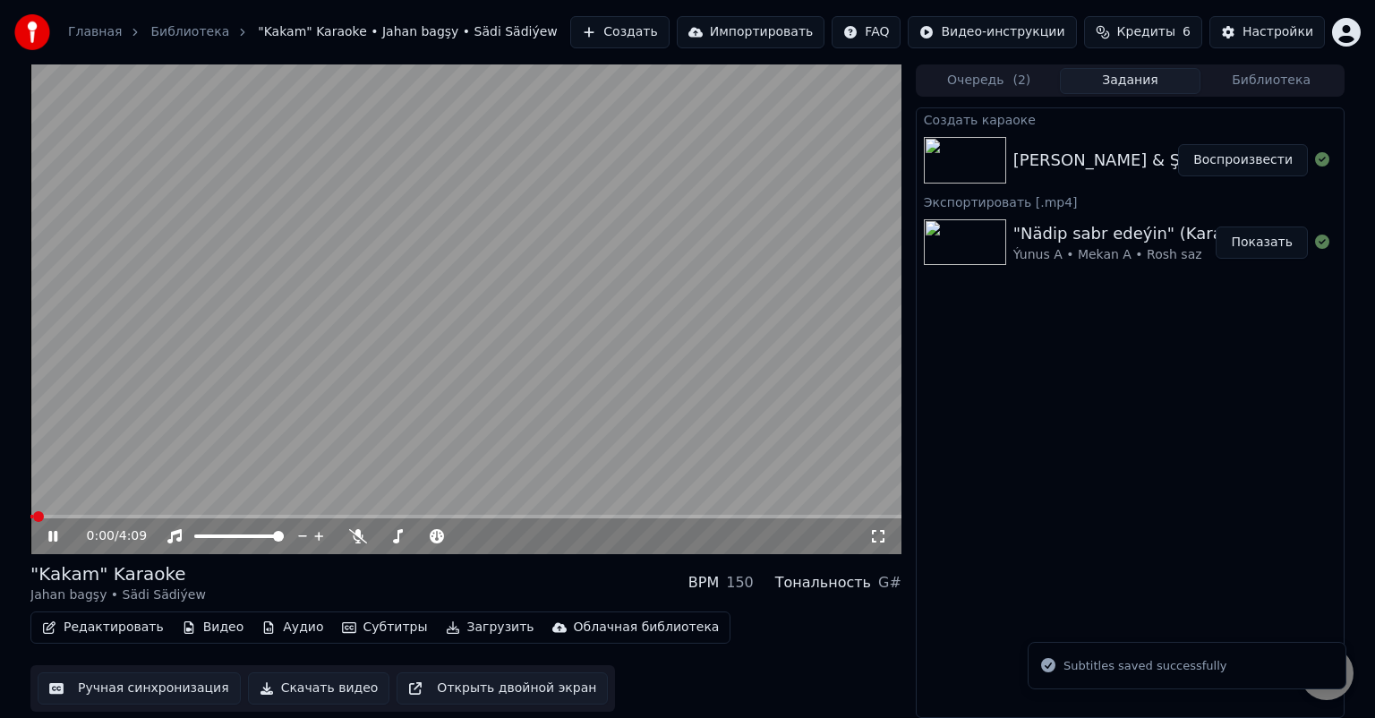
click at [53, 536] on icon at bounding box center [66, 536] width 42 height 14
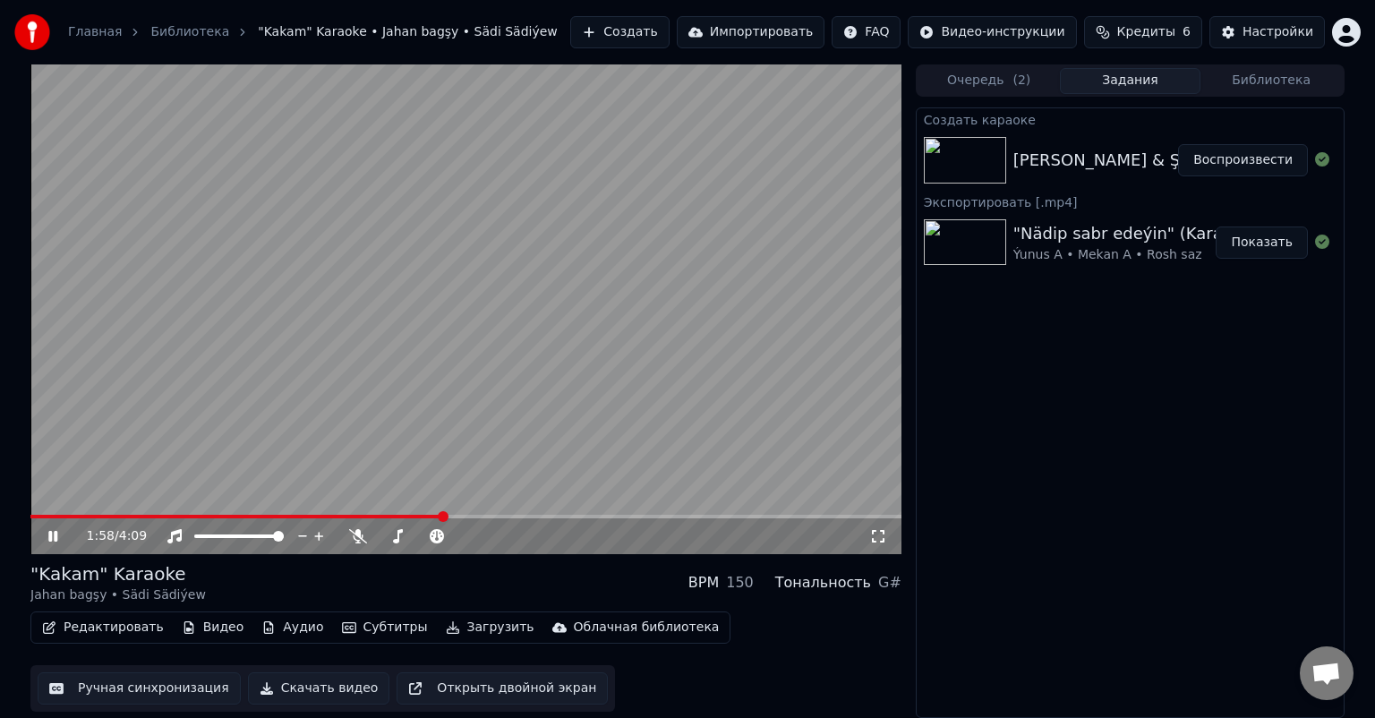
click at [442, 516] on span at bounding box center [465, 517] width 871 height 4
click at [52, 532] on icon at bounding box center [66, 536] width 42 height 14
click at [141, 688] on button "Ручная синхронизация" at bounding box center [139, 688] width 203 height 32
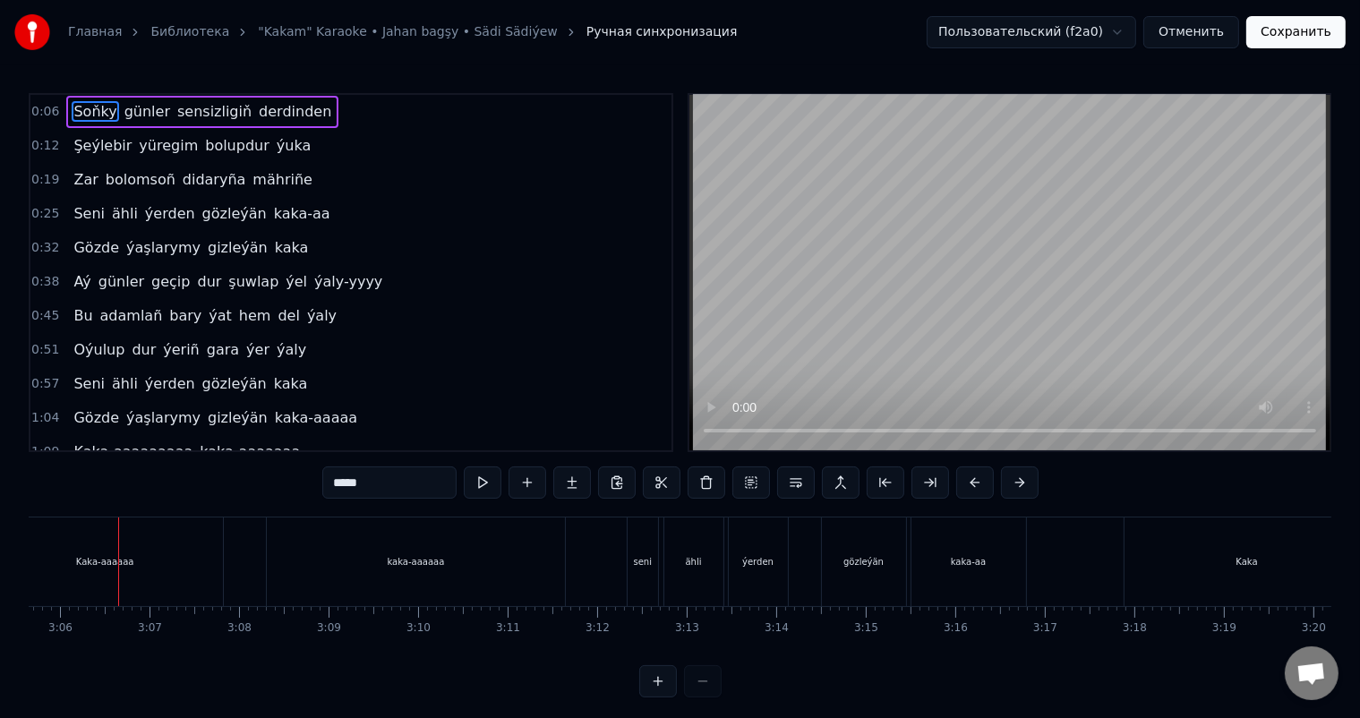
scroll to position [0, 16622]
click at [247, 546] on div "Kaka-aaaaaa kaka-aaaaaa" at bounding box center [279, 562] width 584 height 89
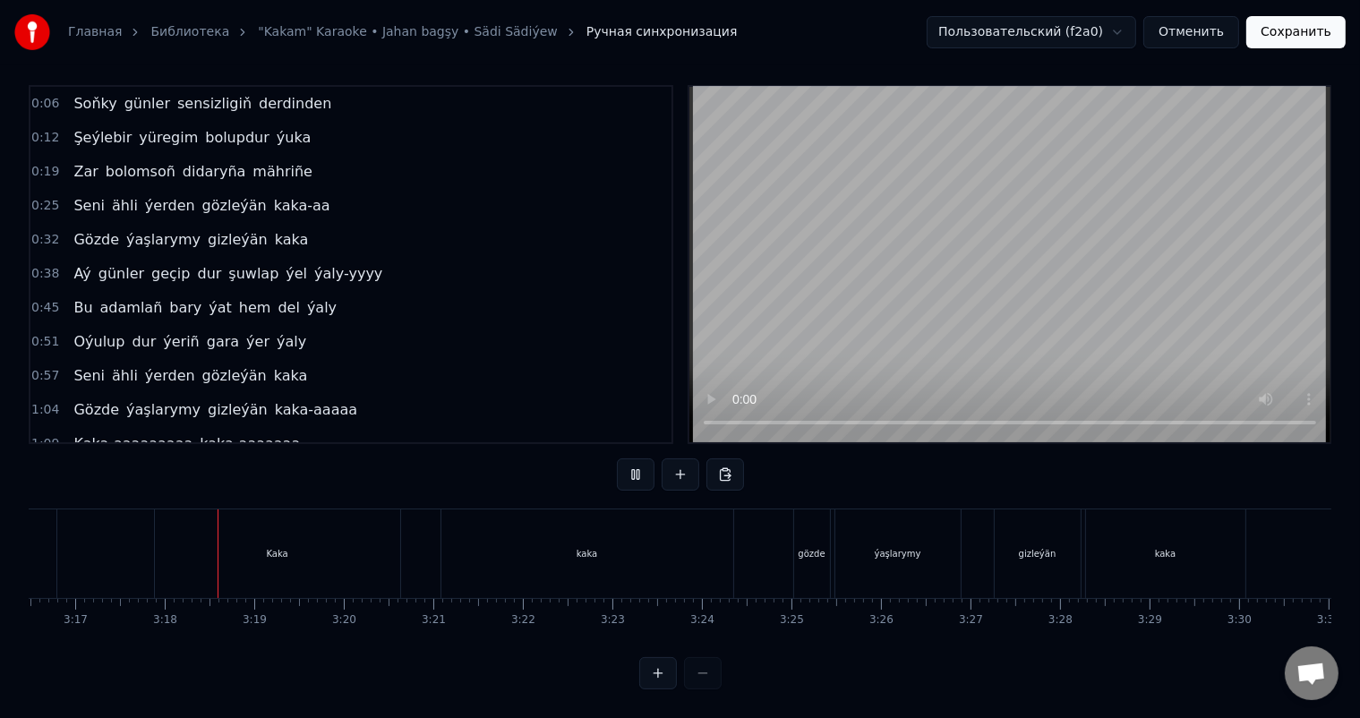
scroll to position [0, 17625]
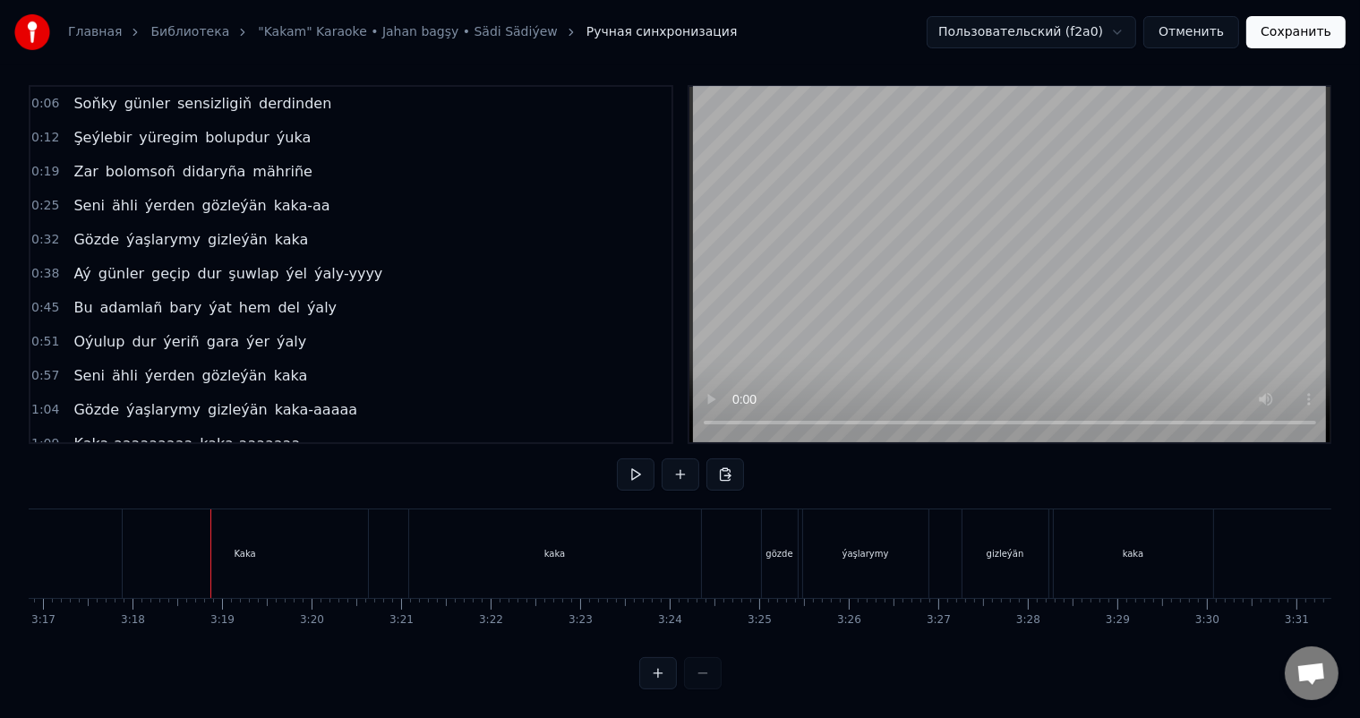
click at [251, 547] on div "Kaka" at bounding box center [244, 553] width 21 height 13
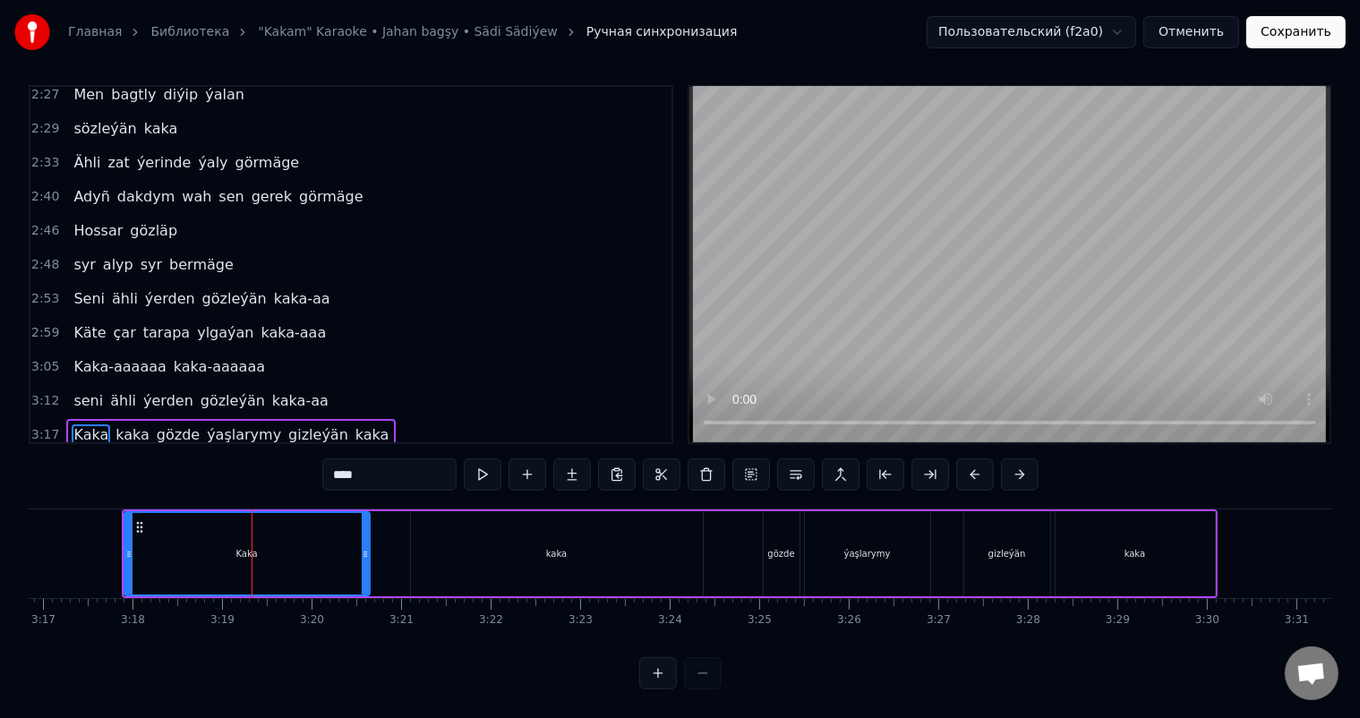
scroll to position [665, 0]
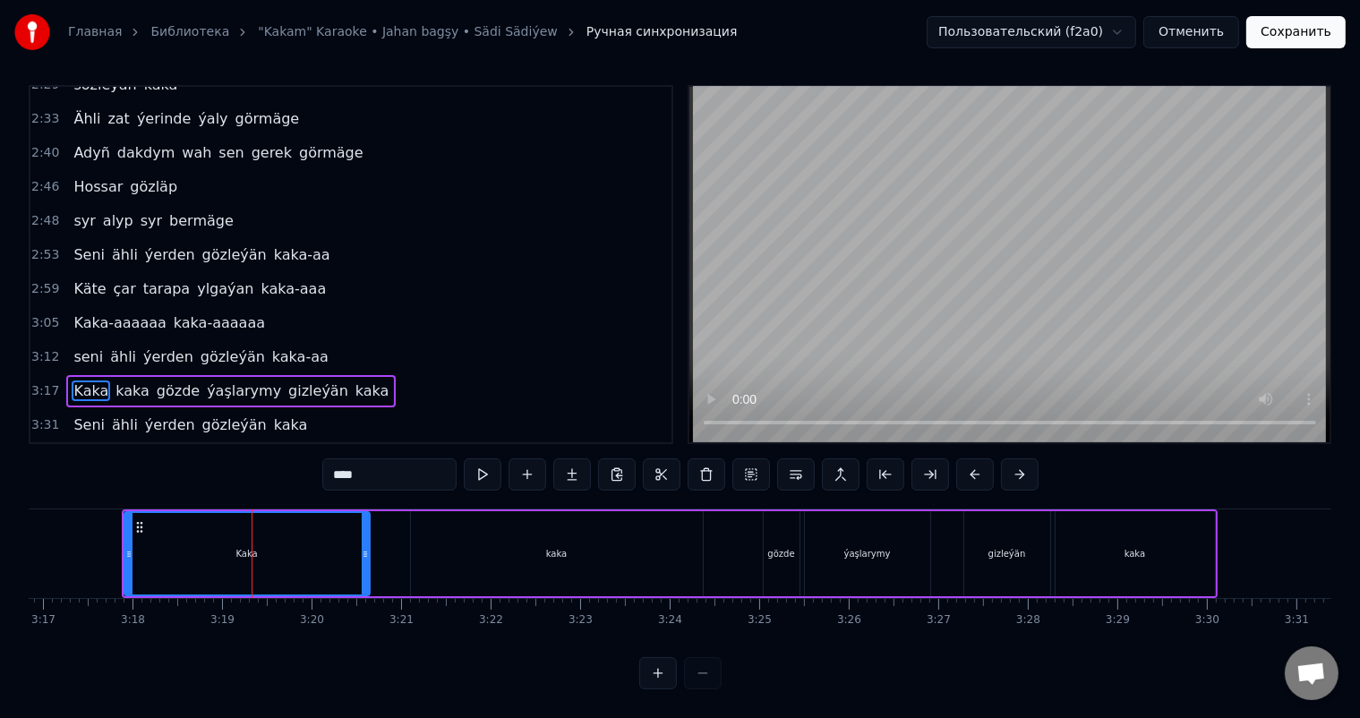
click at [400, 480] on input "****" at bounding box center [389, 474] width 134 height 32
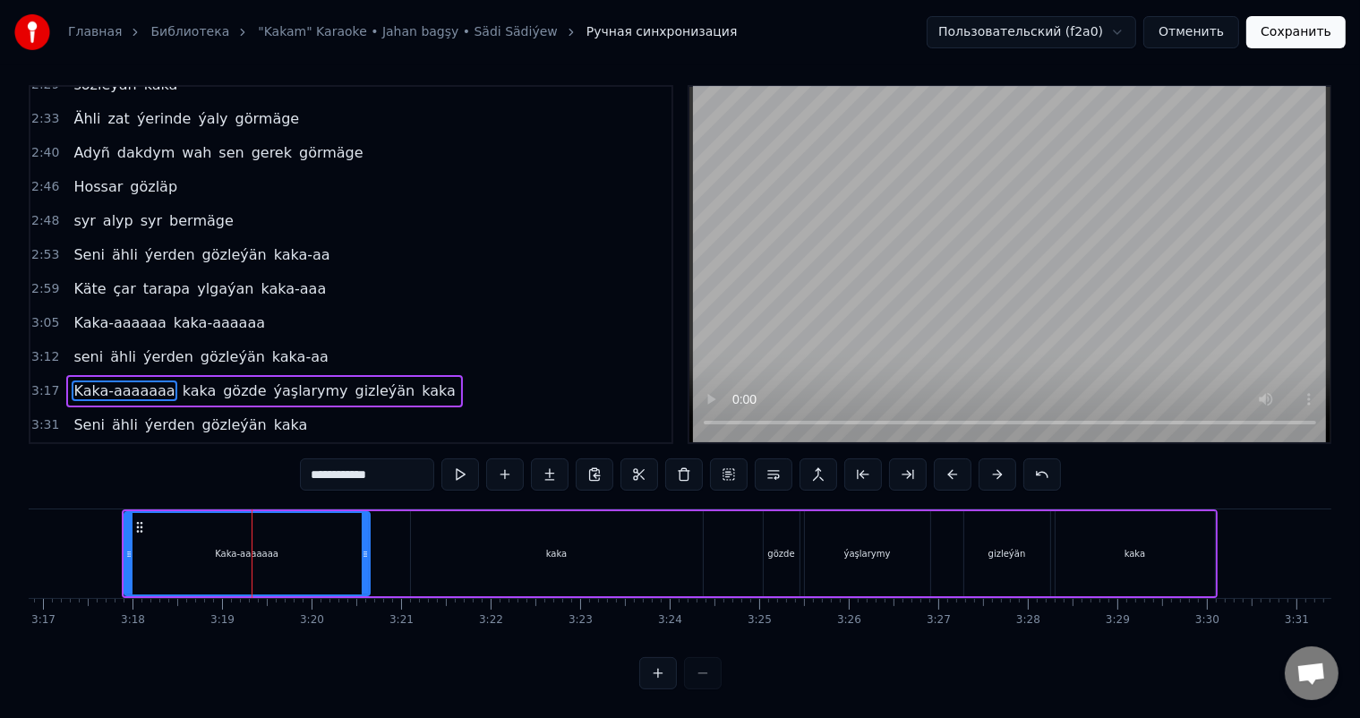
type input "**********"
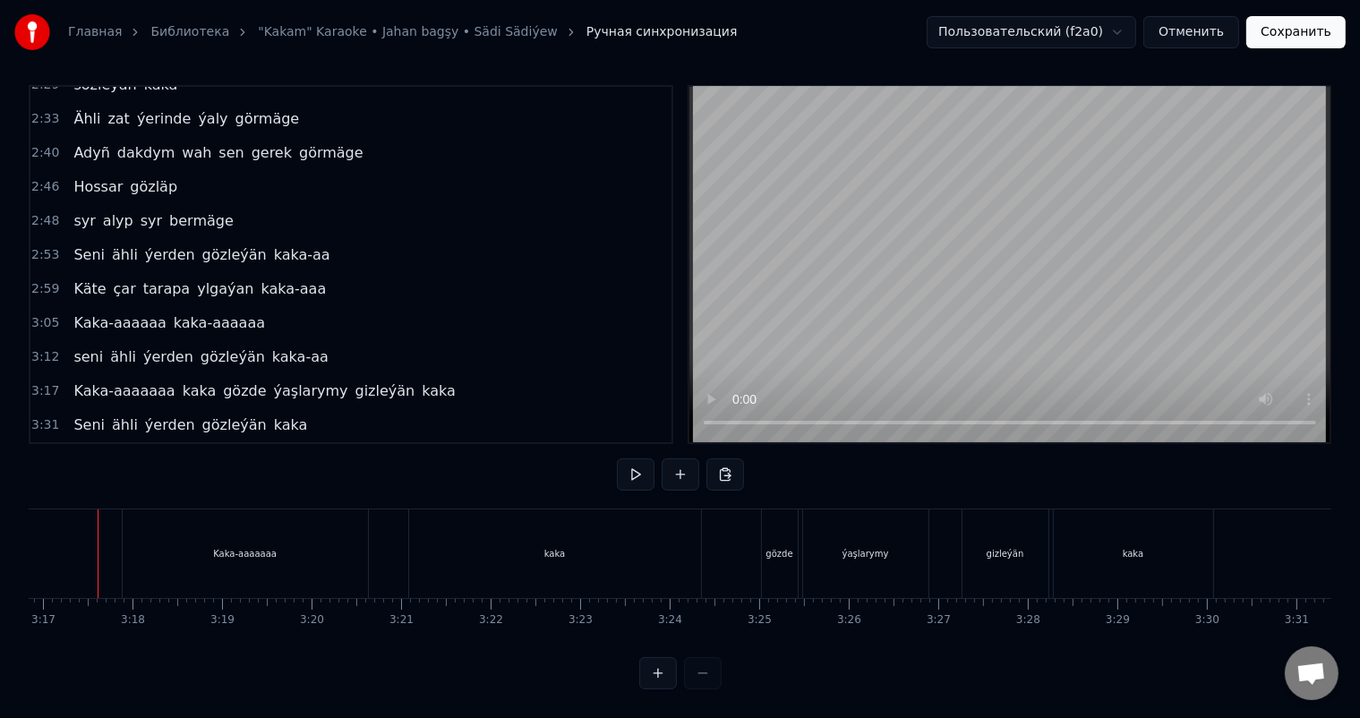
scroll to position [0, 17604]
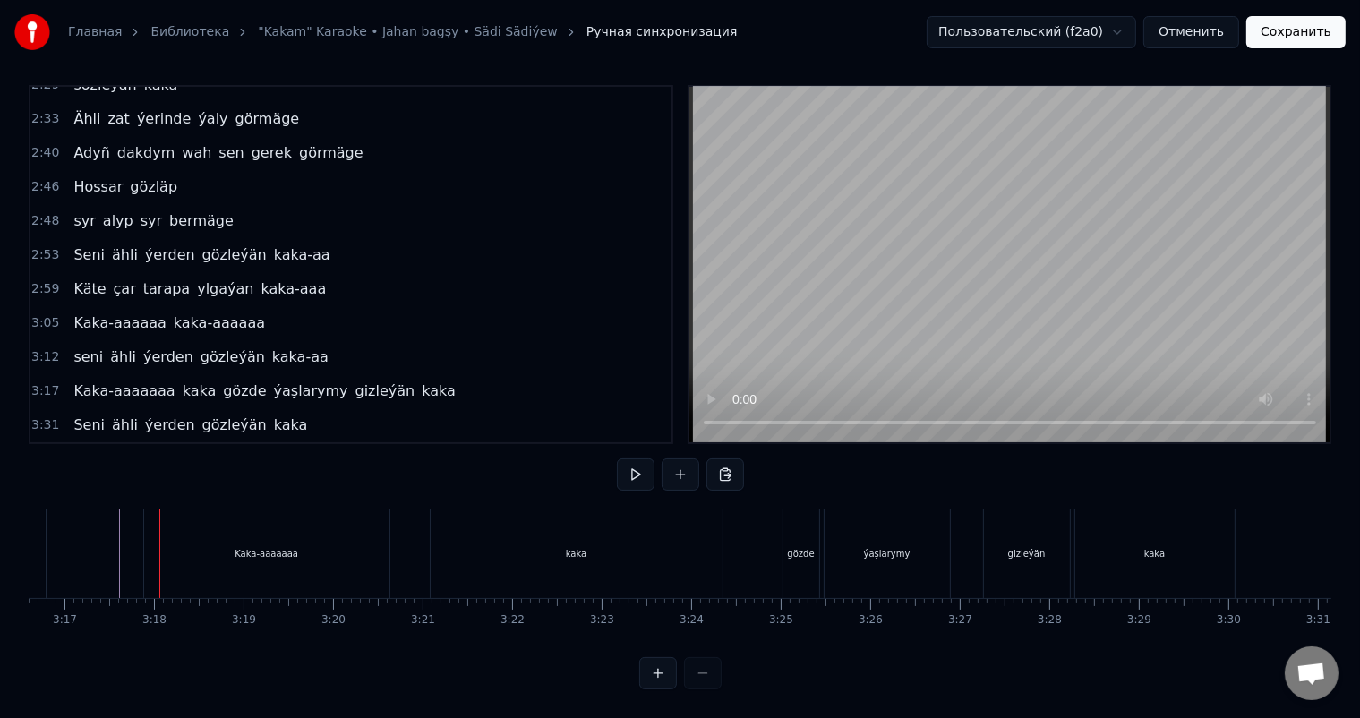
click at [166, 526] on div "Kaka-aaaaaaa" at bounding box center [266, 553] width 245 height 89
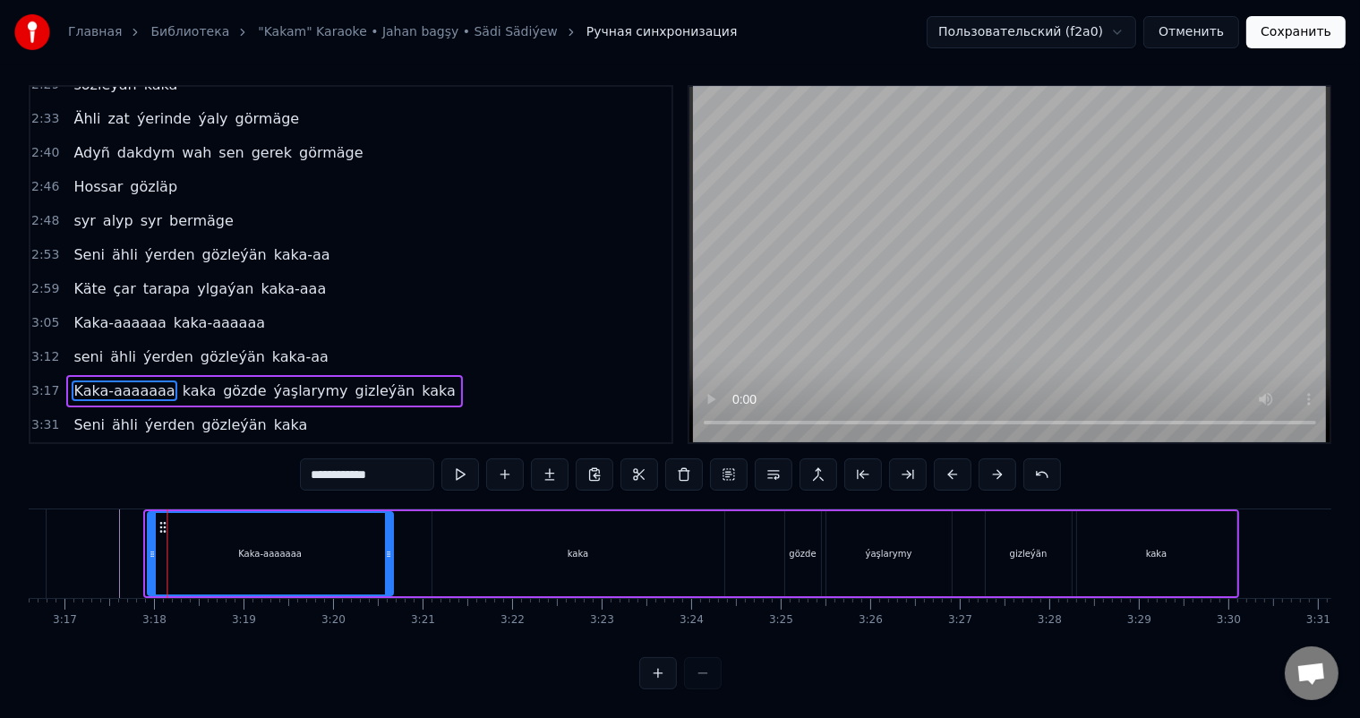
click at [160, 523] on icon at bounding box center [162, 527] width 14 height 14
click at [161, 526] on circle at bounding box center [161, 526] width 1 height 1
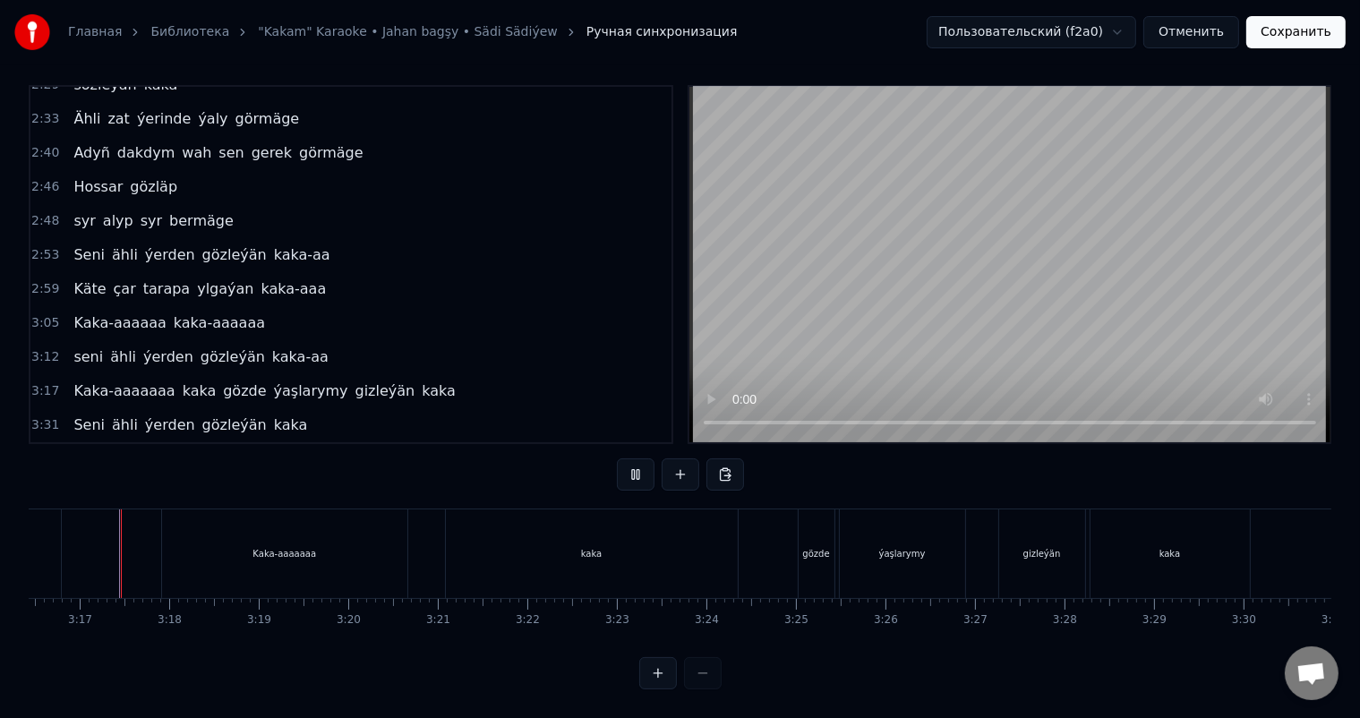
scroll to position [23, 0]
click at [218, 544] on div "Kaka-aaaaaaa" at bounding box center [284, 553] width 245 height 89
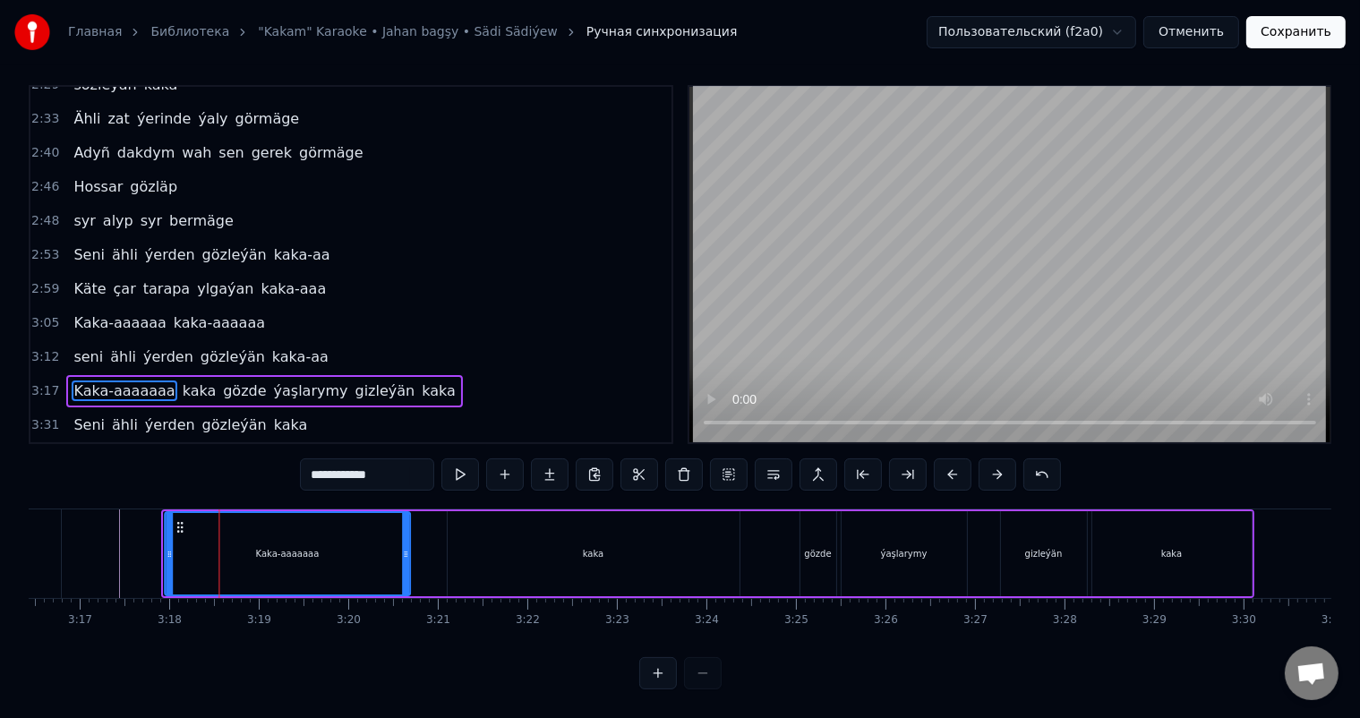
click at [179, 523] on icon at bounding box center [180, 527] width 14 height 14
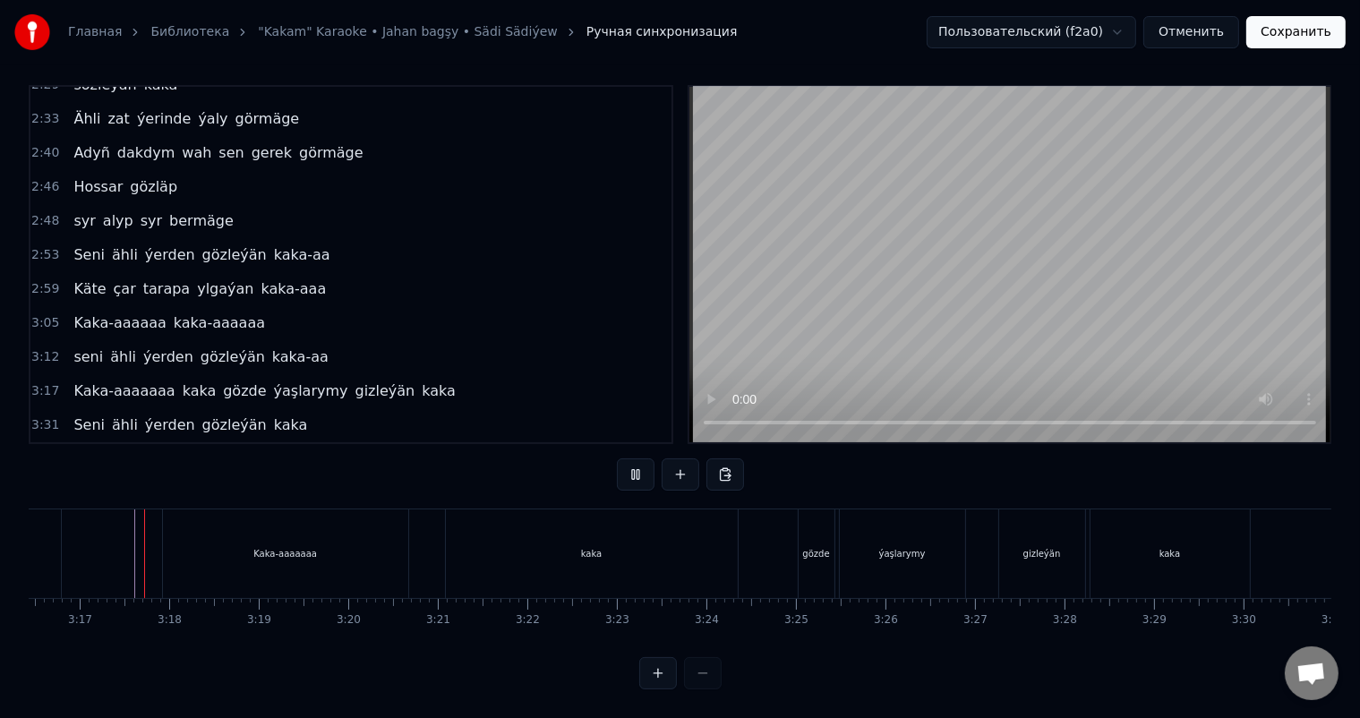
scroll to position [23, 0]
click at [168, 532] on div "Kaka-aaaaaaa" at bounding box center [285, 553] width 245 height 89
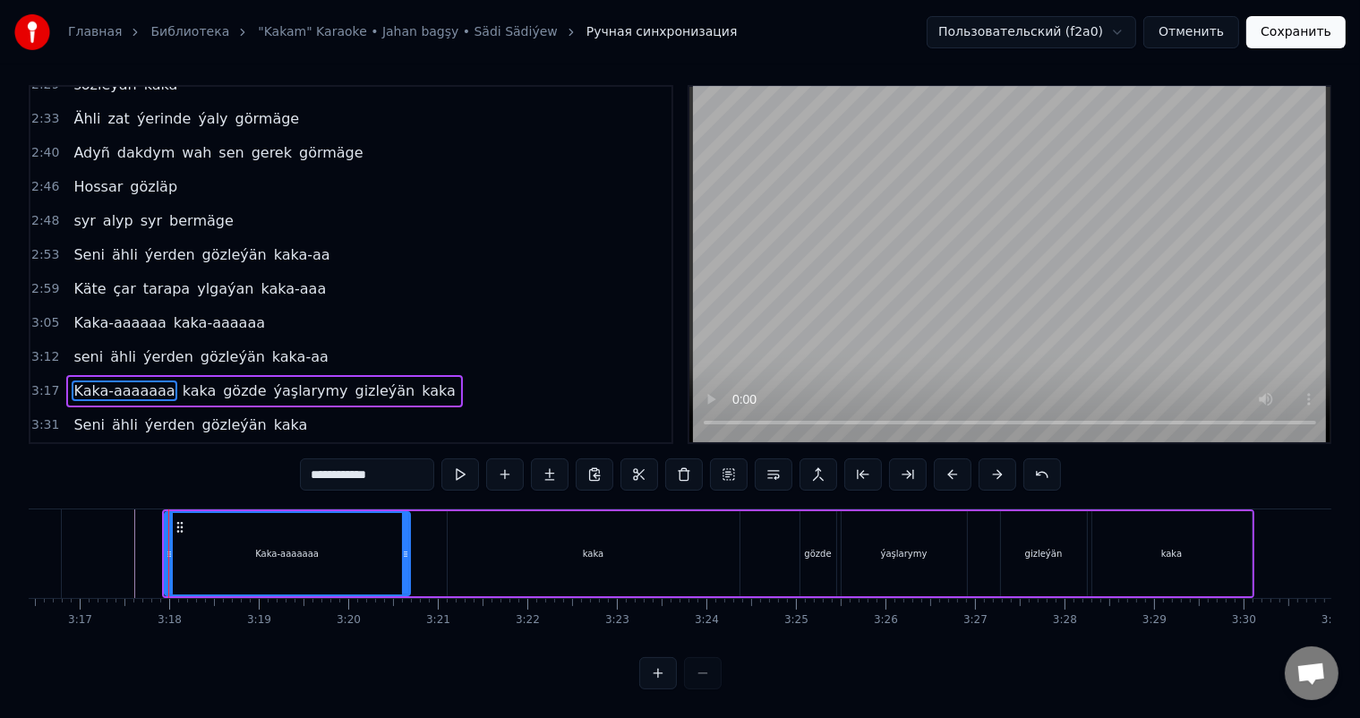
scroll to position [8, 0]
click at [180, 526] on icon at bounding box center [181, 527] width 14 height 14
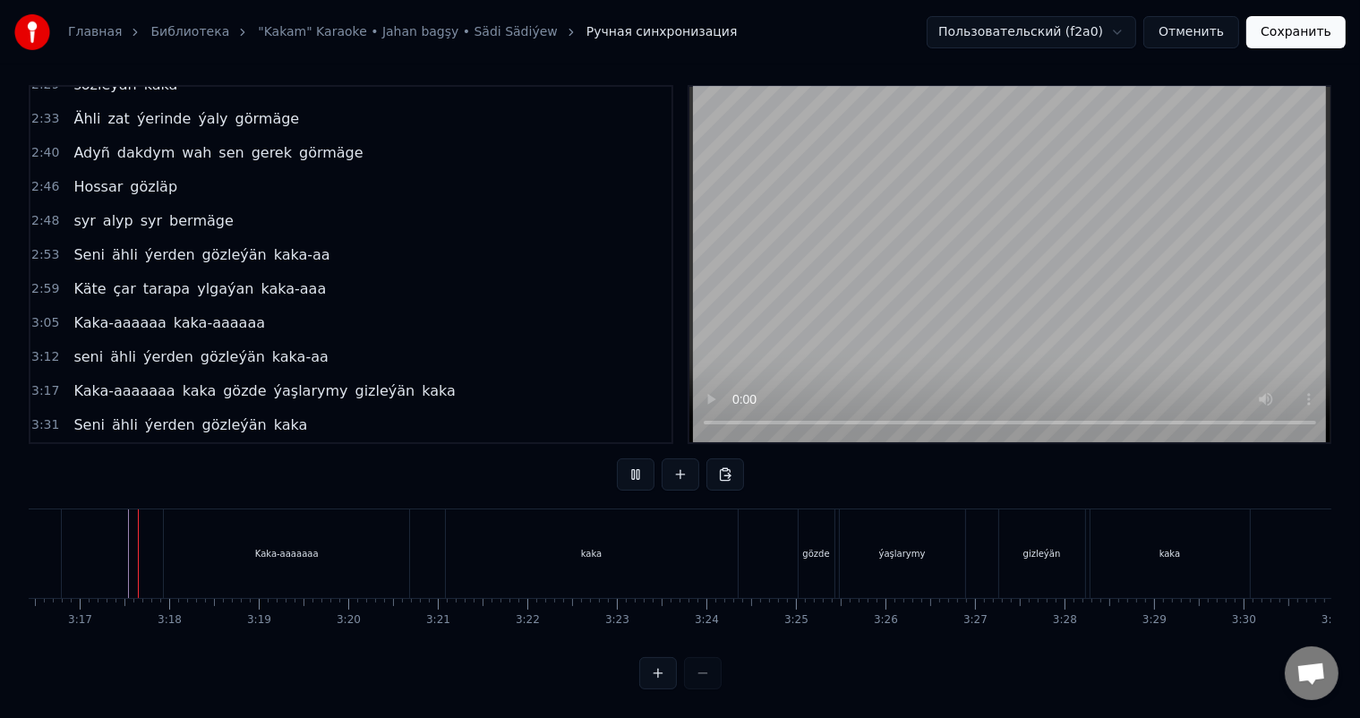
scroll to position [23, 0]
click at [544, 548] on div "kaka" at bounding box center [592, 553] width 292 height 89
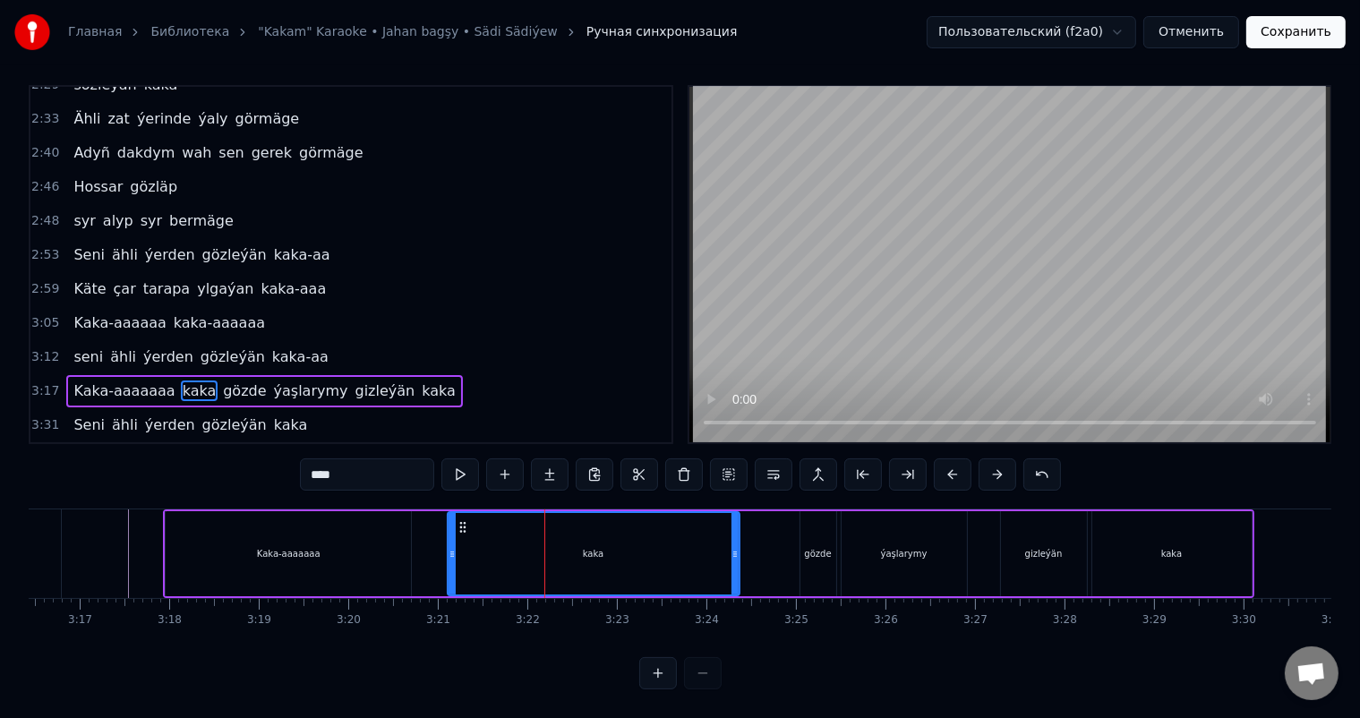
scroll to position [8, 0]
click at [469, 523] on circle at bounding box center [469, 523] width 1 height 1
click at [371, 482] on input "****" at bounding box center [367, 474] width 134 height 32
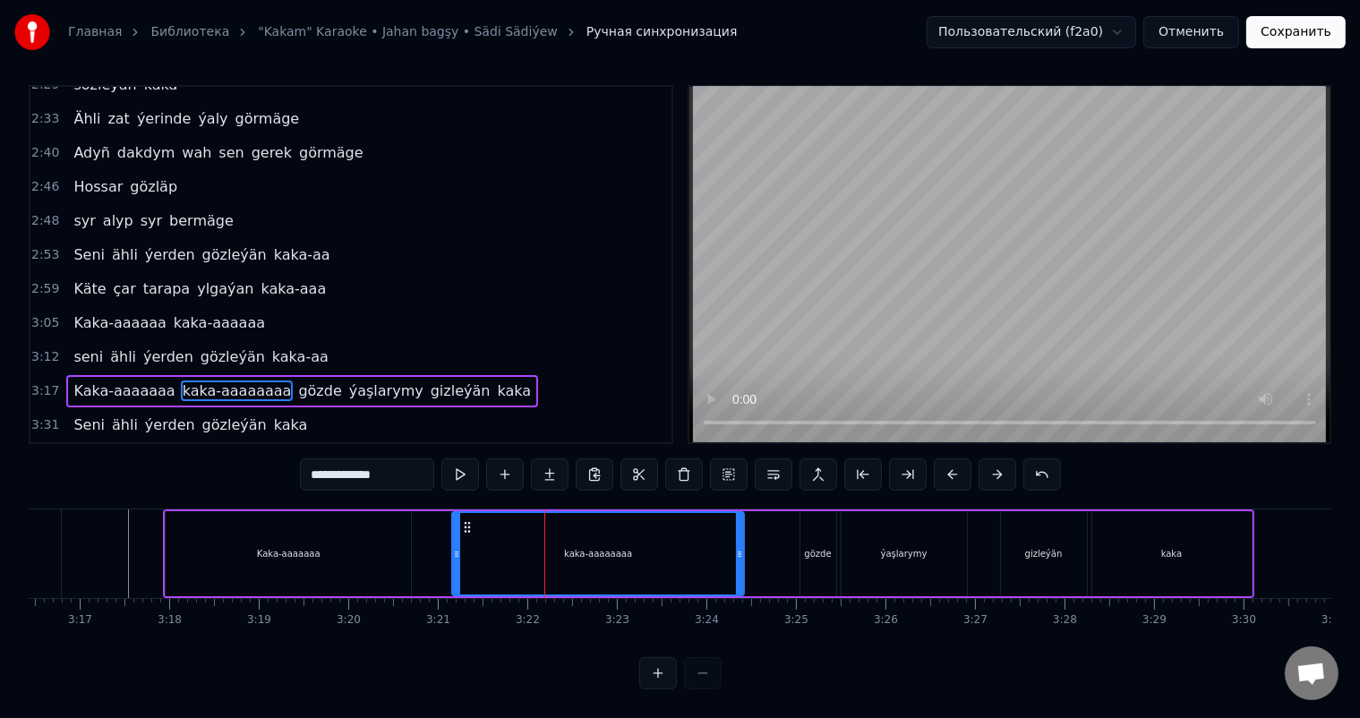
type input "**********"
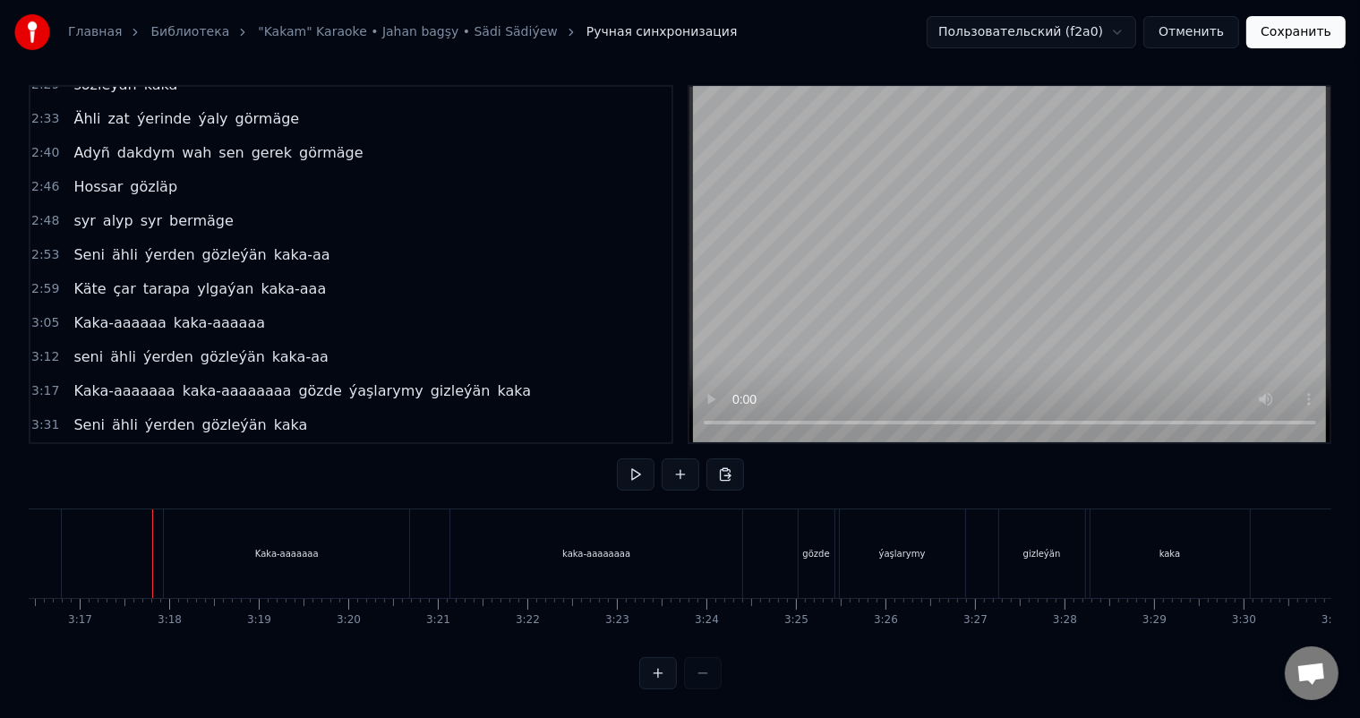
scroll to position [23, 0]
click at [487, 523] on div "kaka-aaaaaaaa" at bounding box center [596, 553] width 292 height 89
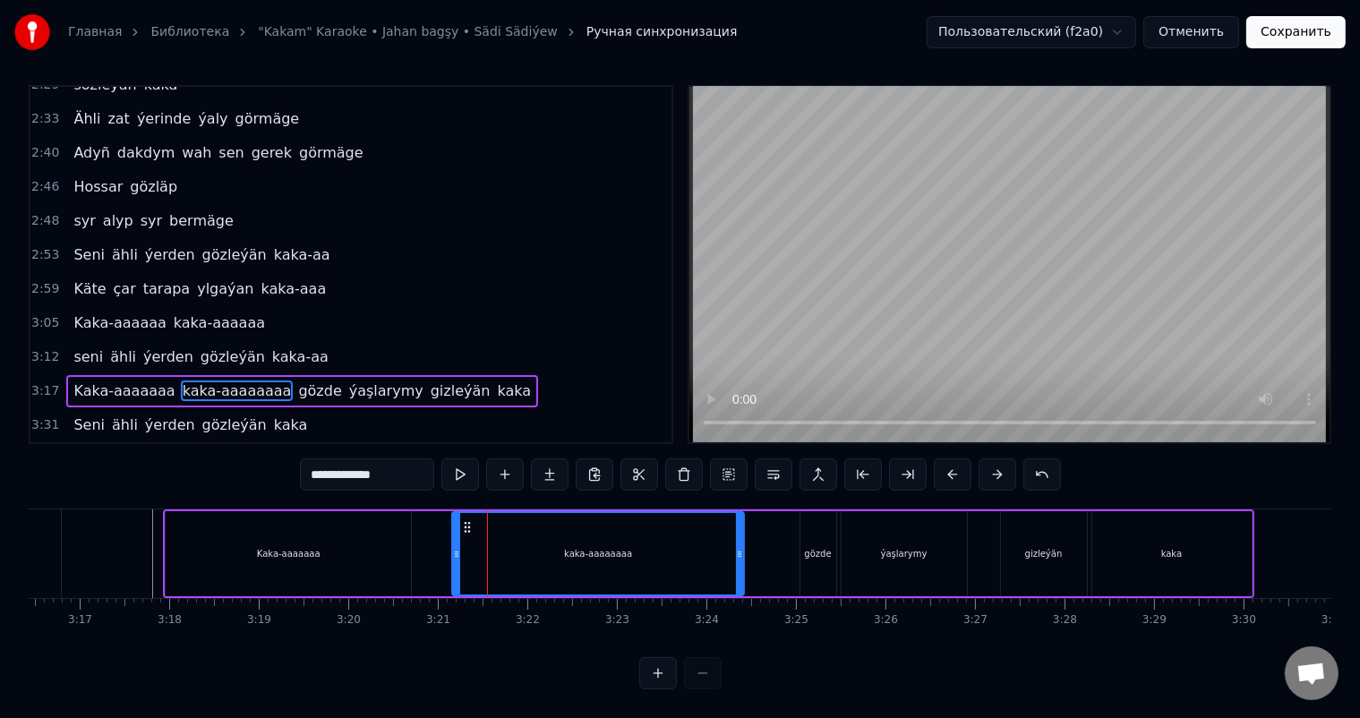
scroll to position [8, 0]
click at [467, 523] on icon at bounding box center [468, 527] width 14 height 14
click at [211, 537] on div "Kaka-aaaaaaa" at bounding box center [288, 553] width 245 height 85
type input "**********"
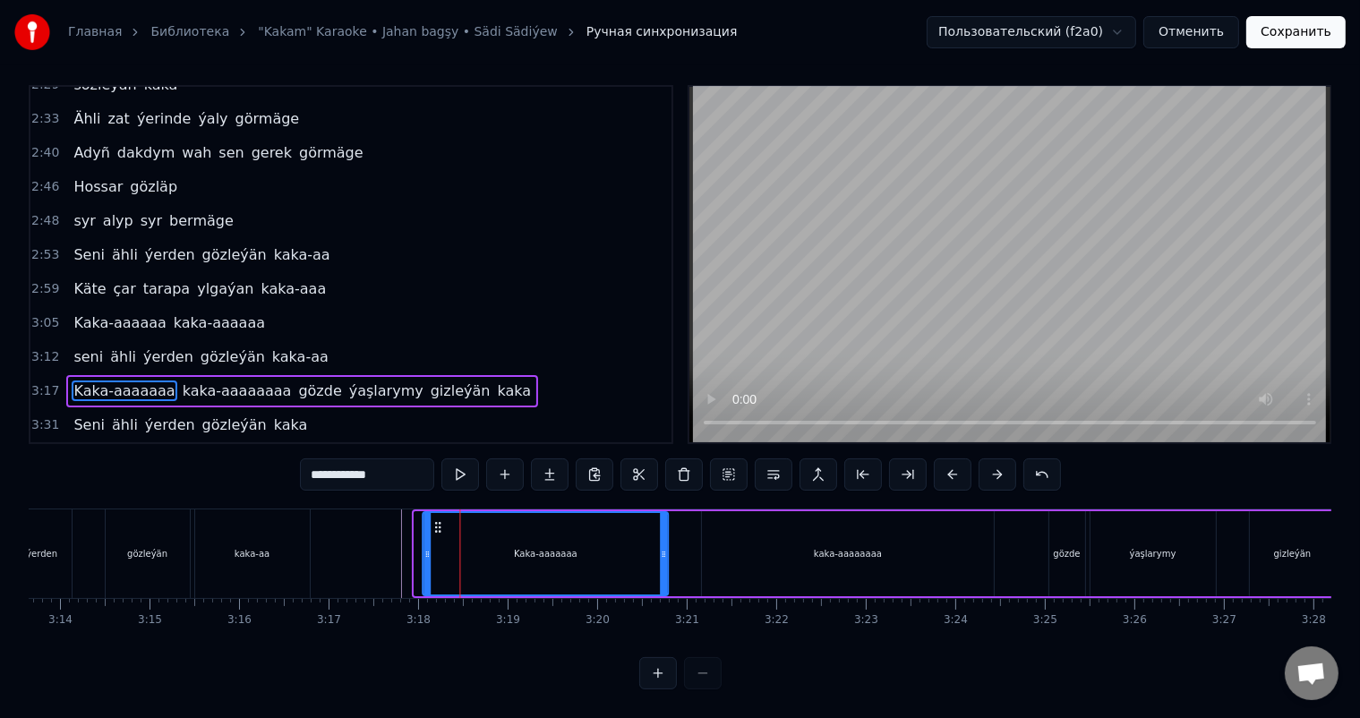
scroll to position [0, 17339]
drag, startPoint x: 179, startPoint y: 523, endPoint x: 430, endPoint y: 534, distance: 250.9
click at [430, 534] on div "Kaka-aaaaaaa" at bounding box center [540, 553] width 244 height 81
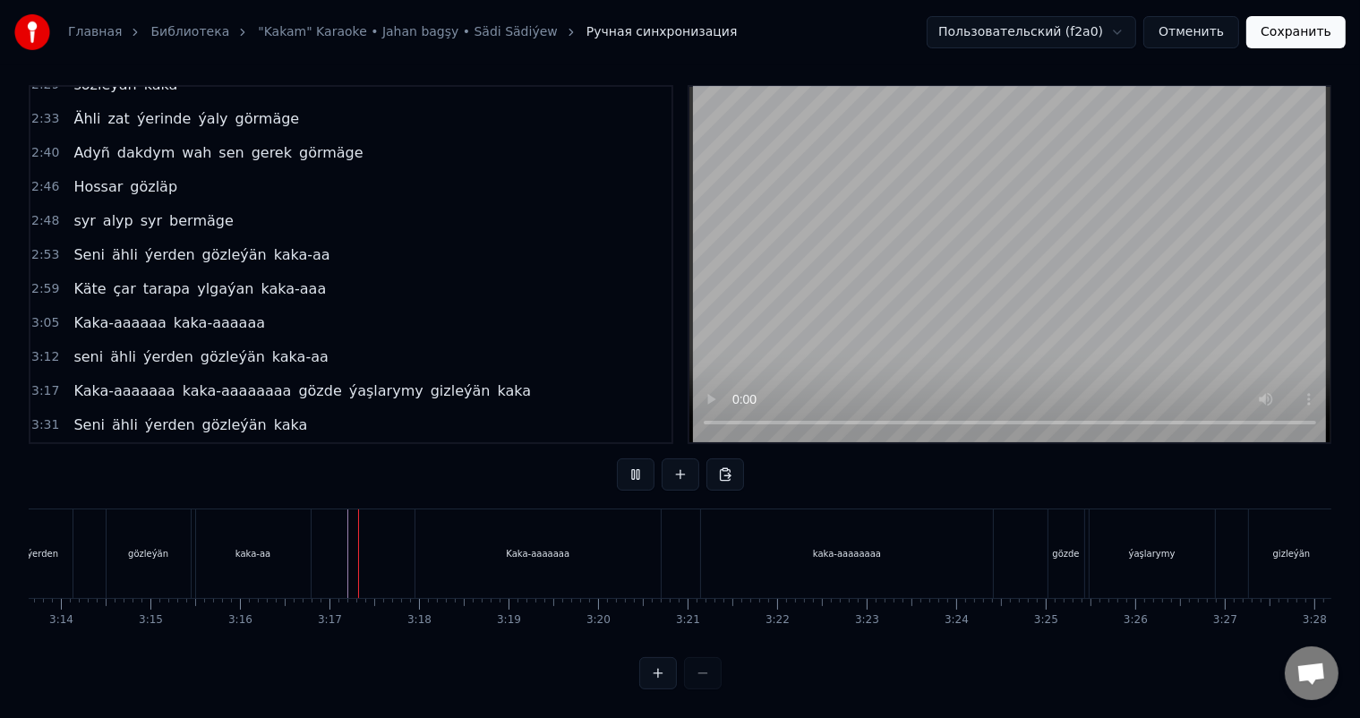
scroll to position [23, 0]
click at [978, 539] on div "kaka-aaaaaaaa" at bounding box center [847, 553] width 292 height 89
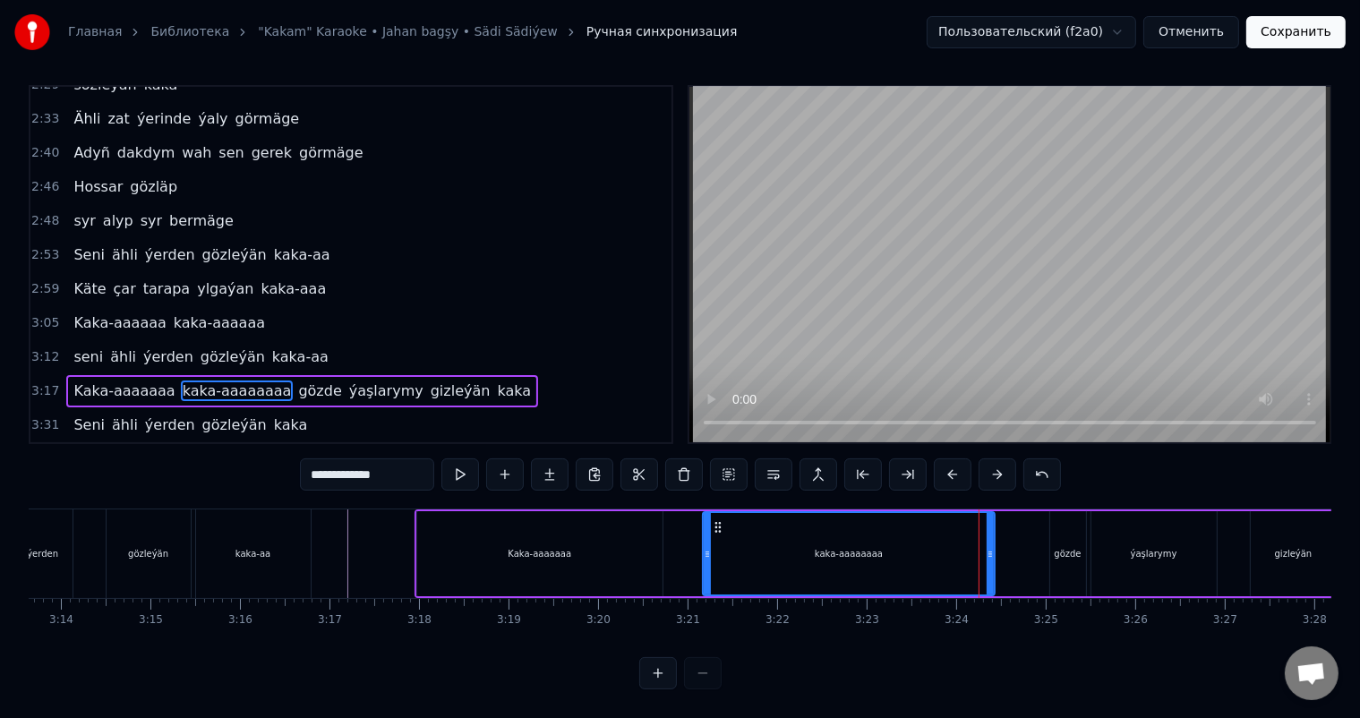
scroll to position [8, 0]
click at [988, 552] on icon at bounding box center [986, 554] width 7 height 14
click at [645, 552] on div "Kaka-aaaaaaa" at bounding box center [539, 553] width 245 height 85
type input "**********"
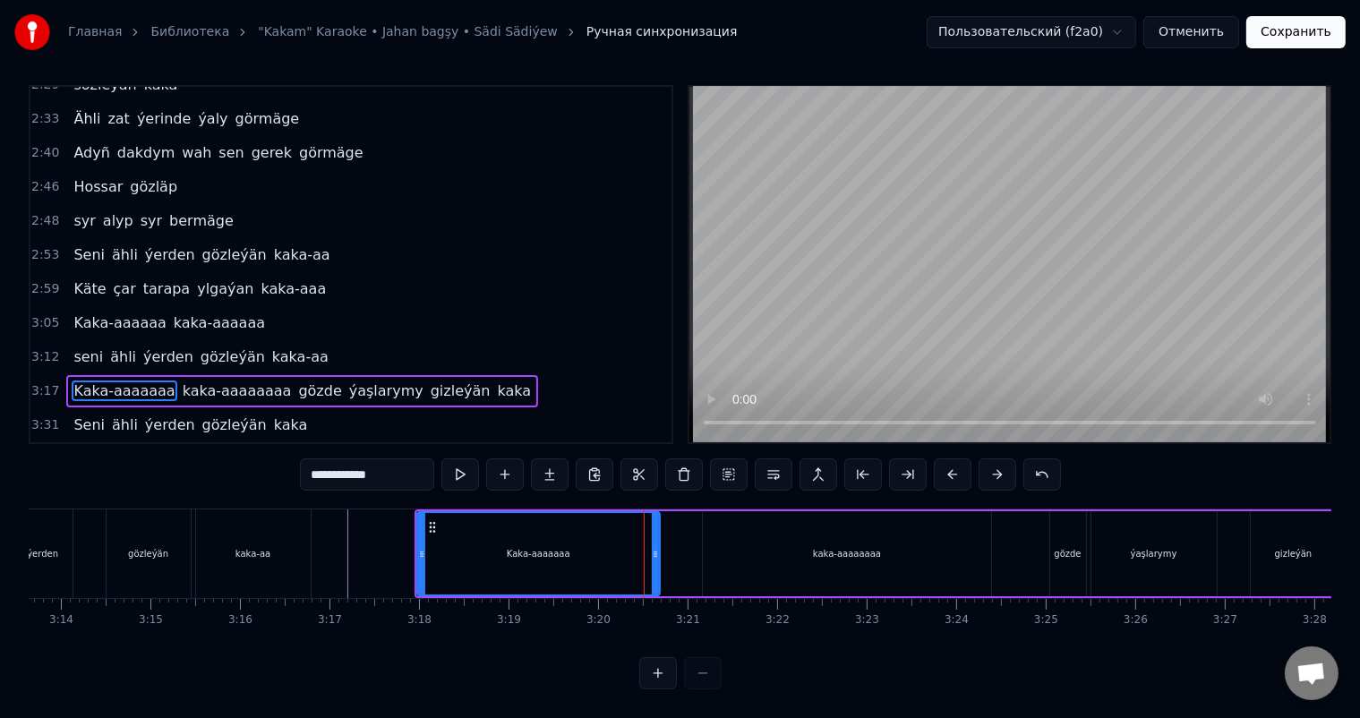
click at [655, 550] on icon at bounding box center [655, 554] width 7 height 14
click at [1021, 540] on div "Kaka-aaaaaaa kaka-aaaaaaaa gözde ýaşlarymy gizleýän kaka" at bounding box center [960, 553] width 1090 height 89
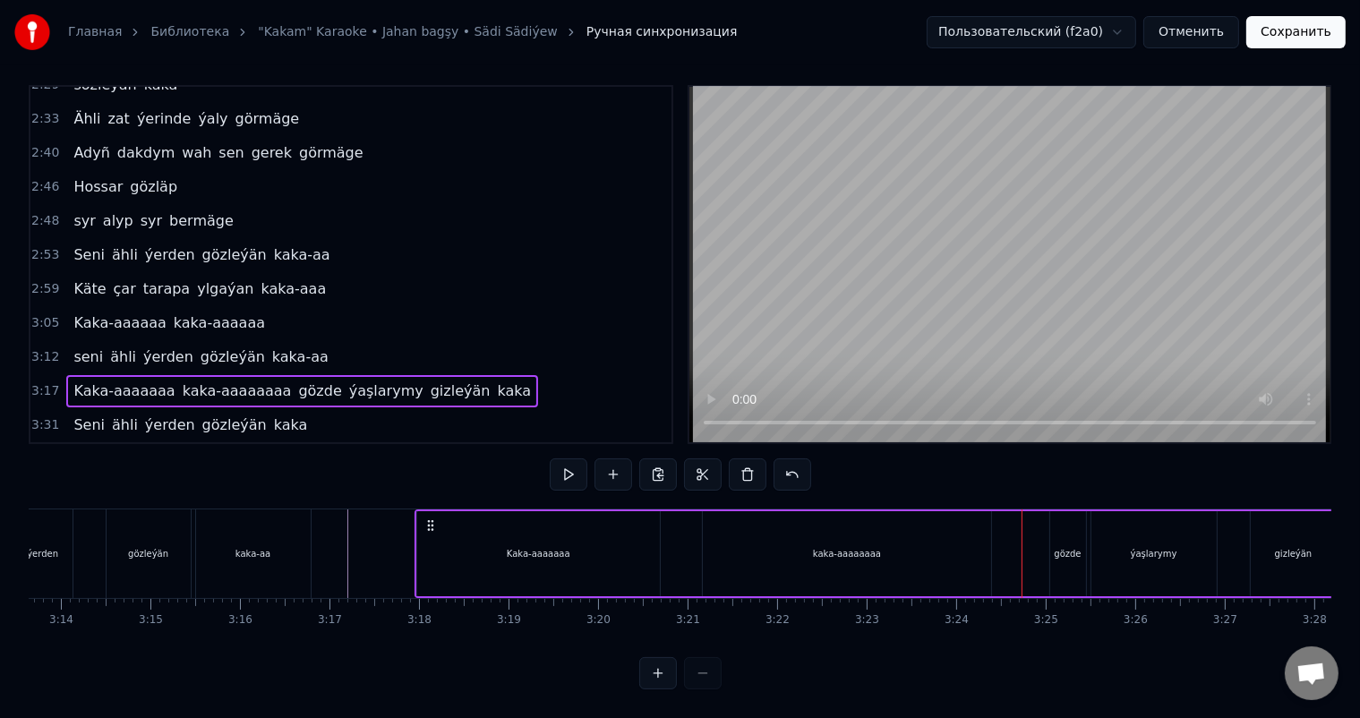
click at [1062, 537] on div "gözde" at bounding box center [1068, 553] width 36 height 85
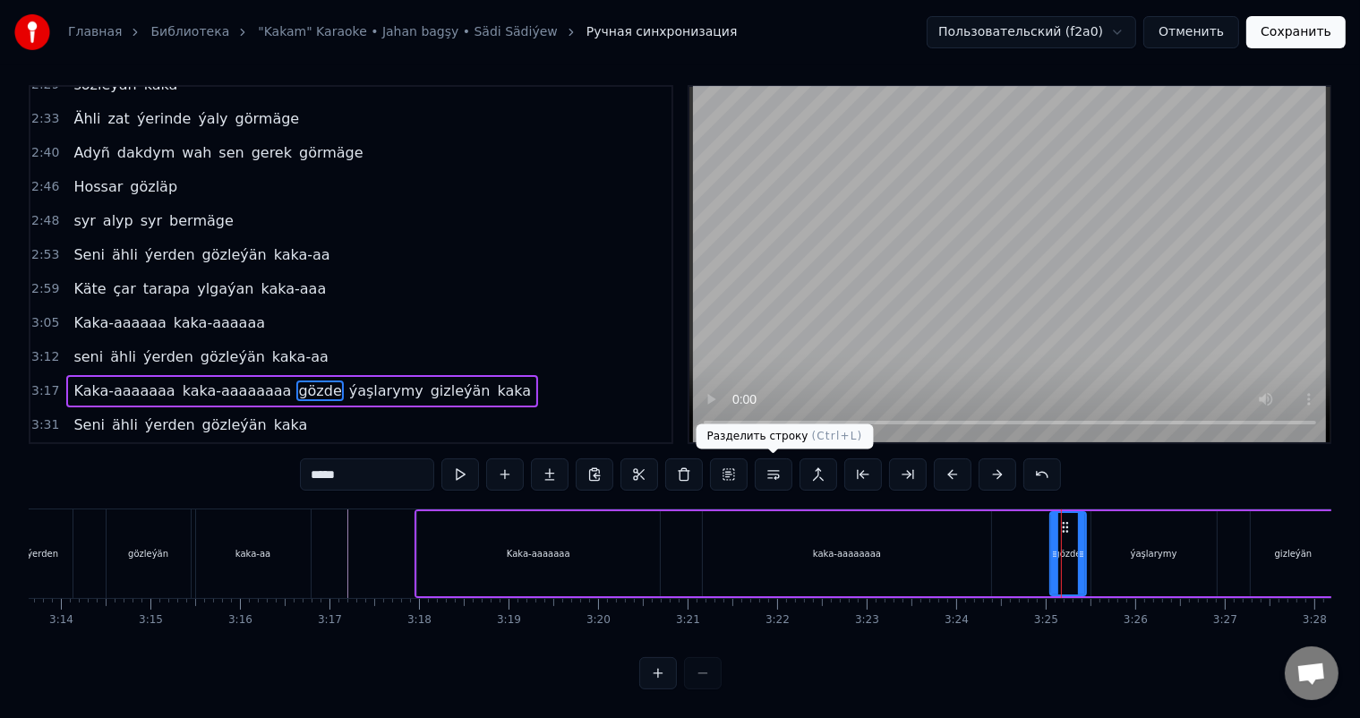
click at [783, 470] on button at bounding box center [774, 474] width 38 height 32
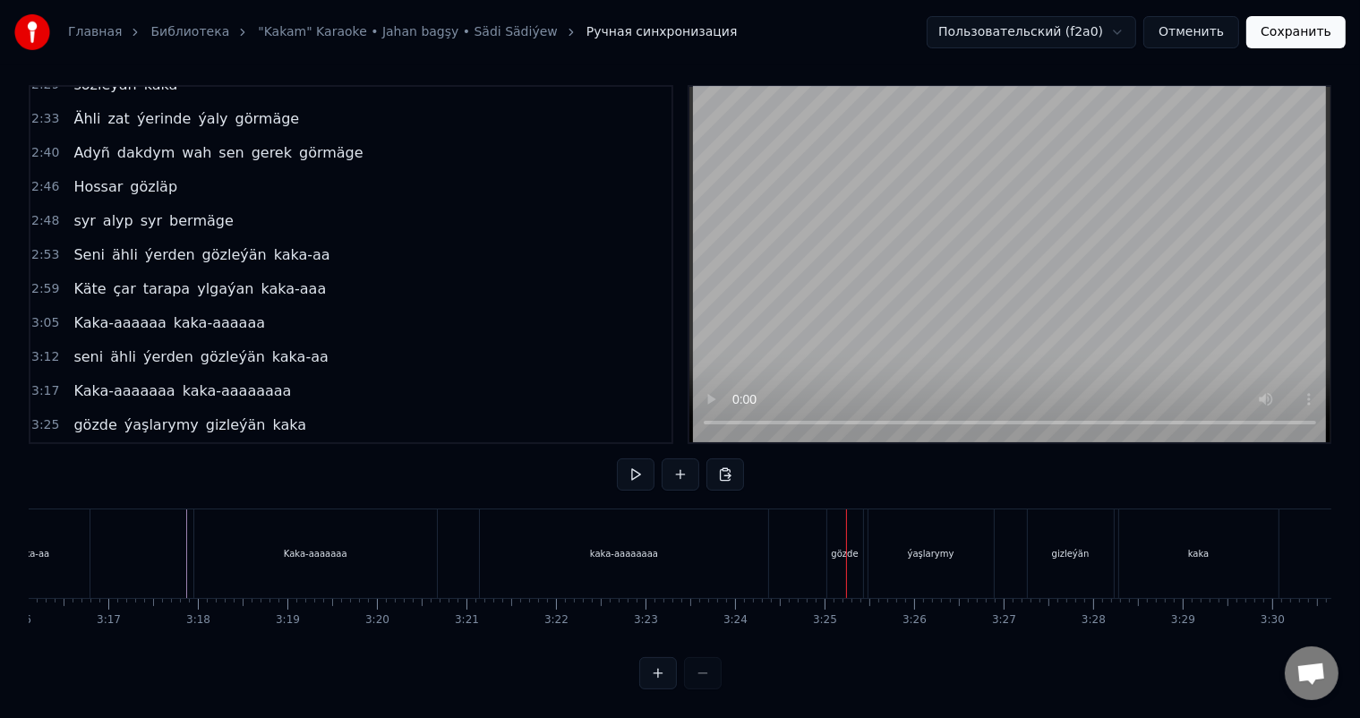
scroll to position [0, 17661]
click at [751, 529] on div "gözde" at bounding box center [744, 553] width 36 height 89
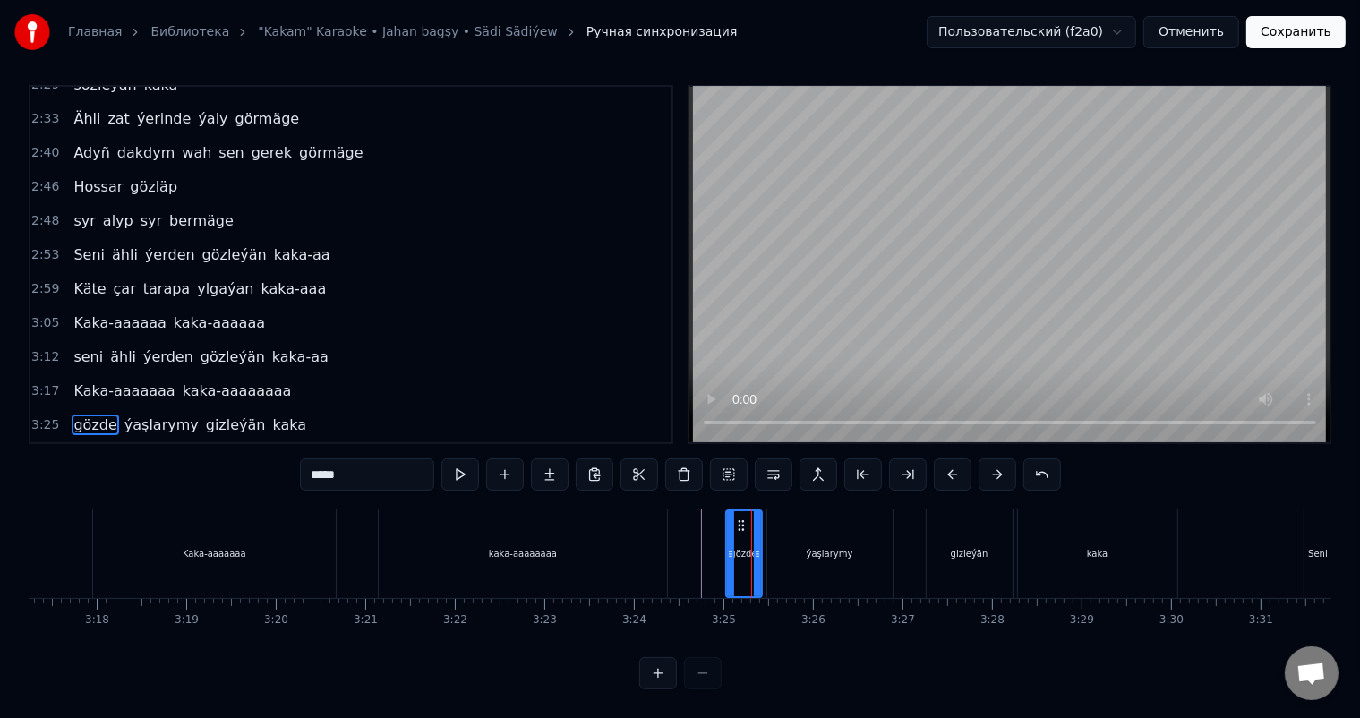
scroll to position [698, 0]
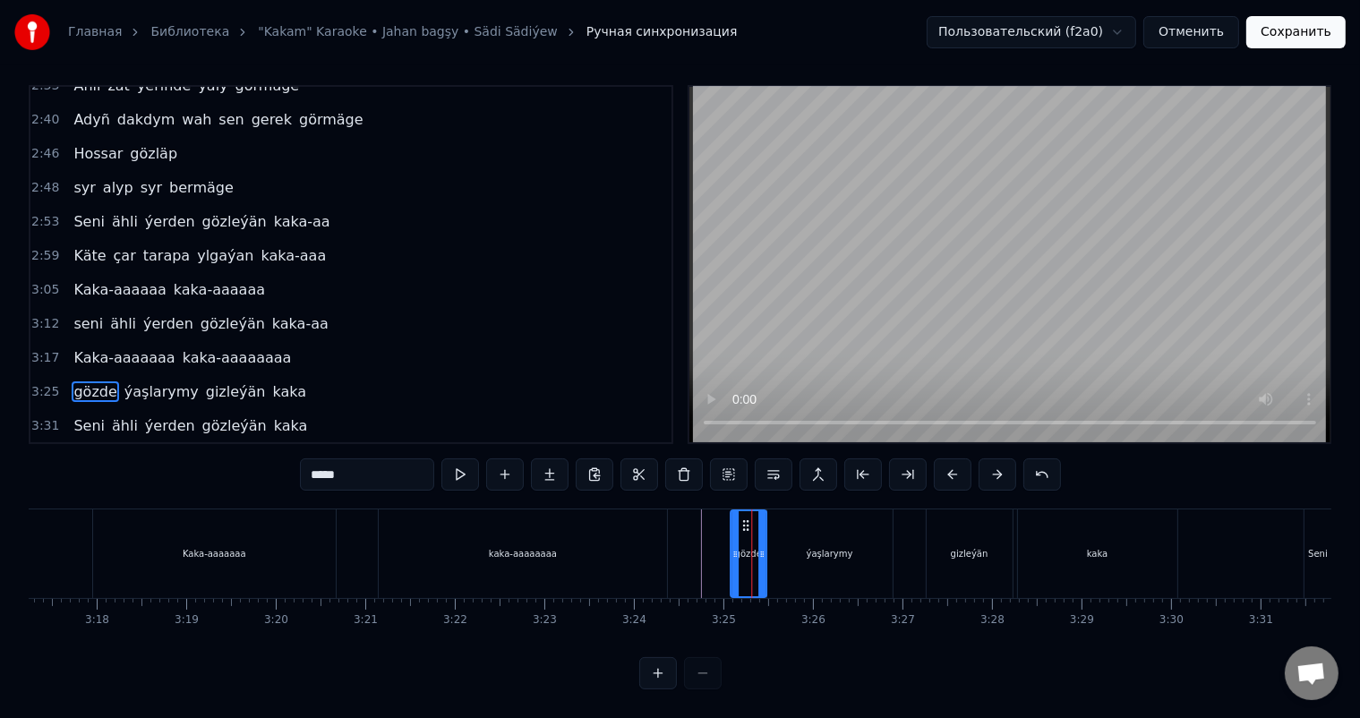
click at [741, 519] on icon at bounding box center [745, 525] width 14 height 14
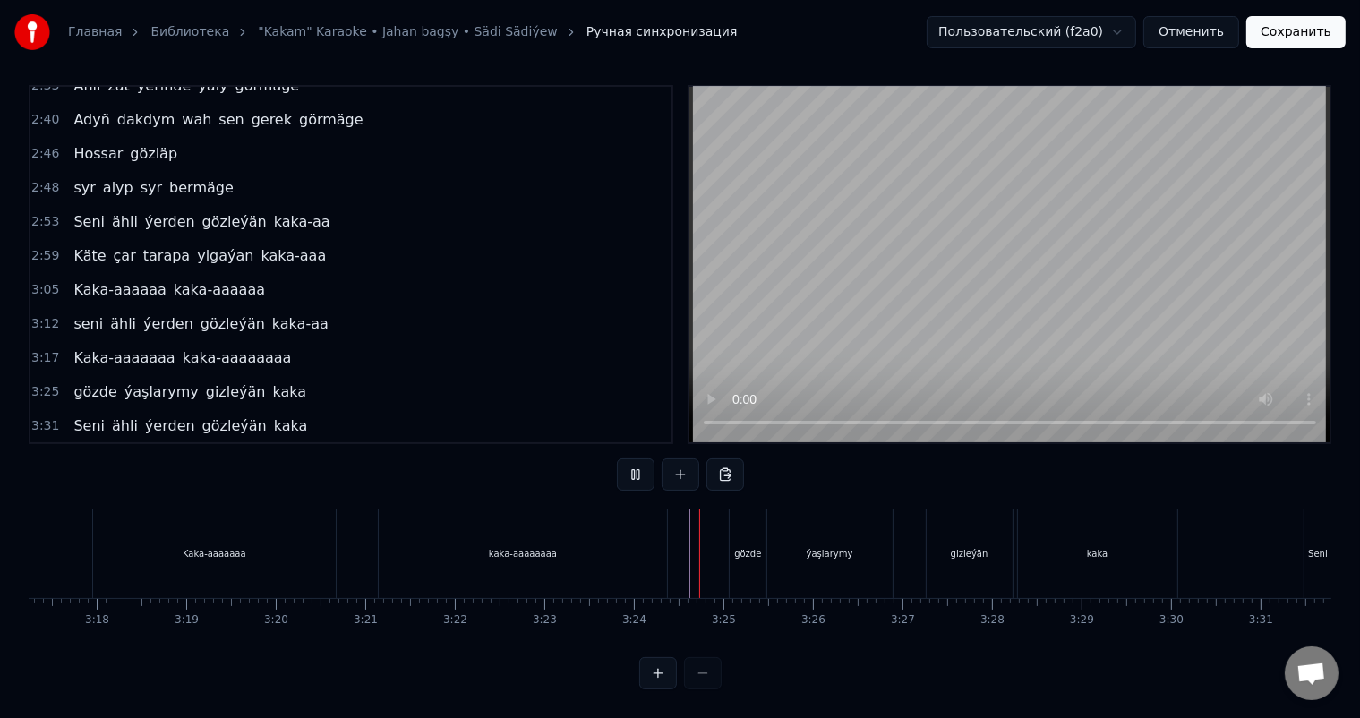
scroll to position [23, 0]
click at [748, 526] on div "gözde" at bounding box center [748, 553] width 36 height 89
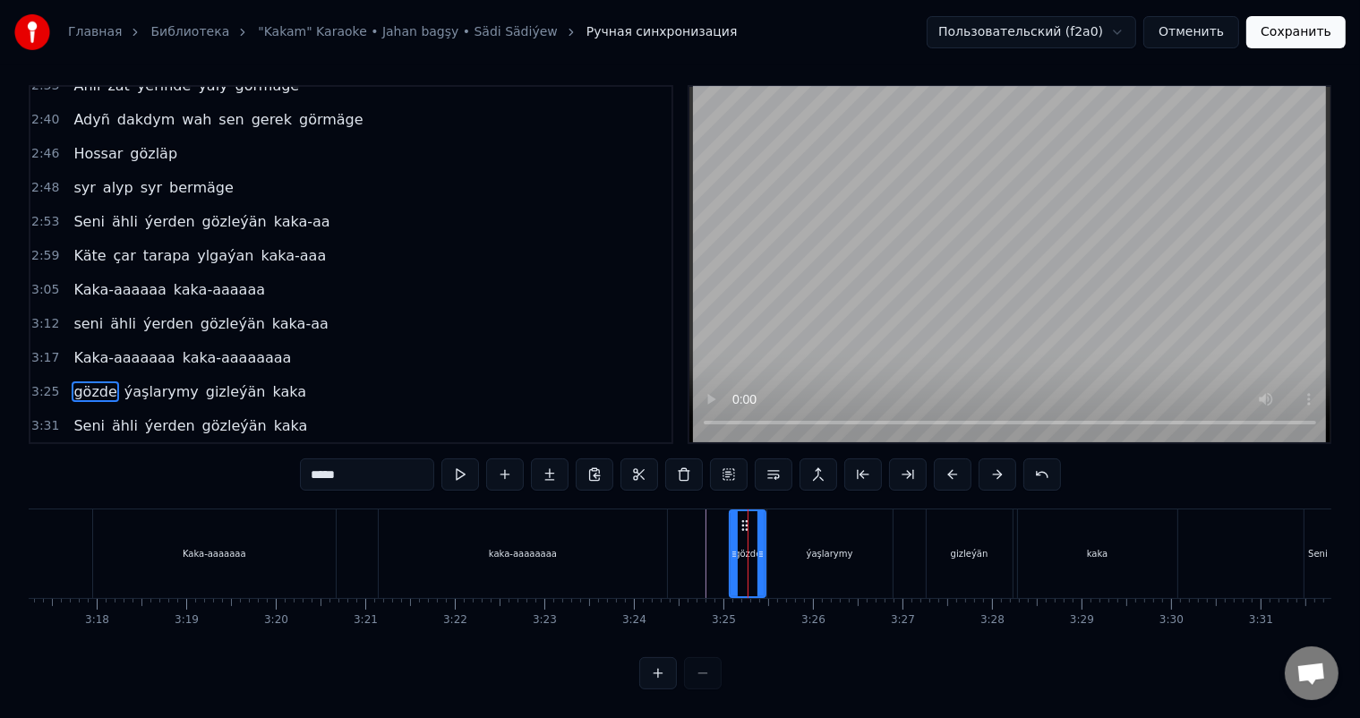
scroll to position [8, 0]
click at [382, 476] on input "*****" at bounding box center [367, 474] width 134 height 32
type input "***"
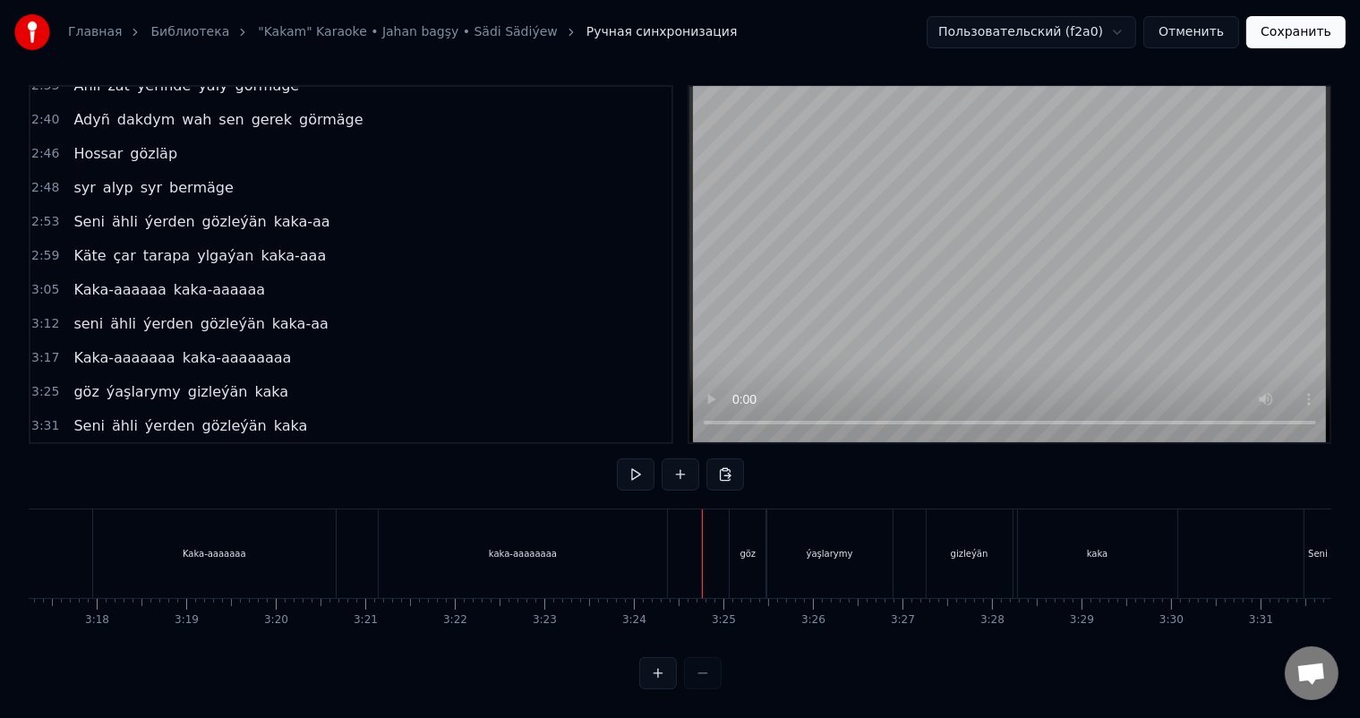
scroll to position [23, 0]
click at [770, 538] on div "ýaşlarymy" at bounding box center [829, 553] width 125 height 89
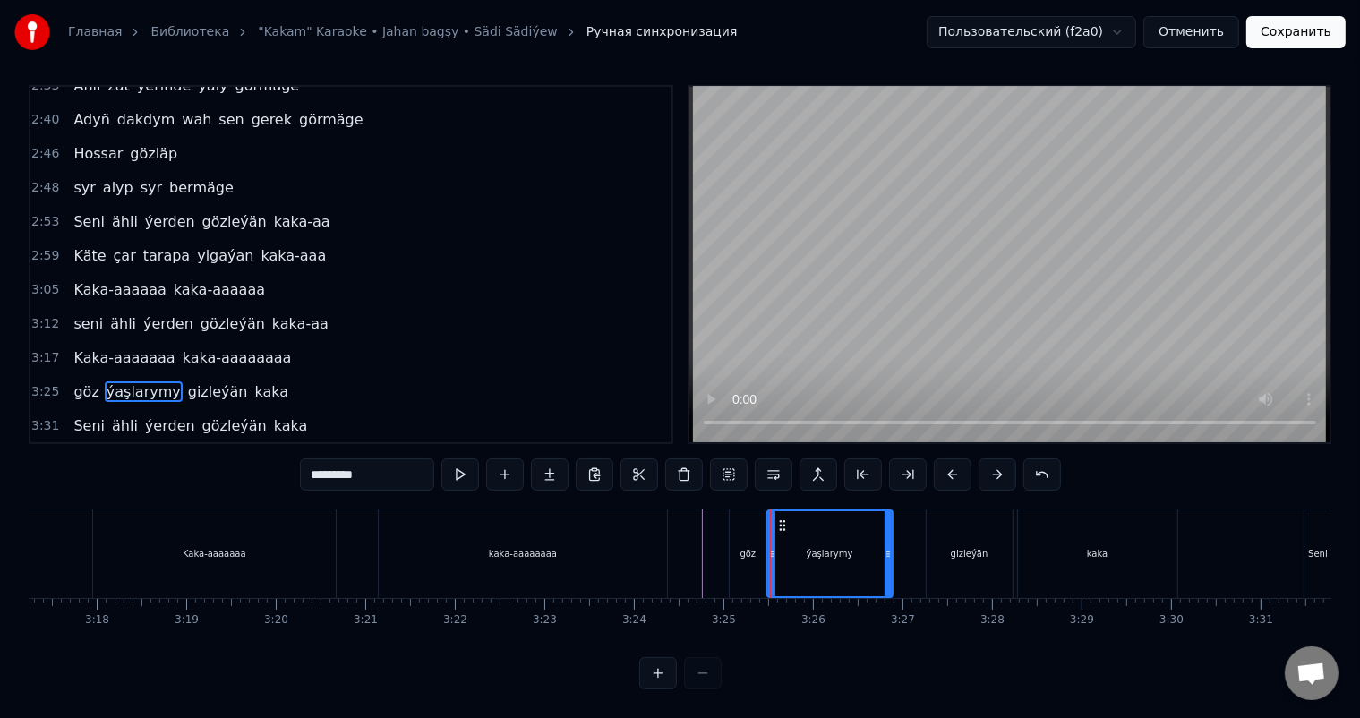
click at [748, 548] on div "göz" at bounding box center [748, 553] width 36 height 89
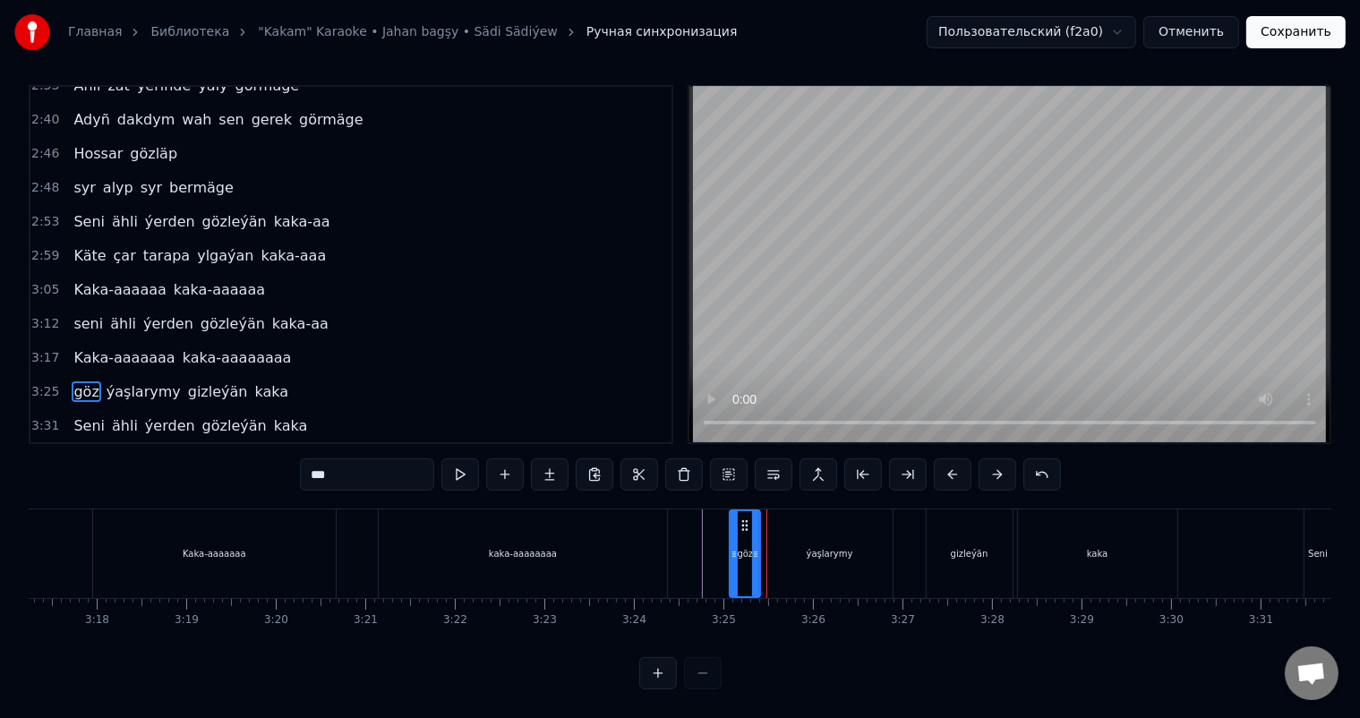
click at [753, 547] on icon at bounding box center [755, 554] width 7 height 14
click at [771, 534] on div "ýaşlarymy" at bounding box center [829, 553] width 125 height 89
type input "*********"
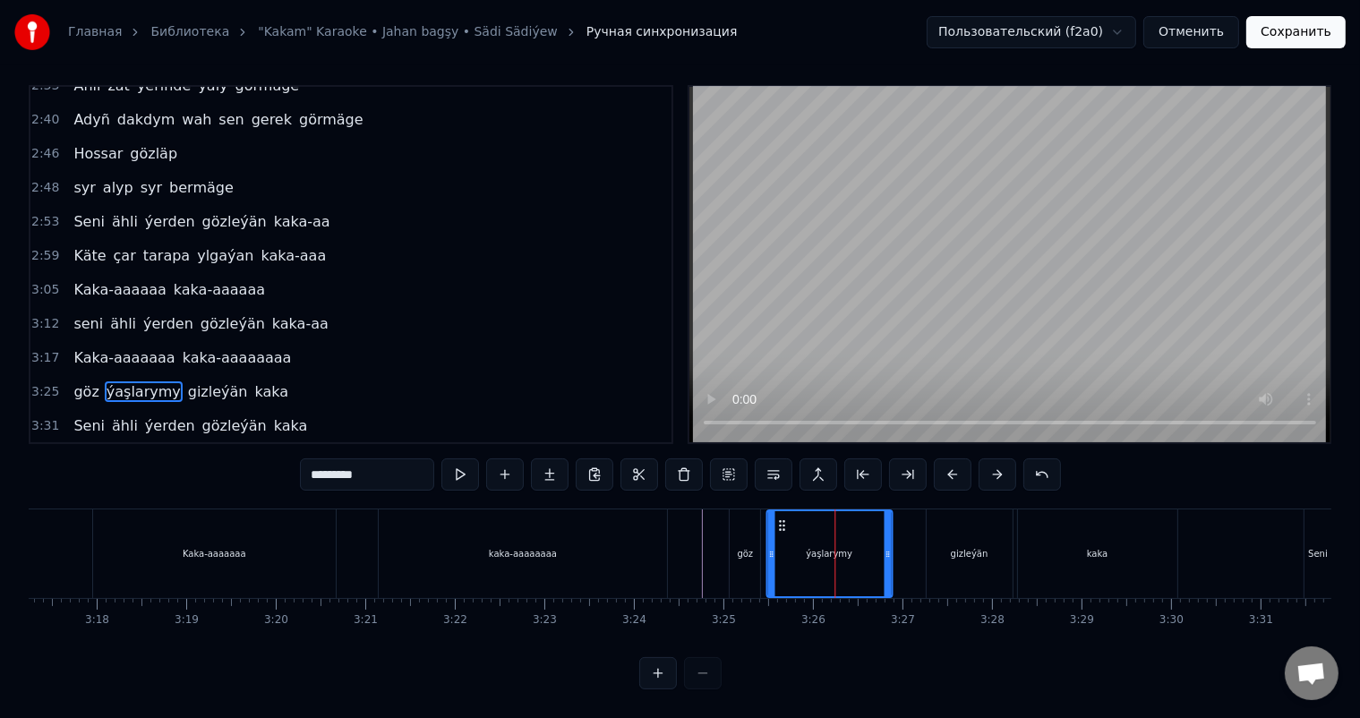
click at [777, 518] on icon at bounding box center [782, 525] width 14 height 14
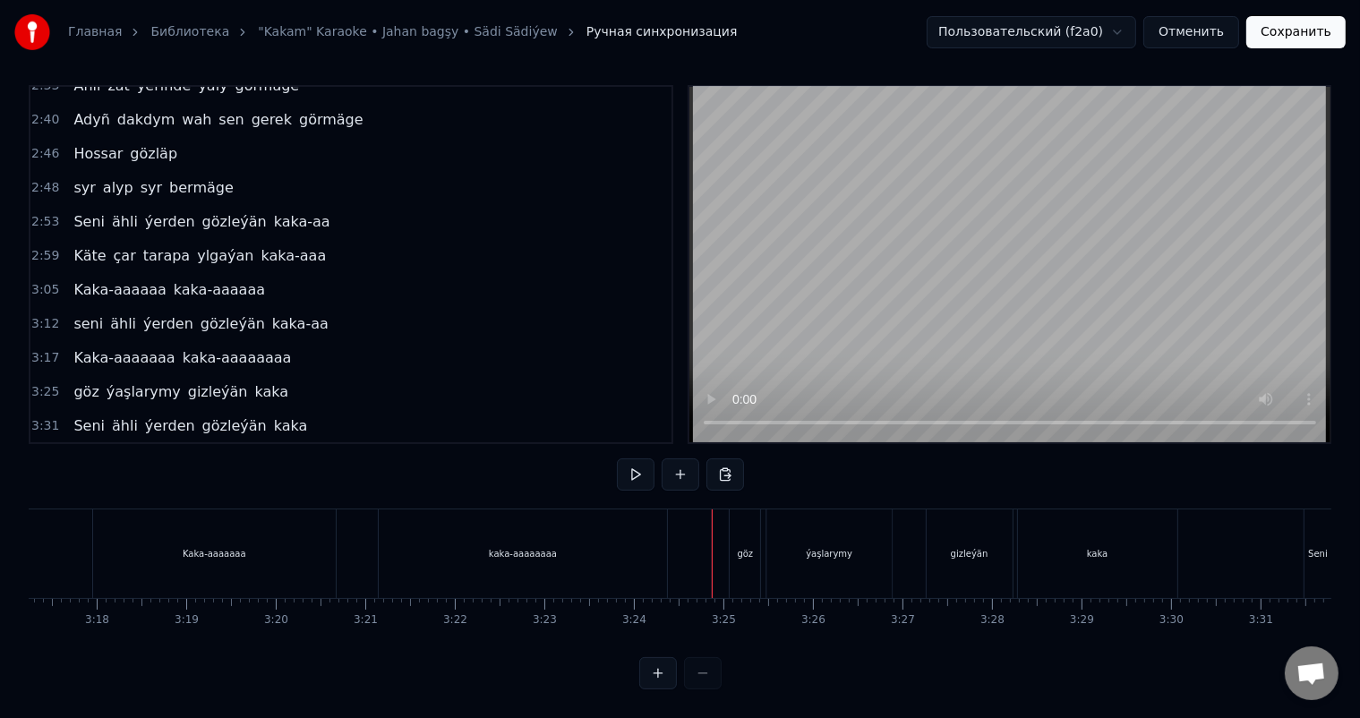
click at [746, 529] on div "göz" at bounding box center [745, 553] width 30 height 89
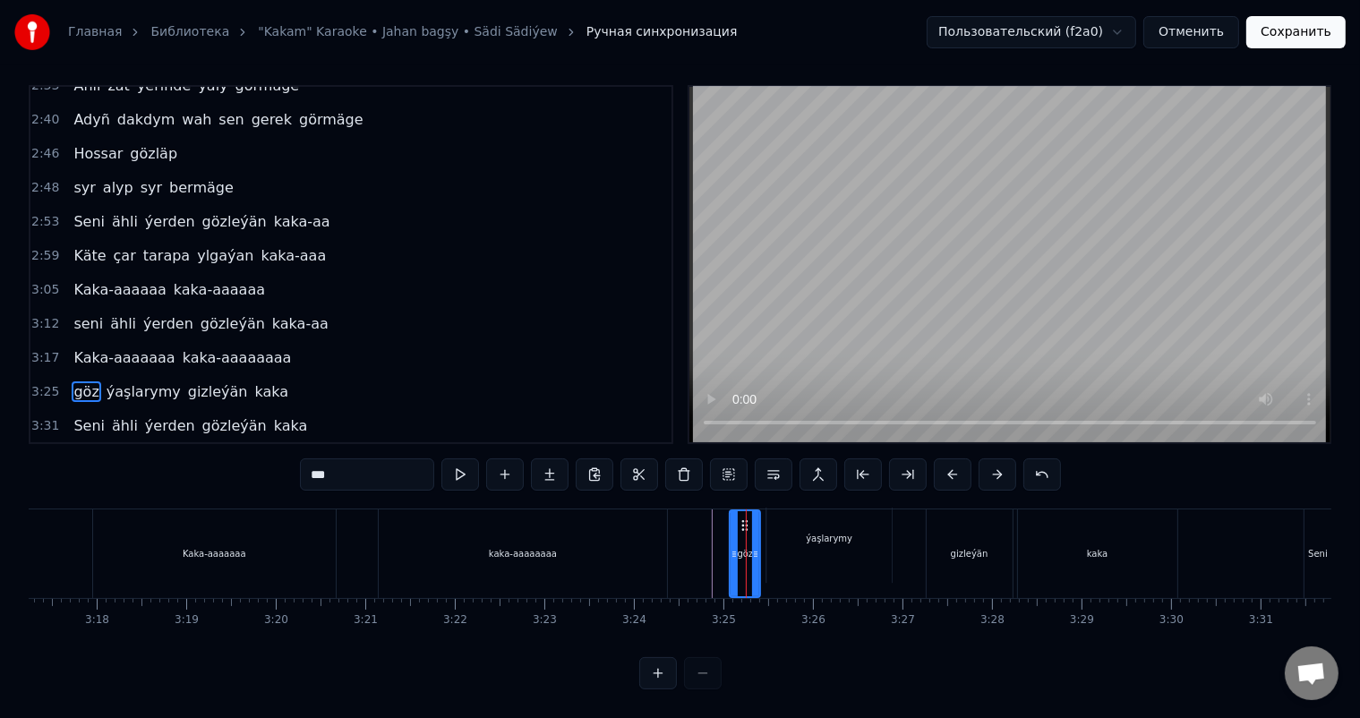
click at [744, 520] on icon at bounding box center [745, 525] width 14 height 14
click at [749, 523] on icon at bounding box center [745, 525] width 14 height 14
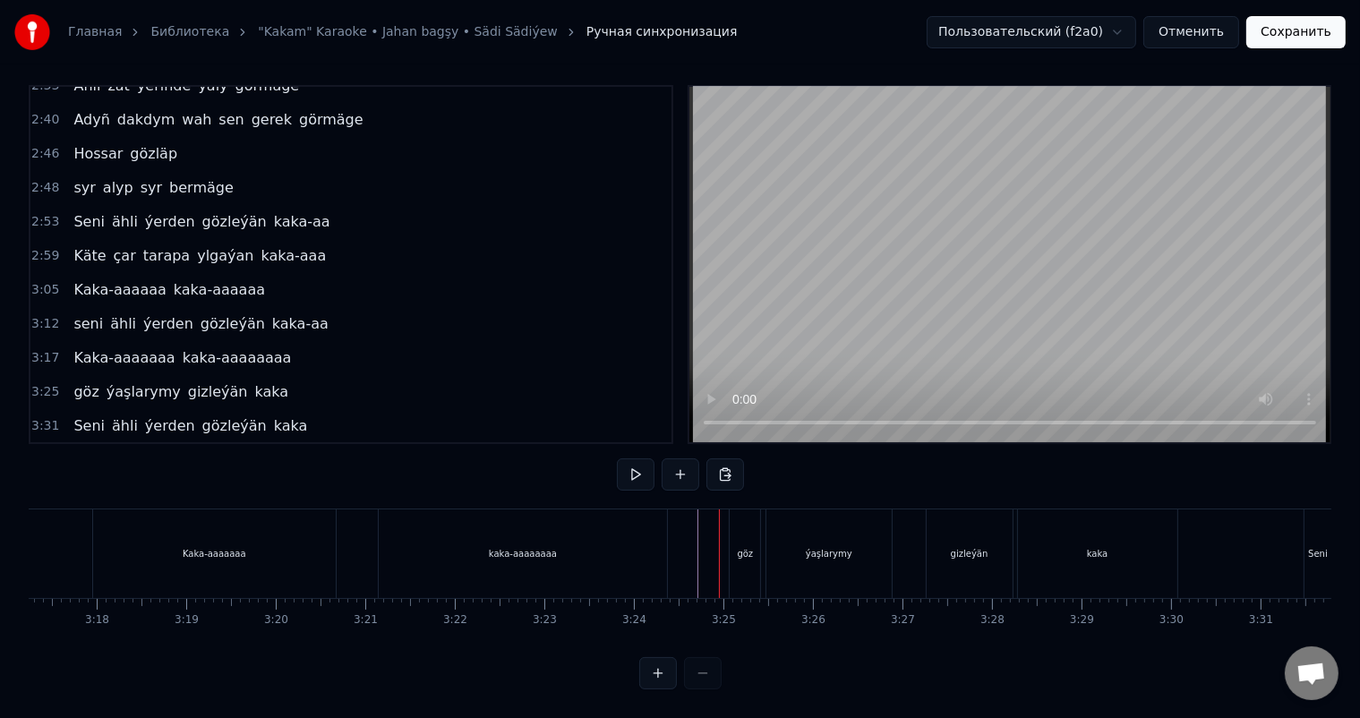
scroll to position [23, 0]
click at [745, 515] on div "göz" at bounding box center [745, 553] width 30 height 89
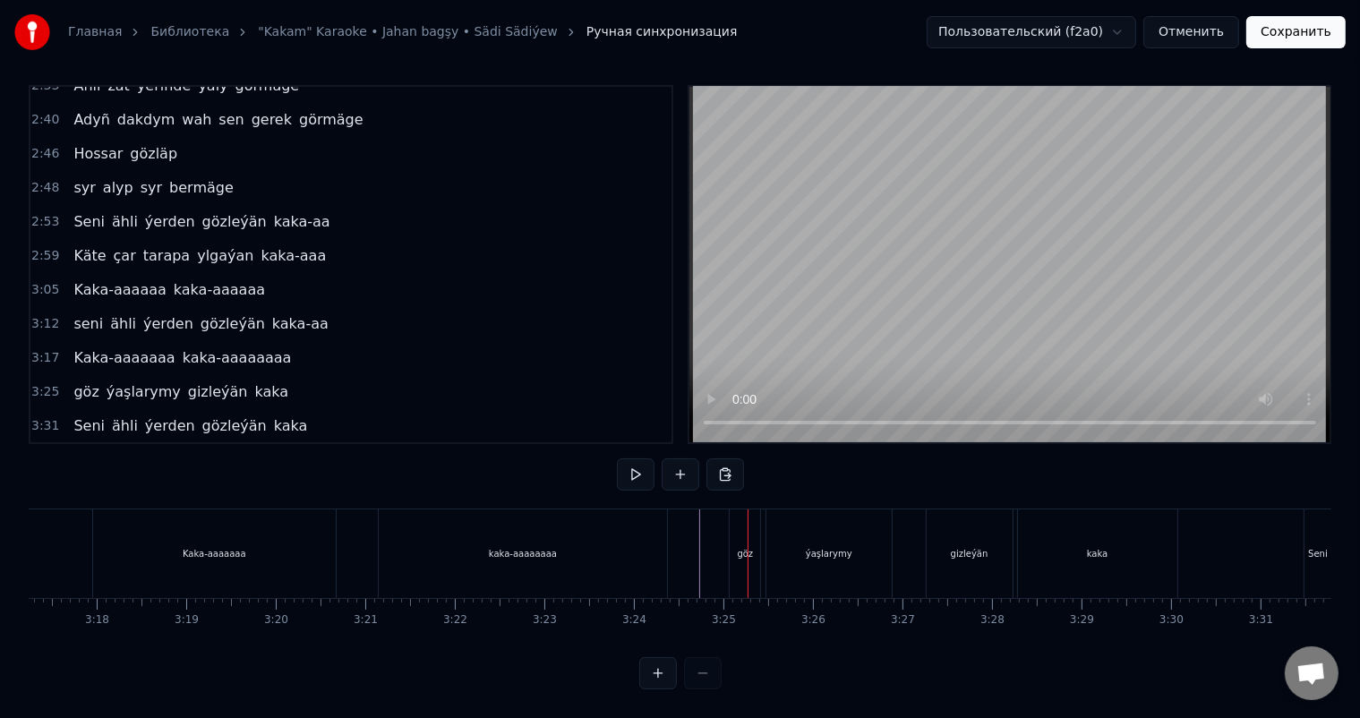
click at [746, 523] on div "göz" at bounding box center [745, 553] width 30 height 89
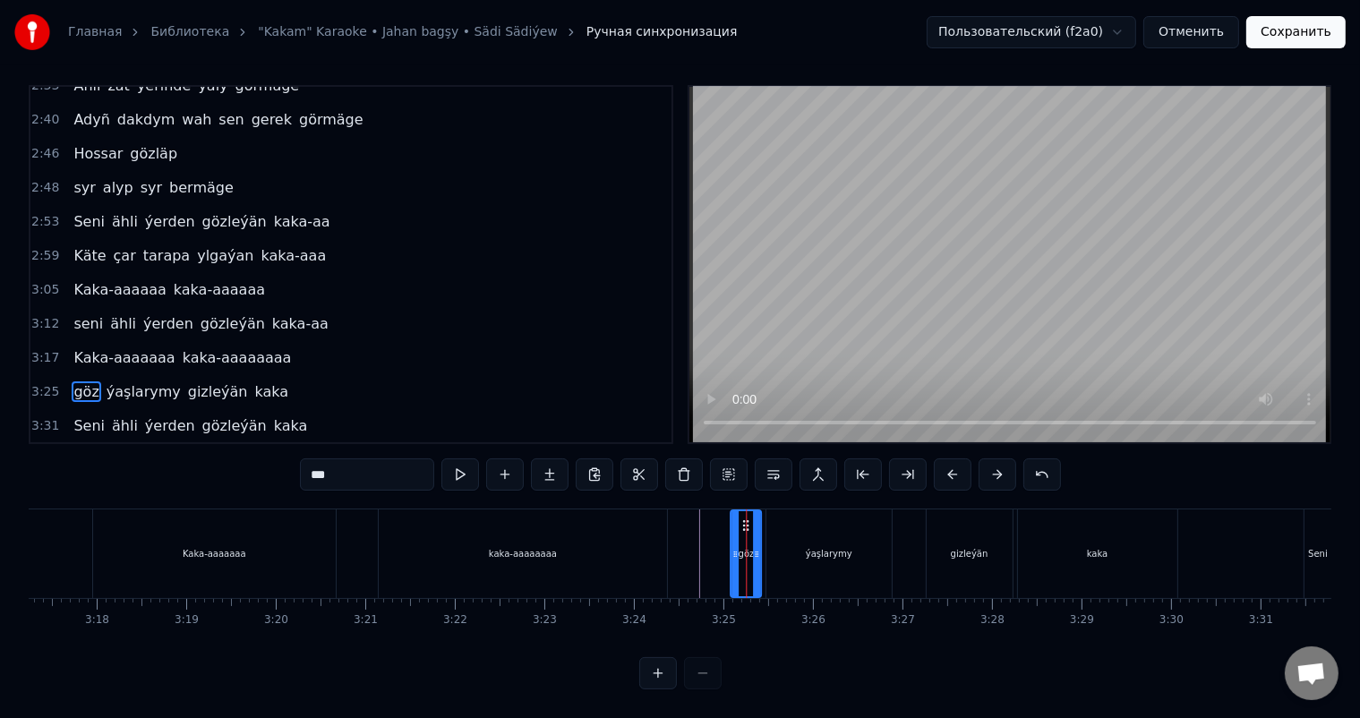
click at [742, 522] on icon at bounding box center [746, 525] width 14 height 14
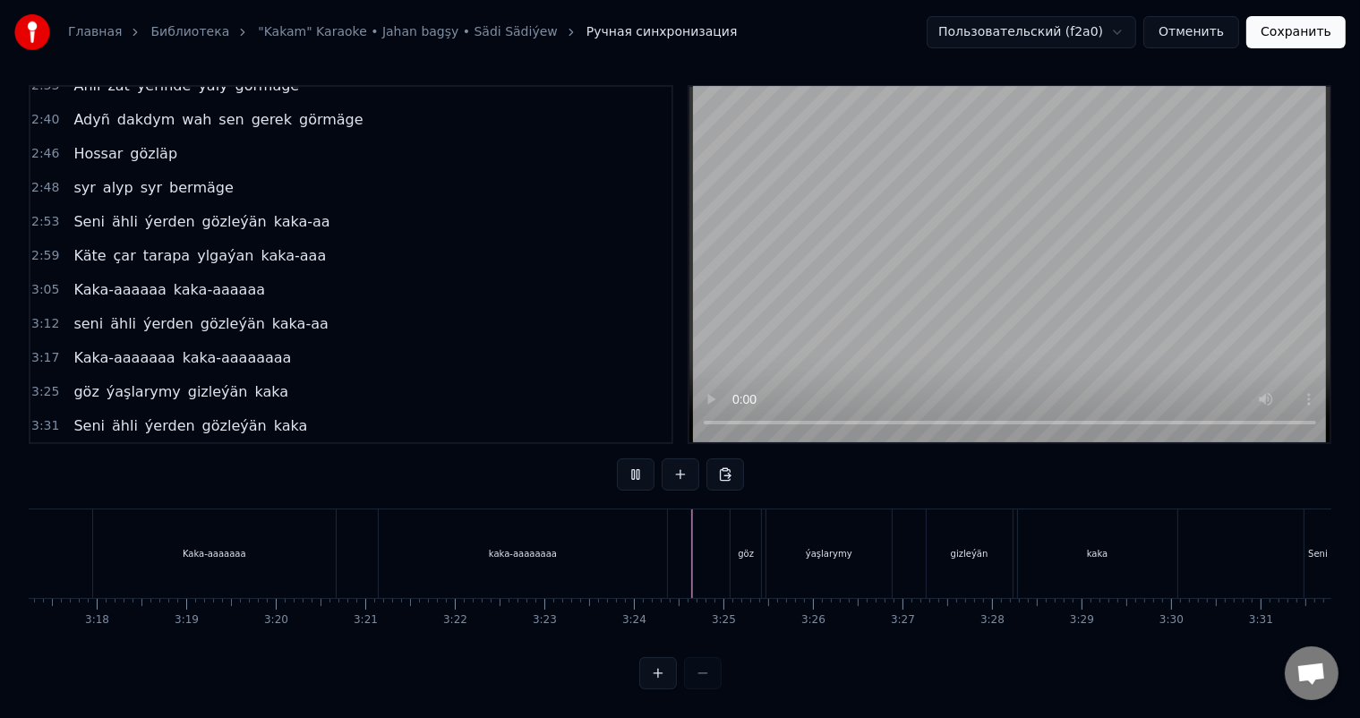
scroll to position [23, 0]
click at [773, 526] on div "ýaşlarymy" at bounding box center [828, 553] width 125 height 89
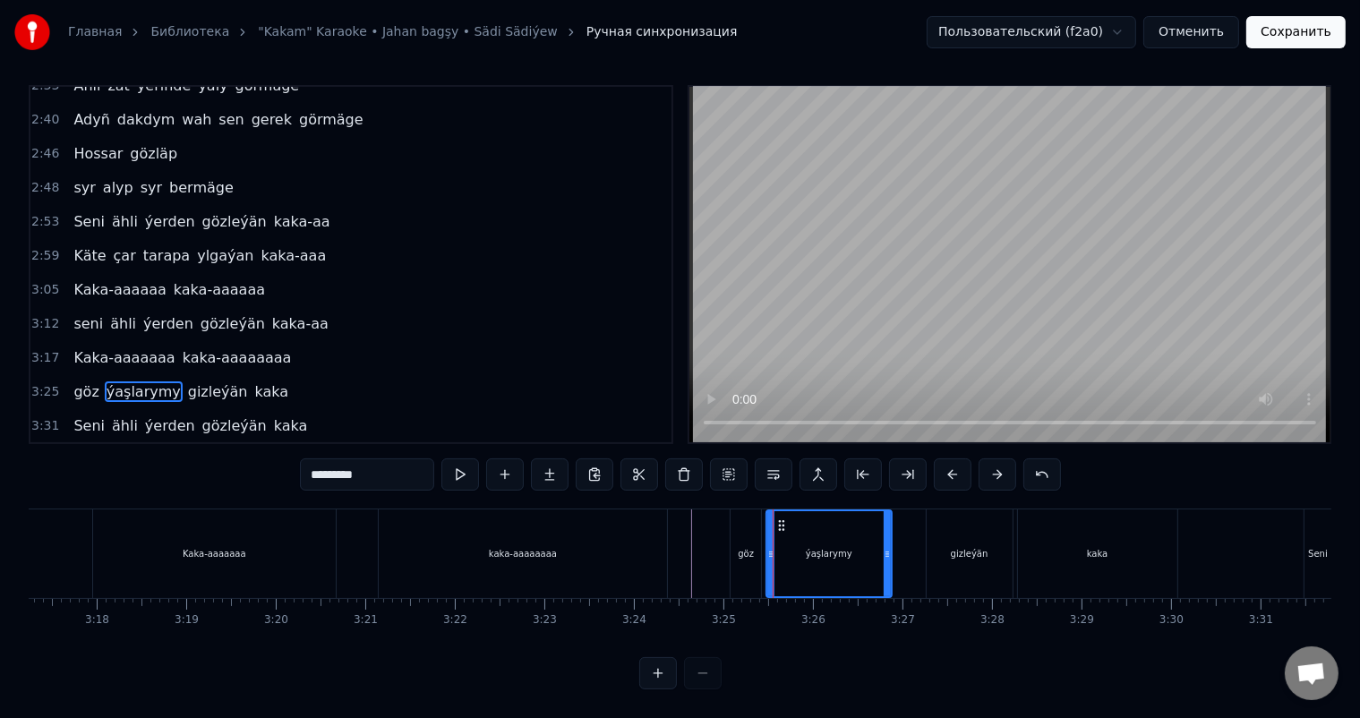
scroll to position [8, 0]
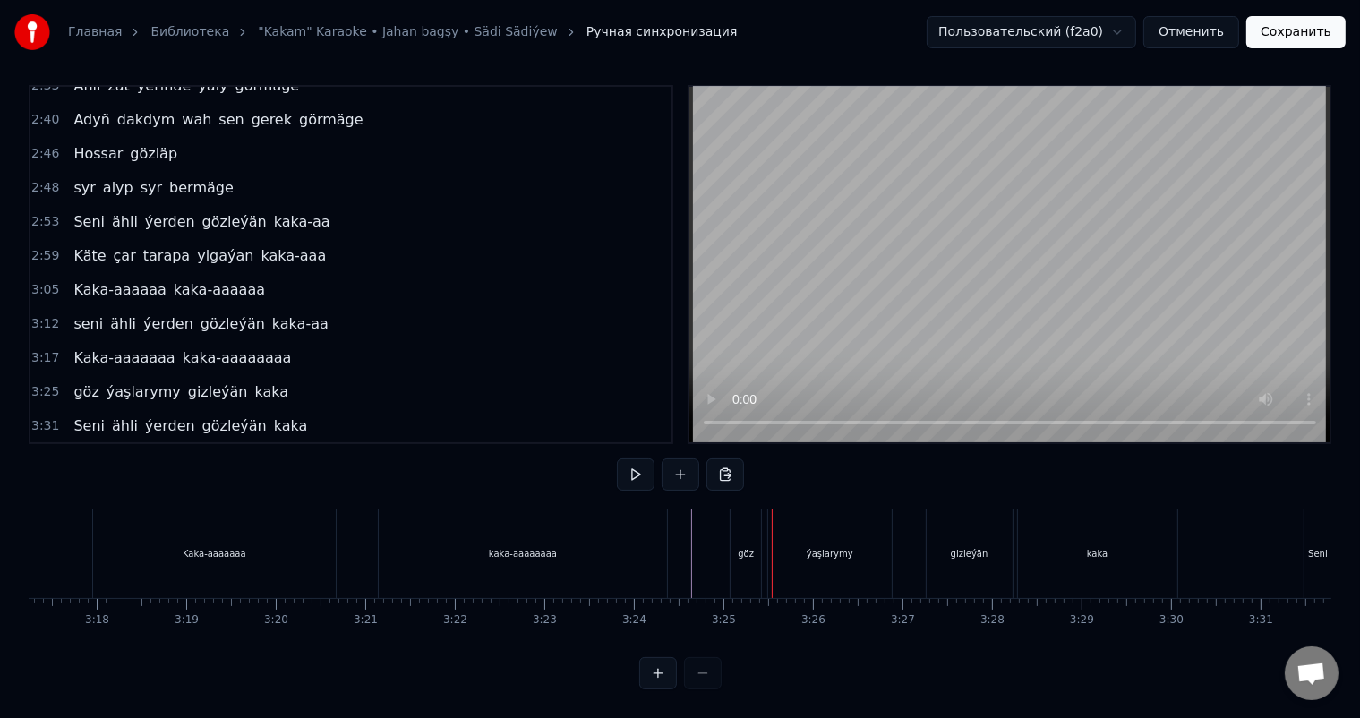
click at [746, 541] on div "göz" at bounding box center [746, 553] width 30 height 89
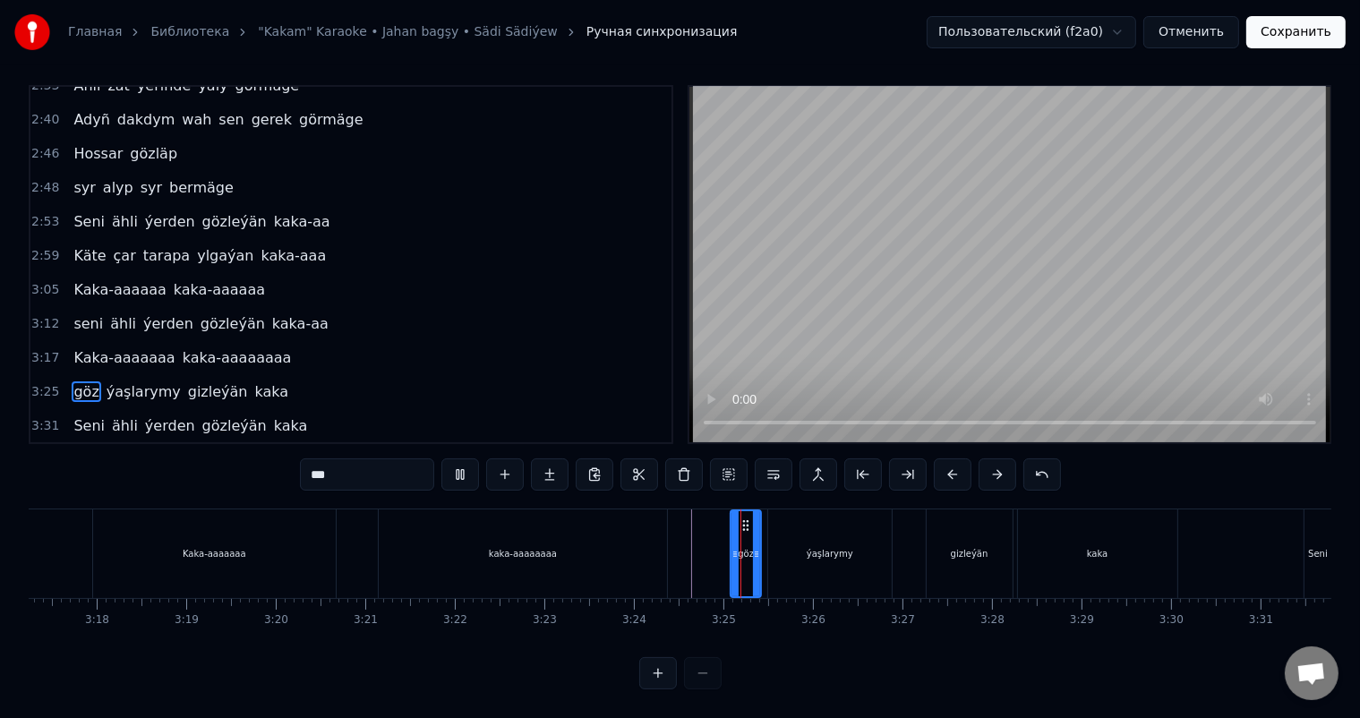
scroll to position [23, 0]
click at [752, 547] on icon at bounding box center [752, 554] width 7 height 14
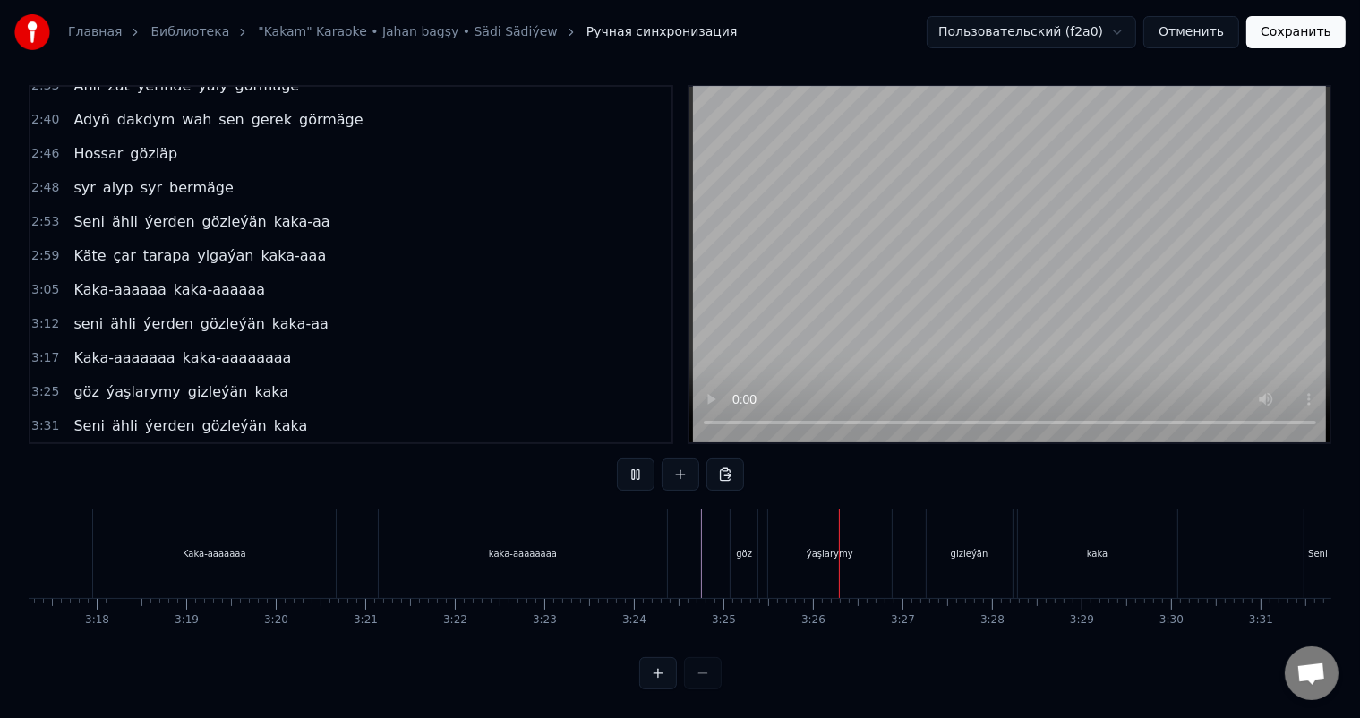
click at [817, 547] on div "ýaşlarymy" at bounding box center [830, 553] width 47 height 13
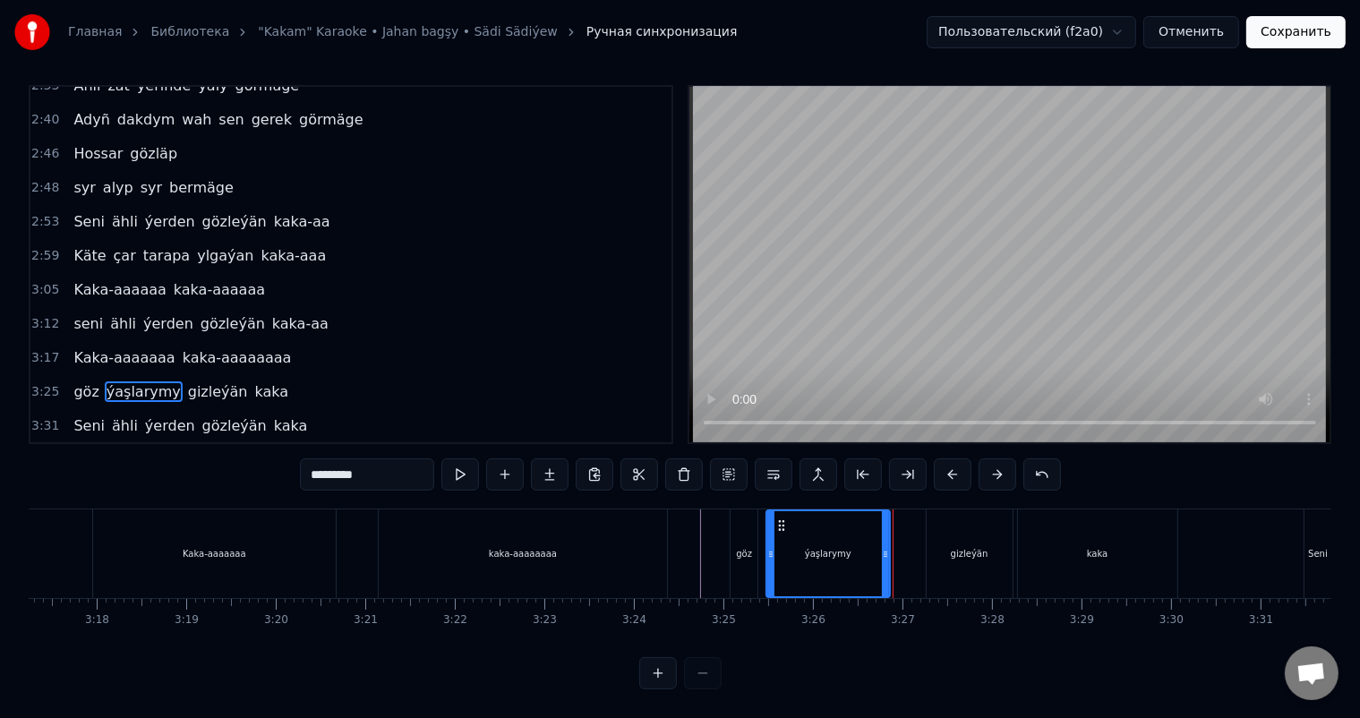
click at [779, 521] on circle at bounding box center [779, 521] width 1 height 1
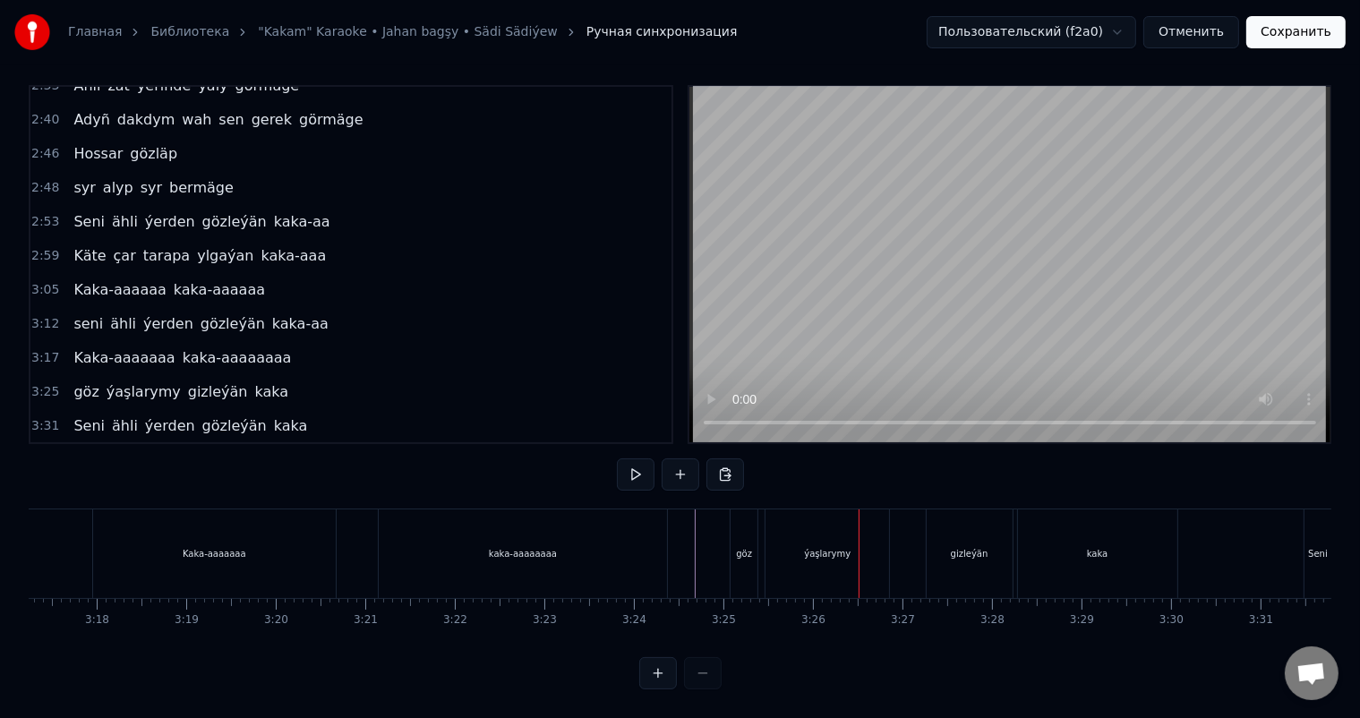
click at [785, 510] on div "ýaşlarymy" at bounding box center [828, 553] width 124 height 89
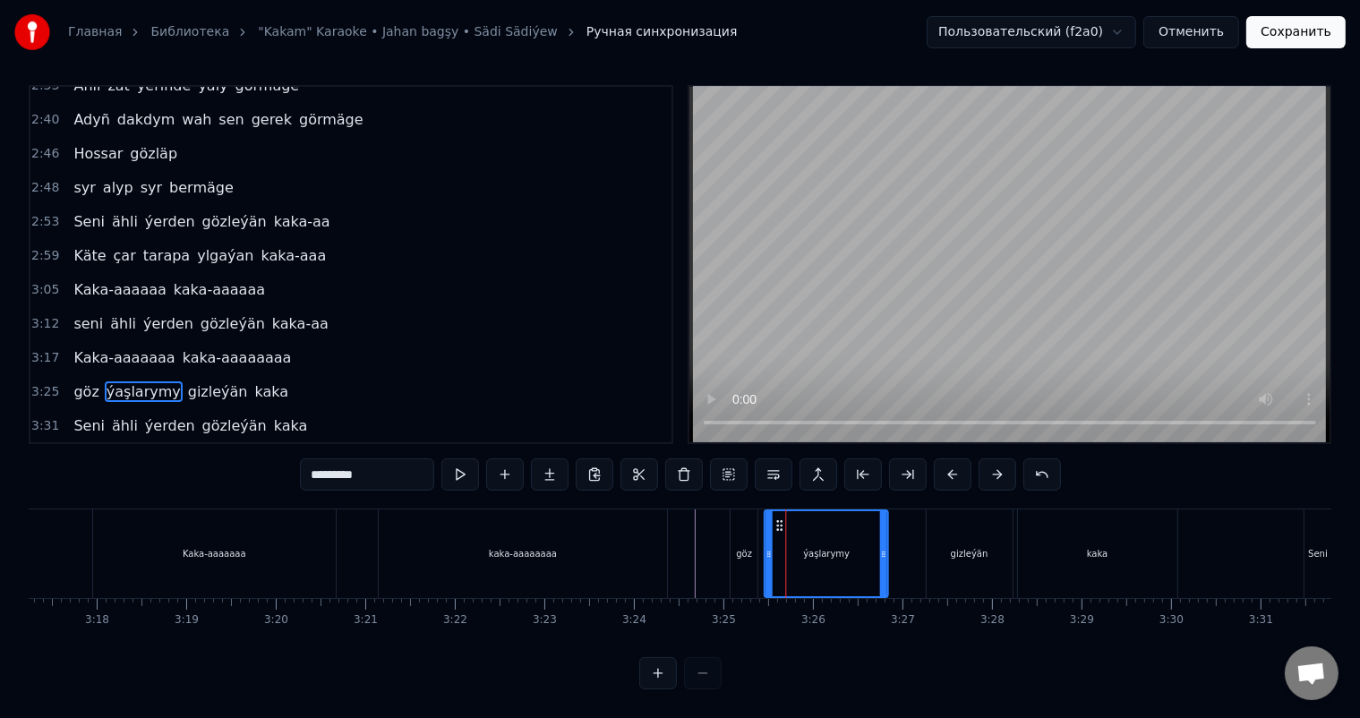
click at [774, 521] on icon at bounding box center [780, 525] width 14 height 14
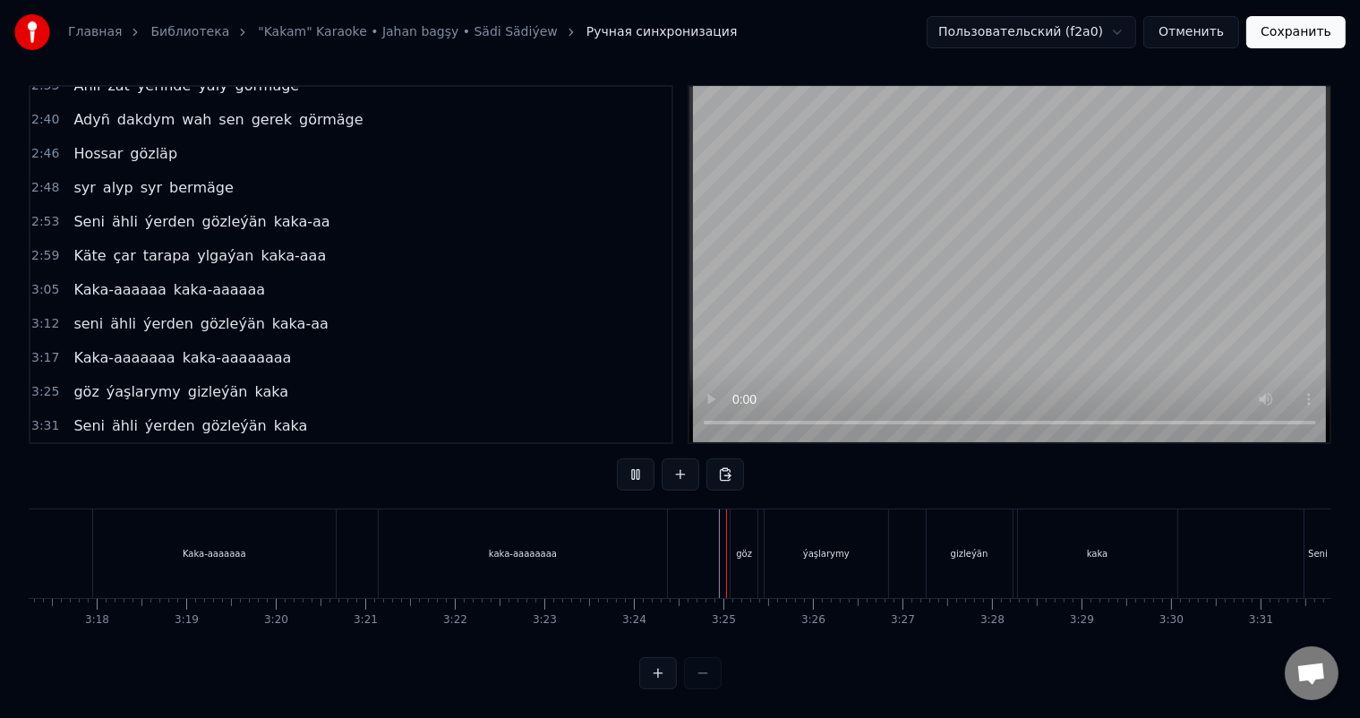
scroll to position [23, 0]
click at [949, 540] on div "gizleýän" at bounding box center [970, 553] width 86 height 89
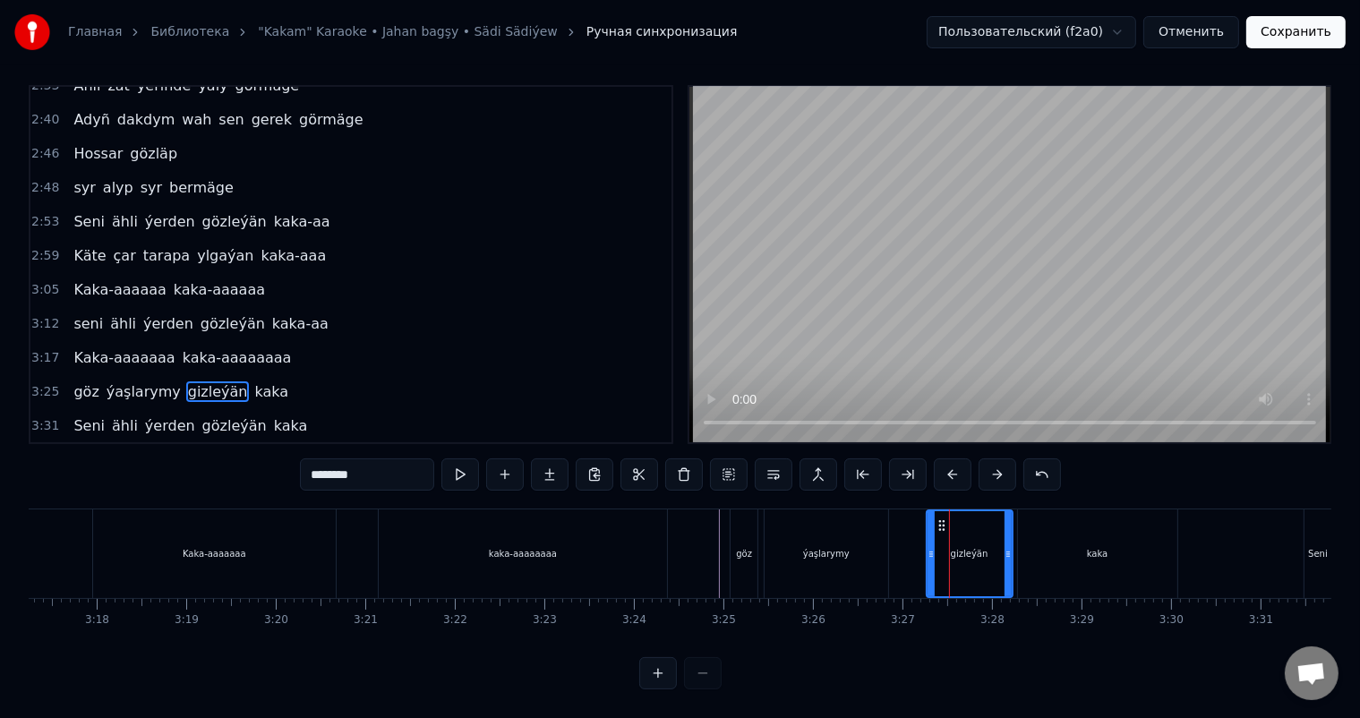
scroll to position [8, 0]
click at [946, 523] on icon at bounding box center [947, 525] width 14 height 14
click at [924, 544] on div "göz ýaşlarymy gizleýän kaka" at bounding box center [955, 553] width 451 height 89
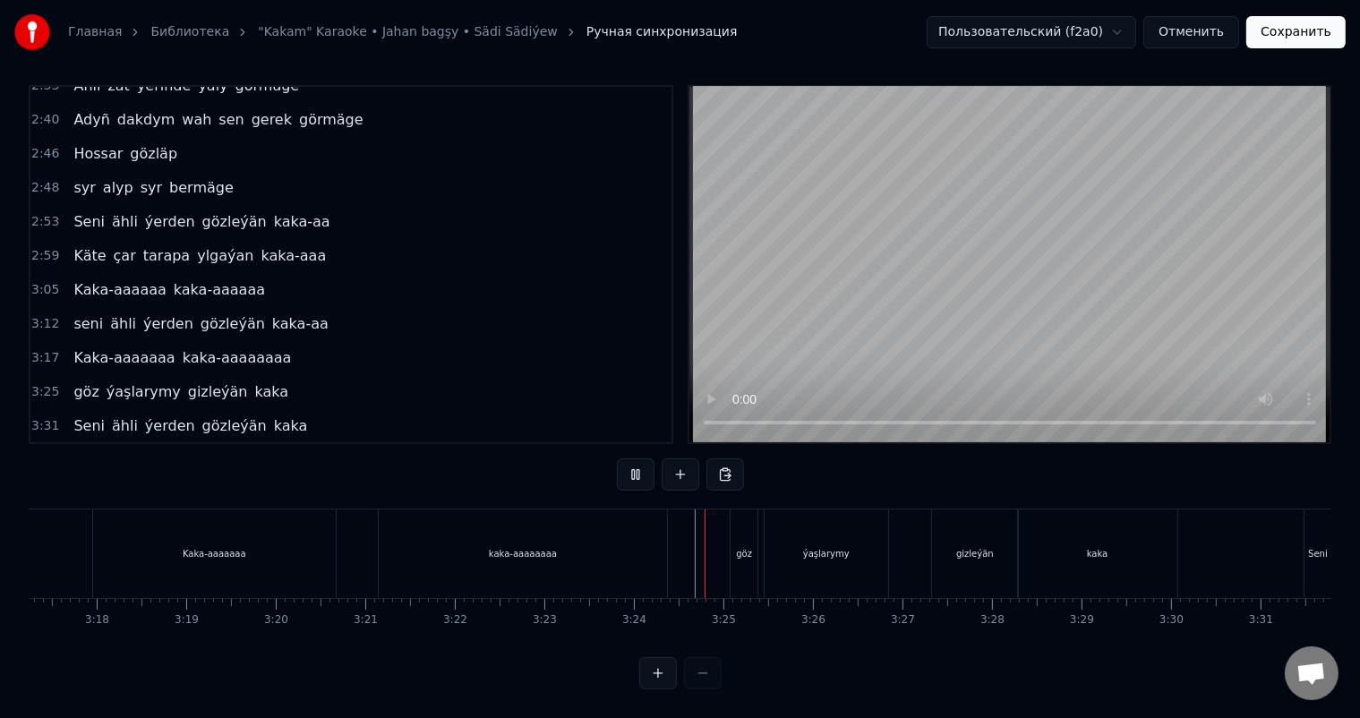
scroll to position [23, 0]
click at [1114, 539] on div "kaka" at bounding box center [1097, 553] width 159 height 89
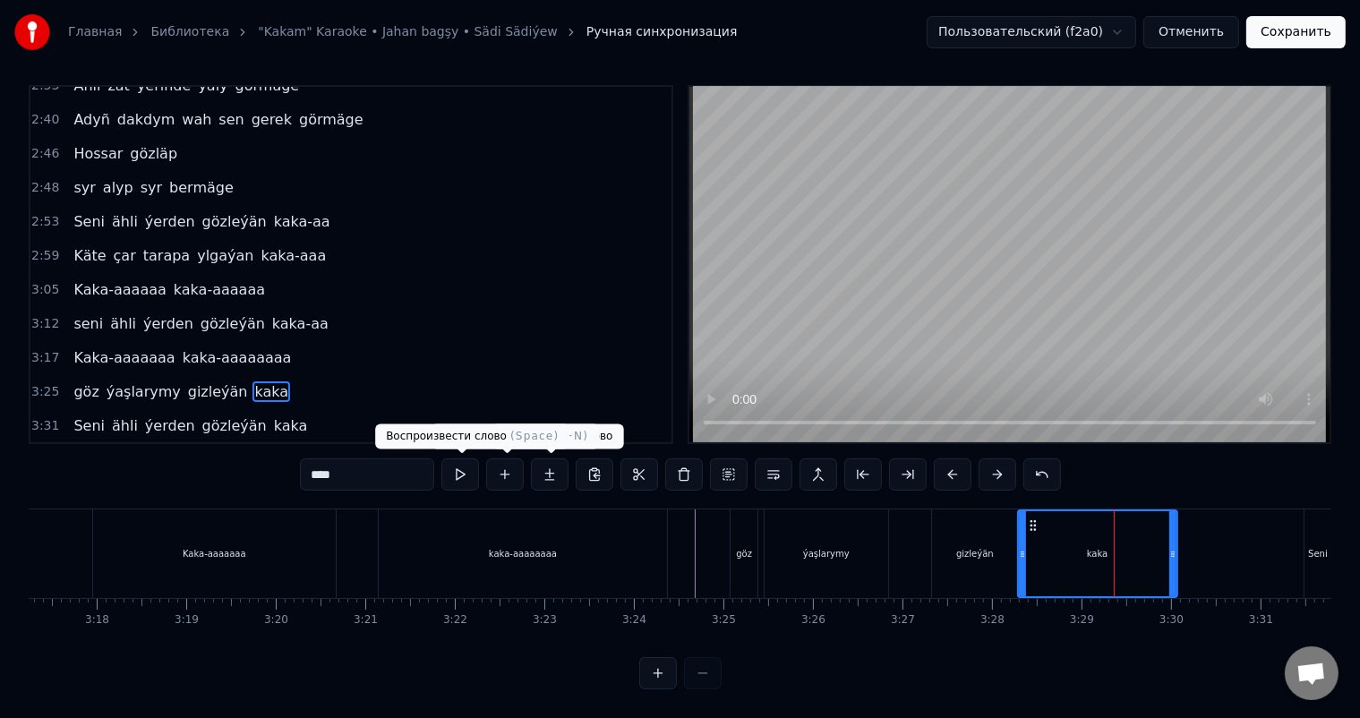
click at [395, 484] on input "****" at bounding box center [367, 474] width 134 height 32
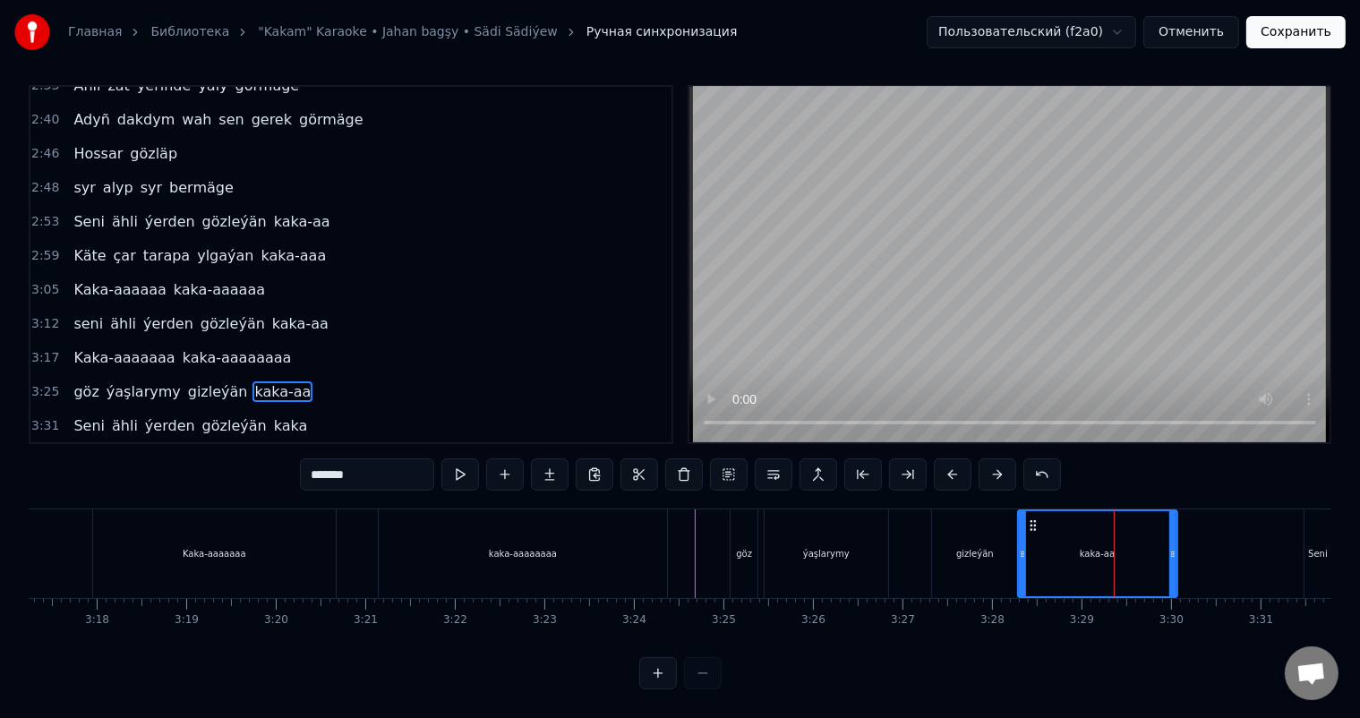
type input "*******"
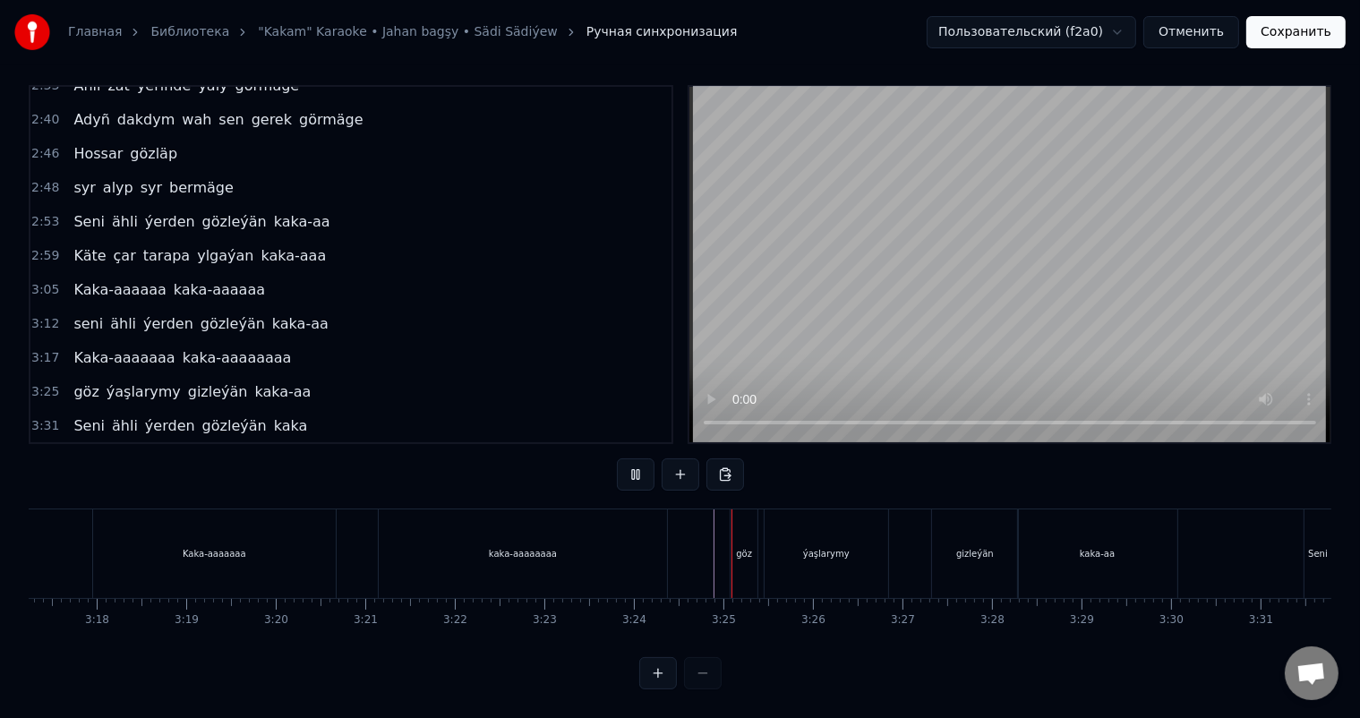
scroll to position [23, 0]
click at [1137, 540] on div "kaka-aa" at bounding box center [1097, 553] width 159 height 89
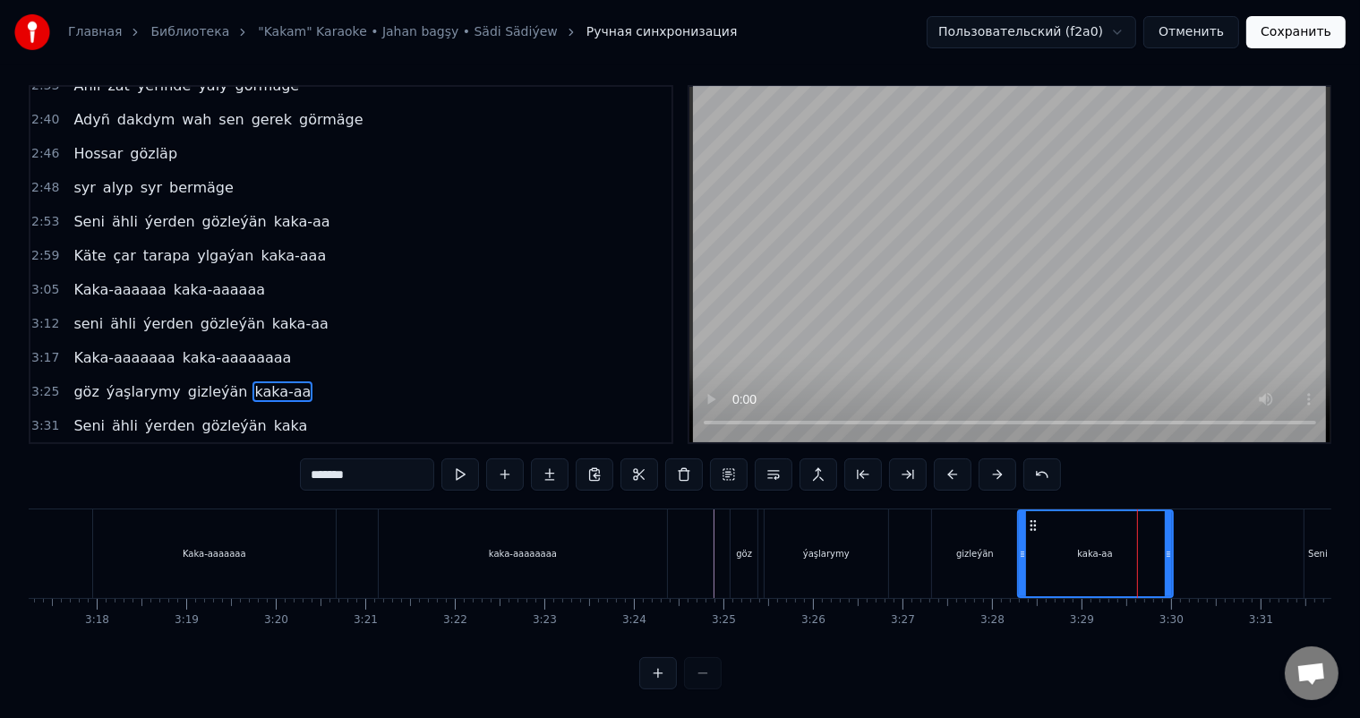
click at [1168, 552] on icon at bounding box center [1168, 554] width 7 height 14
click at [1037, 521] on circle at bounding box center [1036, 521] width 1 height 1
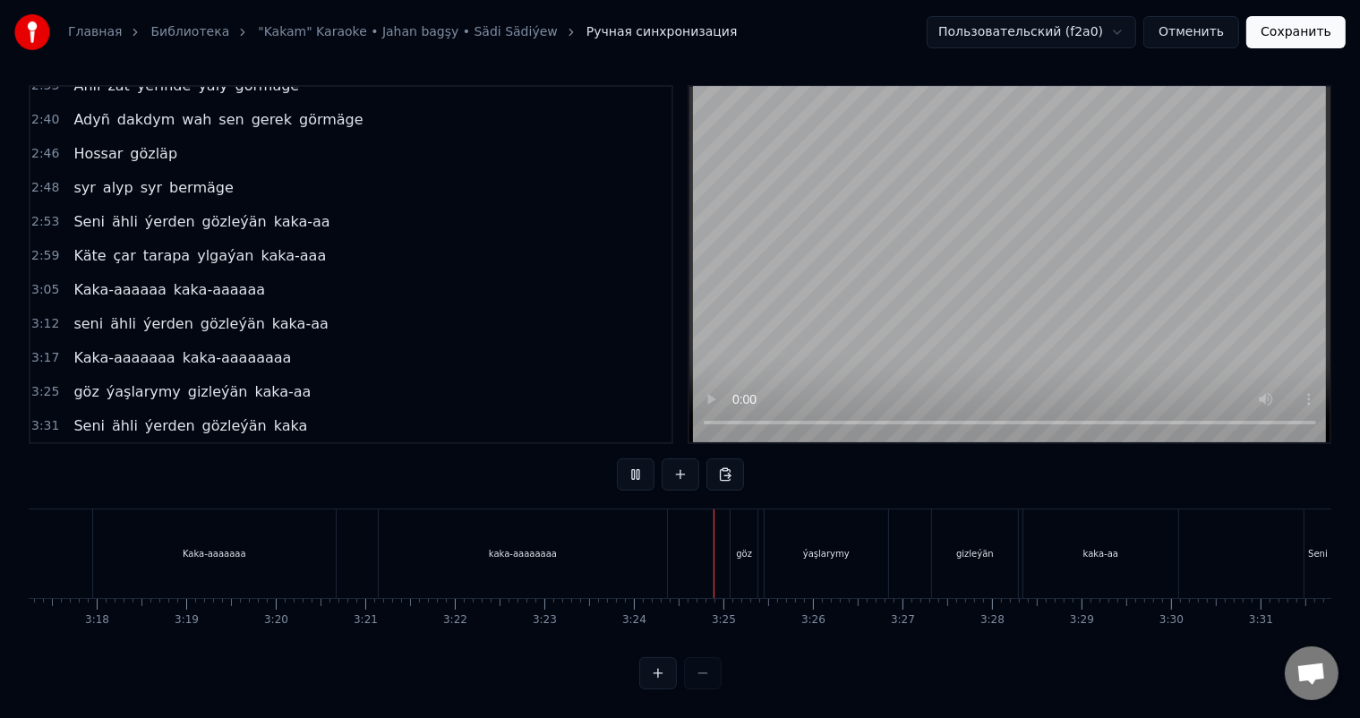
scroll to position [23, 0]
click at [949, 539] on div "gizleýän" at bounding box center [975, 553] width 86 height 89
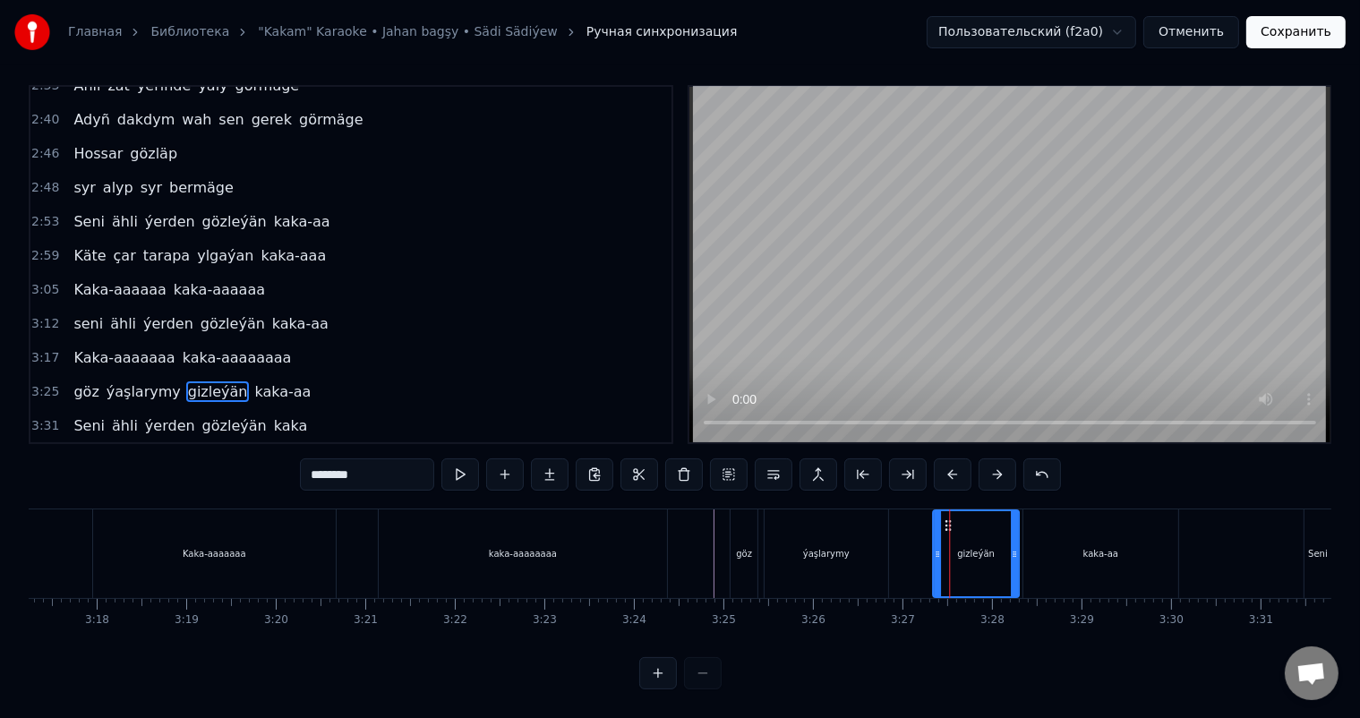
click at [947, 521] on icon at bounding box center [948, 525] width 14 height 14
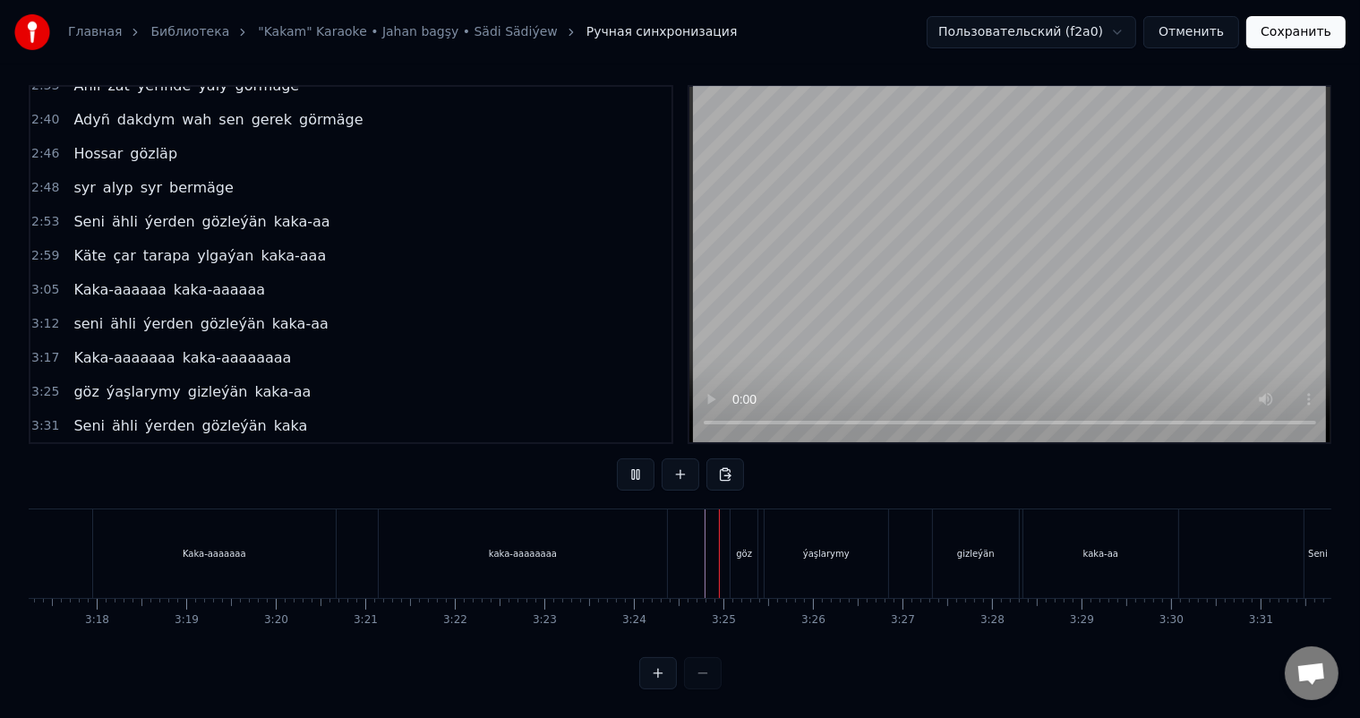
scroll to position [23, 0]
click at [1046, 531] on div "kaka-aa" at bounding box center [1100, 553] width 155 height 89
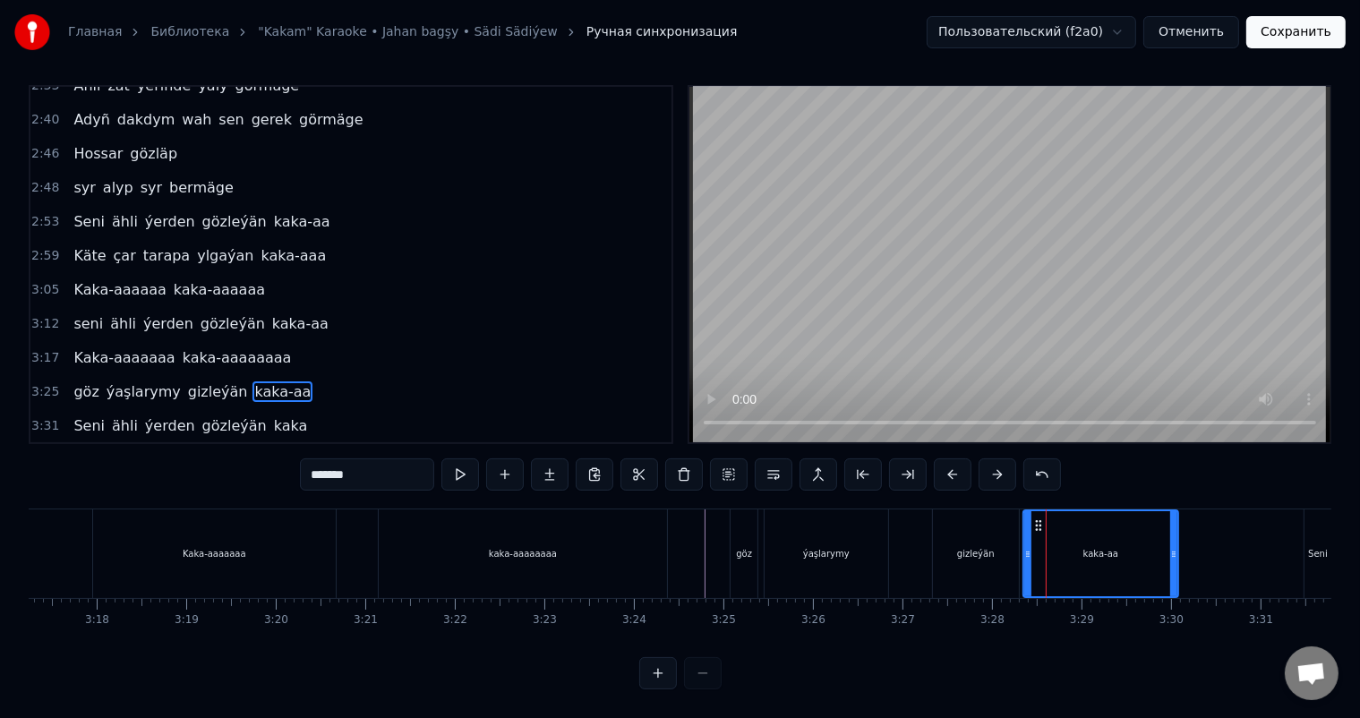
scroll to position [8, 0]
click at [1029, 548] on icon at bounding box center [1028, 554] width 7 height 14
click at [1031, 547] on icon at bounding box center [1032, 554] width 7 height 14
drag, startPoint x: 1032, startPoint y: 535, endPoint x: 1047, endPoint y: 535, distance: 14.3
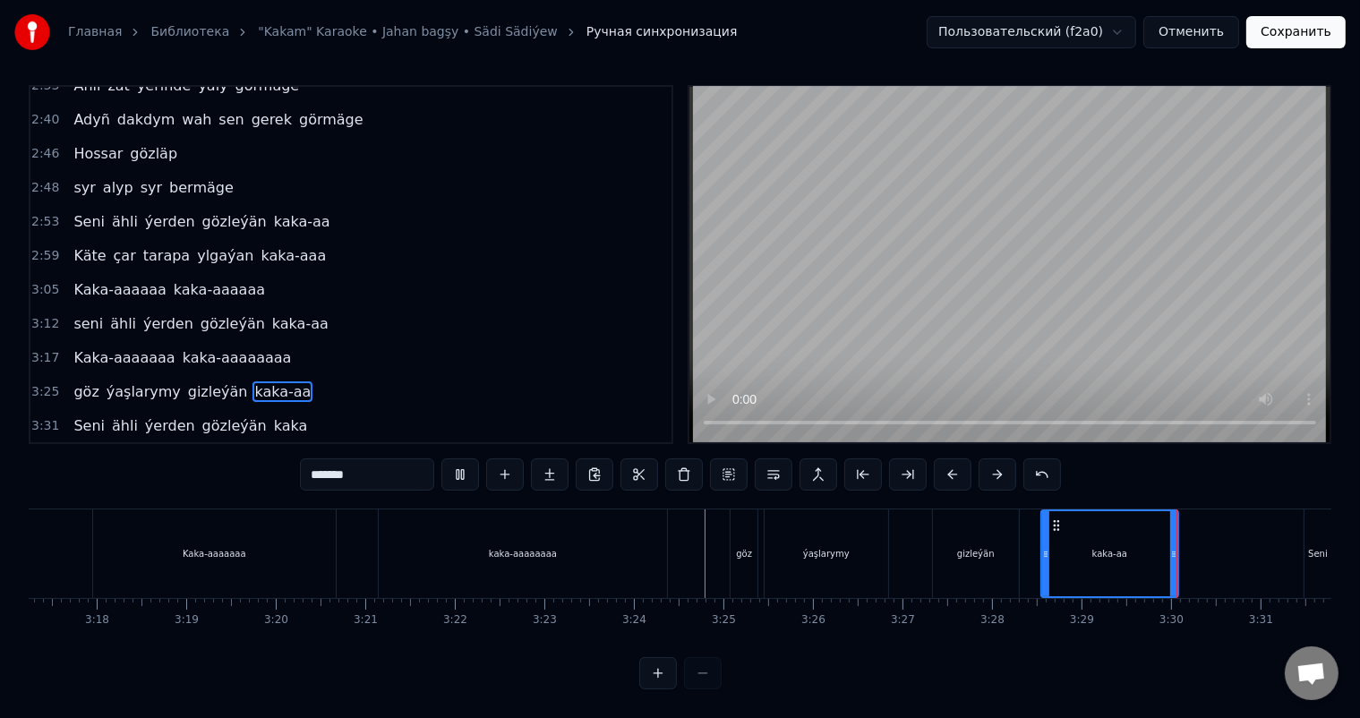
click at [1047, 552] on circle at bounding box center [1047, 552] width 1 height 1
drag, startPoint x: 1049, startPoint y: 535, endPoint x: 1028, endPoint y: 535, distance: 20.6
click at [1028, 547] on icon at bounding box center [1026, 554] width 7 height 14
click at [983, 544] on div "gizleýän" at bounding box center [976, 553] width 86 height 89
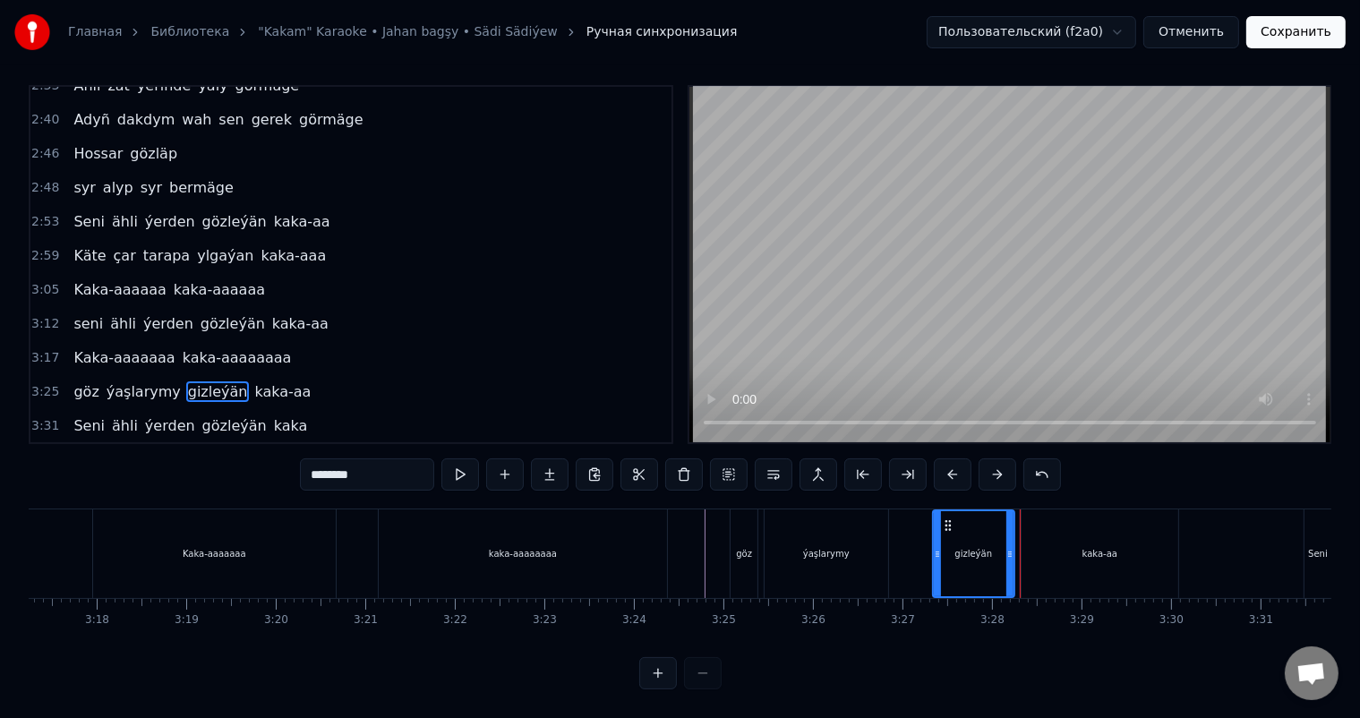
click at [1007, 547] on icon at bounding box center [1009, 554] width 7 height 14
click at [1042, 538] on div "kaka-aa" at bounding box center [1100, 553] width 157 height 89
type input "*******"
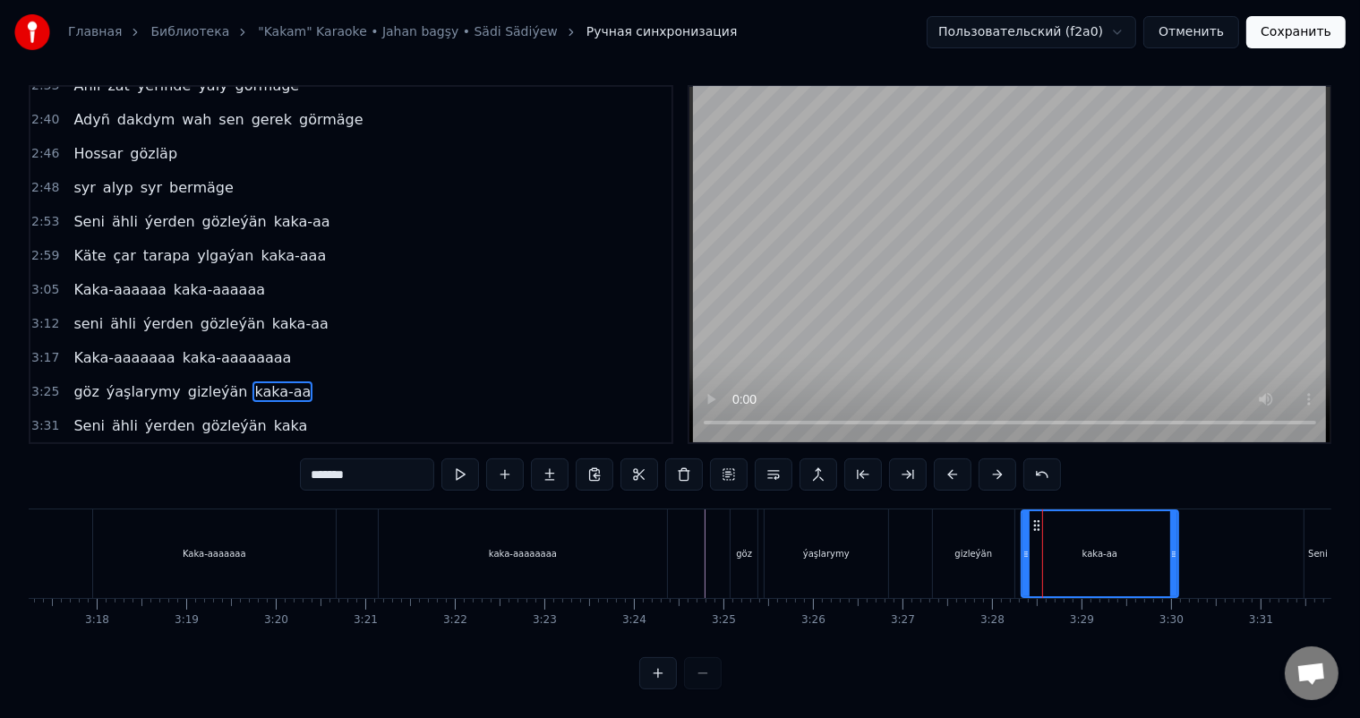
scroll to position [8, 0]
click at [1025, 549] on icon at bounding box center [1025, 554] width 7 height 14
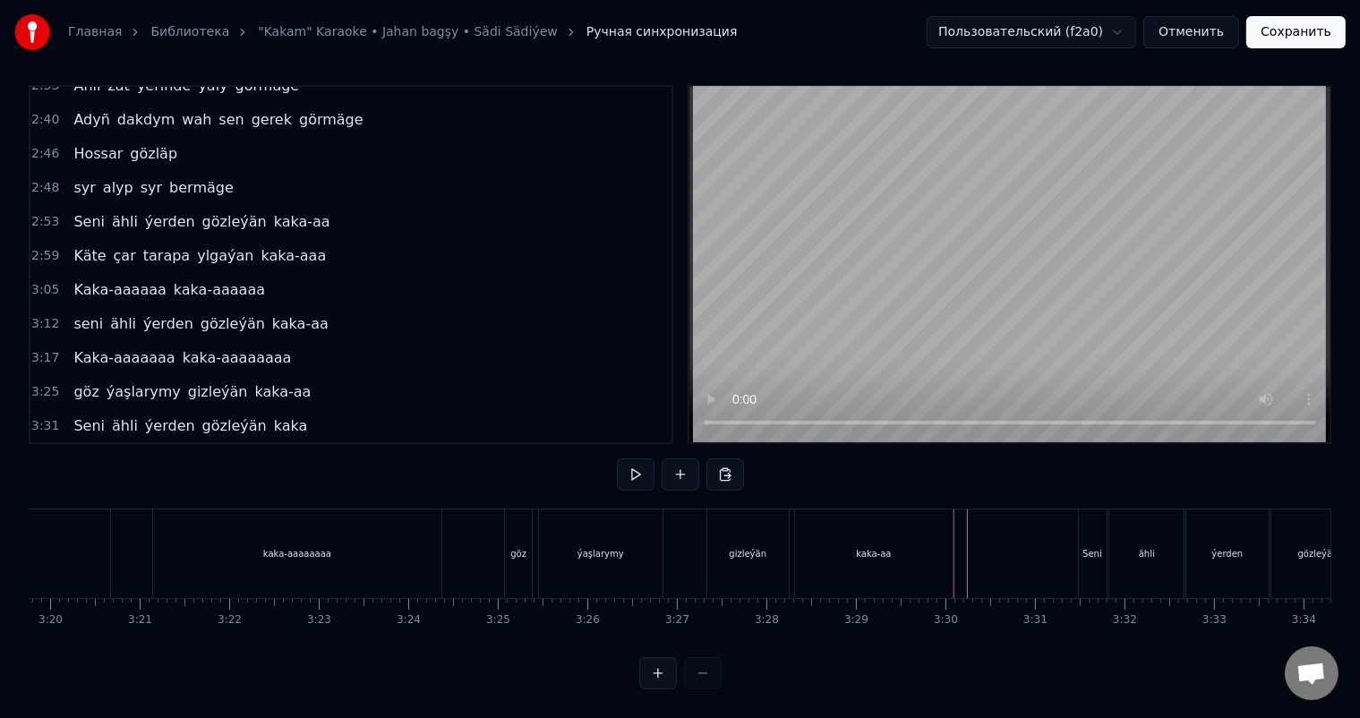
scroll to position [0, 17924]
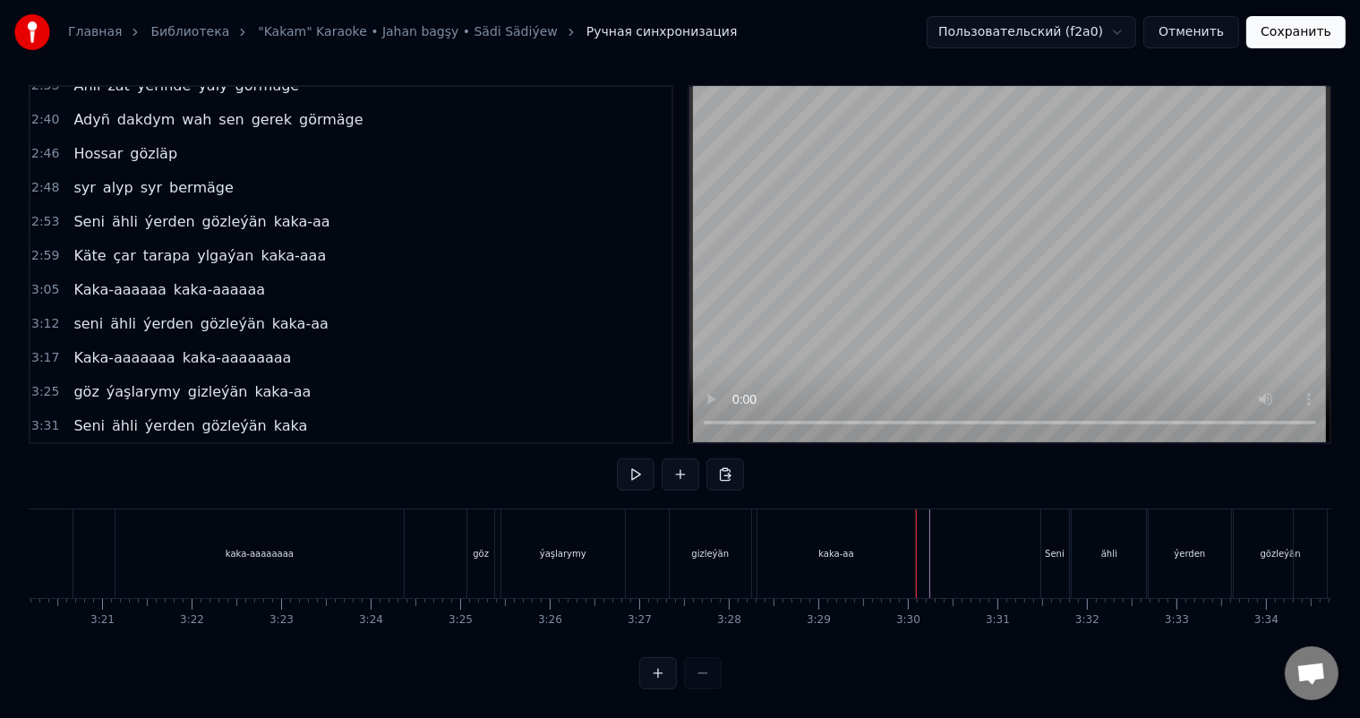
click at [899, 548] on div "kaka-aa" at bounding box center [837, 553] width 158 height 89
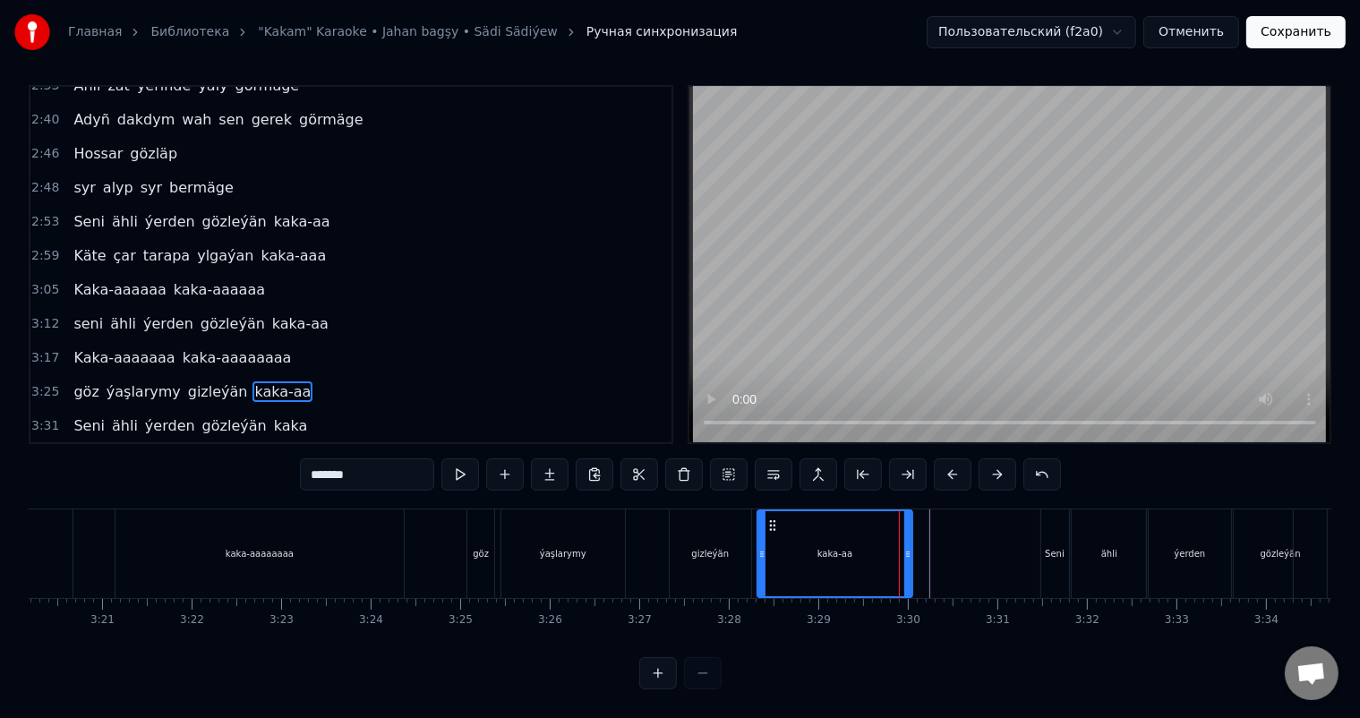
click at [909, 552] on circle at bounding box center [909, 552] width 1 height 1
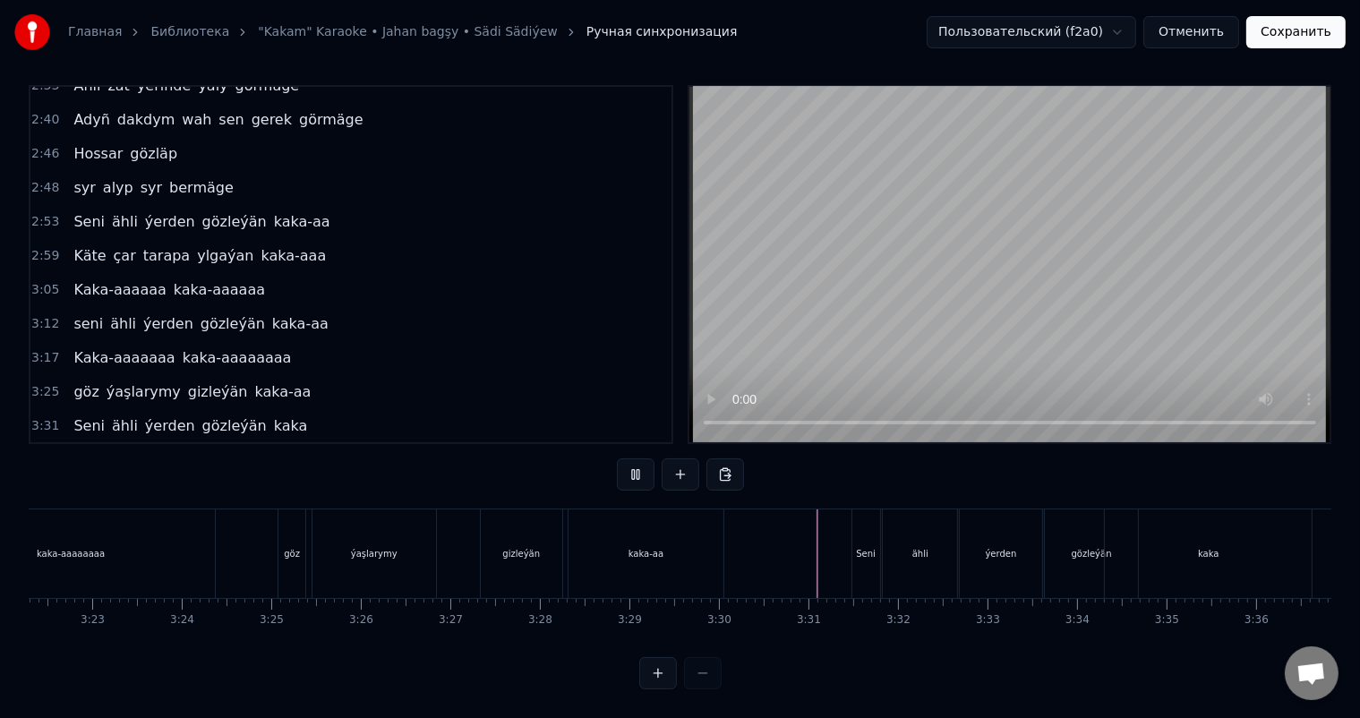
scroll to position [23, 0]
click at [1186, 522] on div "kaka" at bounding box center [1208, 553] width 207 height 89
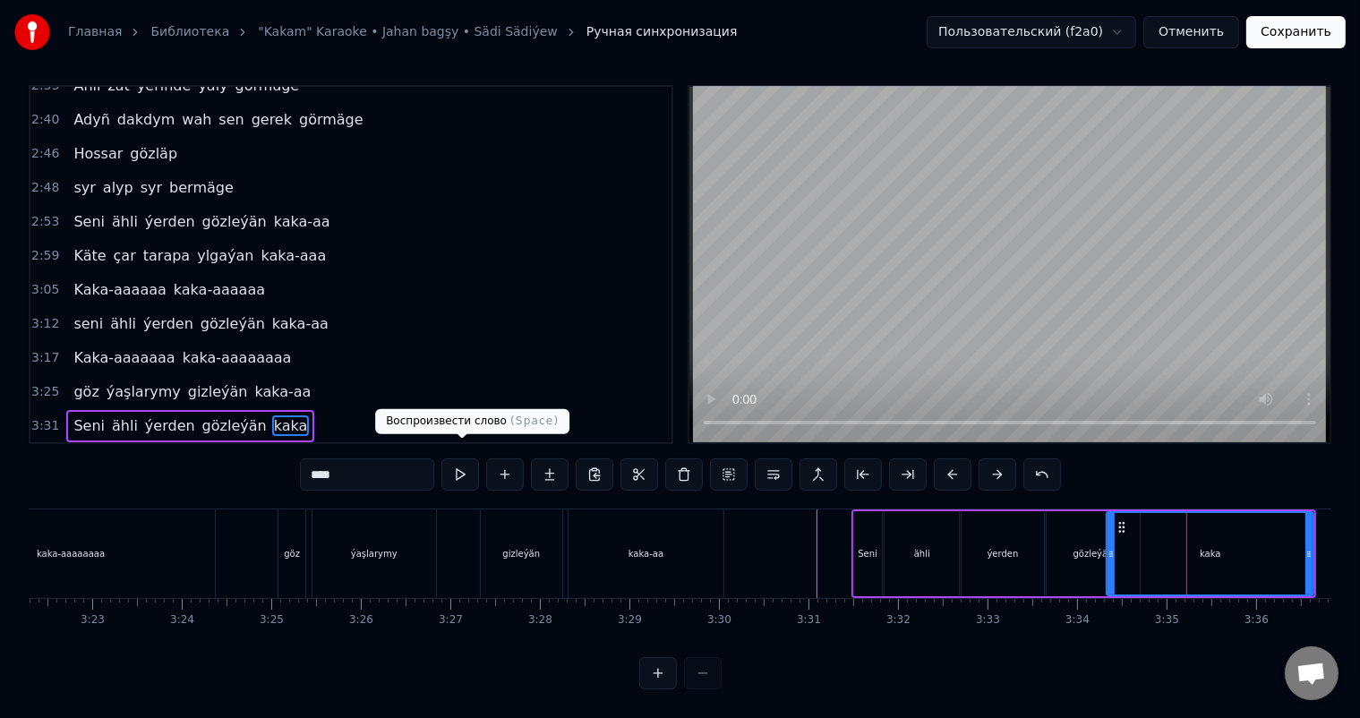
click at [390, 466] on input "****" at bounding box center [367, 474] width 134 height 32
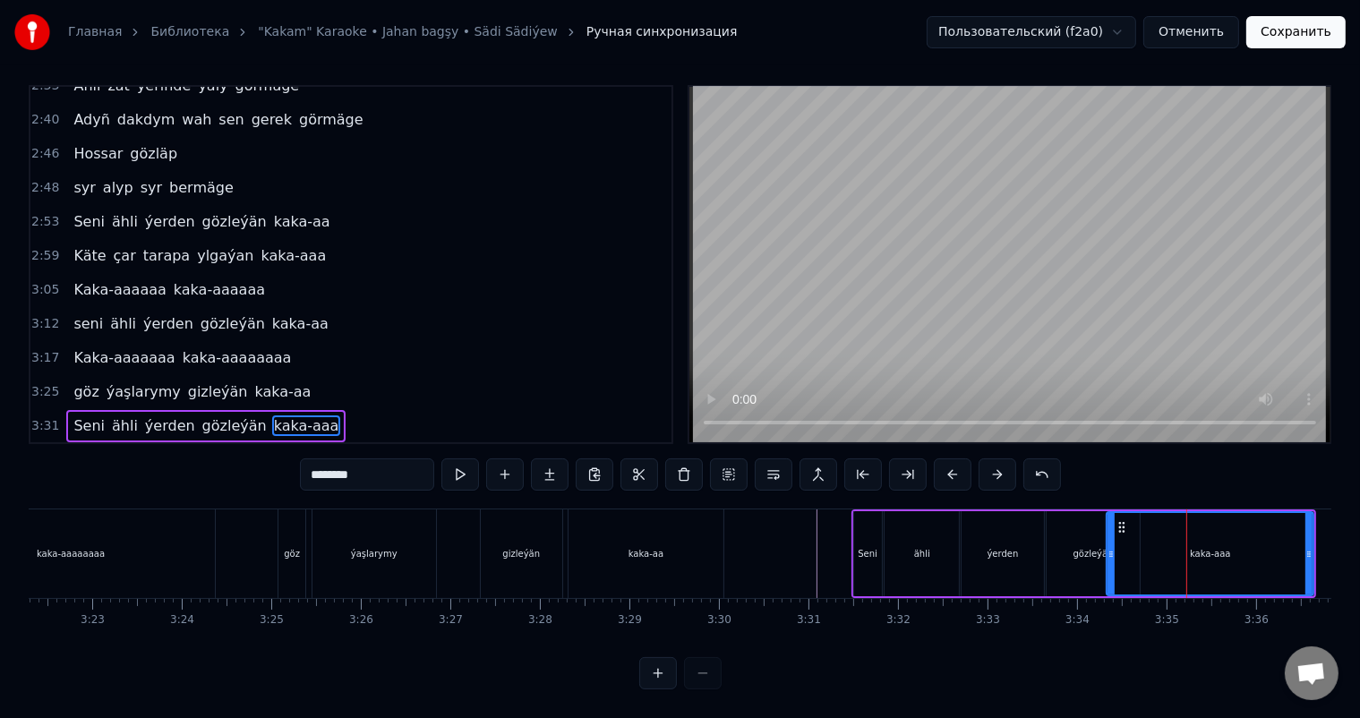
type input "********"
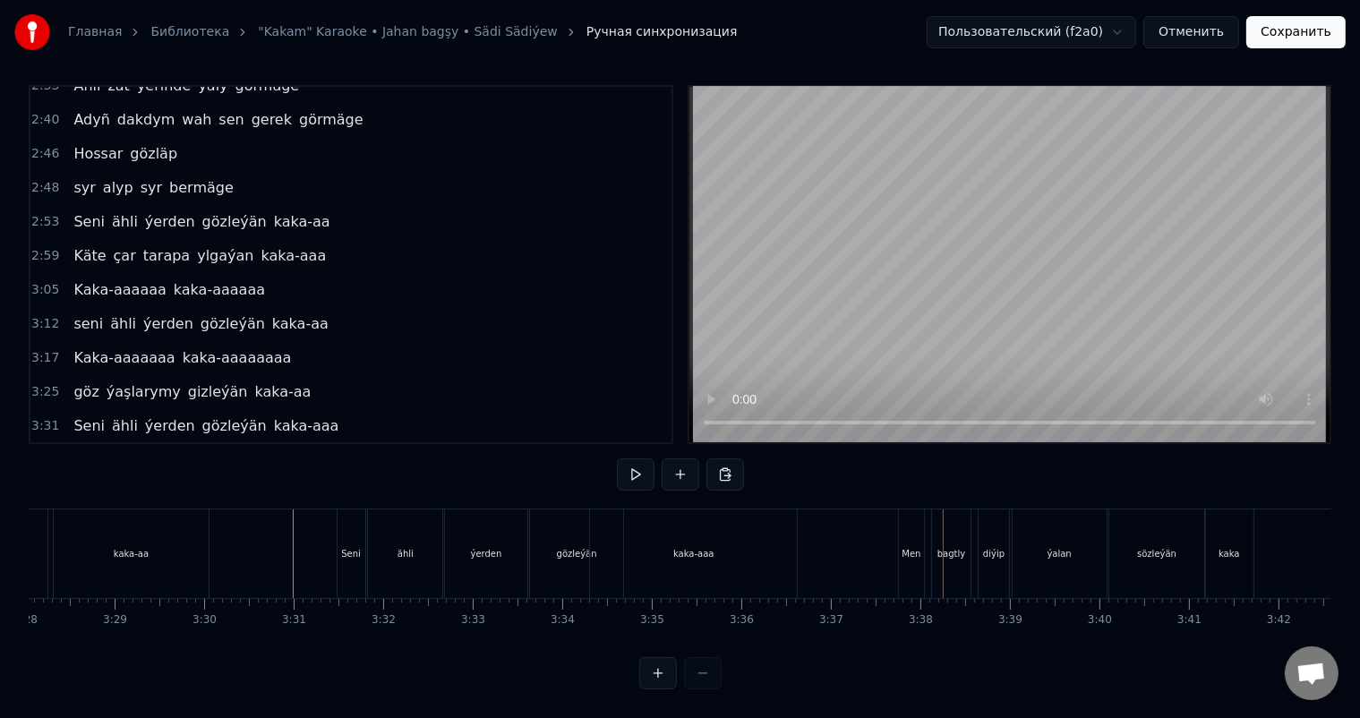
scroll to position [0, 18604]
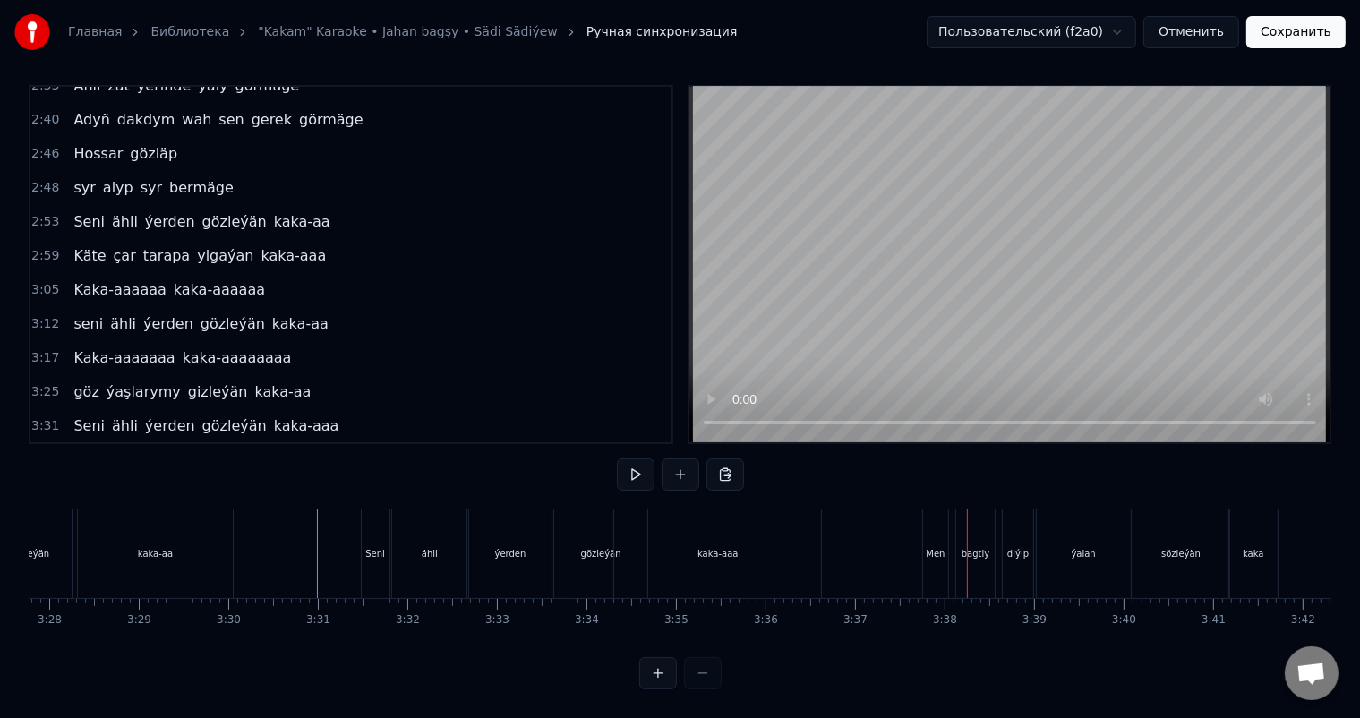
click at [402, 524] on div "ähli" at bounding box center [429, 553] width 74 height 89
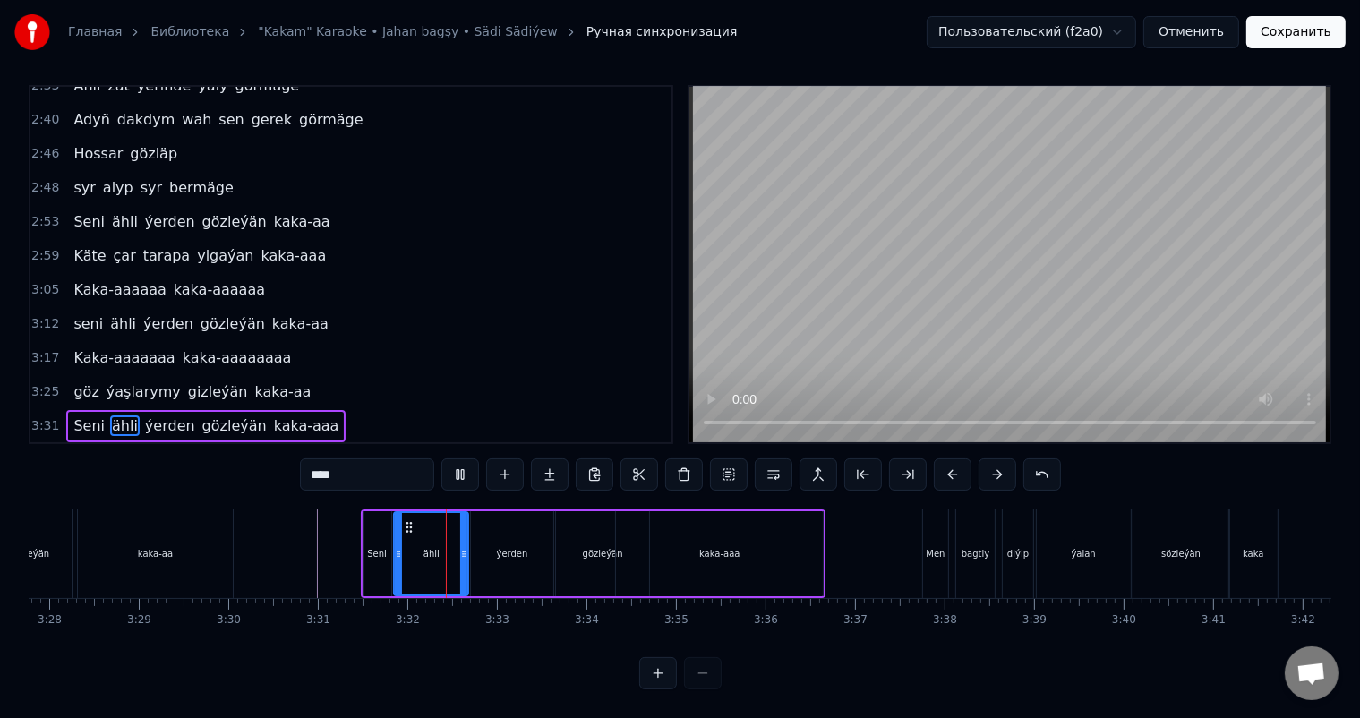
click at [520, 547] on div "ýerden" at bounding box center [512, 553] width 31 height 13
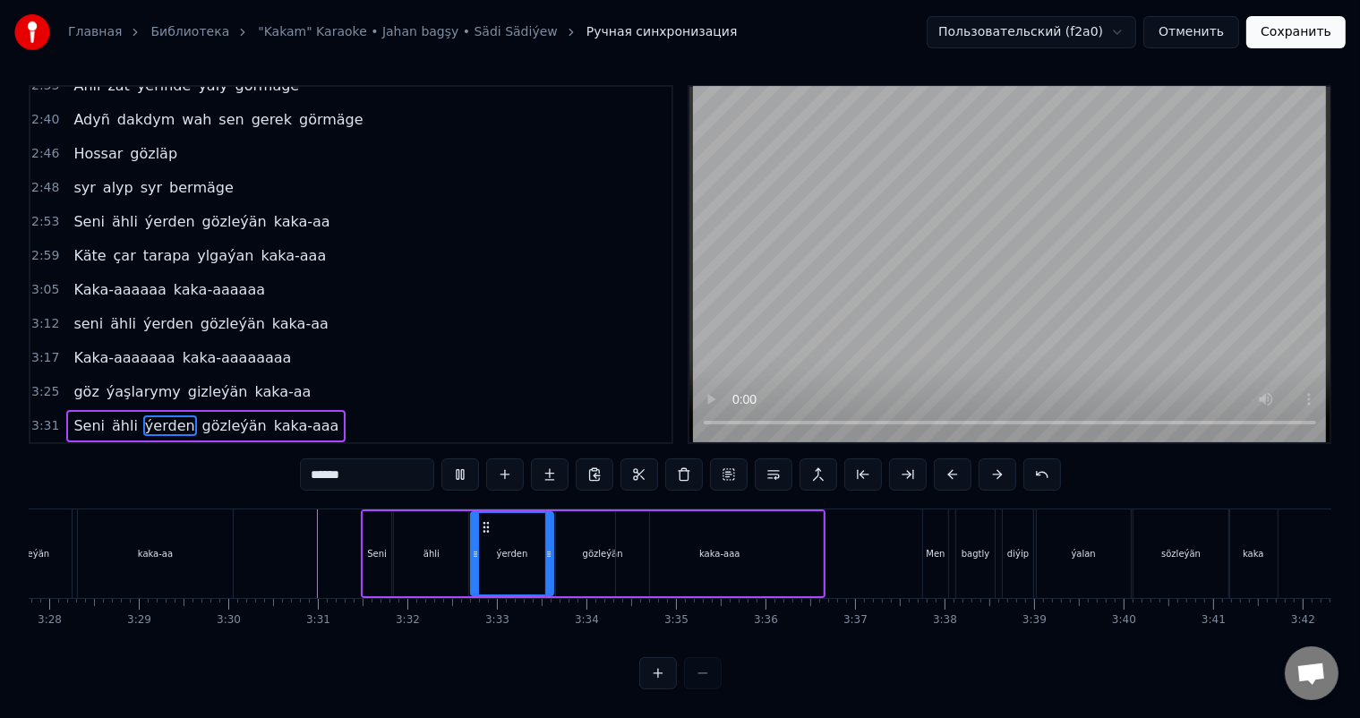
click at [587, 547] on div "gözleýän" at bounding box center [603, 553] width 40 height 13
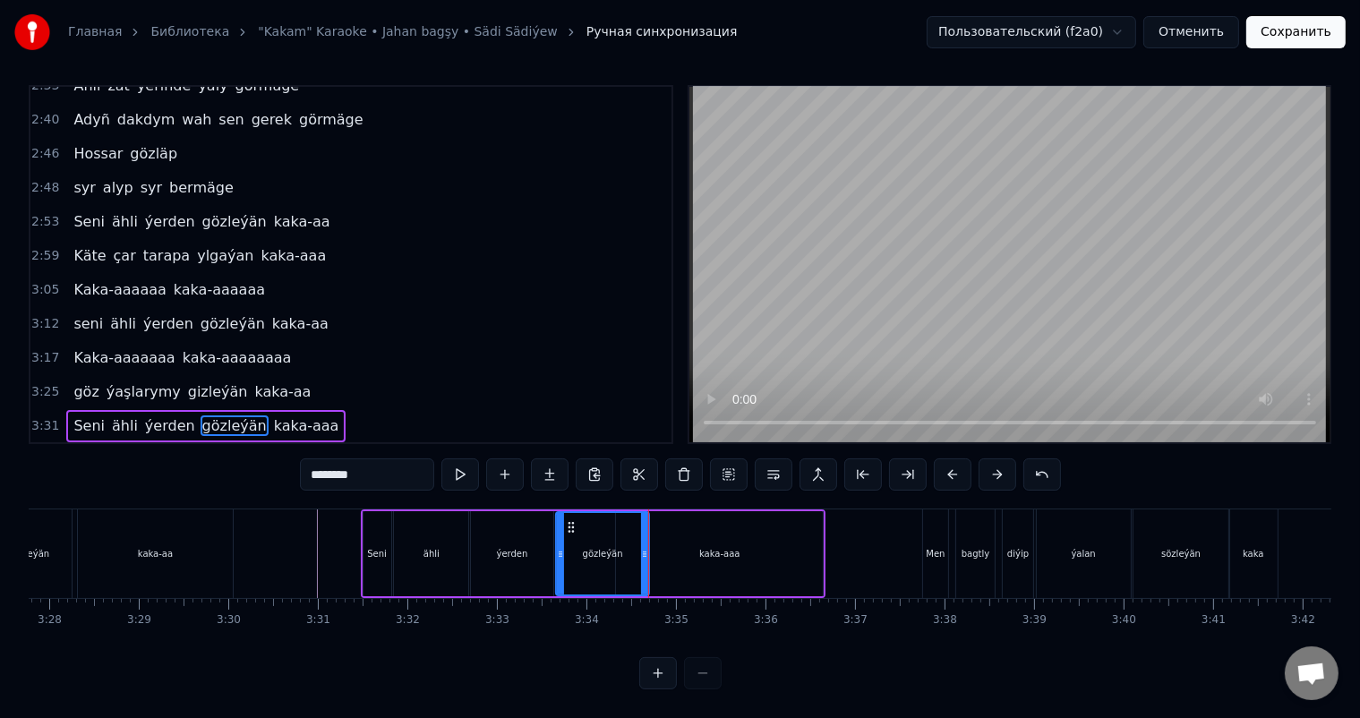
click at [681, 530] on div "kaka-aaa" at bounding box center [719, 553] width 207 height 85
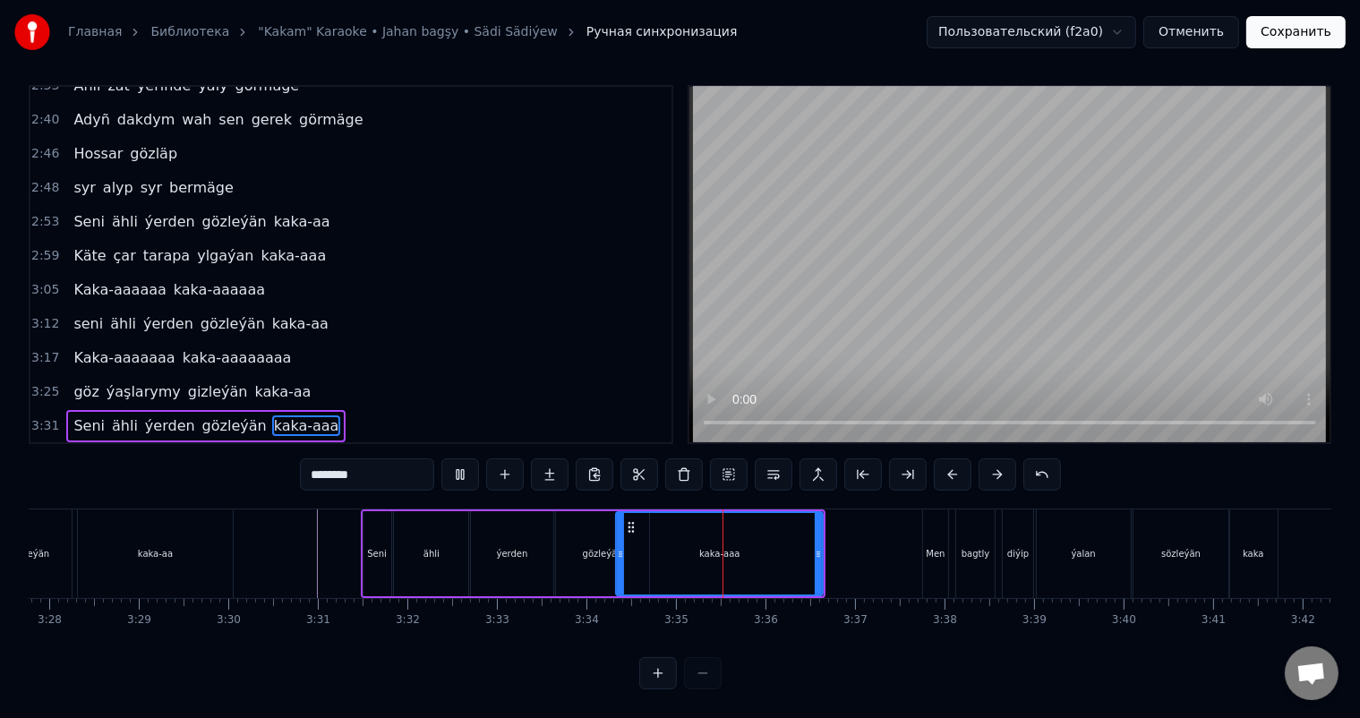
click at [696, 525] on div "kaka-aaa" at bounding box center [719, 553] width 205 height 81
drag, startPoint x: 621, startPoint y: 534, endPoint x: 644, endPoint y: 531, distance: 23.4
click at [644, 547] on icon at bounding box center [643, 554] width 7 height 14
click at [652, 547] on icon at bounding box center [651, 554] width 7 height 14
click at [655, 547] on icon at bounding box center [655, 554] width 7 height 14
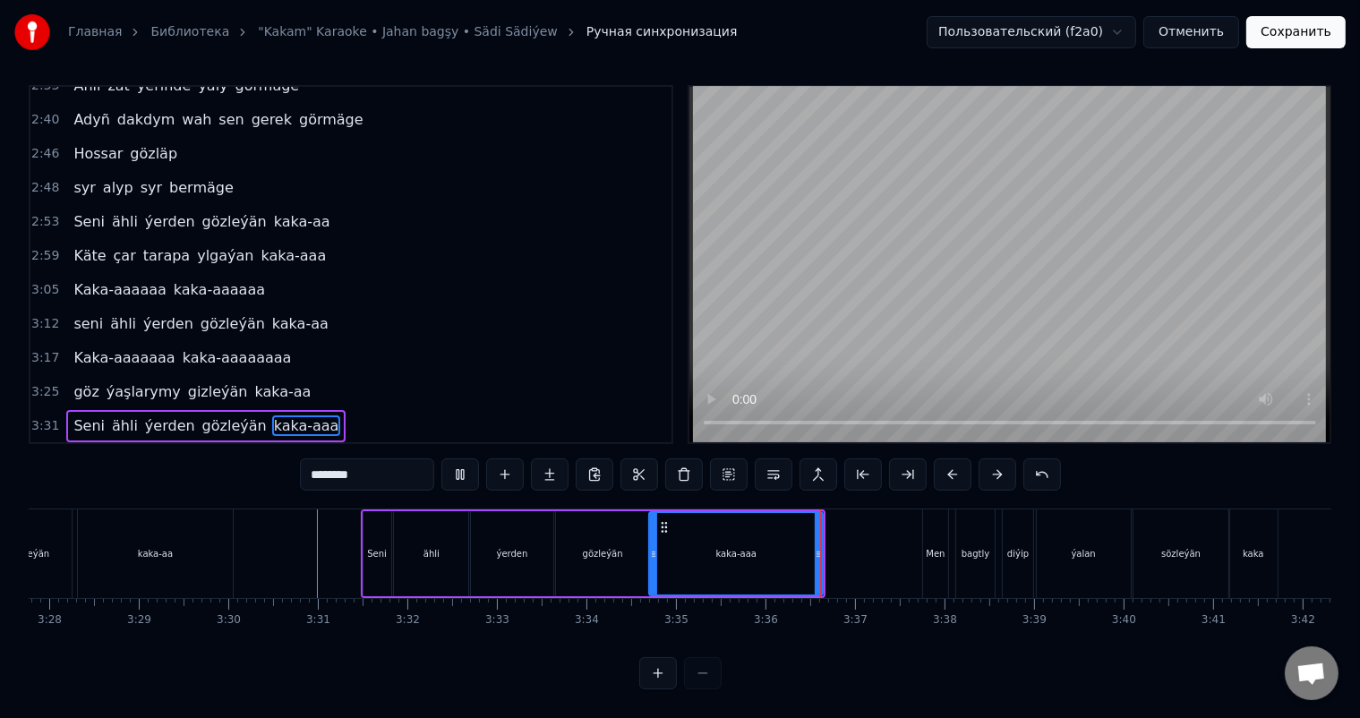
click at [652, 547] on icon at bounding box center [653, 554] width 7 height 14
click at [620, 540] on div "gözleýän" at bounding box center [602, 553] width 93 height 85
type input "********"
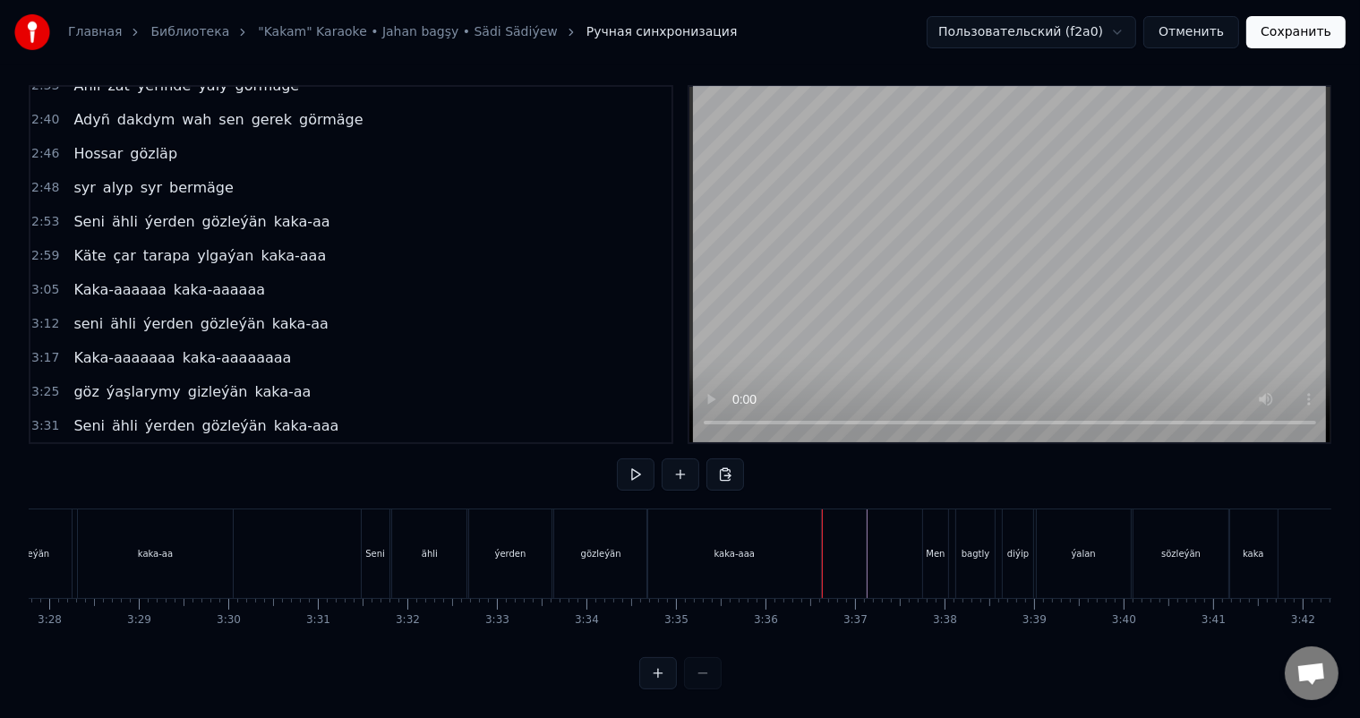
click at [814, 533] on div "kaka-aaa" at bounding box center [734, 553] width 174 height 89
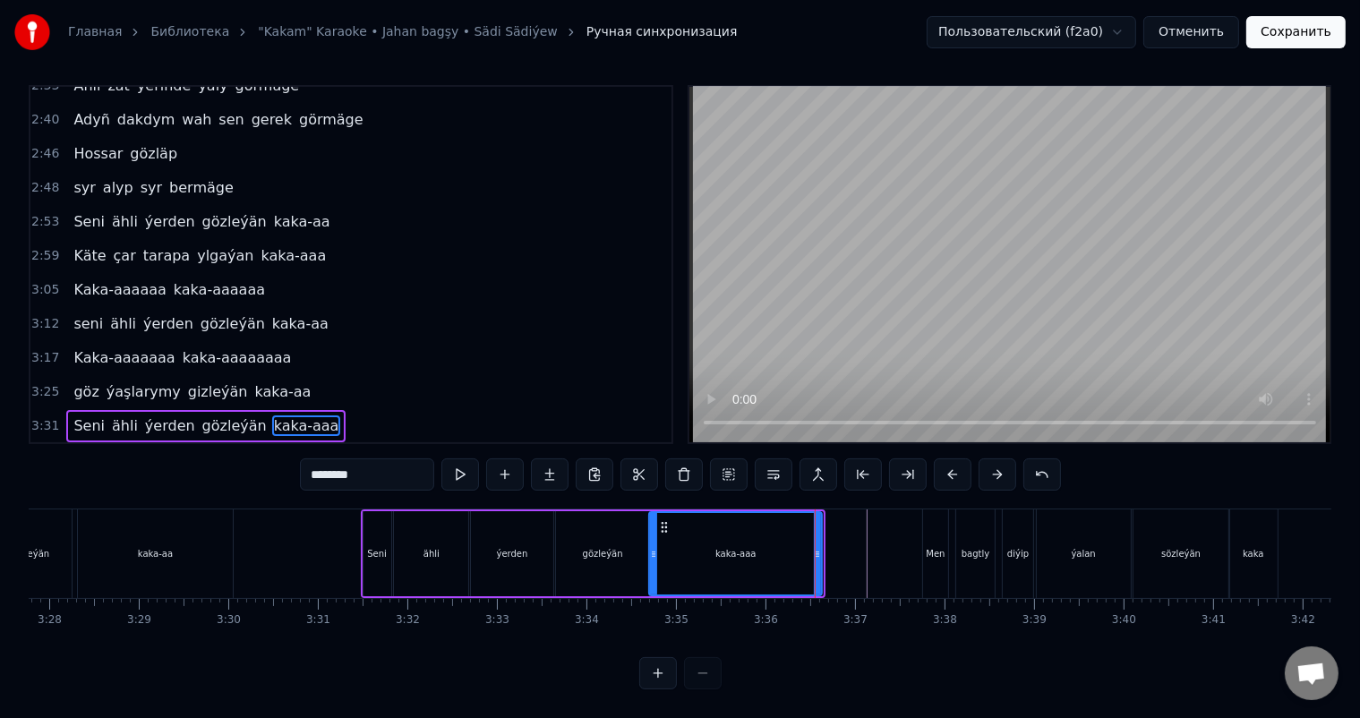
click at [819, 547] on icon at bounding box center [817, 554] width 7 height 14
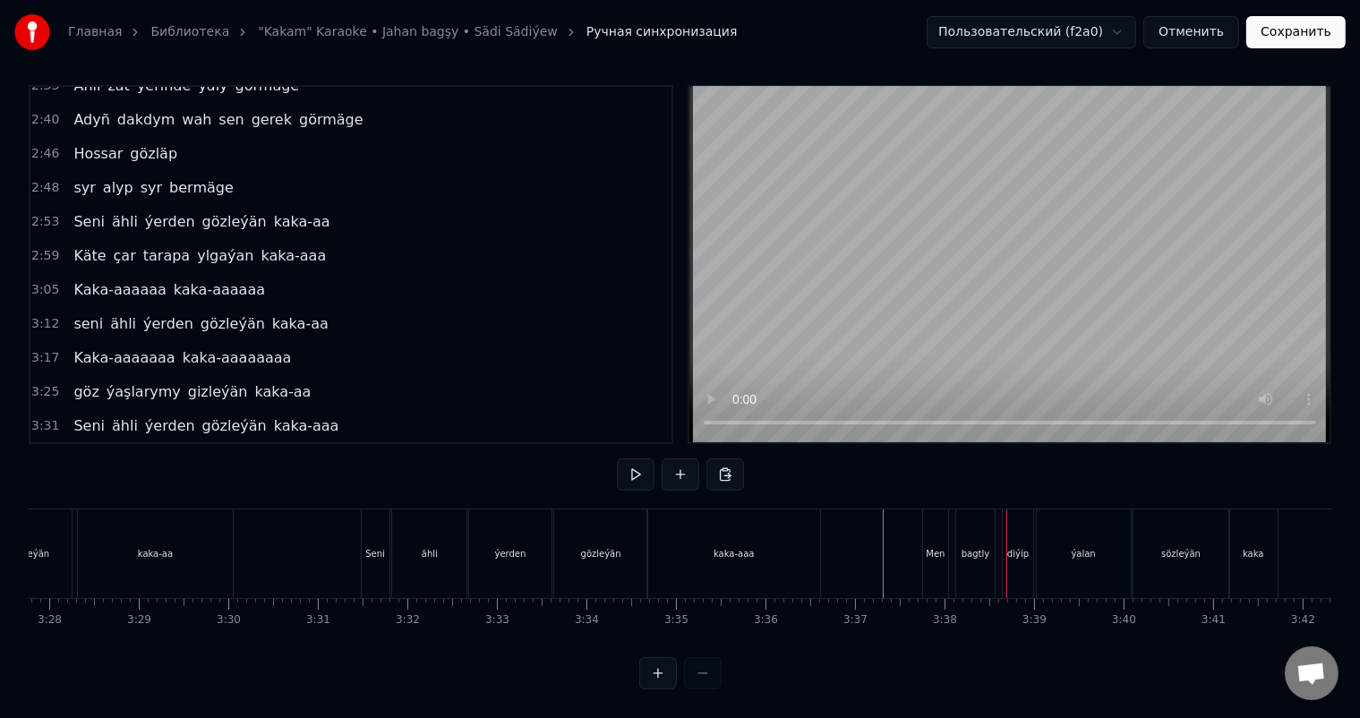
click at [932, 526] on div "Men" at bounding box center [936, 553] width 26 height 89
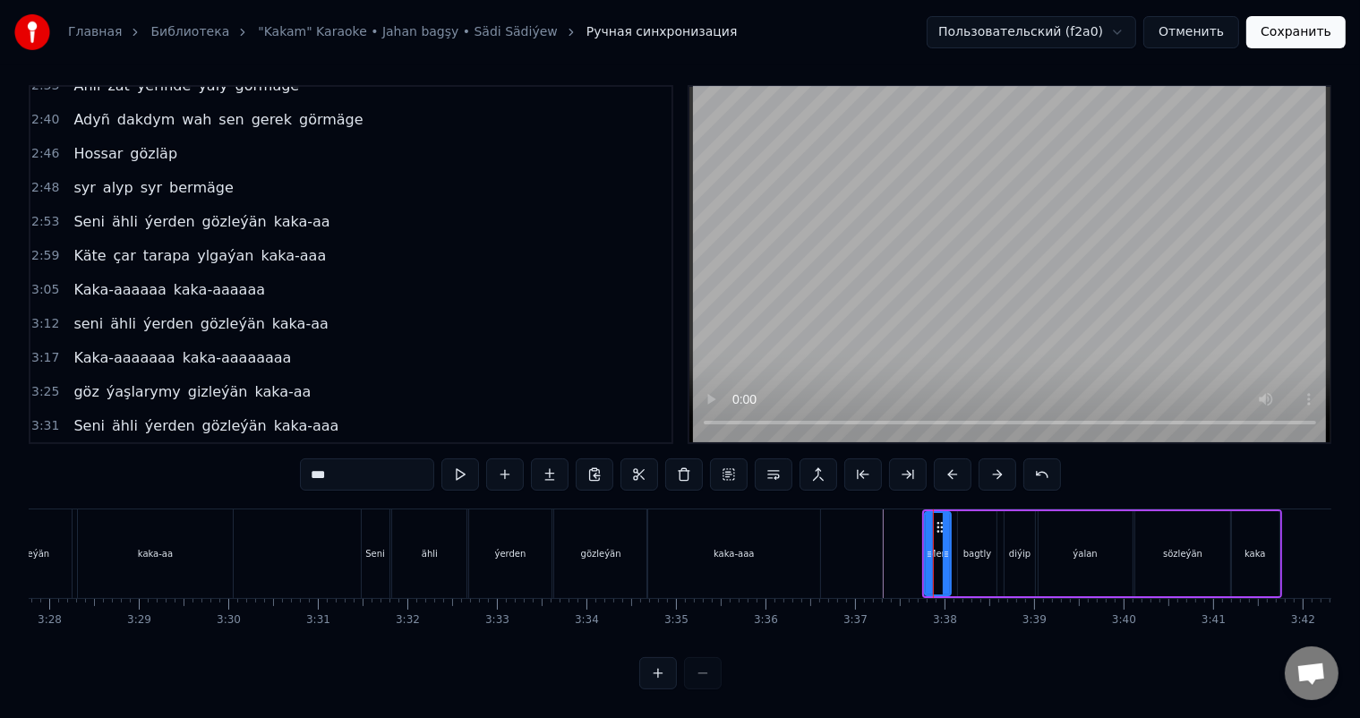
click at [948, 547] on icon at bounding box center [946, 554] width 7 height 14
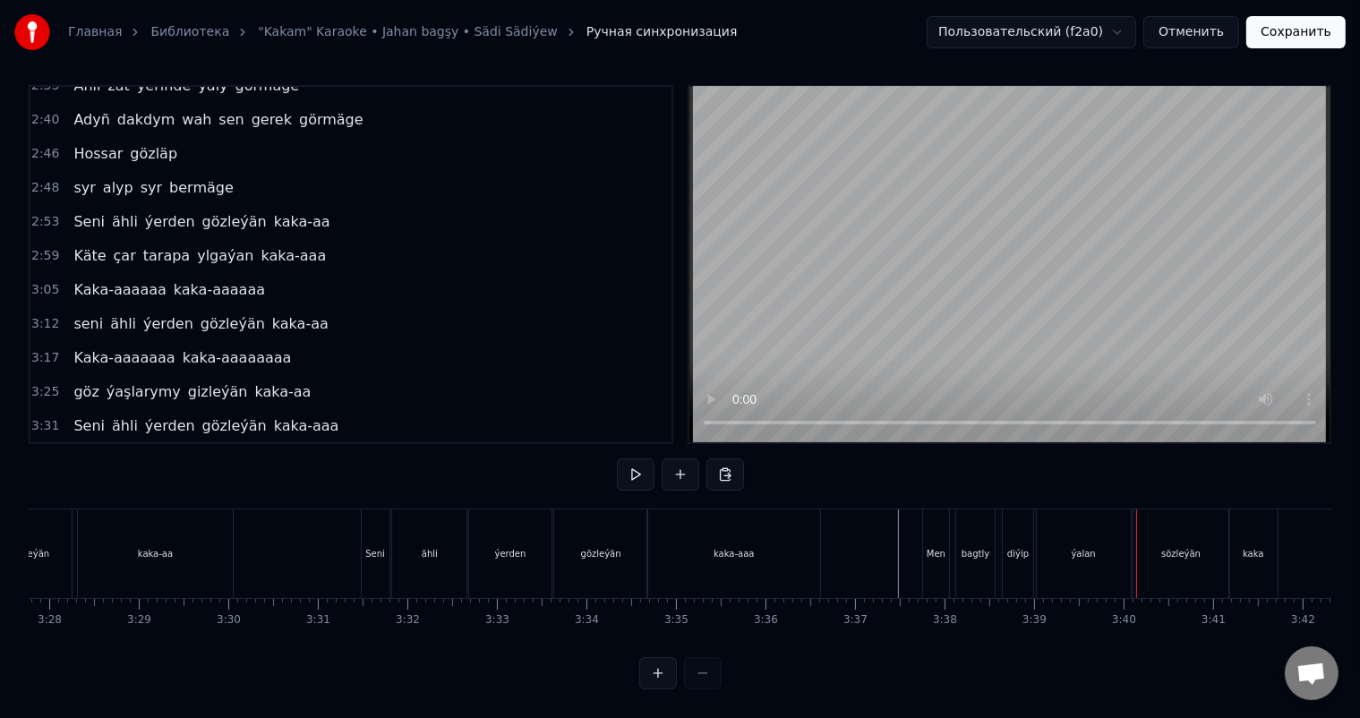
click at [1058, 529] on div "ýalan" at bounding box center [1084, 553] width 94 height 89
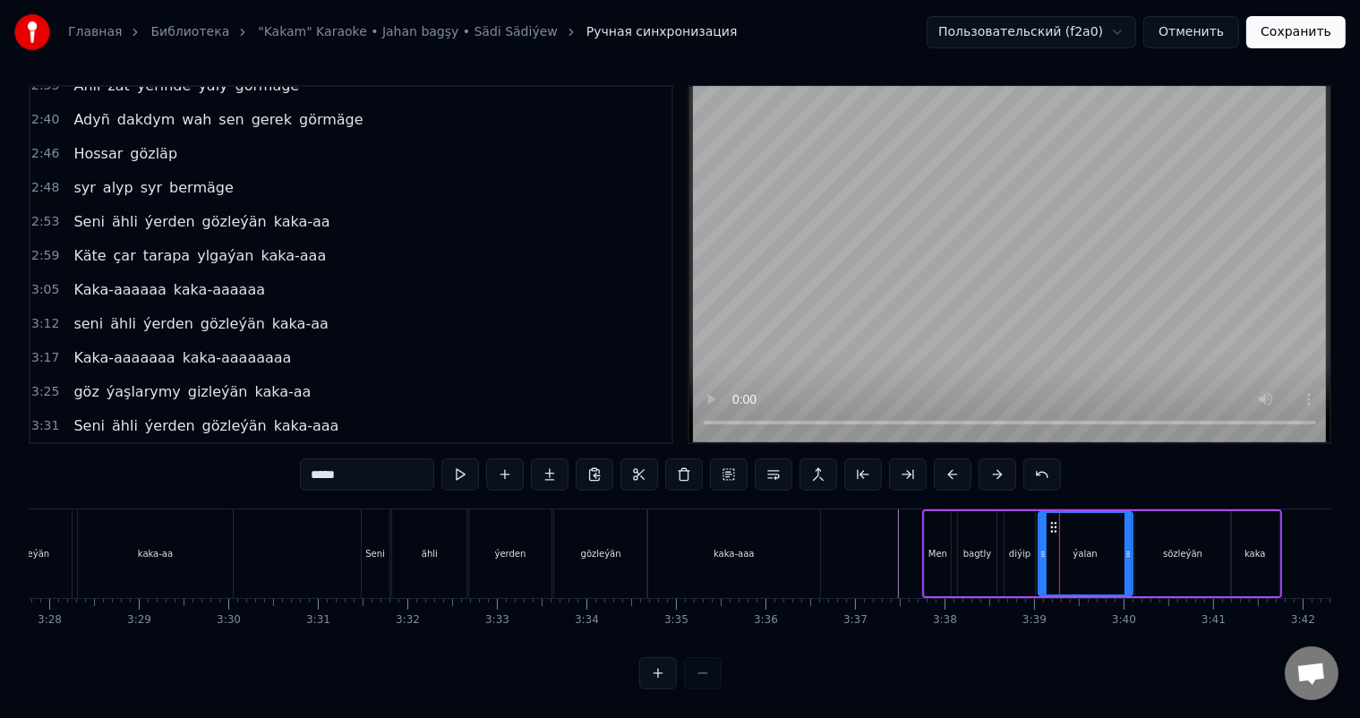
click at [1165, 529] on div "sözleýän" at bounding box center [1183, 553] width 96 height 85
type input "********"
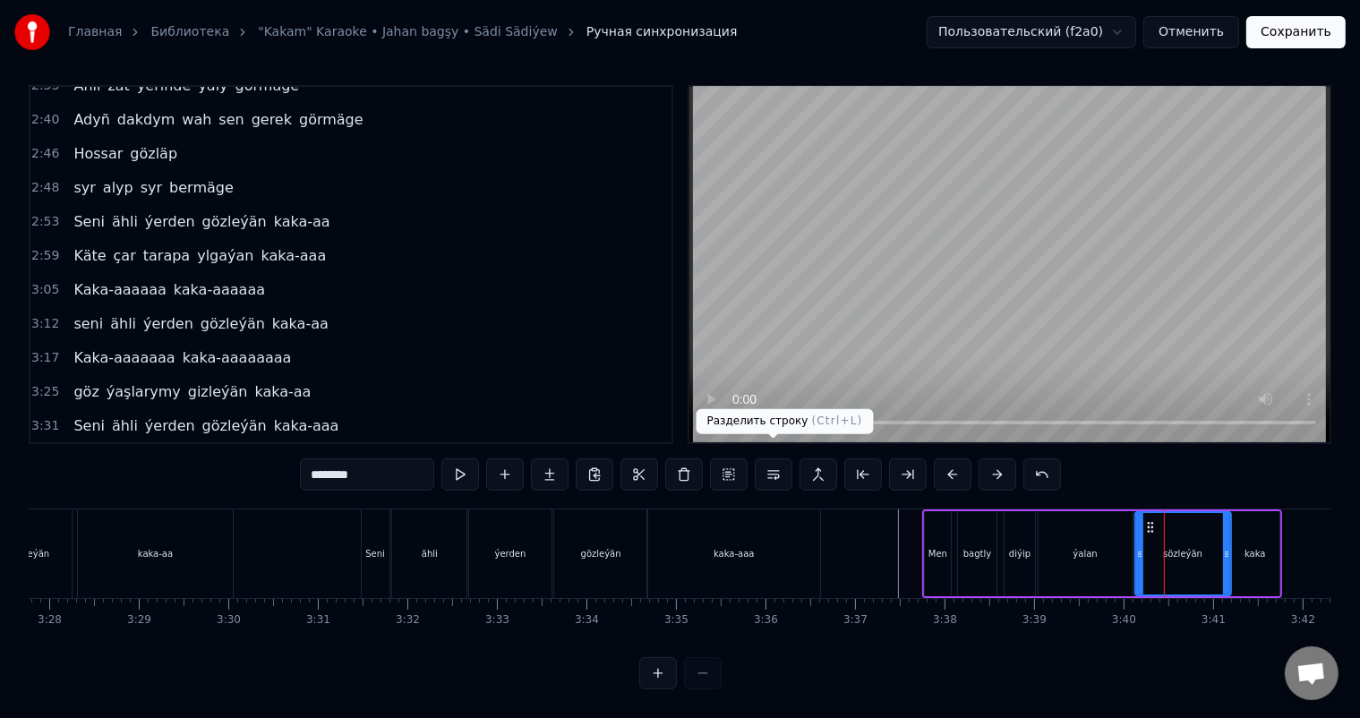
click at [781, 459] on button at bounding box center [774, 474] width 38 height 32
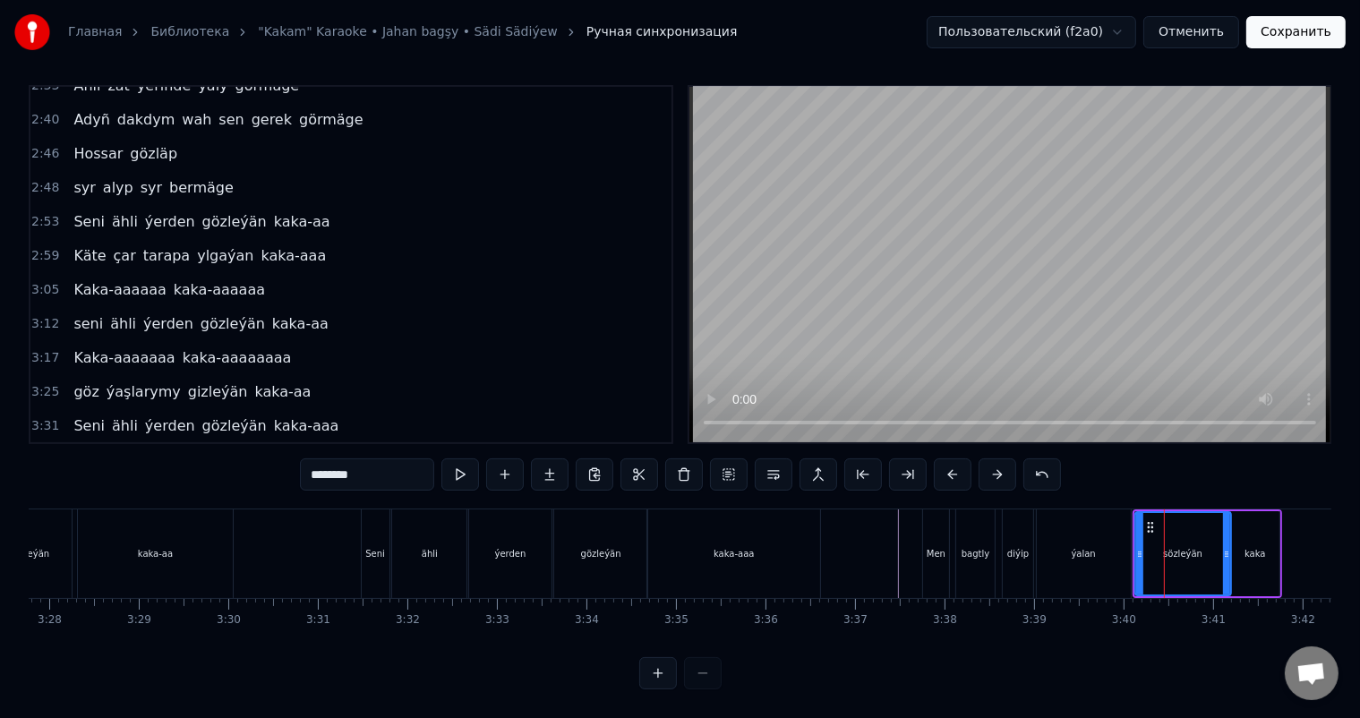
scroll to position [731, 0]
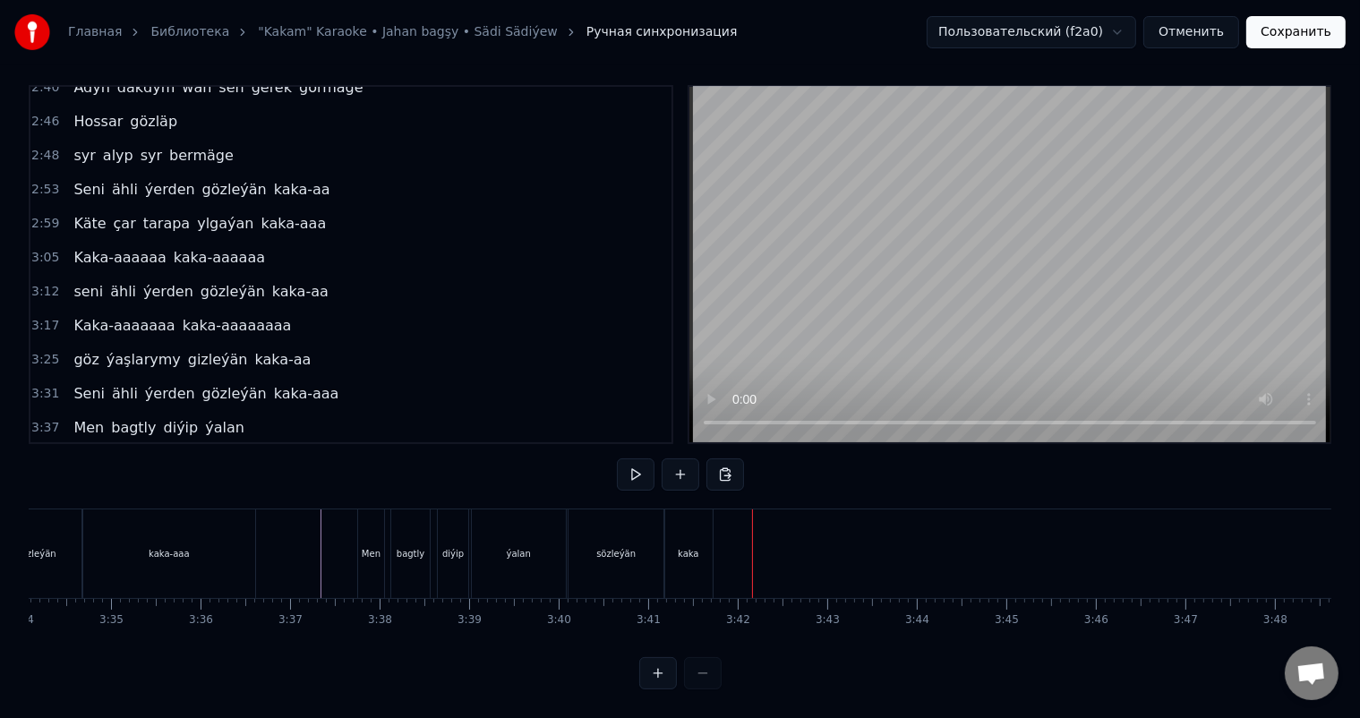
scroll to position [0, 18817]
click at [869, 547] on div "ýalan" at bounding box center [871, 553] width 24 height 13
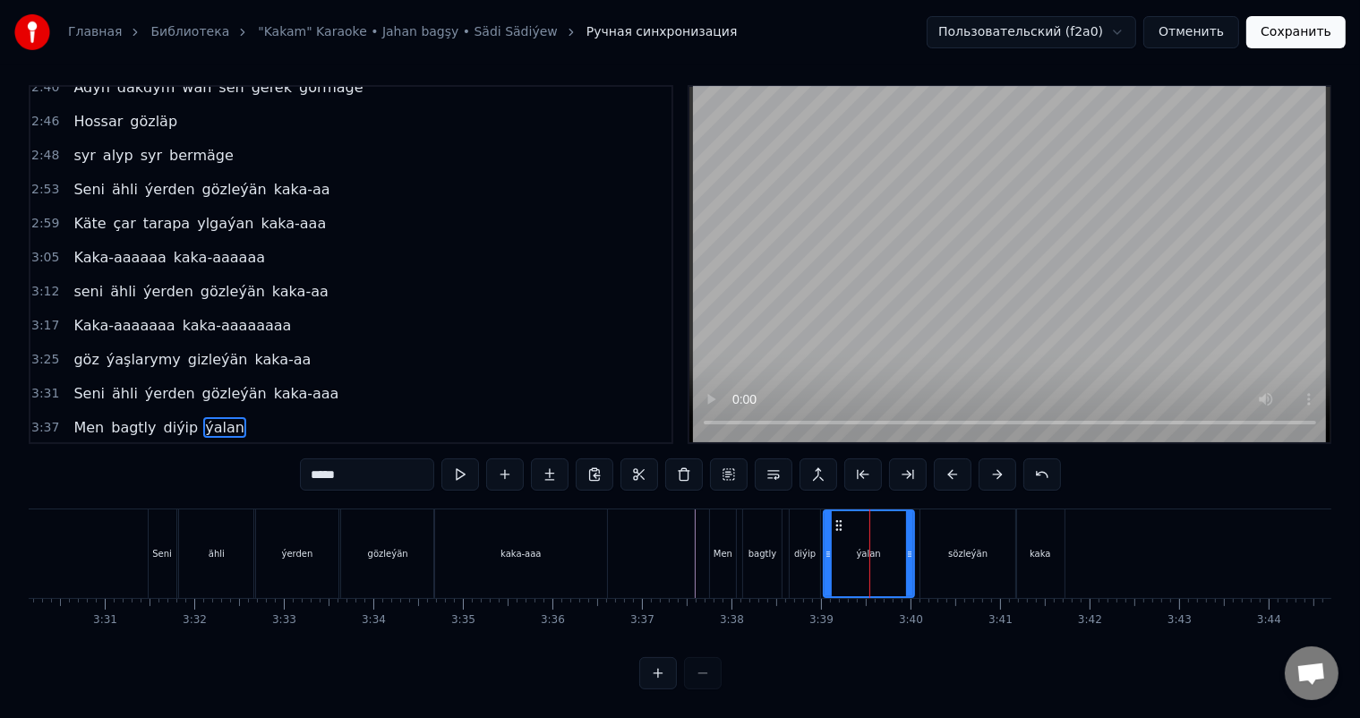
click at [906, 547] on icon at bounding box center [909, 554] width 7 height 14
click at [903, 547] on icon at bounding box center [906, 554] width 7 height 14
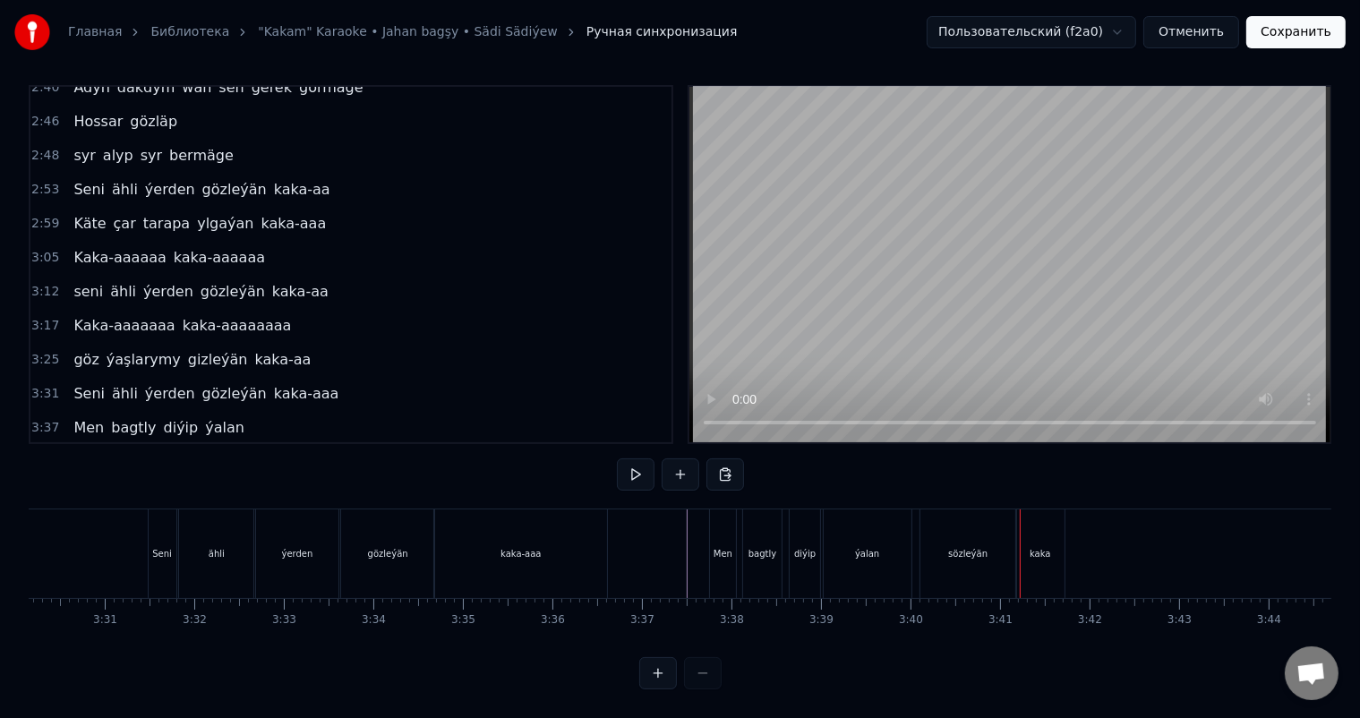
click at [946, 534] on div "sözleýän" at bounding box center [968, 553] width 96 height 89
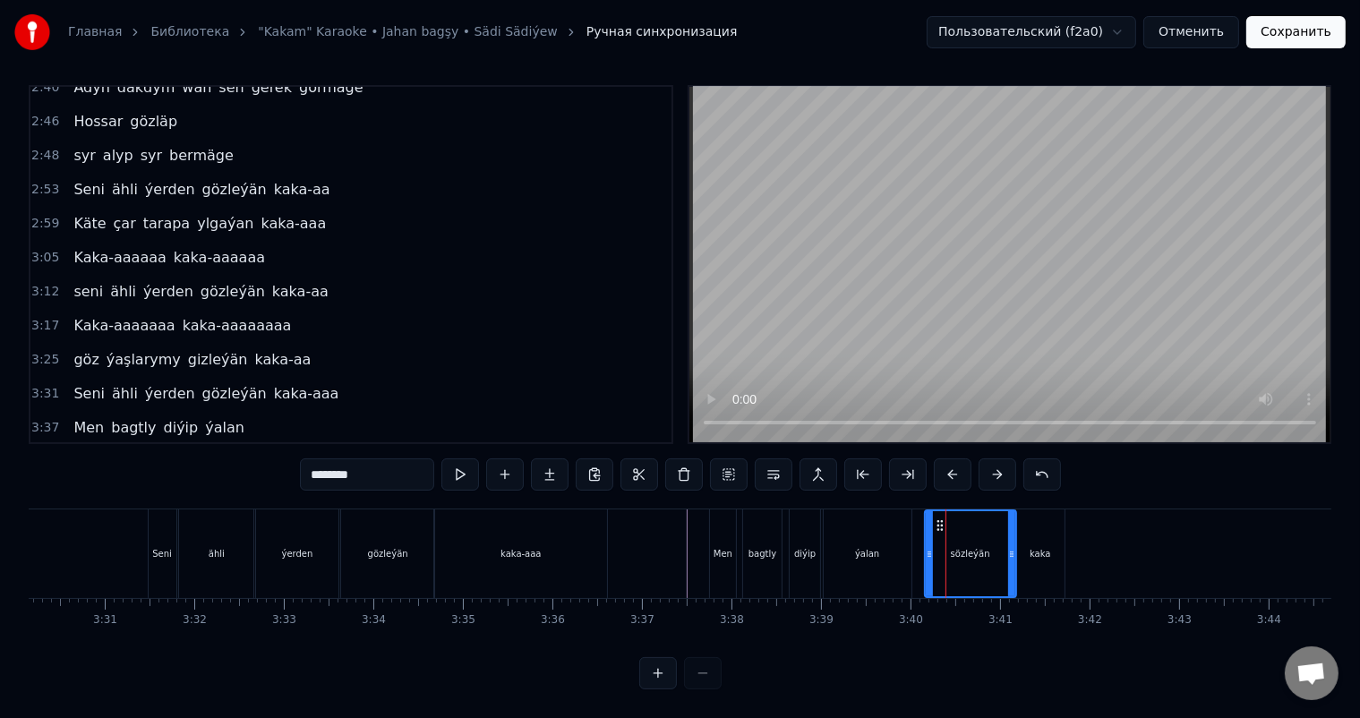
click at [926, 547] on icon at bounding box center [929, 554] width 7 height 14
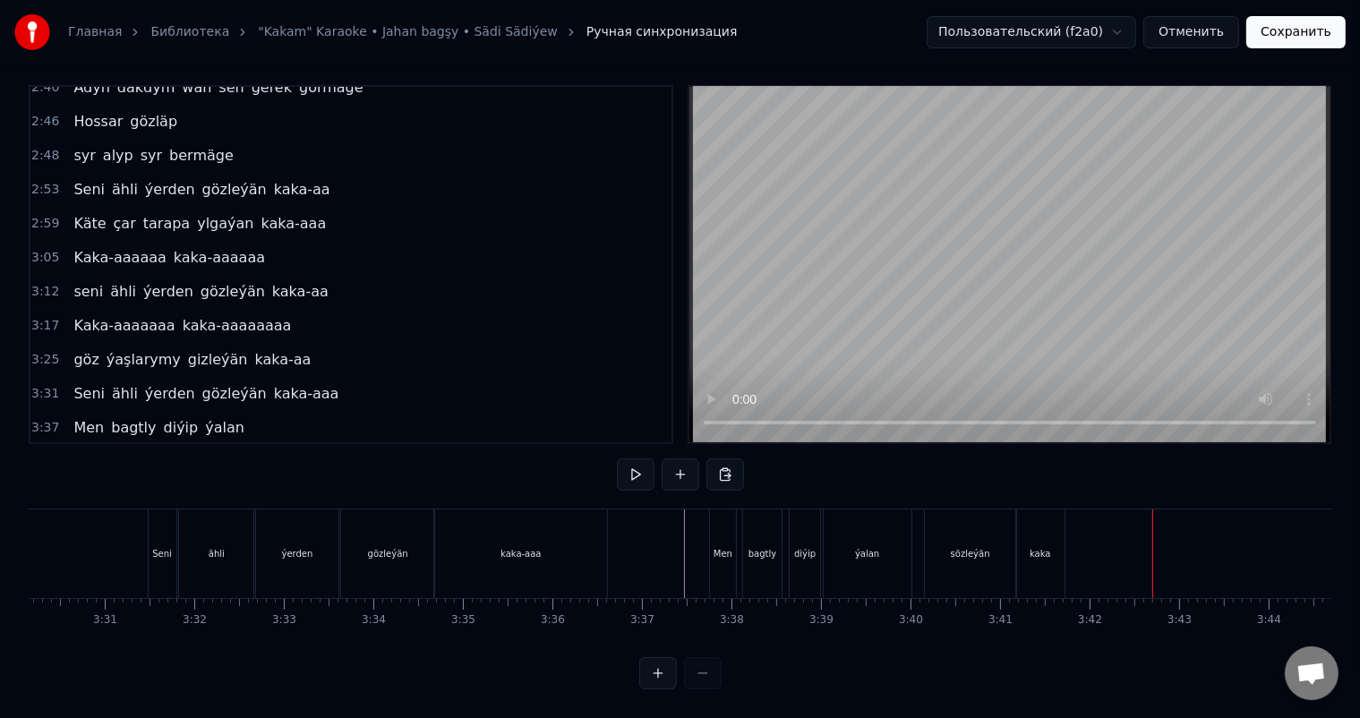
click at [1042, 547] on div "kaka" at bounding box center [1040, 553] width 21 height 13
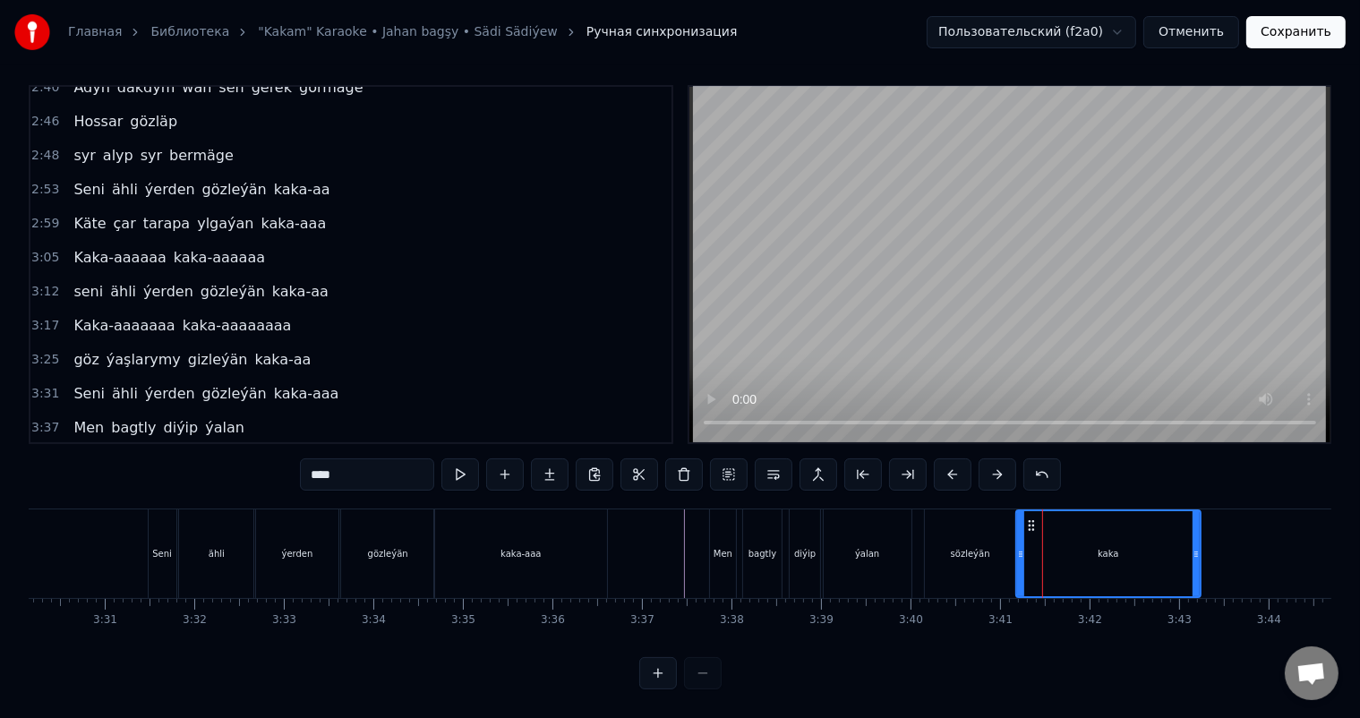
drag, startPoint x: 1060, startPoint y: 535, endPoint x: 1196, endPoint y: 527, distance: 136.3
click at [1196, 527] on div at bounding box center [1196, 553] width 7 height 85
click at [374, 467] on input "****" at bounding box center [367, 474] width 134 height 32
type input "*********"
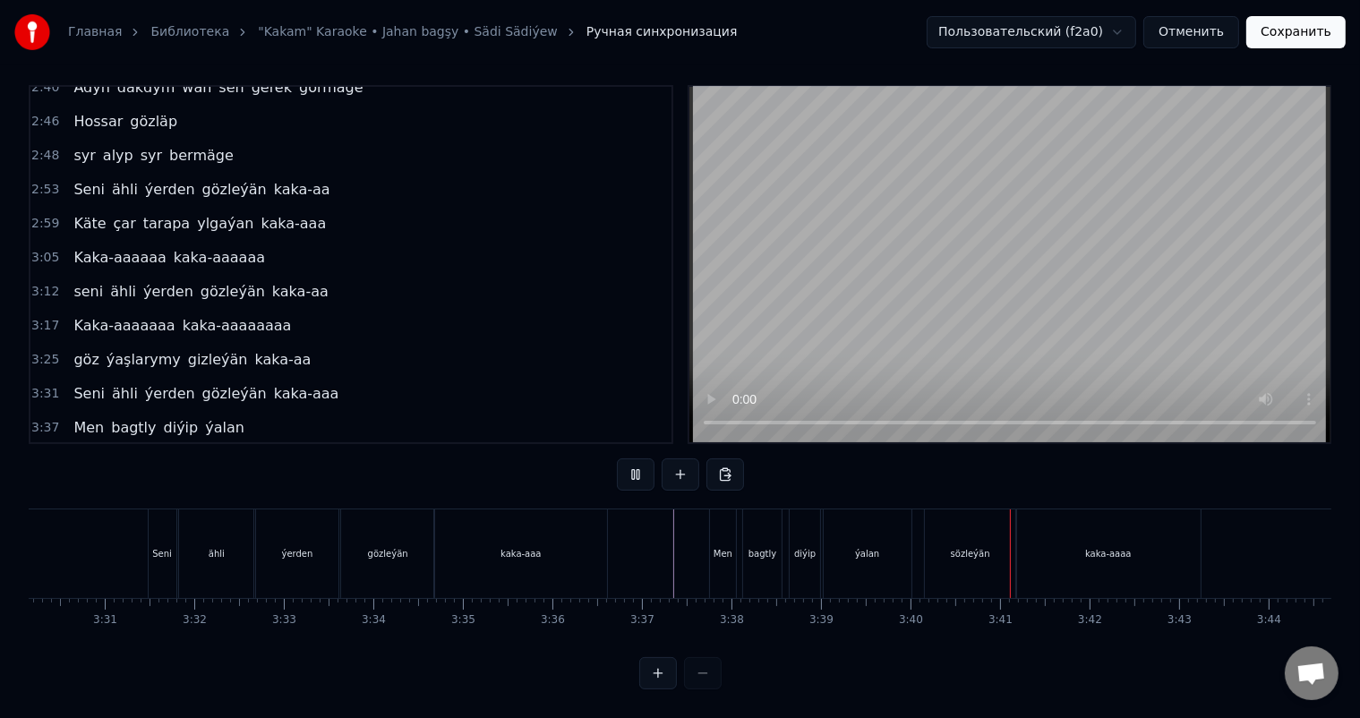
click at [868, 547] on div "ýalan" at bounding box center [867, 553] width 24 height 13
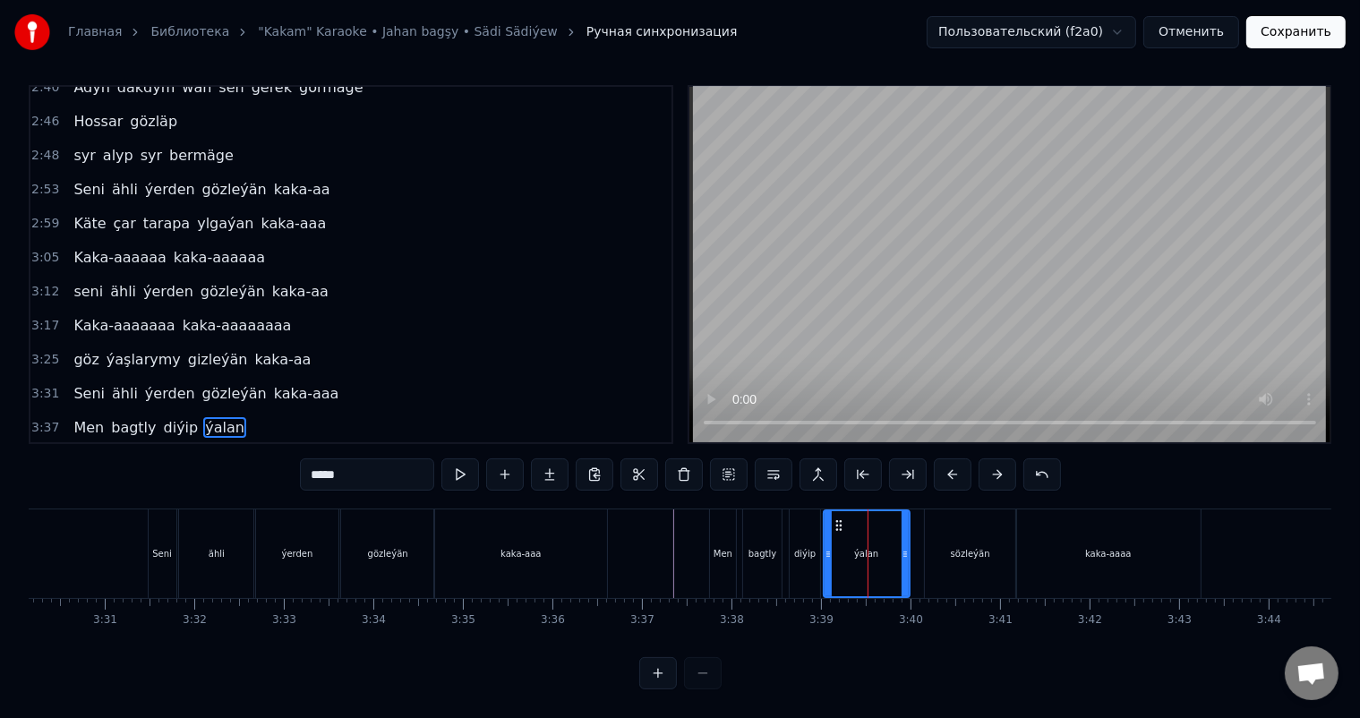
click at [903, 547] on icon at bounding box center [905, 554] width 7 height 14
click at [903, 537] on div at bounding box center [903, 553] width 1 height 89
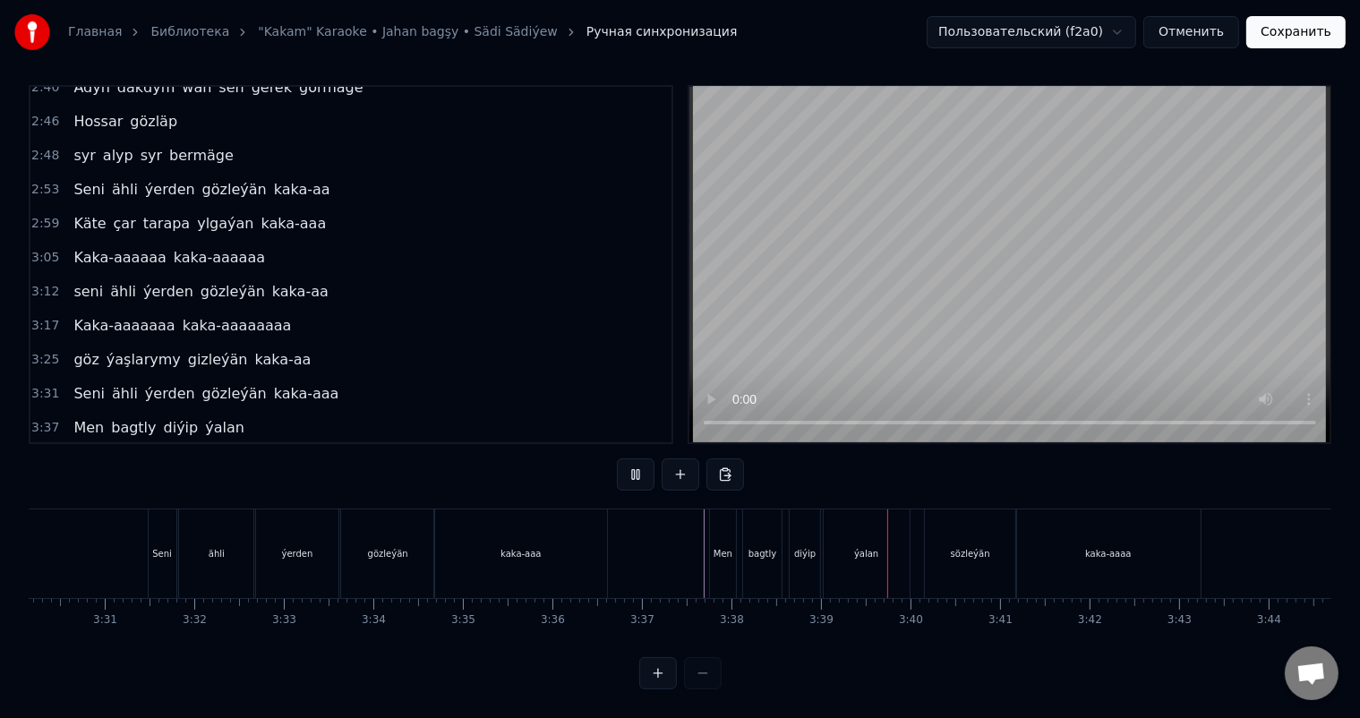
click at [755, 547] on div "bagtly" at bounding box center [763, 553] width 28 height 13
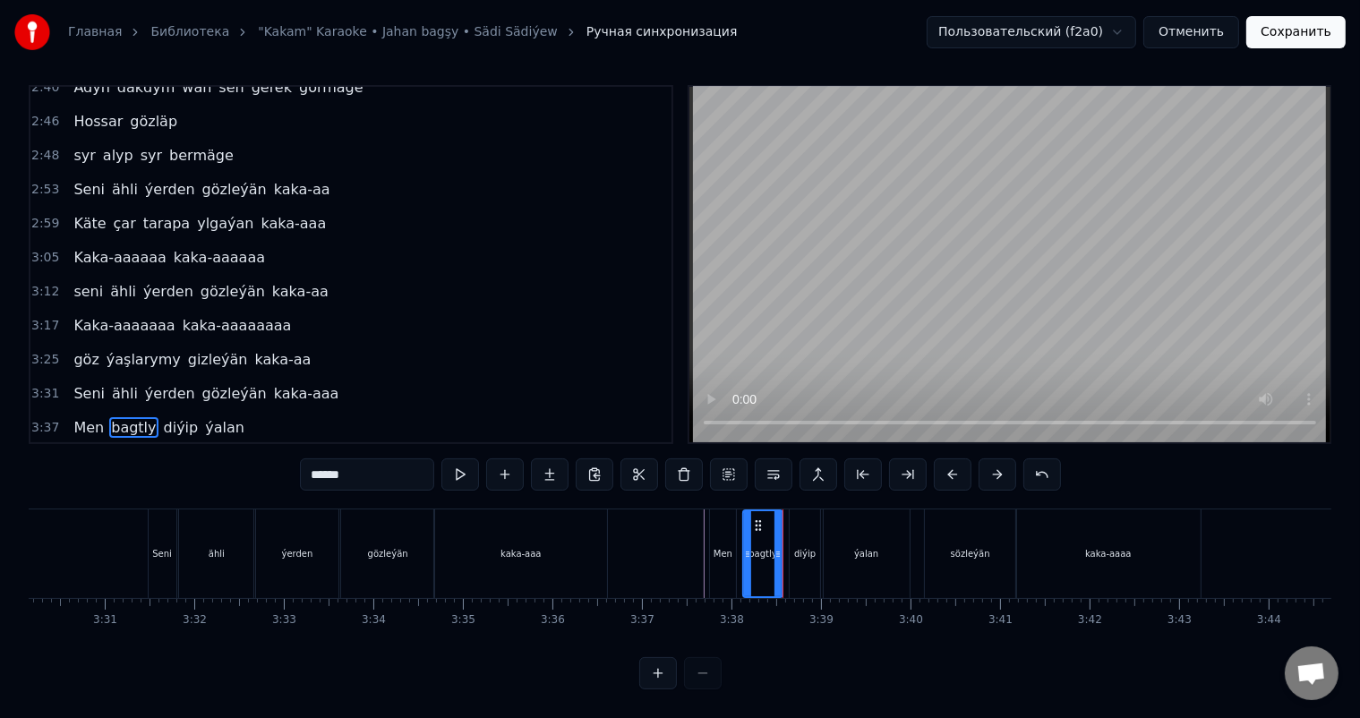
click at [779, 547] on icon at bounding box center [778, 554] width 7 height 14
click at [798, 547] on div "diýip" at bounding box center [804, 553] width 21 height 13
click at [813, 547] on icon at bounding box center [813, 554] width 7 height 14
click at [816, 547] on icon at bounding box center [812, 554] width 7 height 14
click at [833, 537] on div "ýalan" at bounding box center [867, 553] width 86 height 89
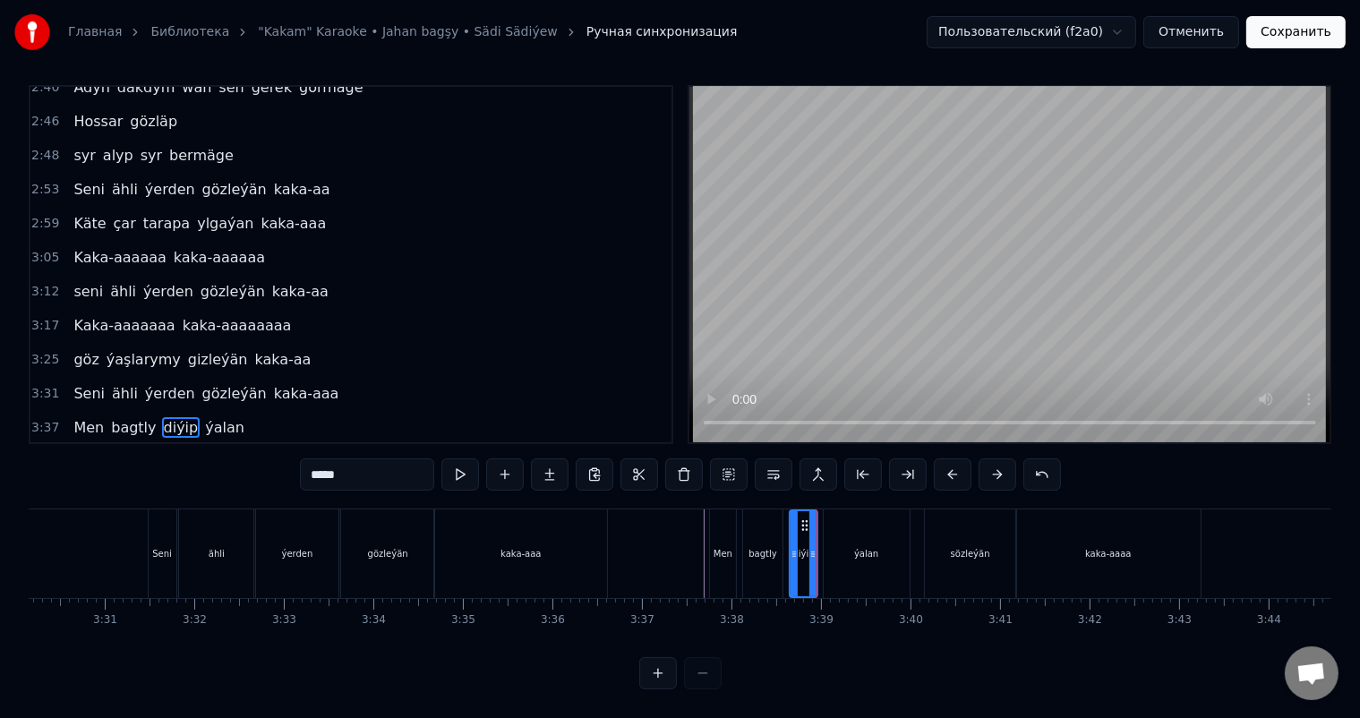
type input "*****"
click at [827, 547] on icon at bounding box center [826, 554] width 7 height 14
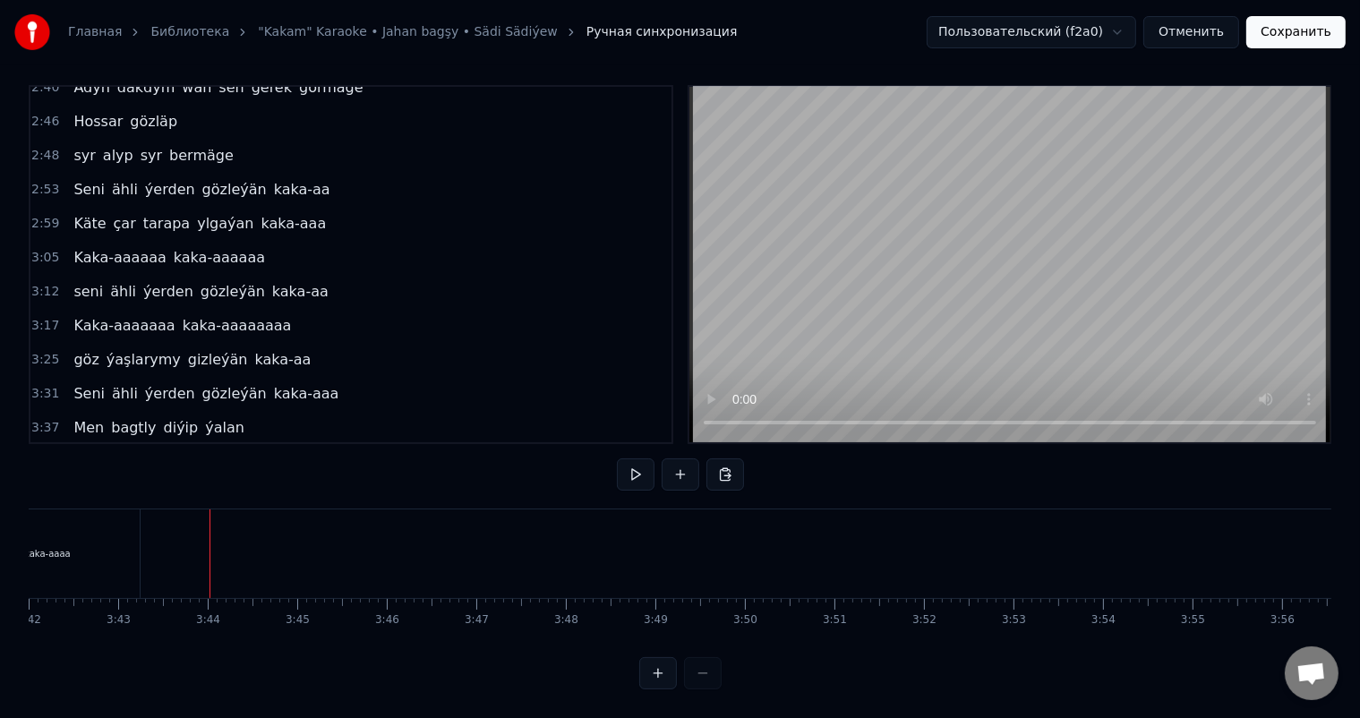
scroll to position [0, 19942]
click at [1300, 21] on button "Сохранить" at bounding box center [1295, 32] width 99 height 32
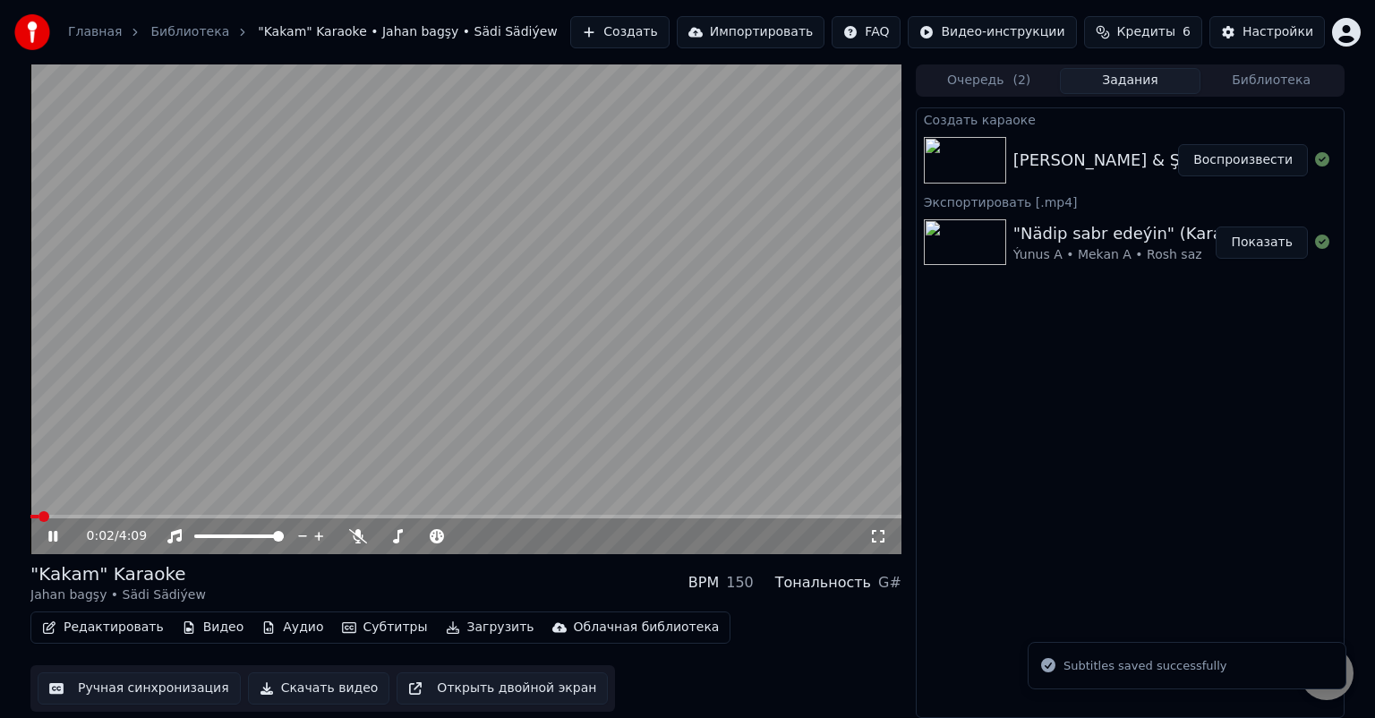
click at [54, 535] on icon at bounding box center [66, 536] width 42 height 14
click at [203, 515] on span at bounding box center [117, 517] width 175 height 4
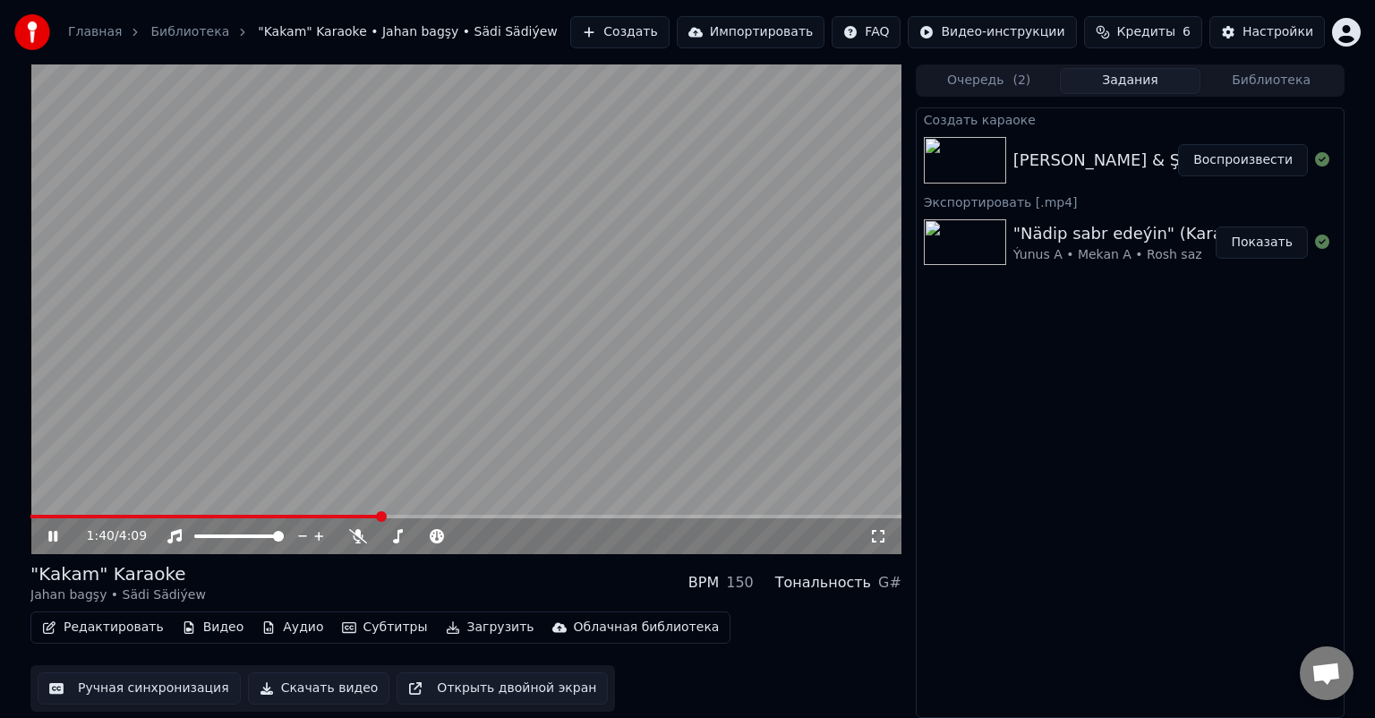
click at [471, 516] on span at bounding box center [465, 517] width 871 height 4
click at [50, 535] on icon at bounding box center [52, 536] width 9 height 11
click at [239, 515] on span at bounding box center [135, 517] width 210 height 4
click at [57, 534] on icon at bounding box center [66, 536] width 42 height 14
click at [302, 688] on button "Скачать видео" at bounding box center [319, 688] width 142 height 32
